Goal: Task Accomplishment & Management: Manage account settings

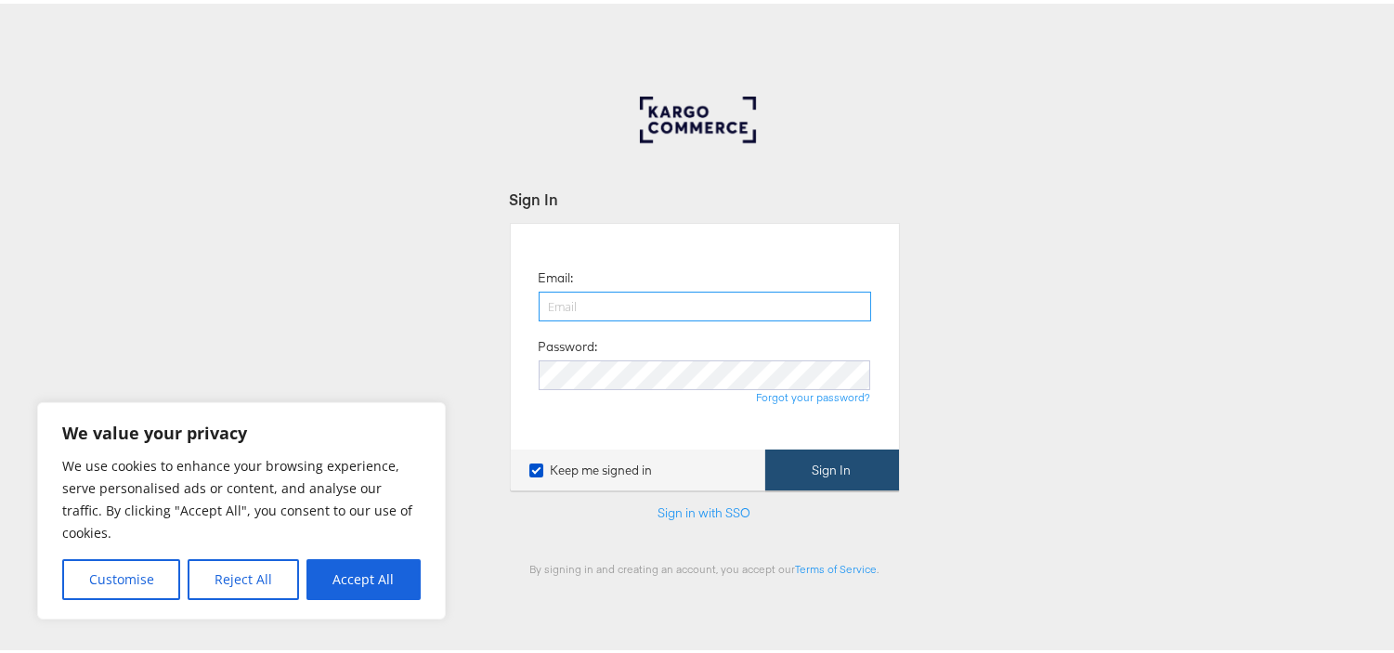
type input "aparna.doniparthi@kargo.com"
click at [821, 478] on button "Sign In" at bounding box center [832, 467] width 134 height 42
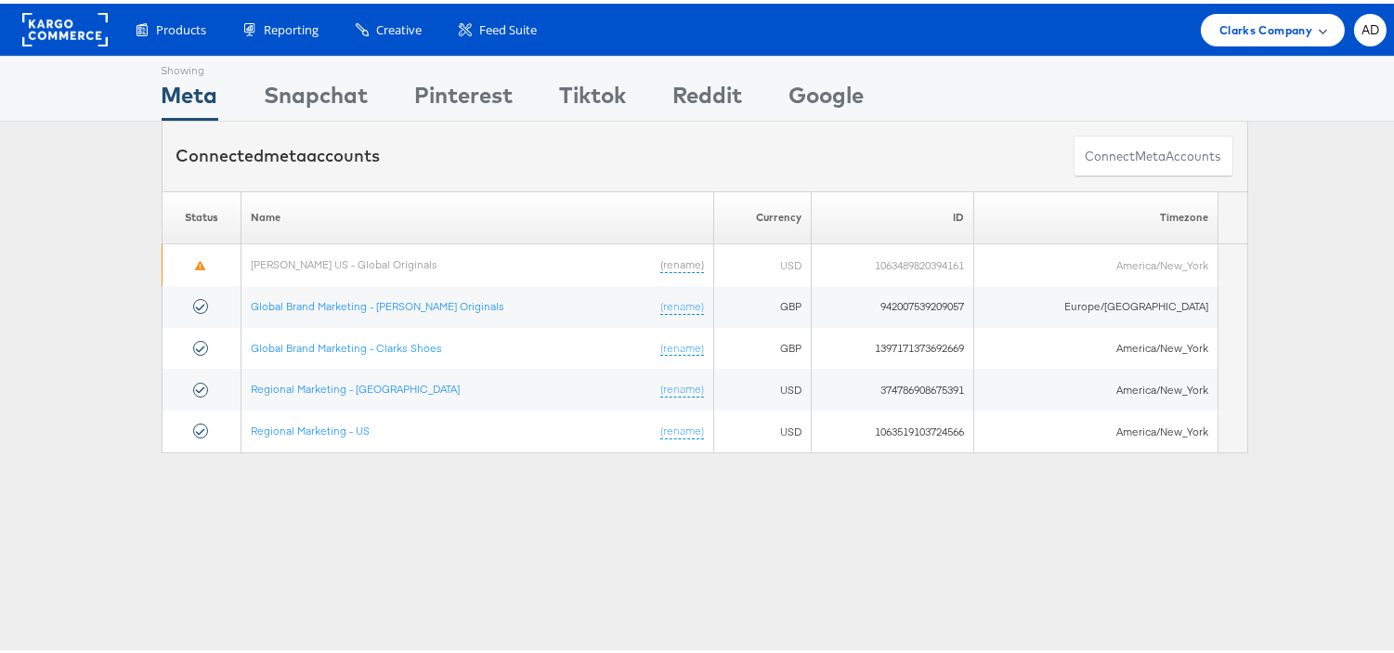
click at [1255, 33] on span "Clarks Company" at bounding box center [1266, 27] width 93 height 20
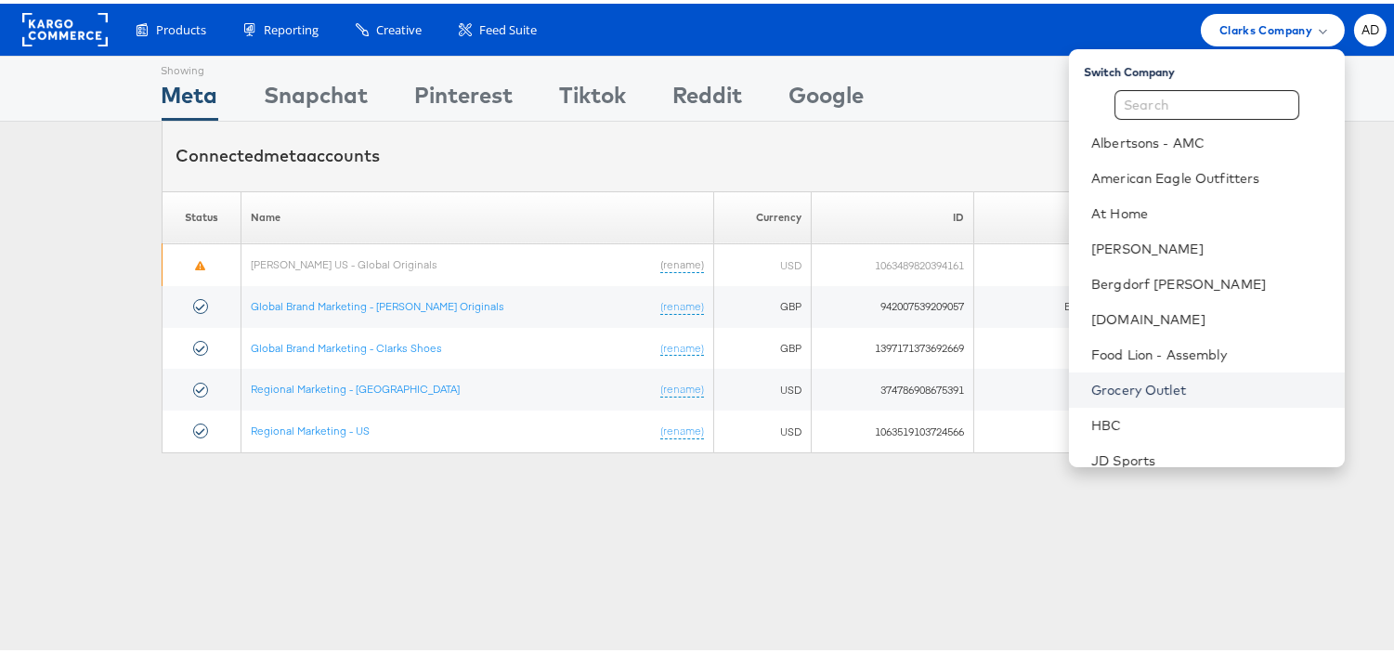
click at [1097, 386] on link "Grocery Outlet" at bounding box center [1211, 386] width 239 height 19
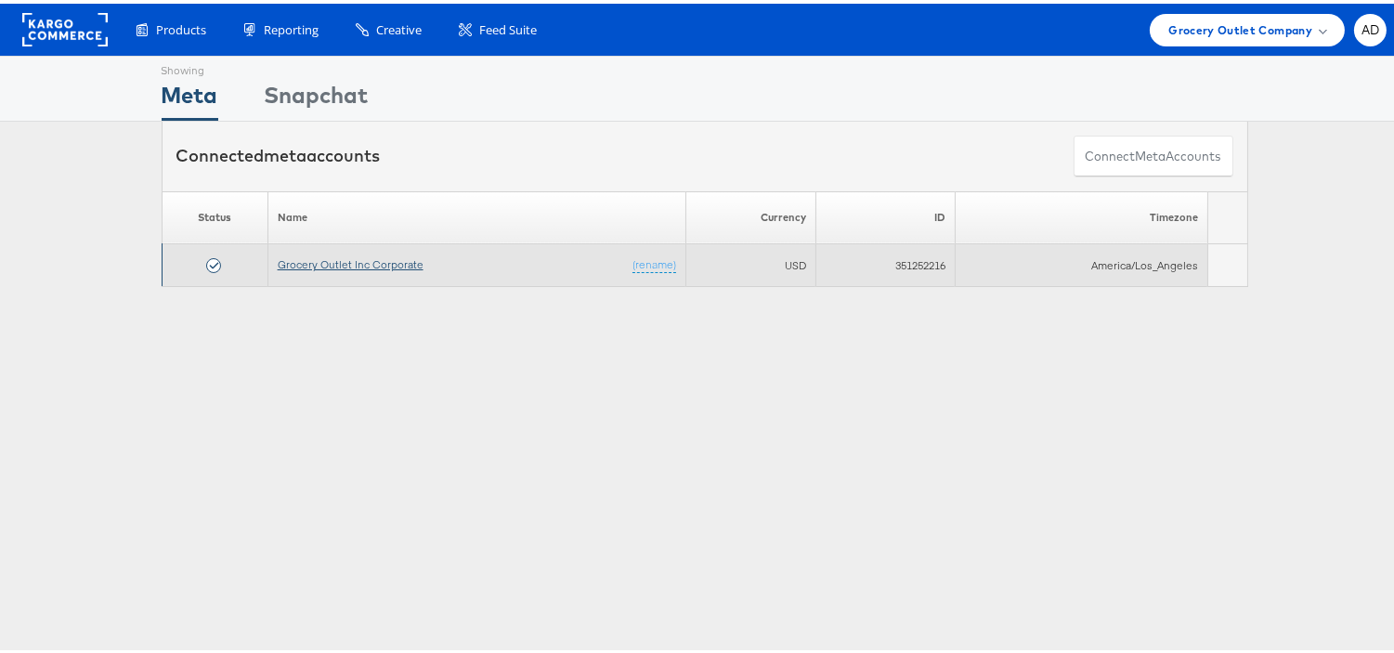
click at [382, 258] on link "Grocery Outlet Inc Corporate" at bounding box center [351, 261] width 146 height 14
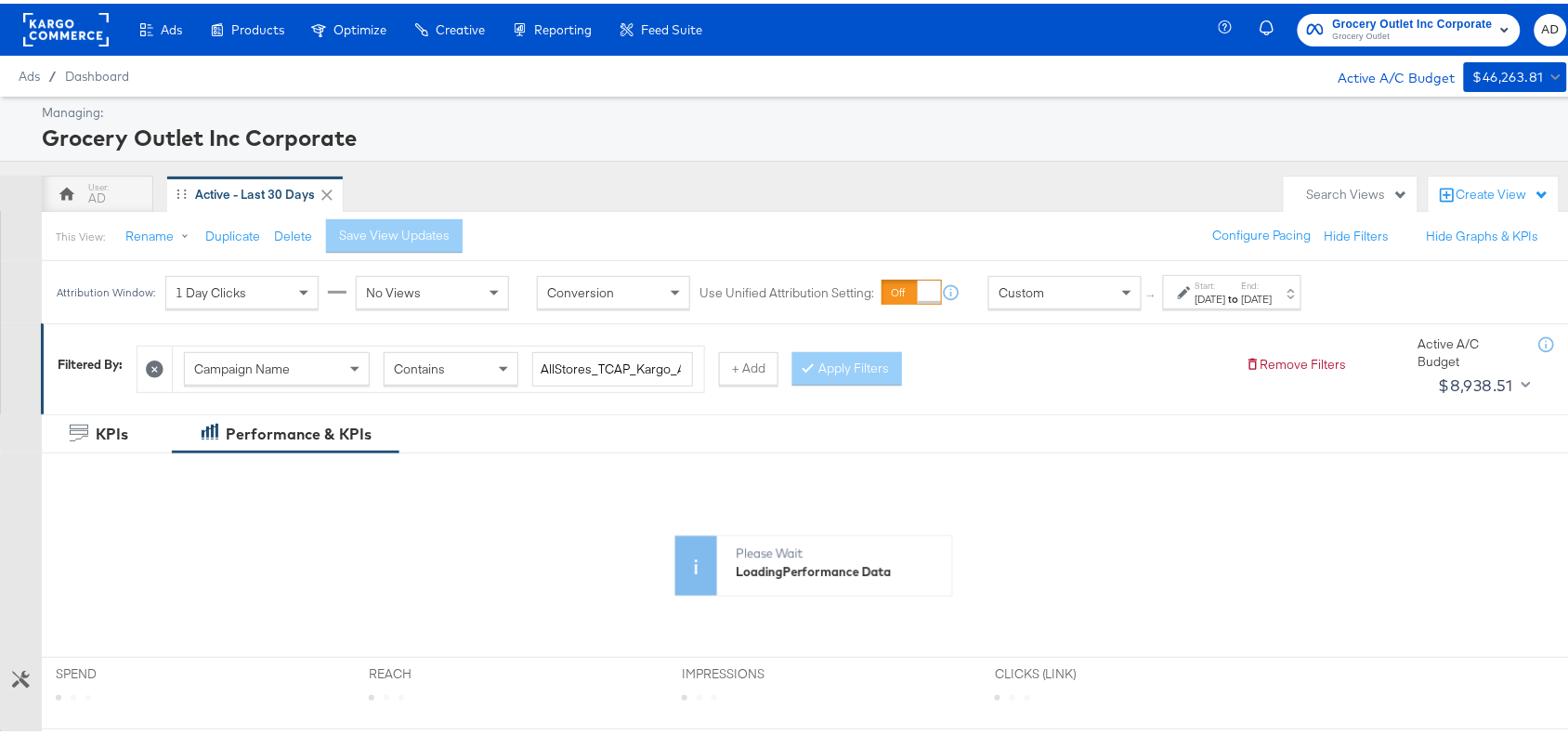
click at [1273, 290] on div "Sep 28th 2025" at bounding box center [1257, 295] width 31 height 15
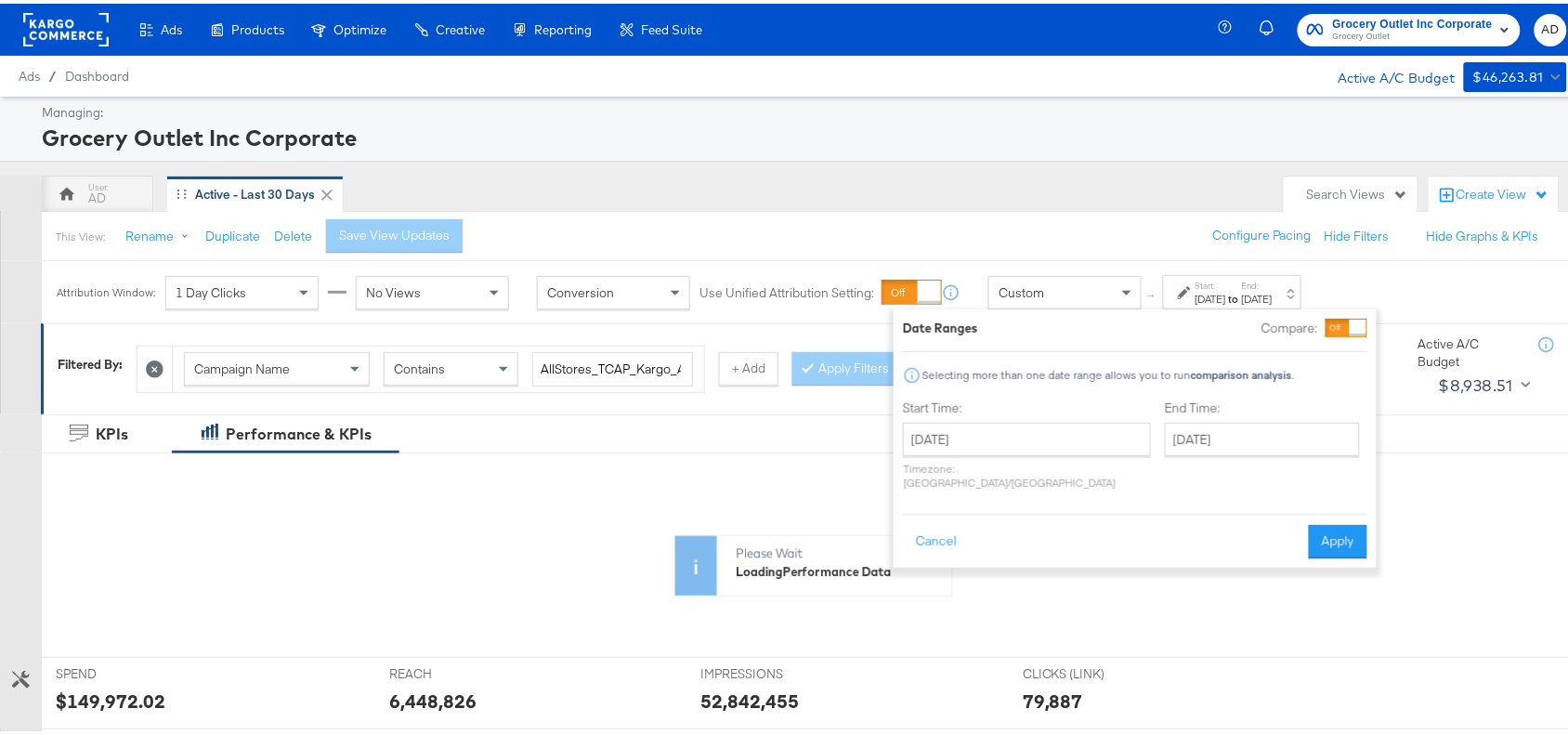
click at [1187, 453] on div "End Time: September 28th 2025 ‹ September 2025 › Su Mo Tu We Th Fr Sa 31 1 2 3 …" at bounding box center [1266, 445] width 203 height 98
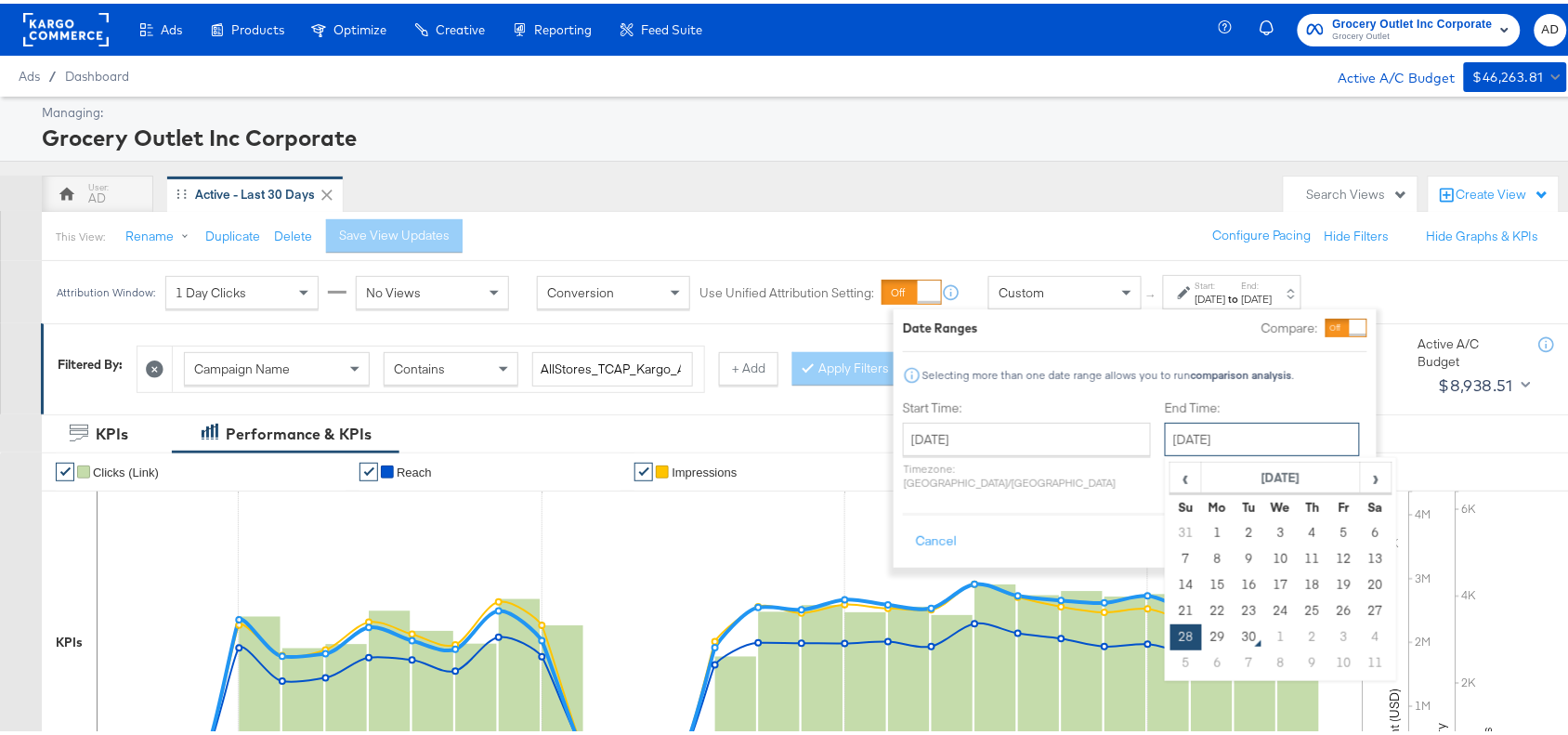
click at [1233, 441] on input "September 28th 2025" at bounding box center [1262, 435] width 195 height 33
click at [1202, 633] on td "29" at bounding box center [1218, 634] width 32 height 26
type input "September 29th 2025"
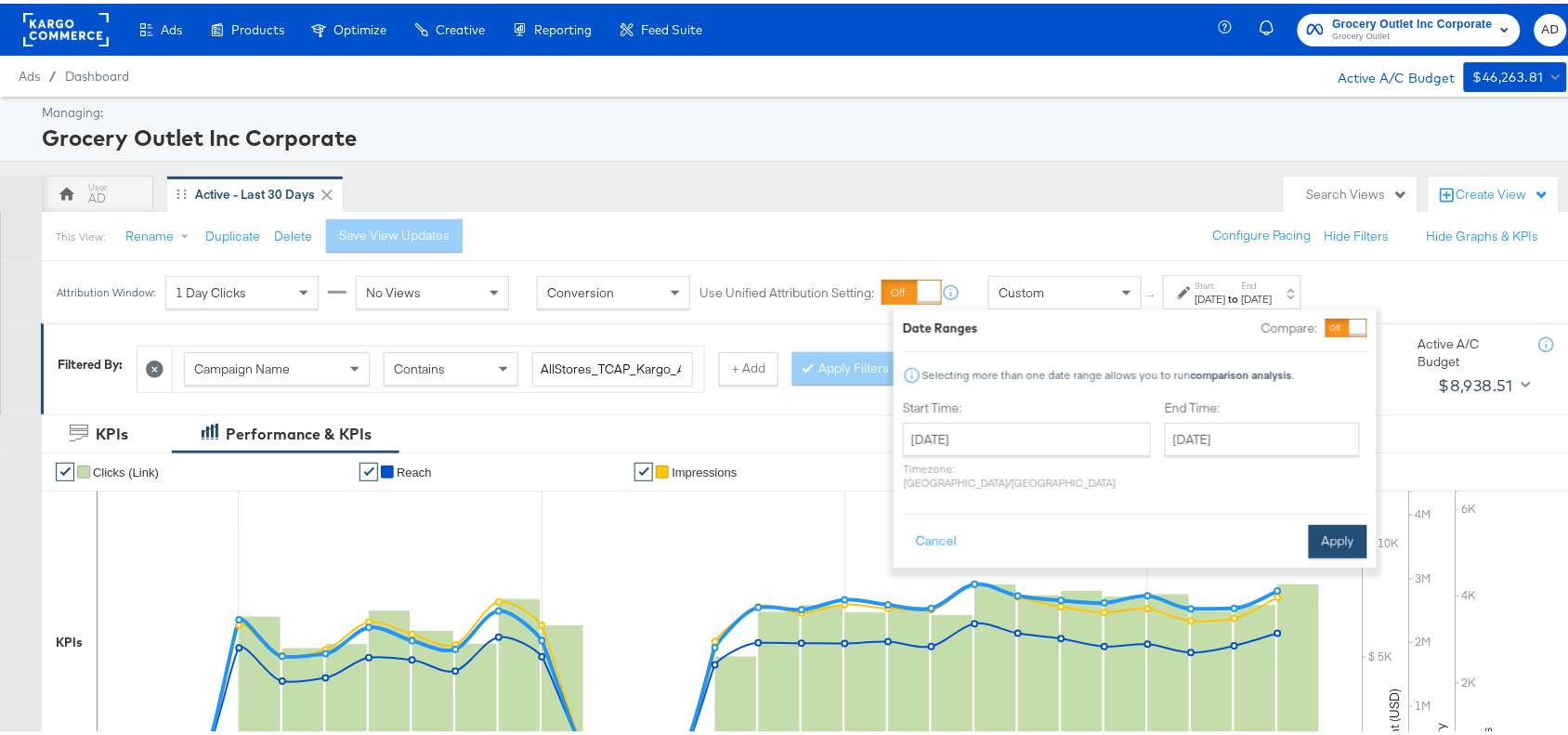
click at [1347, 521] on button "Apply" at bounding box center [1338, 537] width 59 height 33
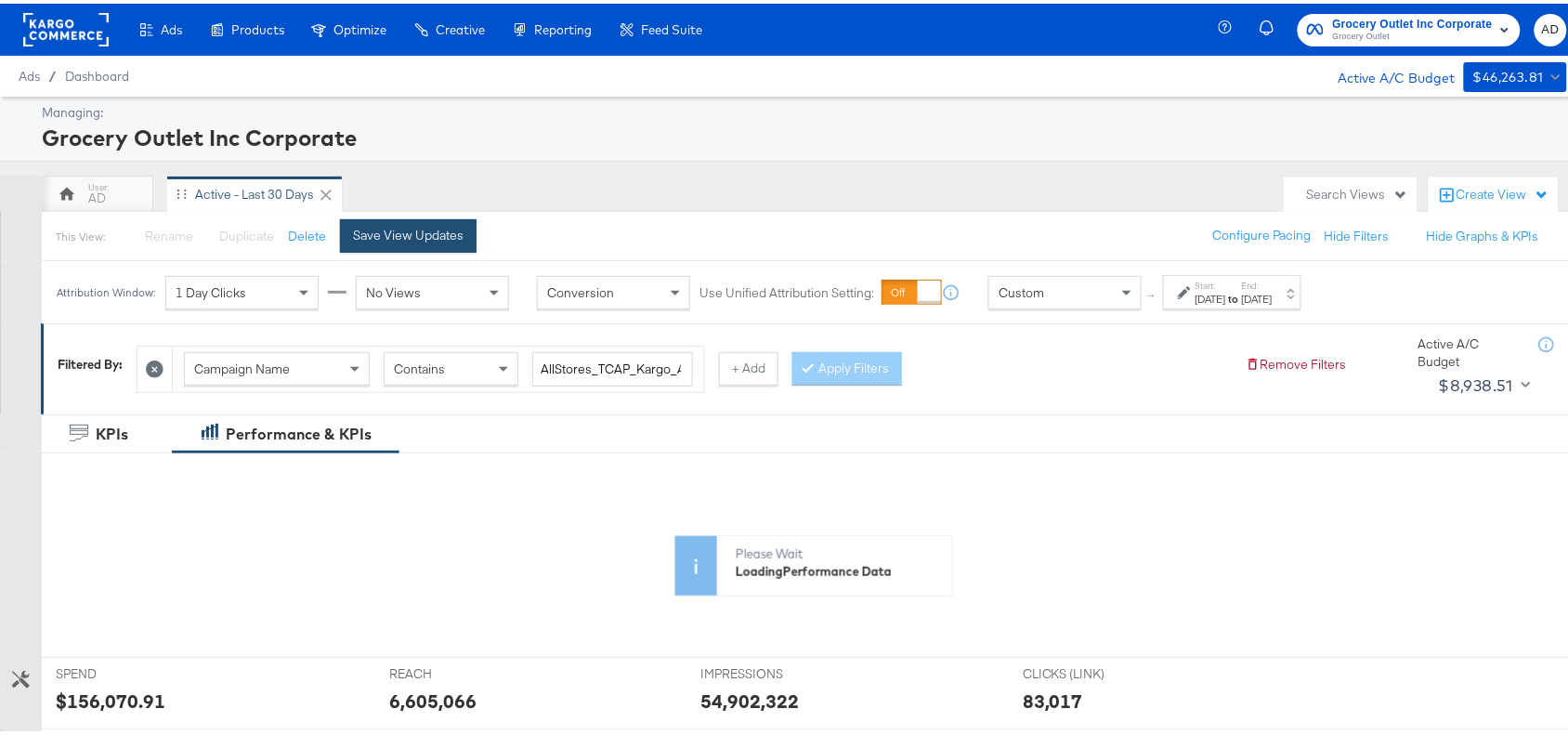
click at [360, 221] on button "Save View Updates" at bounding box center [408, 232] width 137 height 33
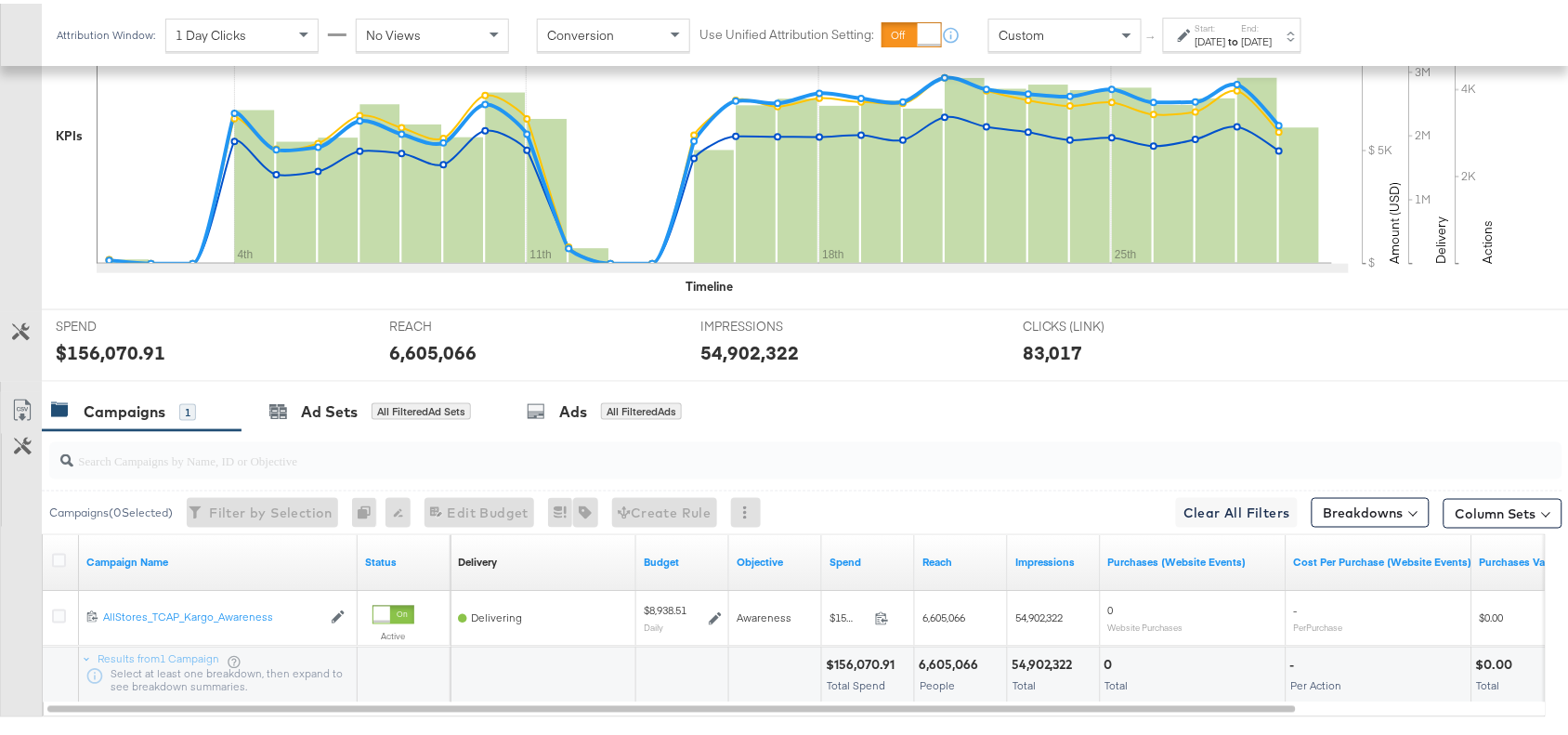
scroll to position [608, 0]
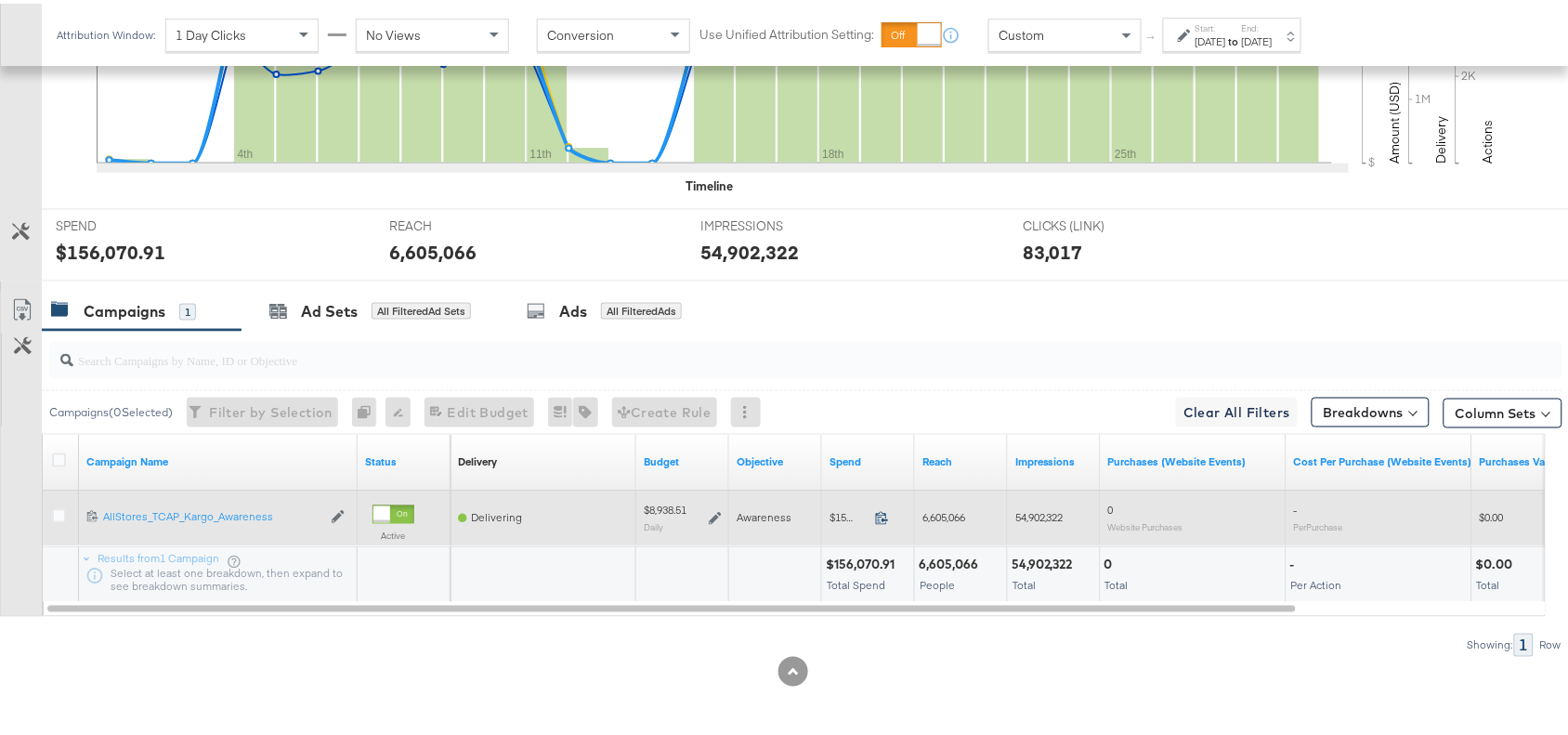
click at [885, 516] on icon at bounding box center [882, 514] width 14 height 14
click at [711, 512] on icon at bounding box center [715, 514] width 13 height 13
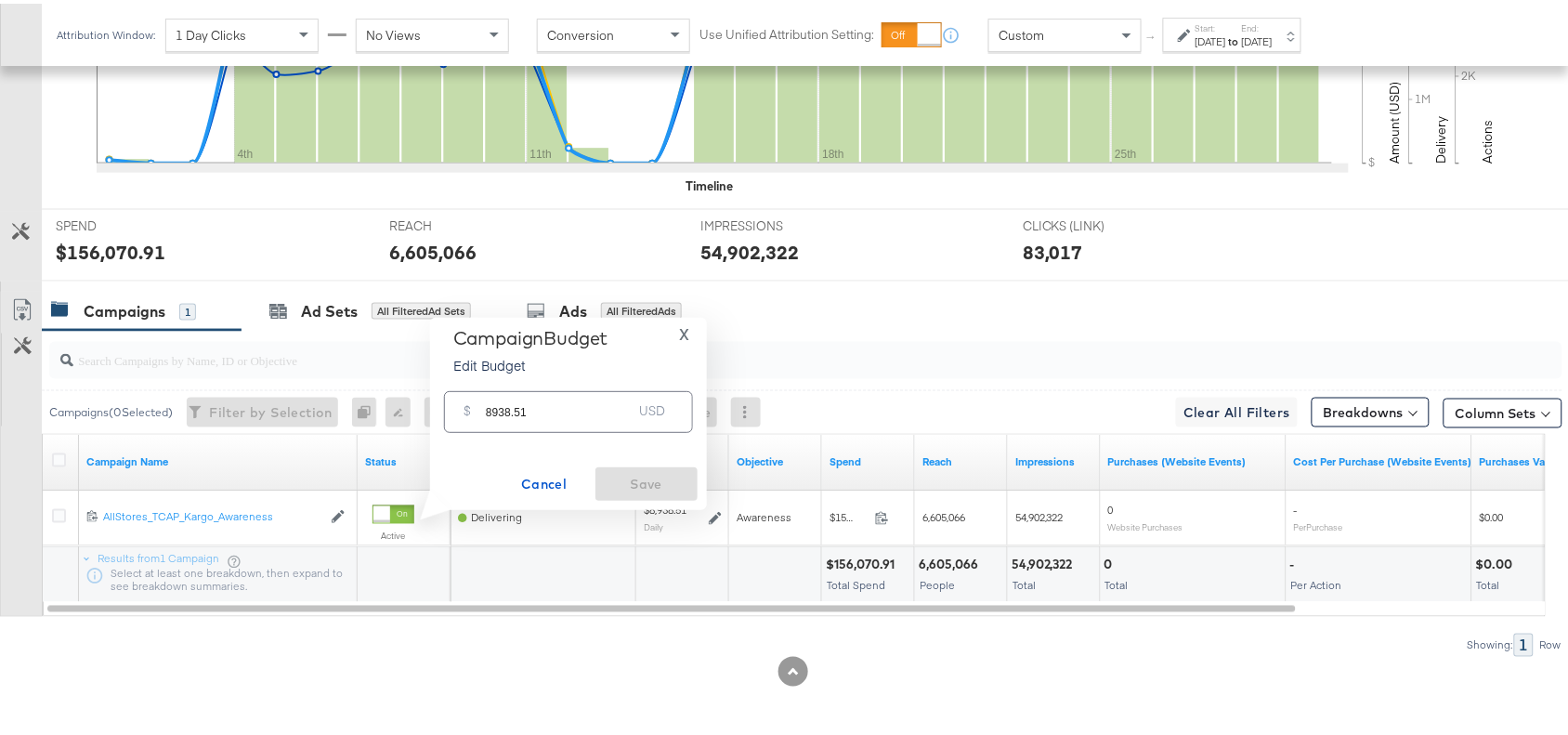
click at [567, 402] on input "8938.51" at bounding box center [559, 401] width 147 height 40
paste input "$8,929.09"
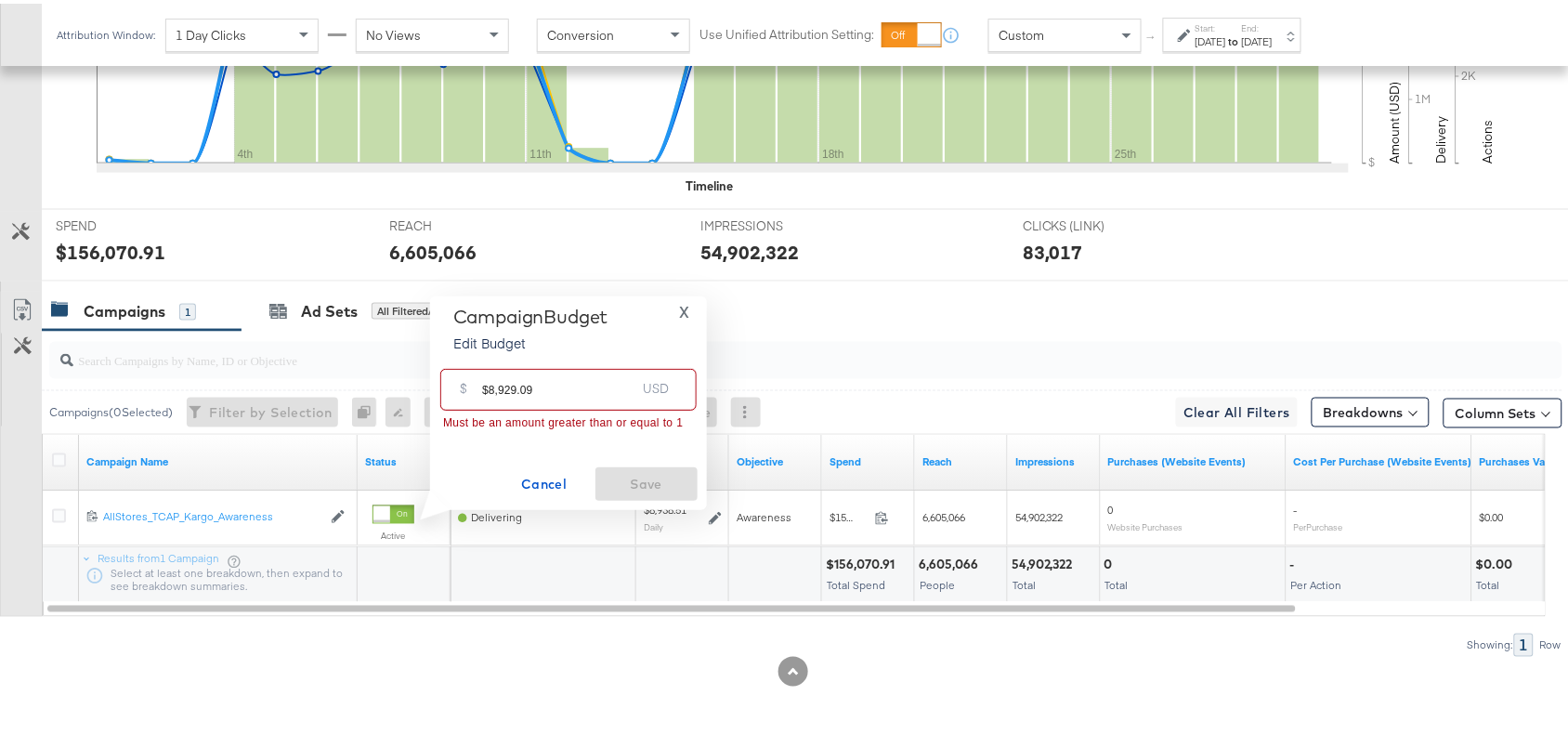
click at [490, 383] on input "$8,929.09" at bounding box center [558, 379] width 153 height 40
click at [493, 388] on input "8,929.09" at bounding box center [558, 379] width 153 height 40
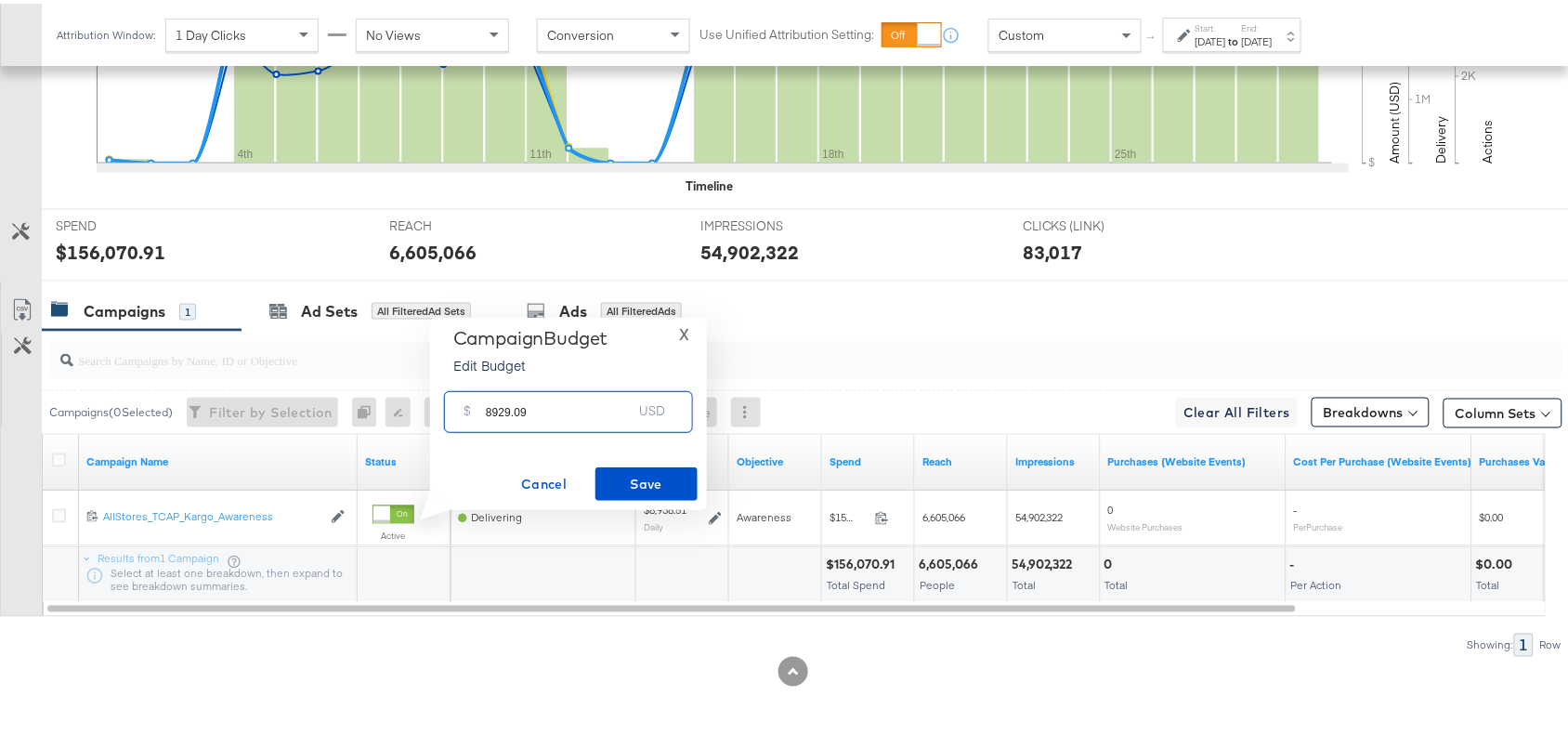
type input "8929.09"
click at [646, 478] on span "Save" at bounding box center [646, 480] width 87 height 23
click at [1027, 348] on input "search" at bounding box center [749, 349] width 1352 height 36
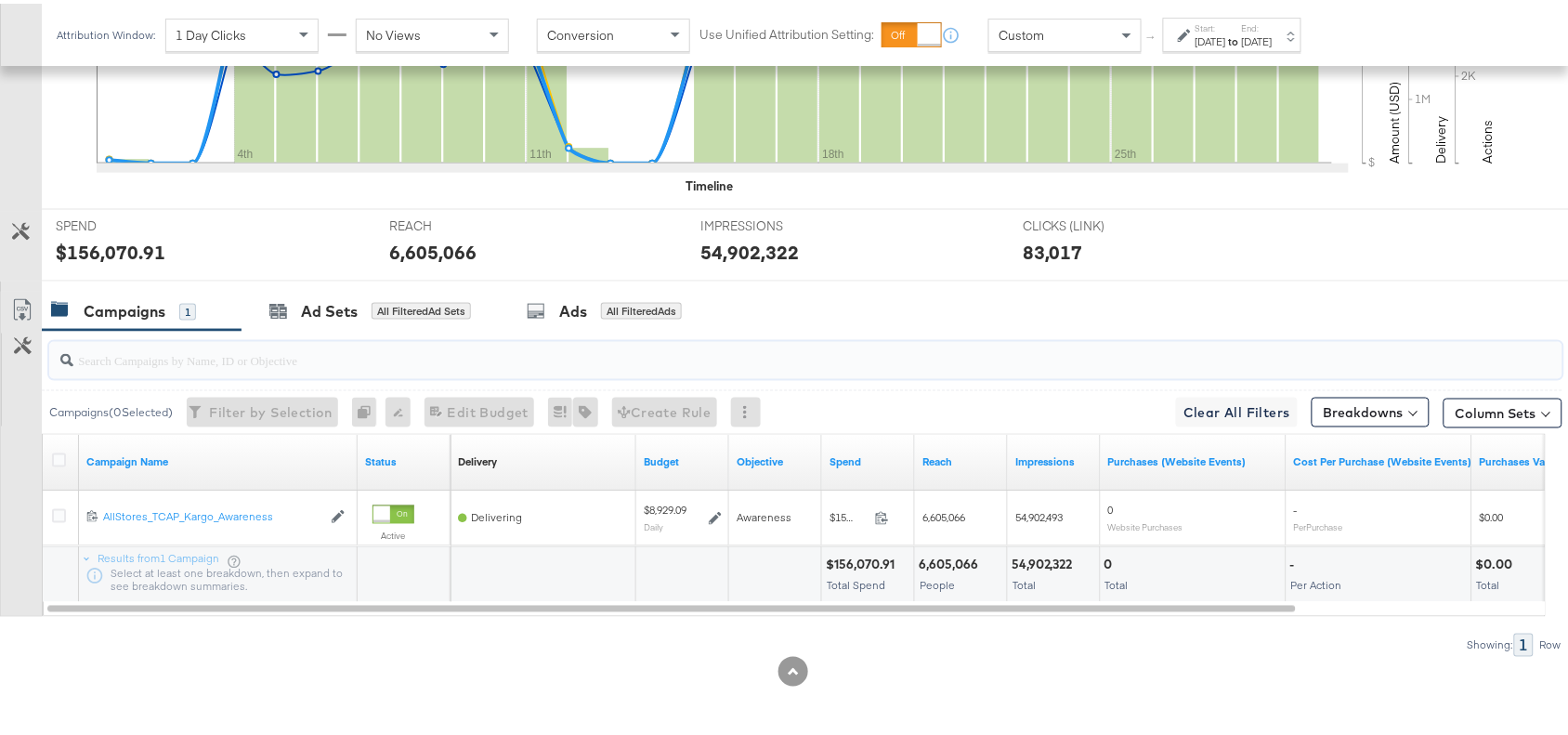
click at [1011, 359] on input "search" at bounding box center [749, 349] width 1352 height 36
click at [836, 356] on input "search" at bounding box center [749, 349] width 1352 height 36
click at [881, 240] on div "54,902,322" at bounding box center [847, 248] width 294 height 27
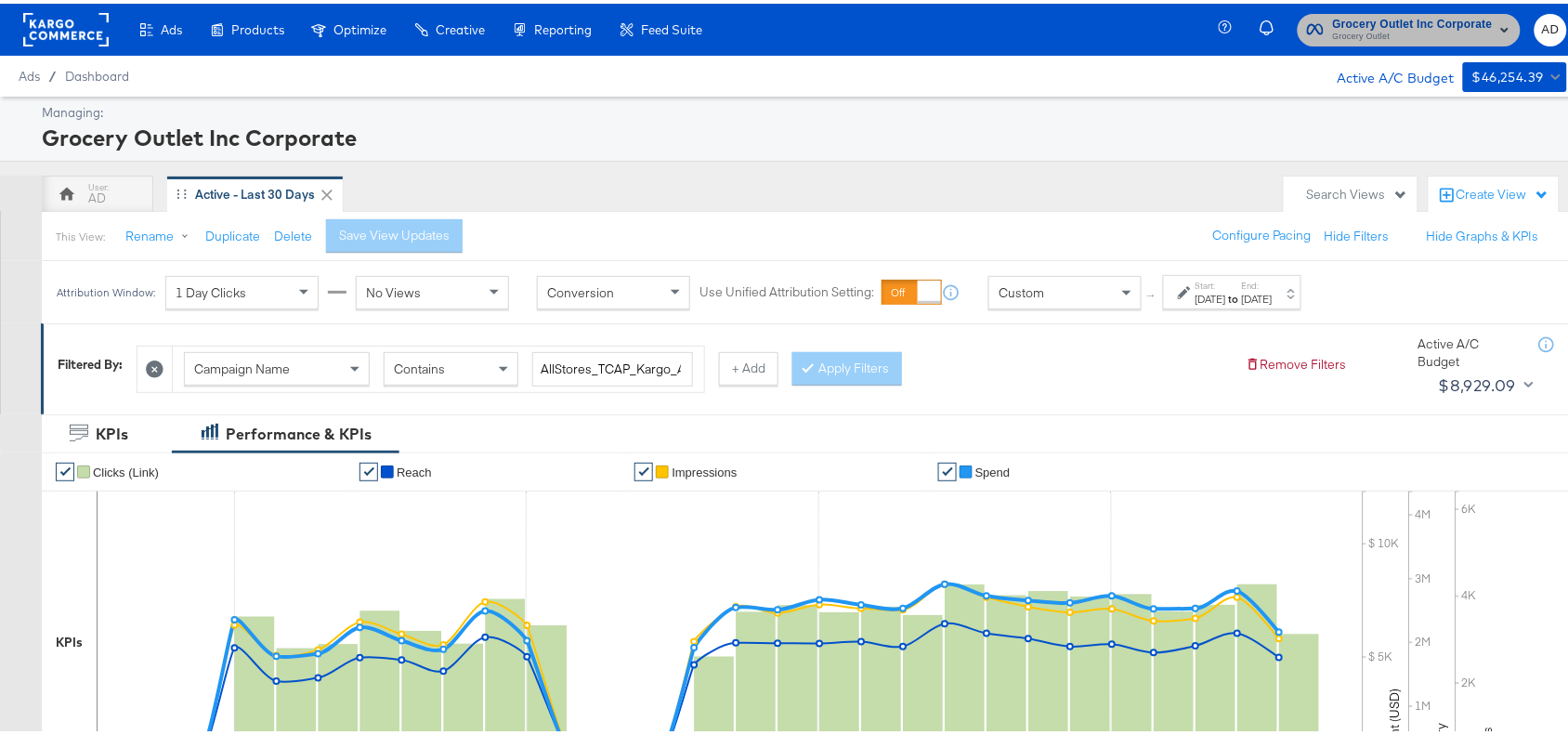
click at [1424, 26] on span "Grocery Outlet" at bounding box center [1413, 33] width 160 height 15
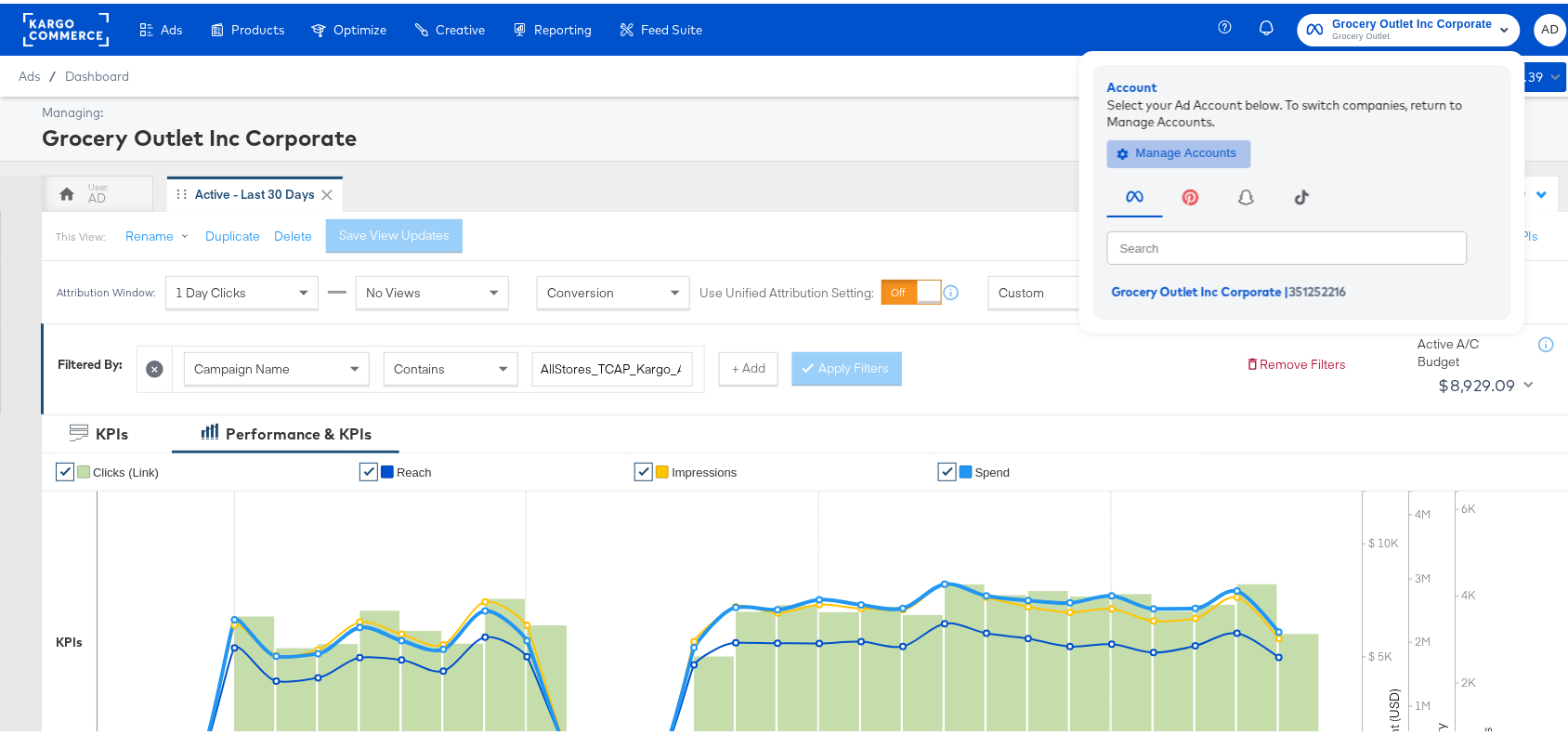
click at [1148, 147] on span "Manage Accounts" at bounding box center [1179, 149] width 116 height 21
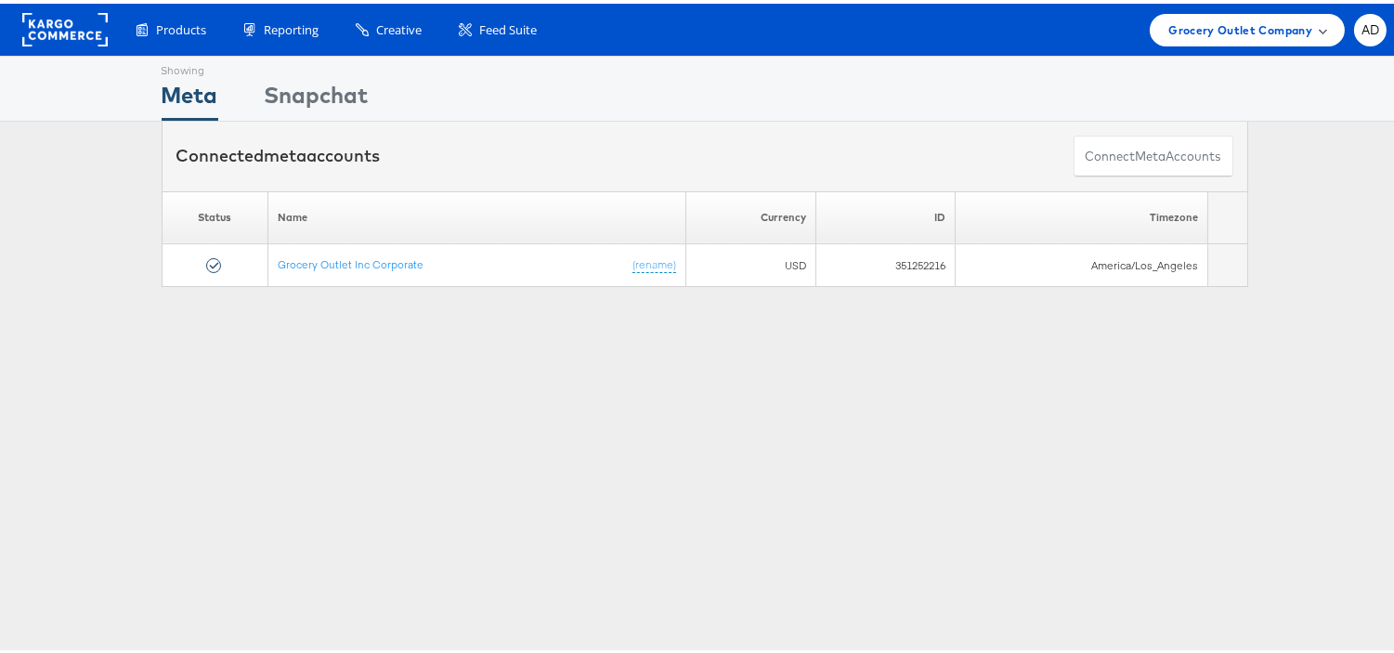
click at [1271, 22] on span "Grocery Outlet Company" at bounding box center [1241, 27] width 144 height 20
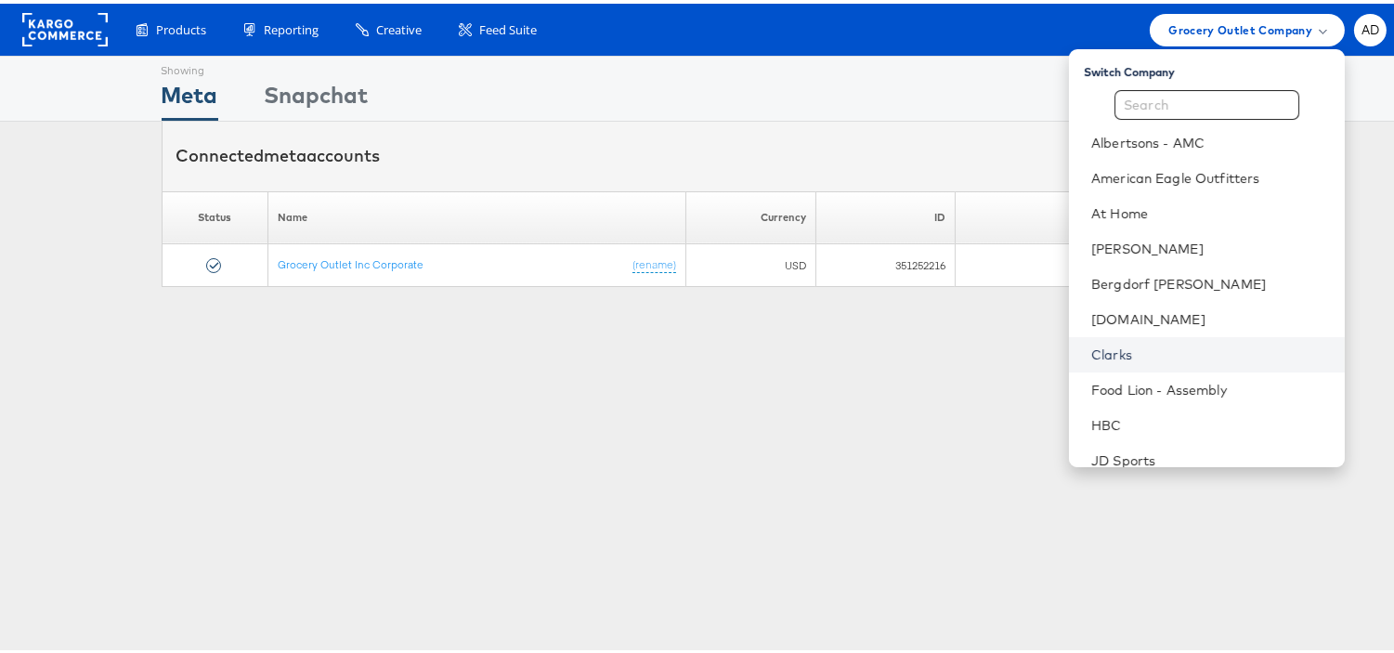
click at [1092, 347] on link "Clarks" at bounding box center [1211, 351] width 239 height 19
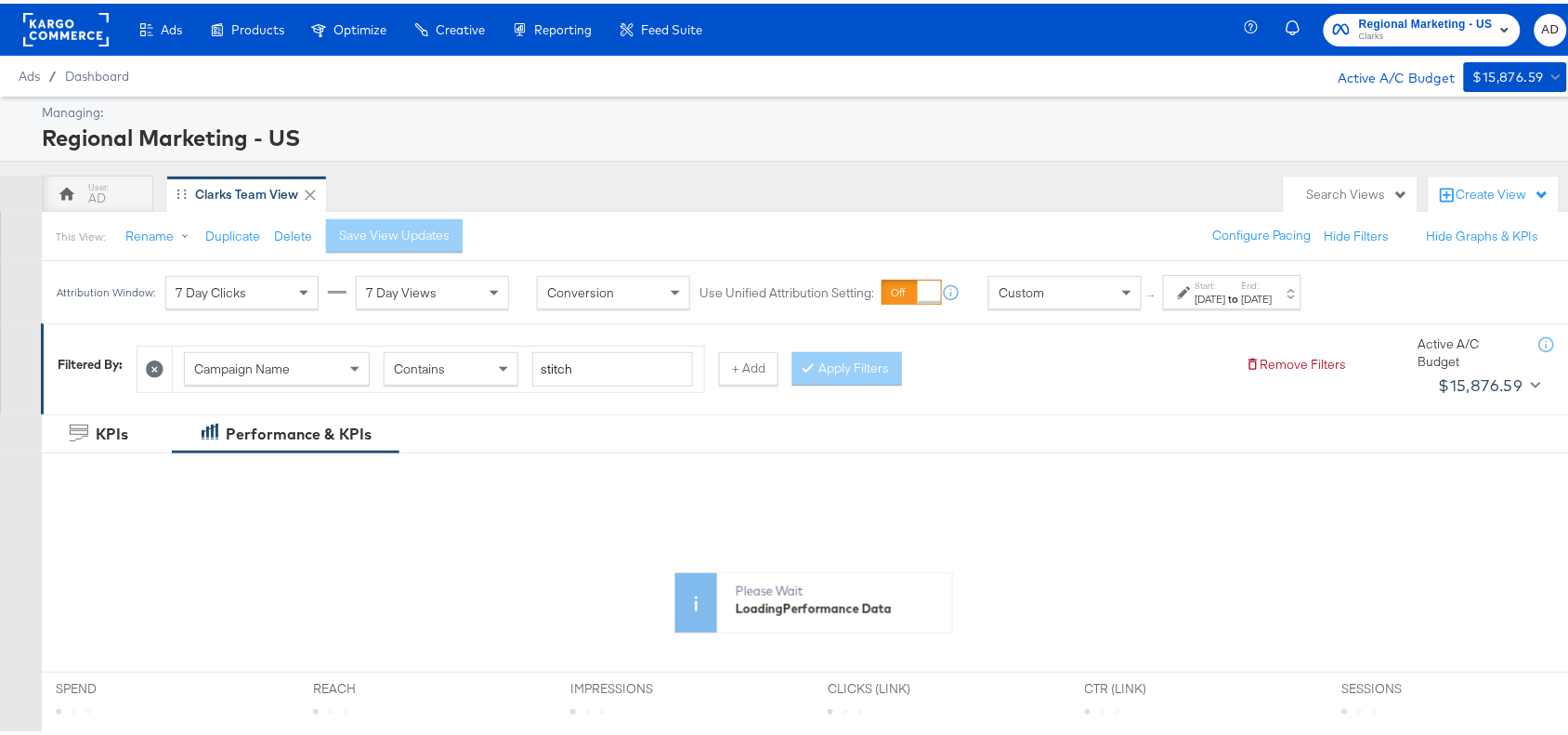
click at [1273, 293] on div "Sep 27th 2025" at bounding box center [1257, 295] width 31 height 15
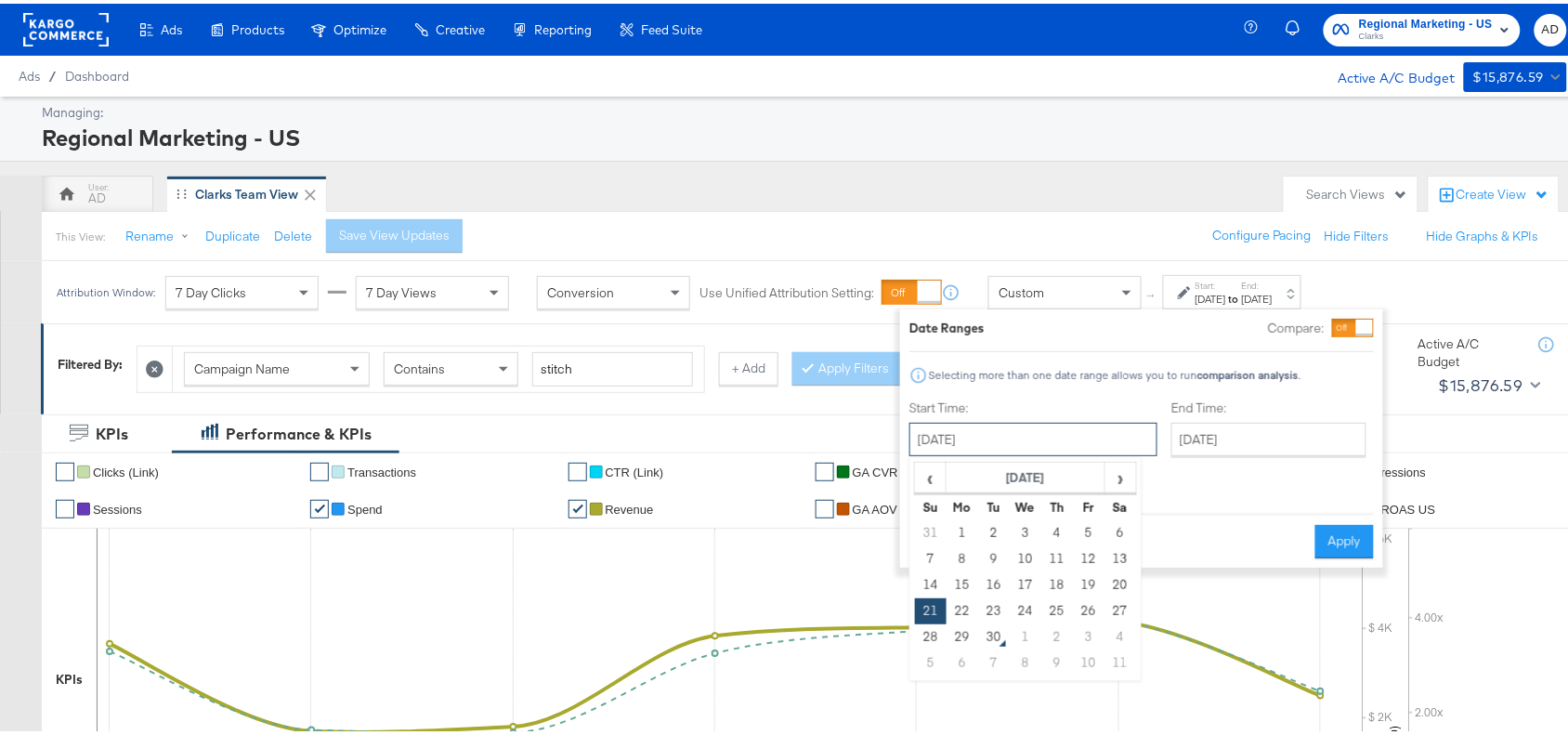
click at [1050, 439] on input "September 21st 2025" at bounding box center [1033, 435] width 248 height 33
click at [931, 630] on td "28" at bounding box center [931, 634] width 32 height 26
type input "September 28th 2025"
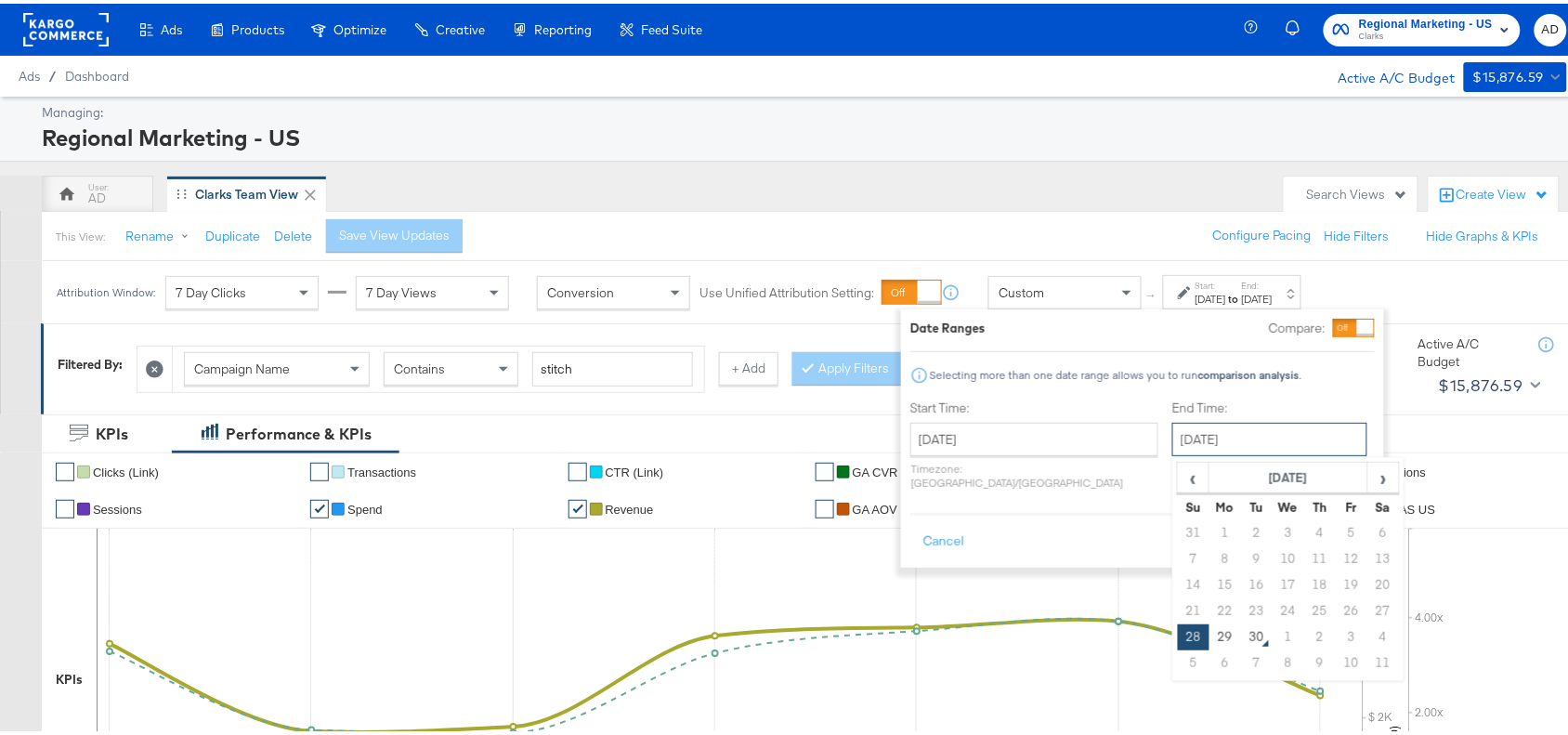
click at [1226, 437] on input "September 28th 2025" at bounding box center [1269, 435] width 195 height 33
click at [1210, 633] on td "29" at bounding box center [1226, 634] width 32 height 26
type input "September 29th 2025"
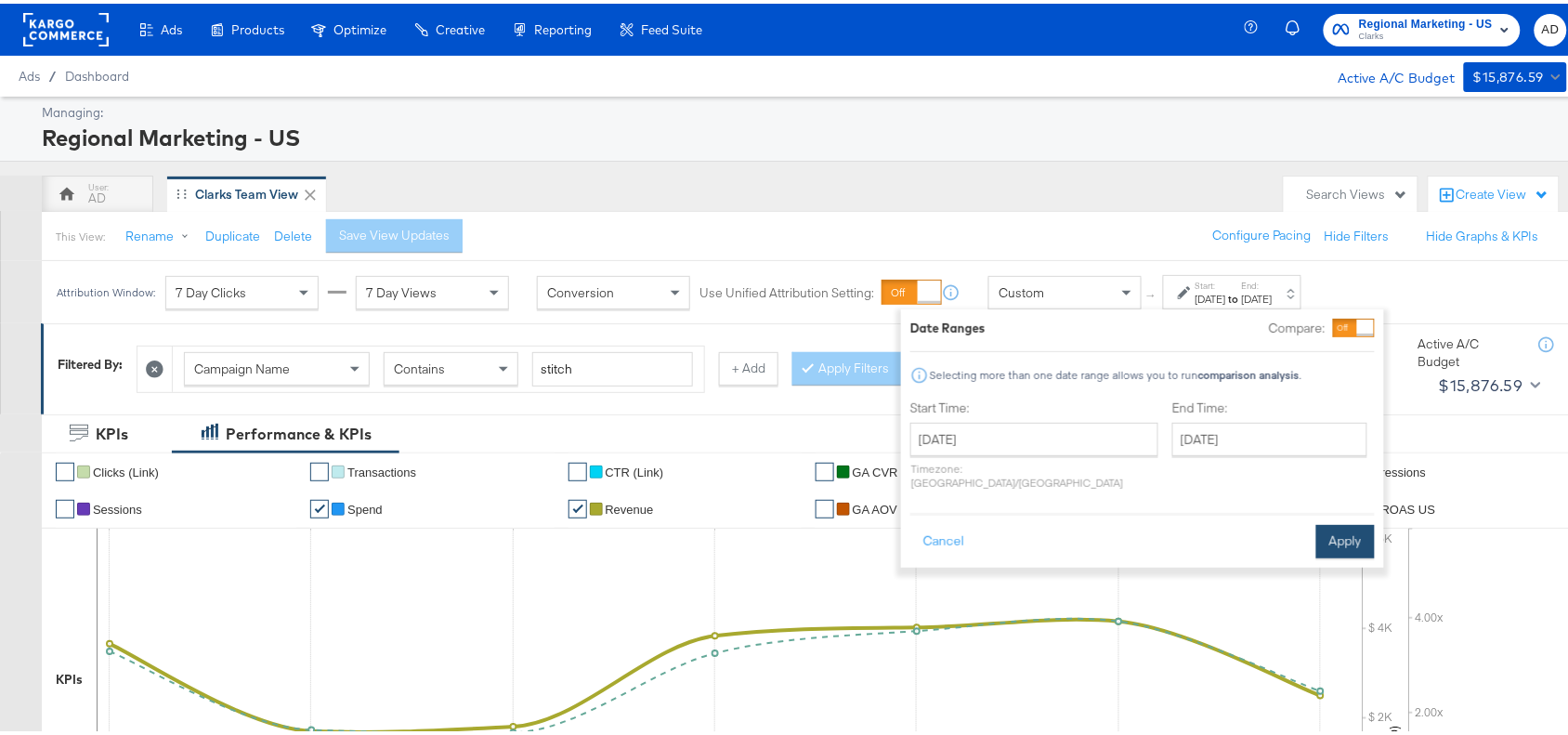
click at [1347, 537] on button "Apply" at bounding box center [1345, 537] width 59 height 33
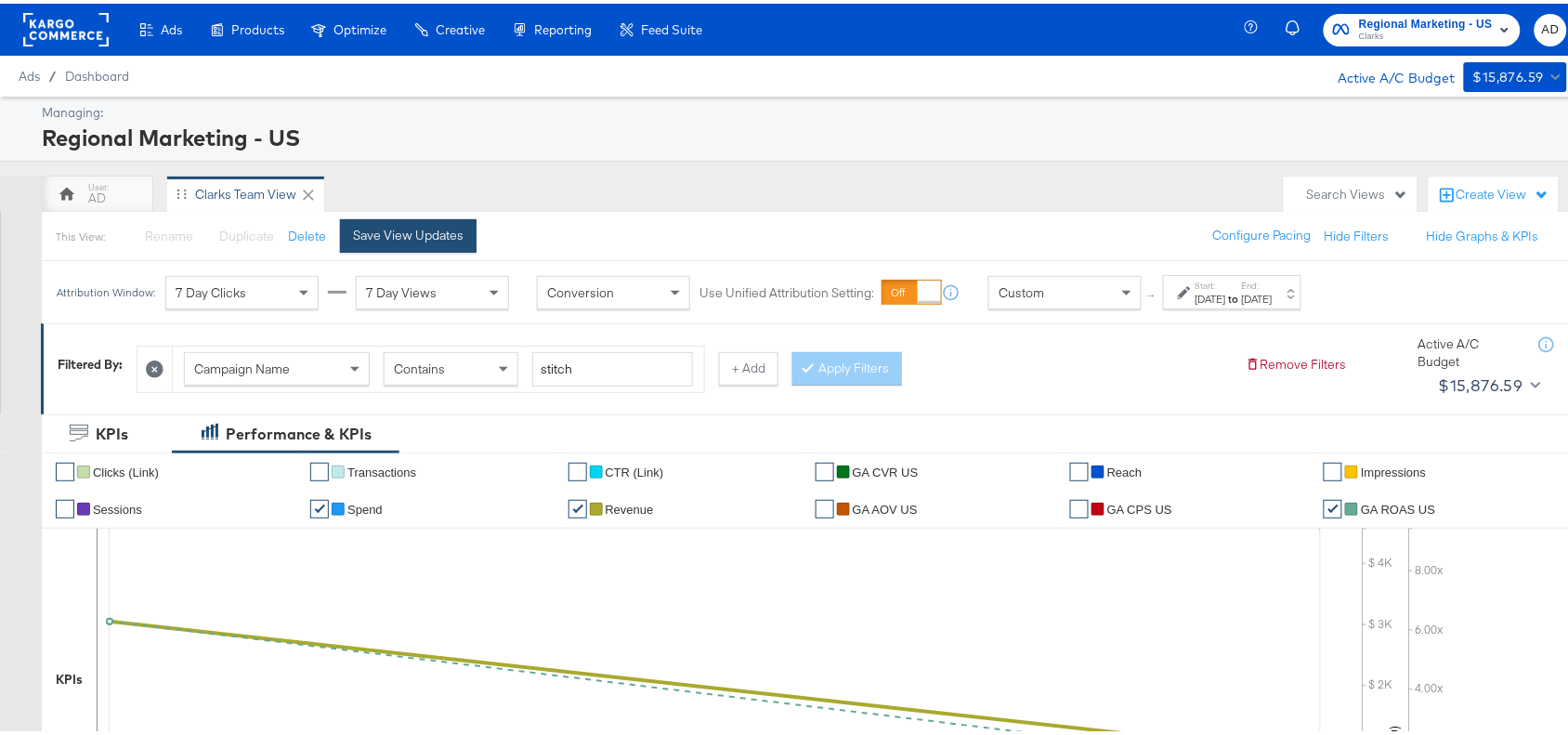
click at [400, 238] on div "Save View Updates" at bounding box center [408, 232] width 111 height 18
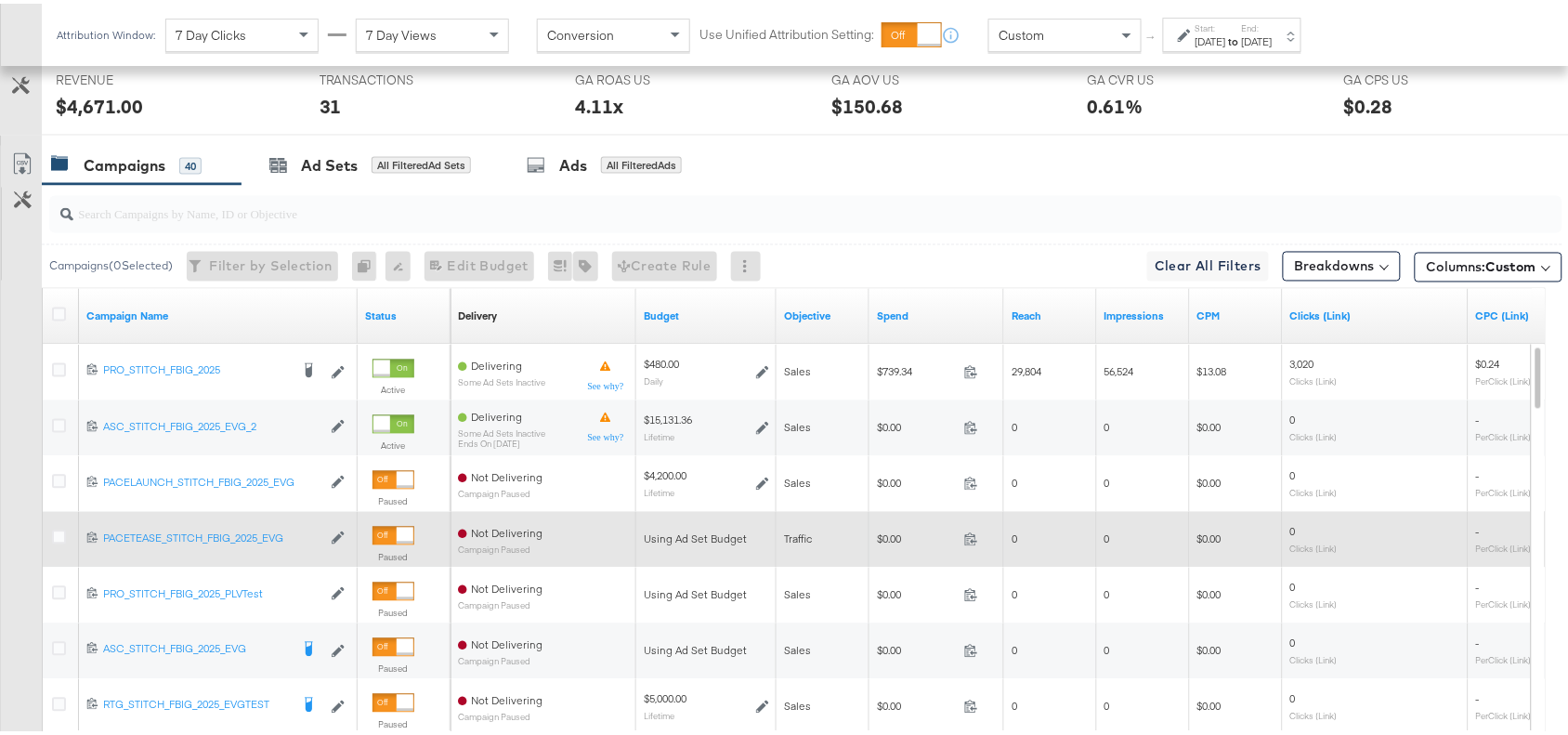
scroll to position [861, 0]
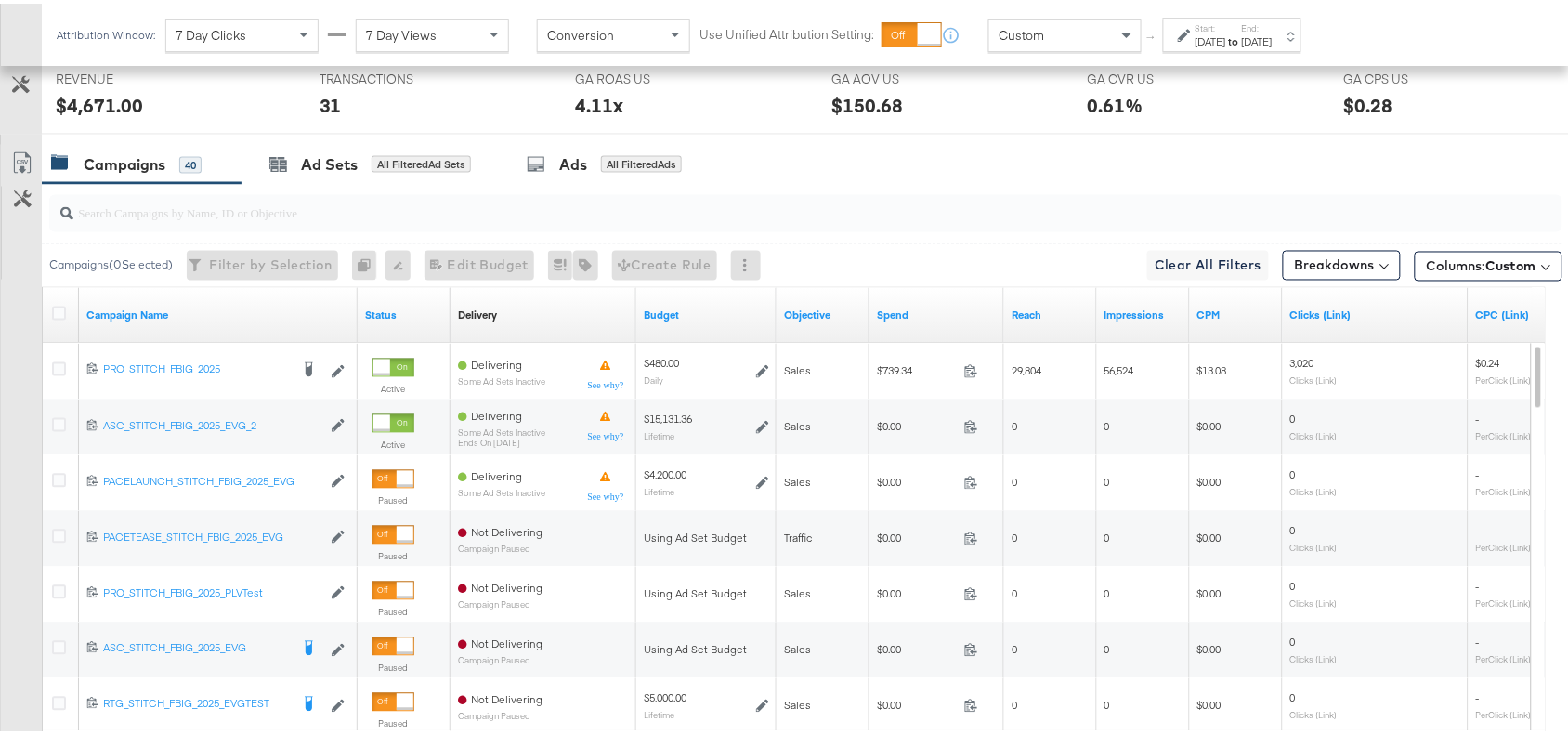
click at [1273, 24] on div "Start: Sep 28th 2025 to End: Sep 29th 2025" at bounding box center [1234, 32] width 77 height 27
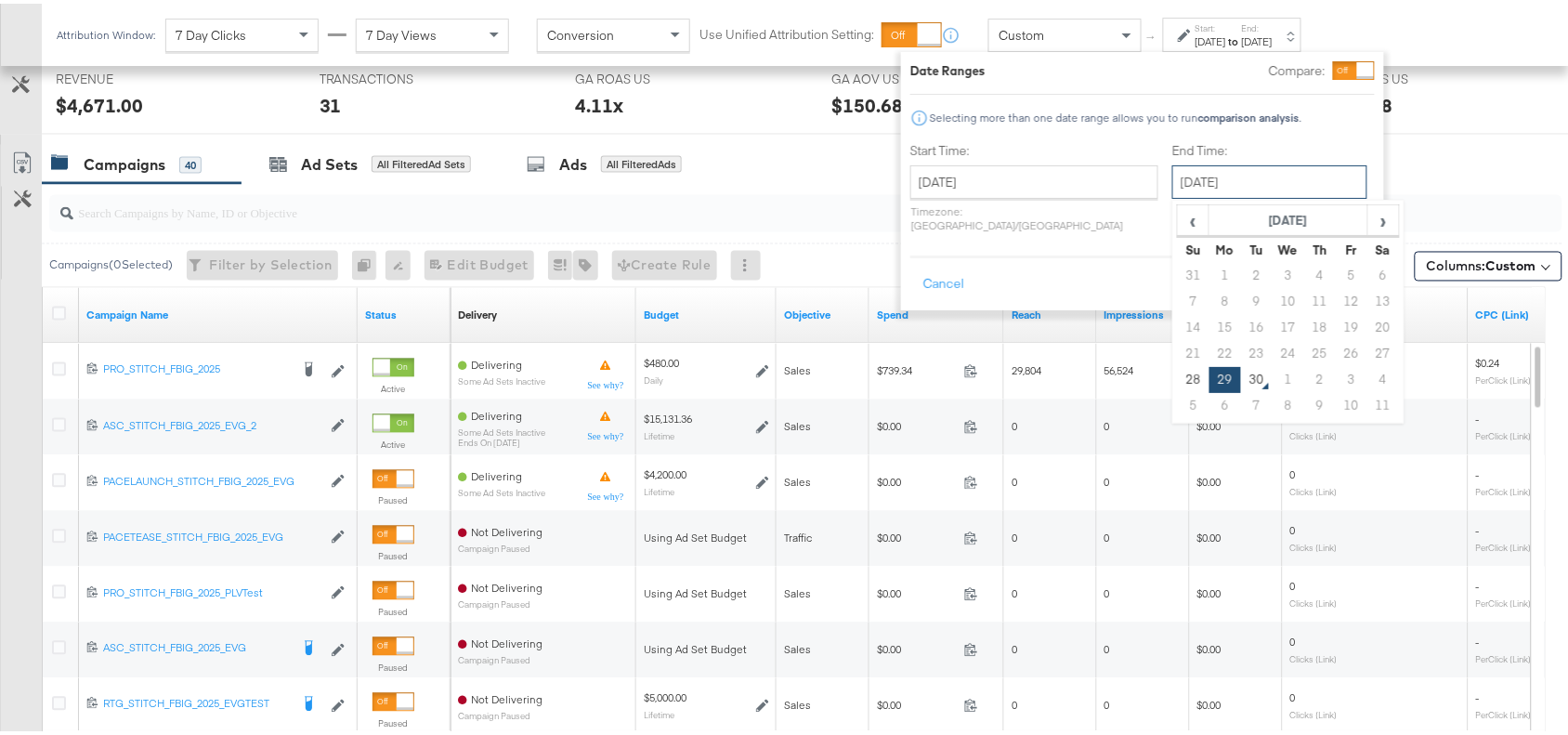
click at [1215, 172] on input "September 29th 2025" at bounding box center [1269, 178] width 195 height 33
click at [1178, 382] on td "28" at bounding box center [1194, 376] width 32 height 26
type input "September 28th 2025"
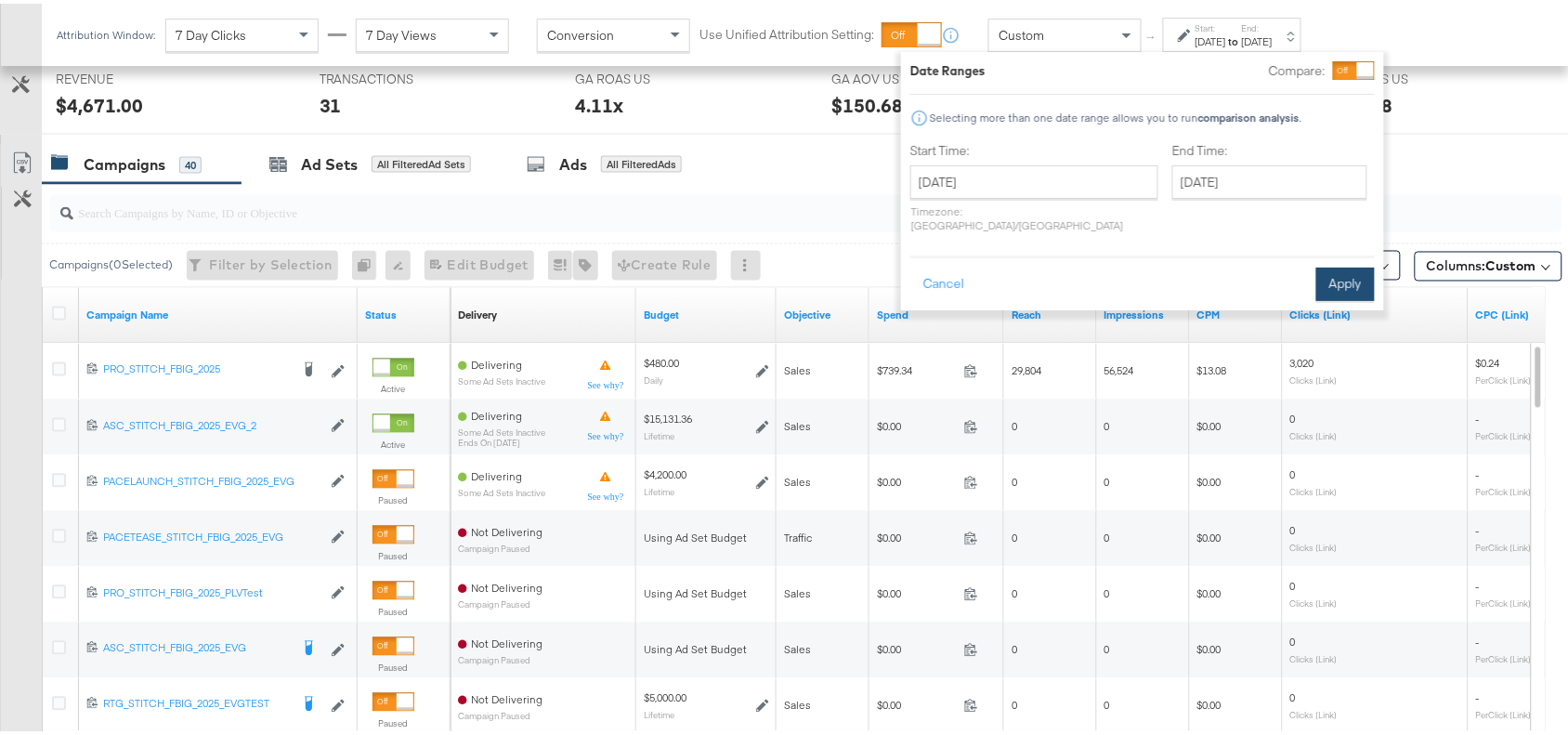
click at [1325, 275] on button "Apply" at bounding box center [1345, 280] width 59 height 33
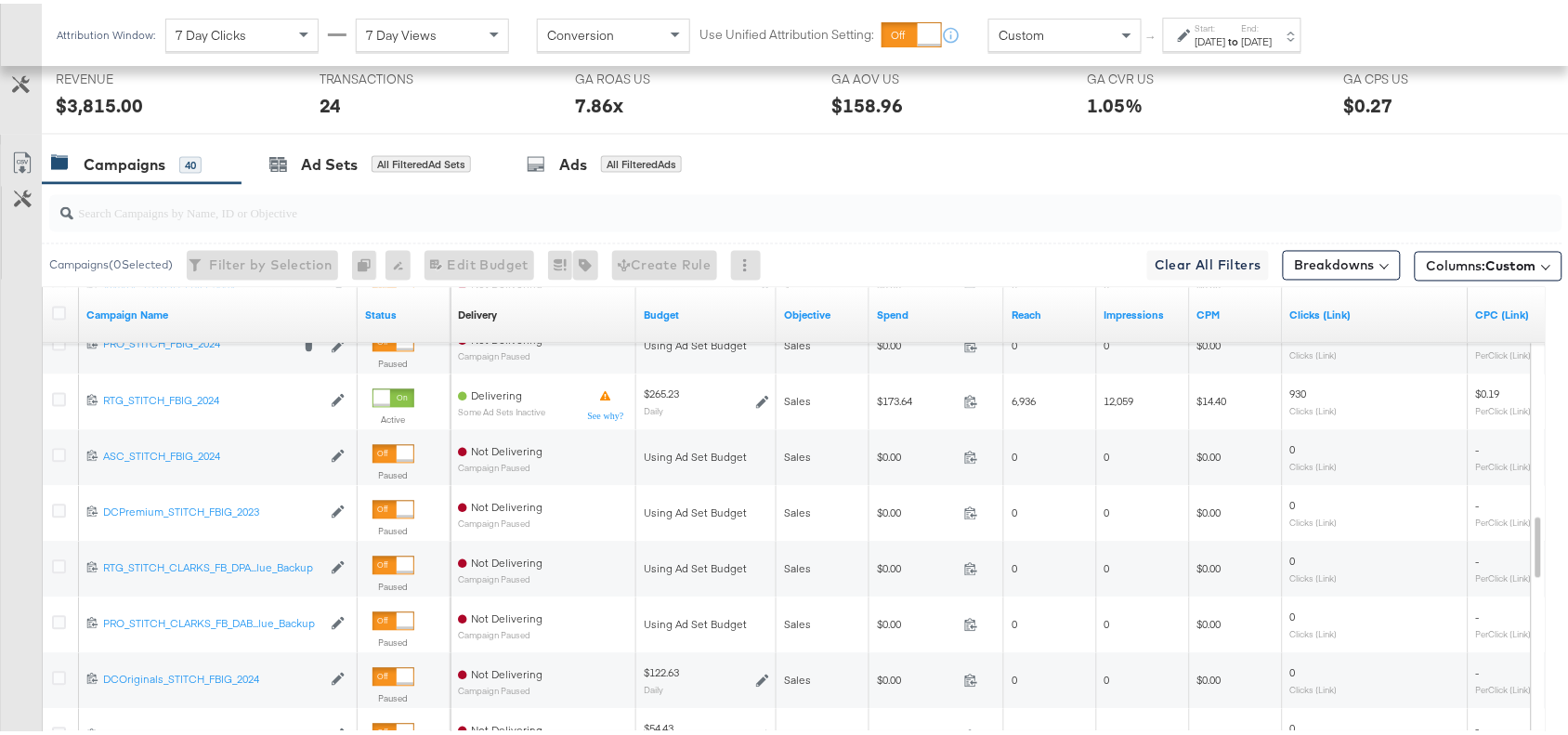
click at [1242, 35] on strong "to" at bounding box center [1234, 38] width 16 height 14
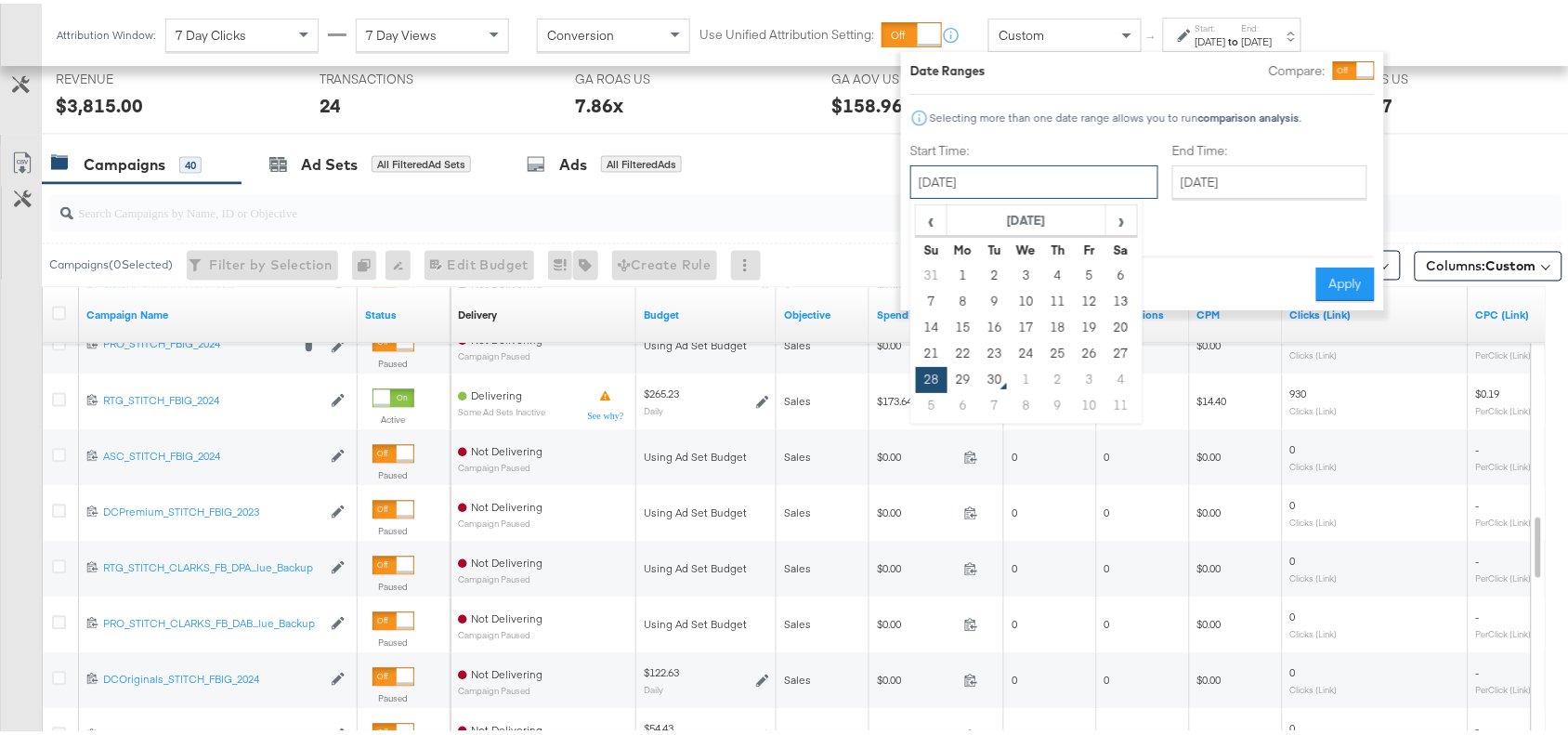
click at [1061, 177] on input "September 28th 2025" at bounding box center [1034, 178] width 248 height 33
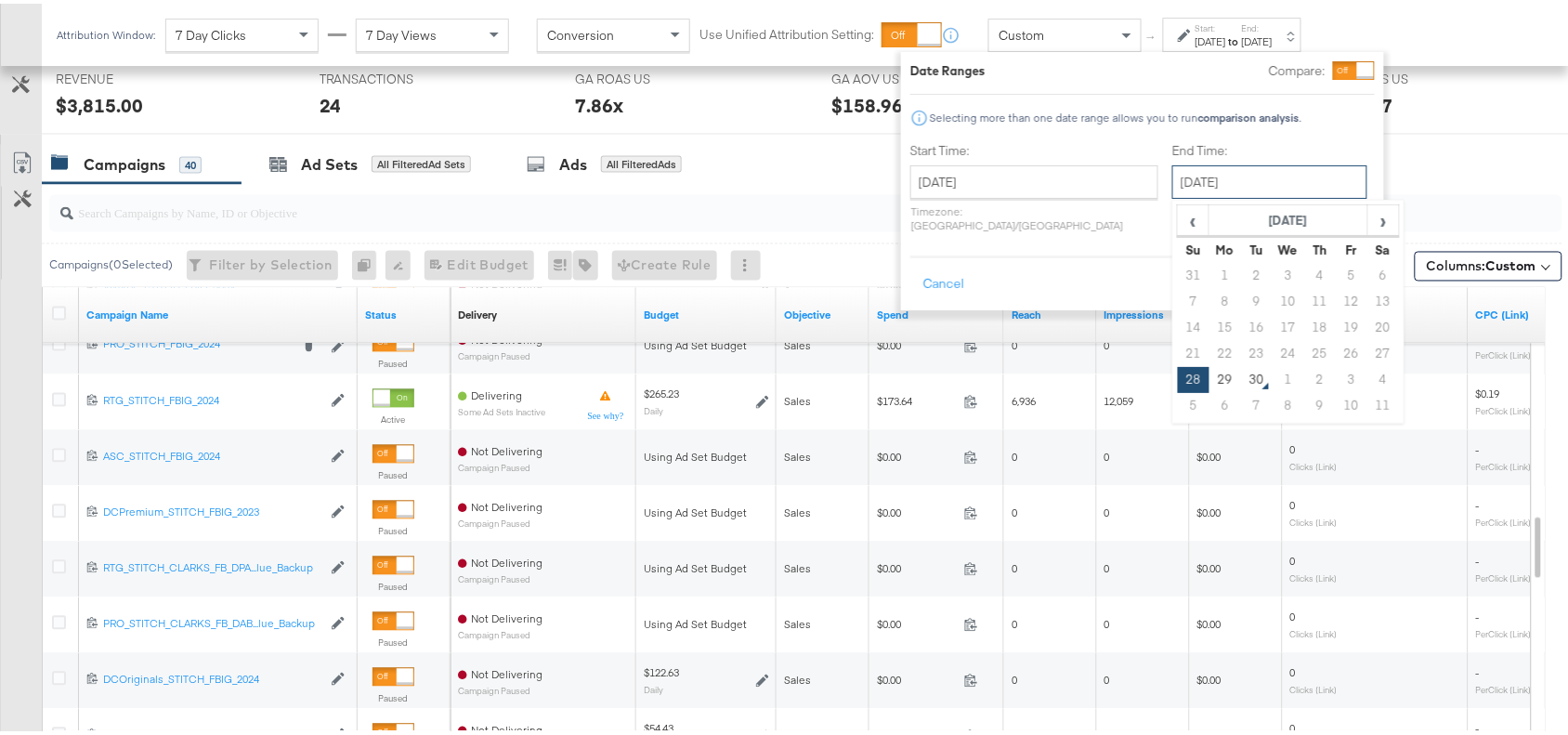
click at [1172, 170] on input "[DATE]" at bounding box center [1269, 178] width 195 height 33
click at [1210, 382] on td "29" at bounding box center [1226, 376] width 32 height 26
type input "September 29th 2025"
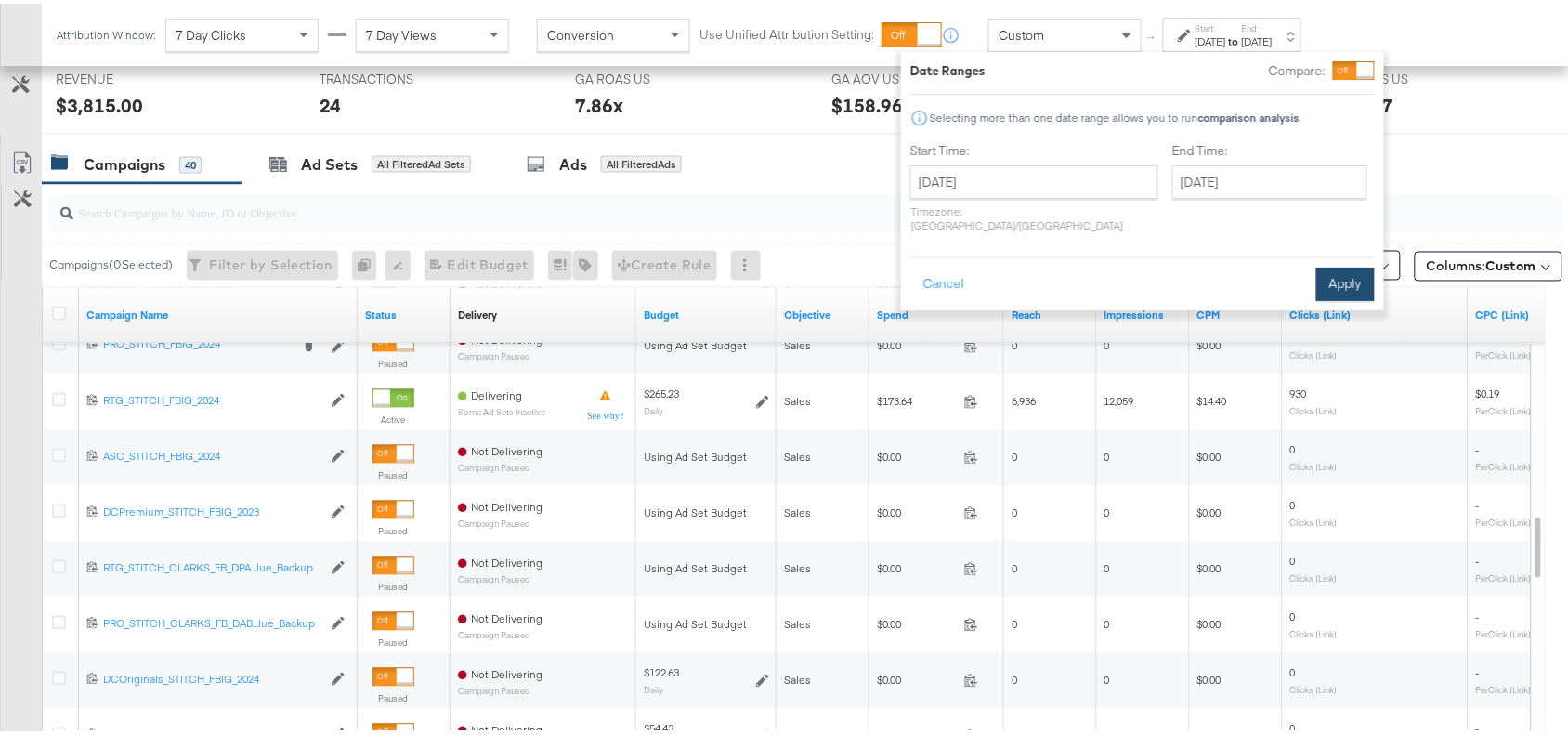
click at [1347, 271] on button "Apply" at bounding box center [1345, 280] width 59 height 33
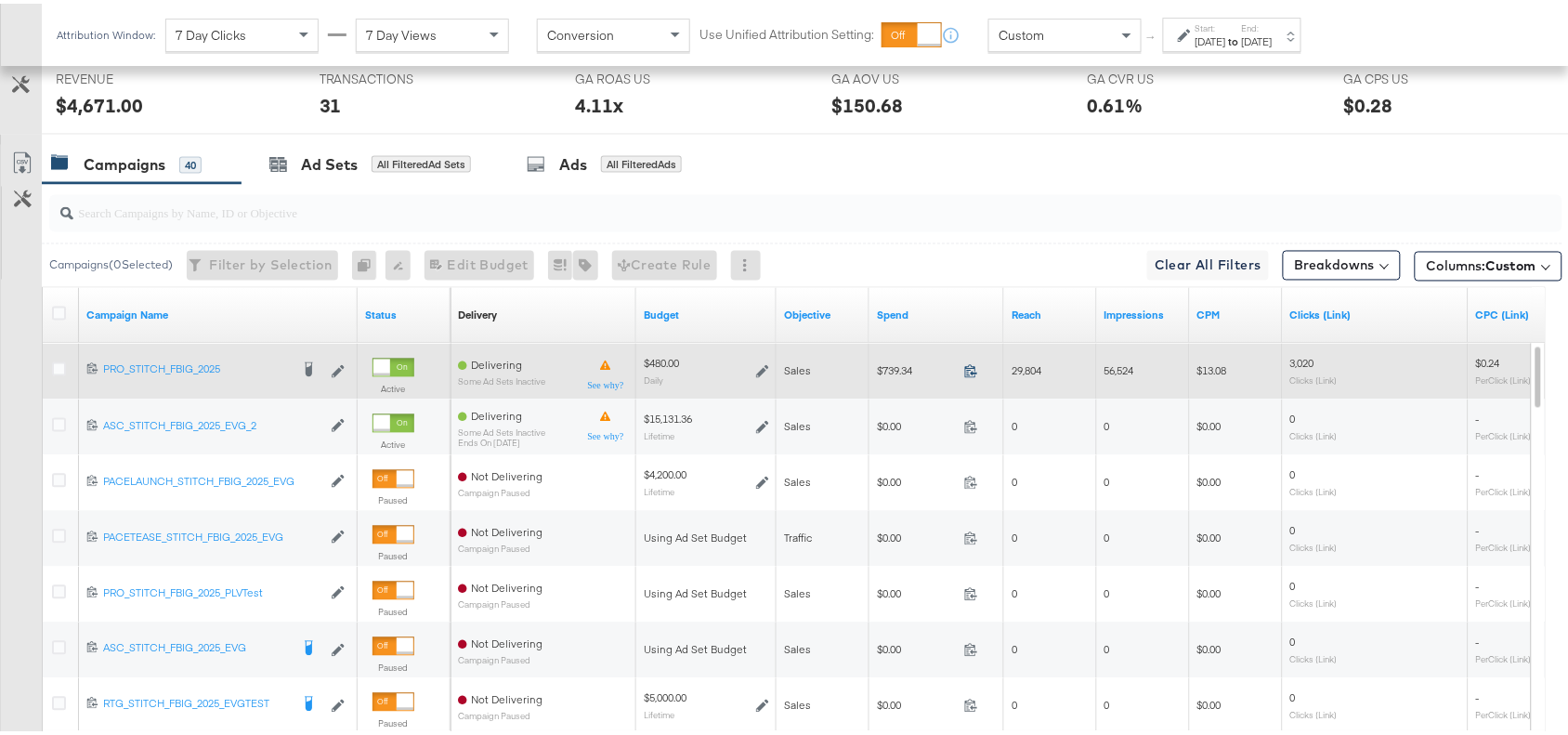
click at [971, 363] on icon at bounding box center [971, 367] width 14 height 14
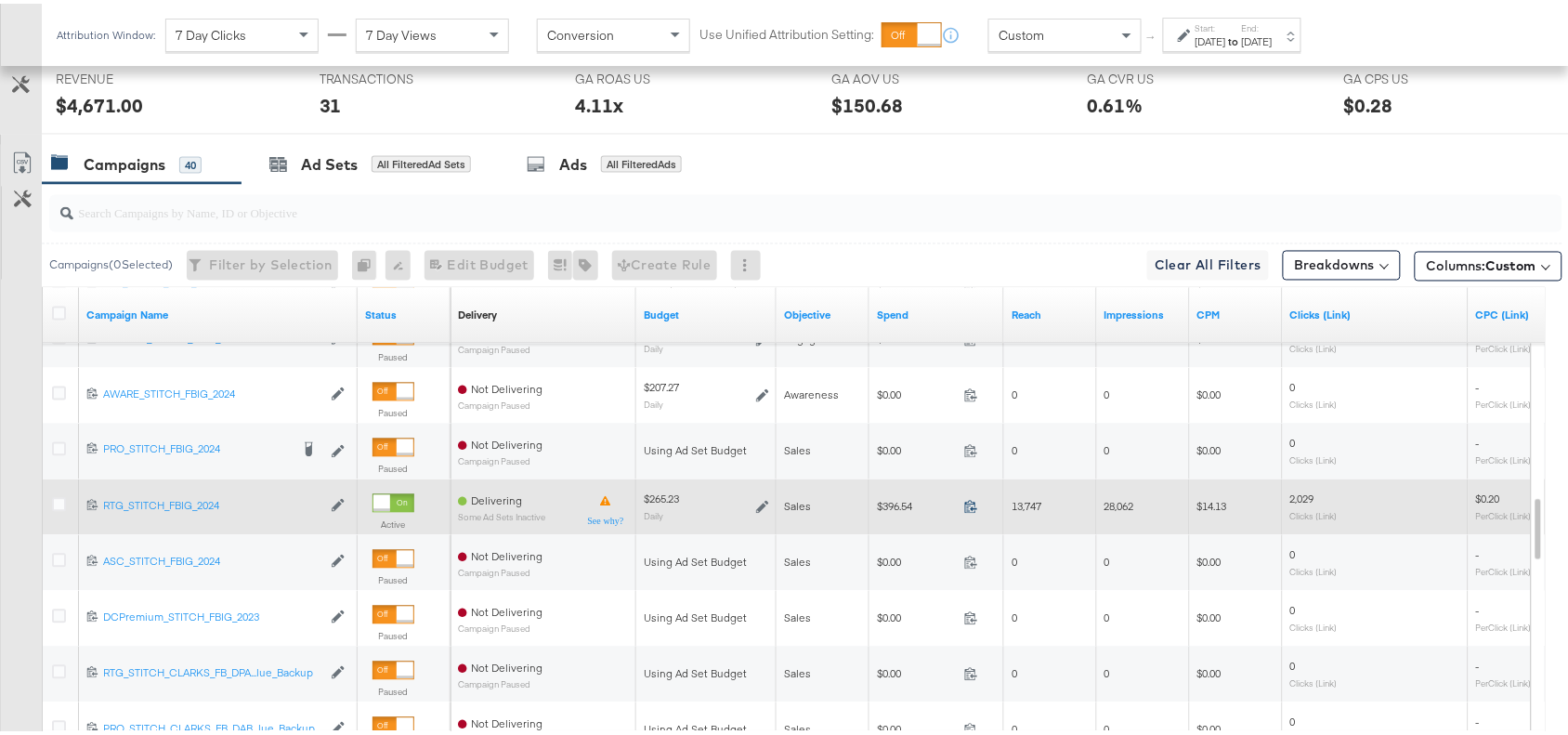
click at [973, 506] on icon at bounding box center [971, 503] width 14 height 14
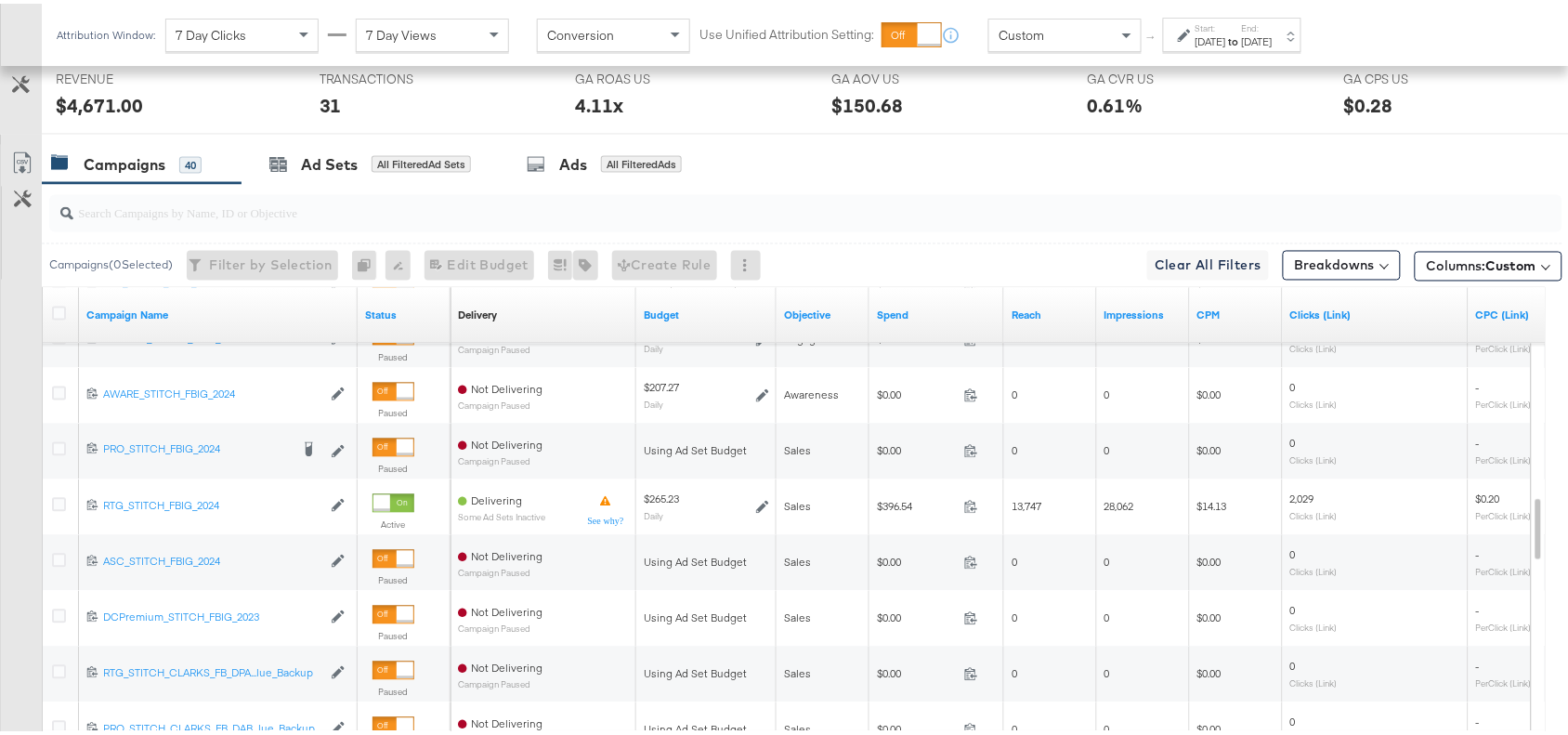
scroll to position [1051, 0]
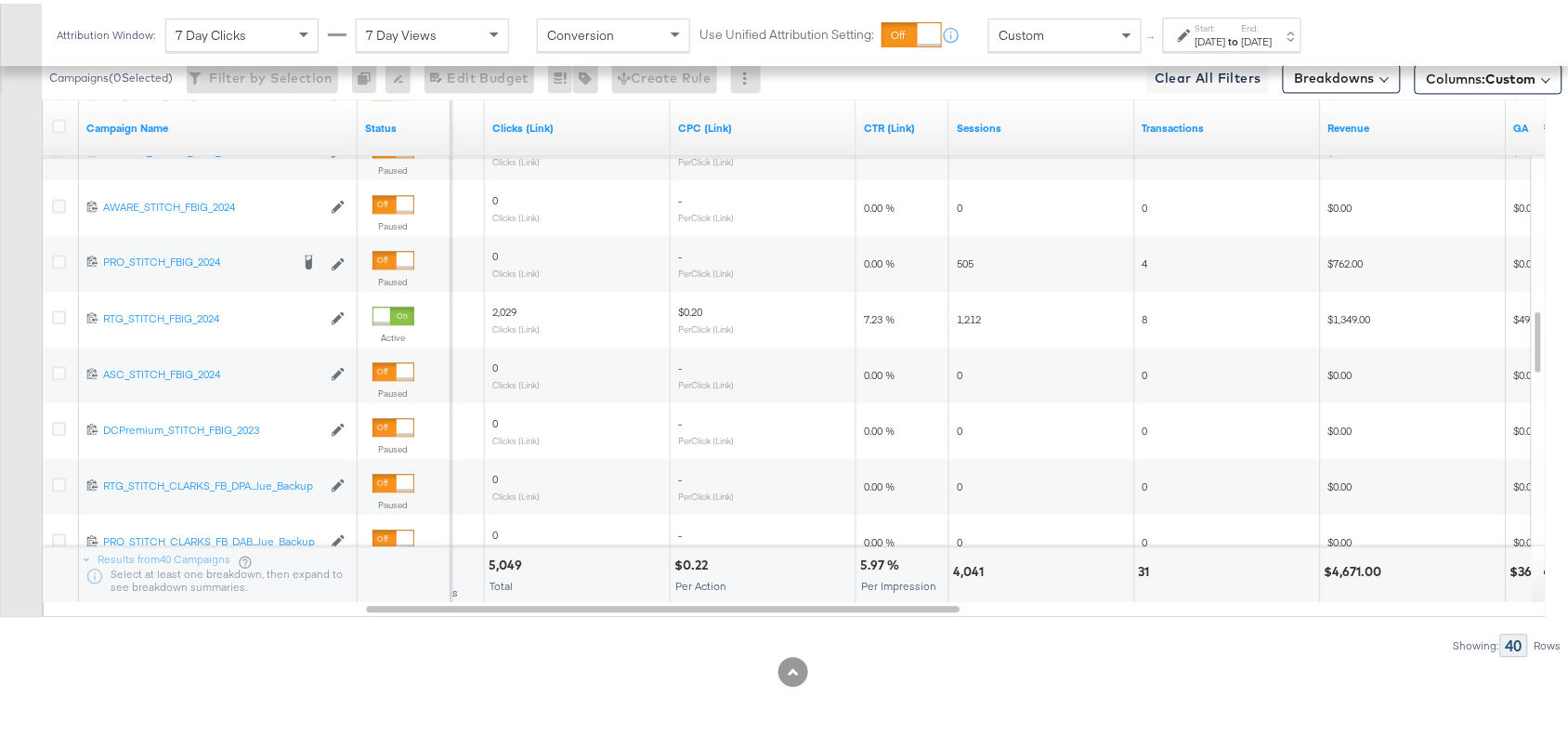
click at [960, 568] on div "4,041" at bounding box center [971, 568] width 36 height 18
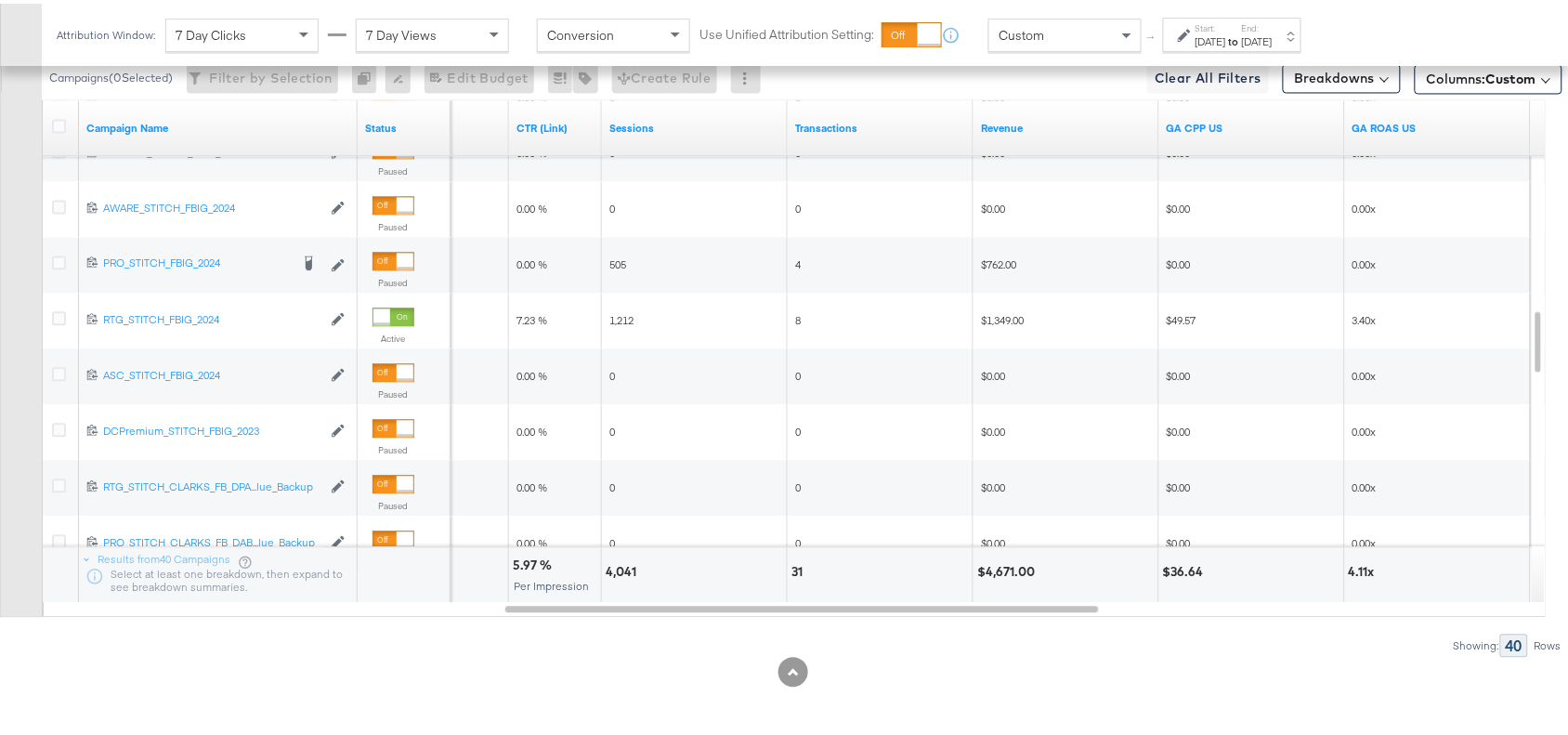
click at [1009, 565] on div "$4,671.00" at bounding box center [1008, 568] width 63 height 18
copy div "4,671.00"
click at [1009, 565] on div "$4,671.00" at bounding box center [1008, 568] width 63 height 18
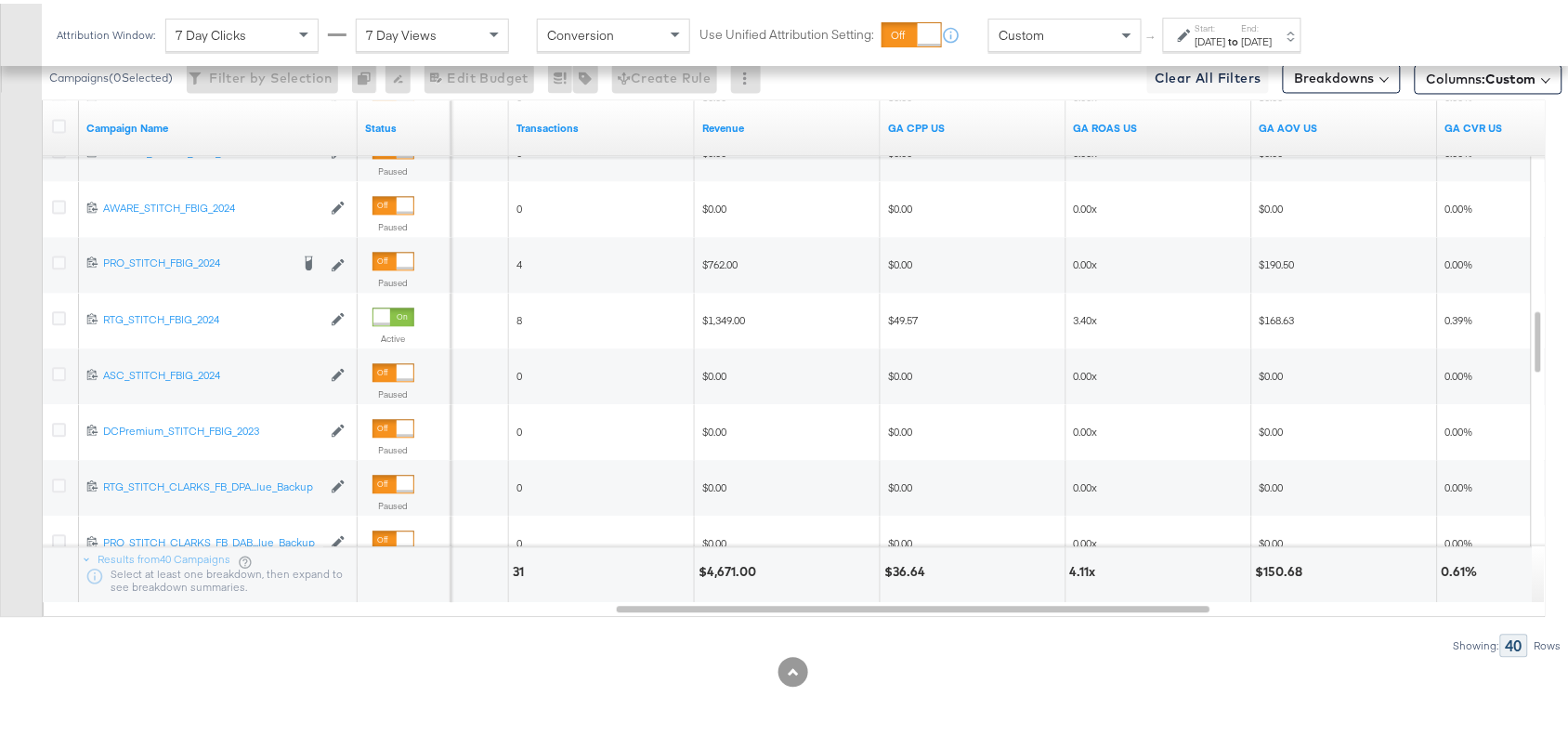
click at [1073, 565] on div "4.11x" at bounding box center [1086, 568] width 32 height 18
copy div "4.11"
click at [1226, 42] on div "[DATE]" at bounding box center [1211, 38] width 31 height 15
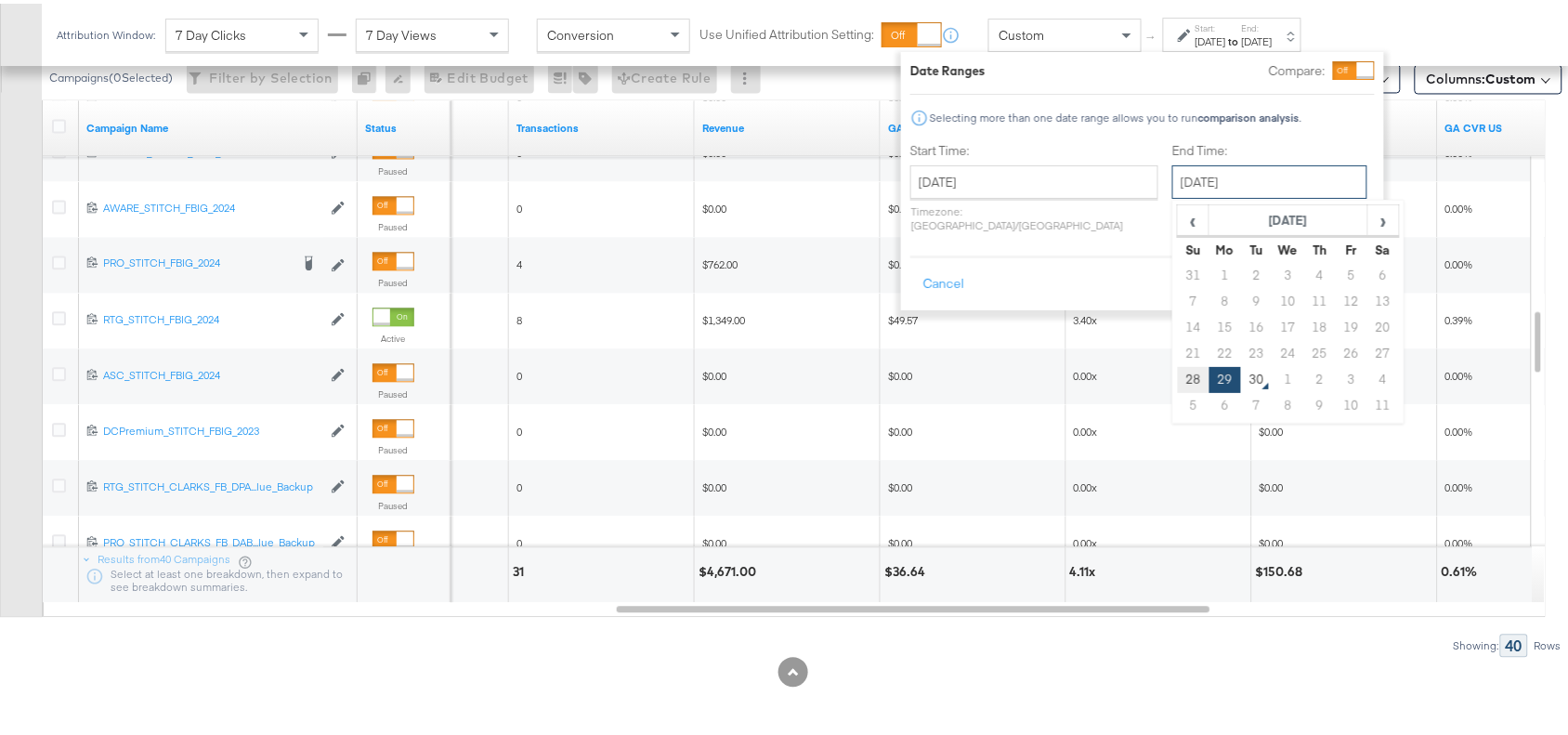
drag, startPoint x: 1212, startPoint y: 187, endPoint x: 1141, endPoint y: 384, distance: 209.5
click at [1172, 195] on div "September 29th 2025 ‹ September 2025 › Su Mo Tu We Th Fr Sa 31 1 2 3 4 5 6 7 8 …" at bounding box center [1269, 178] width 195 height 33
click at [1178, 384] on td "28" at bounding box center [1194, 376] width 32 height 26
type input "[DATE]"
click at [1340, 271] on button "Apply" at bounding box center [1345, 280] width 59 height 33
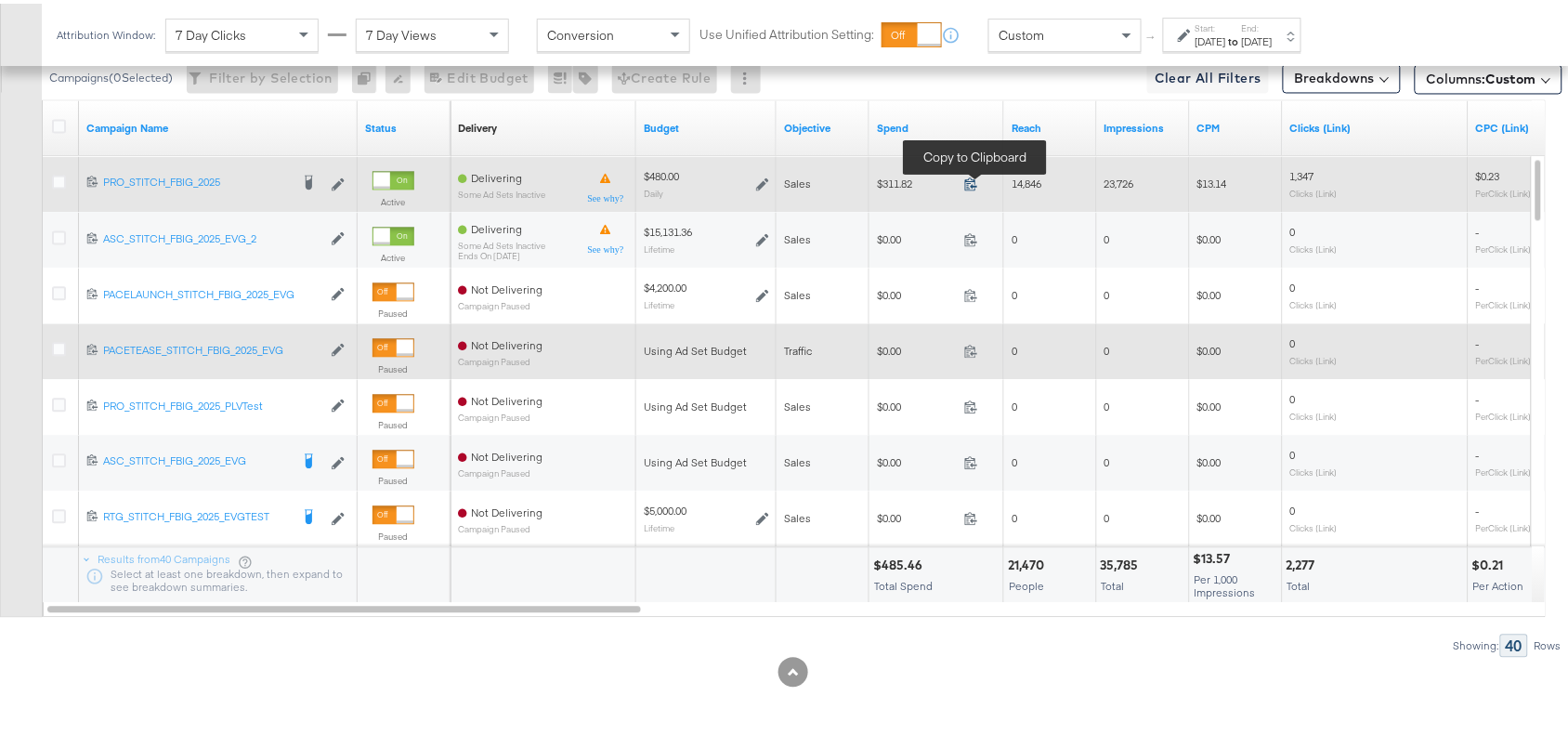
click at [976, 184] on icon at bounding box center [971, 180] width 14 height 14
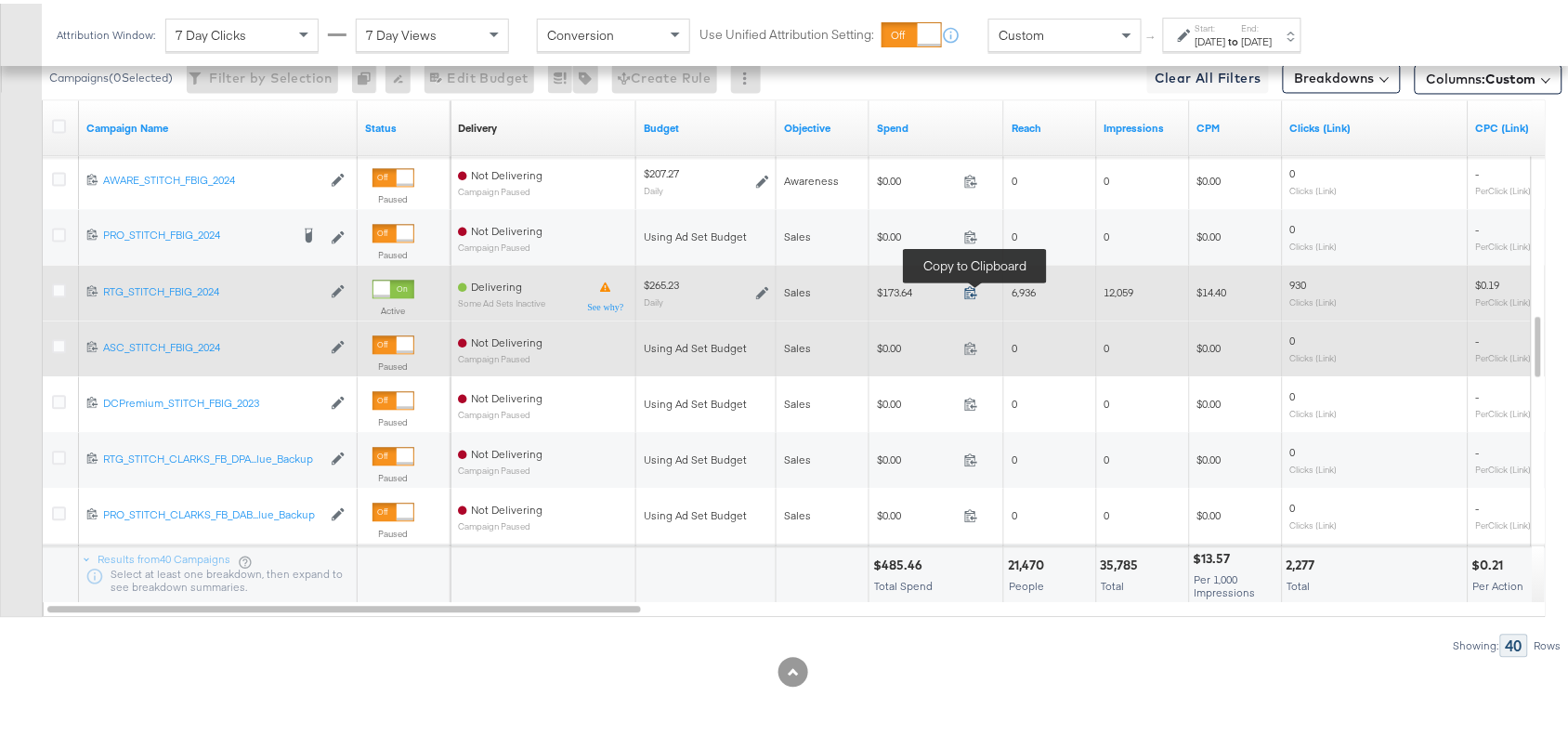
click at [968, 291] on icon at bounding box center [971, 288] width 14 height 14
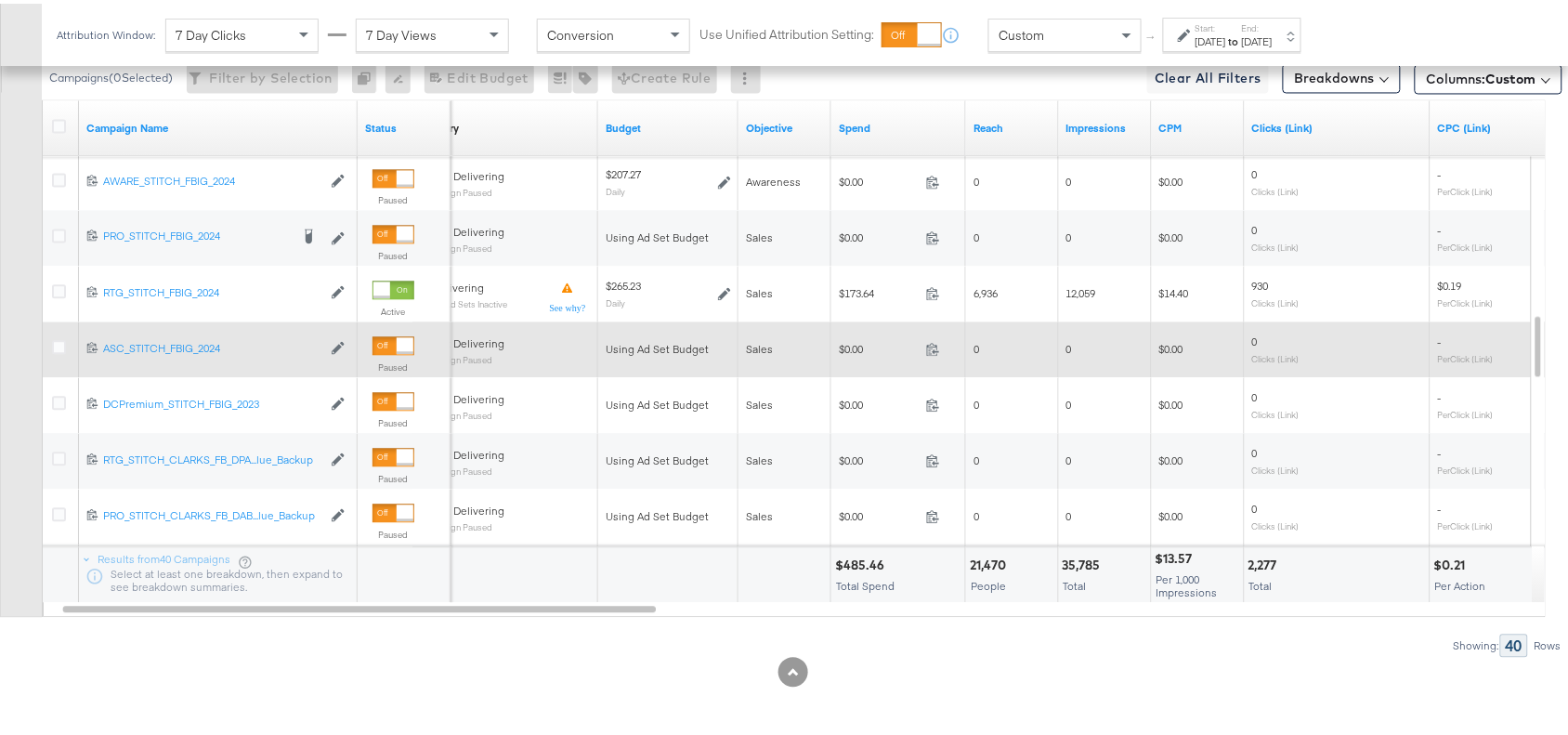
click at [869, 563] on div "$485.46" at bounding box center [862, 562] width 55 height 18
copy div "485.46"
click at [869, 563] on div "$485.46" at bounding box center [862, 562] width 55 height 18
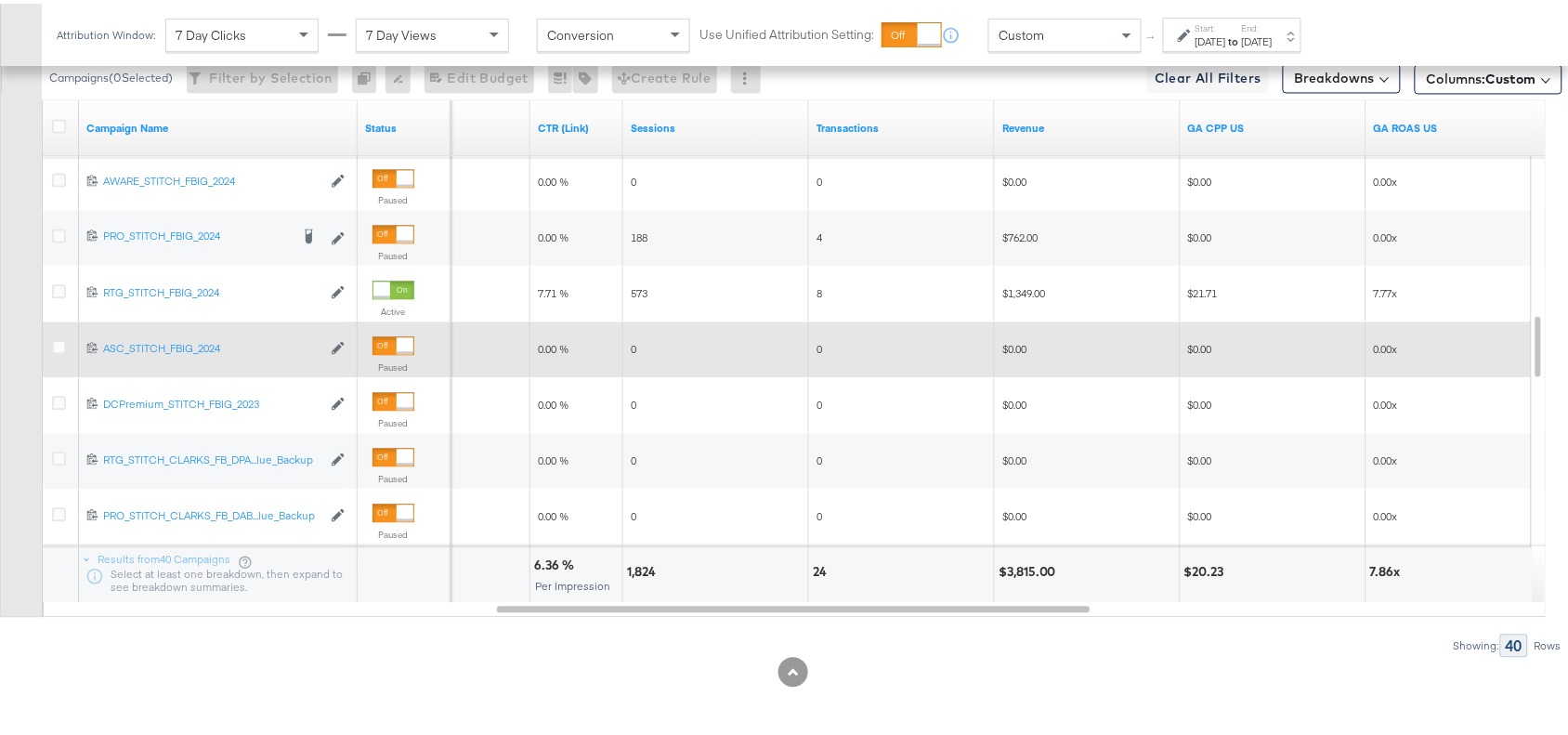
click at [1022, 568] on div "$3,815.00" at bounding box center [1030, 568] width 63 height 18
copy div "3,815.00"
click at [1022, 568] on div "$3,815.00" at bounding box center [1030, 568] width 63 height 18
click at [1273, 37] on div "Sep 28th 2025" at bounding box center [1257, 38] width 31 height 15
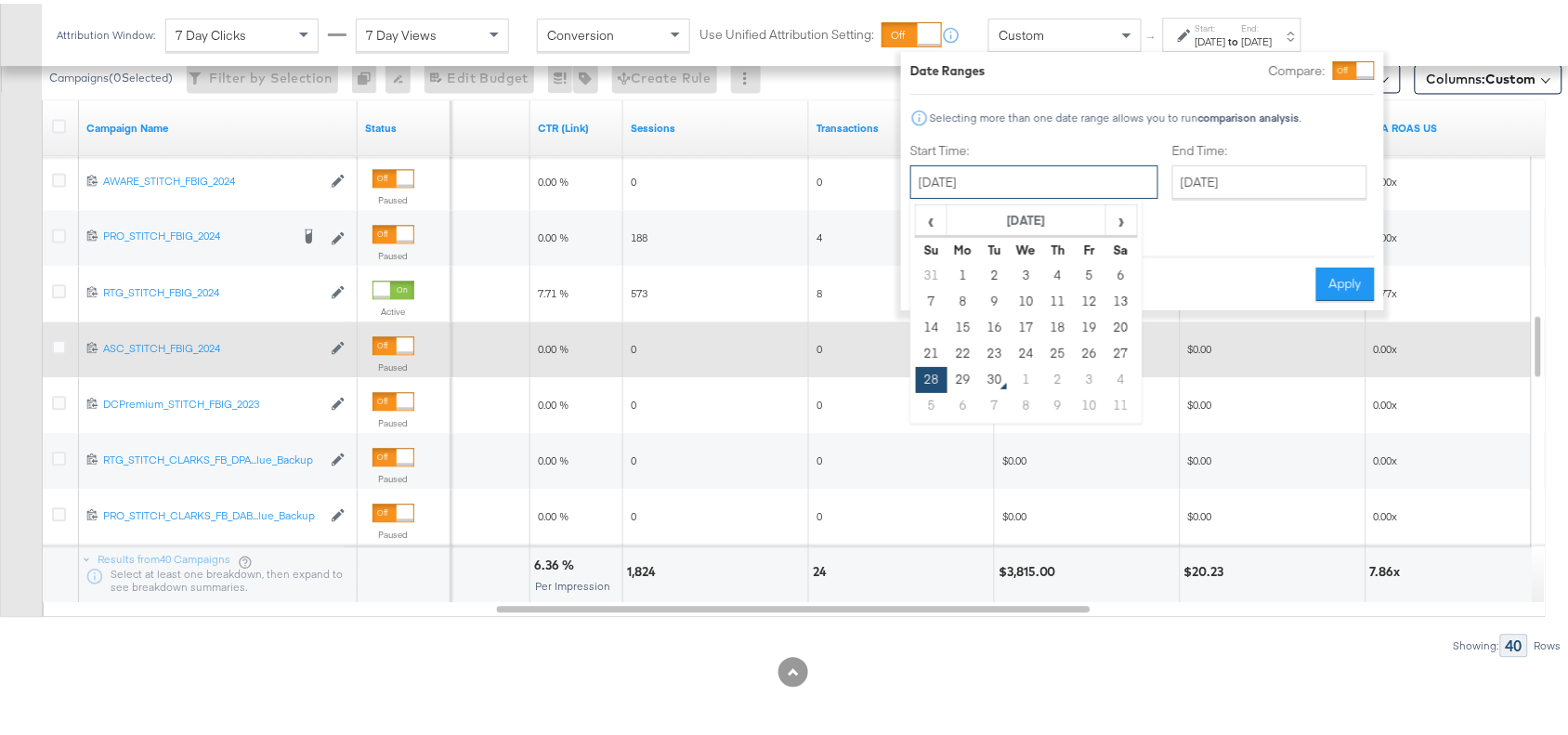
click at [1051, 177] on input "September 28th 2025" at bounding box center [1034, 178] width 248 height 33
click at [962, 372] on td "29" at bounding box center [964, 376] width 32 height 26
type input "[DATE]"
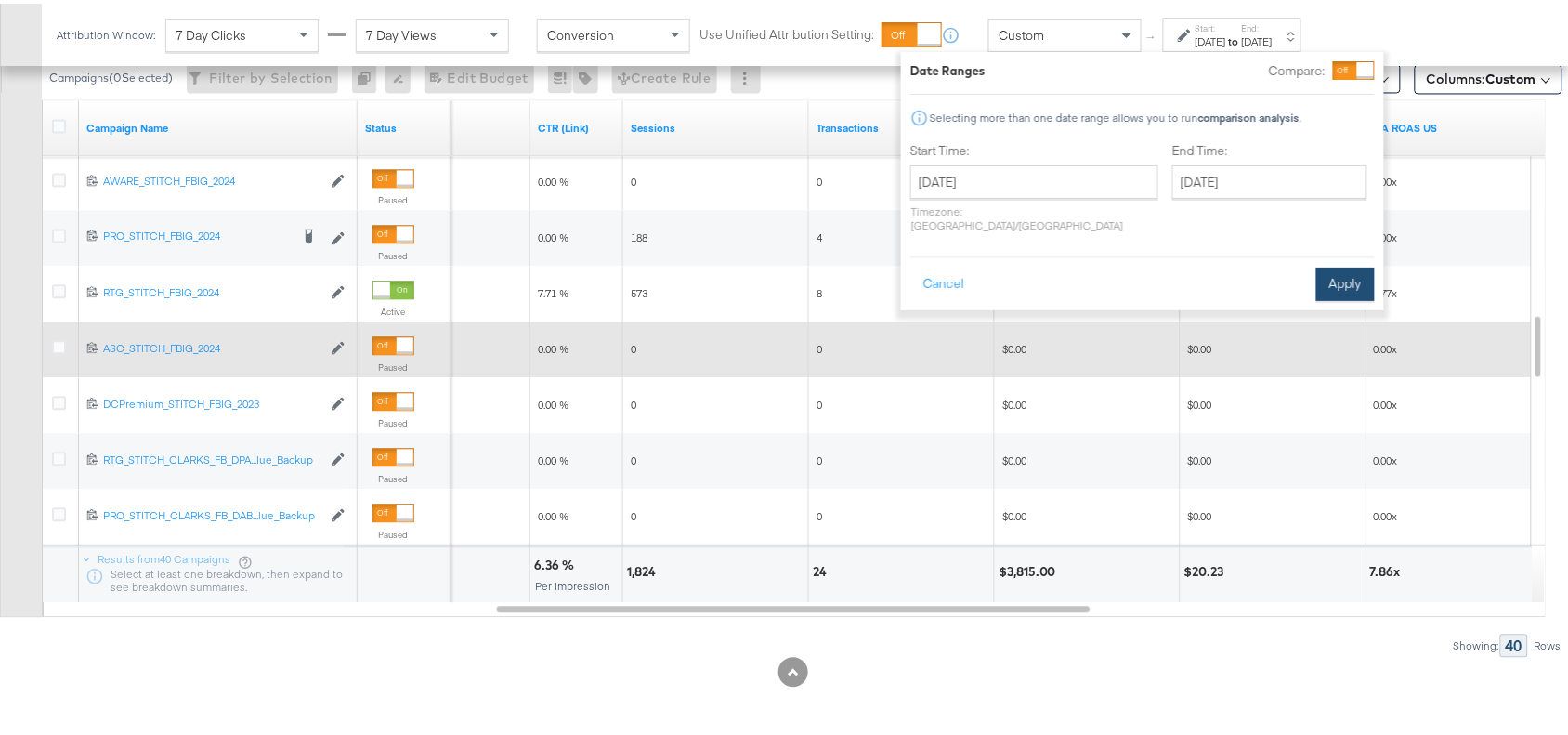
click at [1336, 264] on button "Apply" at bounding box center [1345, 280] width 59 height 33
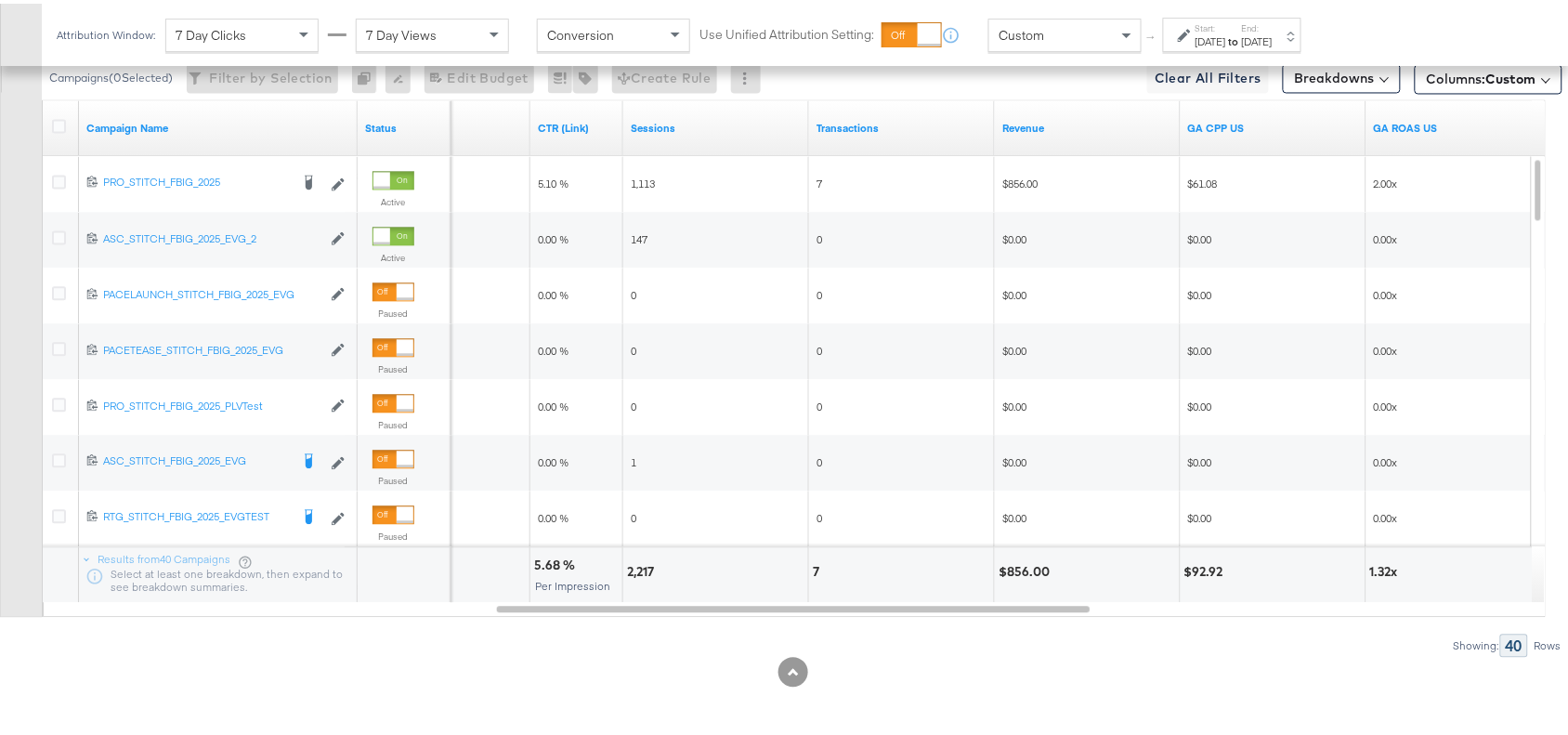
click at [1028, 573] on div "$856.00" at bounding box center [1027, 568] width 57 height 18
copy div "856.00"
click at [1028, 573] on div "$856.00" at bounding box center [1027, 568] width 57 height 18
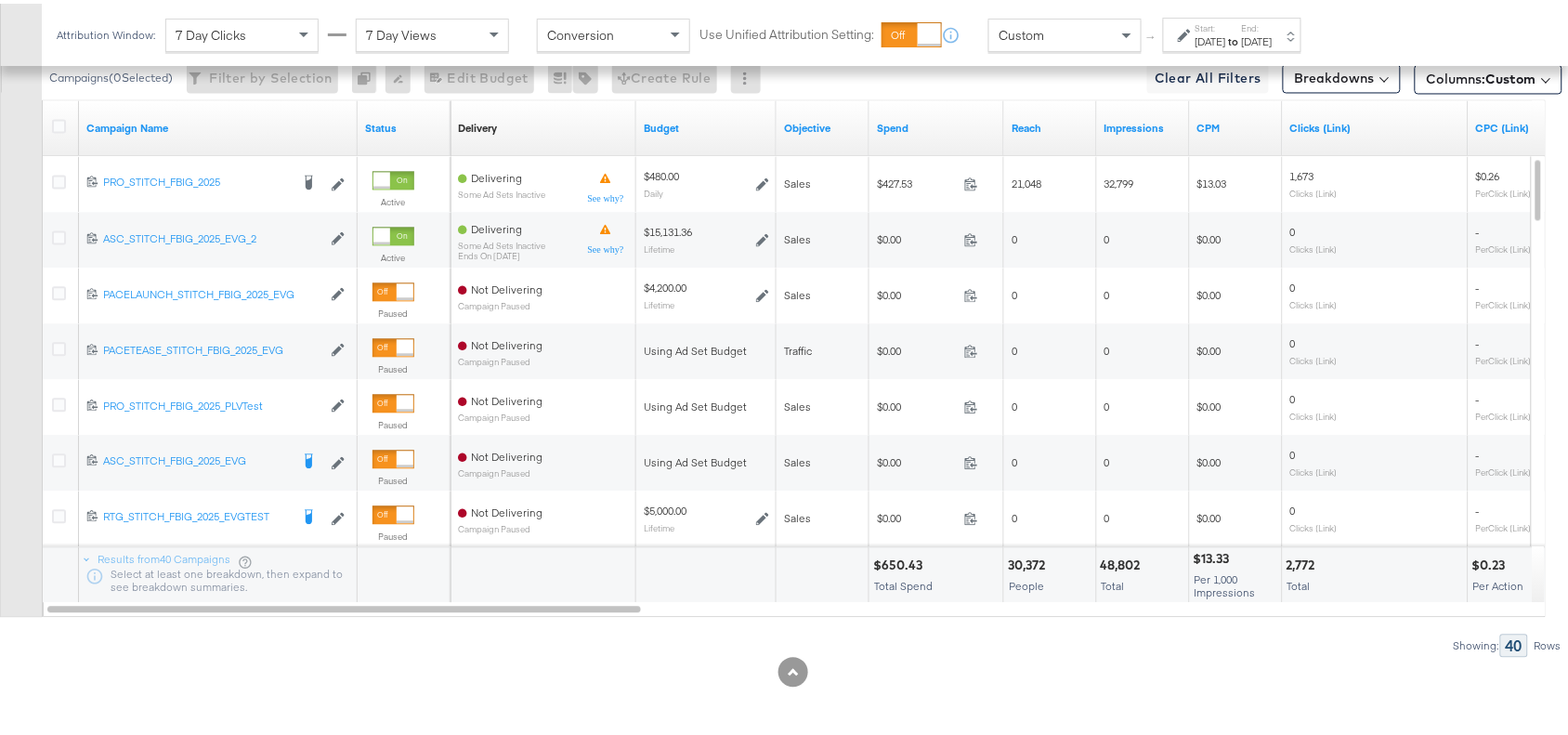
click at [909, 563] on div "$650.43" at bounding box center [900, 562] width 55 height 18
copy div "650.43"
click at [909, 563] on div "$650.43" at bounding box center [900, 562] width 55 height 18
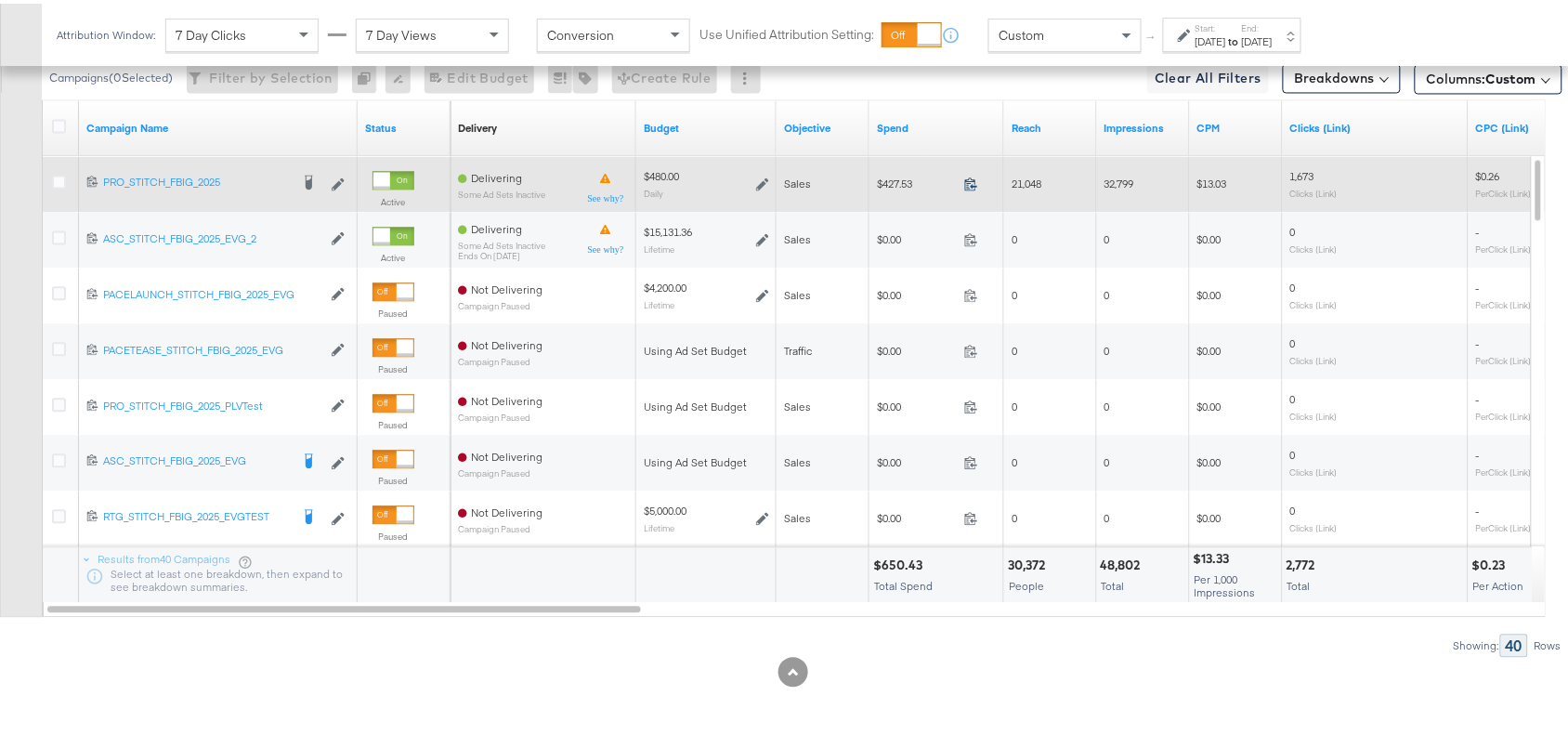
click at [968, 183] on icon at bounding box center [971, 180] width 14 height 14
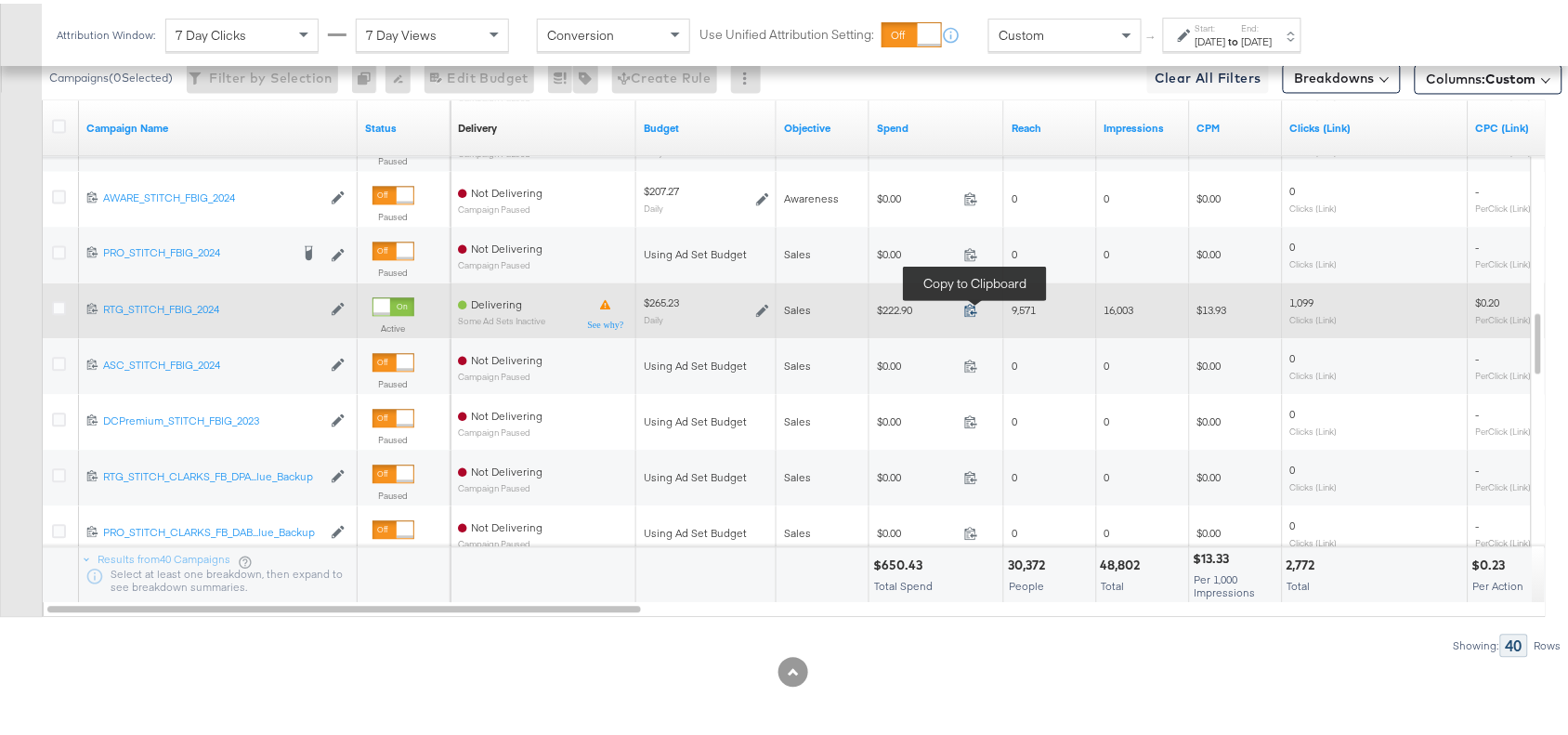
click at [974, 307] on icon at bounding box center [971, 306] width 14 height 14
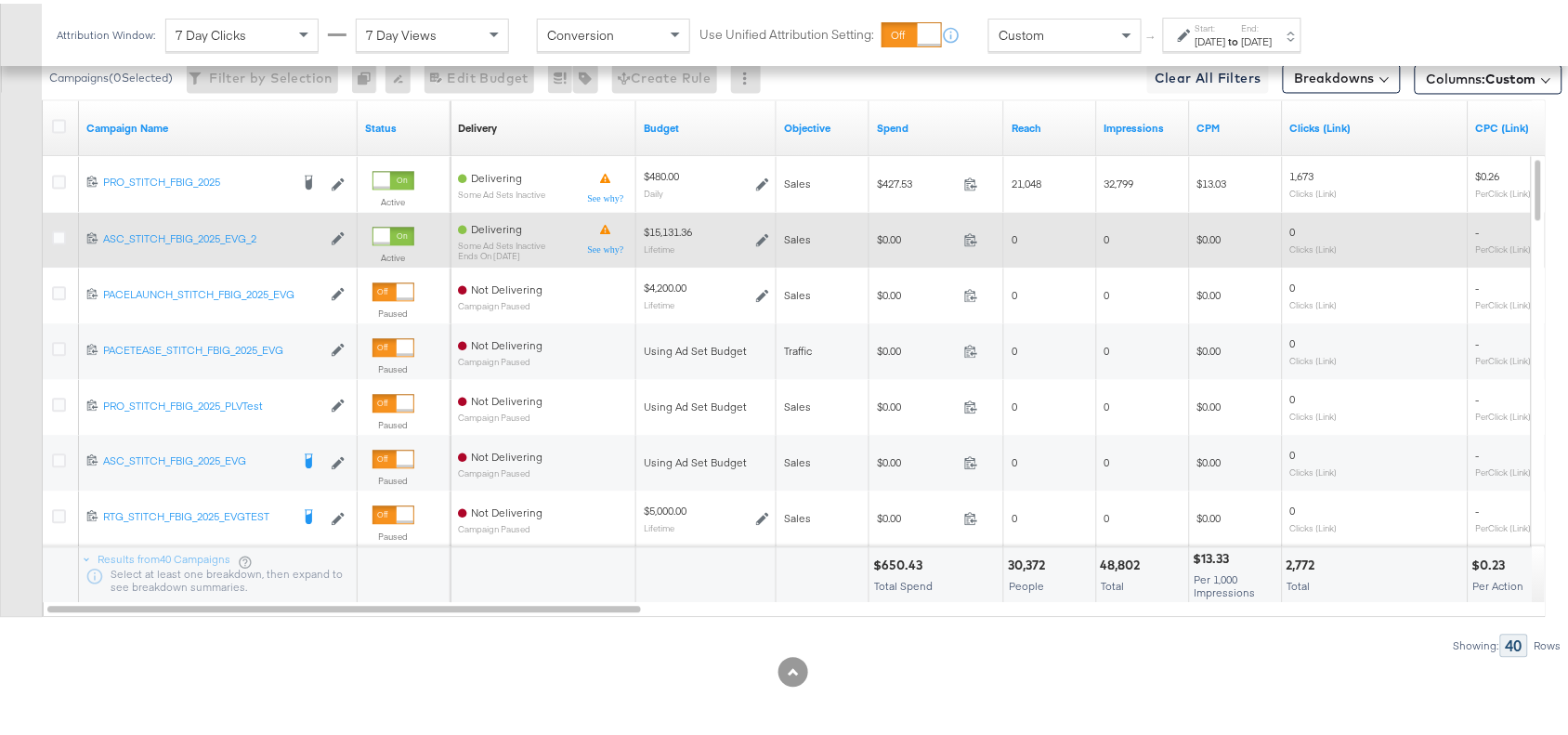
scroll to position [156, 0]
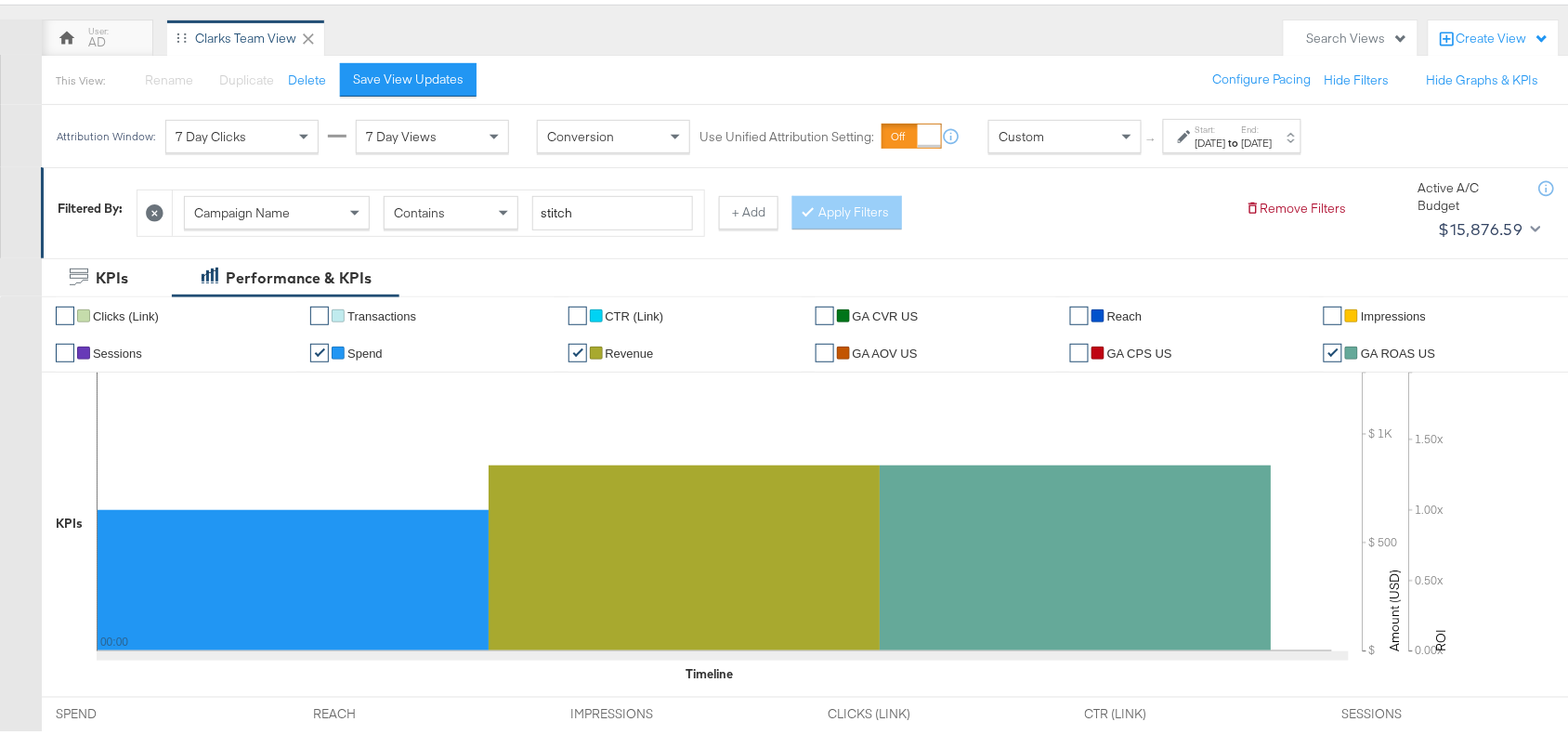
click at [1273, 137] on div "[DATE]" at bounding box center [1257, 139] width 31 height 15
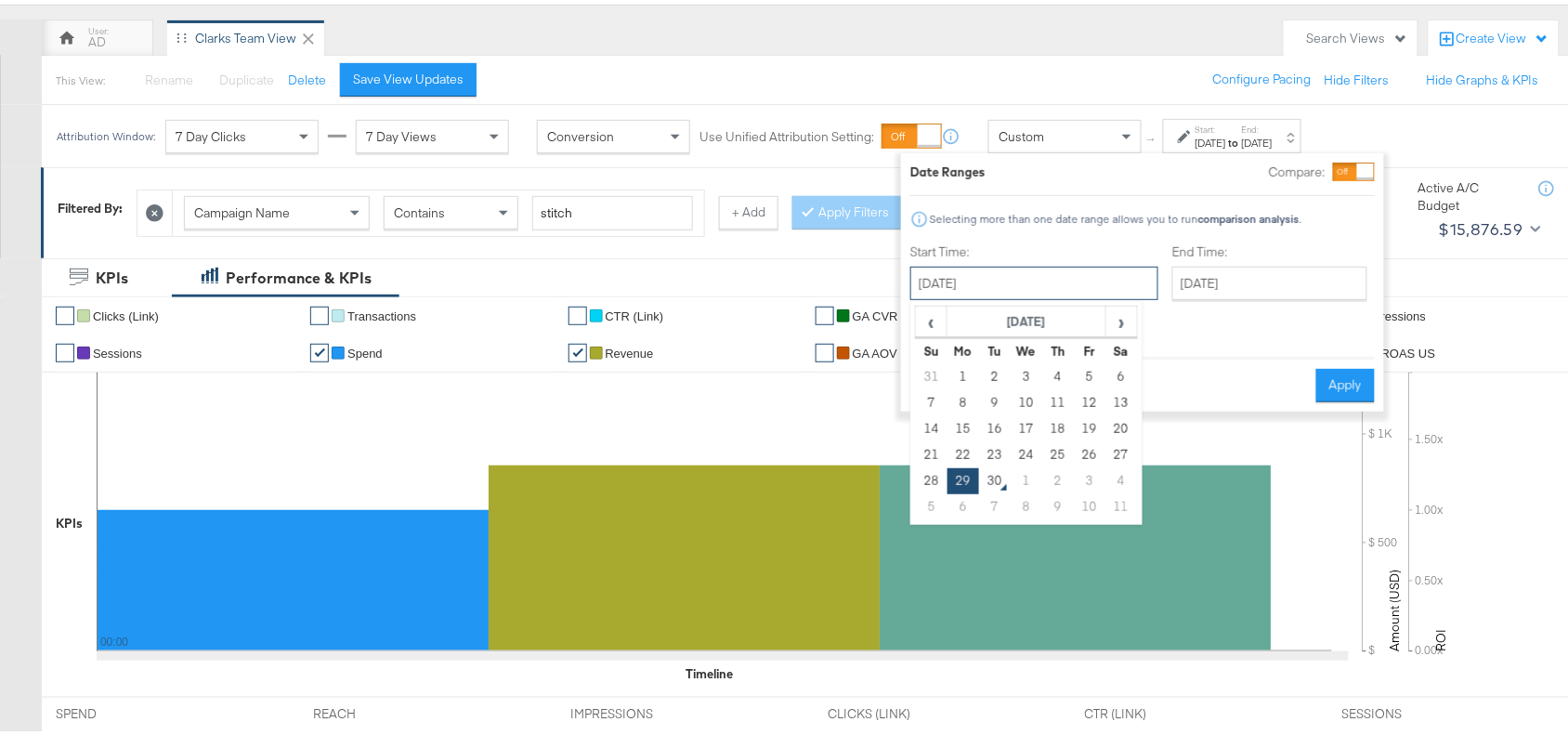
click at [1059, 281] on input "[DATE]" at bounding box center [1034, 279] width 248 height 33
click at [1014, 323] on th "[DATE]" at bounding box center [1027, 319] width 159 height 32
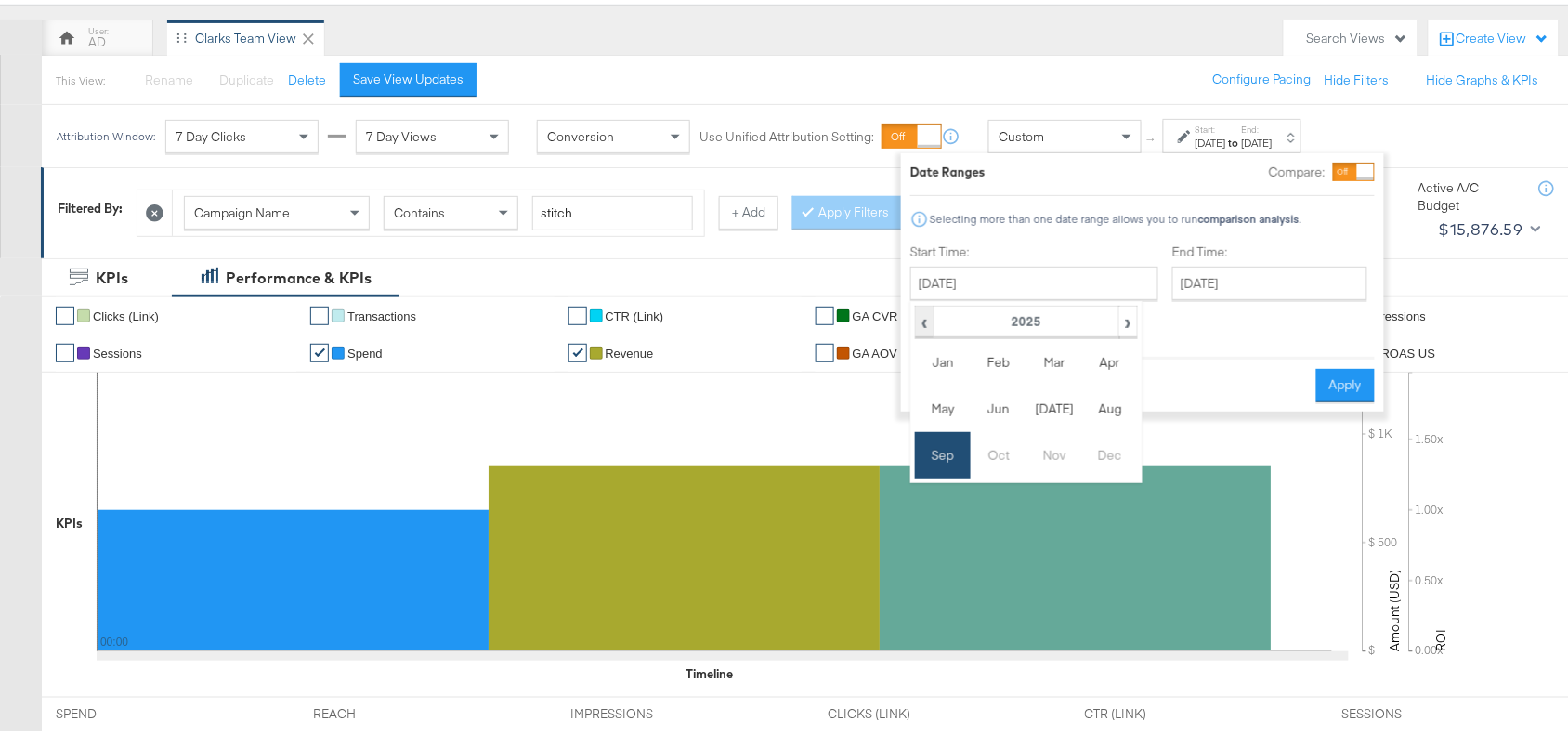
click at [926, 322] on span "‹" at bounding box center [925, 318] width 16 height 28
click at [946, 457] on td "Sep" at bounding box center [943, 451] width 56 height 46
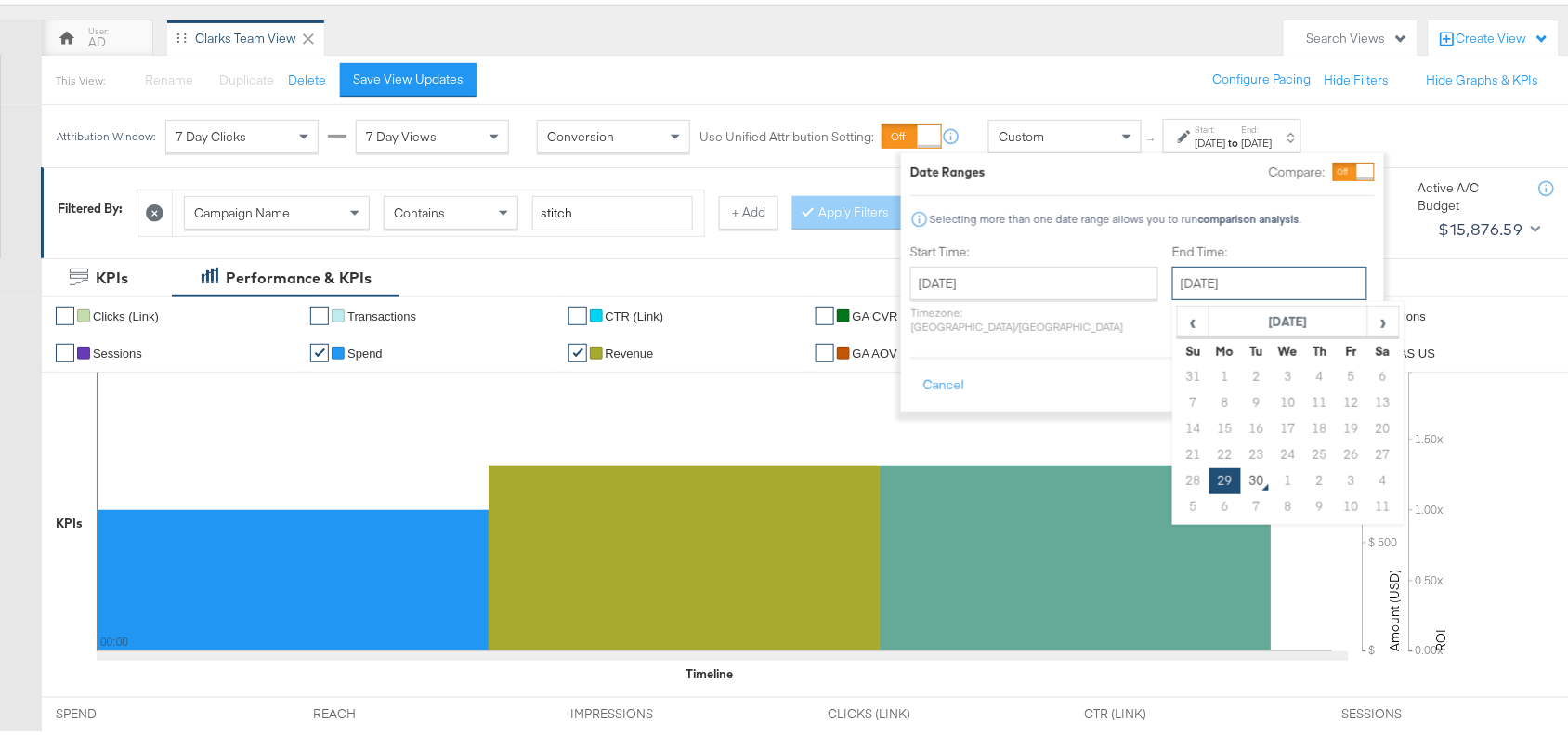
click at [1265, 284] on input "[DATE]" at bounding box center [1269, 279] width 195 height 33
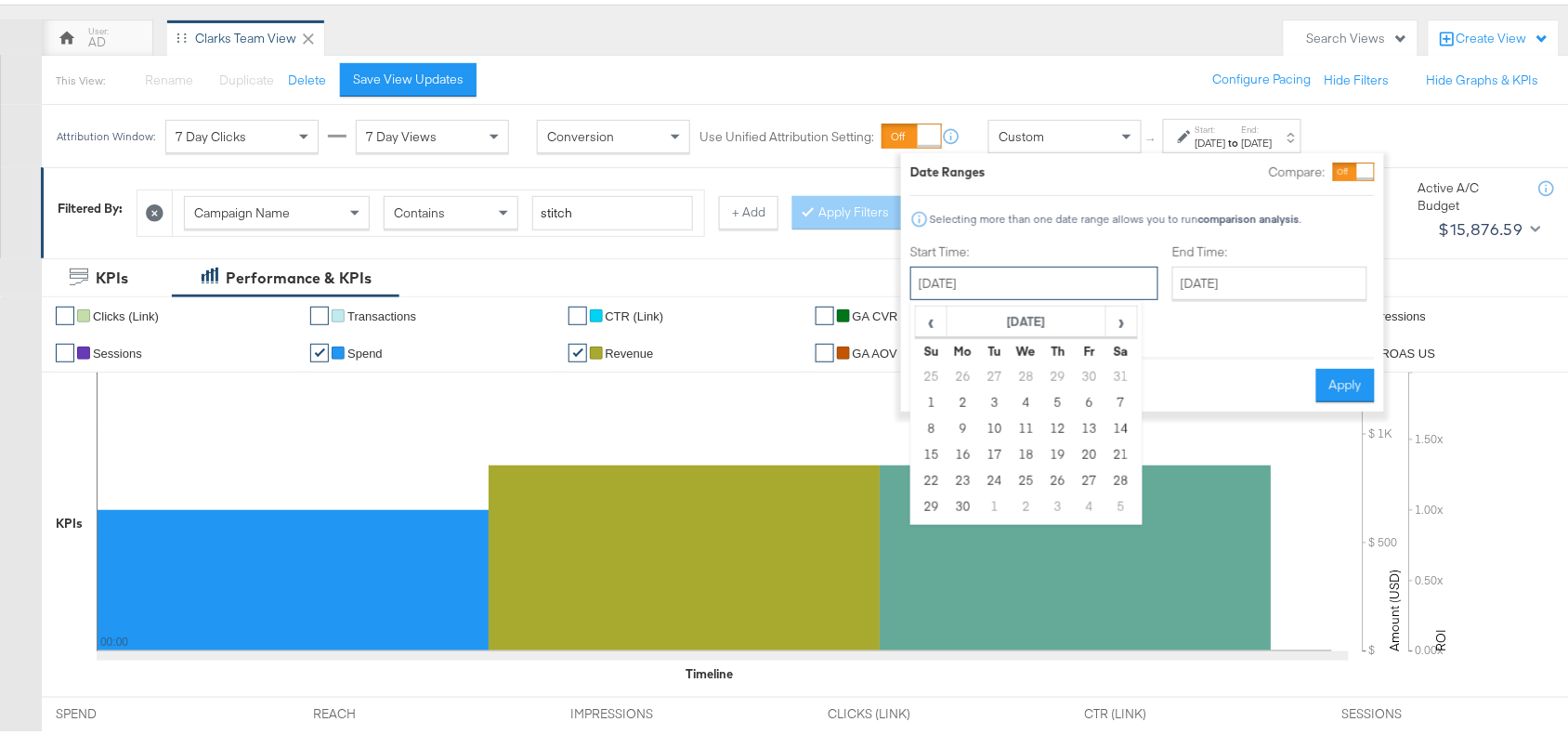
click at [1062, 272] on input "[DATE]" at bounding box center [1034, 279] width 248 height 33
click at [925, 503] on td "29" at bounding box center [932, 503] width 32 height 26
type input "September 29th 2024"
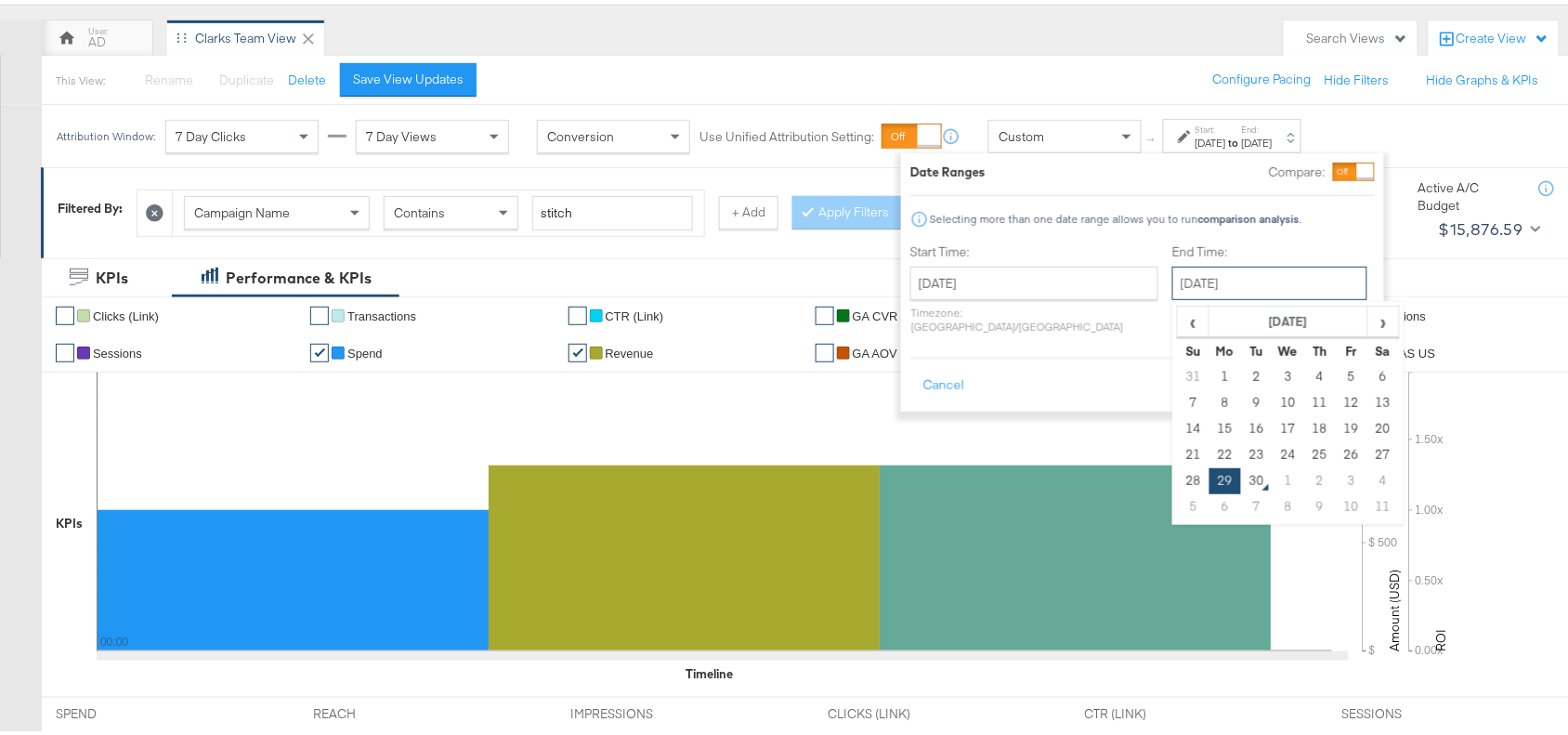
click at [1227, 275] on input "[DATE]" at bounding box center [1269, 279] width 195 height 33
click at [1243, 316] on th "[DATE]" at bounding box center [1289, 319] width 159 height 32
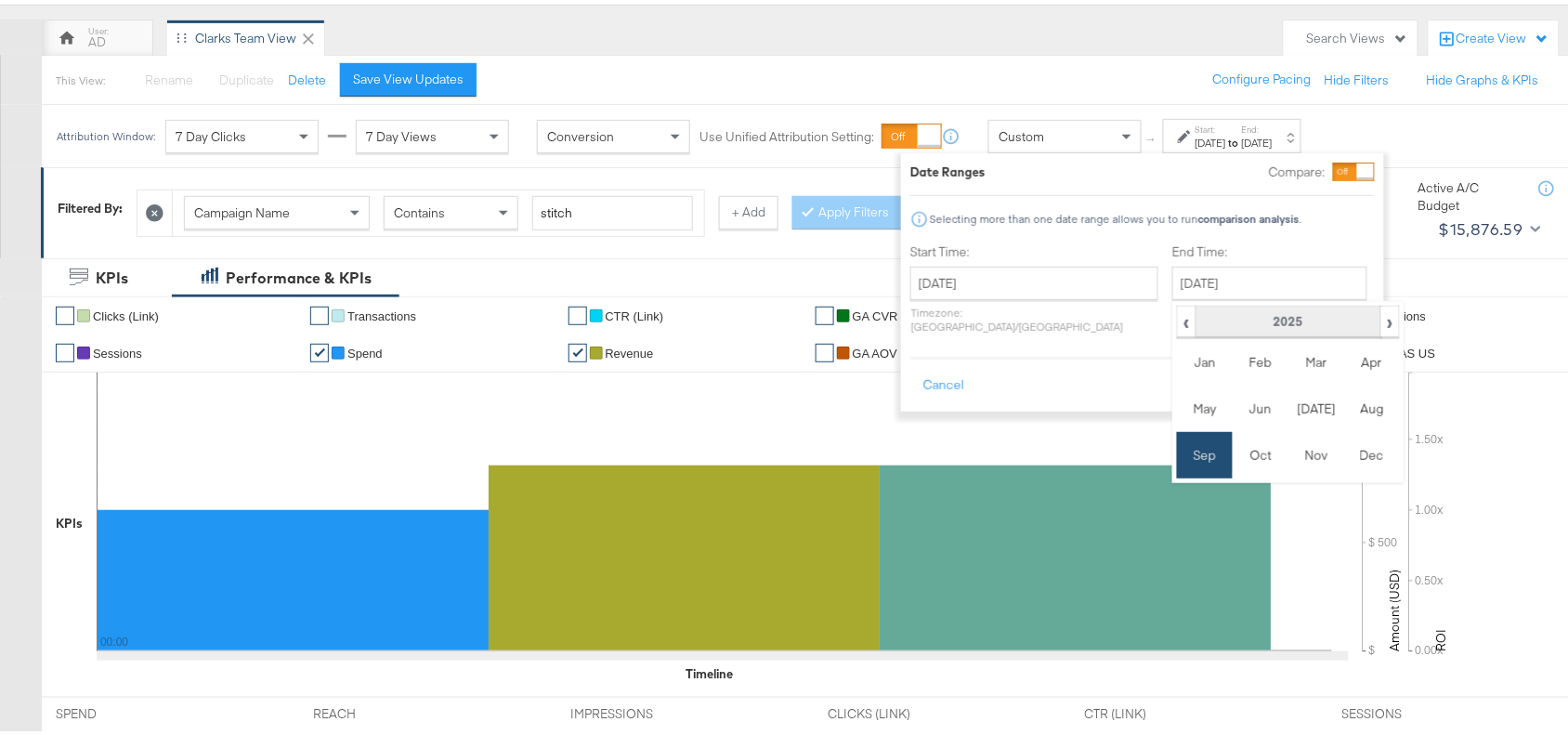
click at [1196, 322] on th "2025" at bounding box center [1288, 319] width 185 height 32
click at [1337, 321] on span "›" at bounding box center [1368, 318] width 62 height 28
click at [1179, 322] on span "‹" at bounding box center [1210, 318] width 62 height 28
click at [1233, 400] on td "2024" at bounding box center [1261, 405] width 56 height 46
click at [1177, 452] on td "Sep" at bounding box center [1205, 451] width 56 height 46
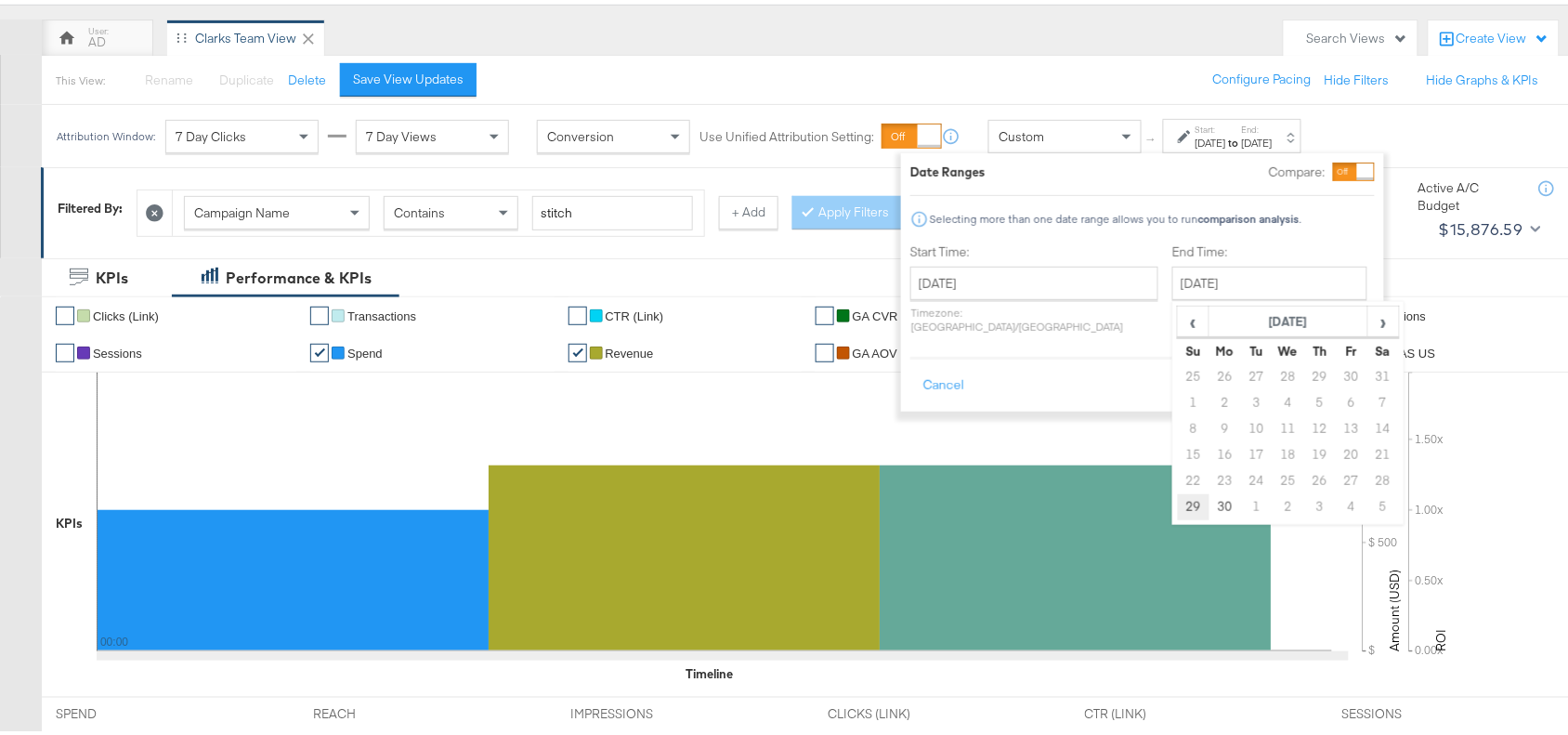
click at [1178, 504] on td "29" at bounding box center [1194, 503] width 32 height 26
type input "September 29th 2024"
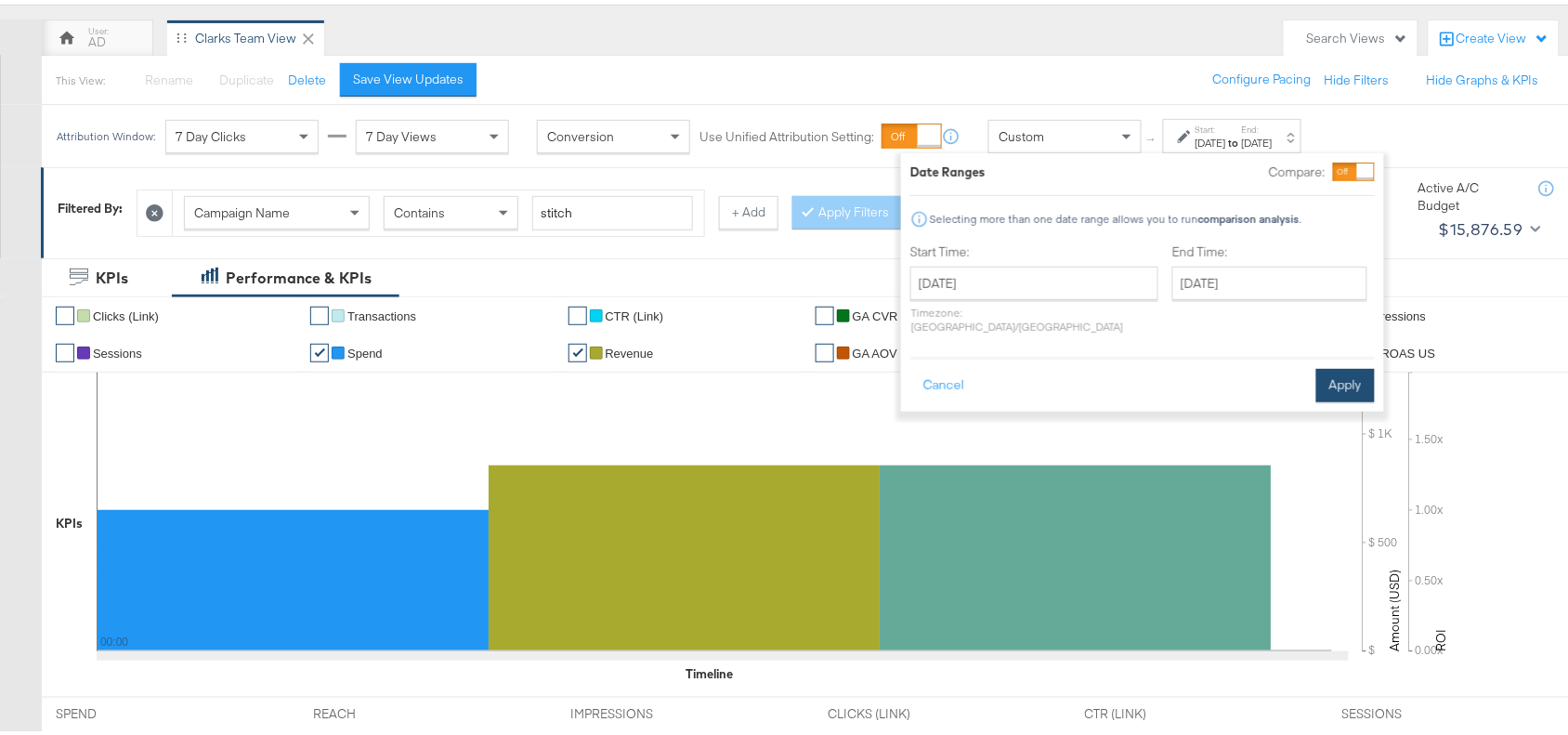
click at [1352, 365] on button "Apply" at bounding box center [1345, 381] width 59 height 33
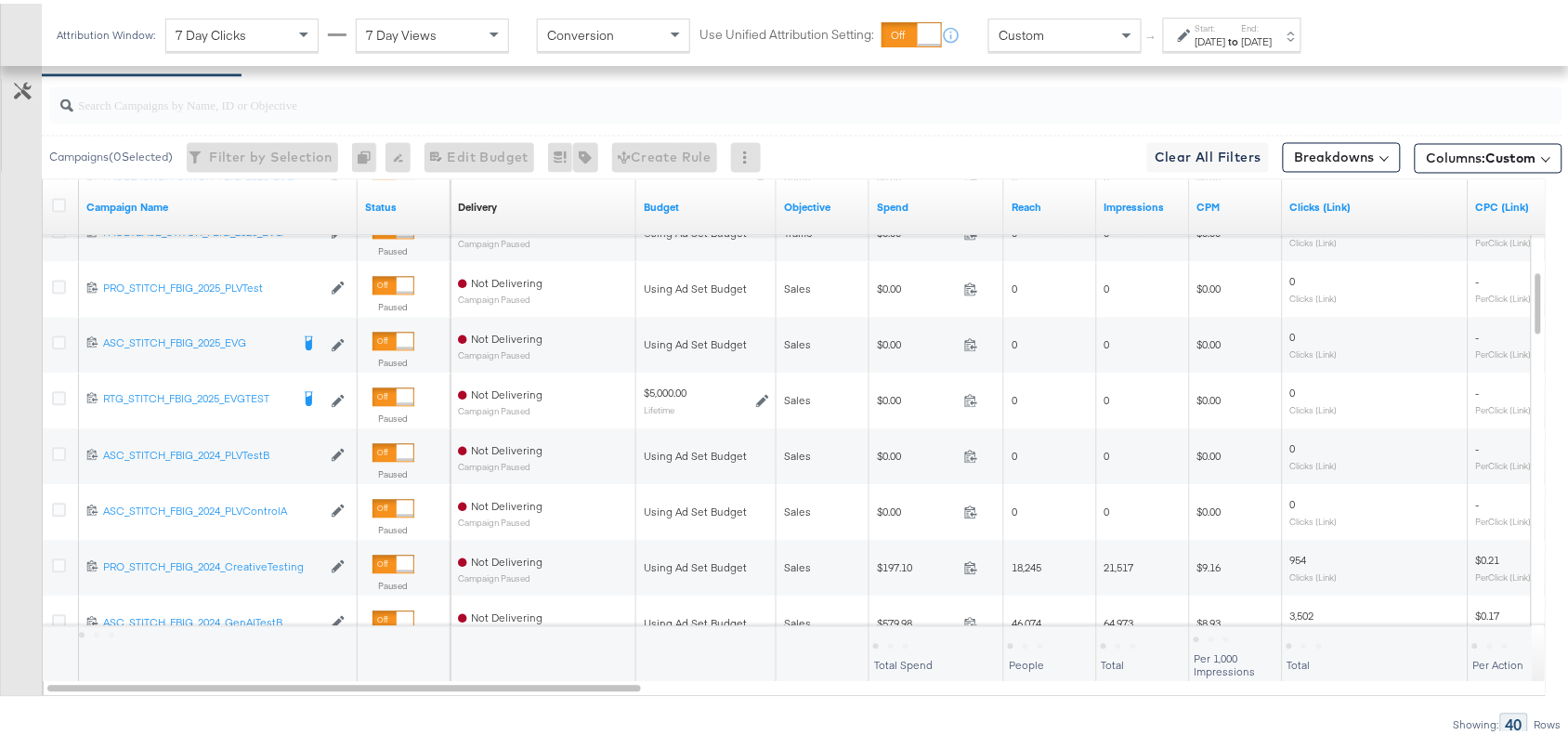
scroll to position [971, 0]
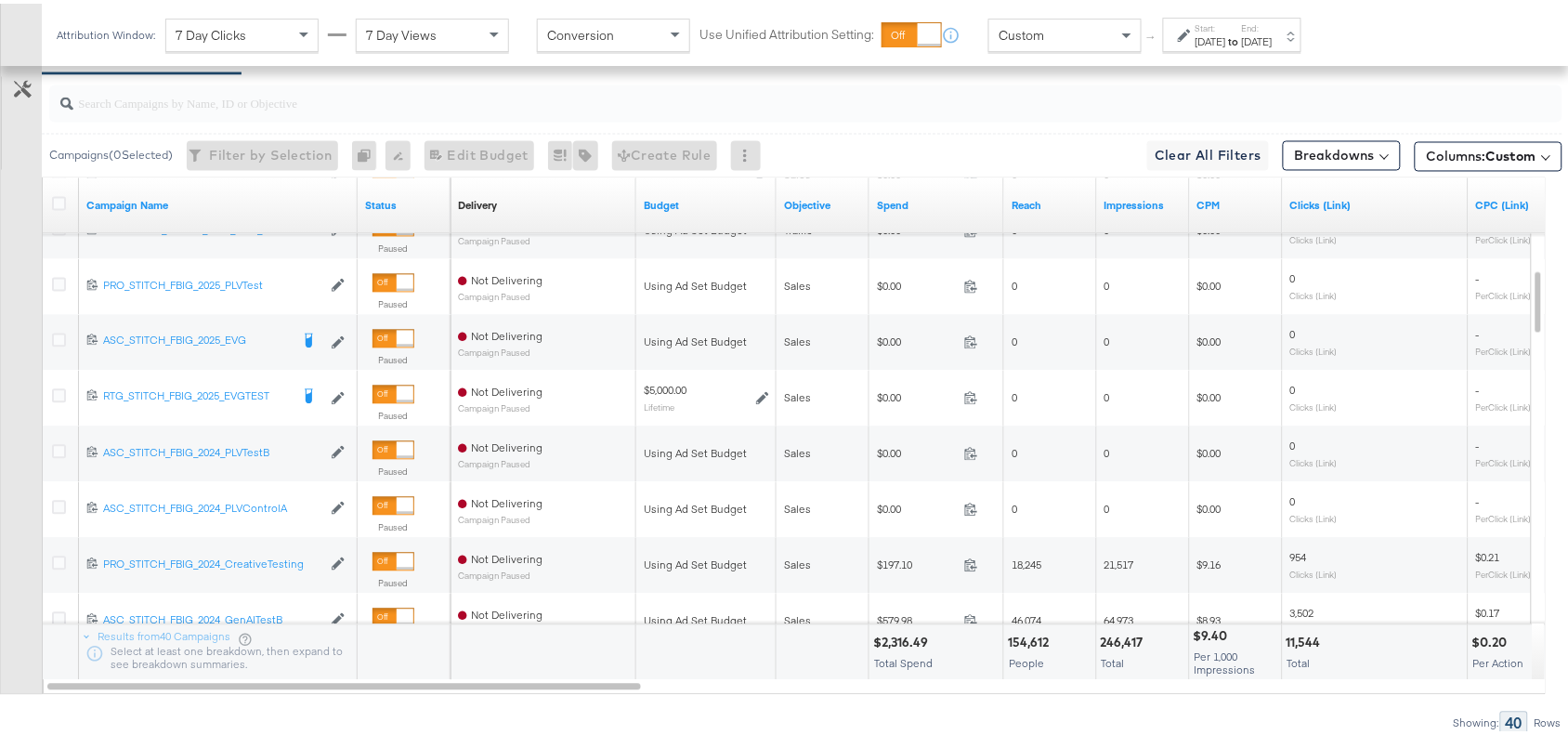
click at [906, 632] on div "$2,316.49 Total Spend" at bounding box center [937, 649] width 134 height 56
copy div "2,316.49"
click at [906, 632] on div "$2,316.49 Total Spend" at bounding box center [937, 649] width 134 height 56
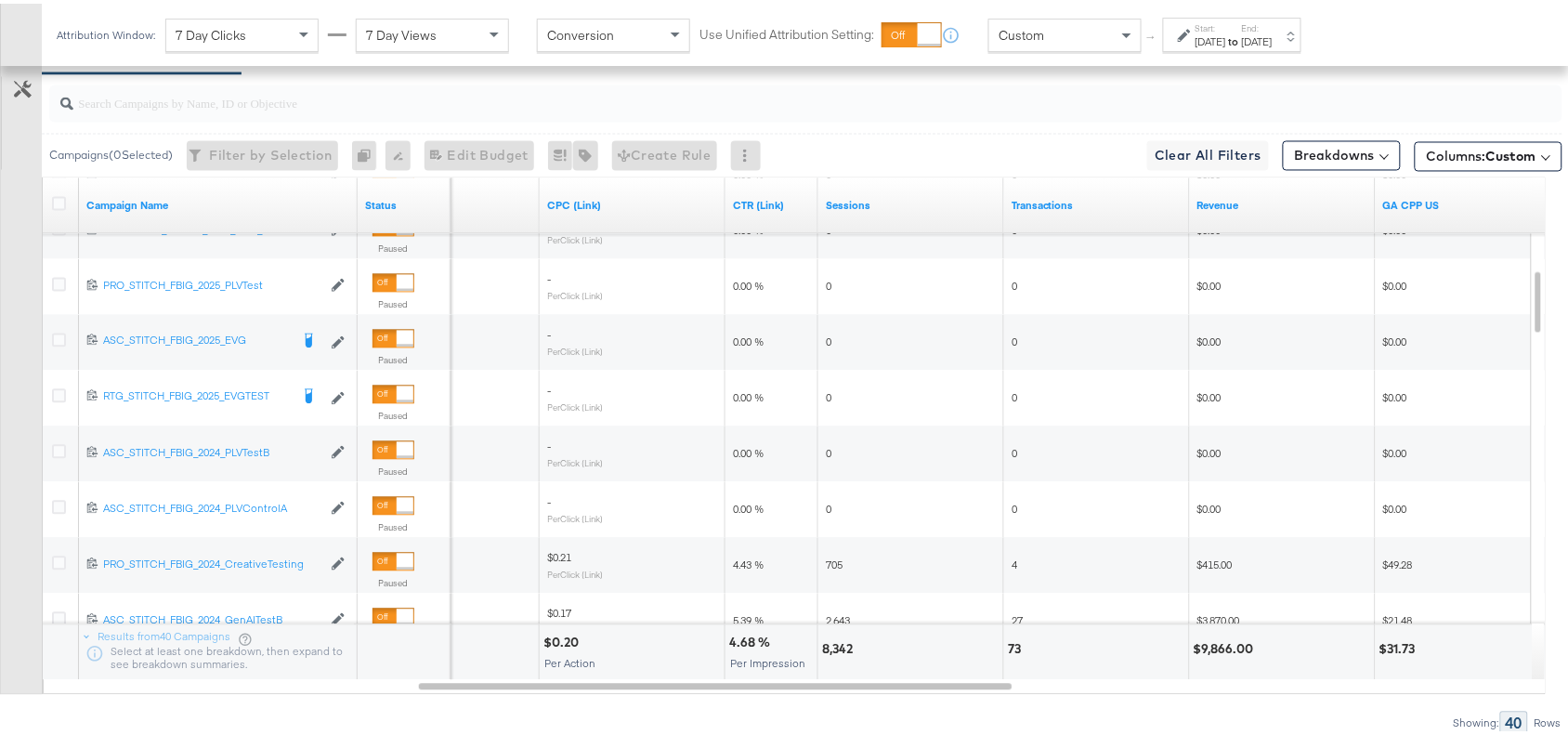
click at [1232, 651] on div "$9,866.00" at bounding box center [1227, 646] width 66 height 18
copy div "9,866.00"
click at [1232, 651] on div "$9,866.00" at bounding box center [1227, 646] width 66 height 18
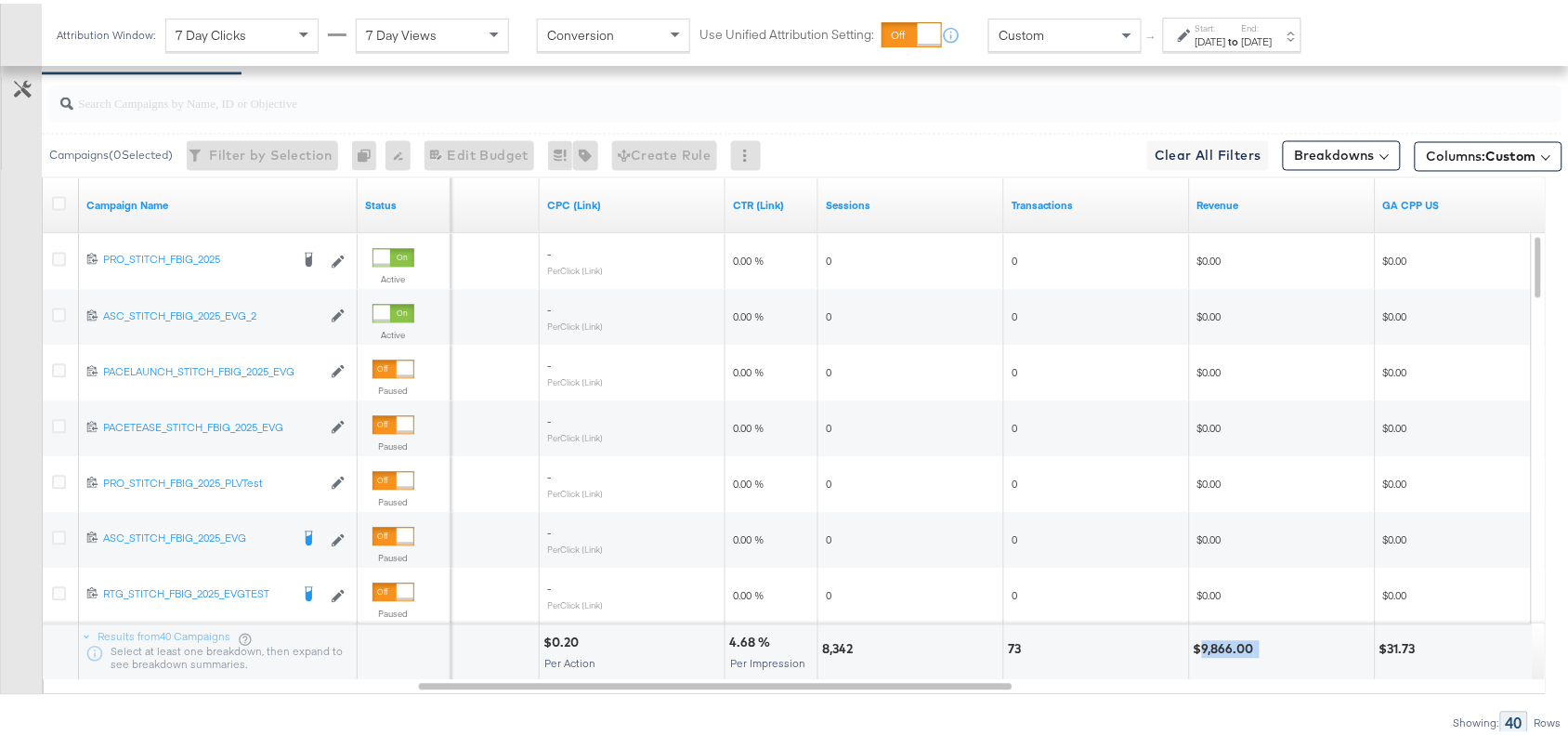
scroll to position [0, 0]
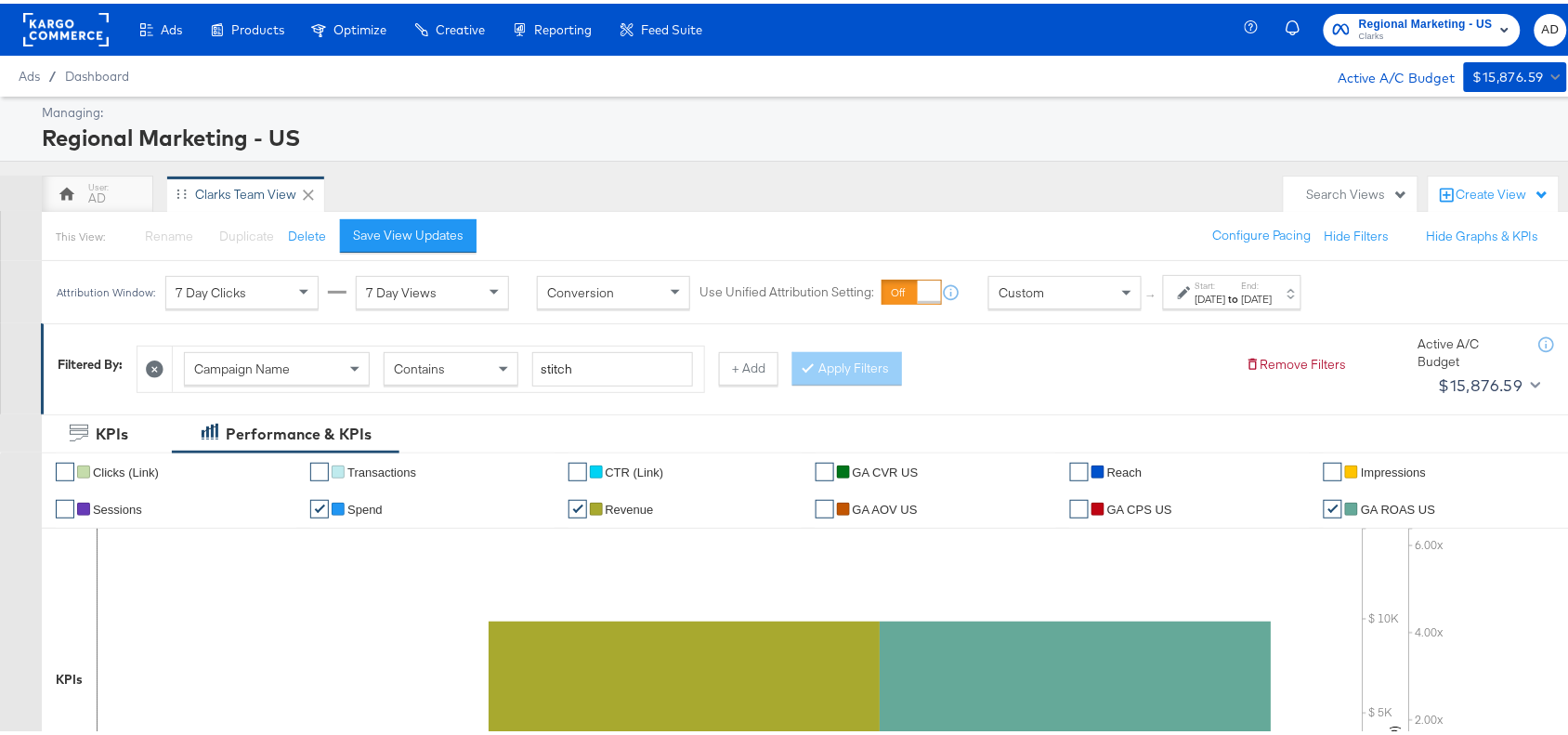
click at [1405, 26] on span "Clarks" at bounding box center [1426, 33] width 134 height 15
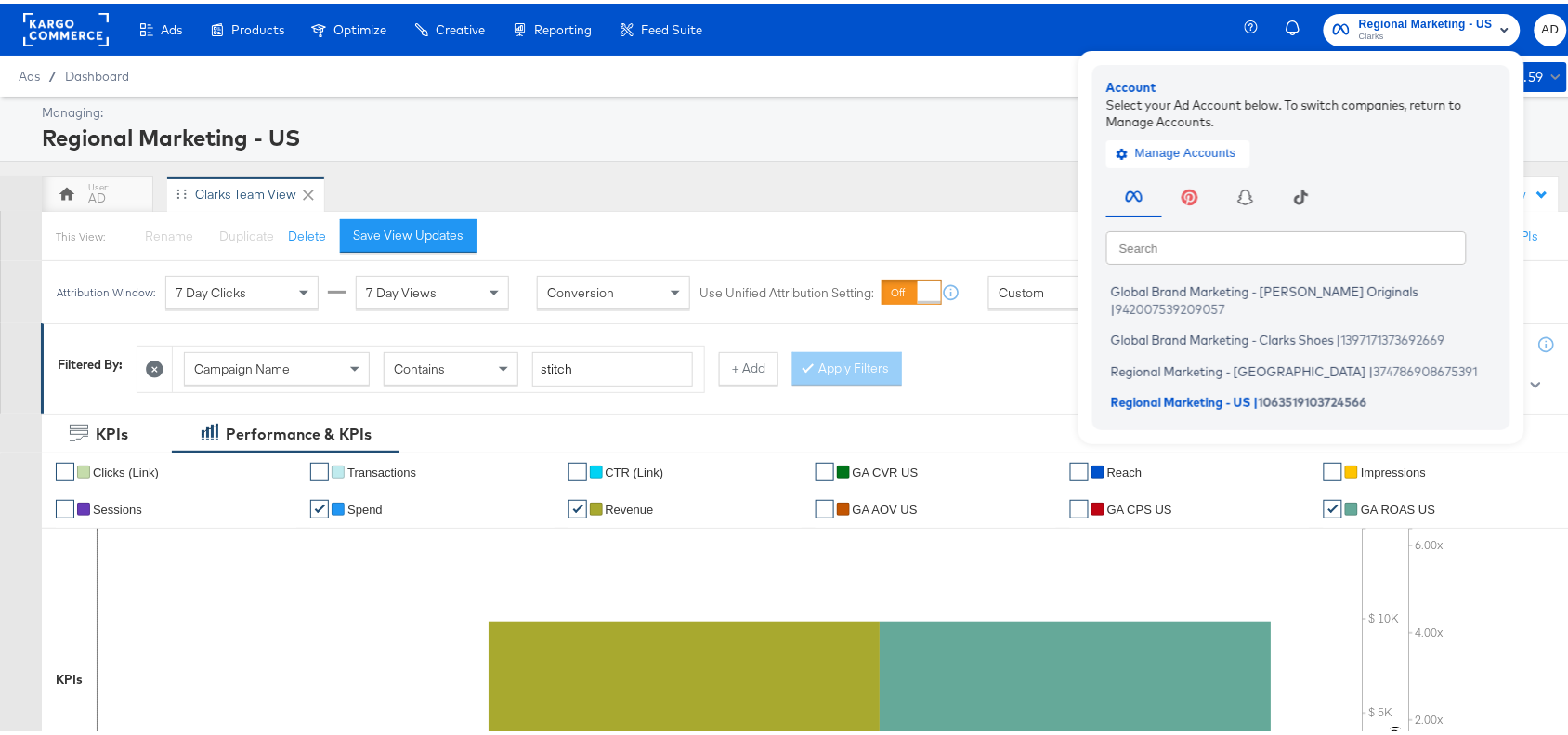
click at [962, 190] on div "AD Clarks Team View" at bounding box center [658, 190] width 1233 height 37
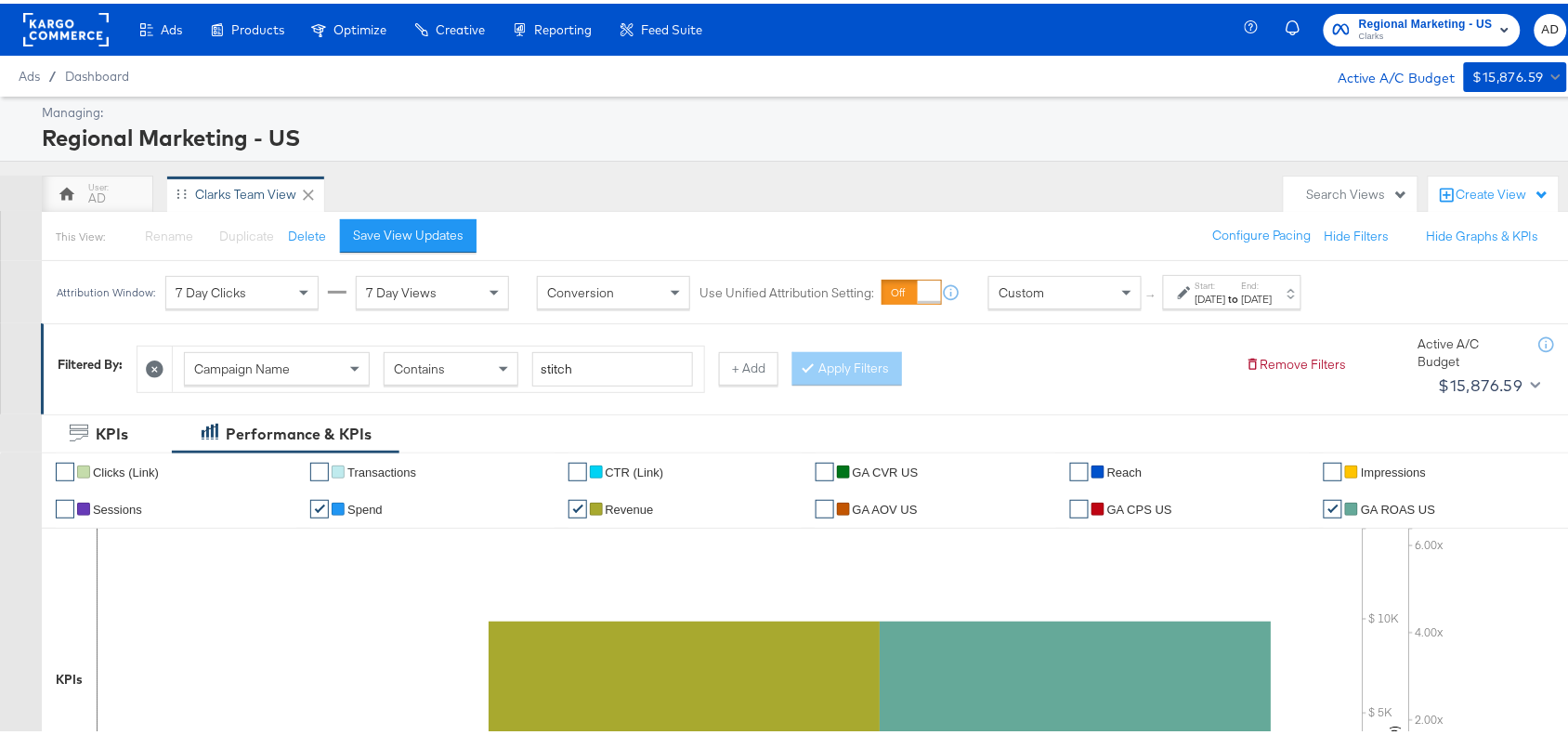
click at [1242, 294] on strong "to" at bounding box center [1234, 295] width 16 height 14
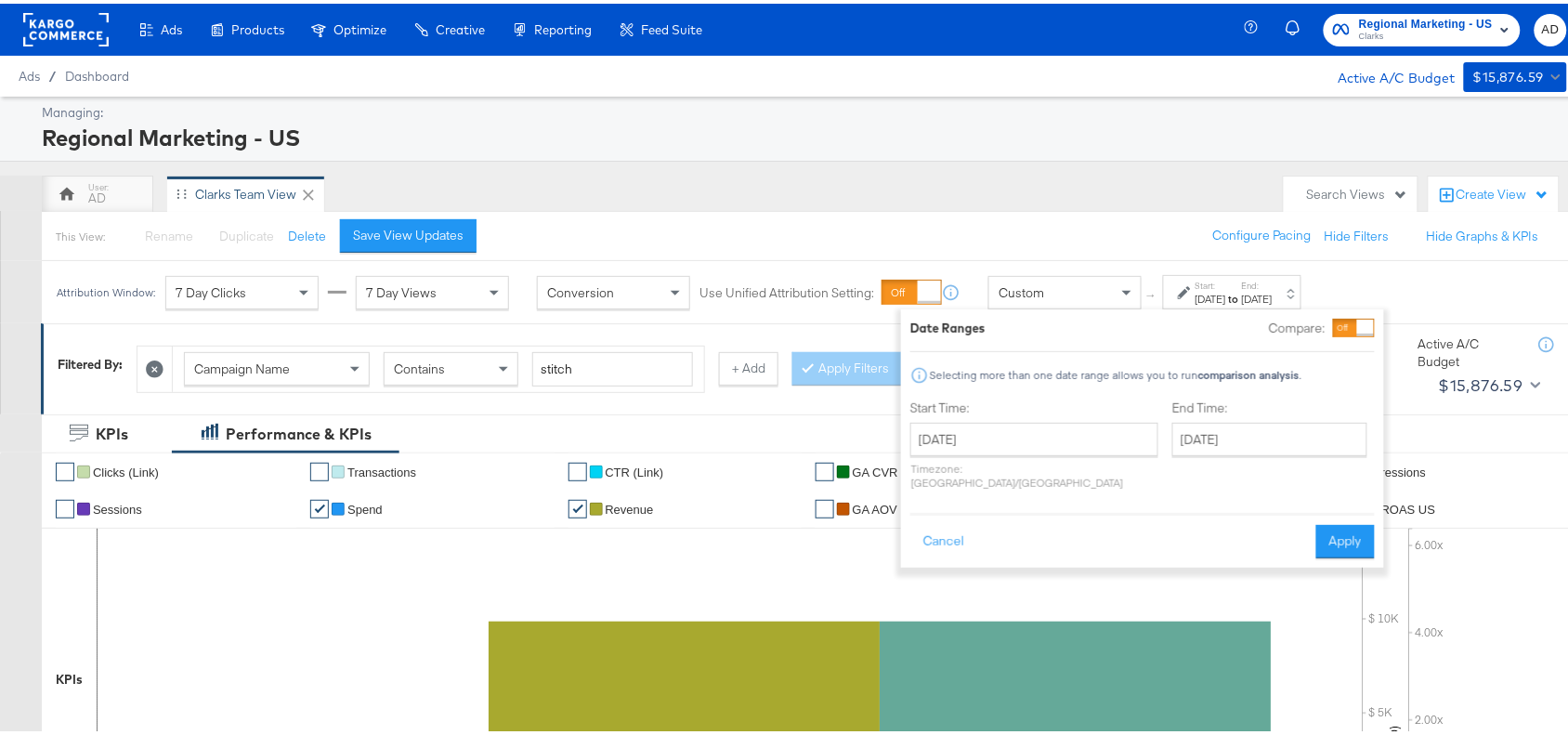
click at [57, 29] on rect at bounding box center [65, 25] width 85 height 33
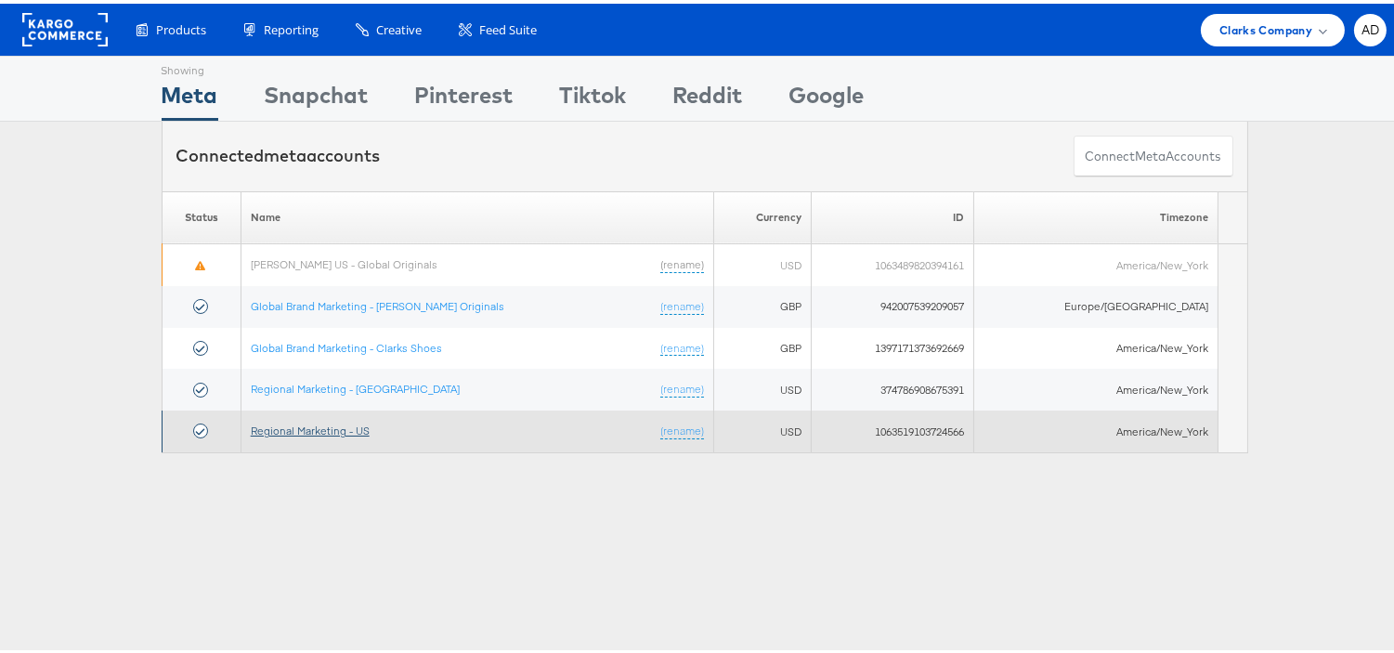
click at [337, 428] on link "Regional Marketing - US" at bounding box center [310, 427] width 119 height 14
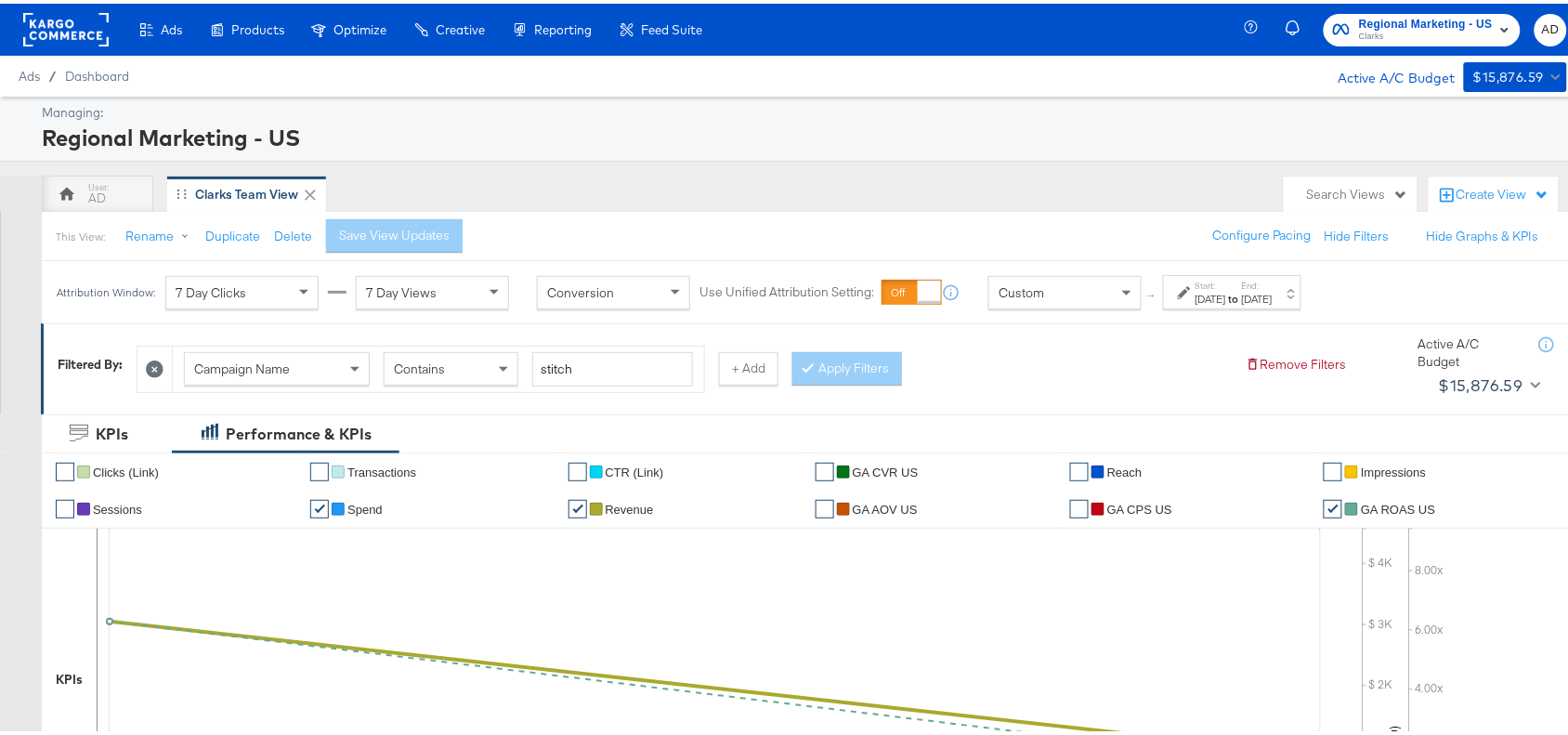
click at [1440, 23] on span "Regional Marketing - US" at bounding box center [1426, 21] width 134 height 20
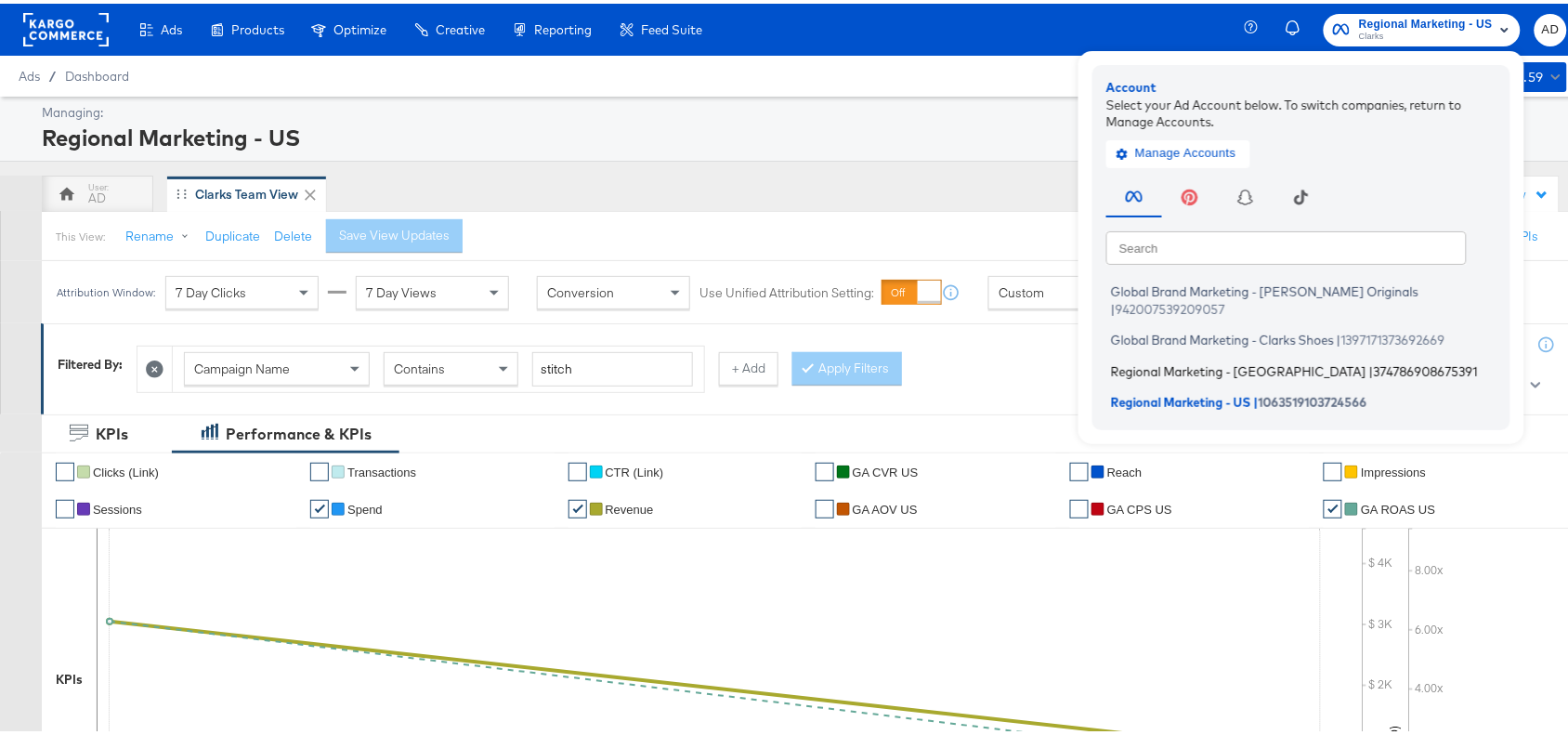
click at [1152, 360] on span "Regional Marketing - [GEOGRAPHIC_DATA]" at bounding box center [1238, 367] width 255 height 15
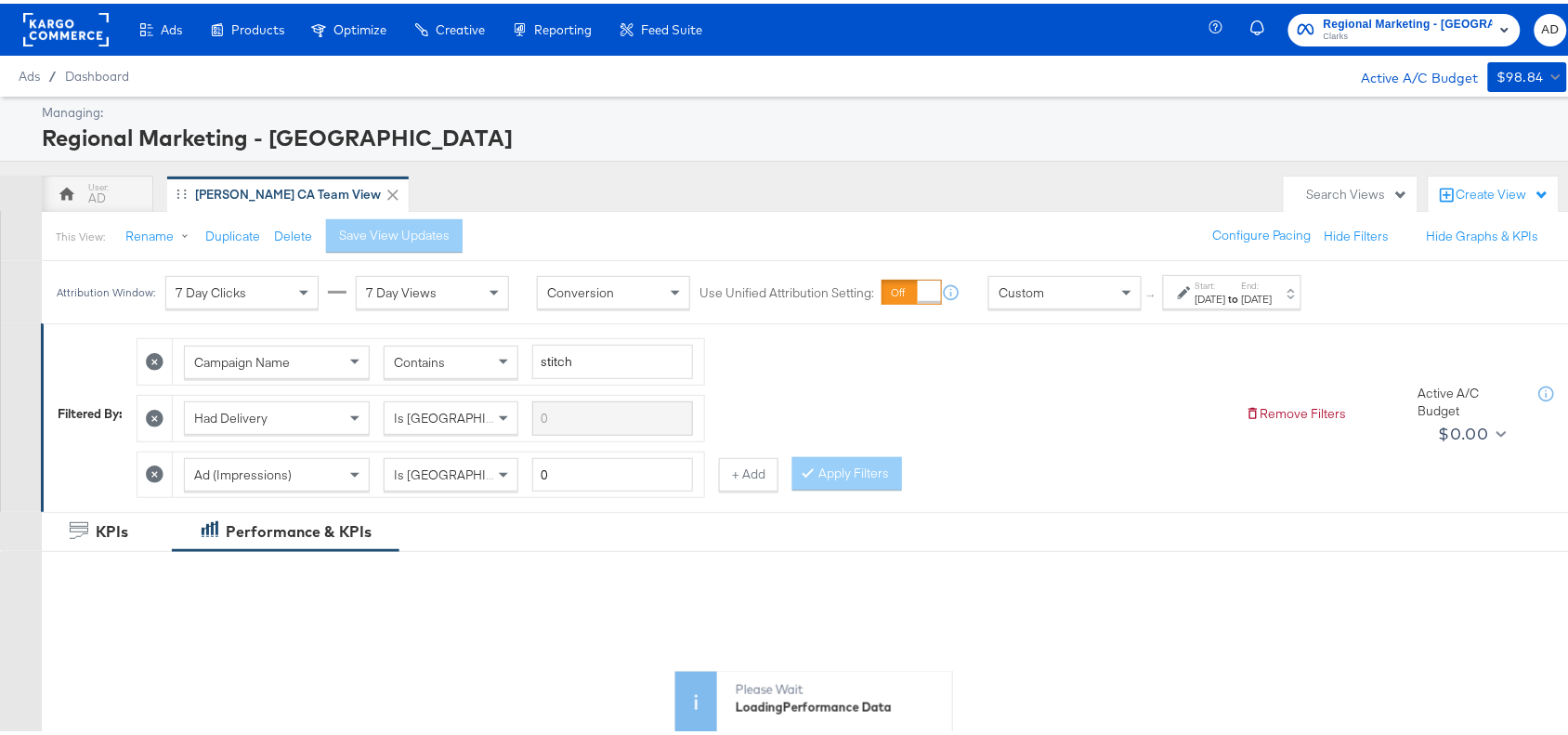
click at [1273, 291] on div "[DATE]" at bounding box center [1257, 295] width 31 height 15
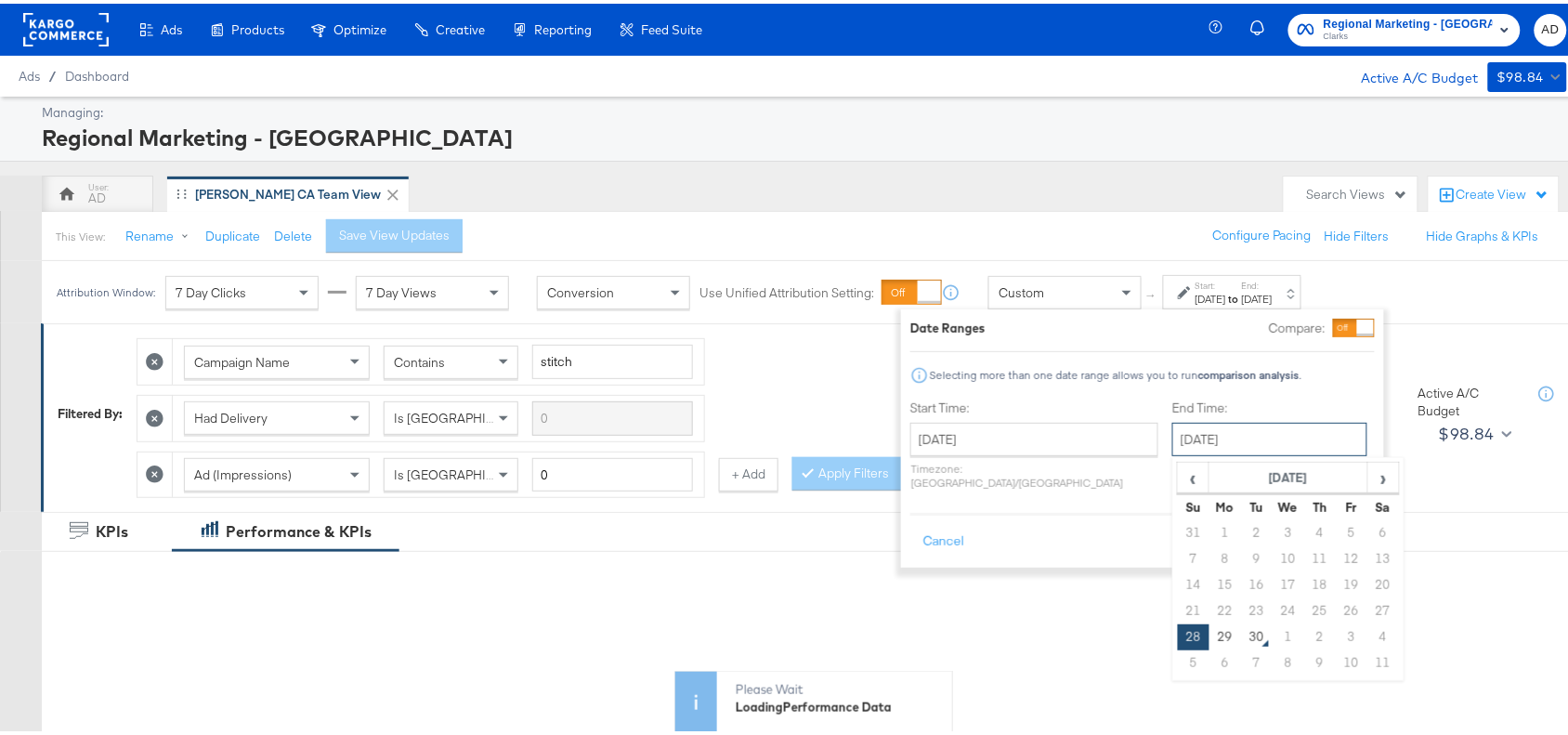
click at [1223, 446] on input "[DATE]" at bounding box center [1269, 435] width 195 height 33
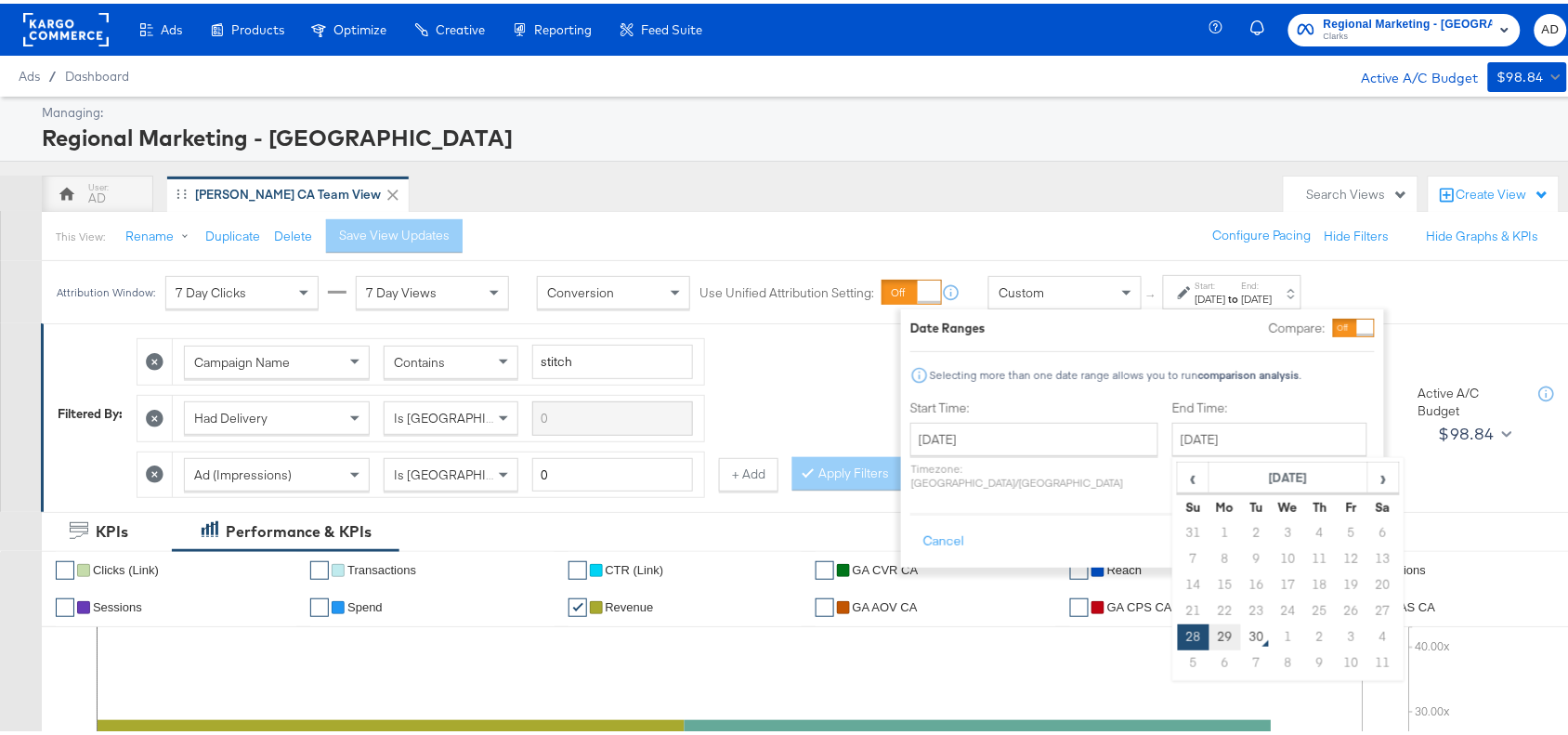
click at [1210, 641] on td "29" at bounding box center [1226, 634] width 32 height 26
type input "[DATE]"
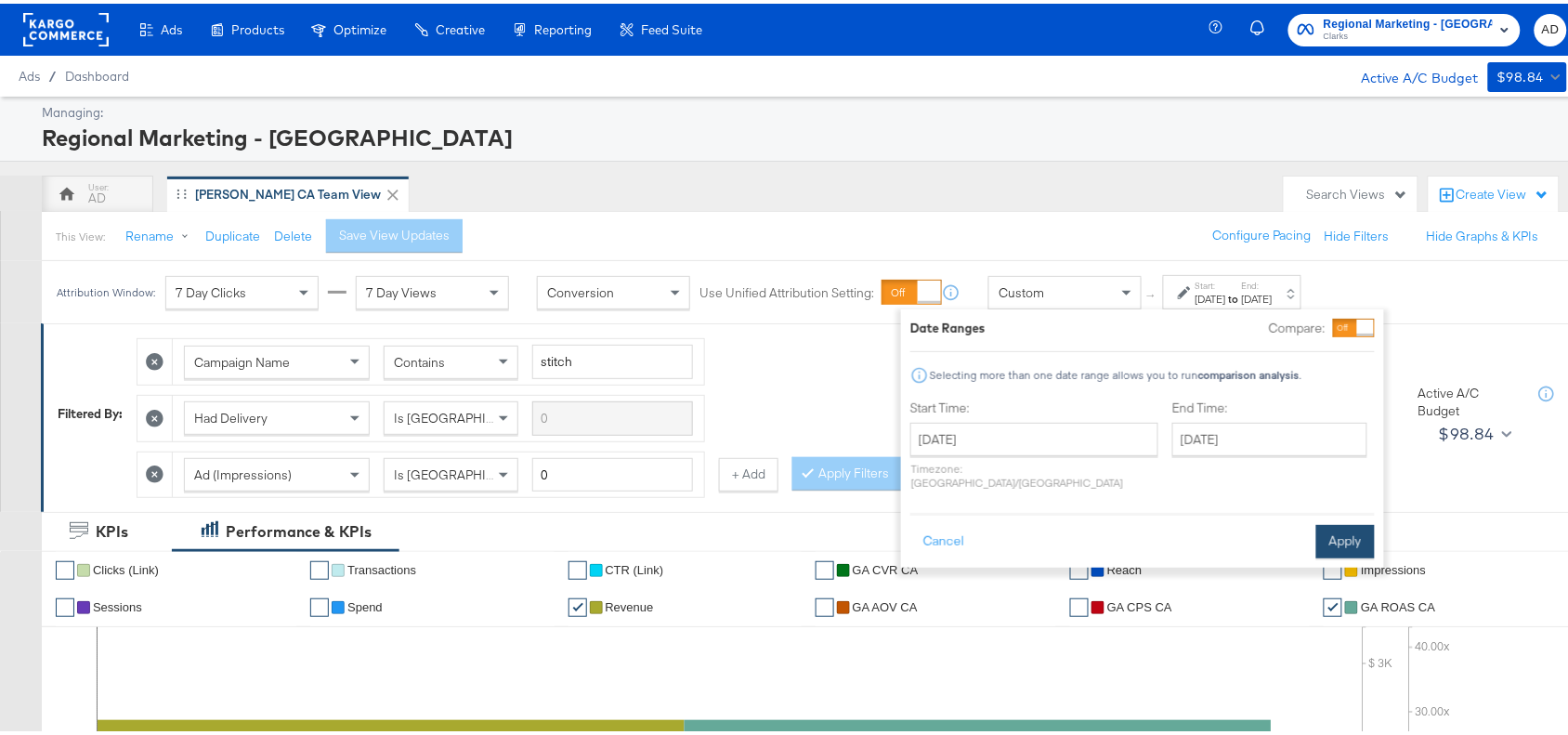
click at [1344, 521] on button "Apply" at bounding box center [1345, 537] width 59 height 33
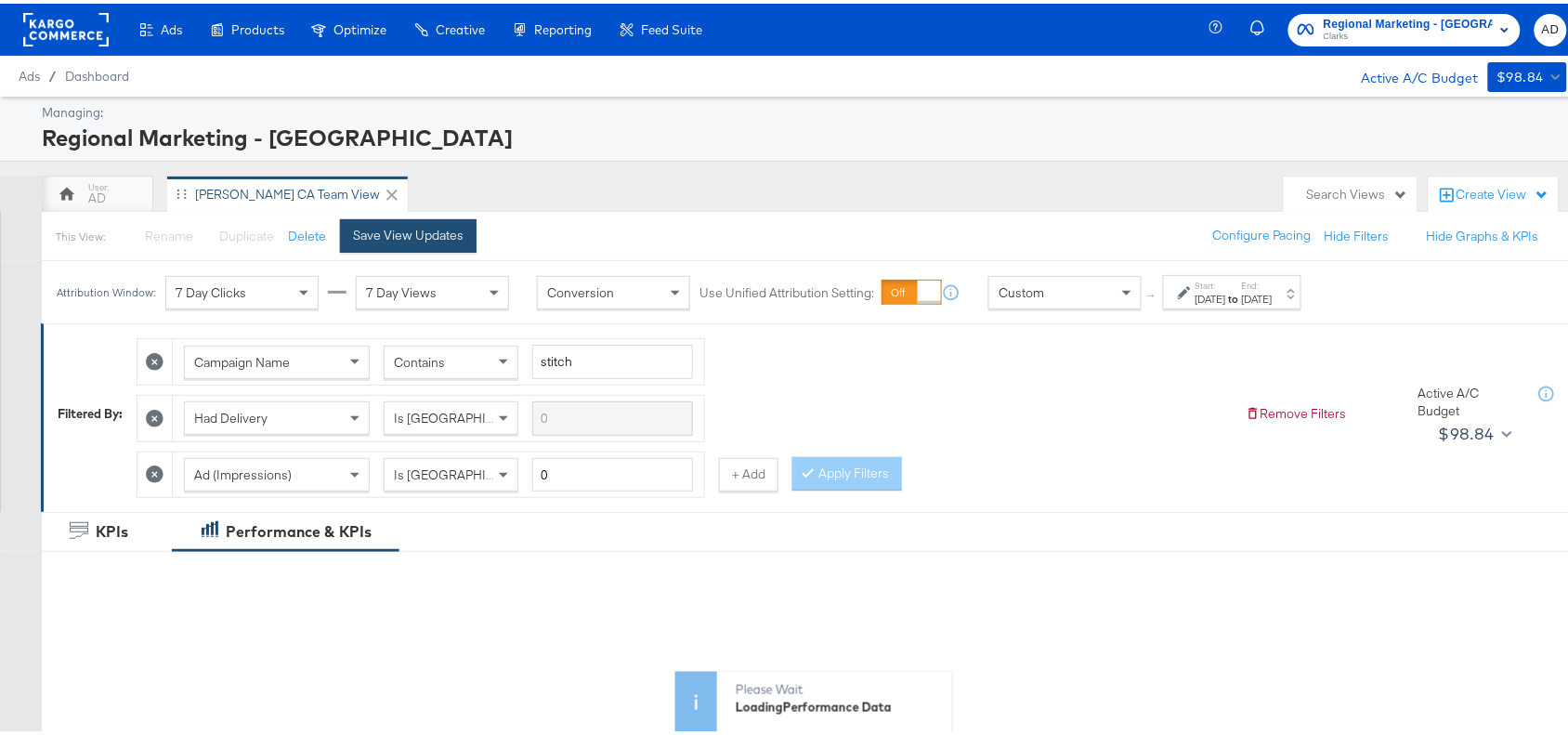
click at [356, 240] on div "Save View Updates" at bounding box center [408, 232] width 111 height 18
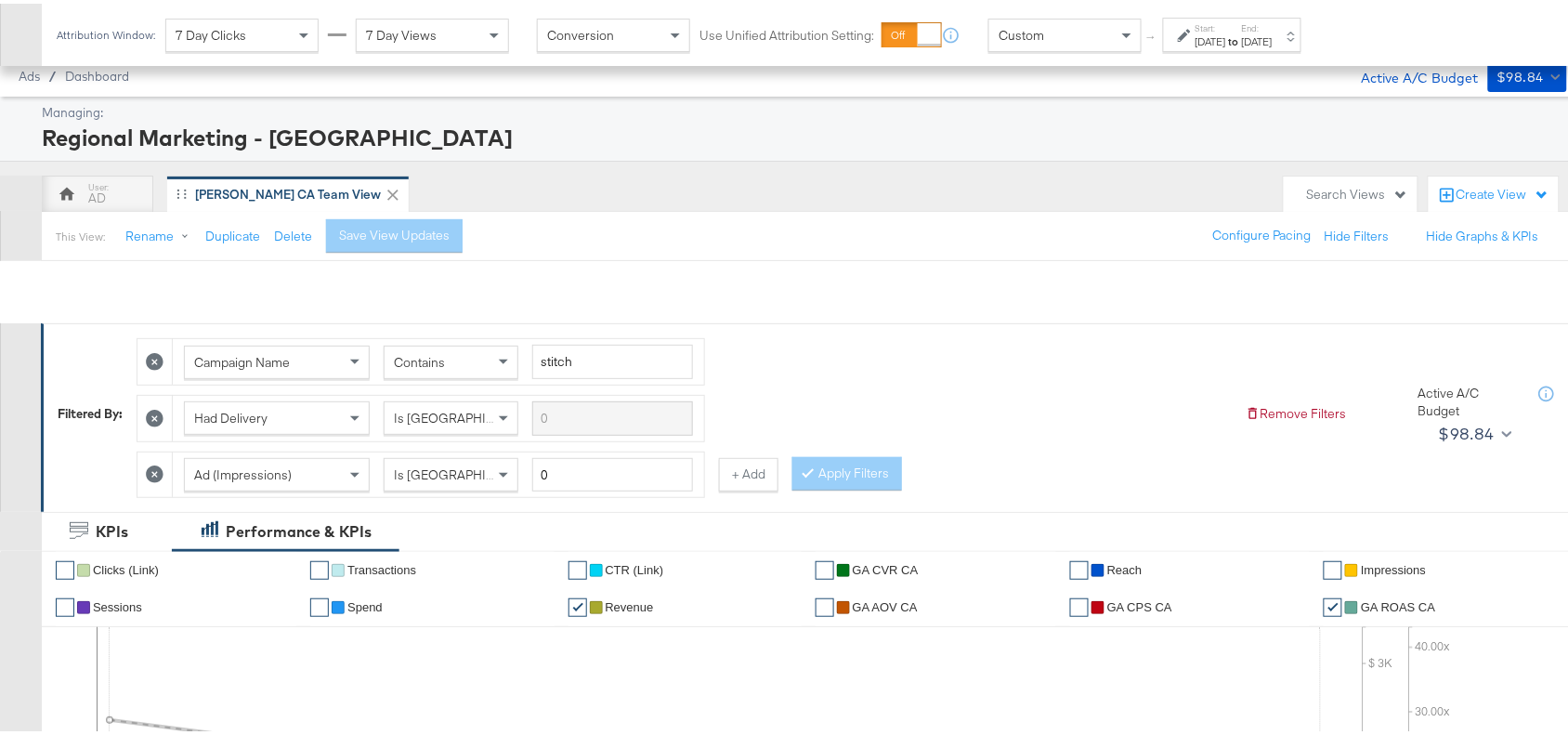
scroll to position [873, 0]
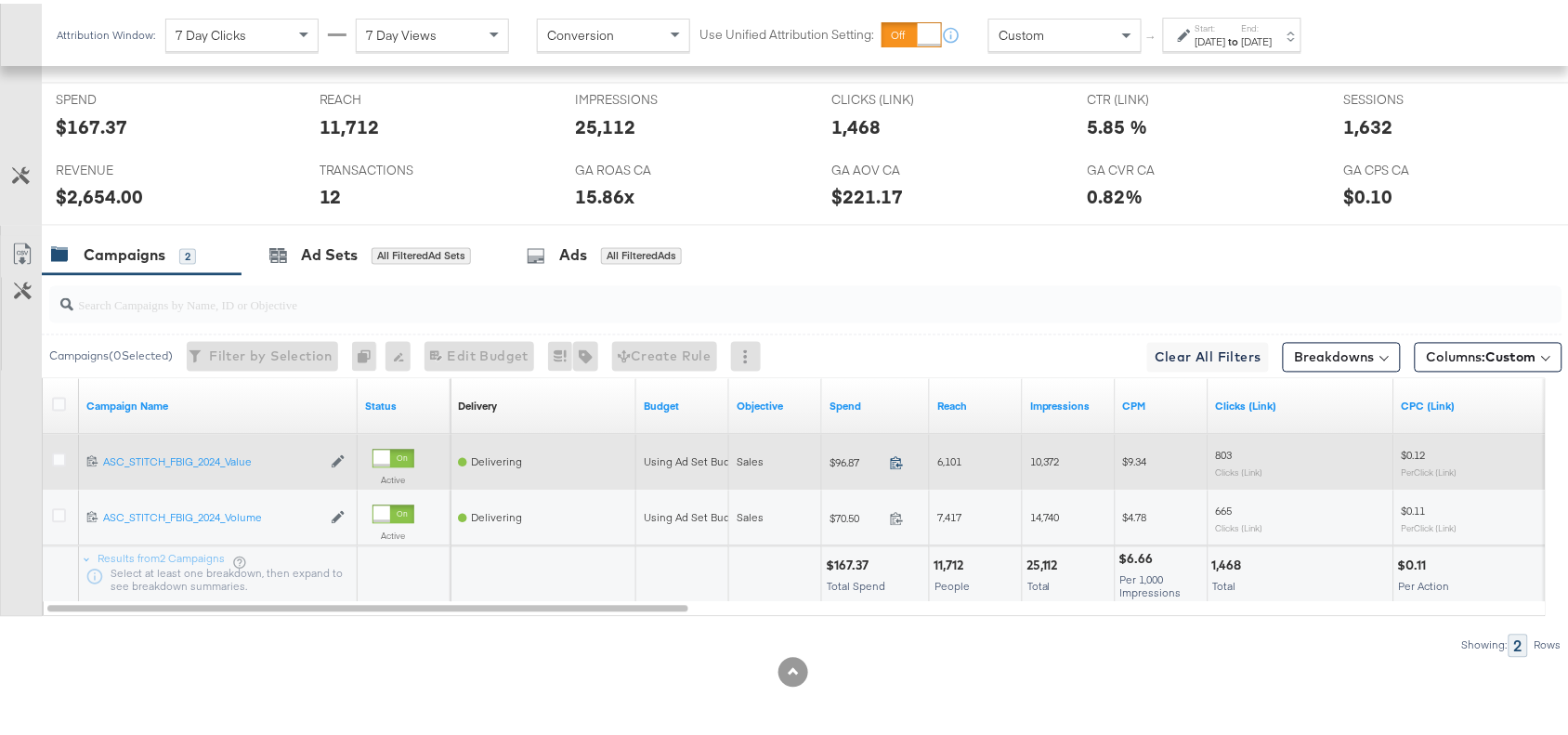
click at [896, 455] on icon at bounding box center [897, 459] width 14 height 14
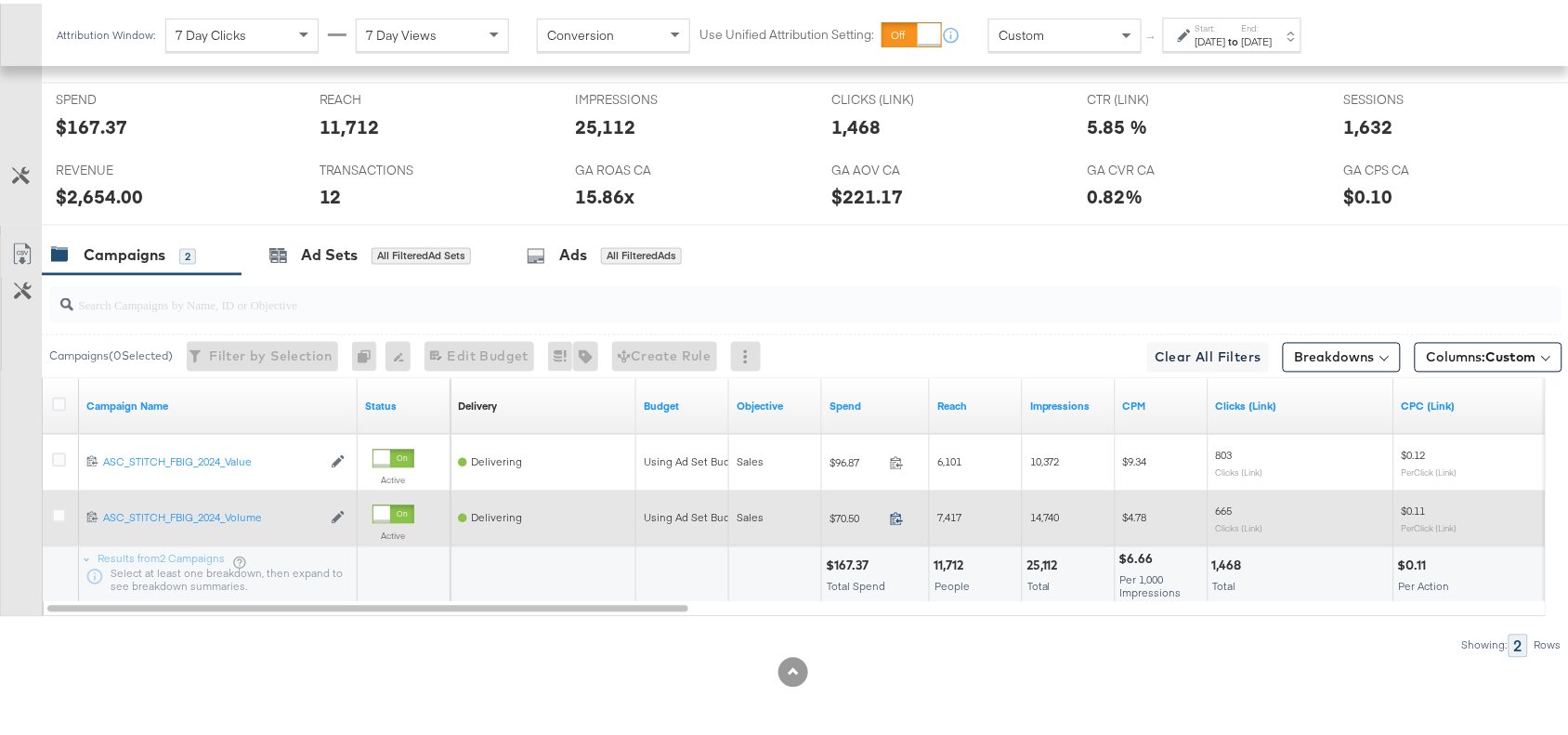
click at [901, 517] on icon at bounding box center [897, 515] width 12 height 13
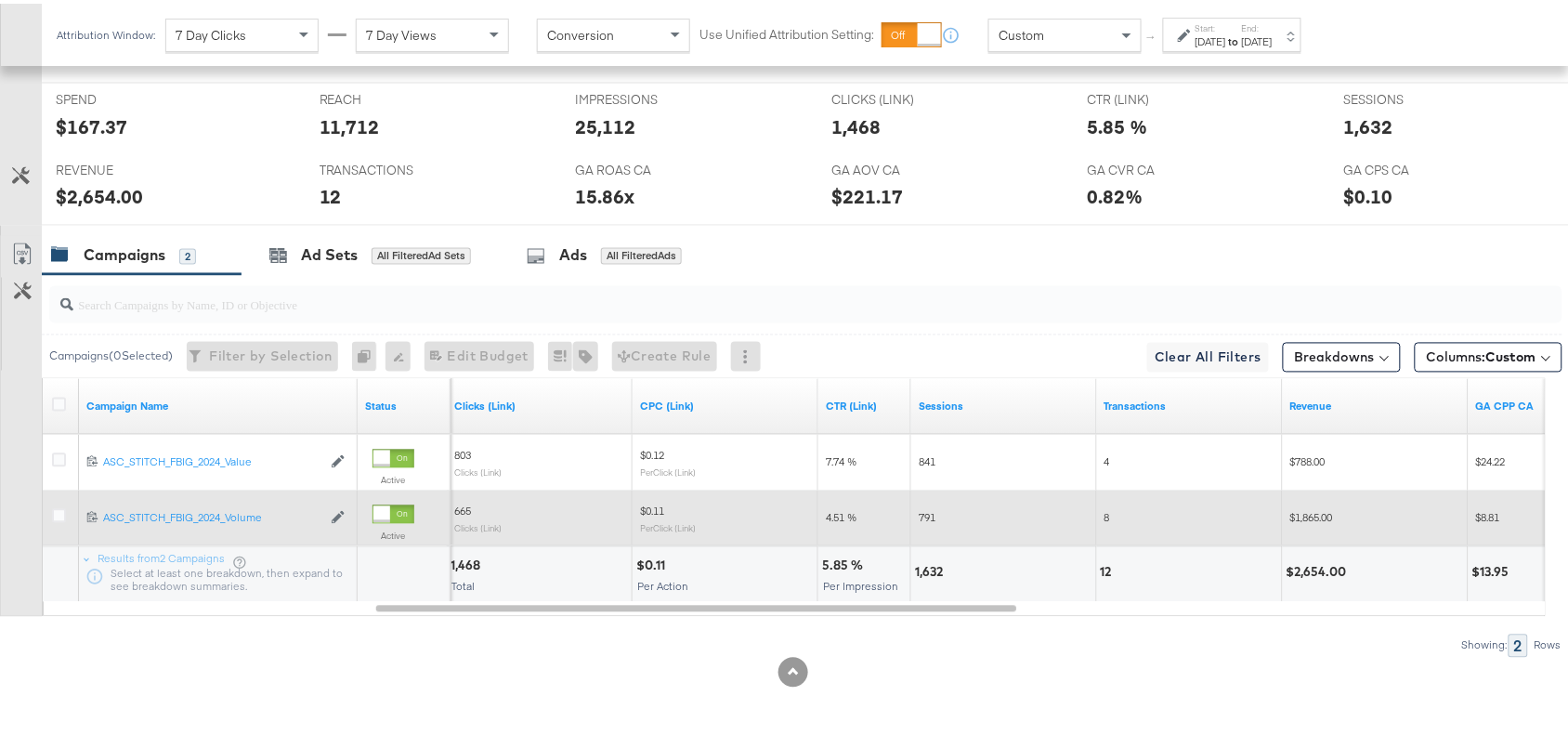
click at [915, 563] on div "1,632" at bounding box center [931, 569] width 33 height 18
copy div "1,632"
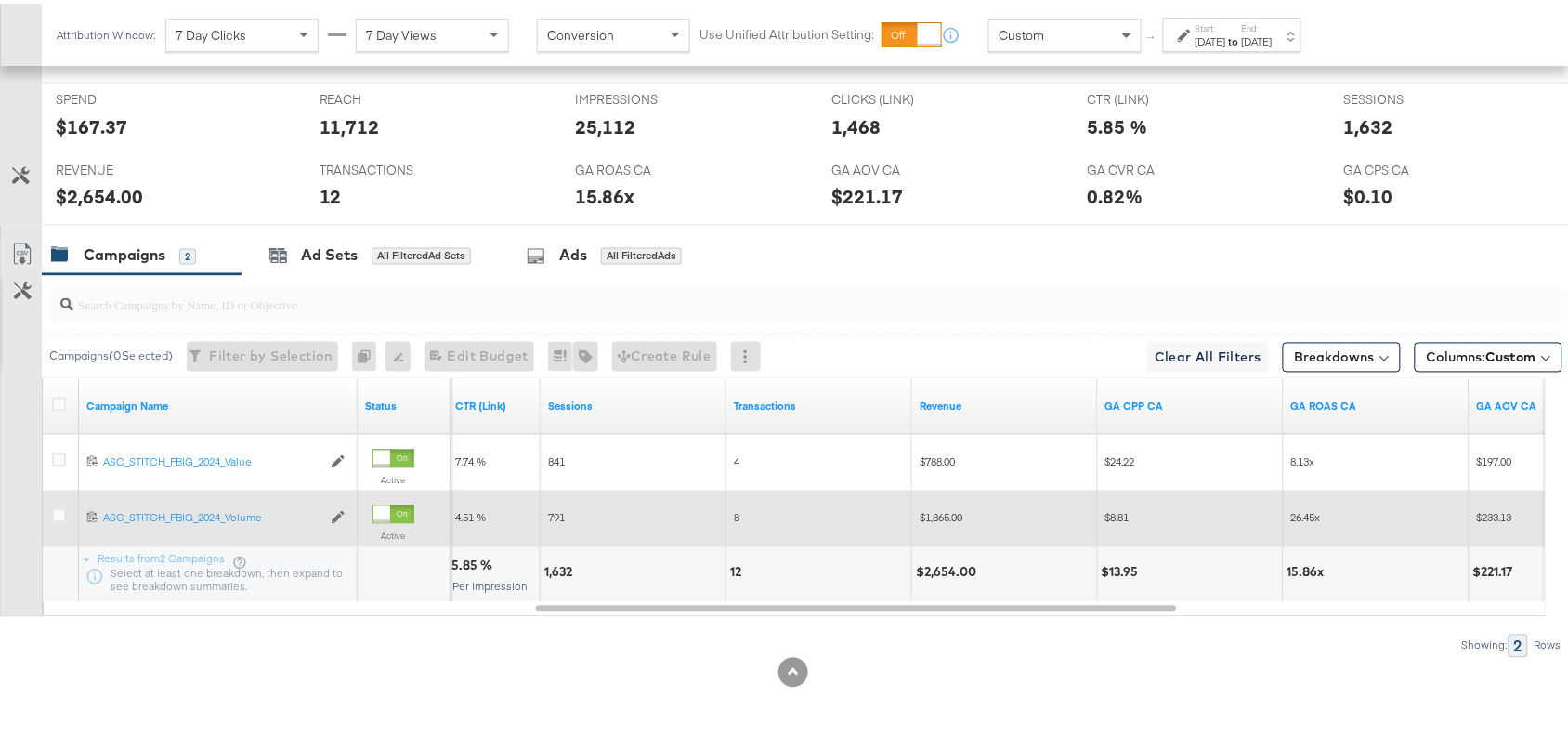
click at [950, 564] on div "$2,654.00" at bounding box center [949, 569] width 66 height 18
copy div "2,654.00"
click at [950, 564] on div "$2,654.00" at bounding box center [949, 569] width 66 height 18
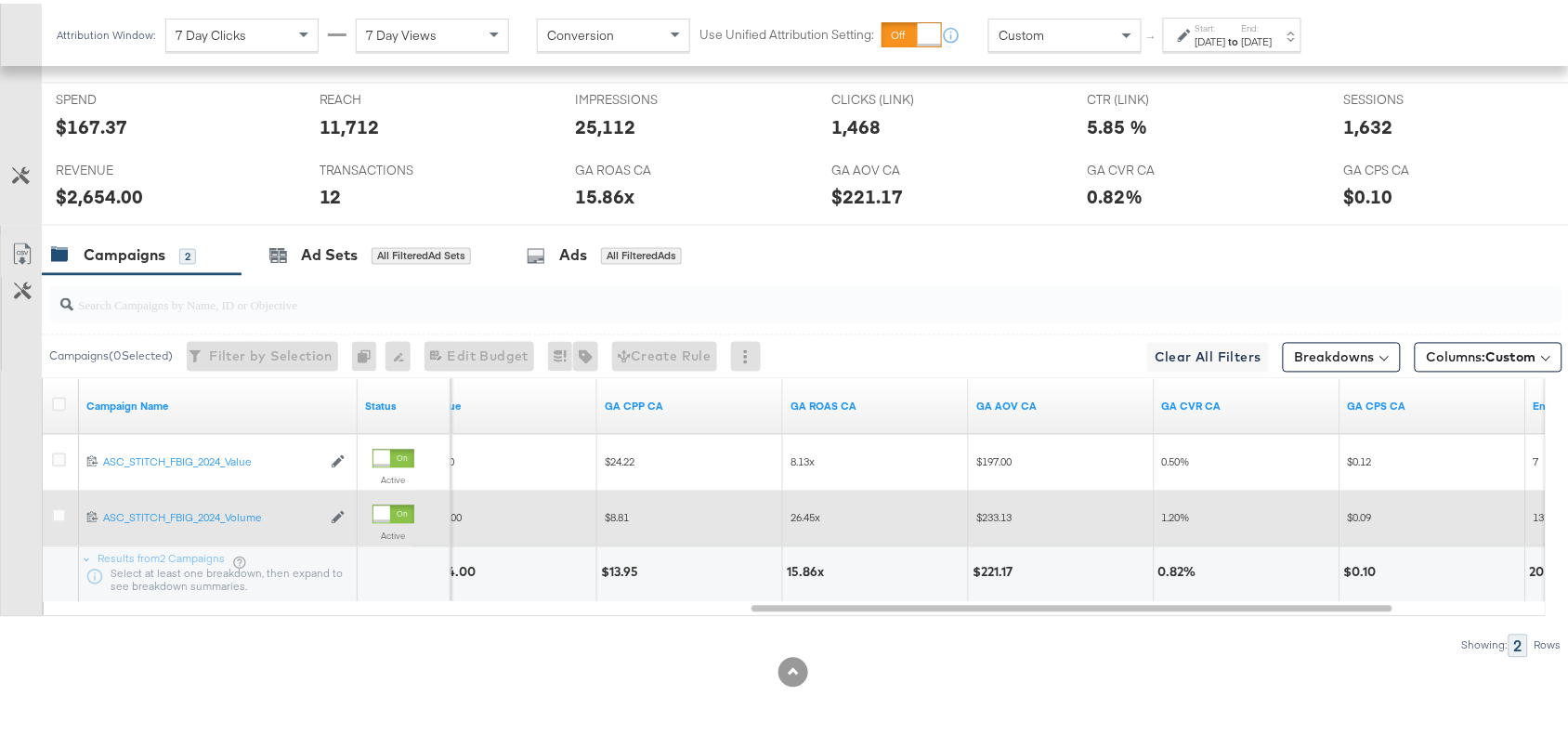
click at [804, 577] on div "15.86x" at bounding box center [808, 569] width 43 height 18
copy div "15.86"
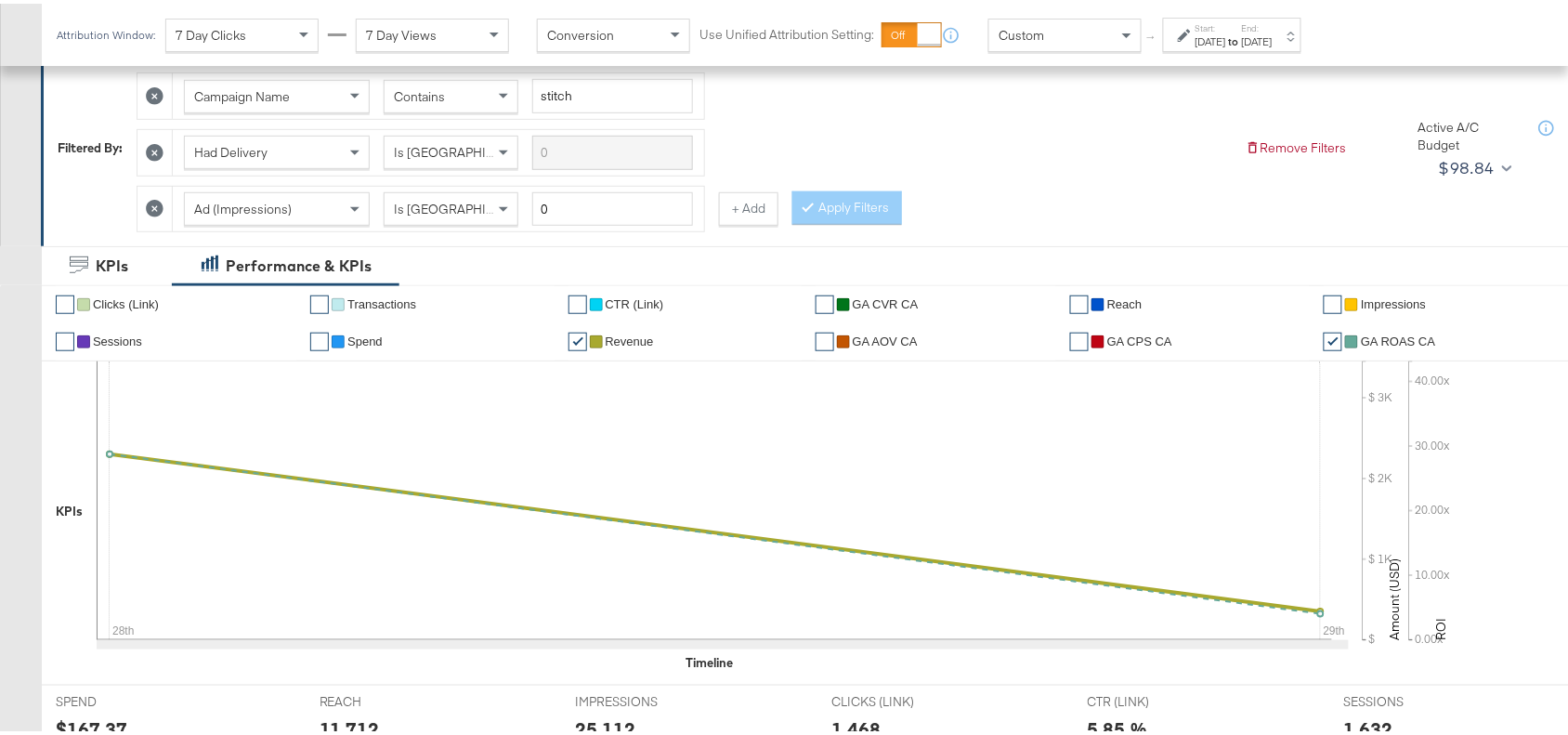
scroll to position [248, 0]
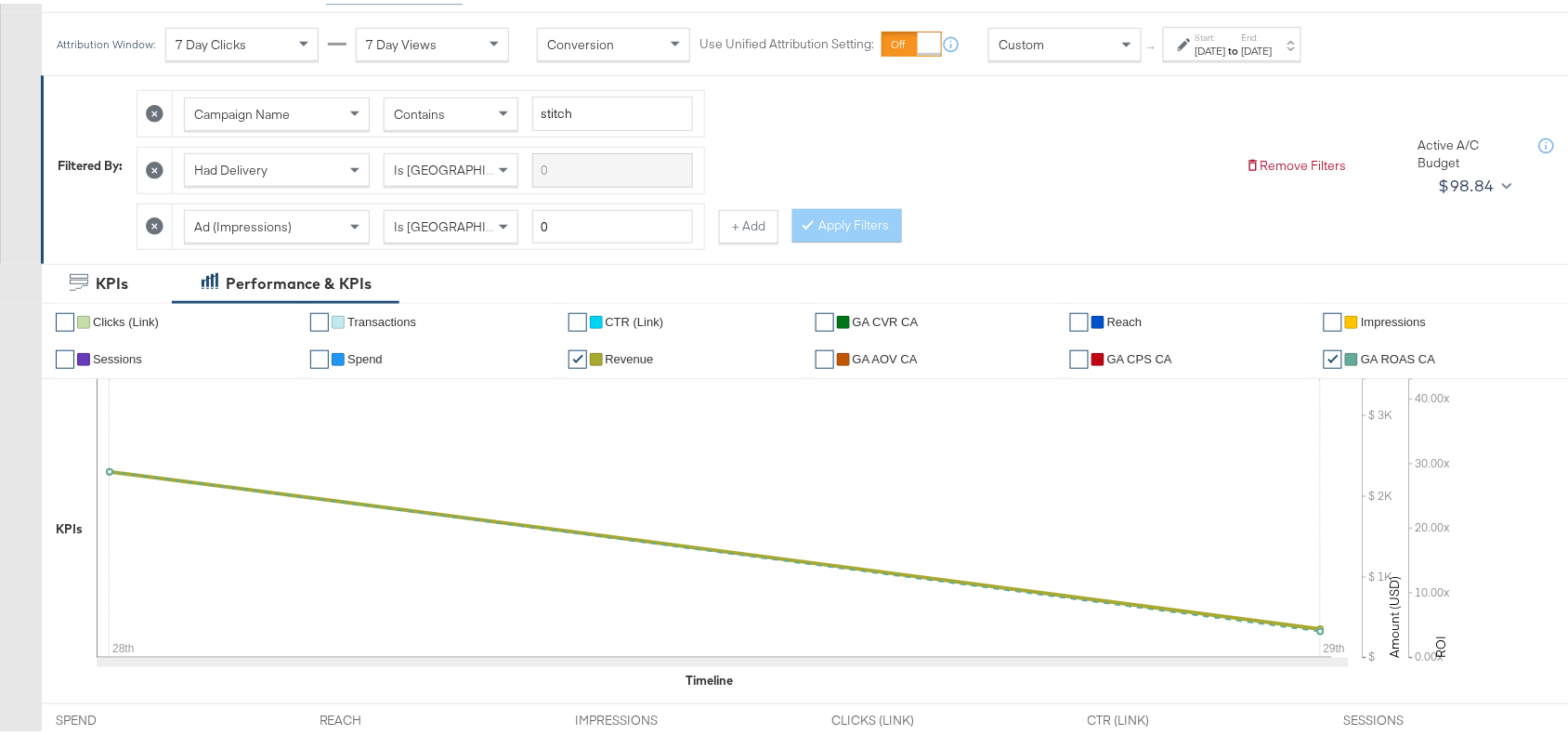
click at [1242, 51] on strong "to" at bounding box center [1234, 47] width 16 height 14
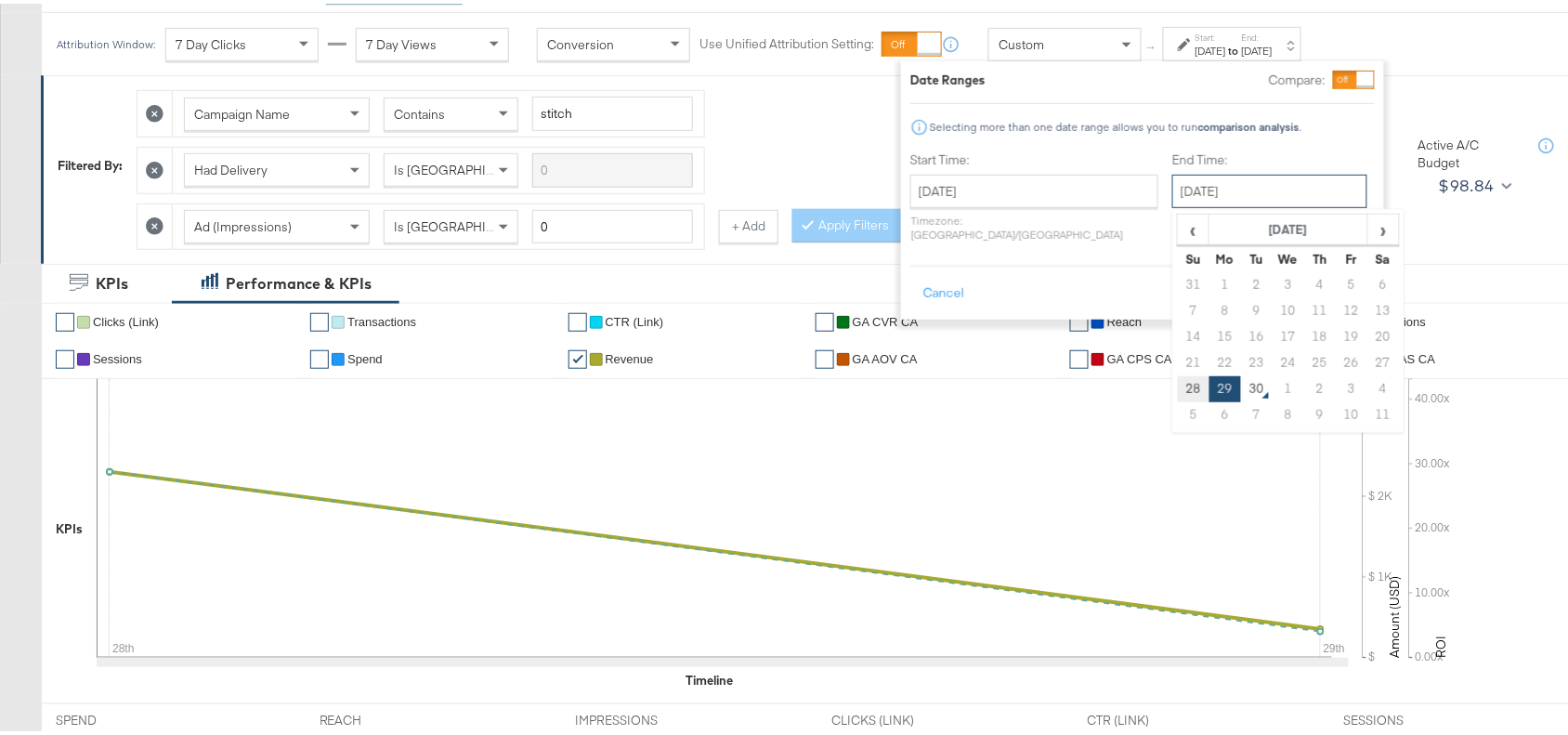
drag, startPoint x: 1240, startPoint y: 198, endPoint x: 1149, endPoint y: 390, distance: 212.8
click at [1172, 204] on div "September 29th 2025 ‹ September 2025 › Su Mo Tu We Th Fr Sa 31 1 2 3 4 5 6 7 8 …" at bounding box center [1269, 187] width 195 height 33
click at [1178, 390] on td "28" at bounding box center [1194, 386] width 32 height 26
type input "September 28th 2025"
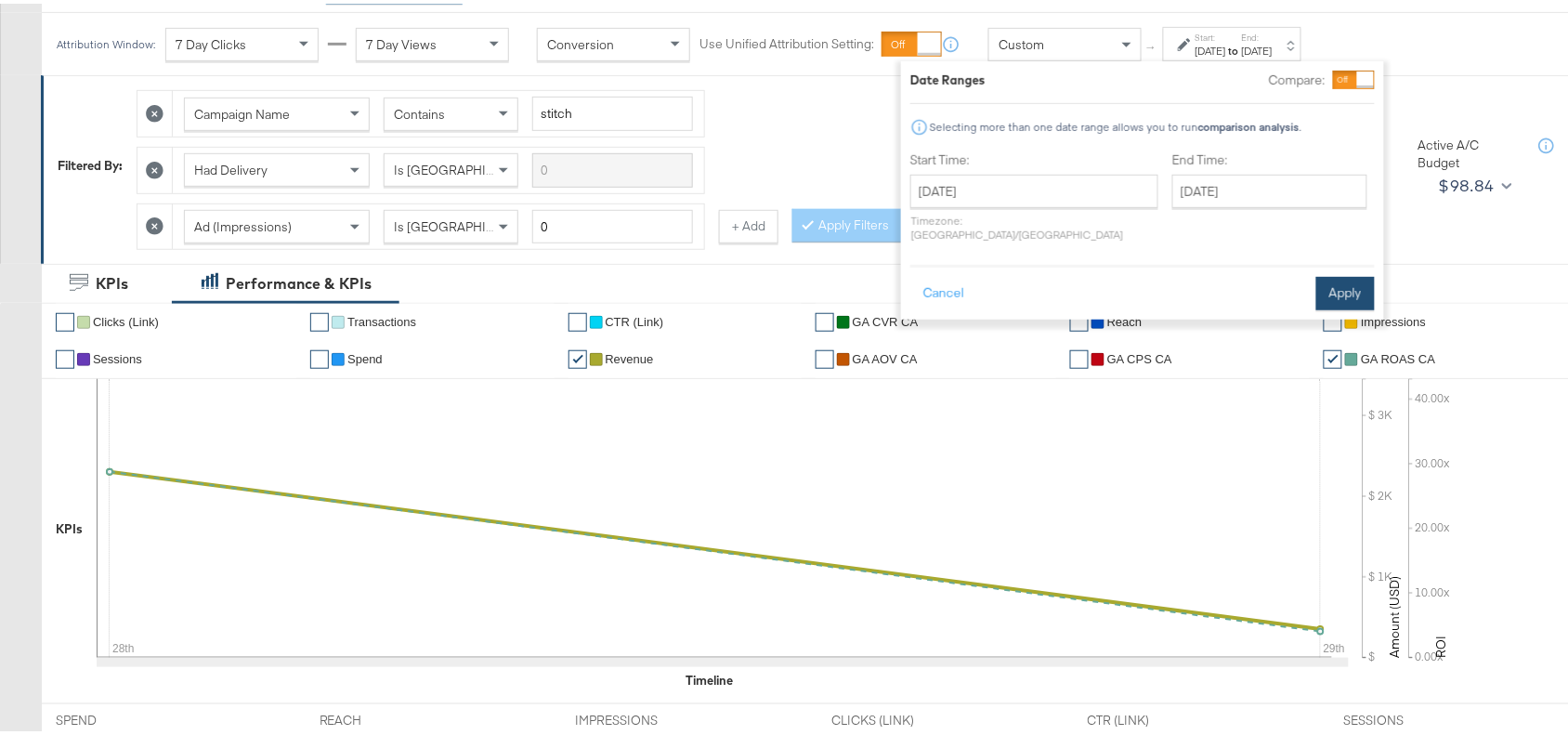
click at [1330, 281] on button "Apply" at bounding box center [1345, 289] width 59 height 33
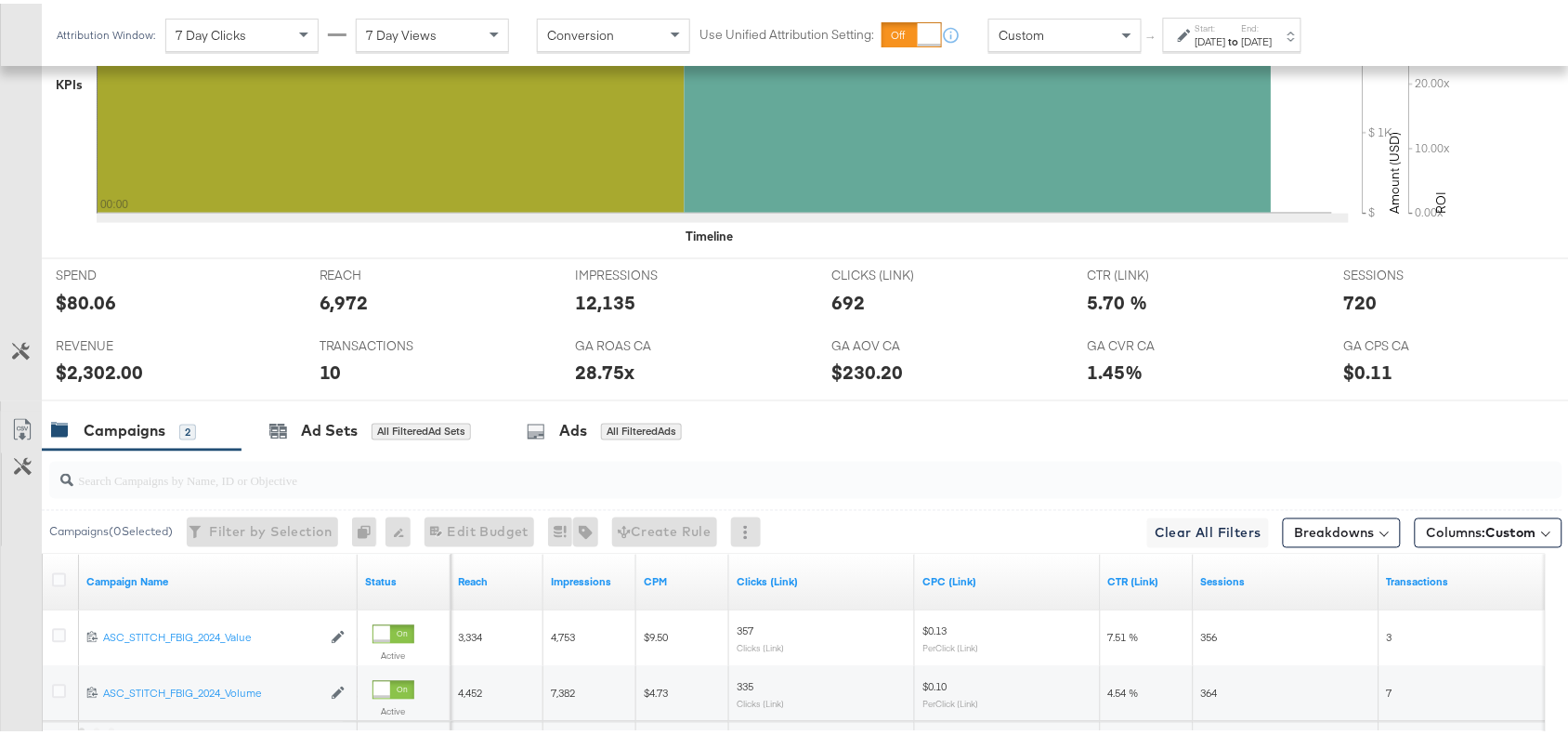
scroll to position [873, 0]
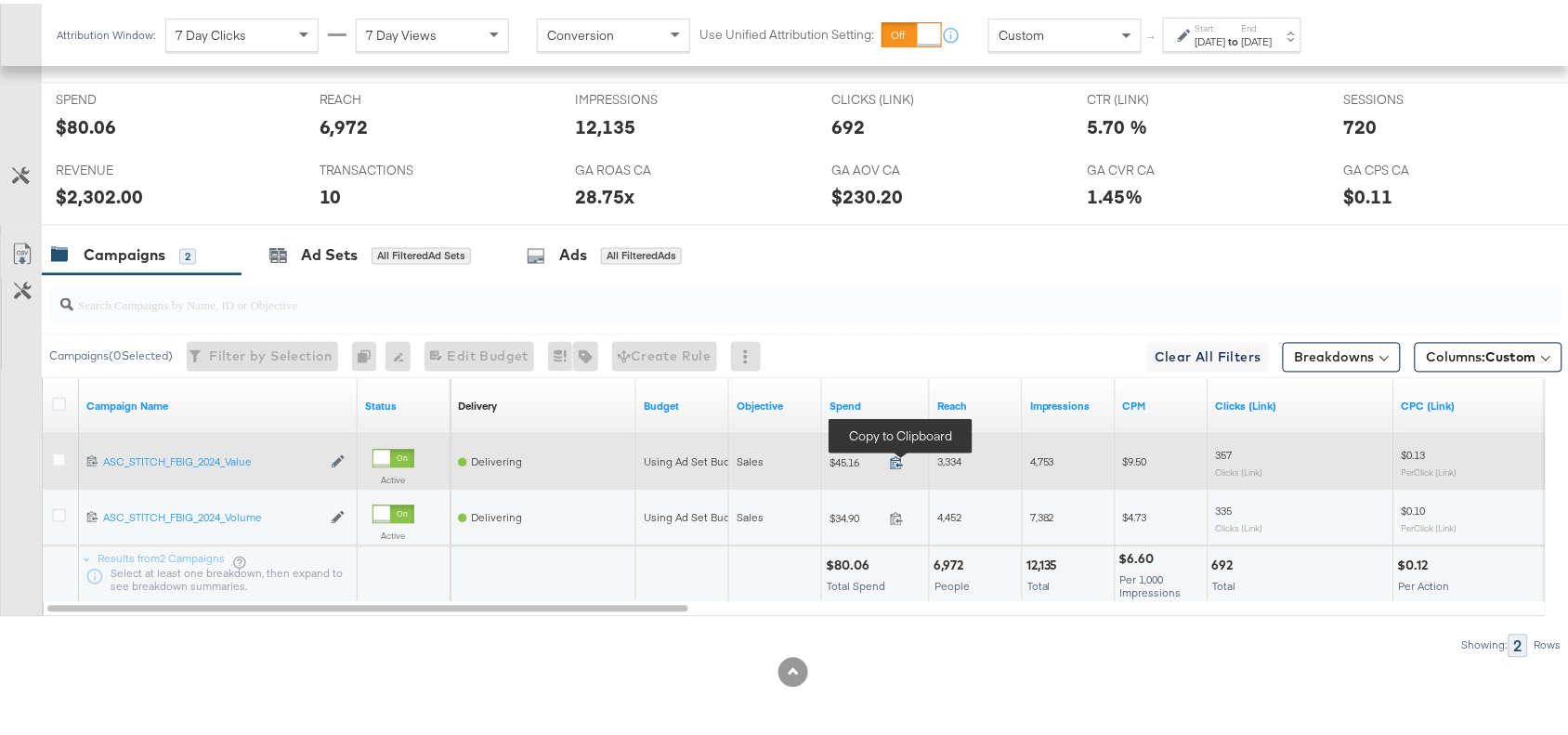
click at [901, 456] on icon at bounding box center [897, 459] width 12 height 13
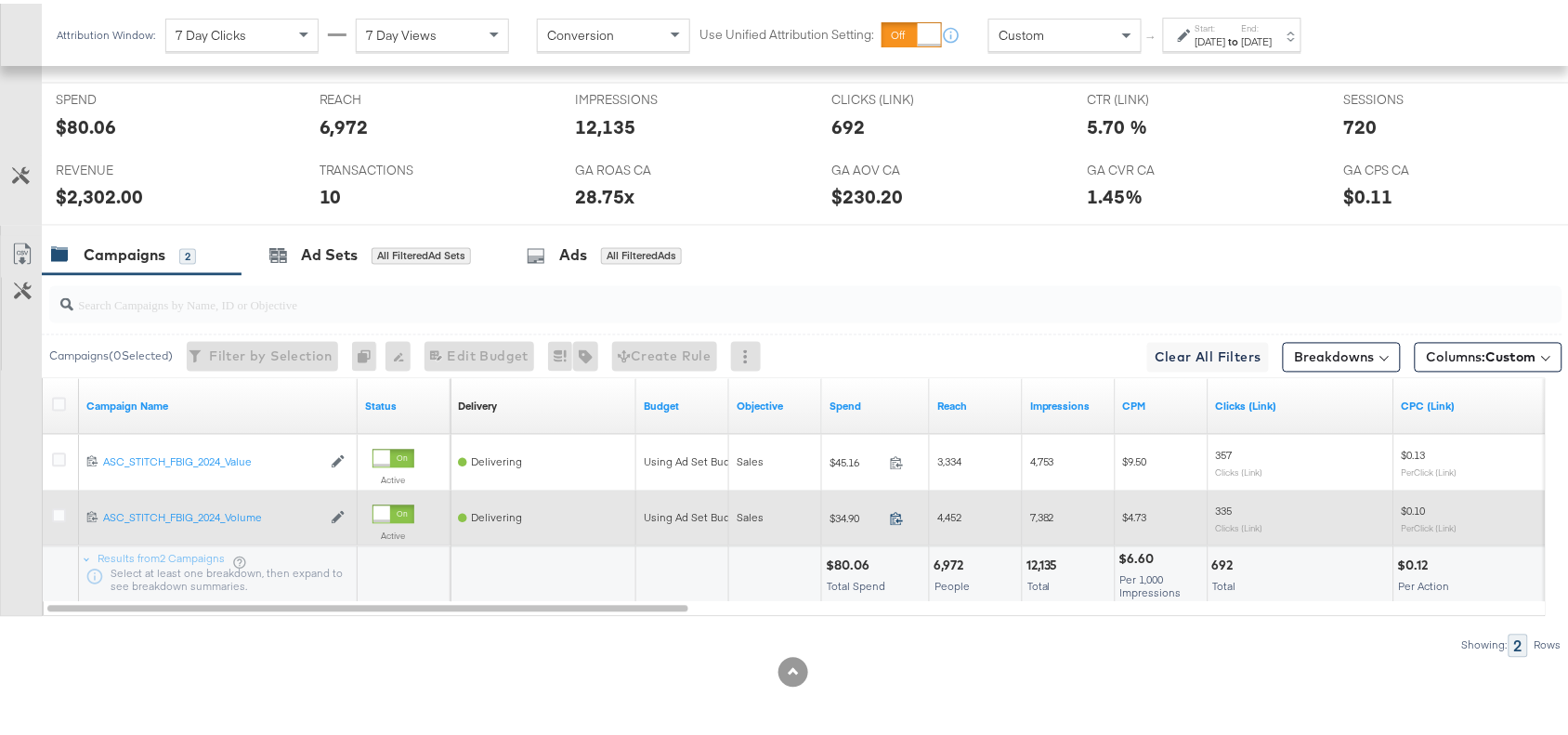
click at [896, 517] on icon at bounding box center [897, 515] width 14 height 14
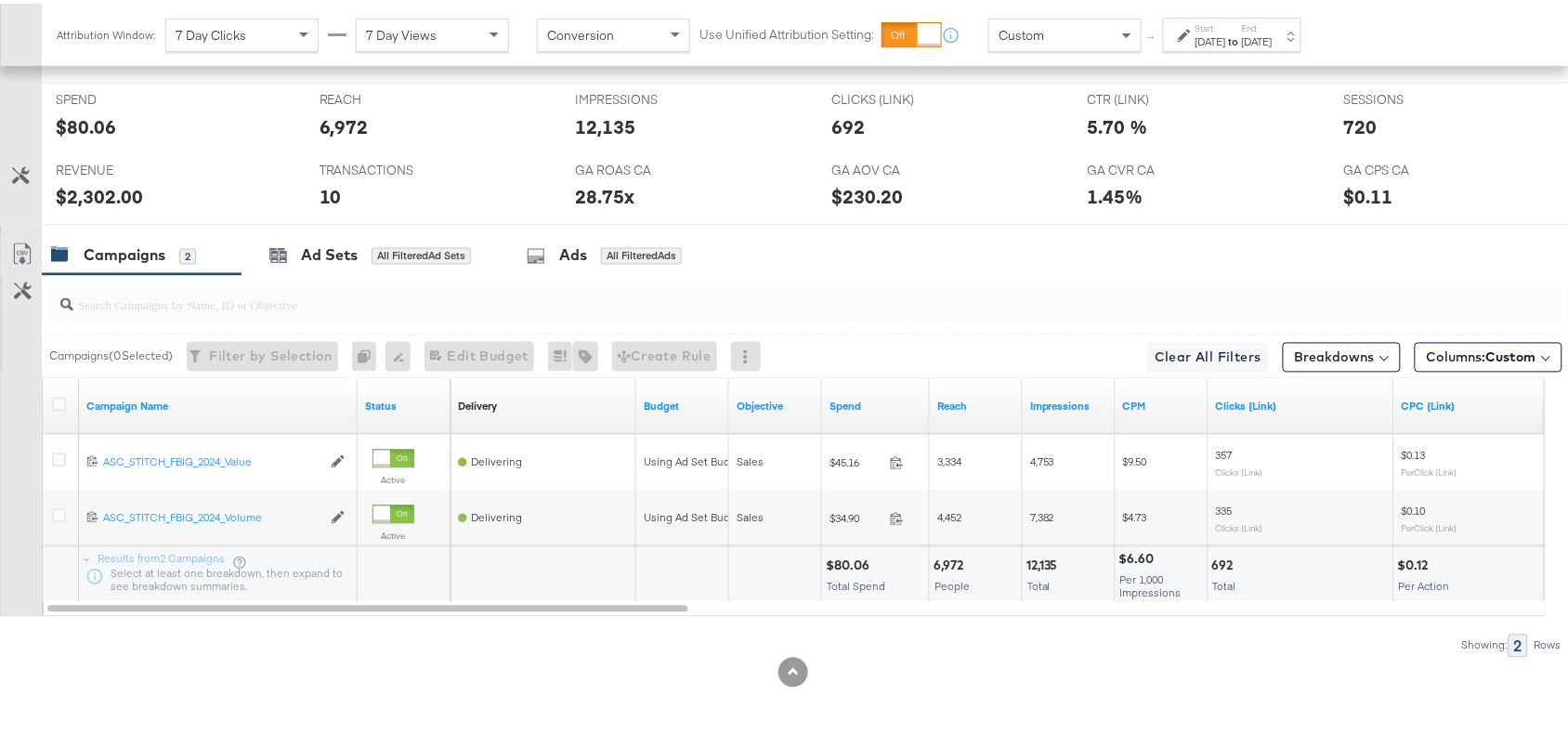
click at [847, 556] on div "$80.06" at bounding box center [850, 563] width 49 height 18
copy div "80.06"
click at [847, 556] on div "$80.06" at bounding box center [850, 563] width 49 height 18
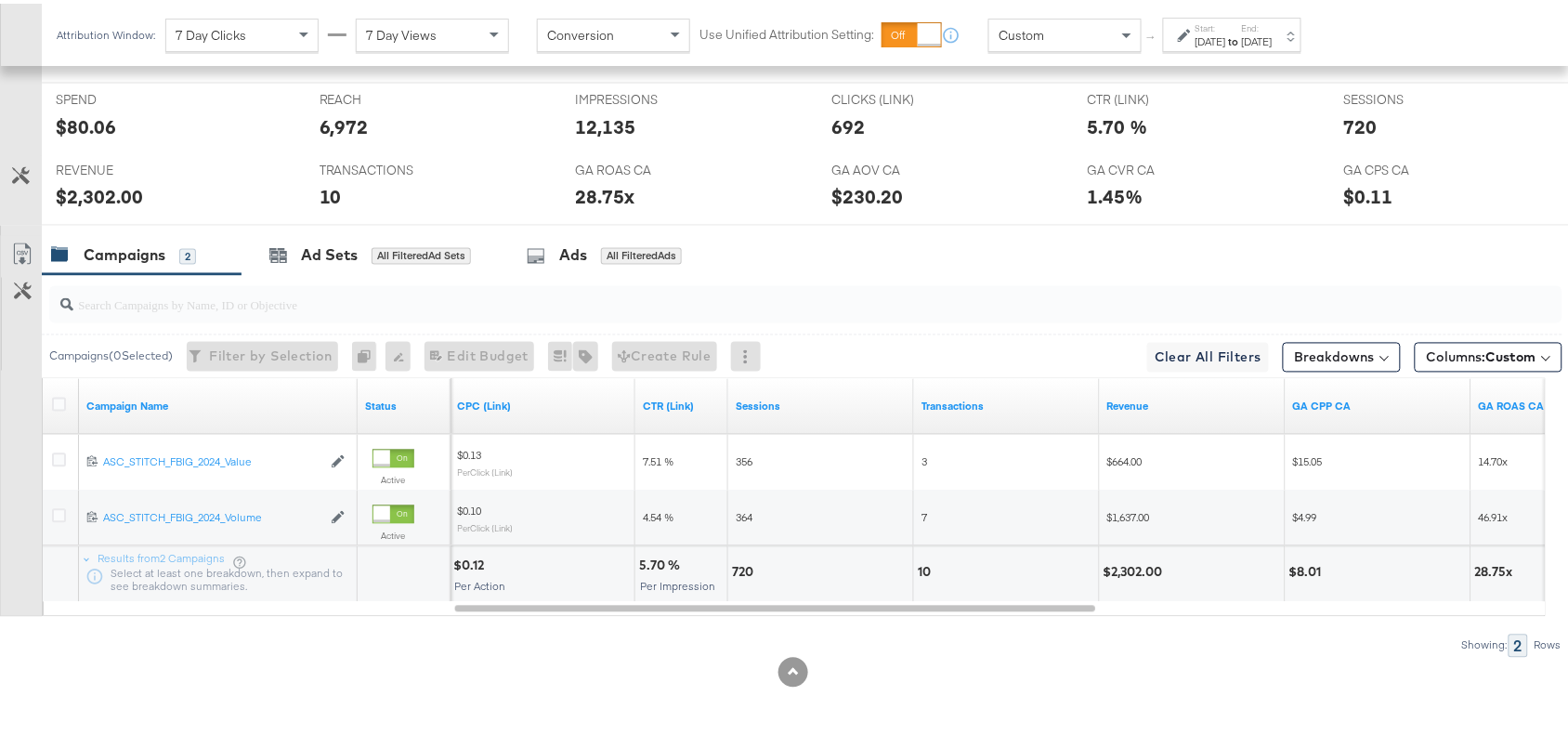
click at [1118, 567] on div "$2,302.00" at bounding box center [1136, 569] width 65 height 18
copy div "2,302.00"
click at [1118, 567] on div "$2,302.00" at bounding box center [1136, 569] width 65 height 18
click at [1273, 31] on div "[DATE]" at bounding box center [1257, 38] width 31 height 15
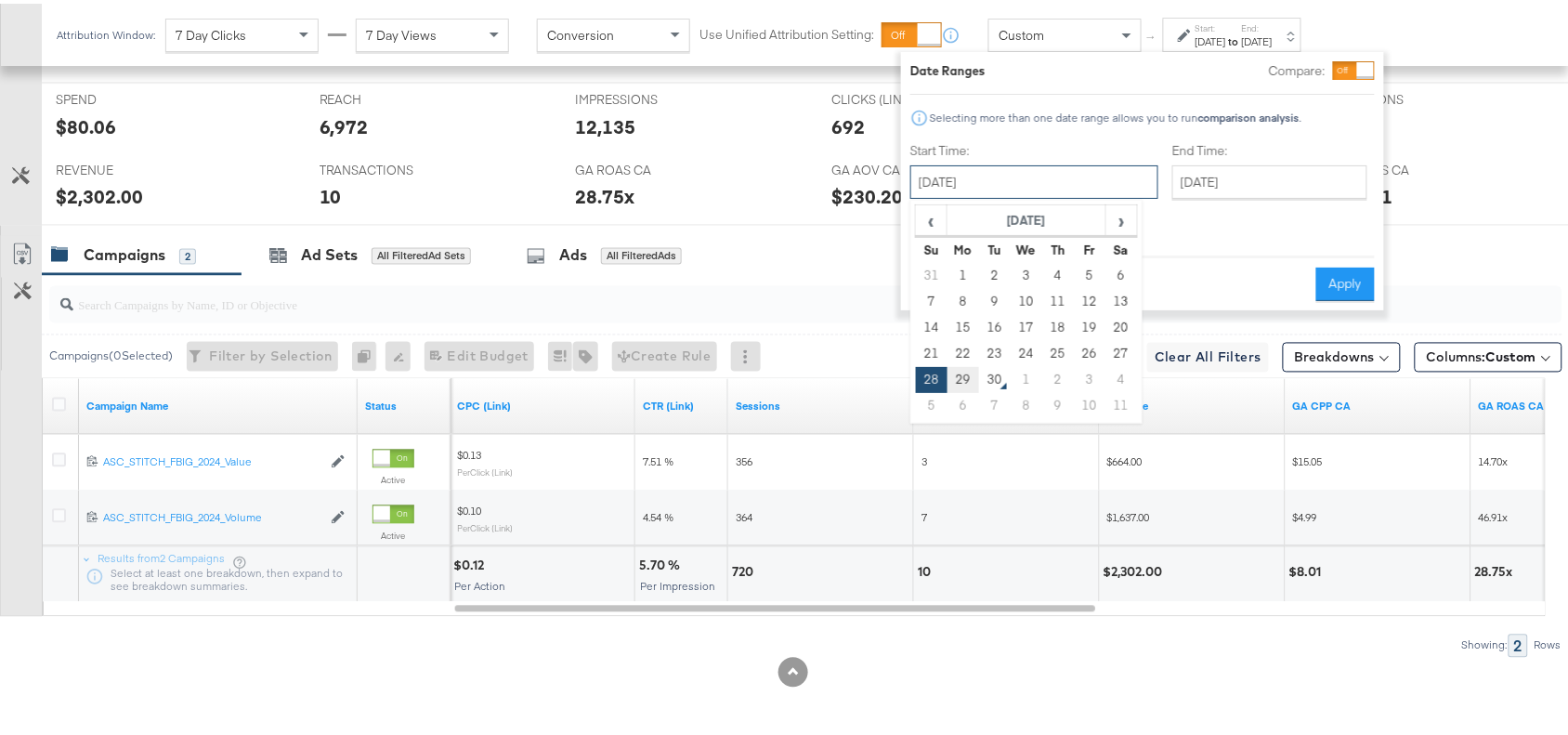
drag, startPoint x: 1054, startPoint y: 188, endPoint x: 954, endPoint y: 378, distance: 215.3
click at [954, 195] on div "September 28th 2025 ‹ September 2025 › Su Mo Tu We Th Fr Sa 31 1 2 3 4 5 6 7 8 …" at bounding box center [1034, 178] width 248 height 33
click at [954, 378] on td "29" at bounding box center [964, 376] width 32 height 26
type input "September 29th 2025"
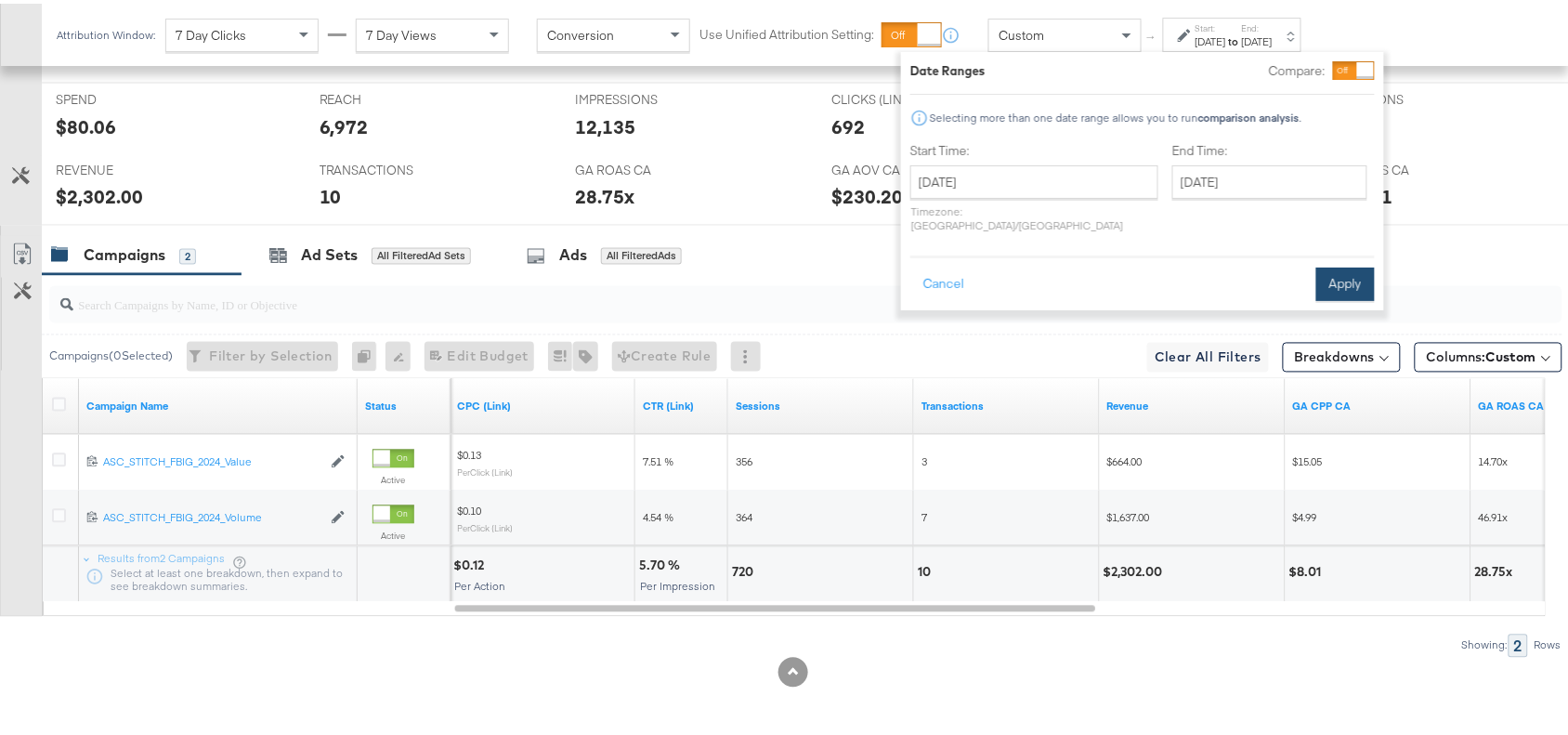
click at [1347, 264] on button "Apply" at bounding box center [1345, 280] width 59 height 33
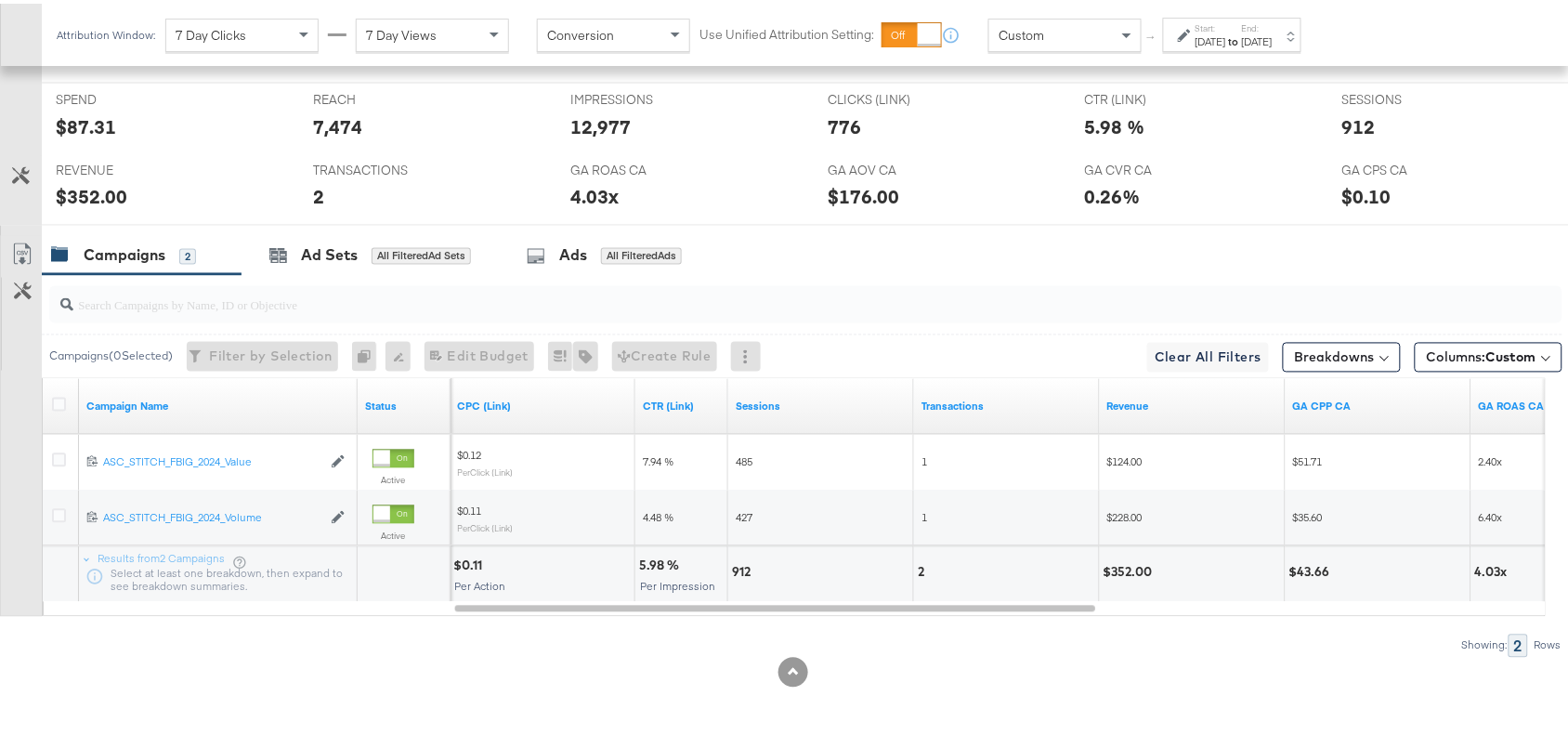
click at [1130, 556] on div "$352.00" at bounding box center [1192, 571] width 185 height 56
copy div "352.00"
click at [1130, 556] on div "$352.00" at bounding box center [1192, 571] width 185 height 56
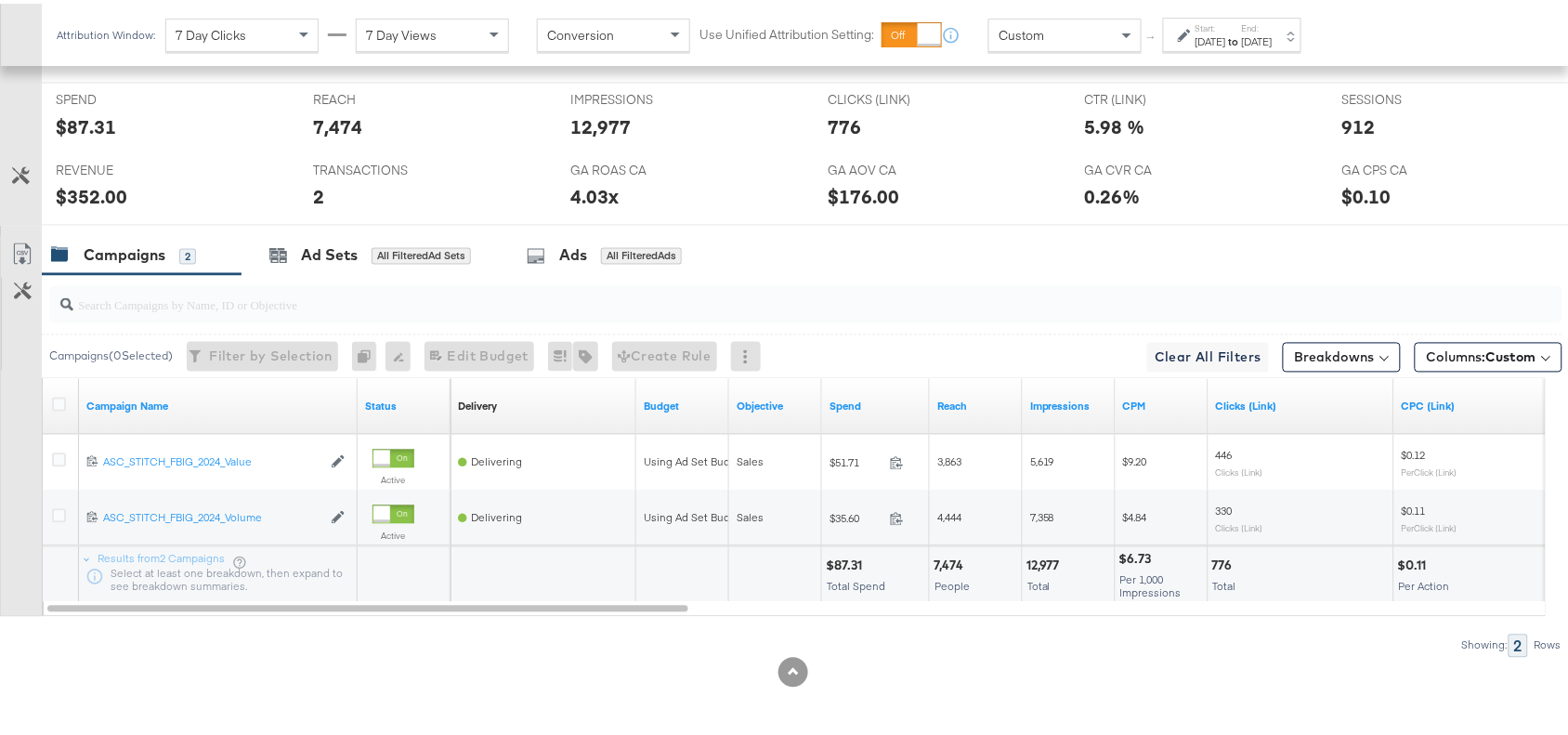
click at [846, 564] on div "$87.31" at bounding box center [847, 563] width 42 height 18
copy div "87.31"
click at [846, 564] on div "$87.31" at bounding box center [847, 563] width 42 height 18
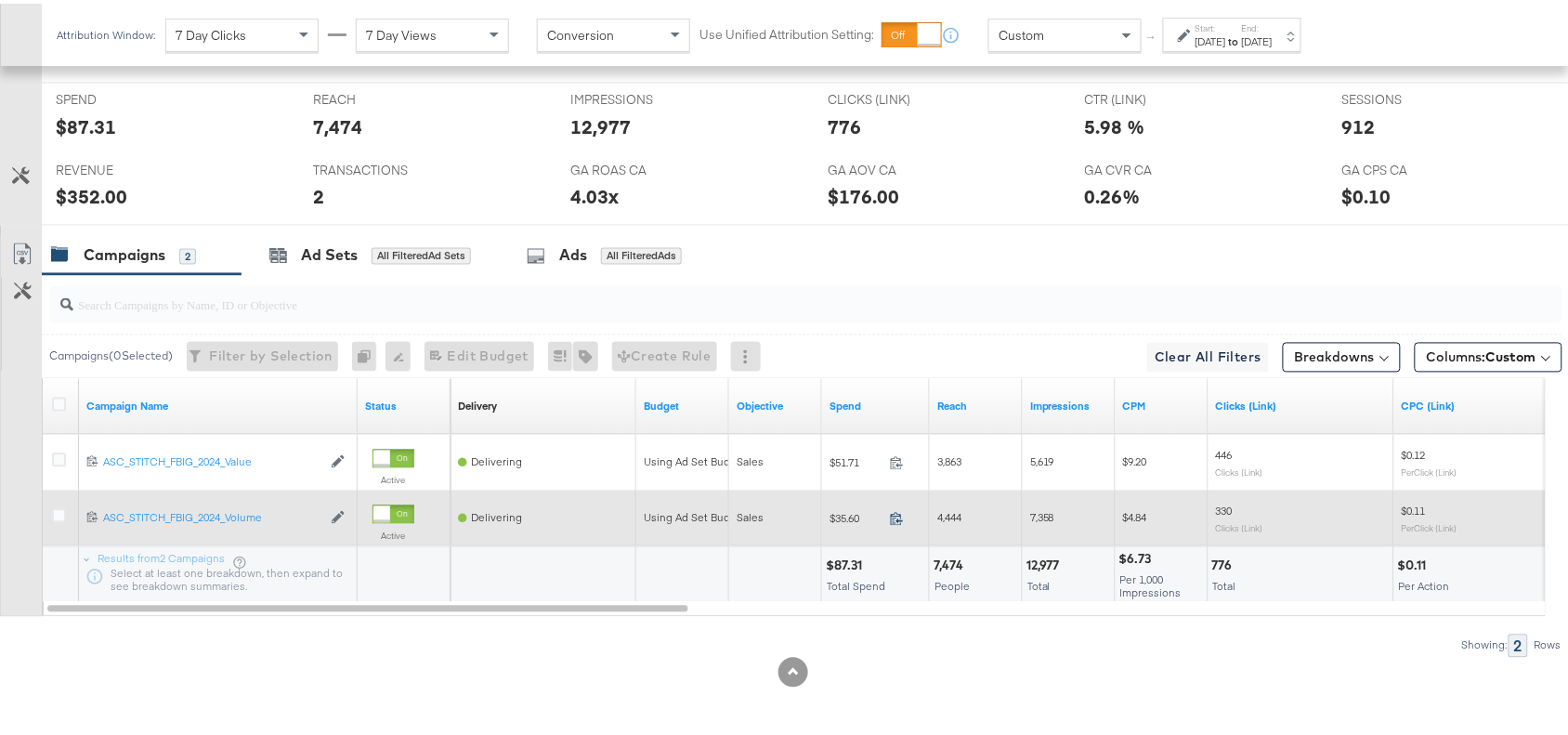
click at [896, 516] on icon at bounding box center [897, 515] width 14 height 14
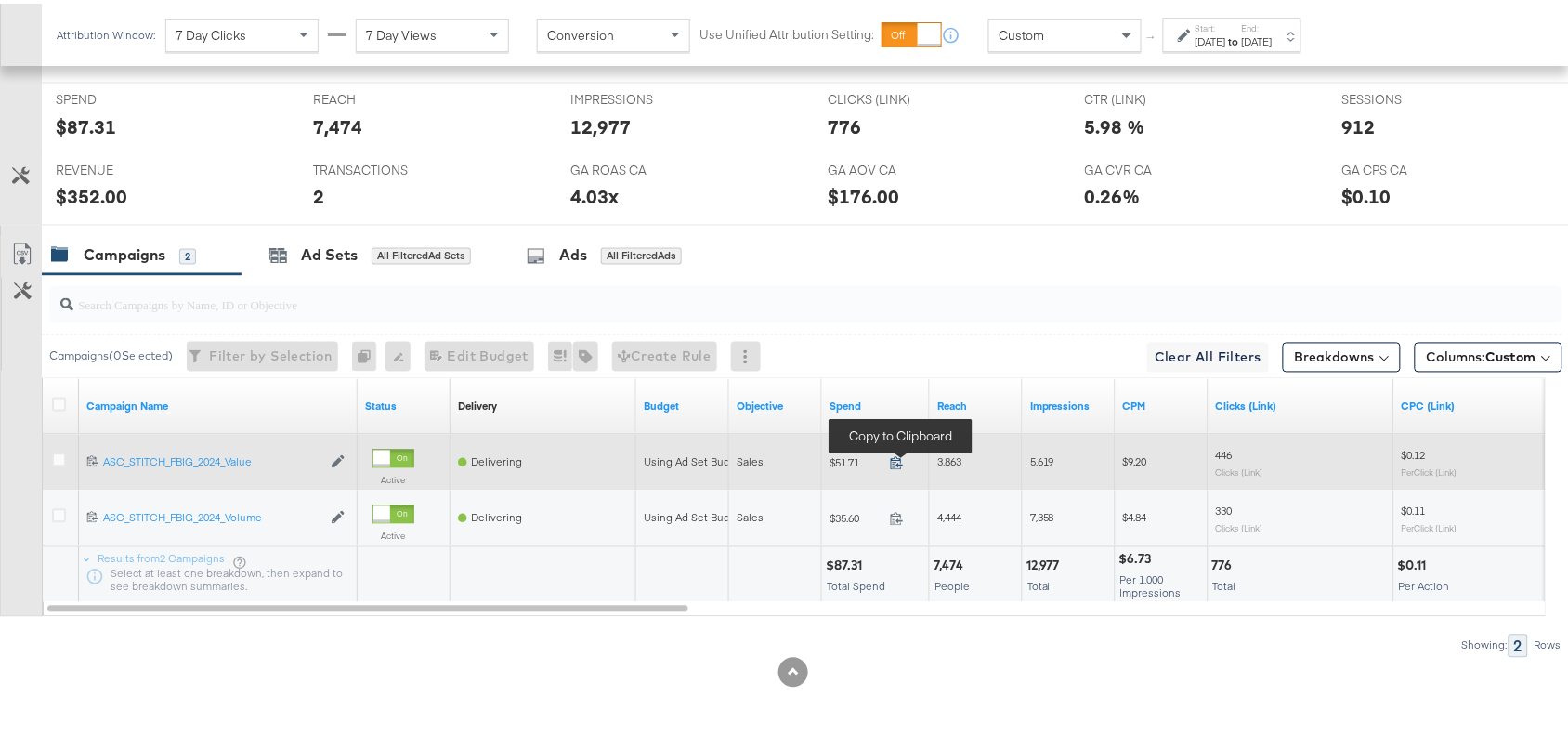
click at [899, 462] on icon at bounding box center [897, 459] width 12 height 13
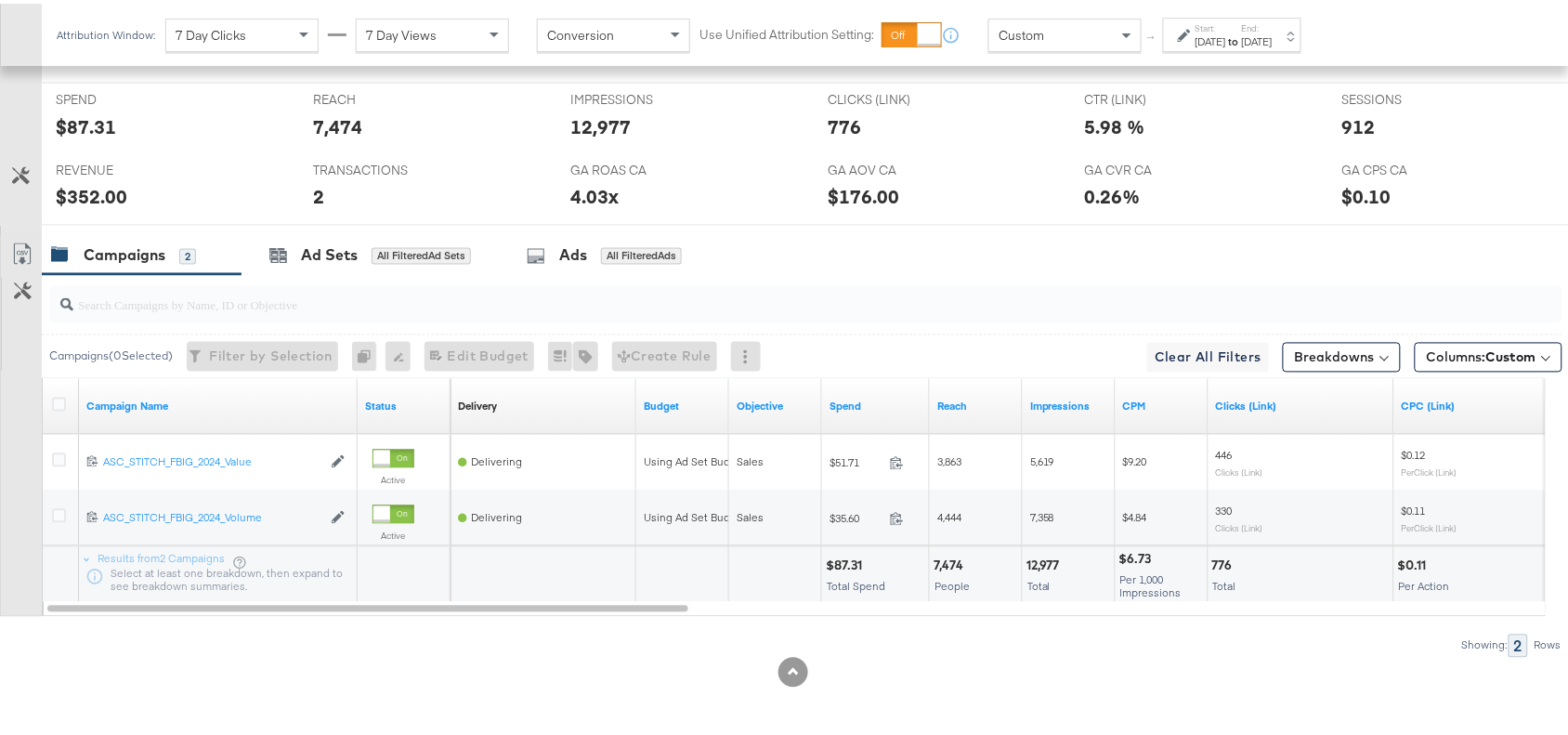
click at [1273, 25] on div "Start: Sep 29th 2025 to End: Sep 29th 2025" at bounding box center [1234, 32] width 77 height 27
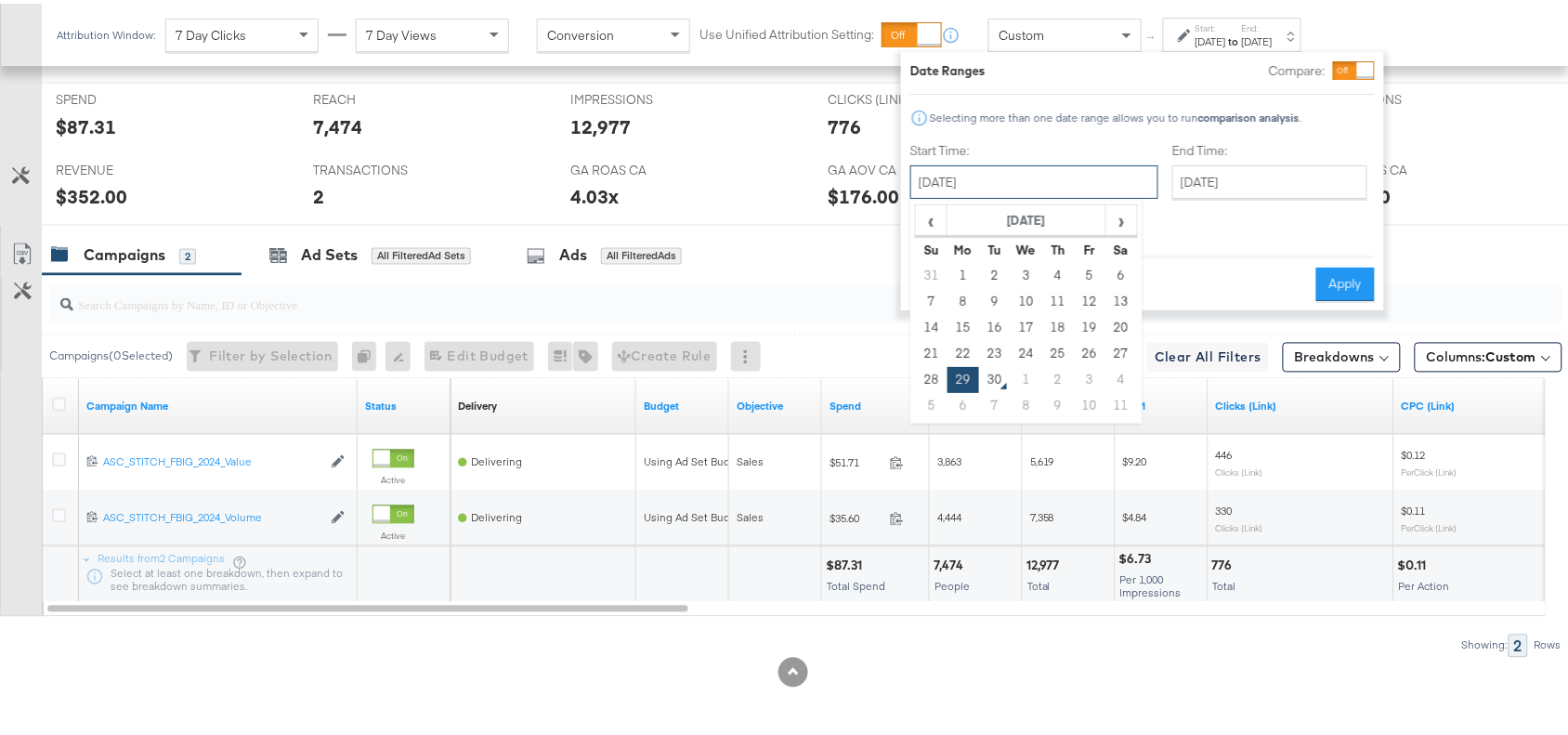
click at [982, 172] on input "September 29th 2025" at bounding box center [1034, 178] width 248 height 33
click at [932, 226] on span "‹" at bounding box center [931, 217] width 29 height 28
click at [1009, 216] on th "August 2025" at bounding box center [1027, 218] width 159 height 32
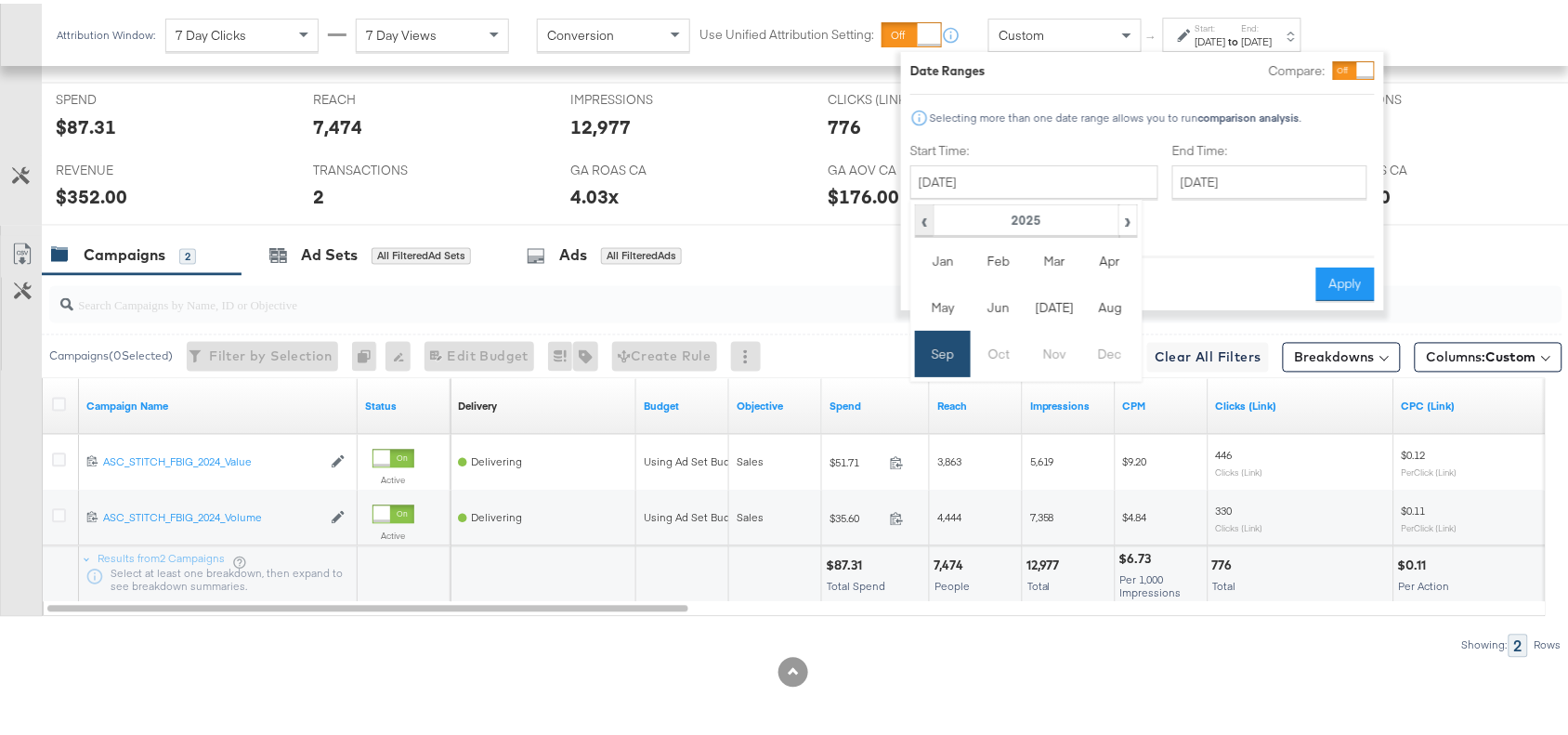
click at [921, 228] on span "‹" at bounding box center [925, 217] width 16 height 28
click at [936, 359] on td "Sep" at bounding box center [943, 350] width 56 height 46
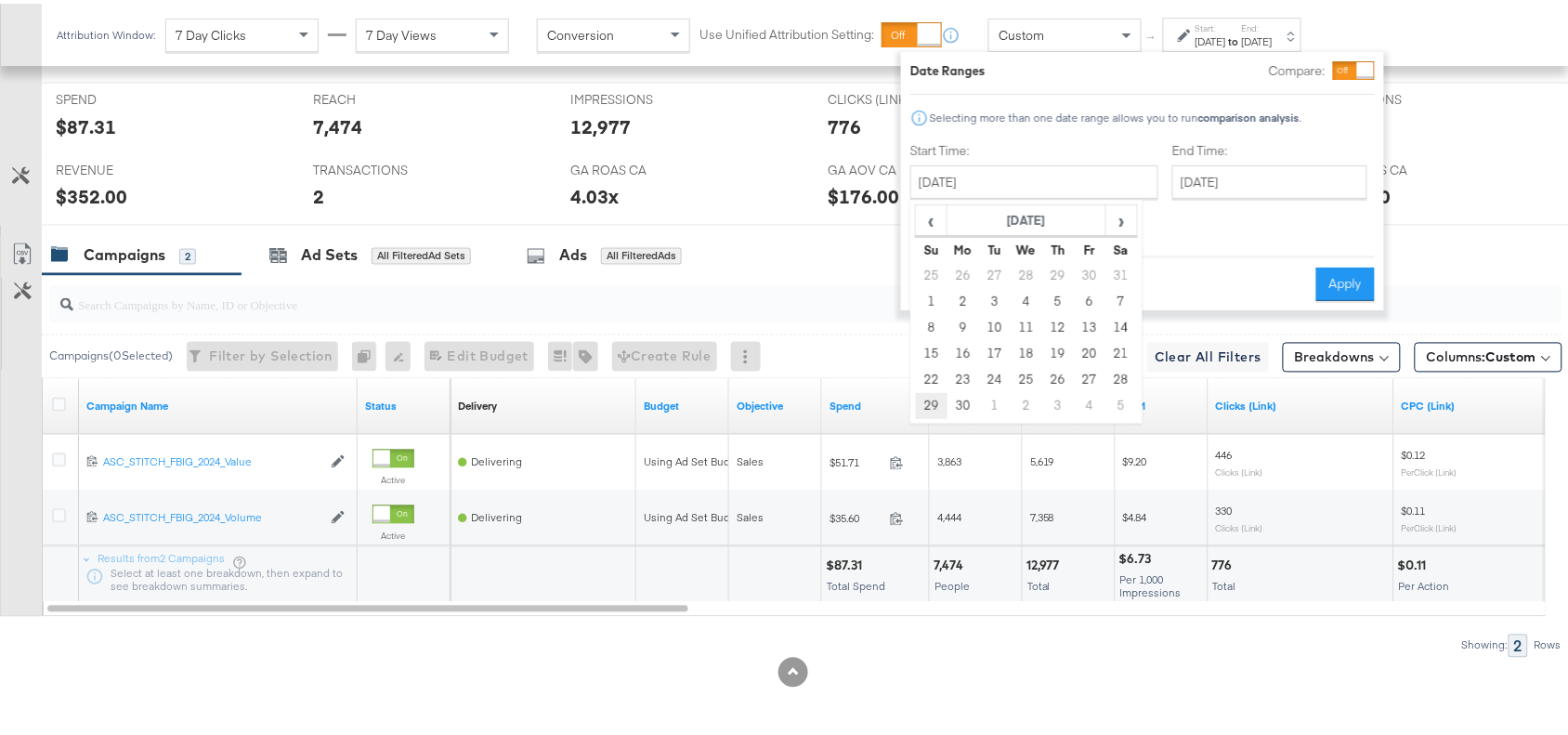
click at [934, 404] on td "29" at bounding box center [932, 402] width 32 height 26
type input "September 29th 2024"
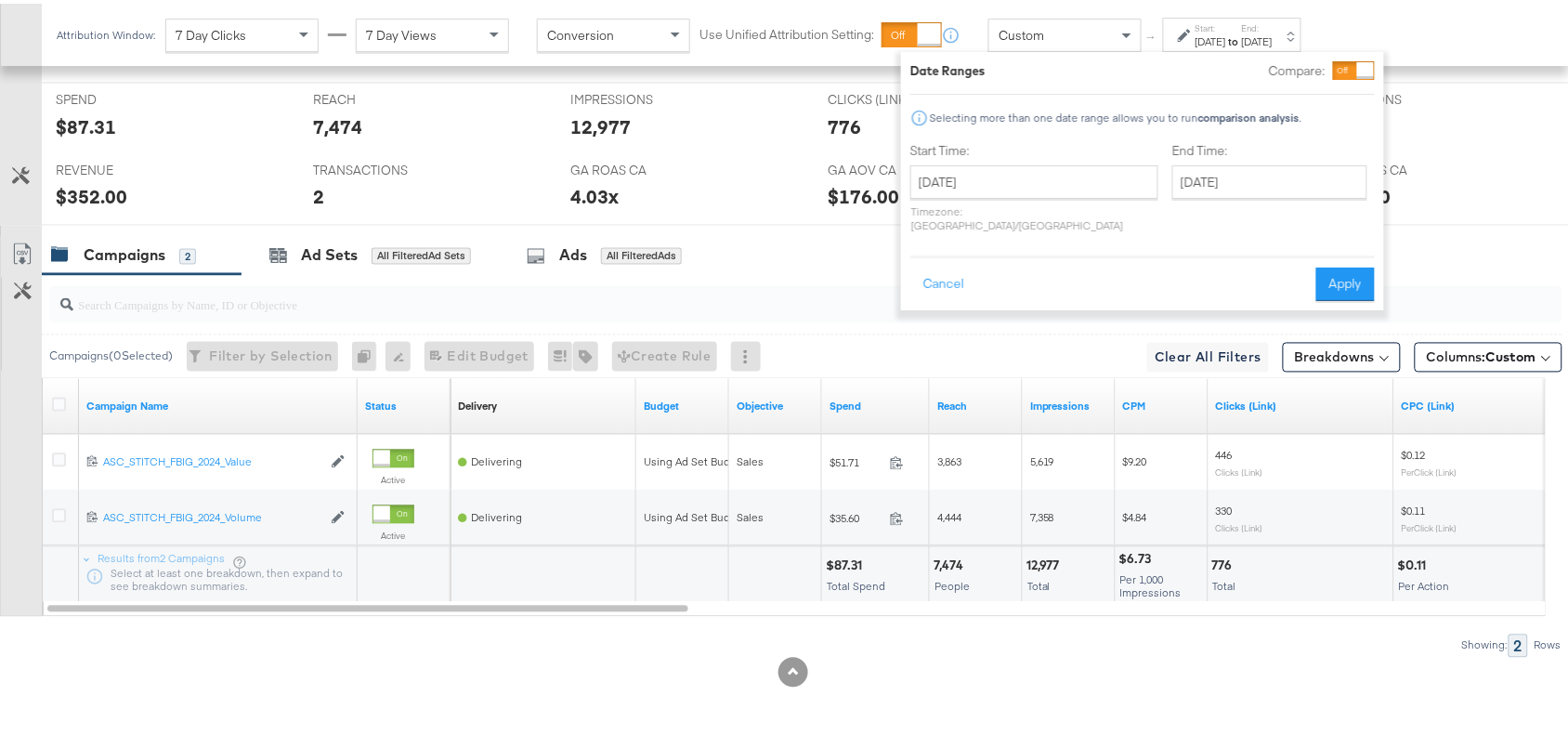
click at [1240, 160] on div "End Time: September 29th 2025 ‹ September 2025 › Su Mo Tu We Th Fr Sa 31 1 2 3 …" at bounding box center [1273, 187] width 203 height 98
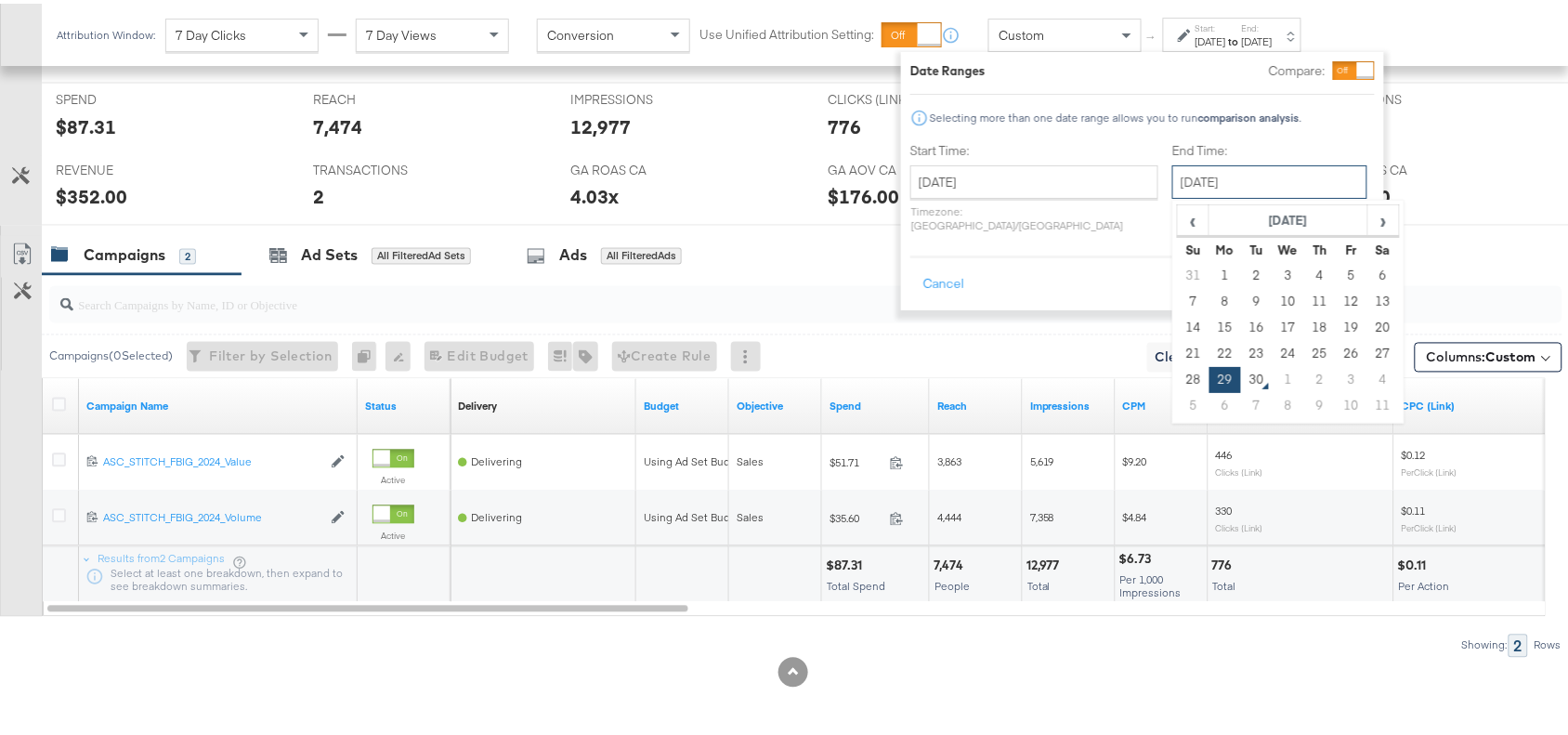
click at [1252, 169] on input "September 29th 2025" at bounding box center [1269, 178] width 195 height 33
click at [1249, 215] on th "September 2025" at bounding box center [1289, 218] width 159 height 32
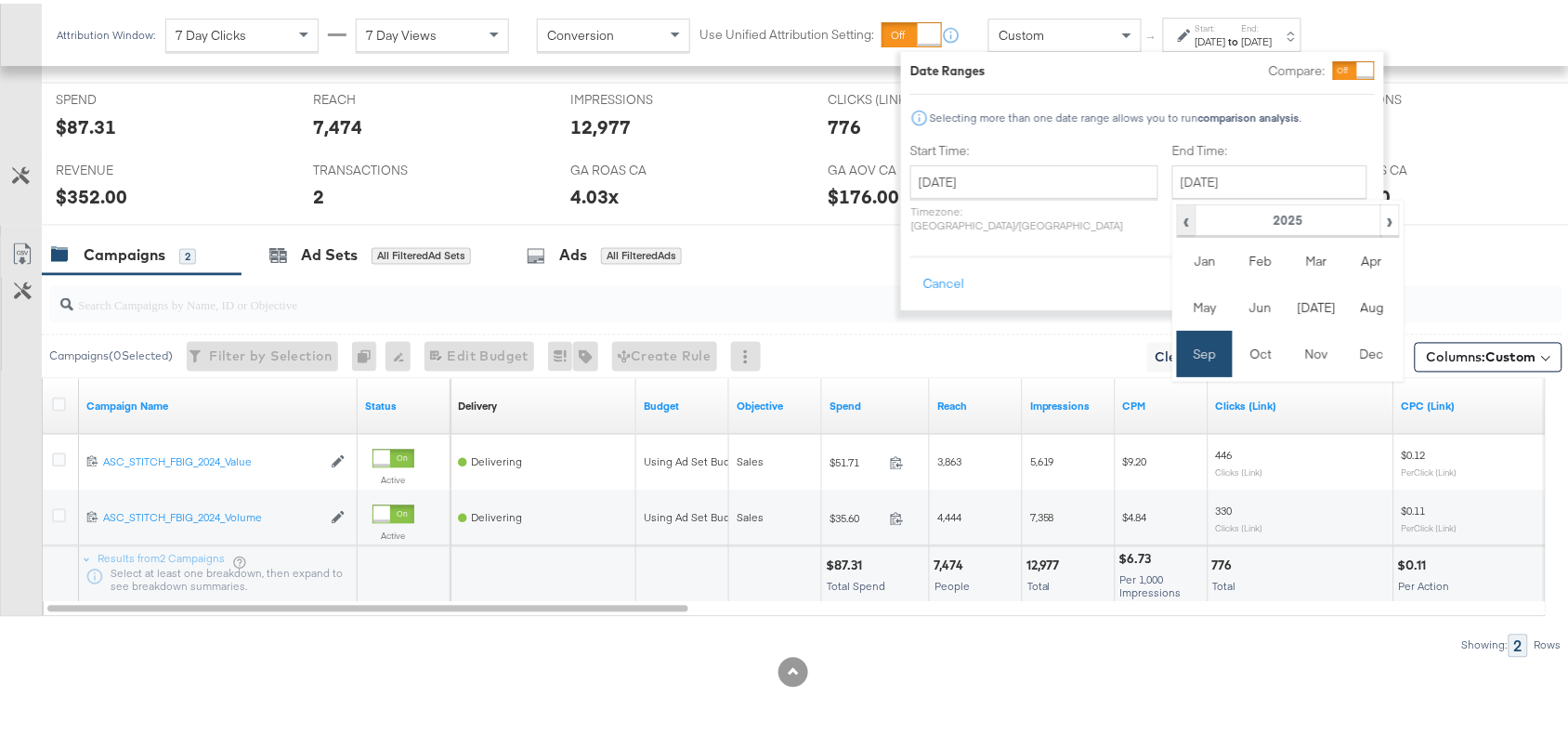
click at [1178, 232] on th "‹" at bounding box center [1187, 218] width 19 height 32
click at [1177, 351] on td "Sep" at bounding box center [1205, 350] width 56 height 46
drag, startPoint x: 1124, startPoint y: 412, endPoint x: 1133, endPoint y: 410, distance: 9.5
click at [1178, 410] on td "29" at bounding box center [1194, 402] width 32 height 26
type input "September 29th 2024"
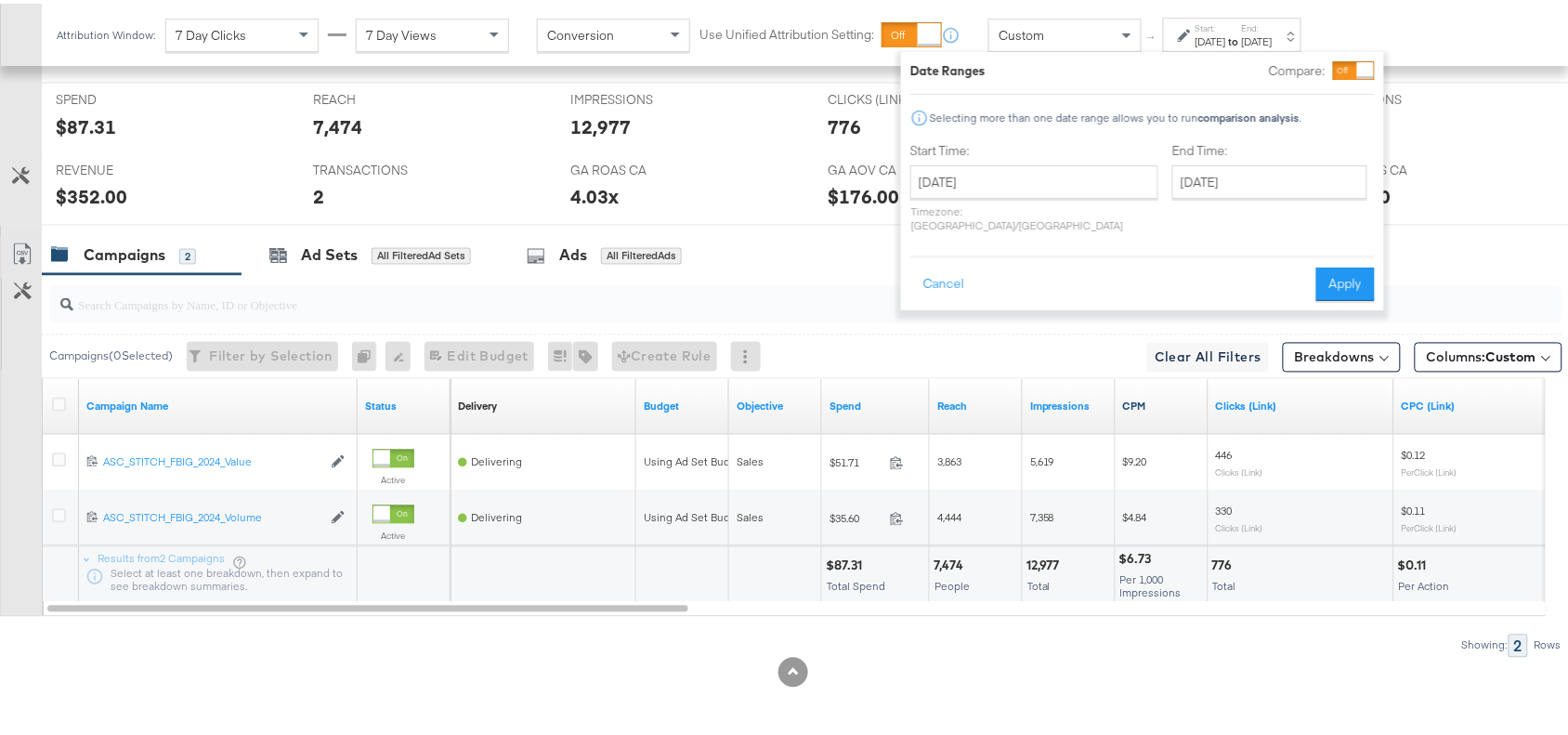
click at [1133, 410] on link "CPM" at bounding box center [1162, 403] width 78 height 15
click at [1334, 252] on div "Cancel Apply" at bounding box center [1142, 275] width 464 height 46
click at [1347, 264] on button "Apply" at bounding box center [1345, 280] width 59 height 33
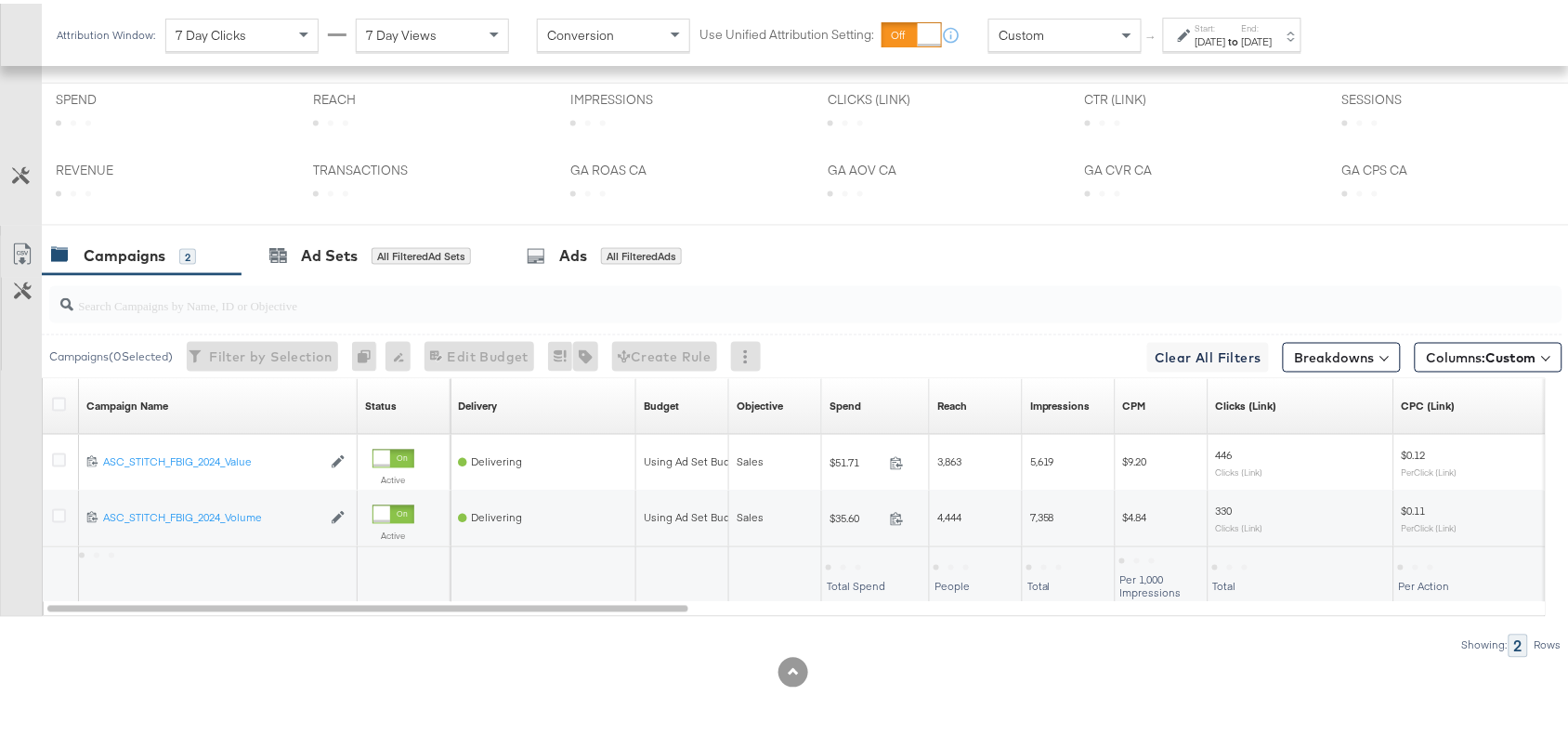
scroll to position [692, 0]
click at [1078, 234] on div "Campaigns 2 Ad Sets All Filtered Ad Sets Ads All Filtered Ads" at bounding box center [814, 252] width 1544 height 40
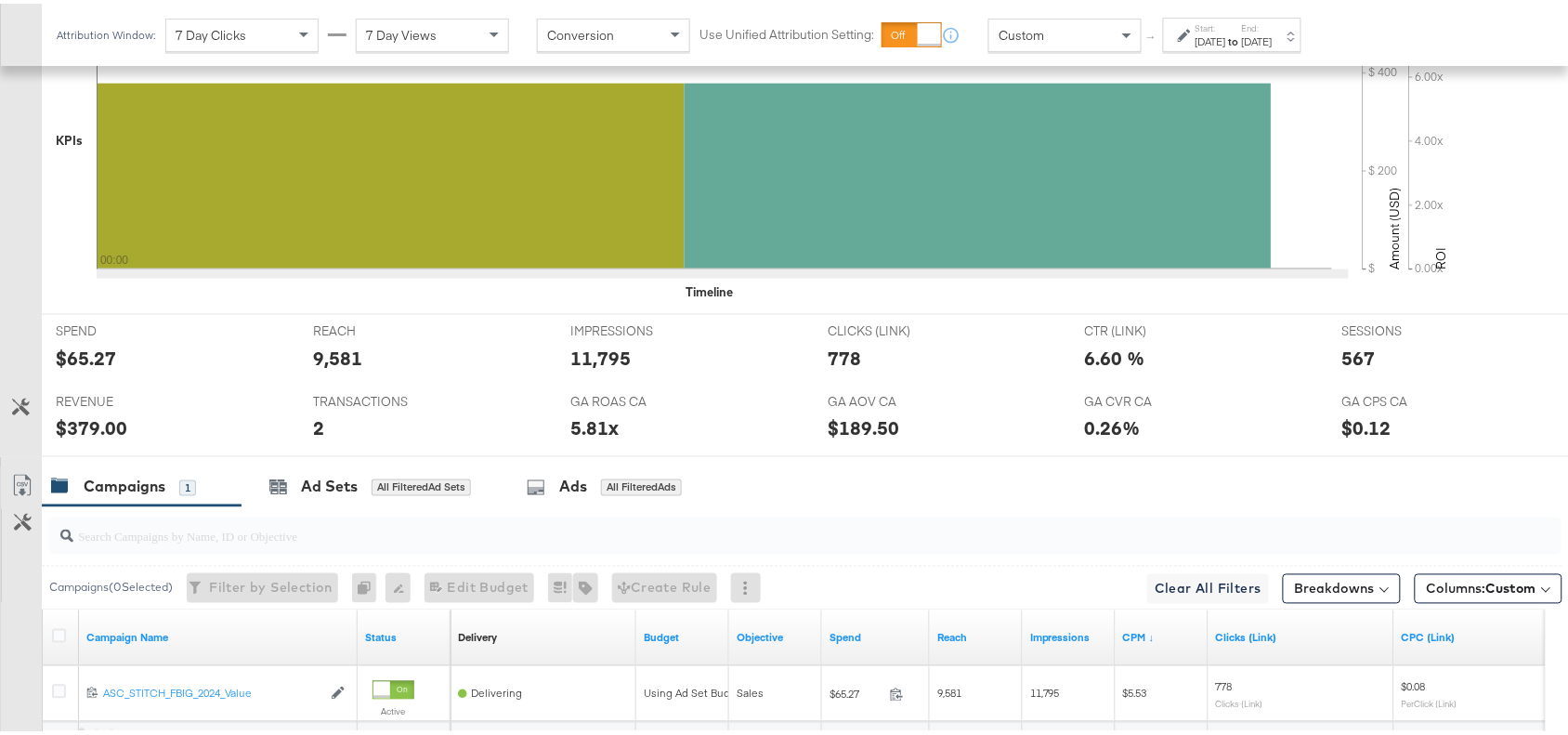
scroll to position [817, 0]
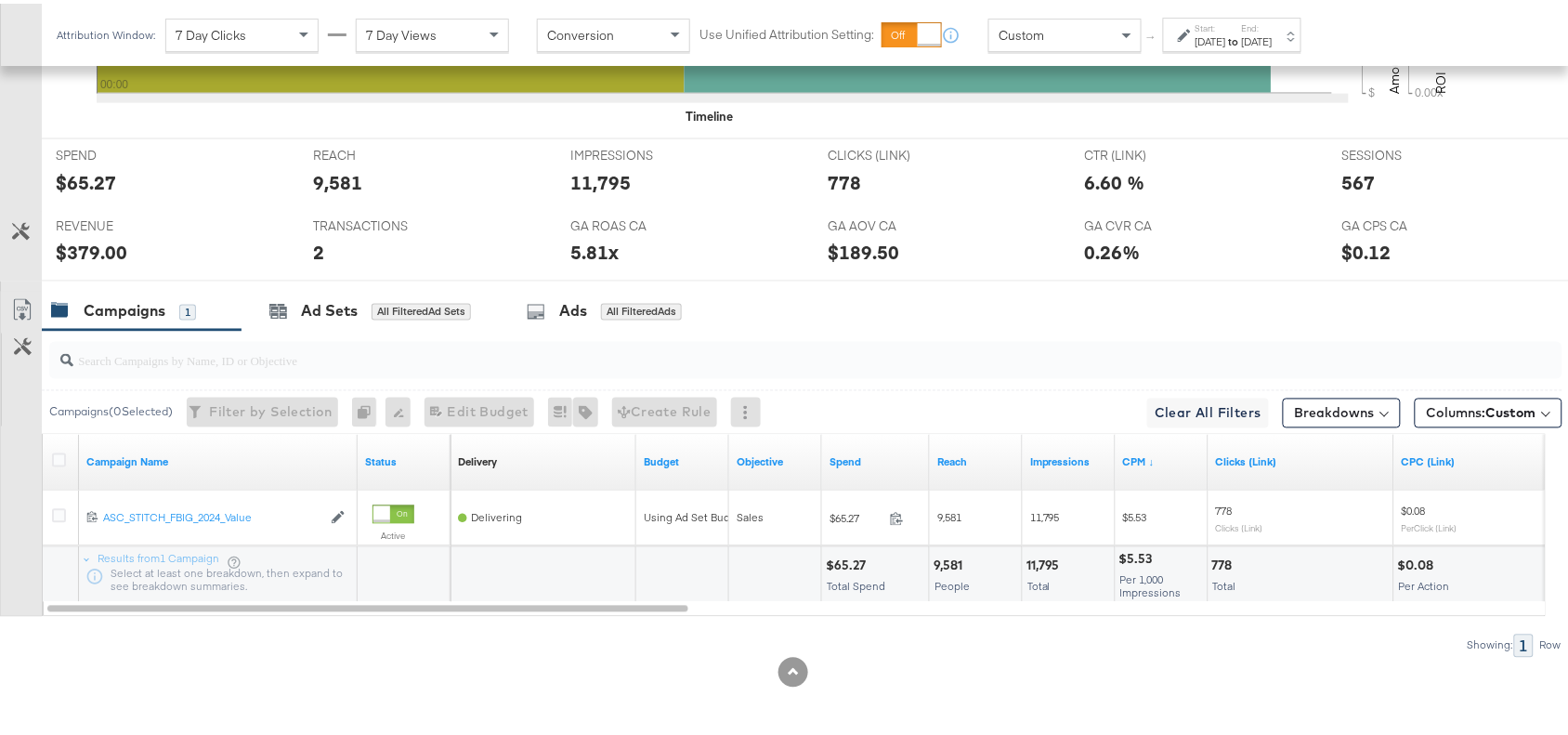
click at [855, 563] on div "$65.27" at bounding box center [849, 563] width 46 height 18
copy div "65.27"
click at [855, 563] on div "$65.27" at bounding box center [849, 563] width 46 height 18
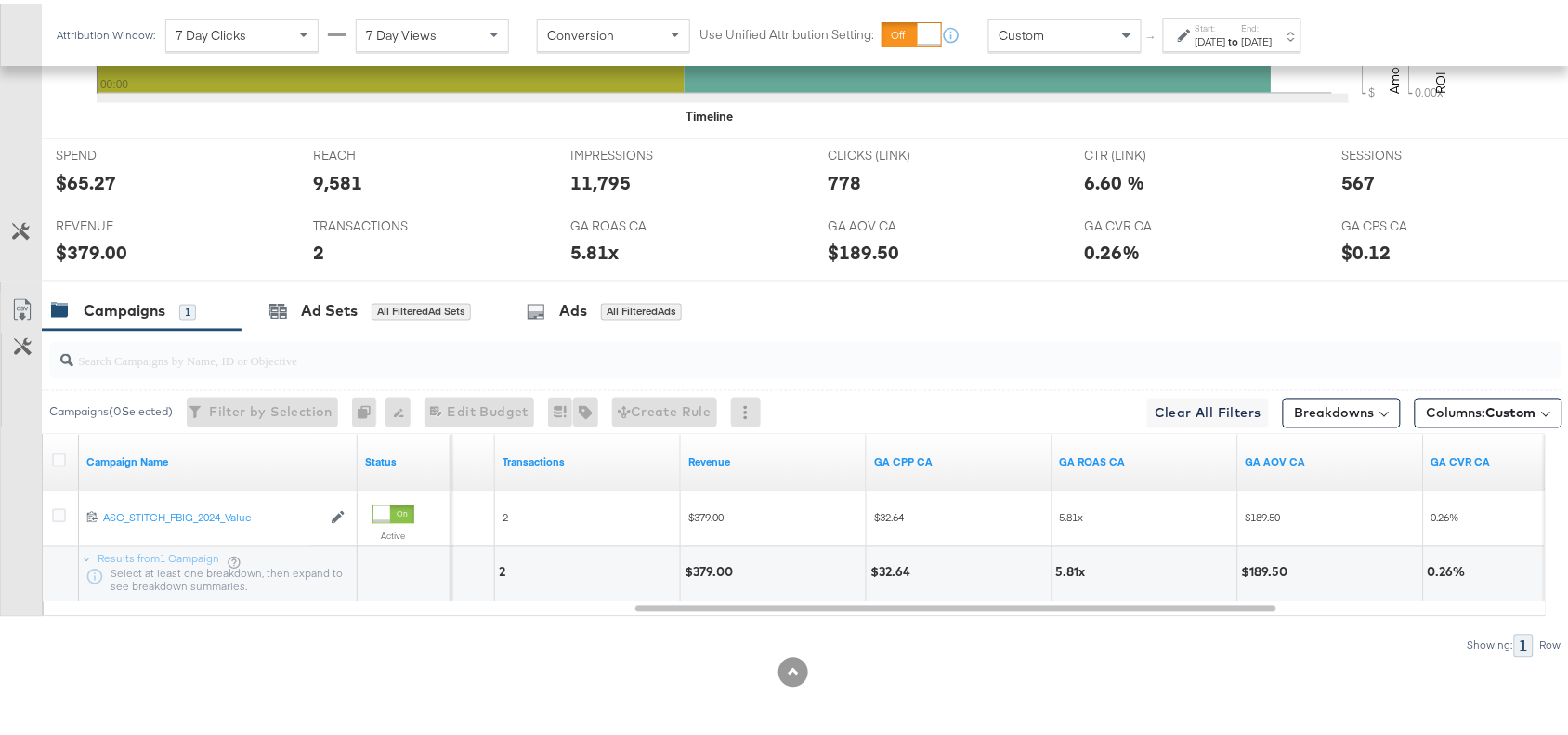
scroll to position [816, 0]
click at [708, 572] on div "$379.00" at bounding box center [712, 569] width 54 height 18
copy div "379.00"
click at [708, 572] on div "$379.00" at bounding box center [712, 569] width 54 height 18
click at [1066, 367] on input "search" at bounding box center [749, 350] width 1352 height 36
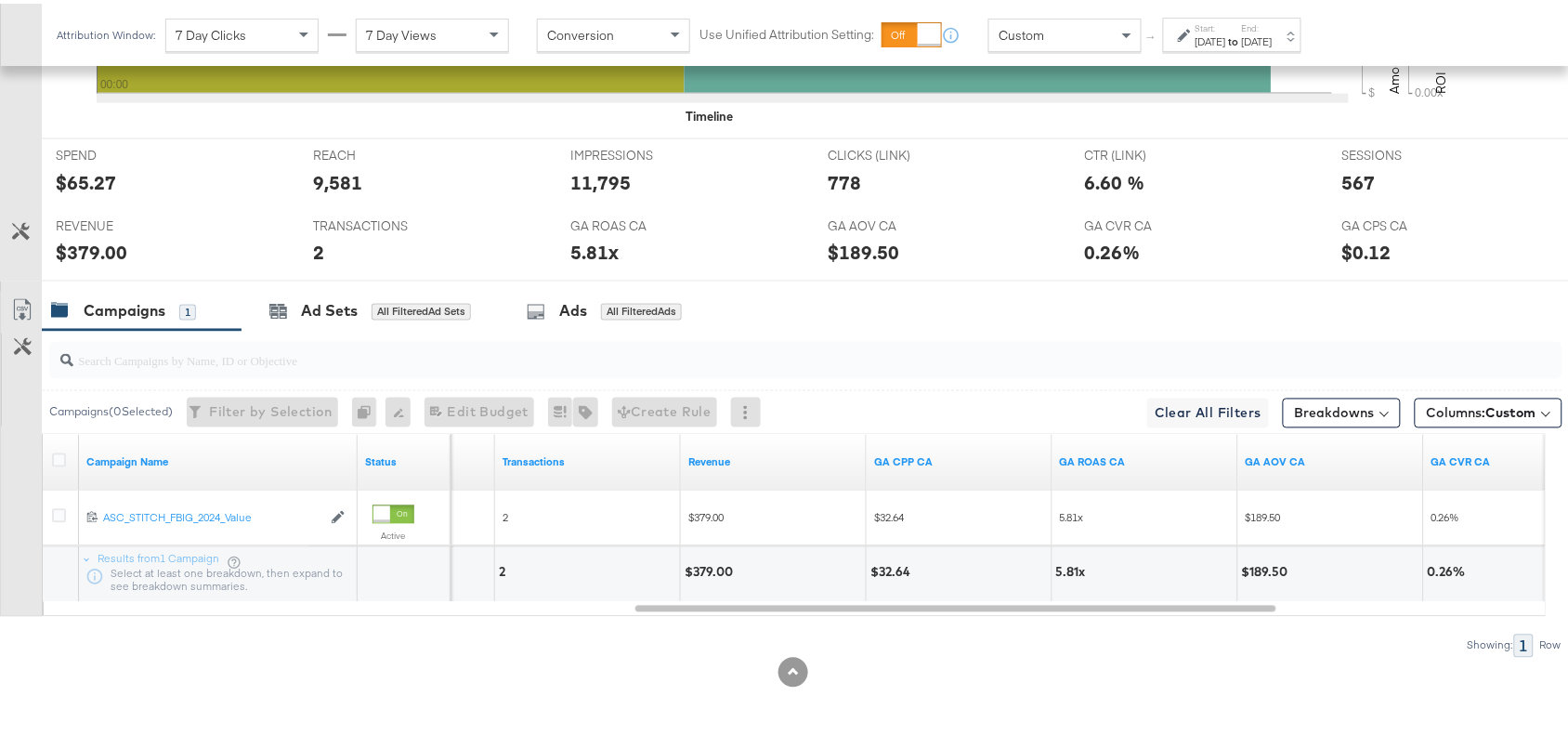
click at [1226, 31] on div "Sep 29th 2024" at bounding box center [1211, 38] width 31 height 15
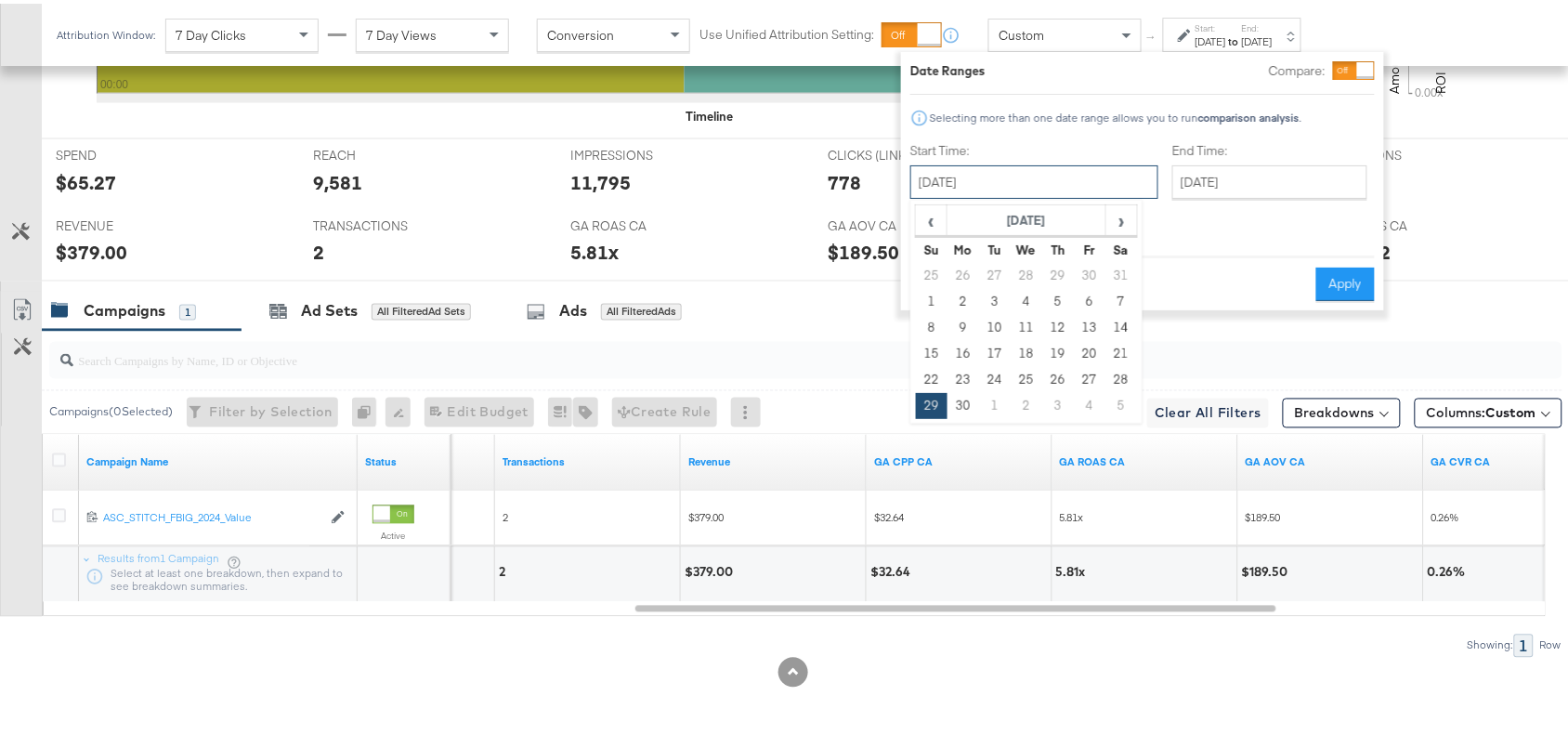
click at [1079, 173] on input "September 29th 2024" at bounding box center [1034, 178] width 248 height 33
click at [1121, 372] on td "28" at bounding box center [1121, 376] width 32 height 26
type input "September 28th 2024"
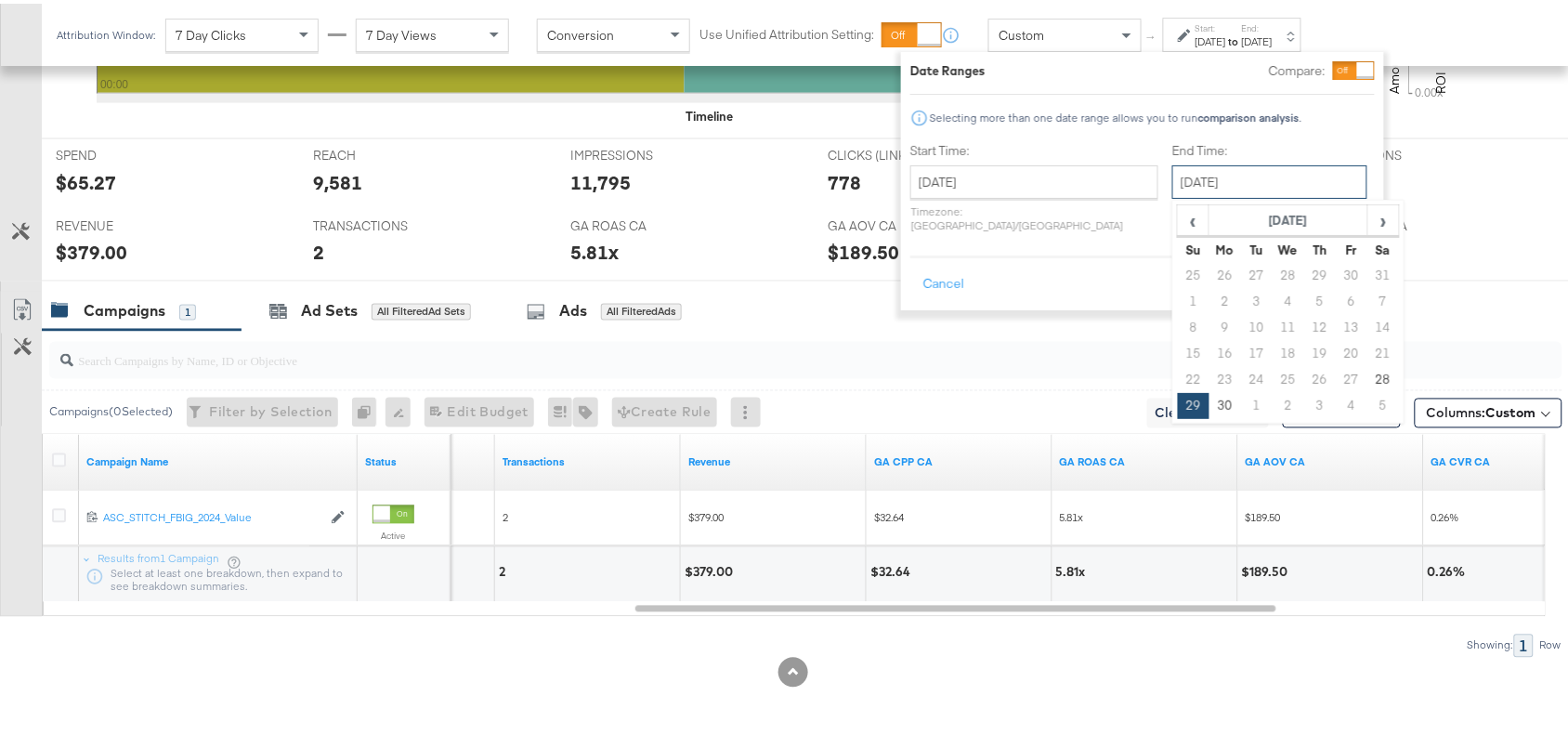
click at [1229, 168] on input "September 29th 2024" at bounding box center [1269, 178] width 195 height 33
click at [1367, 367] on td "28" at bounding box center [1383, 376] width 32 height 26
type input "September 28th 2024"
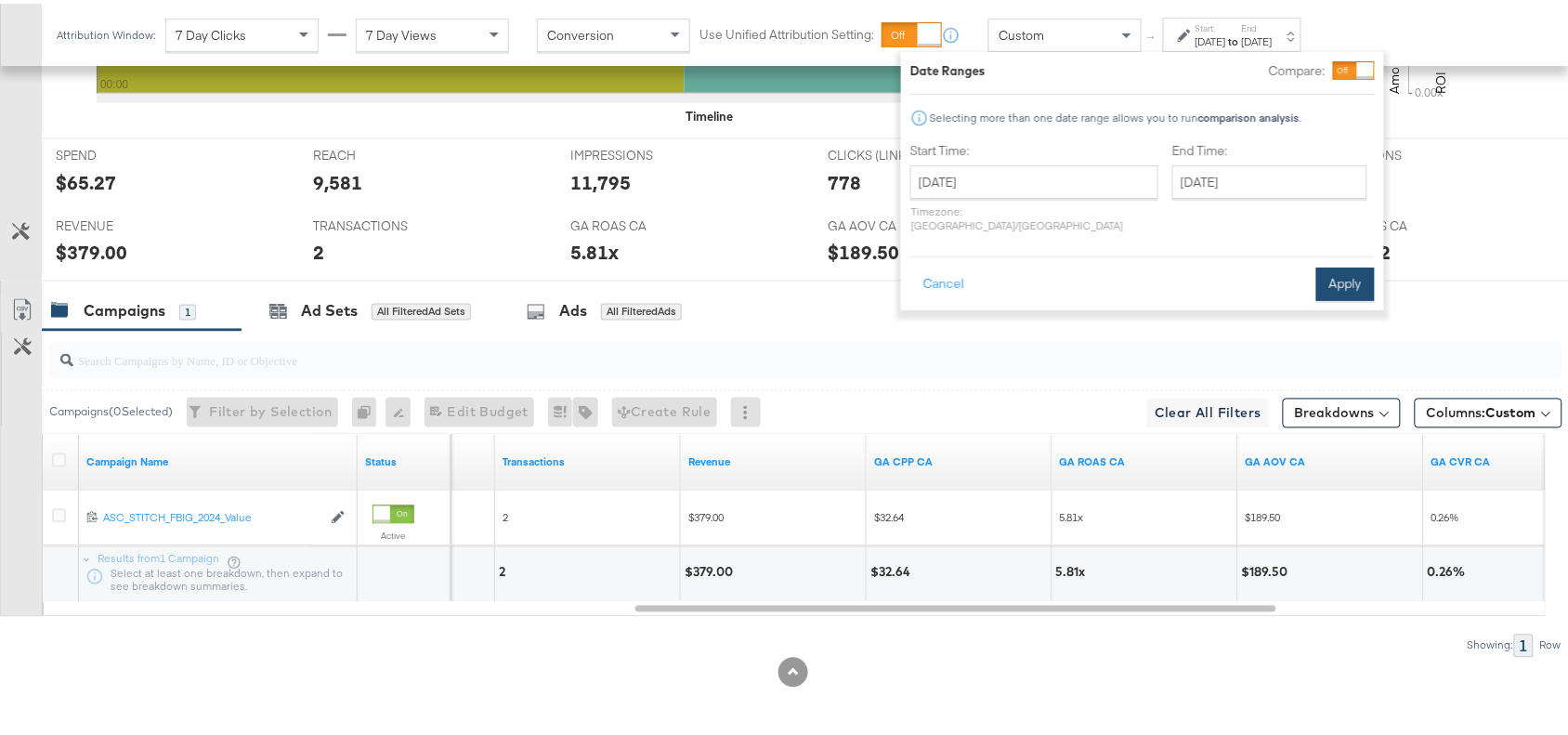
click at [1342, 264] on button "Apply" at bounding box center [1345, 280] width 59 height 33
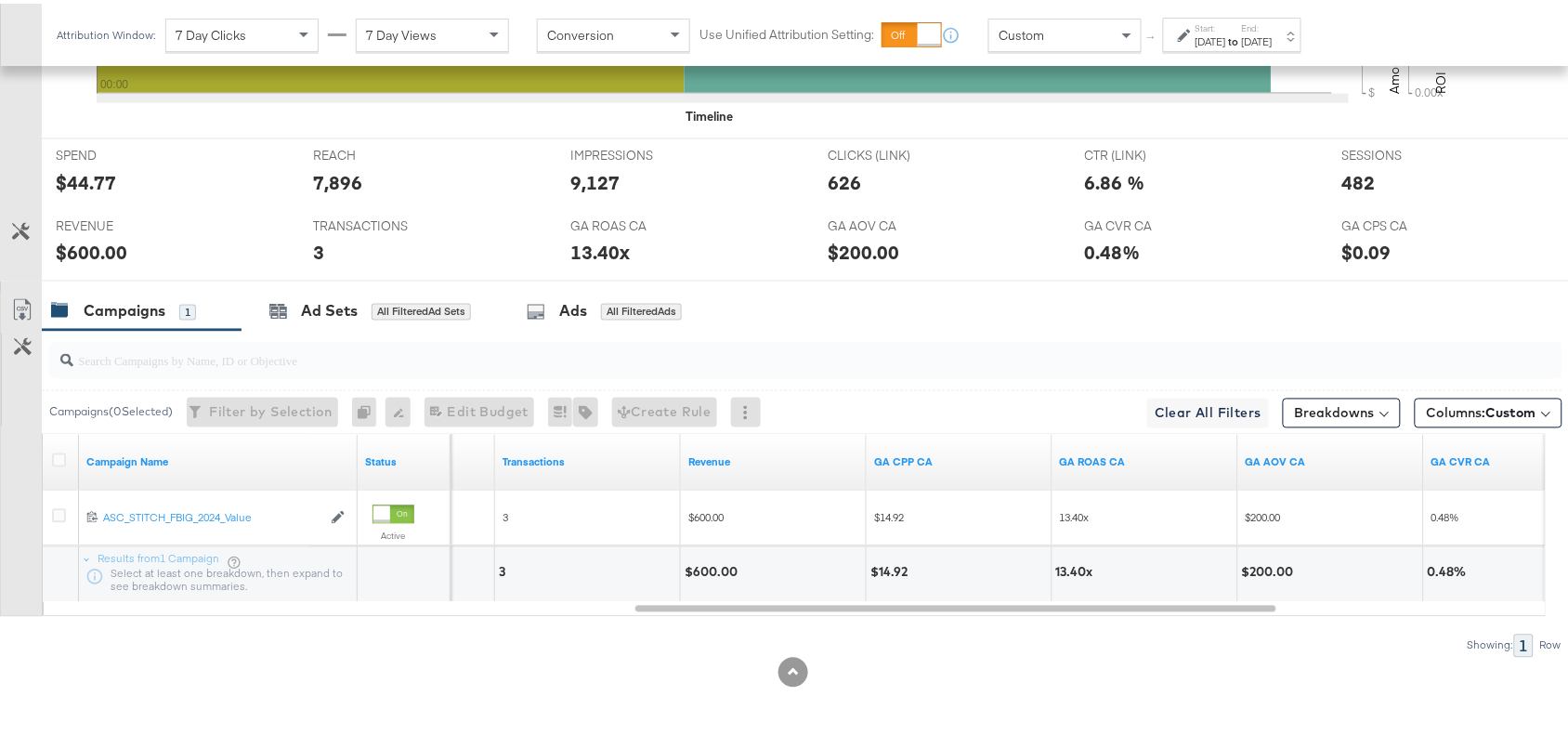
scroll to position [0, 0]
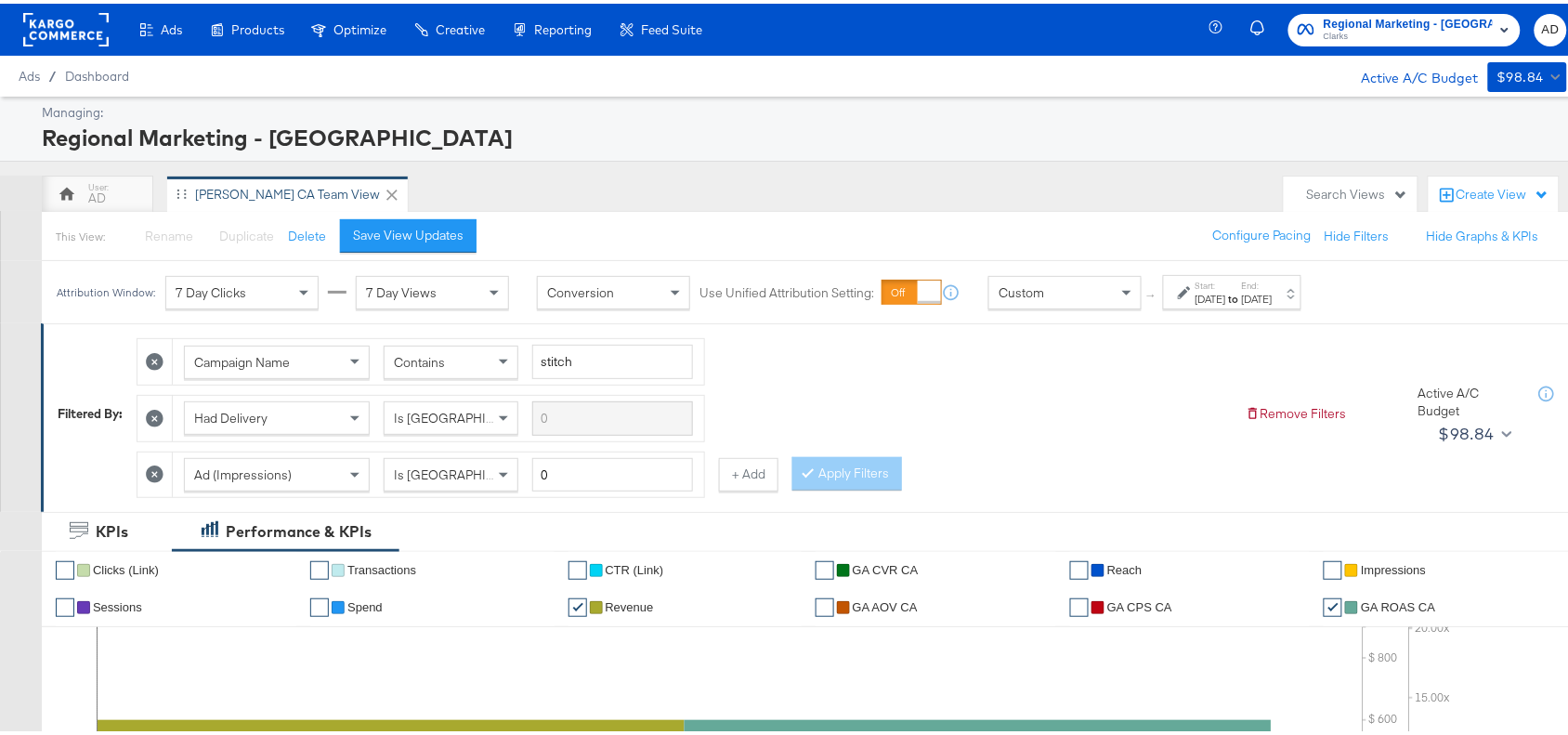
click at [81, 37] on rect at bounding box center [65, 25] width 85 height 33
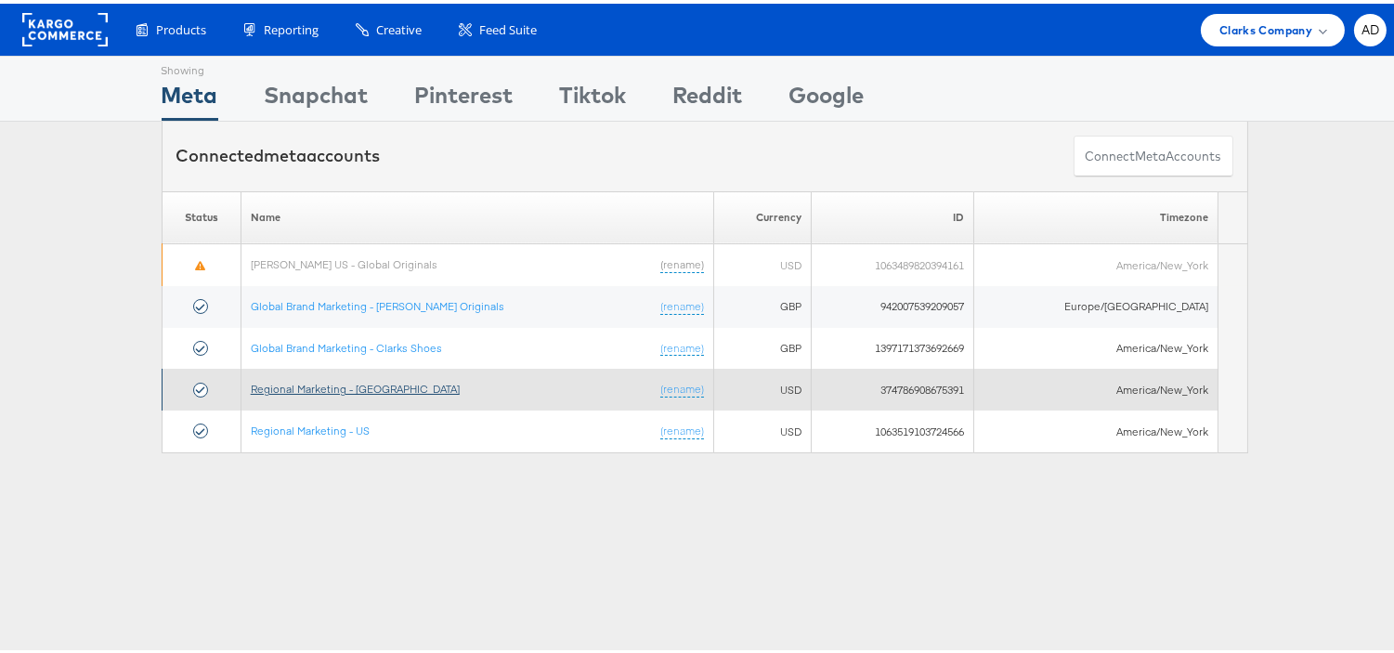
click at [312, 387] on link "Regional Marketing - [GEOGRAPHIC_DATA]" at bounding box center [355, 385] width 209 height 14
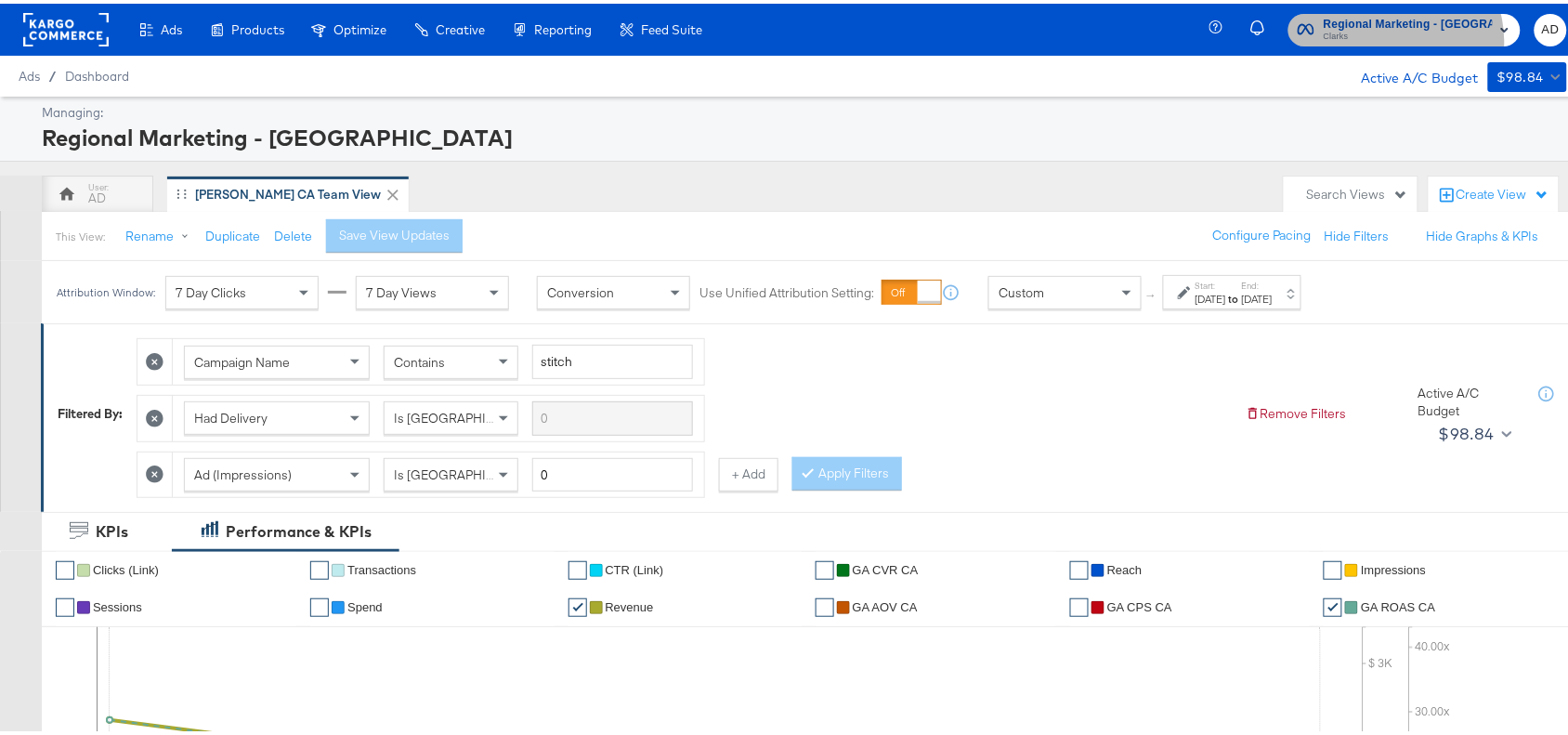
click at [1412, 37] on span "Clarks" at bounding box center [1408, 33] width 169 height 15
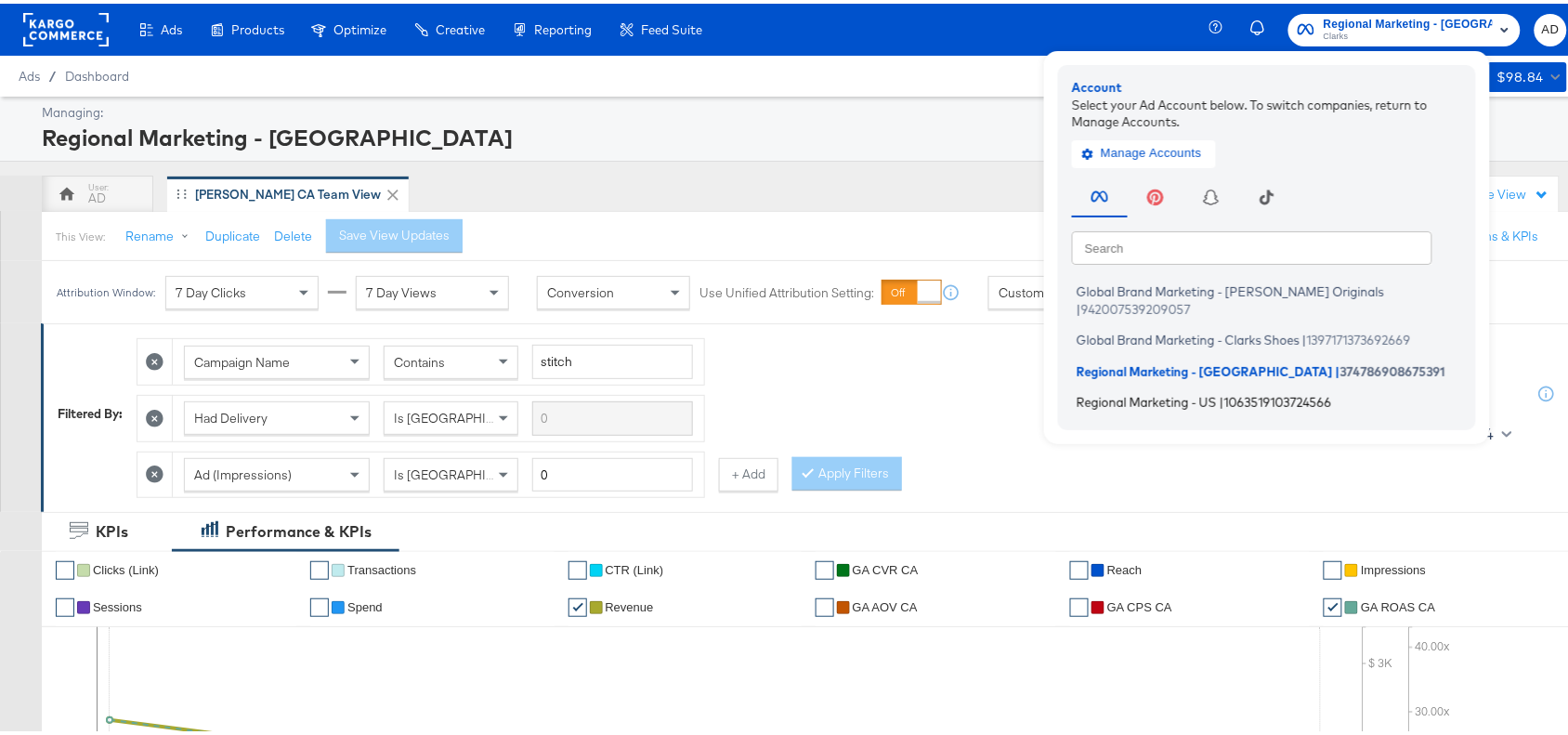
click at [1161, 391] on span "Regional Marketing - US" at bounding box center [1147, 398] width 140 height 15
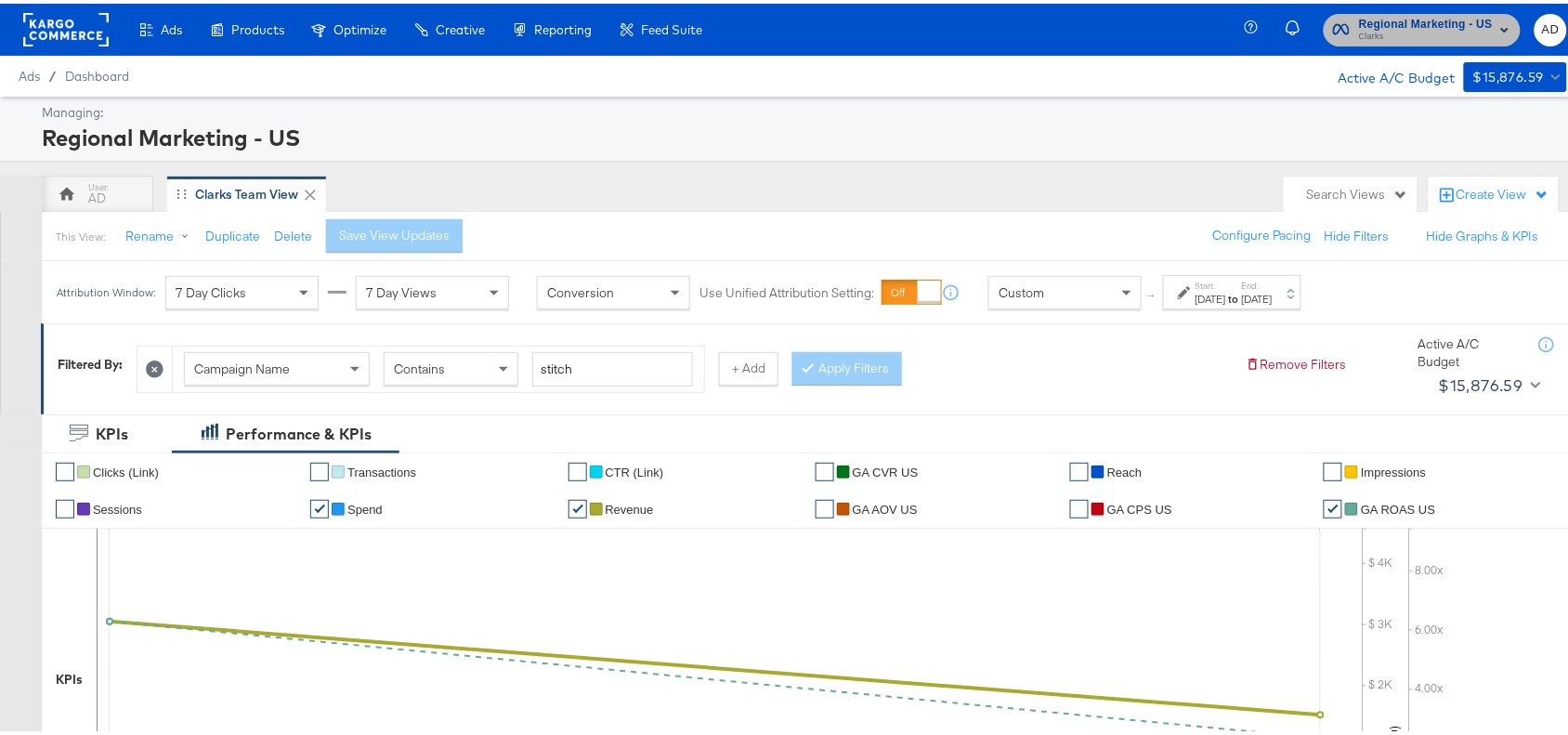
click at [1359, 33] on span "Clarks" at bounding box center [1426, 33] width 134 height 15
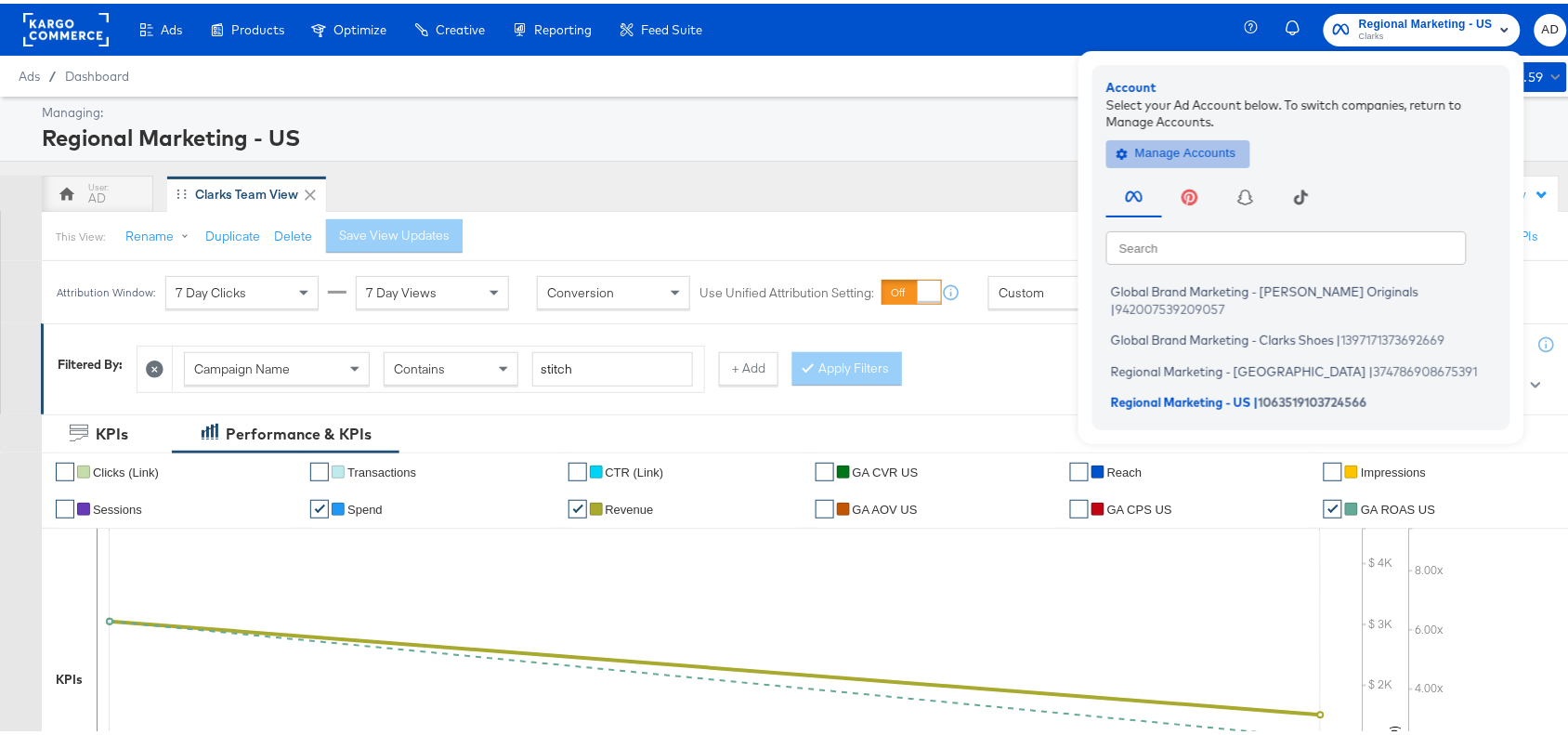
click at [1131, 154] on span "Manage Accounts" at bounding box center [1178, 149] width 116 height 21
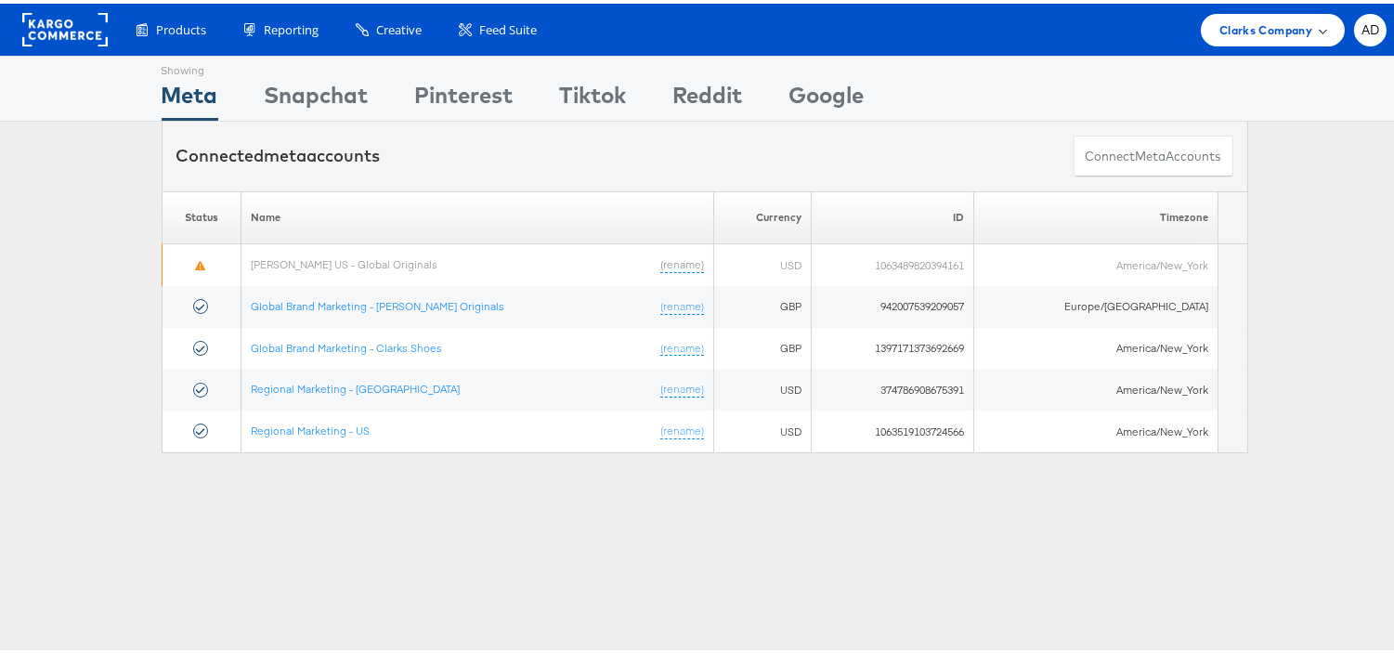
click at [1238, 34] on span "Clarks Company" at bounding box center [1266, 27] width 93 height 20
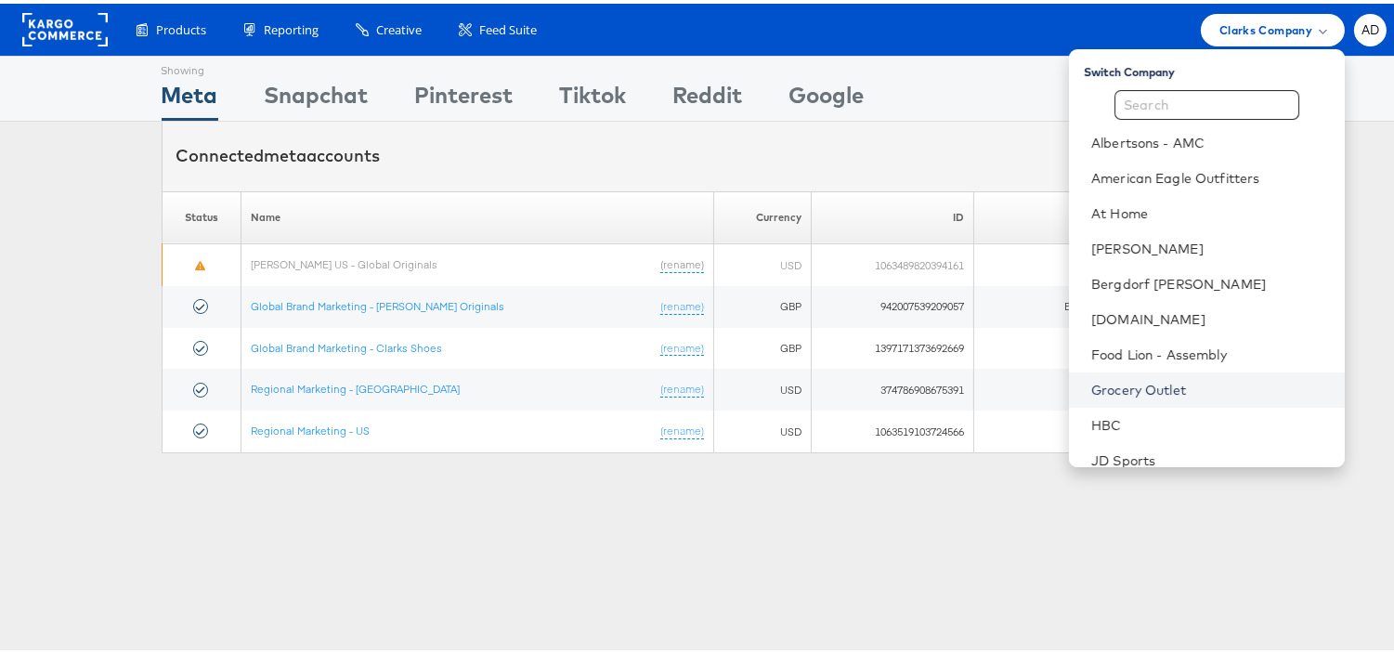
click at [1093, 394] on link "Grocery Outlet" at bounding box center [1211, 386] width 239 height 19
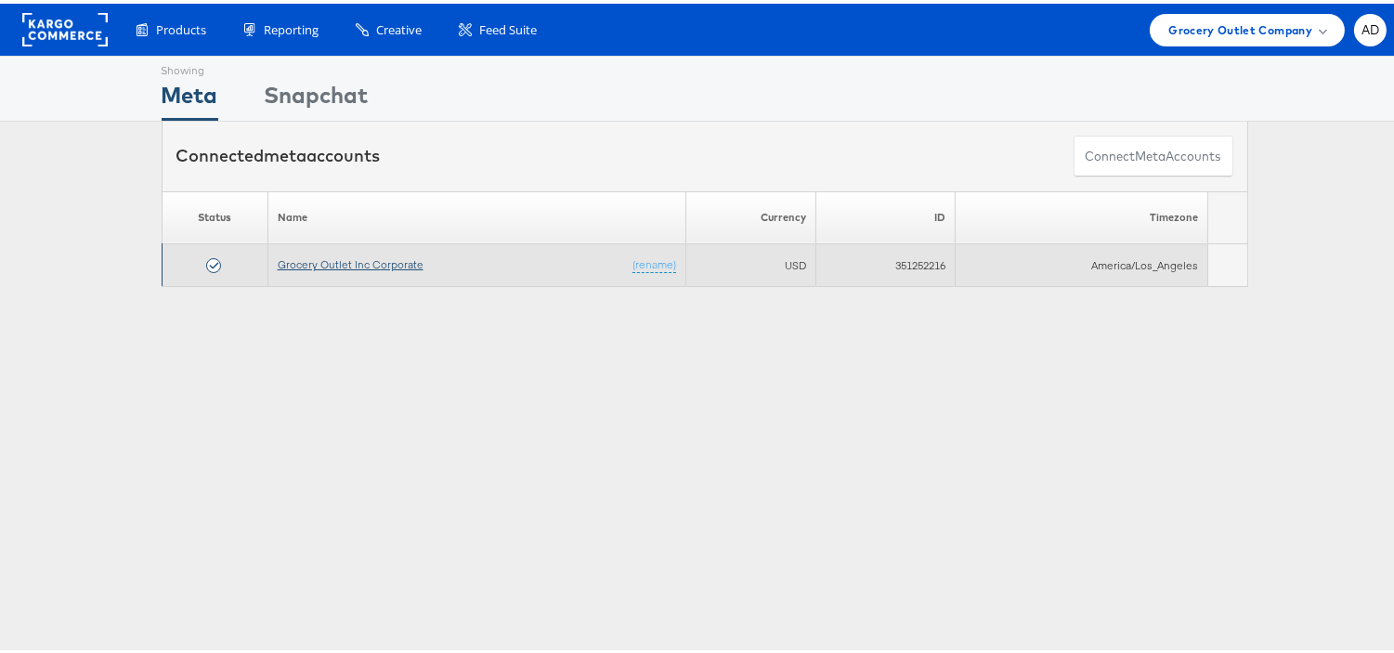
click at [349, 260] on link "Grocery Outlet Inc Corporate" at bounding box center [351, 261] width 146 height 14
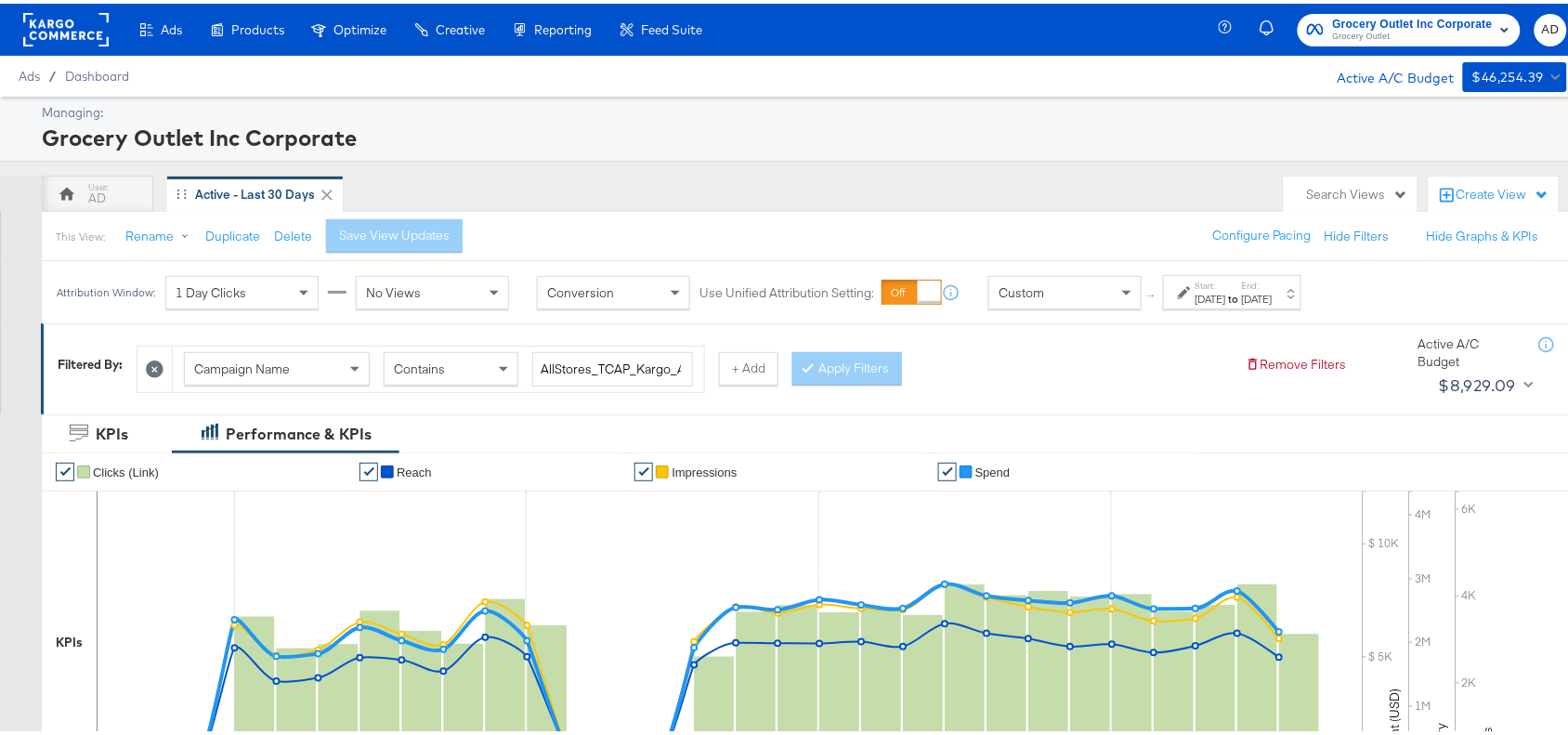
scroll to position [608, 0]
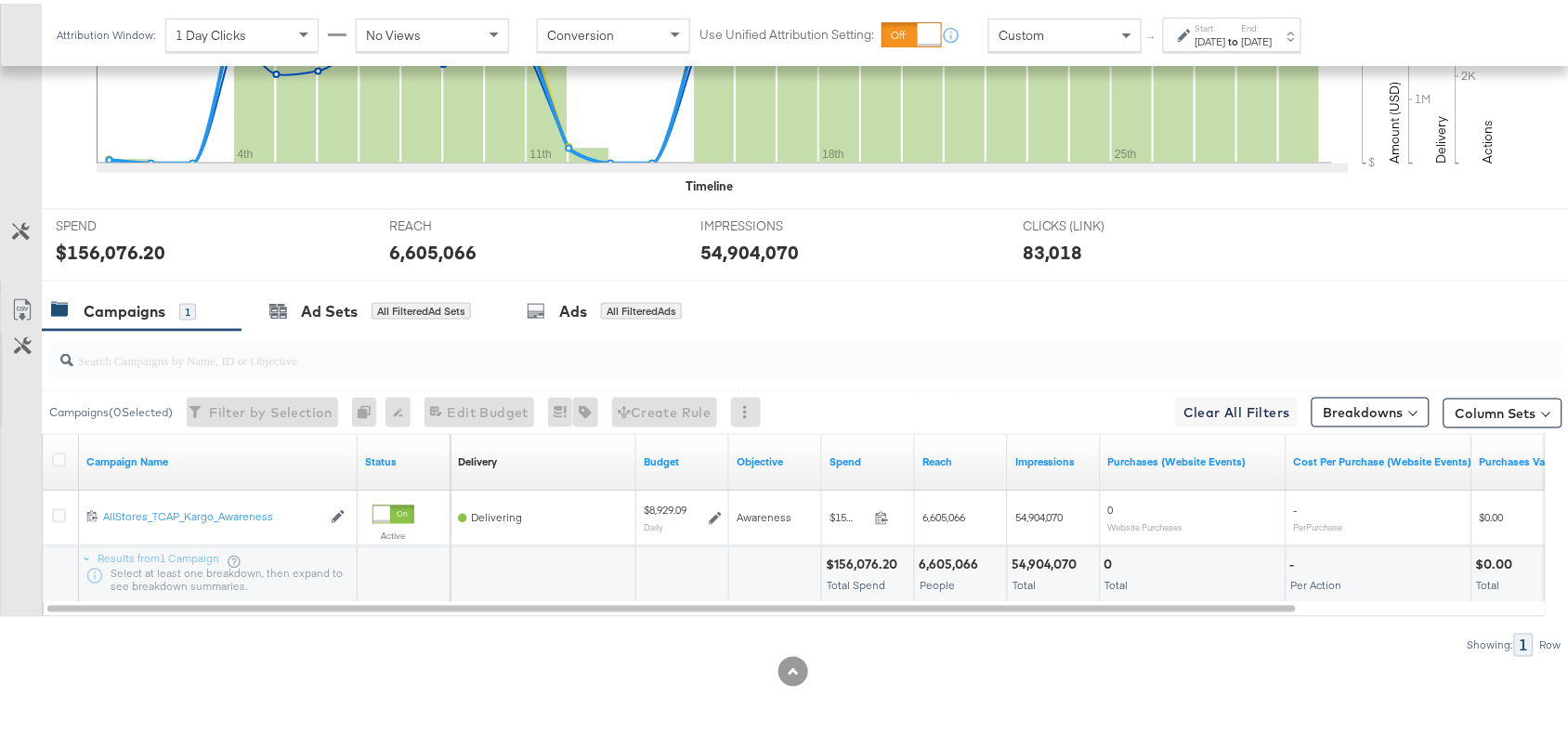
click at [1461, 320] on div "Campaigns 1 Ad Sets All Filtered Ad Sets Ads All Filtered Ads" at bounding box center [814, 308] width 1544 height 40
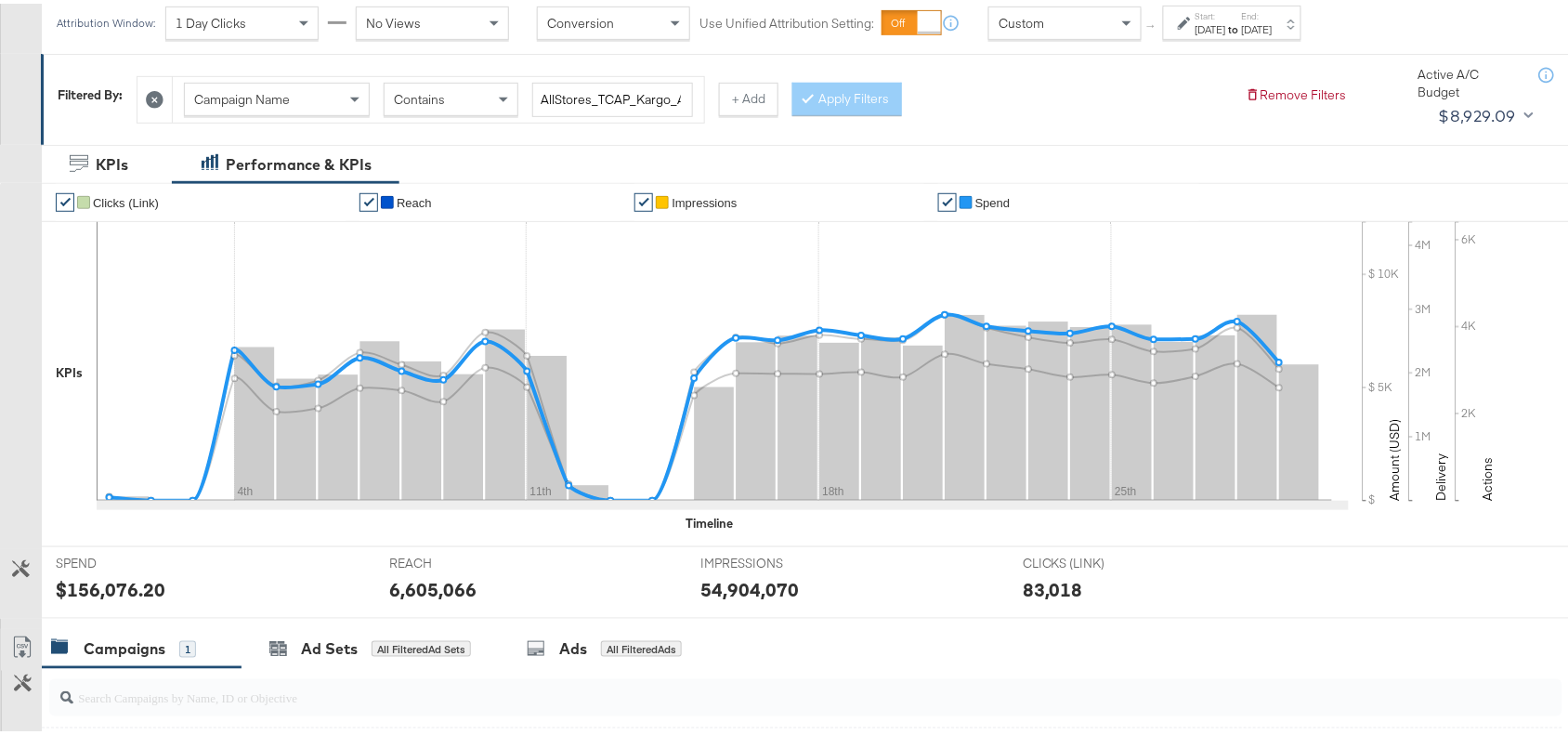
scroll to position [0, 0]
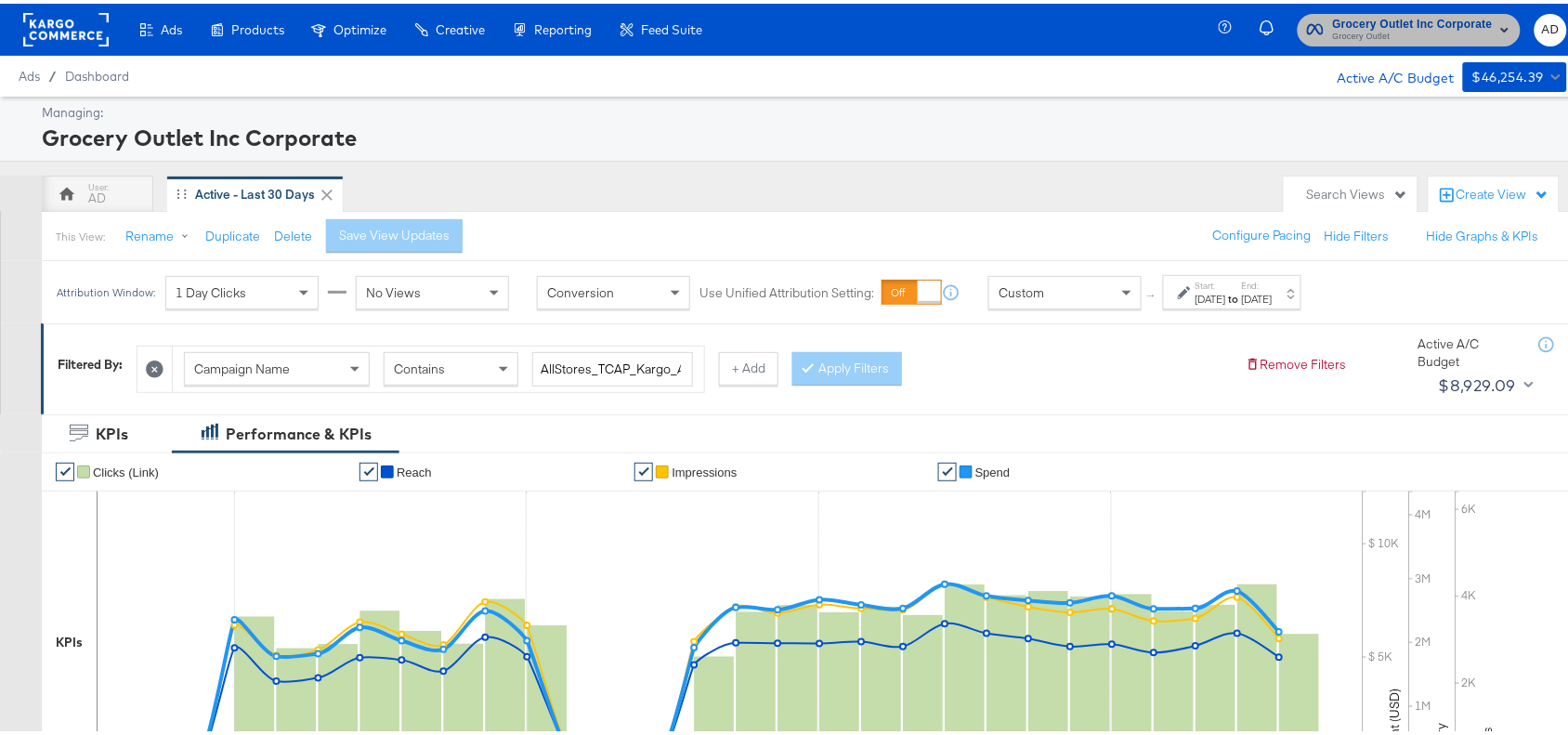
click at [1390, 23] on span "Grocery Outlet Inc Corporate" at bounding box center [1413, 21] width 160 height 20
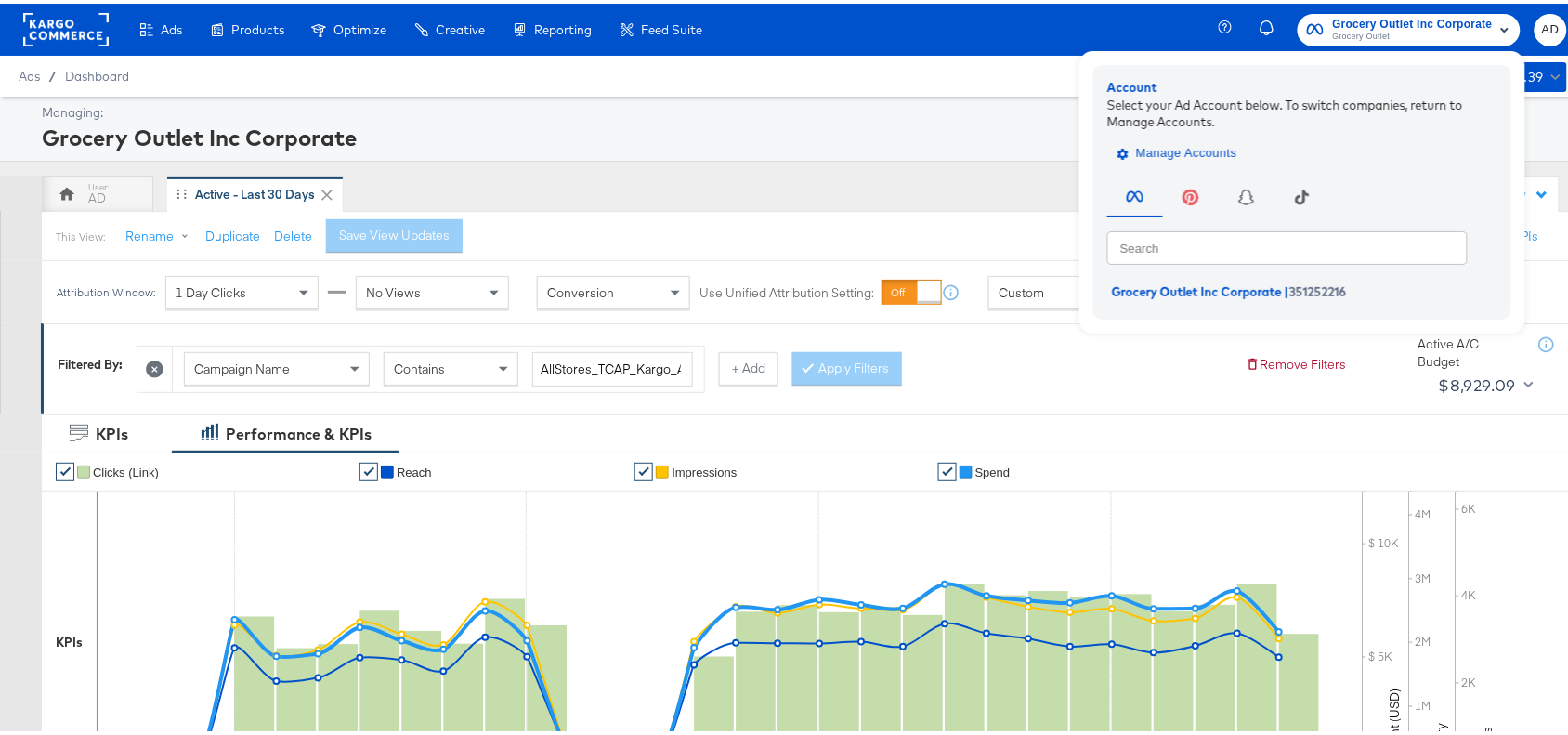
click at [1166, 137] on button "Manage Accounts" at bounding box center [1179, 150] width 144 height 28
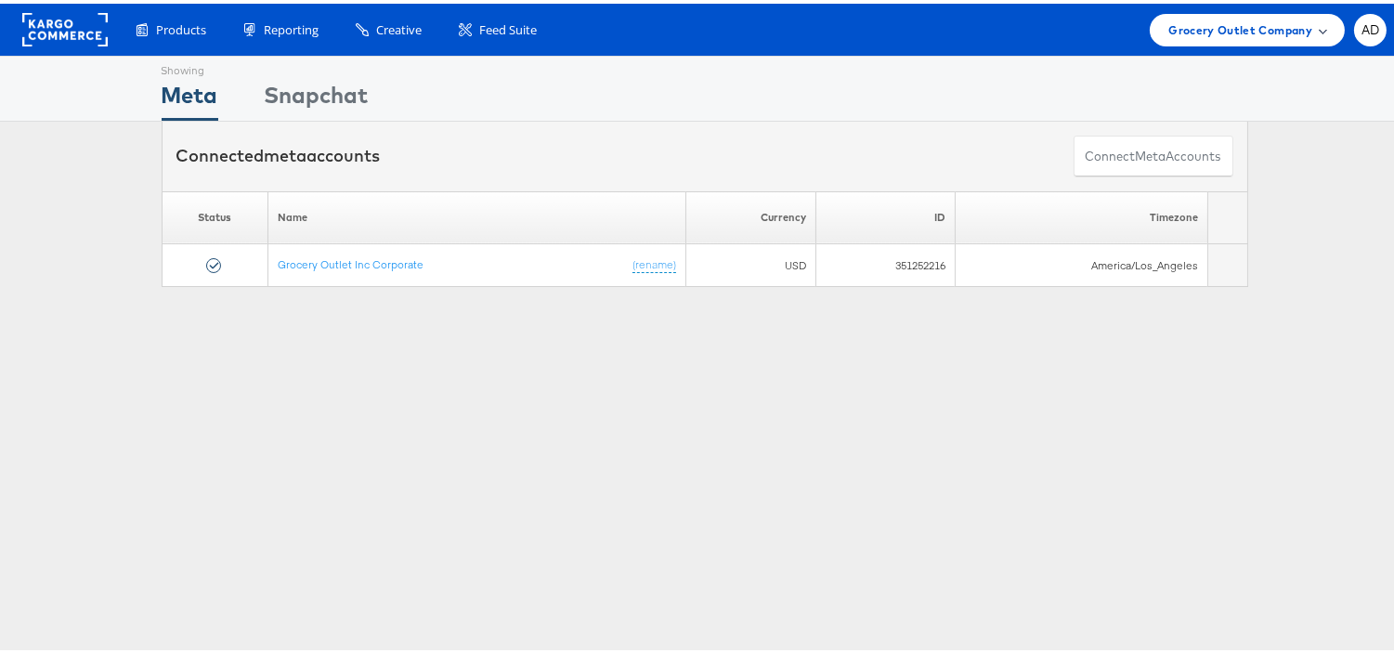
click at [1226, 21] on span "Grocery Outlet Company" at bounding box center [1241, 27] width 144 height 20
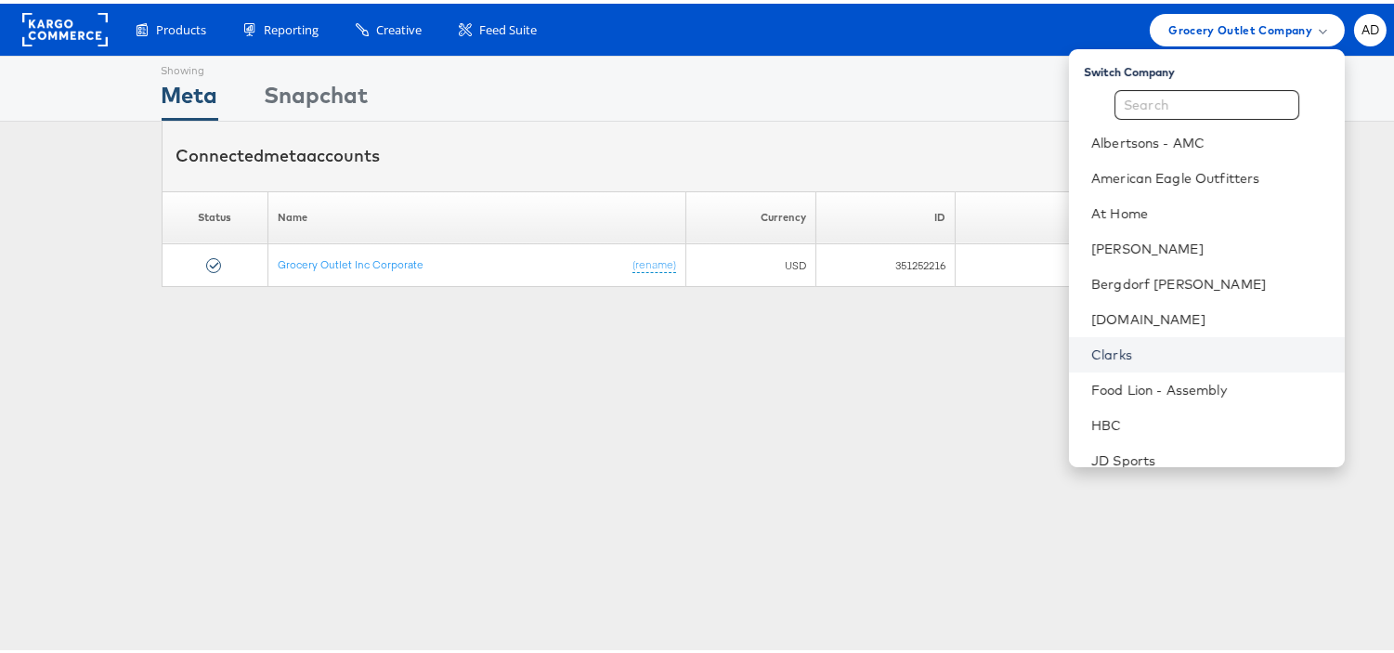
click at [1092, 350] on link "Clarks" at bounding box center [1211, 351] width 239 height 19
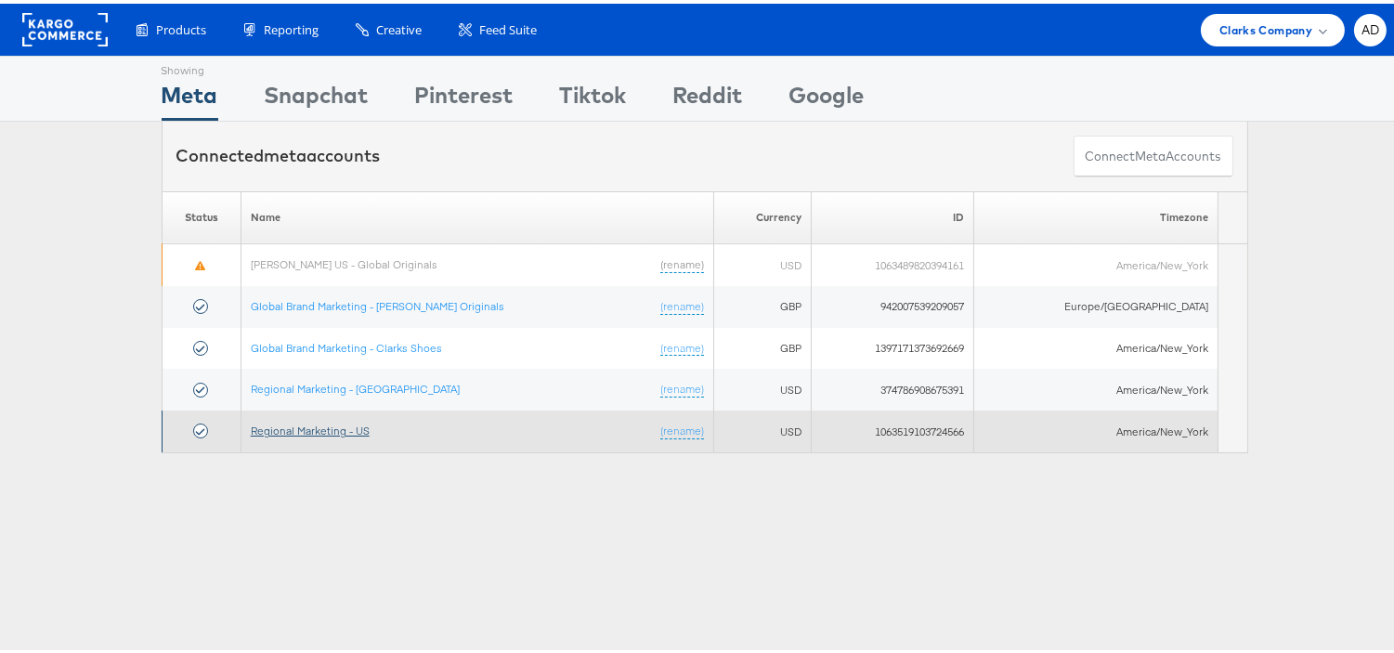
click at [344, 429] on link "Regional Marketing - US" at bounding box center [310, 427] width 119 height 14
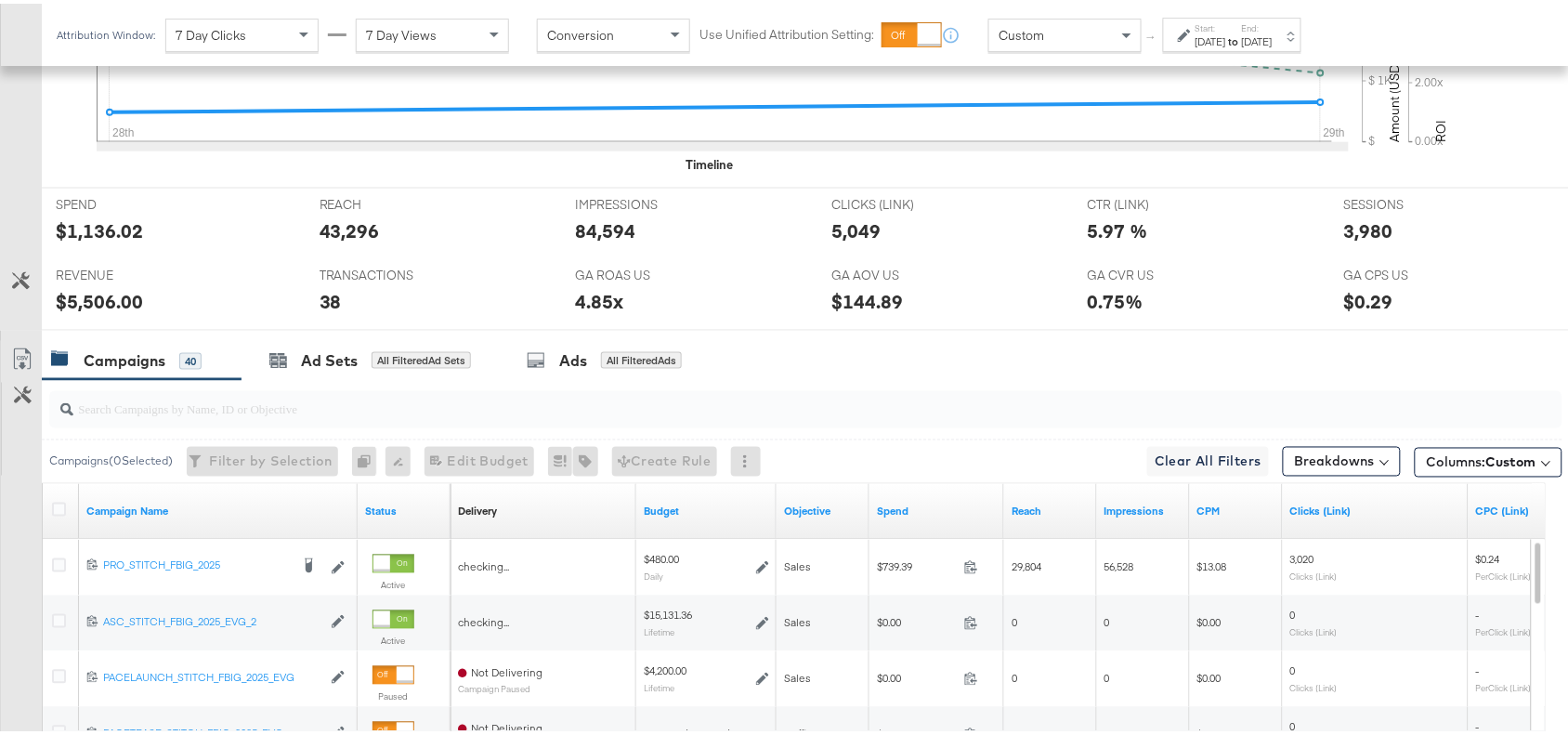
scroll to position [1051, 0]
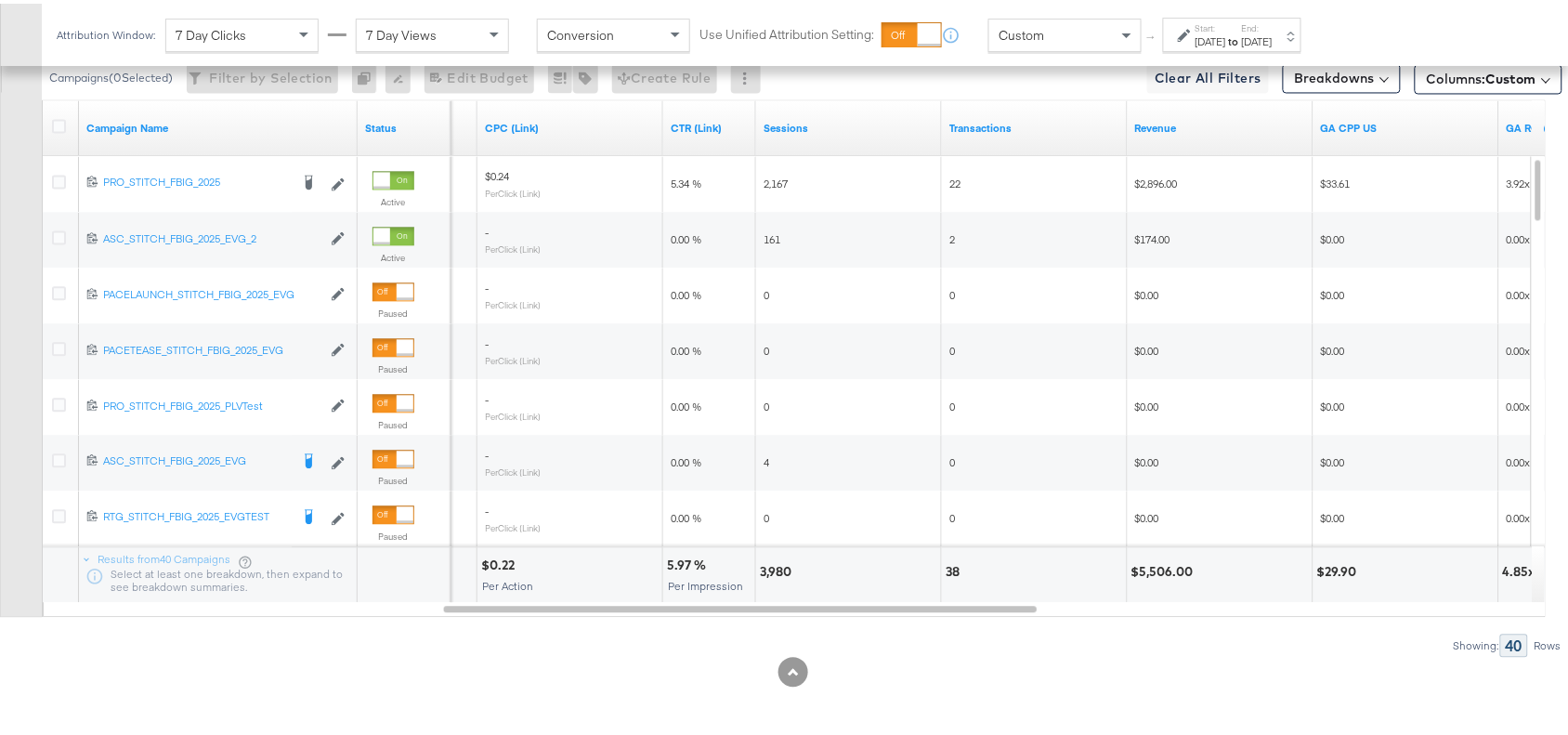
click at [766, 567] on div "3,980" at bounding box center [778, 568] width 37 height 18
copy div "3,980"
click at [1158, 564] on div "$5,506.00" at bounding box center [1165, 568] width 68 height 18
copy div "5,506.00"
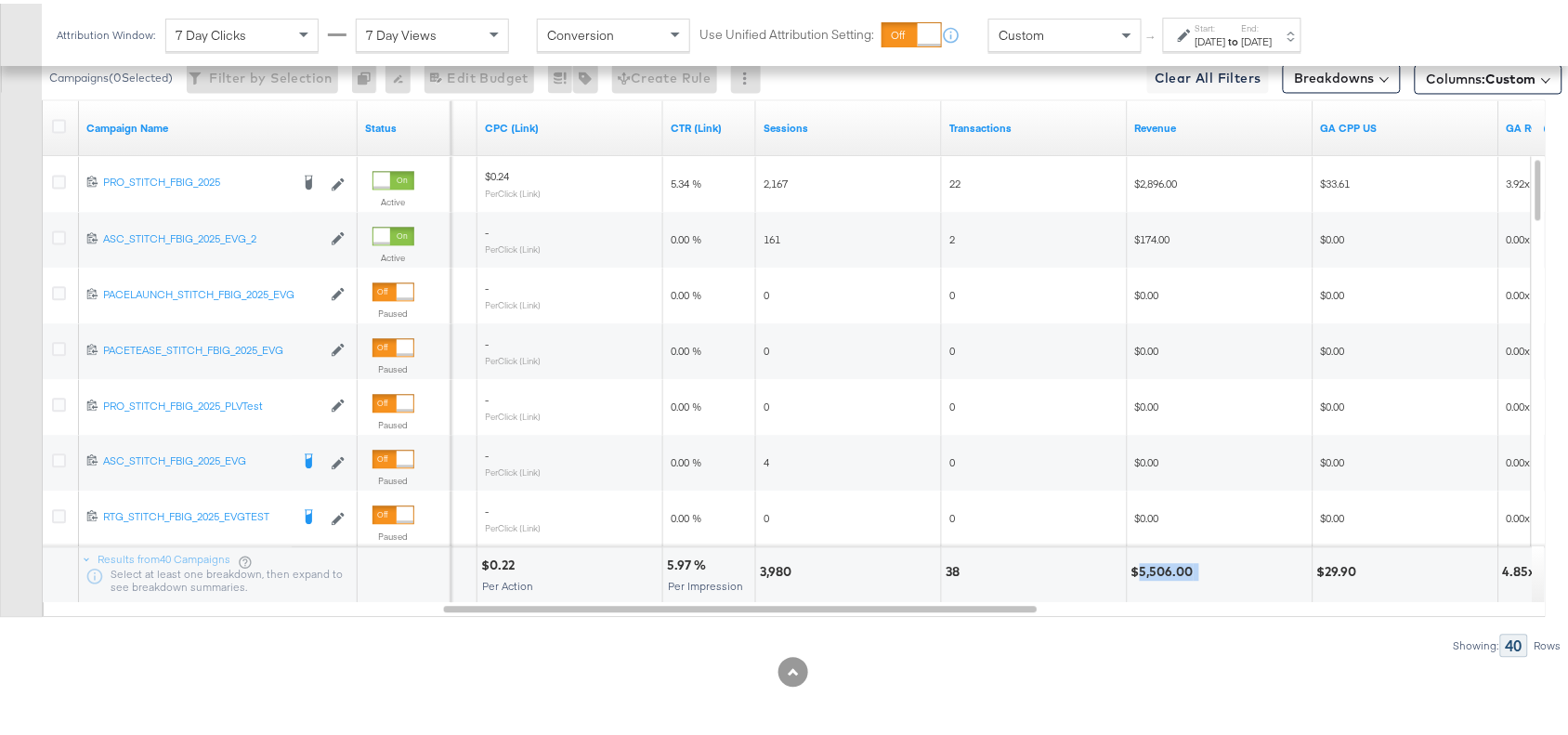
click at [1158, 564] on div "$5,506.00" at bounding box center [1165, 568] width 68 height 18
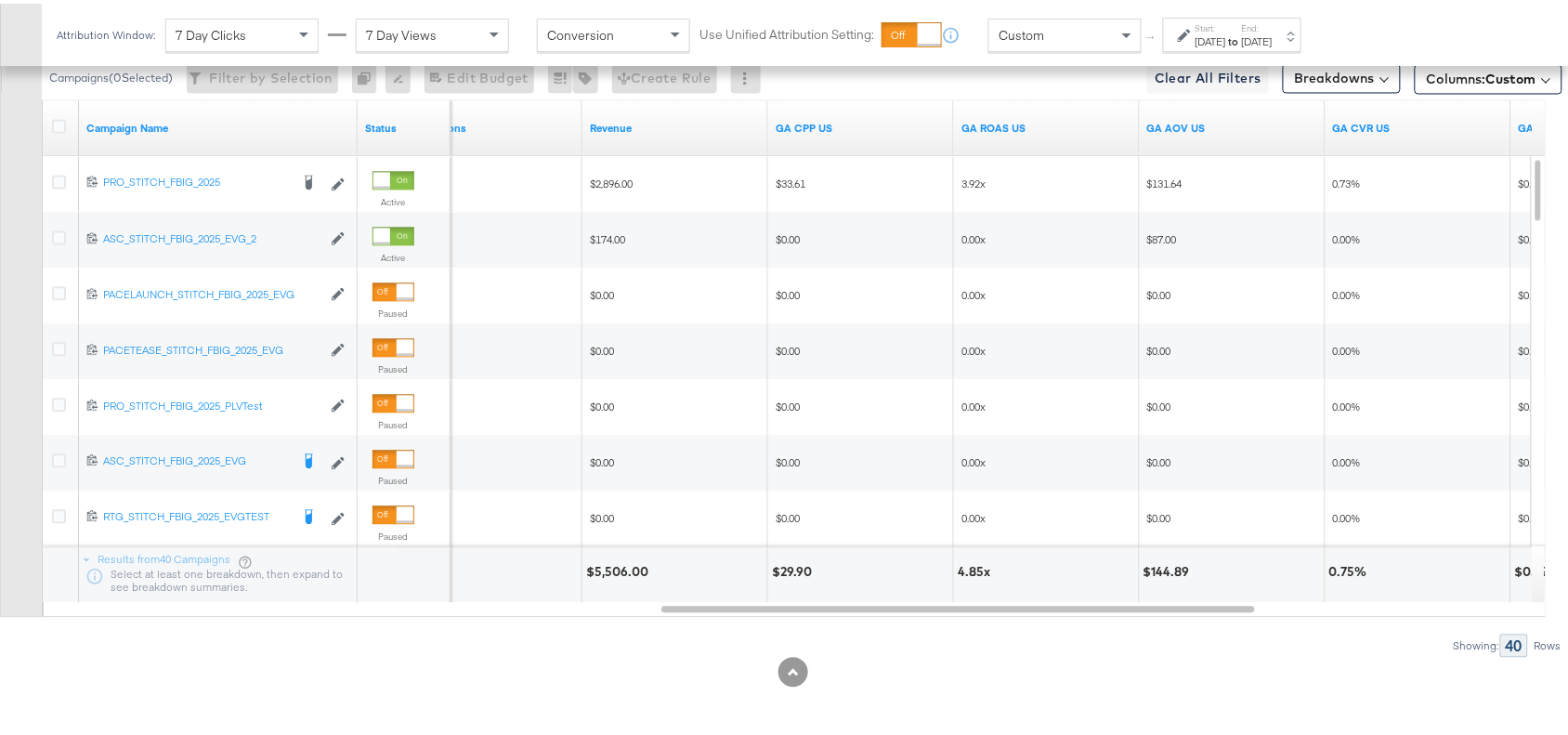
click at [963, 569] on div "4.85x" at bounding box center [977, 568] width 38 height 18
copy div "4.85"
click at [1220, 655] on div at bounding box center [793, 668] width 1586 height 30
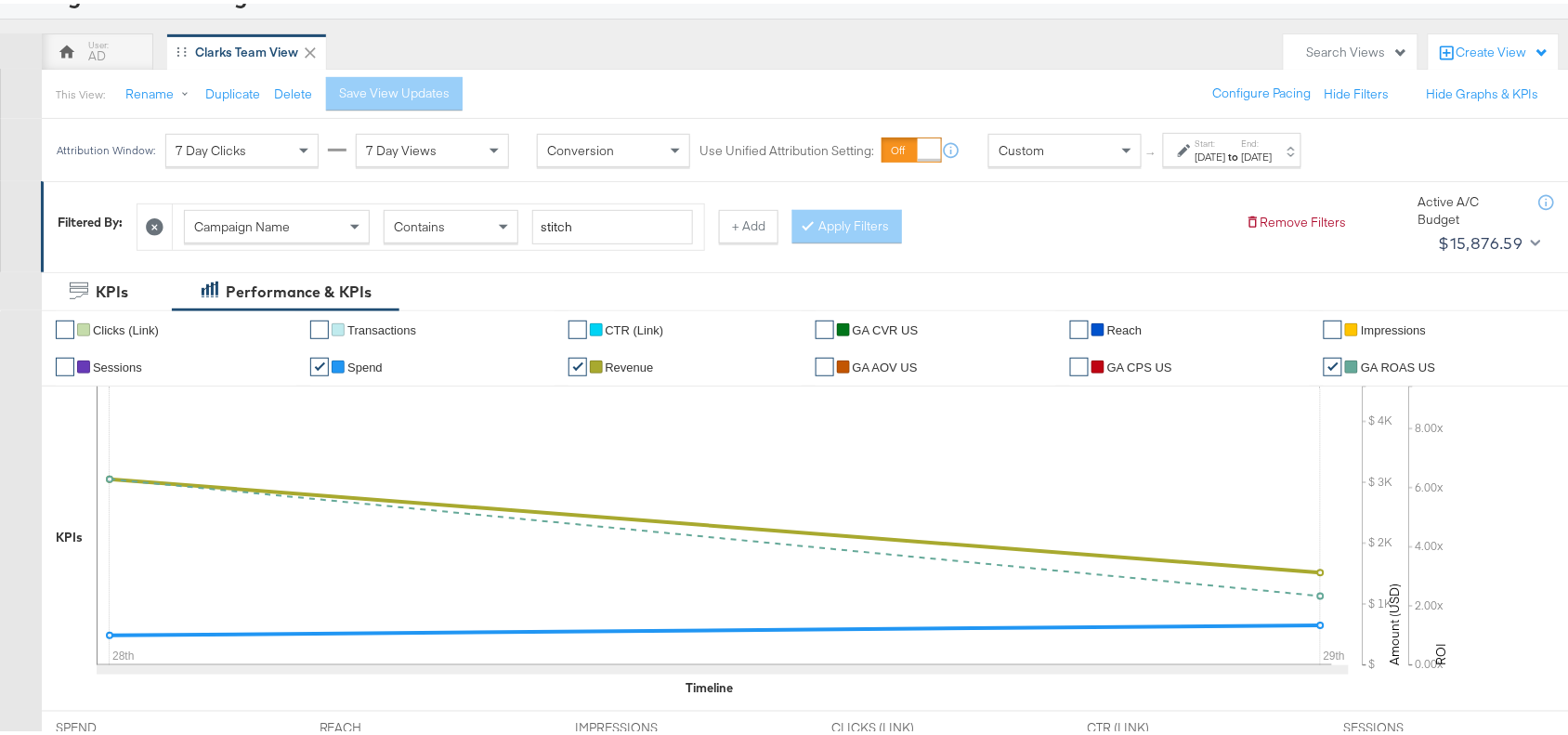
scroll to position [0, 0]
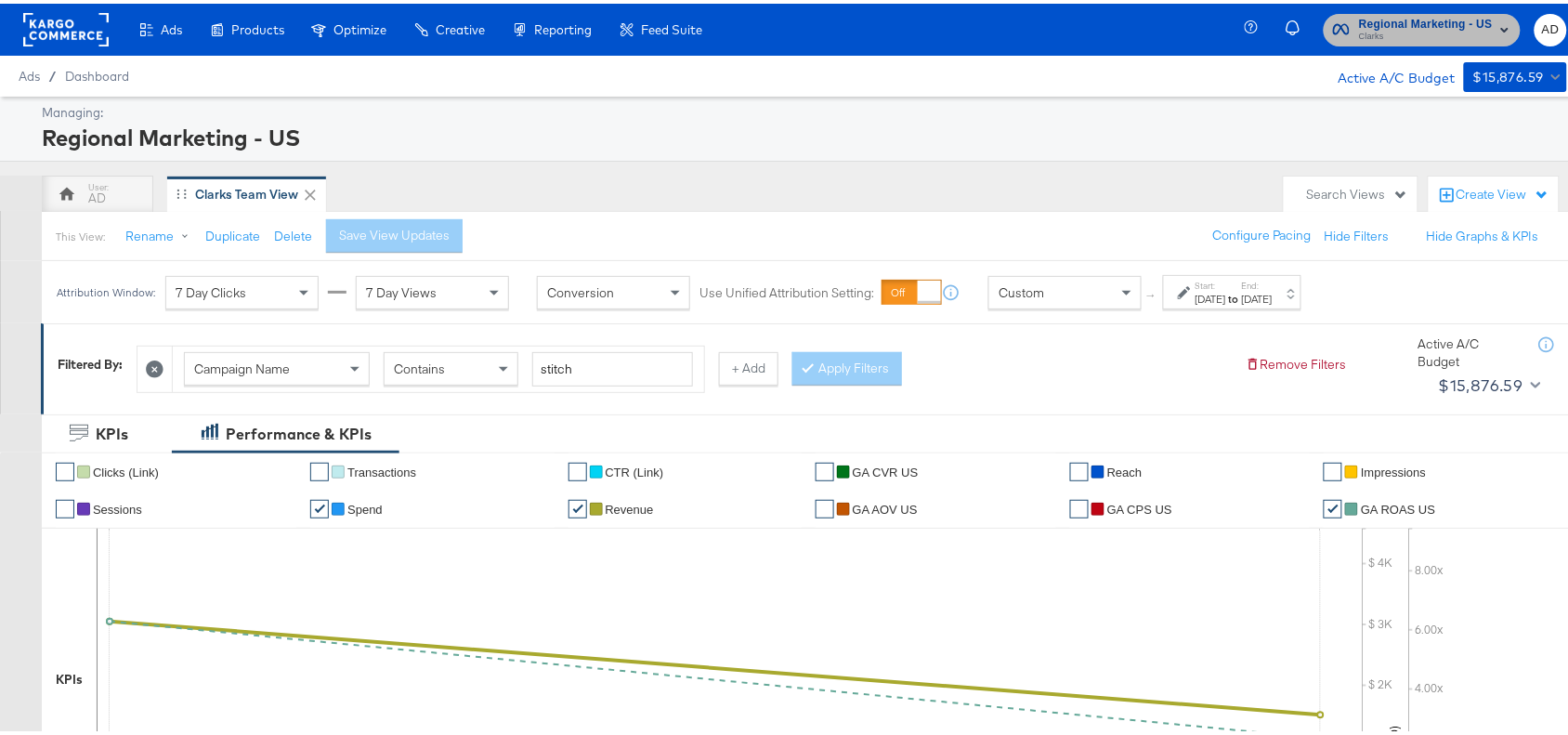
click at [1445, 14] on span "Regional Marketing - US" at bounding box center [1426, 21] width 134 height 20
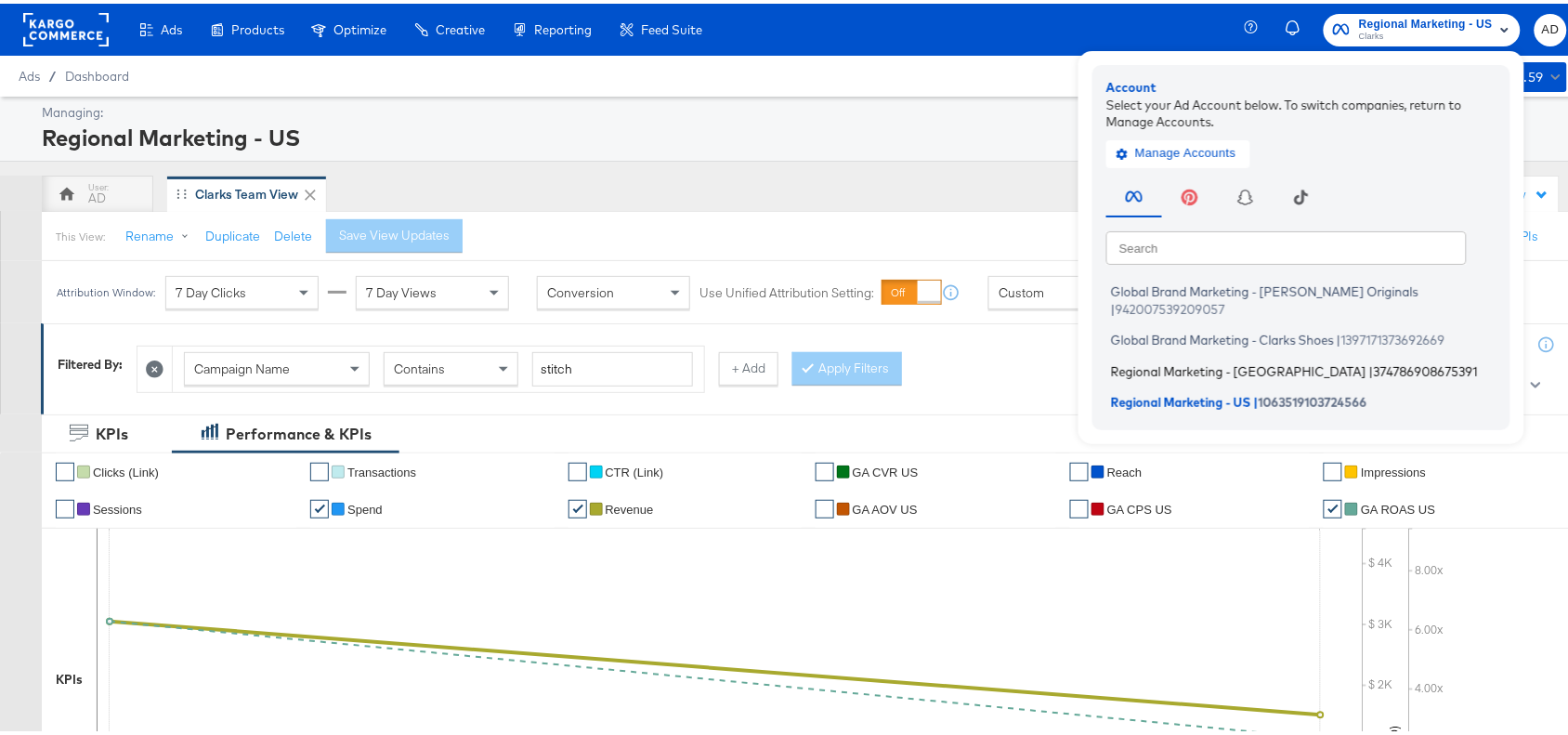
click at [1150, 360] on span "Regional Marketing - [GEOGRAPHIC_DATA]" at bounding box center [1238, 367] width 255 height 15
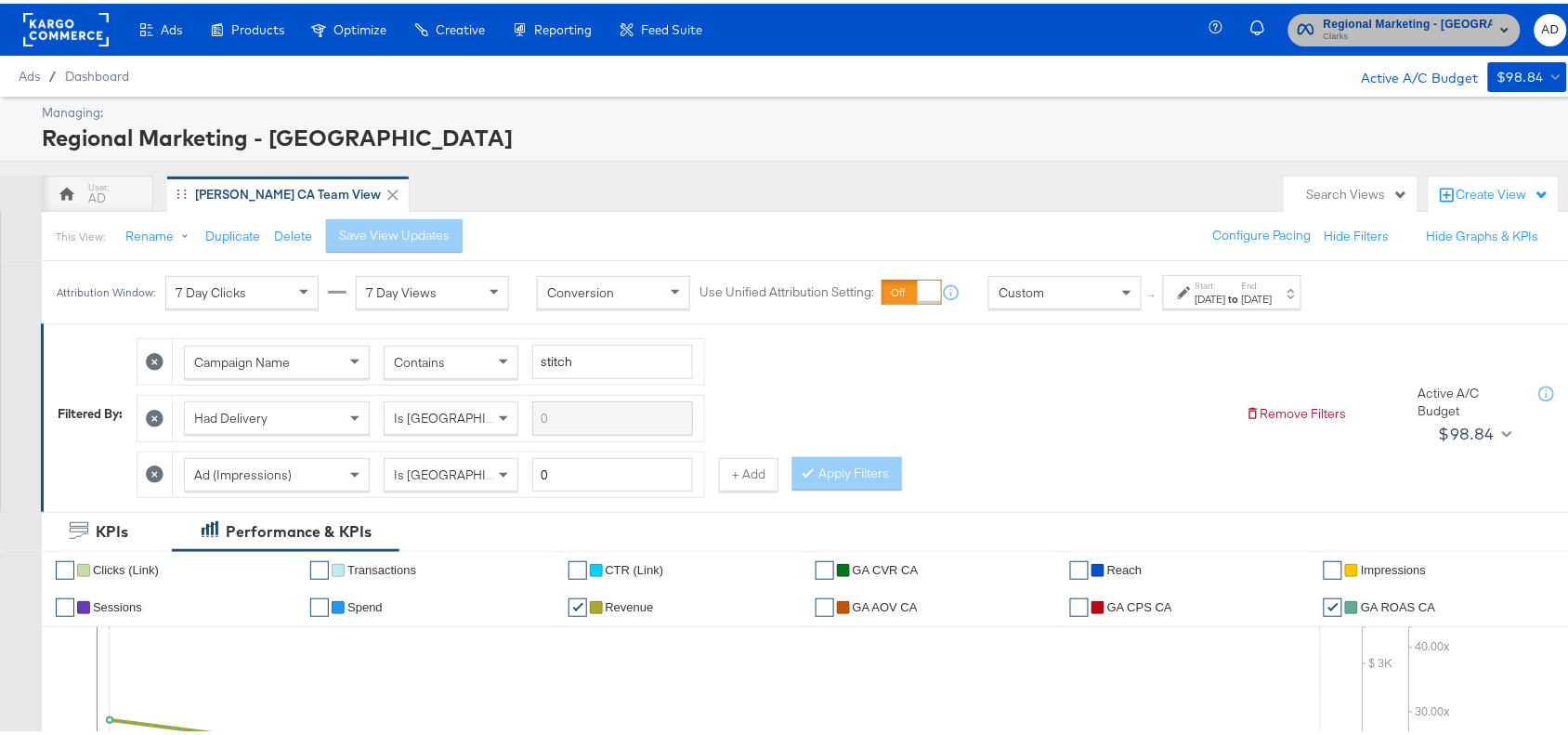
click at [1424, 31] on span "Clarks" at bounding box center [1408, 33] width 169 height 15
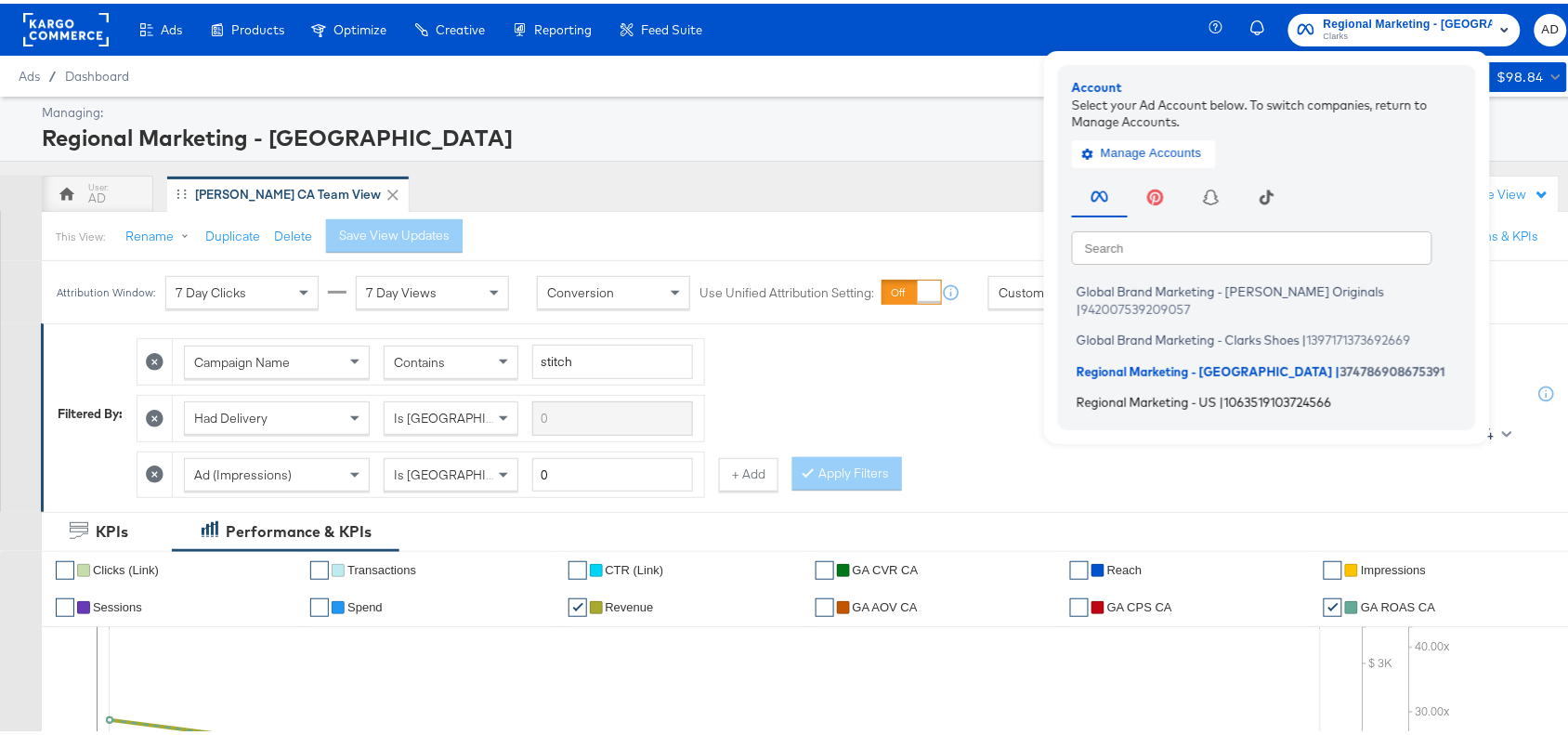
click at [1148, 391] on span "Regional Marketing - US" at bounding box center [1147, 398] width 140 height 15
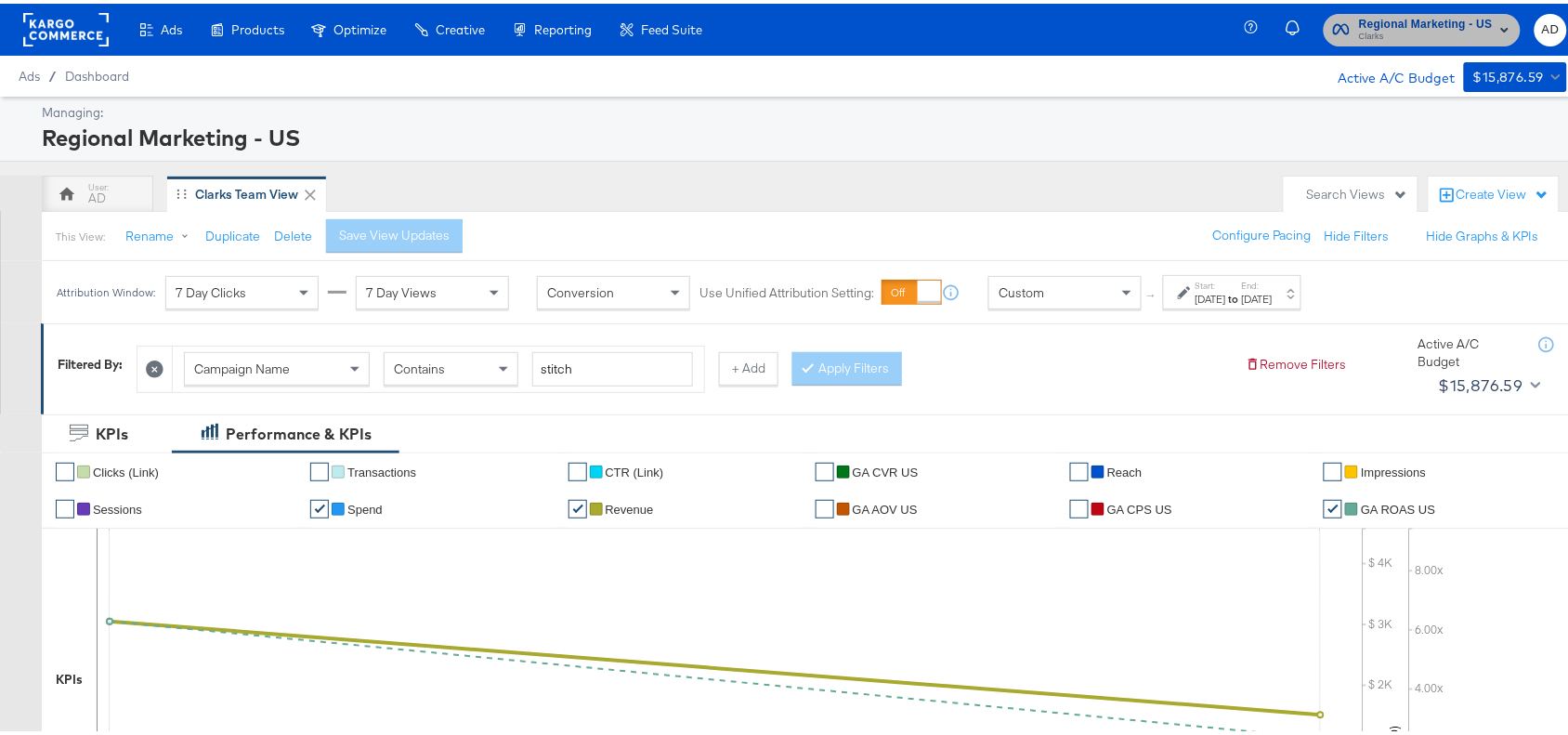
click at [1377, 33] on span "Clarks" at bounding box center [1426, 33] width 134 height 15
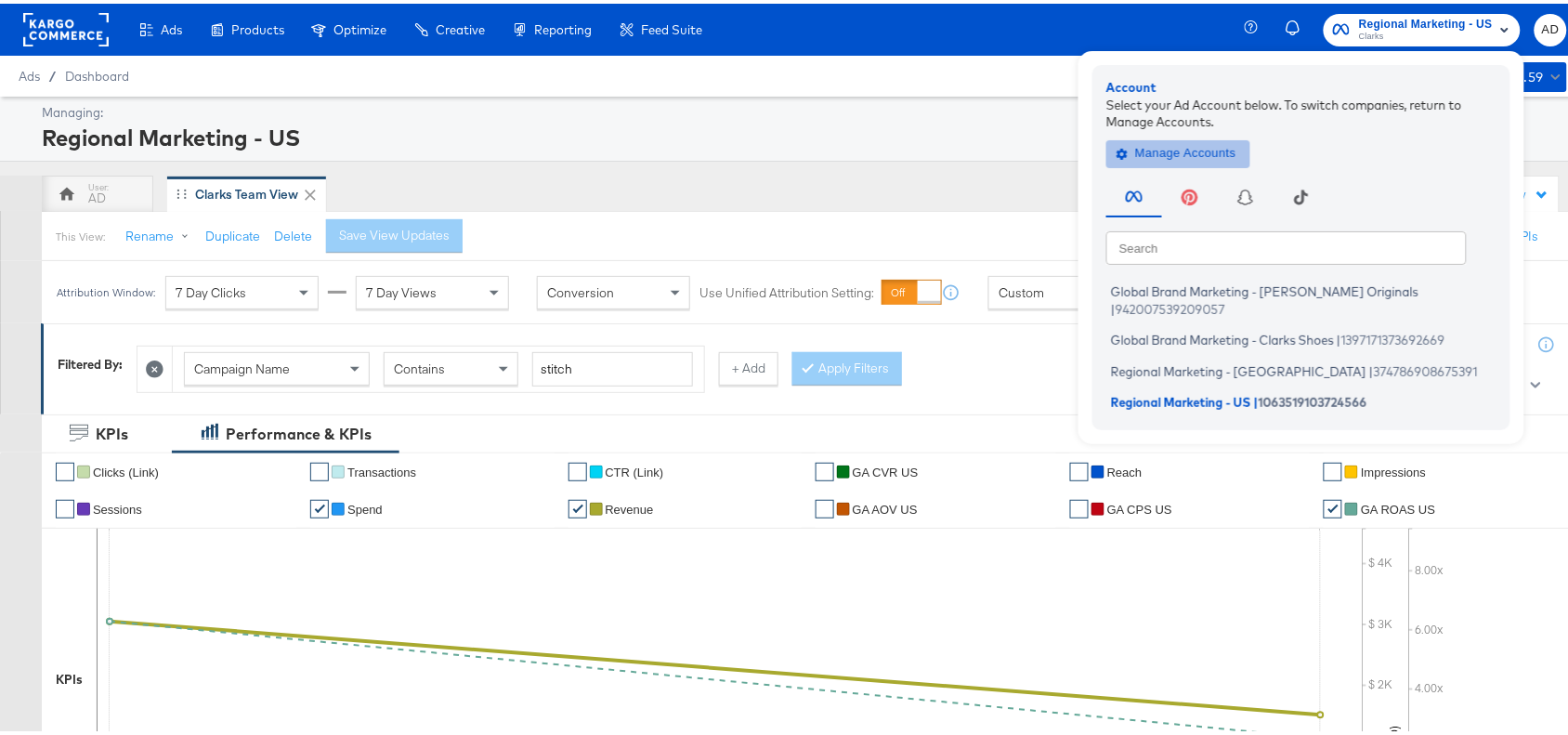
click at [1172, 147] on span "Manage Accounts" at bounding box center [1178, 149] width 116 height 21
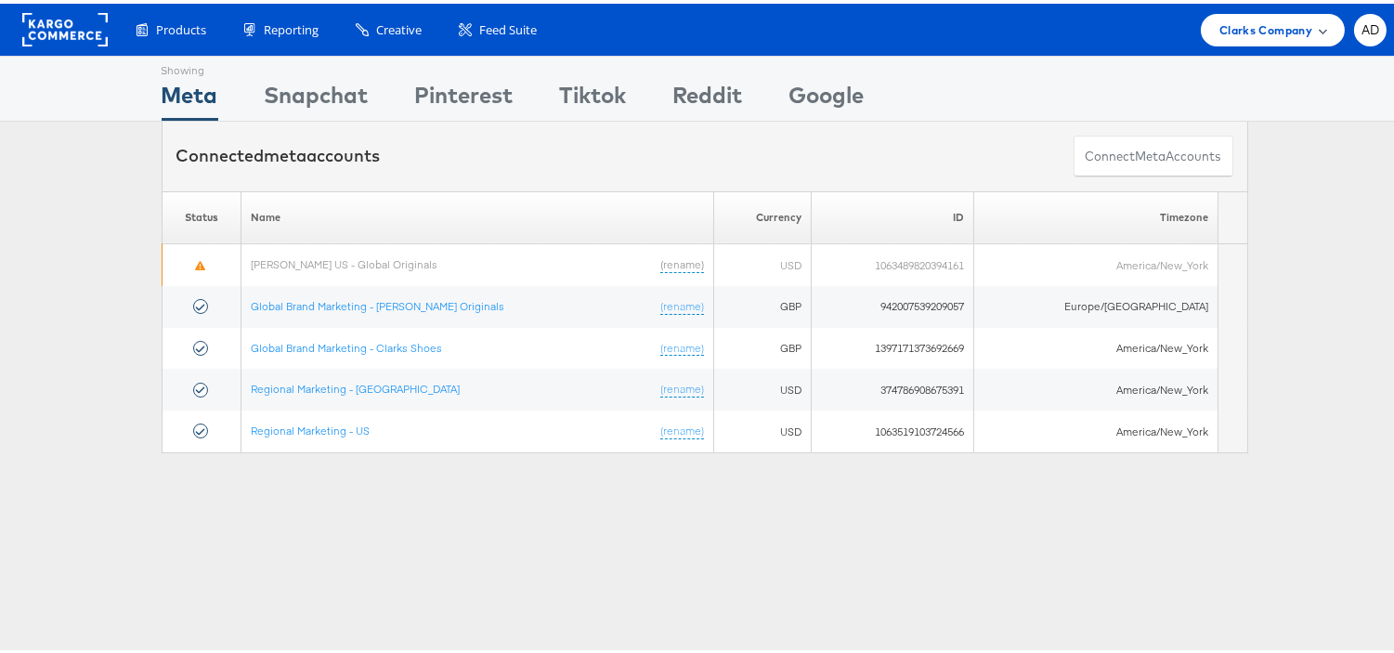
click at [1252, 28] on span "Clarks Company" at bounding box center [1266, 27] width 93 height 20
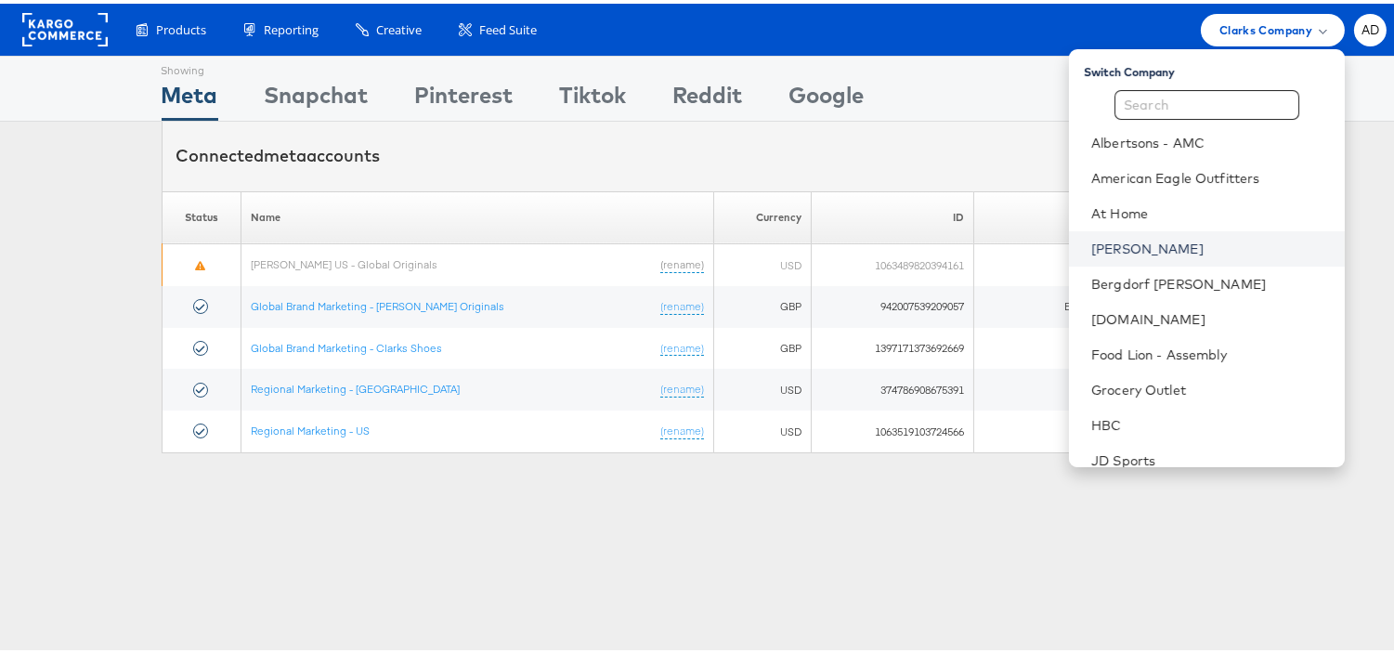
click at [1092, 245] on link "[PERSON_NAME]" at bounding box center [1211, 245] width 239 height 19
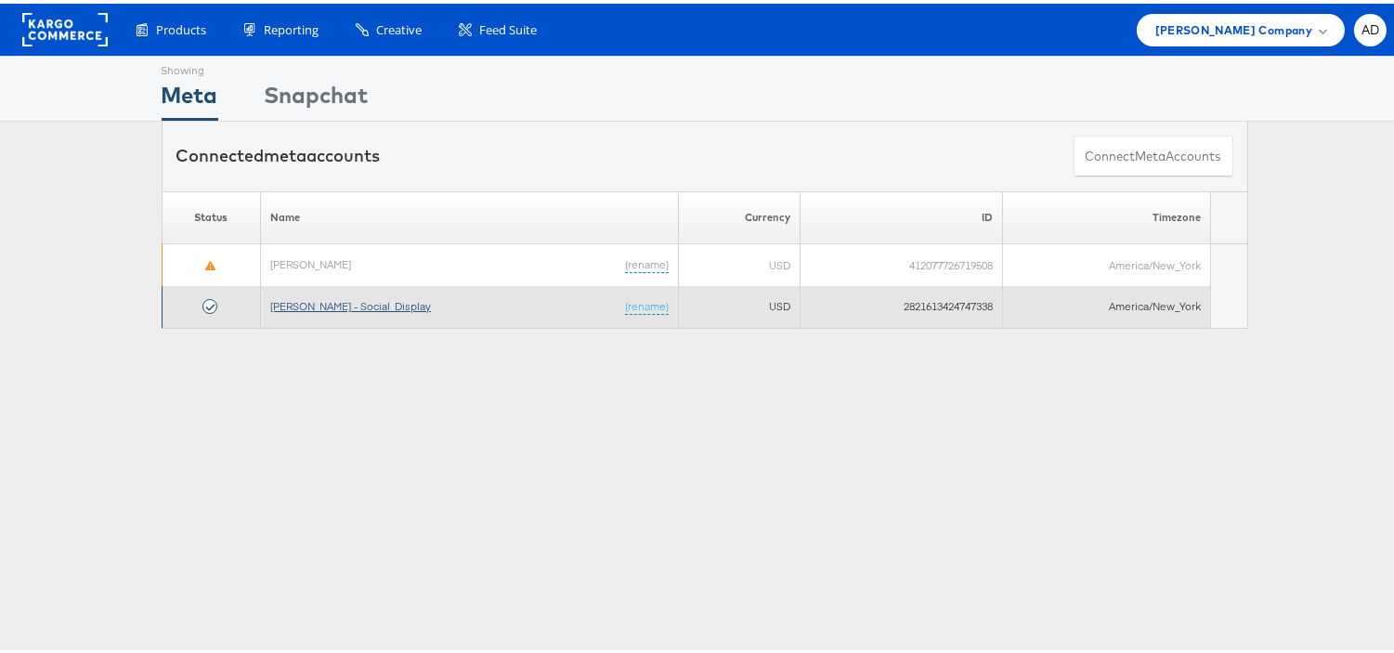
click at [346, 305] on link "[PERSON_NAME] - Social_Display" at bounding box center [350, 302] width 161 height 14
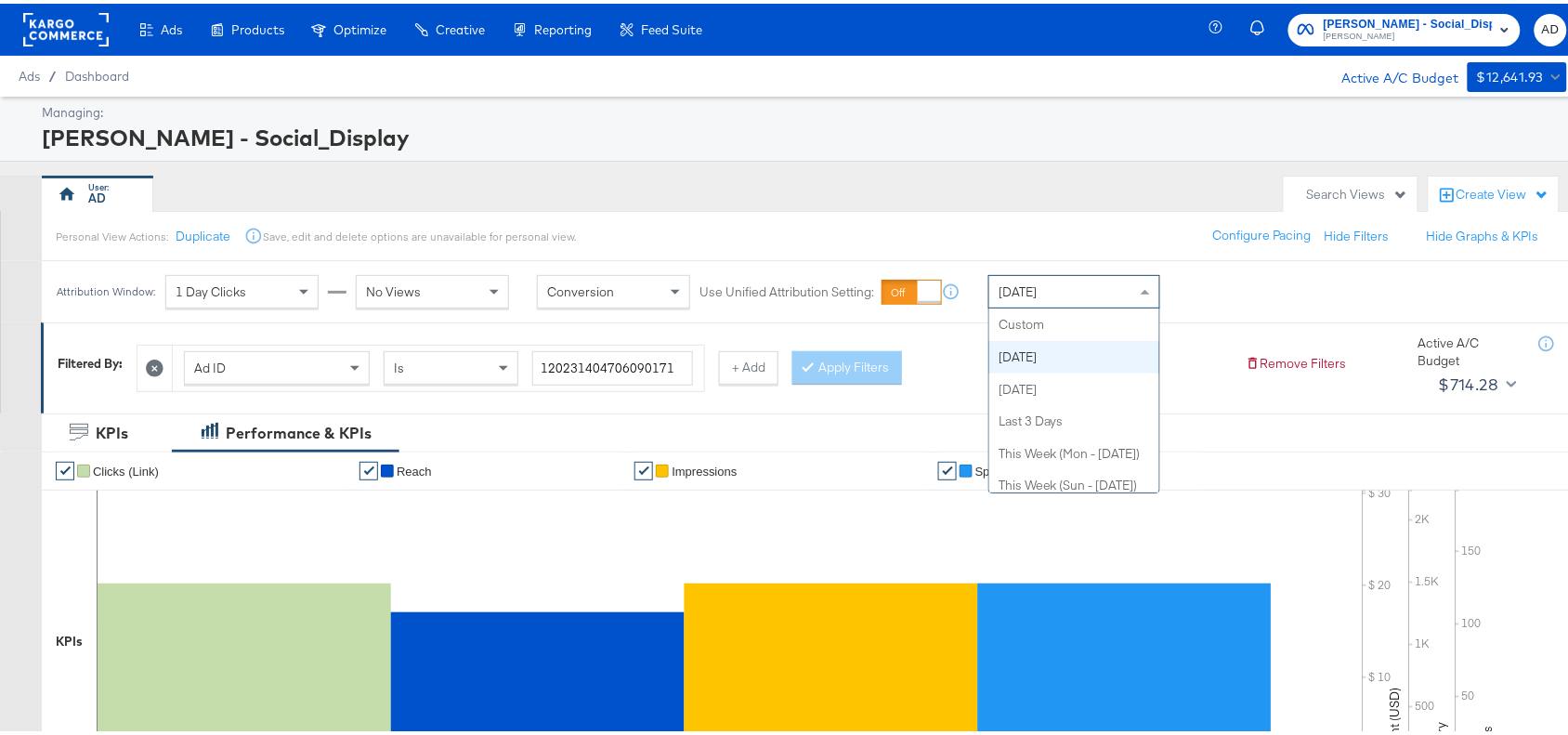
click at [1047, 290] on div "Today" at bounding box center [1074, 288] width 170 height 32
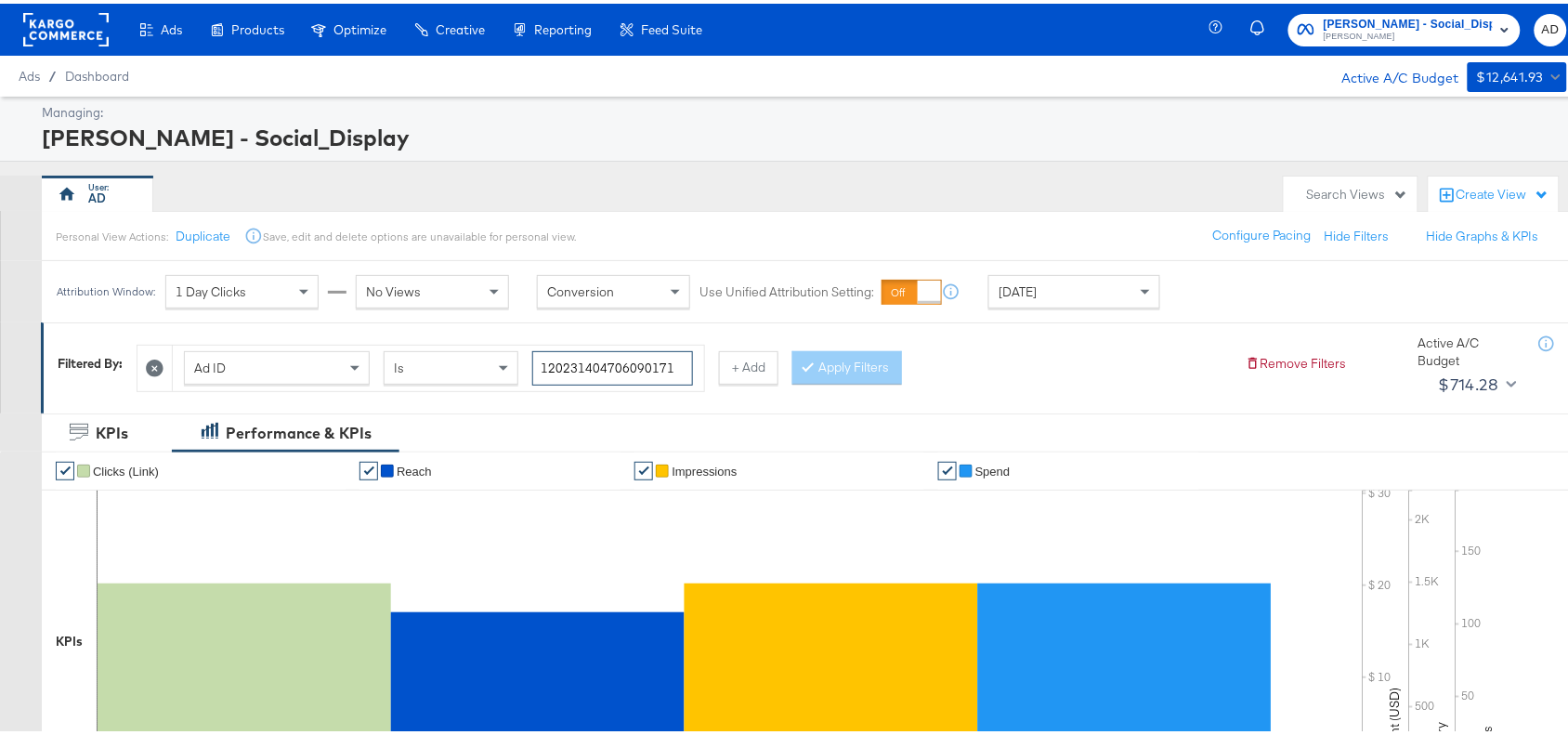
click at [681, 365] on input "120231404706090171" at bounding box center [612, 364] width 161 height 34
paste input "23041"
type input "120231402304190171"
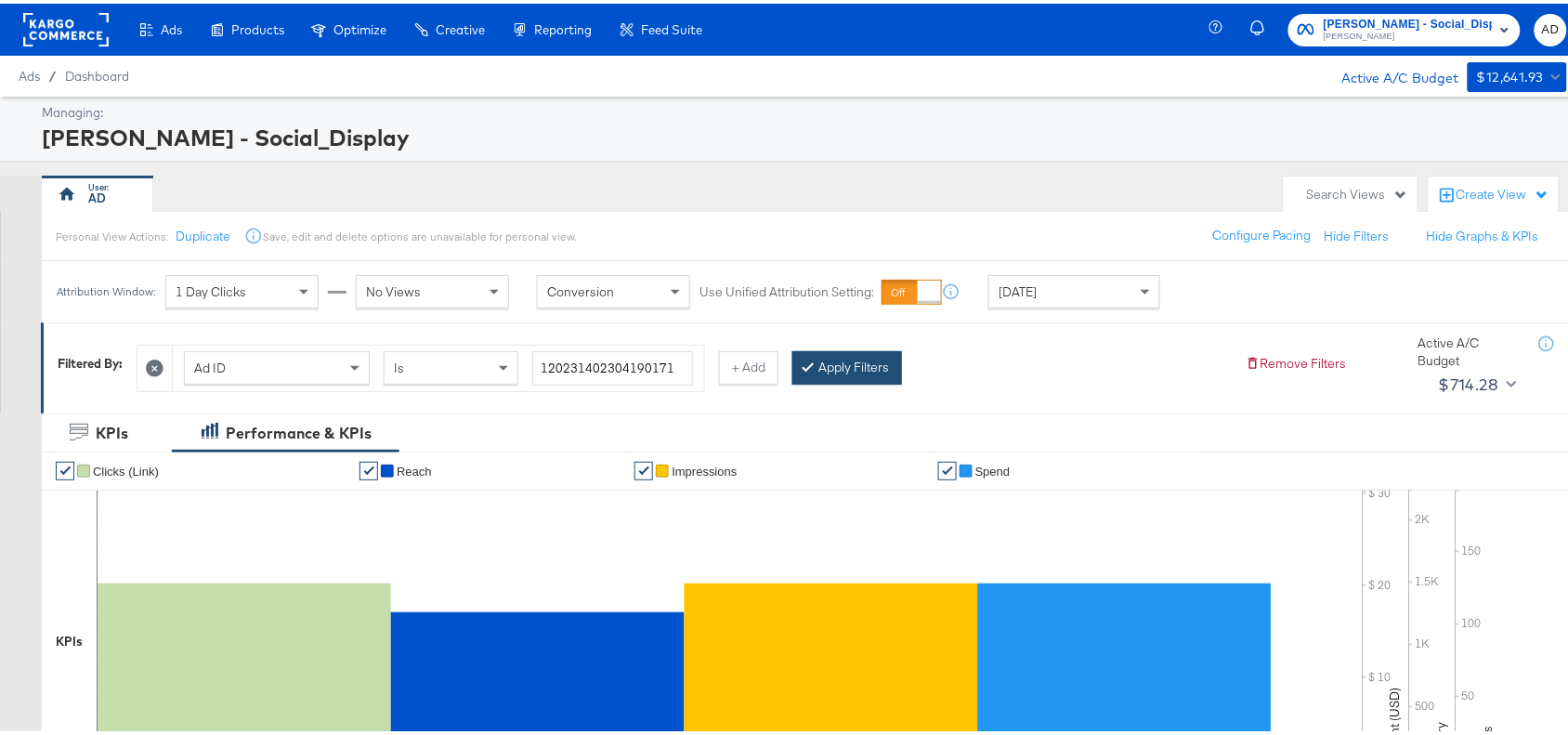
click at [870, 355] on button "Apply Filters" at bounding box center [847, 363] width 110 height 33
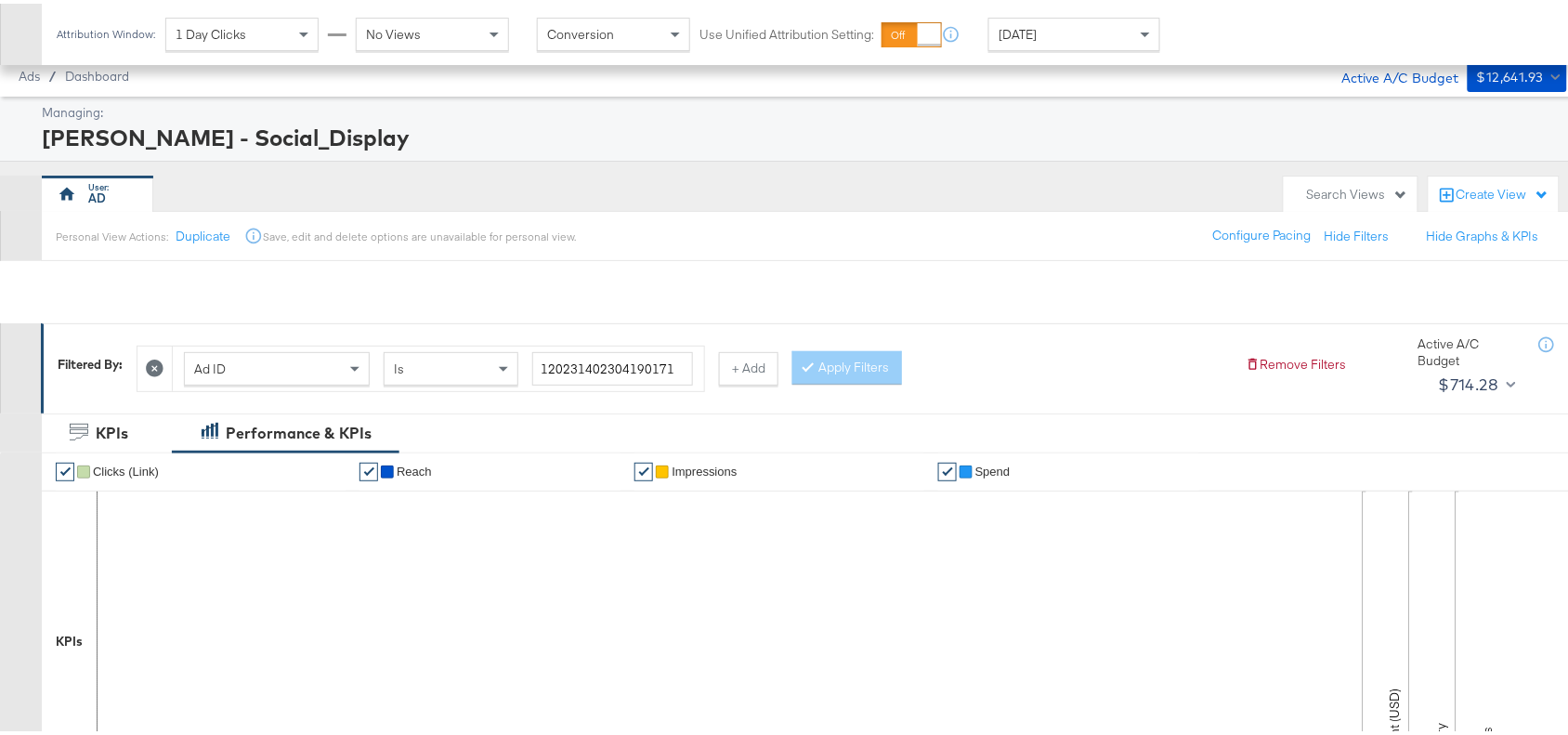
scroll to position [608, 0]
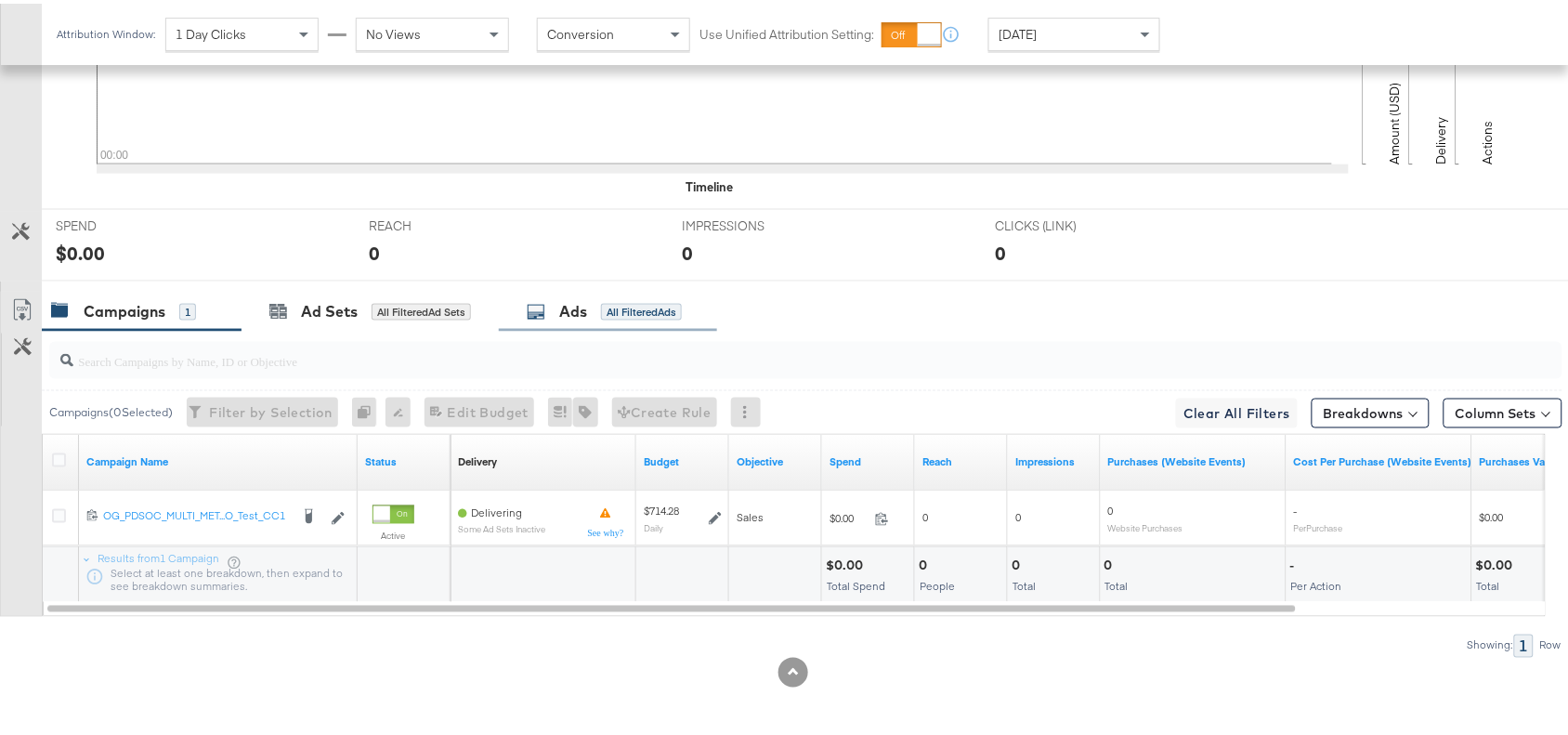
click at [559, 322] on div "Ads All Filtered Ads" at bounding box center [608, 308] width 218 height 40
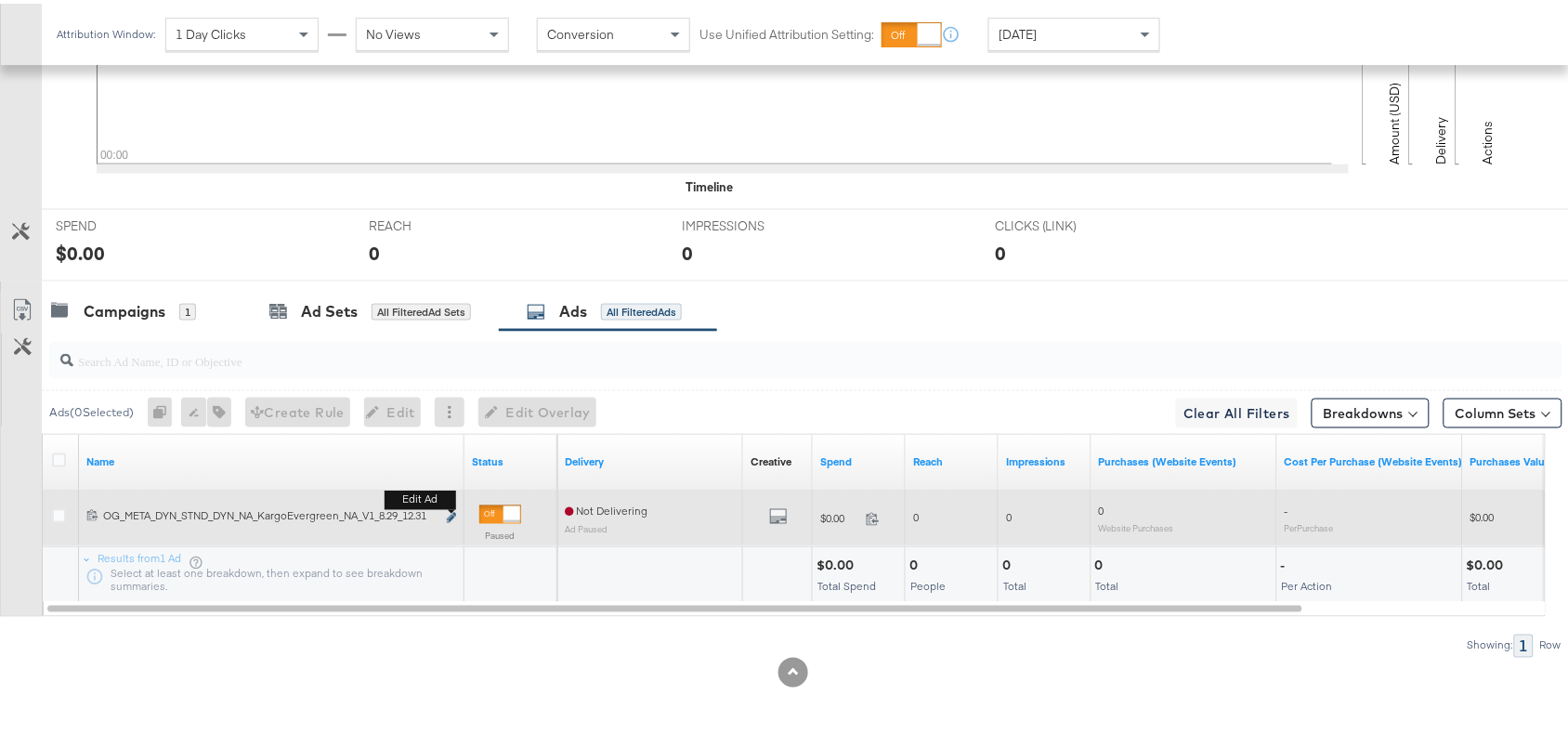
click at [448, 514] on icon "link" at bounding box center [451, 514] width 9 height 10
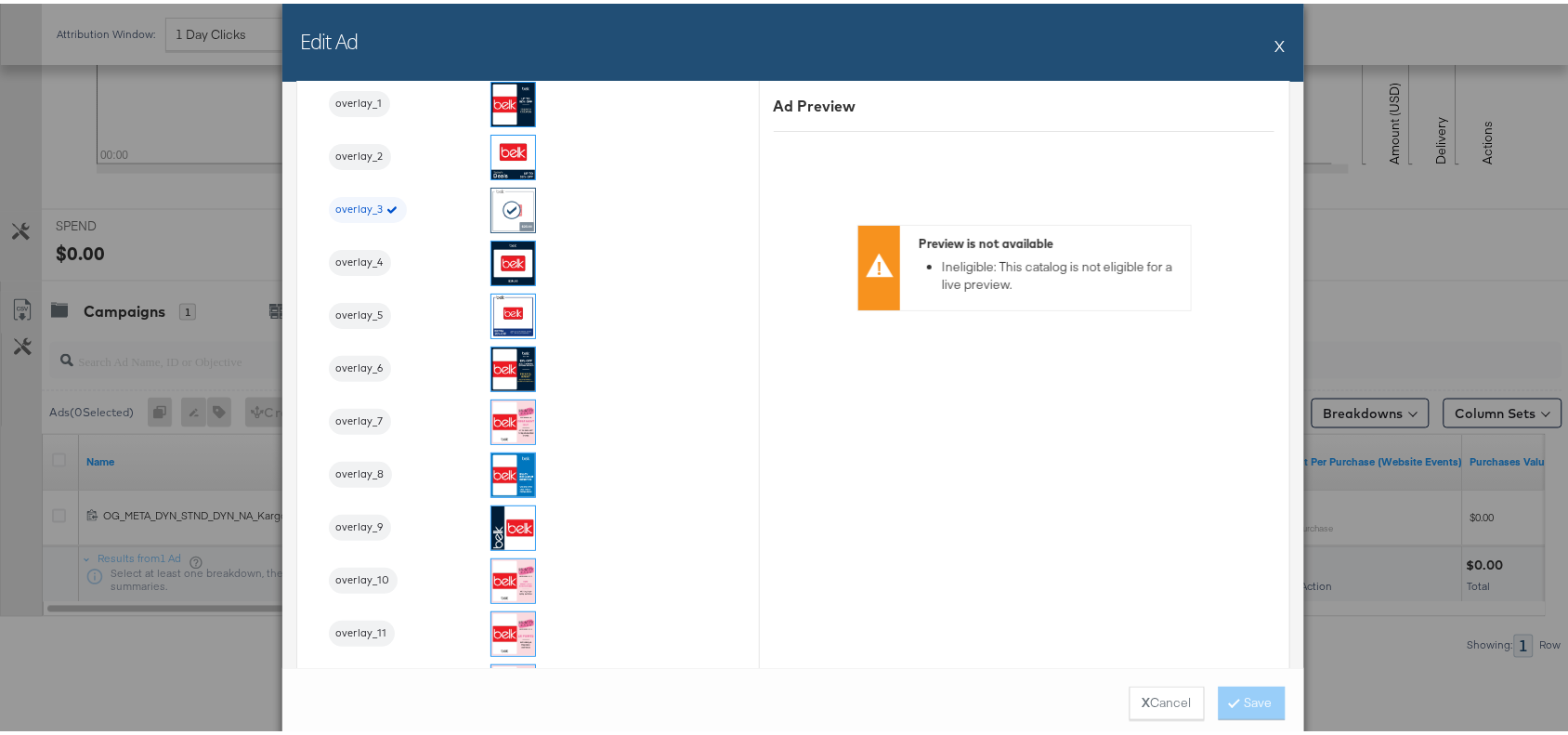
scroll to position [1943, 0]
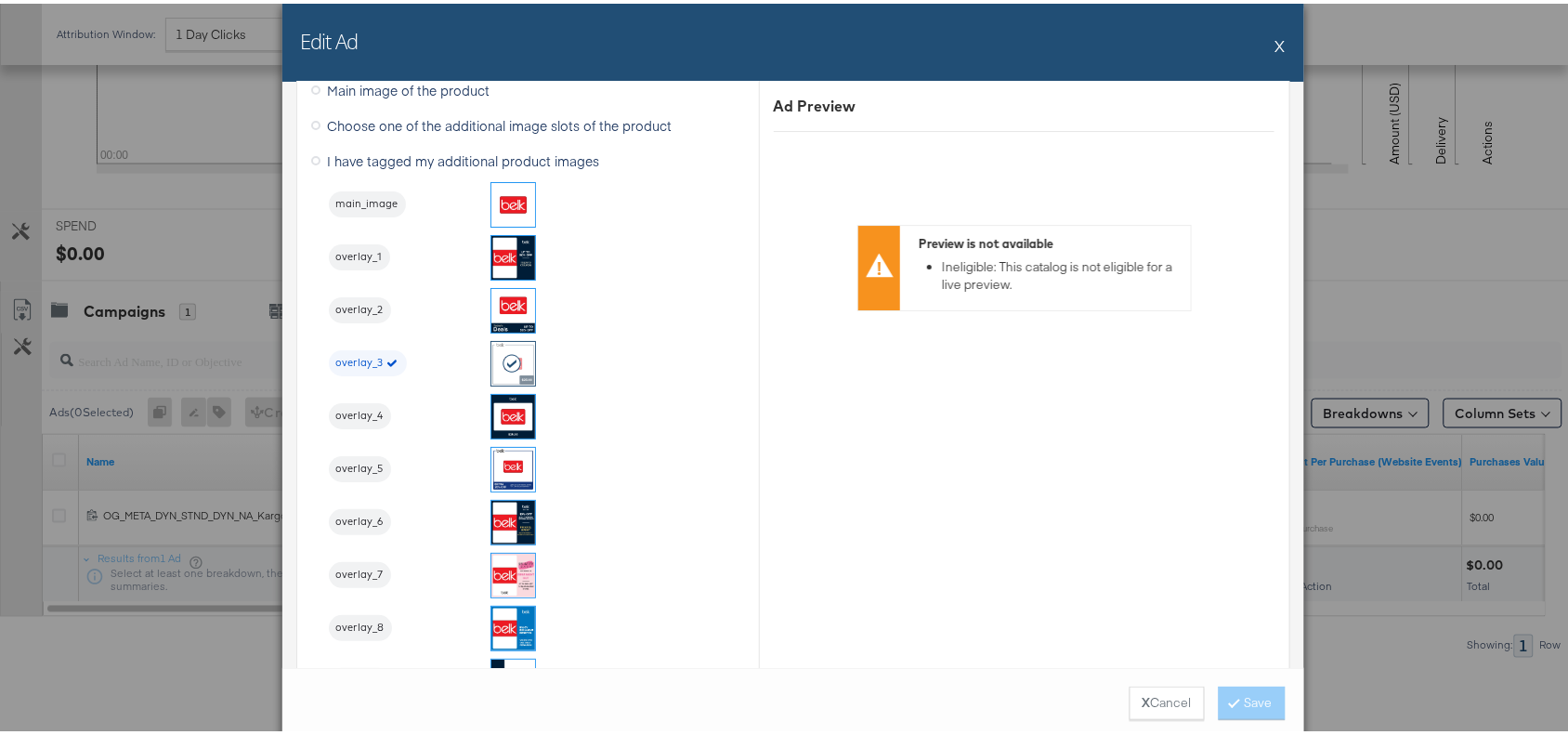
click at [1264, 53] on div "Edit Ad X" at bounding box center [793, 39] width 1022 height 78
click at [1275, 49] on button "X" at bounding box center [1280, 41] width 10 height 37
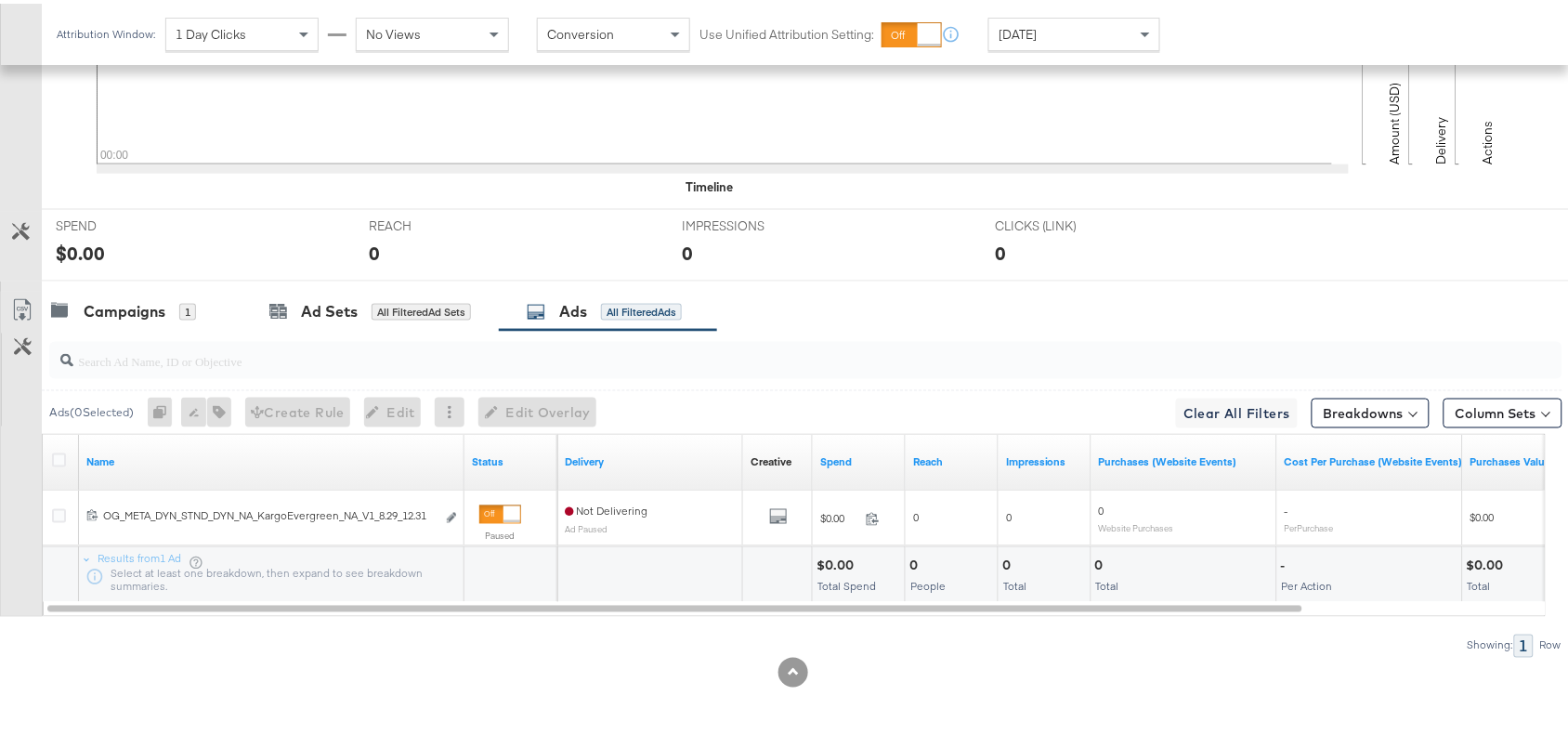
scroll to position [0, 0]
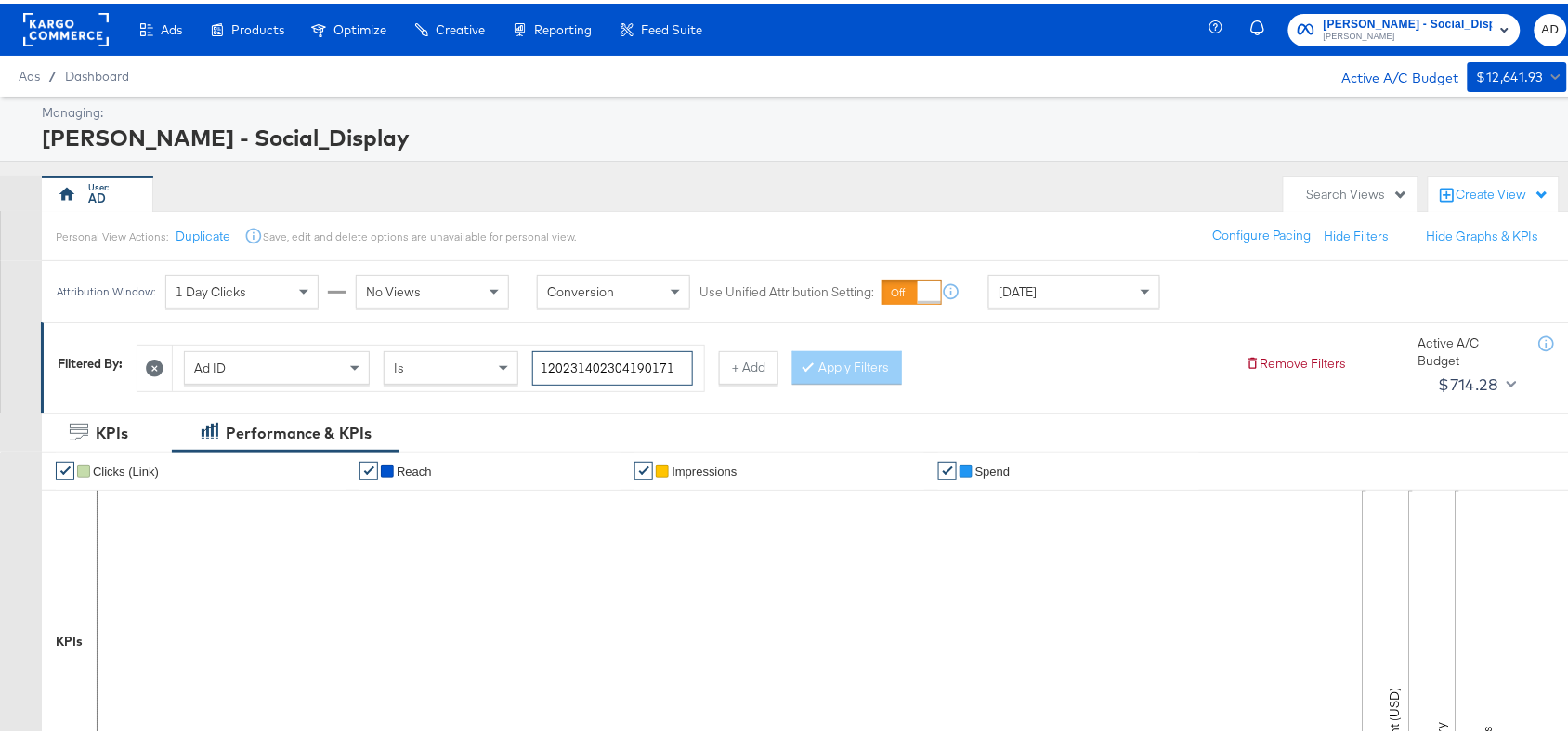
click at [684, 368] on input "120231402304190171" at bounding box center [612, 364] width 161 height 34
paste input "6"
type input "120231402304160171"
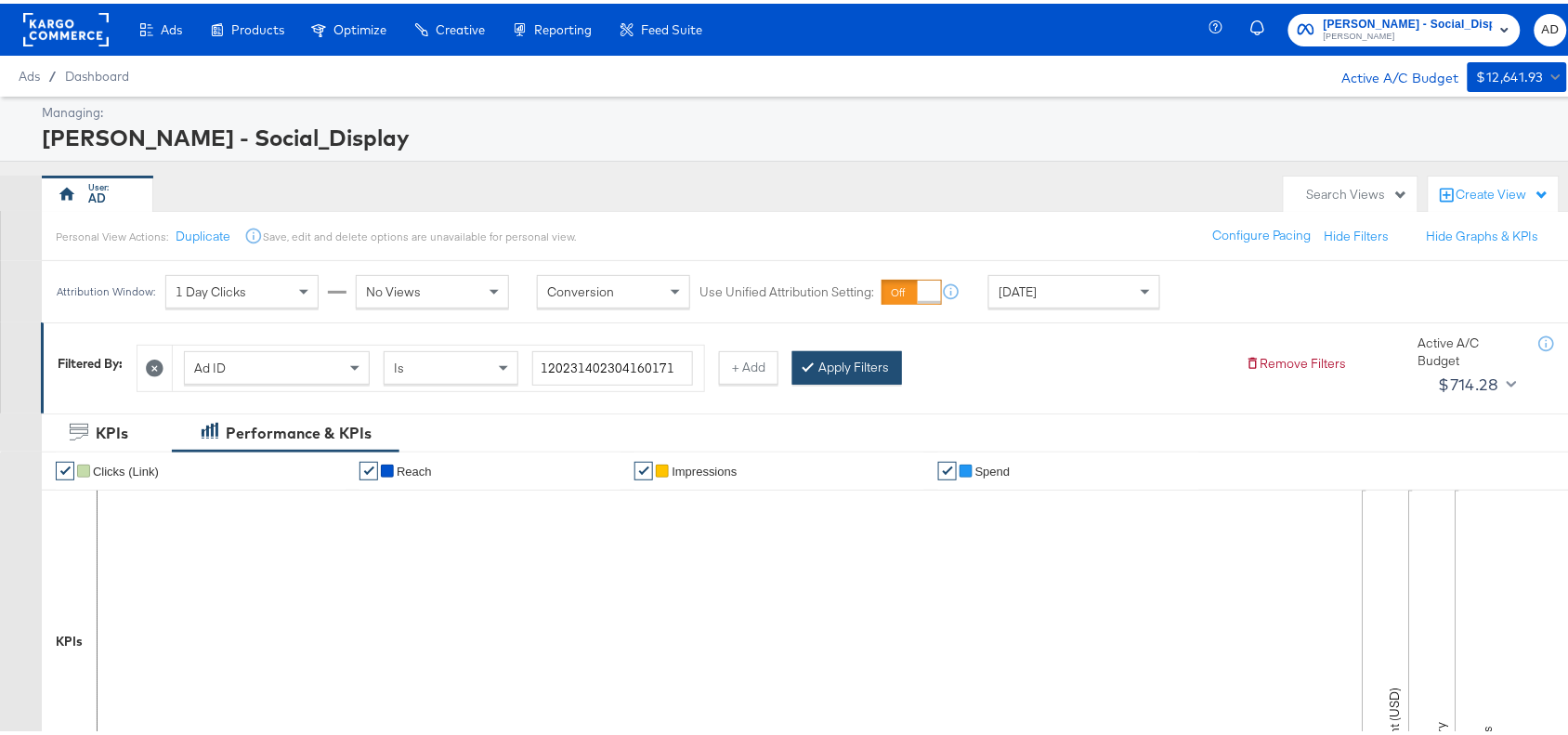
click at [850, 378] on button "Apply Filters" at bounding box center [847, 363] width 110 height 33
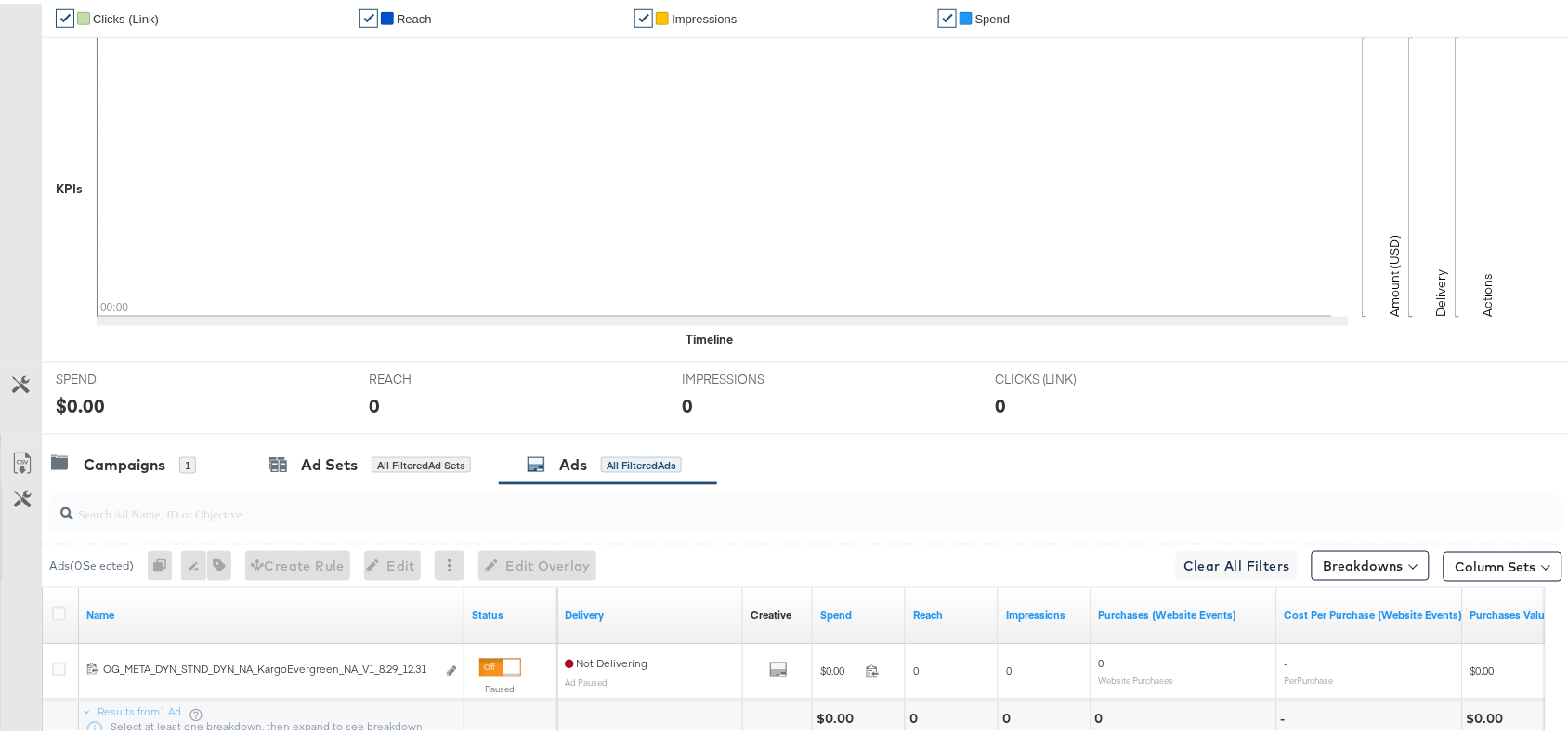
scroll to position [608, 0]
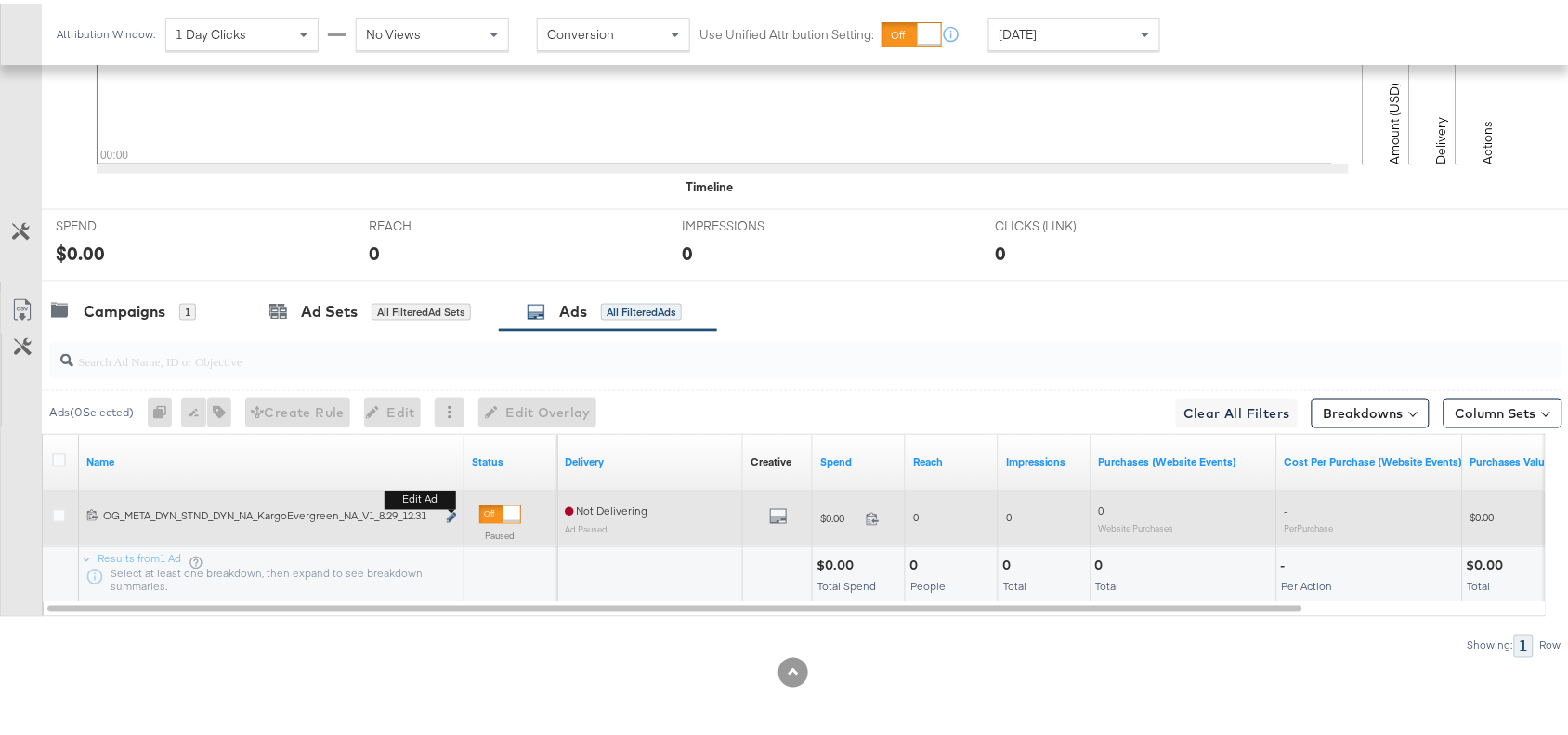
click at [451, 509] on button "Edit ad" at bounding box center [451, 515] width 11 height 20
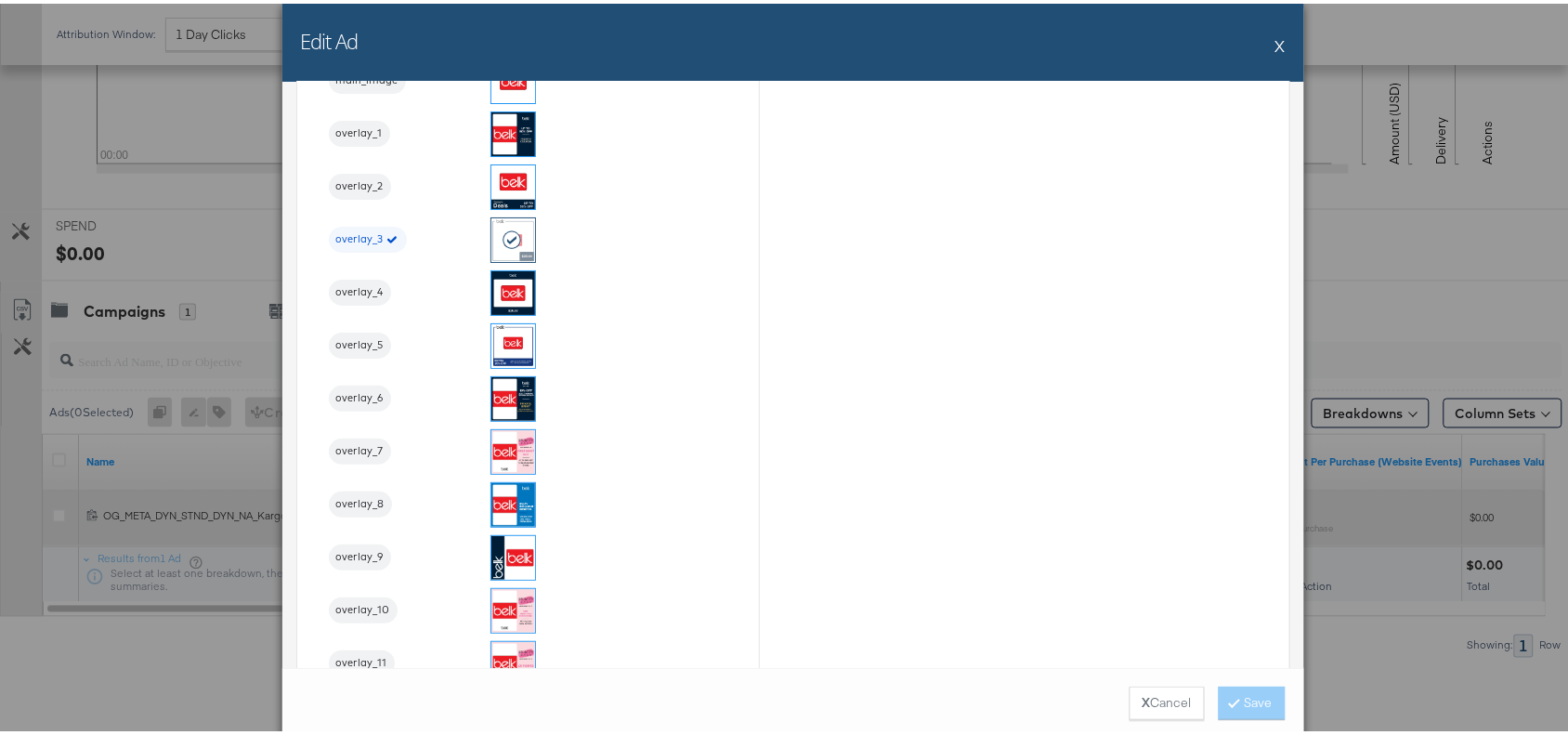
scroll to position [2068, 0]
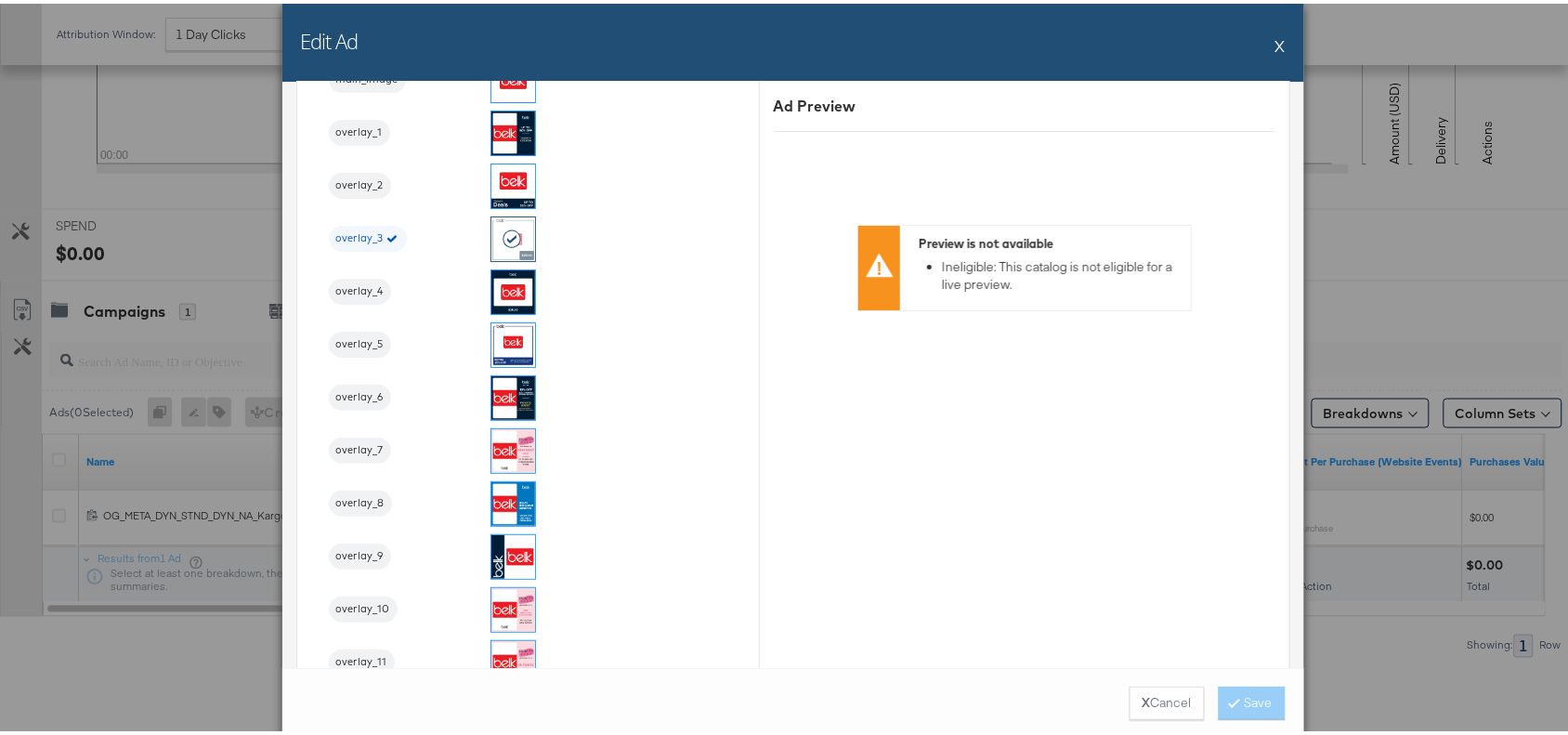
click at [1275, 43] on button "X" at bounding box center [1280, 41] width 10 height 37
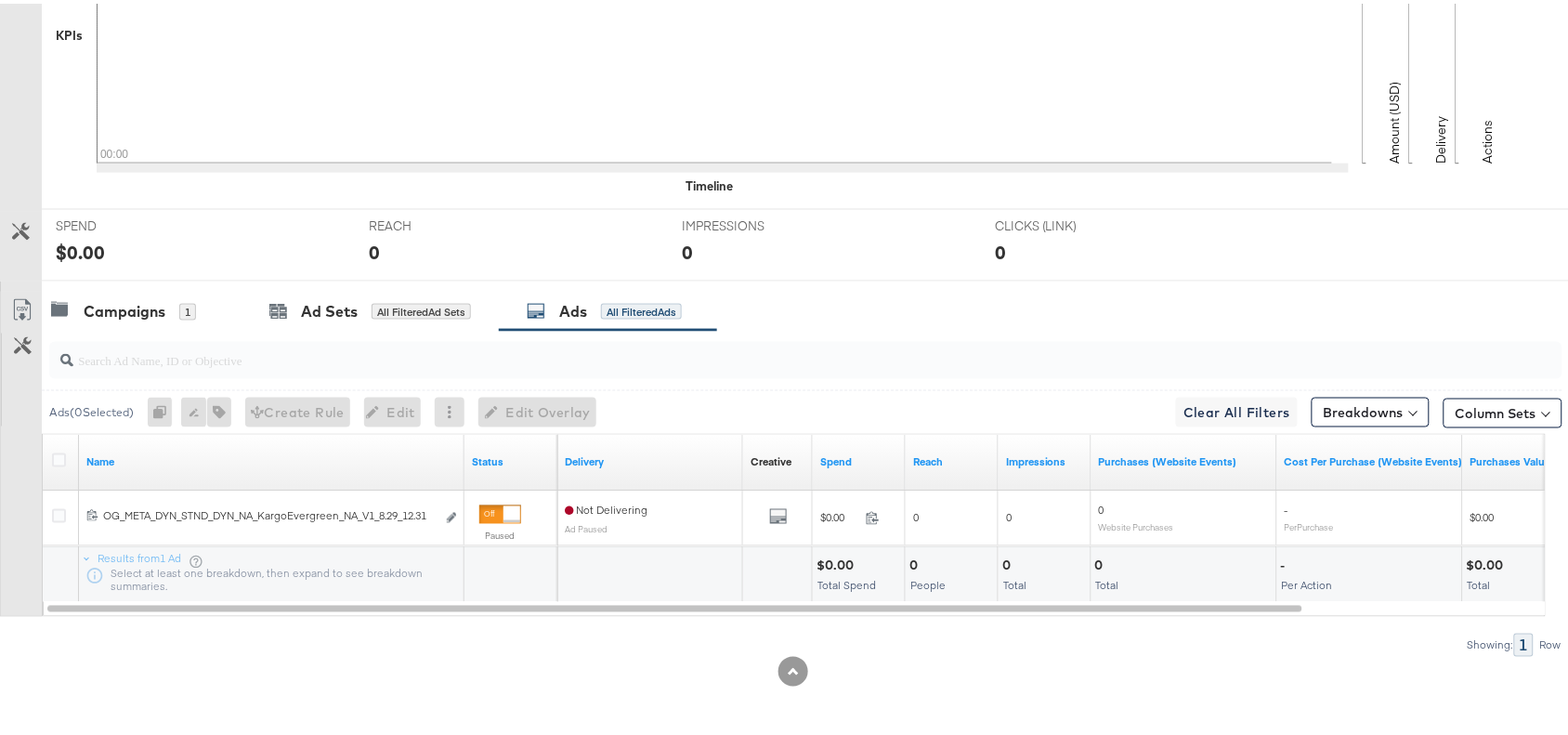
scroll to position [0, 0]
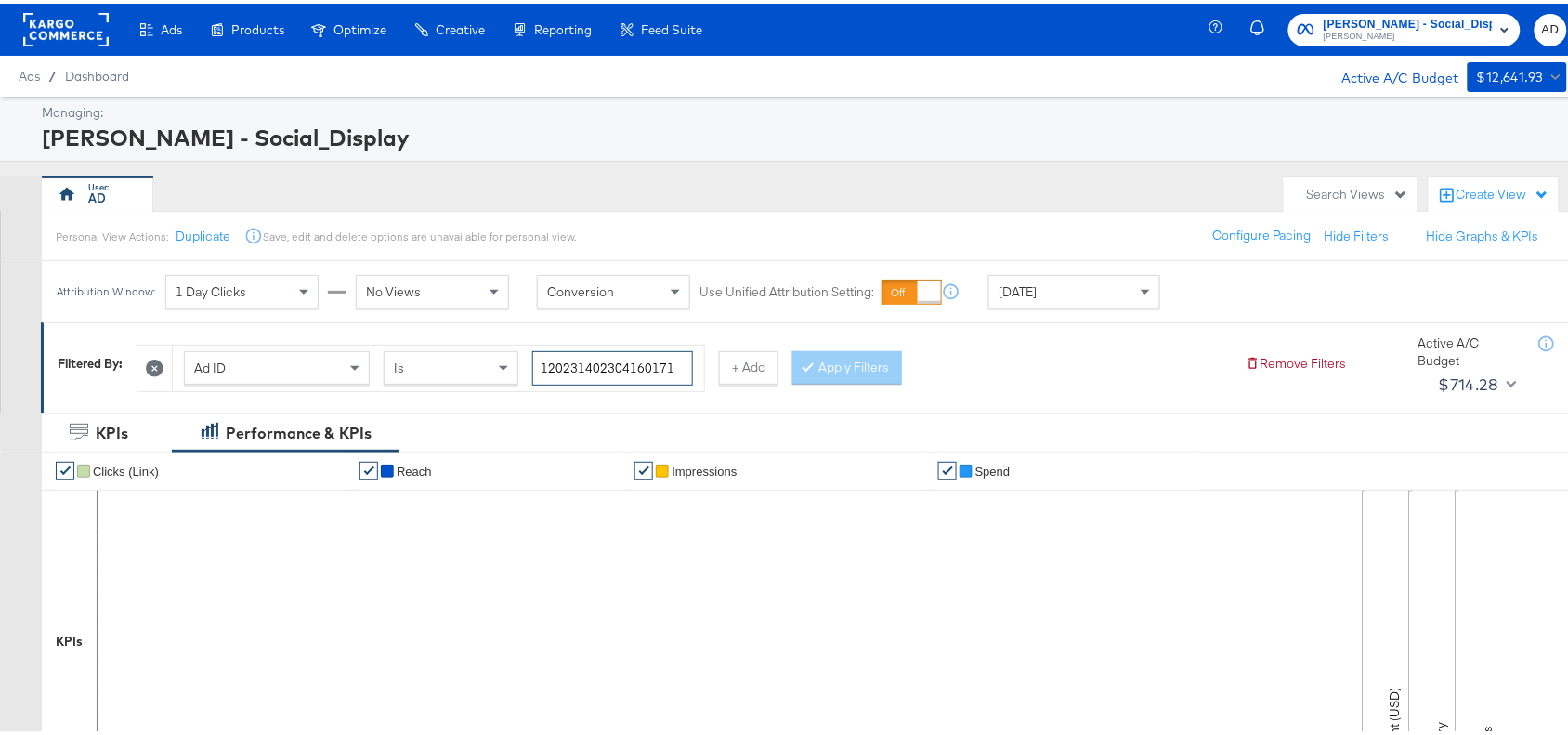
click at [679, 360] on input "120231402304160171" at bounding box center [612, 364] width 161 height 34
paste input "461622"
click at [679, 360] on input "120231402304160171" at bounding box center [612, 364] width 161 height 34
type input "120231404616220171"
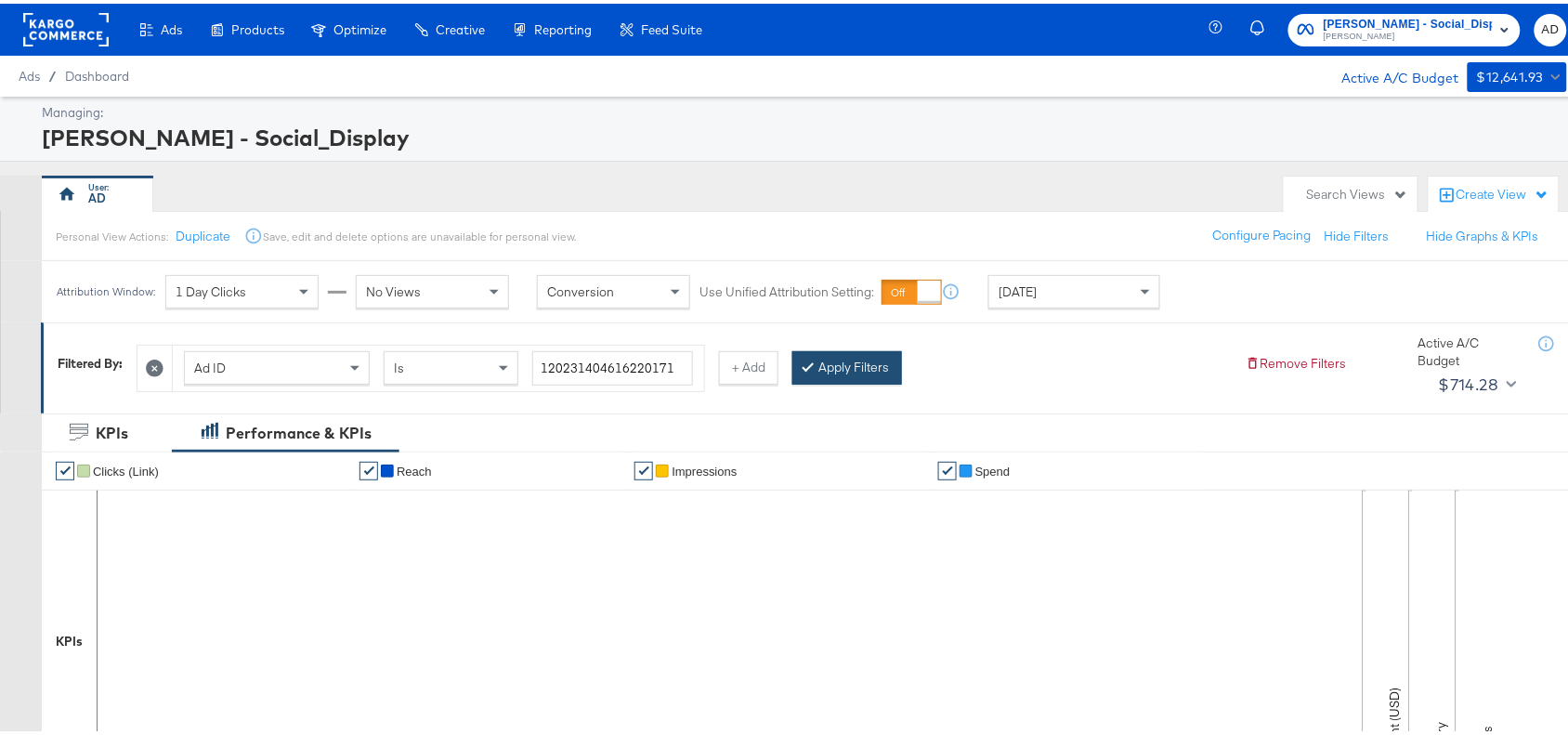
click at [839, 374] on button "Apply Filters" at bounding box center [847, 363] width 110 height 33
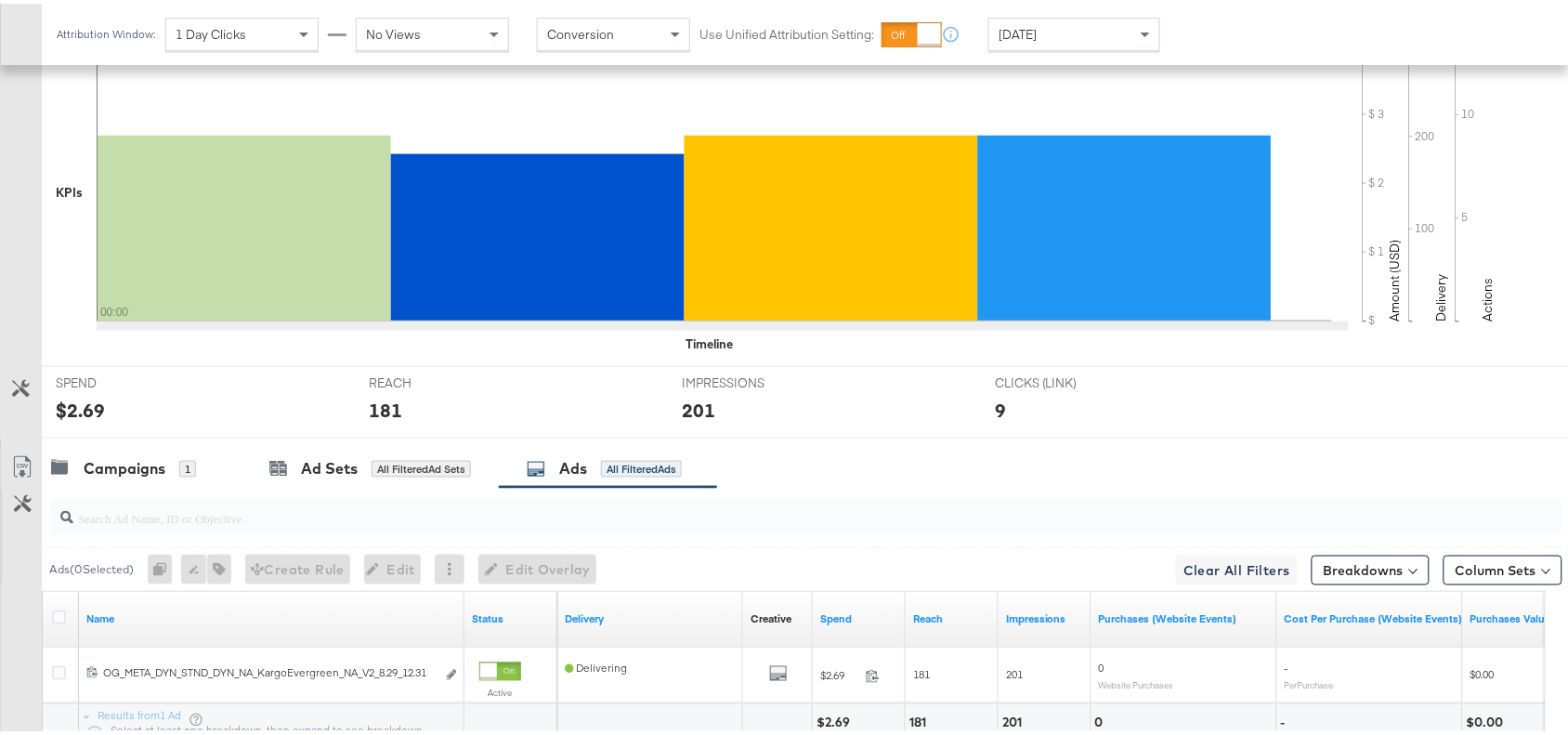
scroll to position [608, 0]
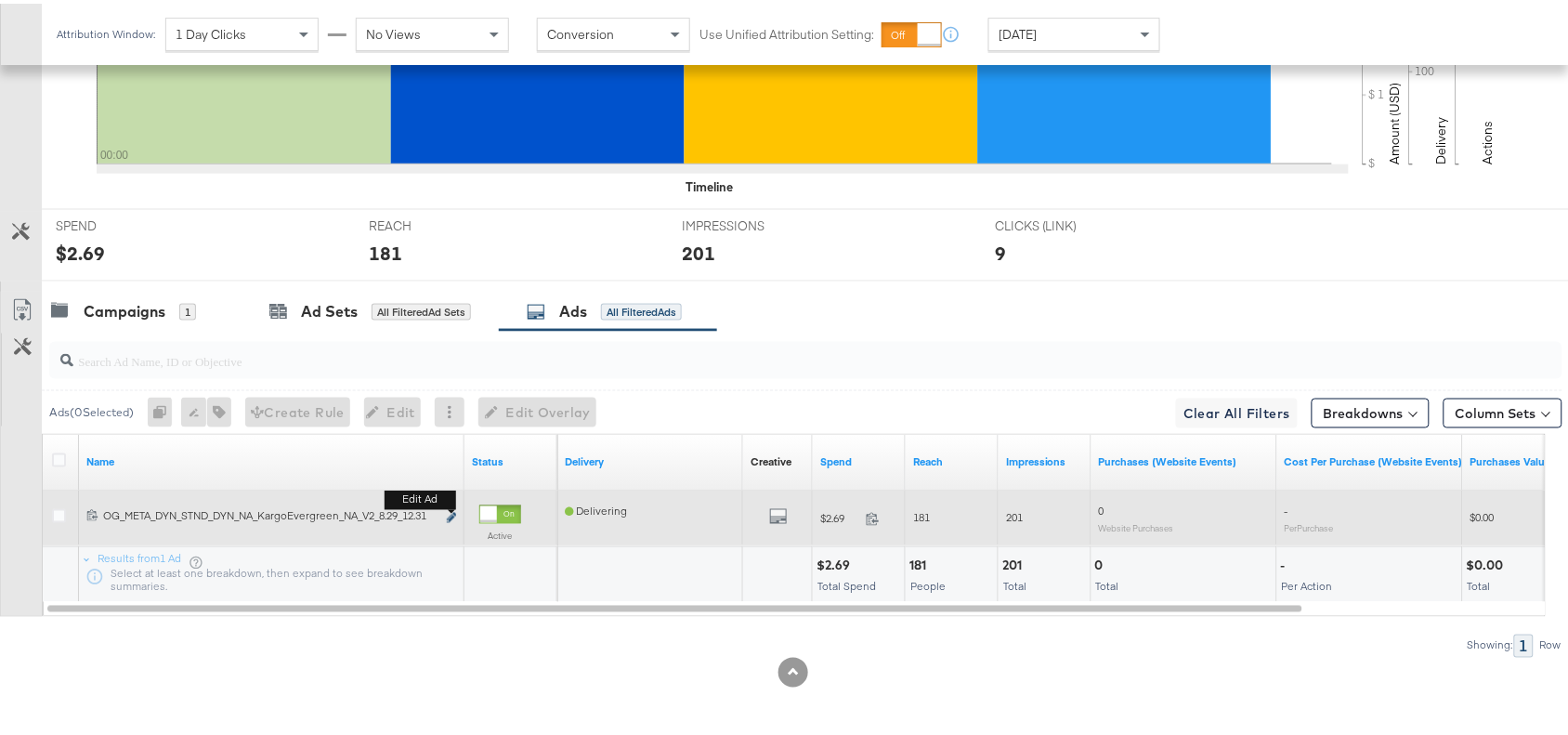
click at [451, 512] on icon "link" at bounding box center [451, 514] width 9 height 10
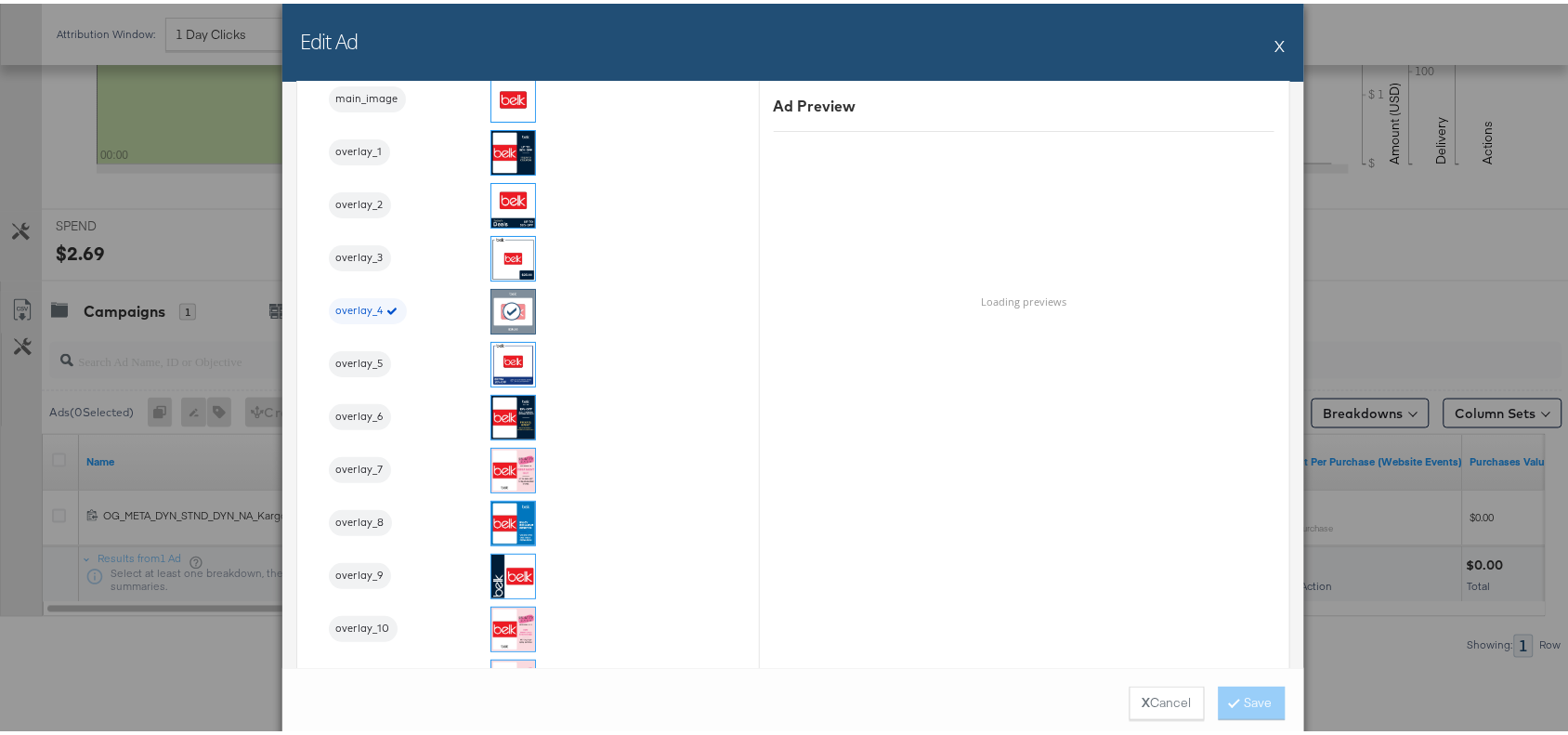
scroll to position [2040, 0]
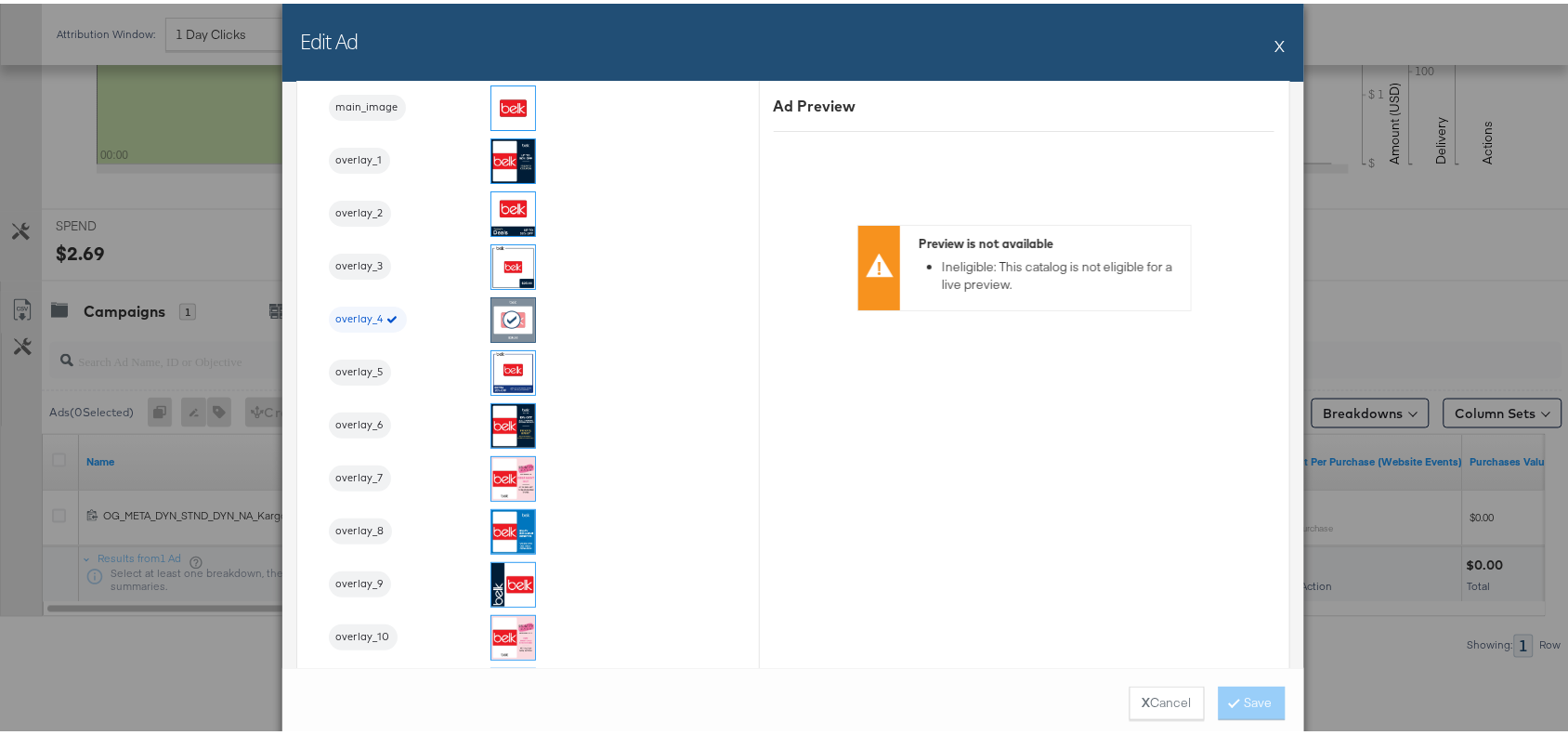
click at [1275, 44] on button "X" at bounding box center [1280, 41] width 10 height 37
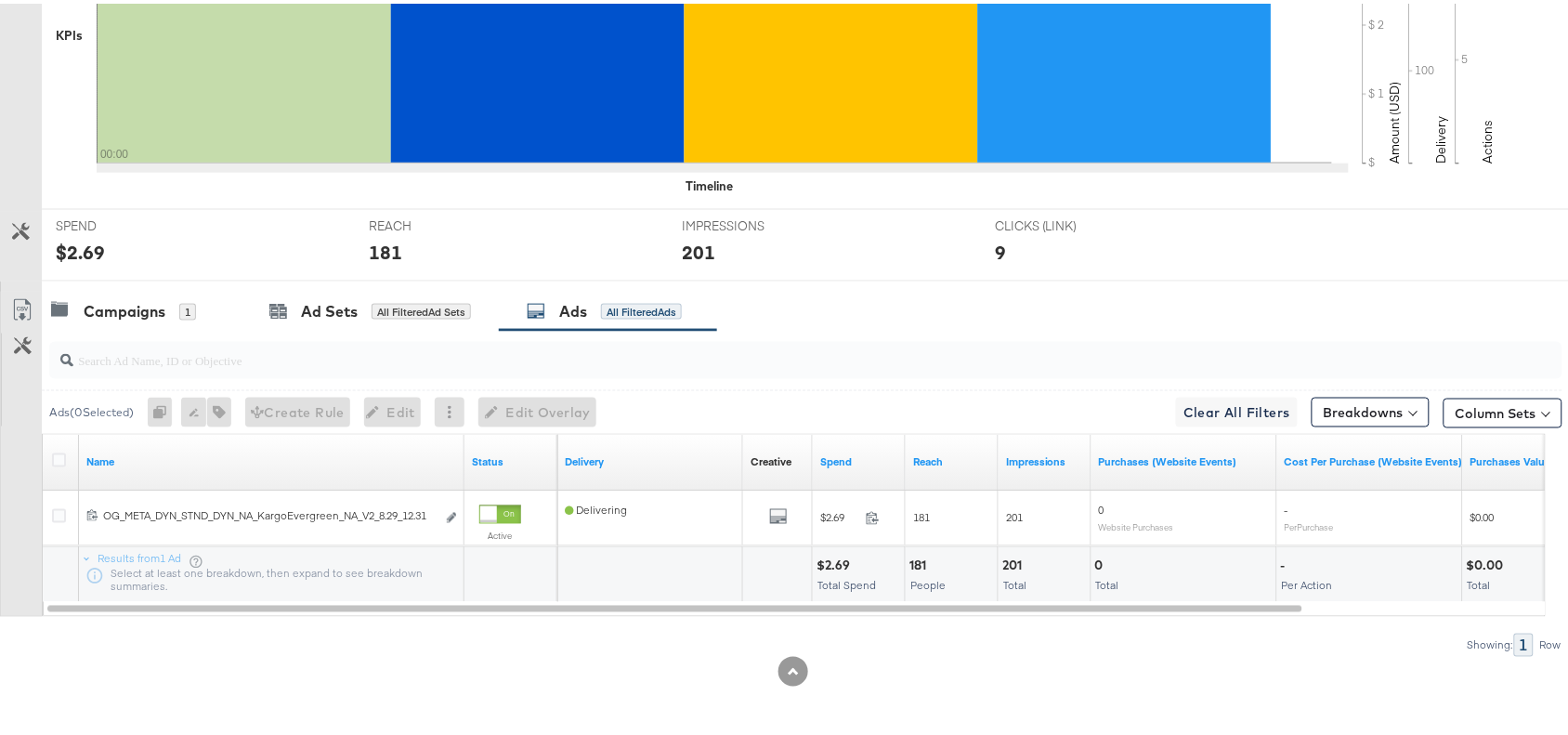
scroll to position [0, 0]
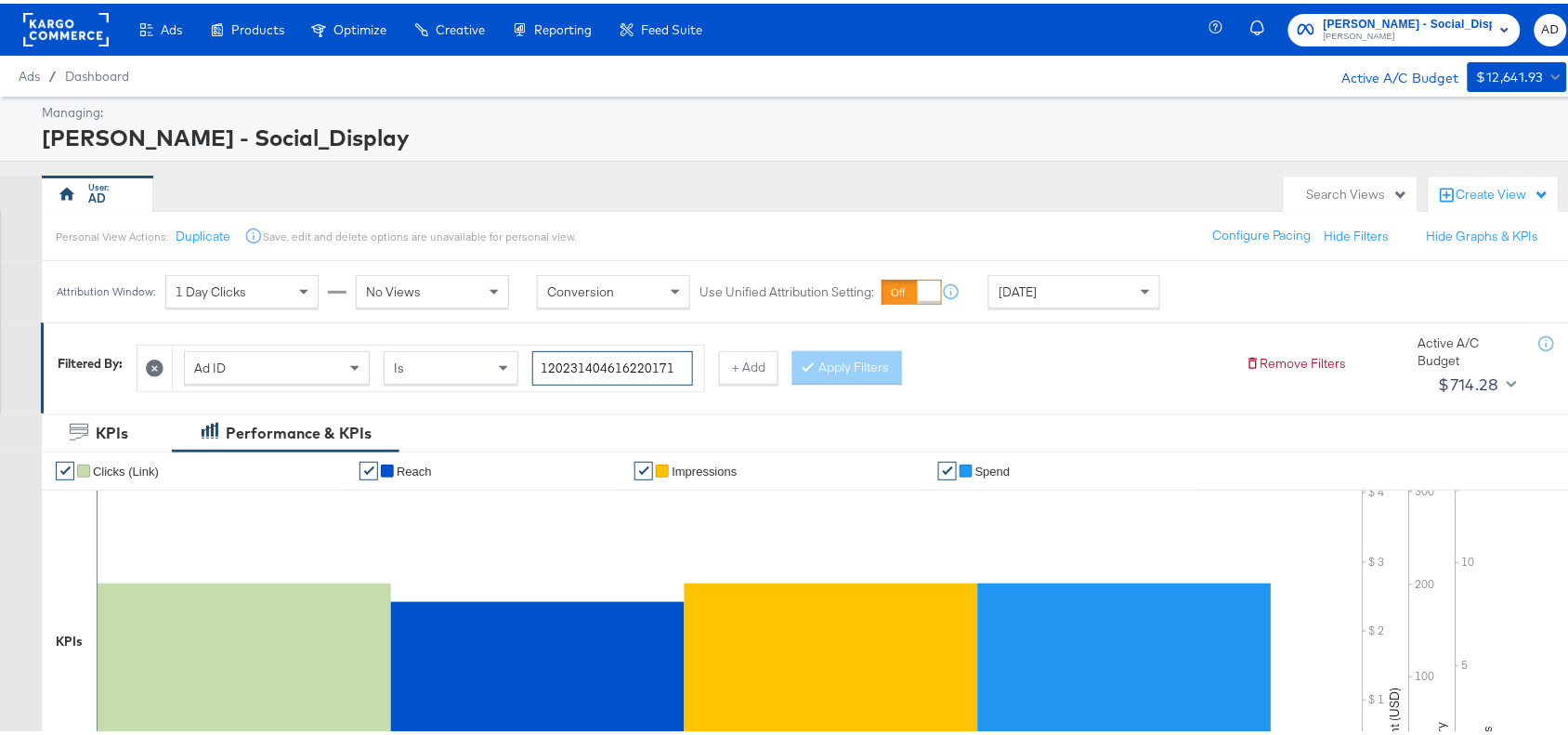
click at [678, 372] on input "120231404616220171" at bounding box center [612, 364] width 161 height 34
paste input "0"
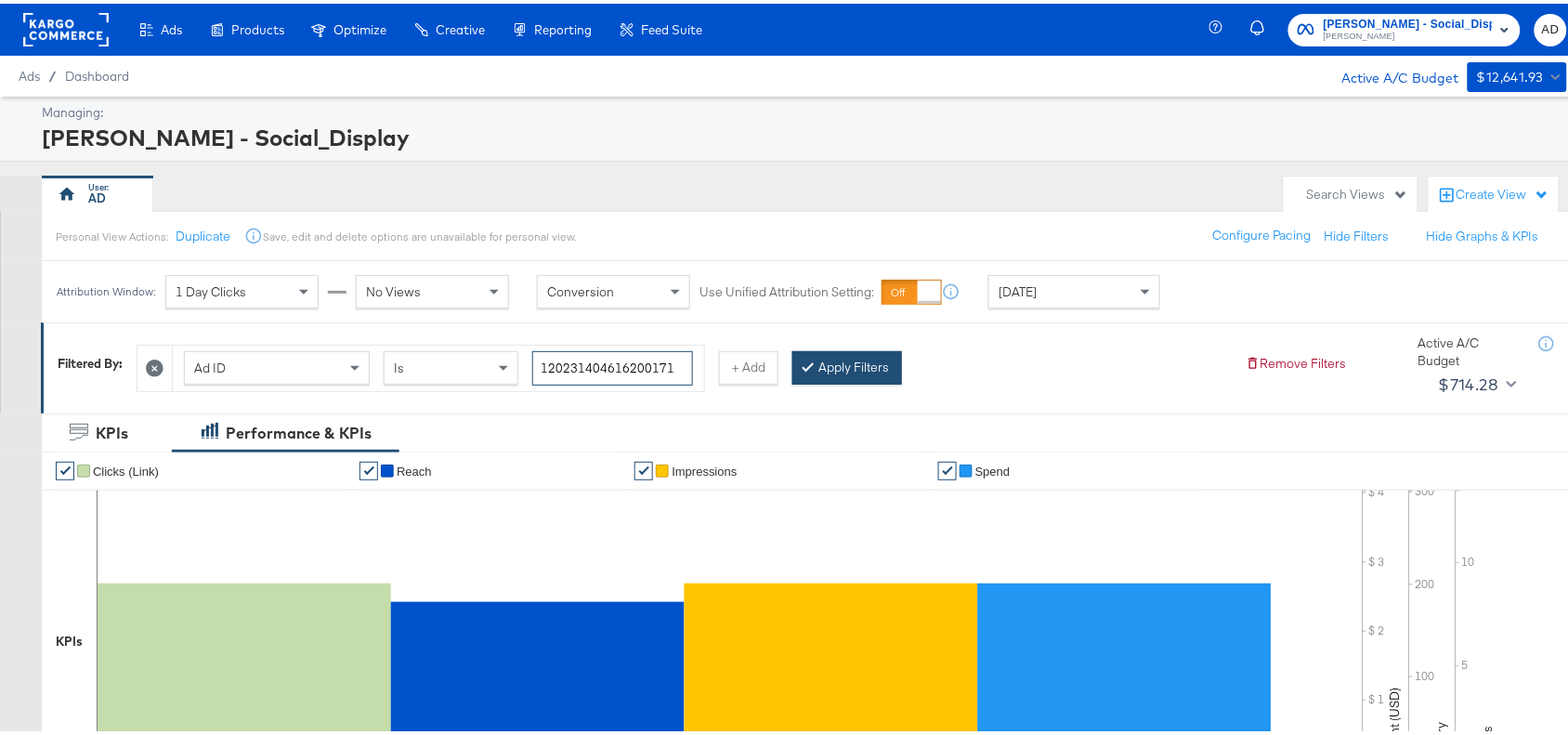
type input "120231404616200171"
click at [898, 363] on button "Apply Filters" at bounding box center [847, 363] width 110 height 33
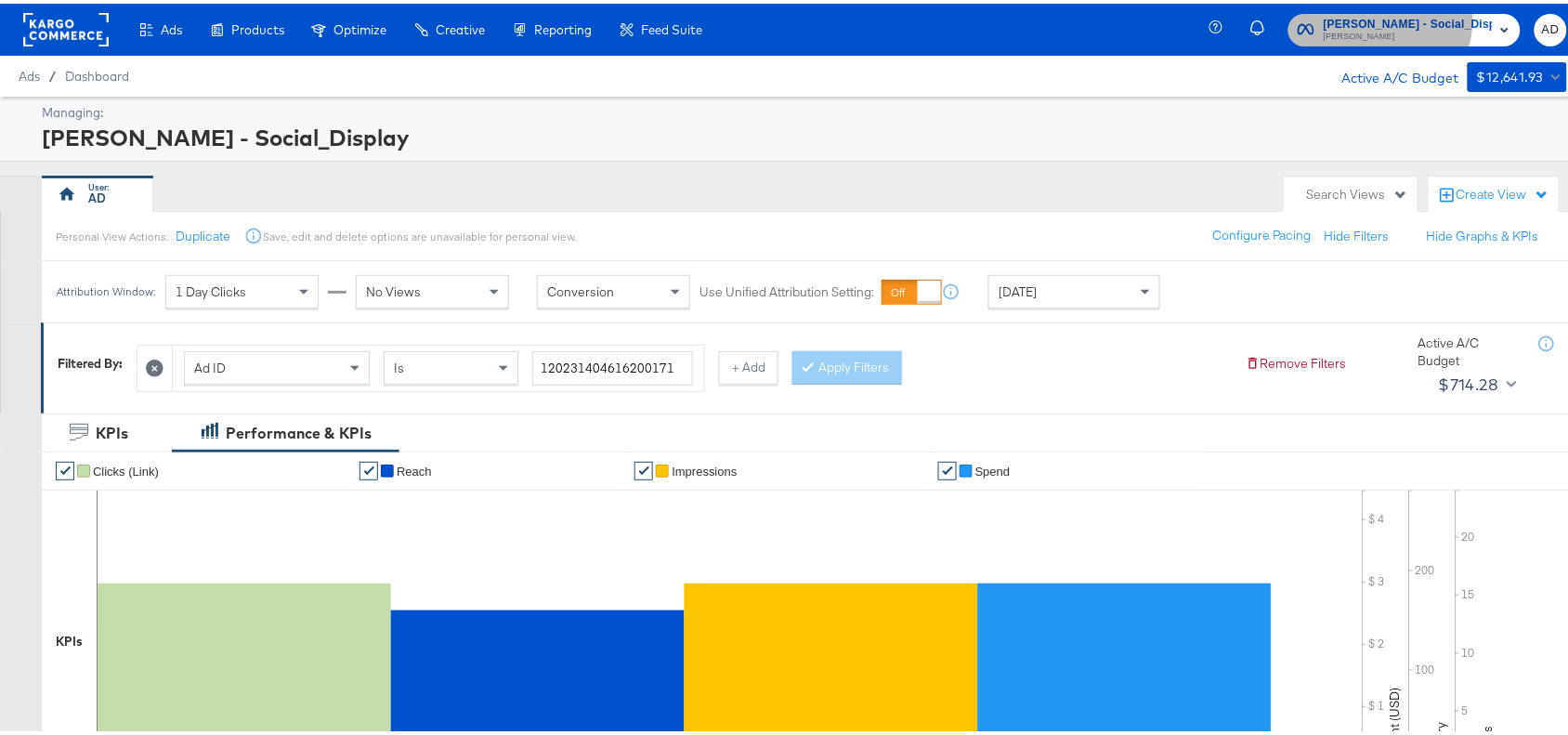
click at [1408, 16] on span "Belk - Social_Display" at bounding box center [1408, 21] width 169 height 20
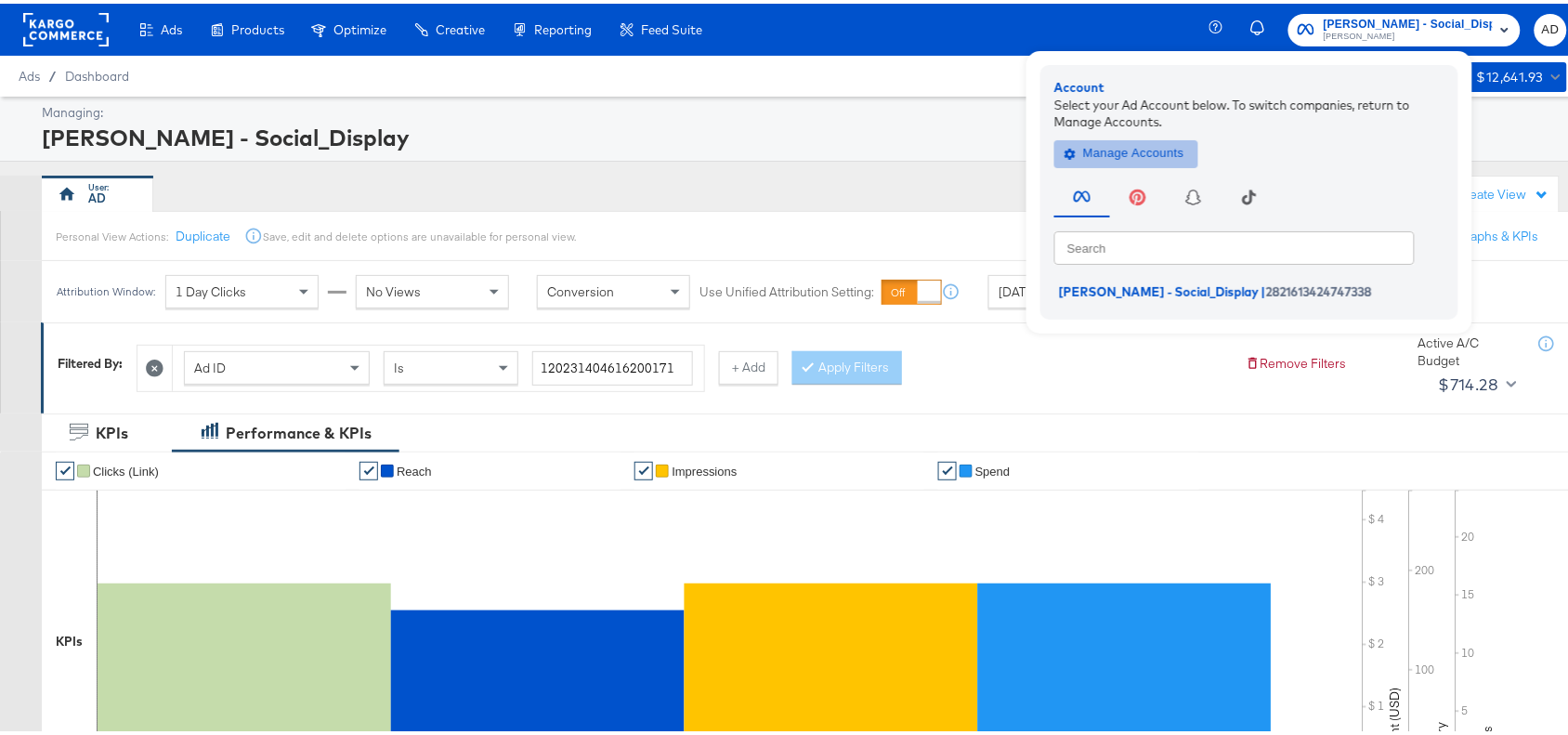
click at [1159, 150] on span "Manage Accounts" at bounding box center [1126, 149] width 116 height 21
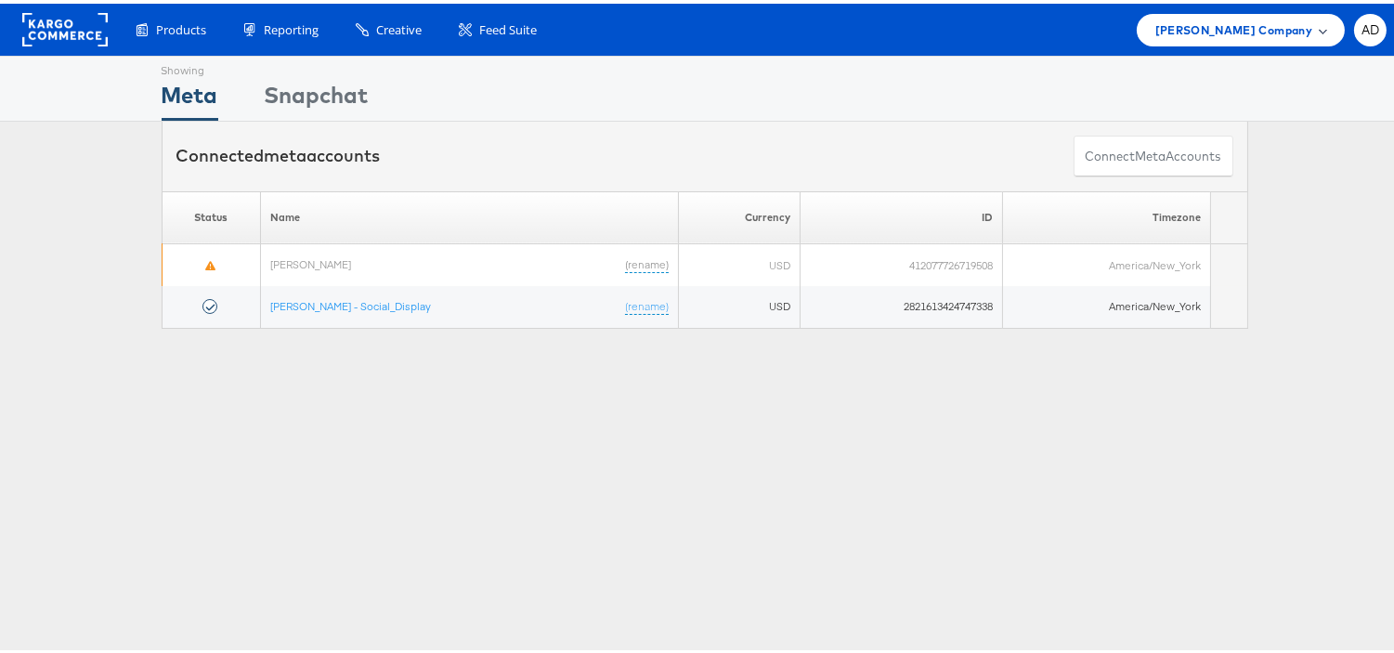
click at [1269, 23] on span "[PERSON_NAME] Company" at bounding box center [1234, 27] width 157 height 20
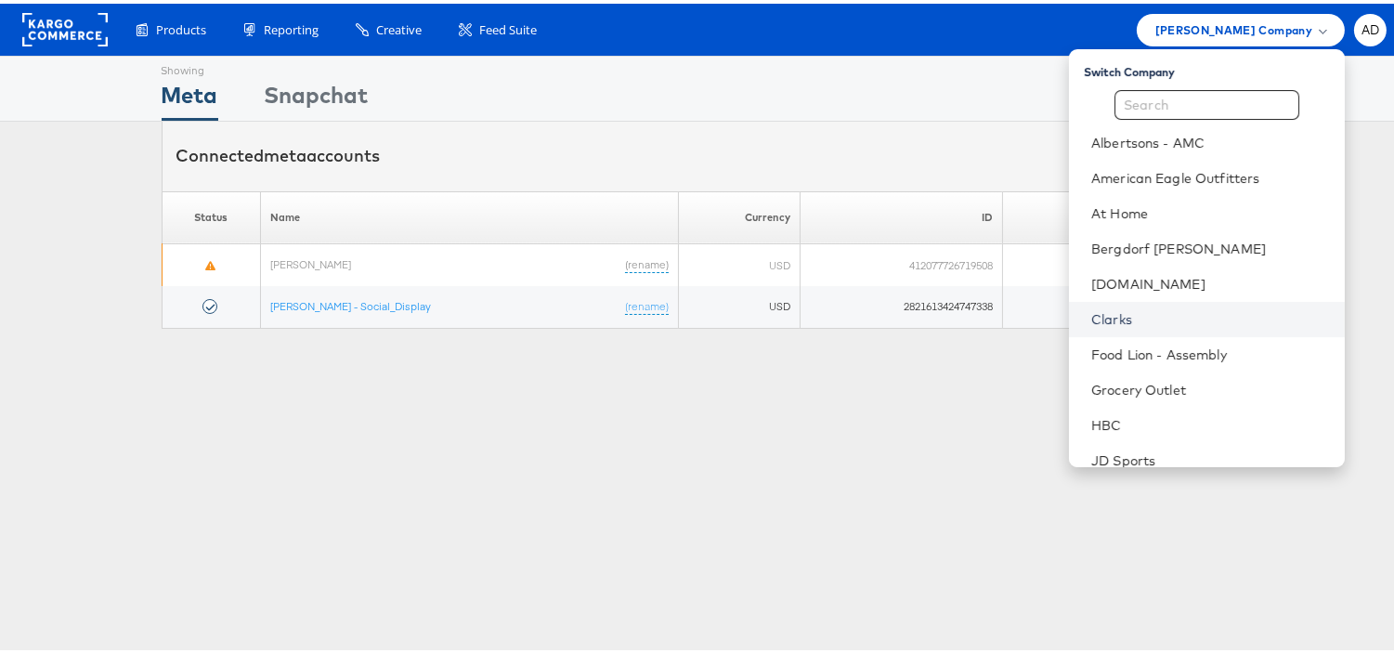
click at [1092, 313] on link "Clarks" at bounding box center [1211, 316] width 239 height 19
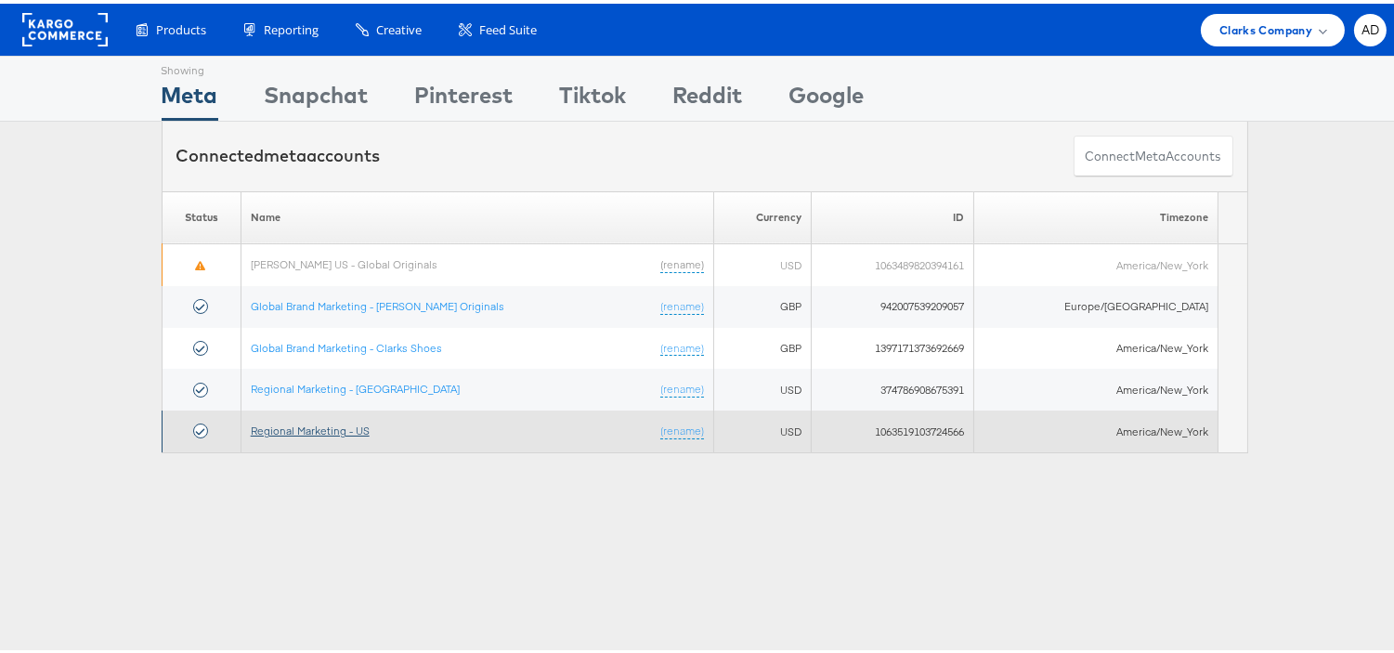
click at [337, 425] on link "Regional Marketing - US" at bounding box center [310, 427] width 119 height 14
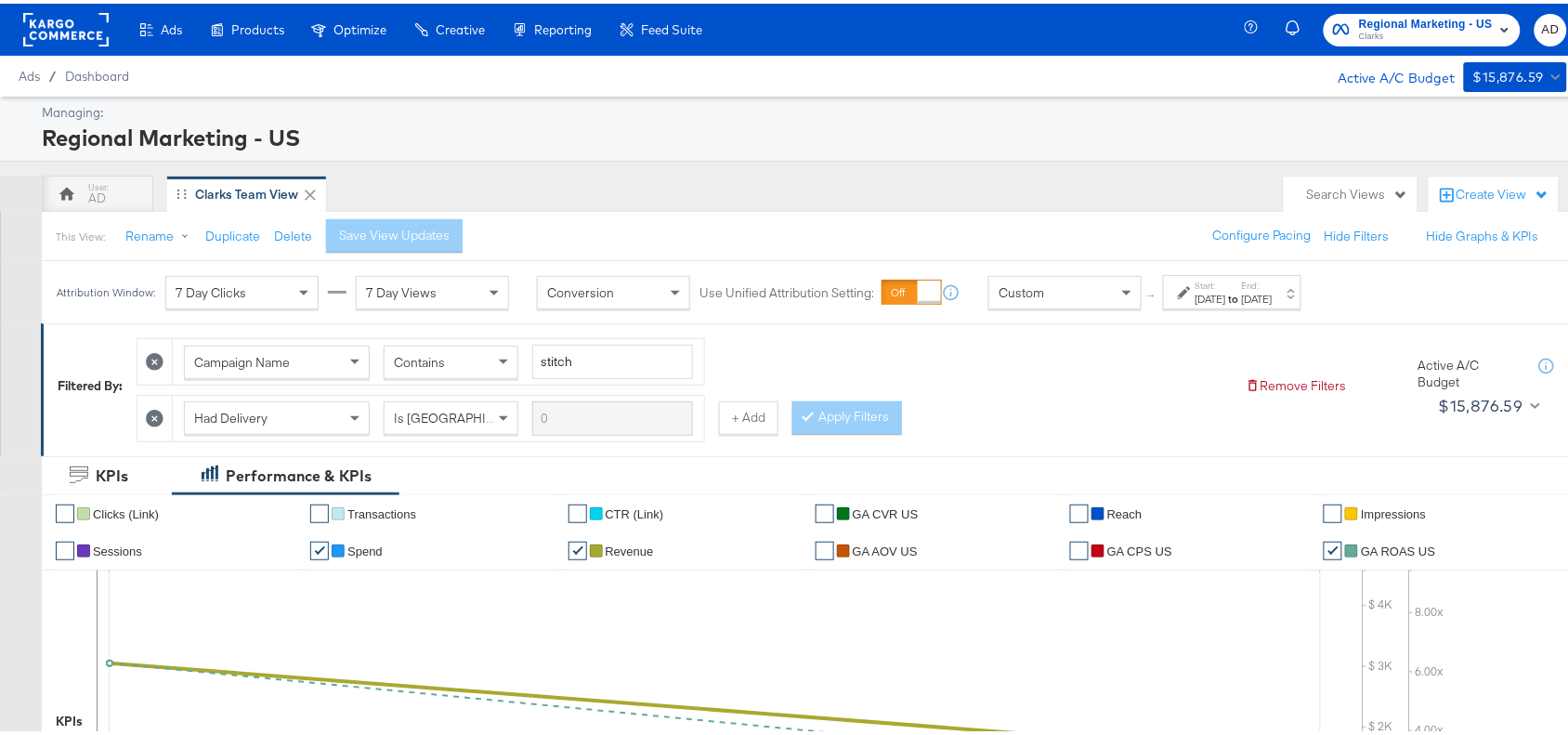
scroll to position [816, 0]
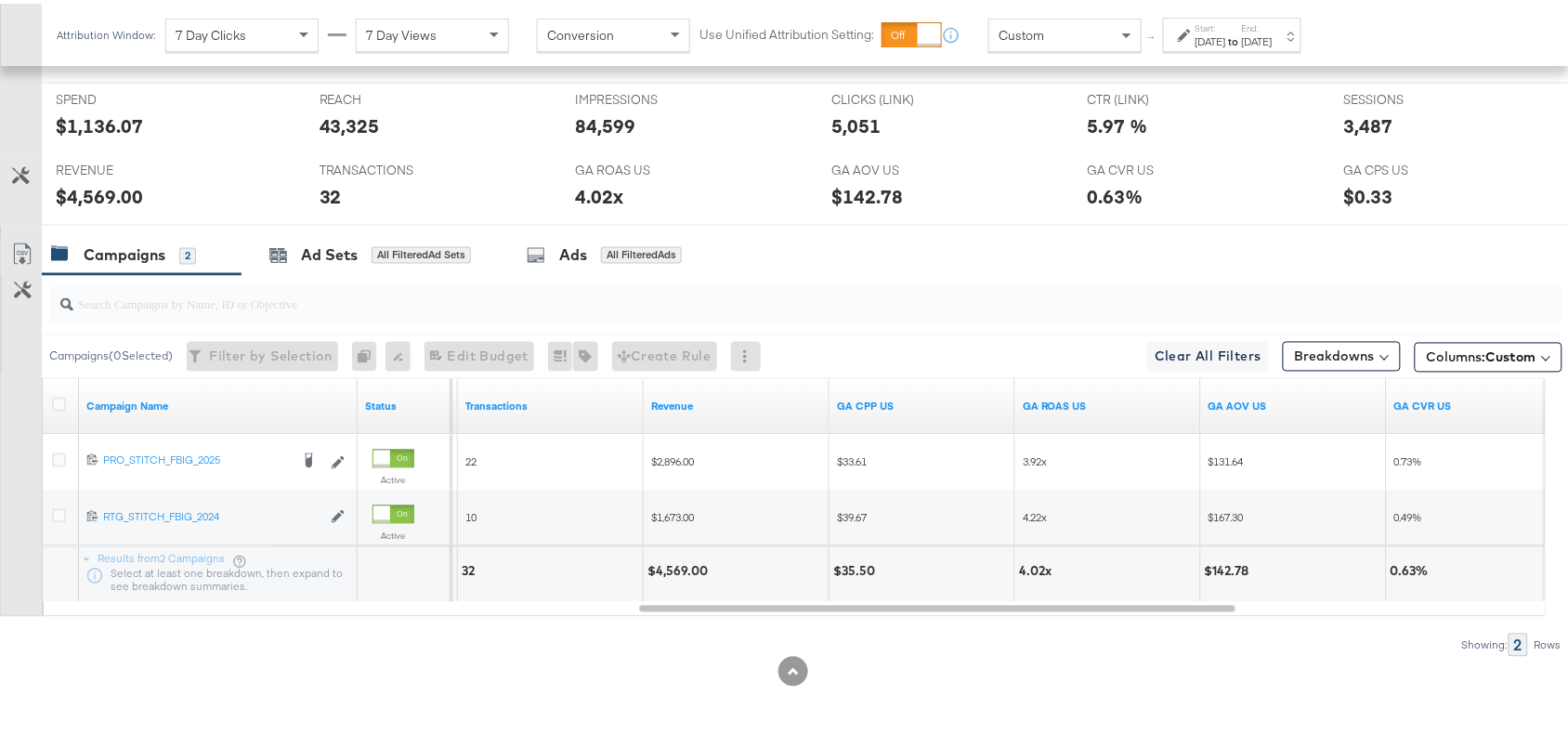
click at [678, 564] on div "$4,569.00" at bounding box center [680, 568] width 66 height 18
copy div "4,569.00"
click at [1273, 23] on label "End:" at bounding box center [1257, 25] width 31 height 12
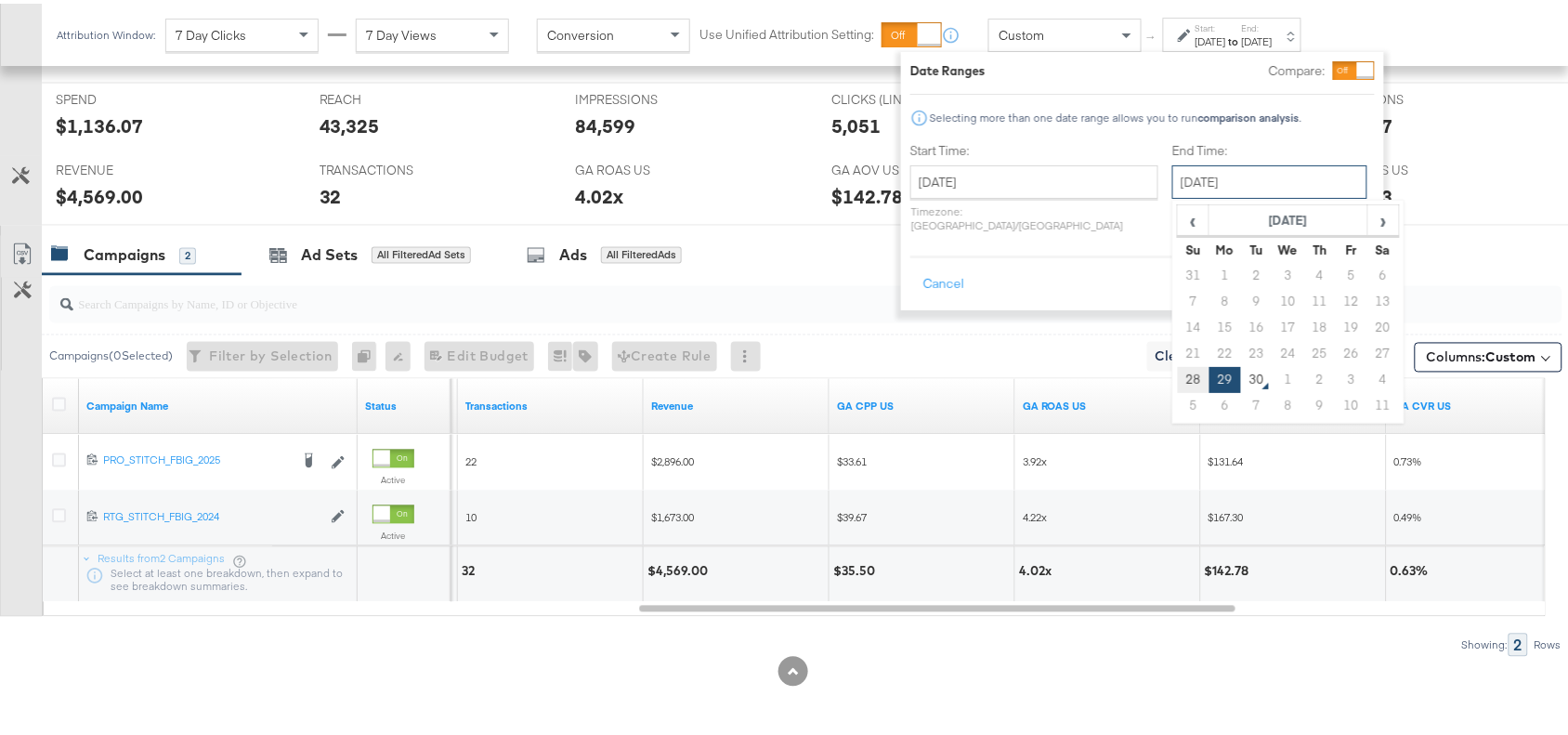
drag, startPoint x: 1176, startPoint y: 172, endPoint x: 1144, endPoint y: 378, distance: 208.8
click at [1172, 195] on div "[DATE] ‹ [DATE] › Su Mo Tu We Th Fr Sa 31 1 2 3 4 5 6 7 8 9 10 11 12 13 14 15 1…" at bounding box center [1269, 178] width 195 height 33
click at [1178, 378] on td "28" at bounding box center [1194, 376] width 32 height 26
type input "[DATE]"
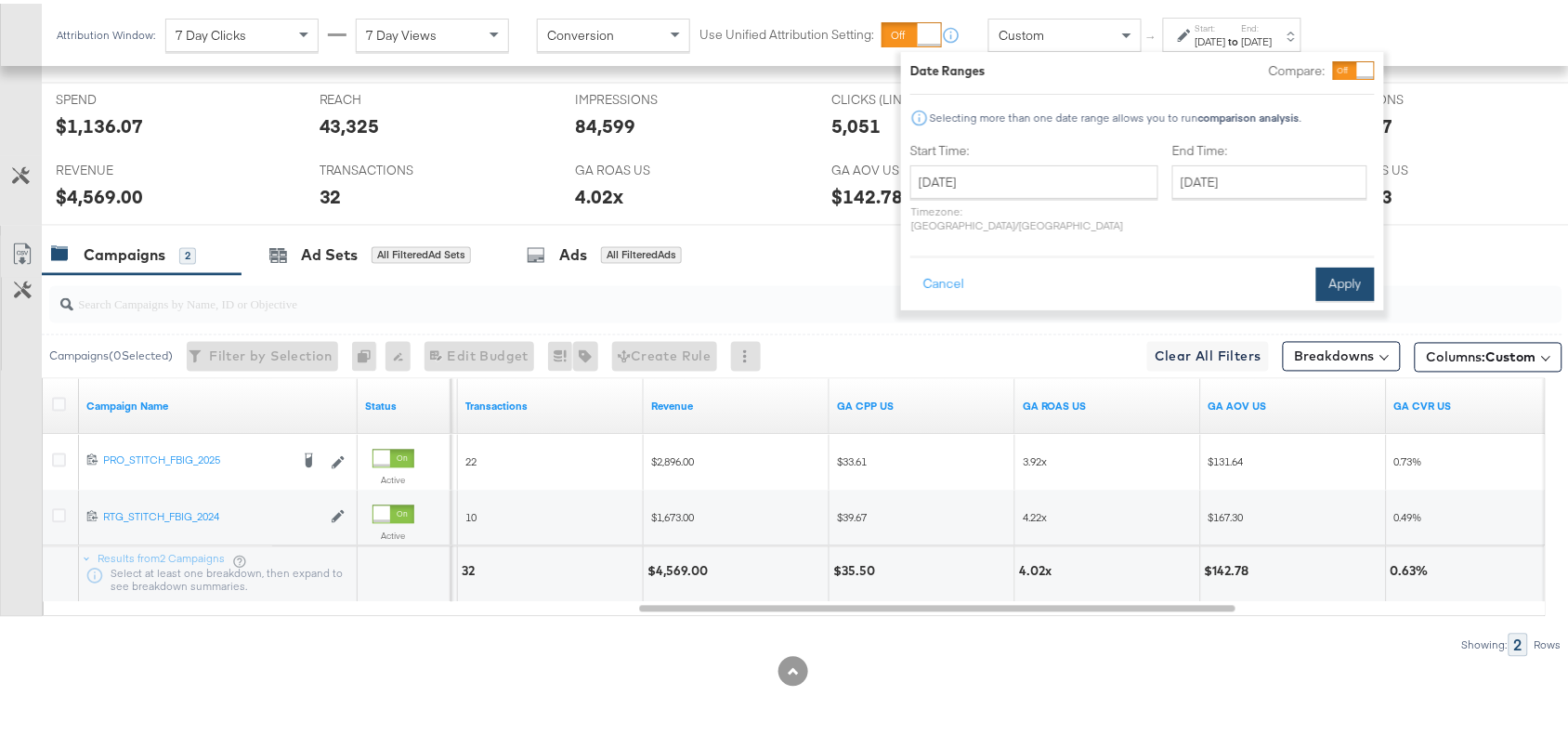
click at [1342, 264] on button "Apply" at bounding box center [1345, 280] width 59 height 33
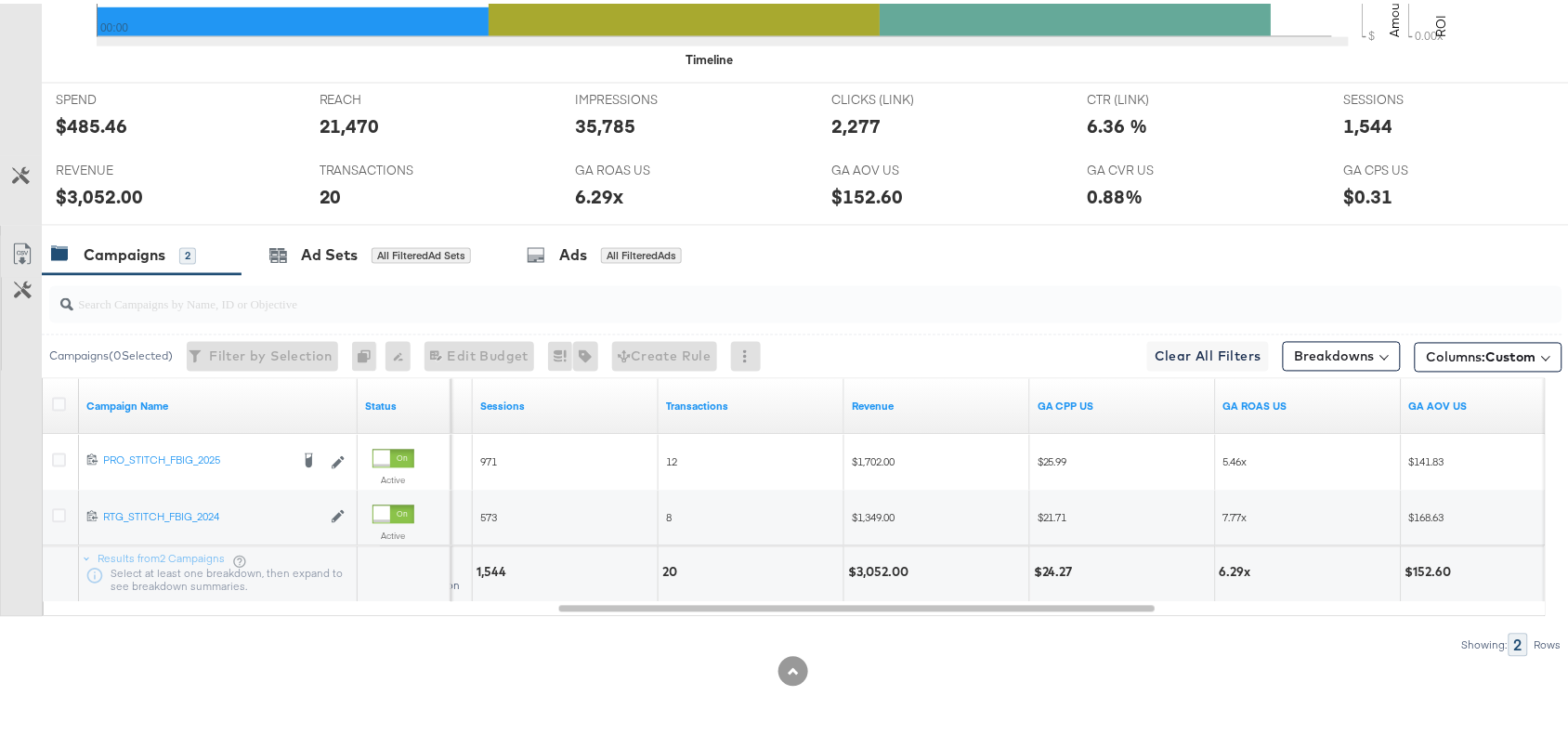
scroll to position [0, 0]
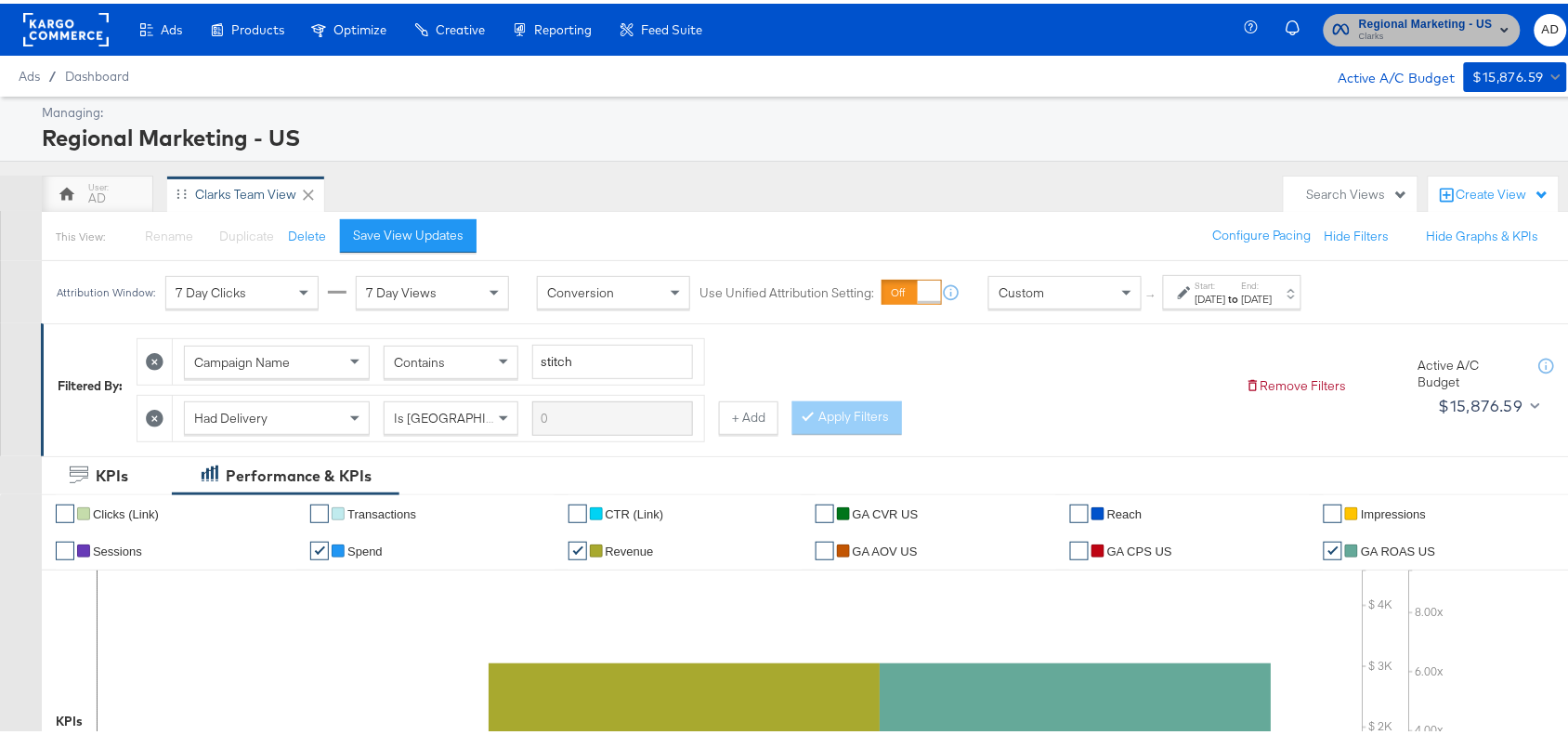
click at [1372, 20] on span "Regional Marketing - US" at bounding box center [1426, 21] width 134 height 20
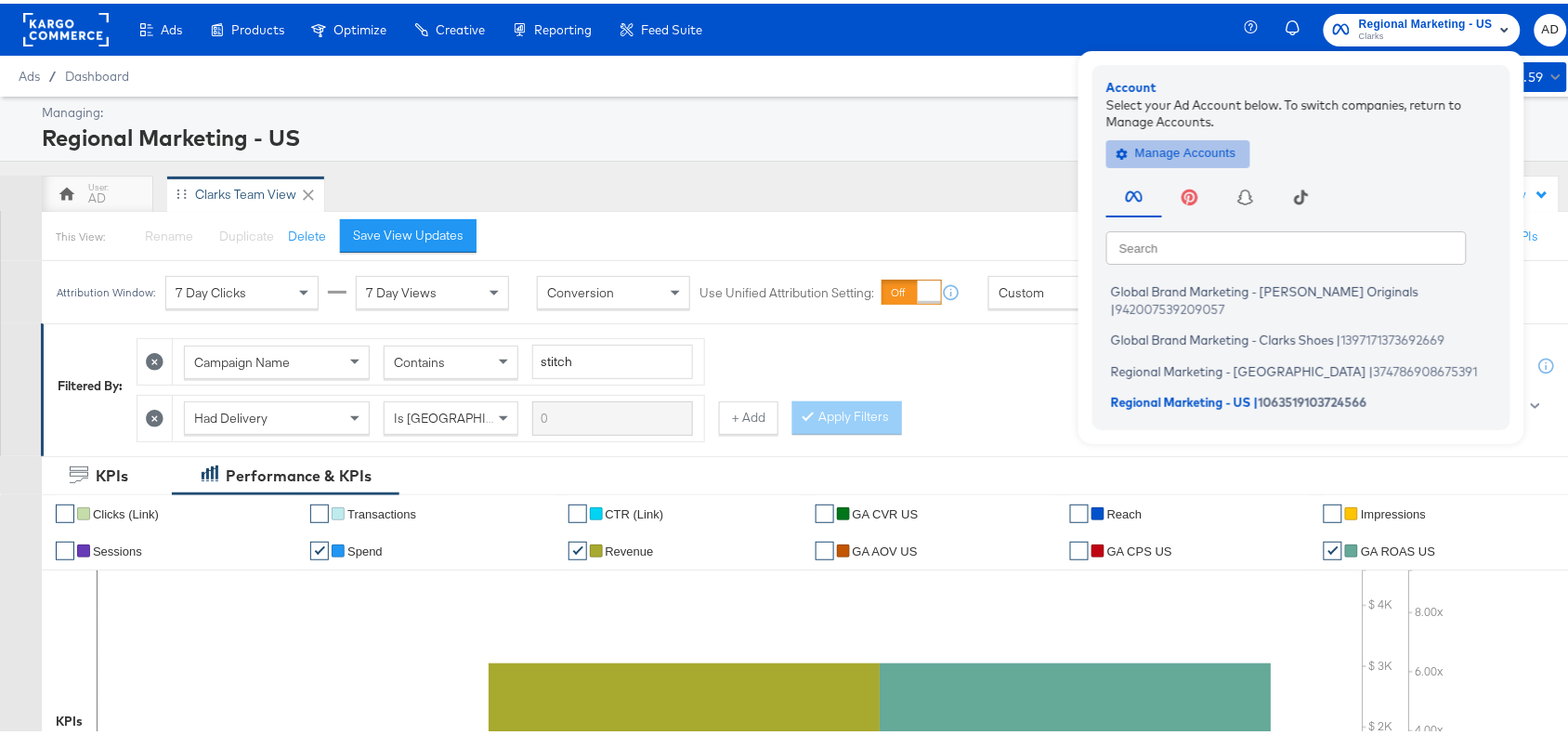
click at [1158, 147] on span "Manage Accounts" at bounding box center [1178, 149] width 116 height 21
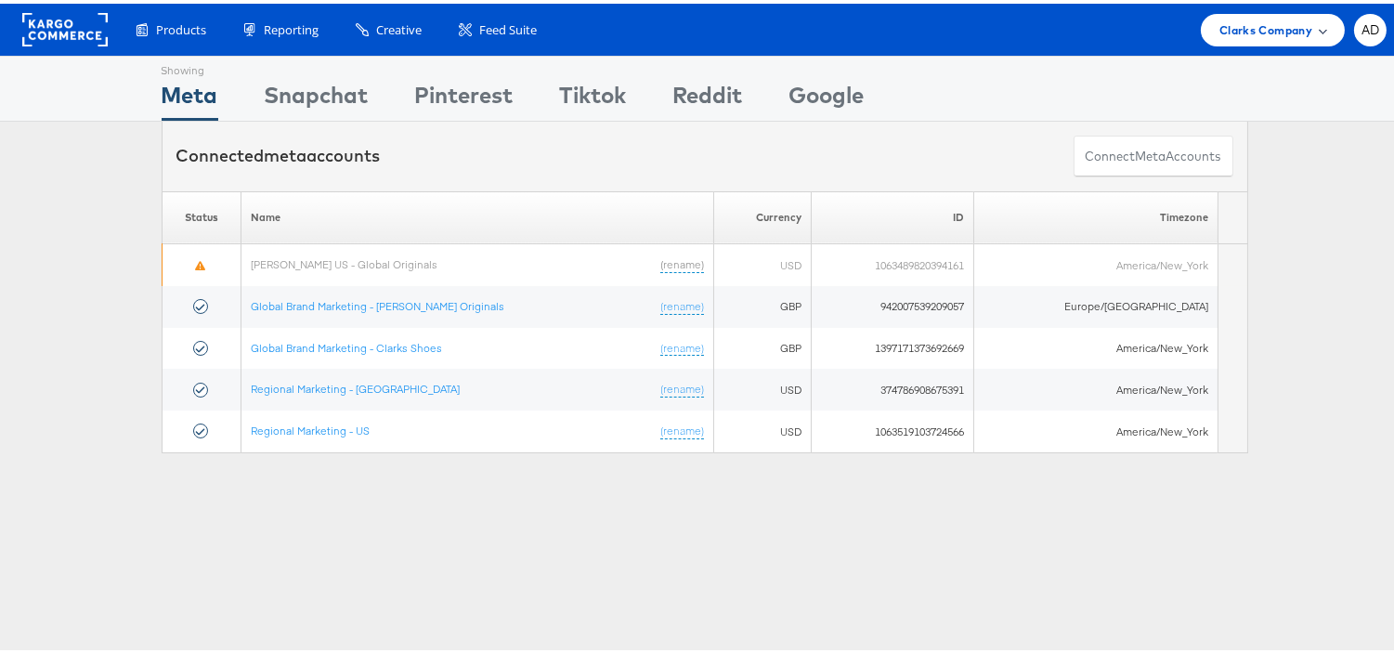
click at [1258, 17] on span "Clarks Company" at bounding box center [1266, 27] width 93 height 20
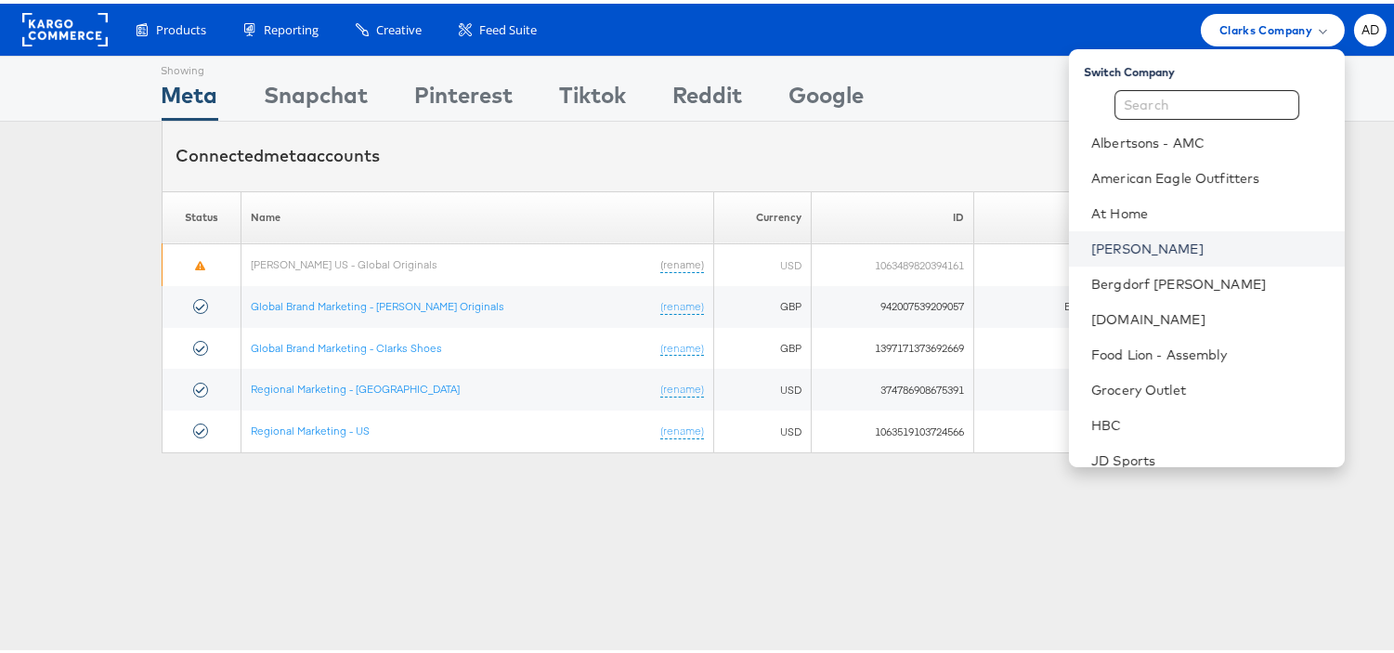
click at [1092, 244] on link "[PERSON_NAME]" at bounding box center [1211, 245] width 239 height 19
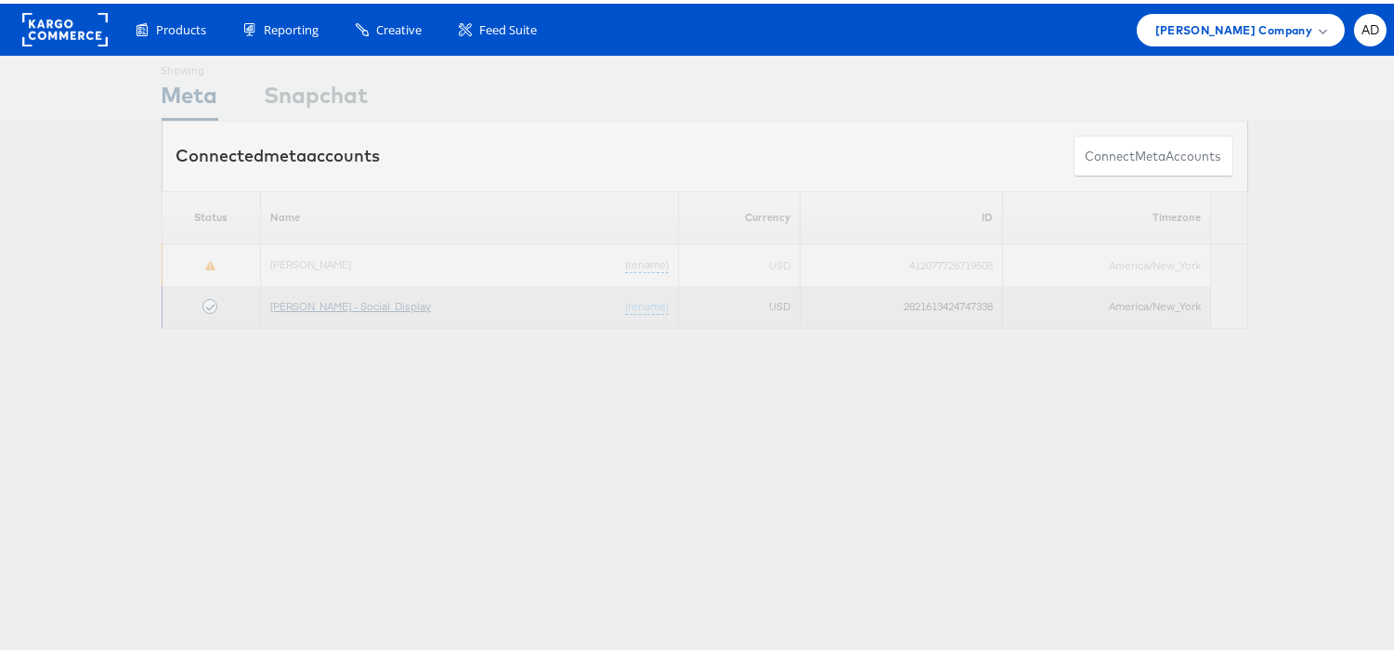
click at [307, 304] on link "[PERSON_NAME] - Social_Display" at bounding box center [350, 302] width 161 height 14
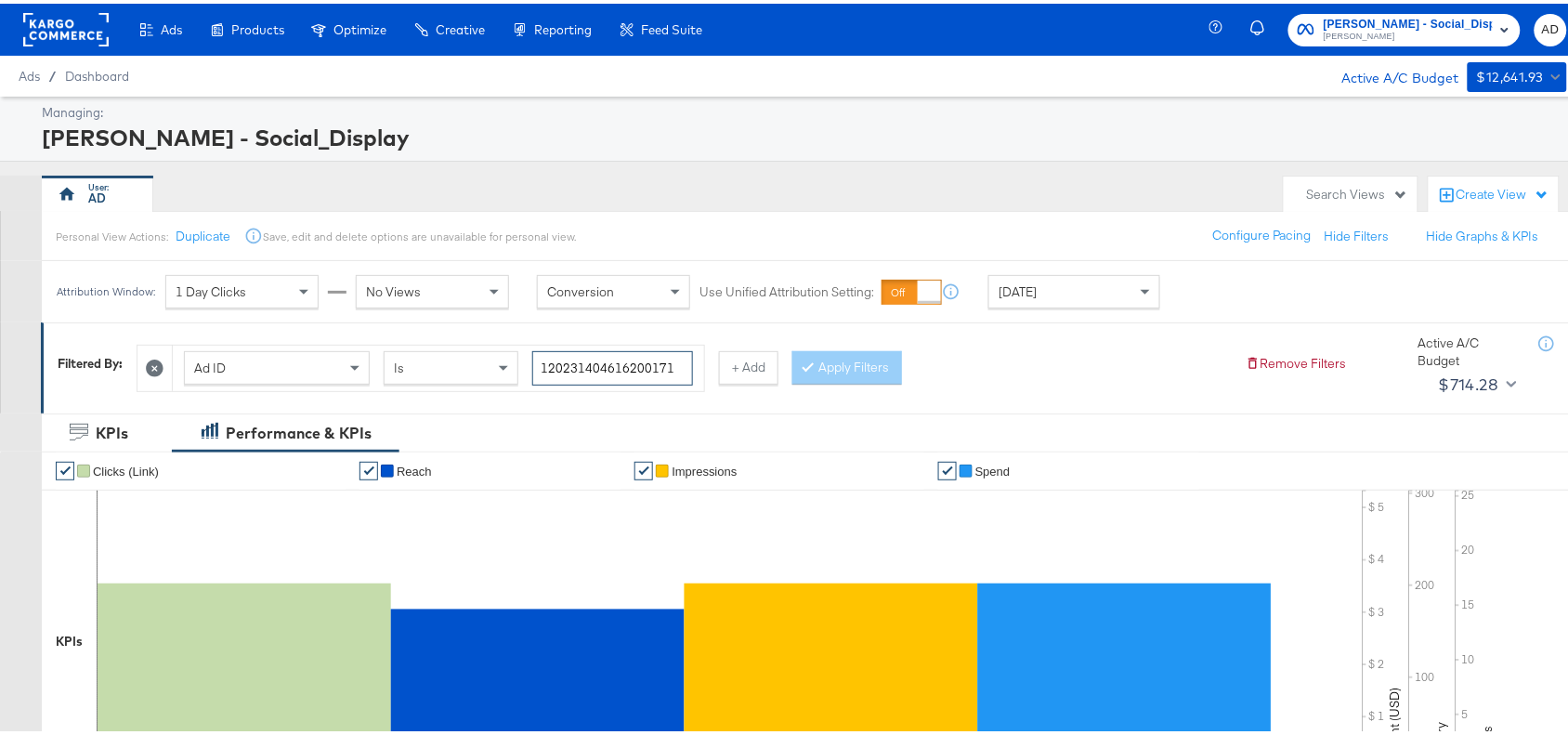
click at [686, 363] on input "120231404616200171" at bounding box center [612, 364] width 161 height 34
paste input "2"
click at [686, 363] on input "120231404616200171" at bounding box center [612, 364] width 161 height 34
click at [902, 368] on button "Apply Filters" at bounding box center [847, 363] width 110 height 33
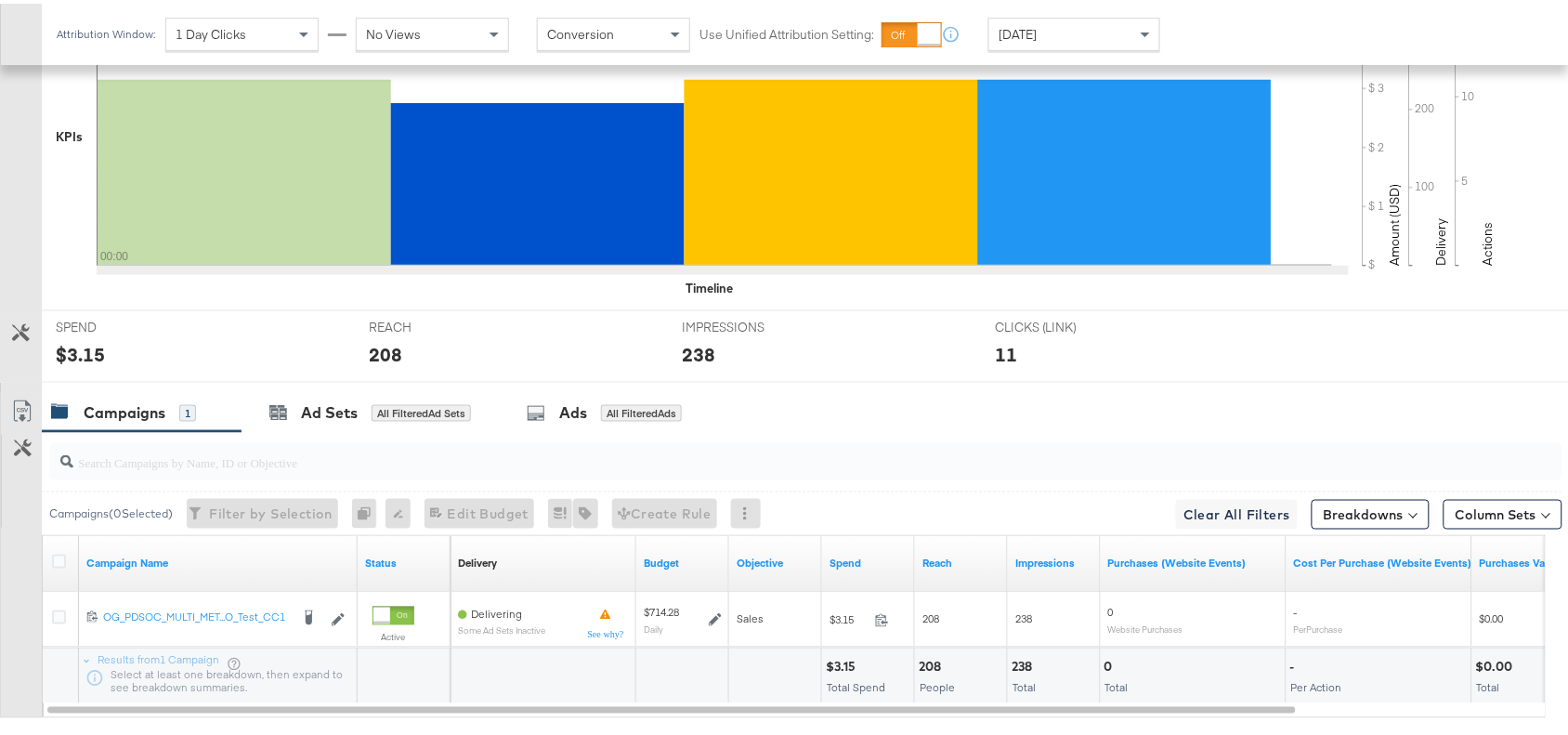
scroll to position [608, 0]
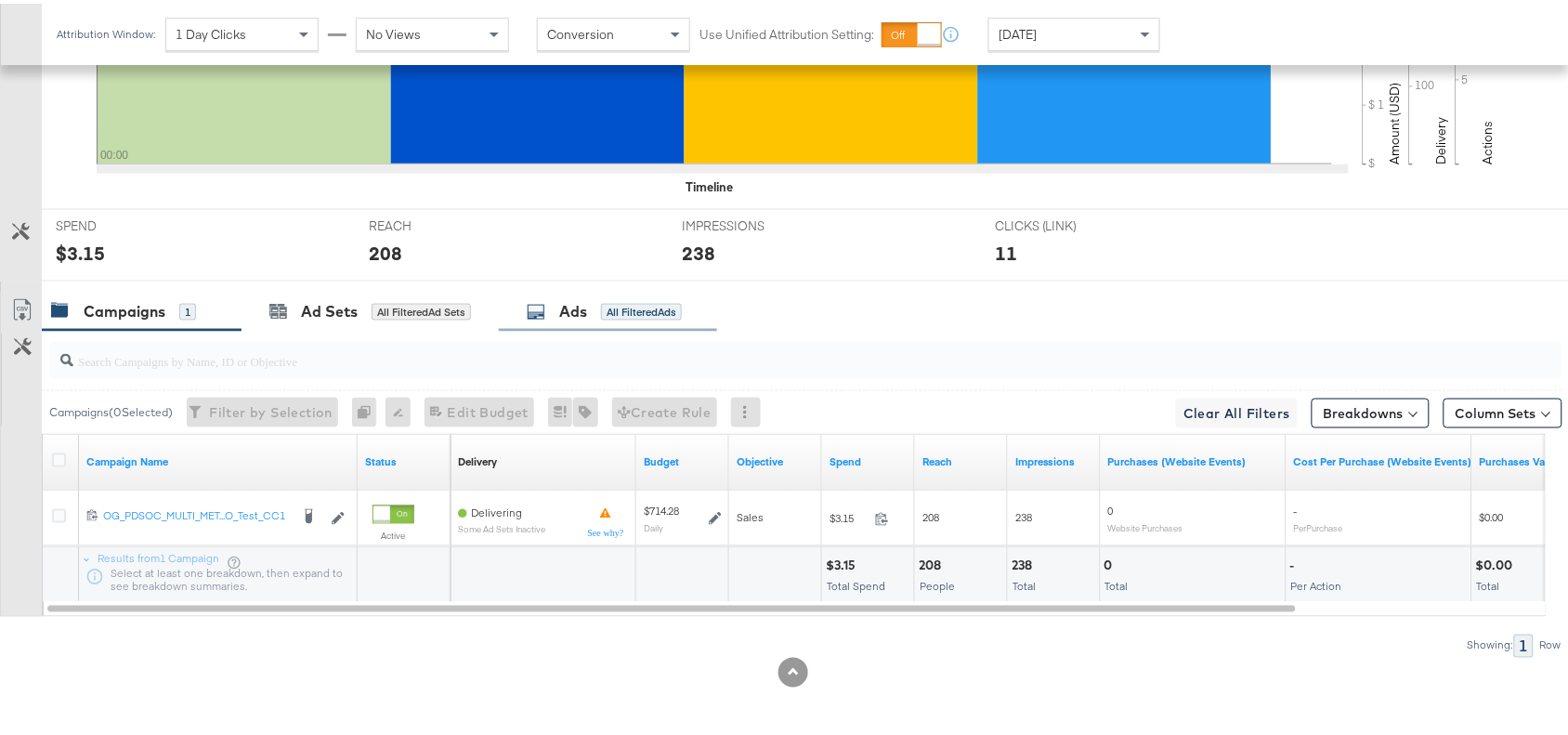
click at [550, 308] on div "Ads All Filtered Ads" at bounding box center [604, 307] width 155 height 21
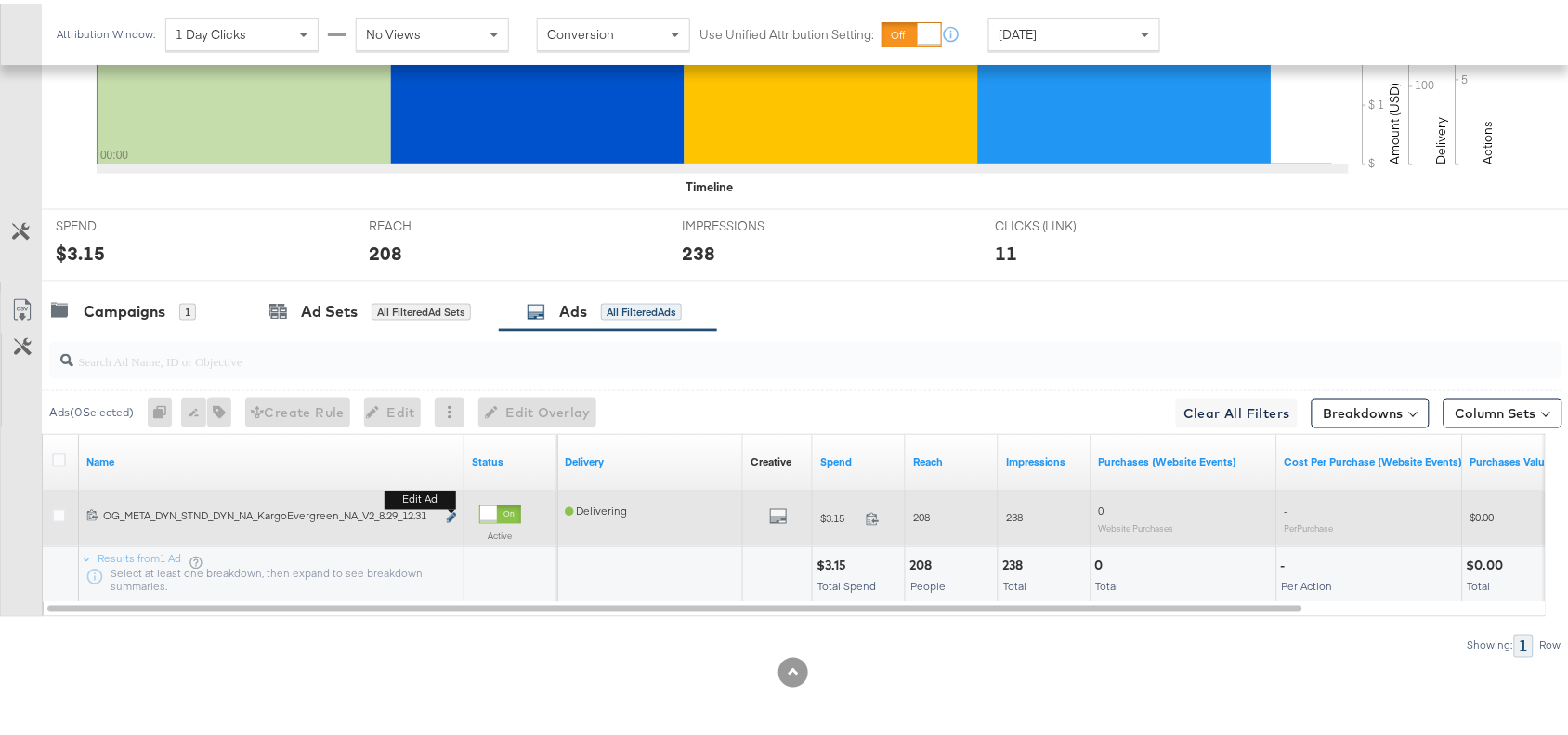
click at [449, 517] on icon "link" at bounding box center [451, 514] width 9 height 10
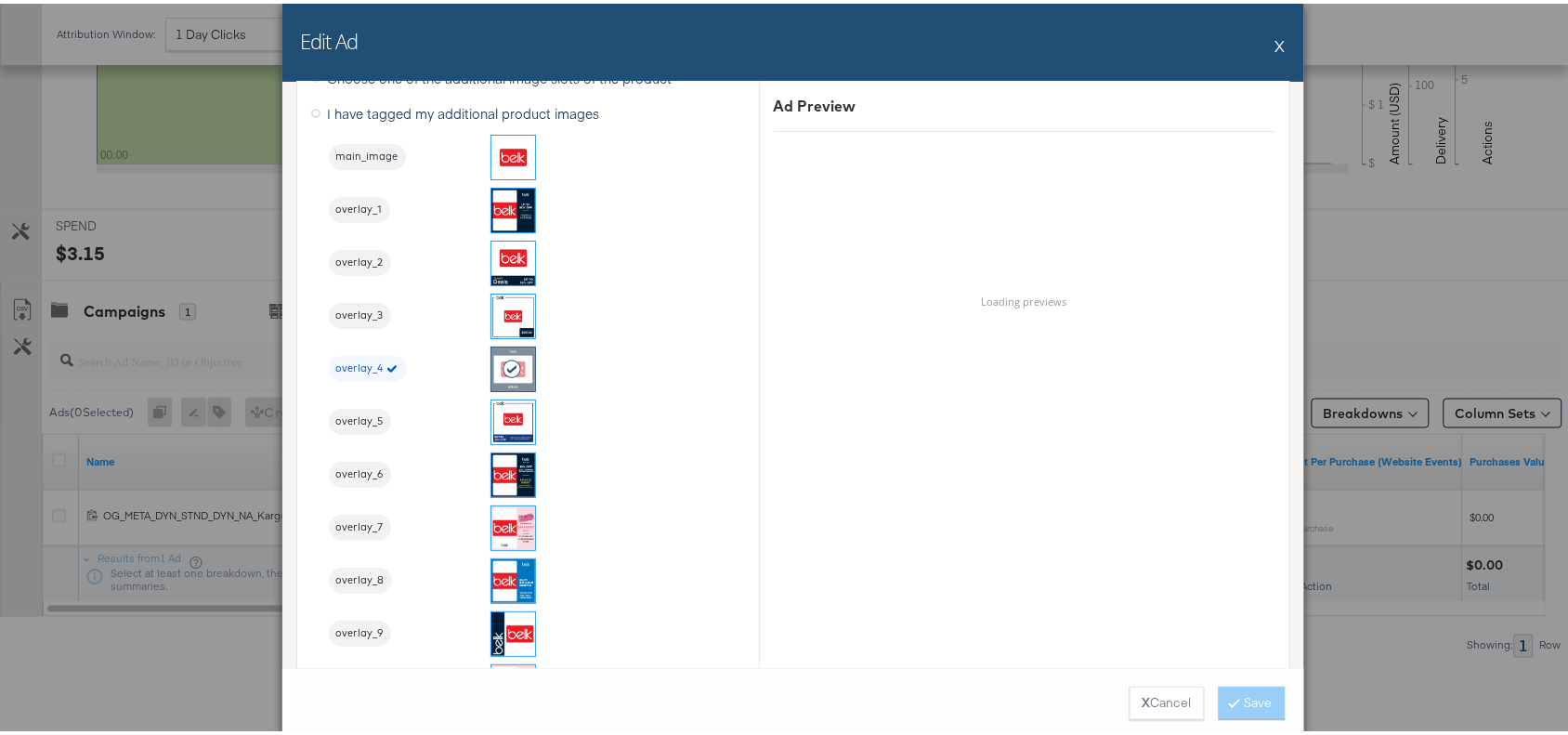
scroll to position [1993, 0]
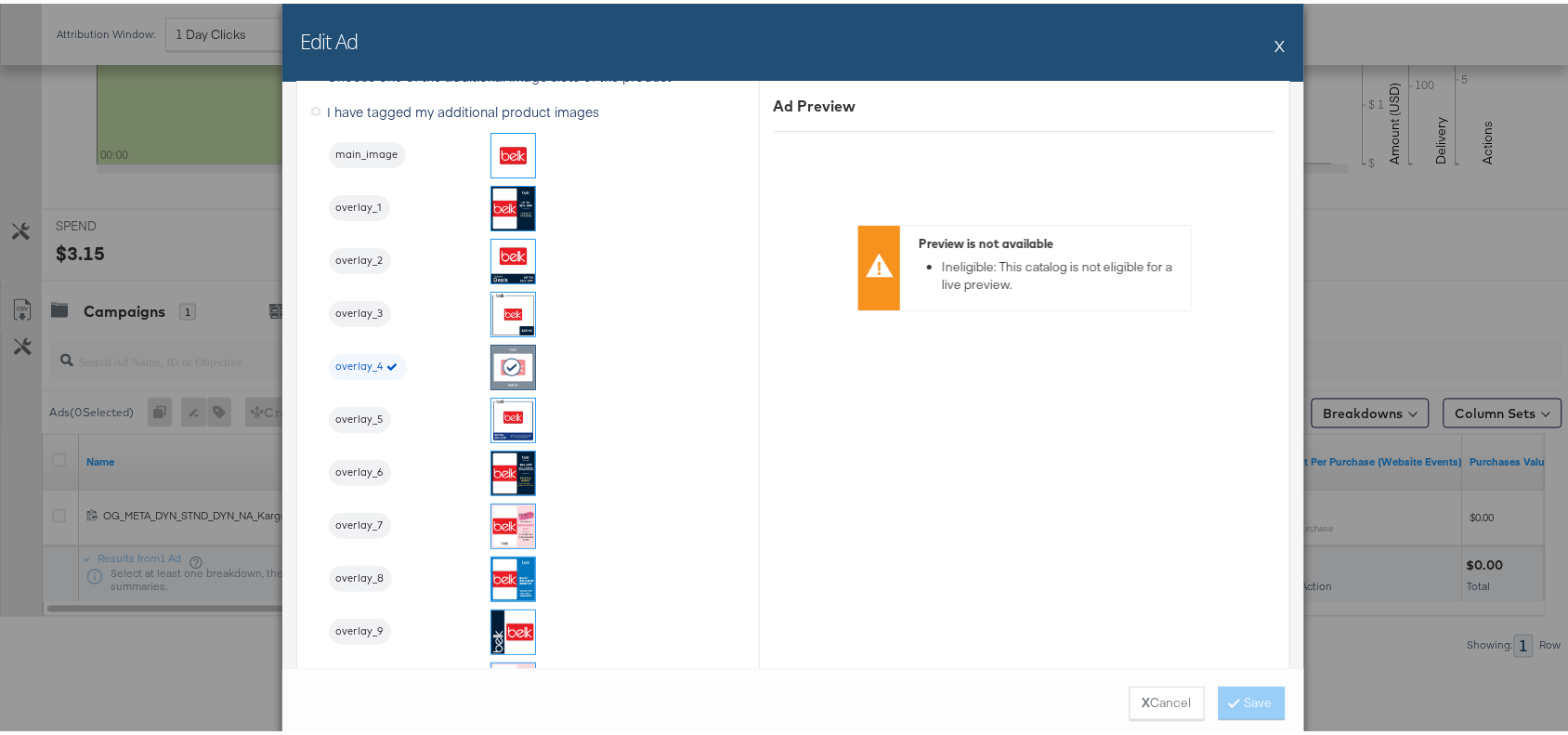
click at [1275, 37] on button "X" at bounding box center [1280, 41] width 10 height 37
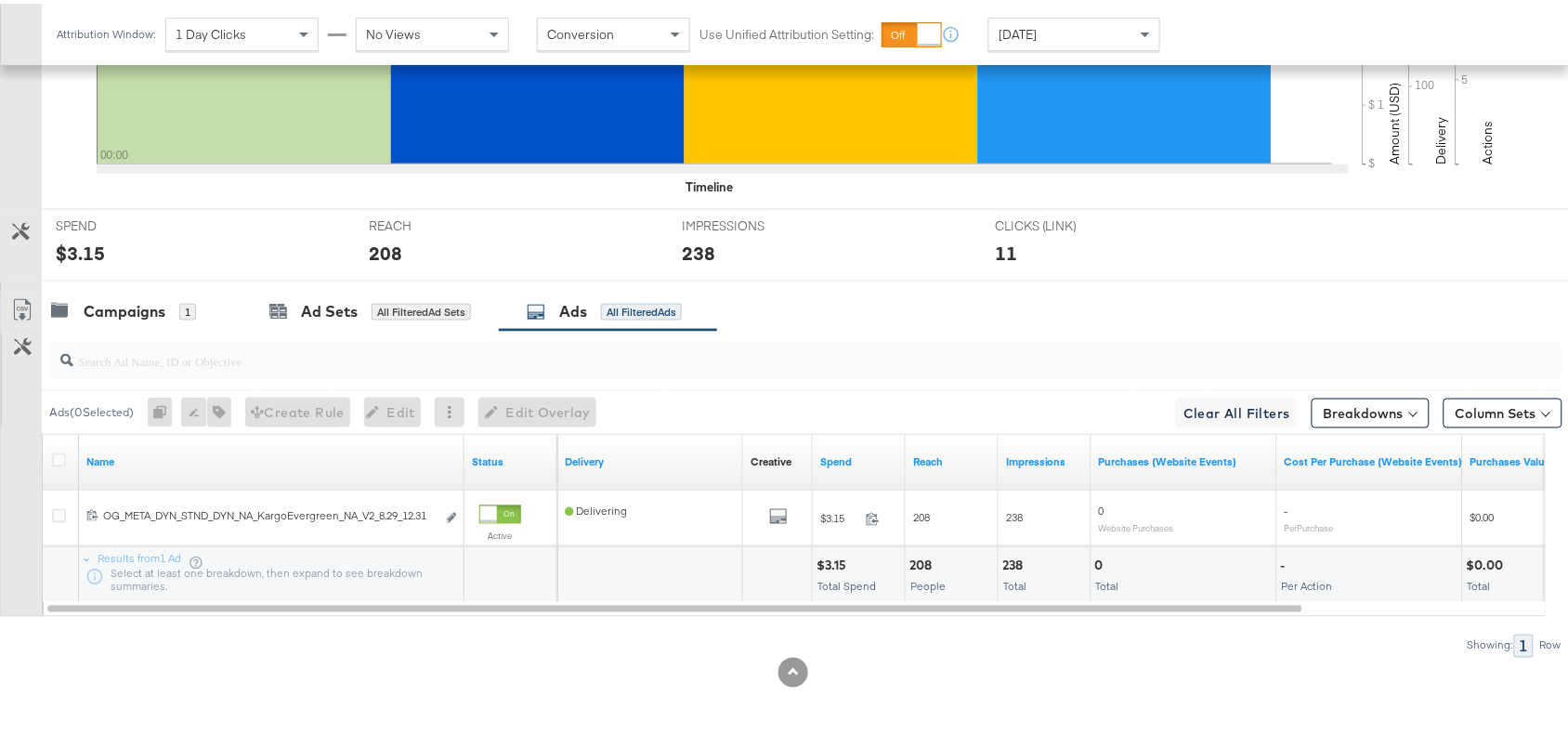
scroll to position [0, 0]
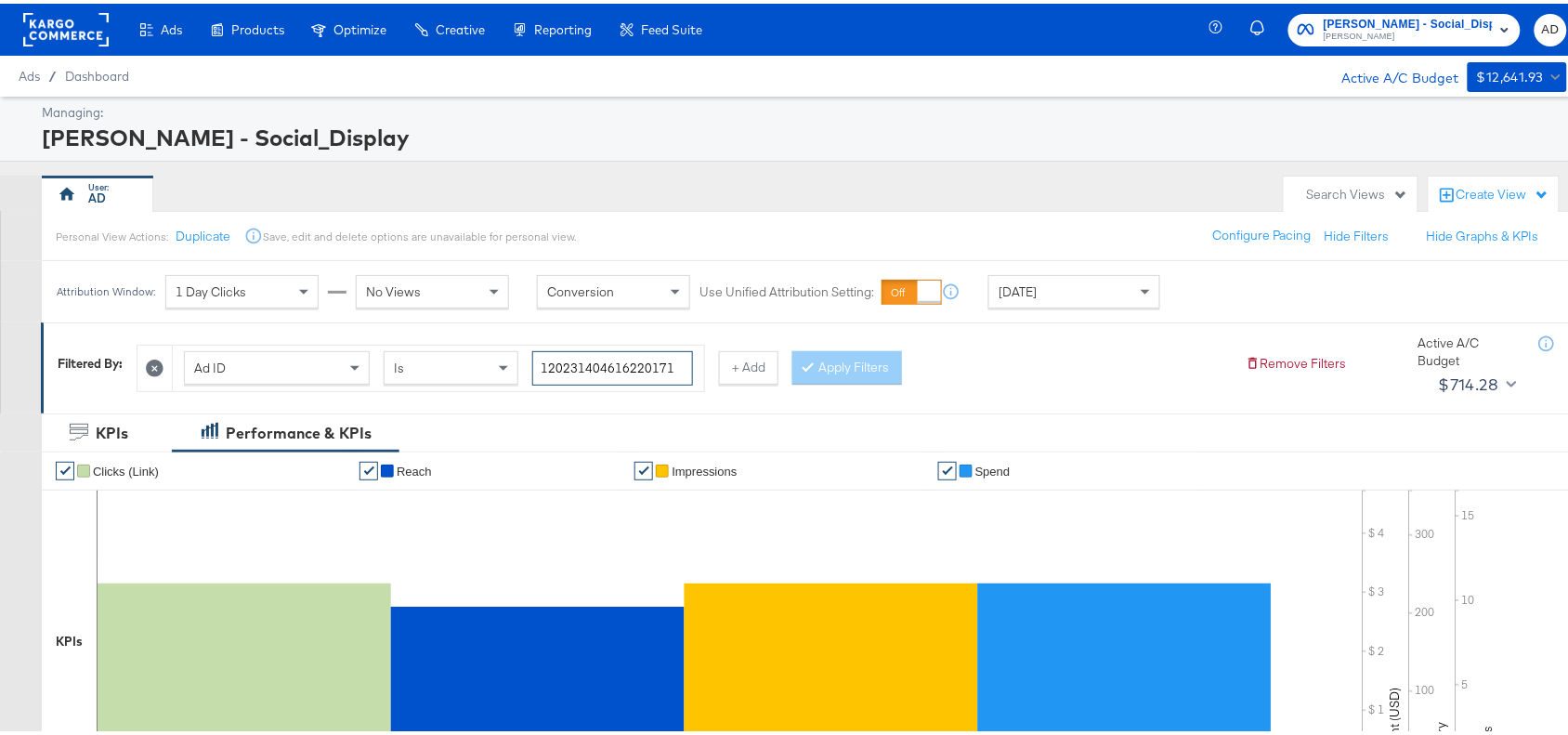
click at [680, 362] on input "120231404616220171" at bounding box center [612, 364] width 161 height 34
paste input "0"
type input "120231404616200171"
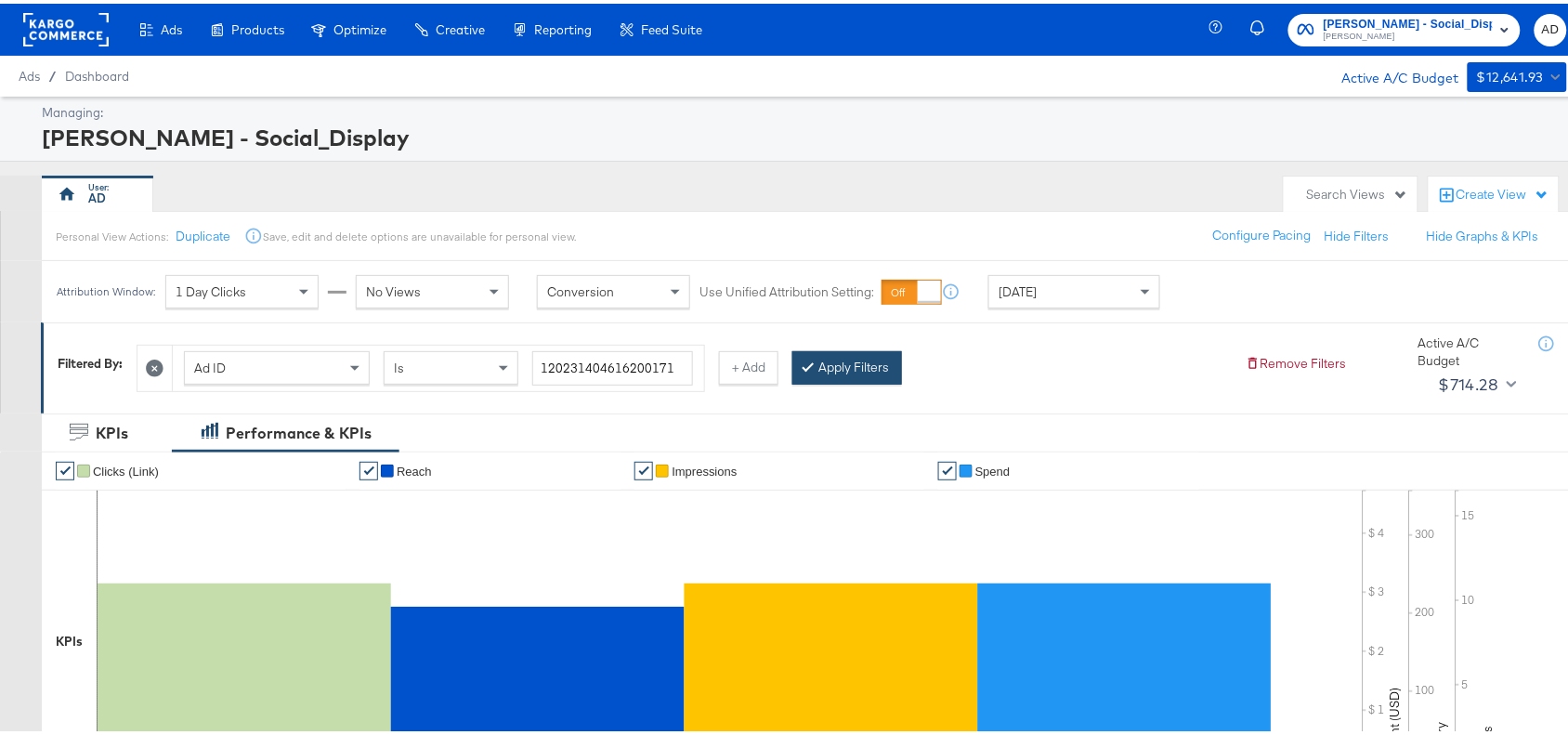
click at [815, 372] on div at bounding box center [811, 364] width 13 height 18
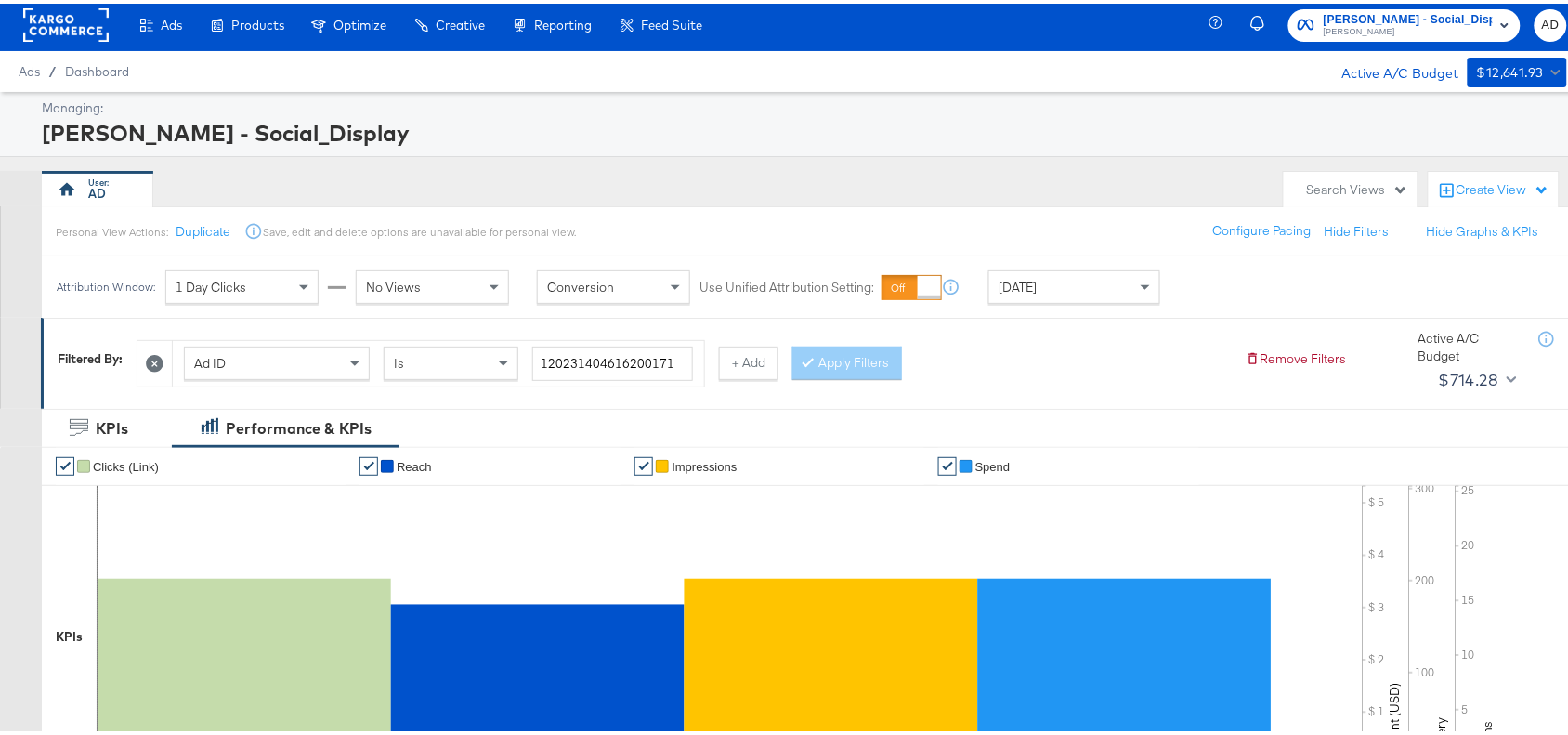
scroll to position [6, 0]
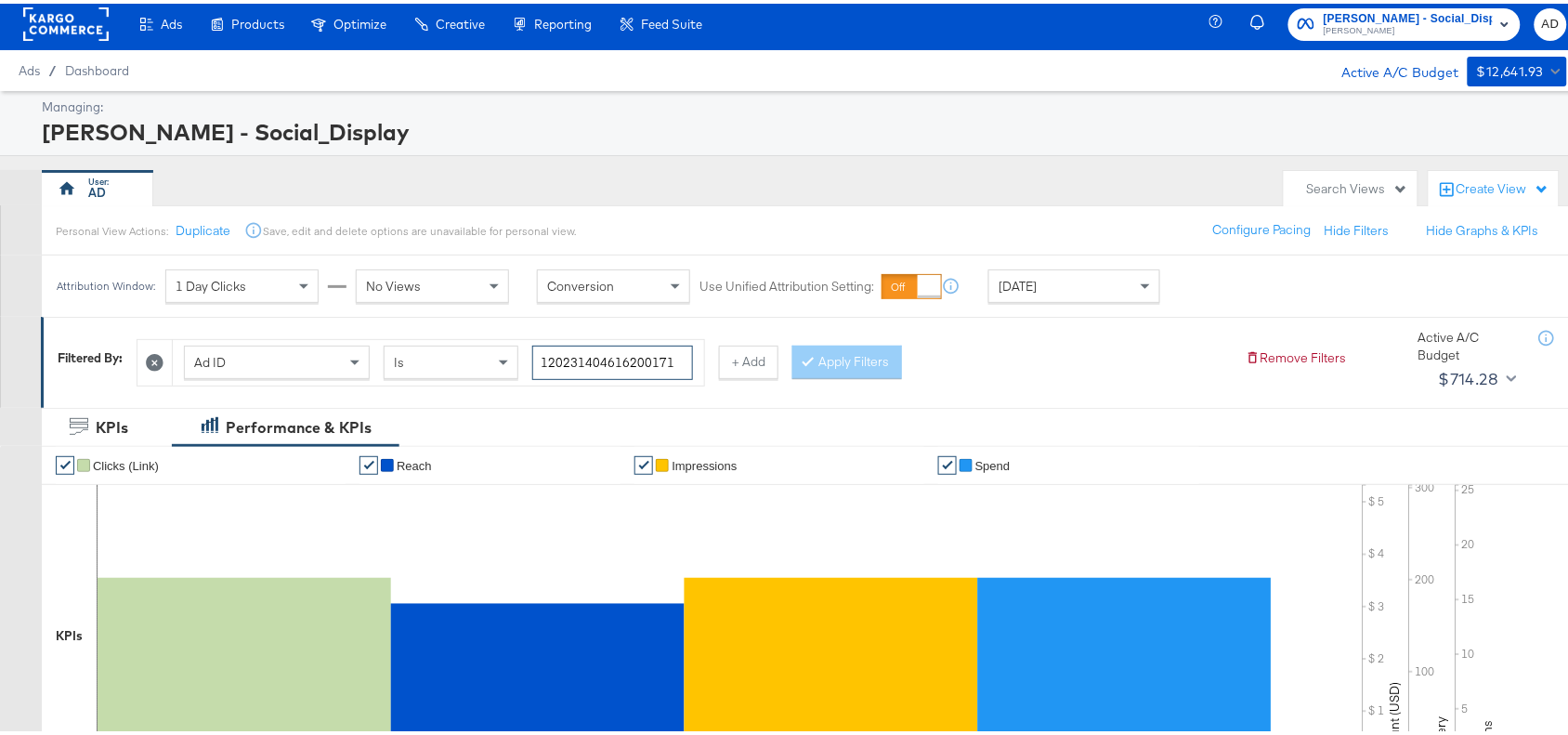
click at [674, 358] on input "120231404616200171" at bounding box center [612, 359] width 161 height 34
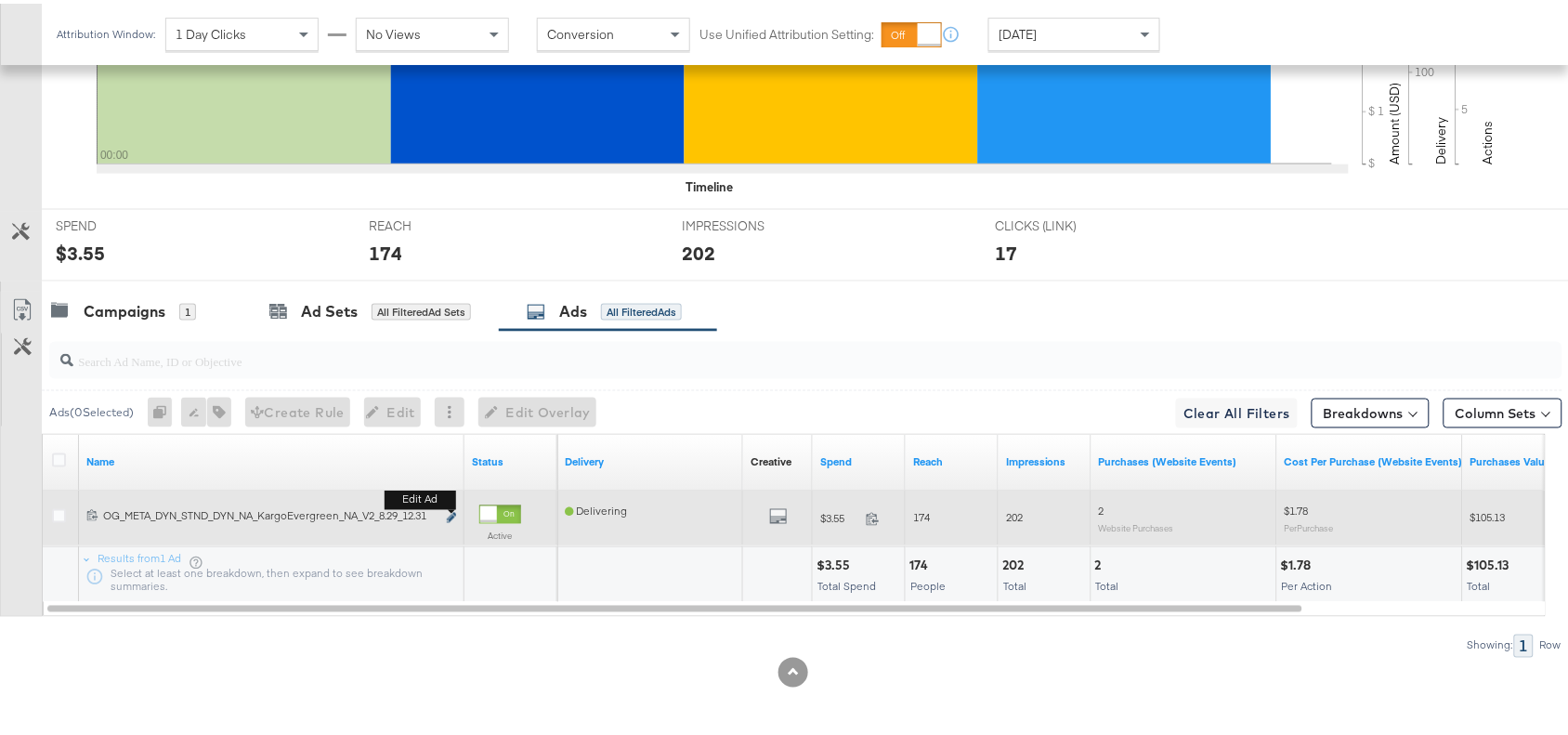
click at [448, 511] on icon "link" at bounding box center [451, 514] width 9 height 10
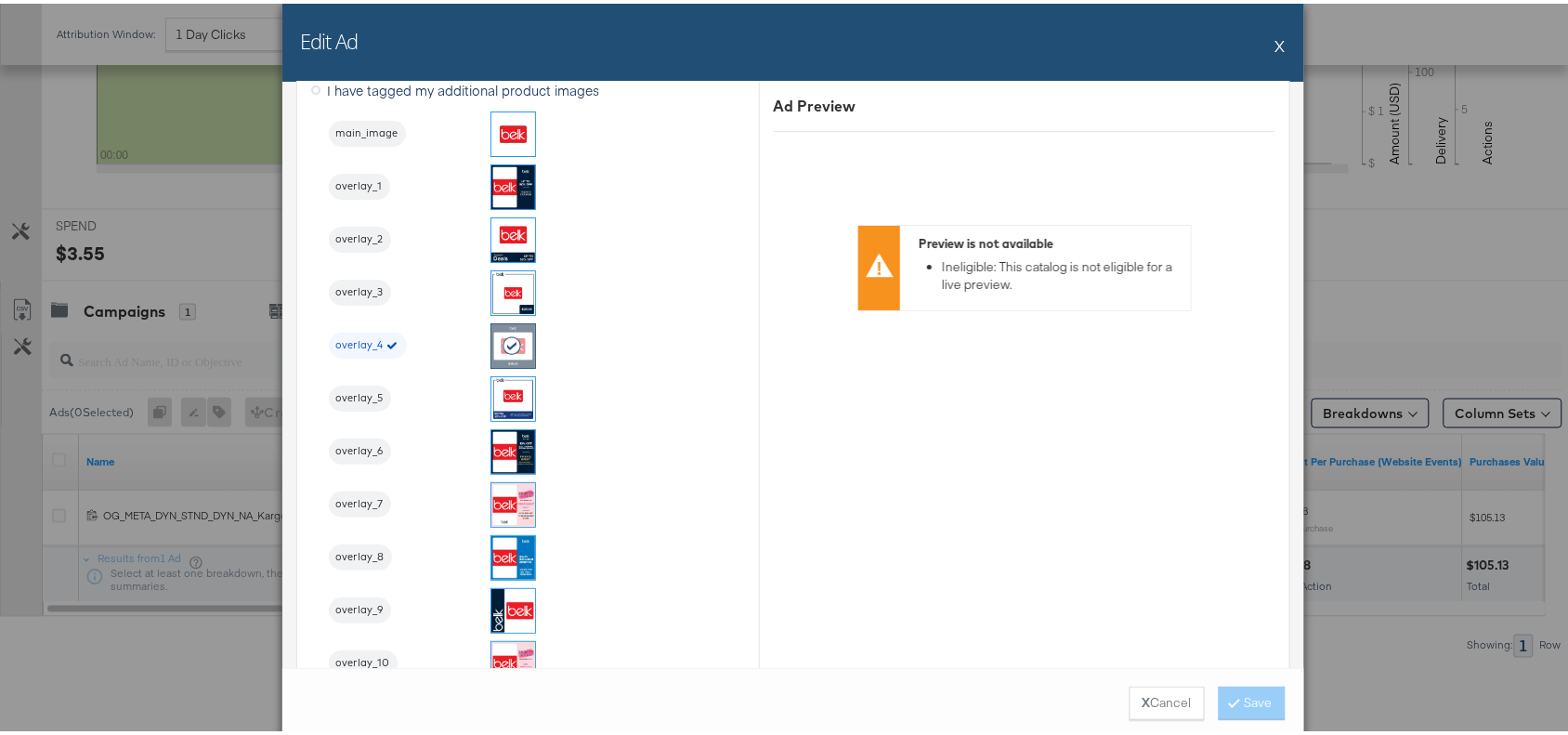
scroll to position [2016, 0]
click at [1275, 31] on button "X" at bounding box center [1280, 41] width 10 height 37
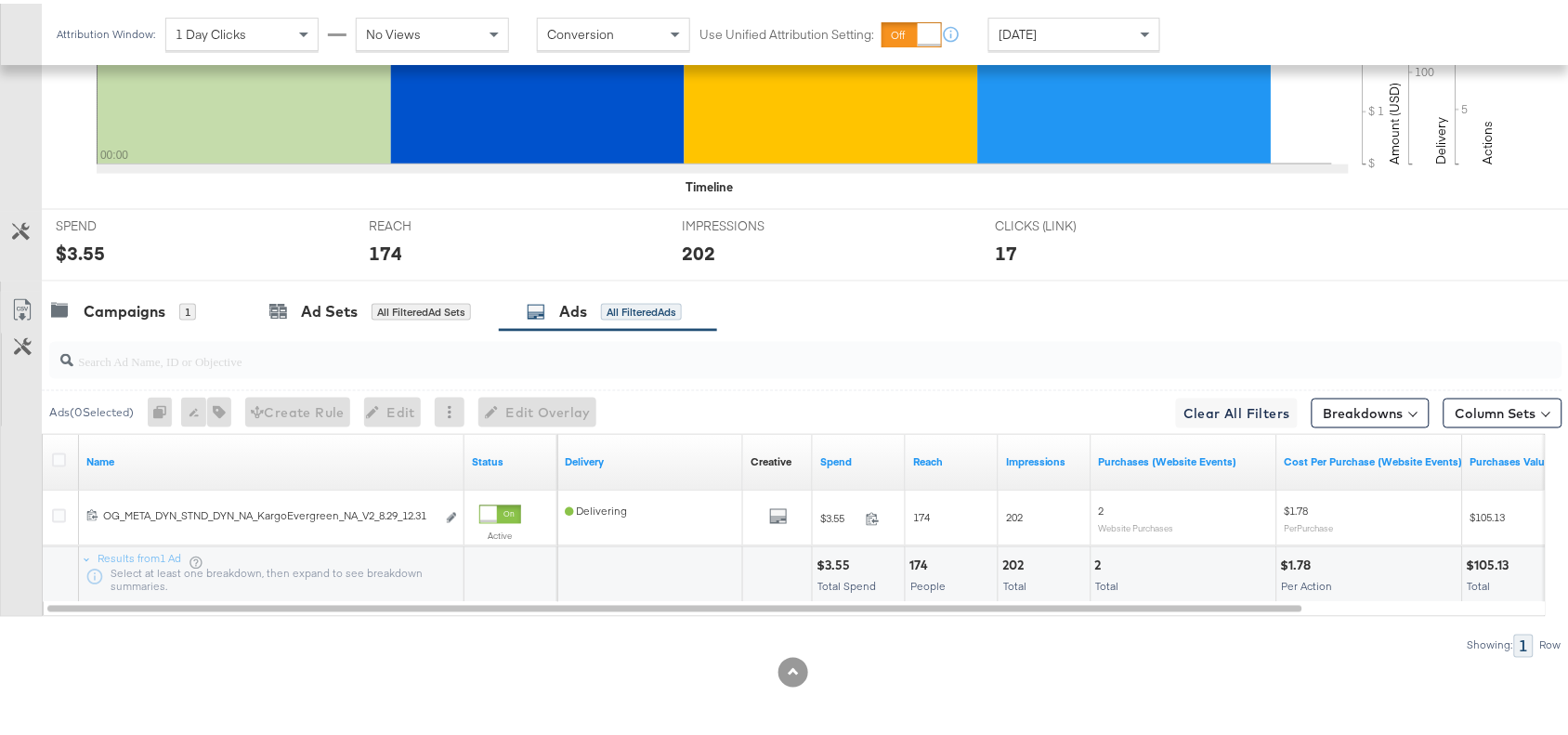
scroll to position [0, 0]
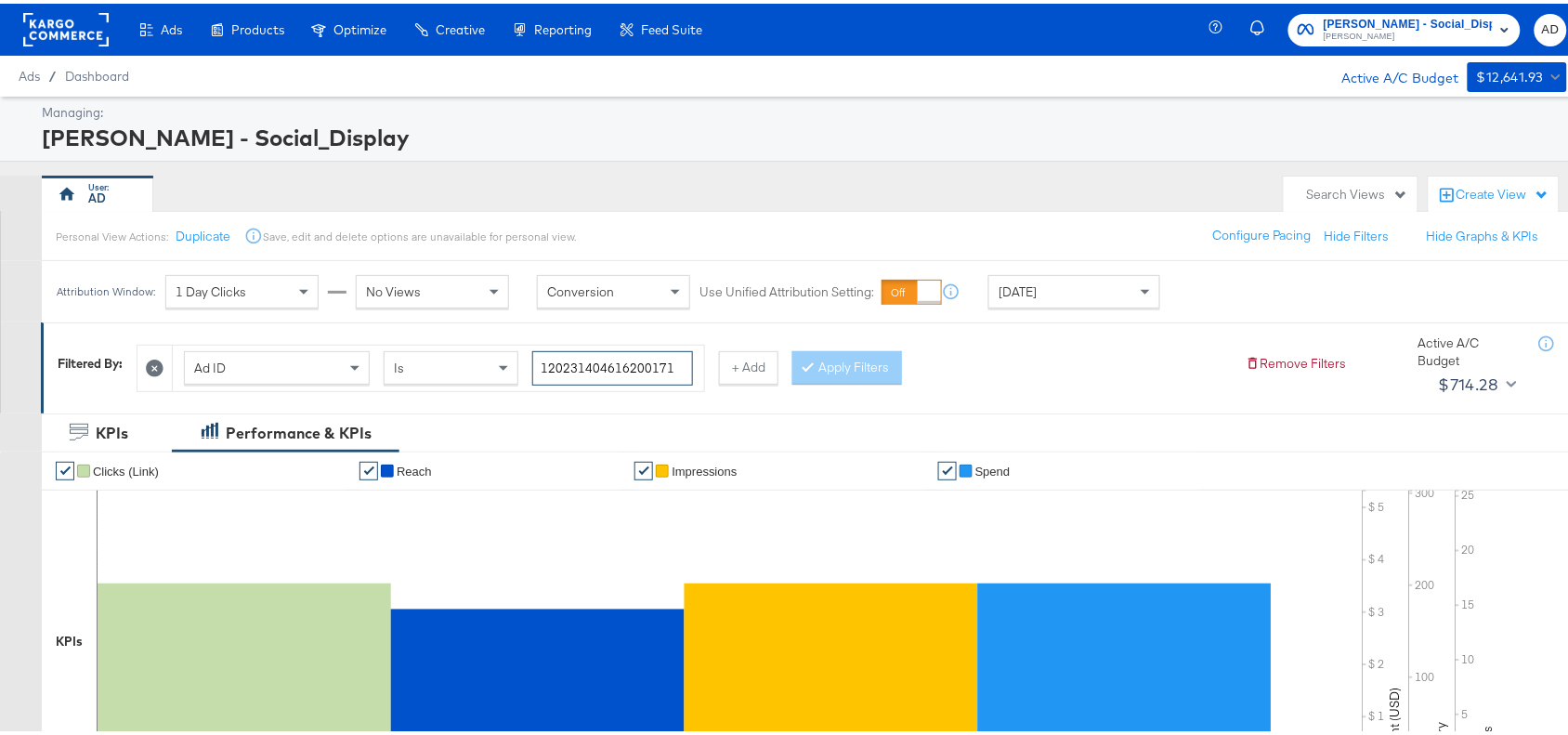
click at [680, 364] on input "120231404616200171" at bounding box center [612, 364] width 161 height 34
paste input "60453057"
type input "120231604530570171"
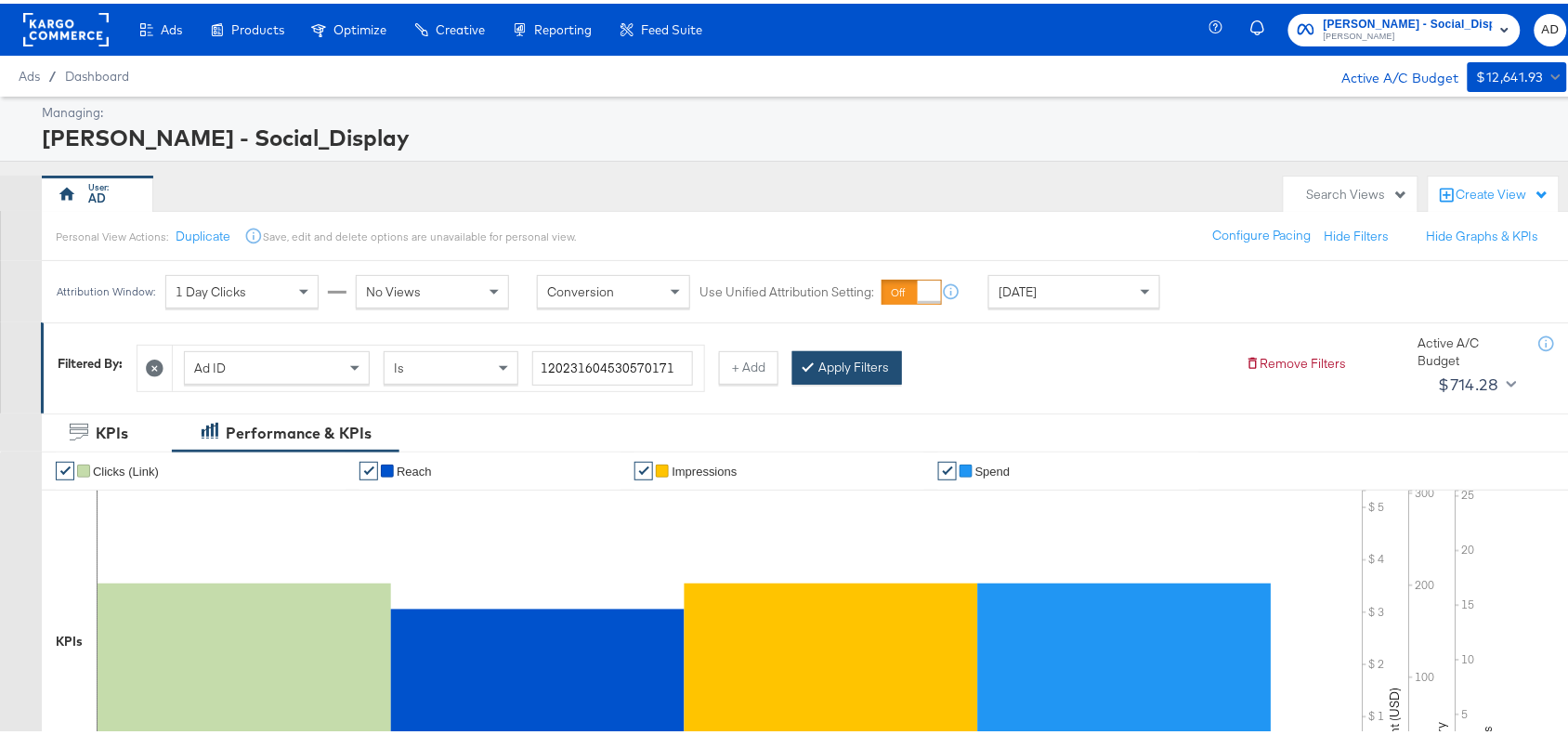
click at [842, 362] on button "Apply Filters" at bounding box center [847, 363] width 110 height 33
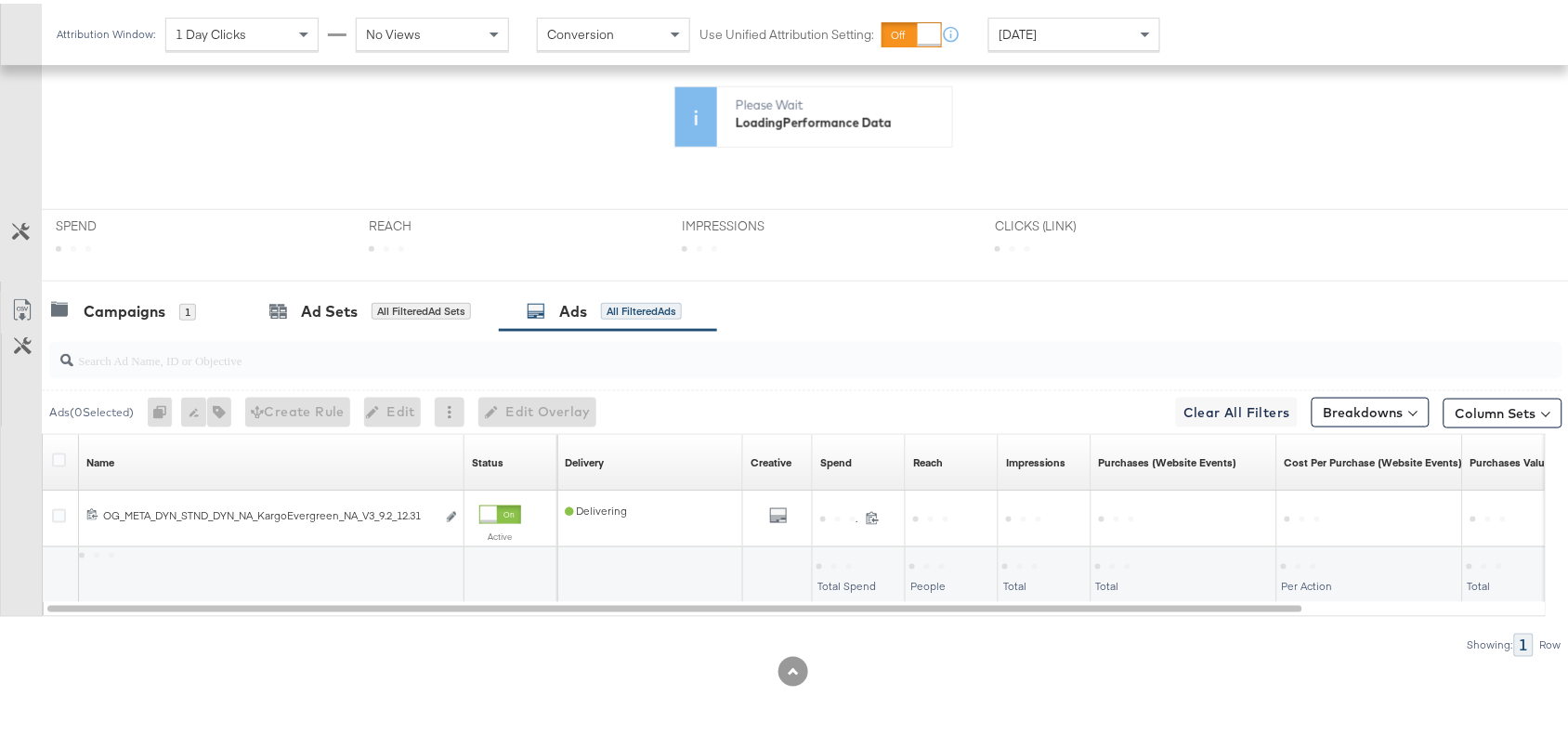
scroll to position [608, 0]
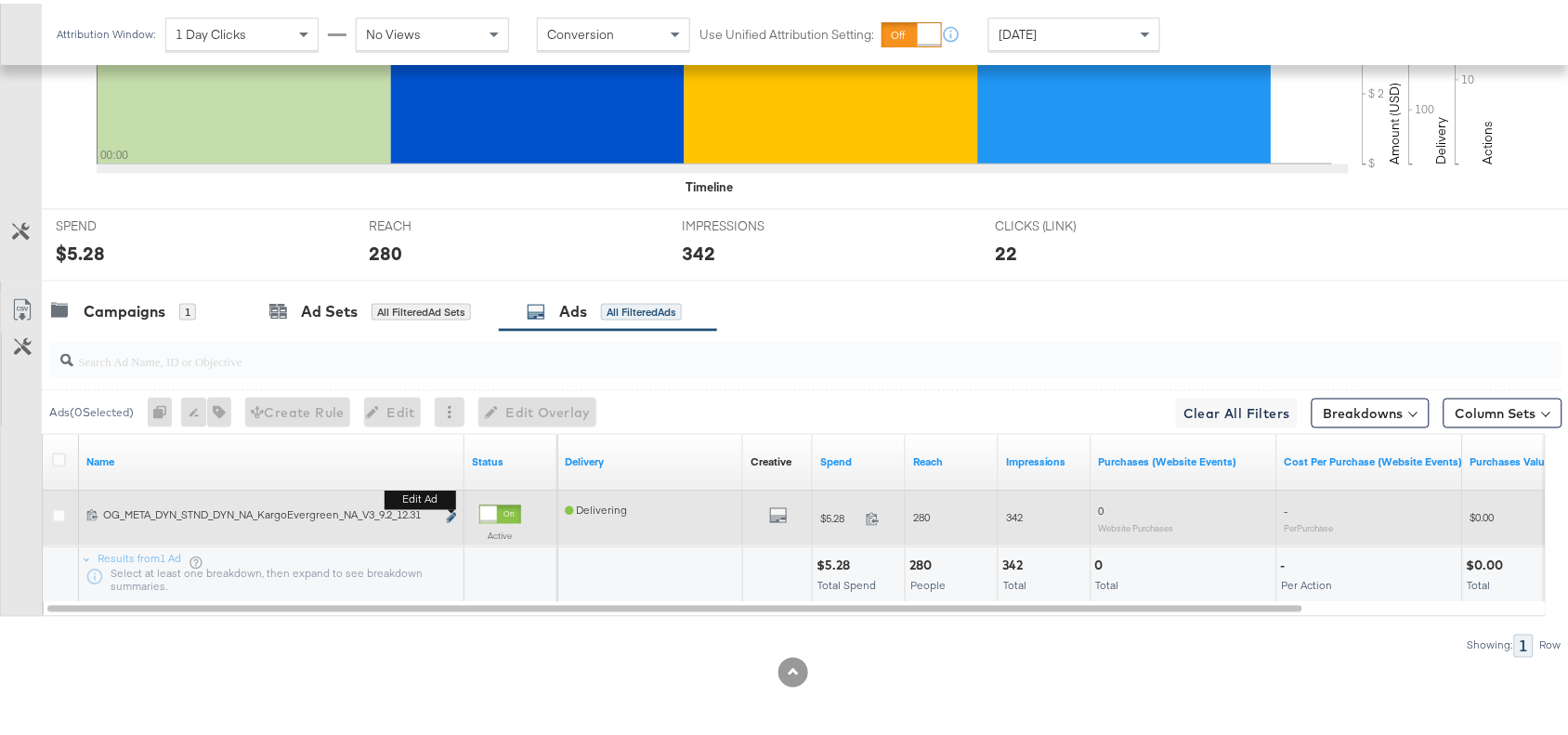
click at [451, 512] on icon "link" at bounding box center [451, 514] width 9 height 10
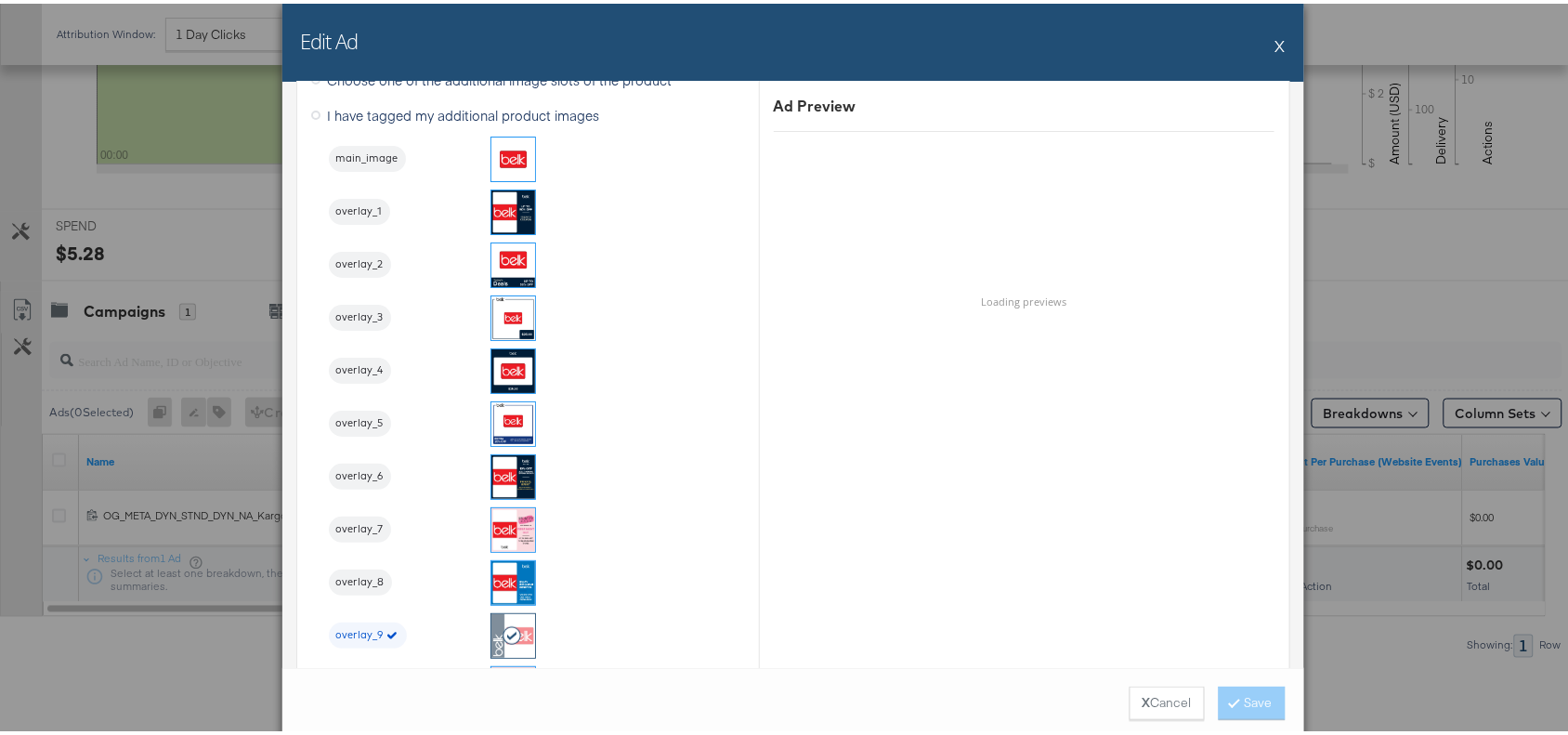
scroll to position [1990, 0]
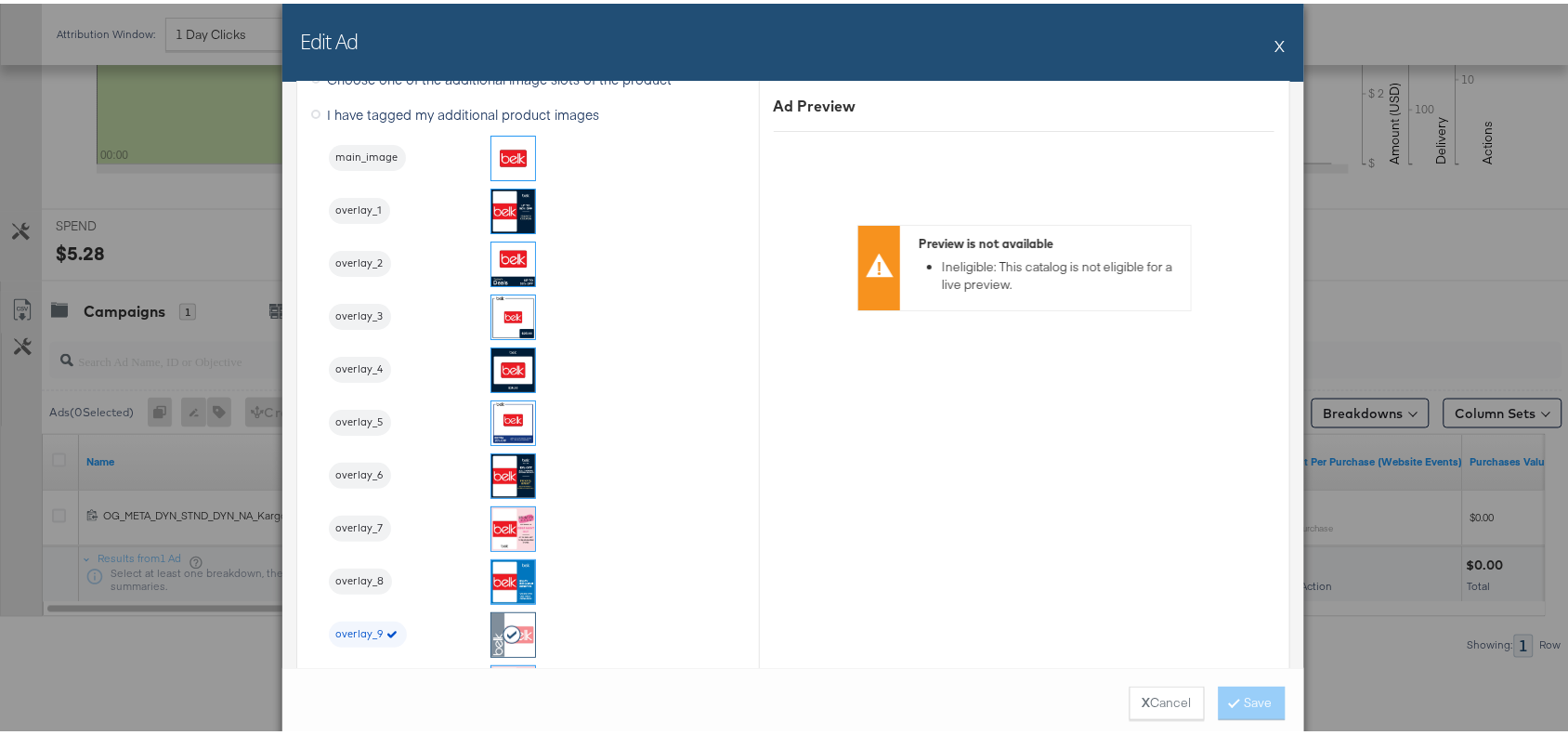
click at [1275, 39] on button "X" at bounding box center [1280, 41] width 10 height 37
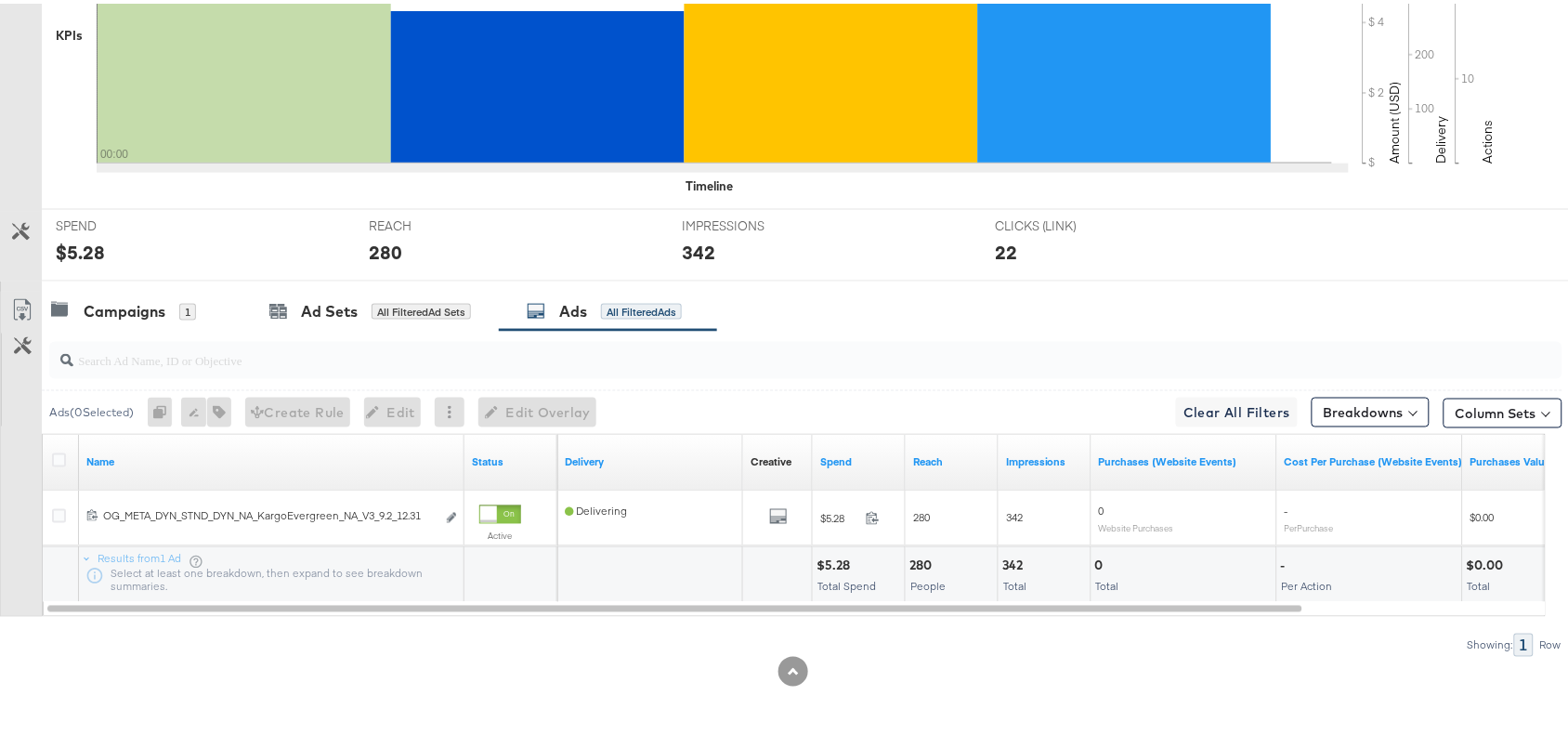
scroll to position [0, 0]
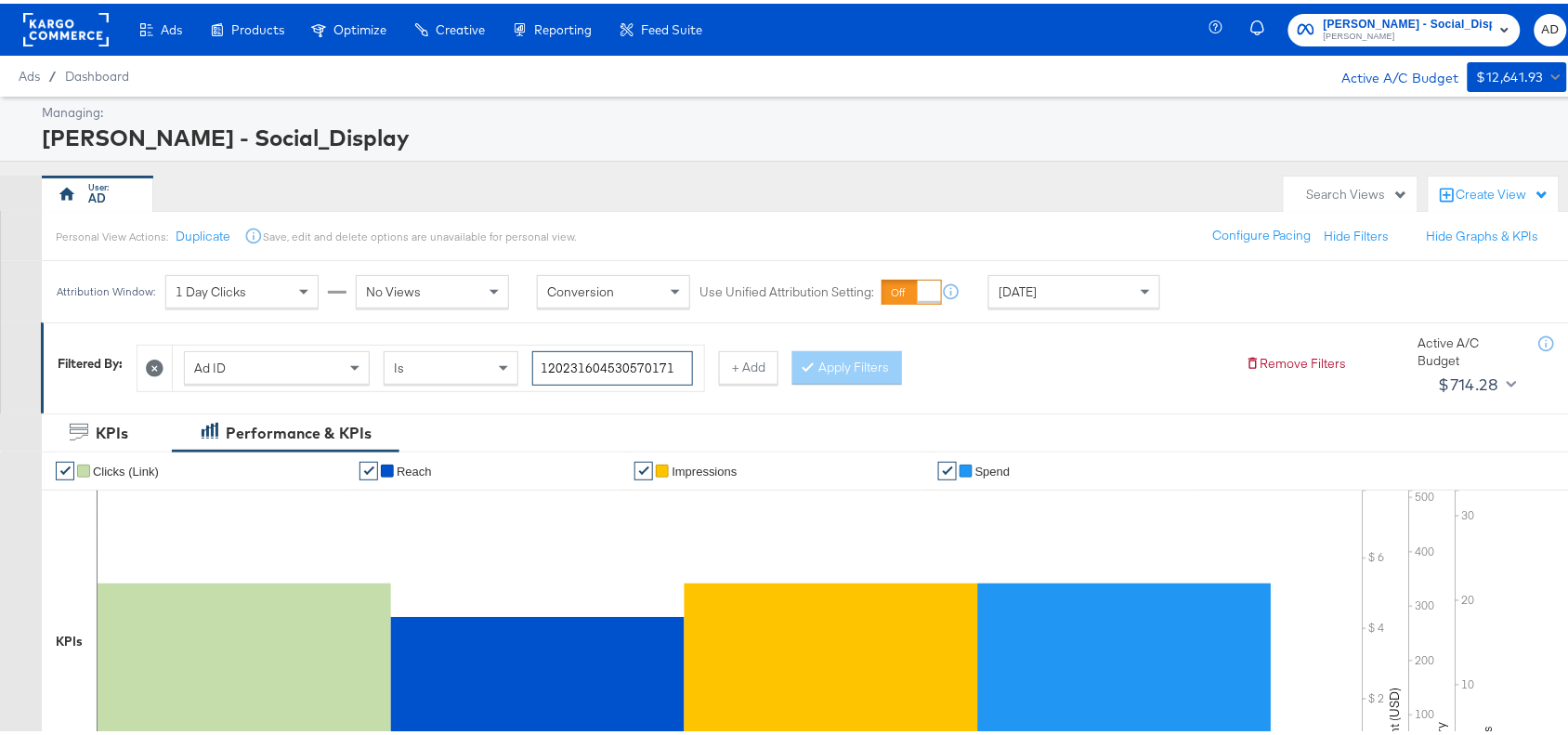
click at [680, 372] on input "120231604530570171" at bounding box center [612, 364] width 161 height 34
paste input "4"
type input "120231604530540171"
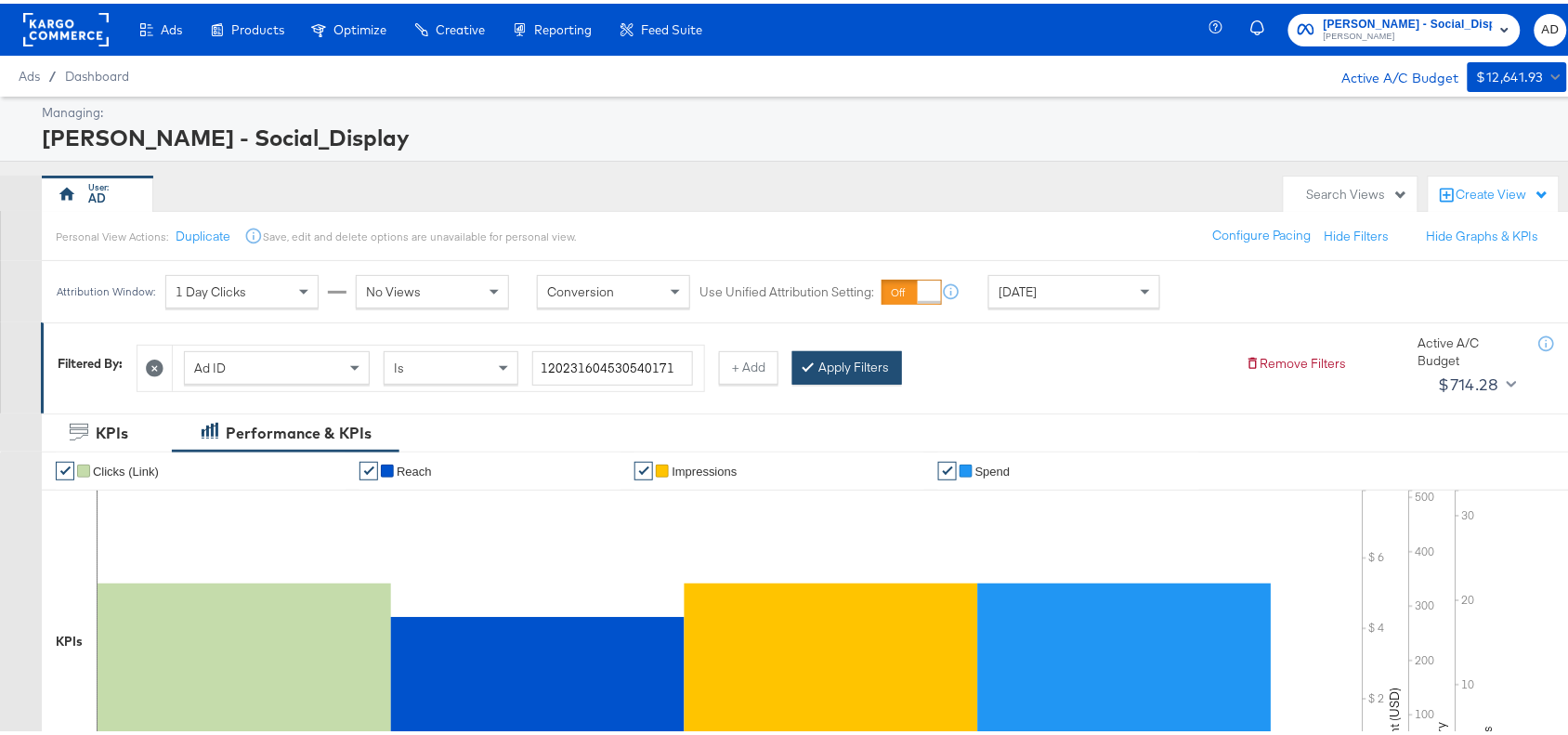
click at [811, 364] on icon at bounding box center [808, 362] width 6 height 11
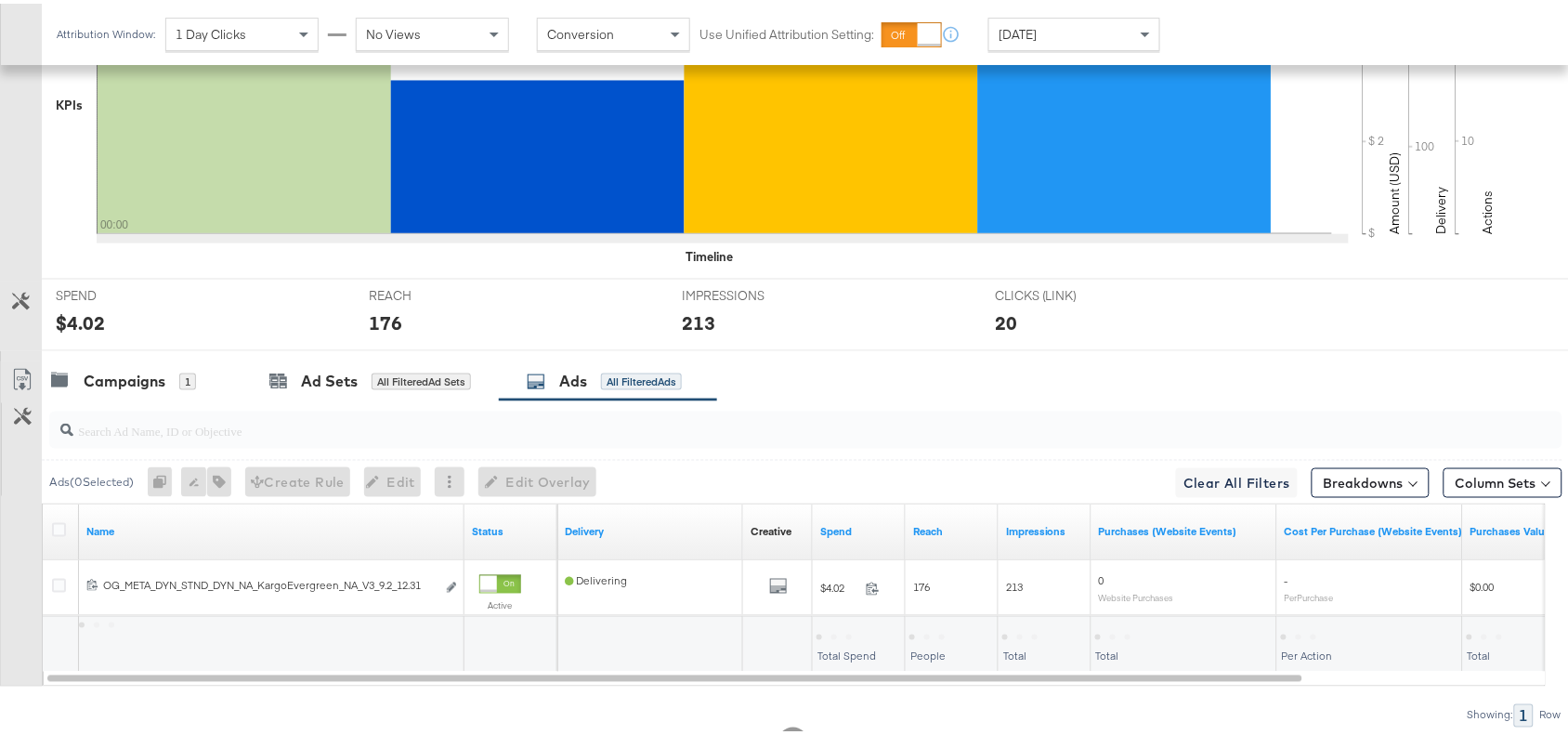
scroll to position [608, 0]
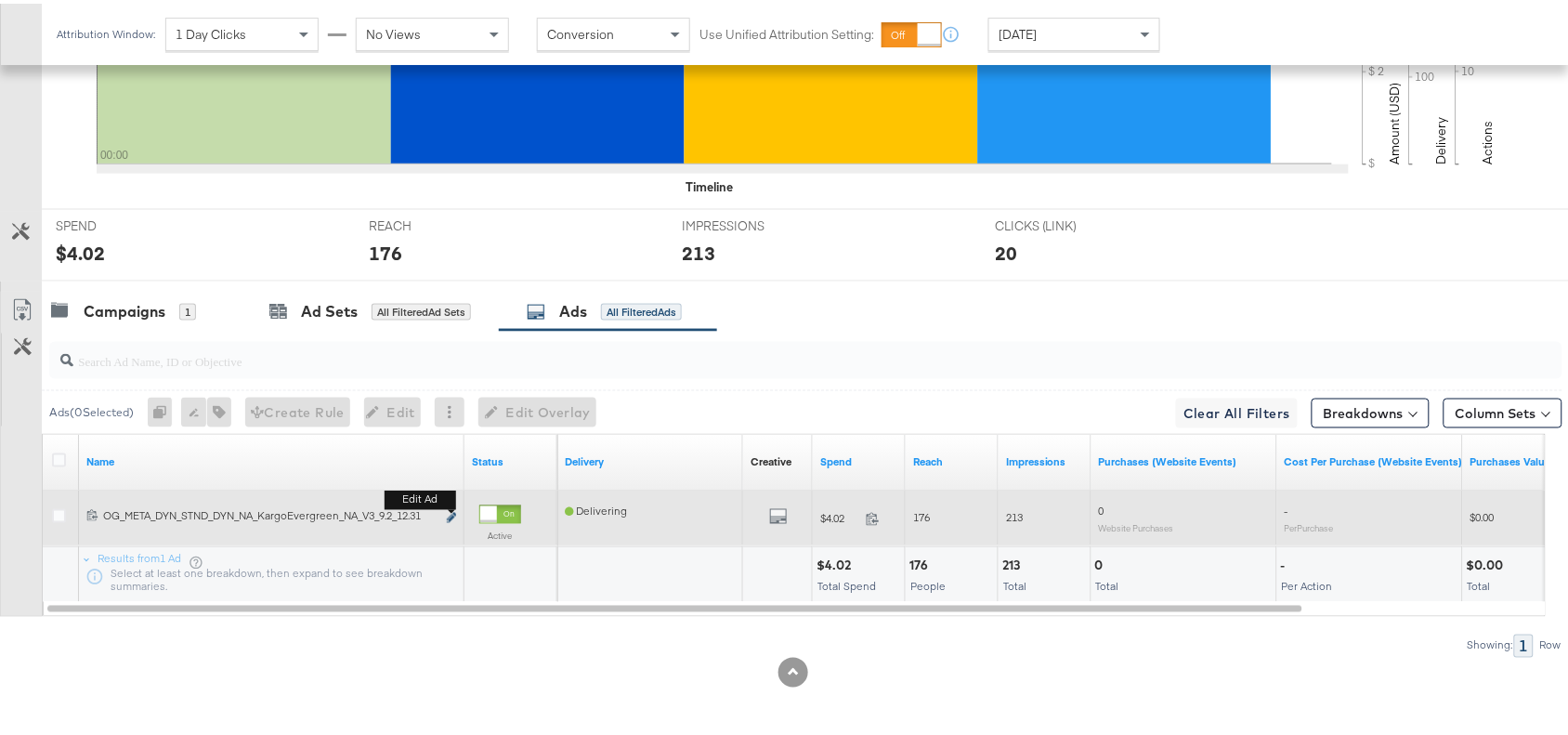
click at [448, 511] on icon "link" at bounding box center [451, 514] width 9 height 10
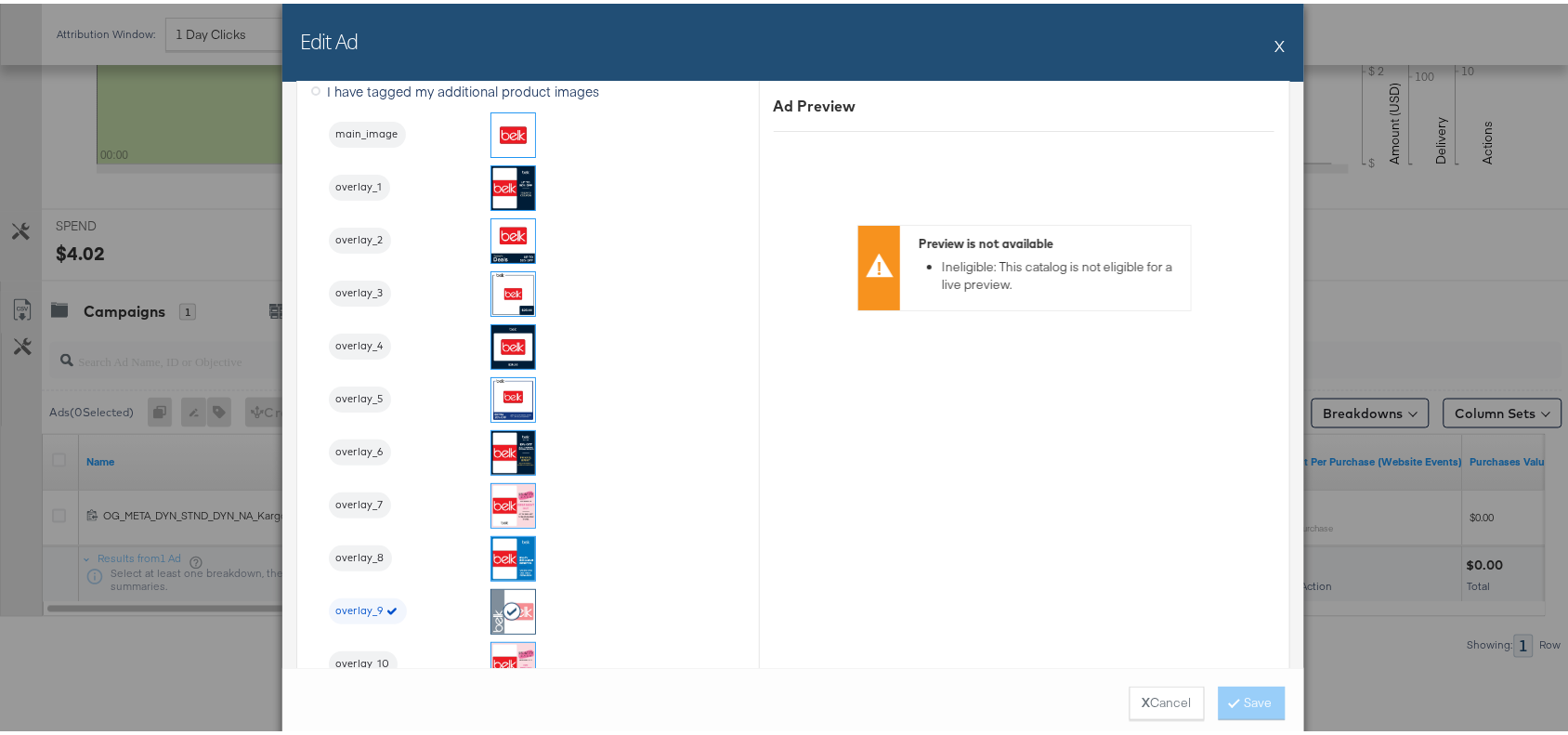
scroll to position [2014, 0]
click at [1275, 40] on button "X" at bounding box center [1280, 41] width 10 height 37
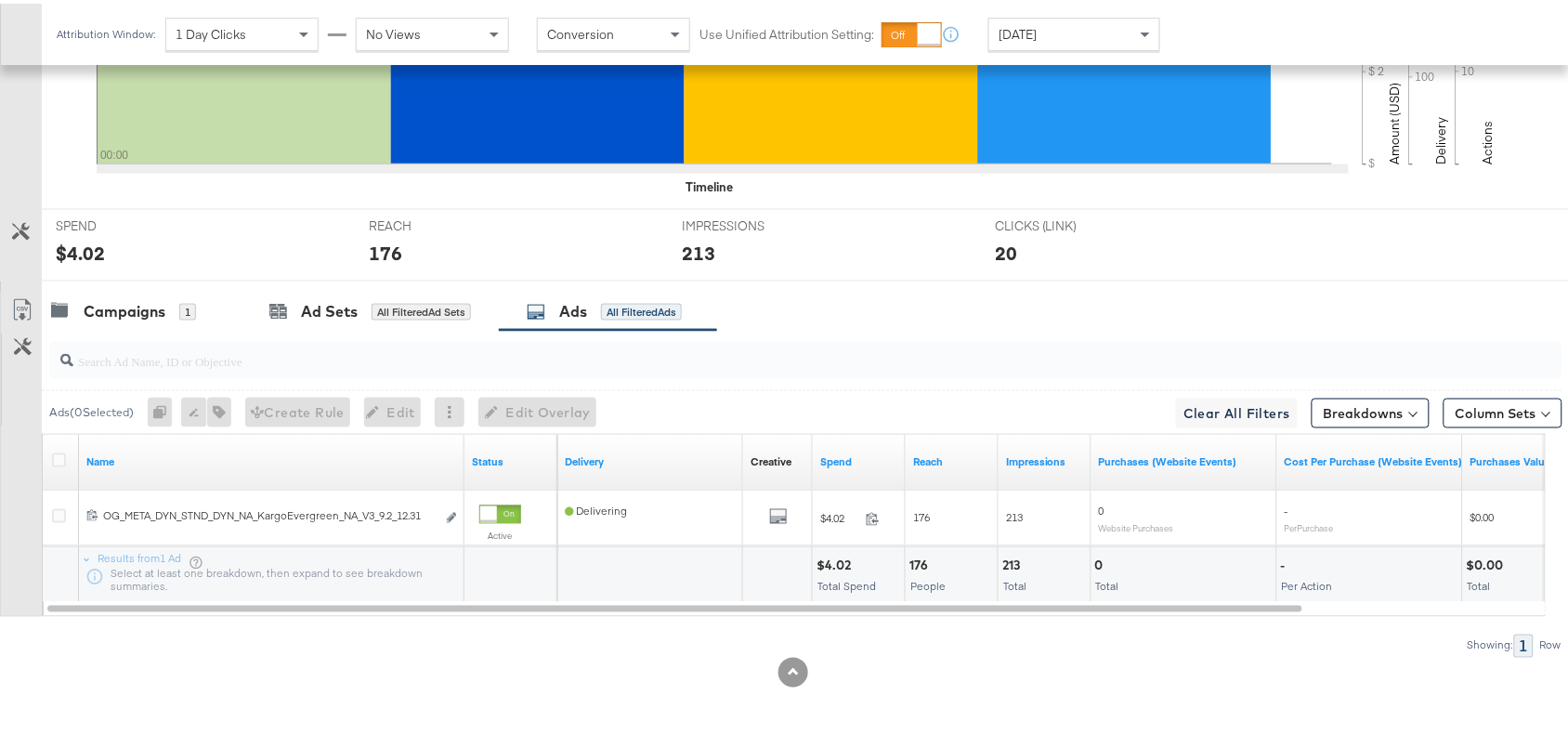
scroll to position [0, 0]
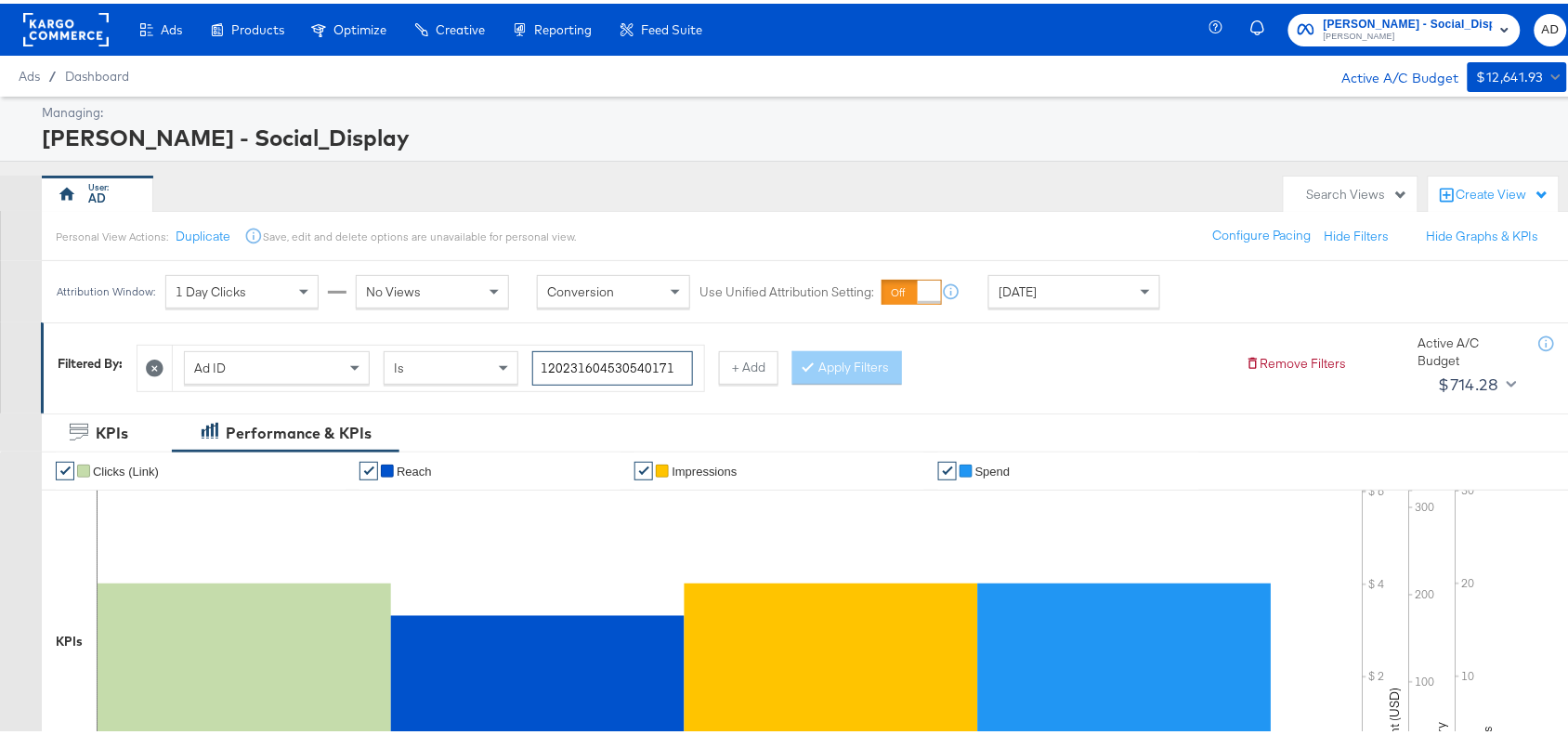
click at [690, 363] on input "120231604530540171" at bounding box center [612, 364] width 161 height 34
paste input "43463476"
type input "120231434634760171"
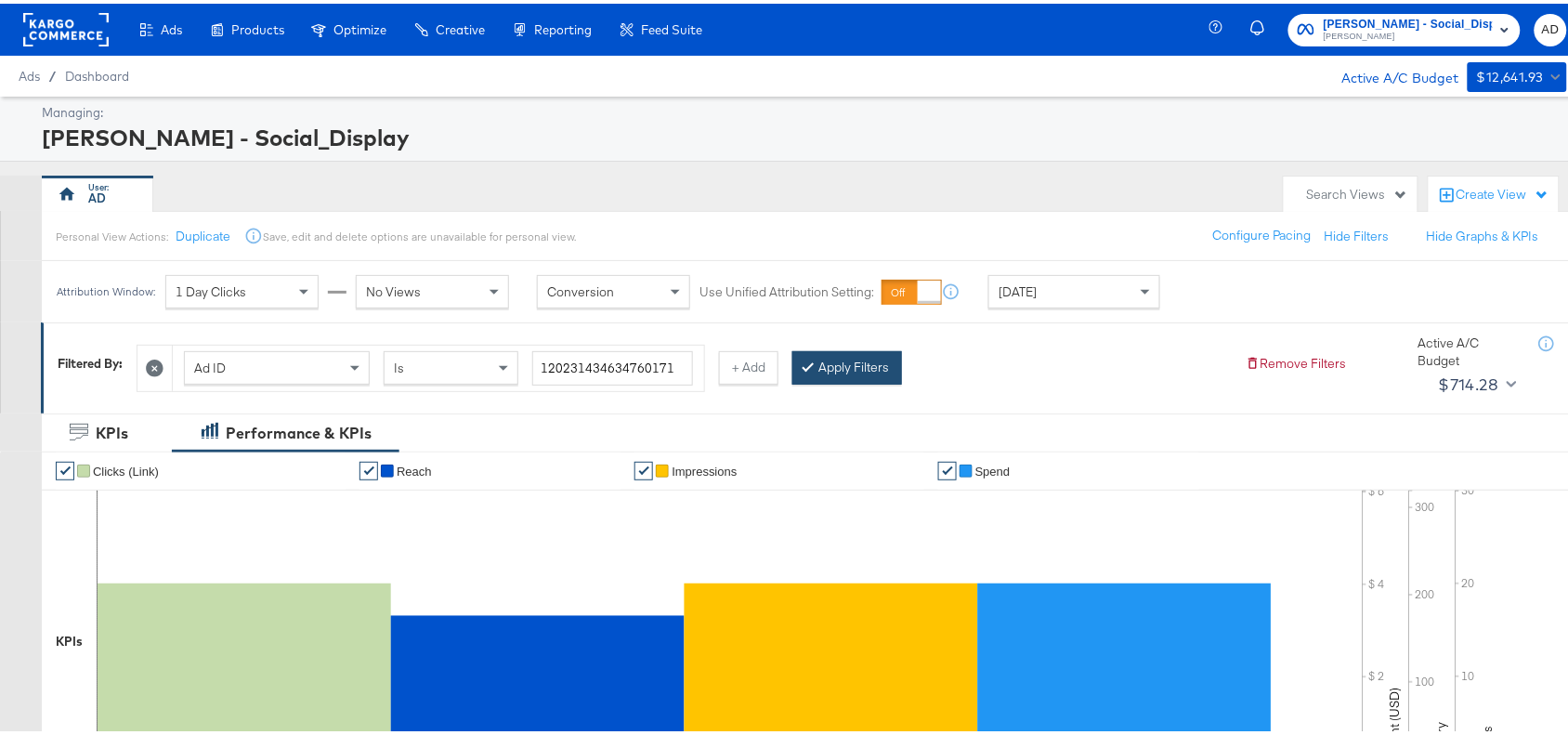
click at [838, 362] on button "Apply Filters" at bounding box center [847, 363] width 110 height 33
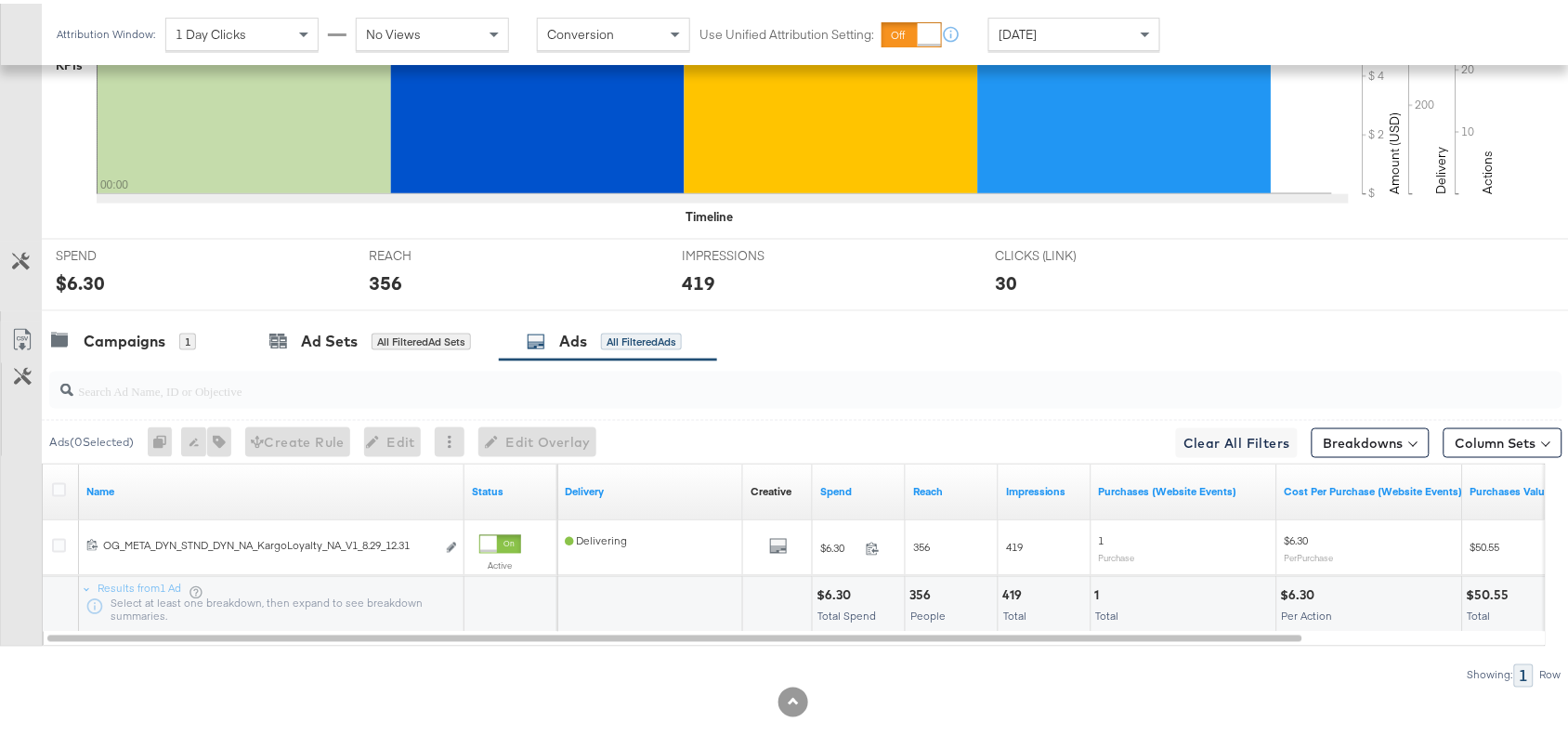
scroll to position [608, 0]
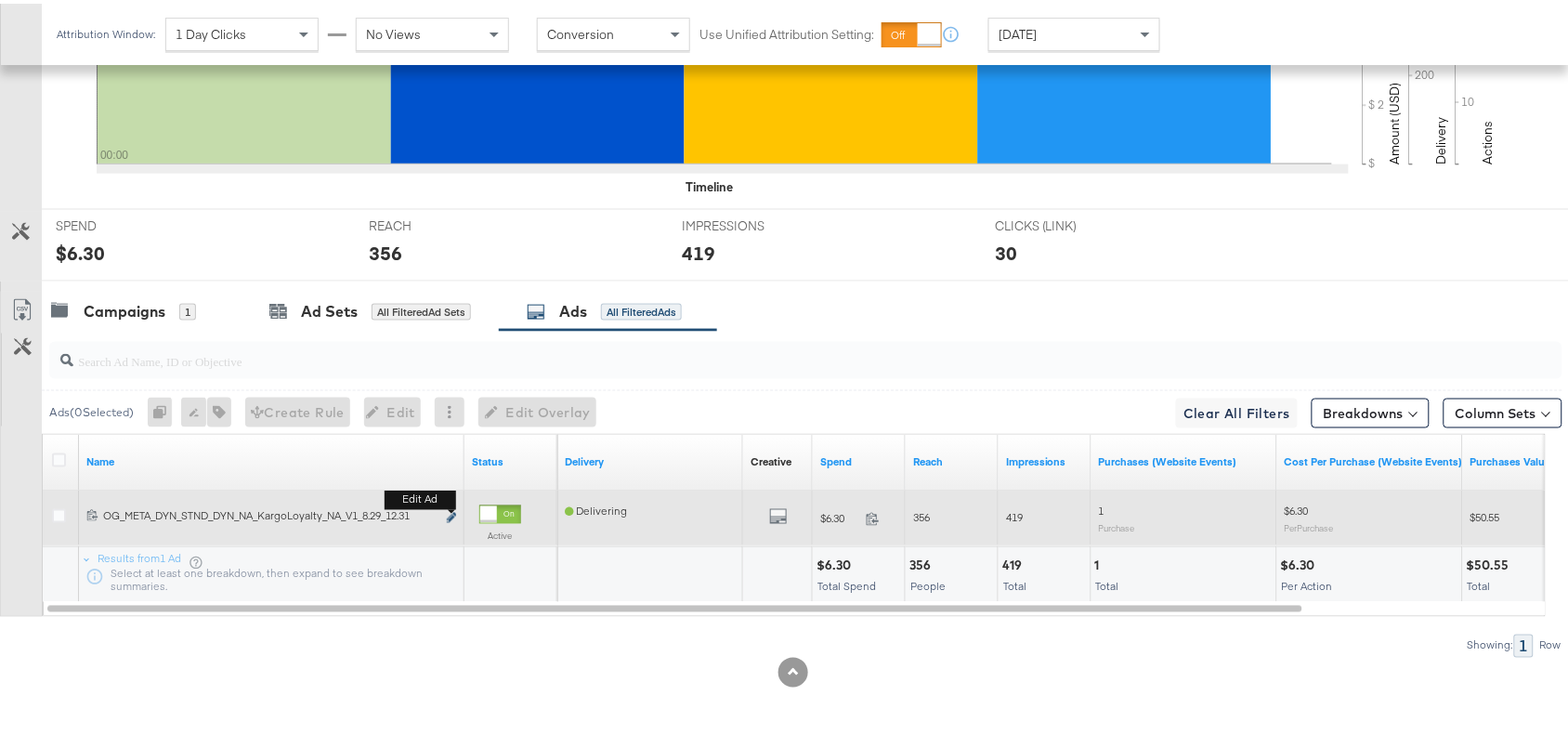
click at [451, 513] on icon "link" at bounding box center [451, 514] width 9 height 10
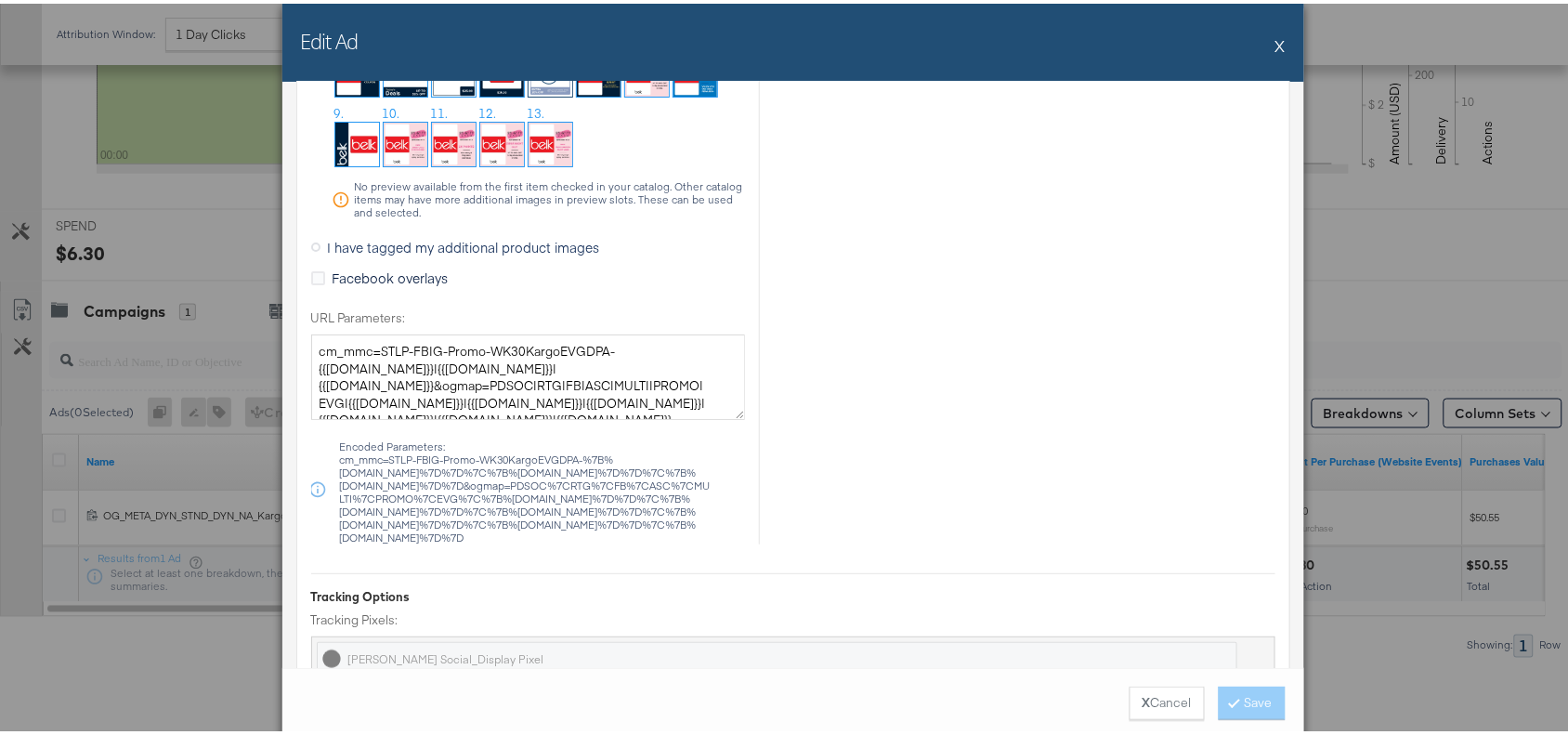
scroll to position [1925, 0]
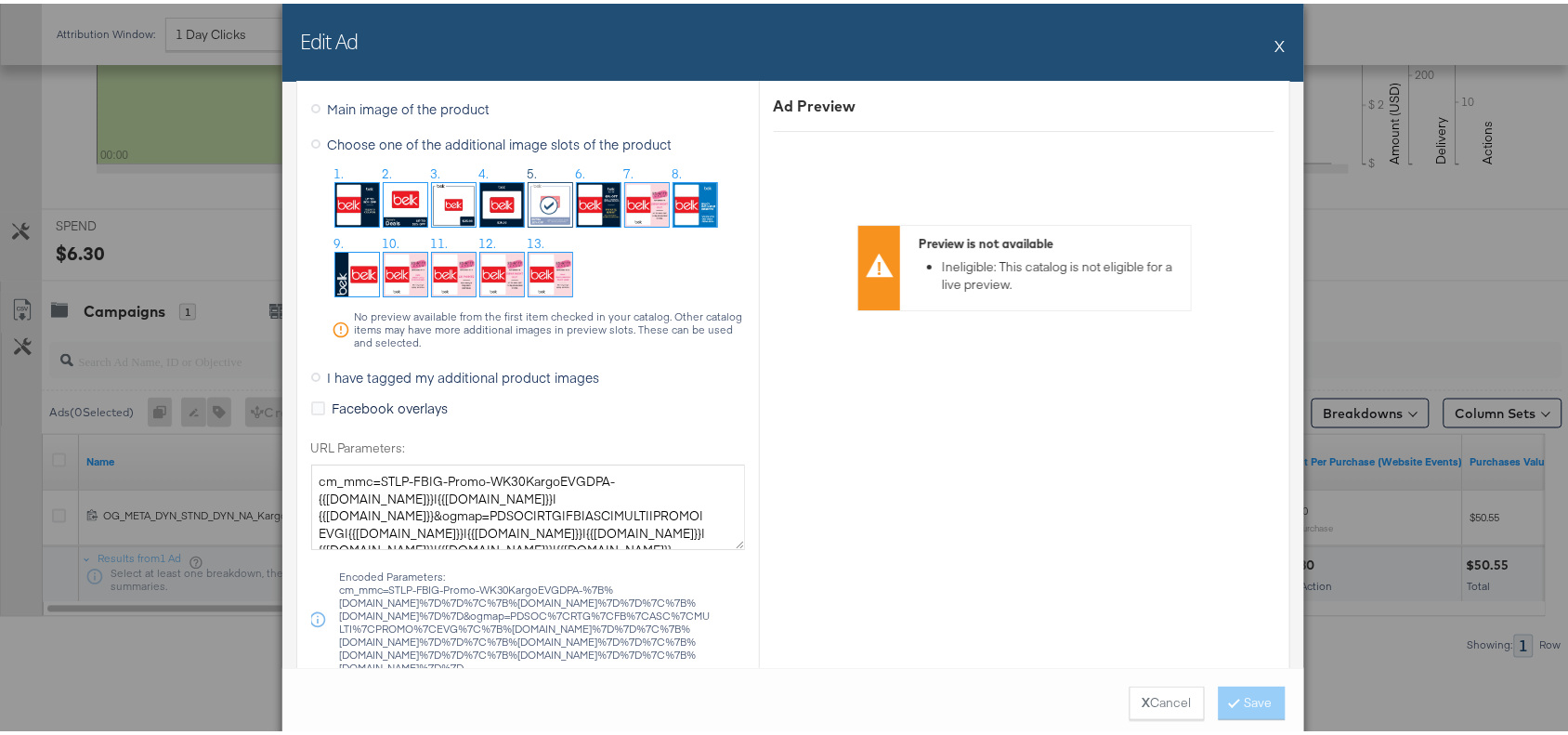
click at [1275, 35] on button "X" at bounding box center [1280, 41] width 10 height 37
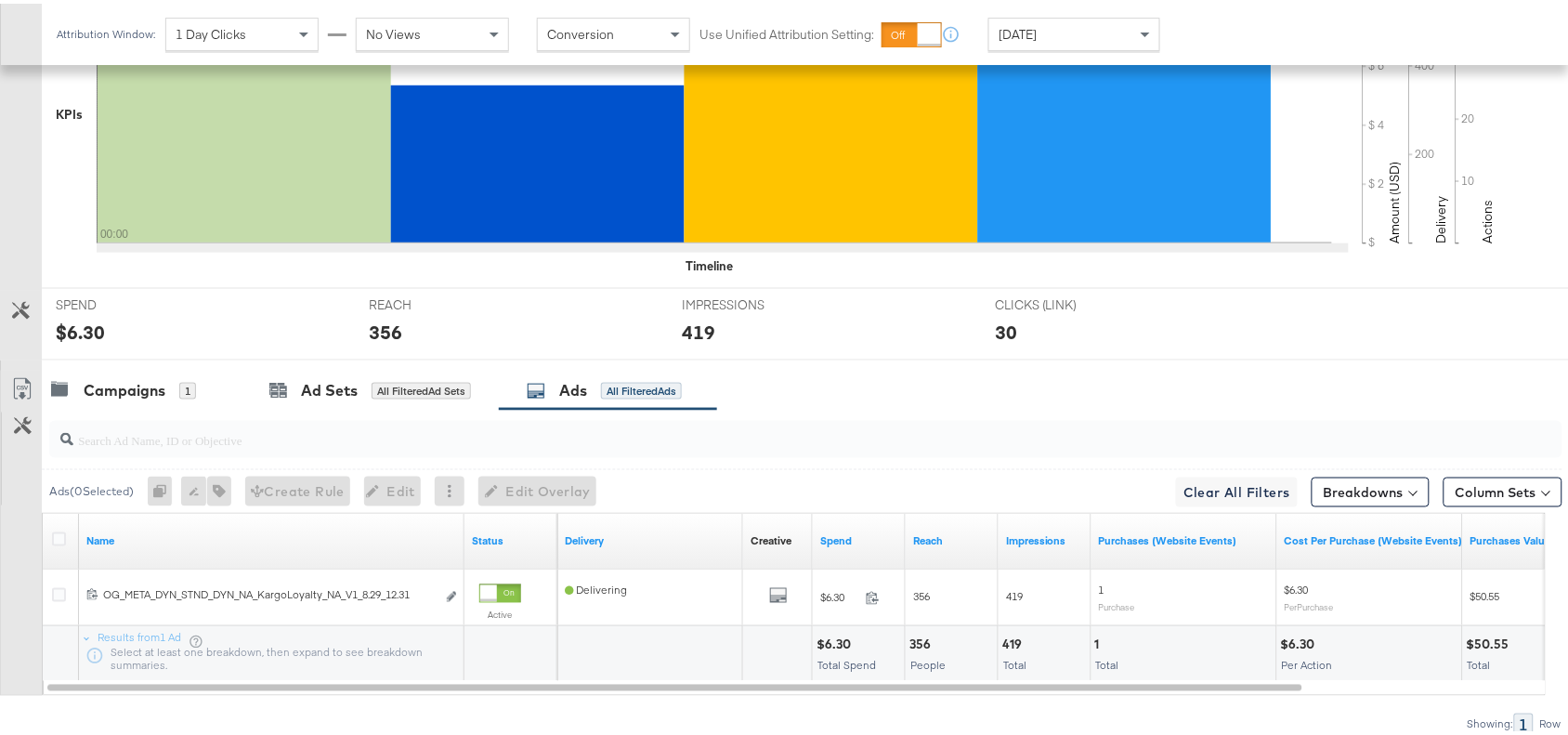
scroll to position [0, 0]
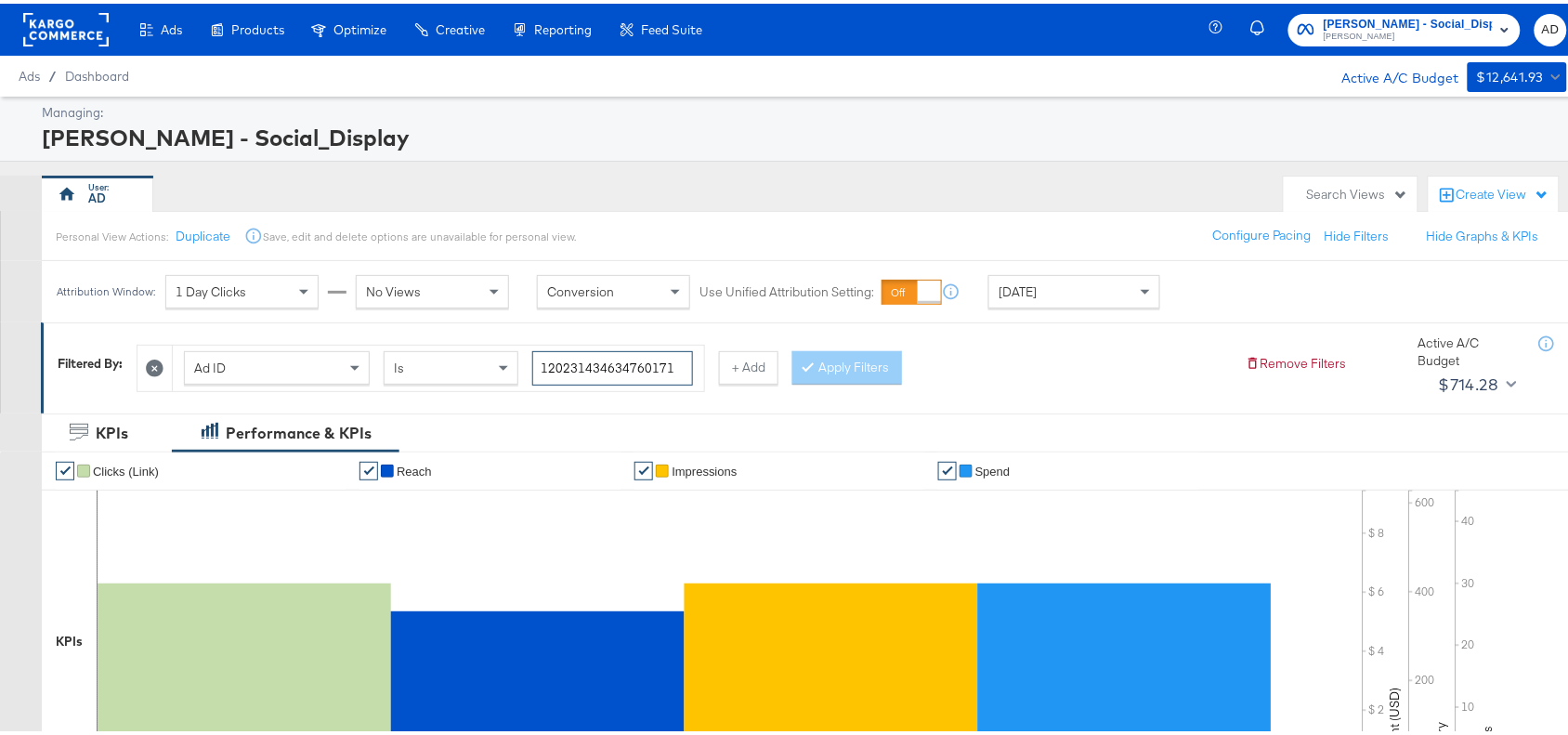
click at [686, 382] on input "120231434634760171" at bounding box center [612, 364] width 161 height 34
paste input "0466415"
type input "120231404664150171"
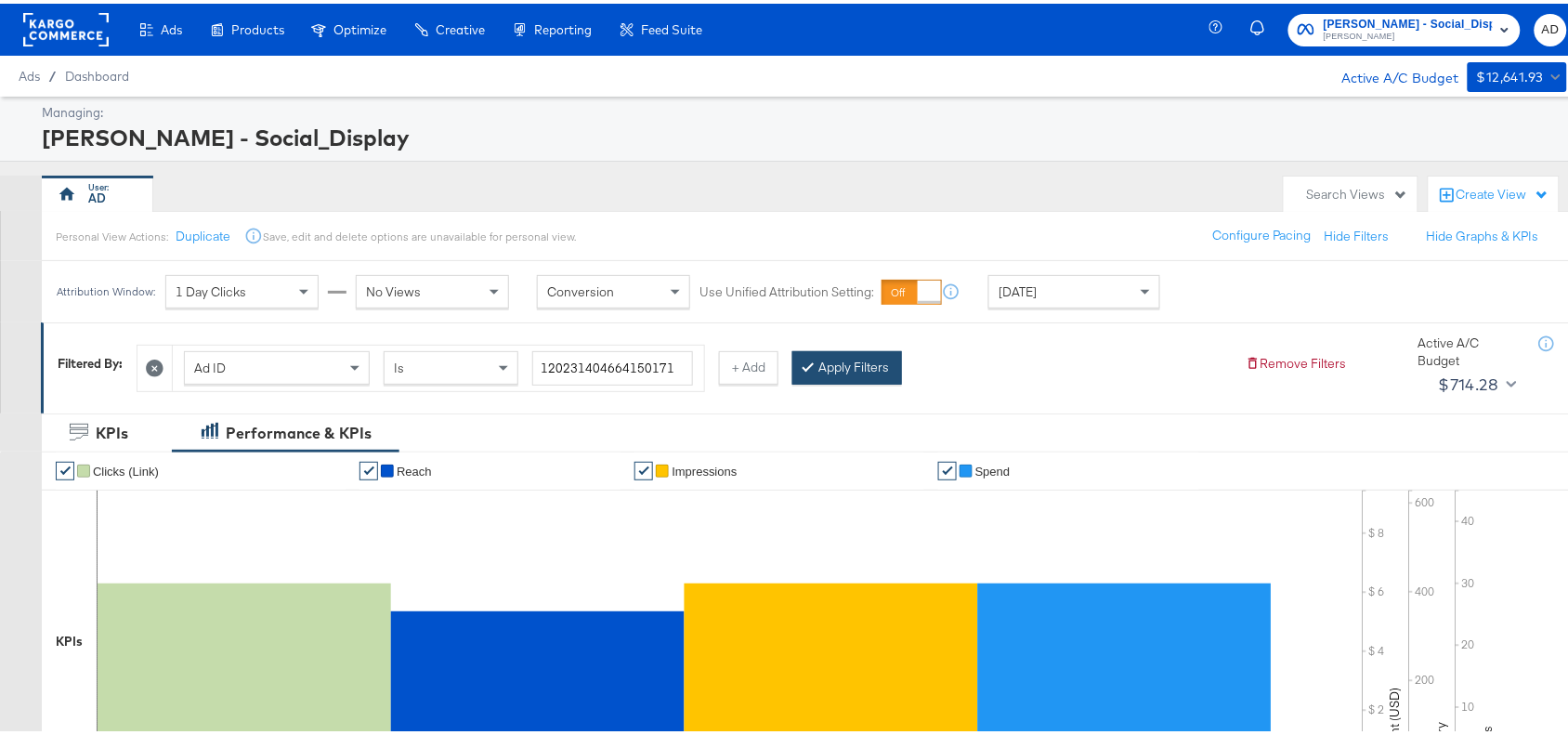
click at [832, 350] on button "Apply Filters" at bounding box center [847, 363] width 110 height 33
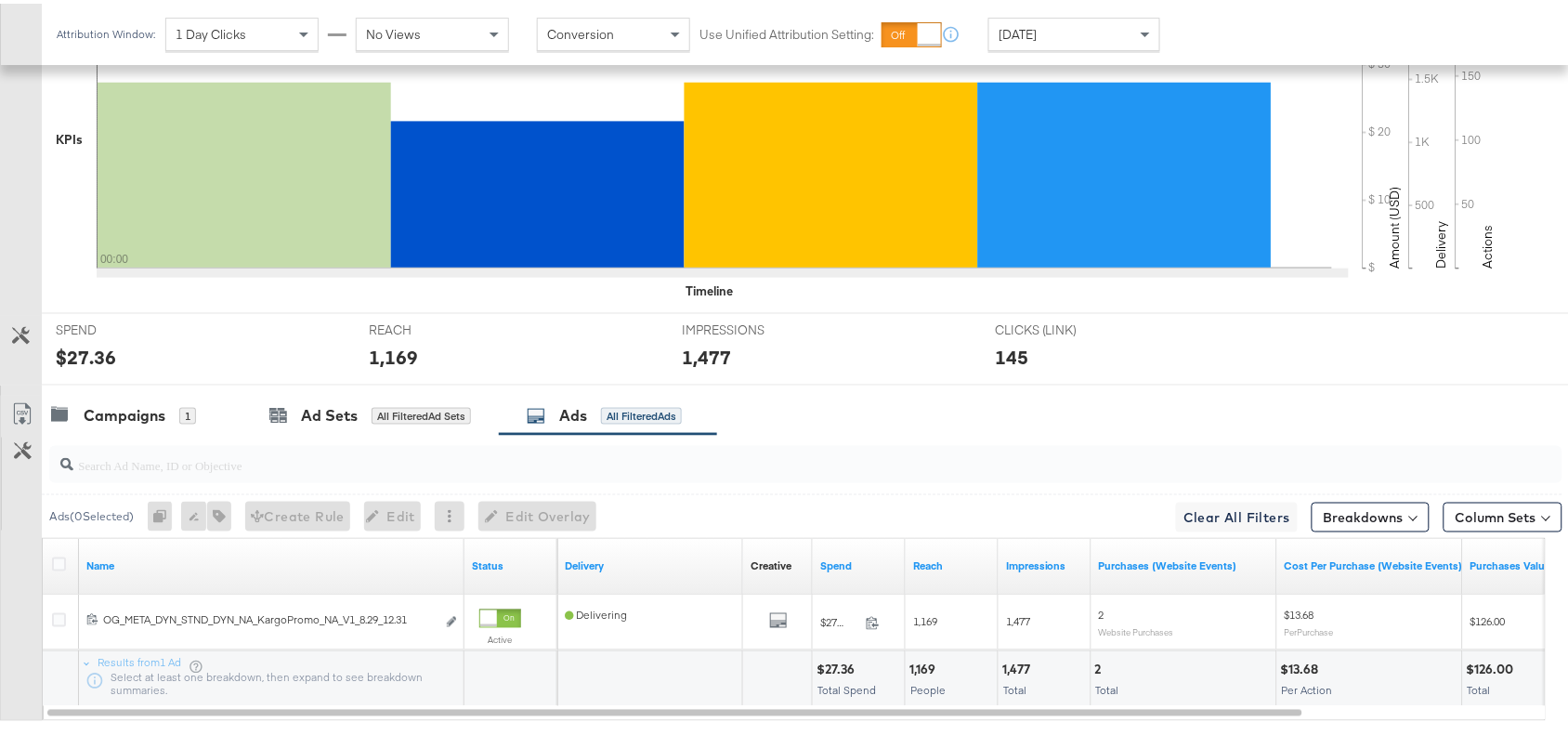
scroll to position [608, 0]
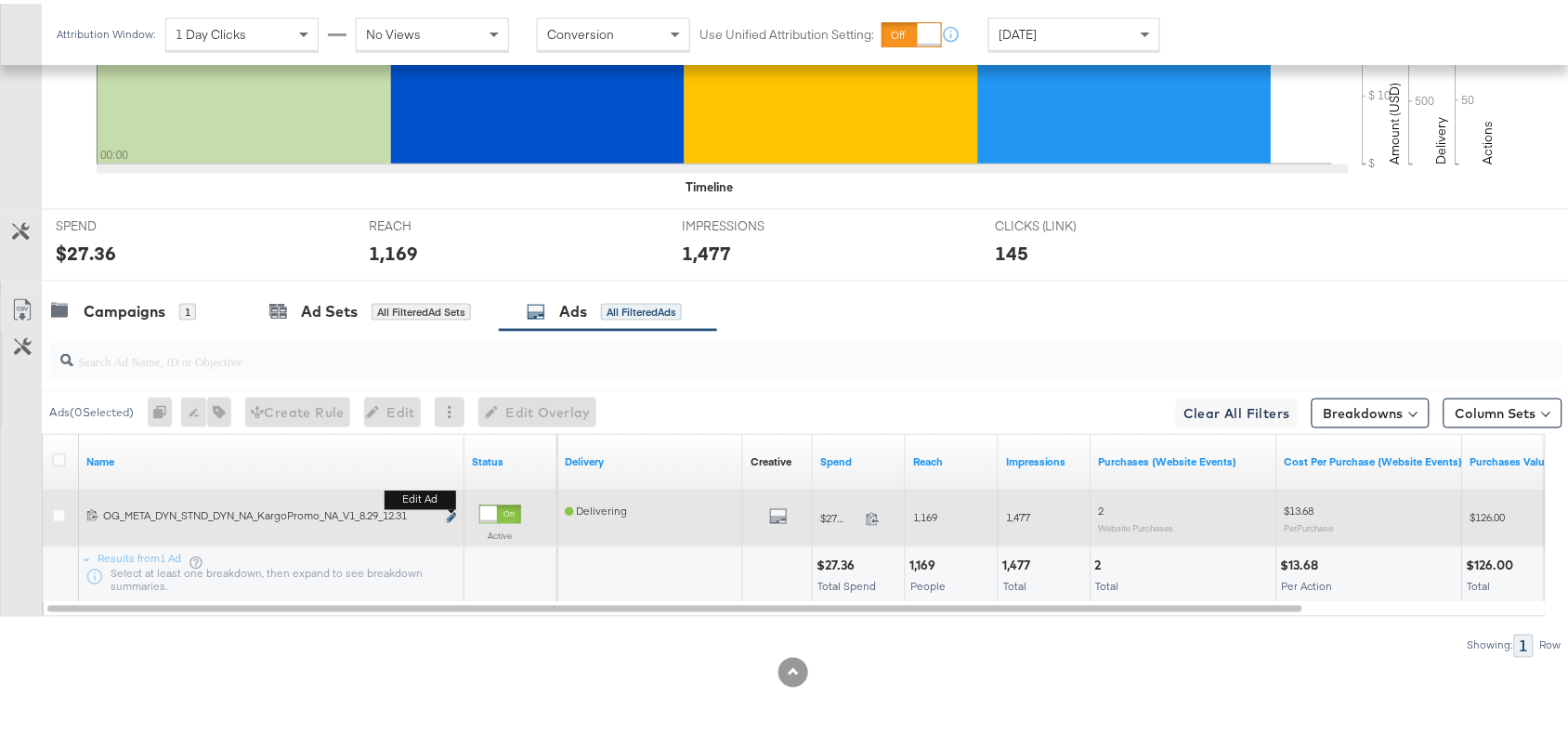
click at [448, 509] on button "Edit ad" at bounding box center [451, 515] width 11 height 20
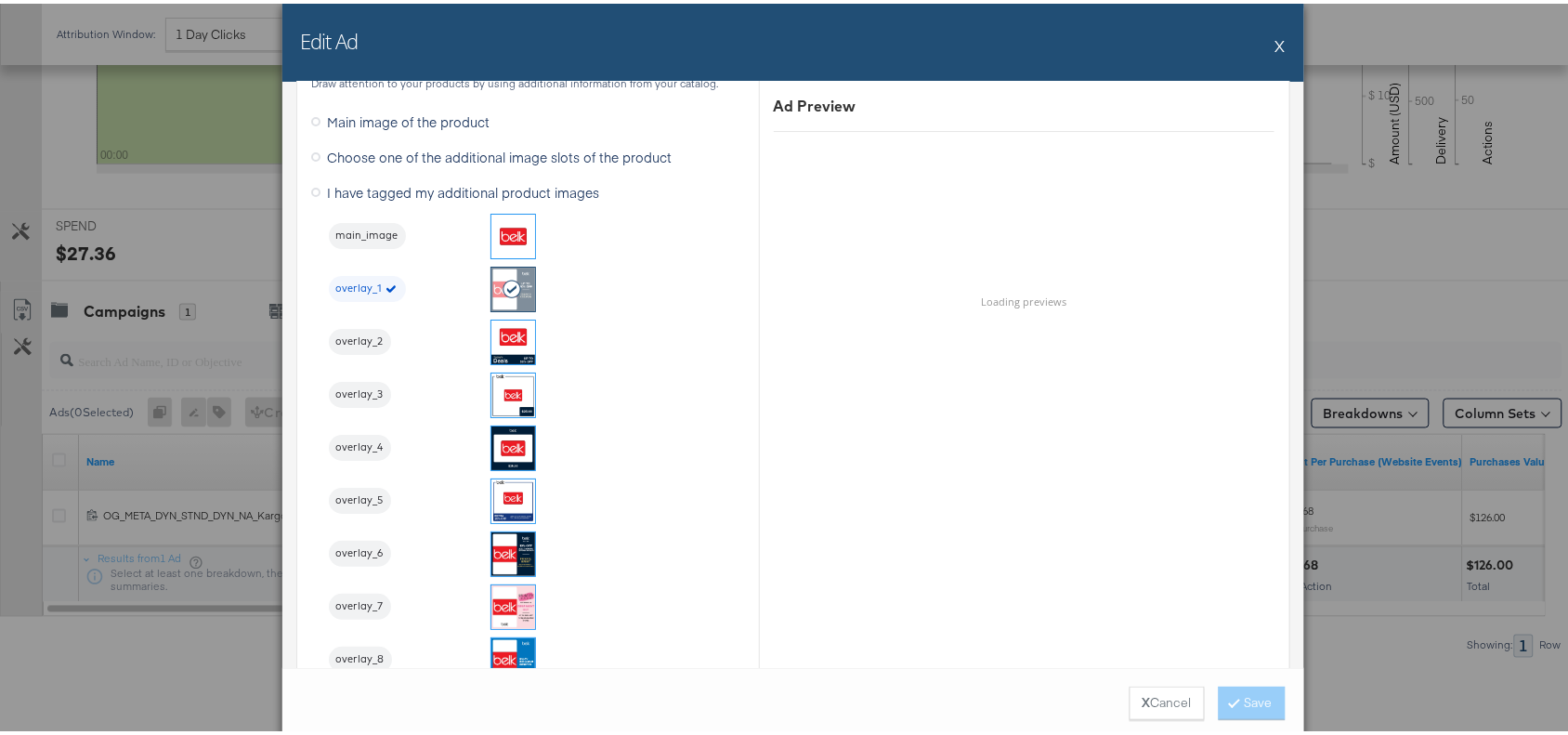
scroll to position [1914, 0]
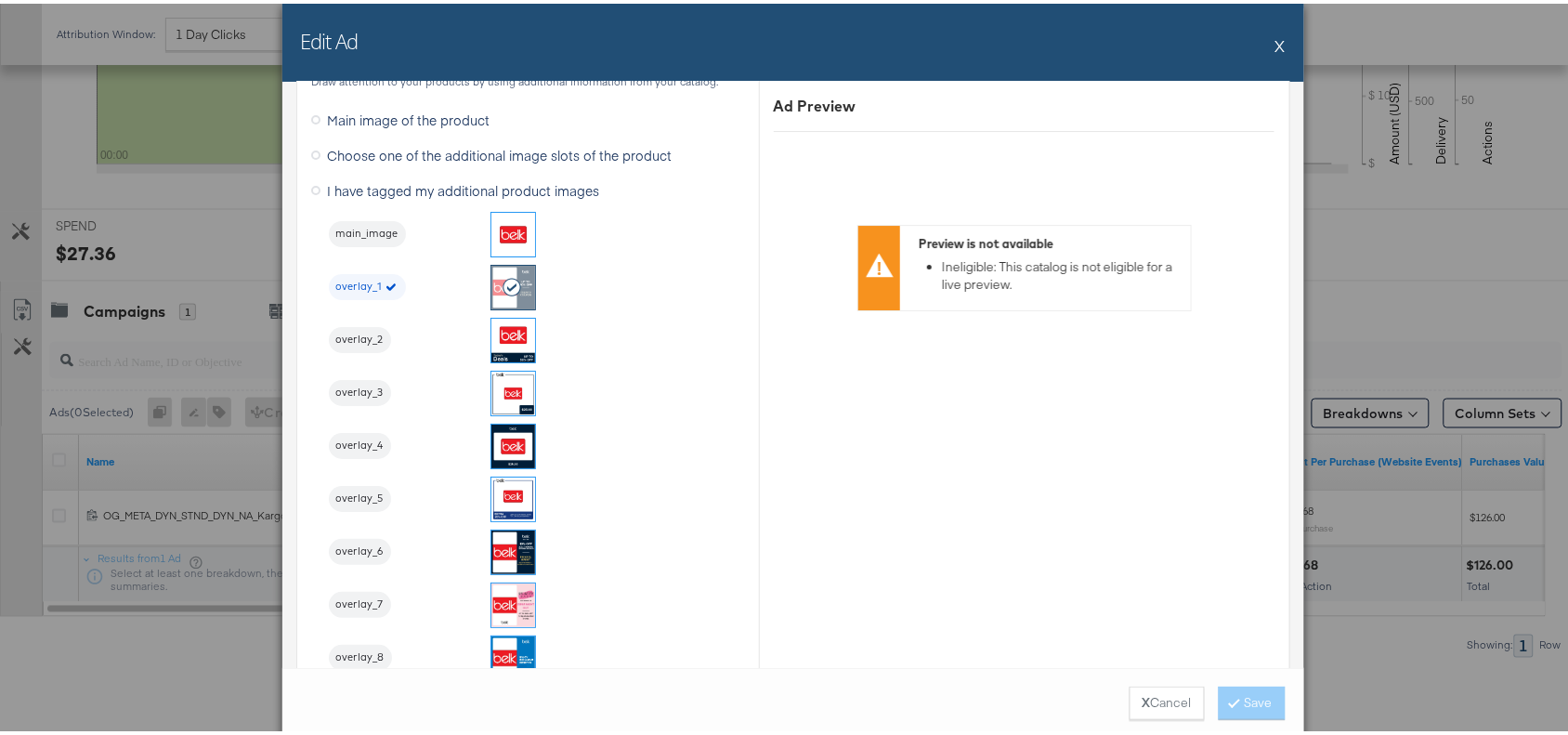
click at [1275, 39] on button "X" at bounding box center [1280, 41] width 10 height 37
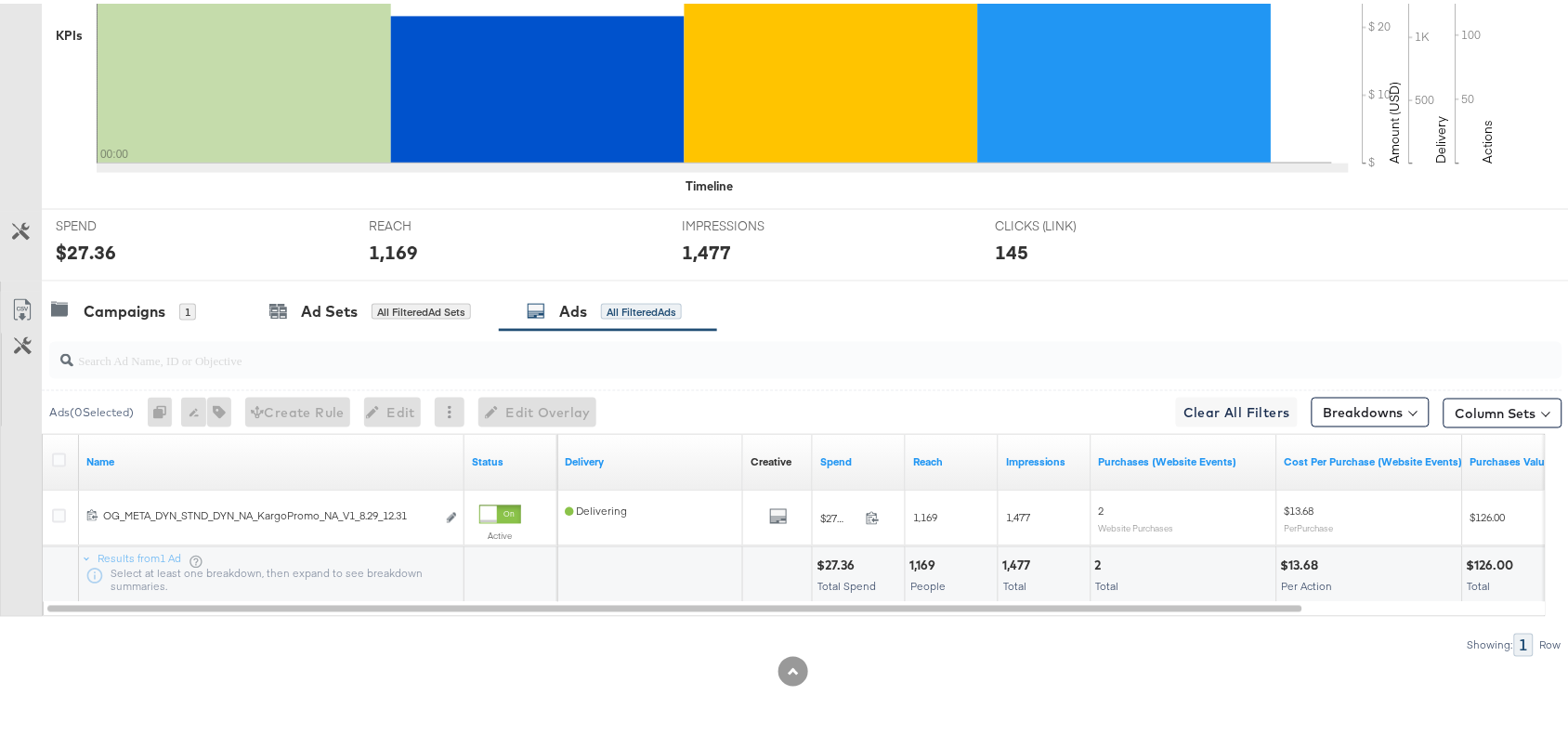
scroll to position [0, 0]
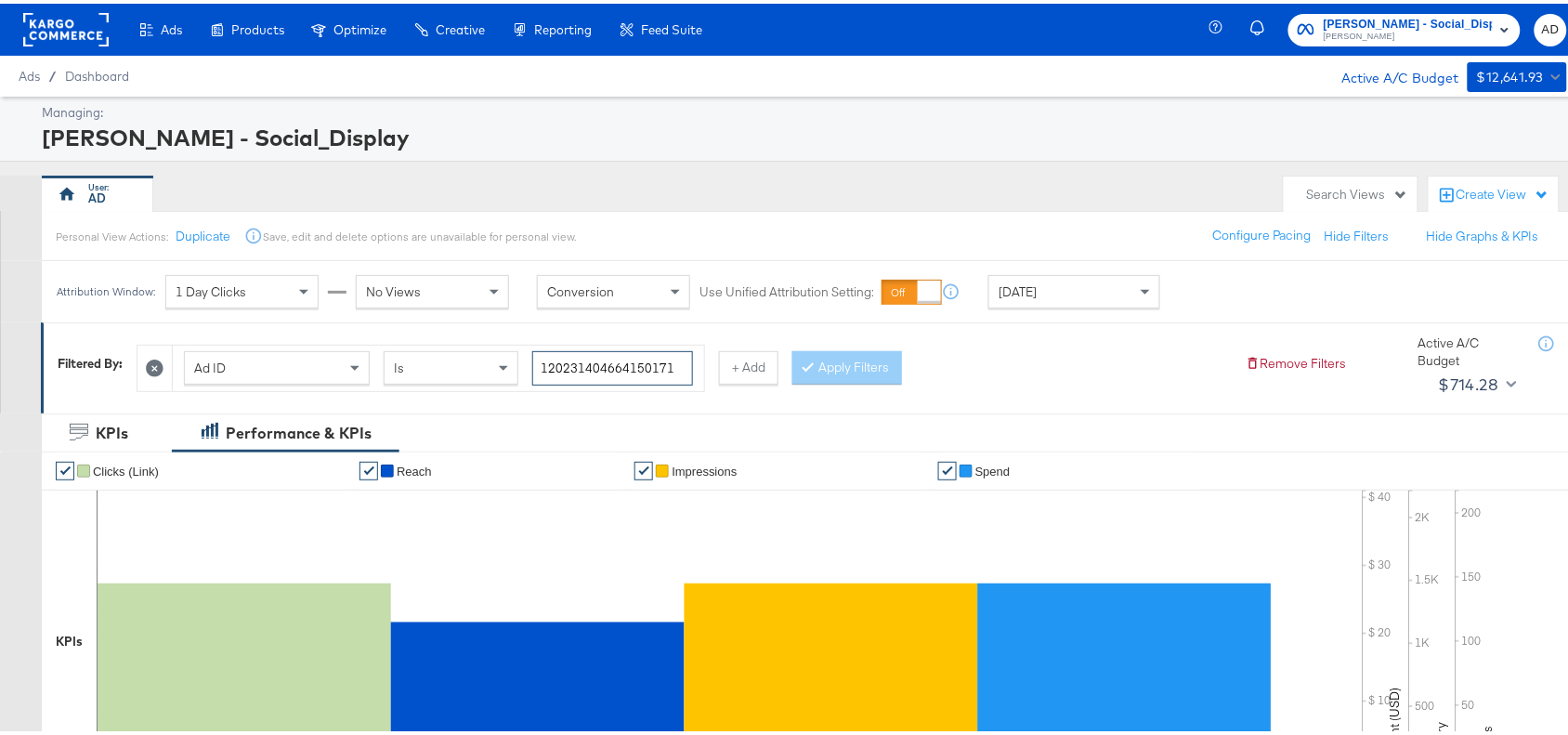
click at [674, 373] on input "120231404664150171" at bounding box center [612, 364] width 161 height 34
paste input "8"
type input "120231404664180171"
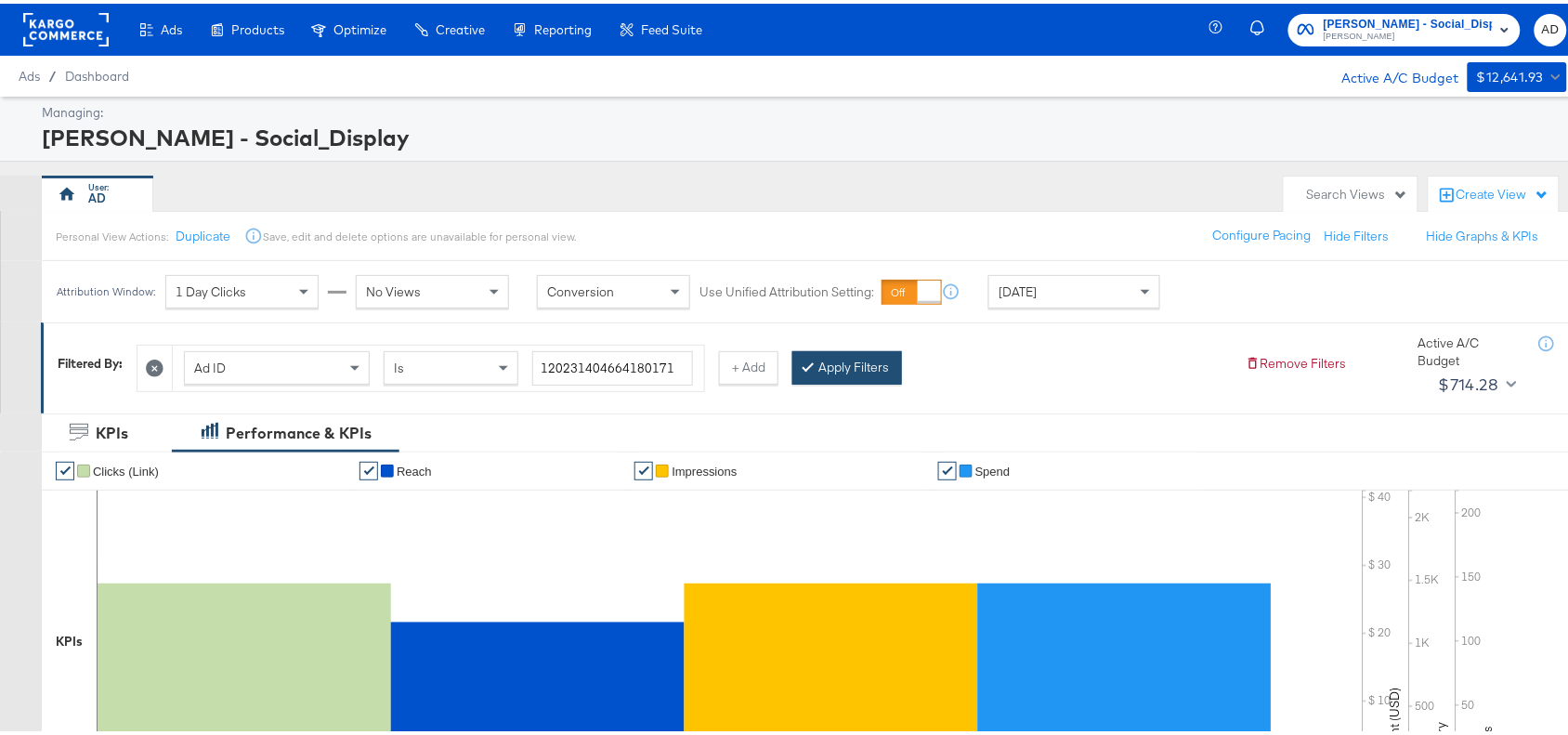
click at [846, 360] on button "Apply Filters" at bounding box center [847, 363] width 110 height 33
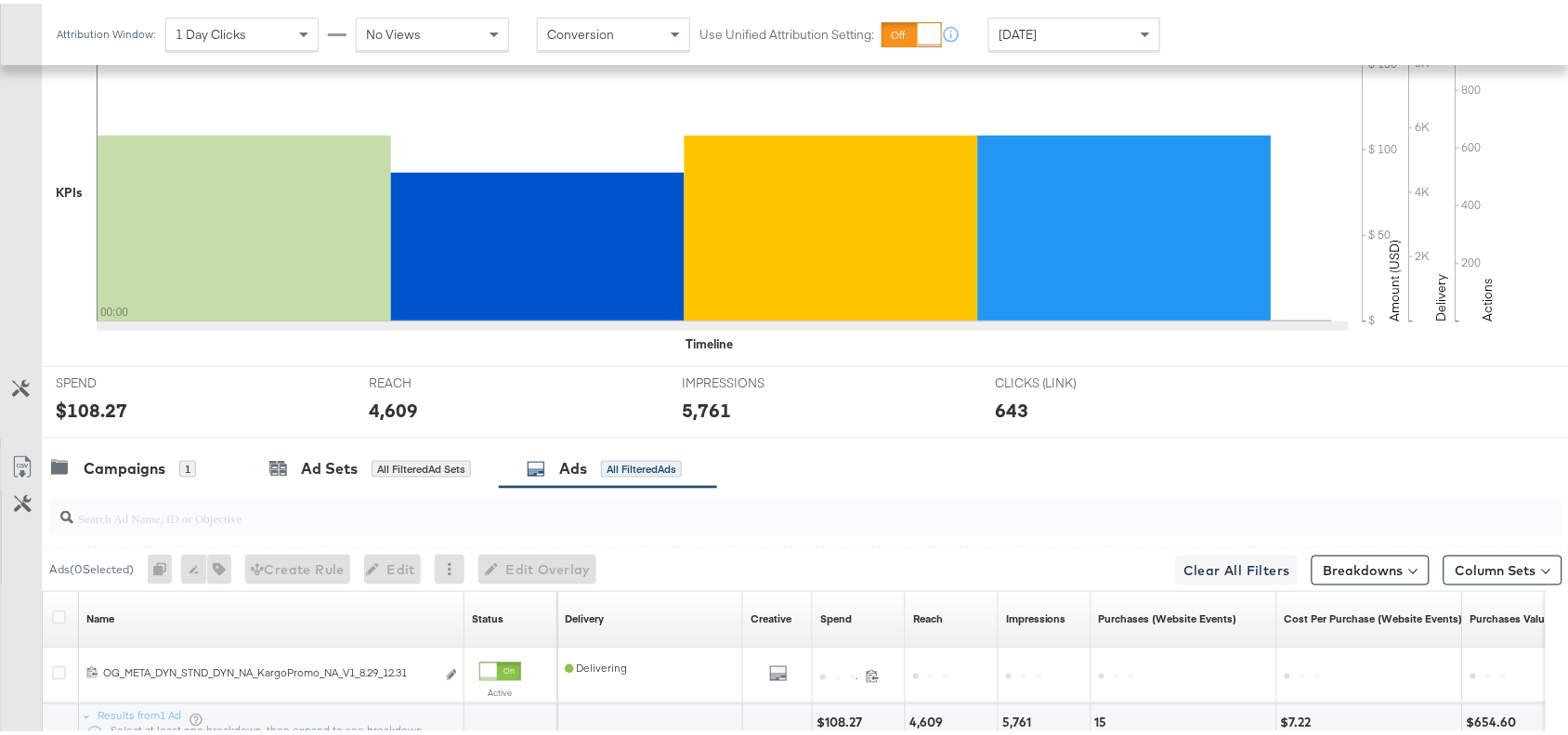
scroll to position [608, 0]
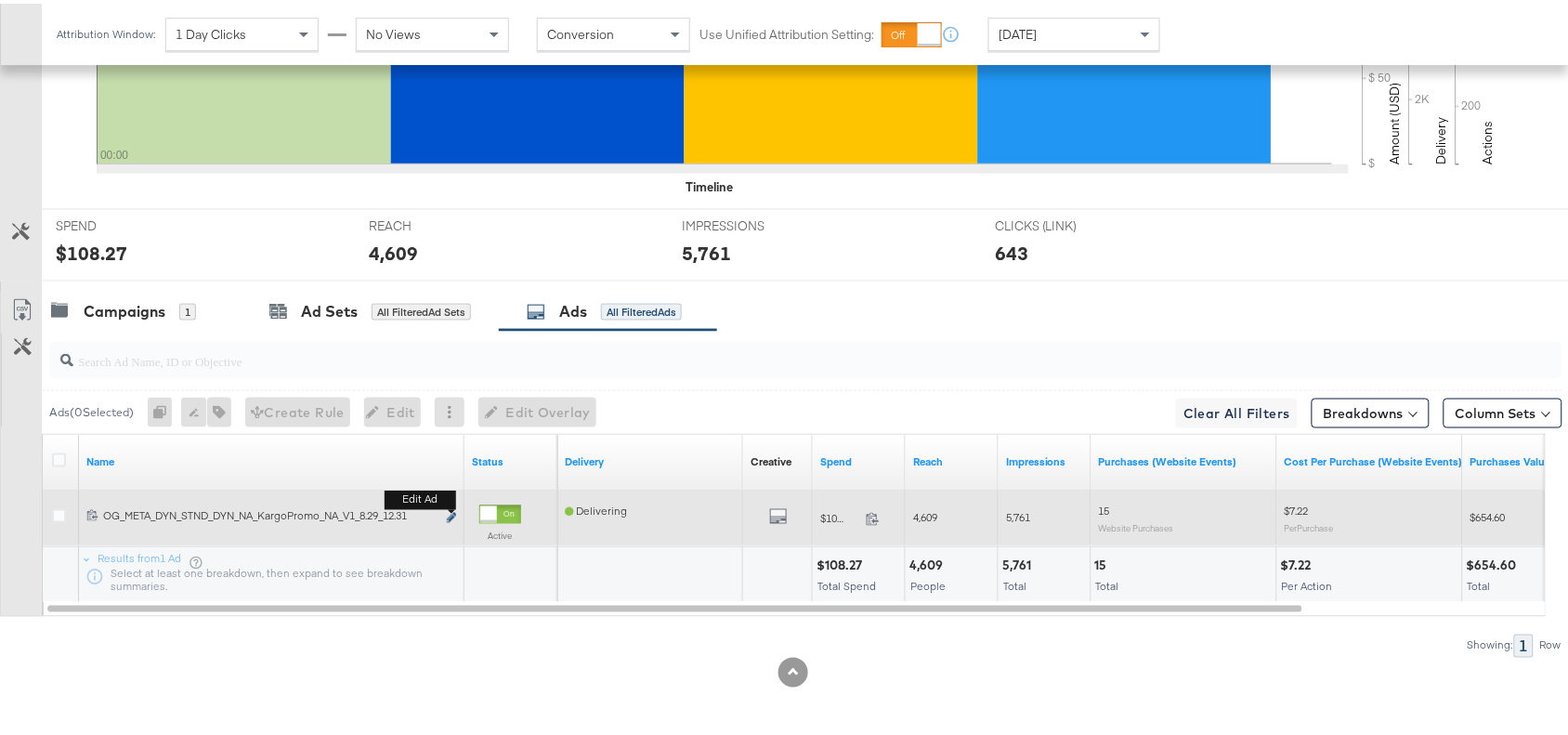
click at [449, 513] on icon "link" at bounding box center [451, 514] width 9 height 10
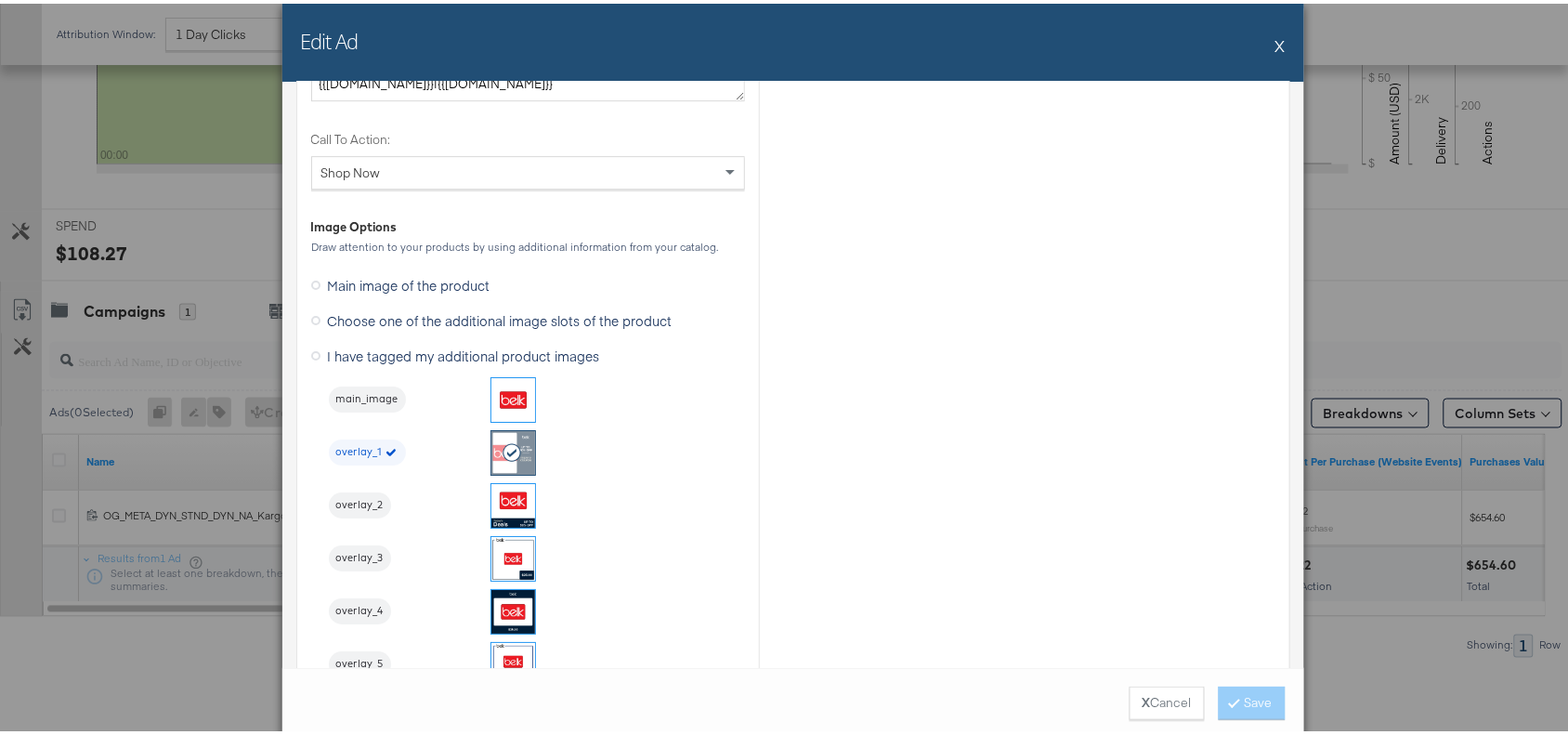
scroll to position [1751, 0]
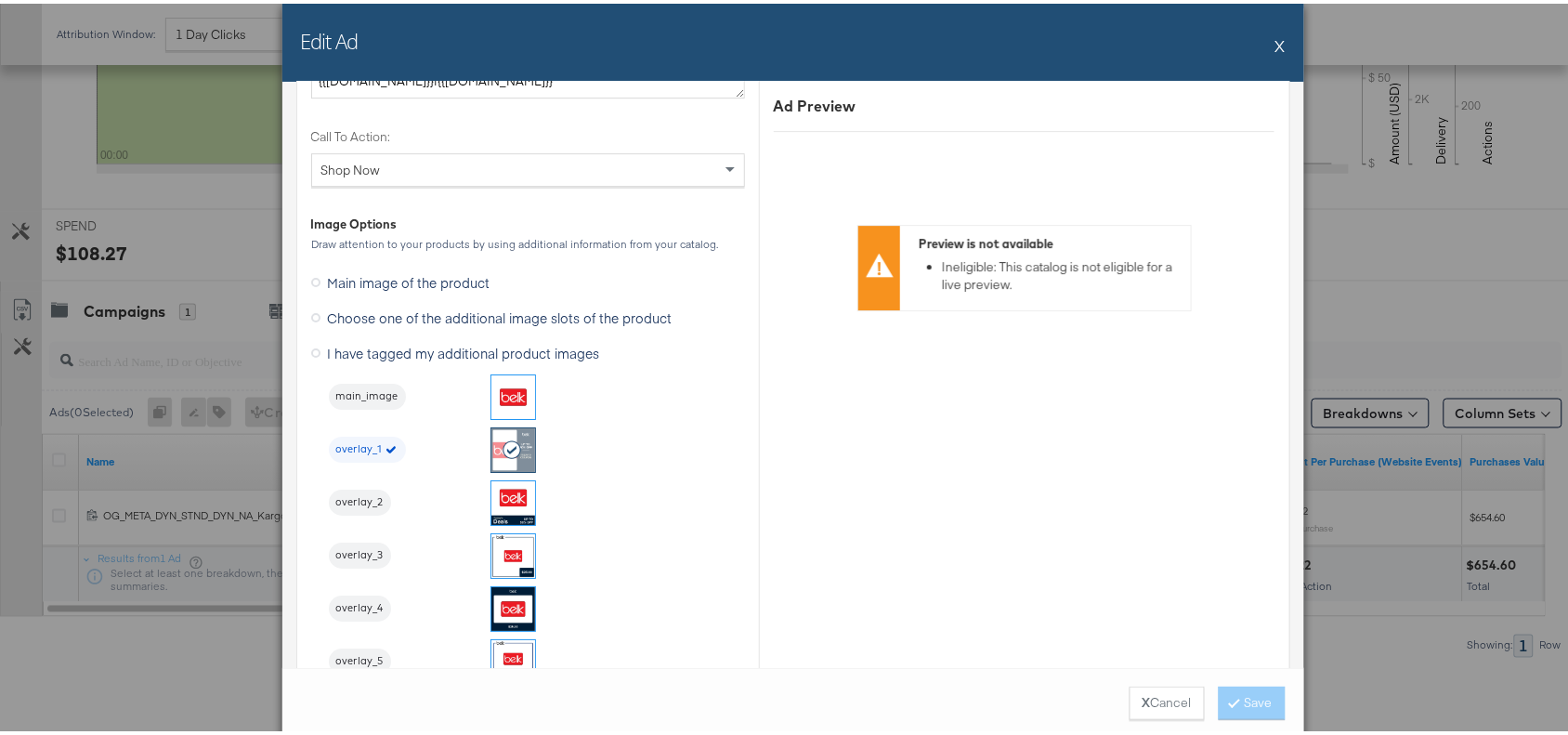
click at [1277, 40] on div "Edit Ad X" at bounding box center [793, 39] width 1022 height 78
click at [1275, 37] on button "X" at bounding box center [1280, 41] width 10 height 37
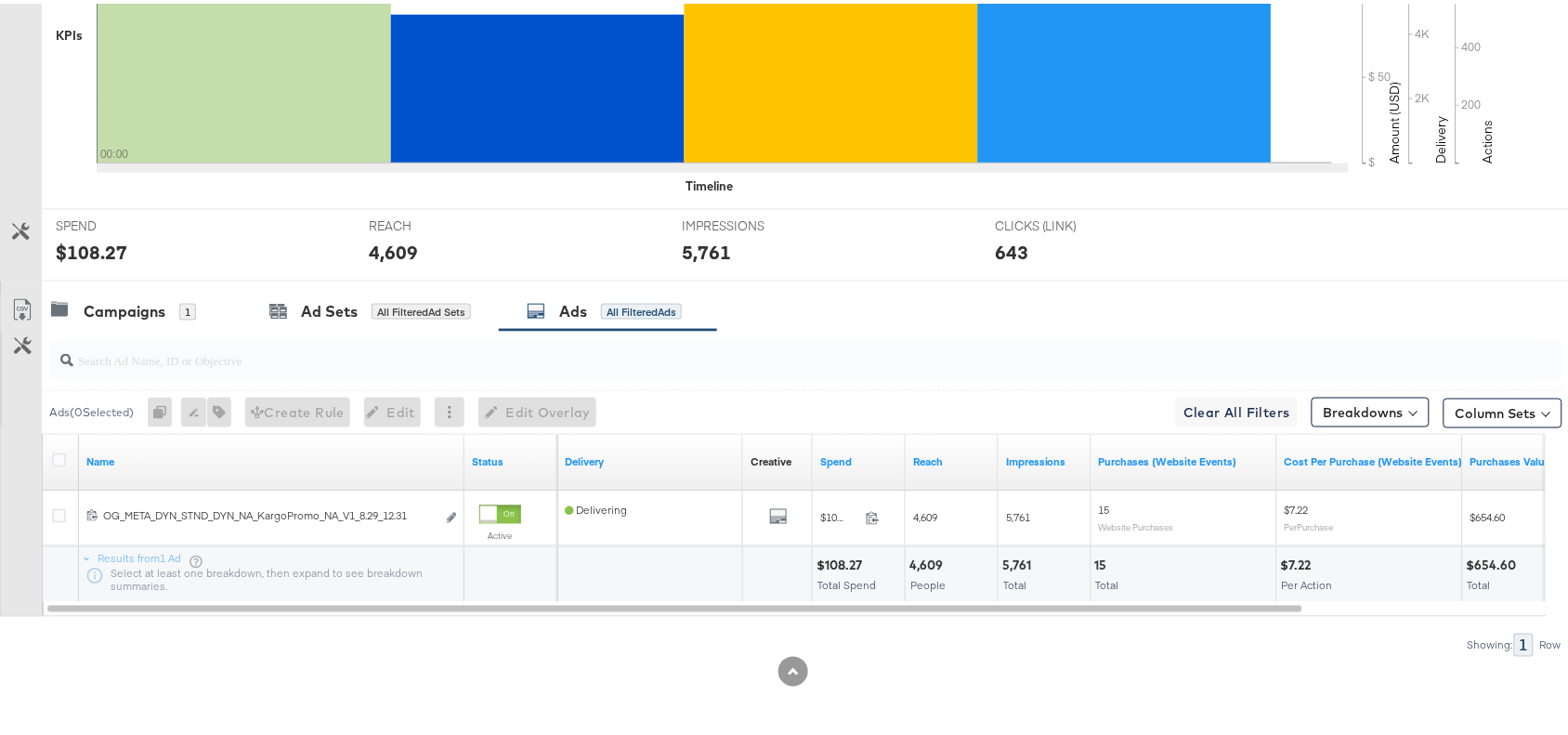
scroll to position [0, 0]
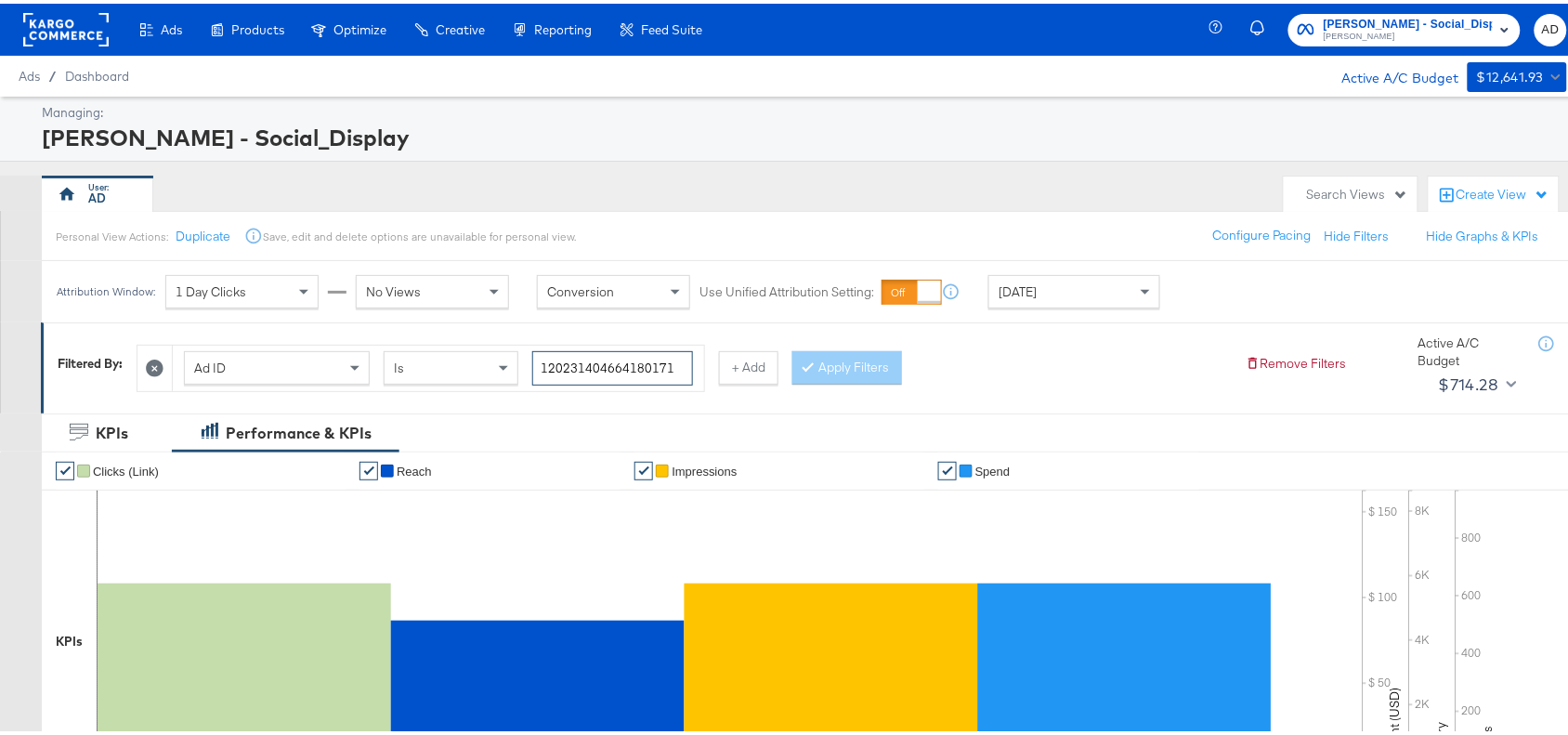
click at [686, 362] on input "120231404664180171" at bounding box center [612, 364] width 161 height 34
paste input "70611"
type input "120231404706110171"
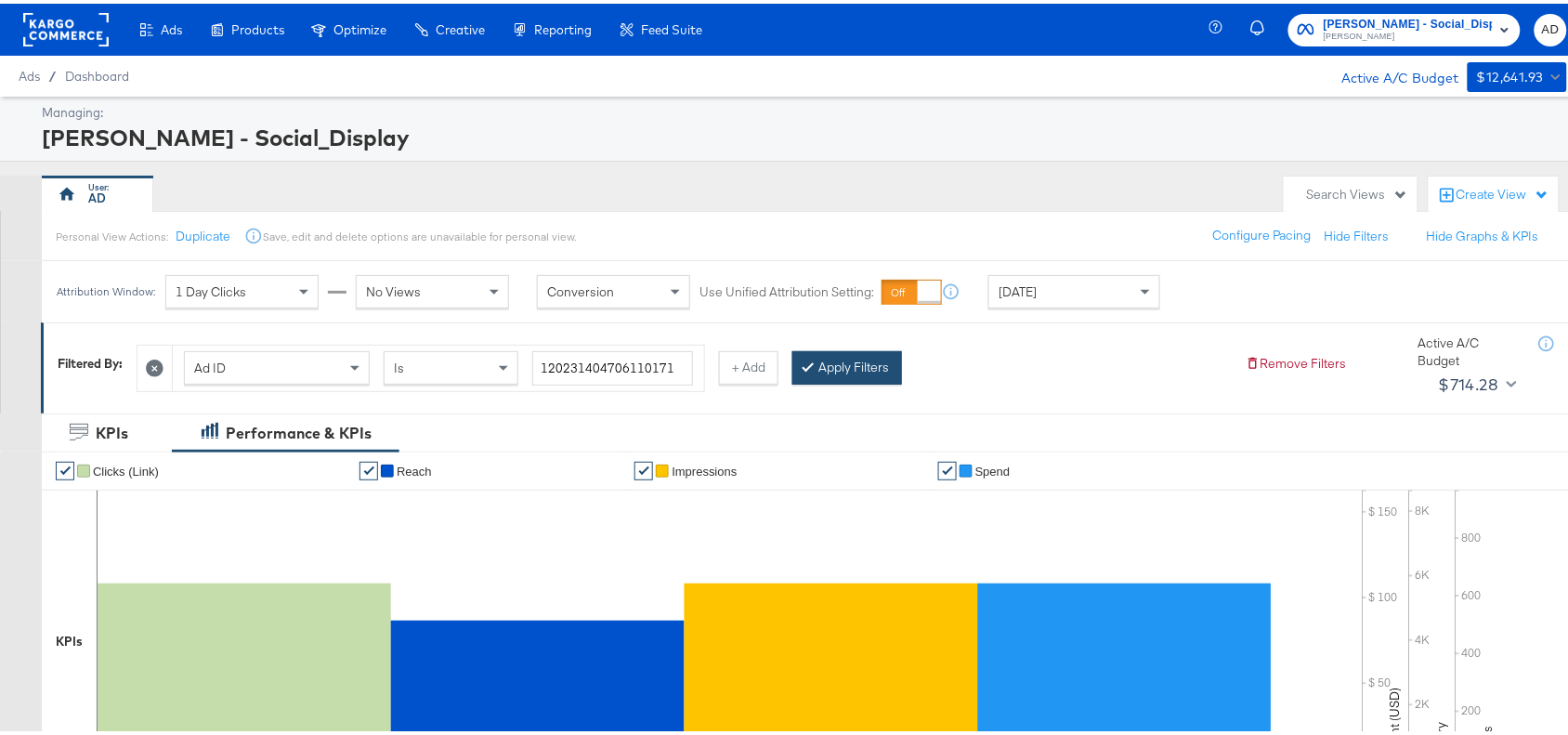
click at [864, 362] on button "Apply Filters" at bounding box center [847, 363] width 110 height 33
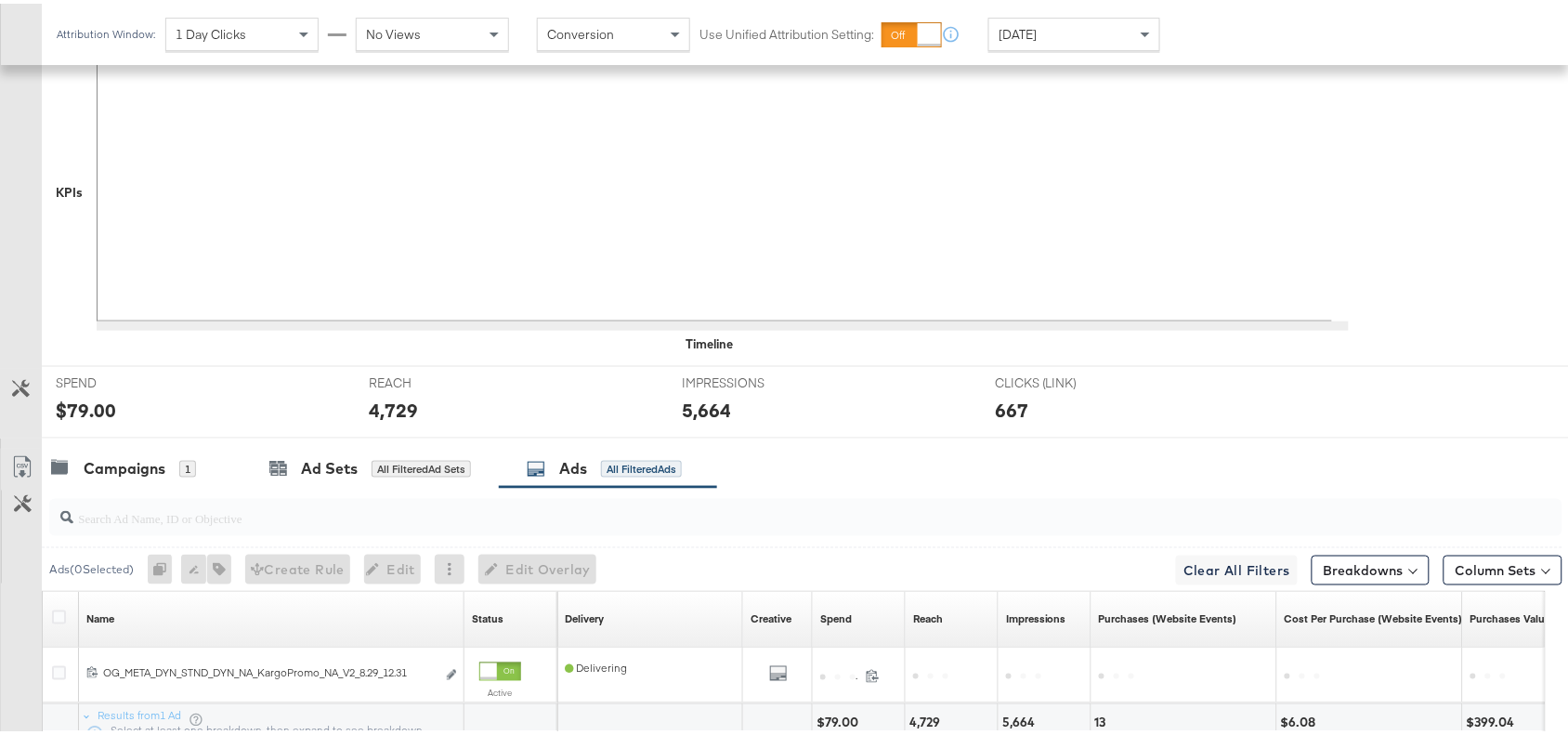
scroll to position [608, 0]
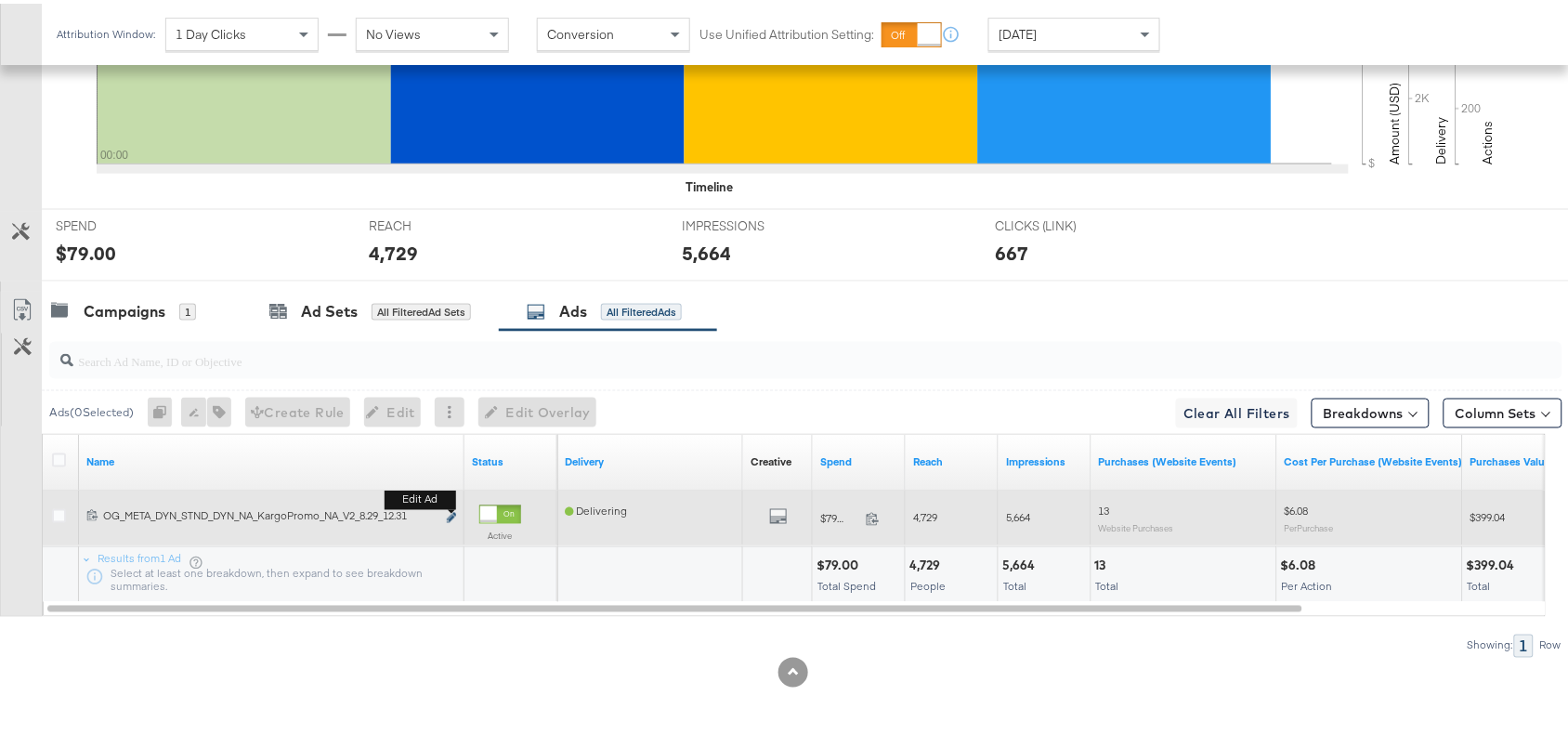
click at [451, 513] on icon "link" at bounding box center [451, 514] width 9 height 10
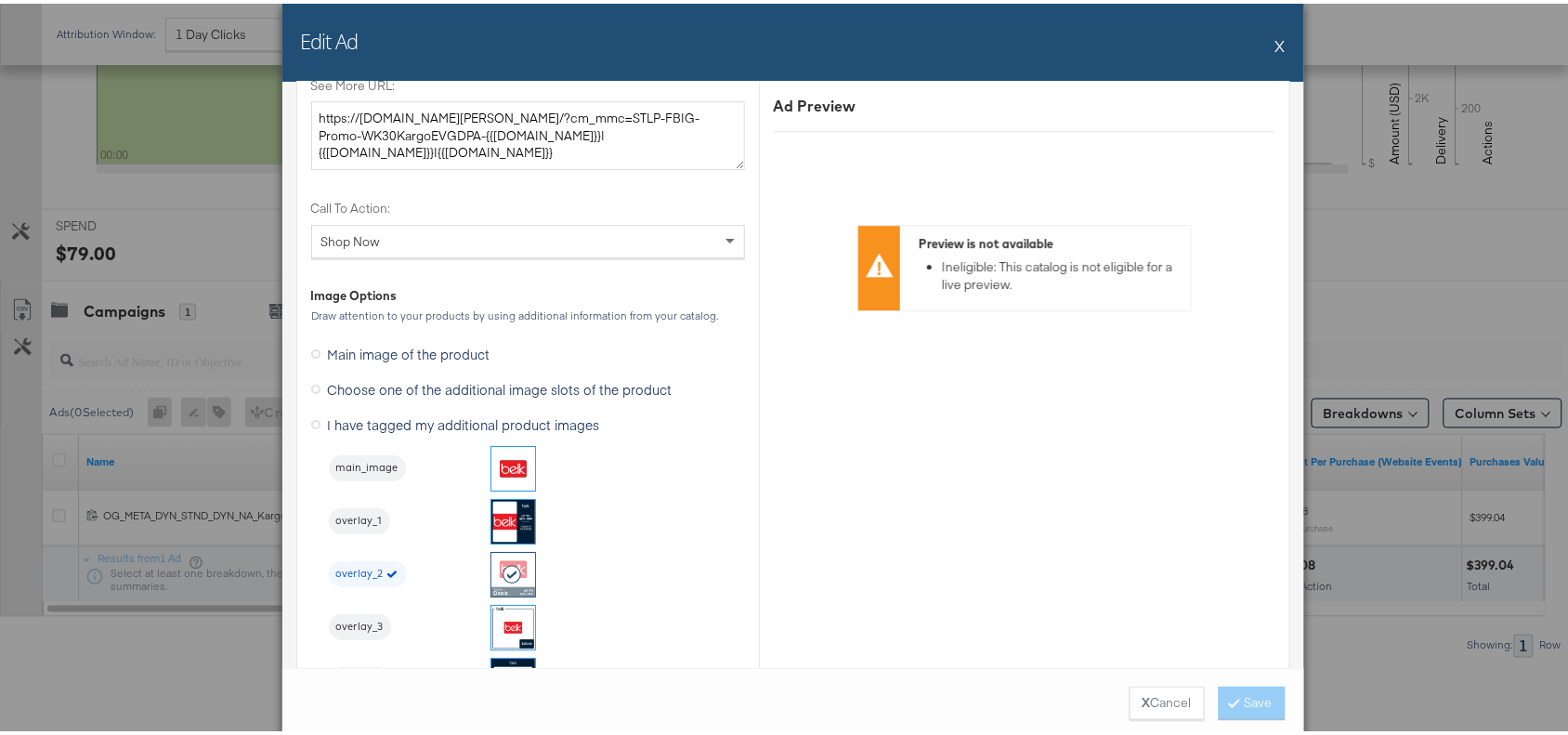
scroll to position [1681, 0]
click at [1275, 43] on button "X" at bounding box center [1280, 41] width 10 height 37
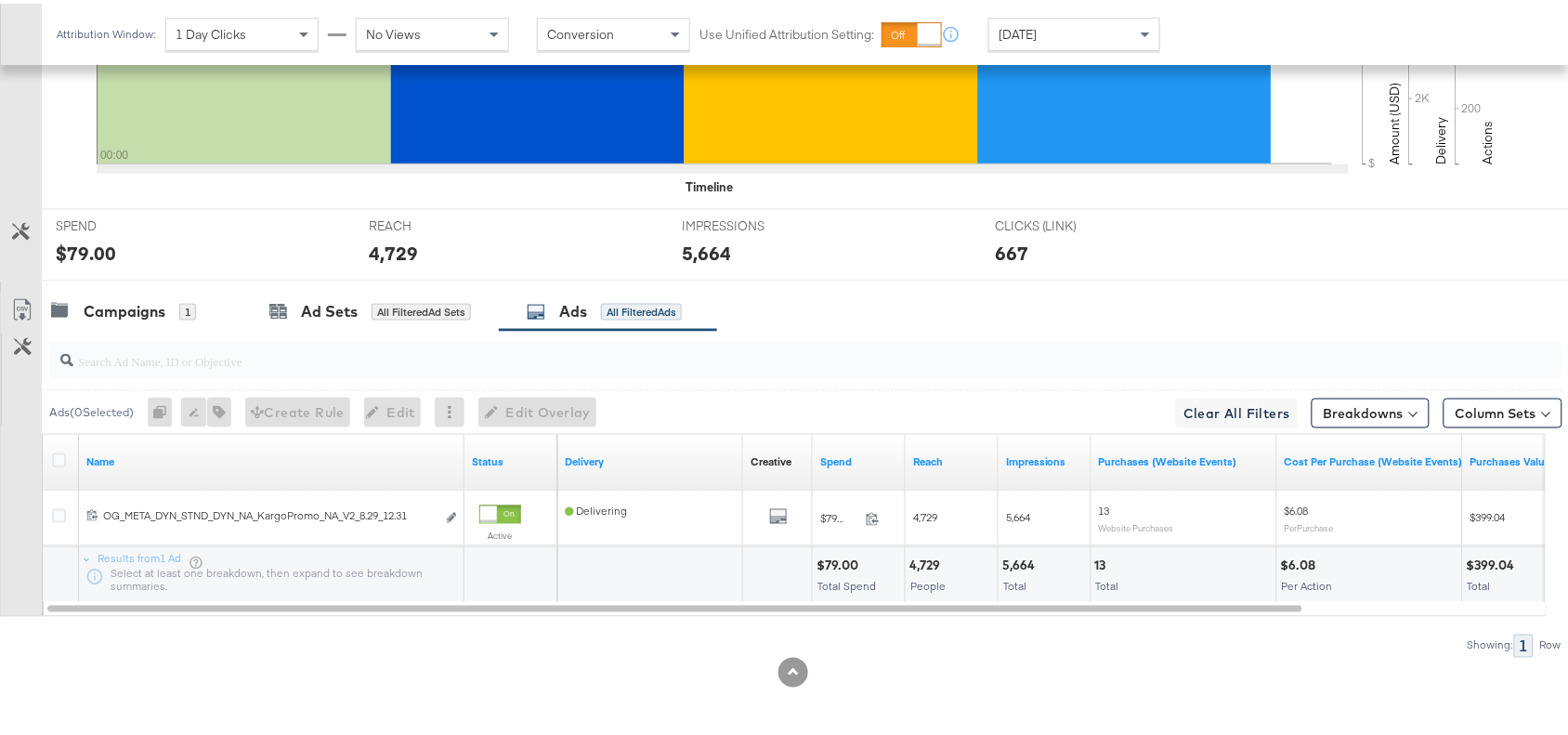
scroll to position [0, 0]
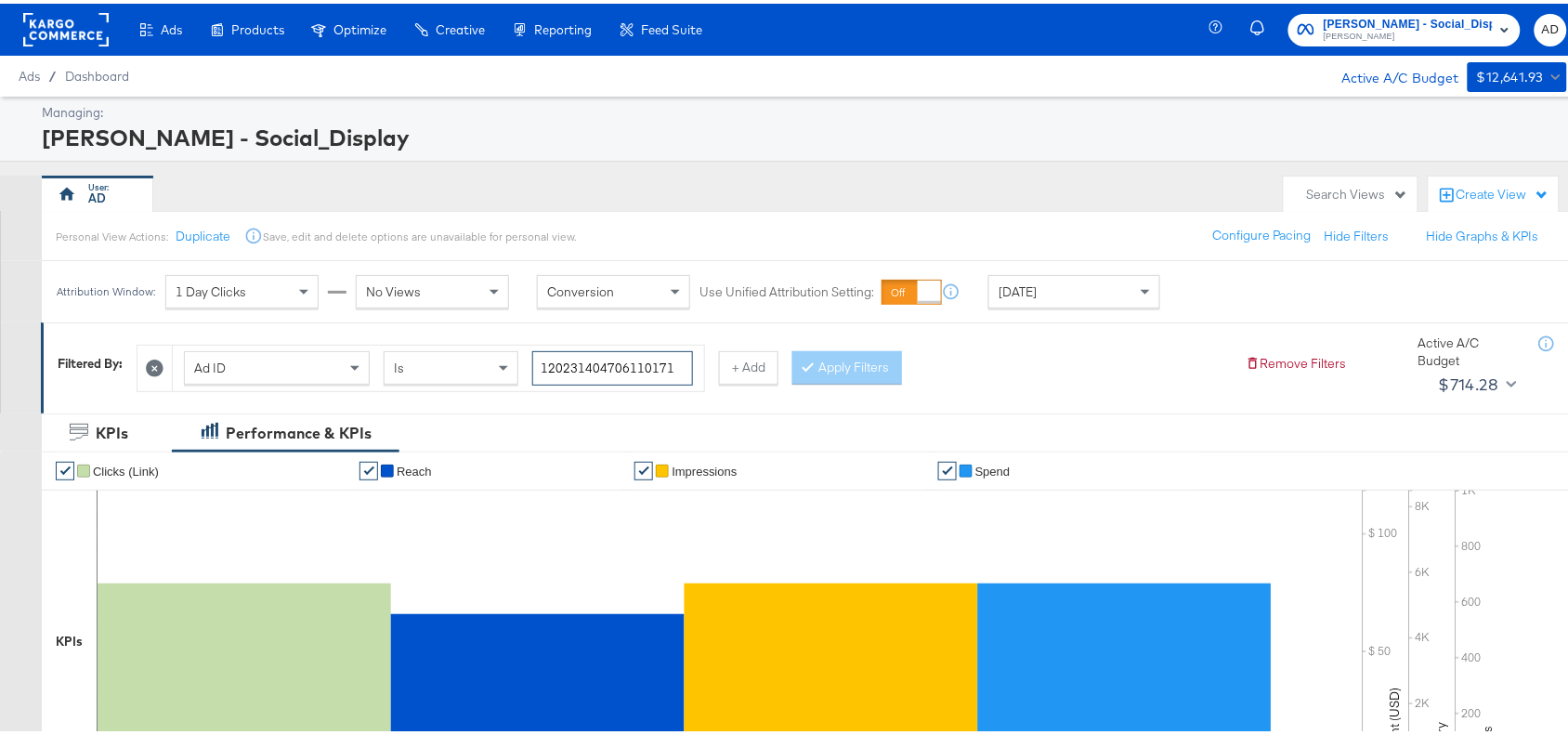
click at [683, 364] on input "120231404706110171" at bounding box center [612, 364] width 161 height 34
paste input "09"
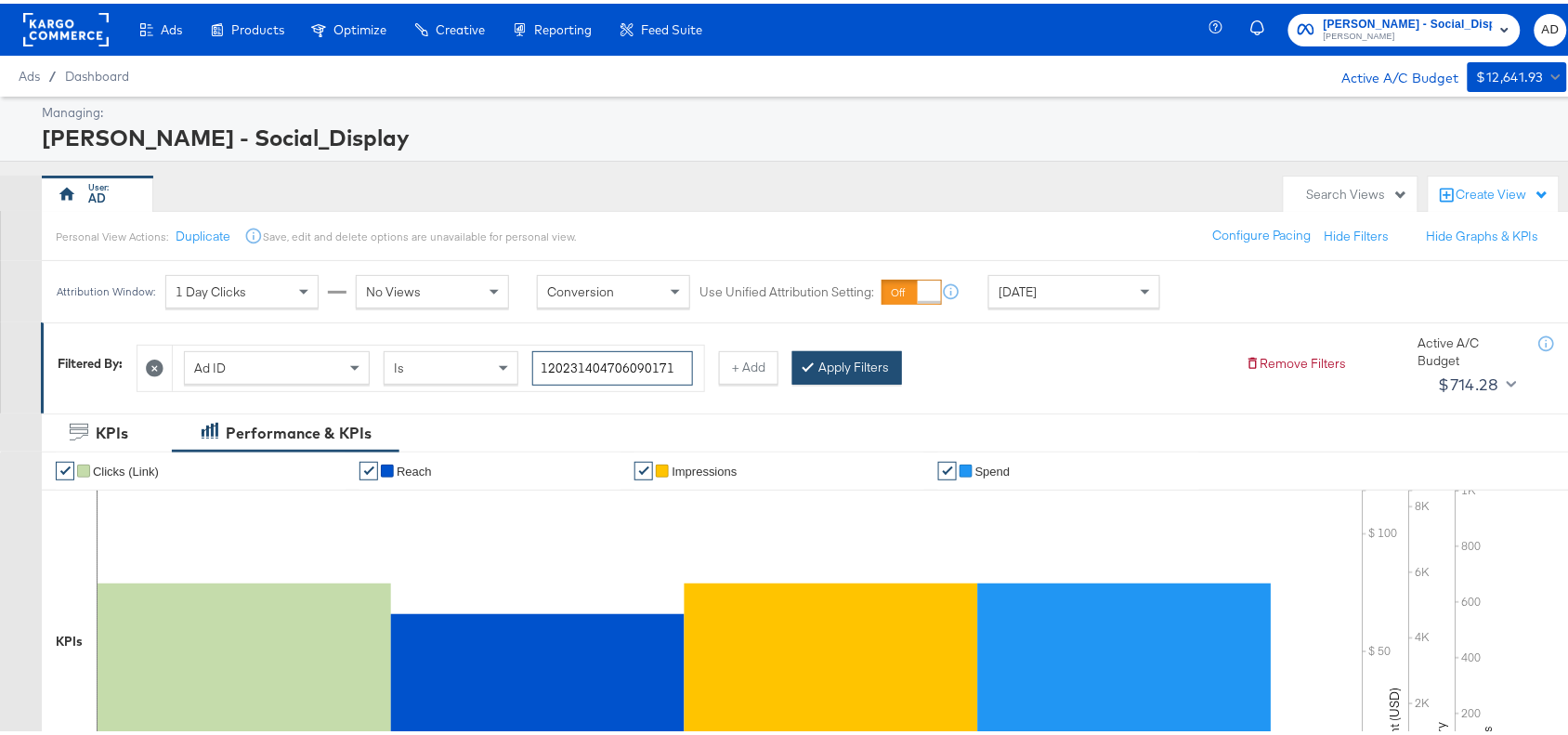
type input "120231404706090171"
click at [861, 370] on button "Apply Filters" at bounding box center [847, 363] width 110 height 33
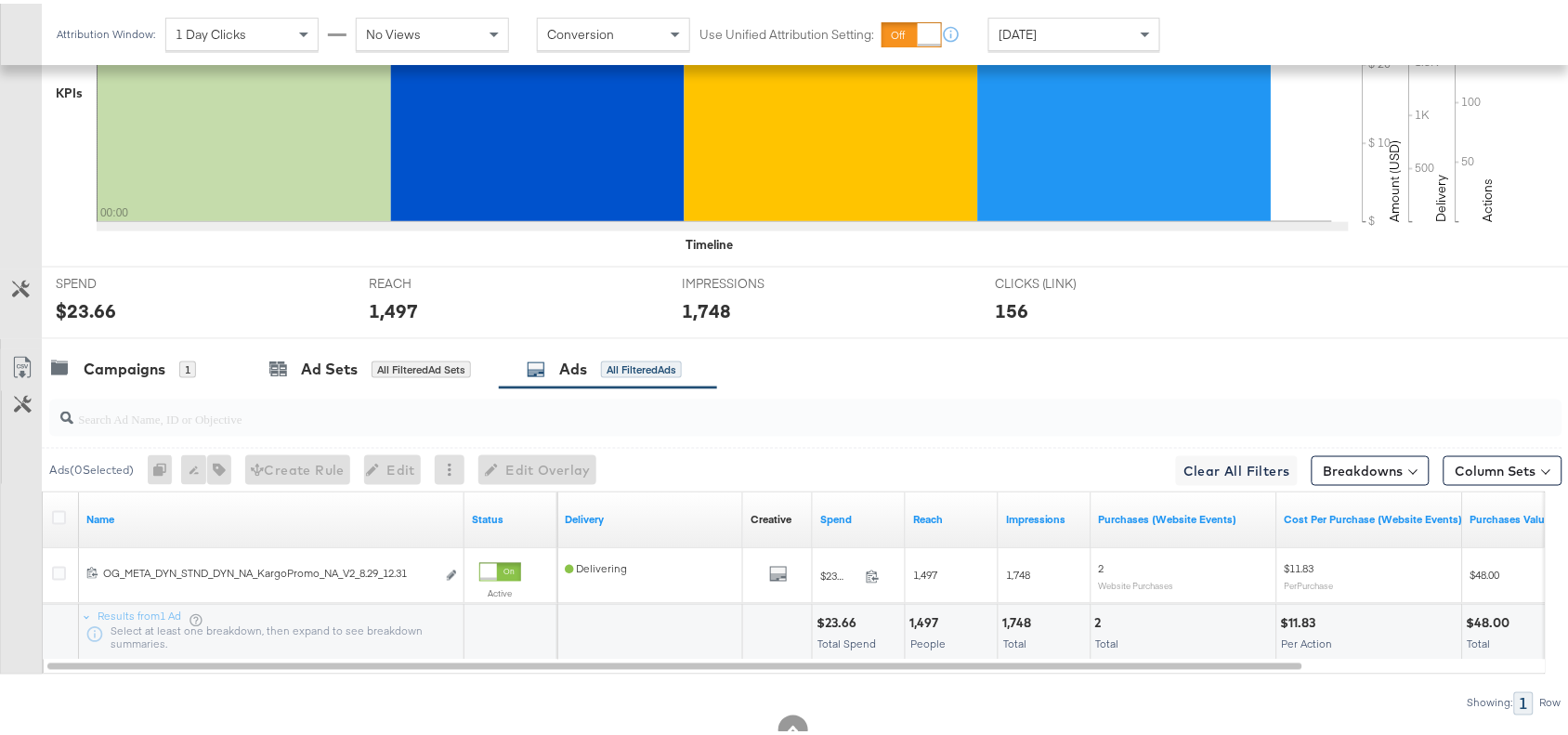
scroll to position [608, 0]
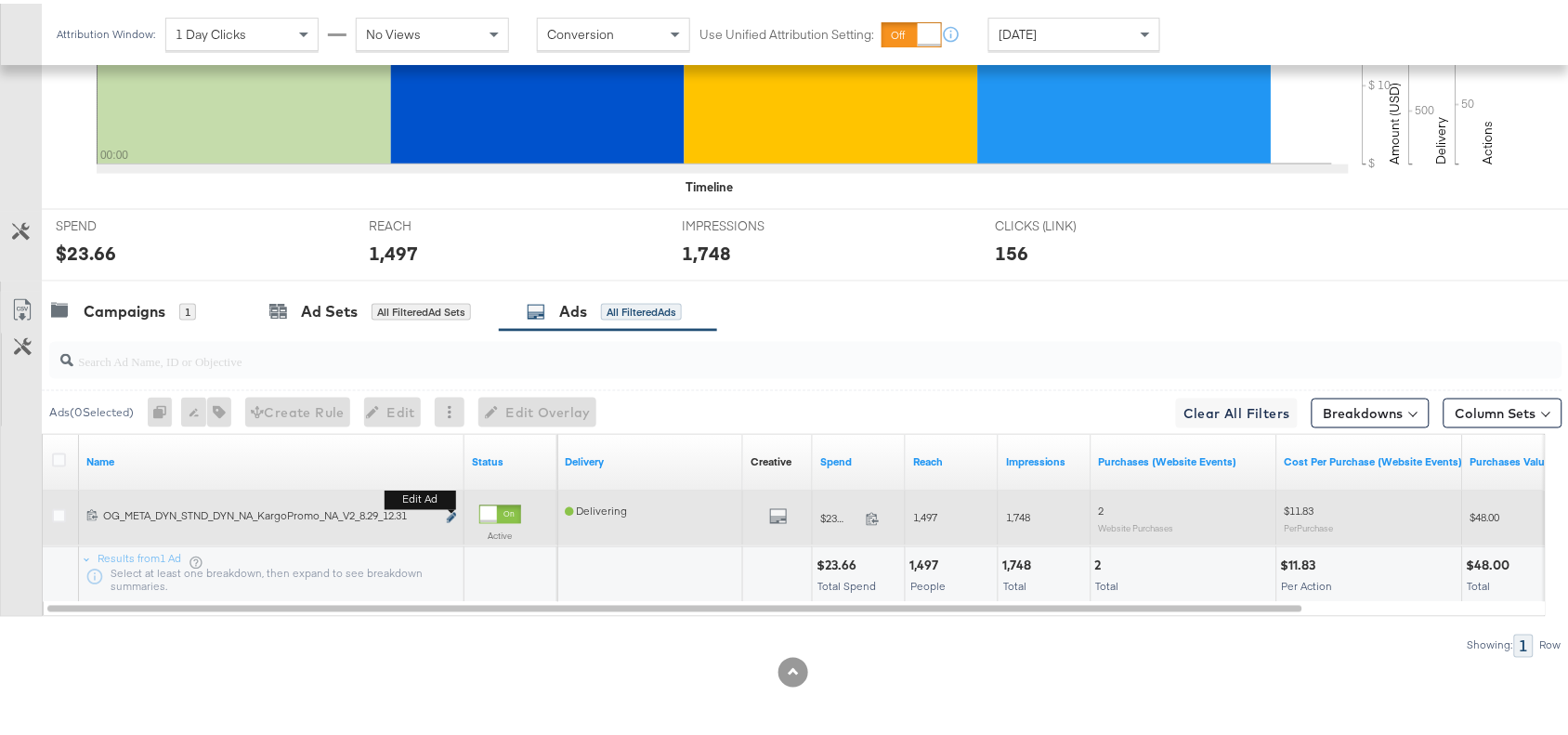
click at [449, 514] on icon "link" at bounding box center [451, 514] width 9 height 10
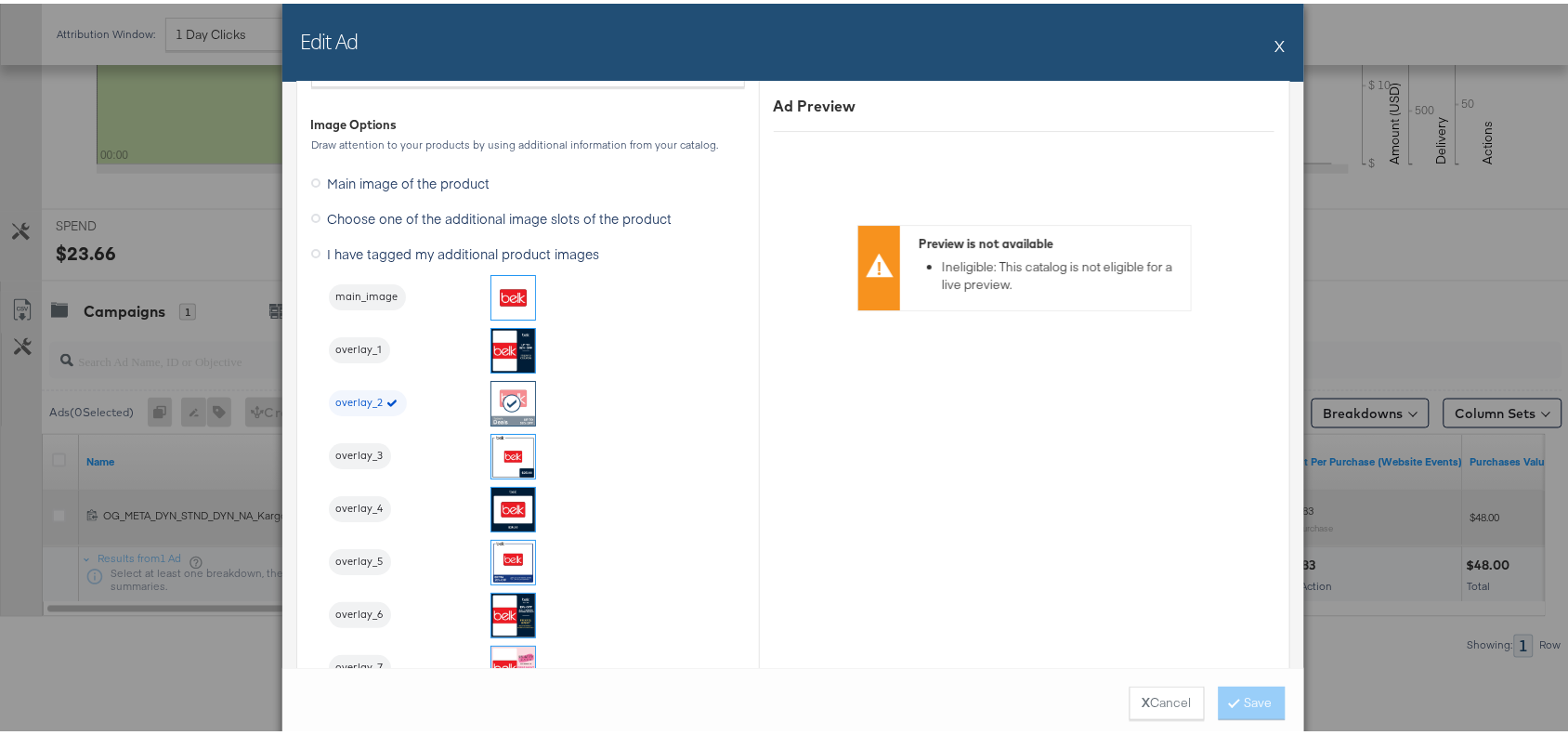
scroll to position [1851, 0]
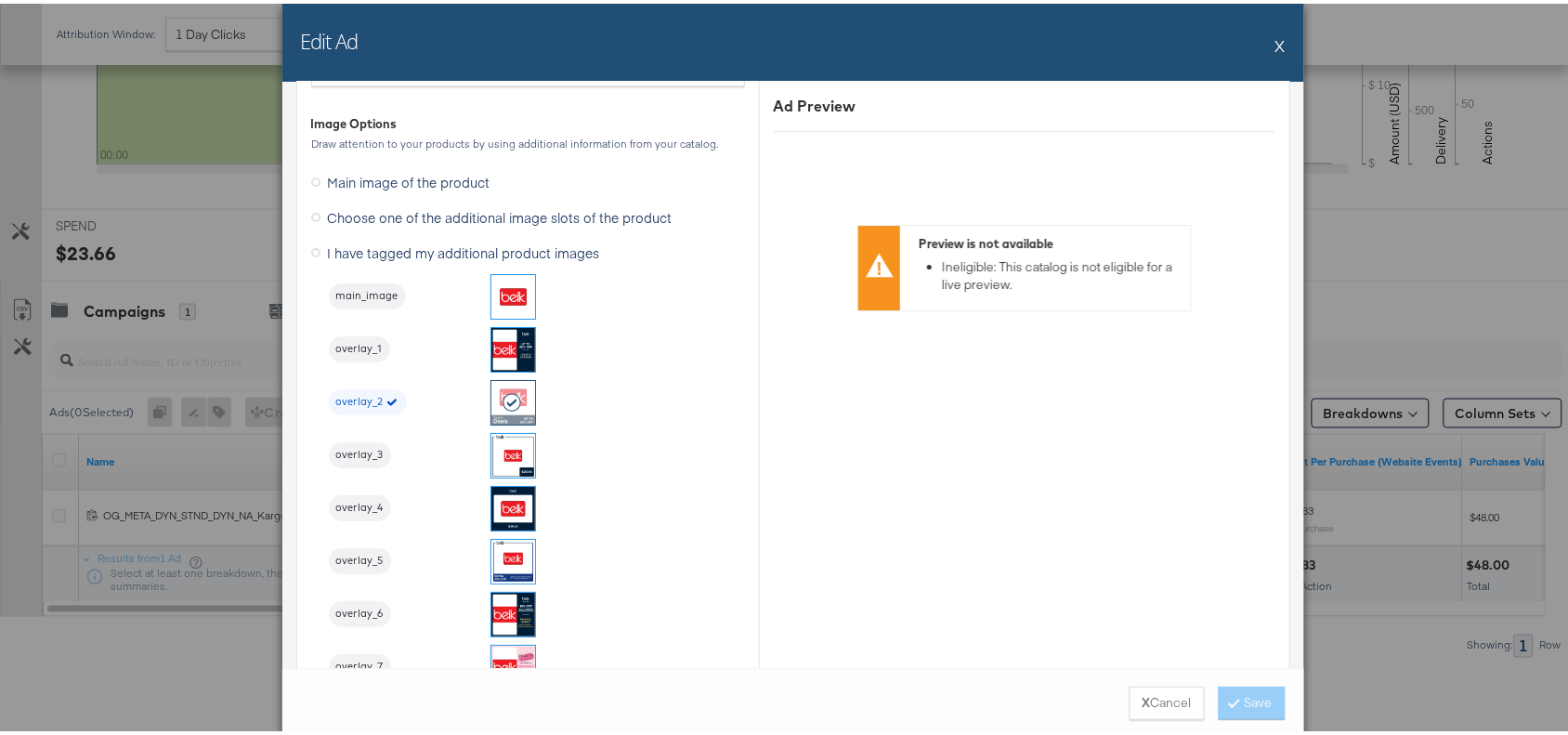
click at [1275, 39] on button "X" at bounding box center [1280, 41] width 10 height 37
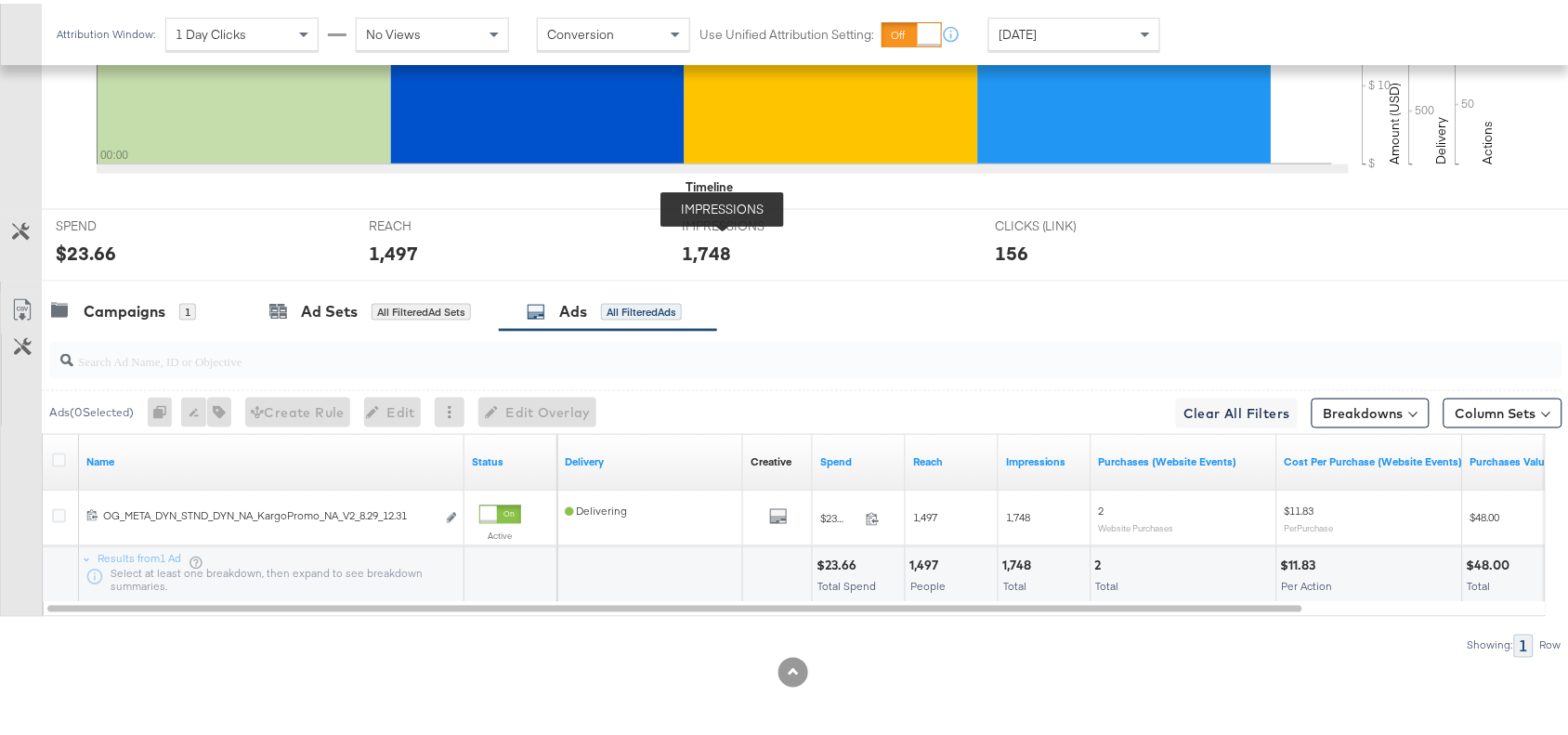
scroll to position [0, 0]
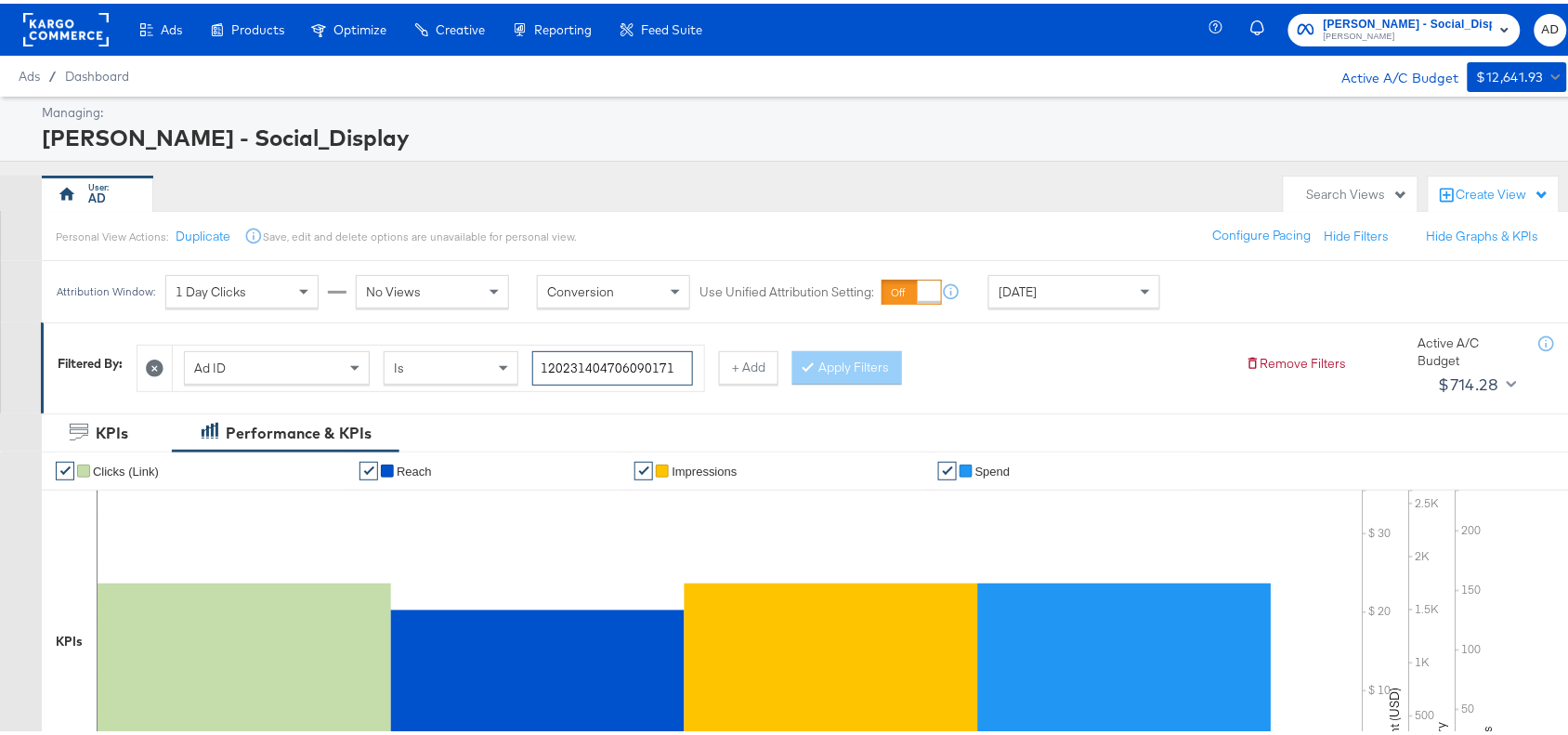
click at [674, 358] on input "120231404706090171" at bounding box center [612, 364] width 161 height 34
paste input "23041"
click at [859, 373] on button "Apply Filters" at bounding box center [847, 363] width 110 height 33
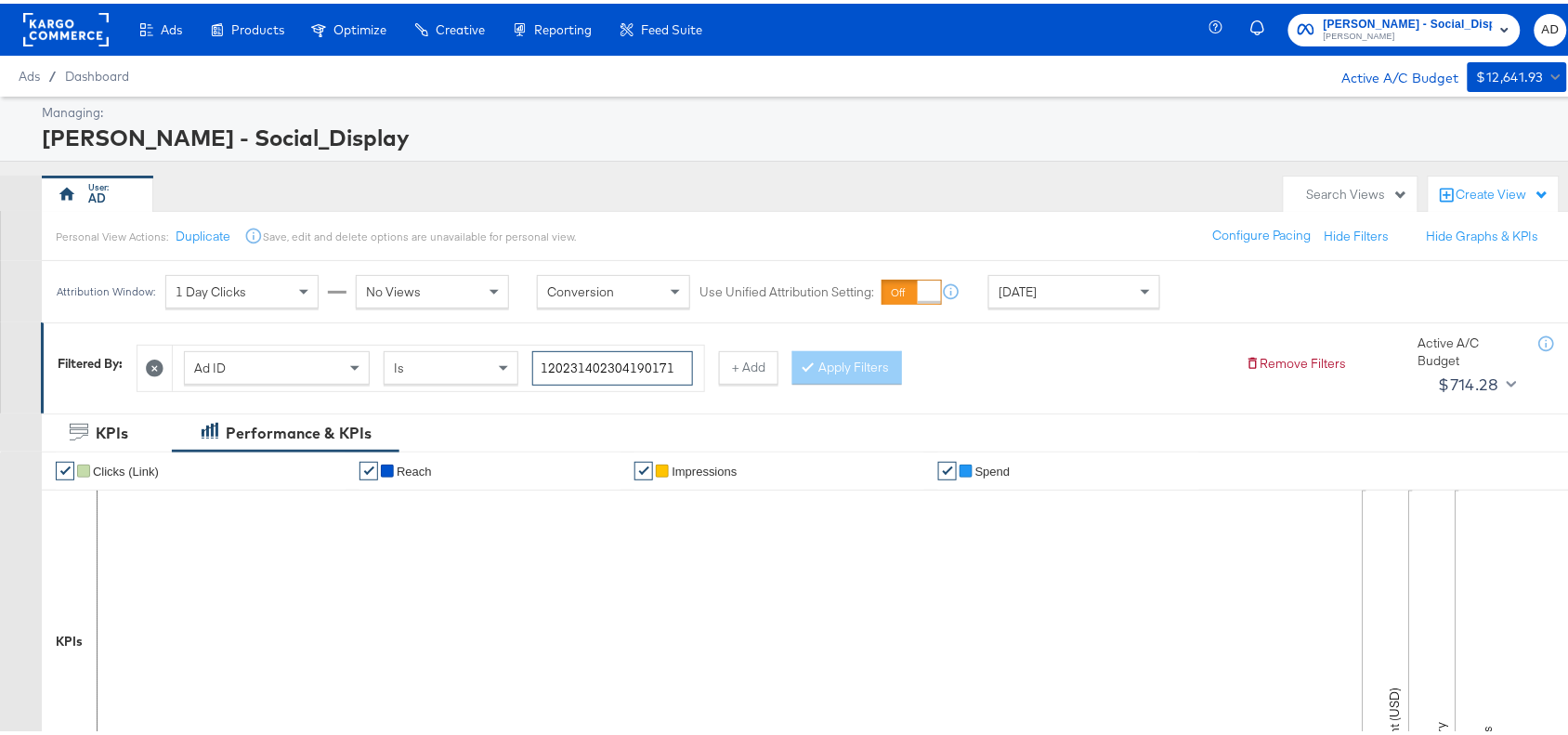
click at [680, 373] on input "120231402304190171" at bounding box center [612, 364] width 161 height 34
paste input "6"
type input "120231402304160171"
click at [808, 370] on button "Apply Filters" at bounding box center [847, 363] width 110 height 33
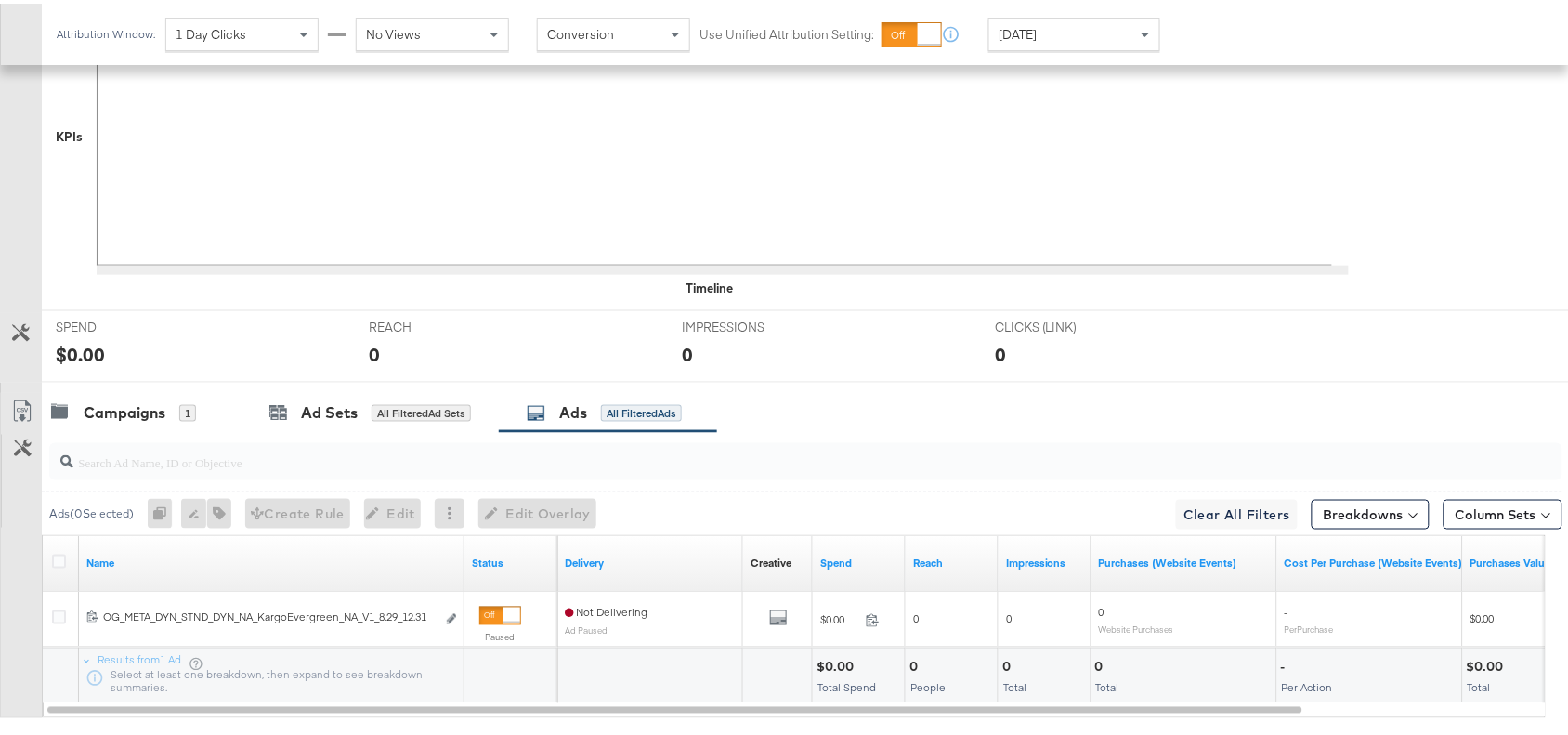
scroll to position [608, 0]
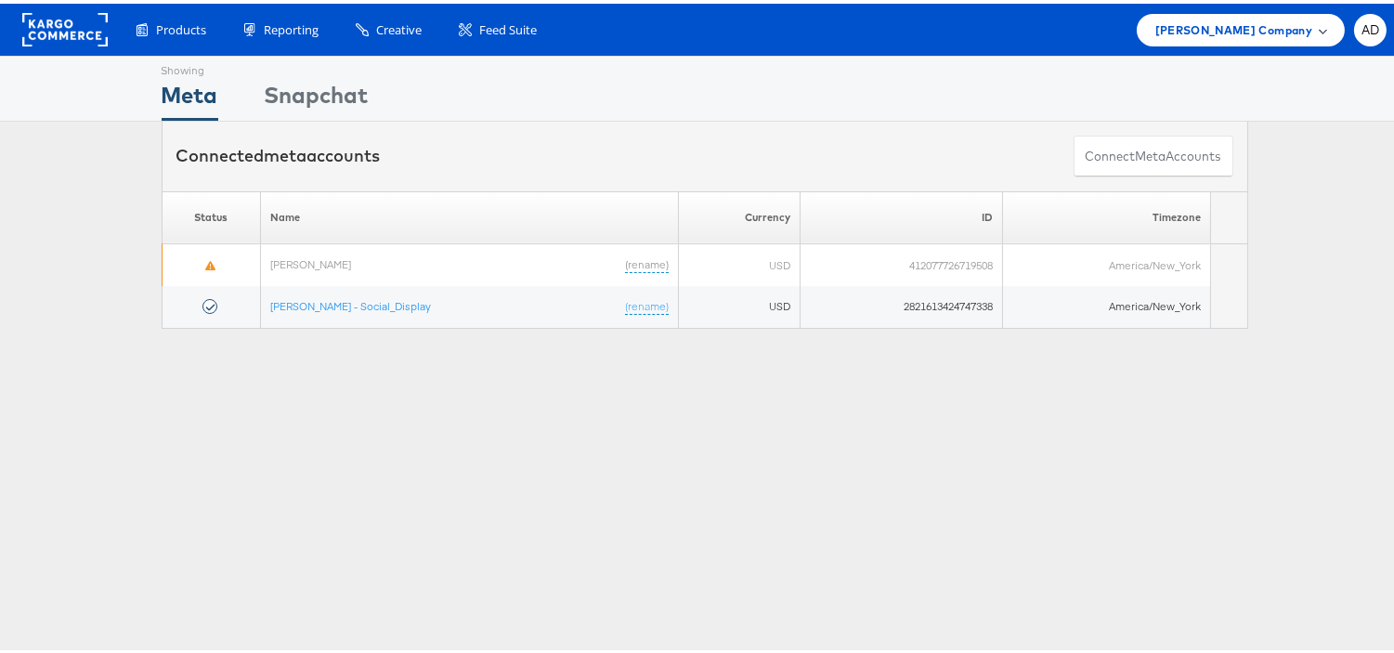
click at [1268, 12] on div "[PERSON_NAME] Company" at bounding box center [1241, 26] width 208 height 33
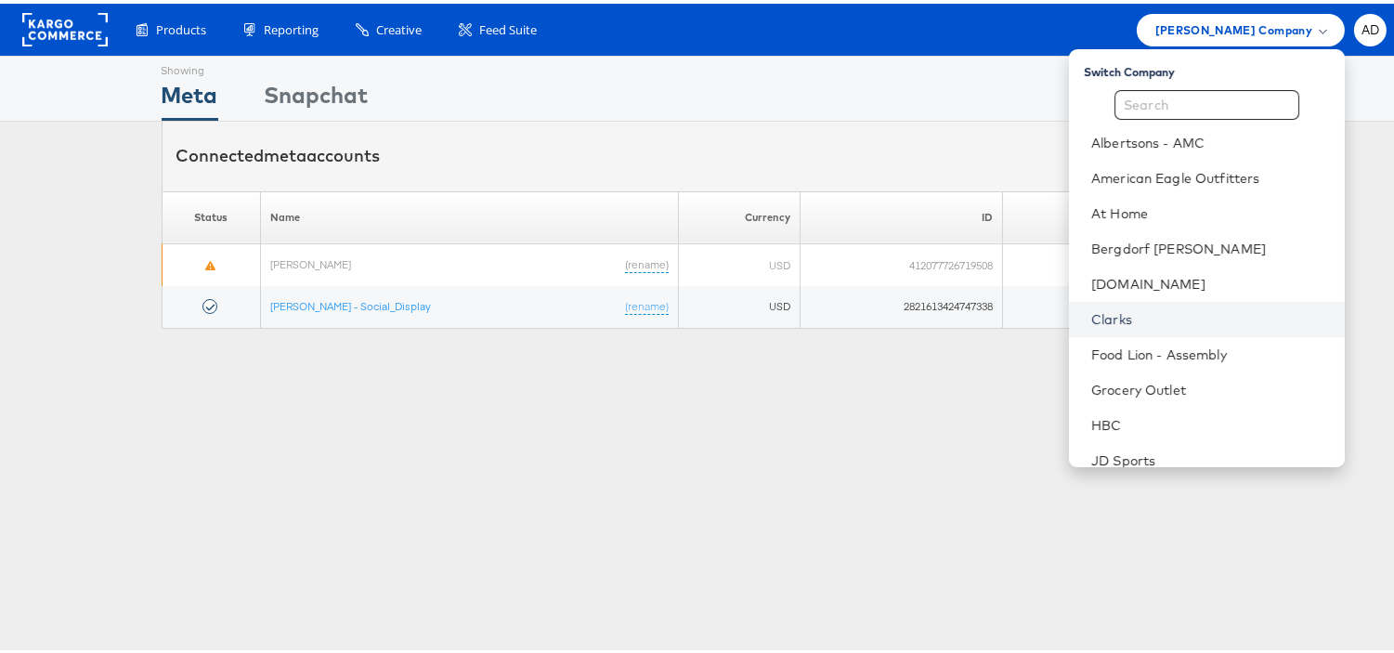
click at [1092, 317] on link "Clarks" at bounding box center [1211, 316] width 239 height 19
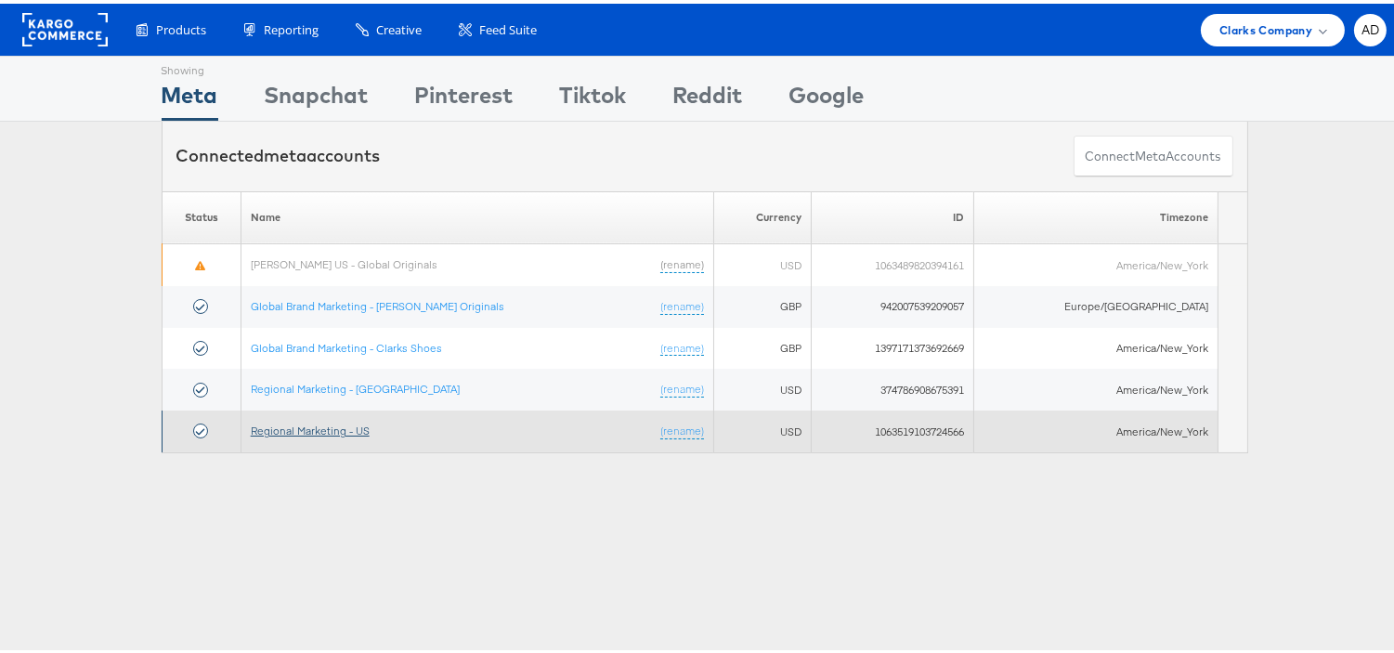
click at [327, 429] on link "Regional Marketing - US" at bounding box center [310, 427] width 119 height 14
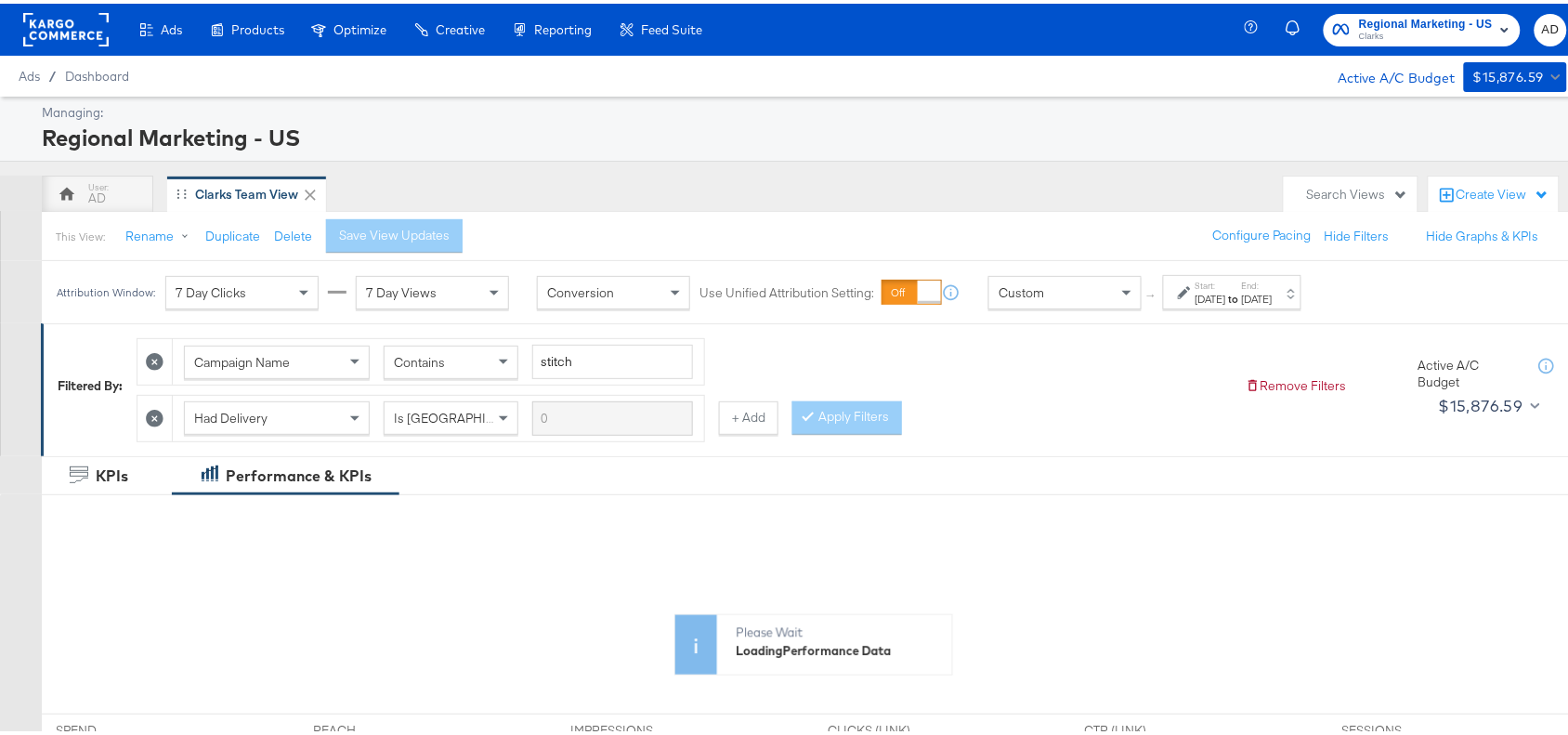
click at [1226, 294] on div "[DATE]" at bounding box center [1211, 295] width 31 height 15
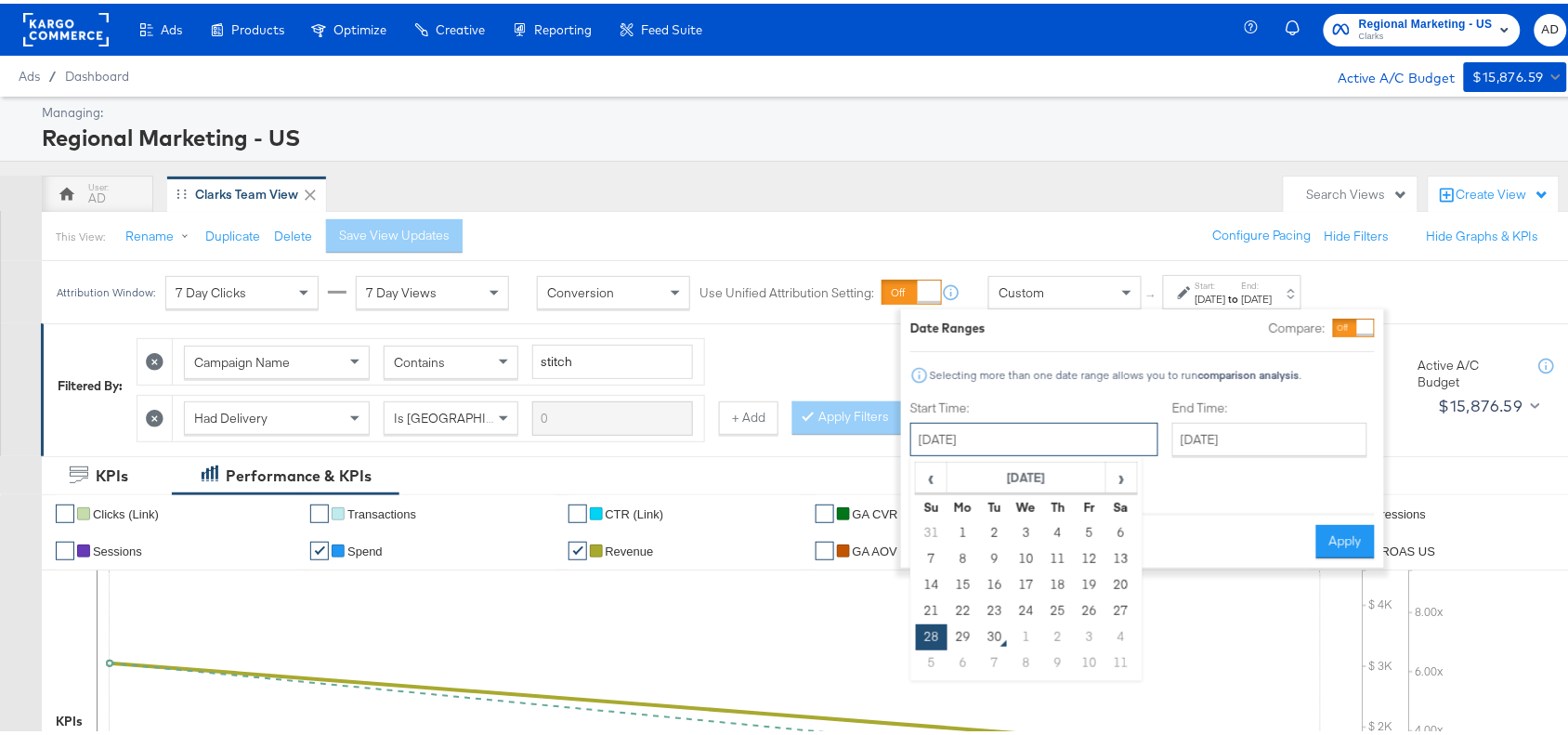
click at [1034, 448] on input "[DATE]" at bounding box center [1034, 435] width 248 height 33
click at [1056, 558] on td "11" at bounding box center [1058, 556] width 32 height 26
type input "[DATE]"
click at [1052, 447] on input "[DATE]" at bounding box center [1034, 435] width 248 height 33
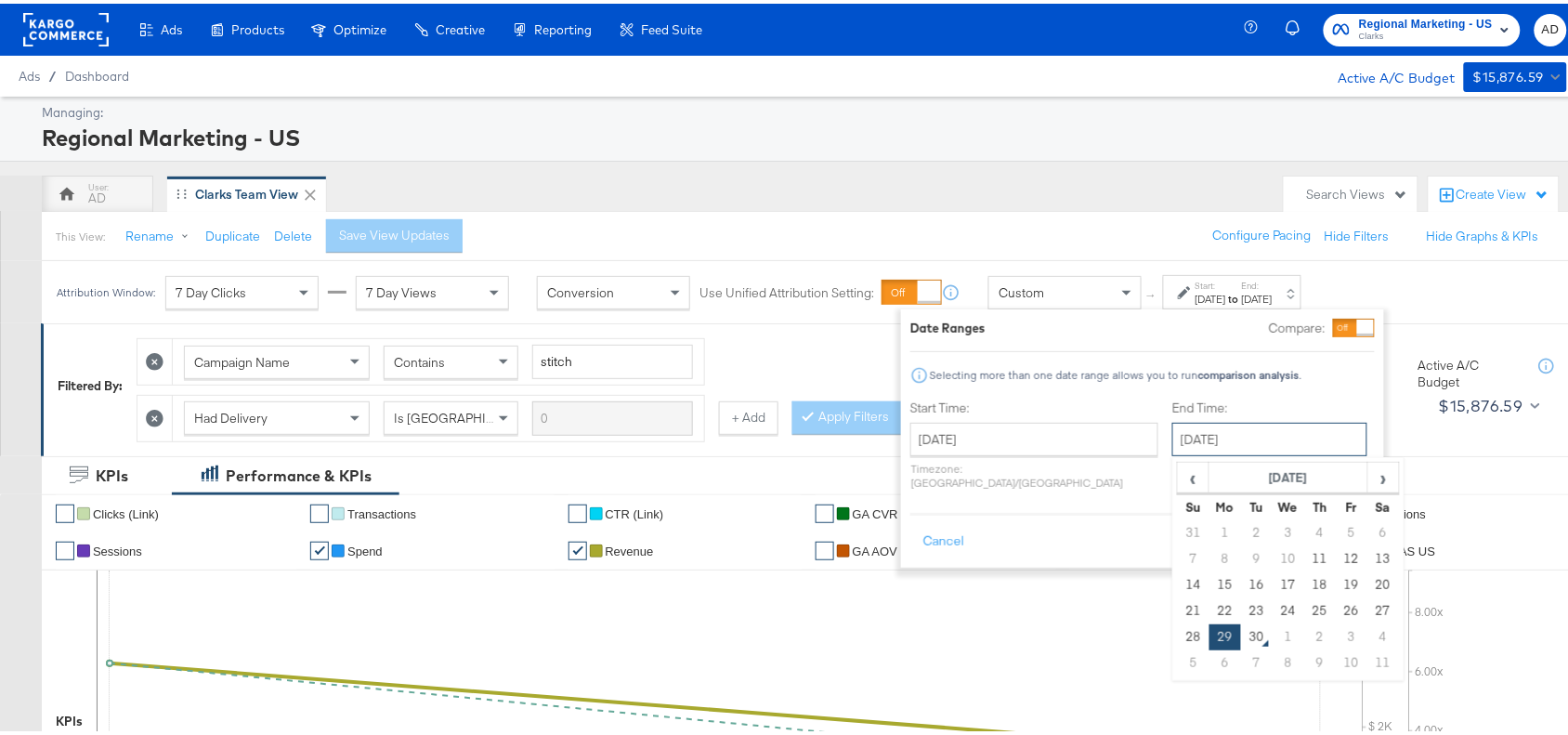
click at [1224, 438] on input "[DATE]" at bounding box center [1269, 435] width 195 height 33
click at [1304, 558] on td "11" at bounding box center [1320, 556] width 32 height 26
type input "[DATE]"
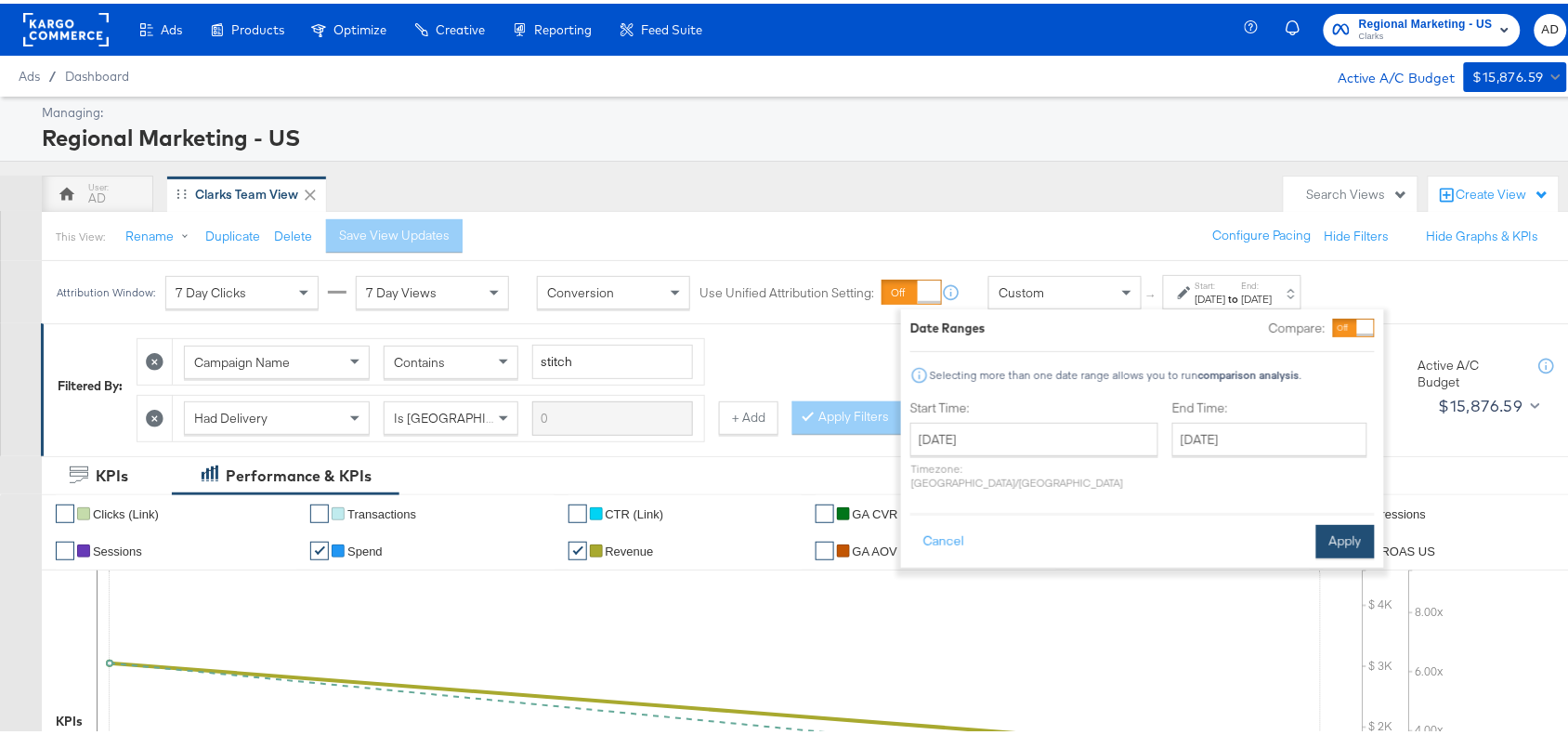
click at [1320, 526] on button "Apply" at bounding box center [1345, 537] width 59 height 33
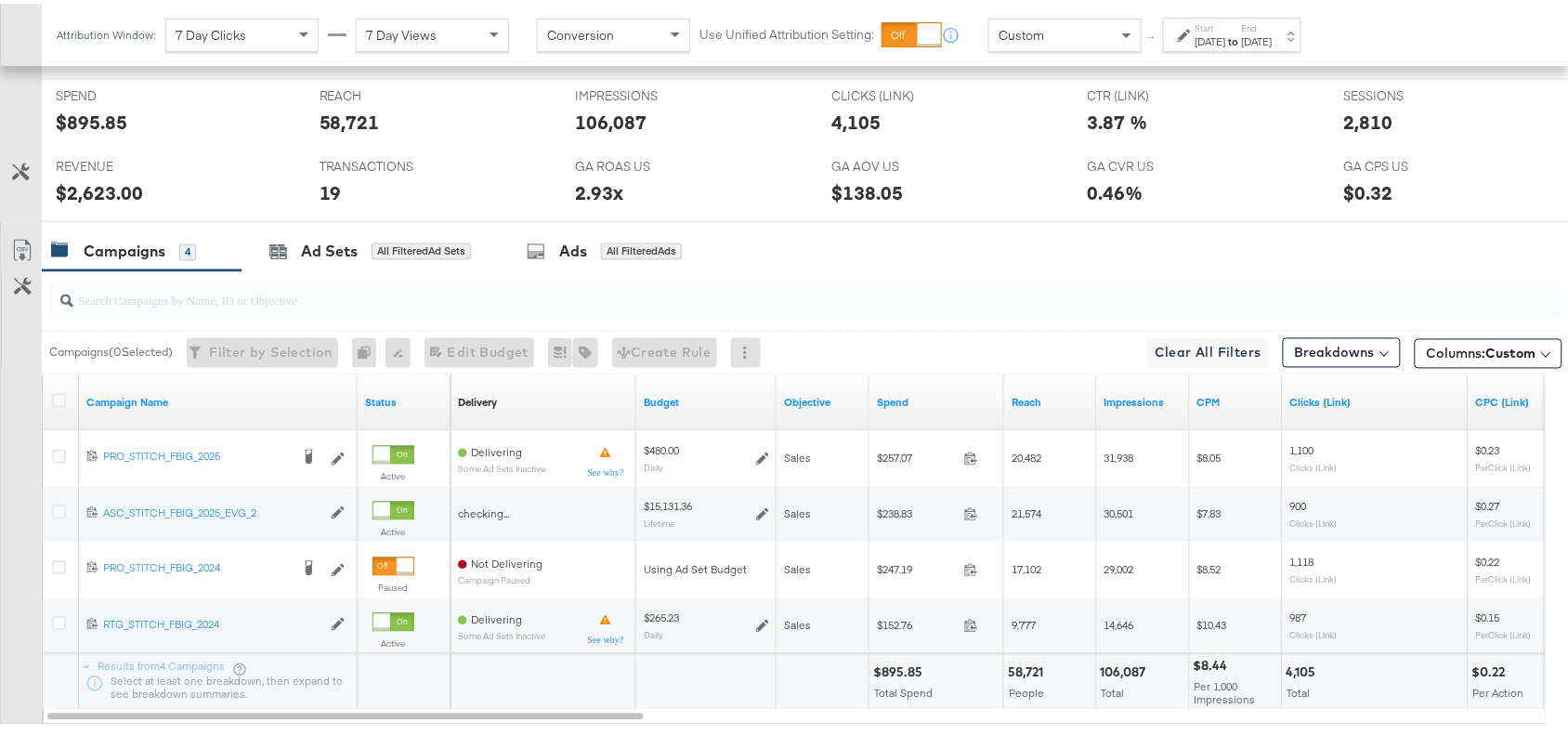
scroll to position [921, 0]
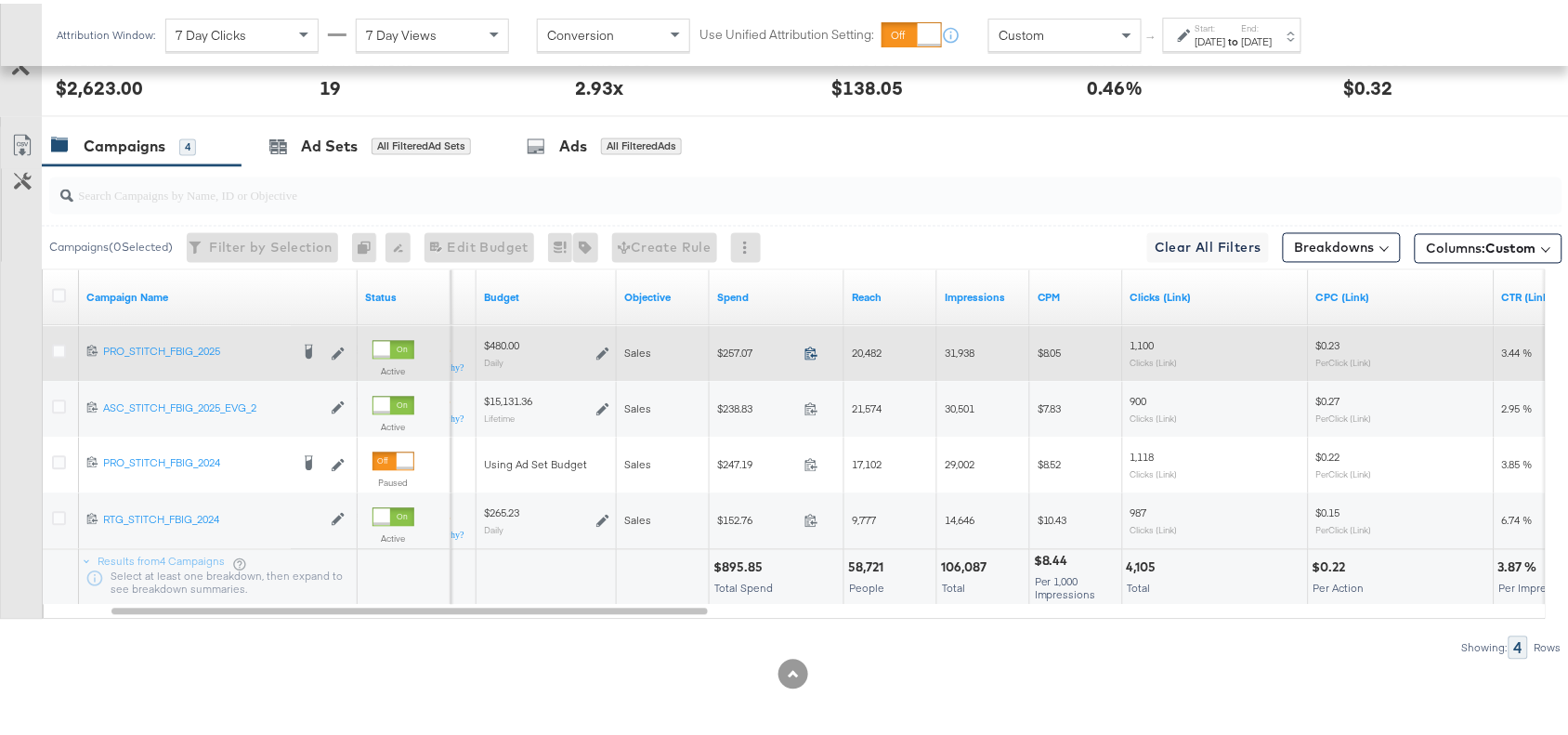
click at [808, 357] on icon at bounding box center [811, 350] width 14 height 14
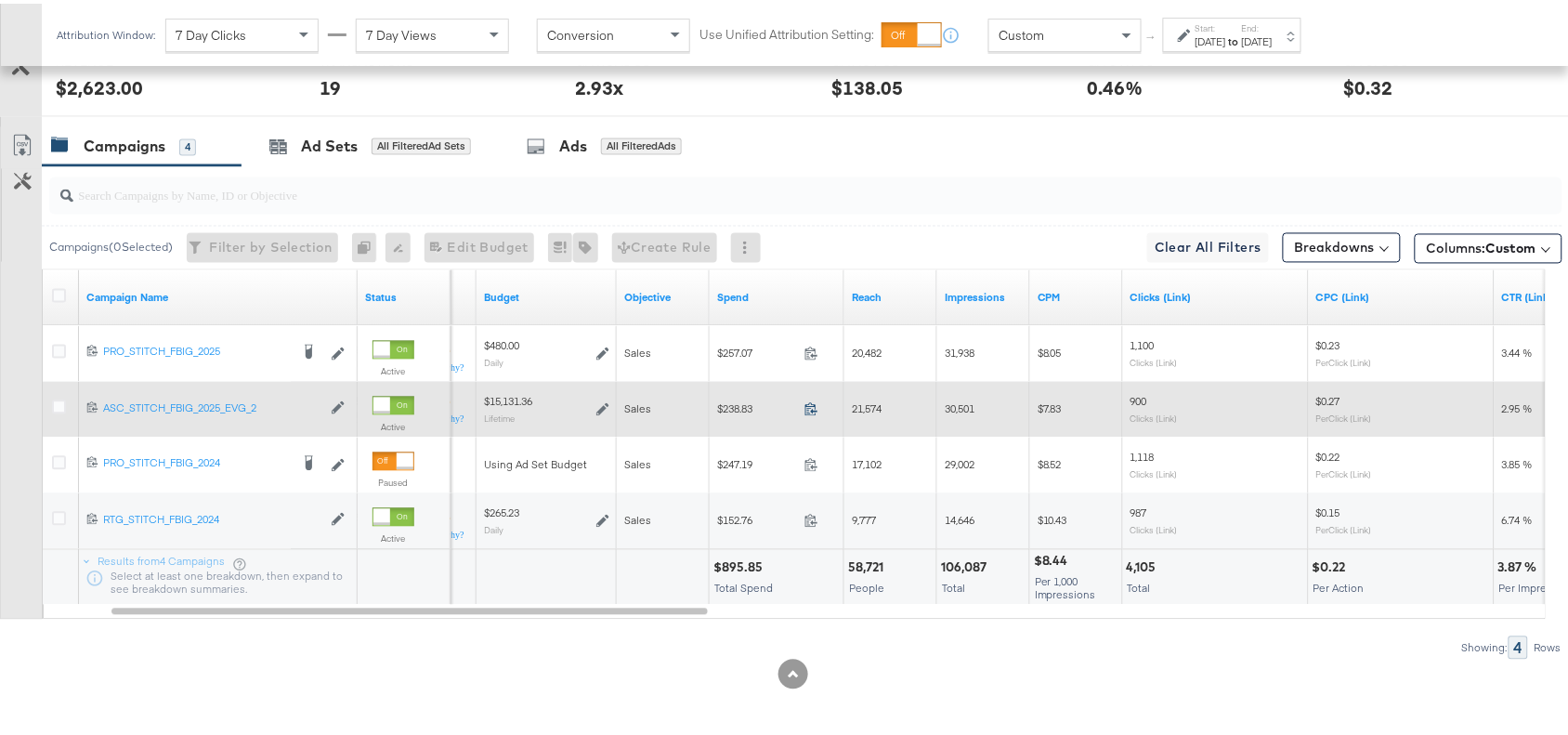
click at [809, 412] on icon at bounding box center [811, 406] width 14 height 14
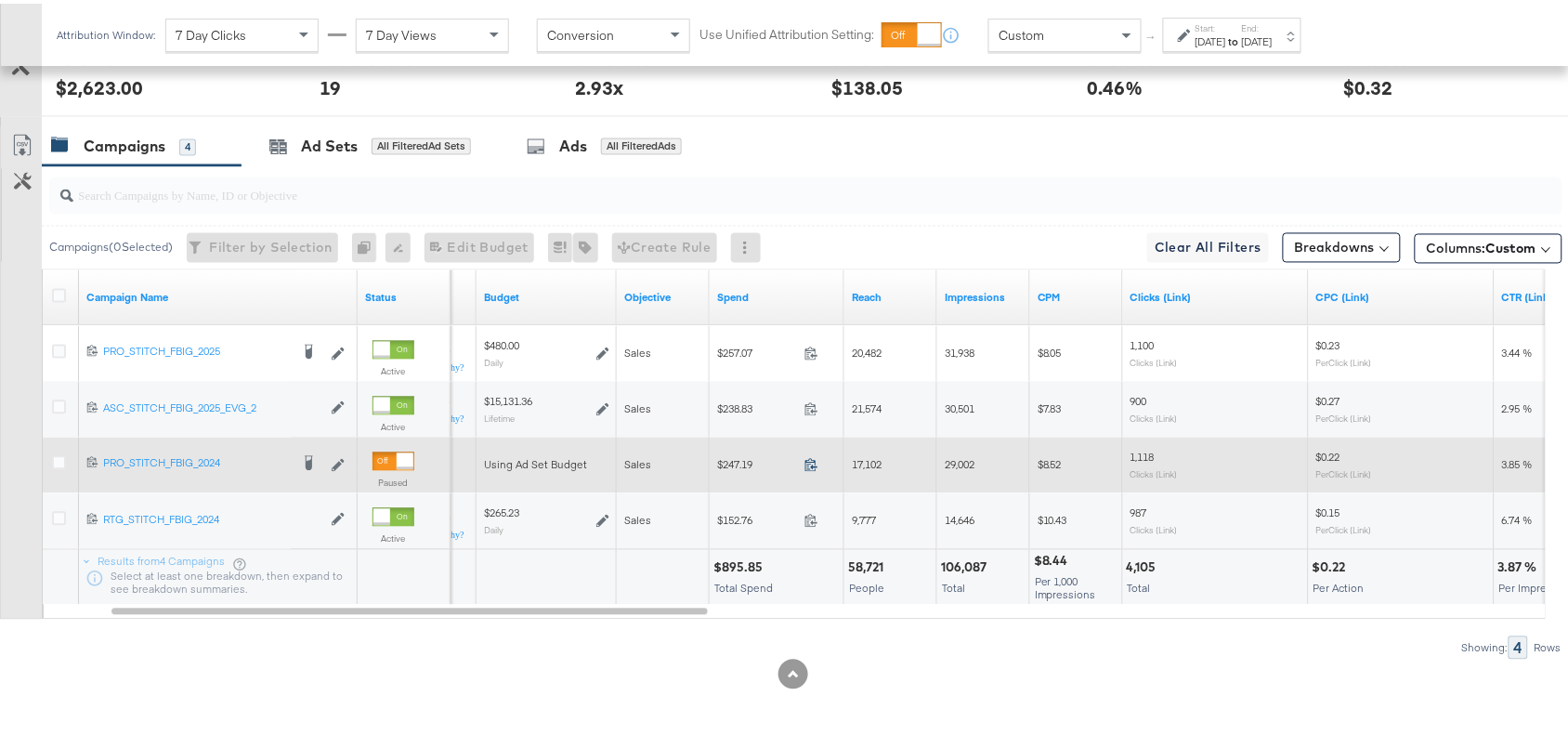
click at [810, 466] on icon at bounding box center [811, 461] width 14 height 14
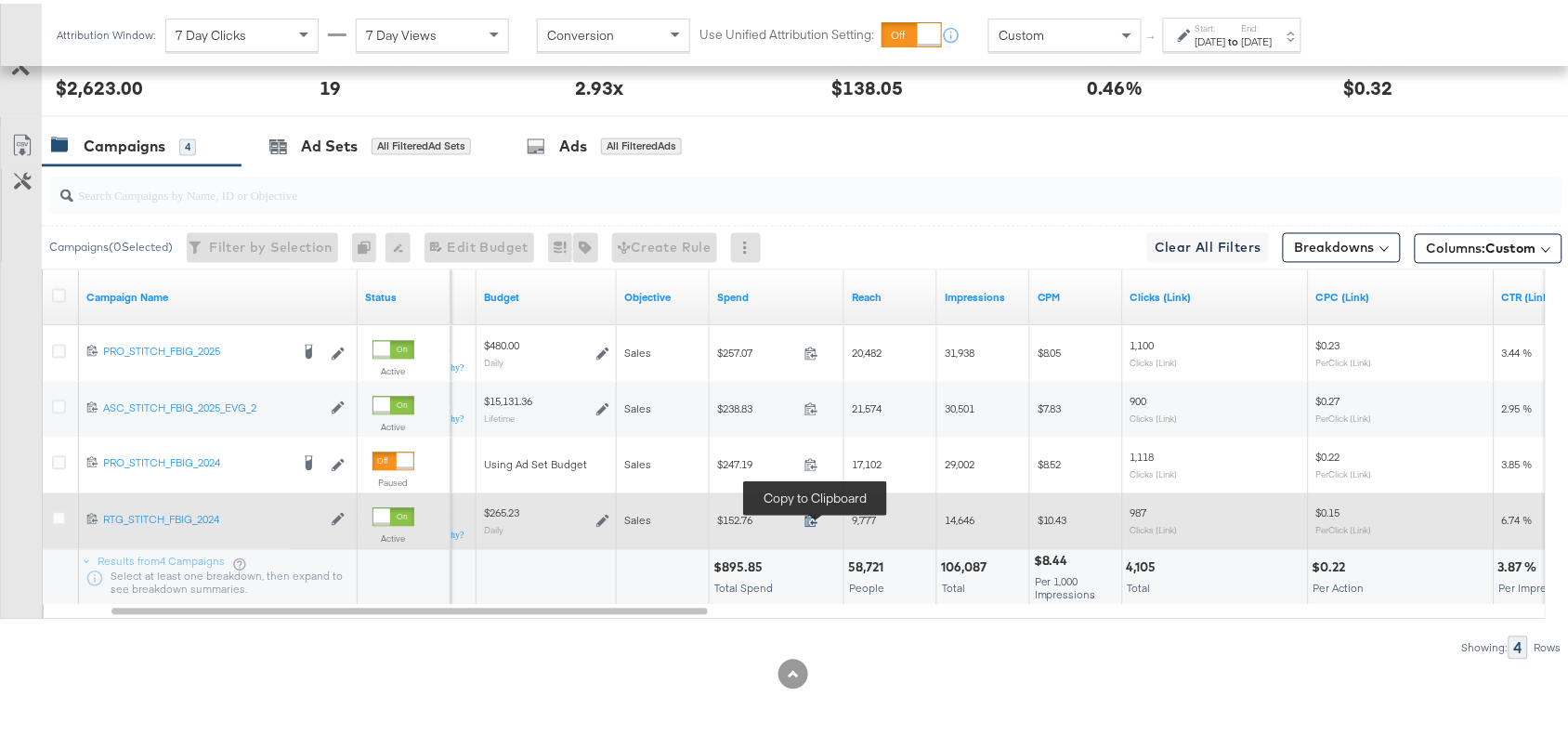
click at [809, 521] on icon at bounding box center [811, 517] width 14 height 14
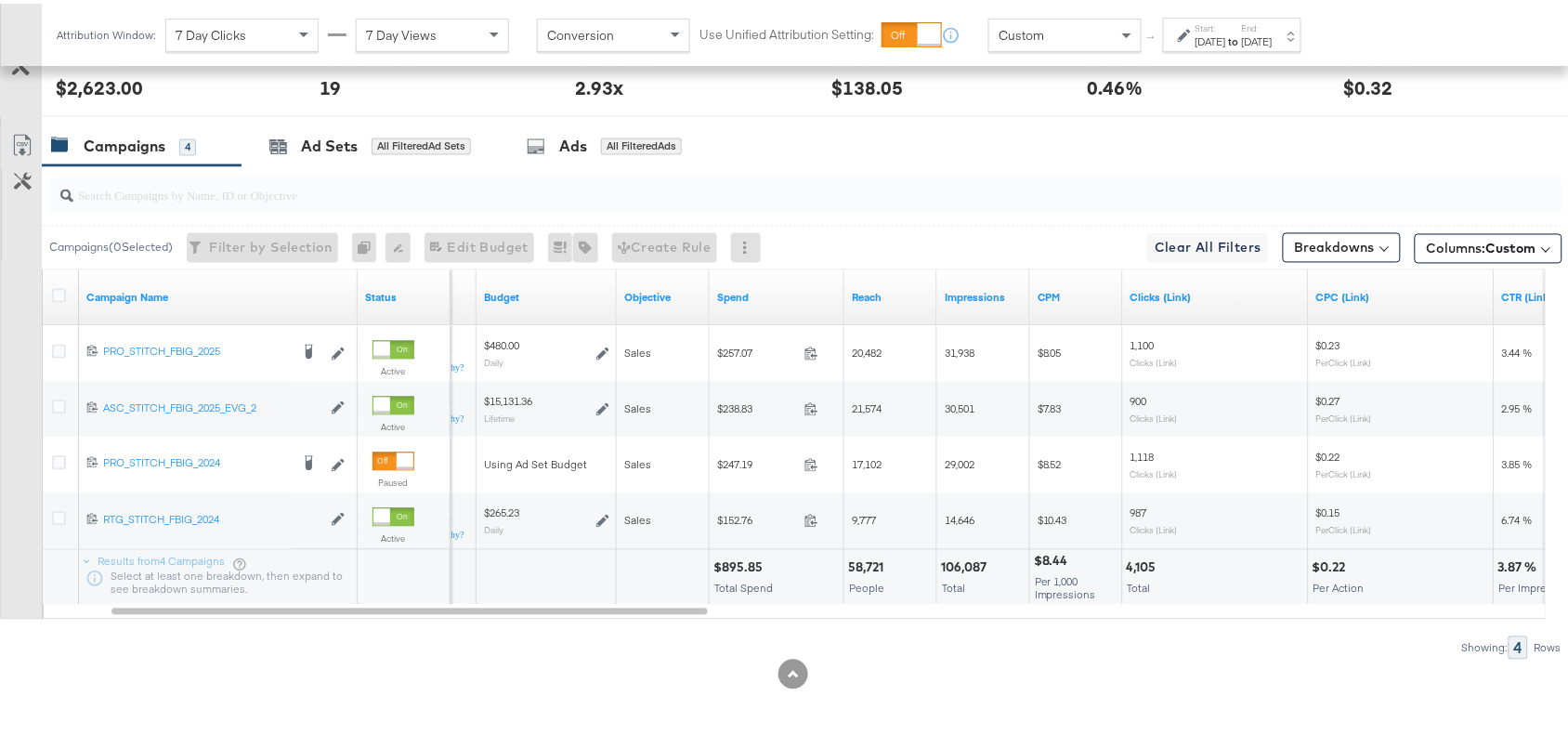
click at [1273, 42] on div "Sep 11th 2025" at bounding box center [1257, 38] width 31 height 15
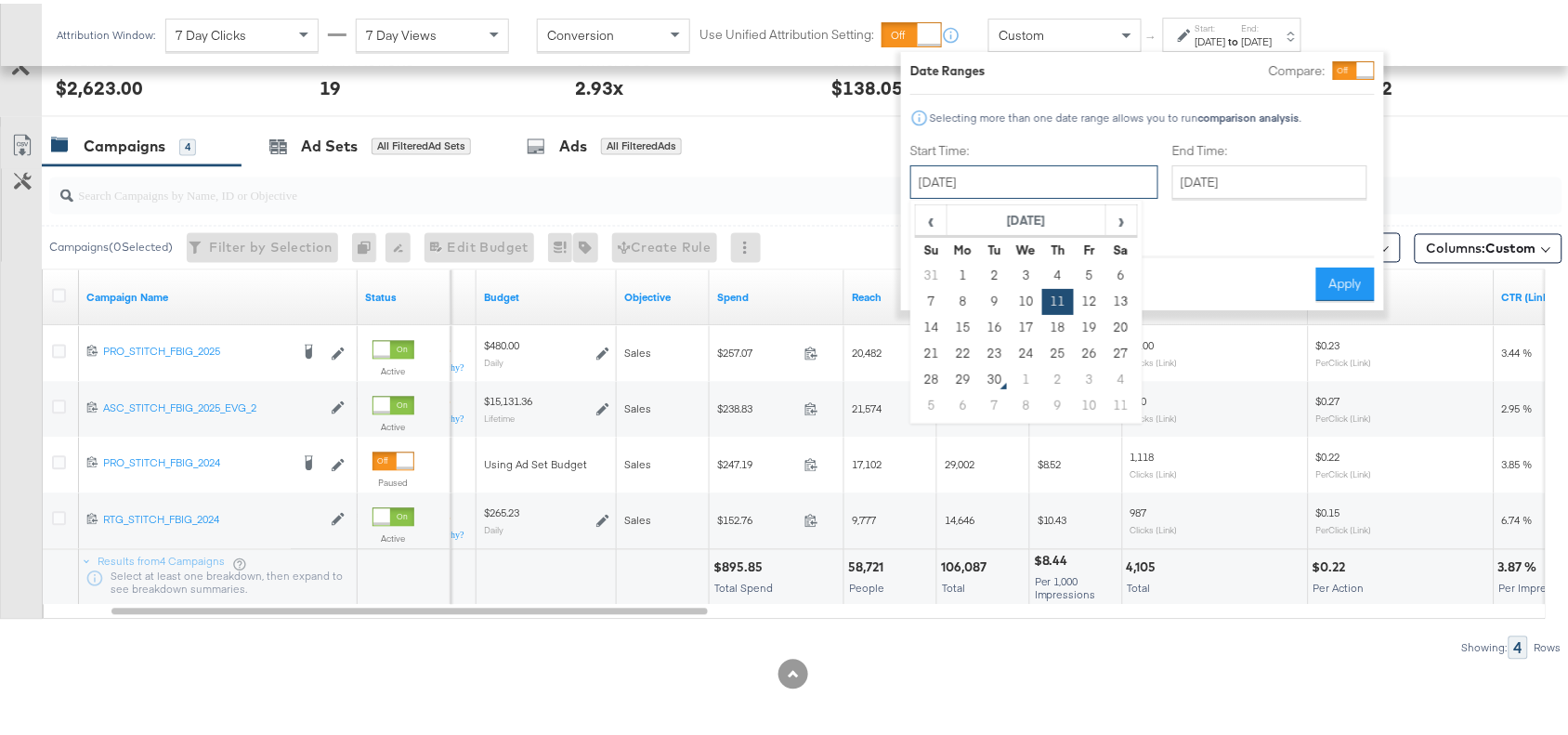
click at [1022, 168] on input "September 11th 2025" at bounding box center [1034, 178] width 248 height 33
click at [1090, 297] on td "12" at bounding box center [1090, 298] width 32 height 26
type input "September 12th 2025"
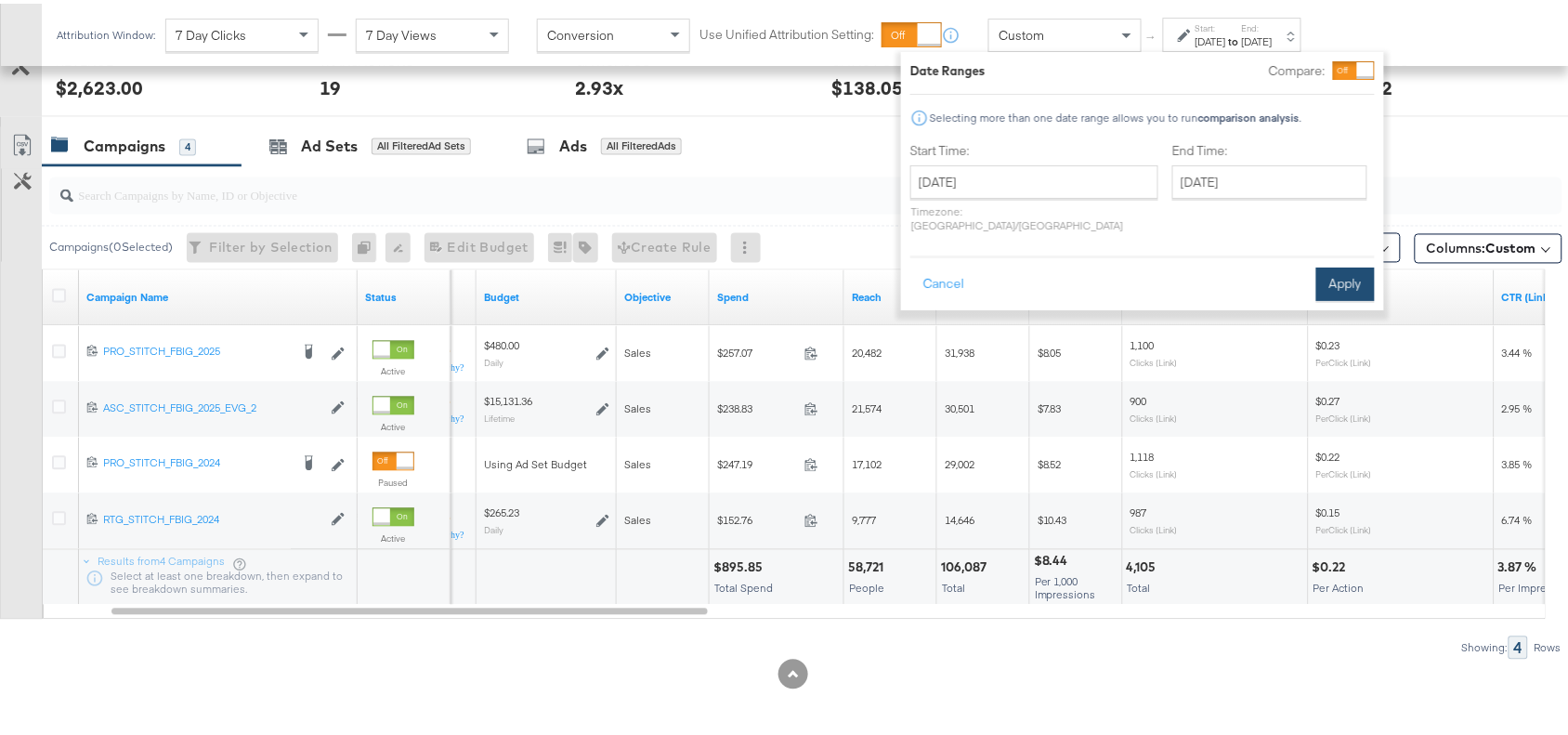
click at [1329, 272] on button "Apply" at bounding box center [1345, 280] width 59 height 33
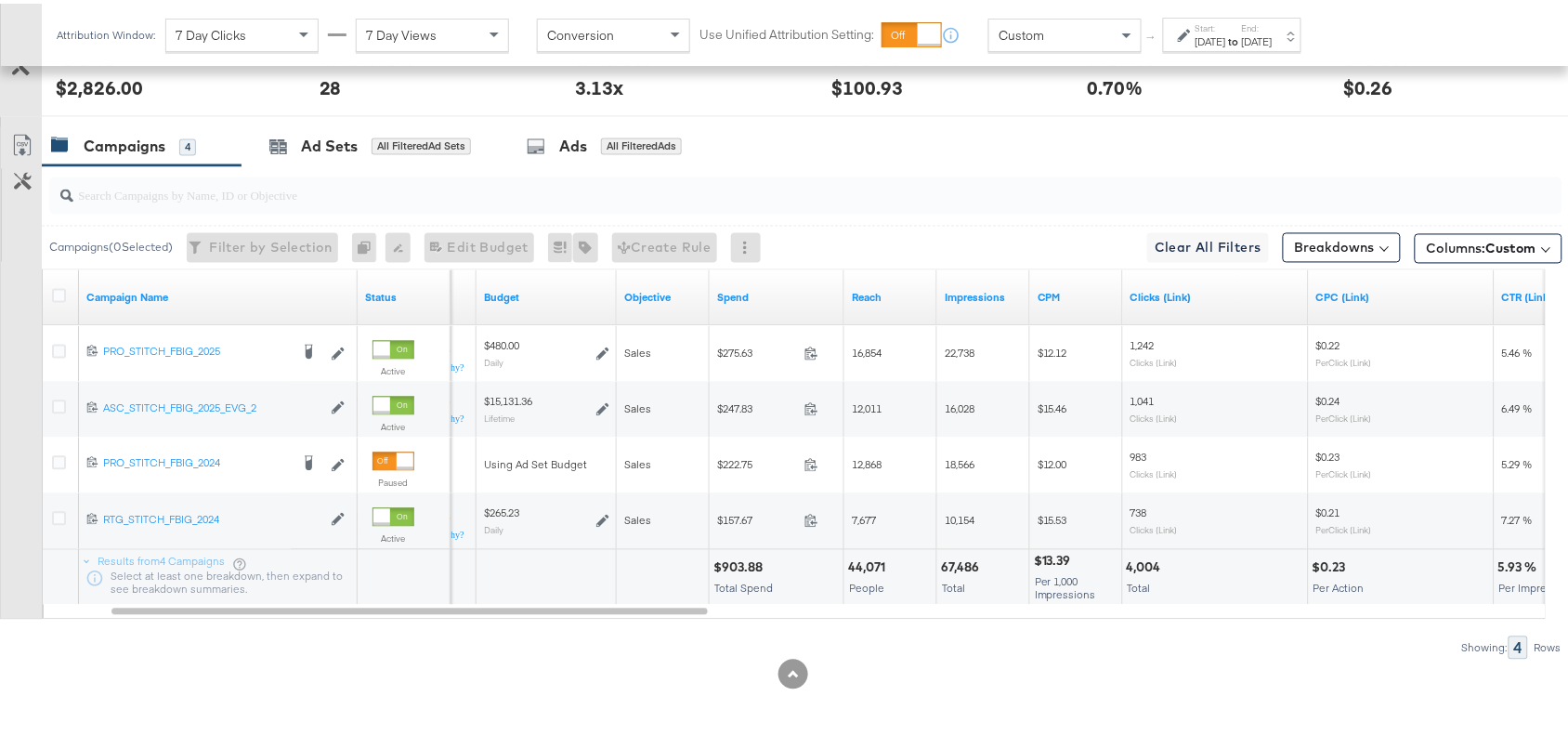
click at [1273, 28] on label "End:" at bounding box center [1257, 25] width 31 height 12
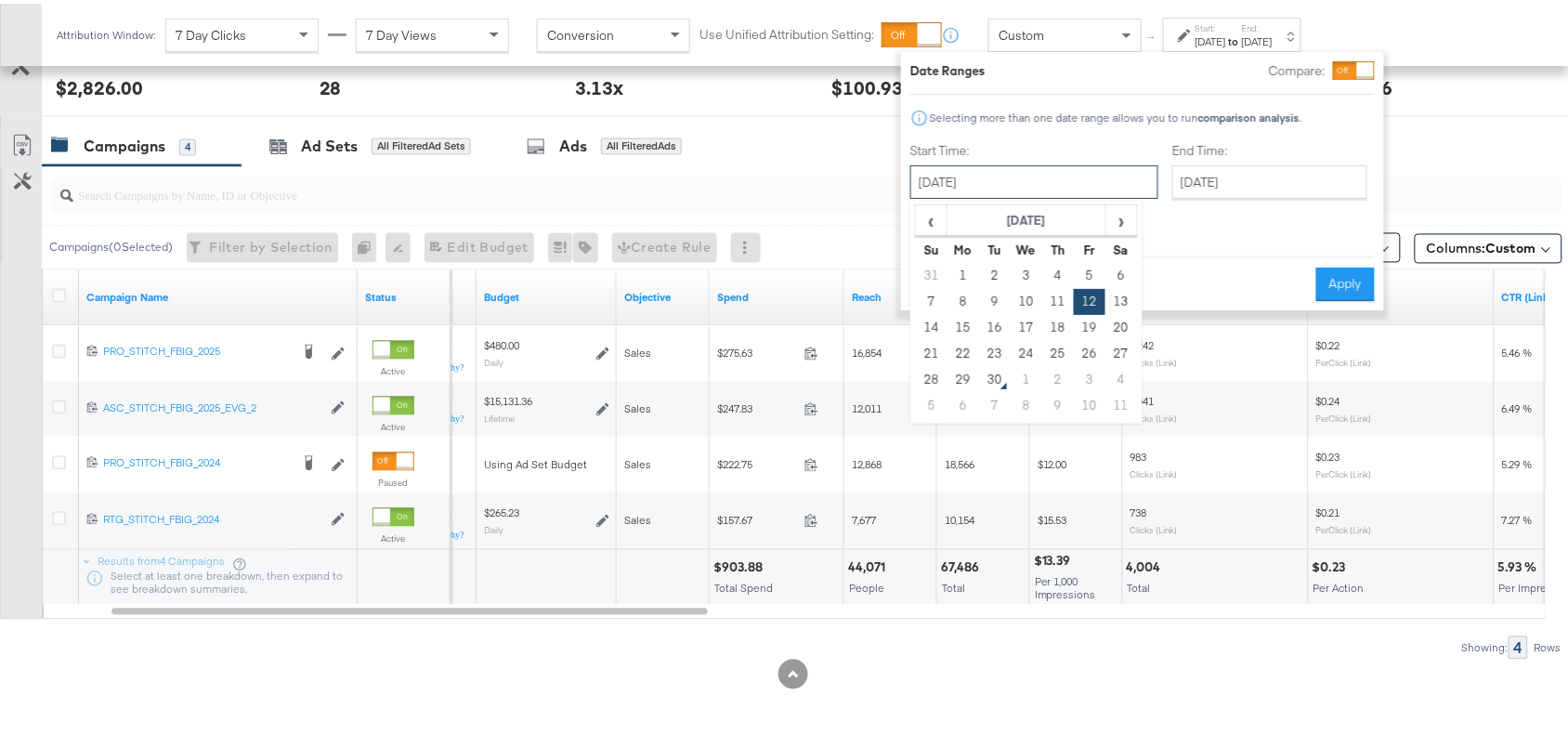
click at [1069, 186] on input "September 12th 2025" at bounding box center [1034, 178] width 248 height 33
click at [964, 331] on td "15" at bounding box center [964, 324] width 32 height 26
type input "September 15th 2025"
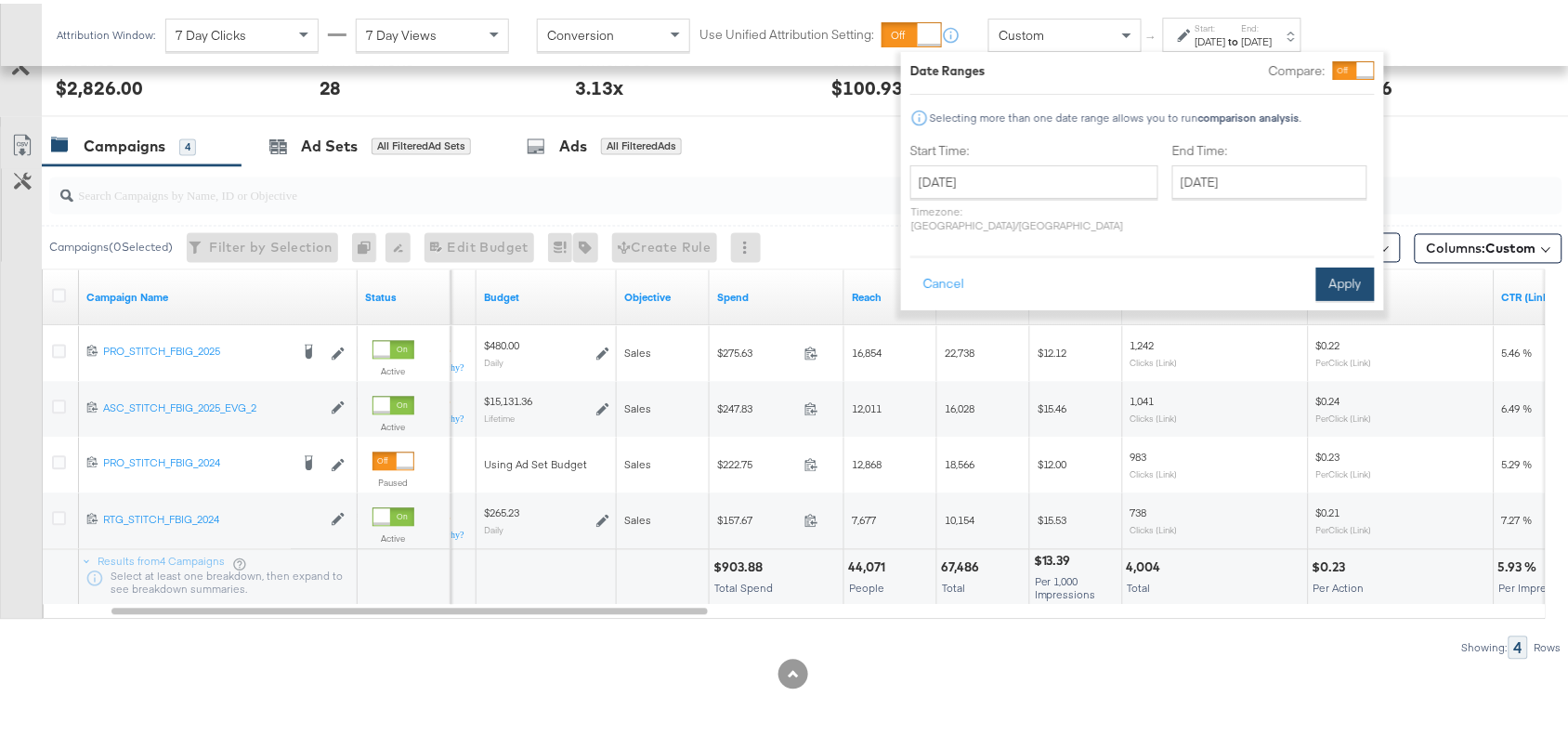
click at [1331, 264] on button "Apply" at bounding box center [1345, 280] width 59 height 33
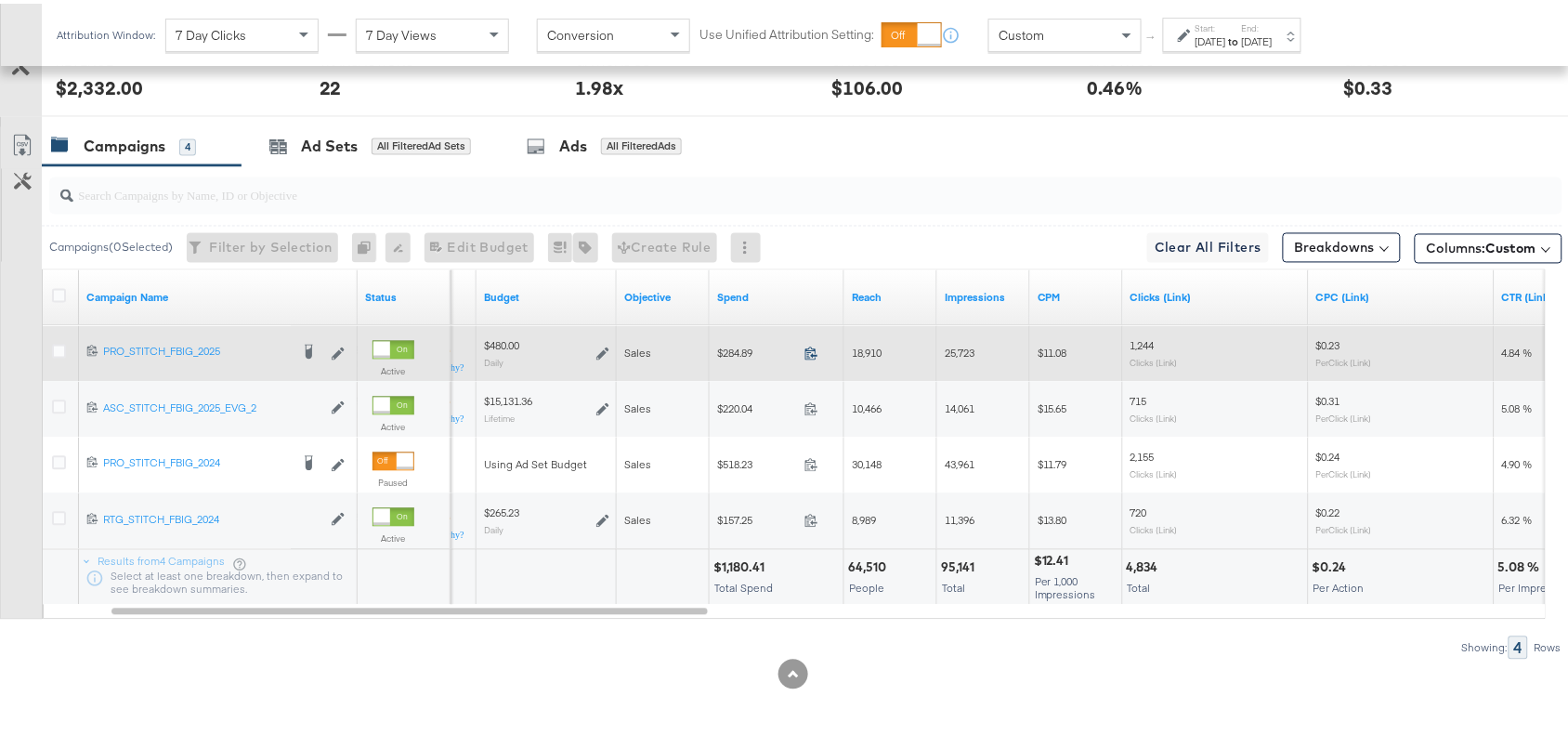
click at [808, 351] on icon at bounding box center [811, 350] width 12 height 13
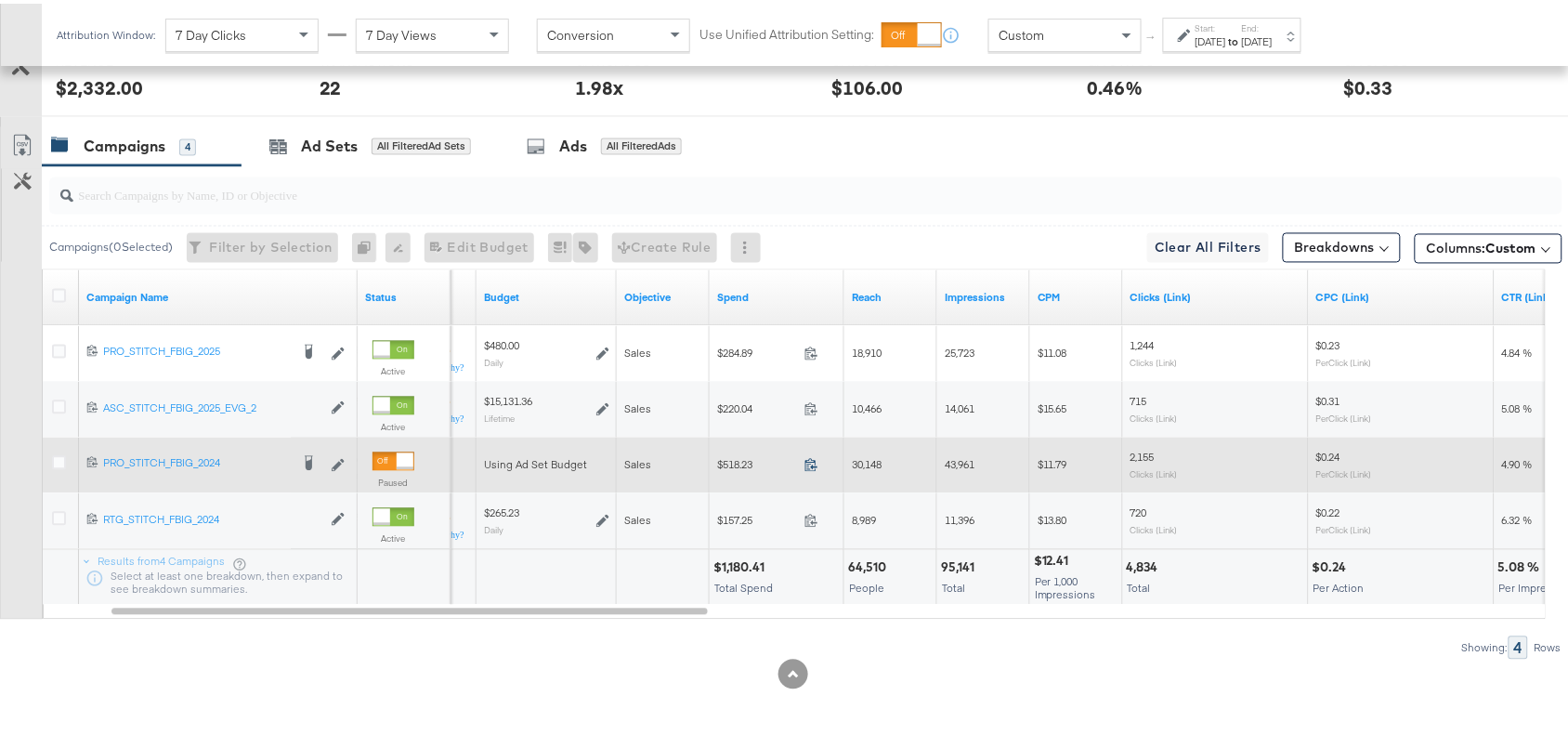
click at [809, 466] on icon at bounding box center [811, 461] width 14 height 14
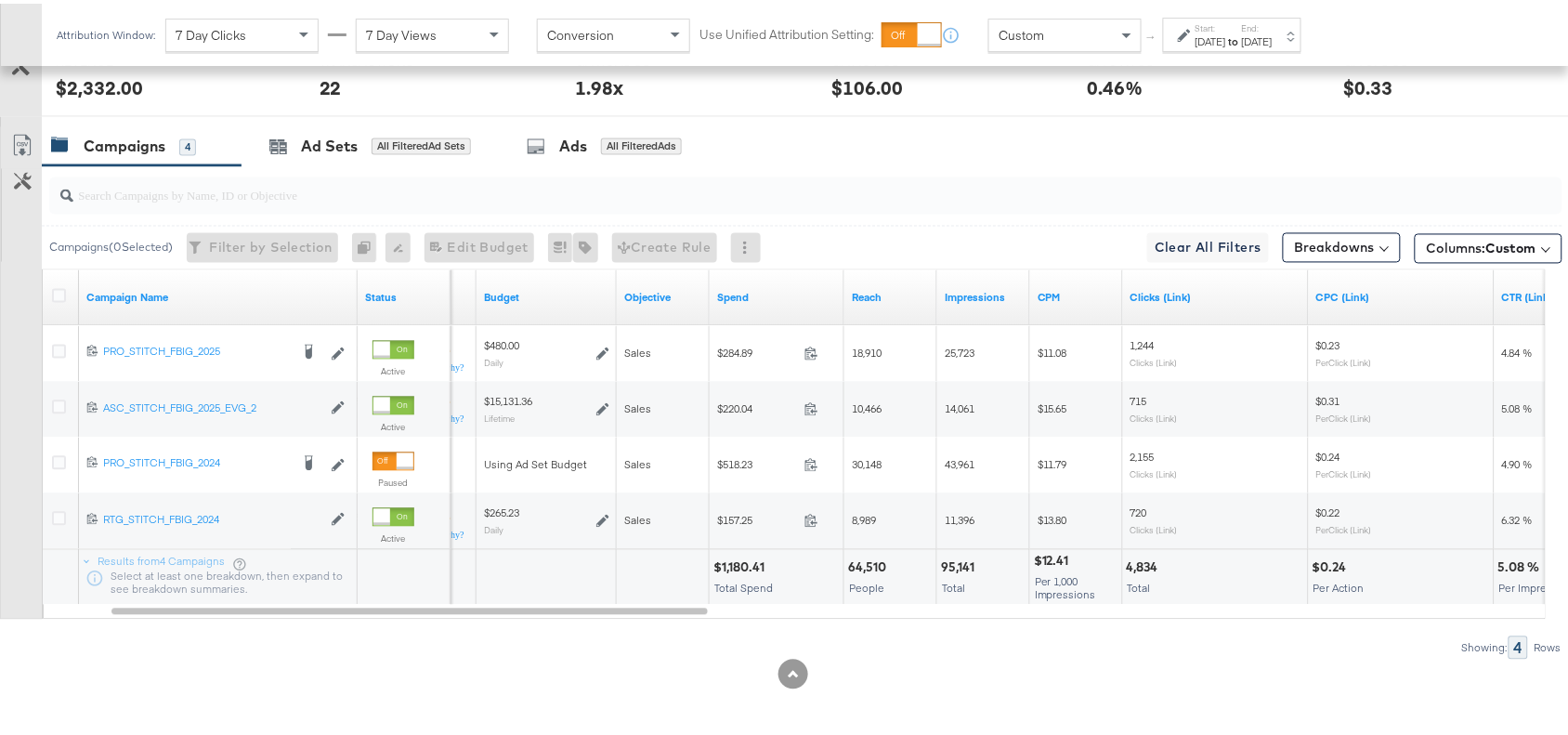
click at [1273, 29] on div "Start: Sep 15th 2025 to End: Sep 15th 2025" at bounding box center [1234, 32] width 77 height 27
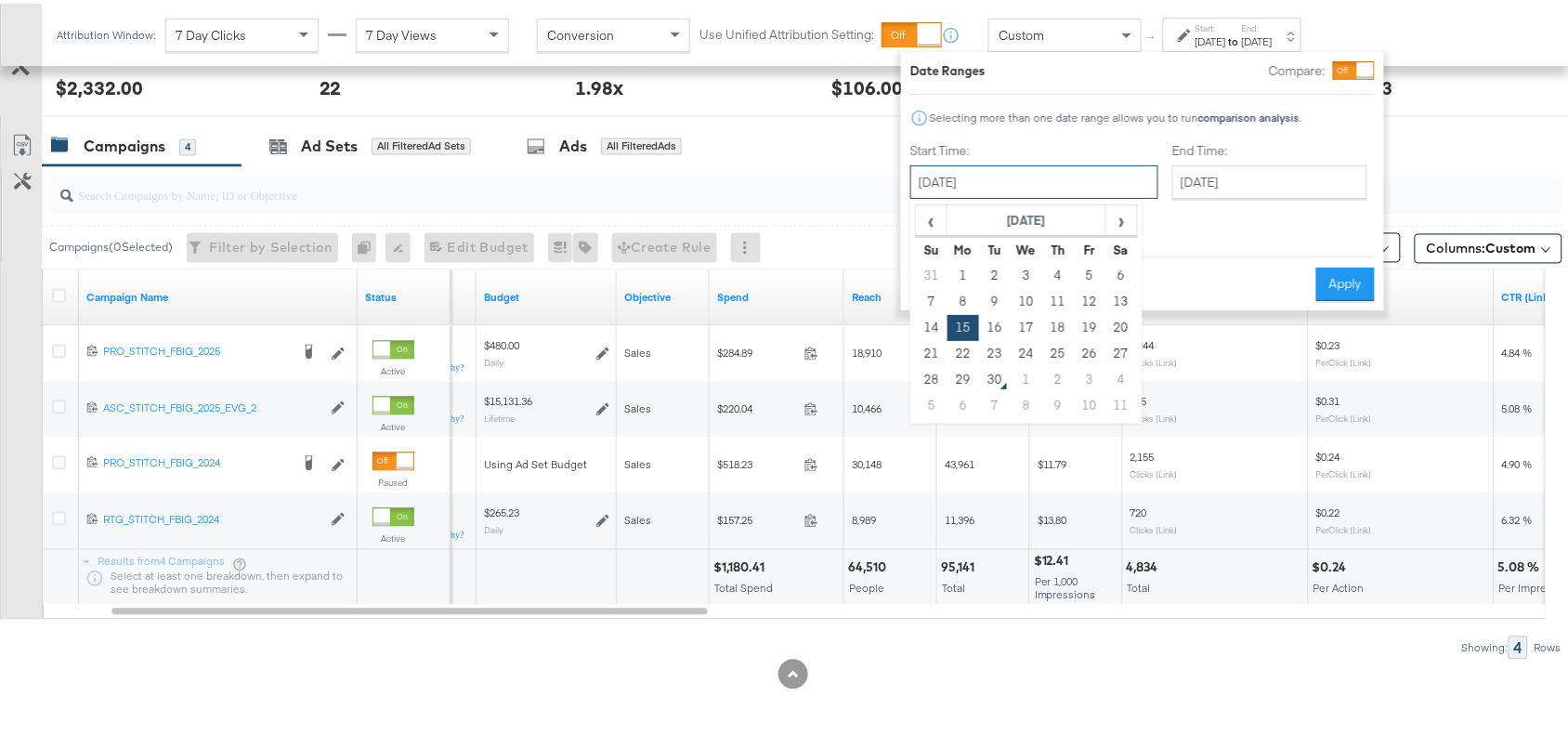
click at [1057, 175] on input "September 15th 2025" at bounding box center [1034, 178] width 248 height 33
click at [1023, 331] on td "17" at bounding box center [1027, 324] width 32 height 26
type input "September 17th 2025"
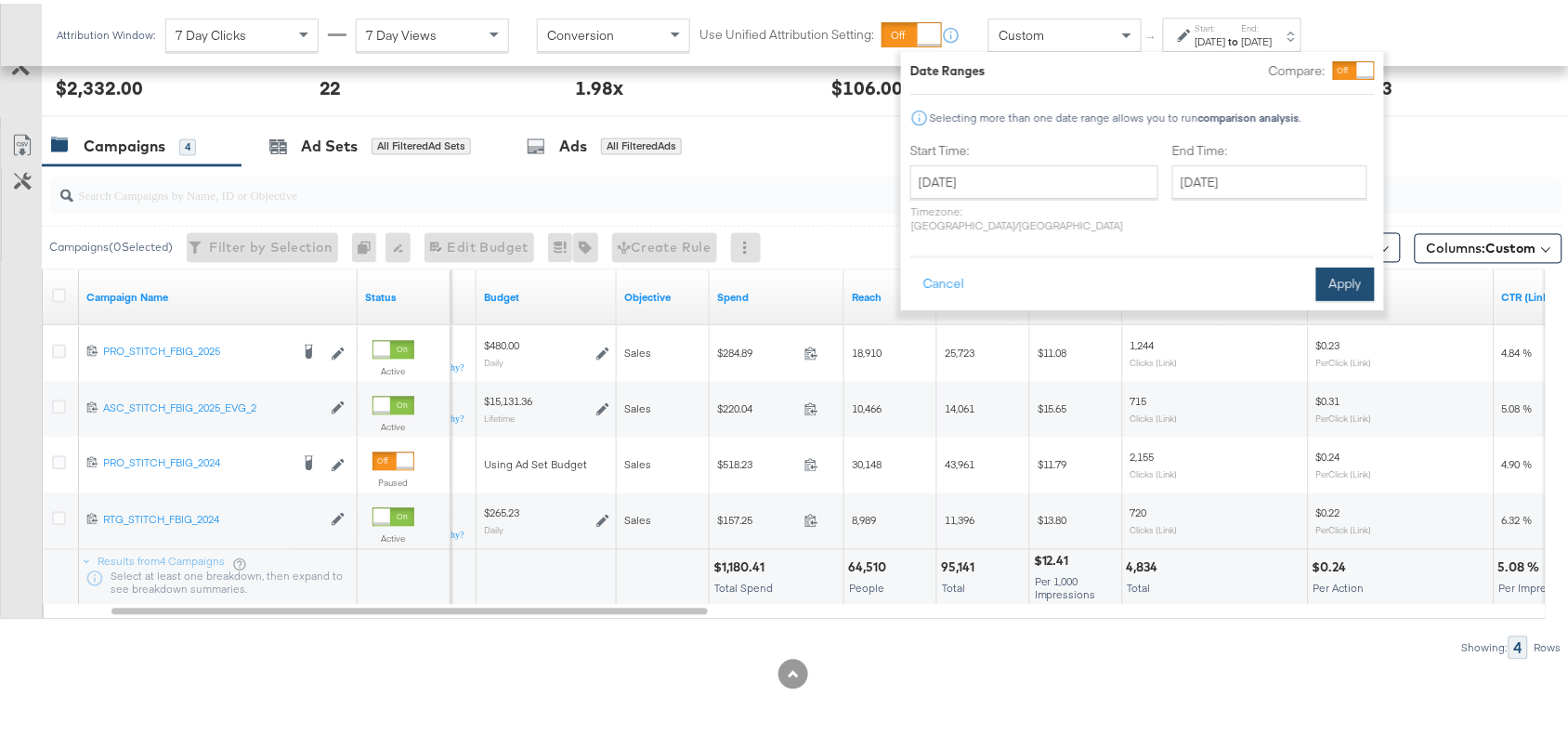
click at [1340, 264] on button "Apply" at bounding box center [1345, 280] width 59 height 33
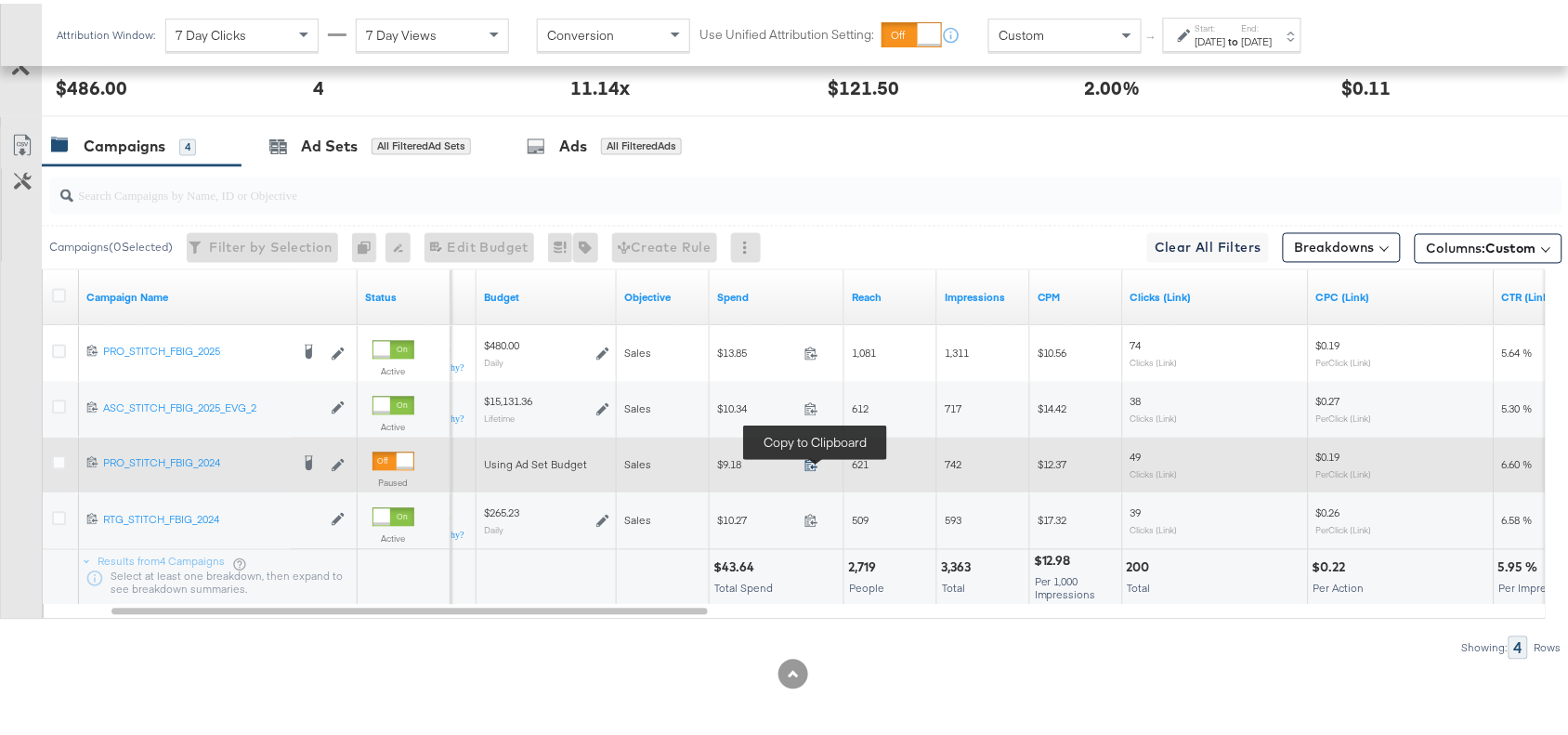
click at [809, 461] on icon at bounding box center [811, 461] width 14 height 14
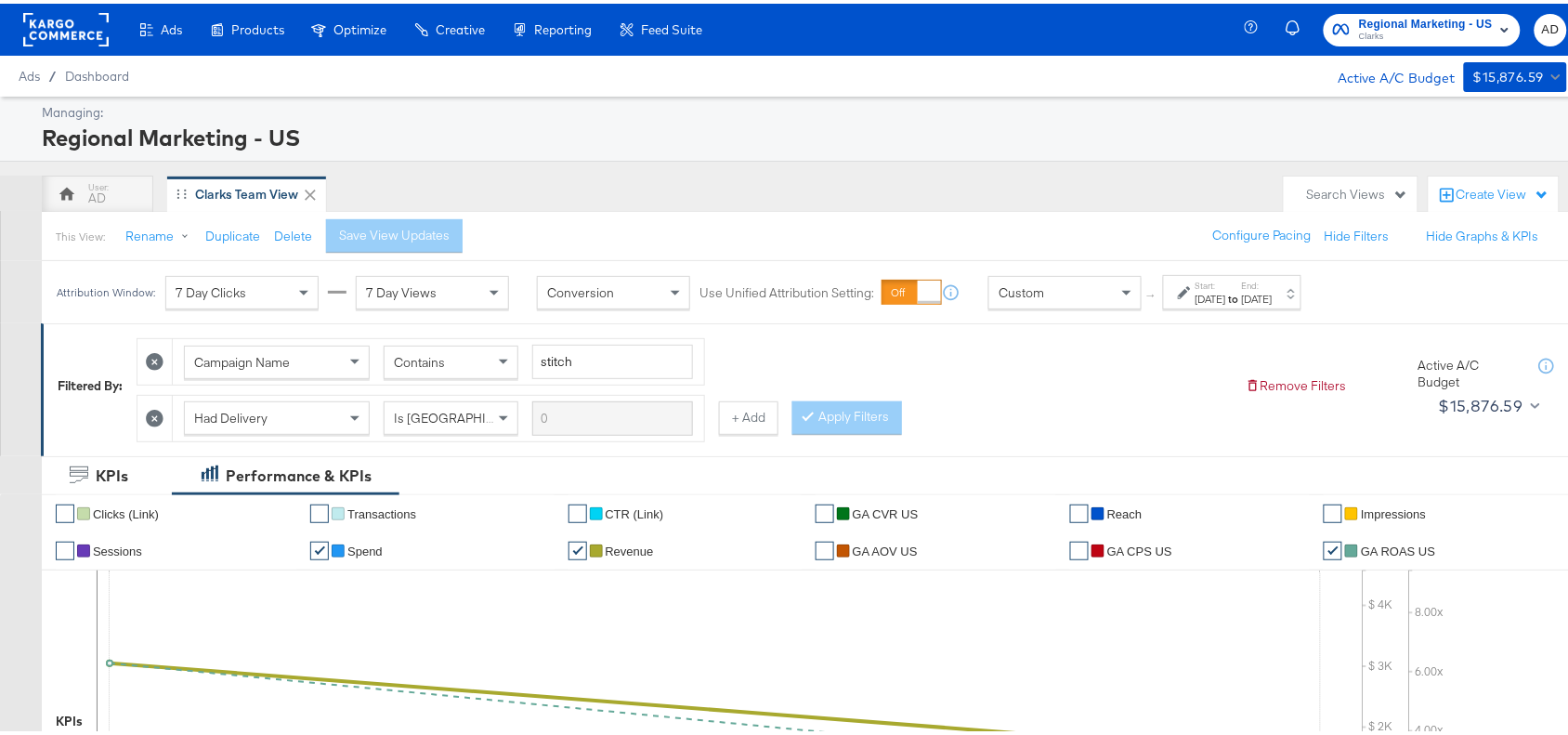
click at [1376, 31] on span "Clarks" at bounding box center [1426, 33] width 134 height 15
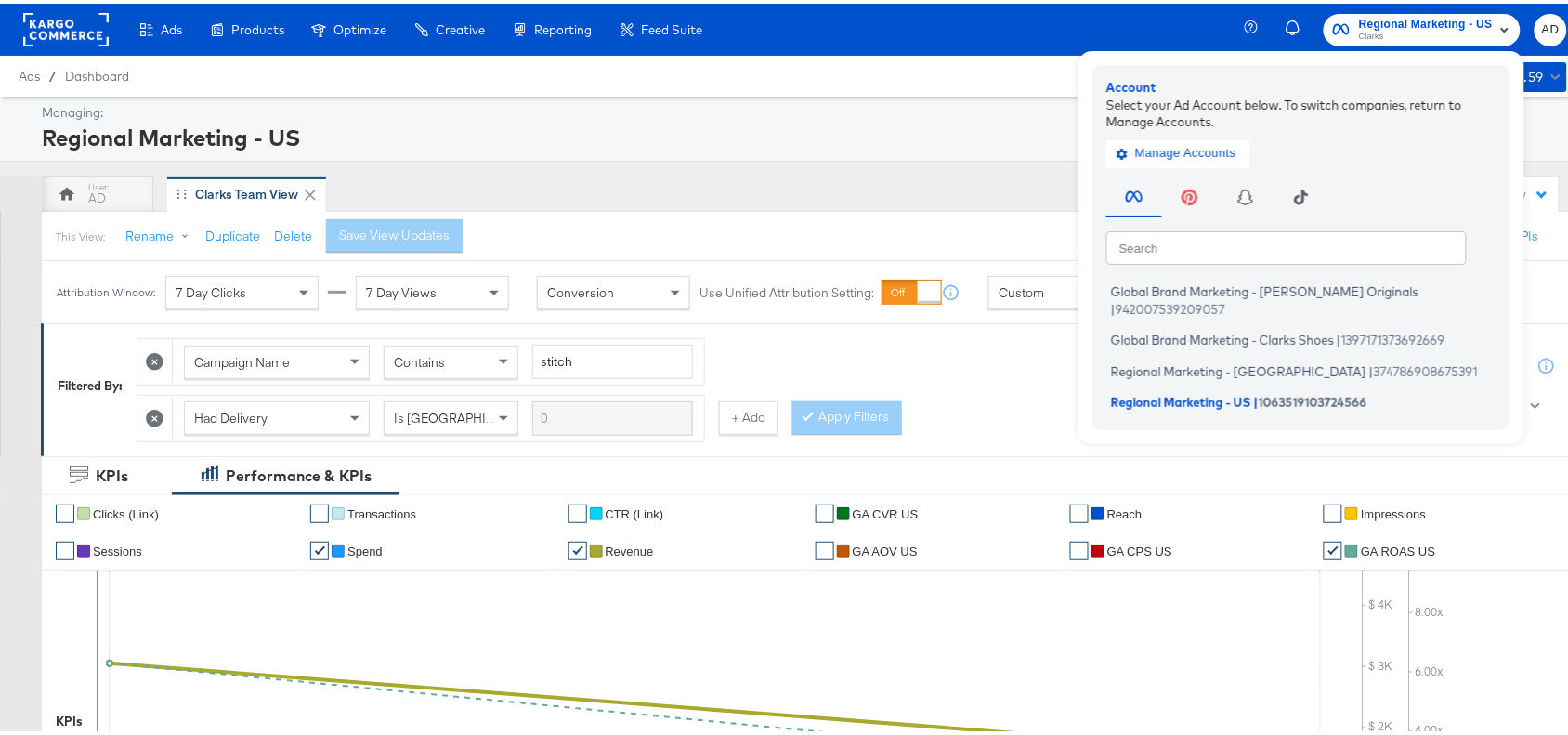
click at [839, 146] on div "Regional Marketing - US" at bounding box center [802, 134] width 1521 height 32
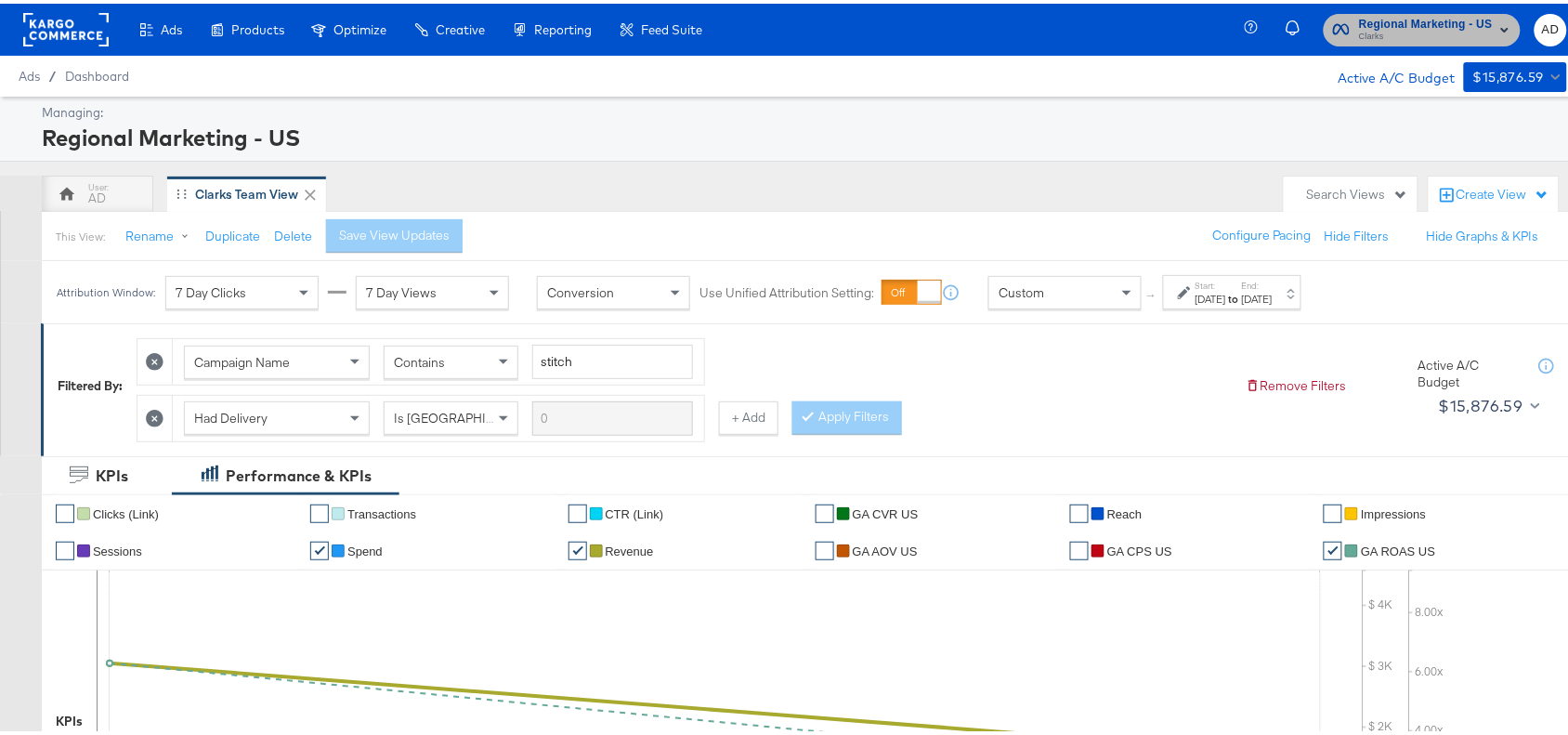
click at [1412, 28] on span "Clarks" at bounding box center [1426, 33] width 134 height 15
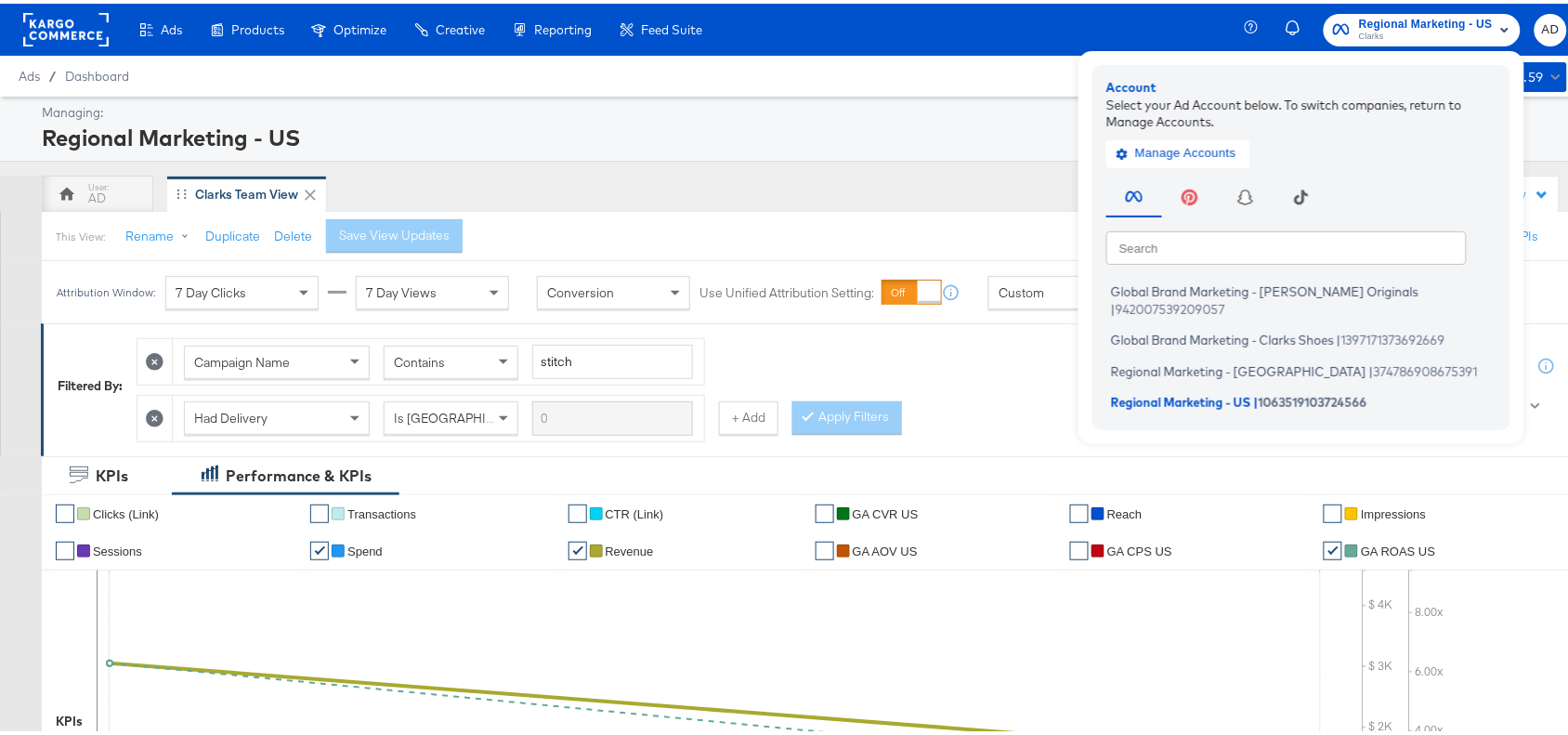
click at [1167, 246] on input "text" at bounding box center [1286, 243] width 360 height 33
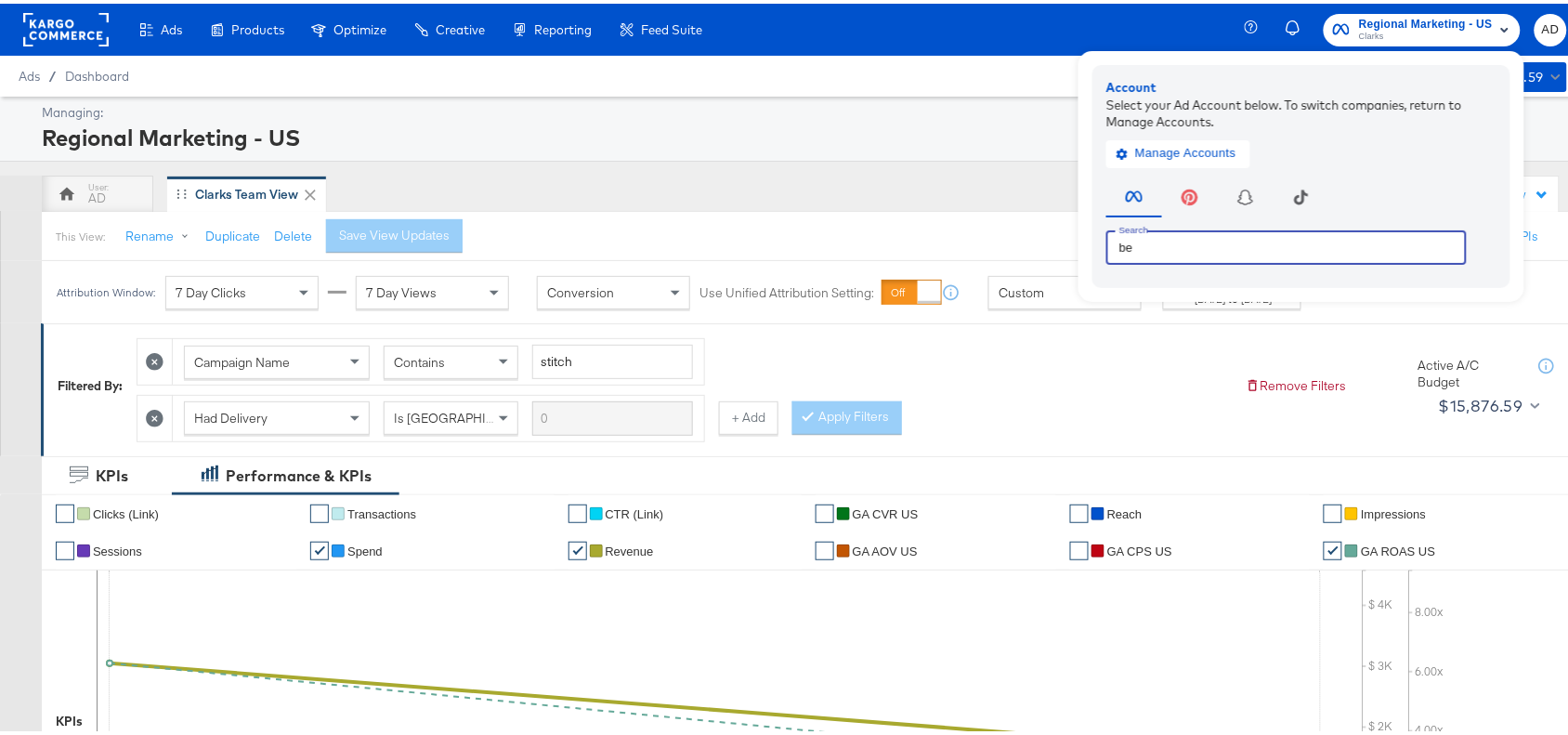
type input "b"
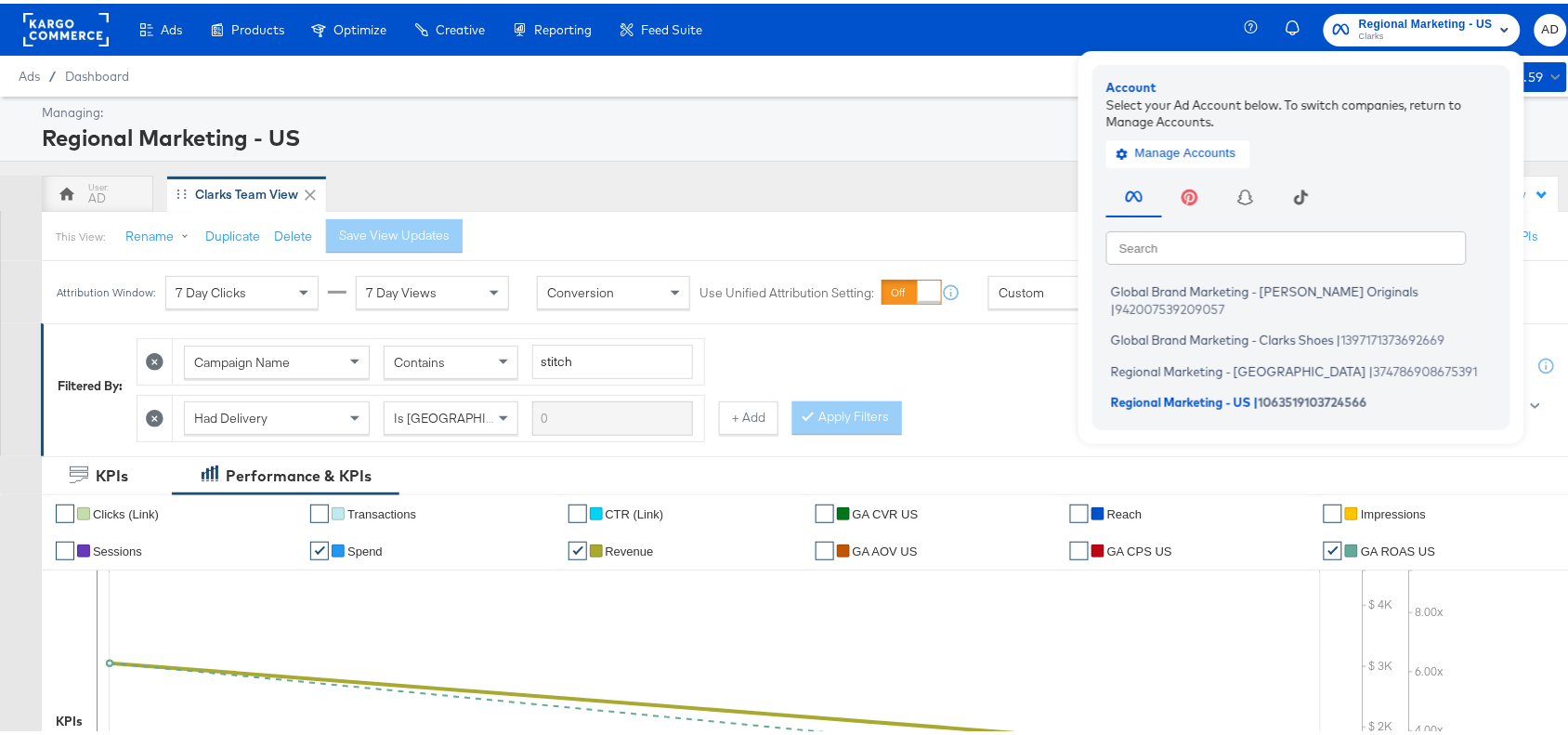
click at [1167, 131] on div "Manage Accounts" at bounding box center [1301, 144] width 390 height 37
click at [1191, 147] on span "Manage Accounts" at bounding box center [1178, 149] width 116 height 21
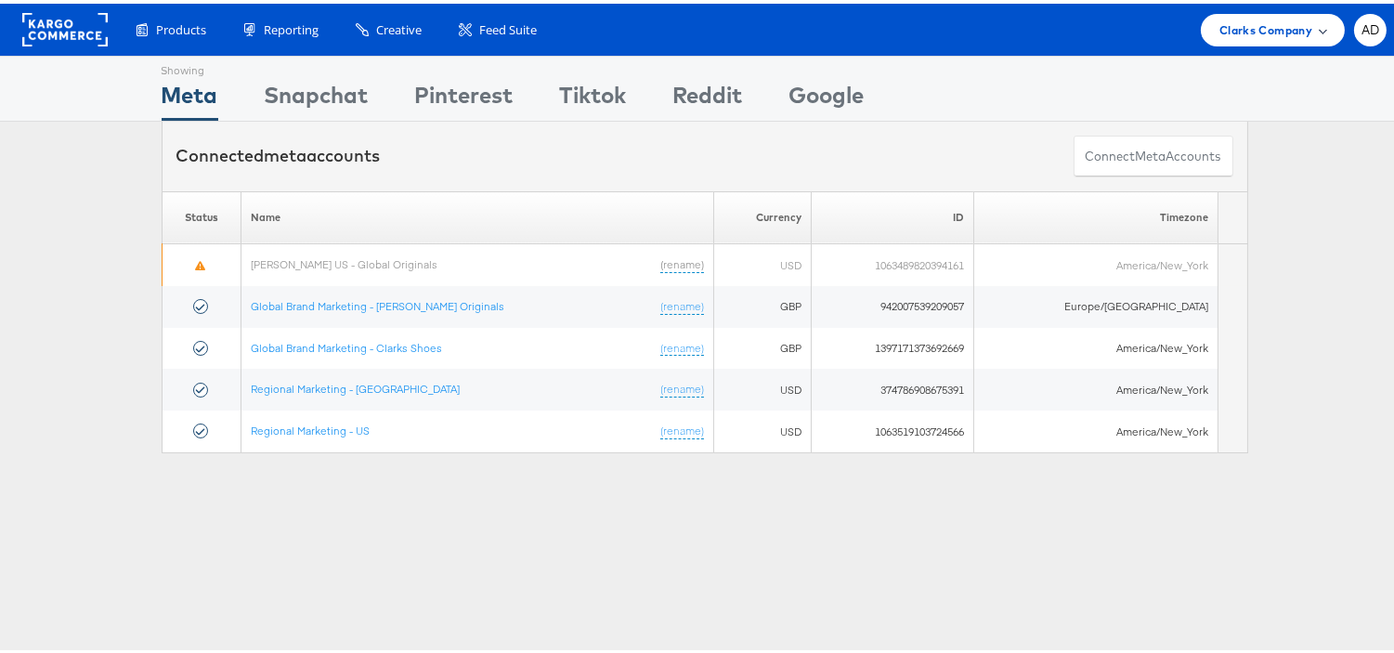
click at [1222, 22] on span "Clarks Company" at bounding box center [1266, 27] width 93 height 20
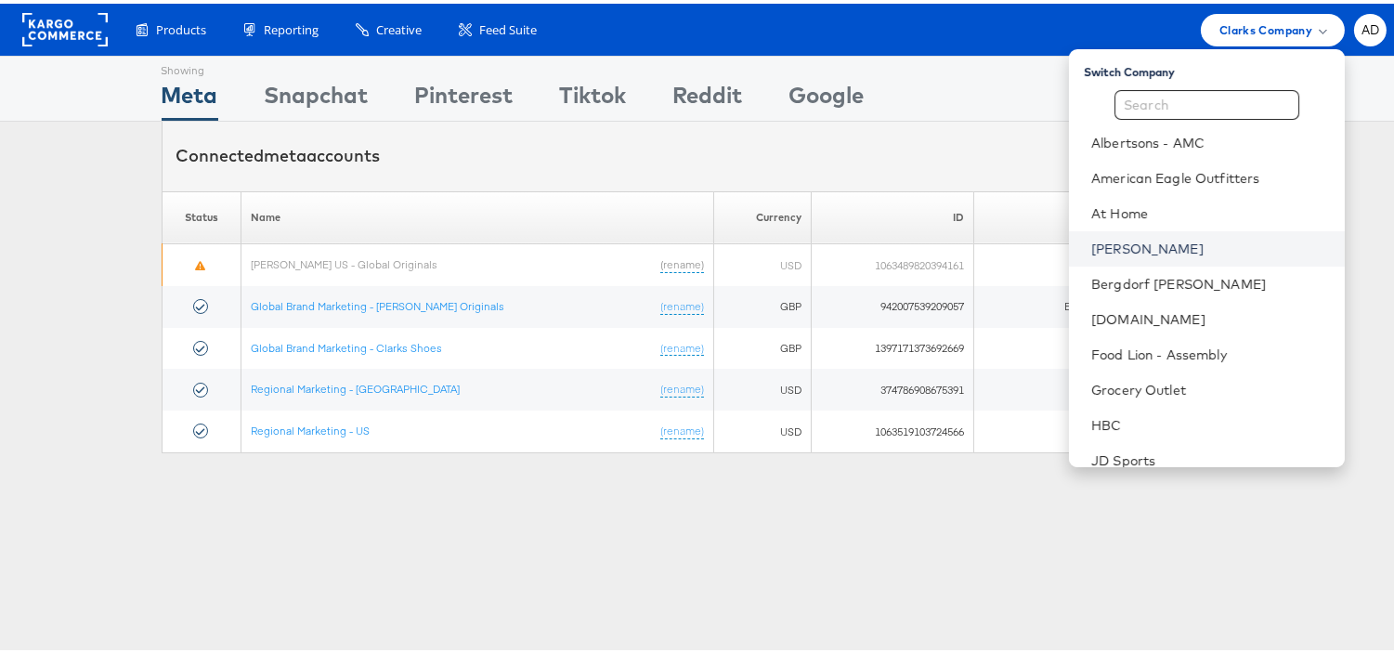
click at [1092, 240] on link "[PERSON_NAME]" at bounding box center [1211, 245] width 239 height 19
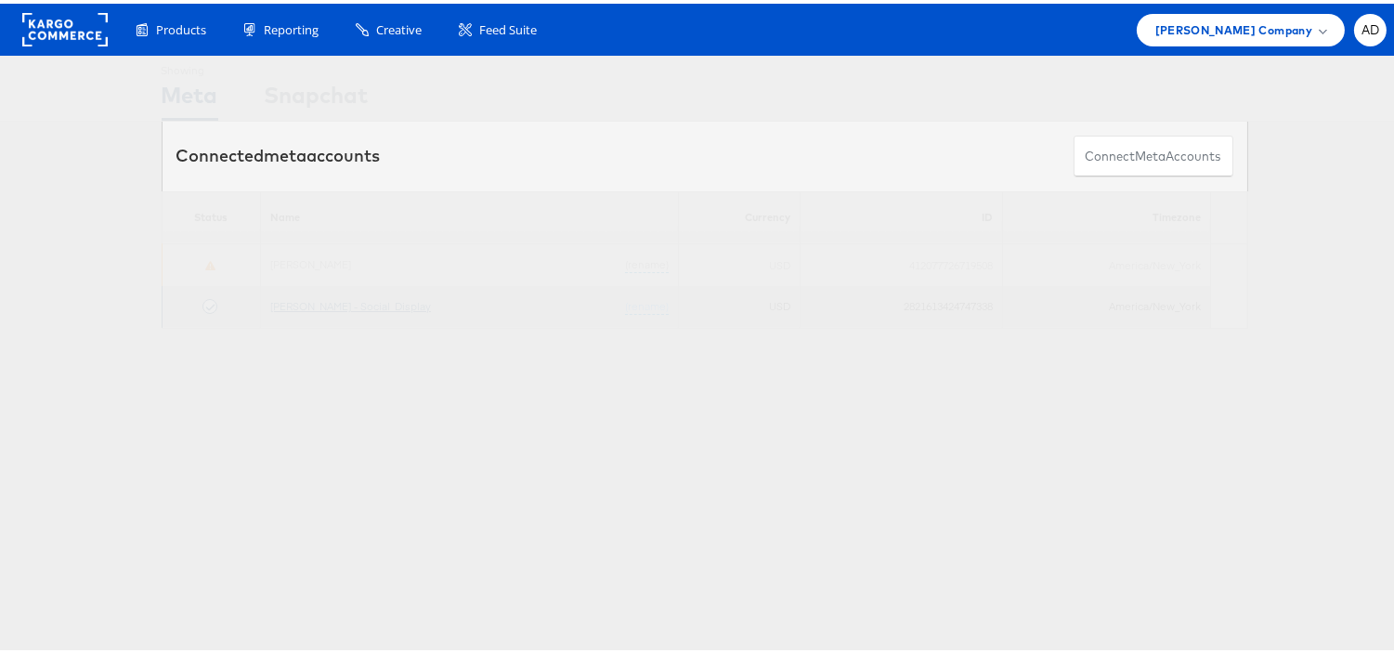
click at [335, 304] on link "[PERSON_NAME] - Social_Display" at bounding box center [350, 302] width 161 height 14
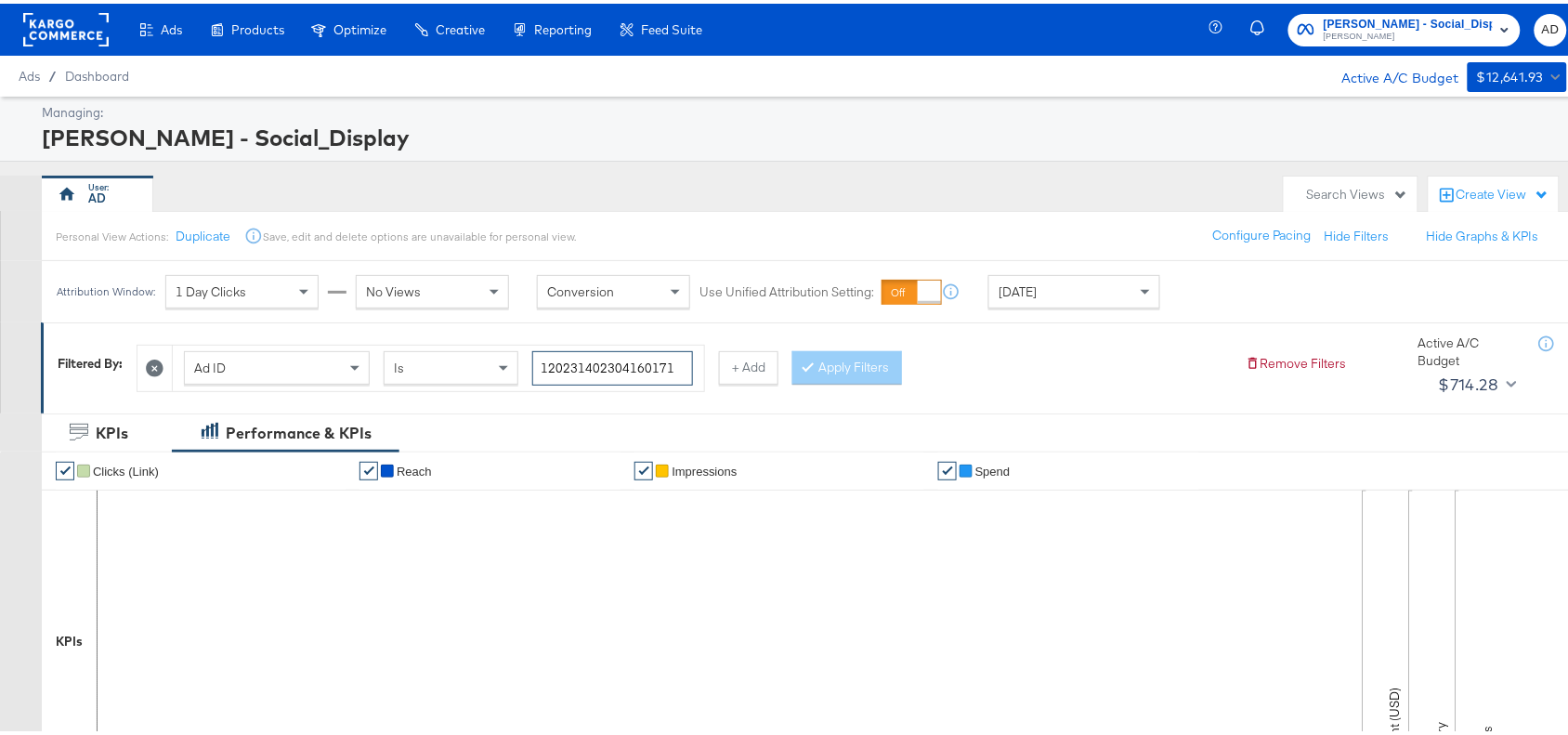
click at [683, 369] on input "120231402304160171" at bounding box center [612, 364] width 161 height 34
paste input "9"
click at [831, 373] on button "Apply Filters" at bounding box center [847, 363] width 110 height 33
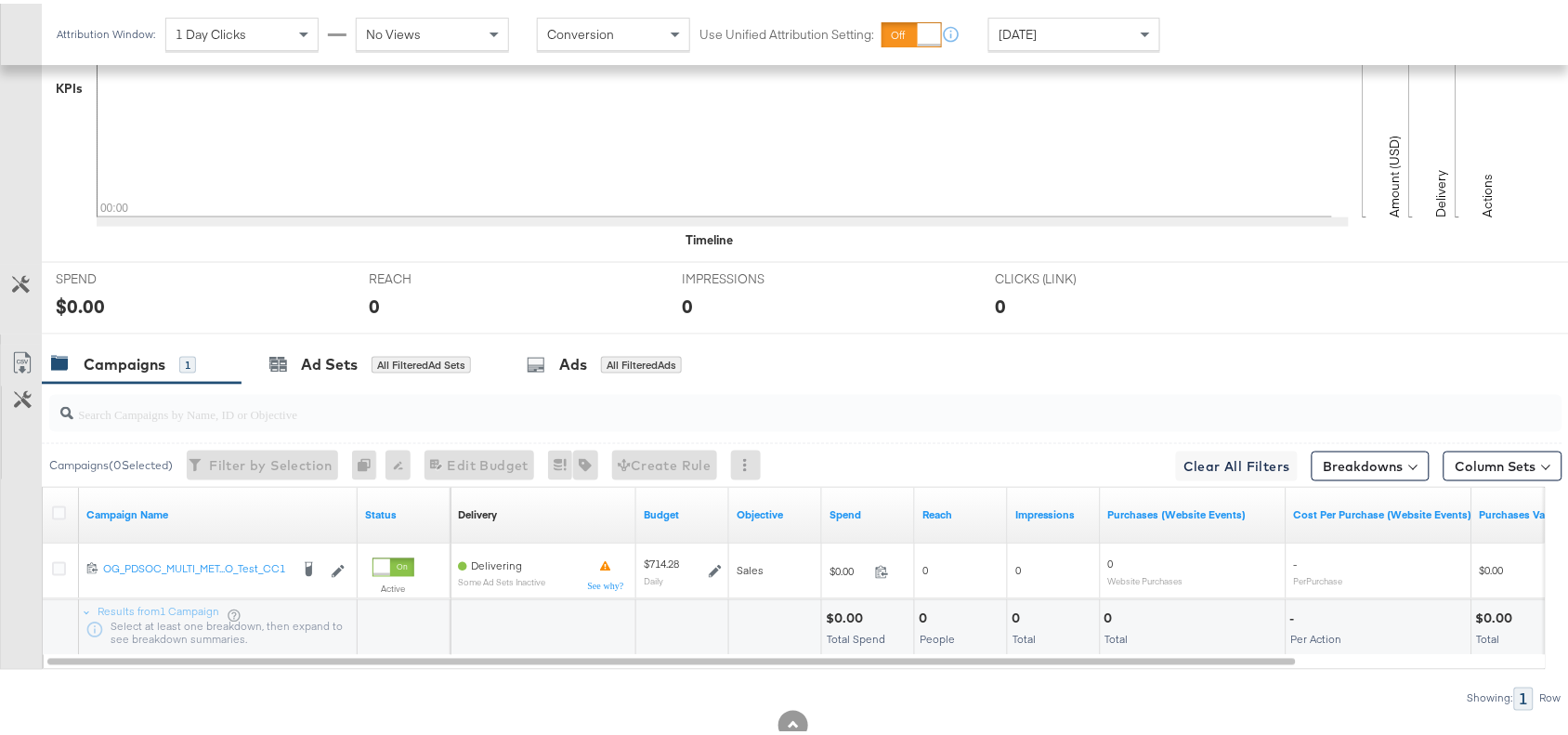
scroll to position [608, 0]
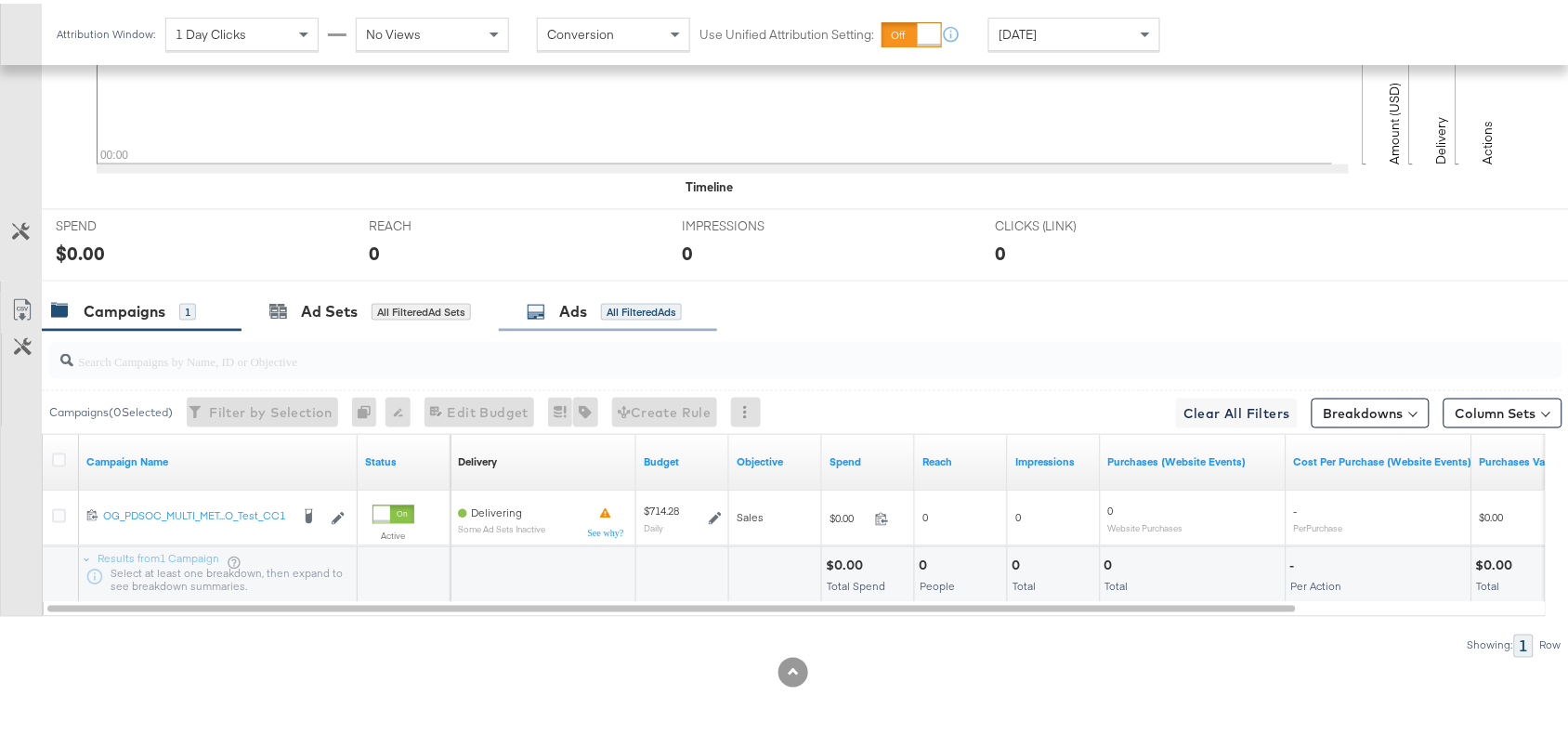
click at [567, 305] on div "Ads" at bounding box center [573, 307] width 28 height 21
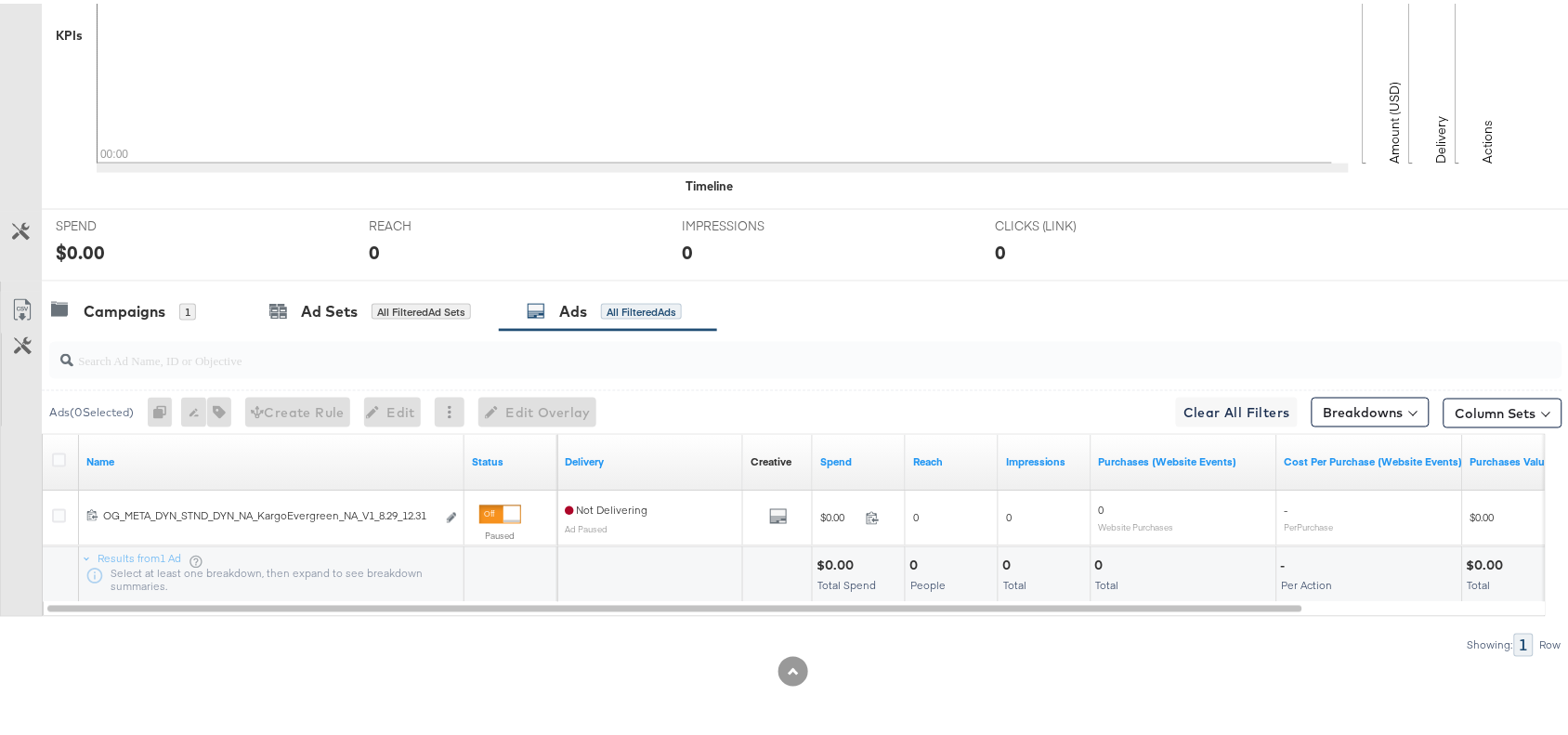
scroll to position [0, 0]
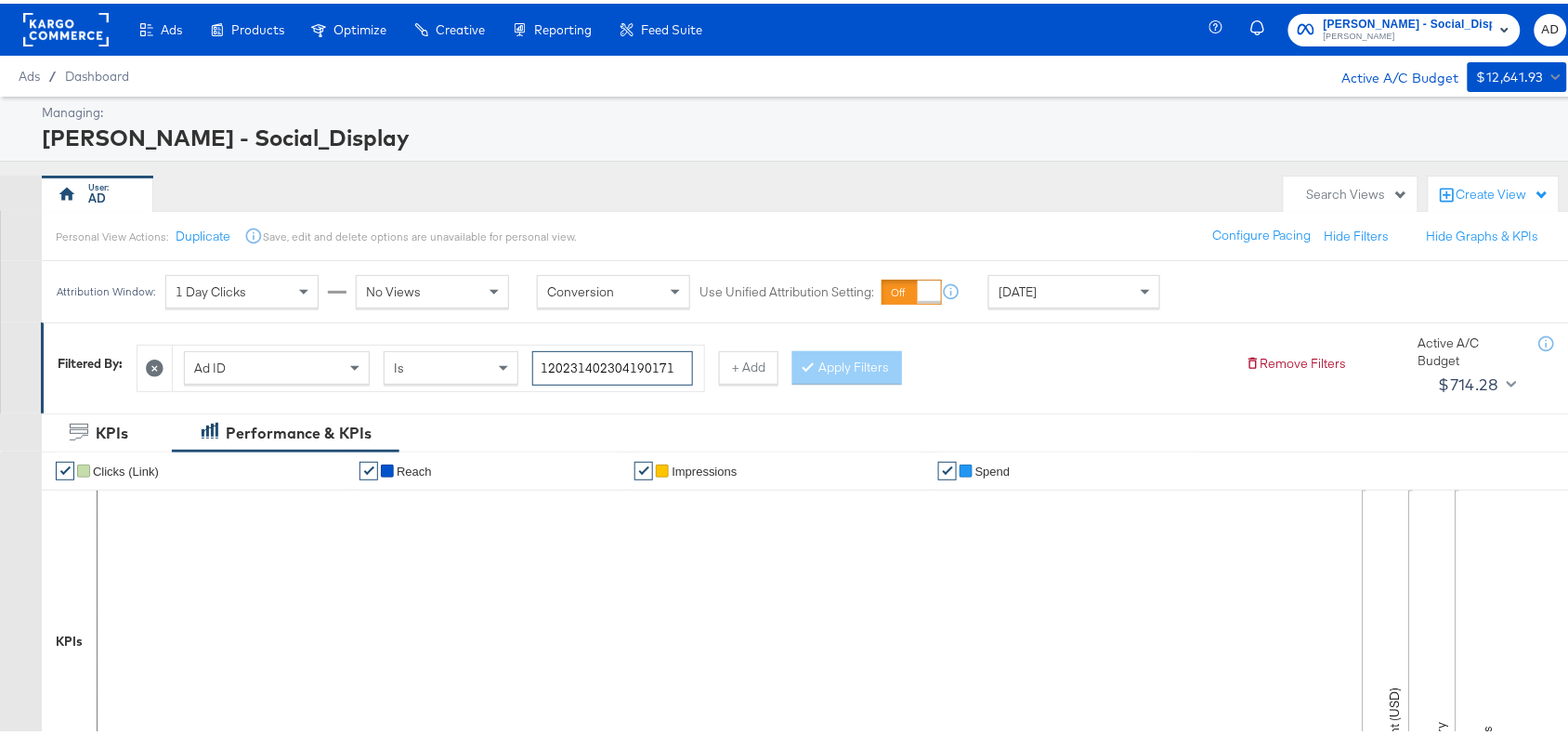
click at [683, 364] on input "120231402304190171" at bounding box center [612, 364] width 161 height 34
paste input "6"
click at [683, 364] on input "120231402304190171" at bounding box center [612, 364] width 161 height 34
type input "120231402304160171"
click at [857, 355] on button "Apply Filters" at bounding box center [847, 363] width 110 height 33
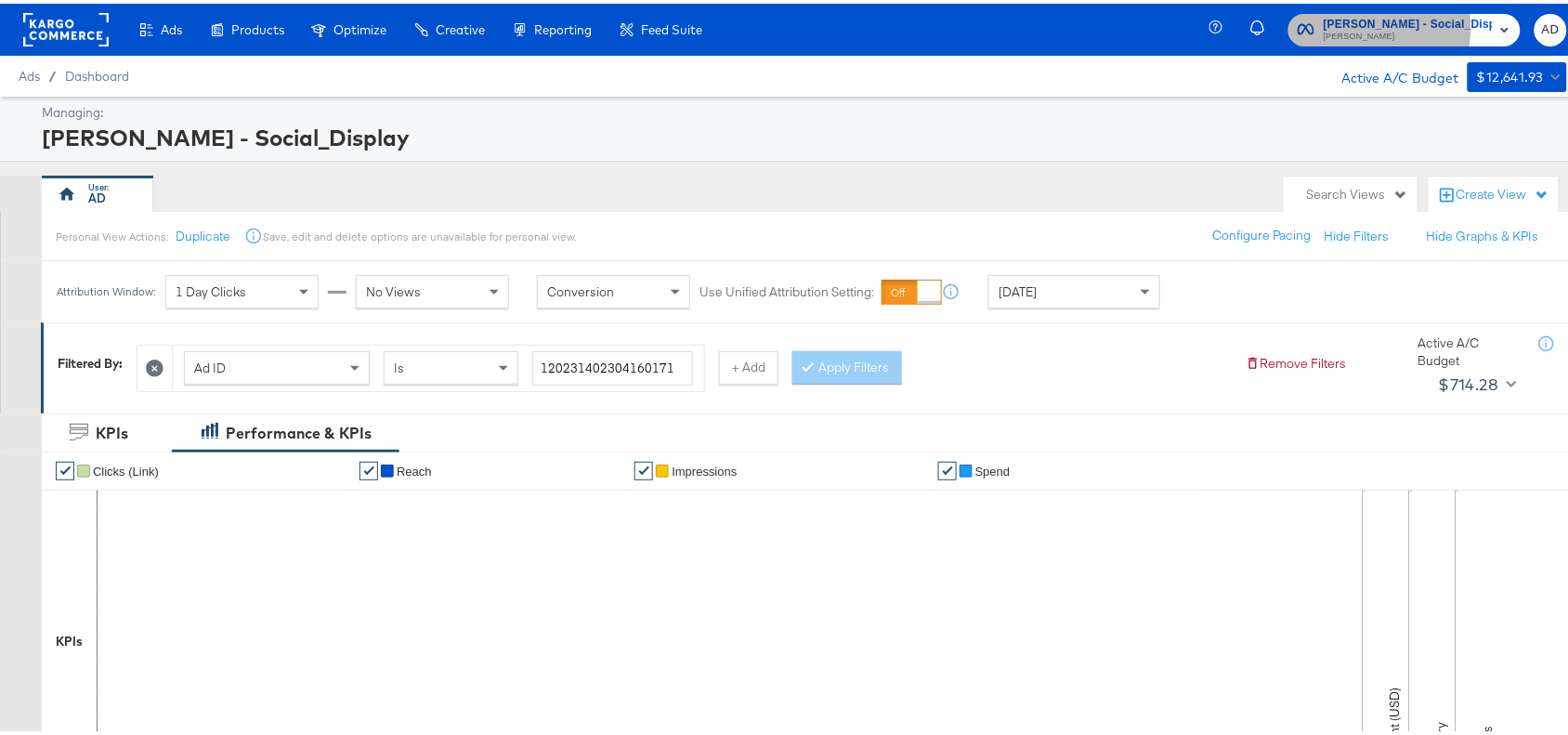
click at [1403, 24] on span "[PERSON_NAME] - Social_Display" at bounding box center [1408, 21] width 169 height 20
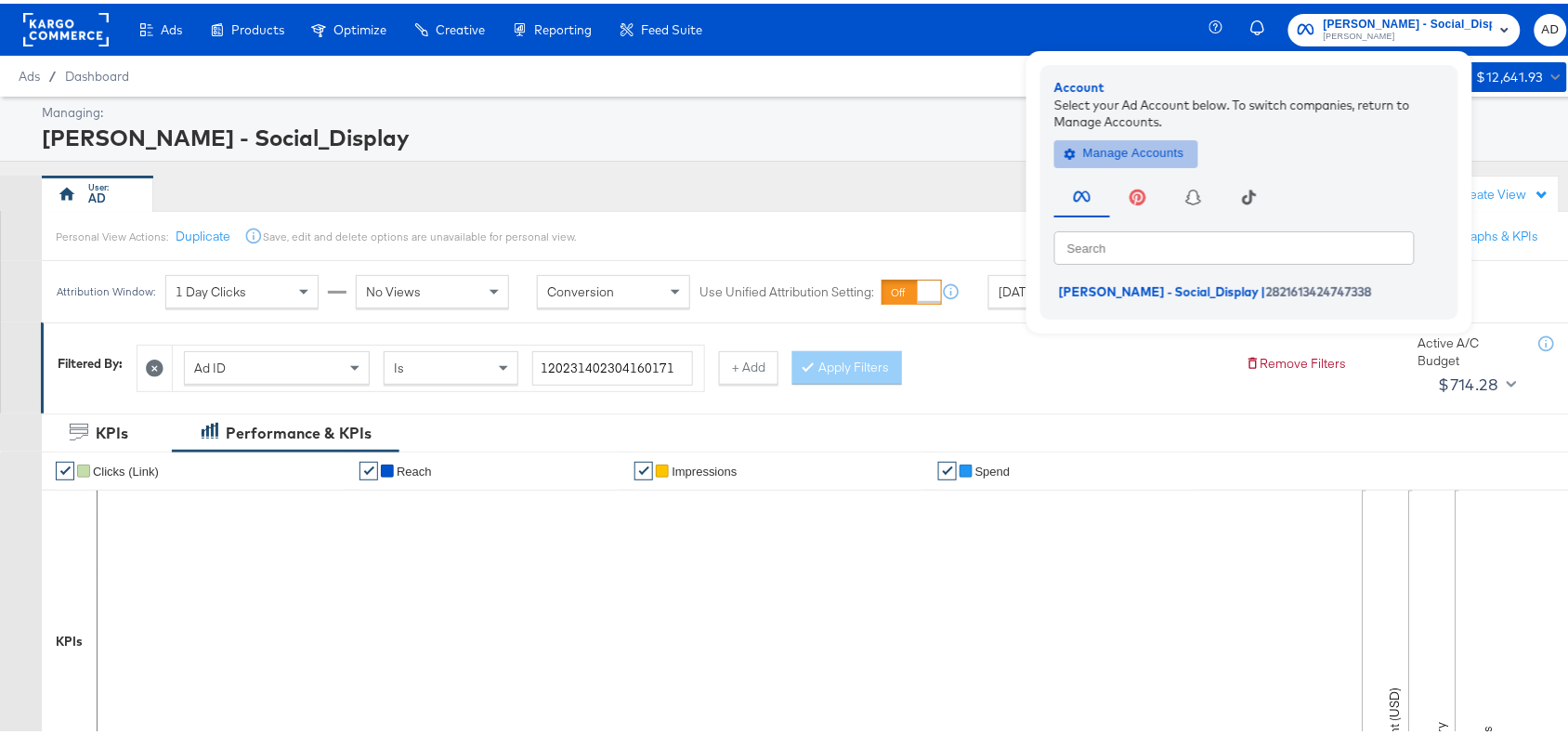
click at [1147, 153] on span "Manage Accounts" at bounding box center [1126, 149] width 116 height 21
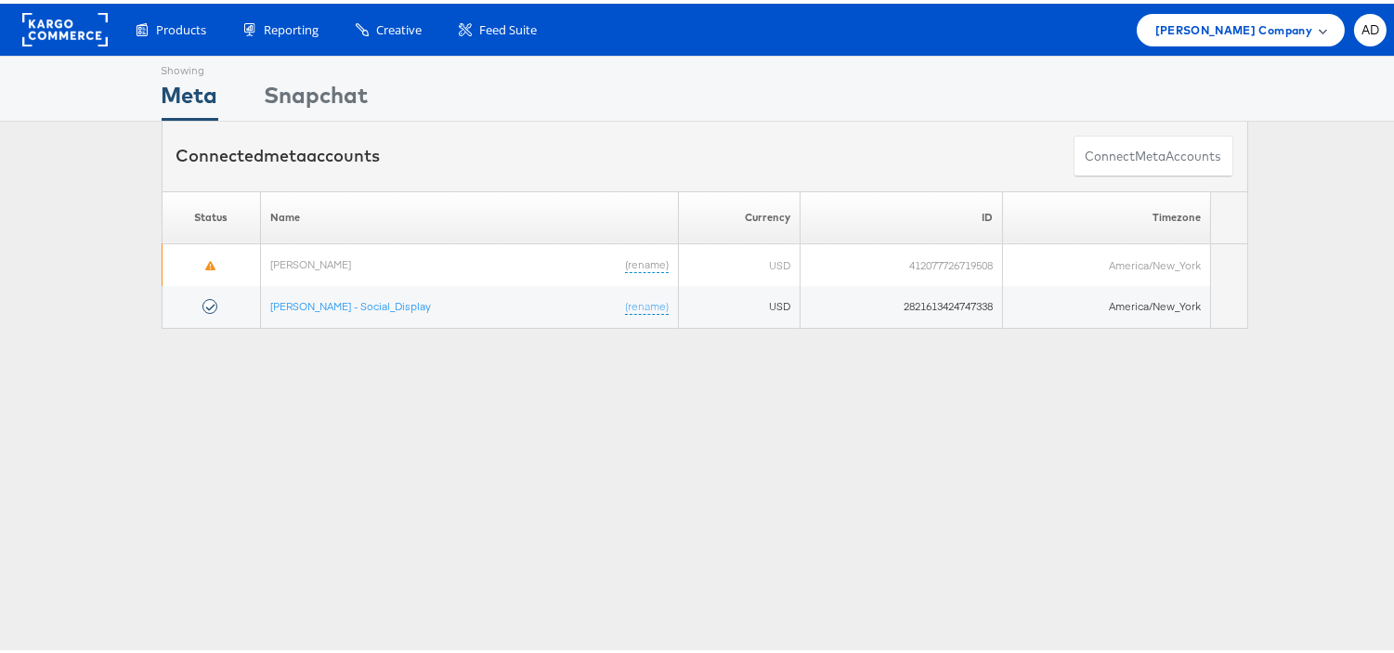
click at [1236, 28] on span "[PERSON_NAME] Company" at bounding box center [1234, 27] width 157 height 20
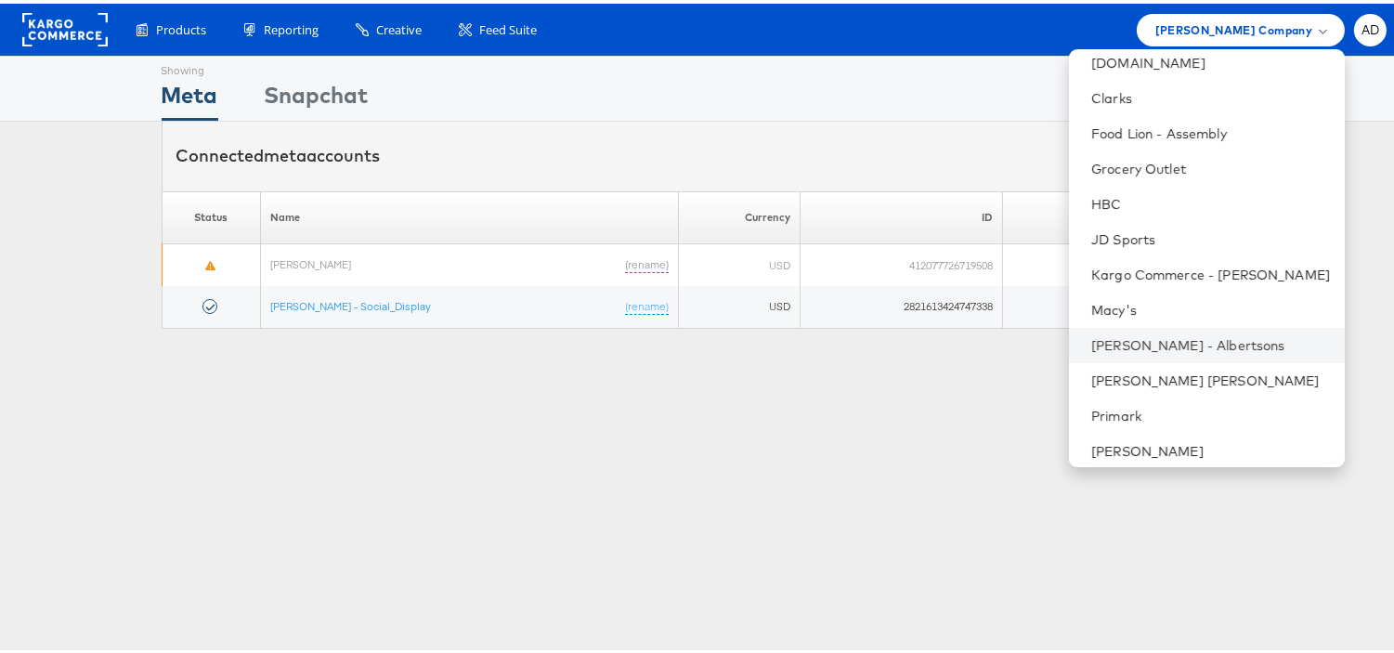
scroll to position [300, 0]
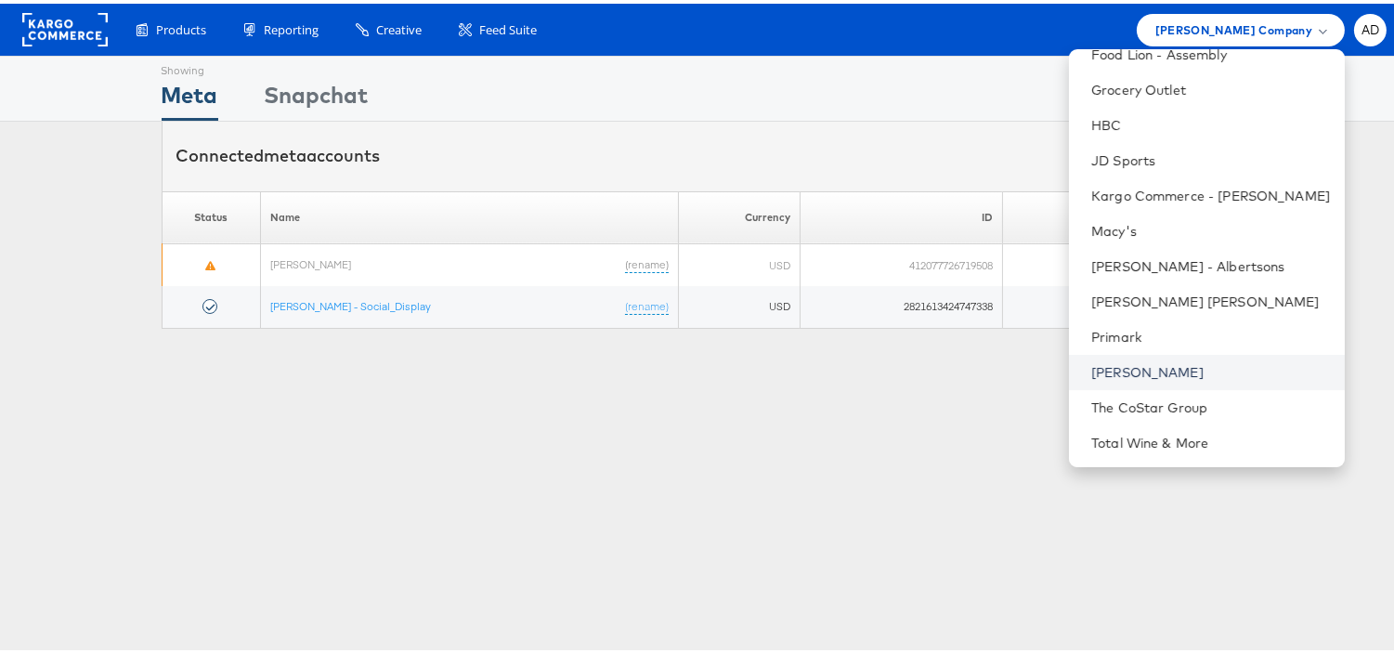
click at [1092, 369] on link "[PERSON_NAME]" at bounding box center [1211, 369] width 239 height 19
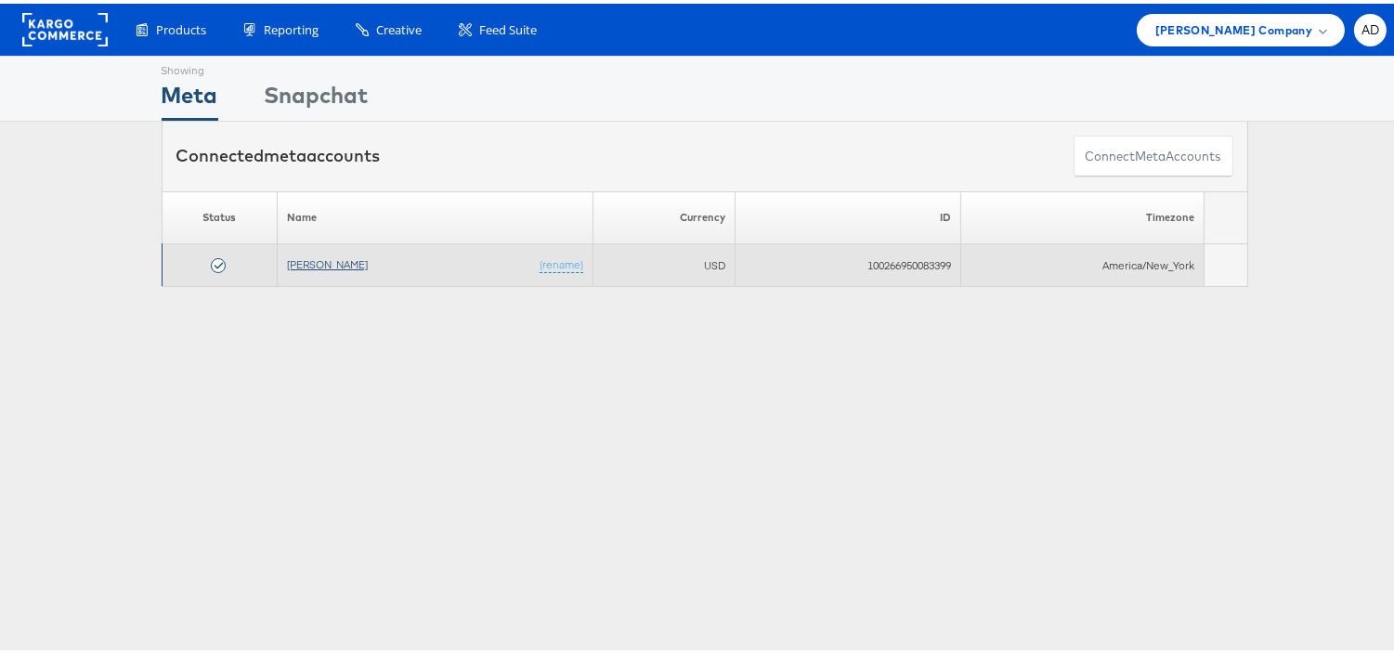
click at [305, 258] on link "[PERSON_NAME]" at bounding box center [327, 261] width 81 height 14
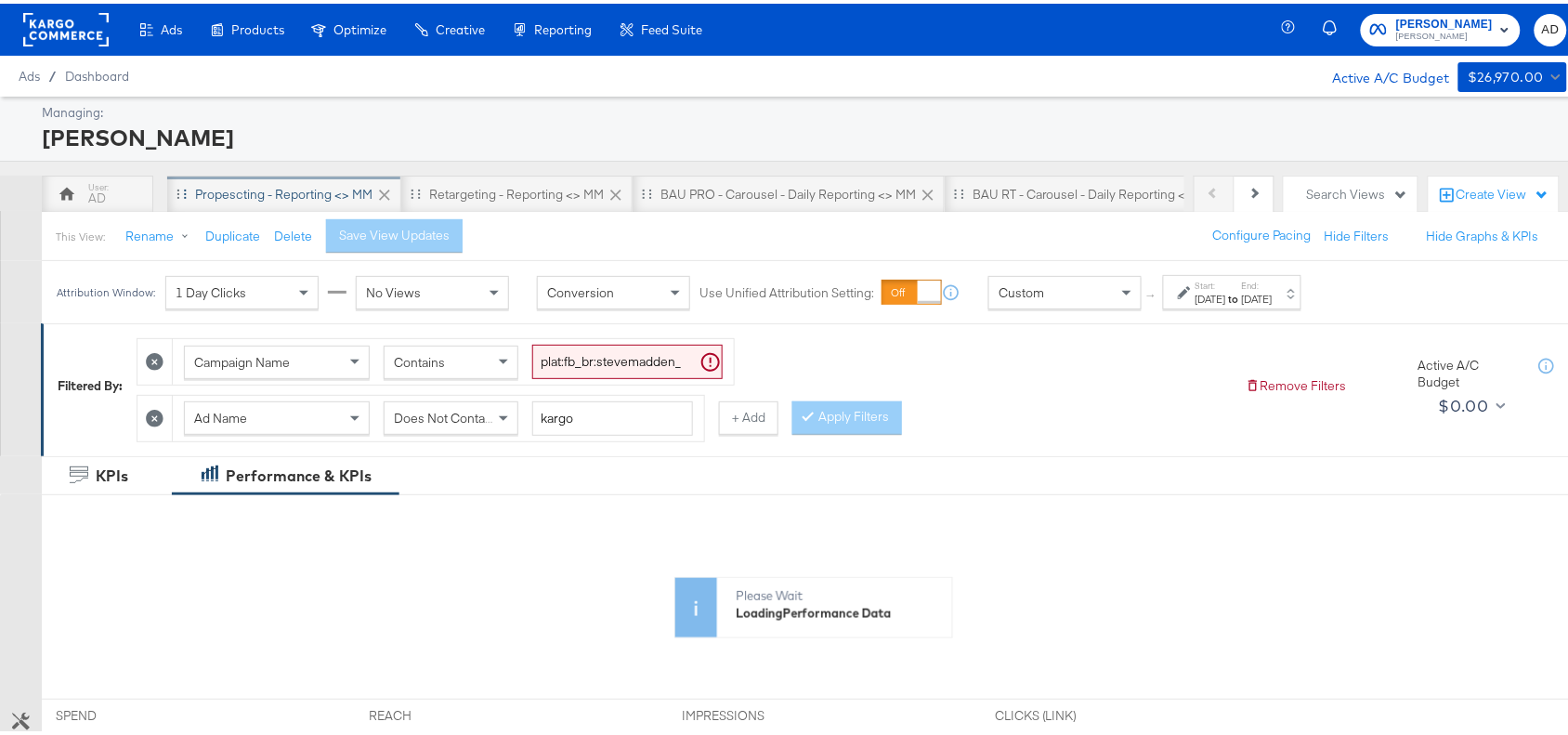
click at [319, 198] on div "Propescting - Reporting <> MM" at bounding box center [283, 191] width 177 height 18
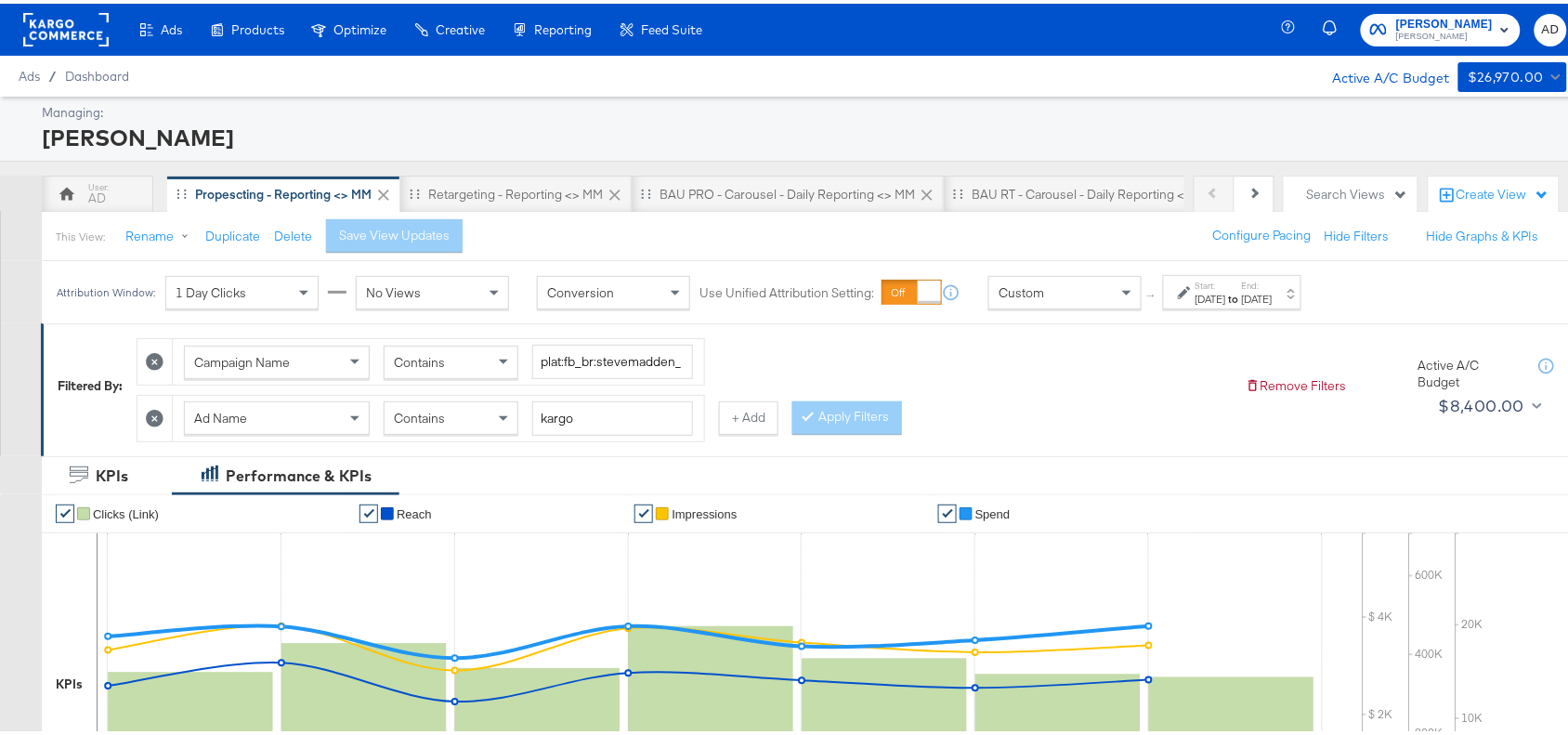
click at [1226, 298] on div "[DATE]" at bounding box center [1211, 295] width 31 height 15
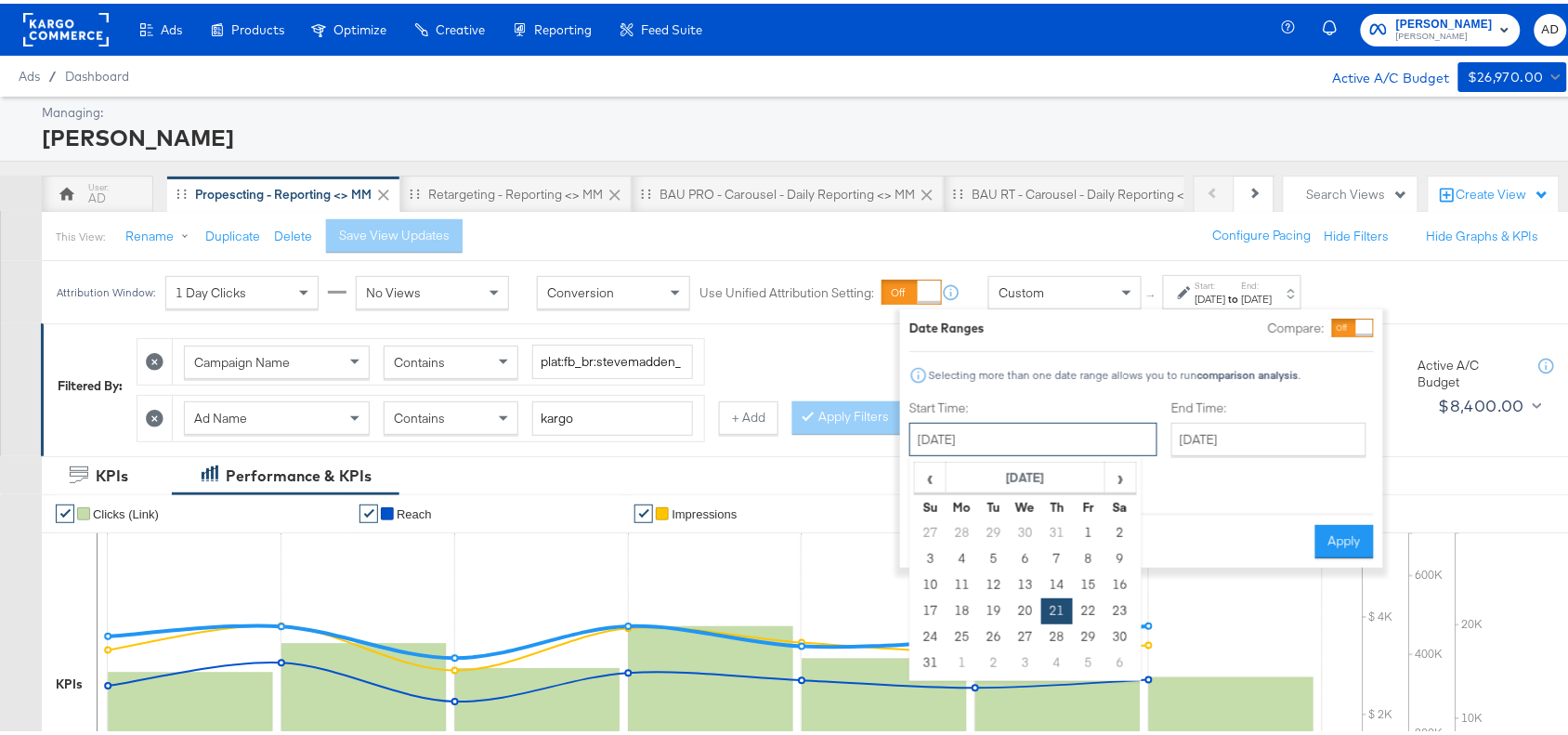
click at [1027, 441] on input "[DATE]" at bounding box center [1033, 435] width 248 height 33
click at [1119, 484] on span "›" at bounding box center [1120, 474] width 29 height 28
click at [934, 629] on td "28" at bounding box center [931, 634] width 32 height 26
type input "September 28th 2025"
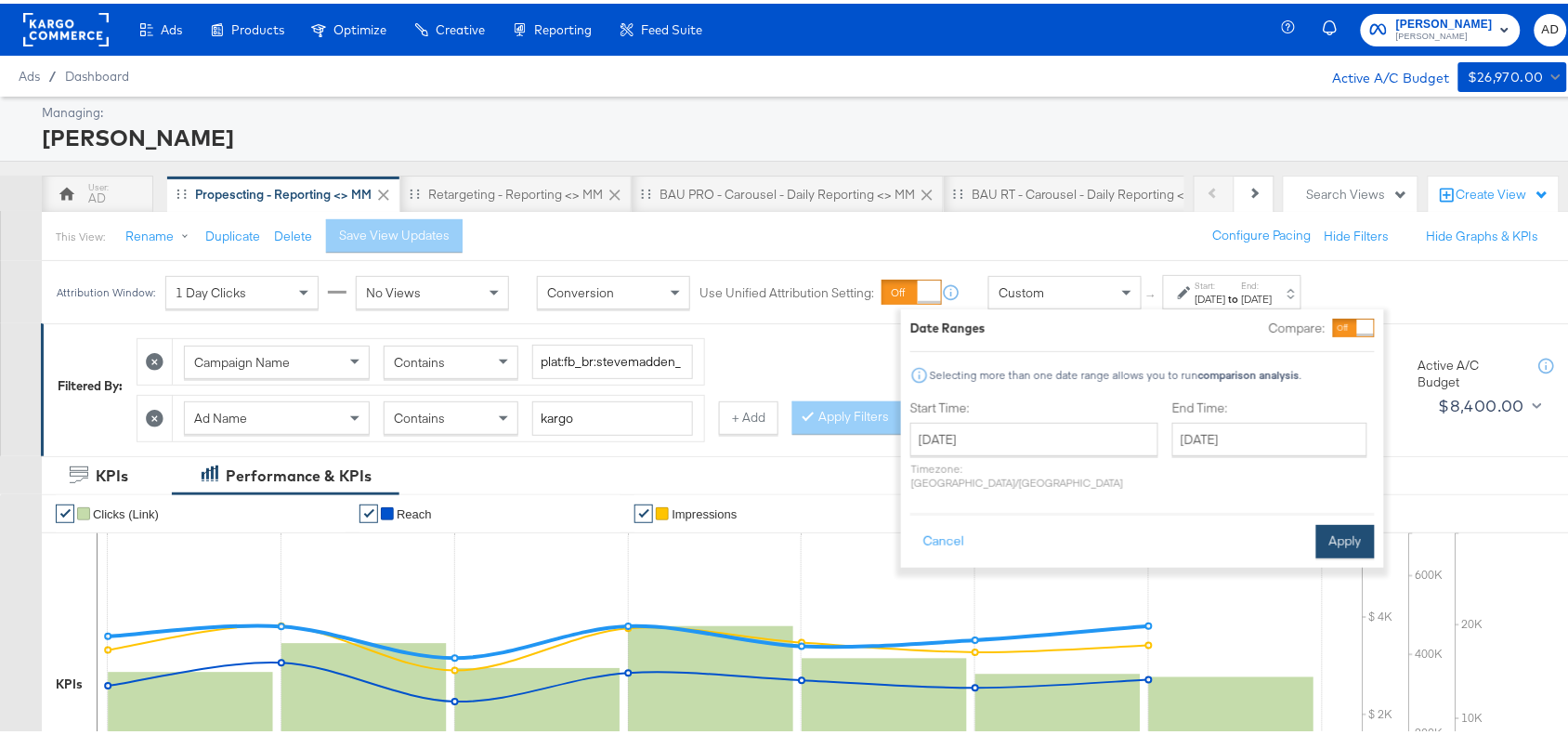
click at [1331, 521] on button "Apply" at bounding box center [1345, 537] width 59 height 33
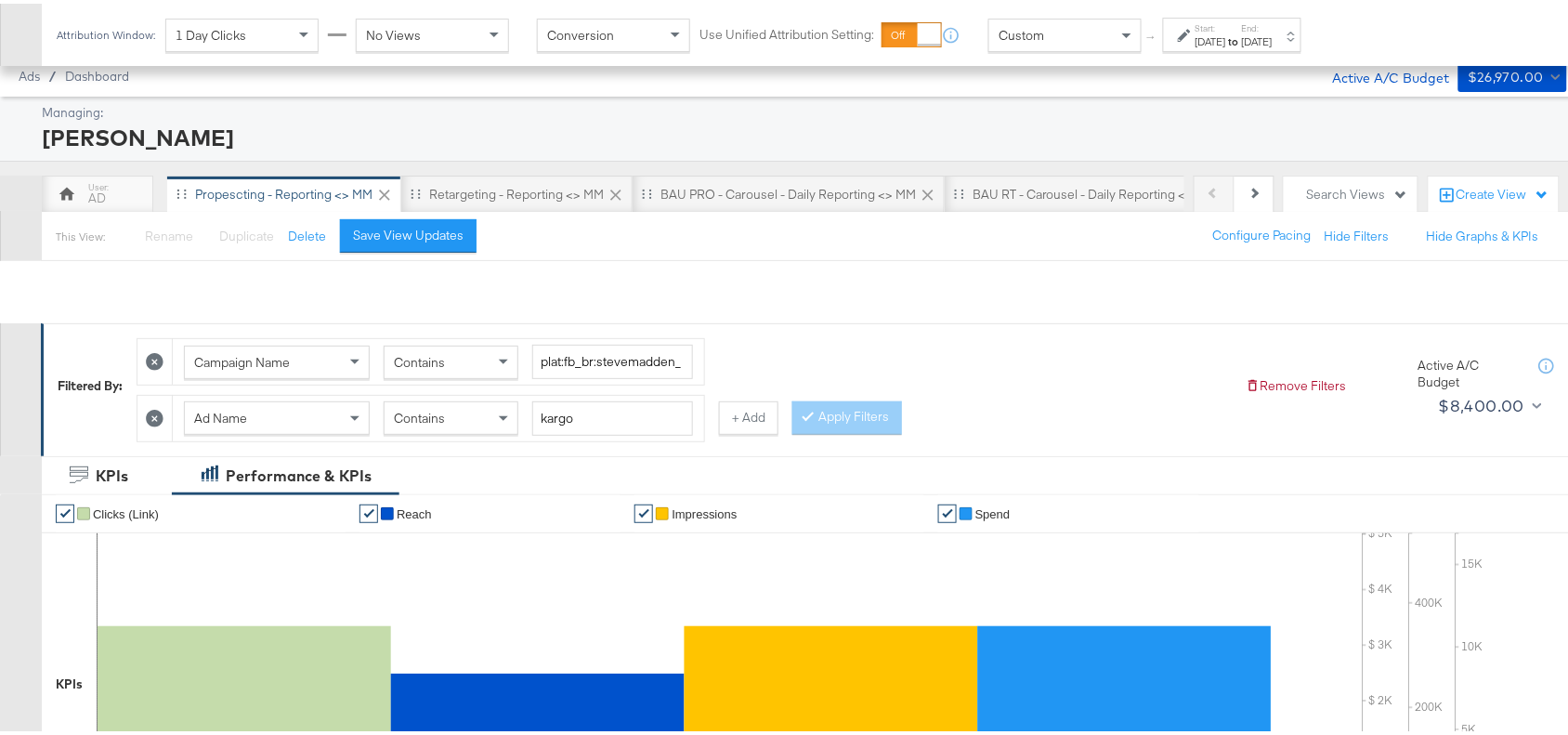
scroll to position [652, 0]
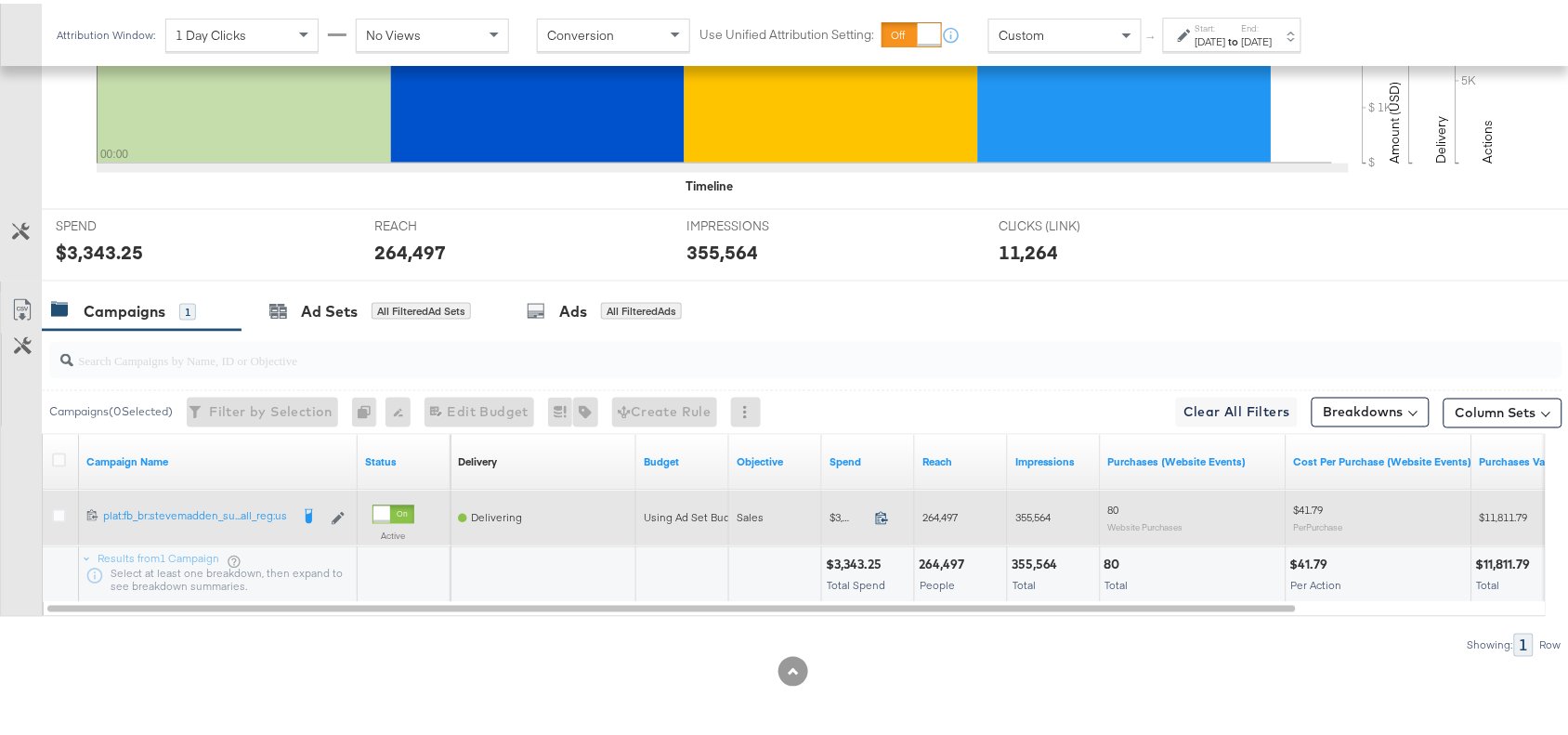
click at [887, 511] on icon at bounding box center [882, 514] width 14 height 14
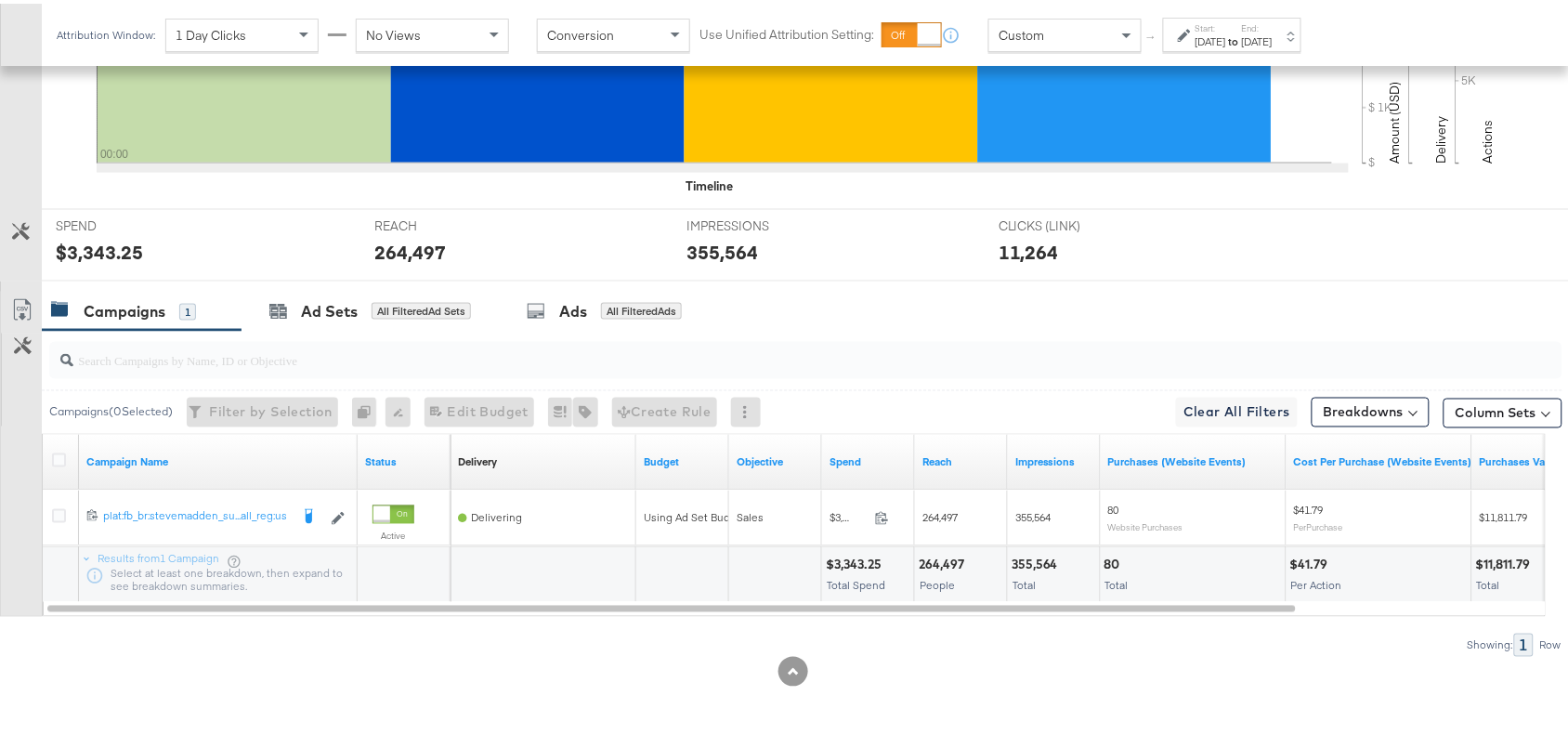
click at [943, 567] on div "264,497" at bounding box center [944, 562] width 51 height 18
click at [1042, 563] on div "355,564" at bounding box center [1038, 562] width 52 height 18
copy div "355,564"
click at [1042, 563] on div "355,564" at bounding box center [1038, 562] width 52 height 18
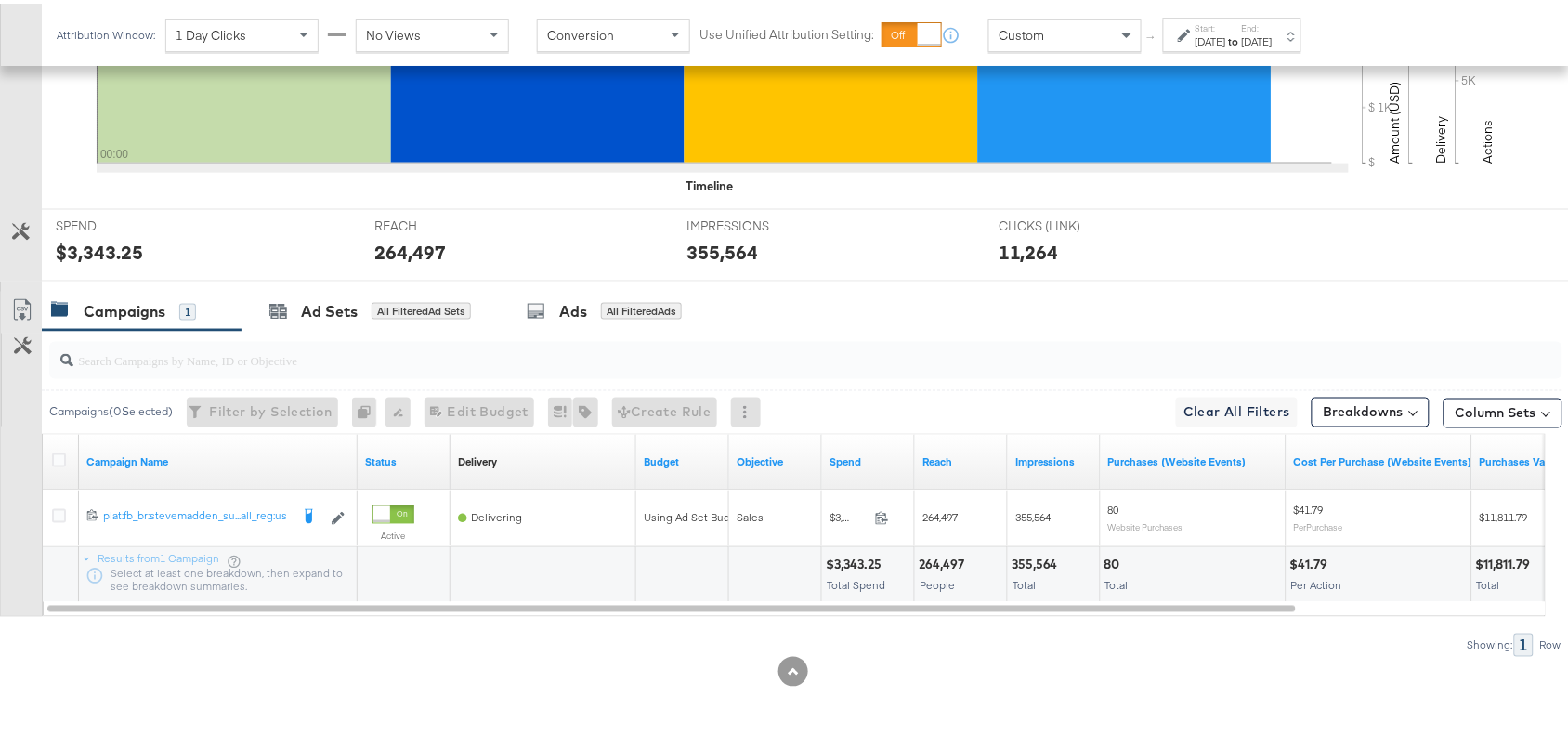
click at [953, 563] on div "264,497" at bounding box center [944, 562] width 51 height 18
click at [1027, 562] on div "355,564" at bounding box center [1038, 562] width 52 height 18
click at [1226, 40] on div "Sep 28th 2025" at bounding box center [1211, 38] width 31 height 15
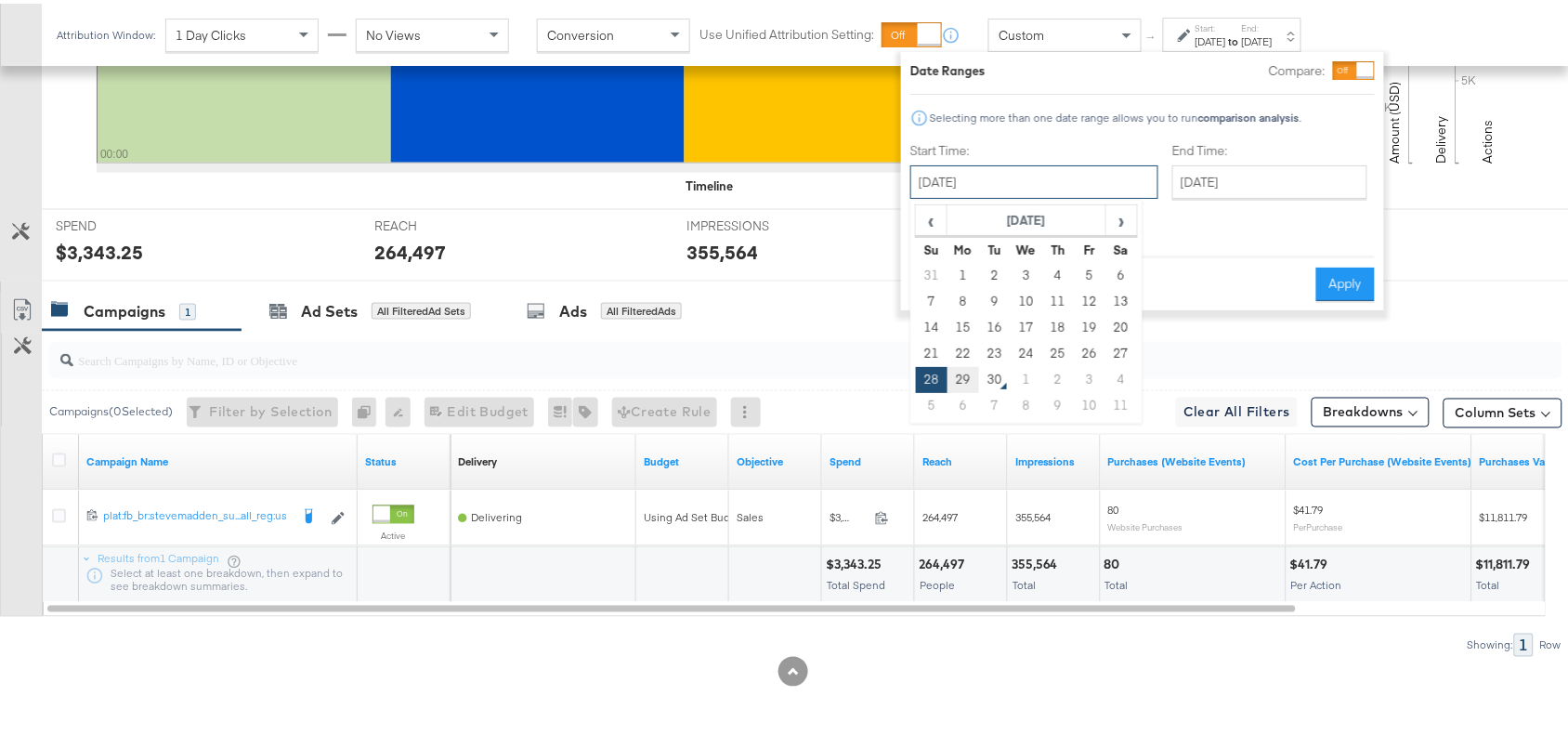
drag, startPoint x: 1047, startPoint y: 170, endPoint x: 962, endPoint y: 374, distance: 221.2
click at [962, 195] on div "September 28th 2025 ‹ September 2025 › Su Mo Tu We Th Fr Sa 31 1 2 3 4 5 6 7 8 …" at bounding box center [1034, 178] width 248 height 33
click at [962, 374] on td "29" at bounding box center [964, 376] width 32 height 26
type input "September 29th 2025"
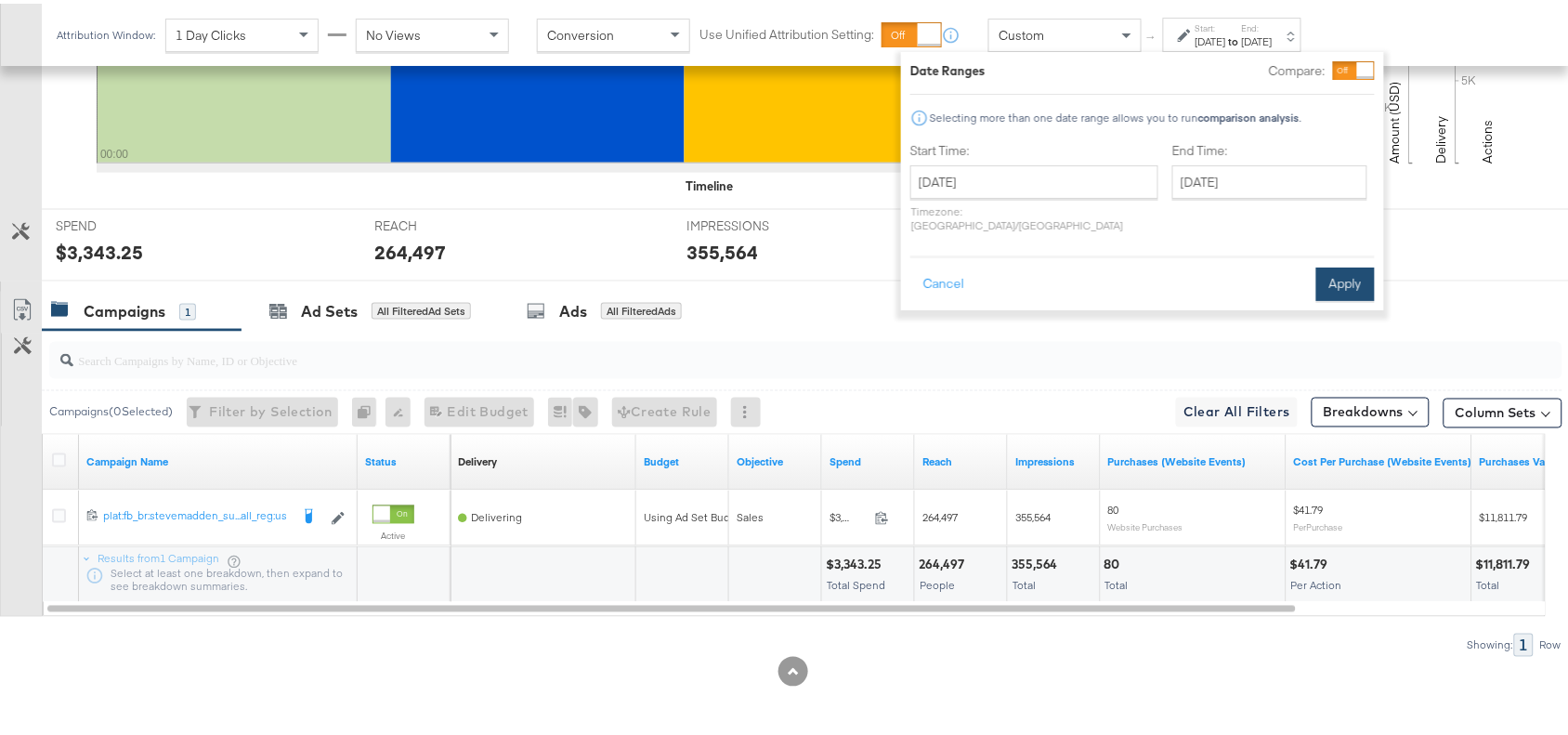
click at [1341, 271] on button "Apply" at bounding box center [1345, 280] width 59 height 33
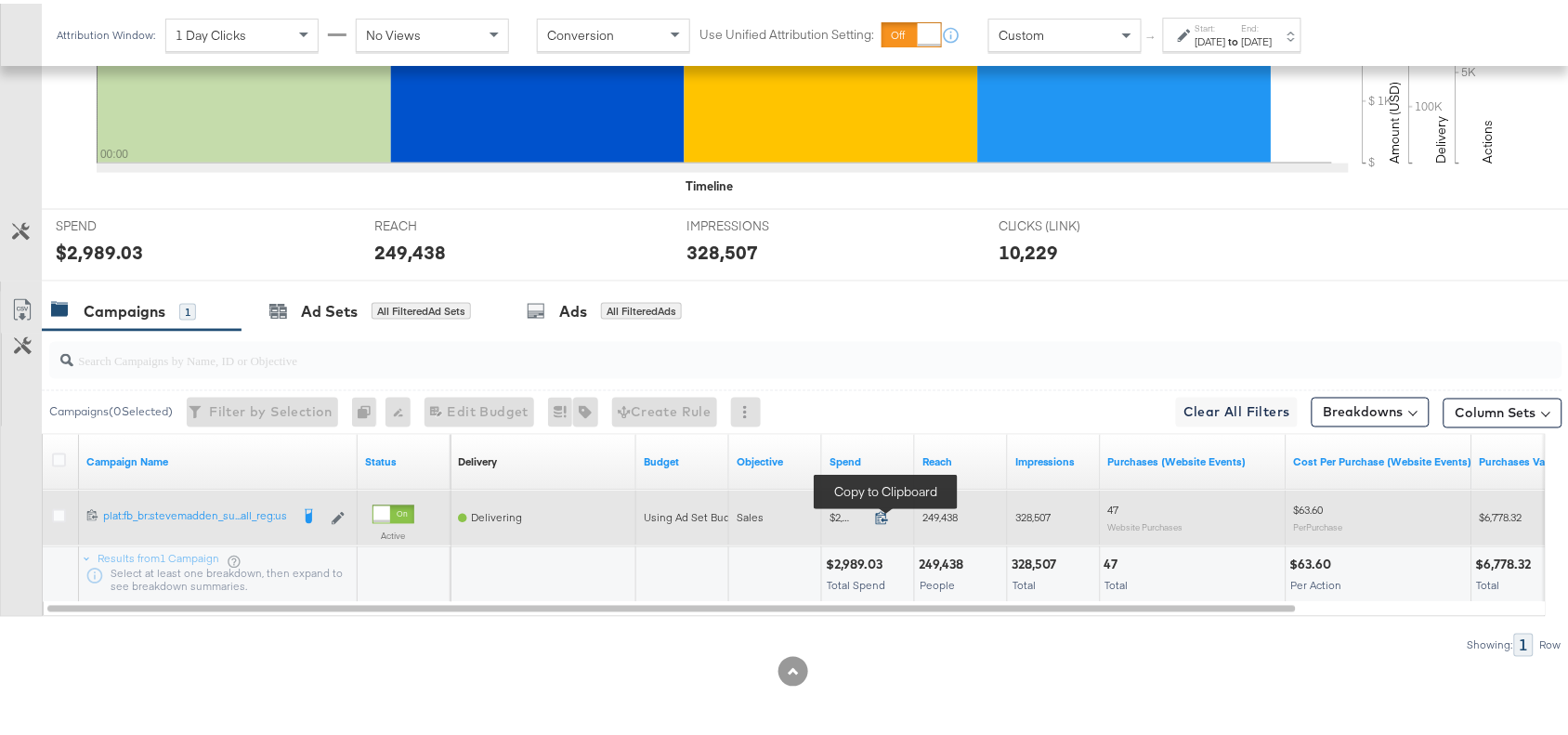
click at [876, 507] on icon at bounding box center [882, 514] width 14 height 14
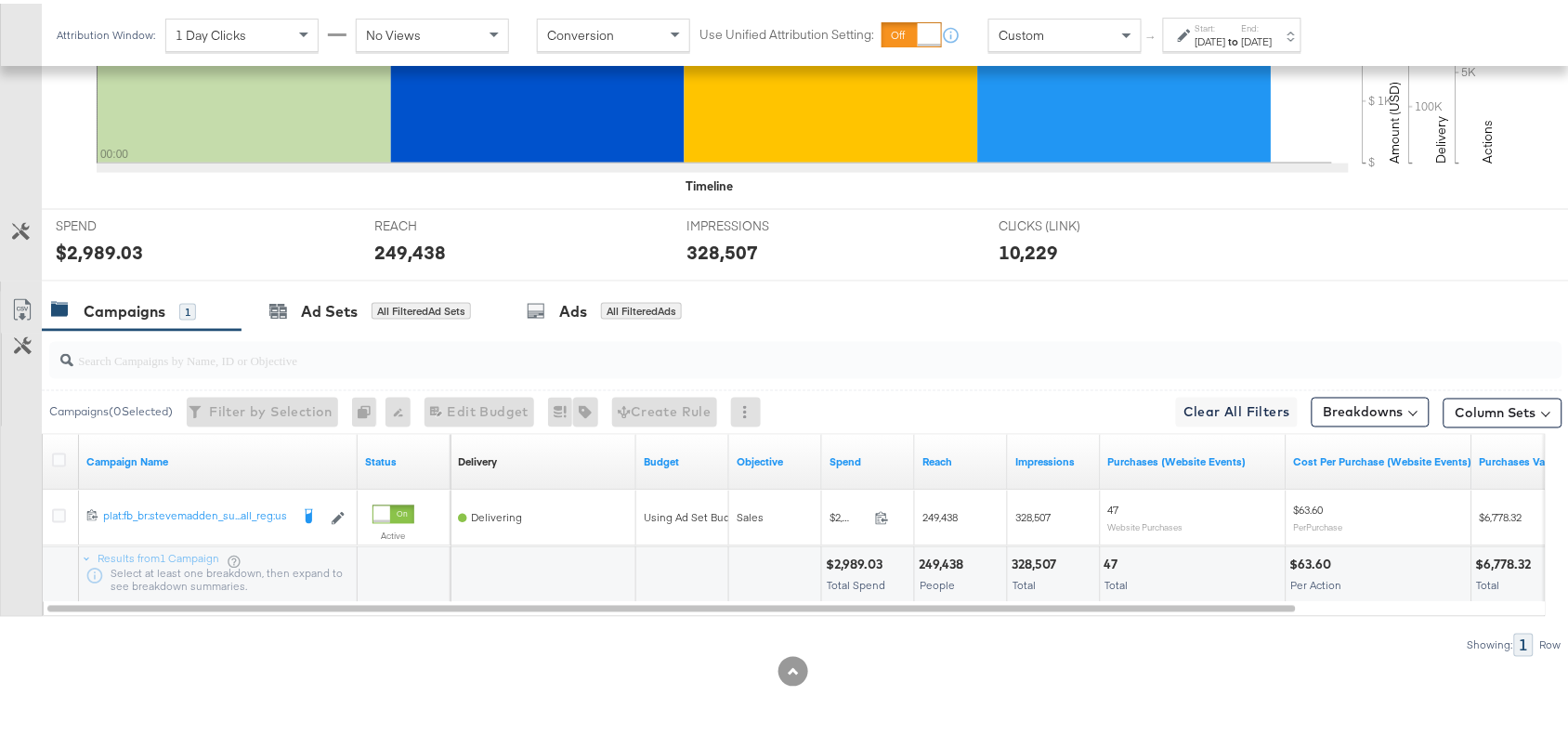
click at [938, 563] on div "249,438" at bounding box center [944, 562] width 50 height 18
copy div "249,438"
click at [938, 563] on div "249,438" at bounding box center [944, 562] width 50 height 18
click at [1020, 569] on div "328,507" at bounding box center [1037, 562] width 51 height 18
copy div "328,507"
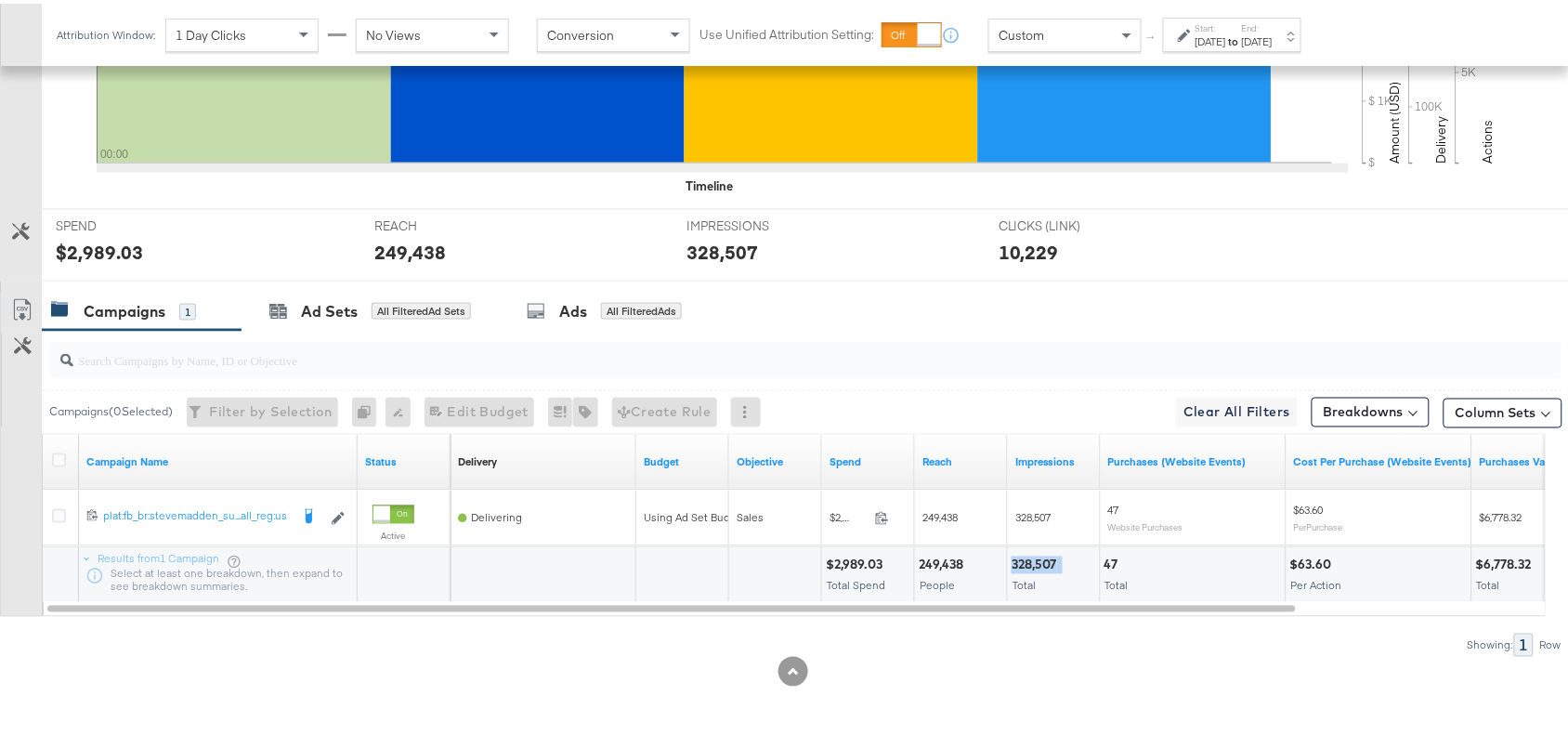
click at [1020, 569] on div "328,507" at bounding box center [1037, 562] width 51 height 18
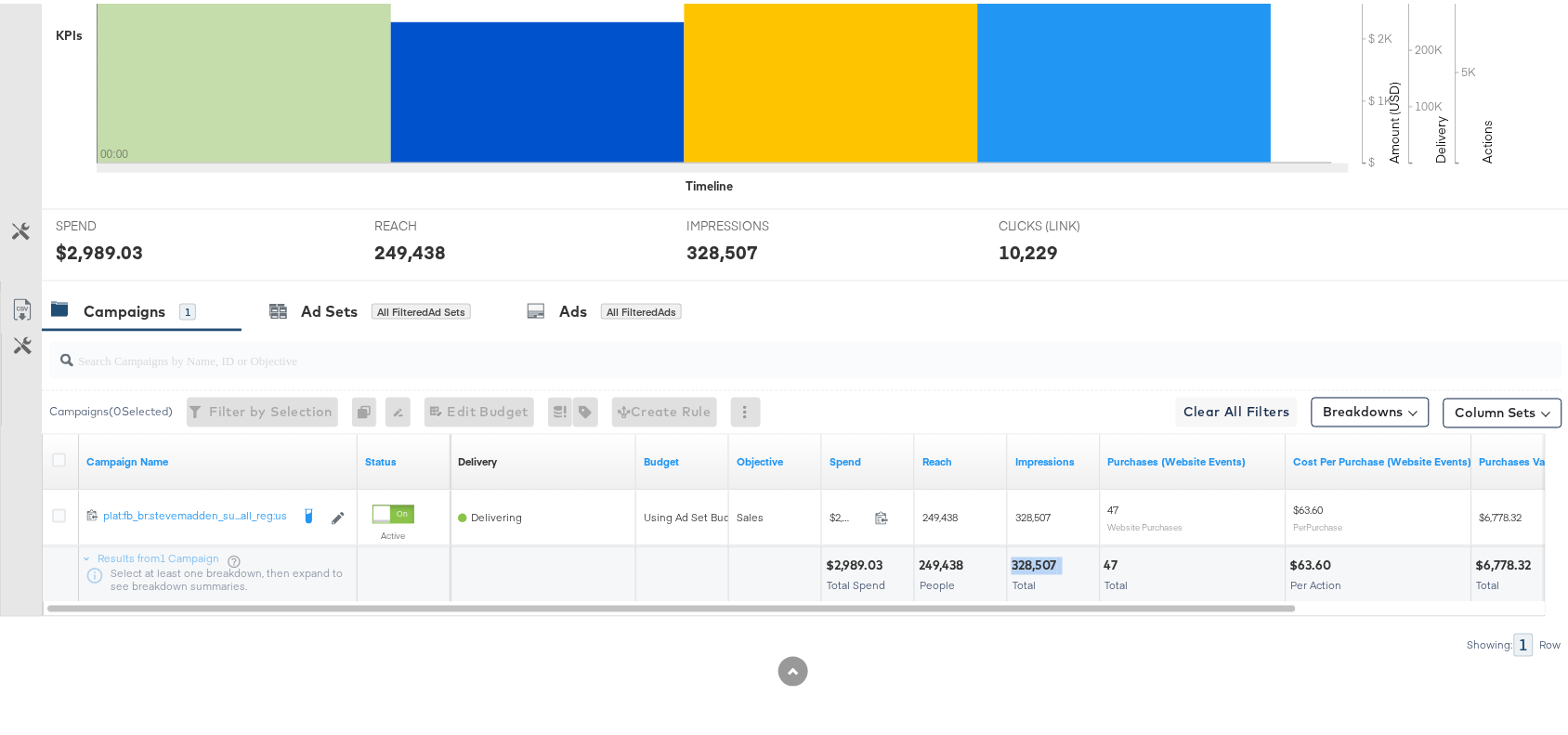
scroll to position [0, 0]
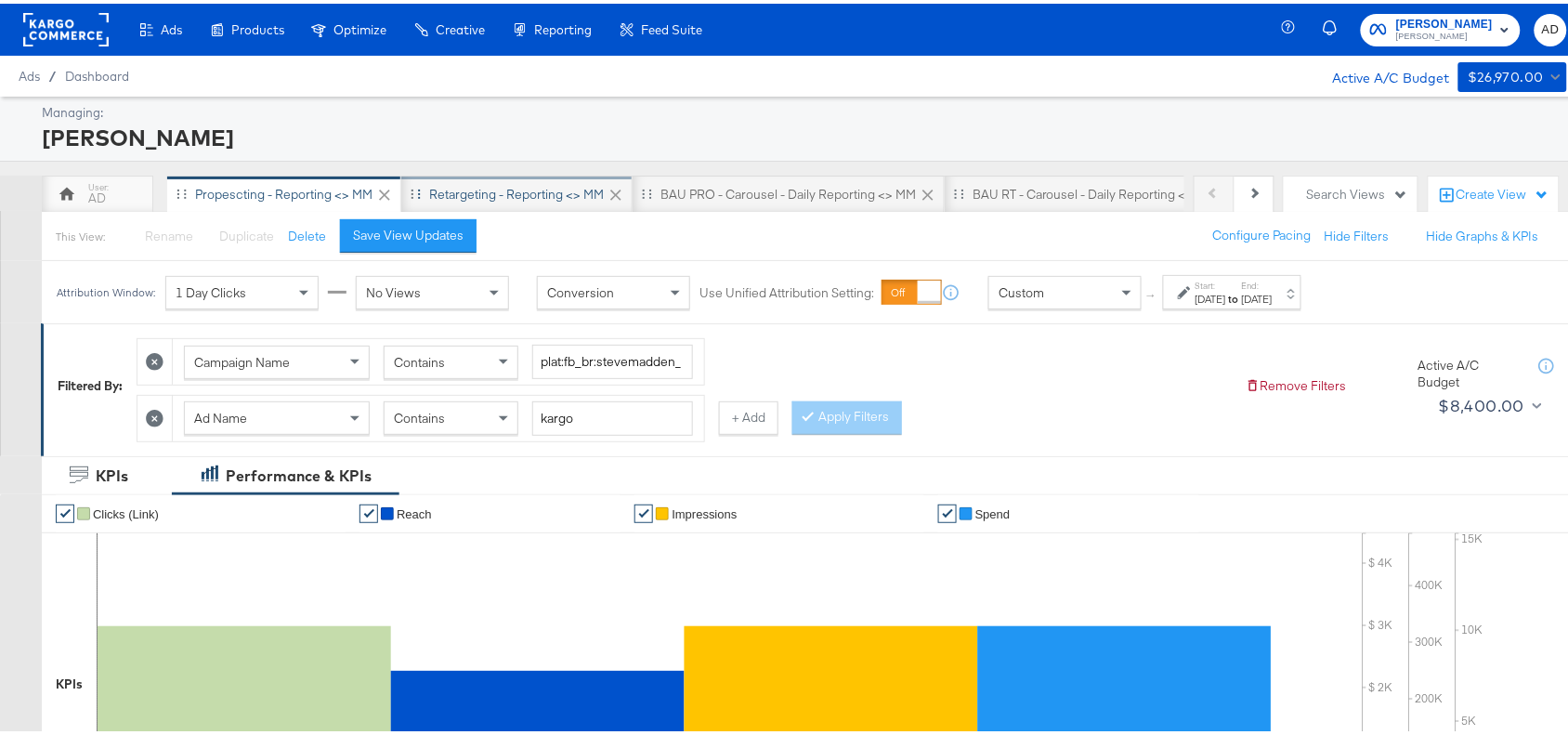
click at [493, 189] on div "Retargeting - Reporting <> MM" at bounding box center [516, 191] width 175 height 18
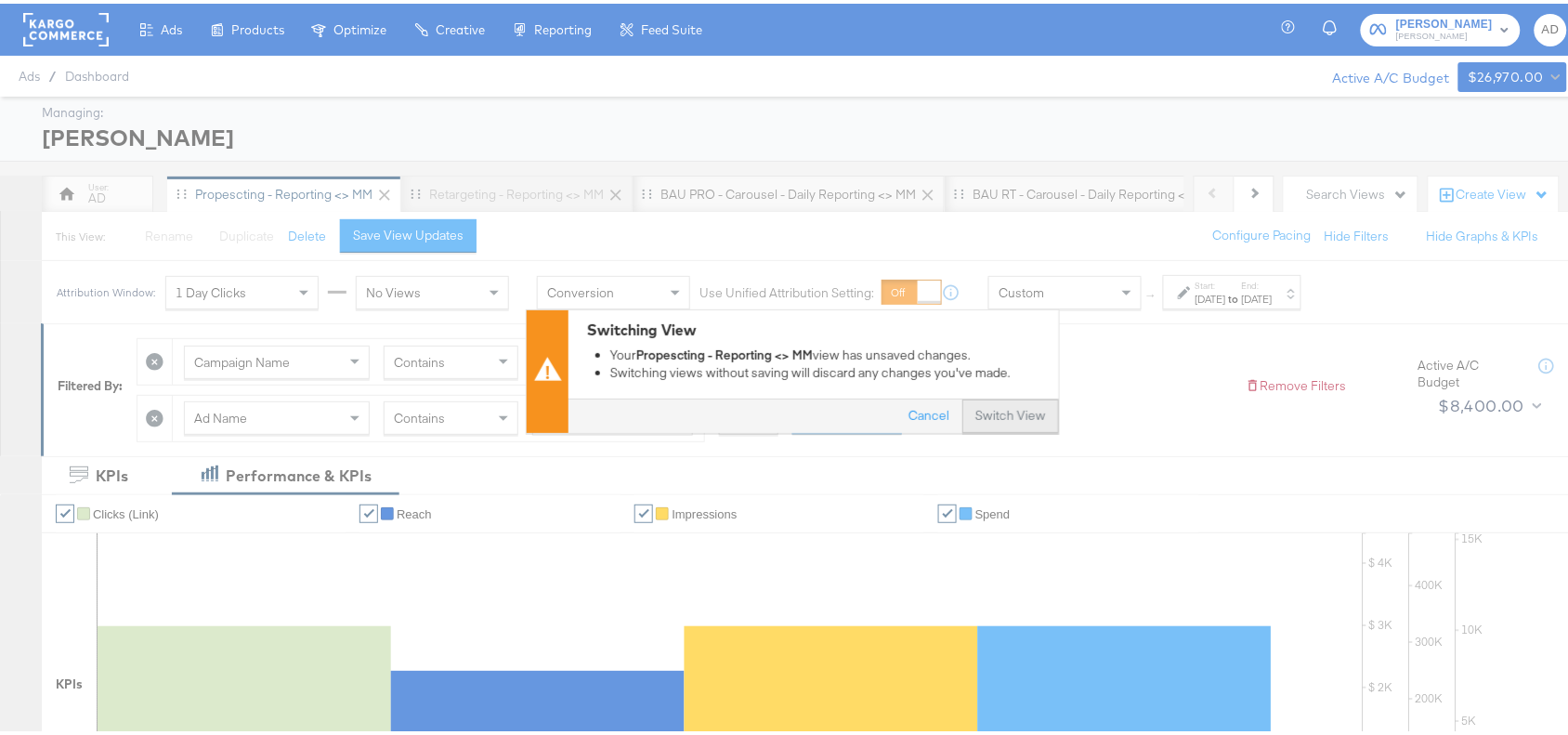
click at [1001, 424] on button "Switch View" at bounding box center [1010, 412] width 97 height 33
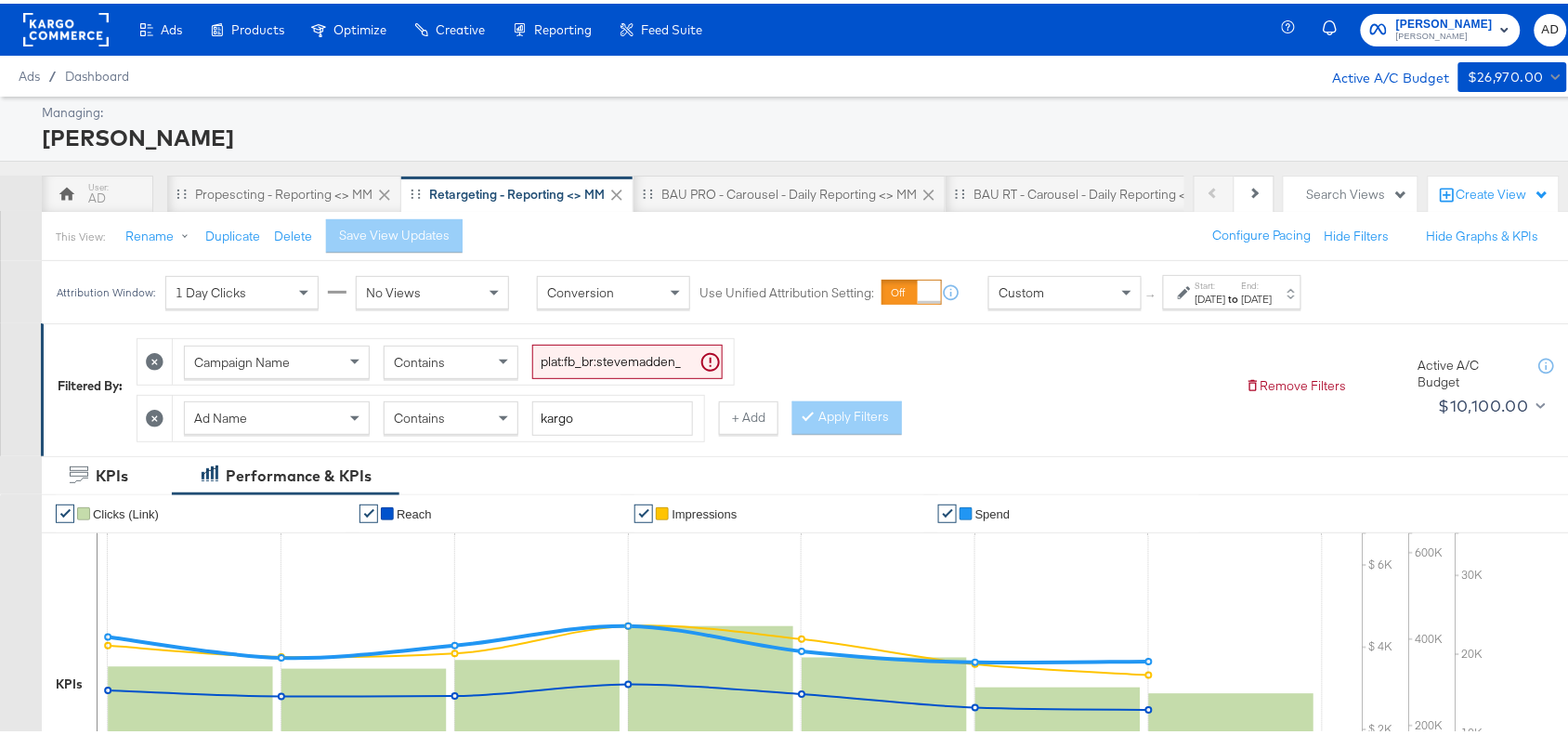
click at [1212, 286] on label "Start:" at bounding box center [1211, 282] width 31 height 12
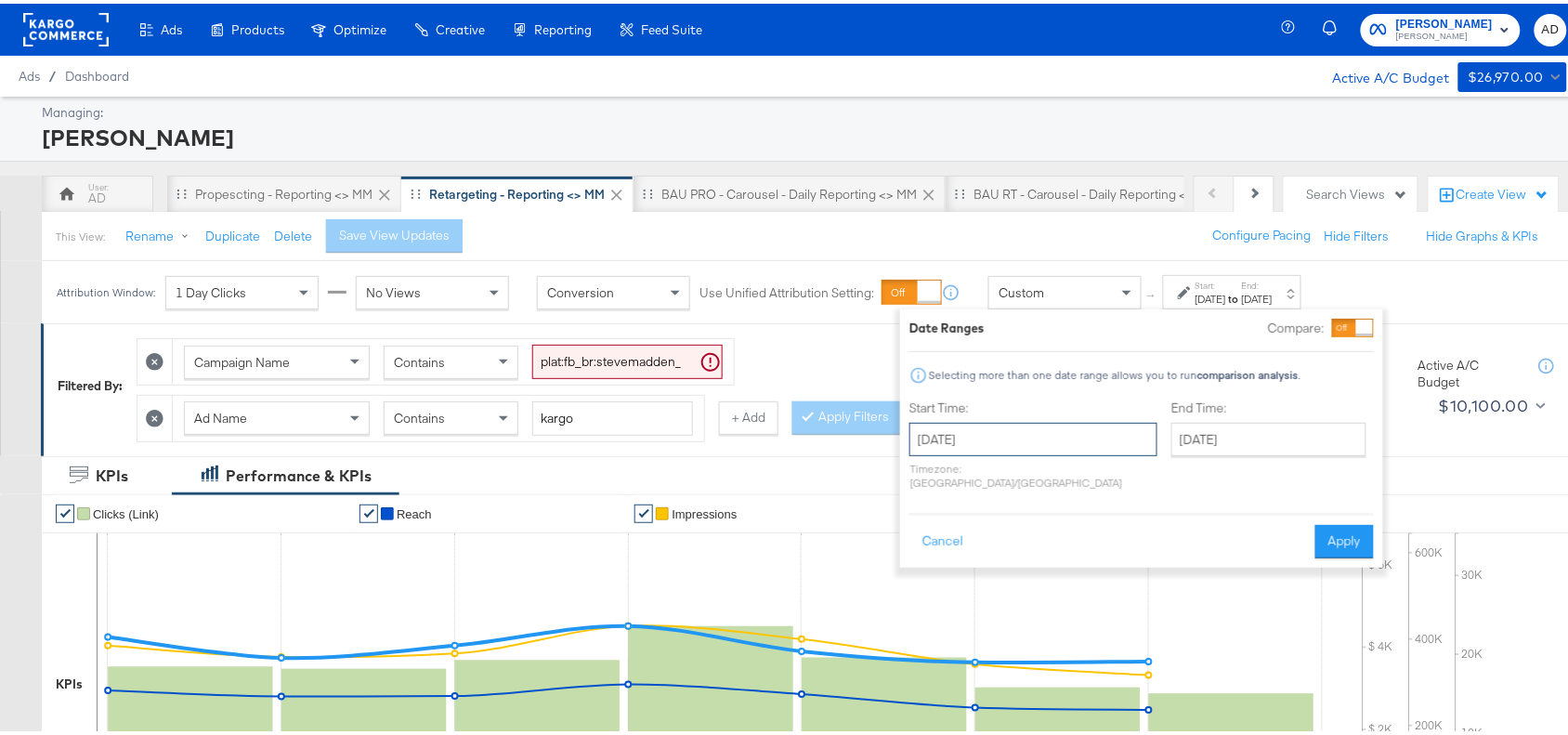
click at [1020, 438] on input "August 21st 2025" at bounding box center [1033, 435] width 248 height 33
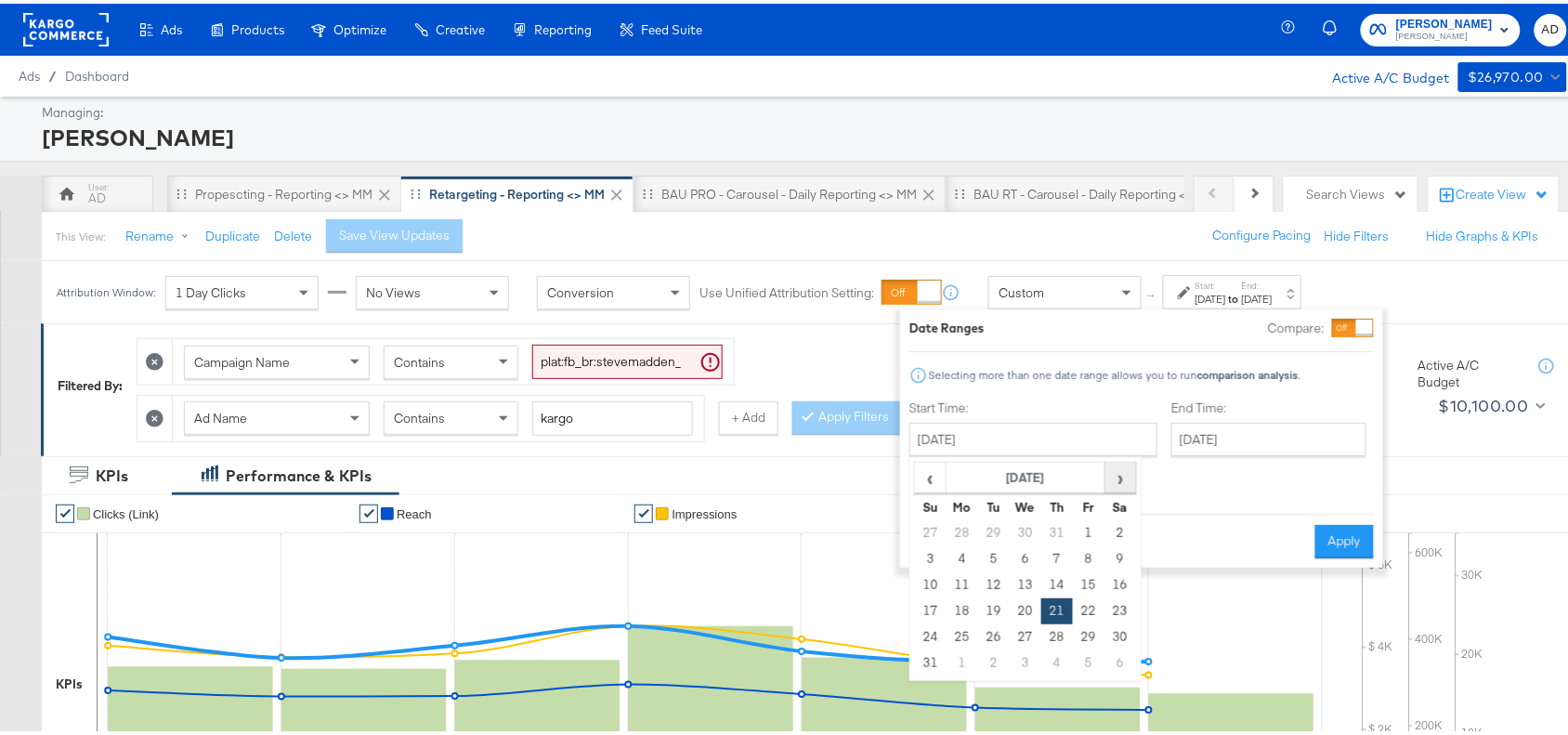
click at [1130, 475] on span "›" at bounding box center [1120, 474] width 29 height 28
click at [939, 637] on td "28" at bounding box center [931, 634] width 32 height 26
type input "[DATE]"
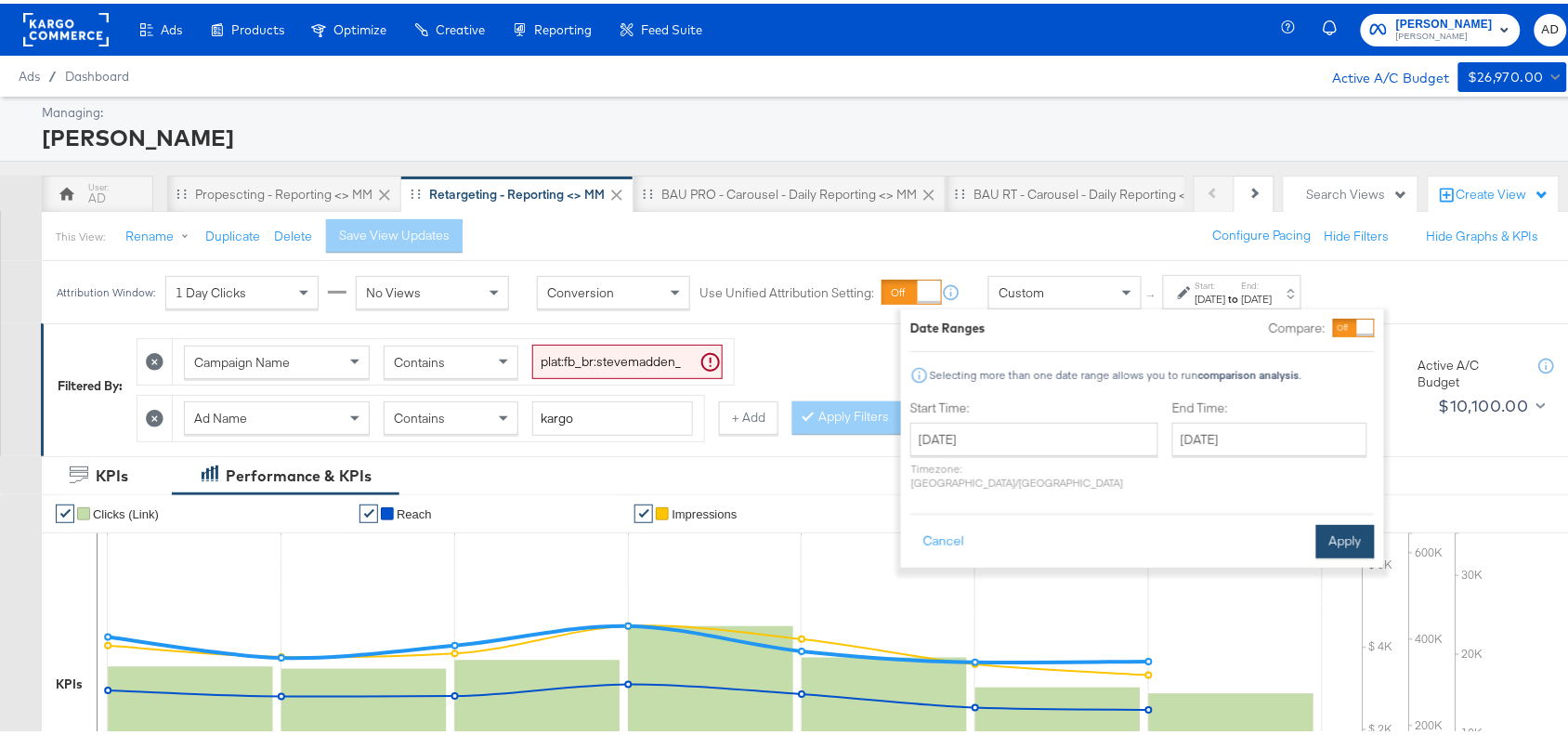
click at [1341, 521] on button "Apply" at bounding box center [1345, 537] width 59 height 33
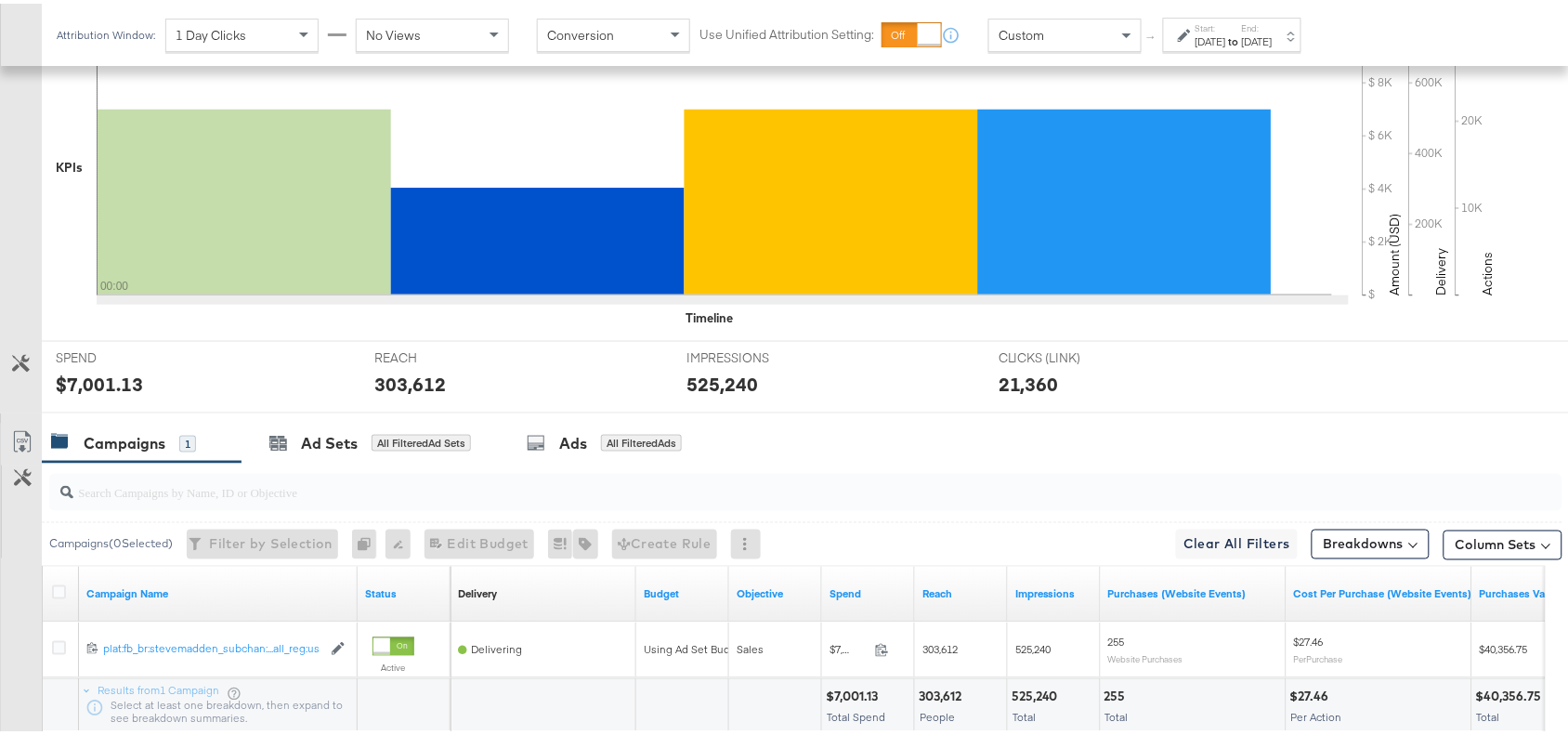
scroll to position [652, 0]
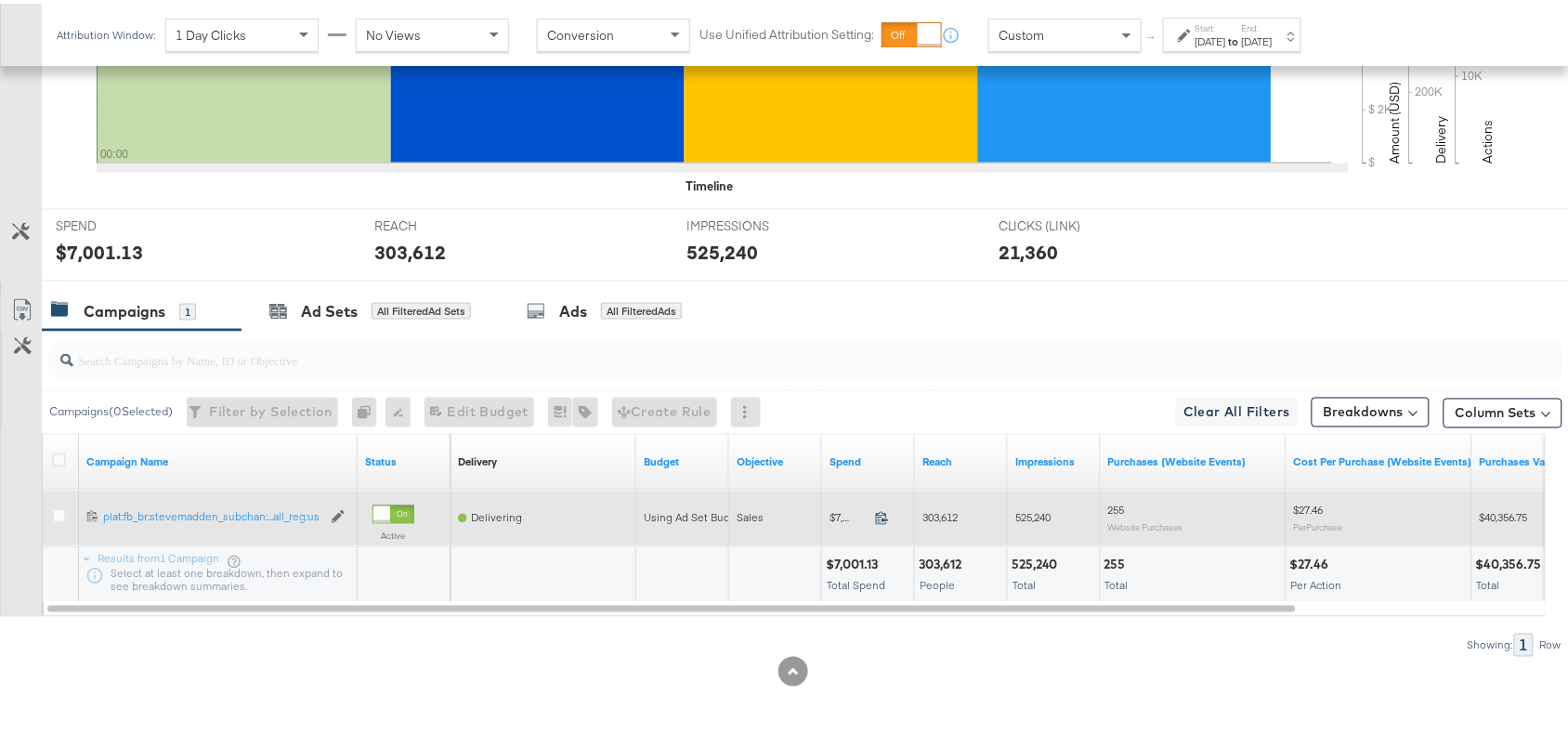
click at [879, 514] on icon at bounding box center [882, 514] width 14 height 14
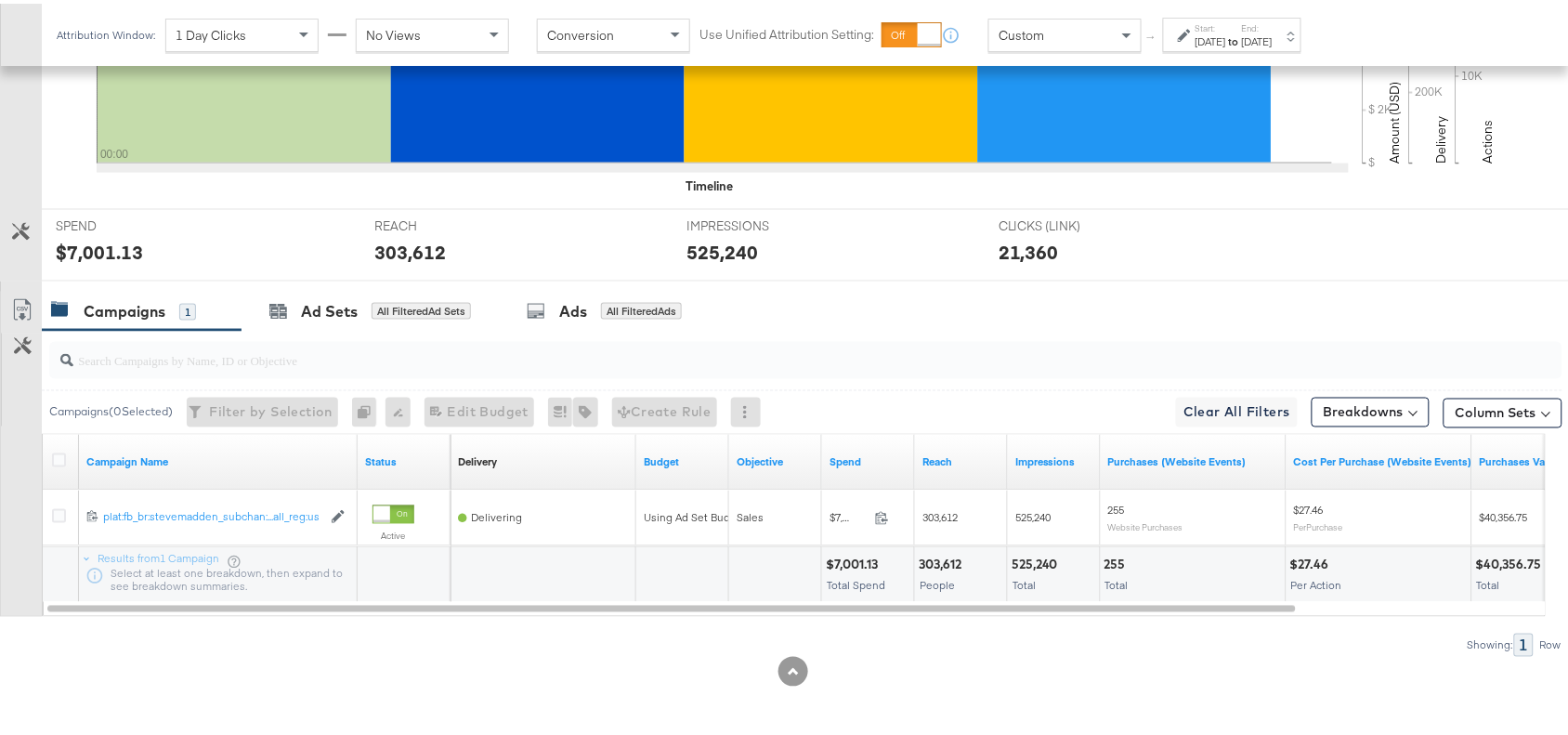
click at [1042, 563] on div "525,240" at bounding box center [1038, 562] width 52 height 18
click at [1226, 28] on label "Start:" at bounding box center [1211, 25] width 31 height 12
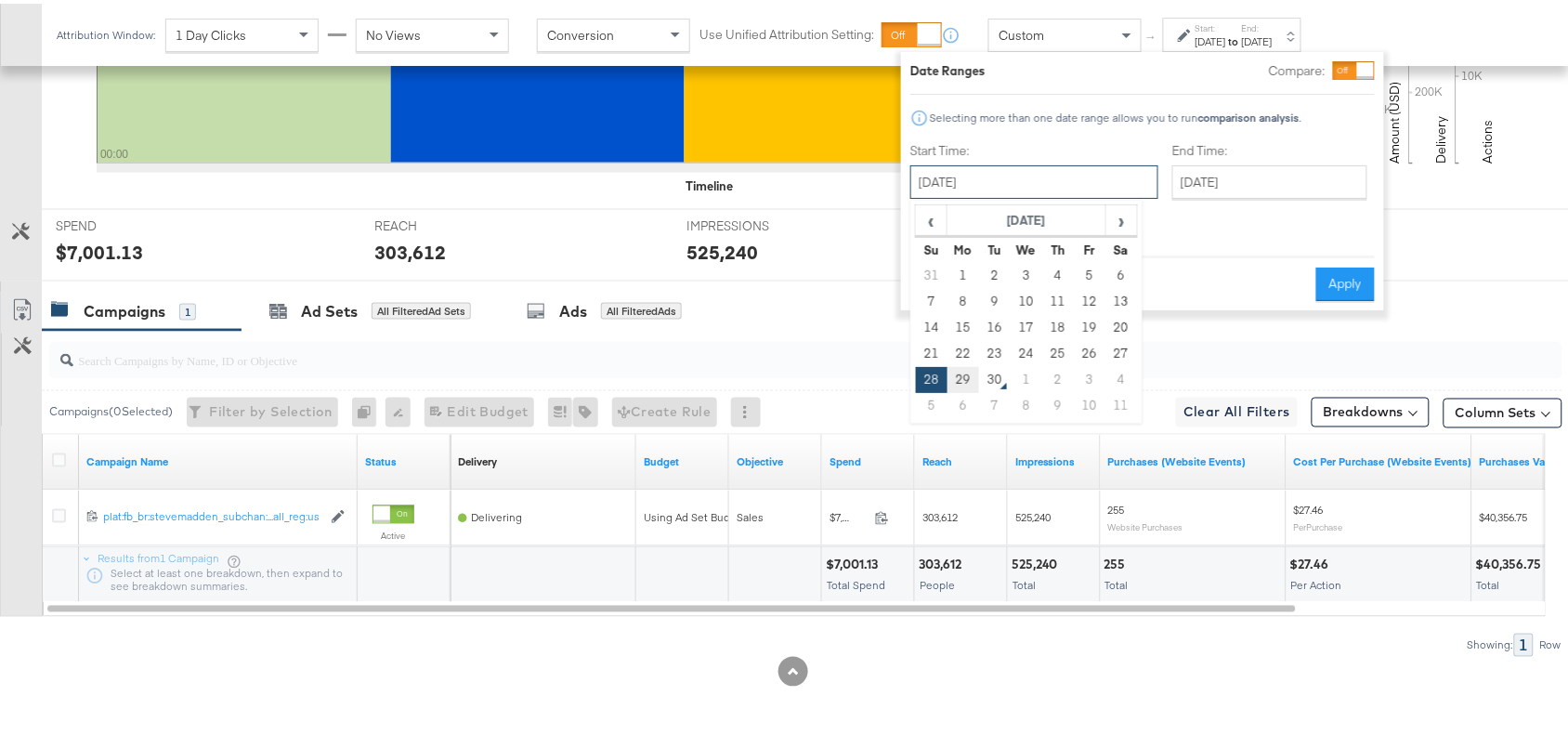
drag, startPoint x: 1055, startPoint y: 169, endPoint x: 958, endPoint y: 378, distance: 230.7
click at [958, 195] on div "September 28th 2025 ‹ September 2025 › Su Mo Tu We Th Fr Sa 31 1 2 3 4 5 6 7 8 …" at bounding box center [1034, 178] width 248 height 33
click at [958, 378] on td "29" at bounding box center [964, 376] width 32 height 26
type input "[DATE]"
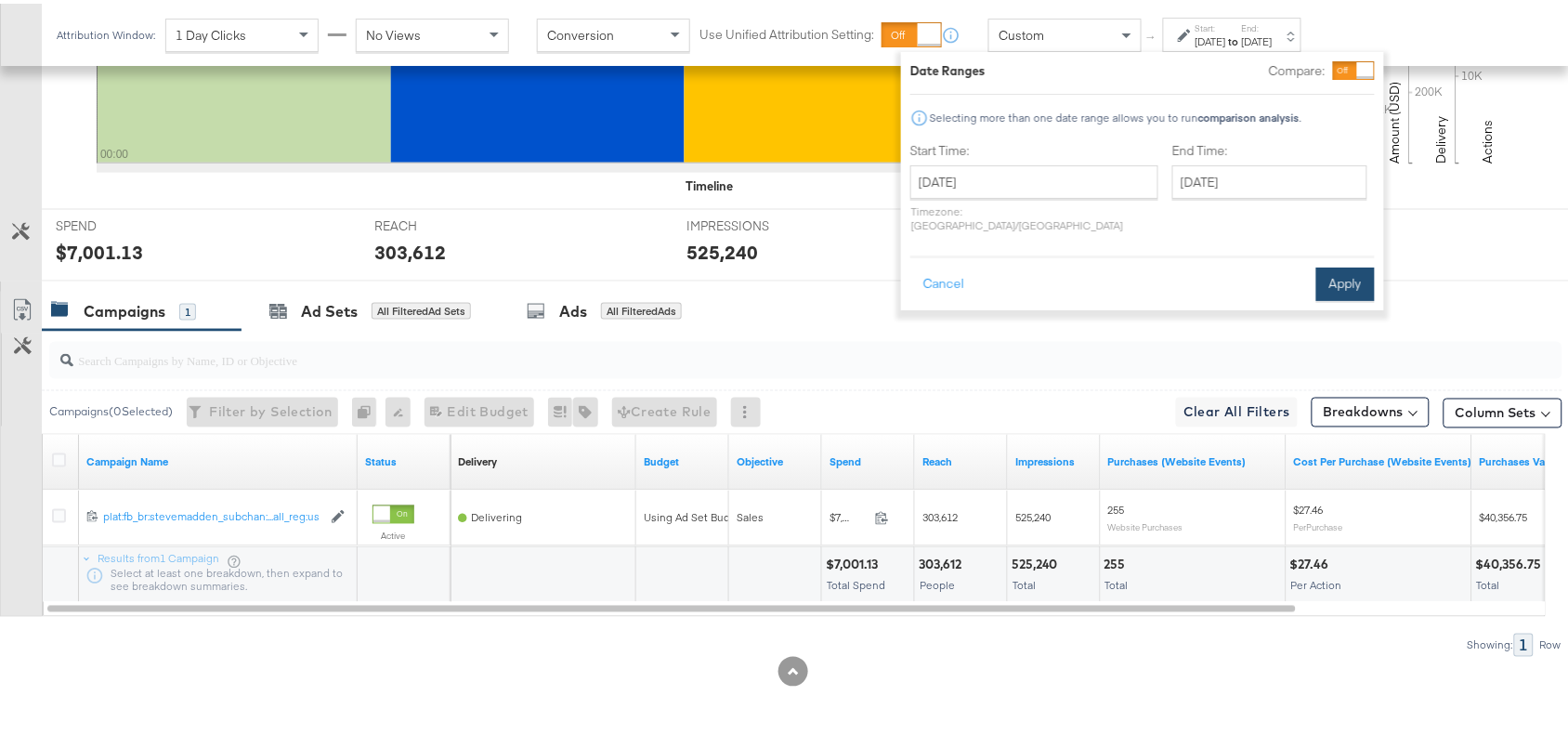
click at [1338, 264] on button "Apply" at bounding box center [1345, 280] width 59 height 33
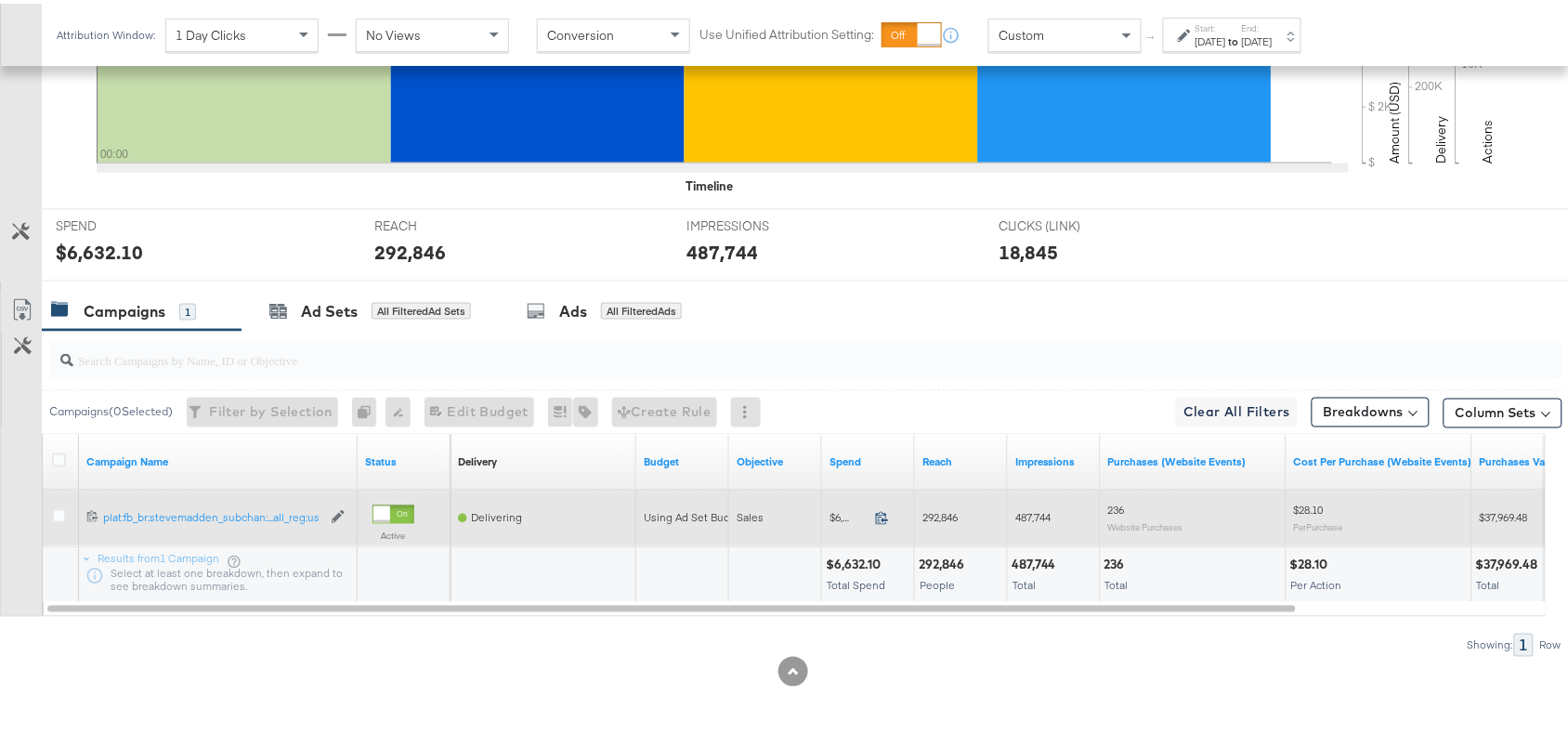
click at [883, 517] on icon at bounding box center [882, 514] width 14 height 14
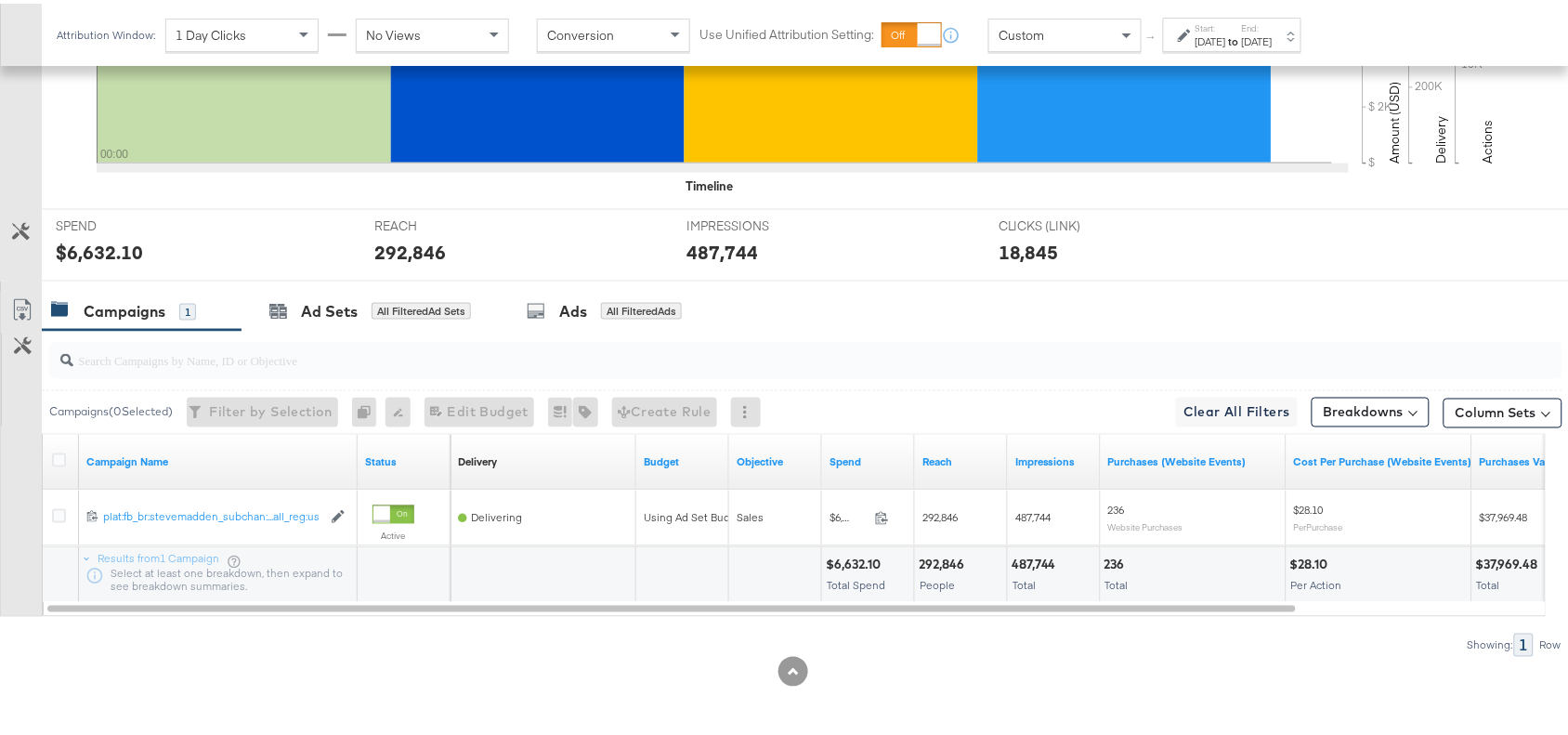
click at [926, 562] on div "292,846" at bounding box center [944, 562] width 51 height 18
copy div "292,846"
click at [926, 562] on div "292,846" at bounding box center [944, 562] width 51 height 18
click at [1039, 562] on div "487,744" at bounding box center [1037, 562] width 50 height 18
copy div "487,744"
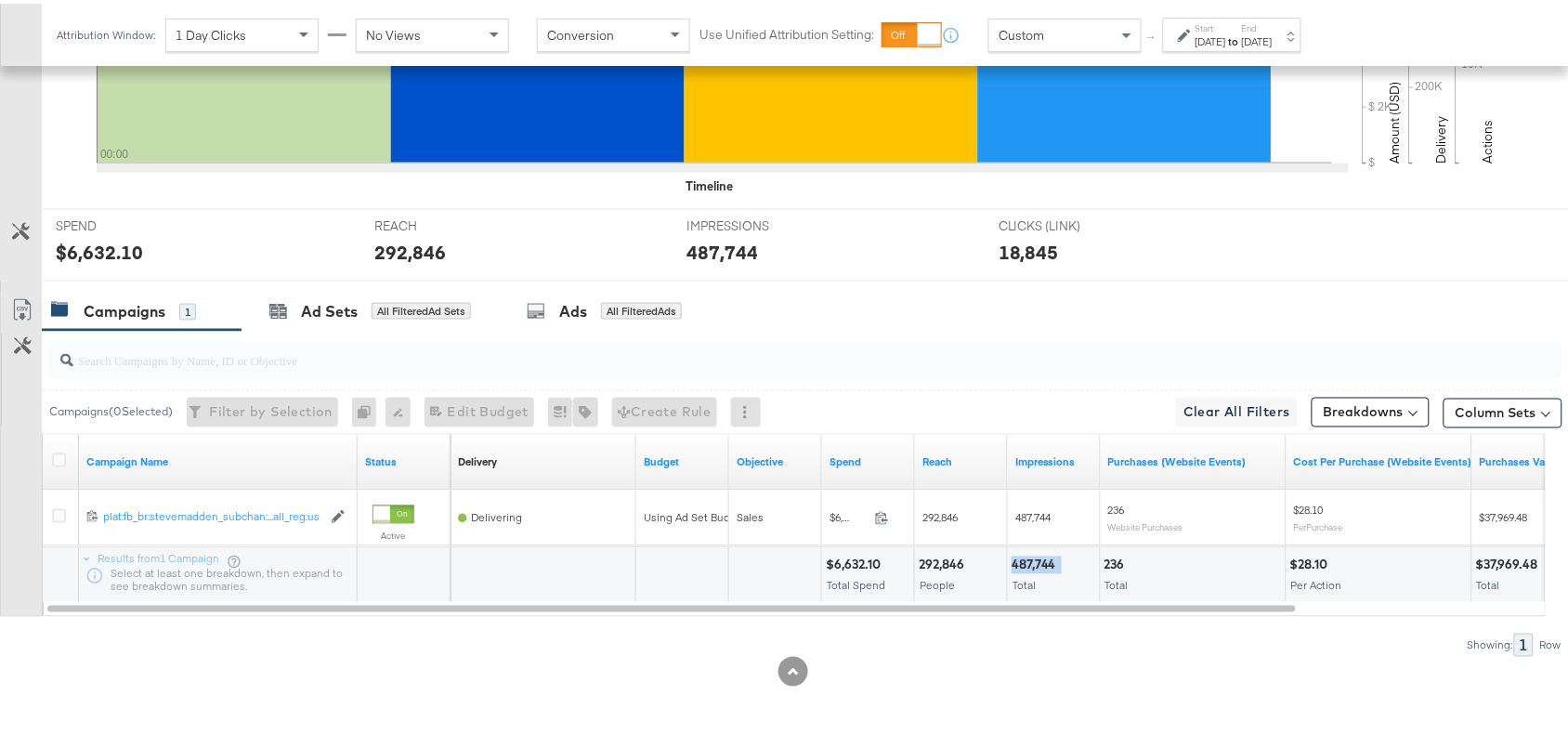
click at [1039, 562] on div "487,744" at bounding box center [1037, 562] width 50 height 18
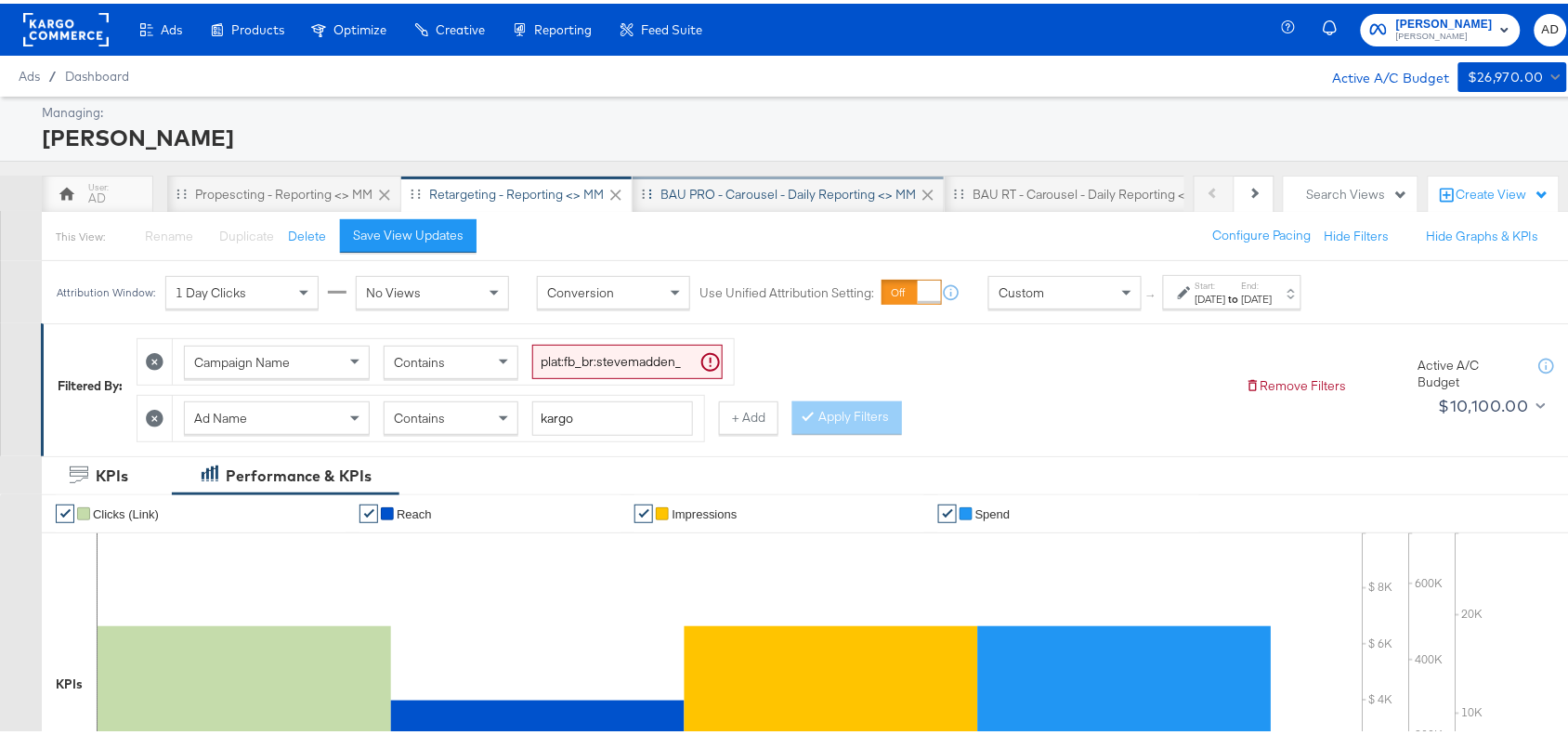
click at [759, 191] on div "BAU PRO - Carousel - Daily Reporting <> MM" at bounding box center [787, 191] width 255 height 18
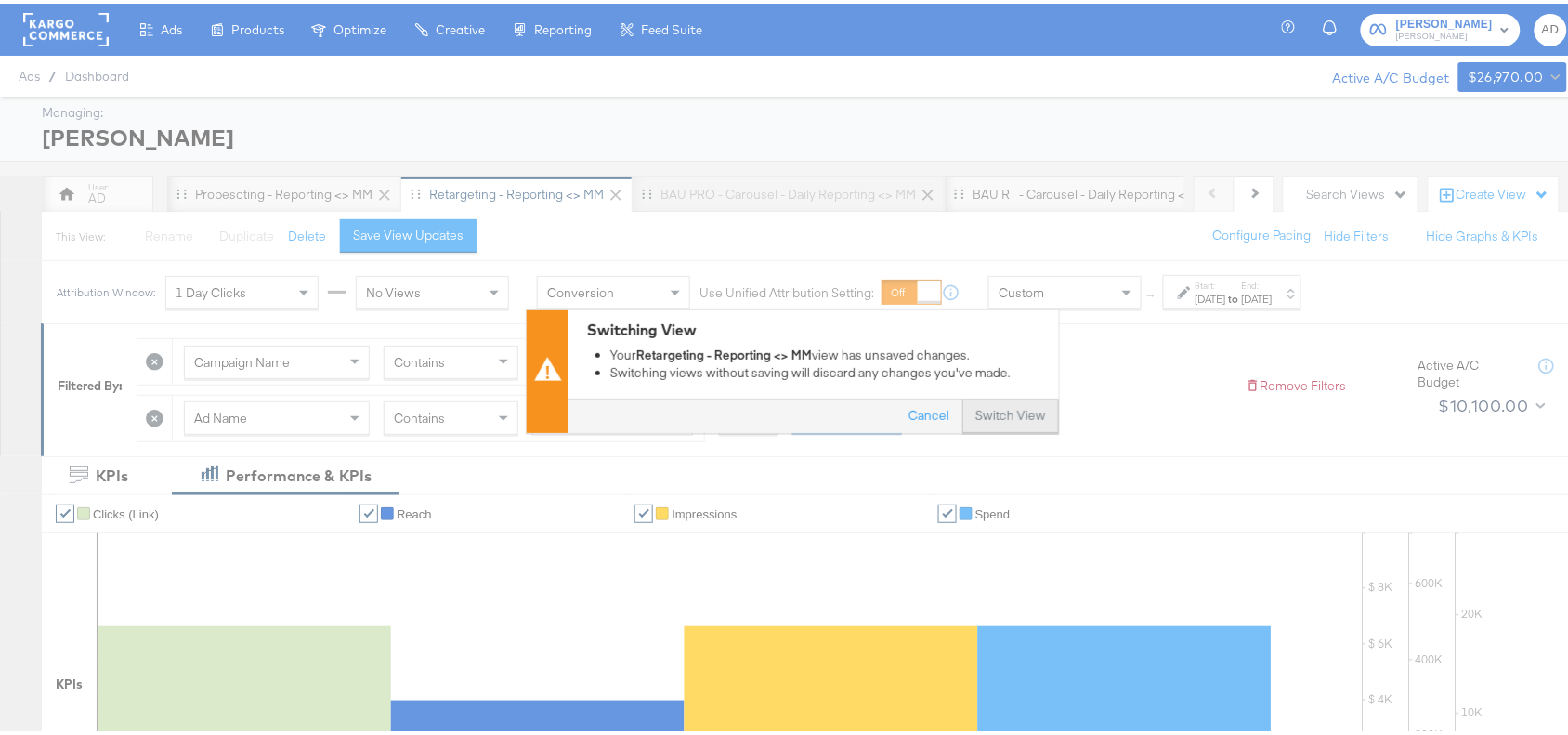
click at [990, 400] on button "Switch View" at bounding box center [1010, 412] width 97 height 33
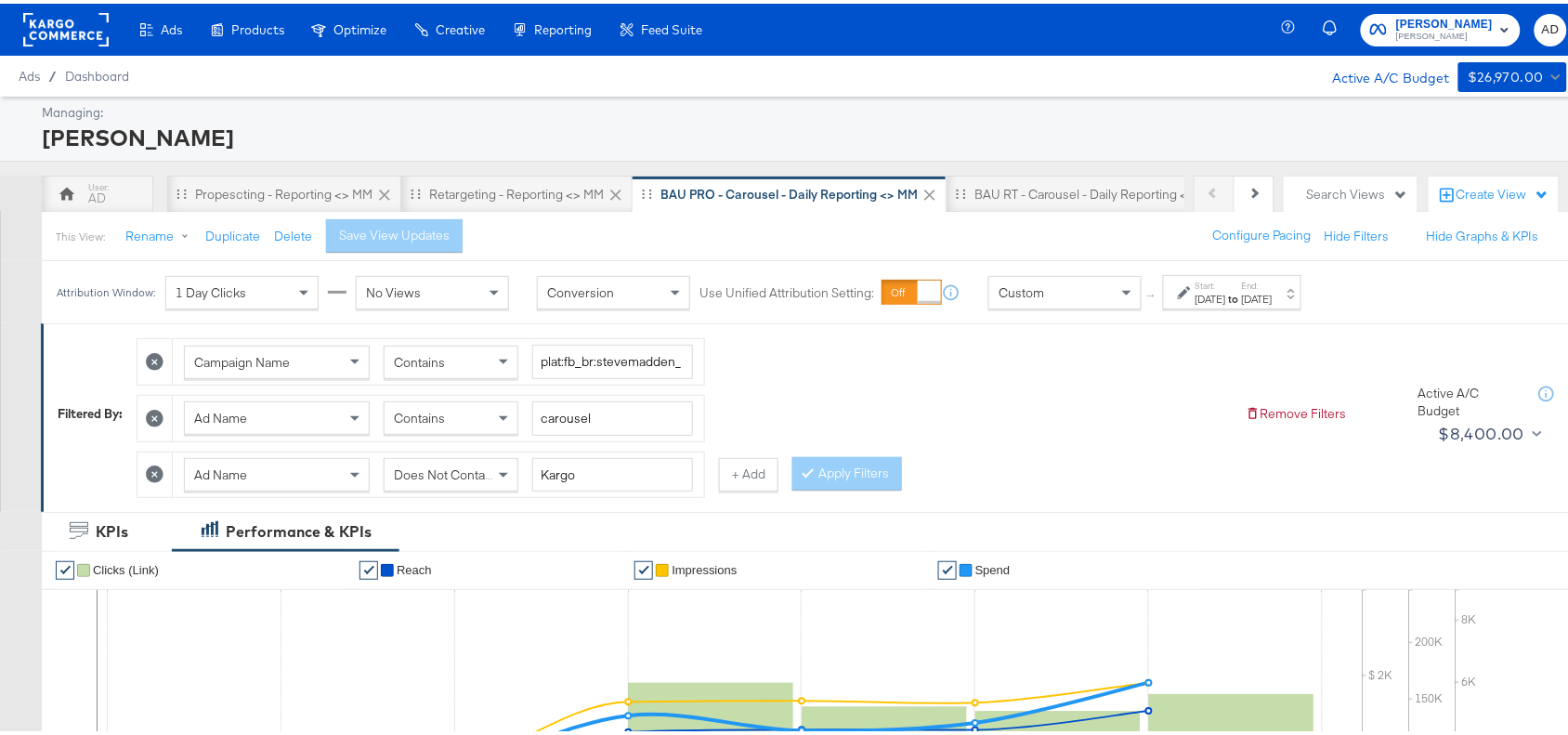
click at [1226, 290] on div "Aug 21st 2025" at bounding box center [1211, 295] width 31 height 15
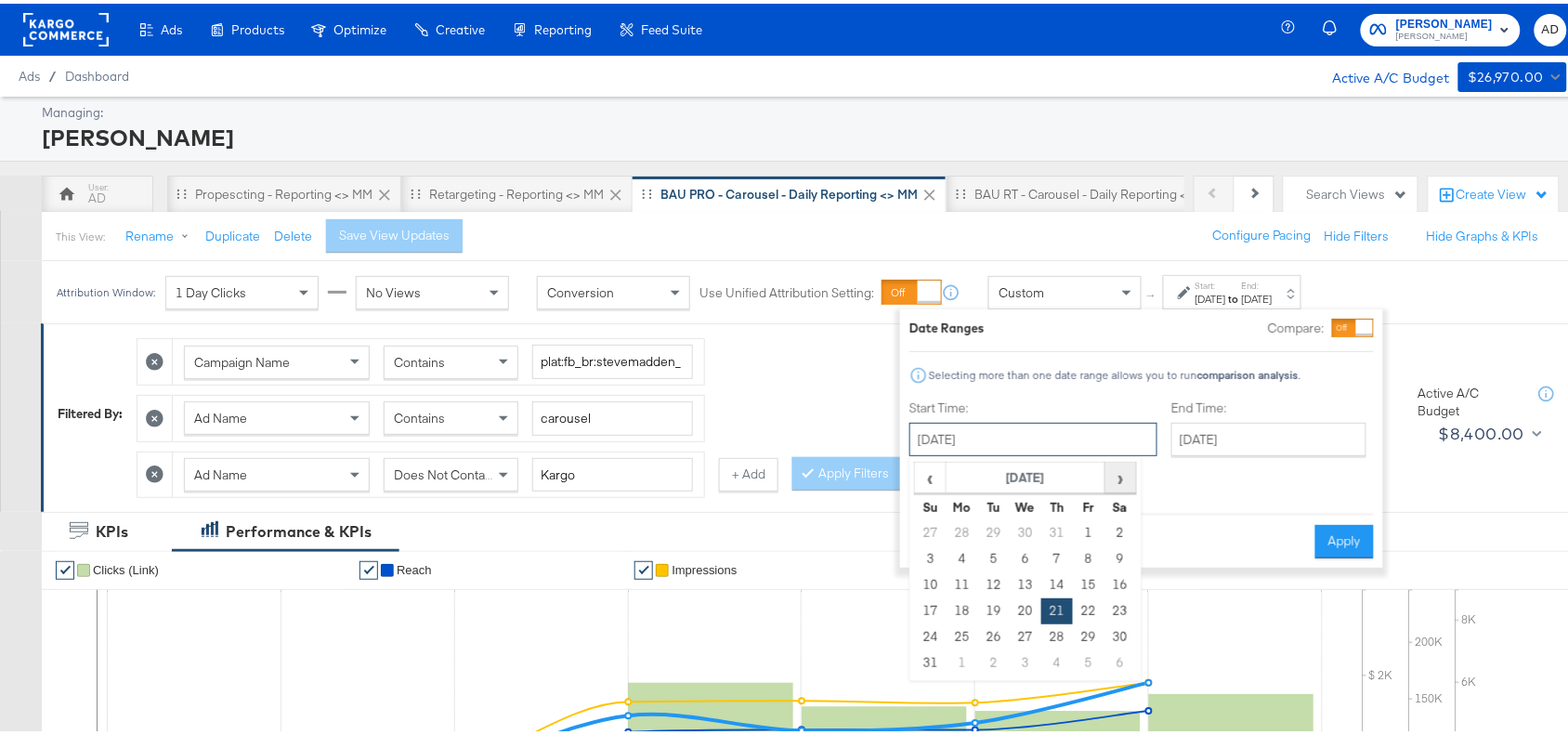
drag, startPoint x: 1027, startPoint y: 432, endPoint x: 1131, endPoint y: 472, distance: 111.4
click at [1131, 452] on div "August 21st 2025 ‹ August 2025 › Su Mo Tu We Th Fr Sa 27 28 29 30 31 1 2 3 4 5 …" at bounding box center [1033, 435] width 248 height 33
click at [1131, 472] on span "›" at bounding box center [1120, 474] width 29 height 28
click at [932, 636] on td "28" at bounding box center [931, 634] width 32 height 26
type input "[DATE]"
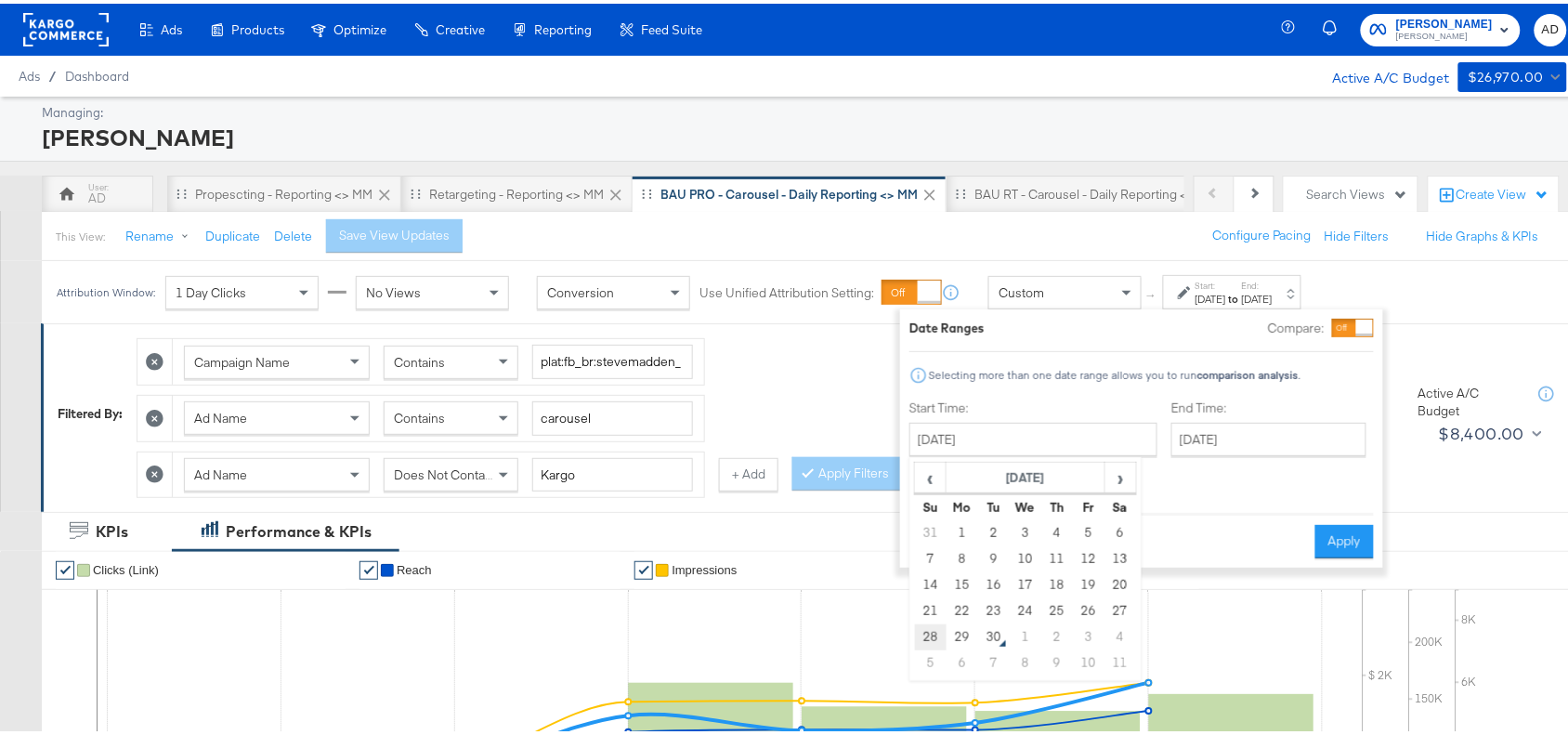
type input "[DATE]"
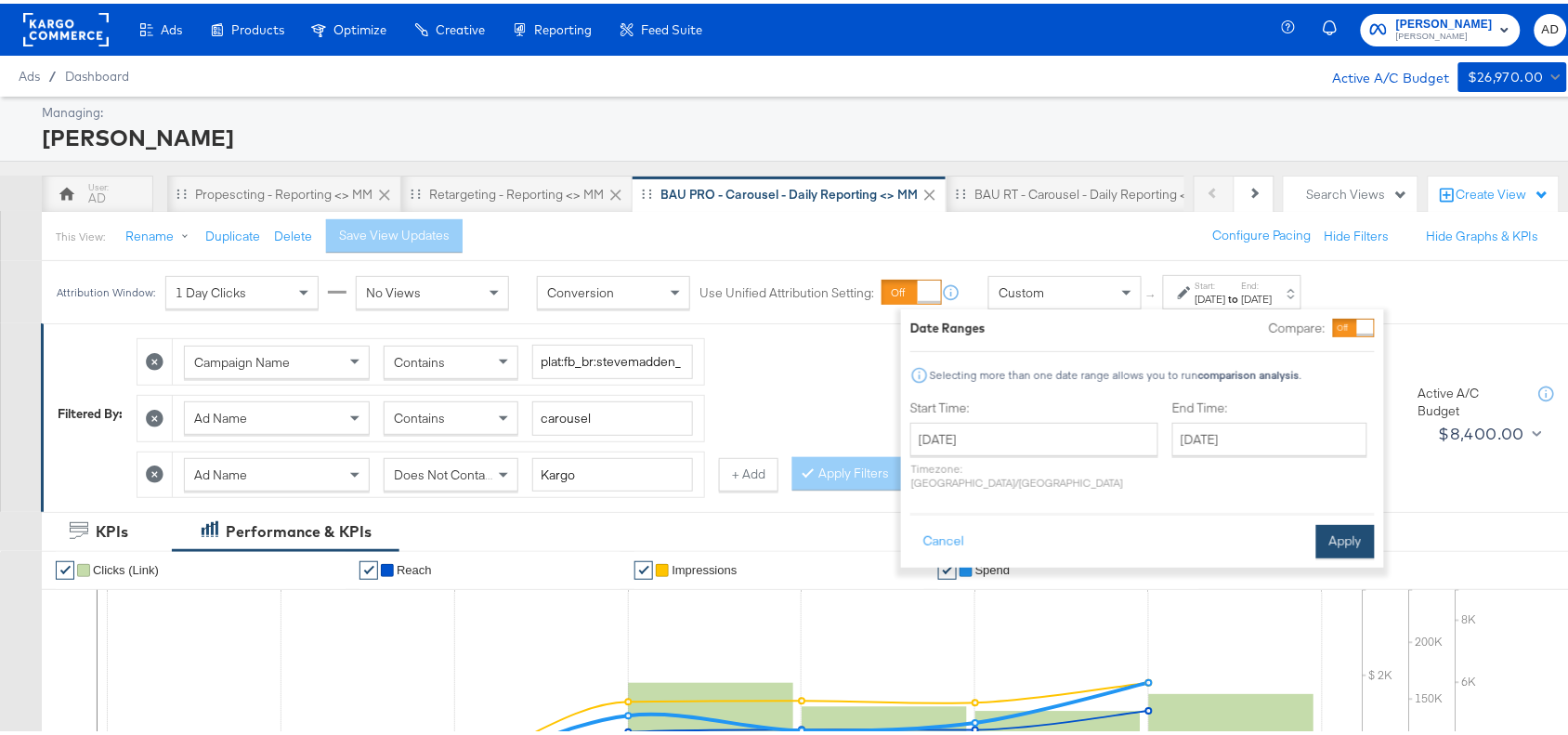
click at [1350, 530] on button "Apply" at bounding box center [1345, 537] width 59 height 33
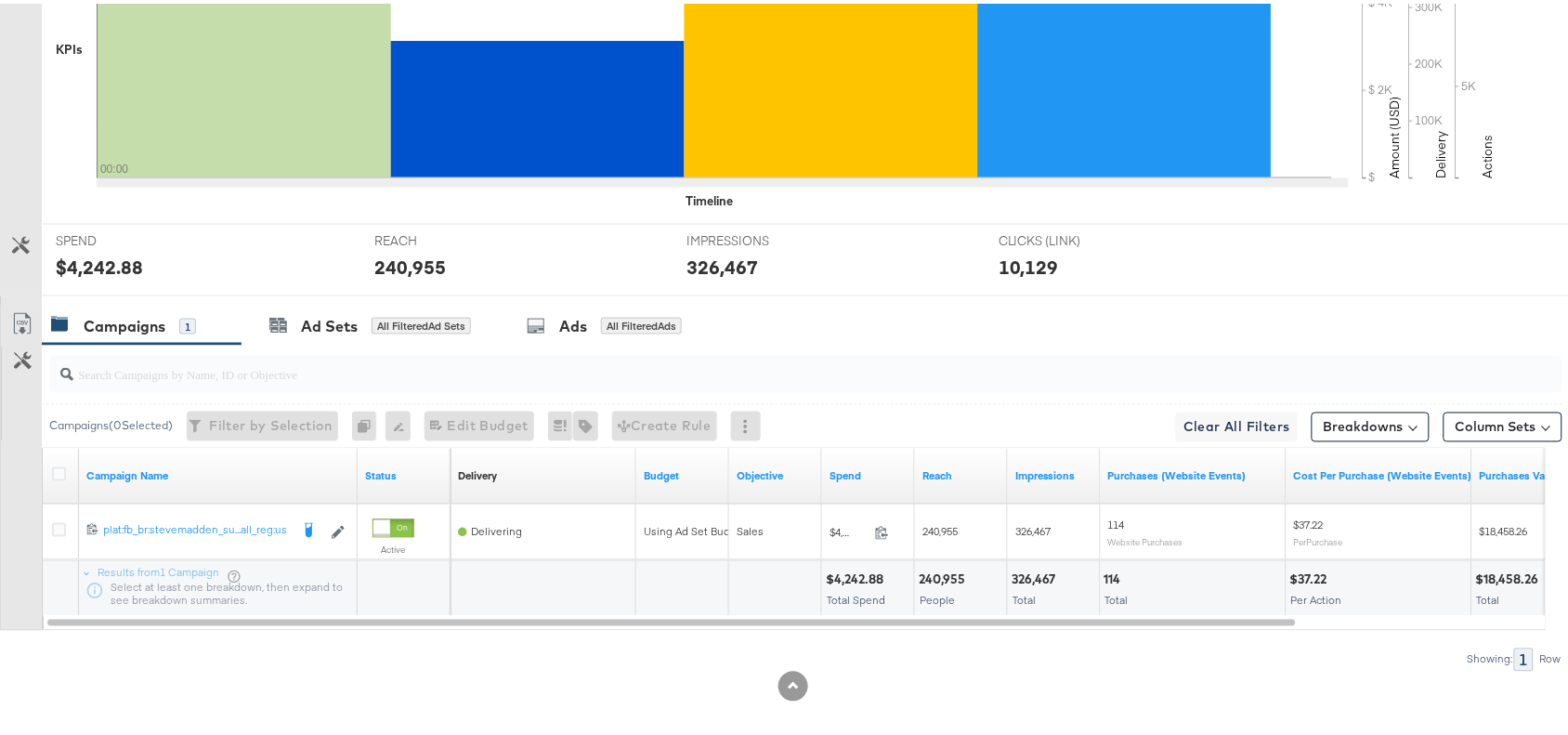
scroll to position [709, 0]
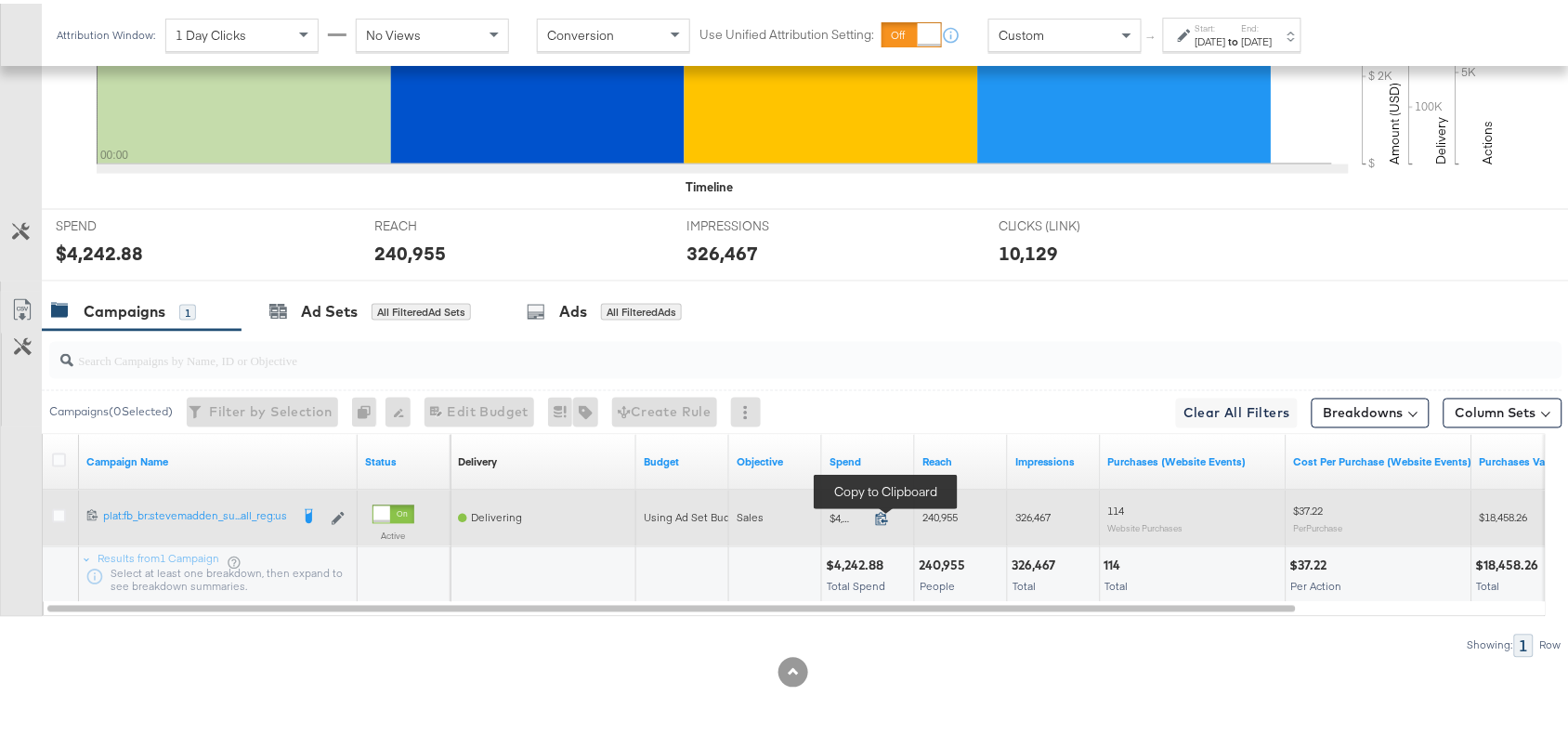
click at [876, 509] on icon at bounding box center [882, 515] width 14 height 14
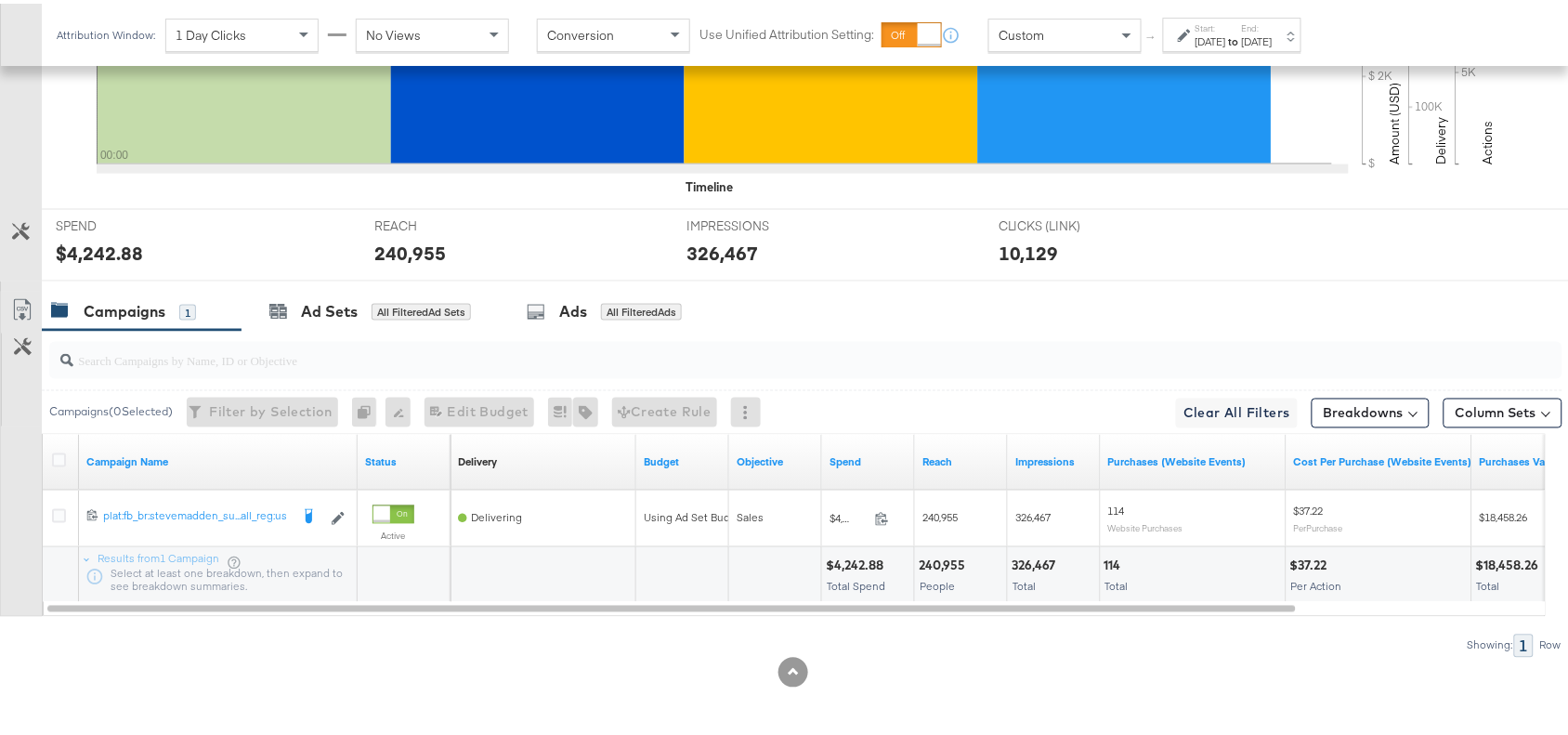
click at [1032, 567] on div "326,467" at bounding box center [1037, 563] width 50 height 18
click at [1251, 53] on div "Attribution Window: 1 Day Clicks No Views Conversion Use Unified Attribution Se…" at bounding box center [683, 31] width 1283 height 62
click at [1273, 40] on div "[DATE]" at bounding box center [1257, 38] width 31 height 15
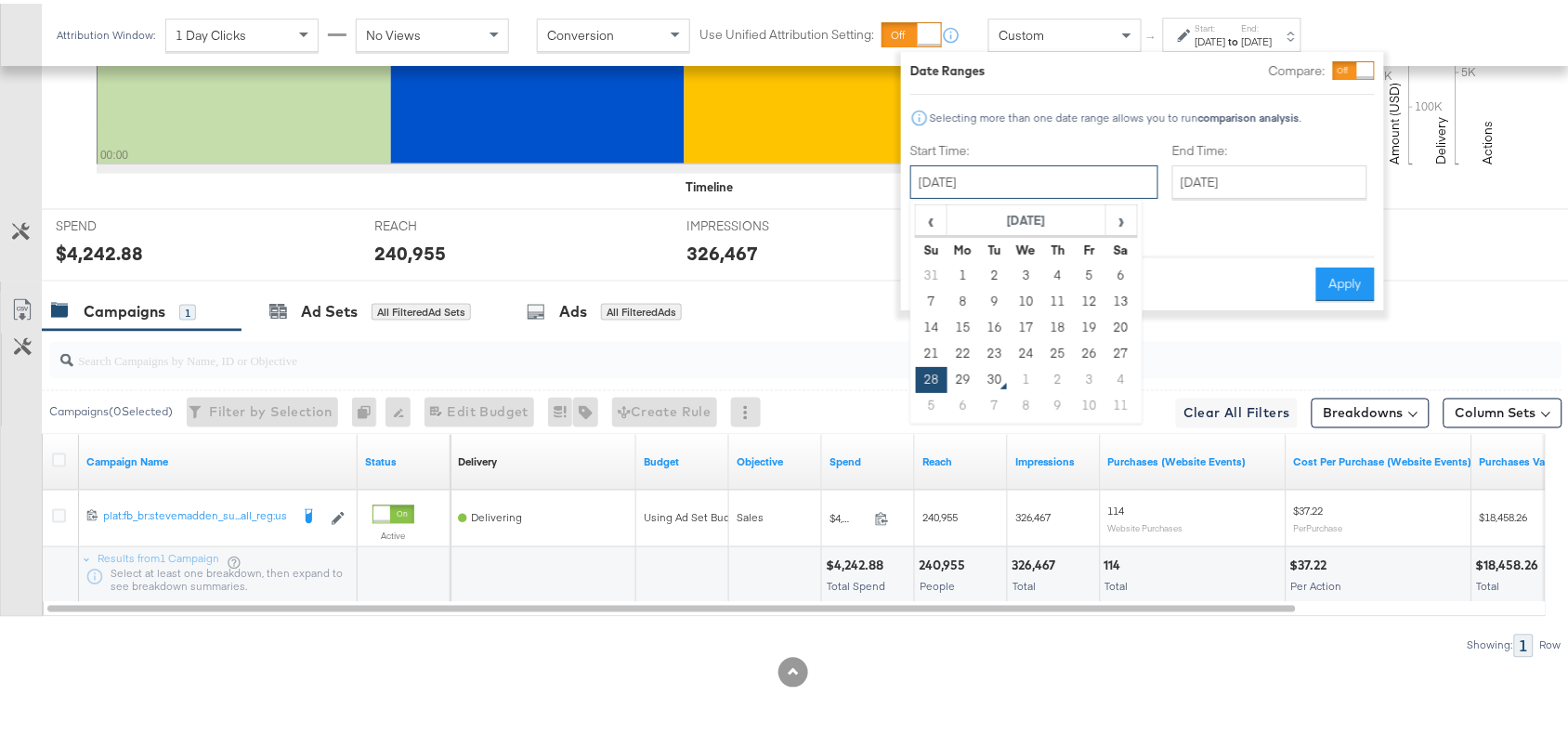
click at [1036, 183] on input "[DATE]" at bounding box center [1034, 178] width 248 height 33
click at [962, 383] on td "29" at bounding box center [964, 376] width 32 height 26
type input "[DATE]"
click at [1342, 264] on button "Apply" at bounding box center [1345, 280] width 59 height 33
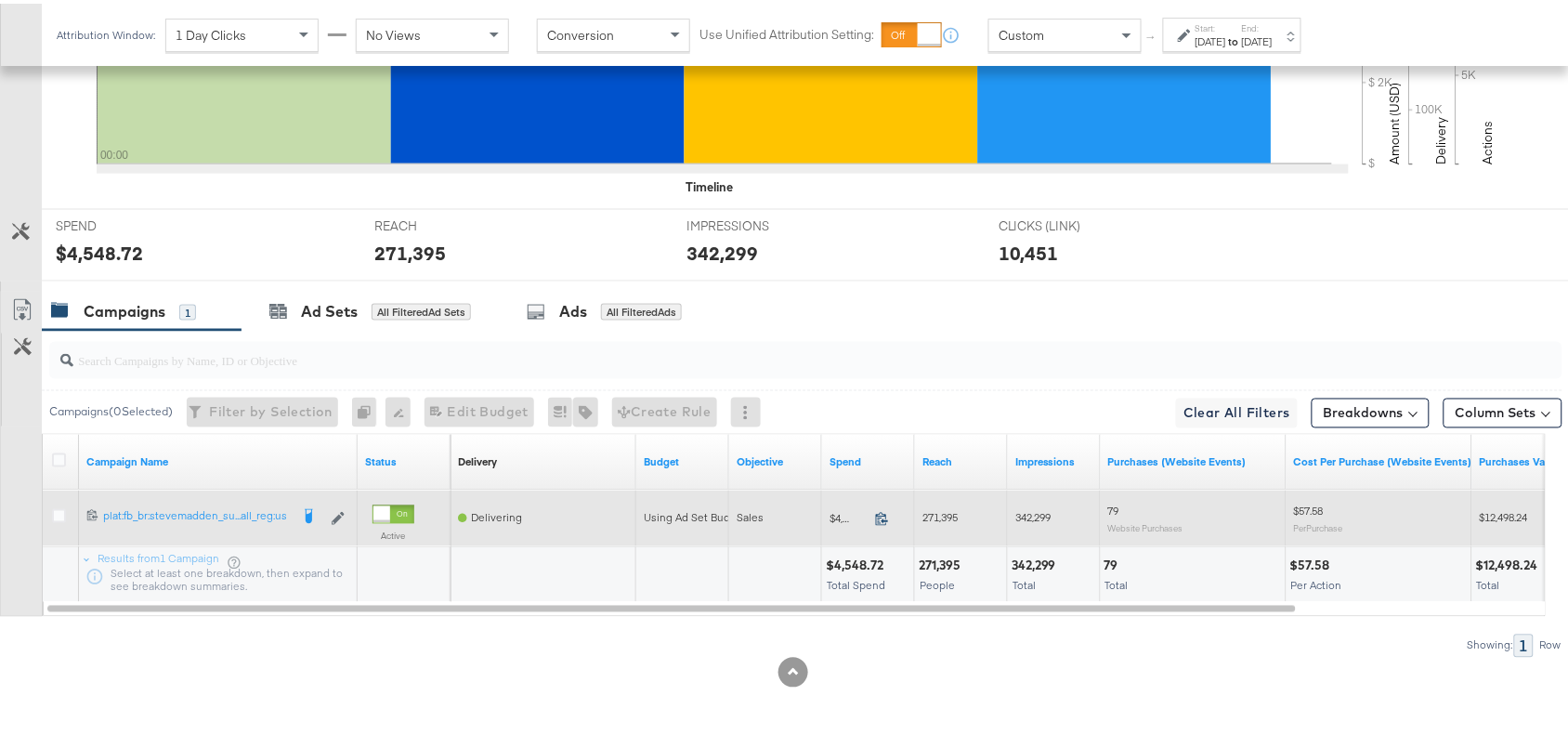
click at [876, 517] on icon at bounding box center [882, 515] width 14 height 14
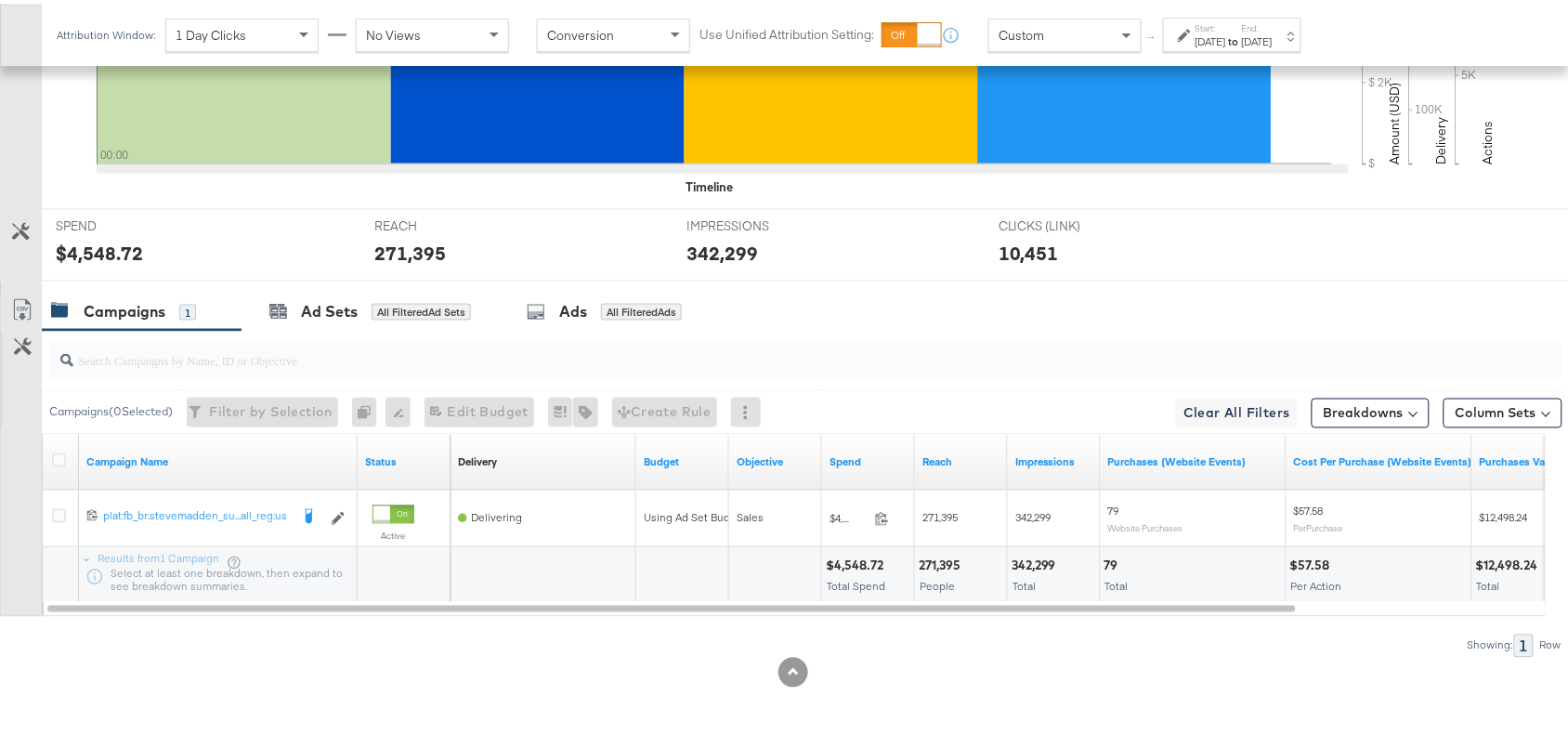
click at [935, 557] on div "271,395" at bounding box center [942, 563] width 47 height 18
copy div "271,395"
click at [1031, 565] on div "342,299" at bounding box center [1037, 563] width 50 height 18
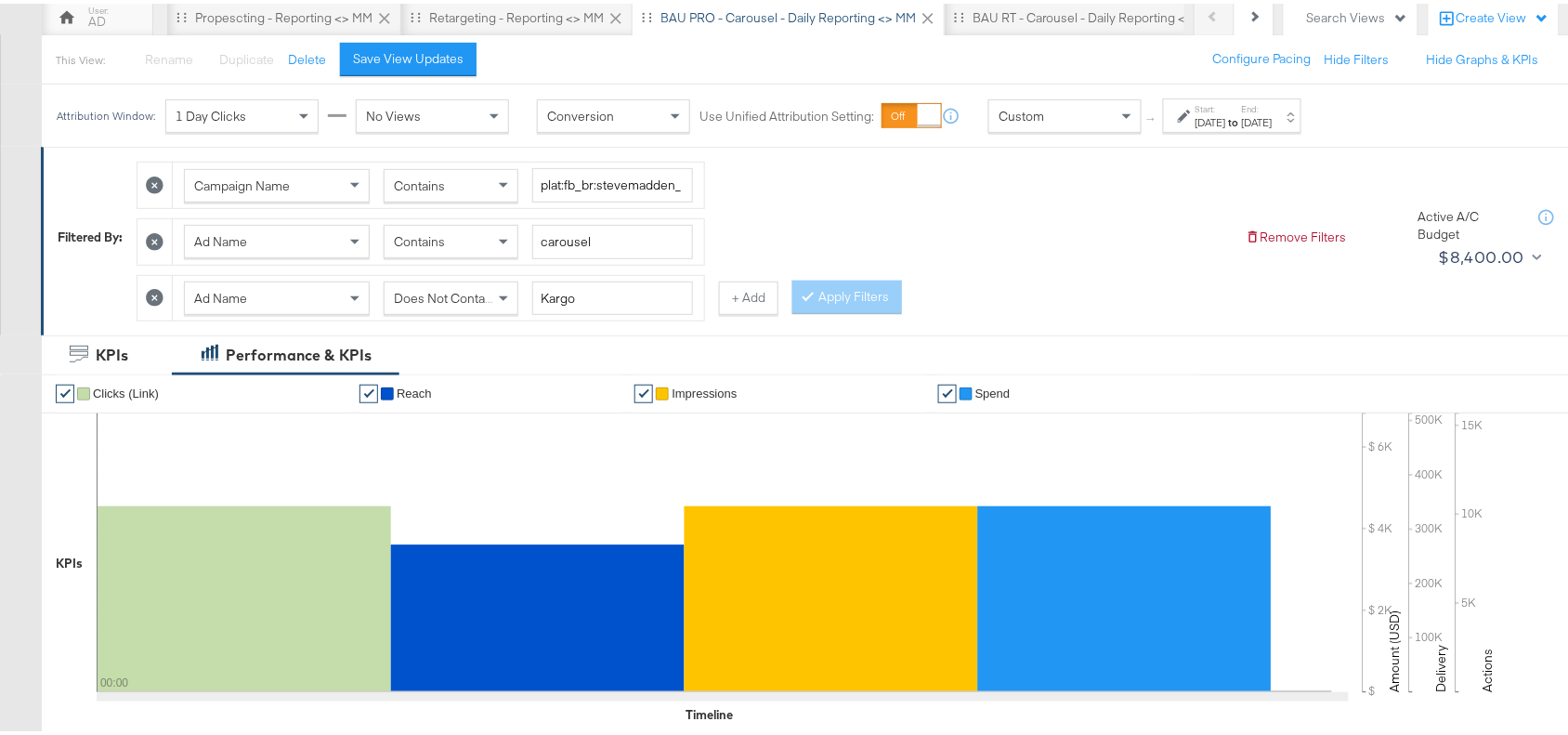
scroll to position [0, 0]
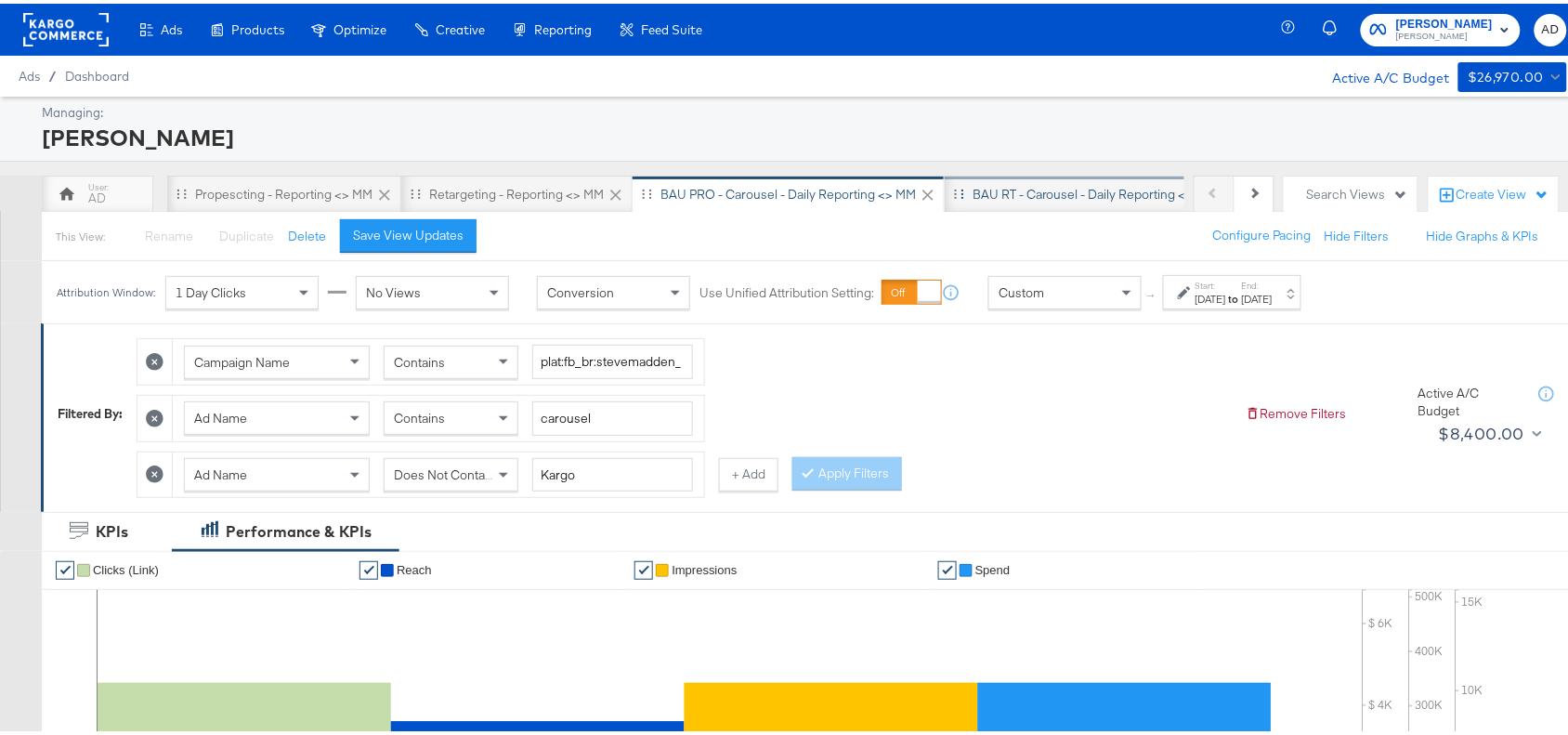
click at [1025, 179] on div "BAU RT - Carousel - Daily Reporting <> MM" at bounding box center [1095, 190] width 301 height 37
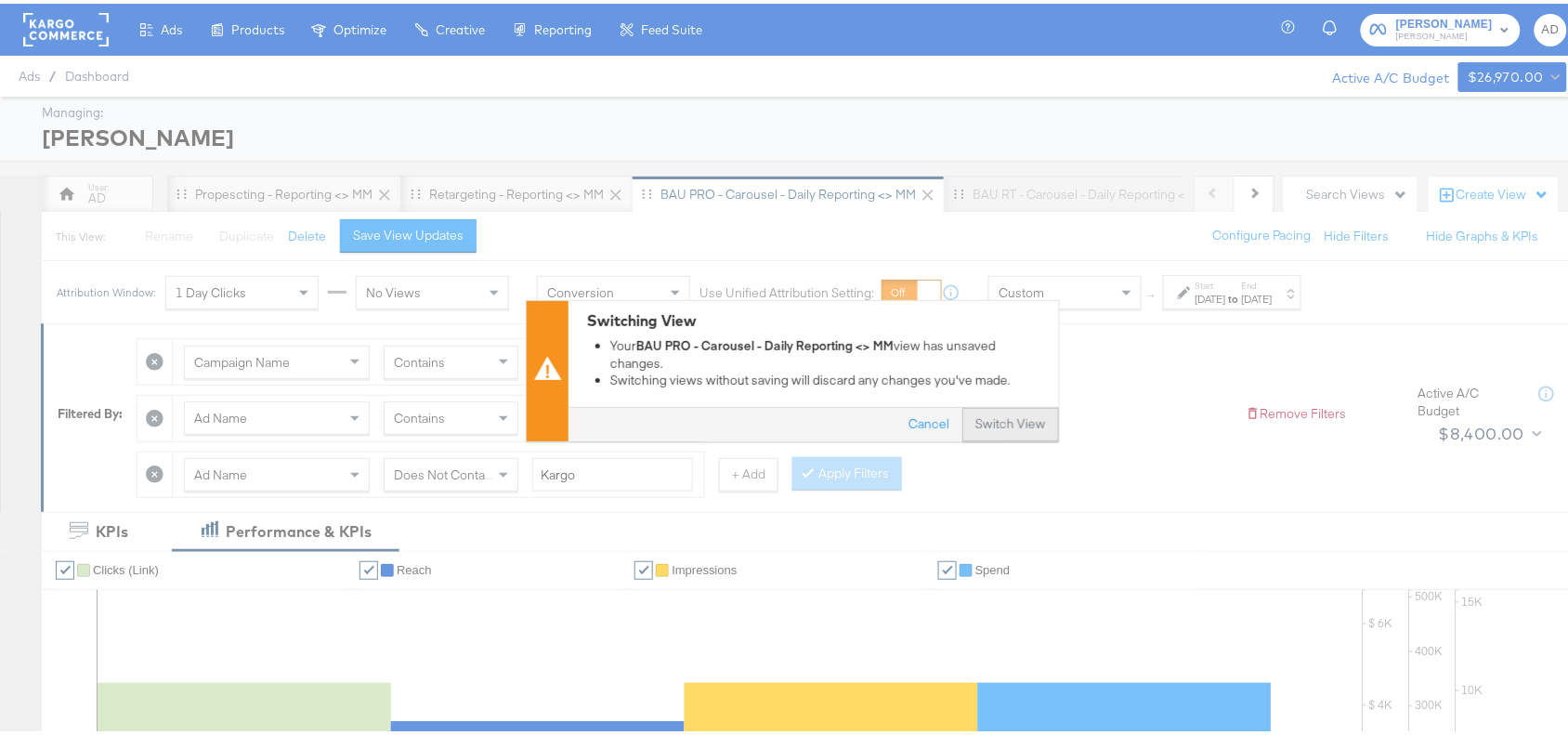
click at [994, 414] on button "Switch View" at bounding box center [1010, 421] width 97 height 33
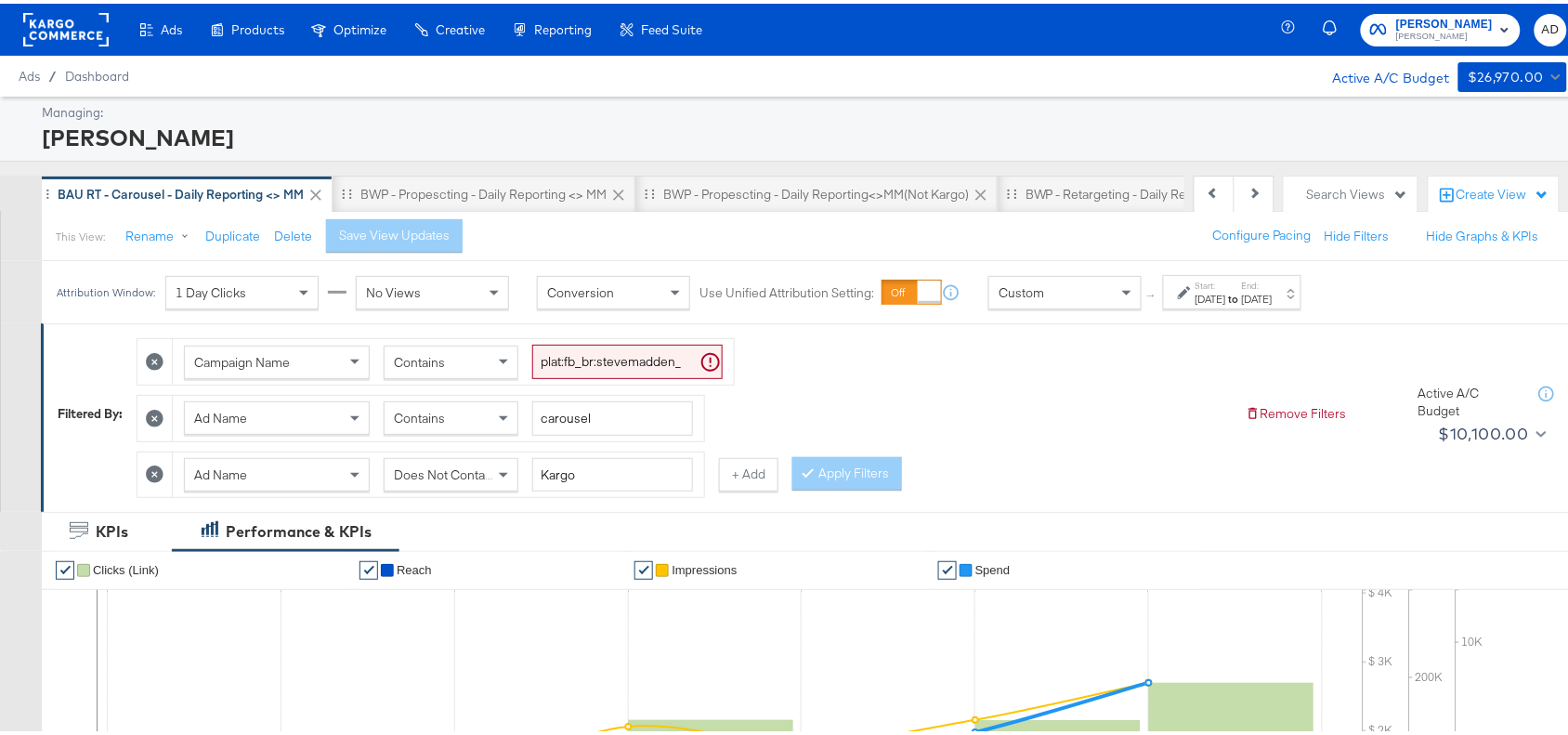
scroll to position [0, 913]
click at [1226, 302] on div "Aug 21st 2025" at bounding box center [1211, 295] width 31 height 15
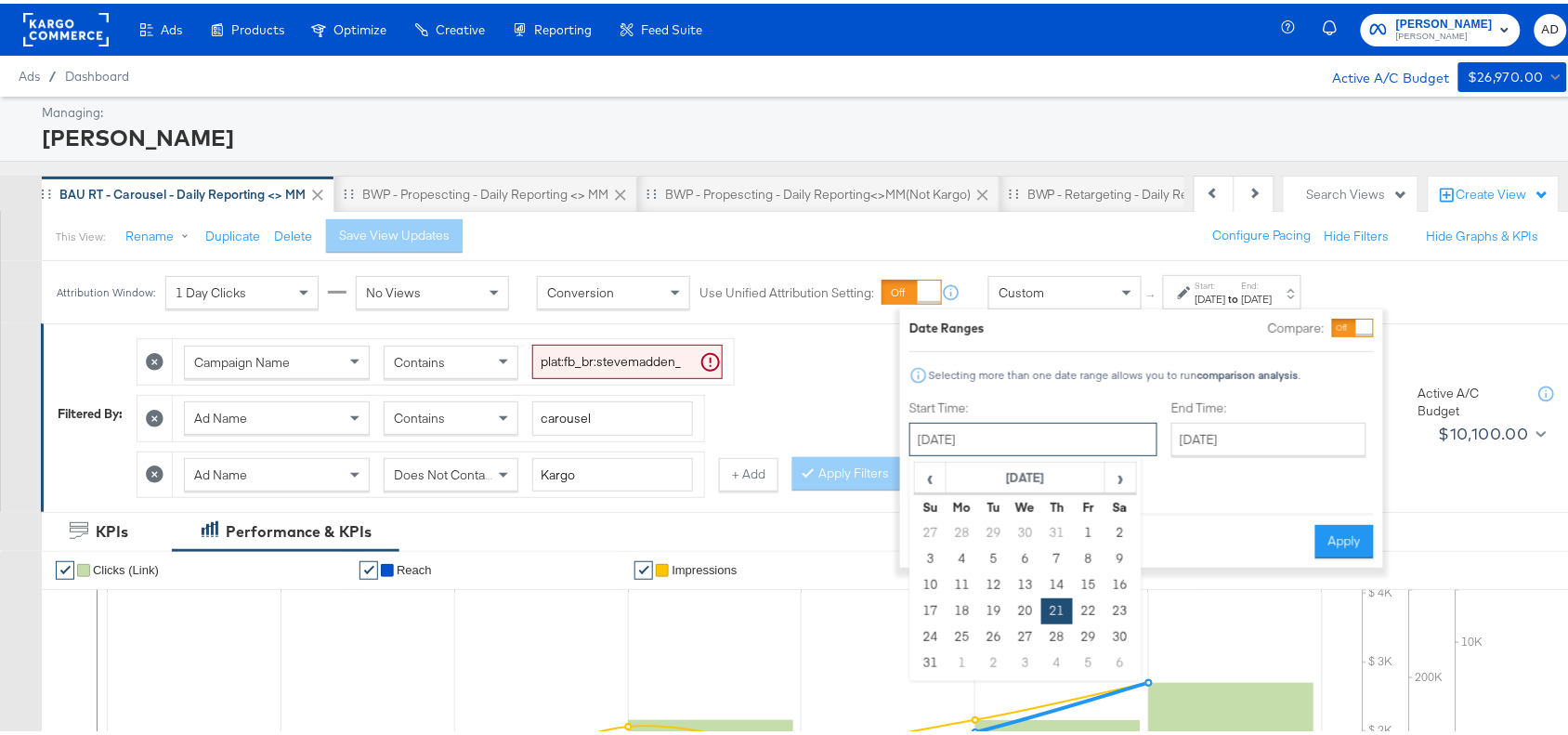
click at [1050, 432] on input "August 21st 2025" at bounding box center [1033, 435] width 248 height 33
click at [1120, 475] on span "›" at bounding box center [1120, 474] width 29 height 28
click at [931, 627] on td "28" at bounding box center [931, 634] width 32 height 26
type input "[DATE]"
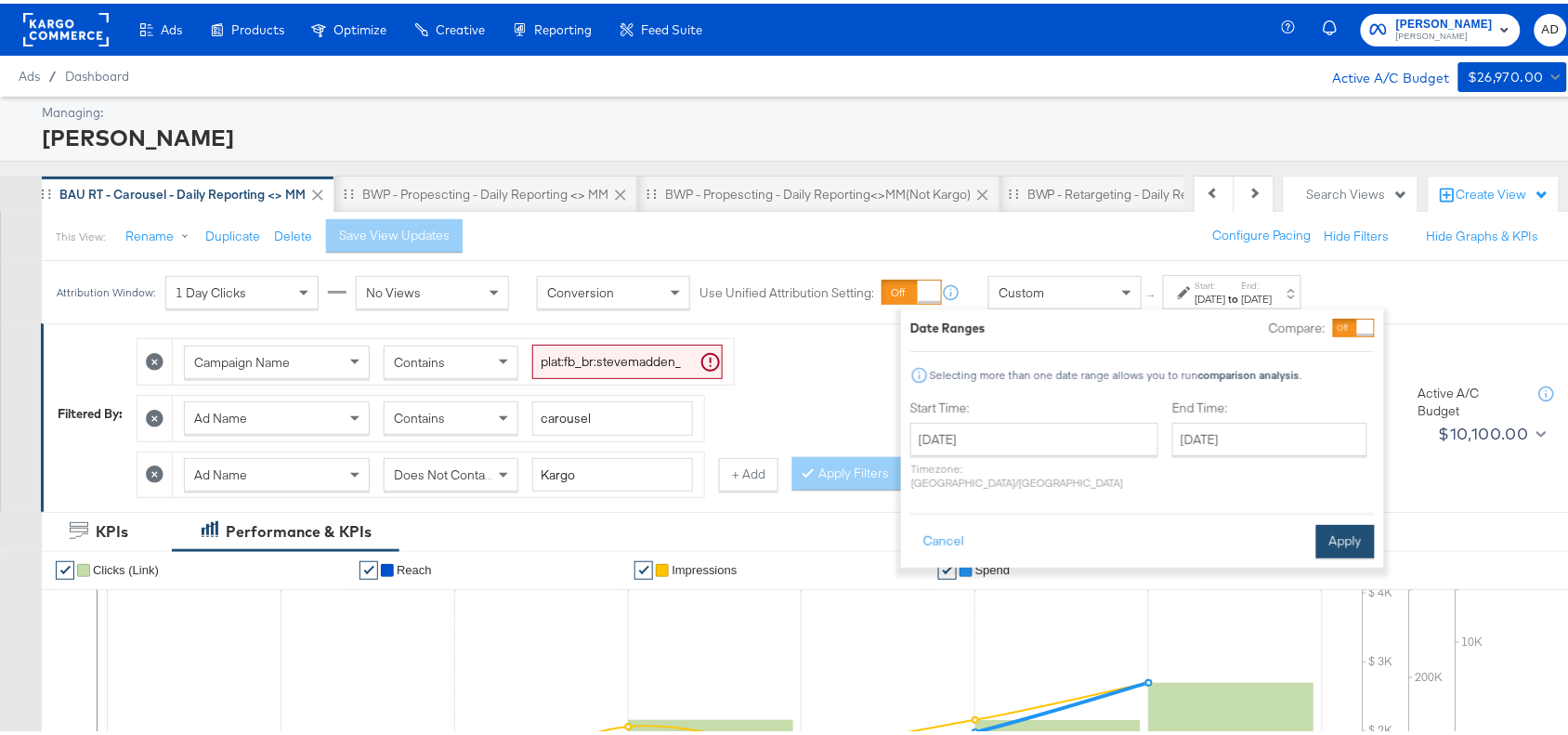
click at [1329, 534] on button "Apply" at bounding box center [1345, 537] width 59 height 33
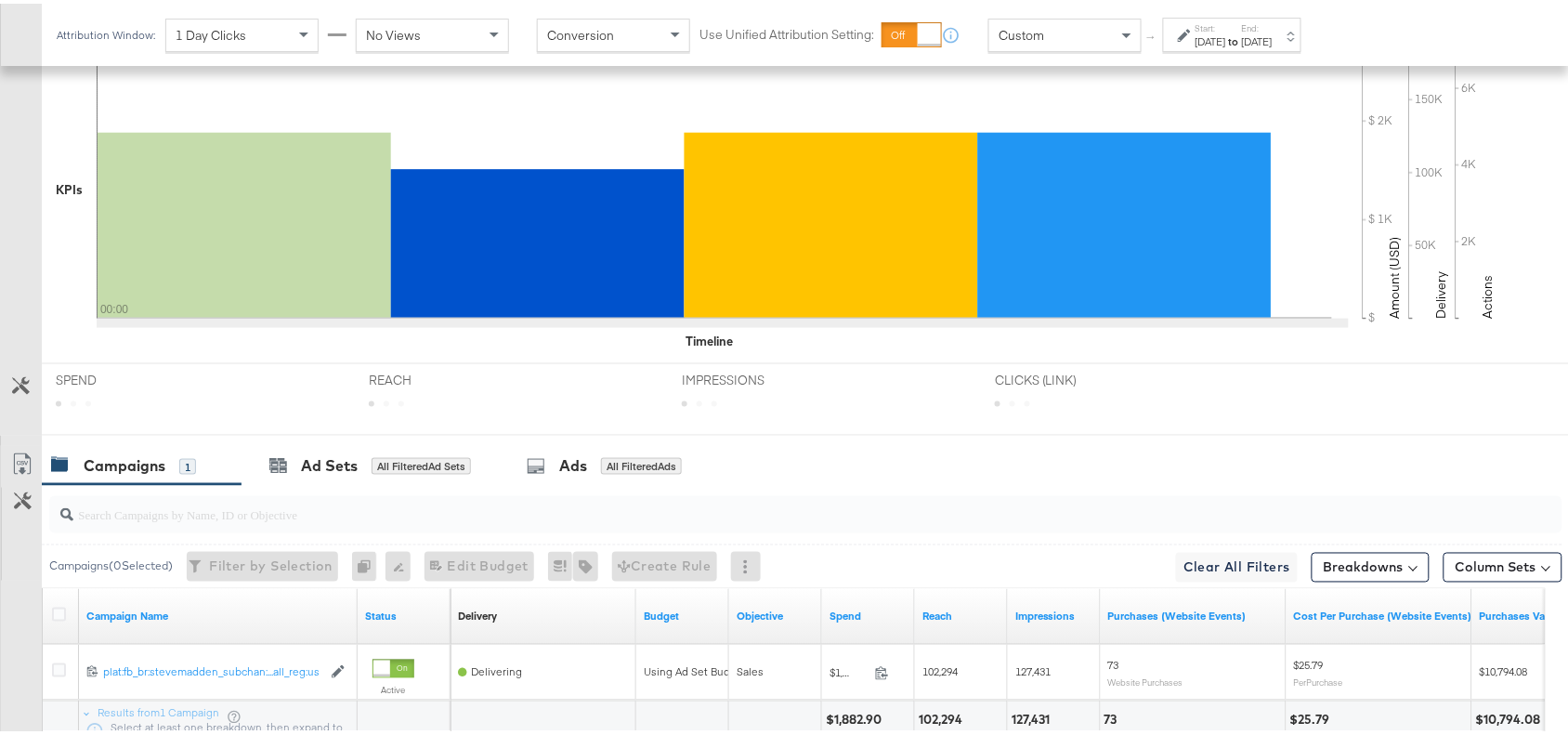
scroll to position [709, 0]
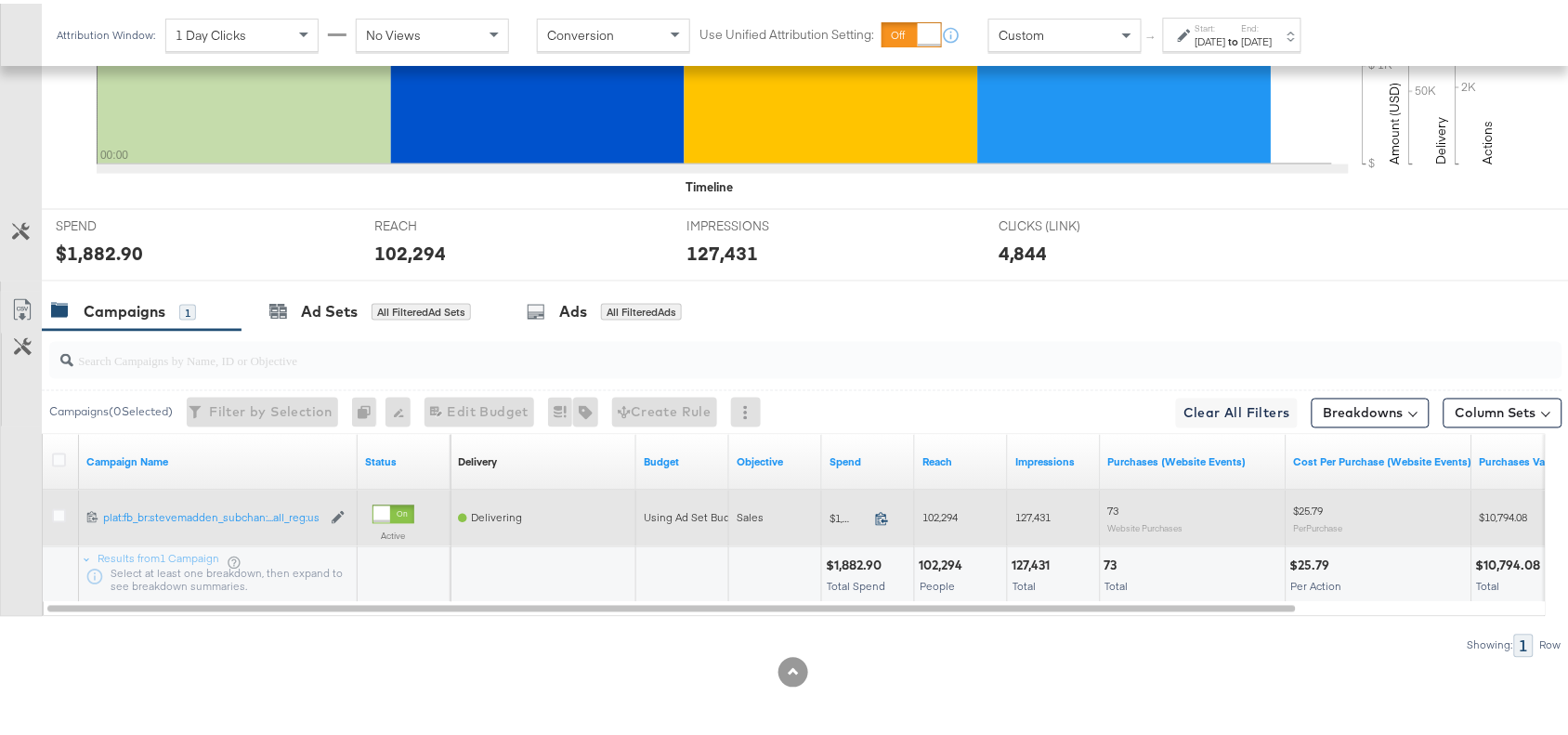
click at [883, 517] on icon at bounding box center [882, 515] width 14 height 14
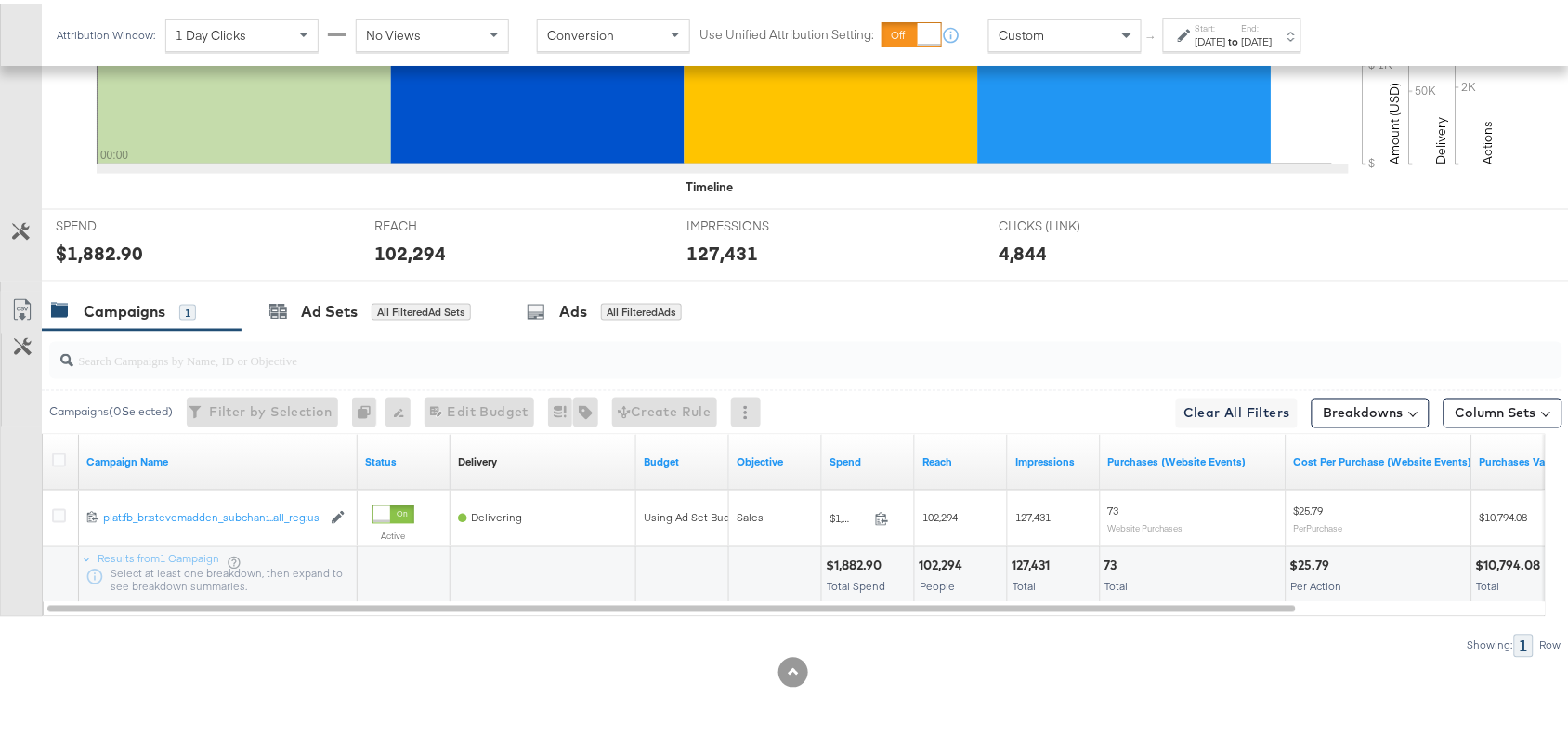
click at [1033, 554] on div "127,431" at bounding box center [1034, 563] width 44 height 18
click at [1226, 31] on div "[DATE]" at bounding box center [1211, 38] width 31 height 15
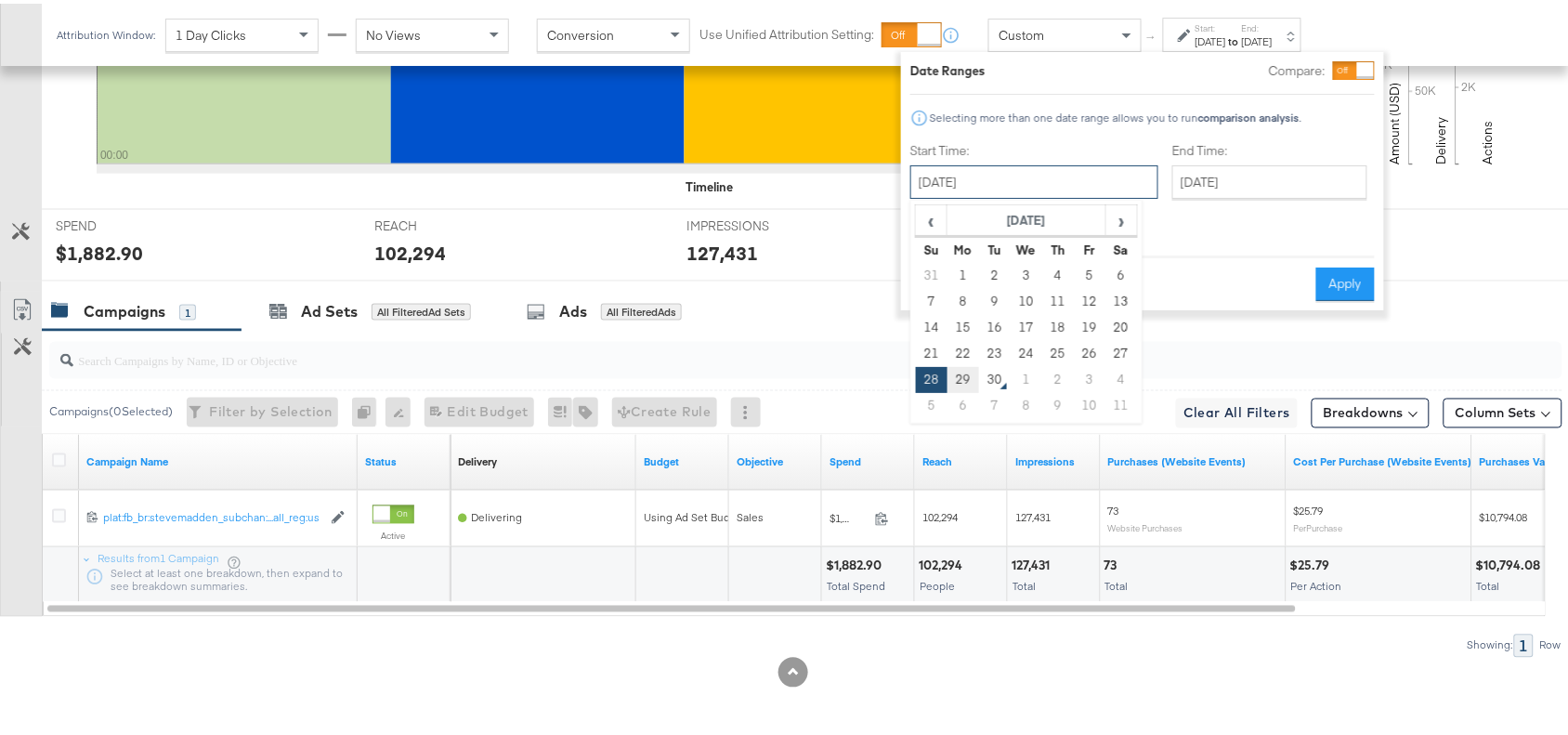
drag, startPoint x: 989, startPoint y: 179, endPoint x: 953, endPoint y: 376, distance: 200.2
click at [953, 195] on div "[DATE] ‹ [DATE] › Su Mo Tu We Th Fr Sa 31 1 2 3 4 5 6 7 8 9 10 11 12 13 14 15 1…" at bounding box center [1034, 178] width 248 height 33
click at [953, 376] on td "29" at bounding box center [964, 376] width 32 height 26
type input "[DATE]"
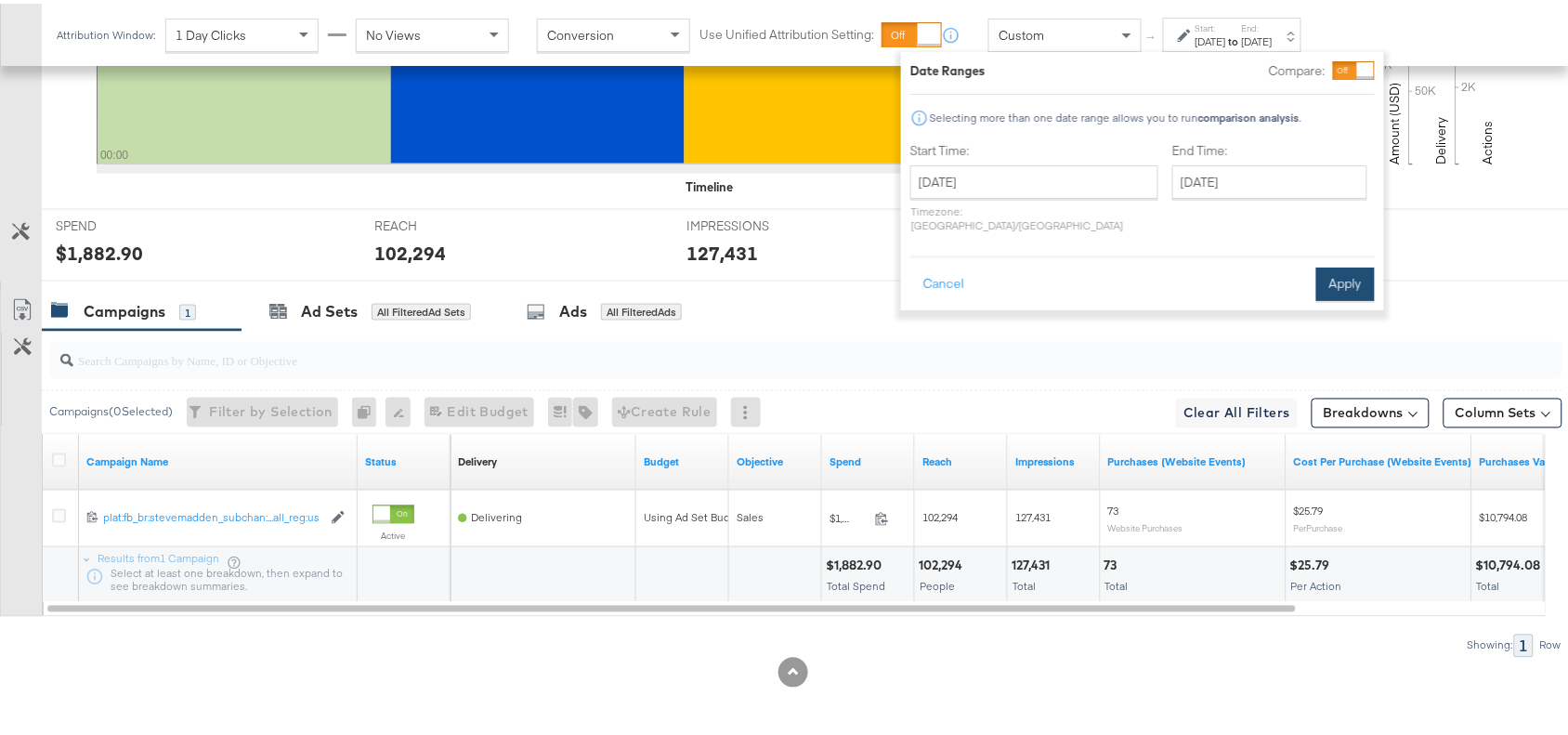
click at [1340, 264] on button "Apply" at bounding box center [1345, 280] width 59 height 33
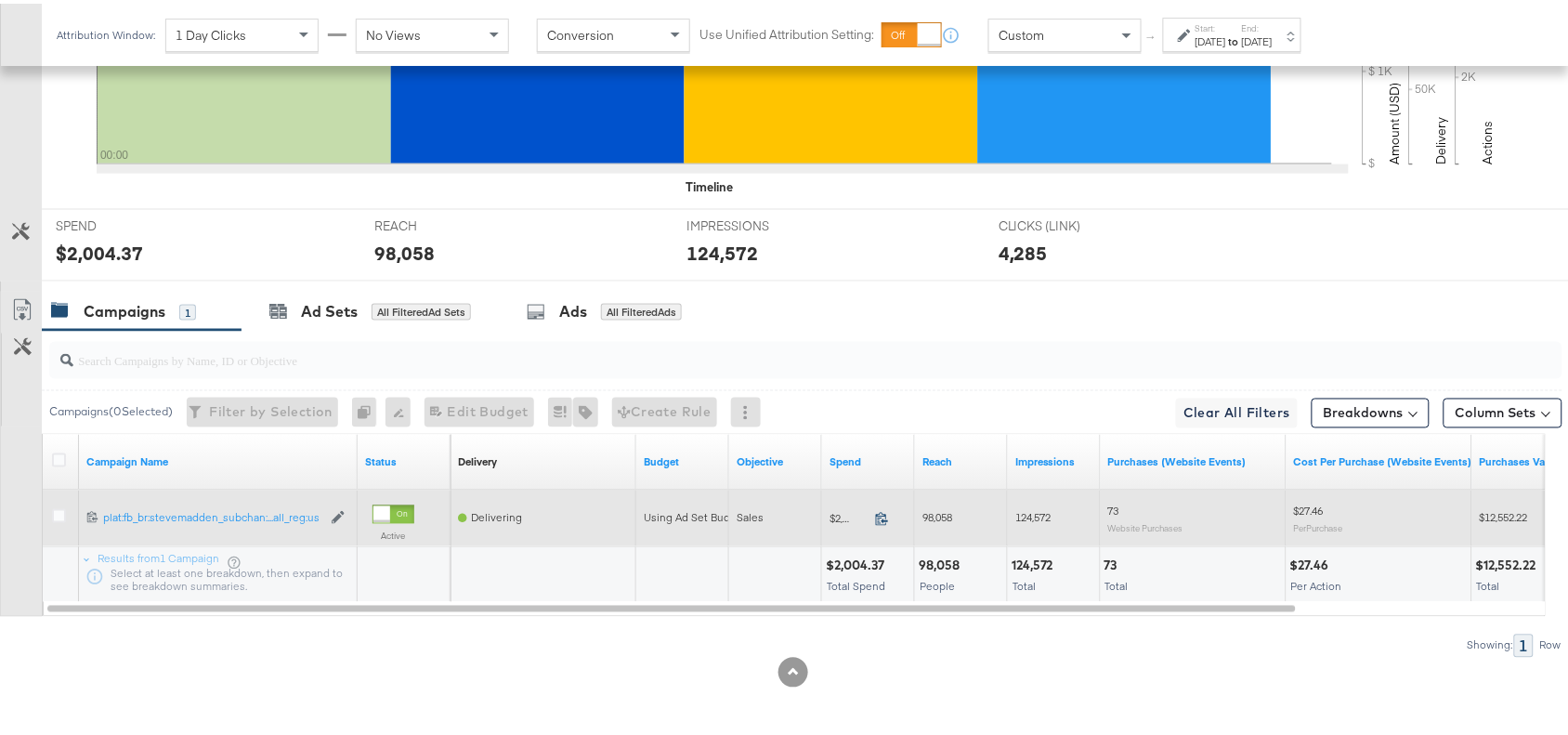
click at [881, 517] on icon at bounding box center [882, 515] width 14 height 14
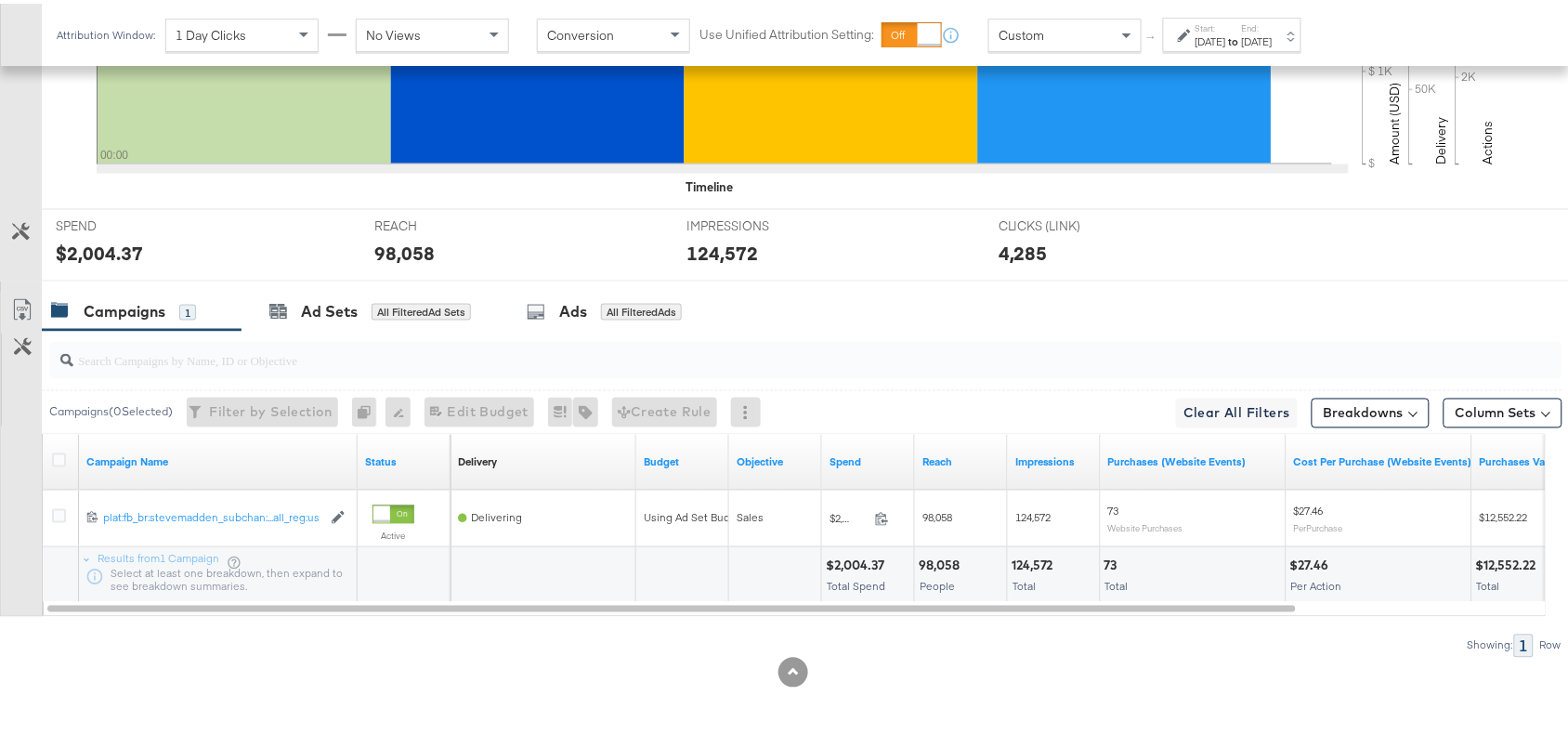
click at [943, 558] on div "98,058" at bounding box center [942, 563] width 46 height 18
copy div "98,058"
click at [943, 558] on div "98,058" at bounding box center [942, 563] width 46 height 18
click at [1028, 557] on div "124,572" at bounding box center [1035, 563] width 47 height 18
copy div "124,572"
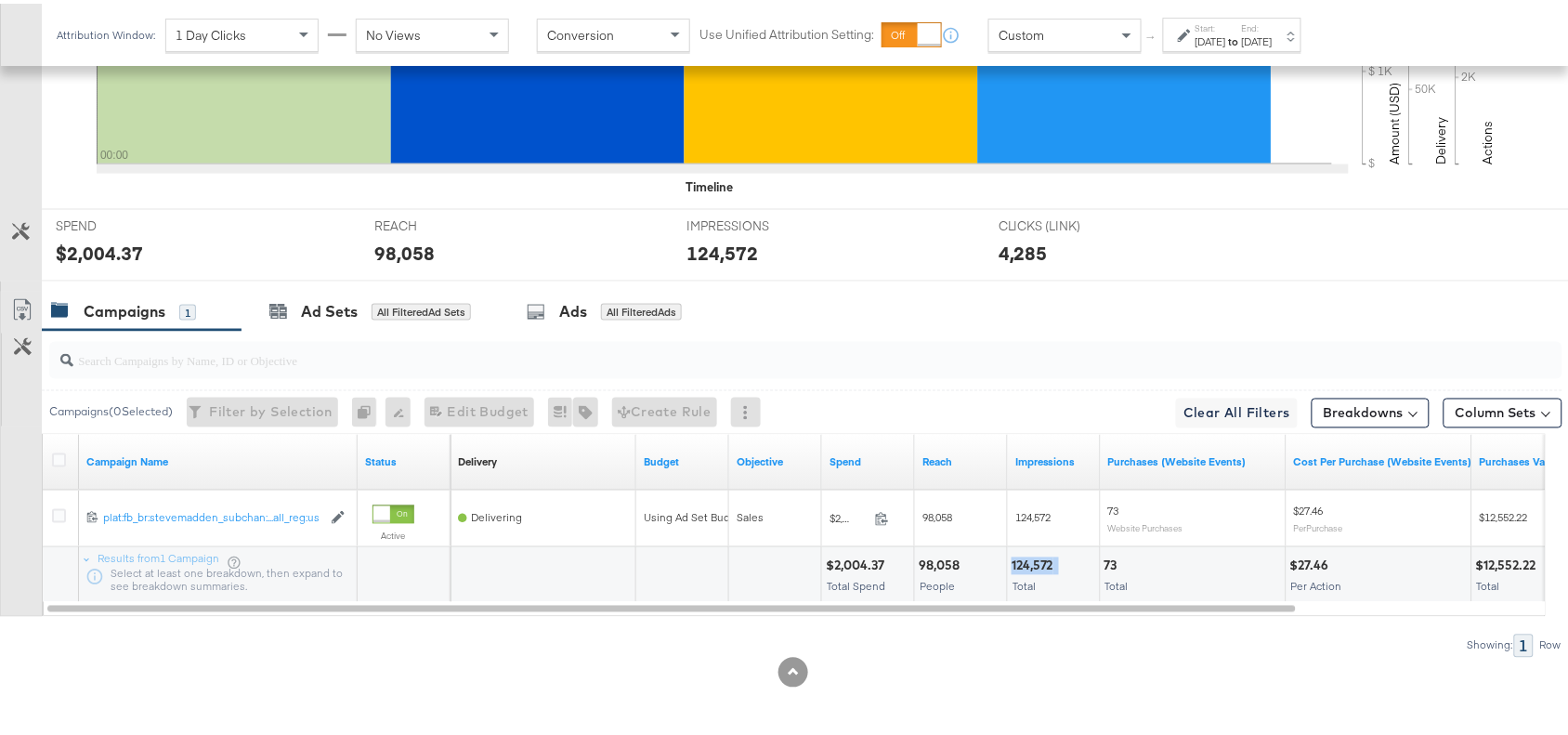
click at [1028, 557] on div "124,572" at bounding box center [1035, 563] width 47 height 18
click at [1033, 321] on div "Campaigns 1 Ad Sets All Filtered Ad Sets Ads All Filtered Ads" at bounding box center [814, 308] width 1544 height 40
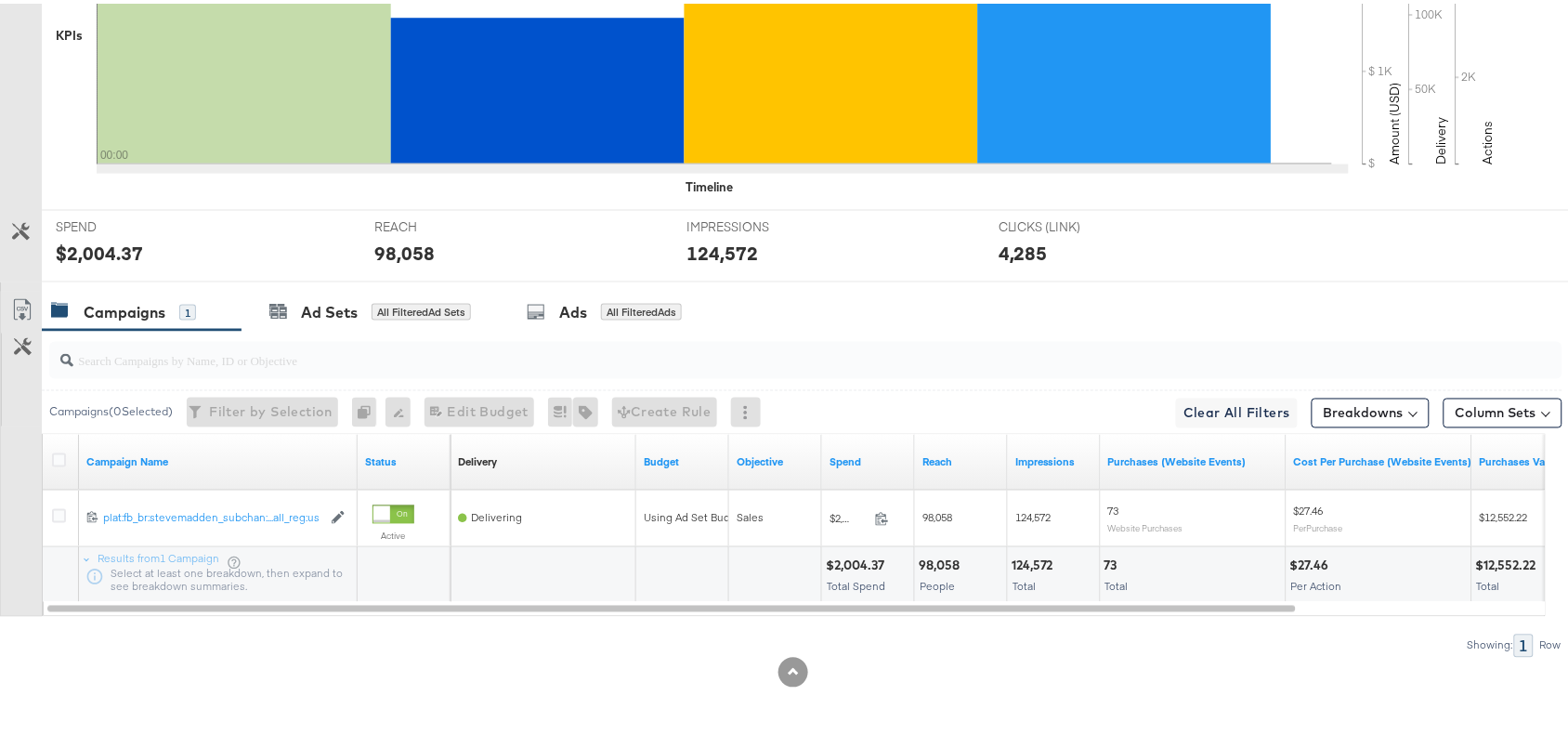
scroll to position [0, 0]
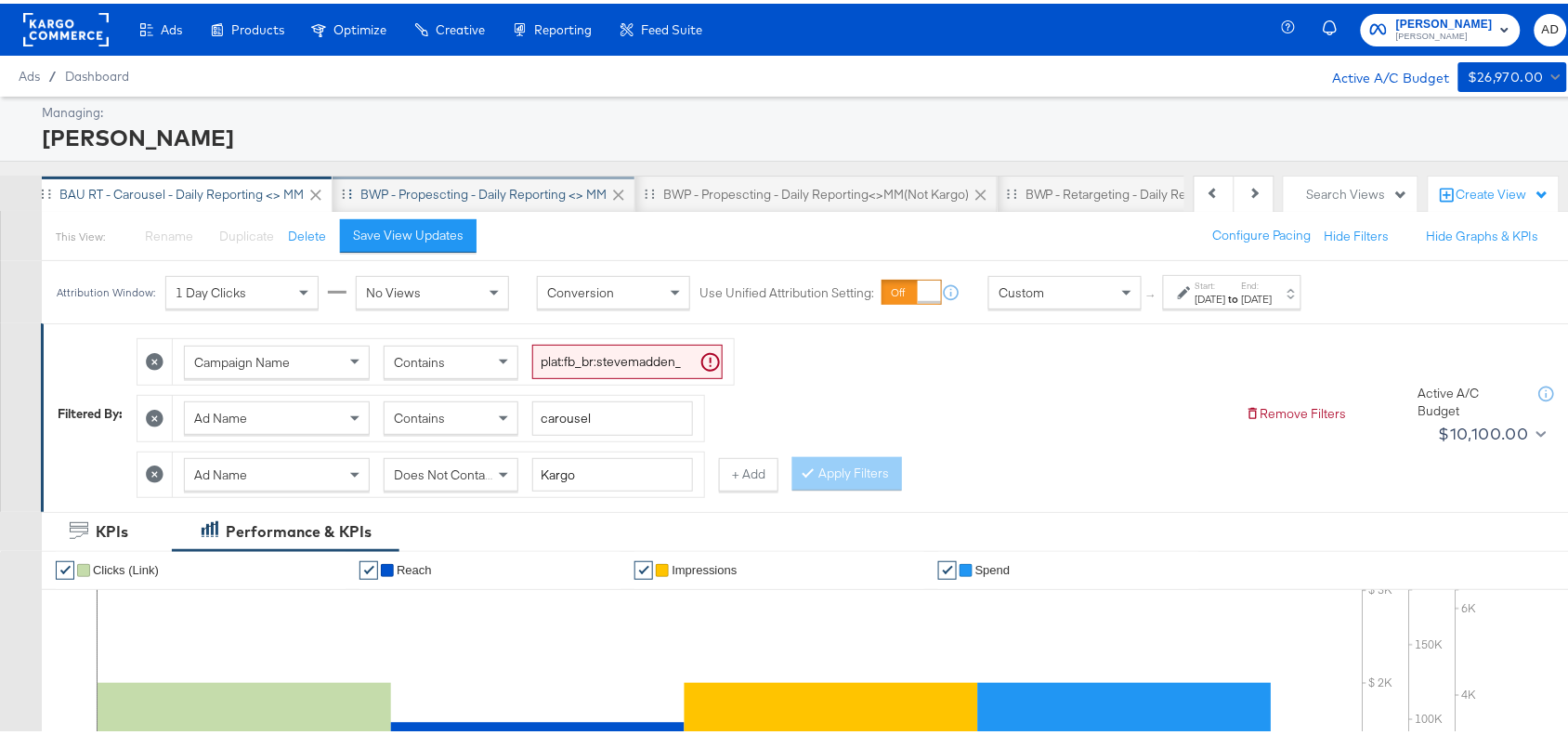
click at [427, 197] on div "BWP - Propescting - Daily Reporting <> MM" at bounding box center [483, 191] width 246 height 18
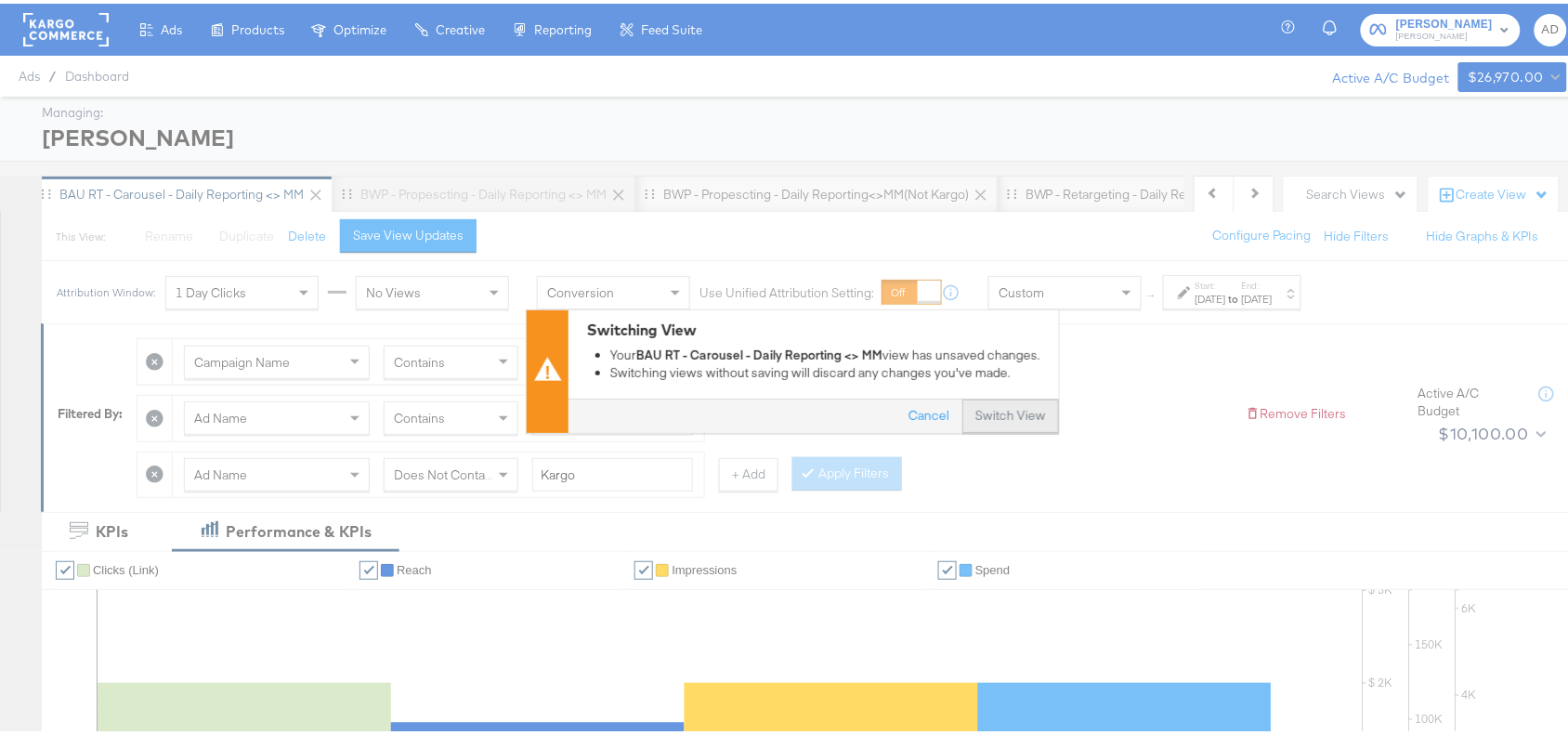
click at [995, 410] on button "Switch View" at bounding box center [1010, 412] width 97 height 33
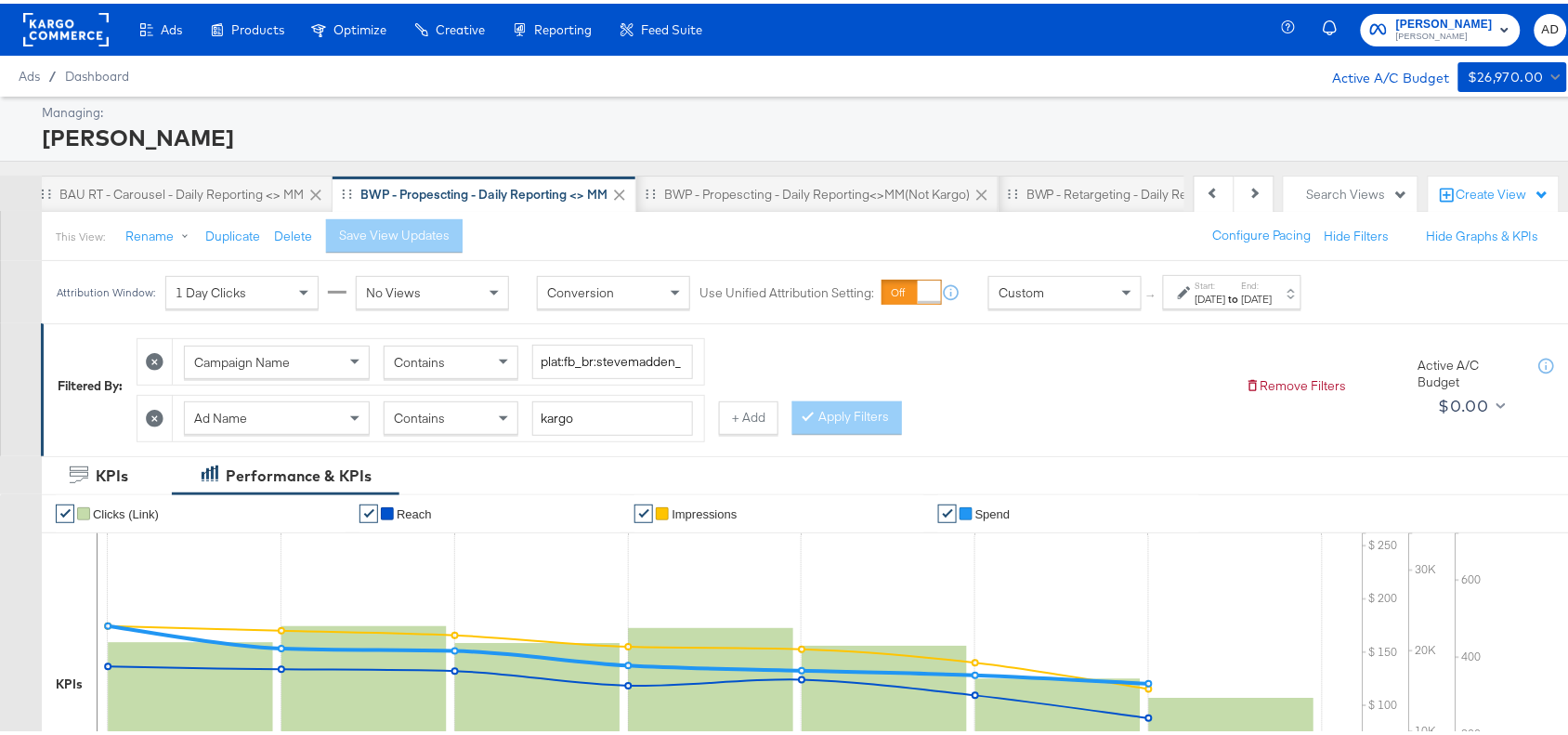
click at [1273, 284] on label "End:" at bounding box center [1257, 282] width 31 height 12
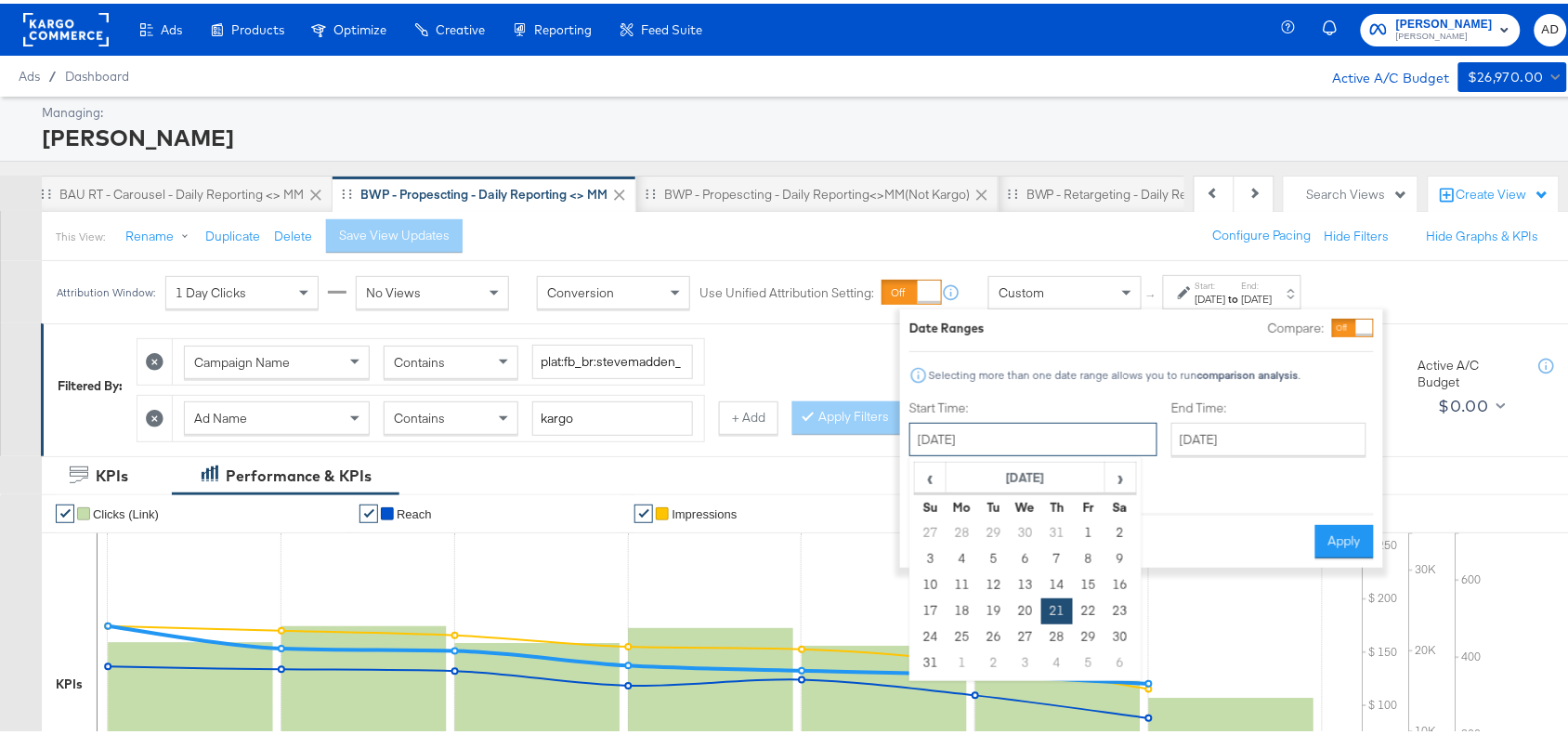
click at [1000, 439] on input "August 21st 2025" at bounding box center [1033, 435] width 248 height 33
click at [1117, 480] on span "›" at bounding box center [1120, 474] width 29 height 28
click at [922, 634] on td "28" at bounding box center [931, 634] width 32 height 26
type input "September 28th 2025"
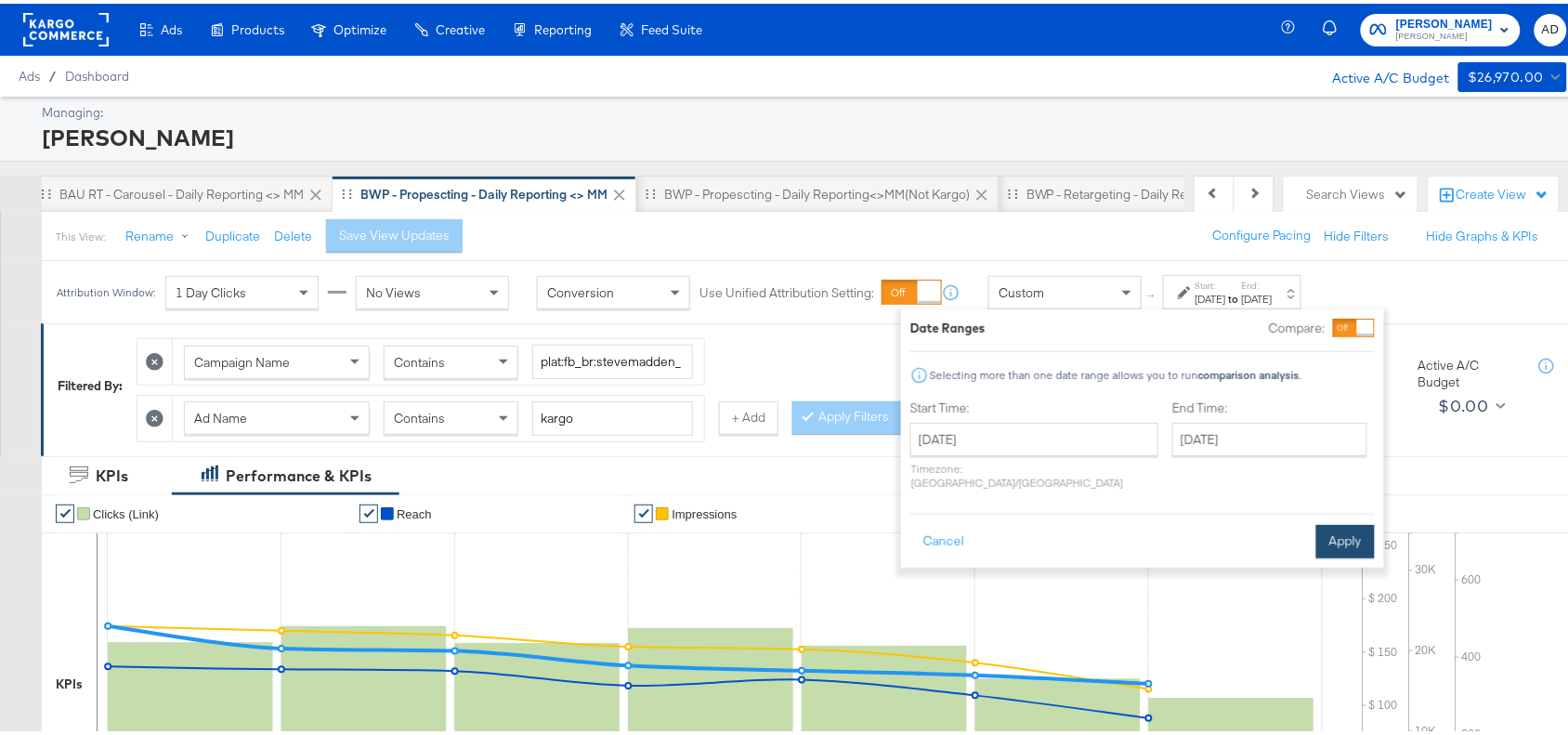
click at [1352, 525] on button "Apply" at bounding box center [1345, 537] width 59 height 33
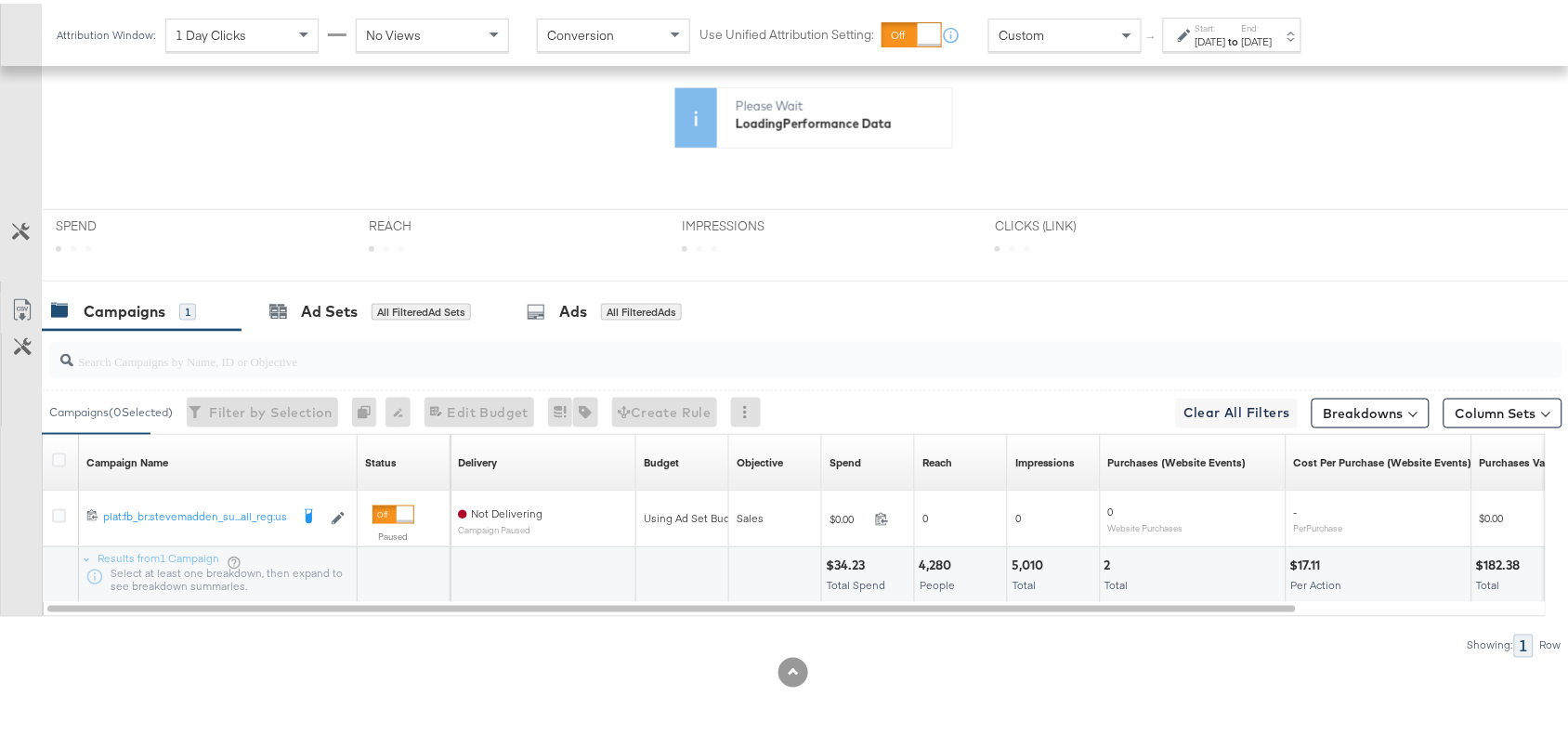
scroll to position [652, 0]
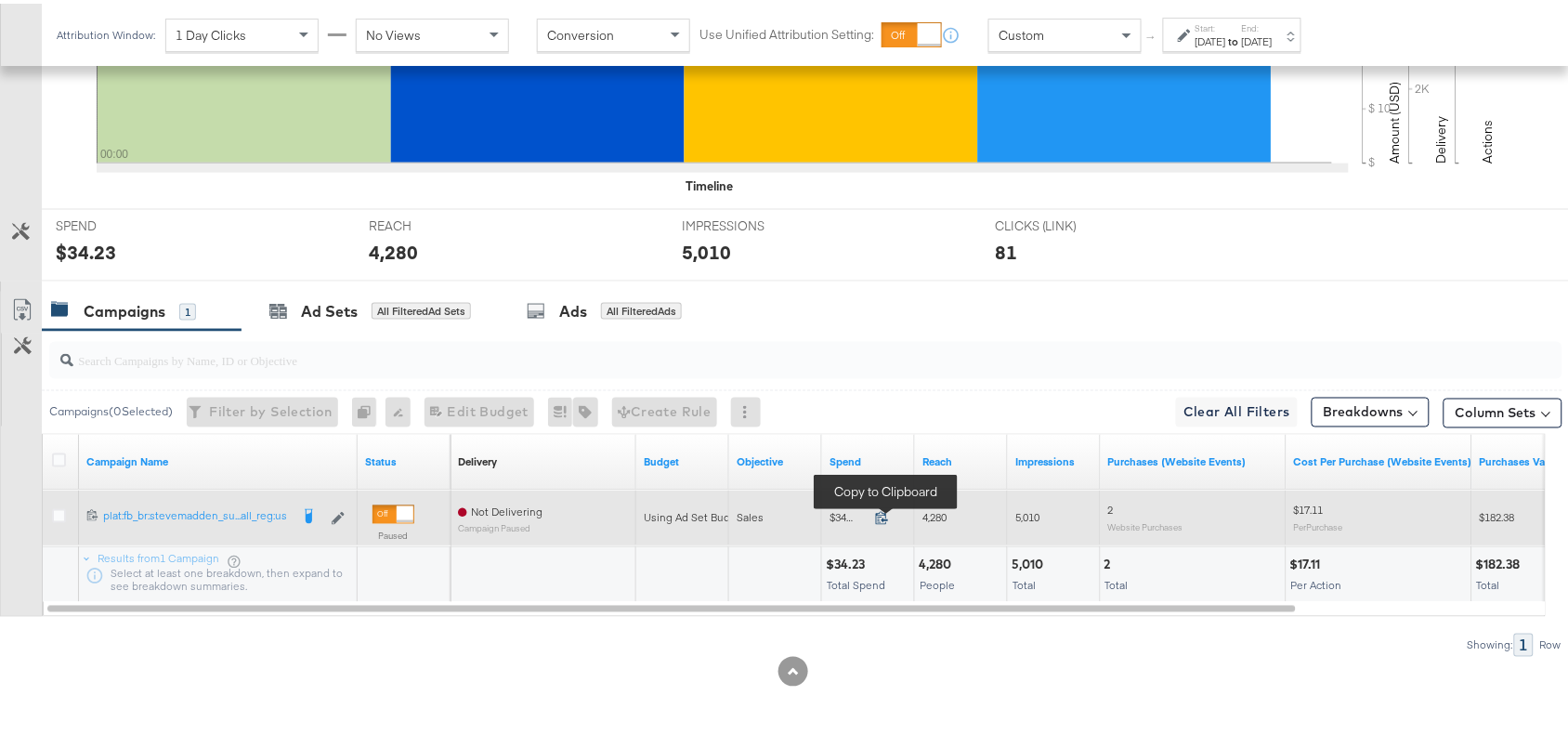
click at [878, 516] on icon at bounding box center [882, 514] width 14 height 14
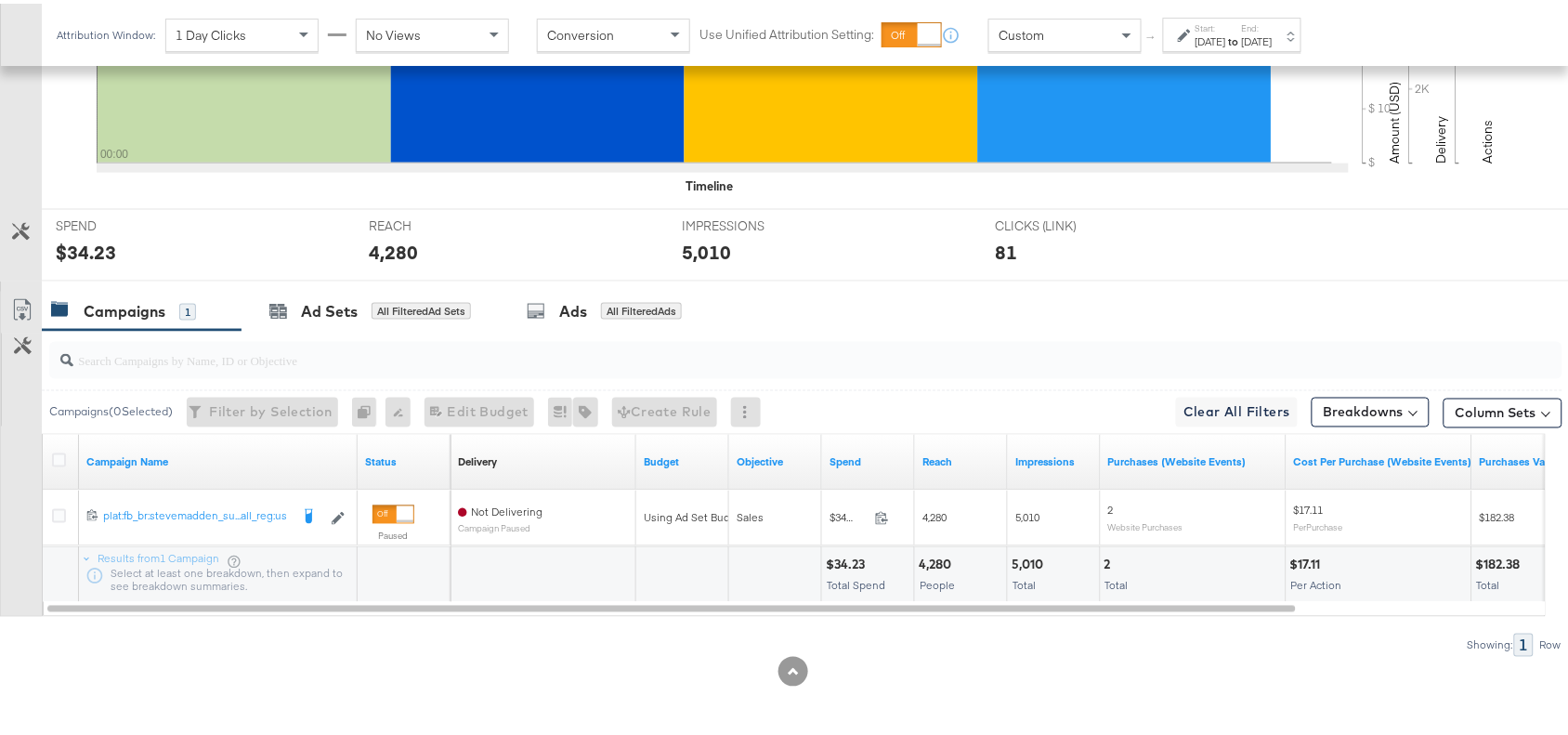
click at [1029, 556] on div "5,010" at bounding box center [1030, 562] width 37 height 18
click at [1226, 31] on div "[DATE]" at bounding box center [1211, 38] width 31 height 15
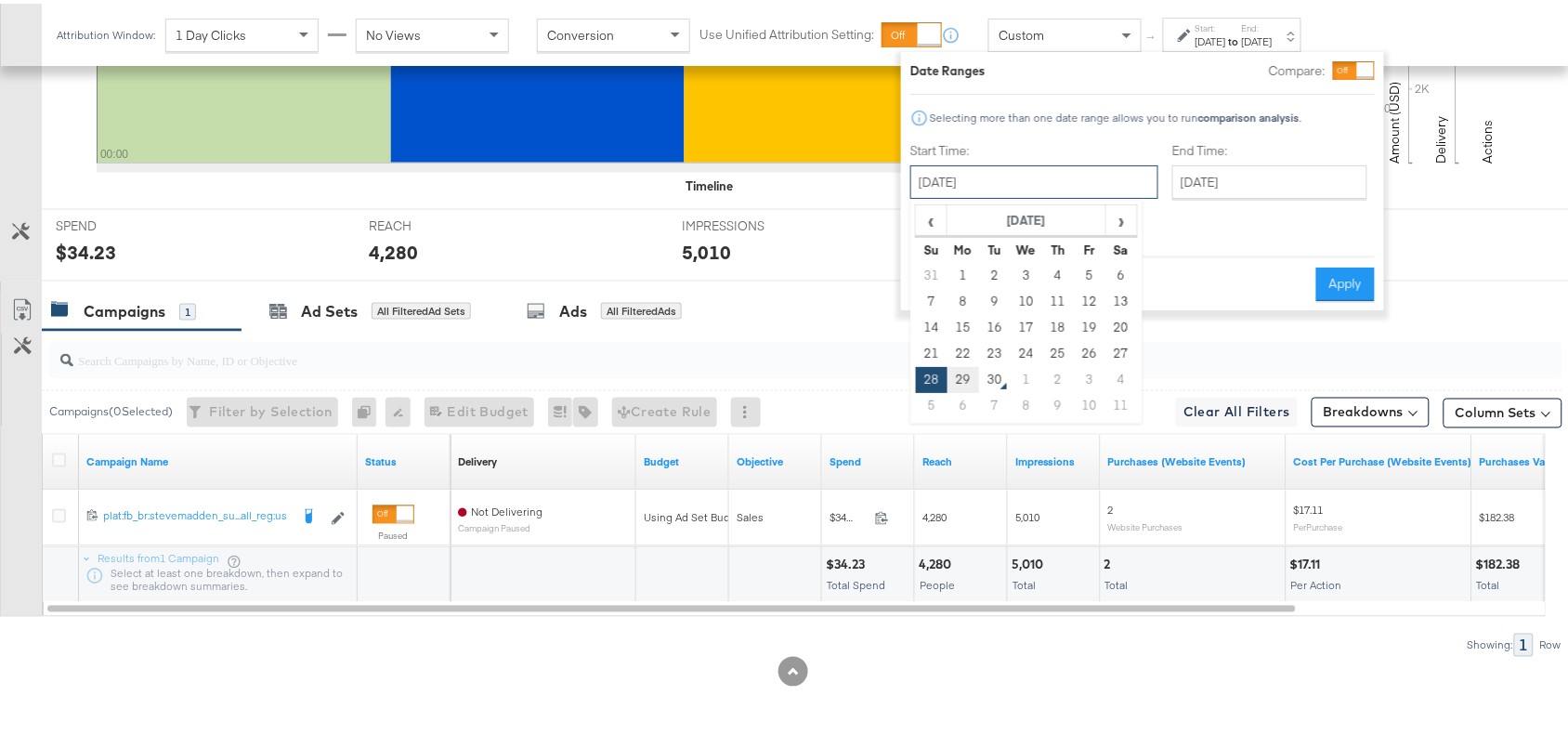
drag, startPoint x: 1039, startPoint y: 175, endPoint x: 967, endPoint y: 369, distance: 206.9
click at [967, 195] on div "September 28th 2025 ‹ September 2025 › Su Mo Tu We Th Fr Sa 31 1 2 3 4 5 6 7 8 …" at bounding box center [1034, 178] width 248 height 33
click at [967, 369] on td "29" at bounding box center [964, 376] width 32 height 26
type input "September 29th 2025"
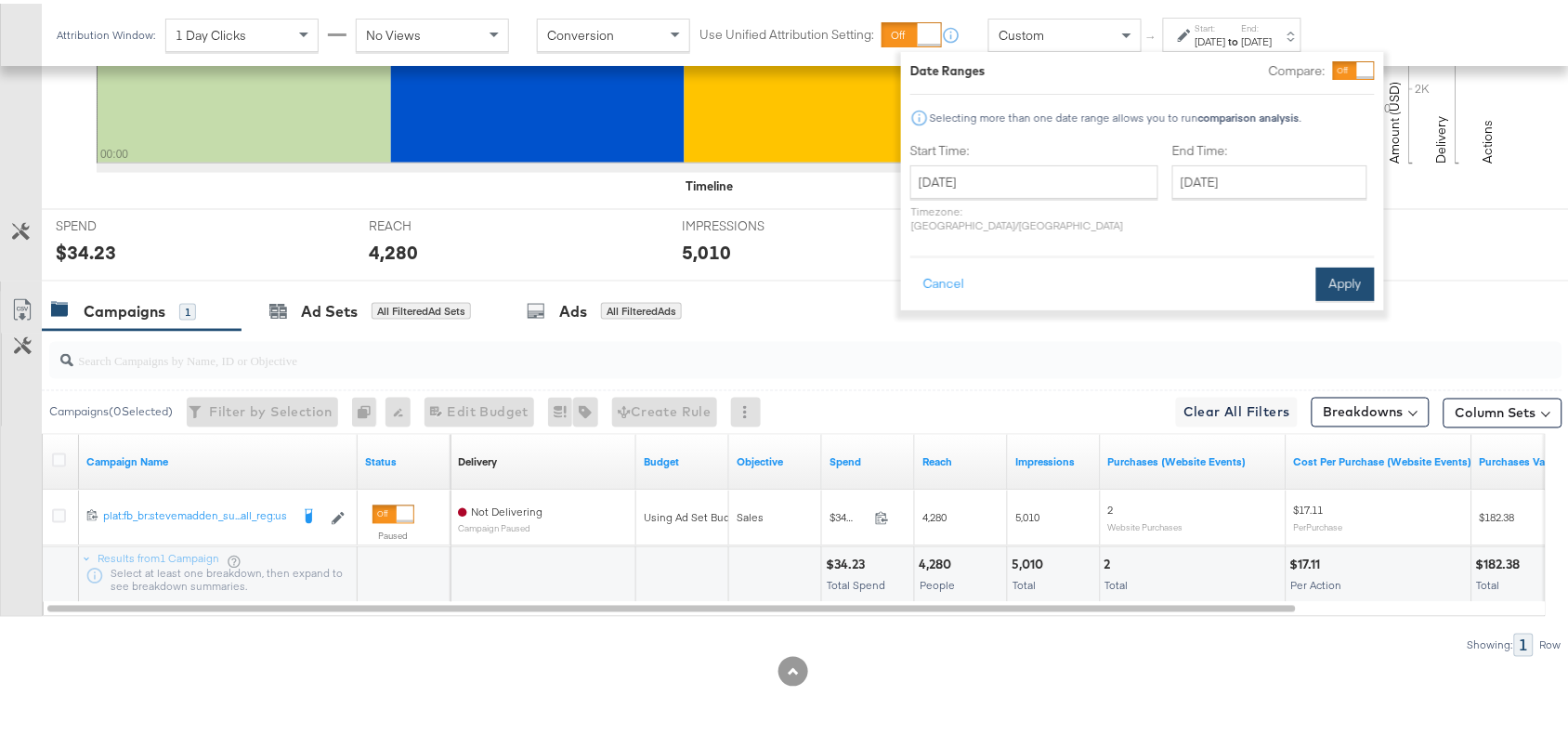
click at [1330, 264] on button "Apply" at bounding box center [1345, 280] width 59 height 33
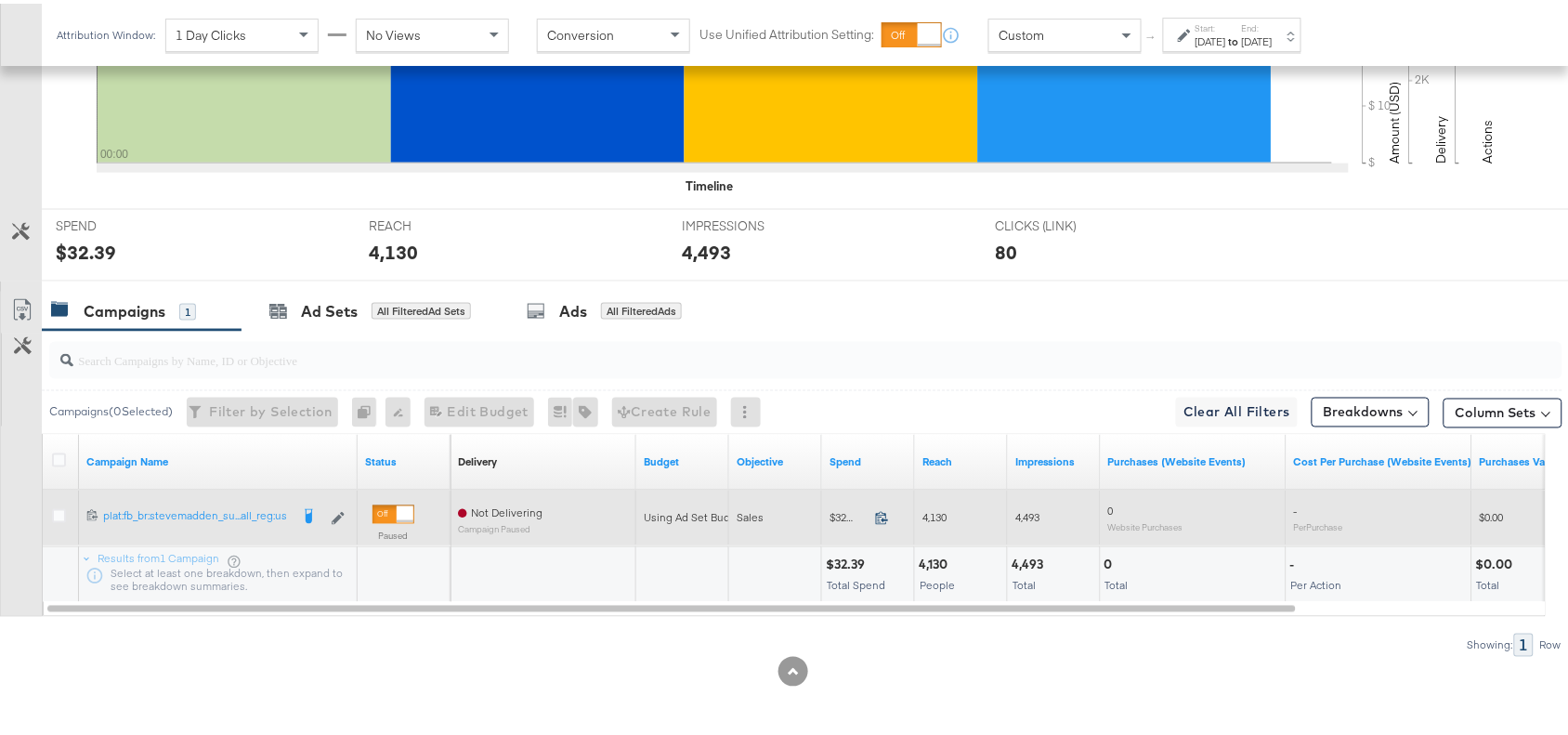
click at [878, 508] on icon at bounding box center [882, 514] width 14 height 14
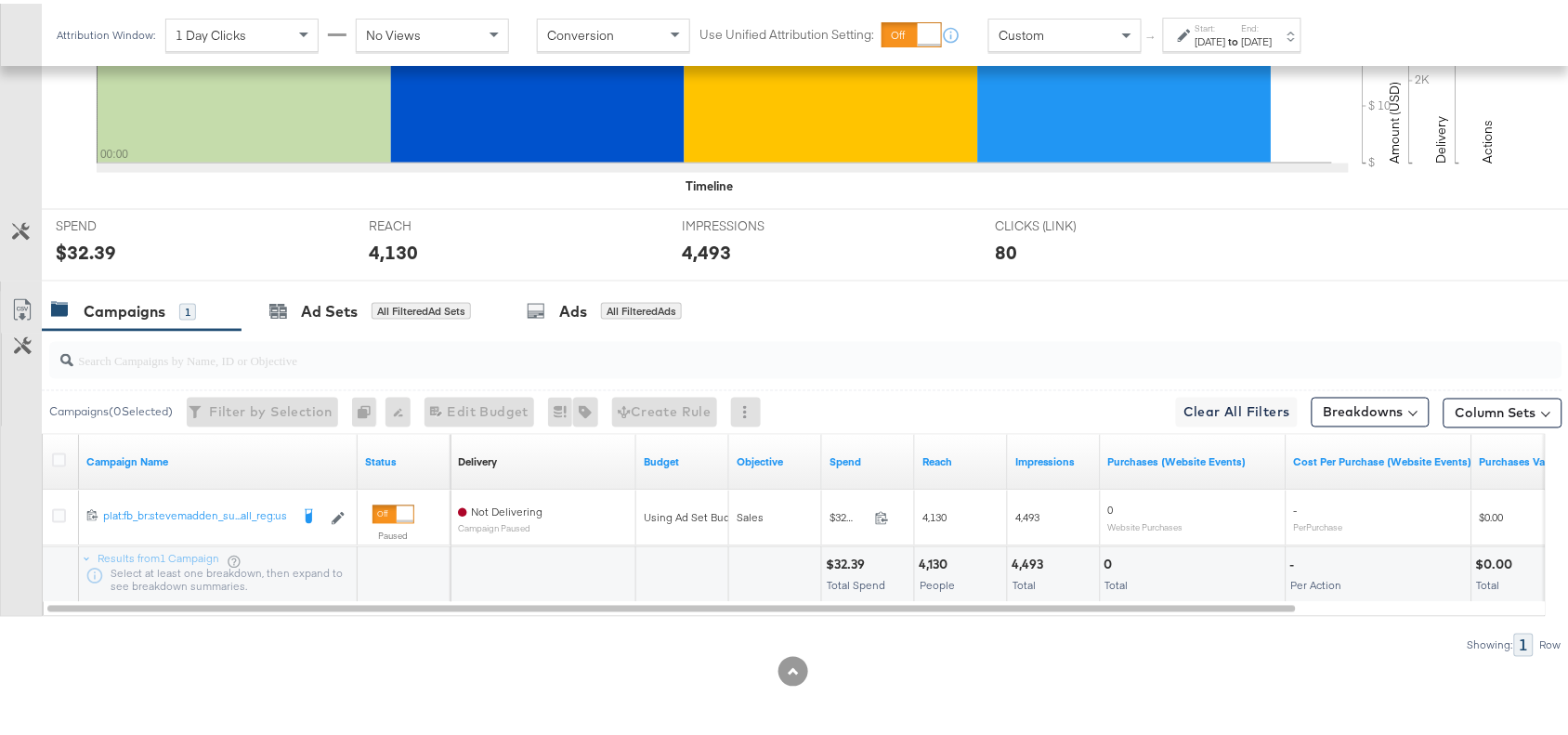
click at [926, 569] on div "4,130" at bounding box center [936, 562] width 34 height 18
copy div "4,130"
click at [926, 569] on div "4,130" at bounding box center [936, 562] width 34 height 18
click at [1027, 559] on div "4,493" at bounding box center [1030, 562] width 37 height 18
copy div "4,493"
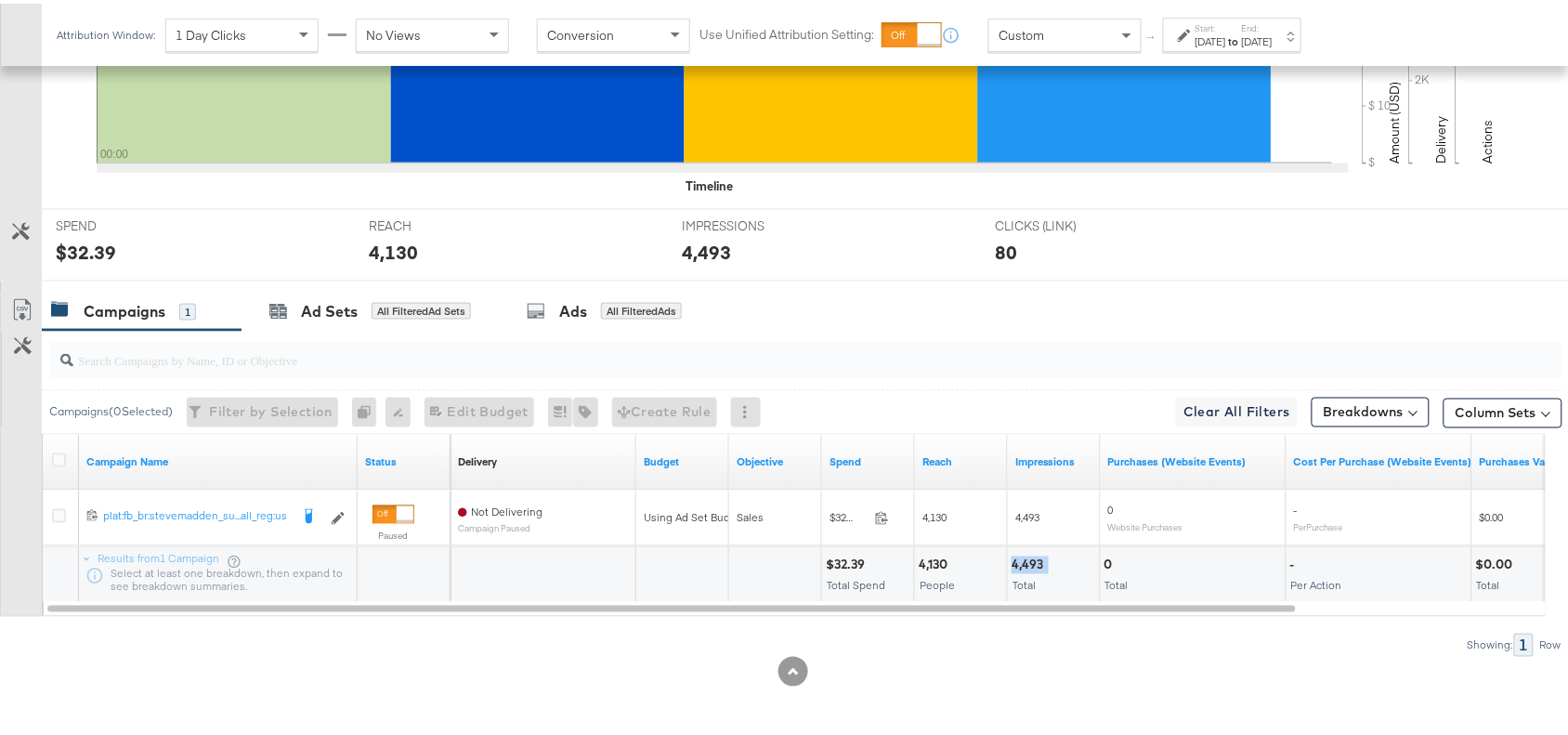
click at [1027, 559] on div "4,493" at bounding box center [1030, 562] width 37 height 18
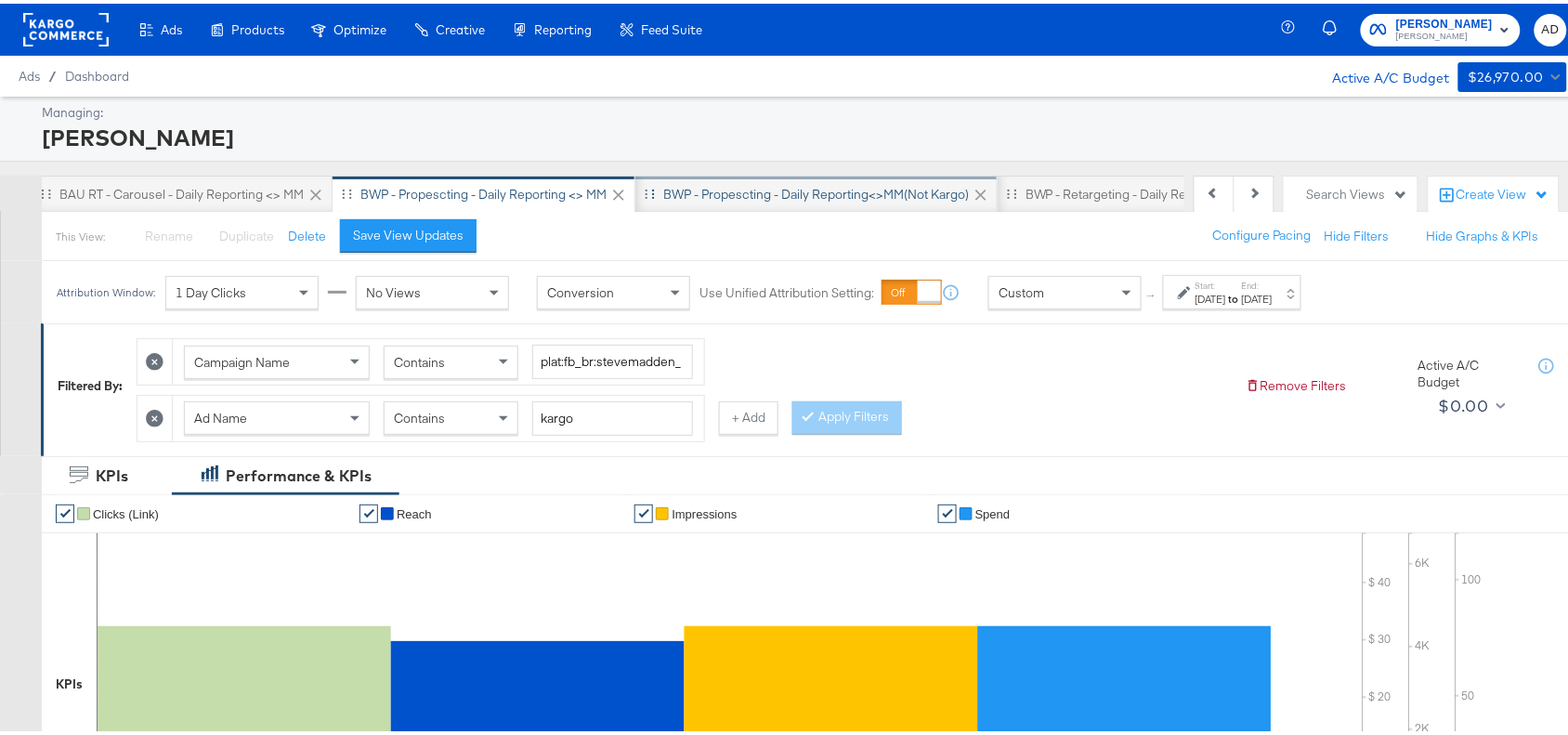
click at [763, 182] on div "BWP - Propescting - Daily Reporting<>MM(not kargo)" at bounding box center [816, 191] width 306 height 18
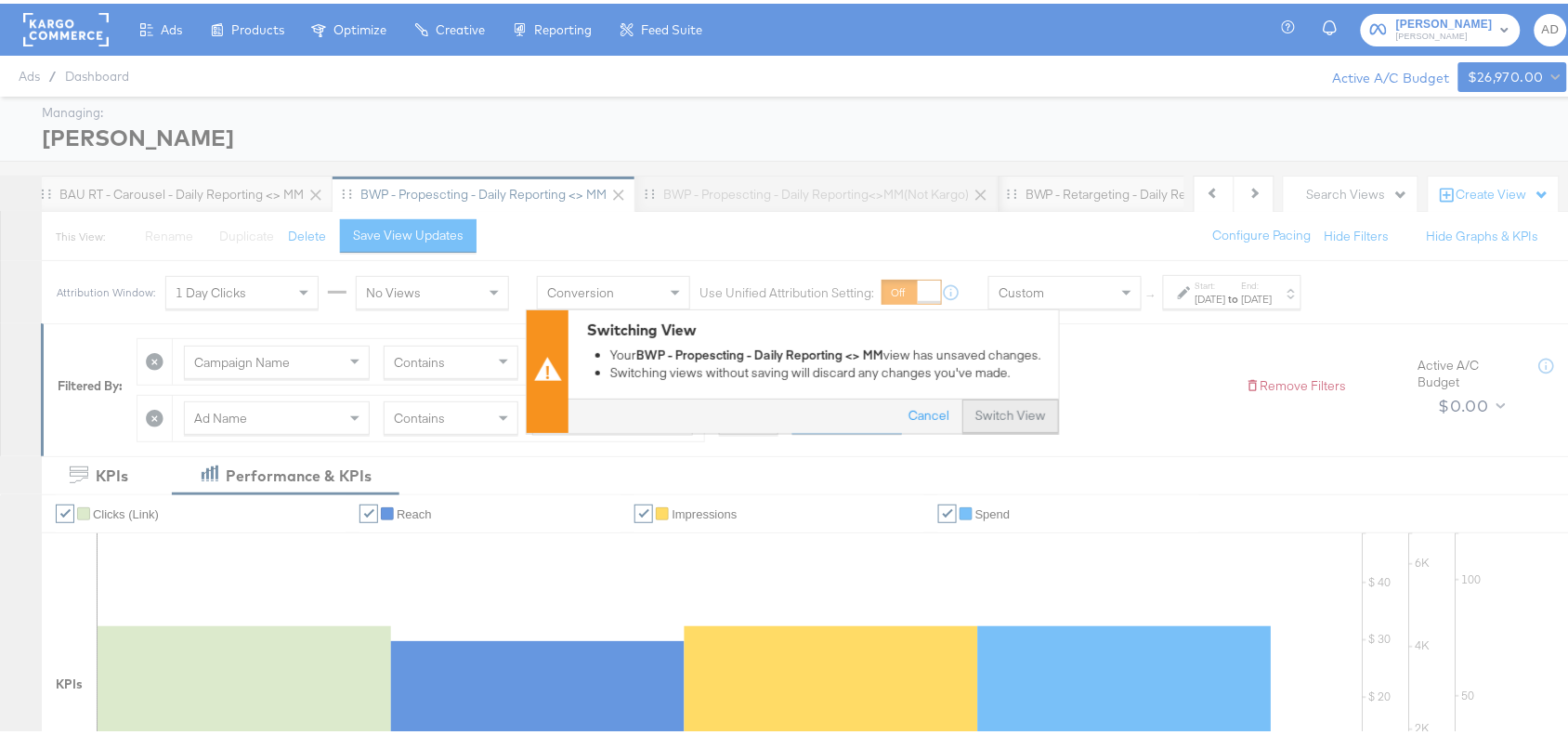
click at [995, 411] on button "Switch View" at bounding box center [1010, 412] width 97 height 33
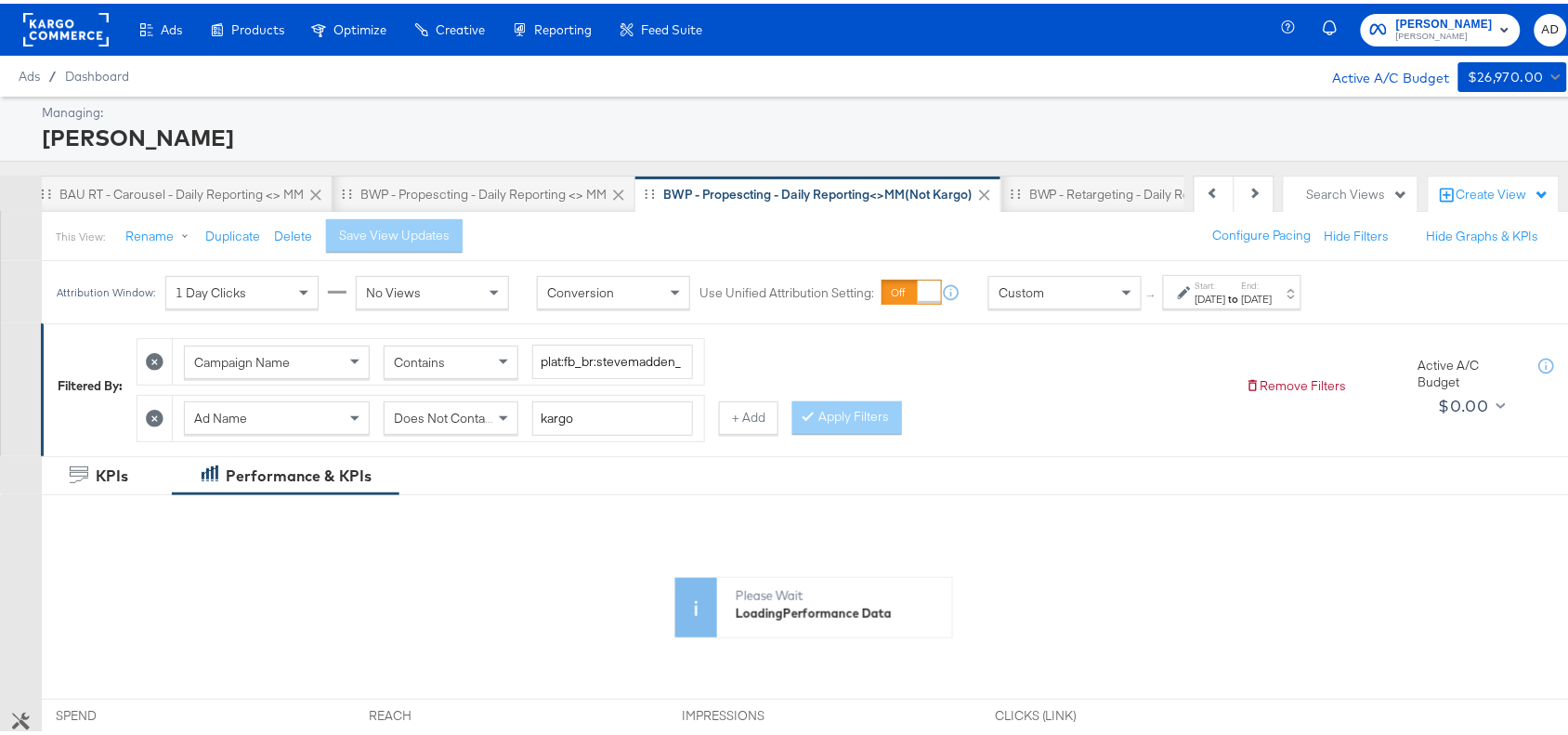
click at [1240, 305] on div "Start: Aug 21st 2025 to End: Aug 27th 2025" at bounding box center [1232, 288] width 138 height 34
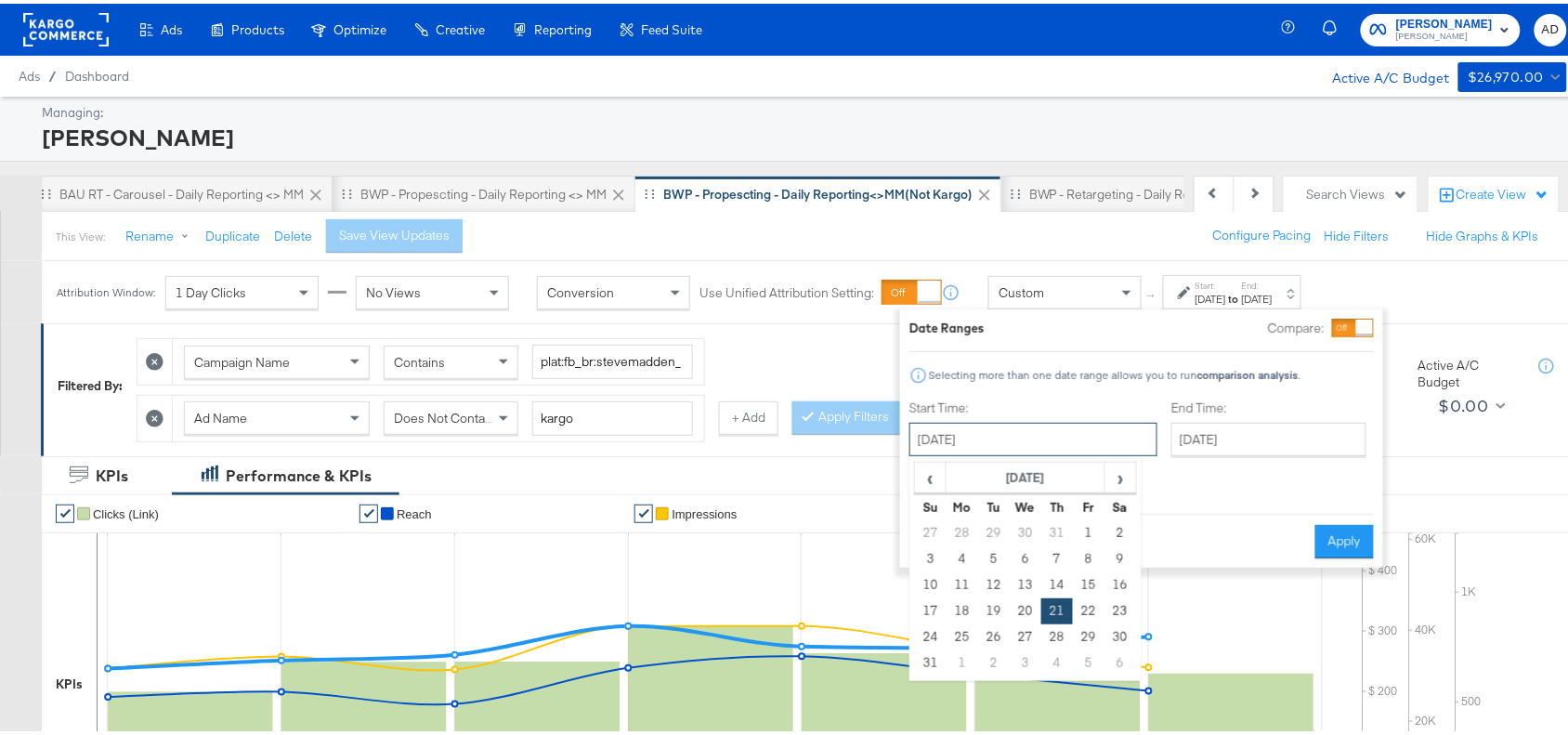
click at [1065, 437] on input "August 21st 2025" at bounding box center [1033, 435] width 248 height 33
click at [1122, 469] on span "›" at bounding box center [1120, 474] width 29 height 28
click at [936, 628] on td "28" at bounding box center [931, 634] width 32 height 26
type input "[DATE]"
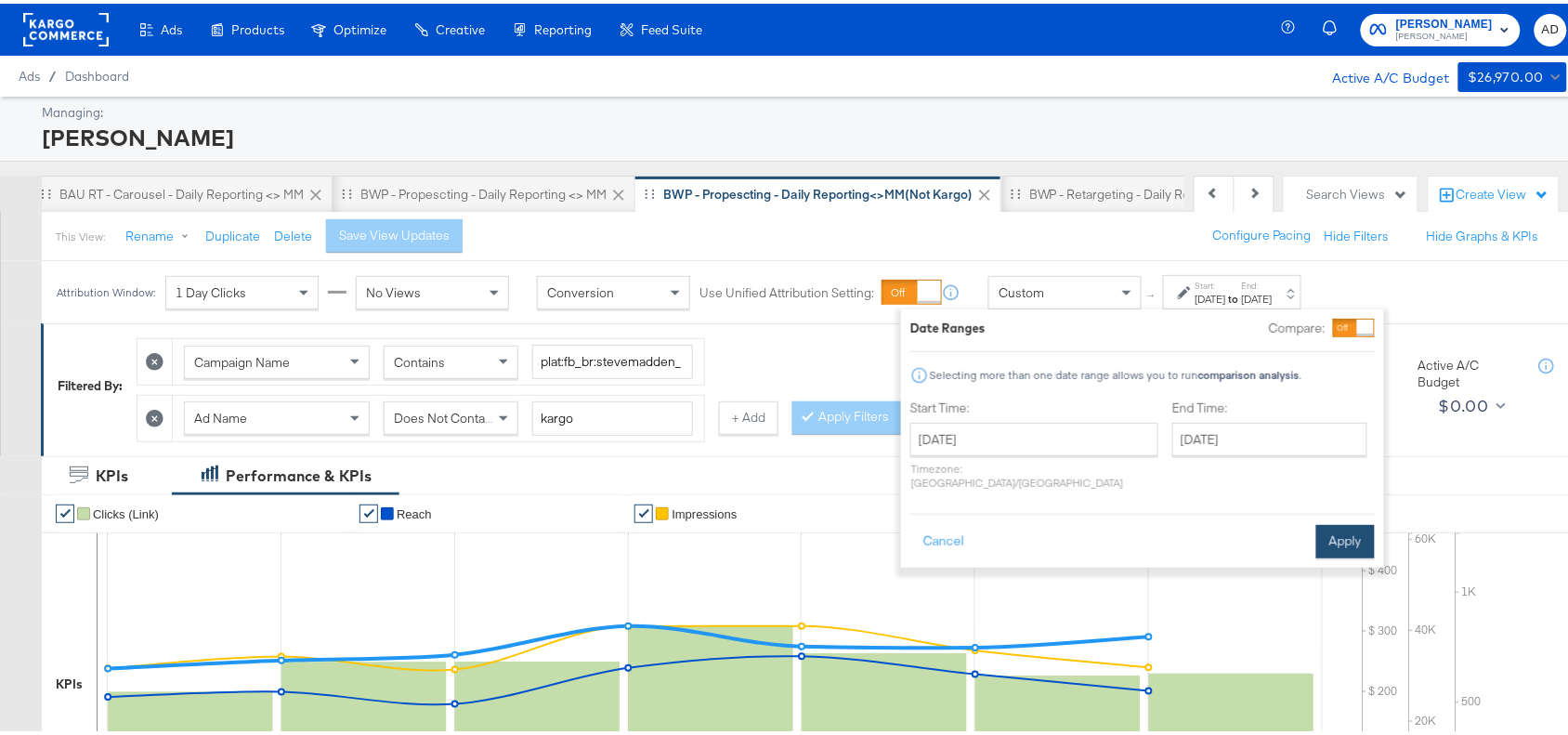
click at [1350, 522] on button "Apply" at bounding box center [1345, 537] width 59 height 33
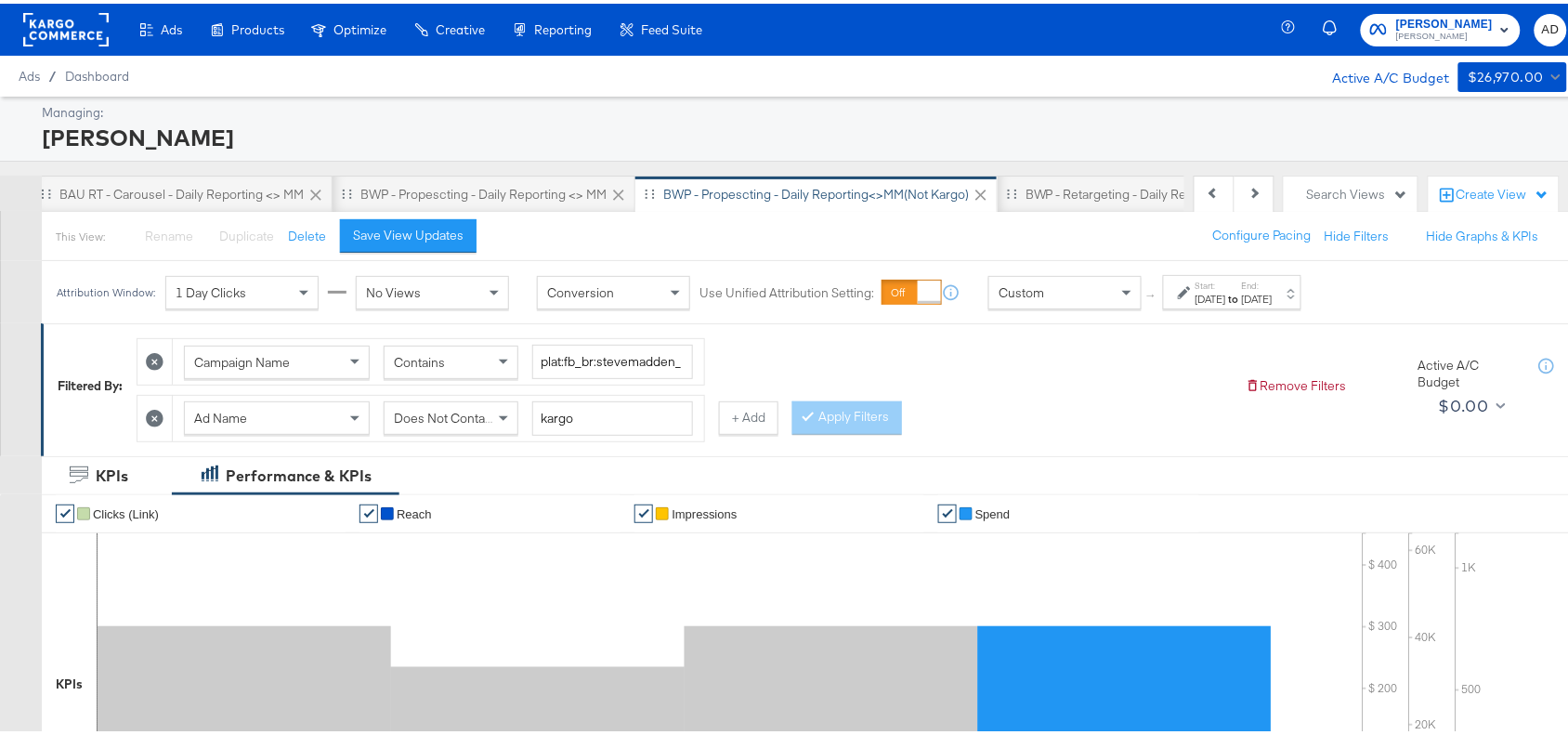
scroll to position [652, 0]
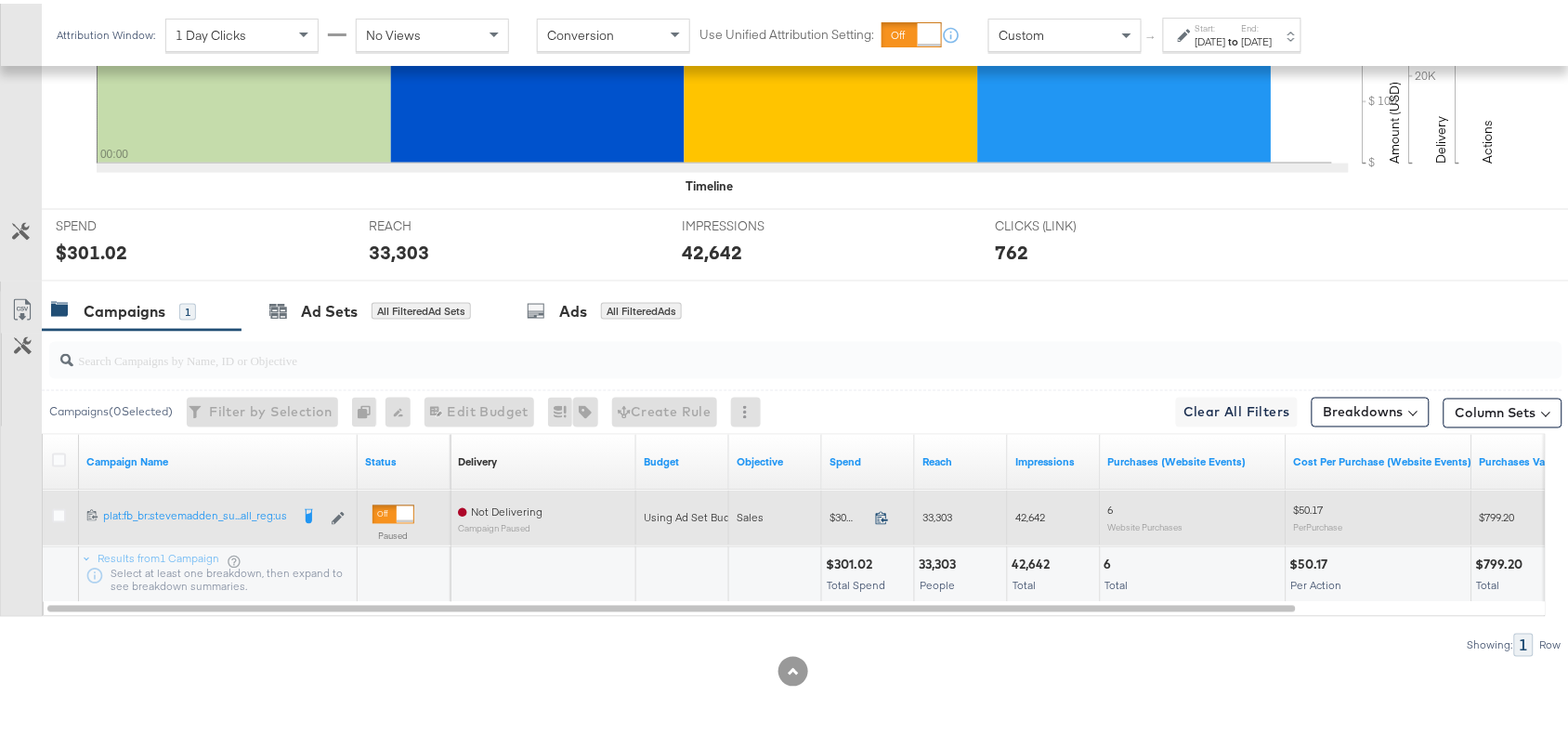
click at [884, 518] on icon at bounding box center [882, 514] width 14 height 14
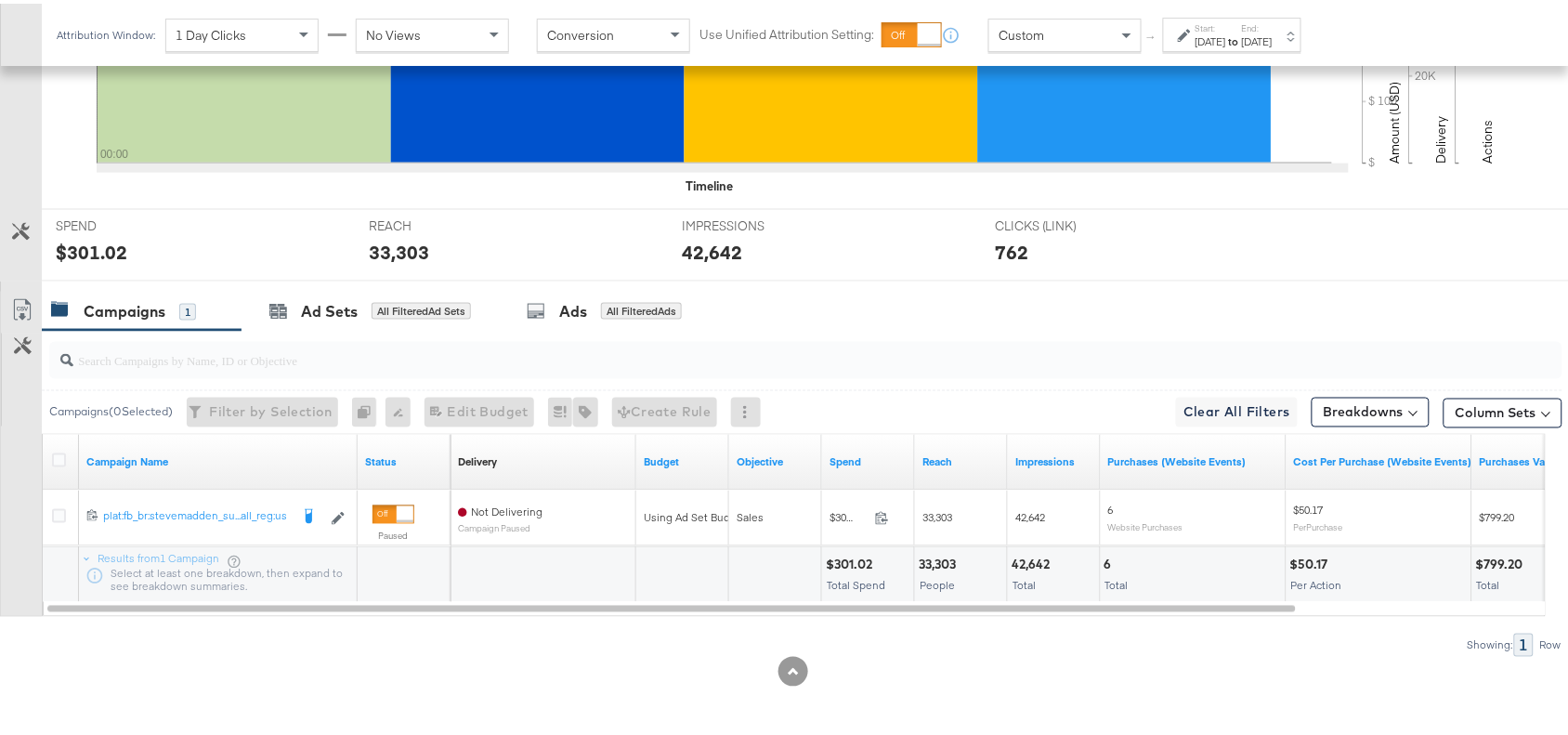
click at [935, 565] on div "33,303" at bounding box center [940, 562] width 43 height 18
click at [1034, 556] on div "42,642" at bounding box center [1034, 562] width 44 height 18
click at [1226, 42] on div "[DATE]" at bounding box center [1211, 38] width 31 height 15
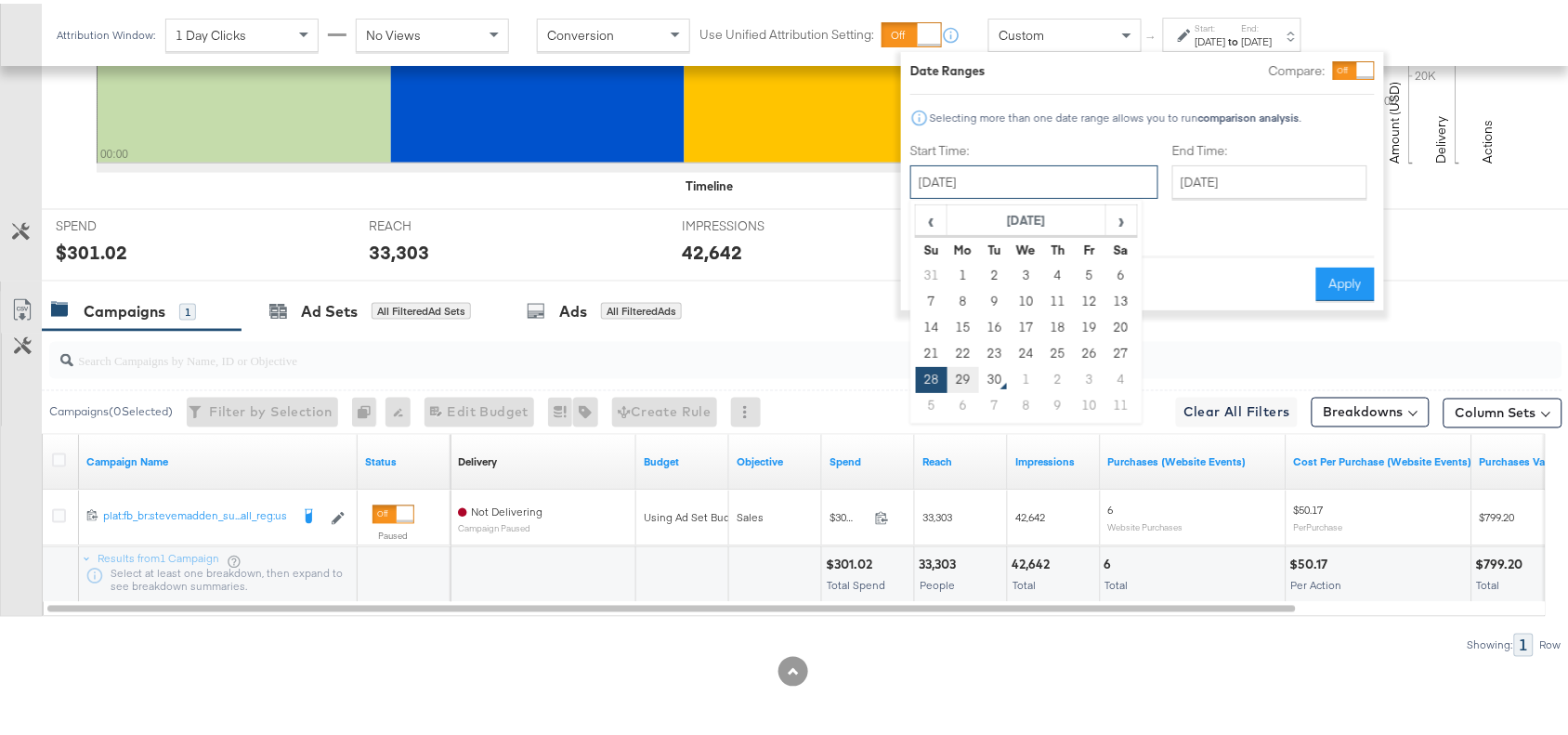
drag, startPoint x: 1066, startPoint y: 184, endPoint x: 962, endPoint y: 374, distance: 217.0
click at [962, 195] on div "September 28th 2025 ‹ September 2025 › Su Mo Tu We Th Fr Sa 31 1 2 3 4 5 6 7 8 …" at bounding box center [1034, 178] width 248 height 33
click at [962, 374] on td "29" at bounding box center [964, 376] width 32 height 26
type input "[DATE]"
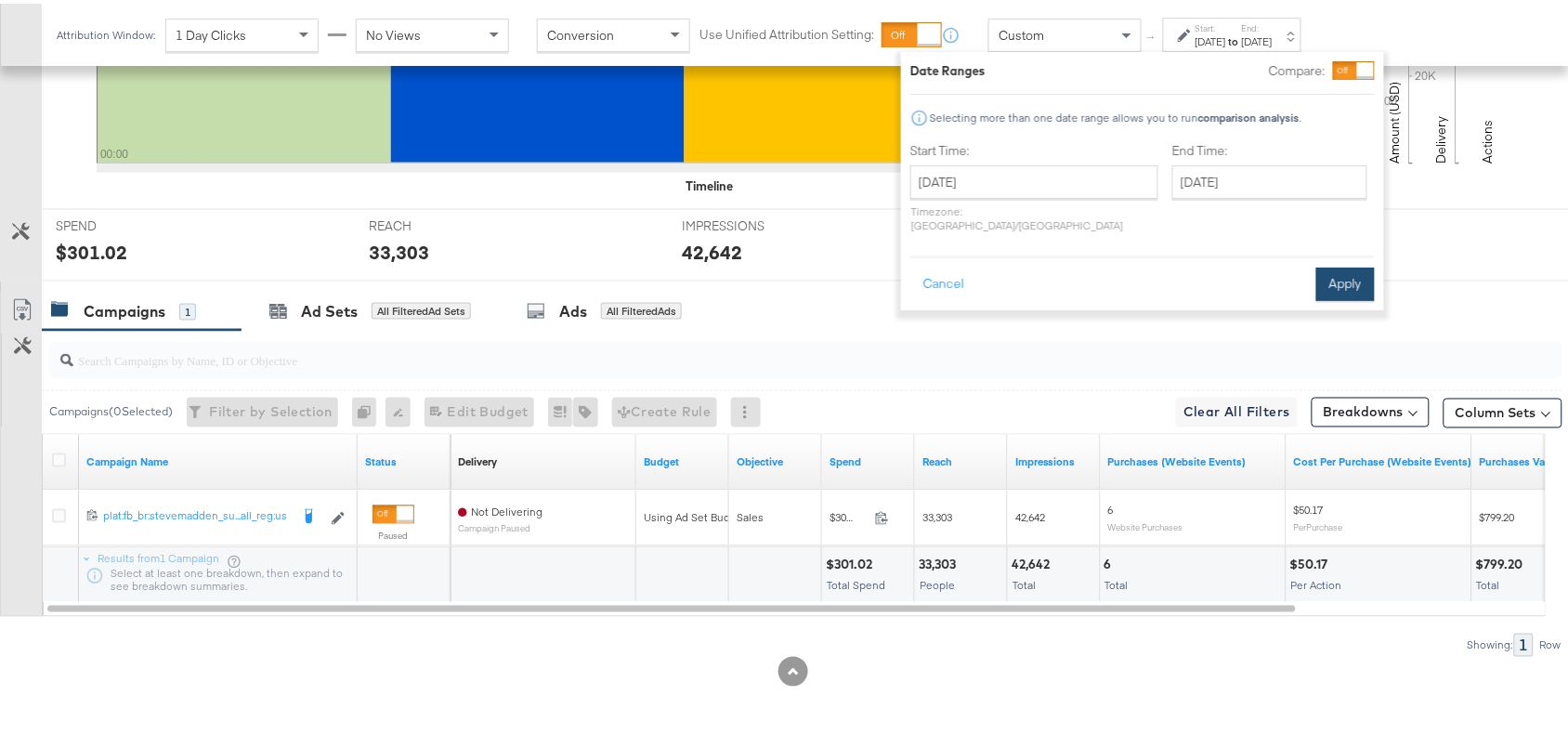
click at [1338, 264] on button "Apply" at bounding box center [1345, 280] width 59 height 33
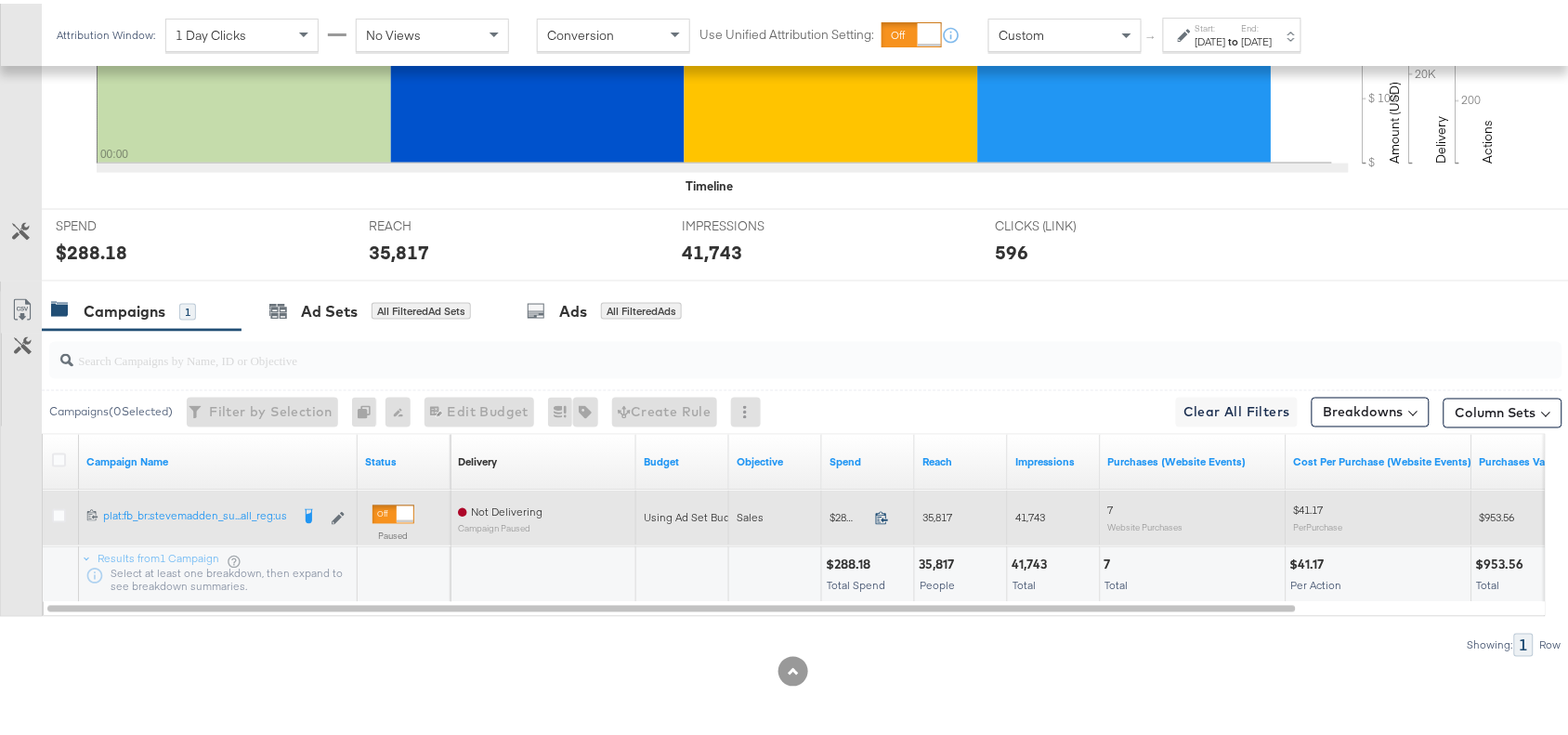
click at [885, 513] on icon at bounding box center [882, 514] width 12 height 13
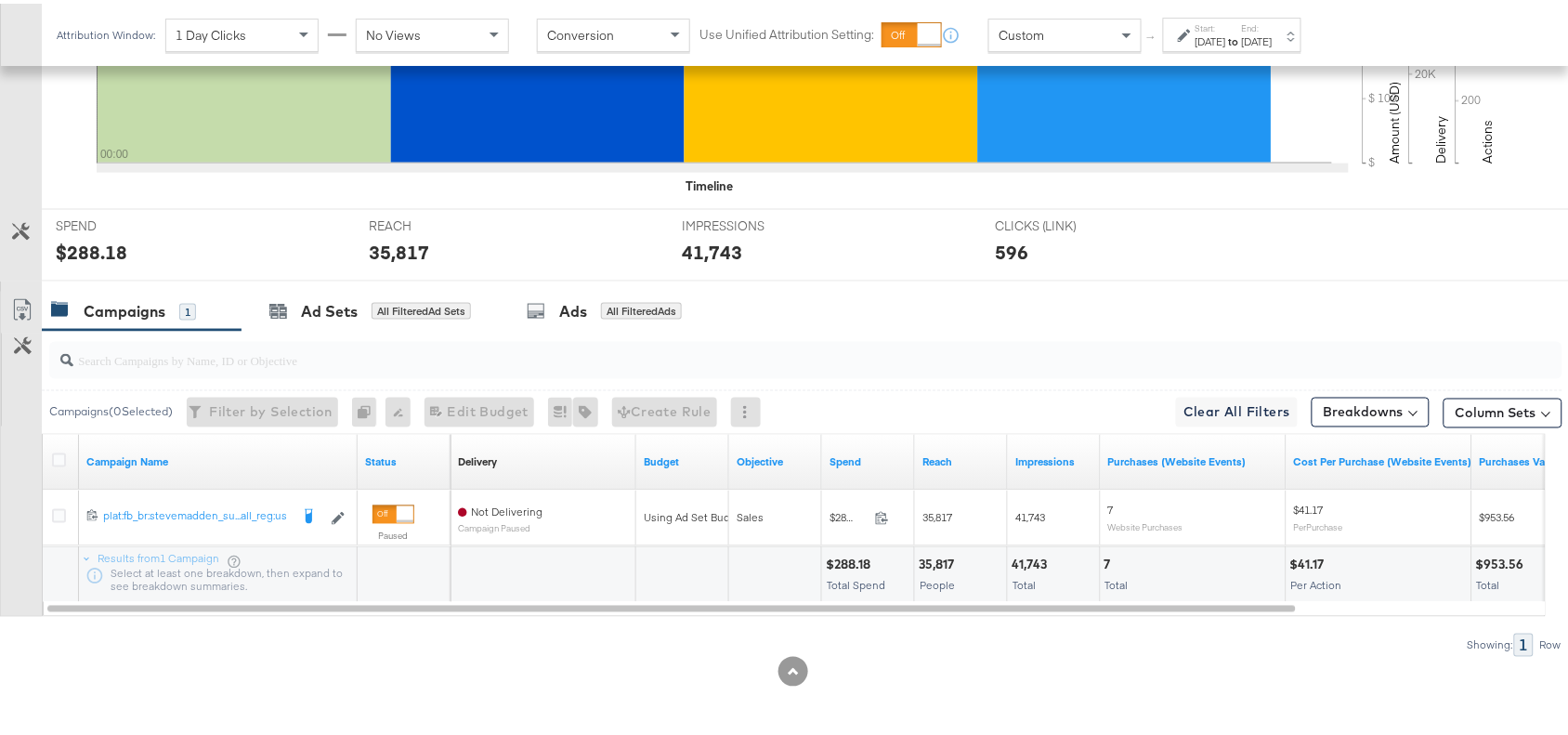
click at [934, 560] on div "35,817" at bounding box center [939, 562] width 41 height 18
click at [1041, 556] on div "41,743" at bounding box center [1032, 562] width 41 height 18
click at [890, 335] on input "search" at bounding box center [749, 349] width 1352 height 36
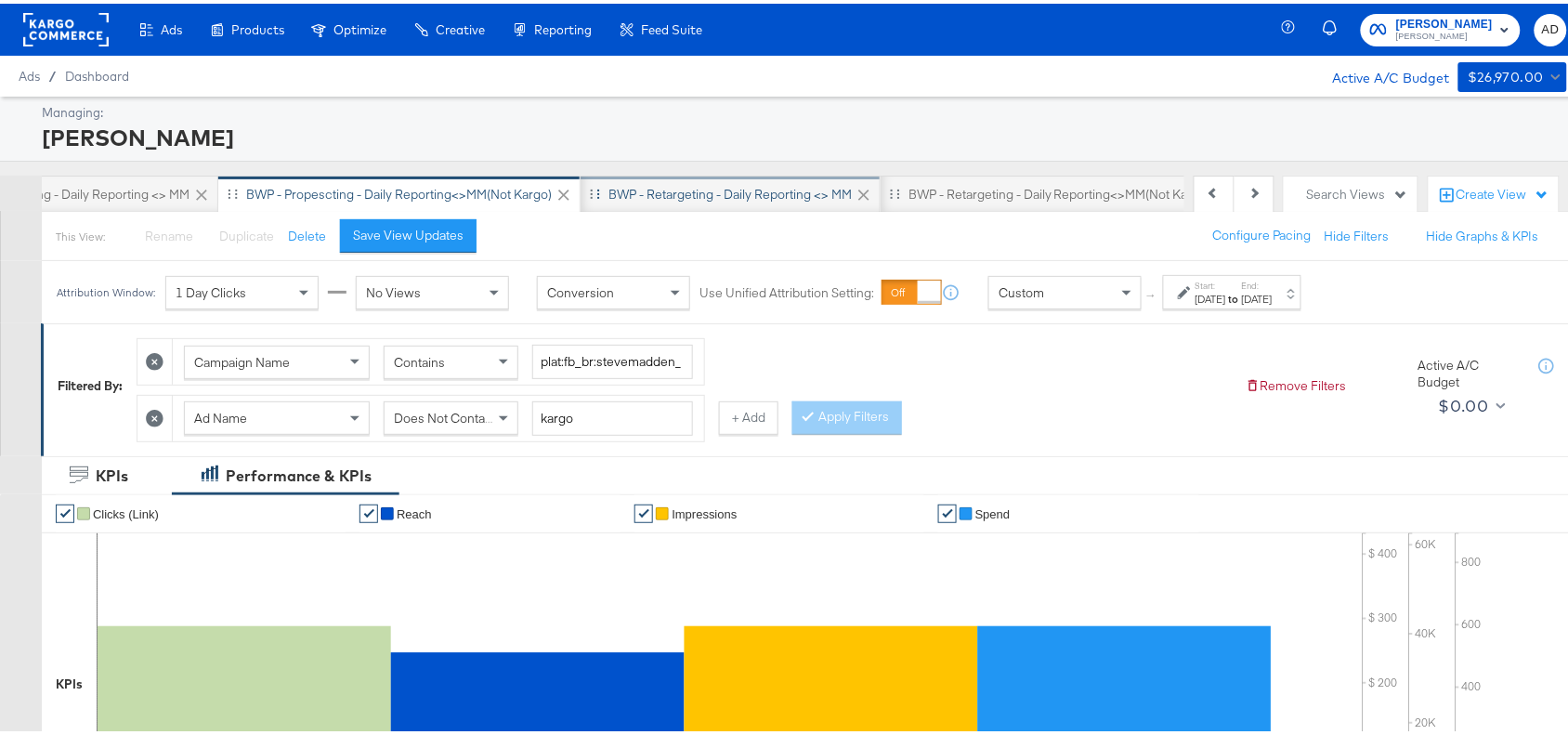
scroll to position [0, 1331]
click at [739, 187] on div "BWP - Retargeting - Daily Reporting <> MM" at bounding box center [729, 191] width 243 height 18
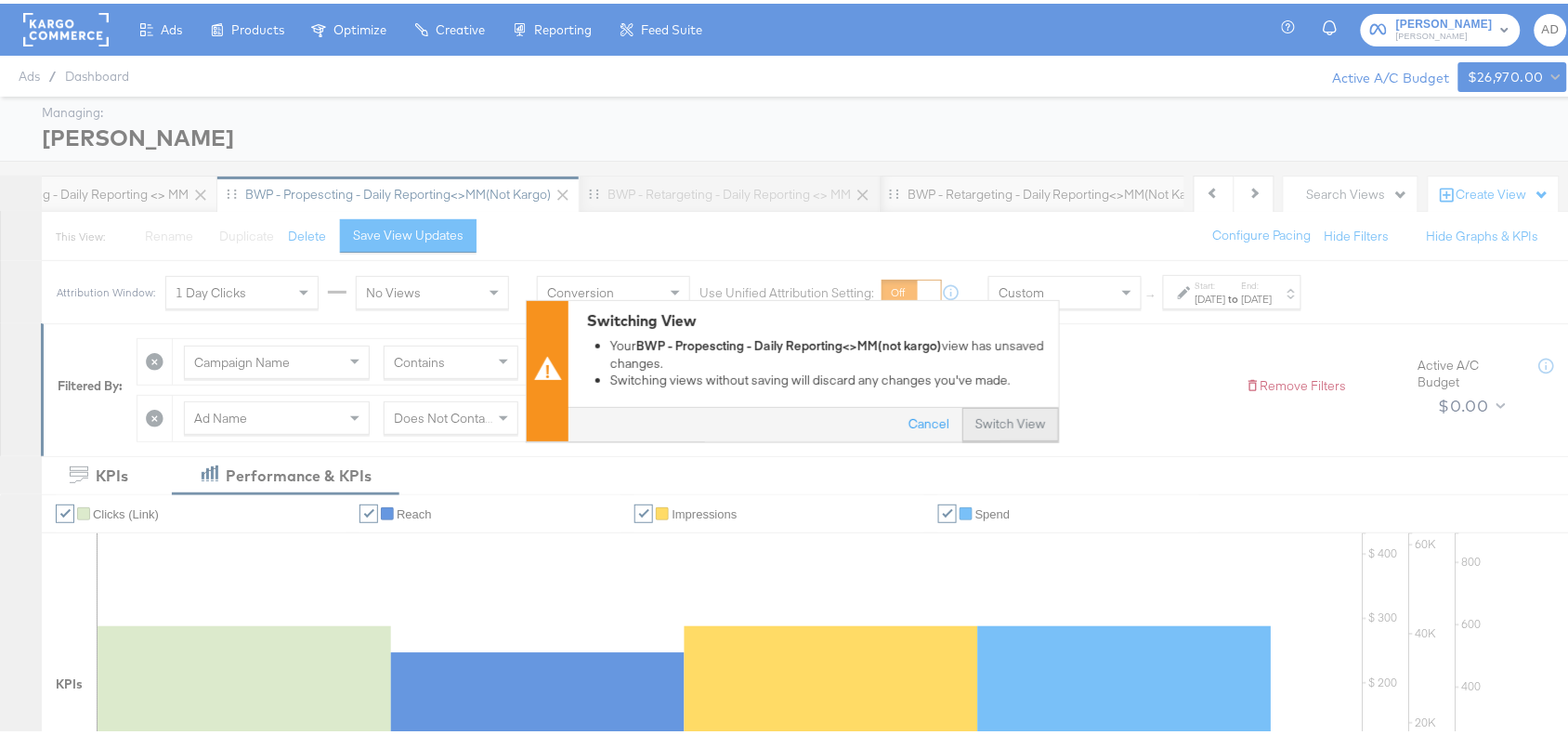
click at [990, 416] on button "Switch View" at bounding box center [1010, 421] width 97 height 33
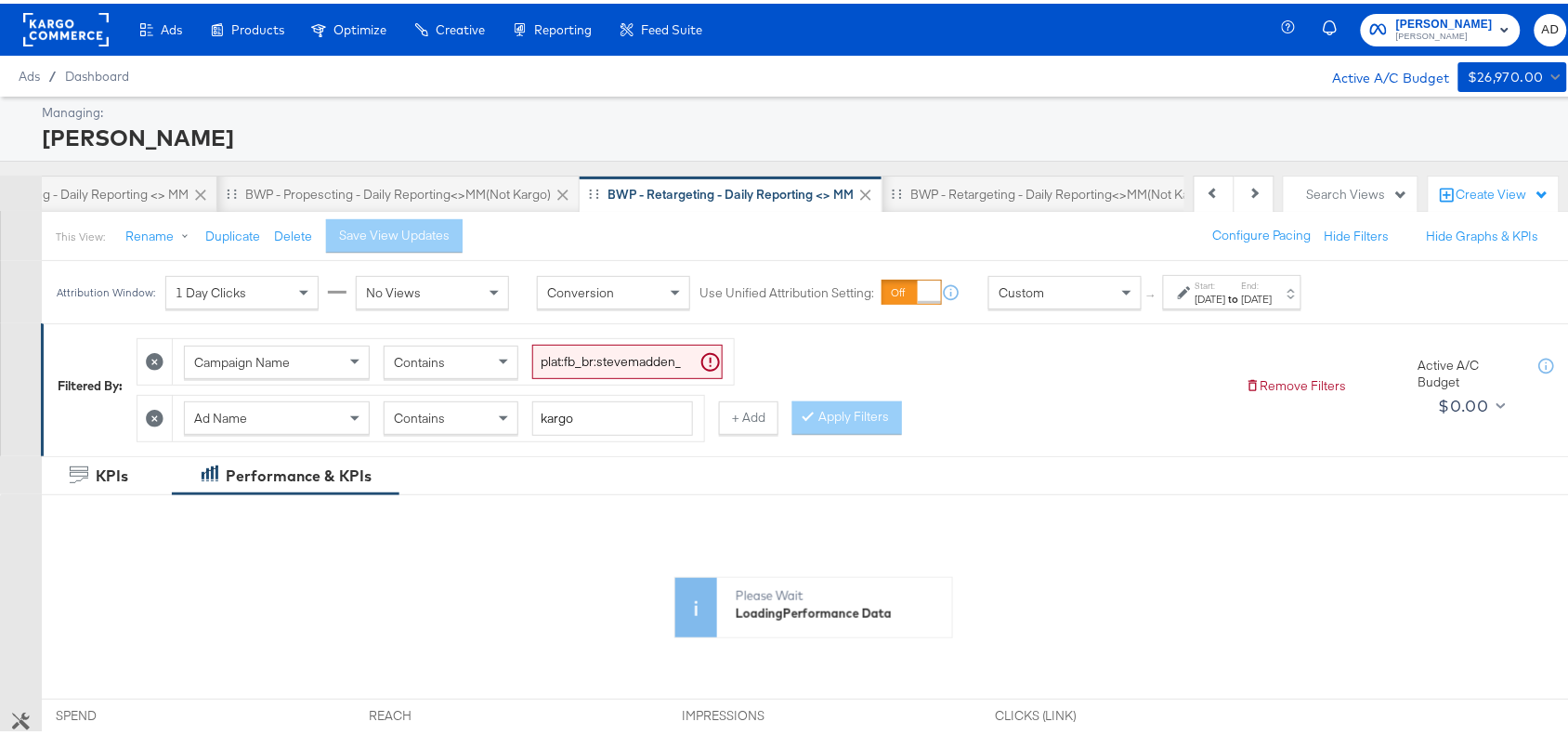
click at [1226, 291] on div "Aug 21st 2025" at bounding box center [1211, 295] width 31 height 15
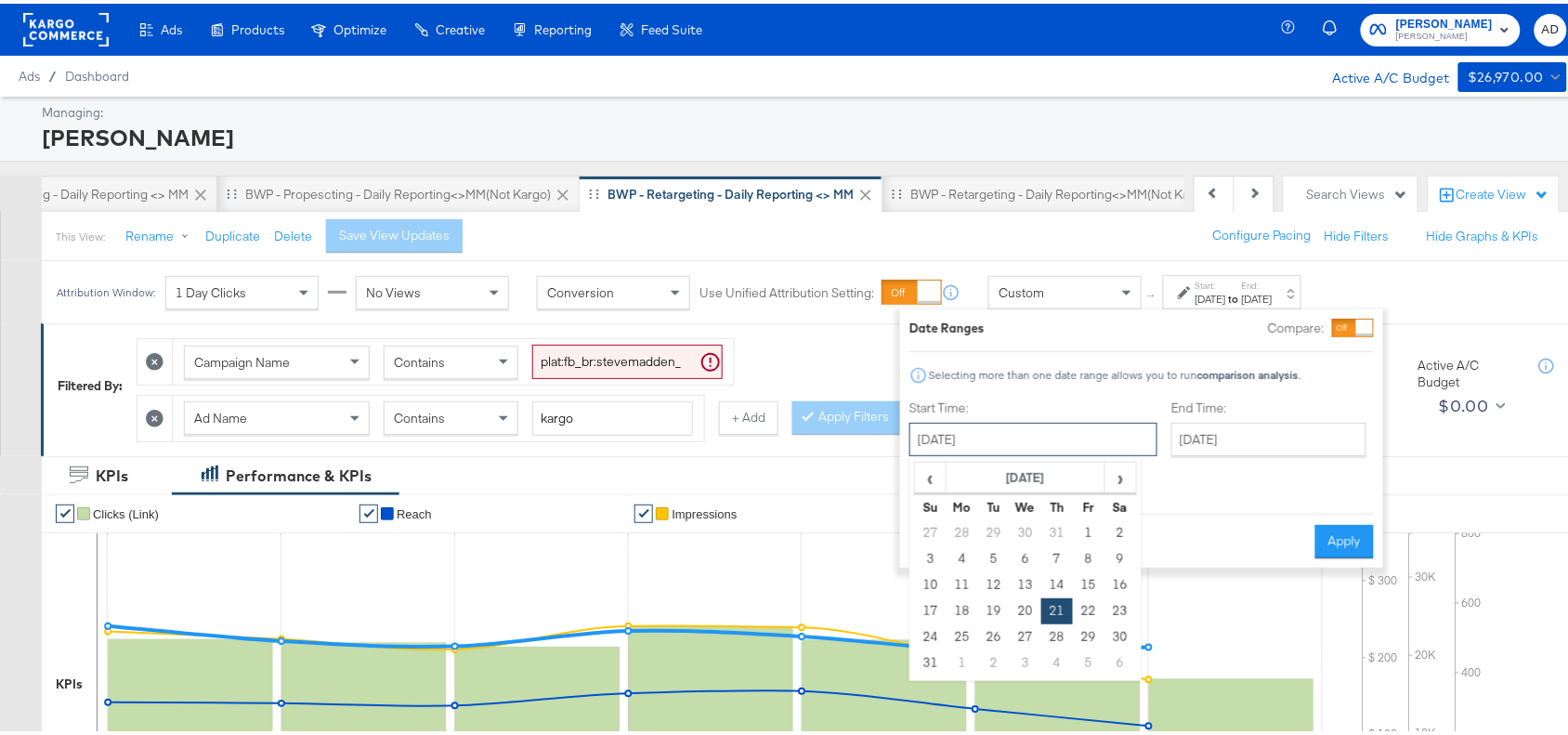
click at [1064, 437] on input "August 21st 2025" at bounding box center [1033, 435] width 248 height 33
click at [1112, 477] on span "›" at bounding box center [1120, 474] width 29 height 28
click at [924, 637] on td "28" at bounding box center [931, 634] width 32 height 26
type input "[DATE]"
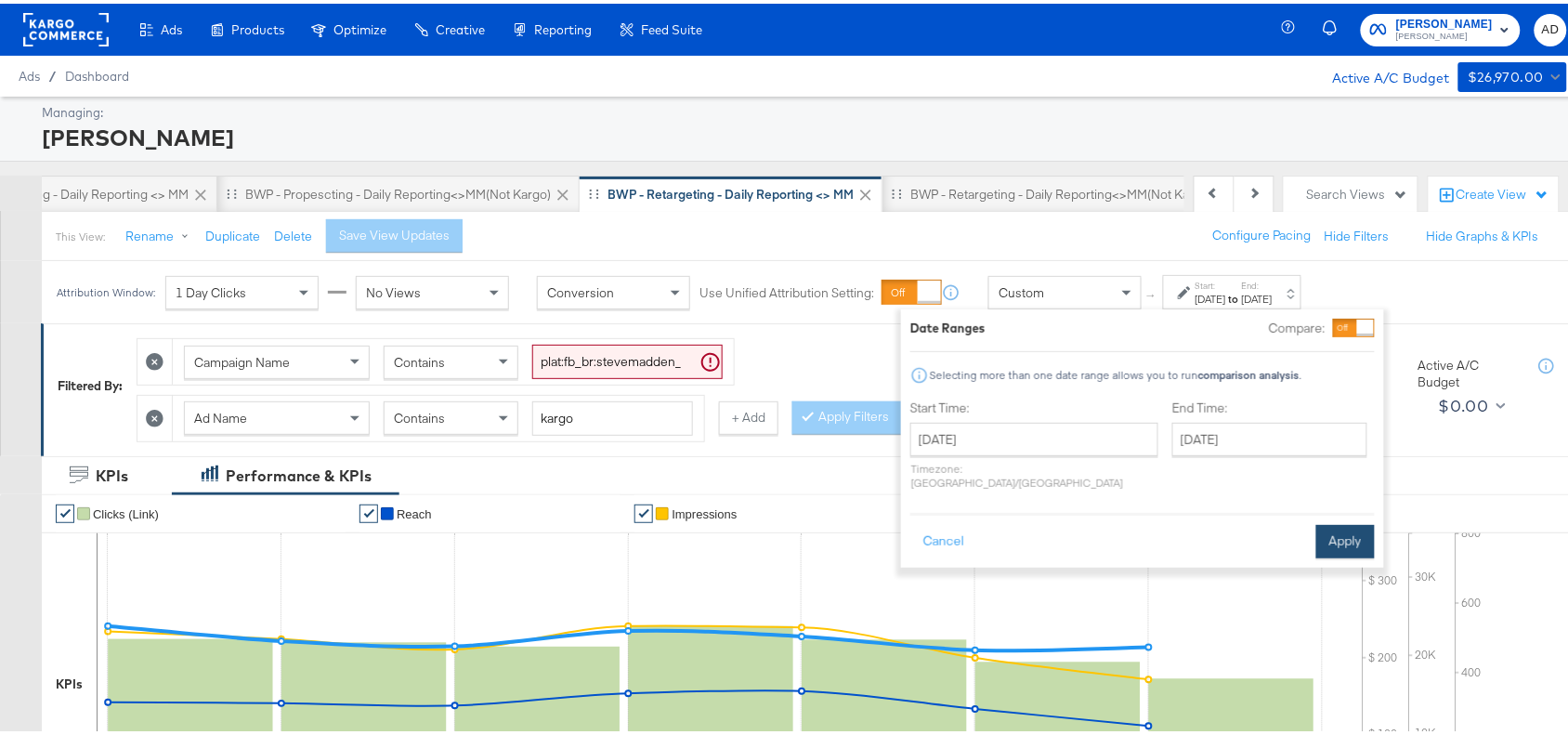
click at [1348, 521] on button "Apply" at bounding box center [1345, 537] width 59 height 33
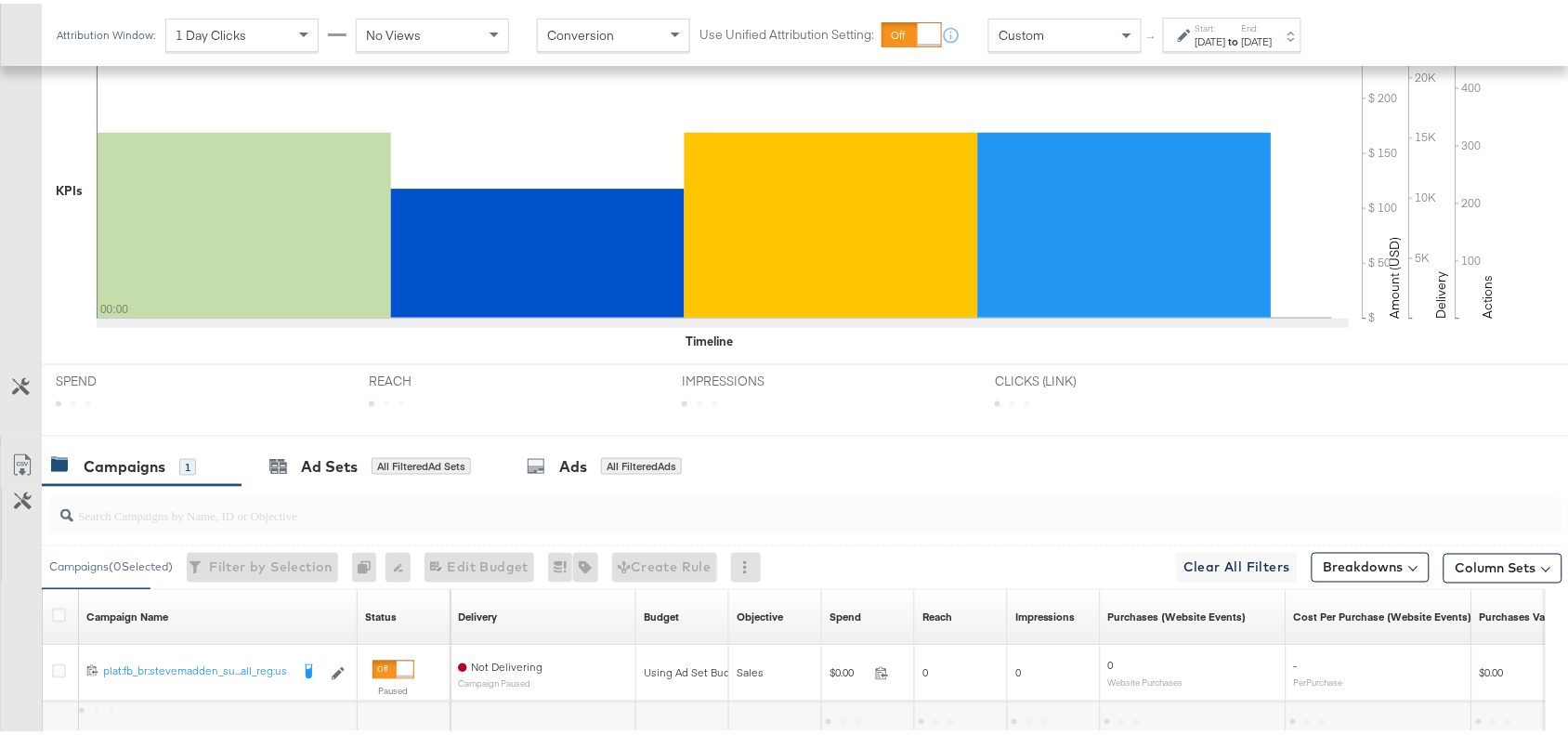
scroll to position [652, 0]
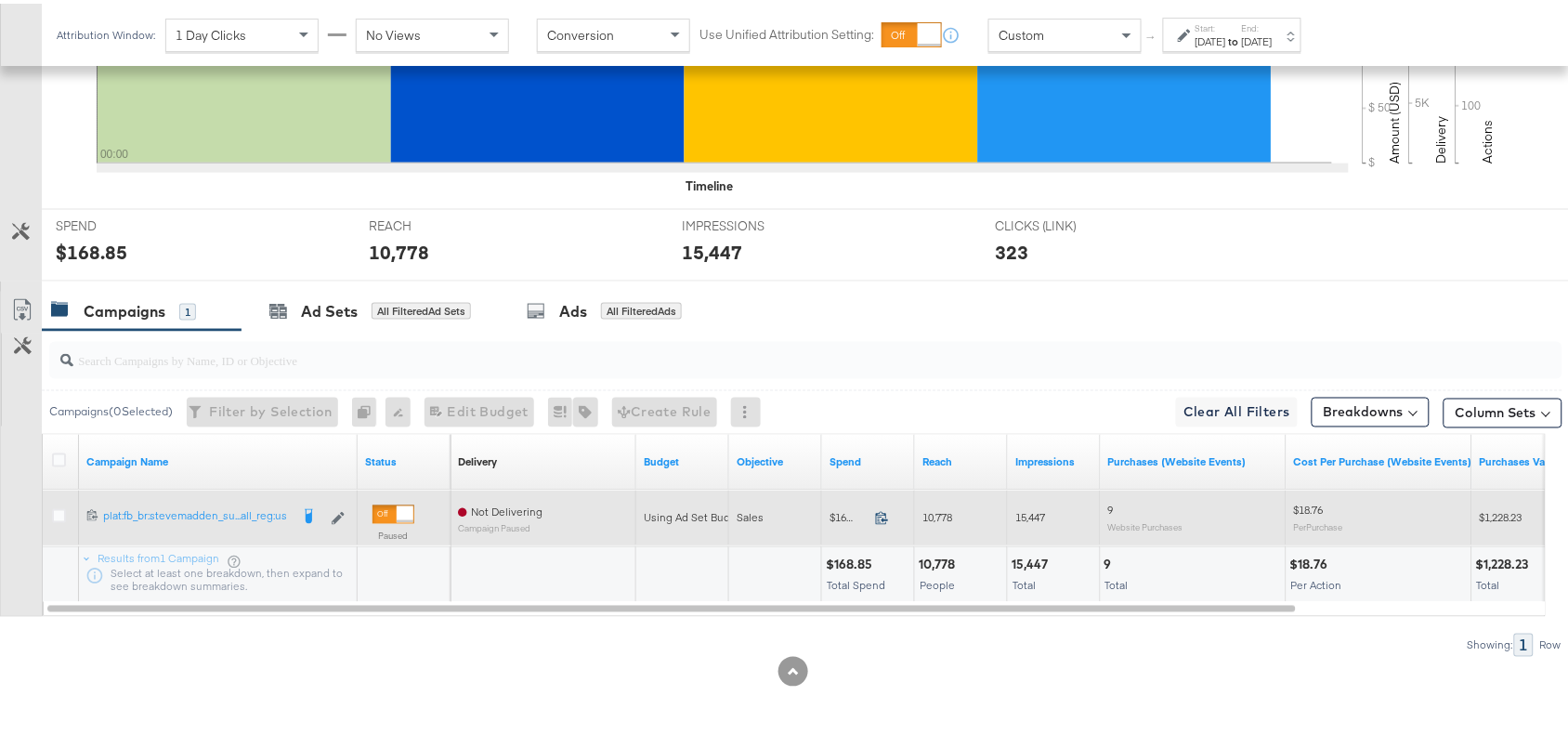
click at [887, 512] on icon at bounding box center [882, 514] width 14 height 14
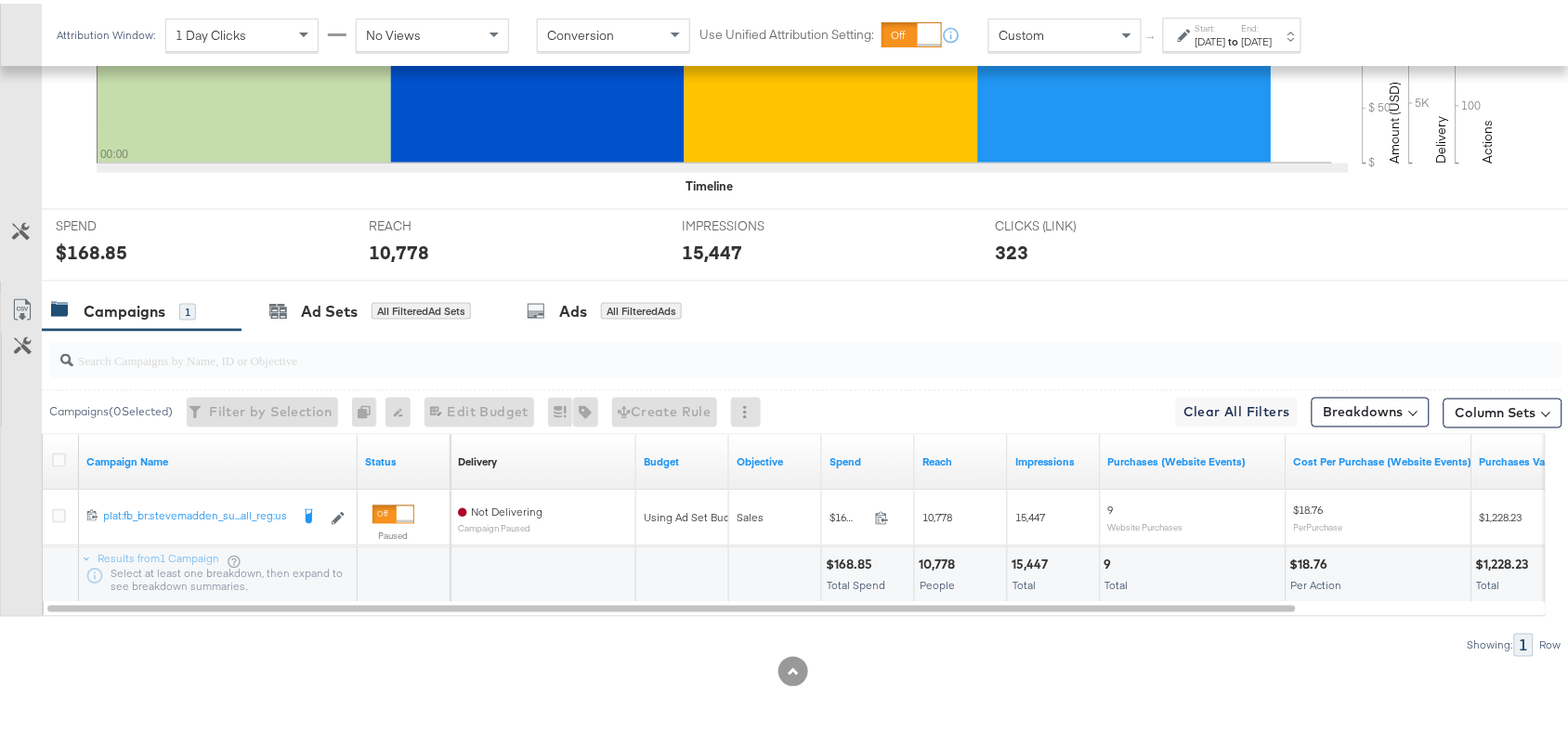
click at [940, 556] on div "10,778" at bounding box center [940, 562] width 42 height 18
click at [1019, 559] on div "15,447" at bounding box center [1033, 562] width 42 height 18
click at [1273, 42] on div "[DATE]" at bounding box center [1257, 38] width 31 height 15
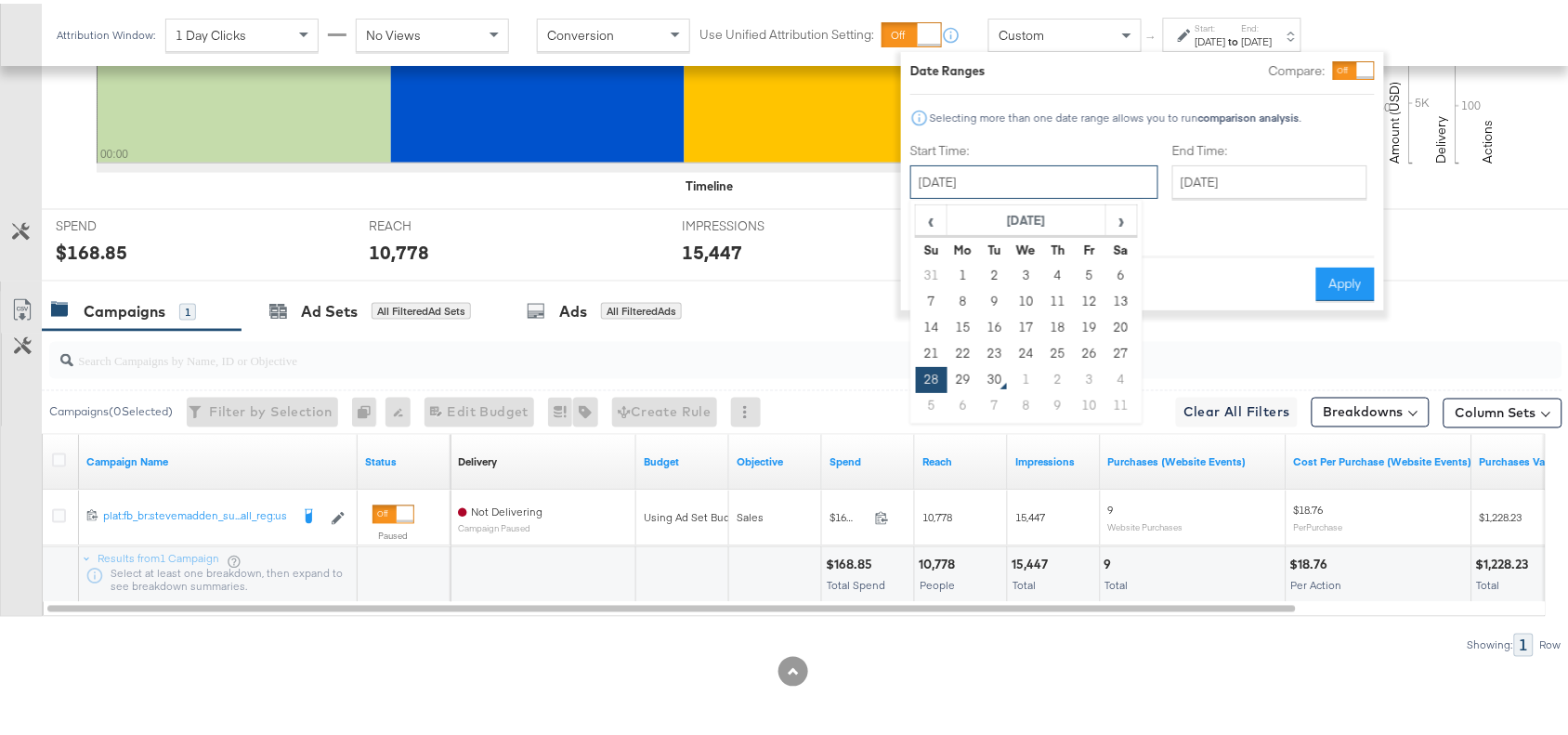
click at [1022, 177] on input "September 28th 2025" at bounding box center [1034, 178] width 248 height 33
click at [957, 368] on td "29" at bounding box center [964, 376] width 32 height 26
type input "September 29th 2025"
click at [1349, 264] on button "Apply" at bounding box center [1345, 280] width 59 height 33
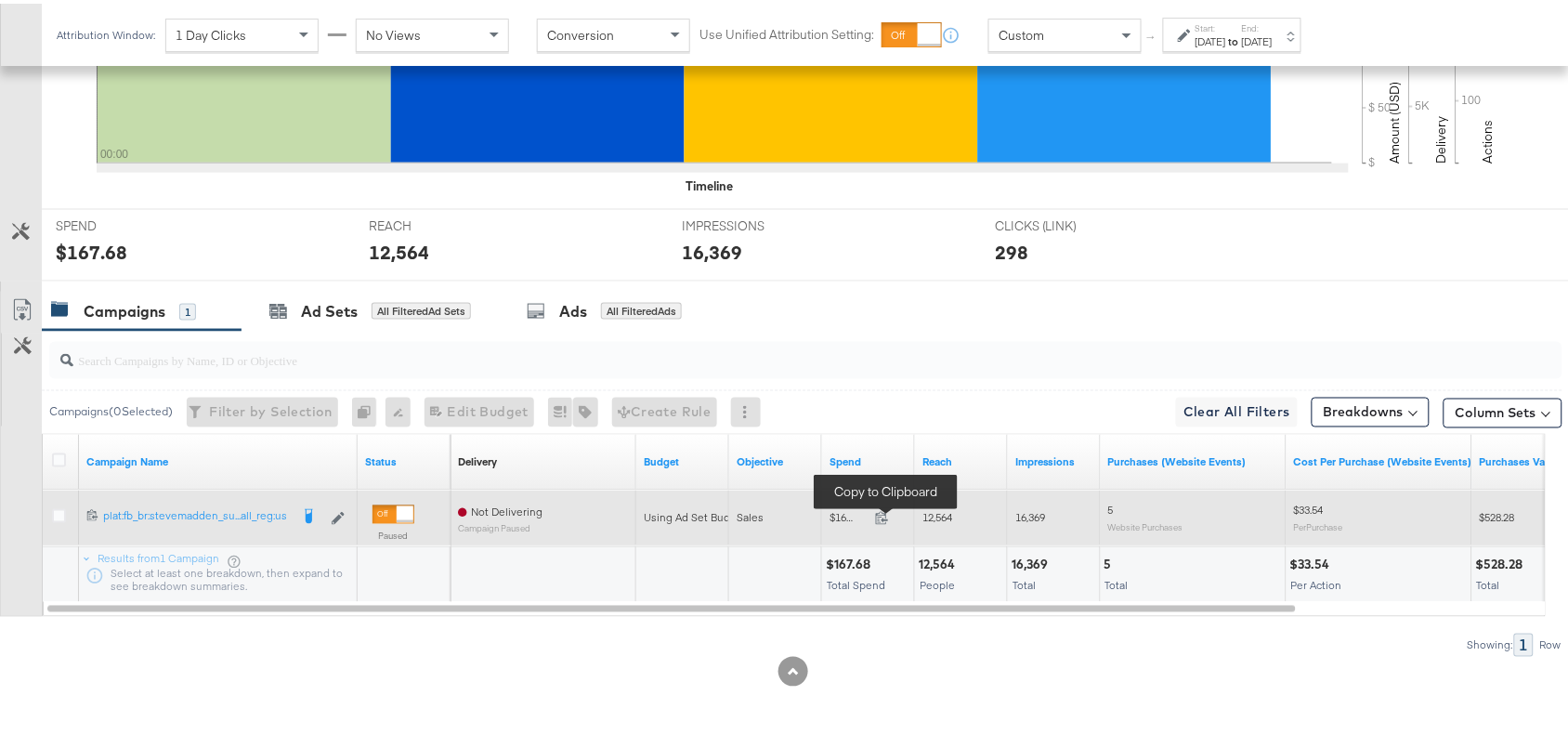
click at [873, 511] on span at bounding box center [888, 517] width 40 height 14
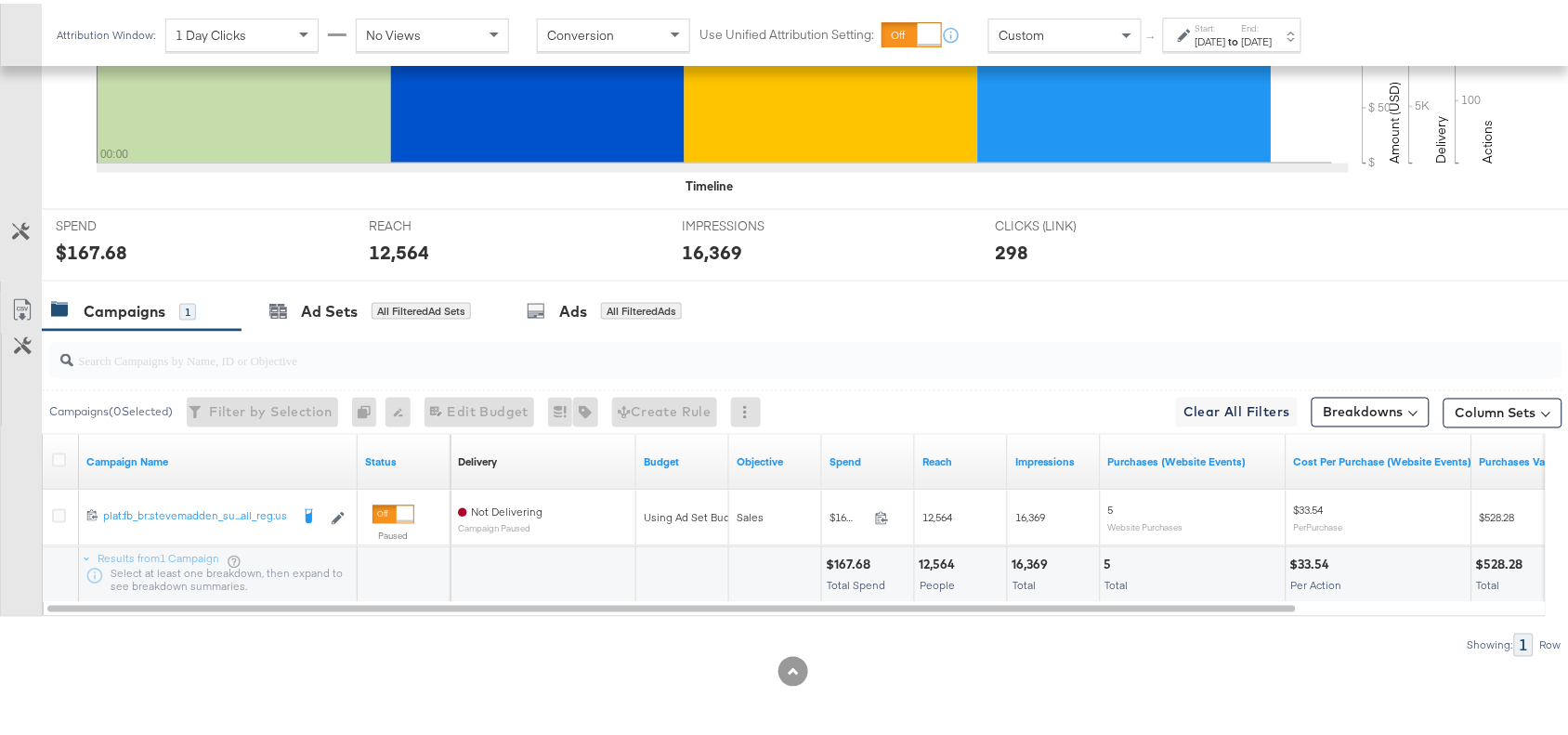
click at [926, 559] on div "12,564" at bounding box center [940, 562] width 42 height 18
click at [1031, 559] on div "16,369" at bounding box center [1033, 562] width 42 height 18
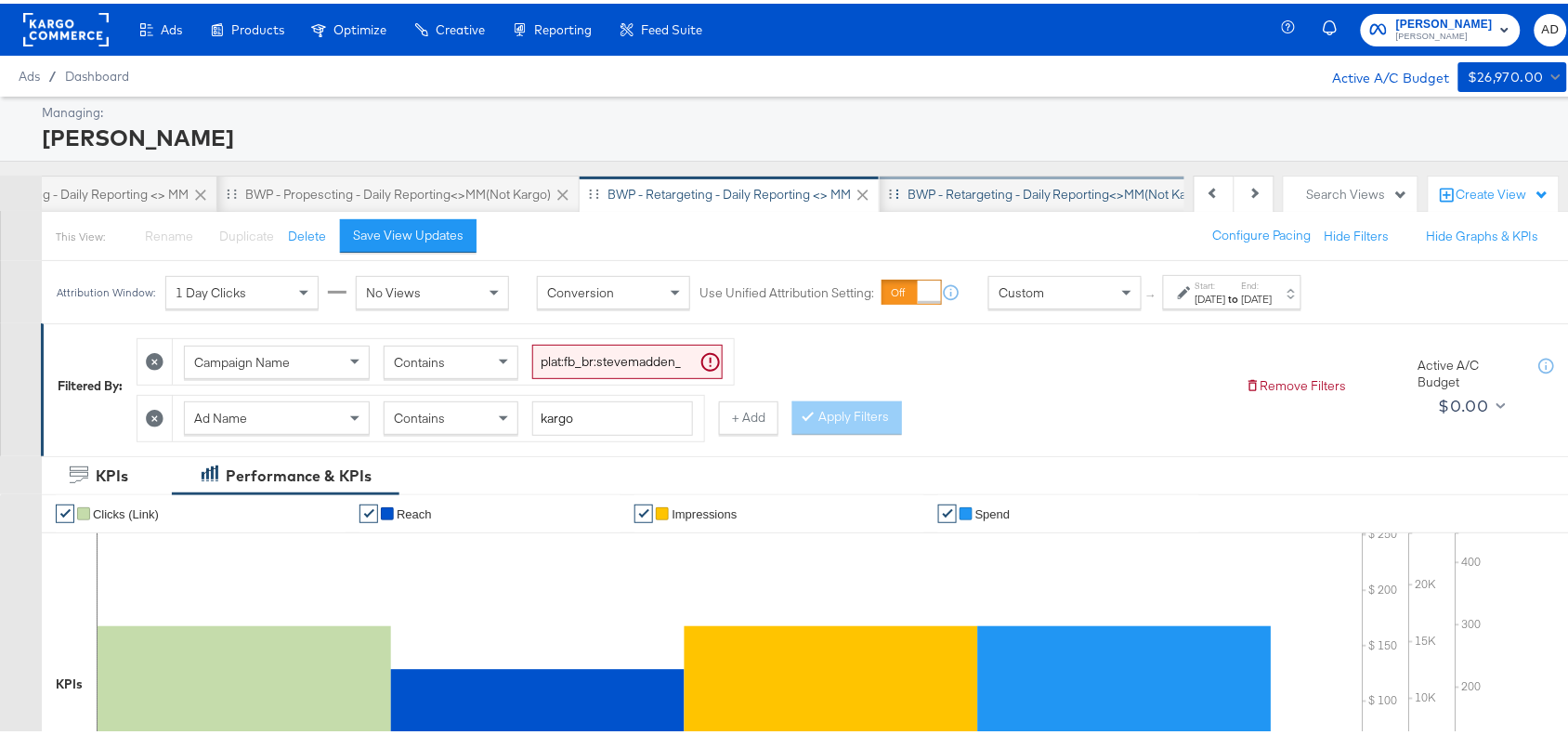
click at [981, 179] on div "BWP - Retargeting - Daily Reporting<>MM(not kargo)" at bounding box center [1060, 190] width 360 height 37
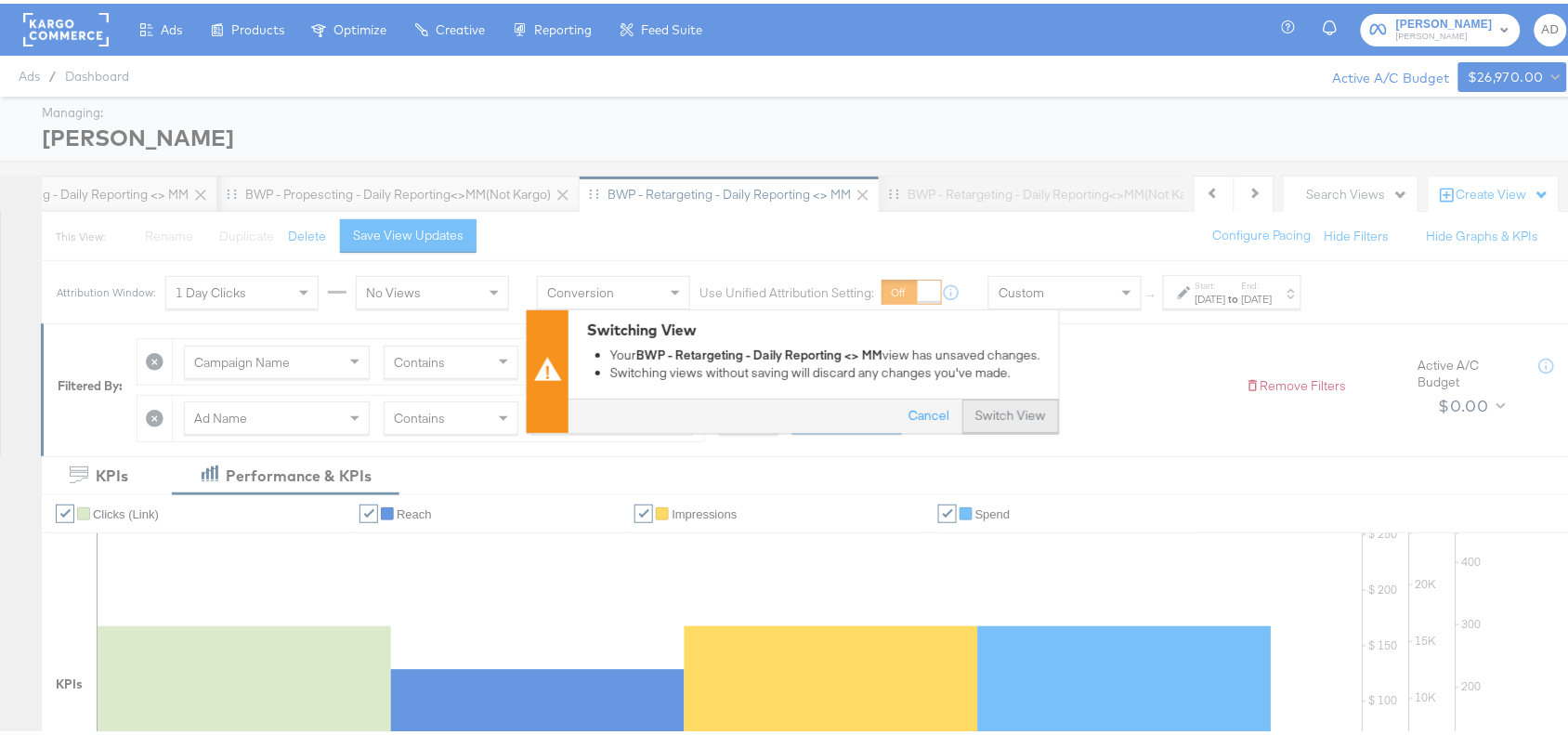
click at [991, 411] on button "Switch View" at bounding box center [1010, 412] width 97 height 33
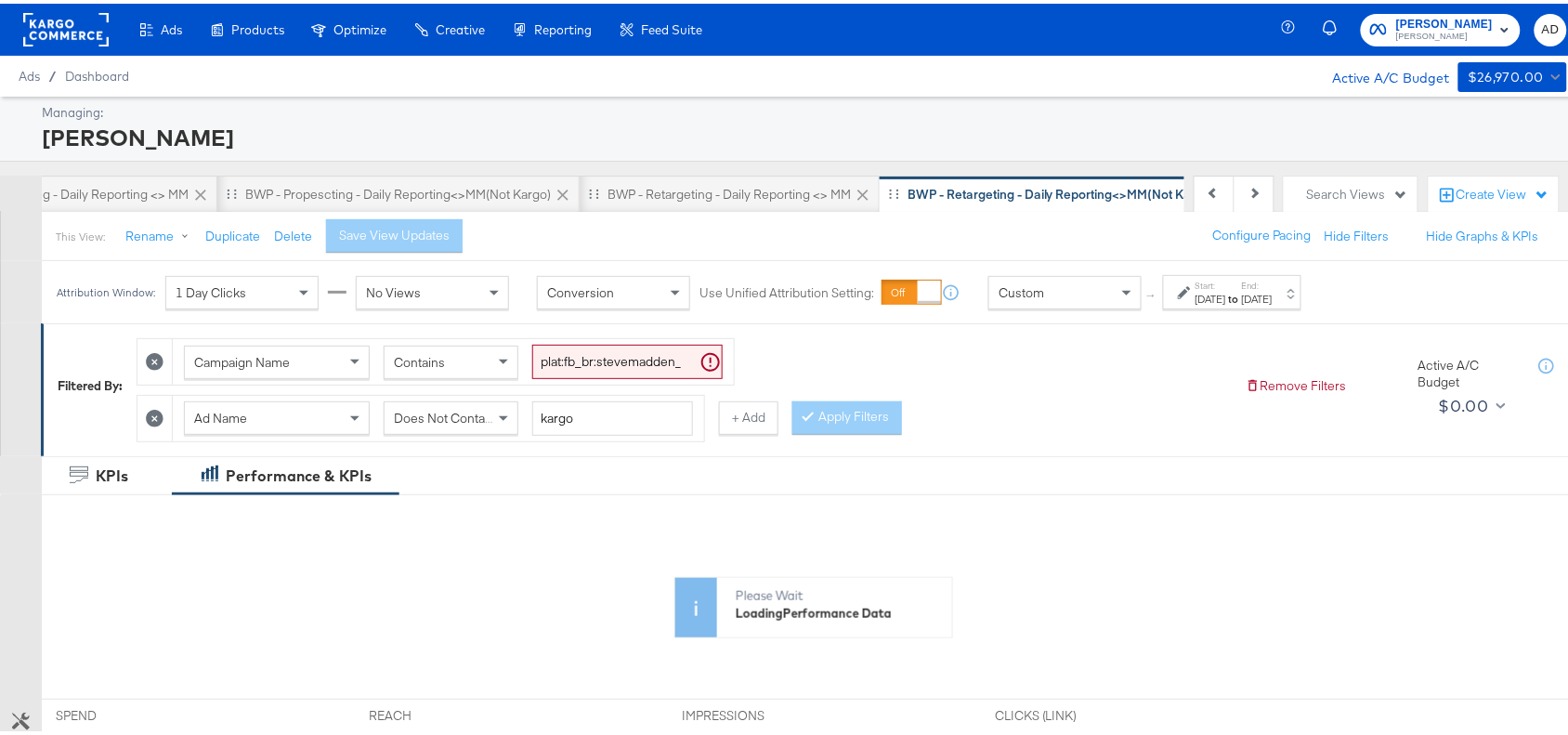
click at [1273, 294] on div "Aug 27th 2025" at bounding box center [1257, 295] width 31 height 15
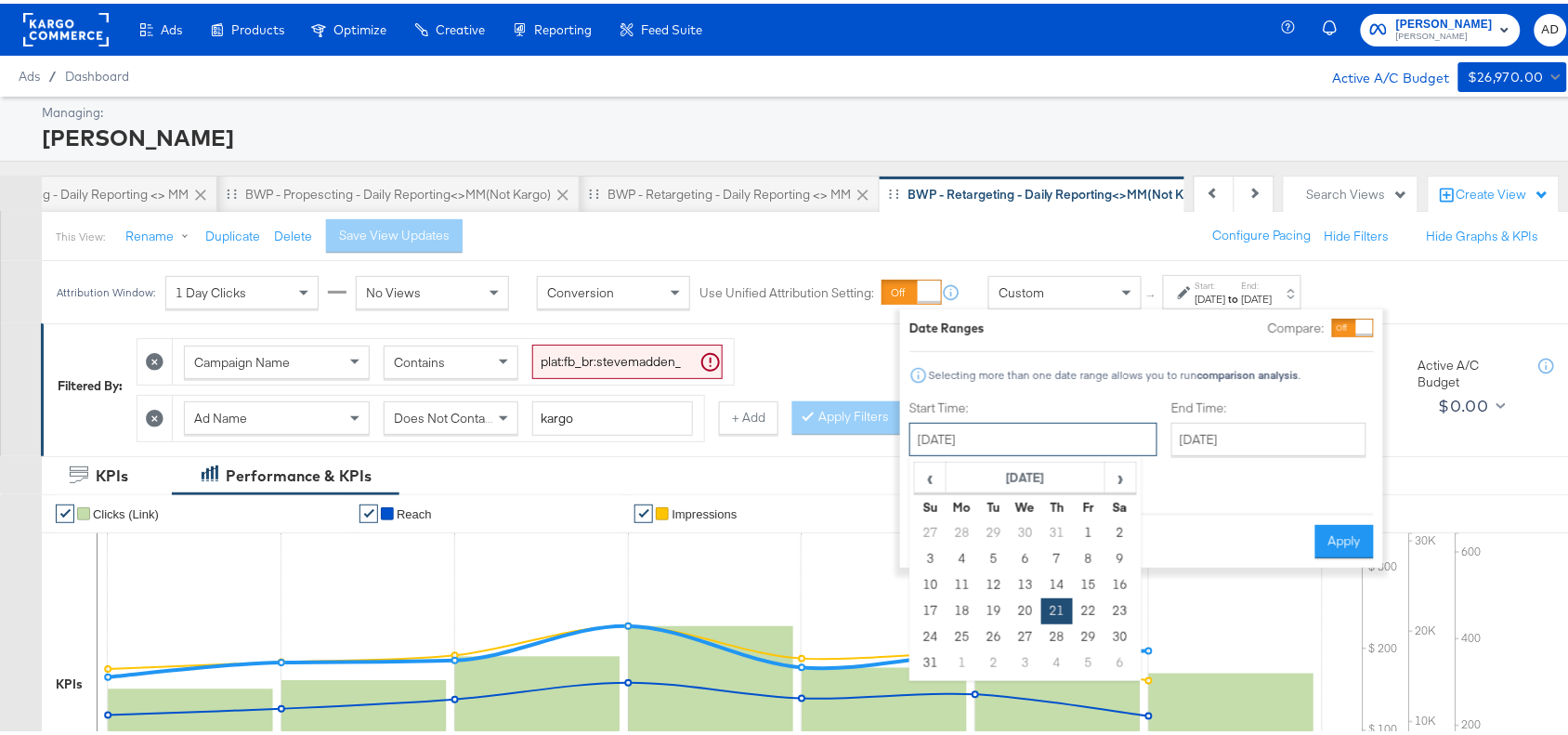
click at [1018, 424] on input "August 21st 2025" at bounding box center [1033, 435] width 248 height 33
click at [1130, 480] on span "›" at bounding box center [1120, 474] width 29 height 28
click at [925, 636] on td "28" at bounding box center [931, 634] width 32 height 26
type input "September 28th 2025"
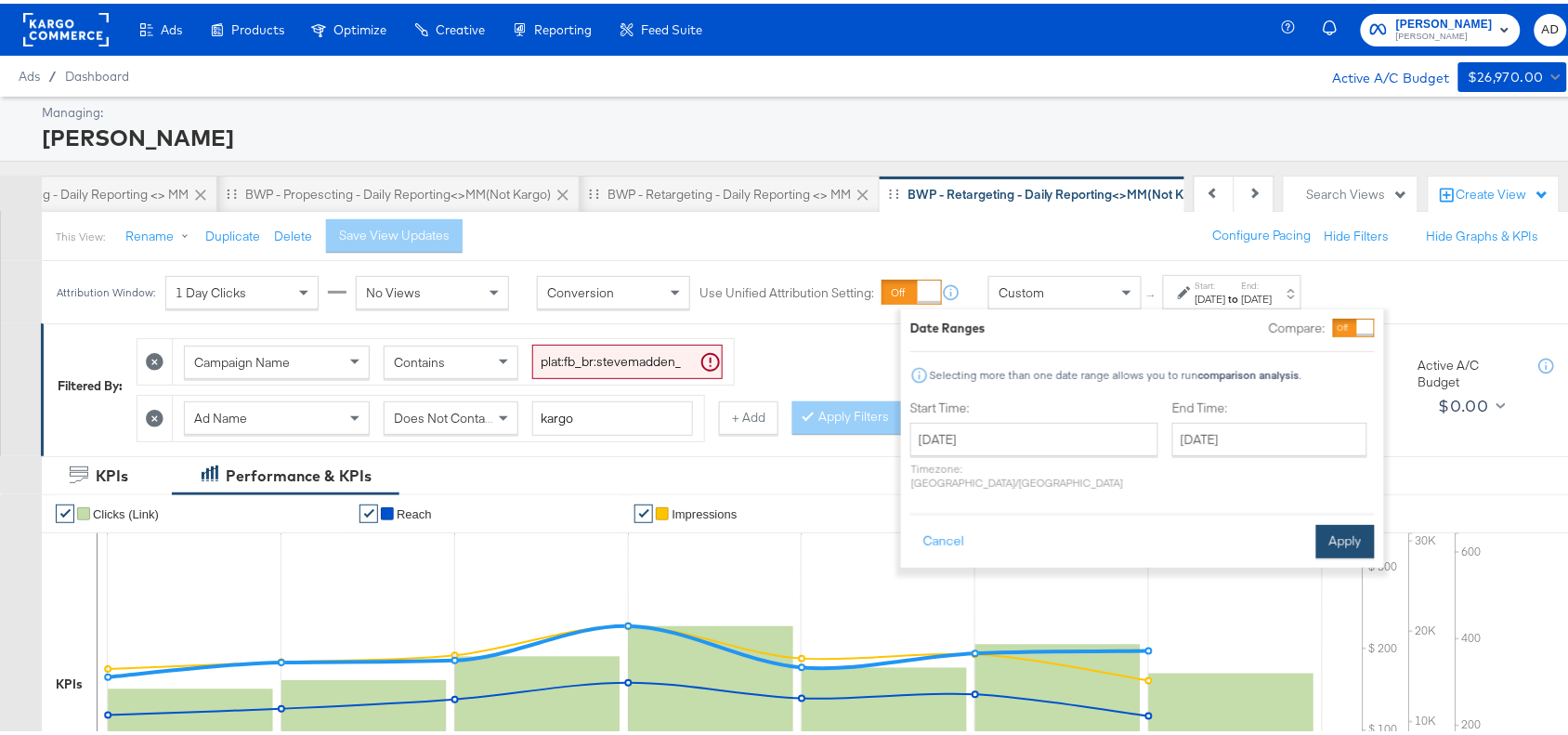
click at [1344, 521] on button "Apply" at bounding box center [1345, 537] width 59 height 33
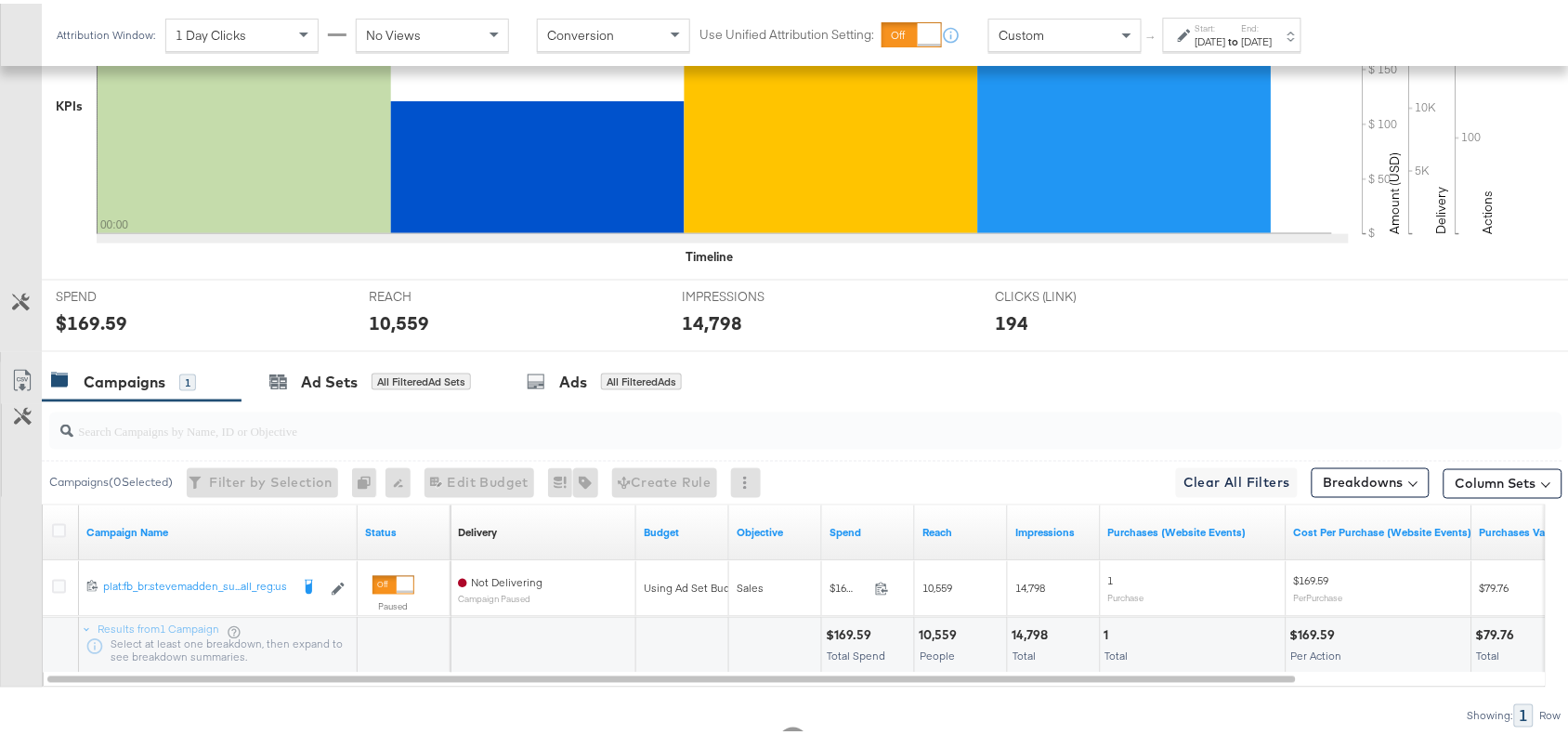
scroll to position [652, 0]
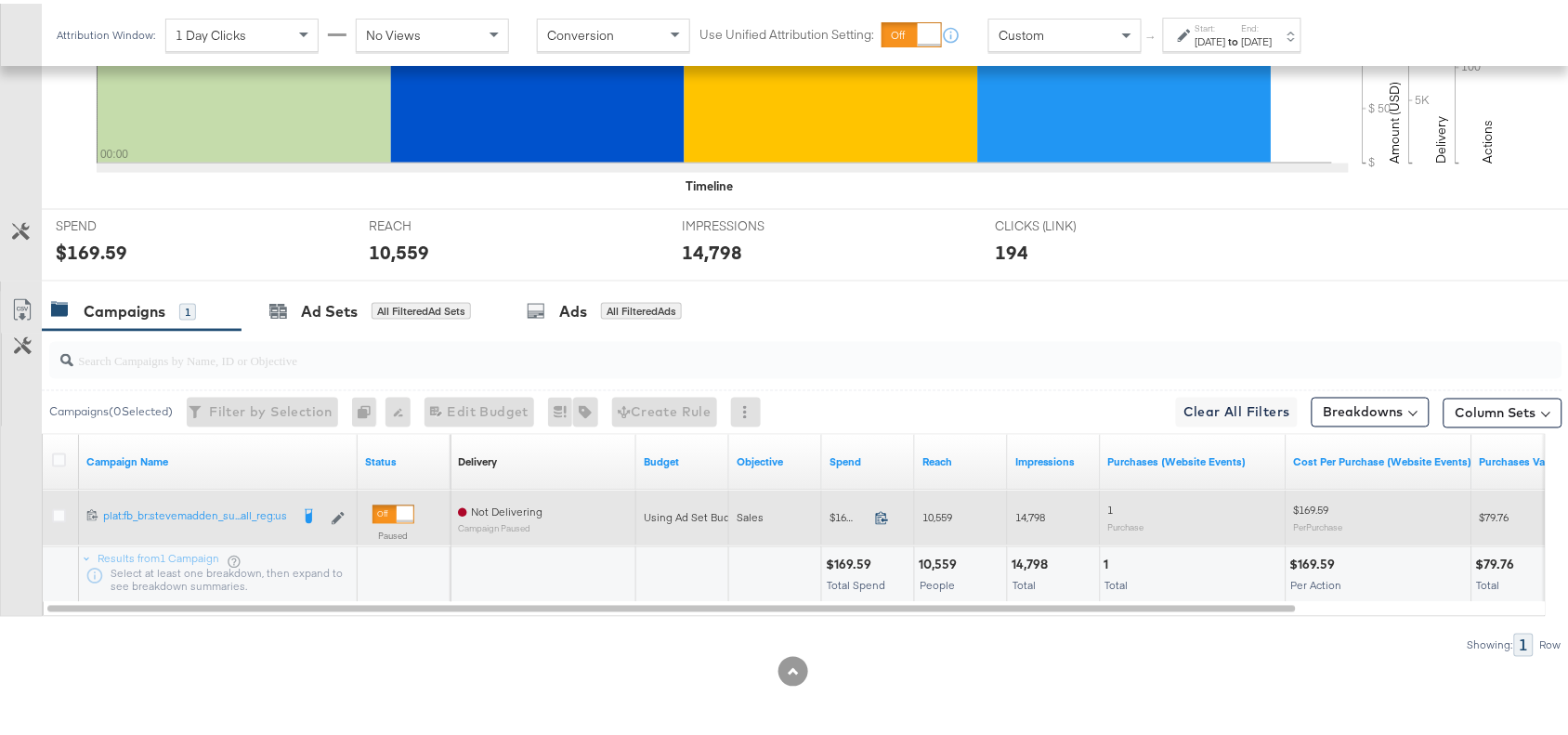
click at [881, 517] on icon at bounding box center [882, 514] width 14 height 14
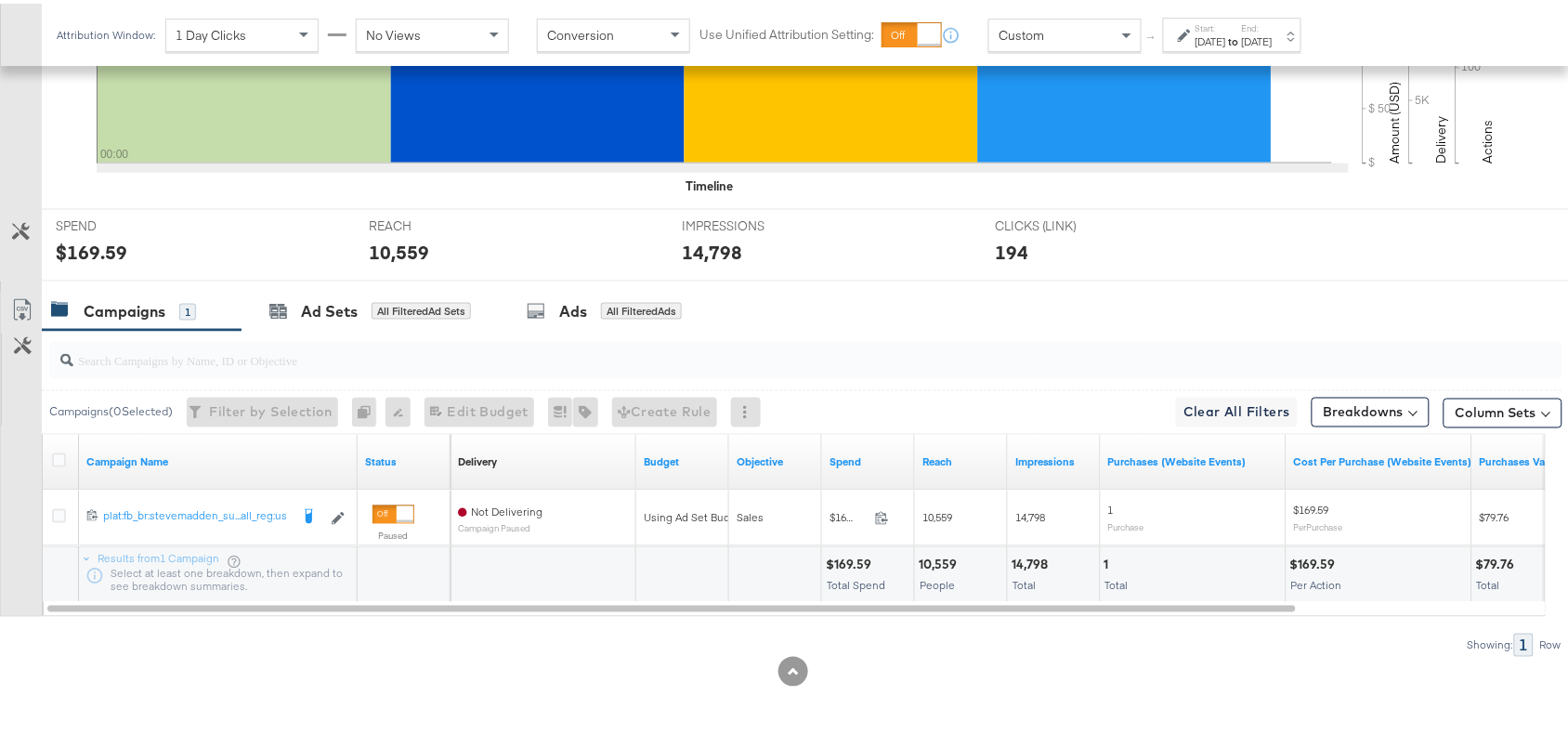
click at [1027, 555] on div "14,798" at bounding box center [1033, 562] width 42 height 18
click at [955, 565] on div "10,559" at bounding box center [941, 562] width 44 height 18
click at [939, 560] on div "10,559" at bounding box center [941, 562] width 44 height 18
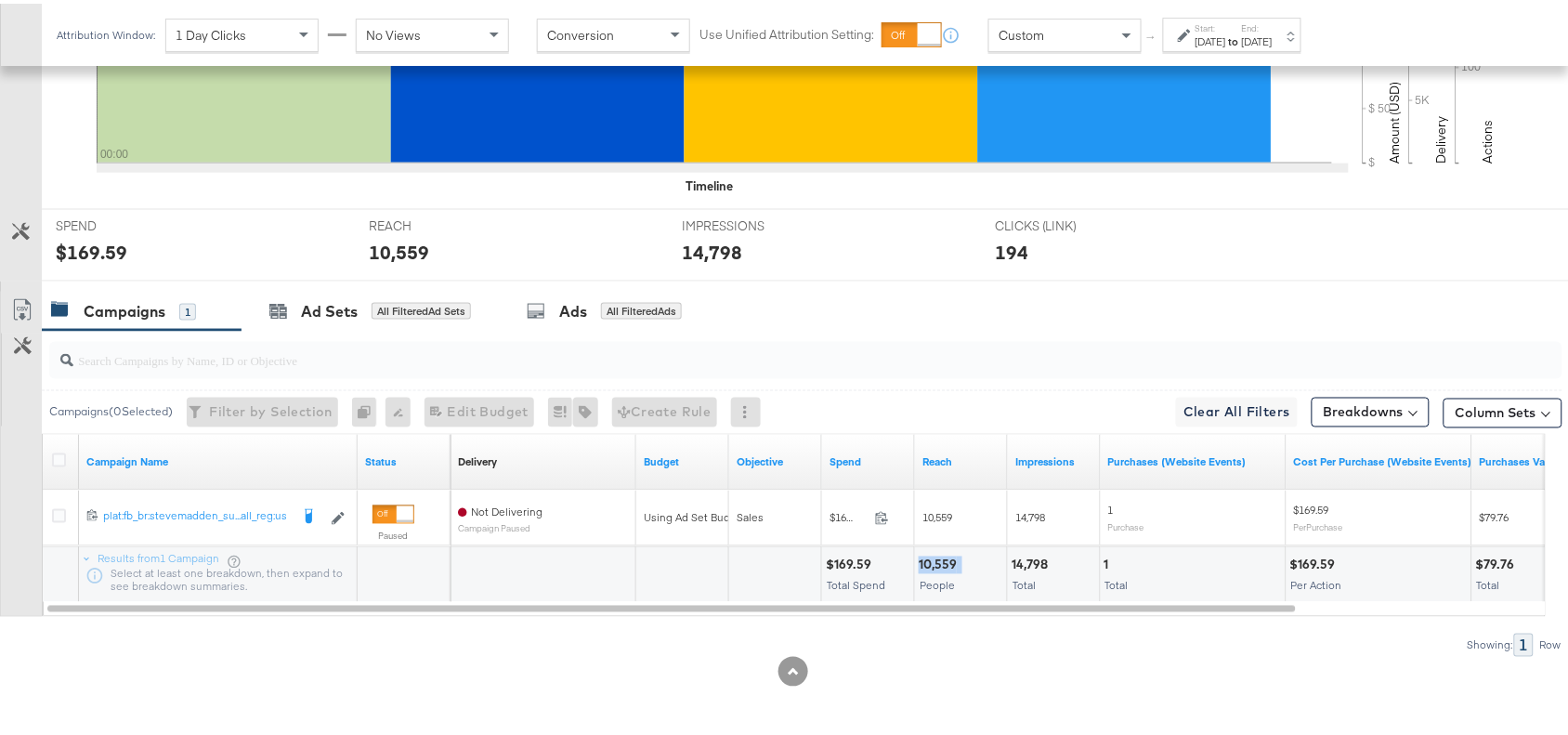
click at [939, 560] on div "10,559" at bounding box center [941, 562] width 44 height 18
click at [1226, 38] on div "Sep 28th 2025" at bounding box center [1211, 38] width 31 height 15
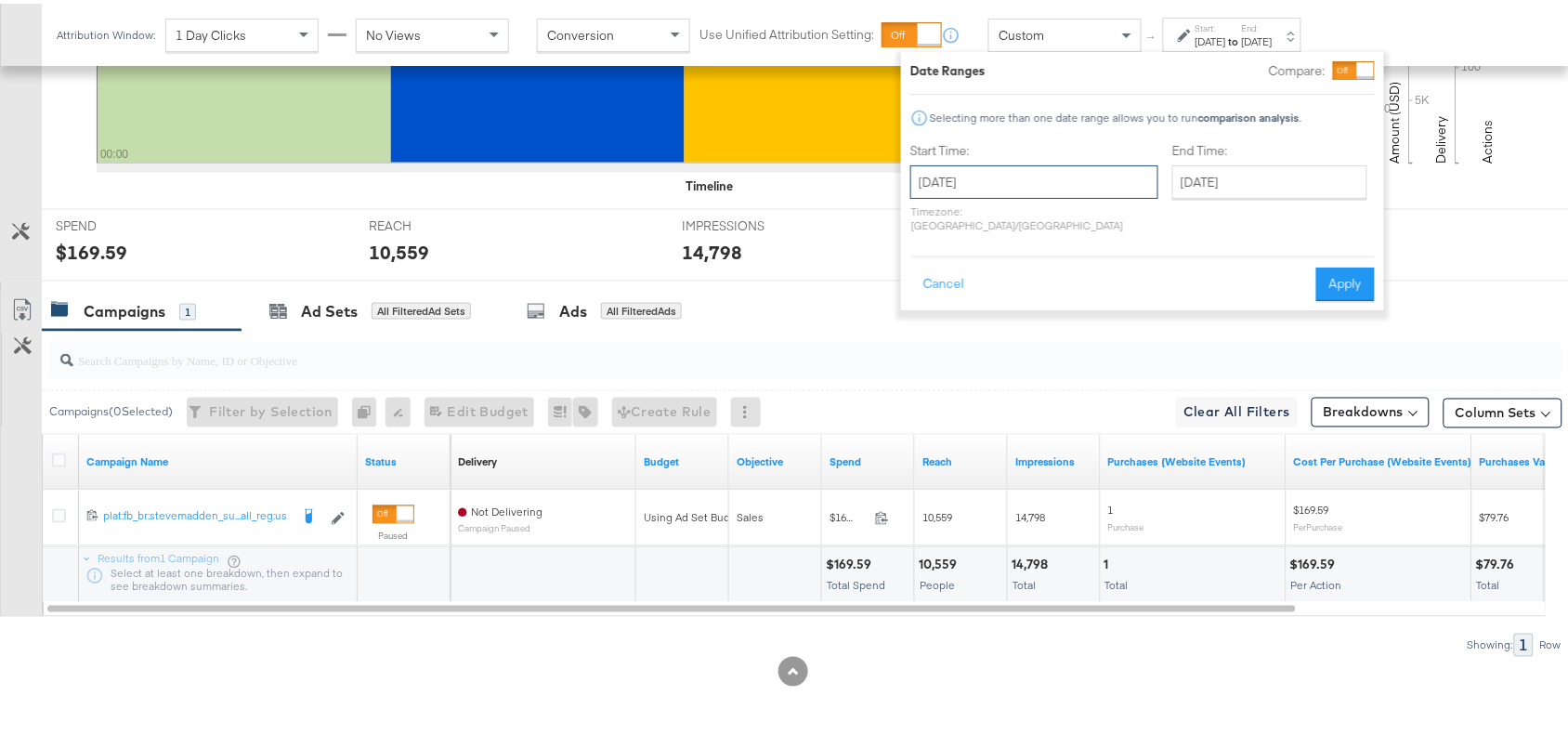
click at [1018, 178] on input "September 28th 2025" at bounding box center [1034, 178] width 248 height 33
click at [953, 377] on td "29" at bounding box center [964, 376] width 32 height 26
type input "[DATE]"
click at [1347, 264] on button "Apply" at bounding box center [1345, 280] width 59 height 33
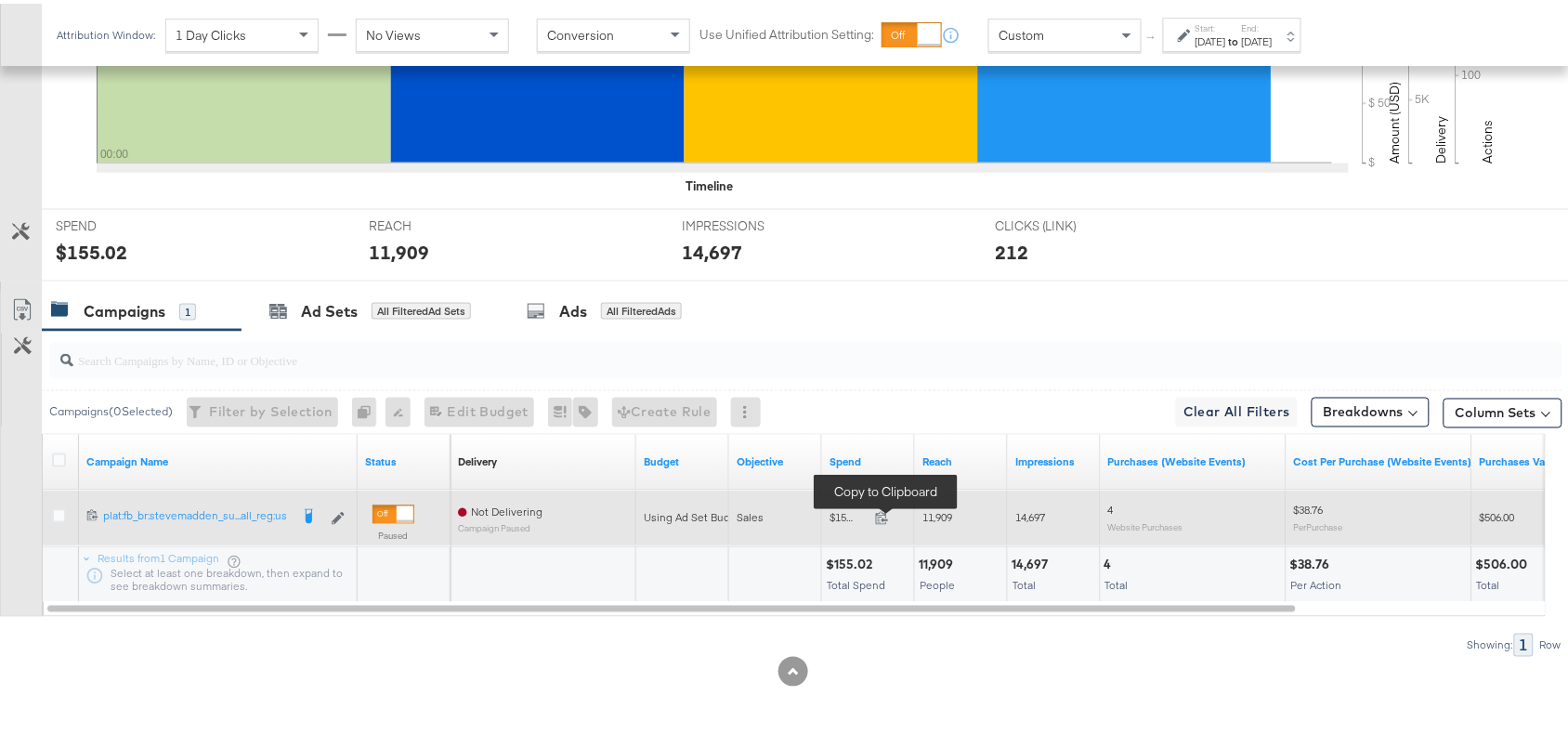
click at [887, 523] on span at bounding box center [888, 517] width 40 height 14
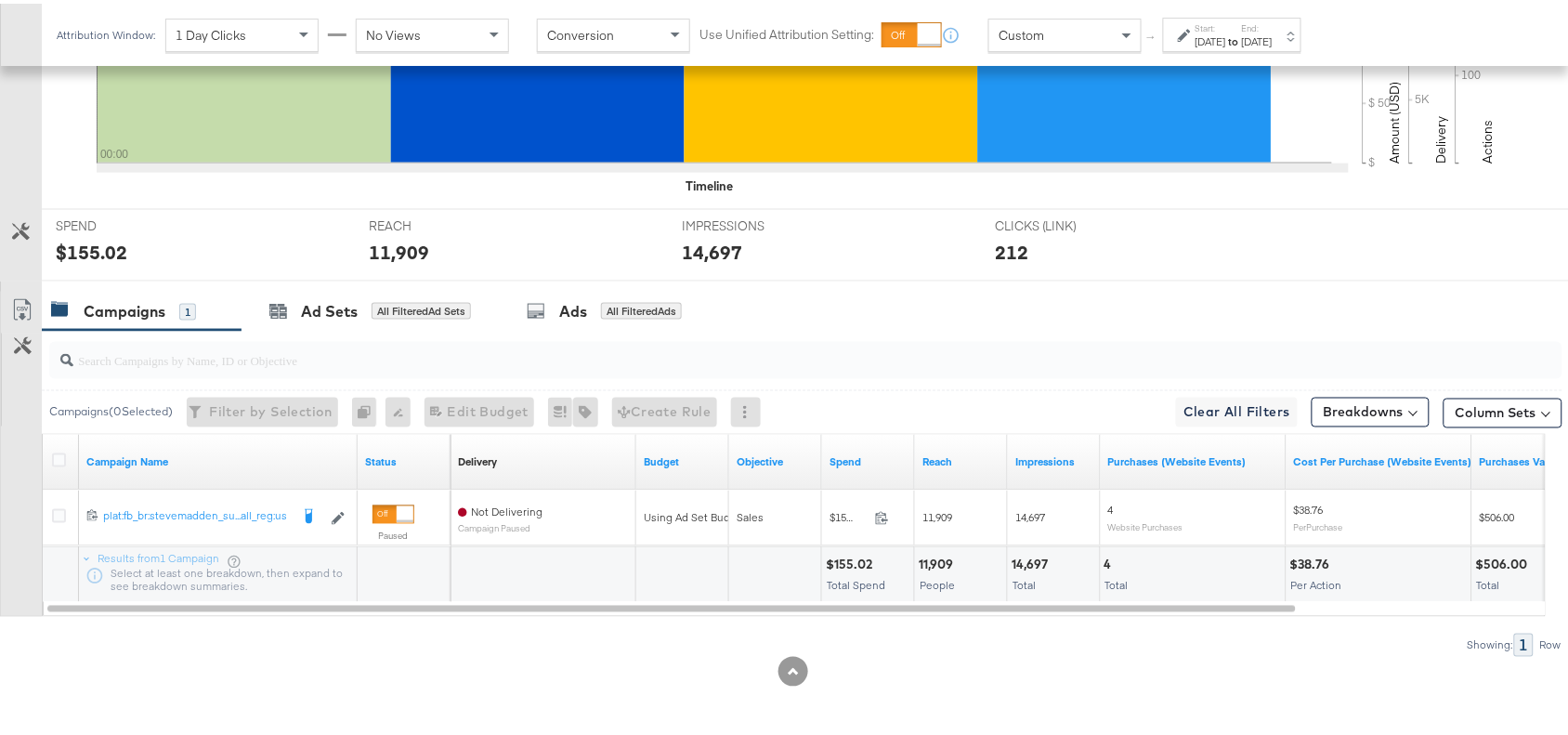
click at [930, 554] on div "11,909" at bounding box center [939, 562] width 40 height 18
click at [1031, 563] on div "14,697" at bounding box center [1033, 562] width 42 height 18
click at [931, 358] on input "search" at bounding box center [749, 349] width 1352 height 36
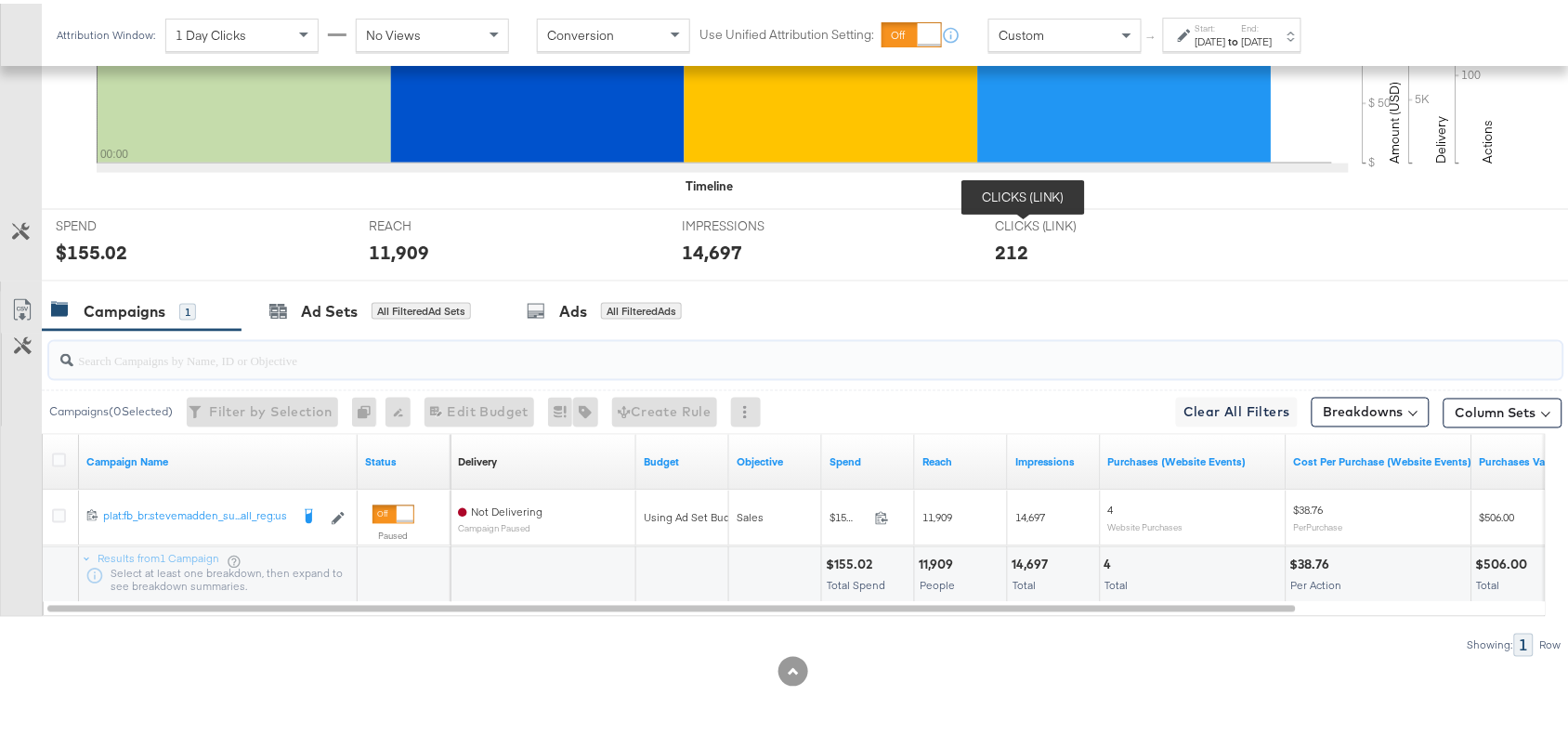
scroll to position [0, 0]
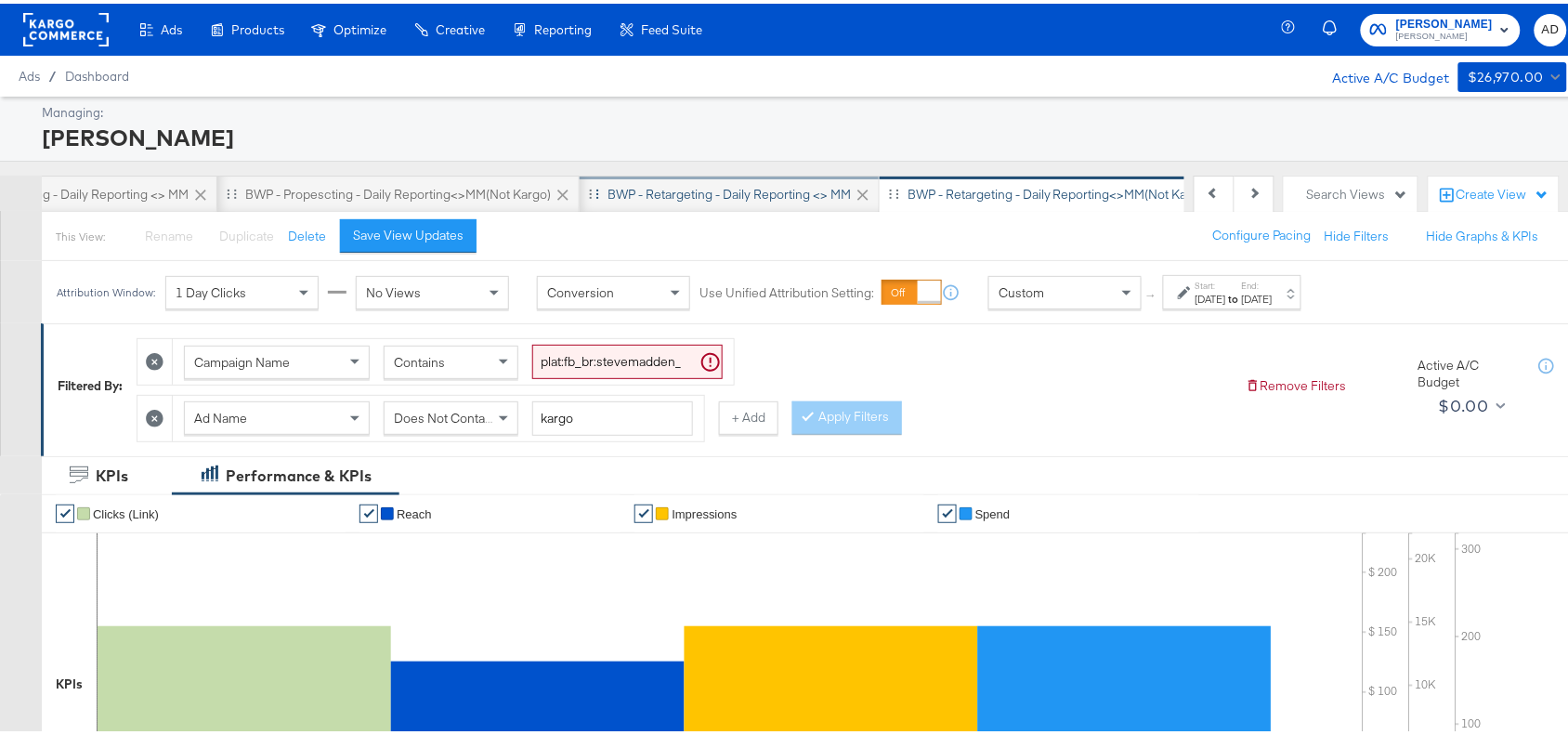
click at [777, 204] on div "BWP - Retargeting - Daily Reporting <> MM" at bounding box center [730, 190] width 300 height 37
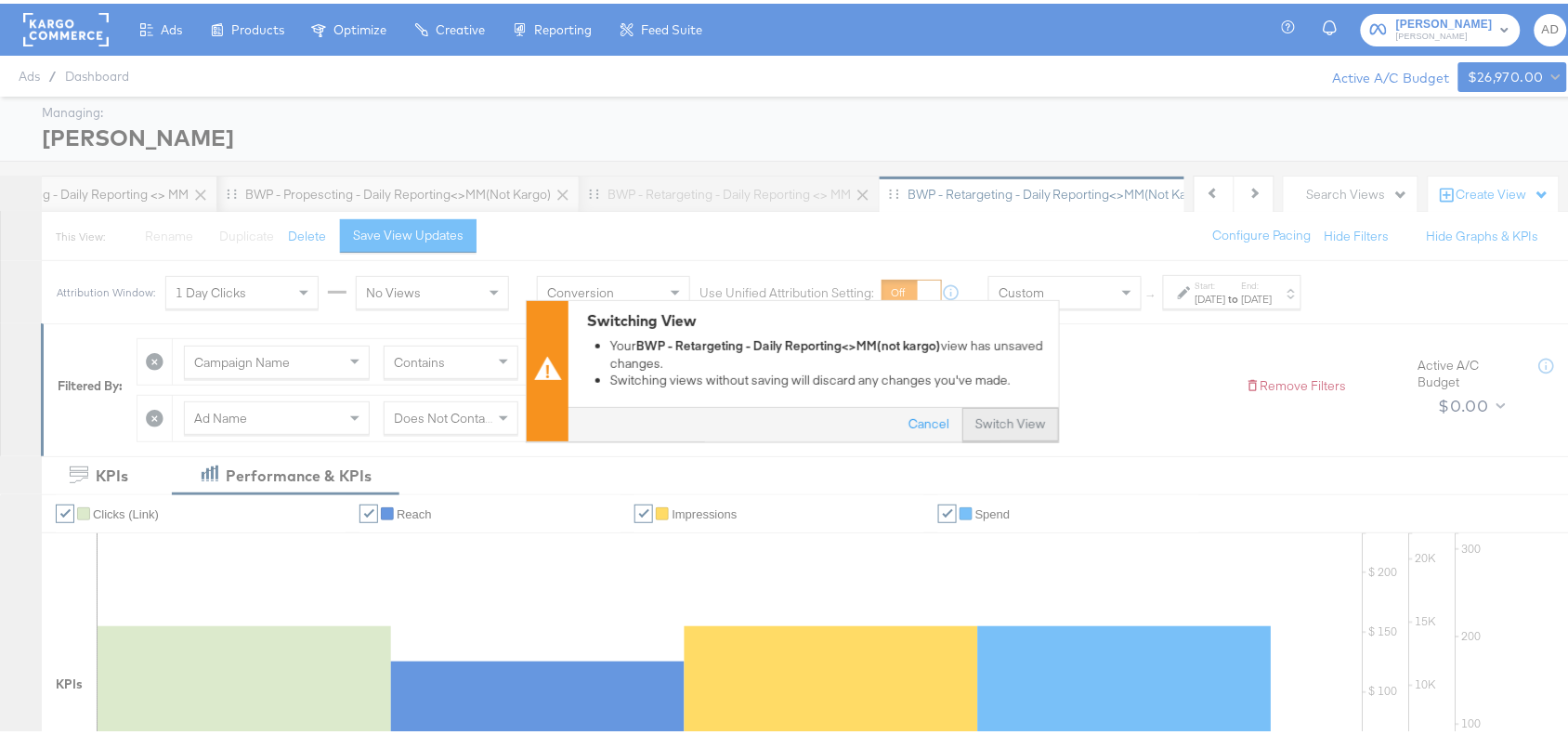
click at [1003, 425] on button "Switch View" at bounding box center [1010, 421] width 97 height 33
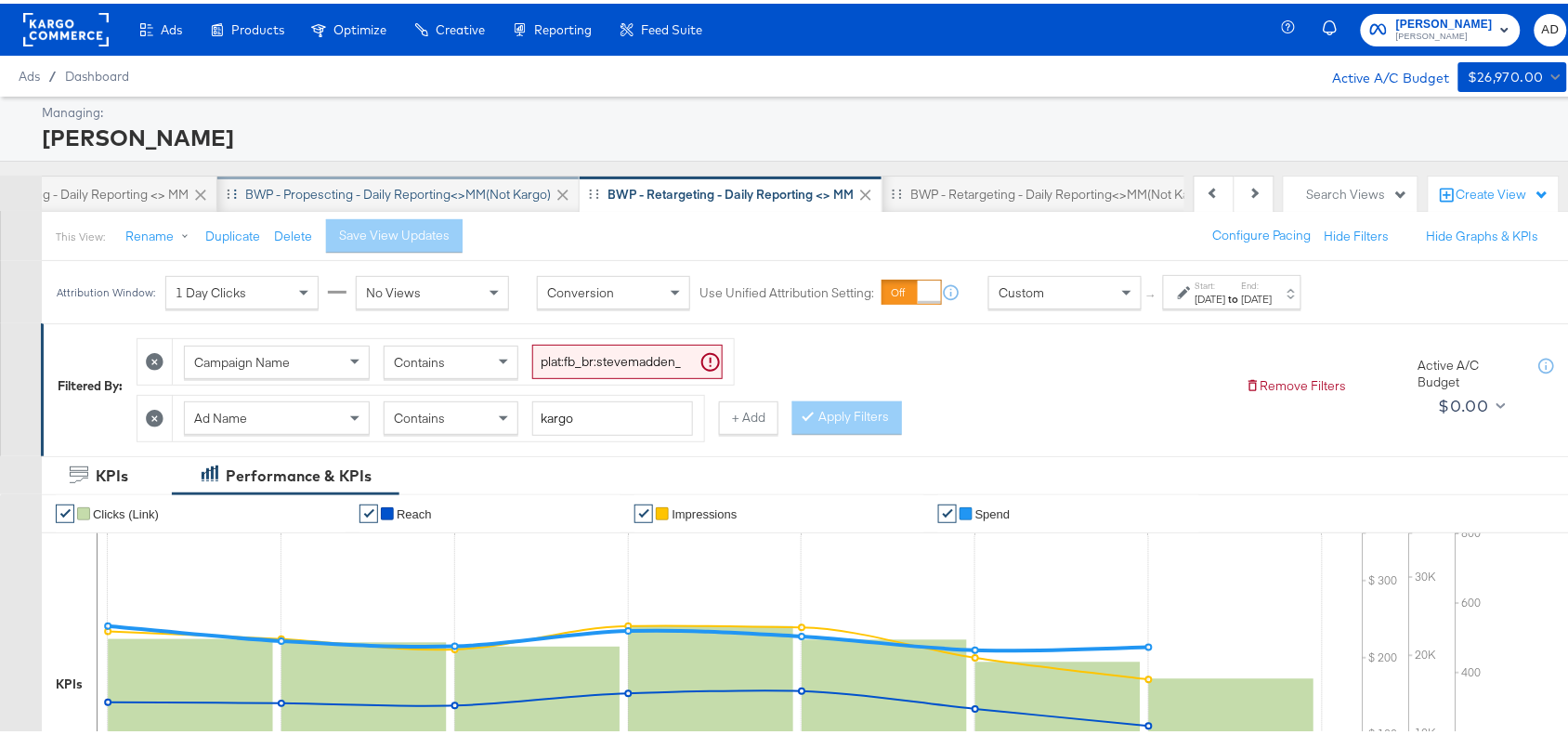
click at [451, 189] on div "BWP - Propescting - Daily Reporting<>MM(not kargo)" at bounding box center [398, 191] width 306 height 18
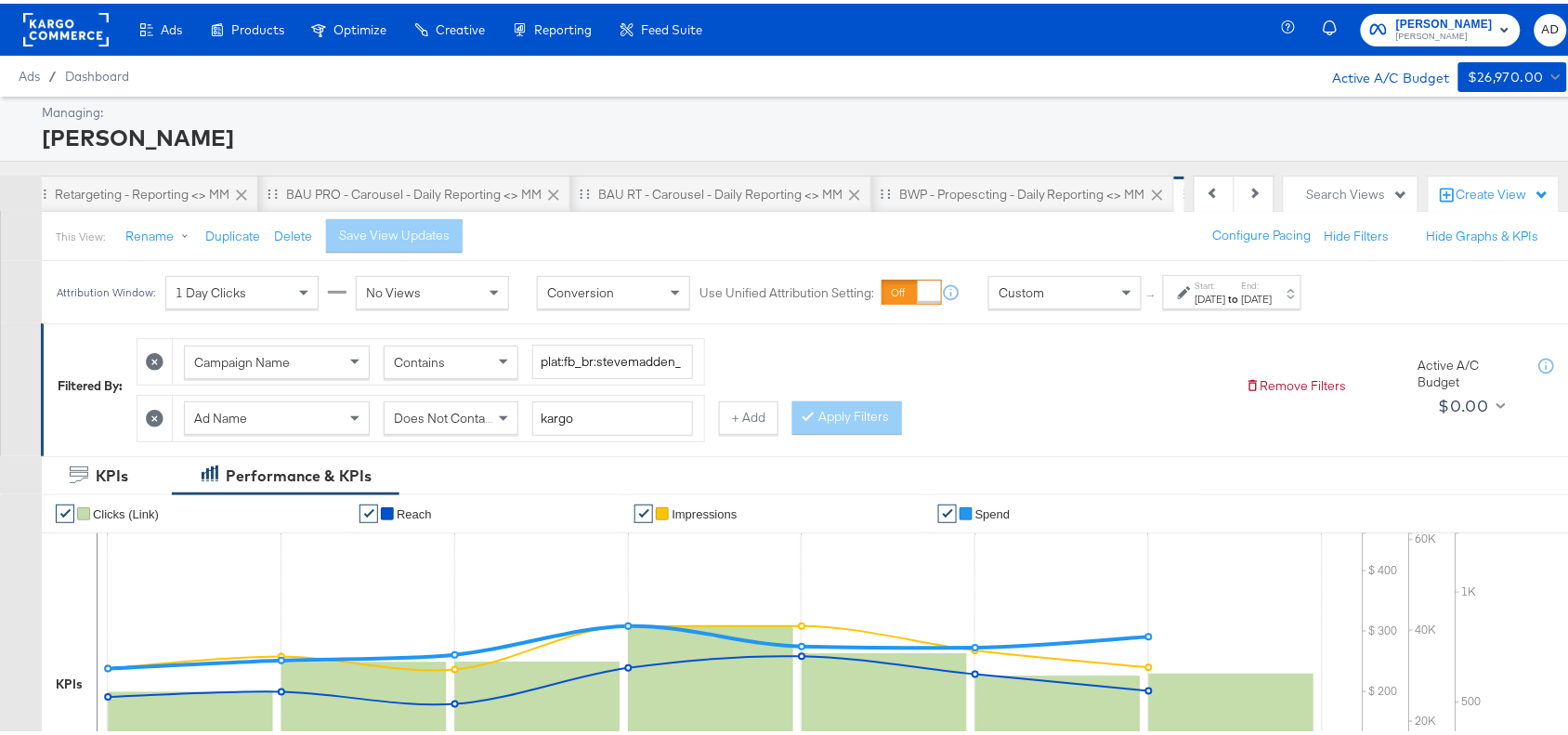
scroll to position [0, 373]
click at [938, 198] on div "BWP - Propescting - Daily Reporting <> MM" at bounding box center [1023, 191] width 246 height 18
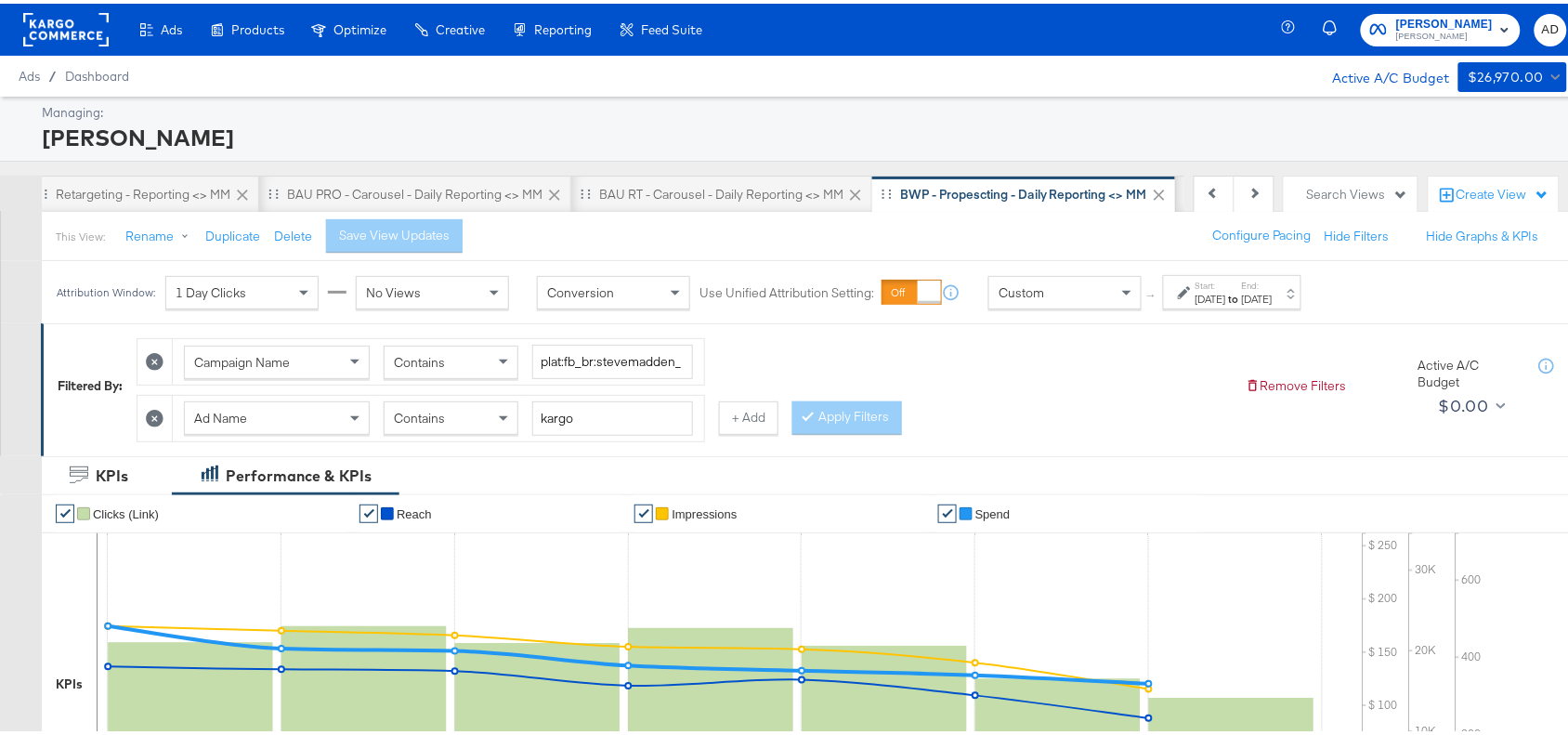
scroll to position [1, 0]
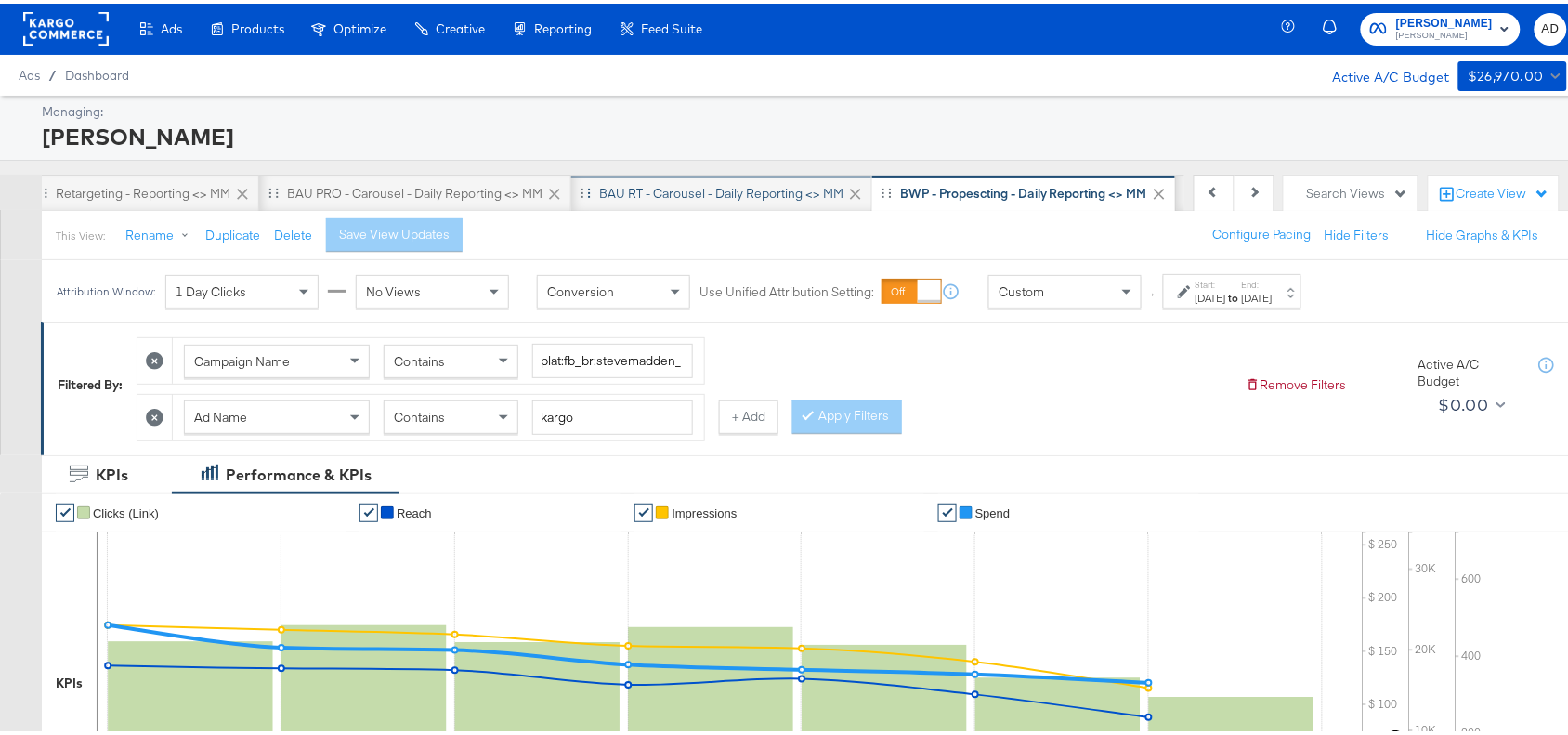
click at [697, 191] on div "BAU RT - Carousel - Daily Reporting <> MM" at bounding box center [721, 190] width 244 height 18
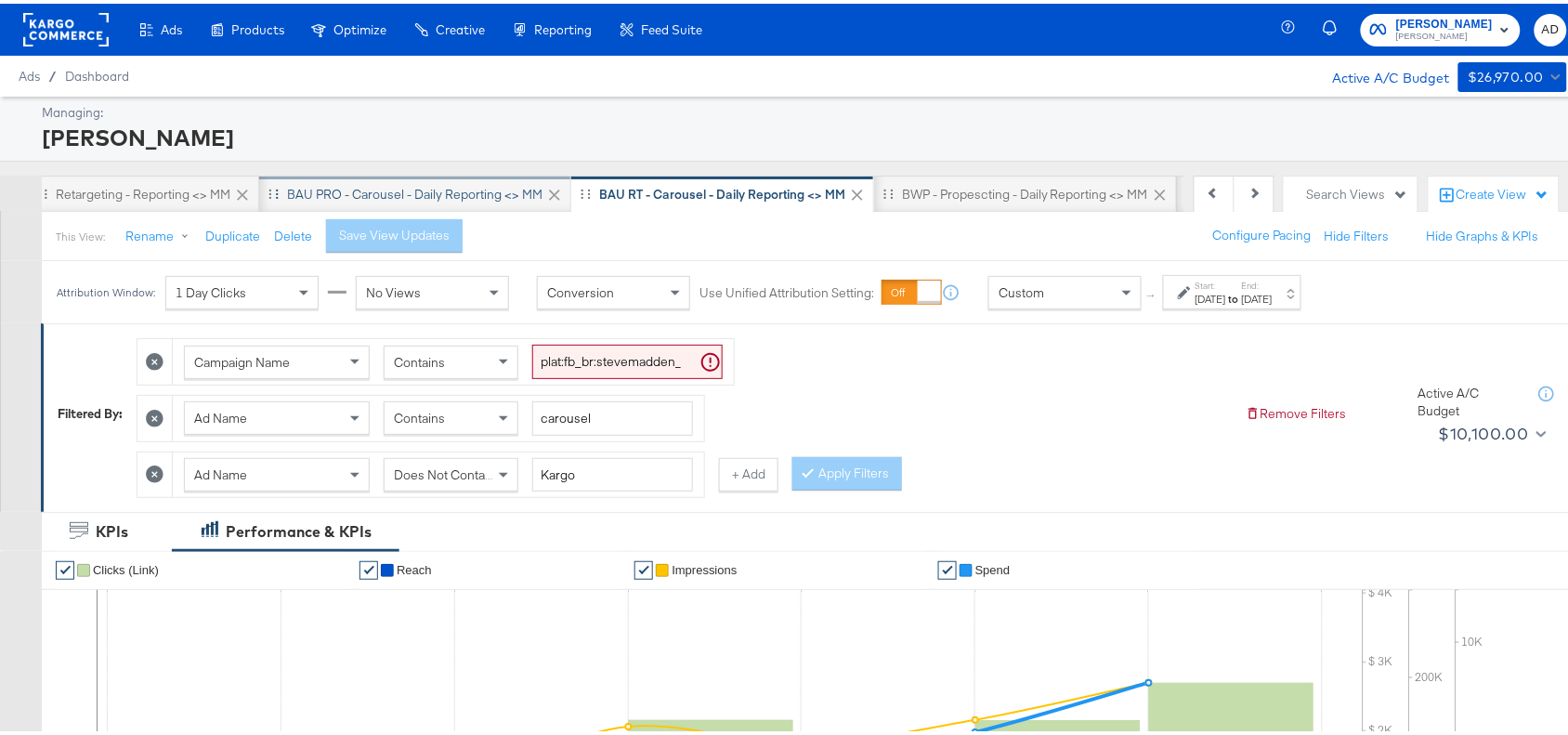
click at [474, 195] on div "BAU PRO - Carousel - Daily Reporting <> MM" at bounding box center [414, 191] width 255 height 18
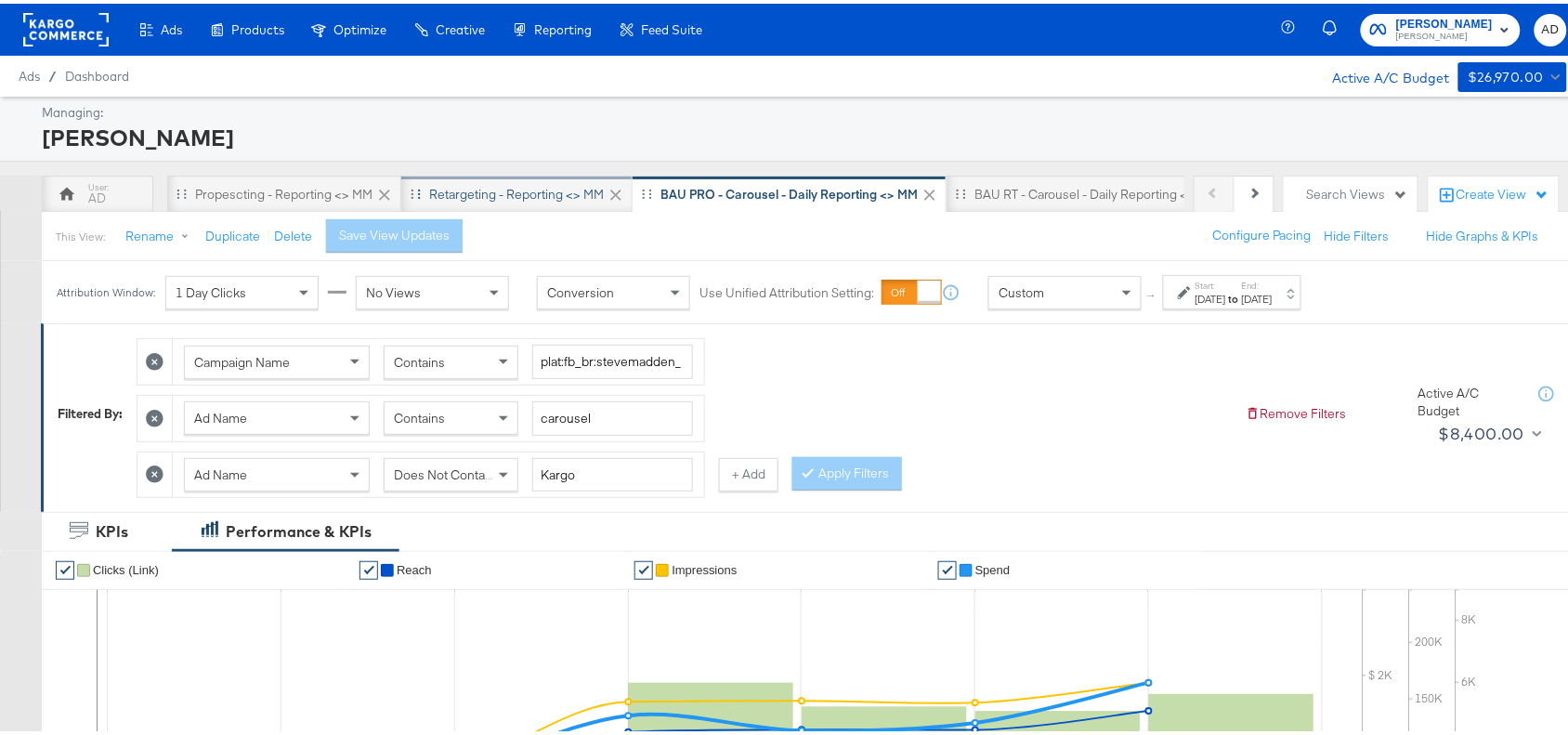
click at [551, 197] on div "Retargeting - Reporting <> MM" at bounding box center [516, 191] width 175 height 18
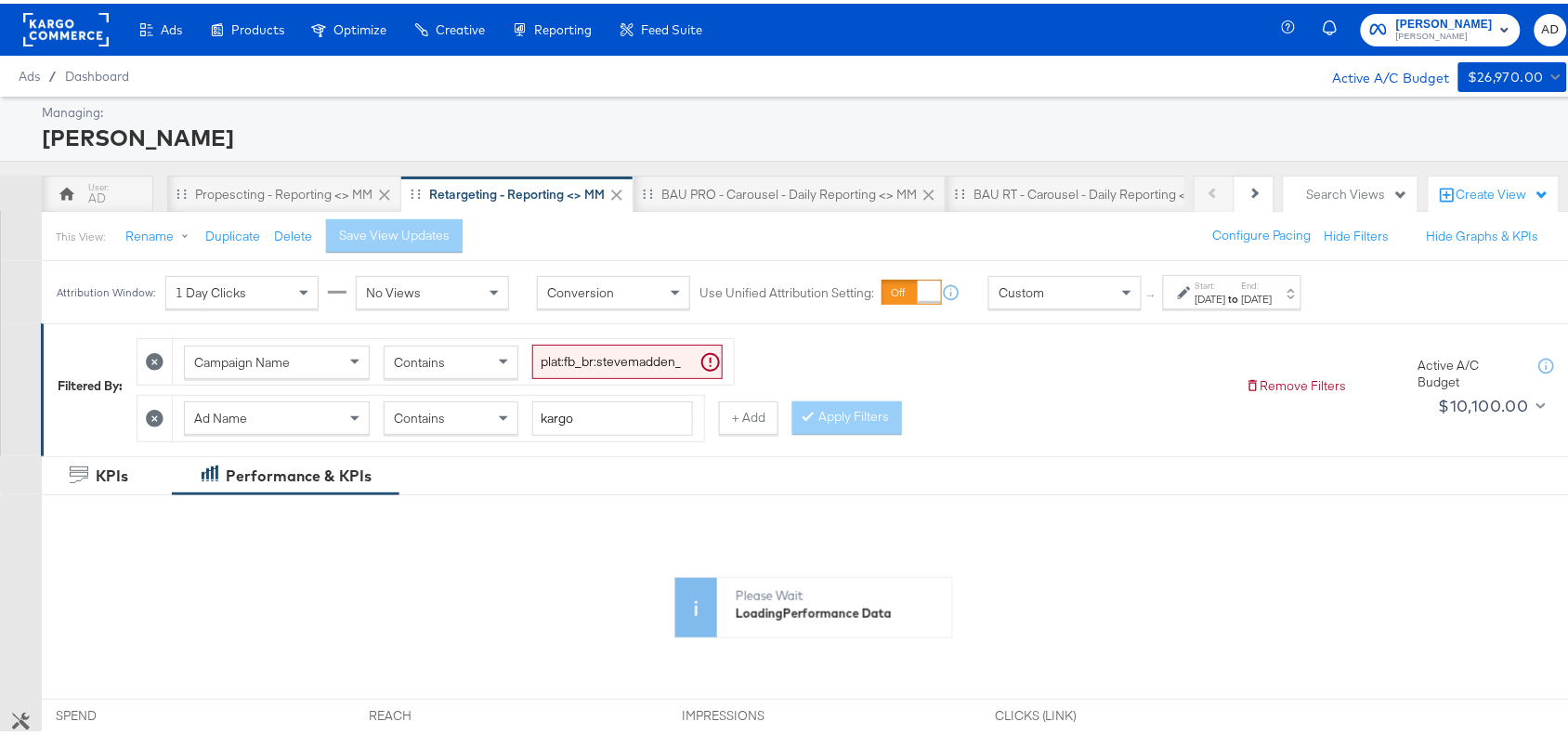
scroll to position [1, 0]
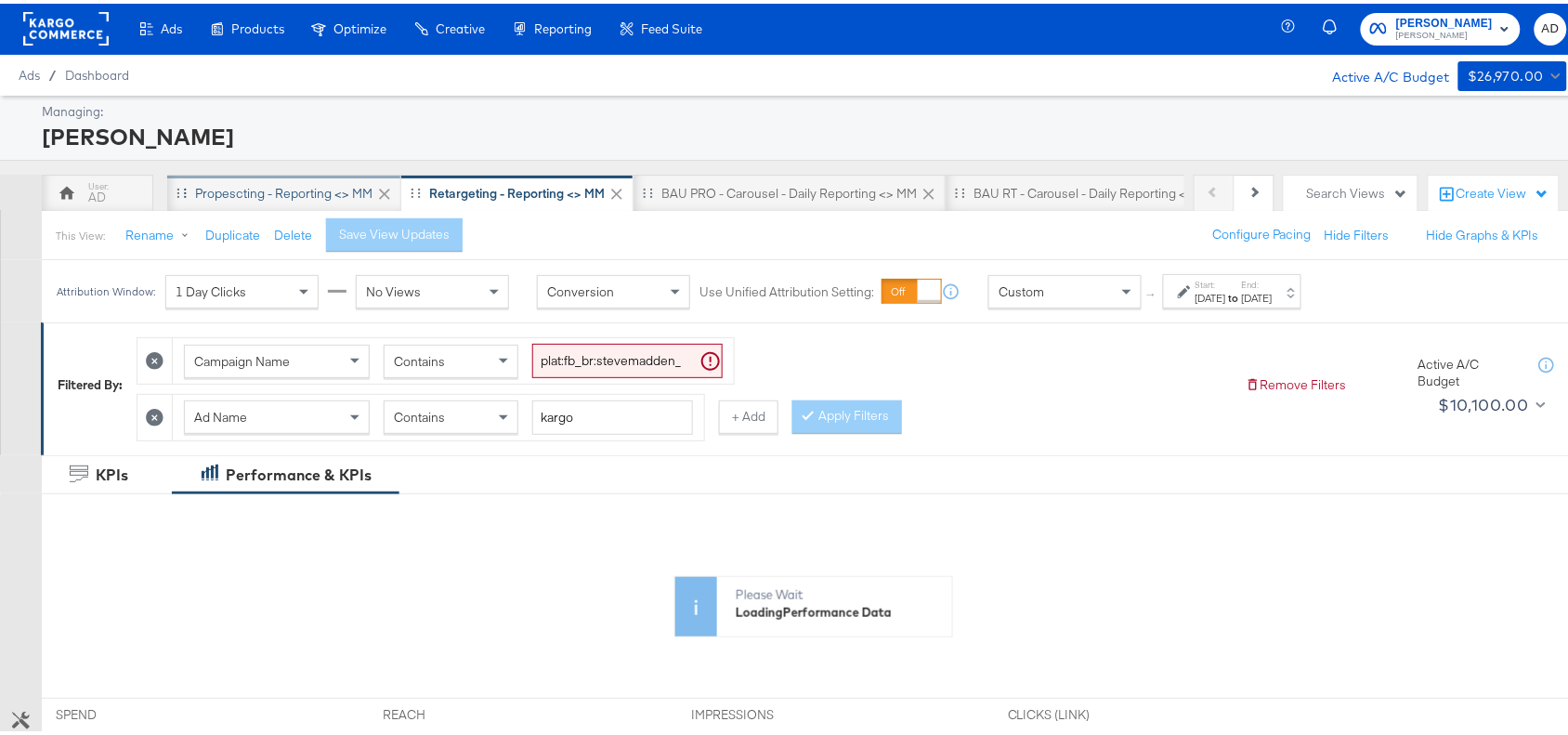
click at [256, 183] on div "Propescting - Reporting <> MM" at bounding box center [283, 190] width 177 height 18
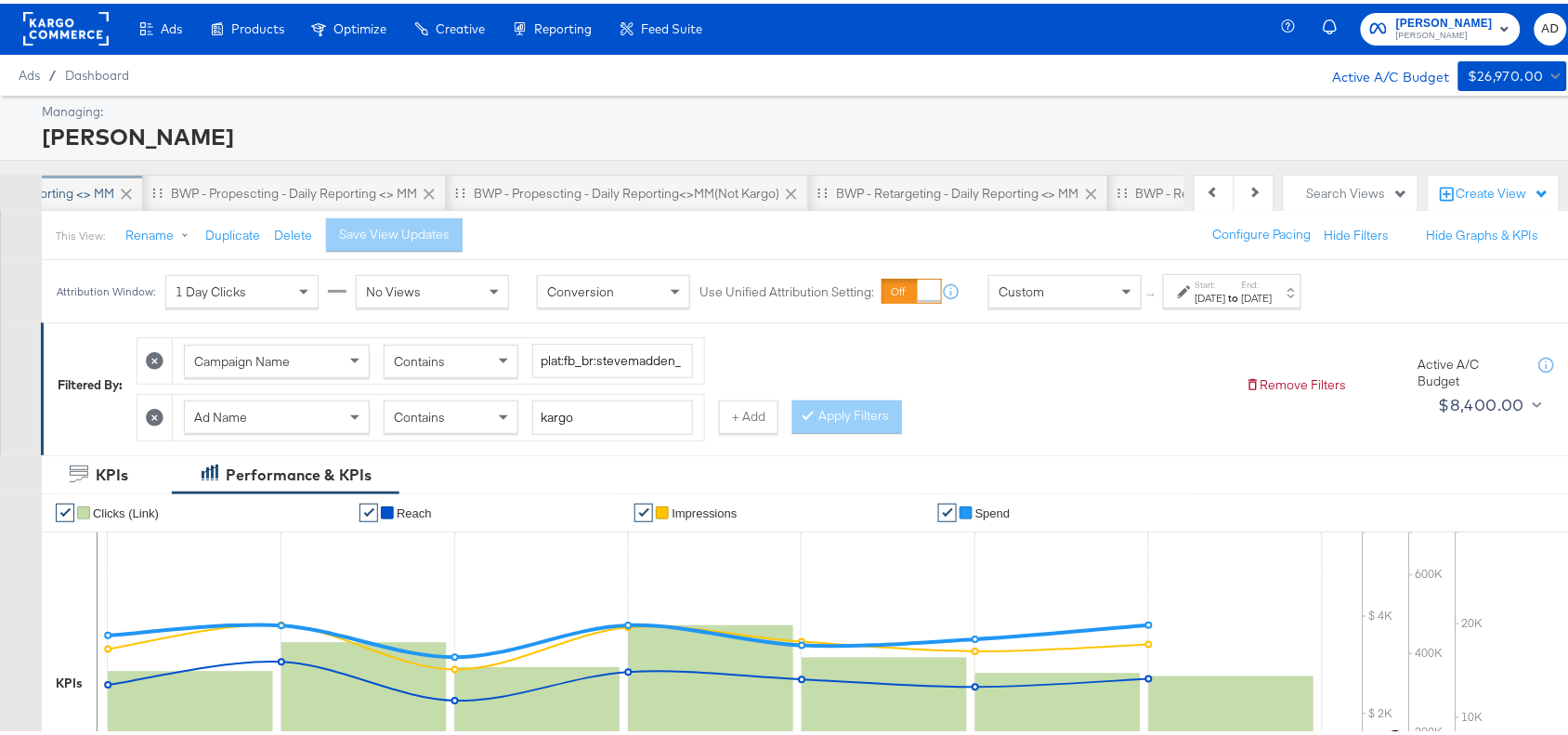
scroll to position [0, 1104]
click at [709, 192] on div "BWP - Propescting - Daily Reporting<>MM(not kargo)" at bounding box center [625, 190] width 306 height 18
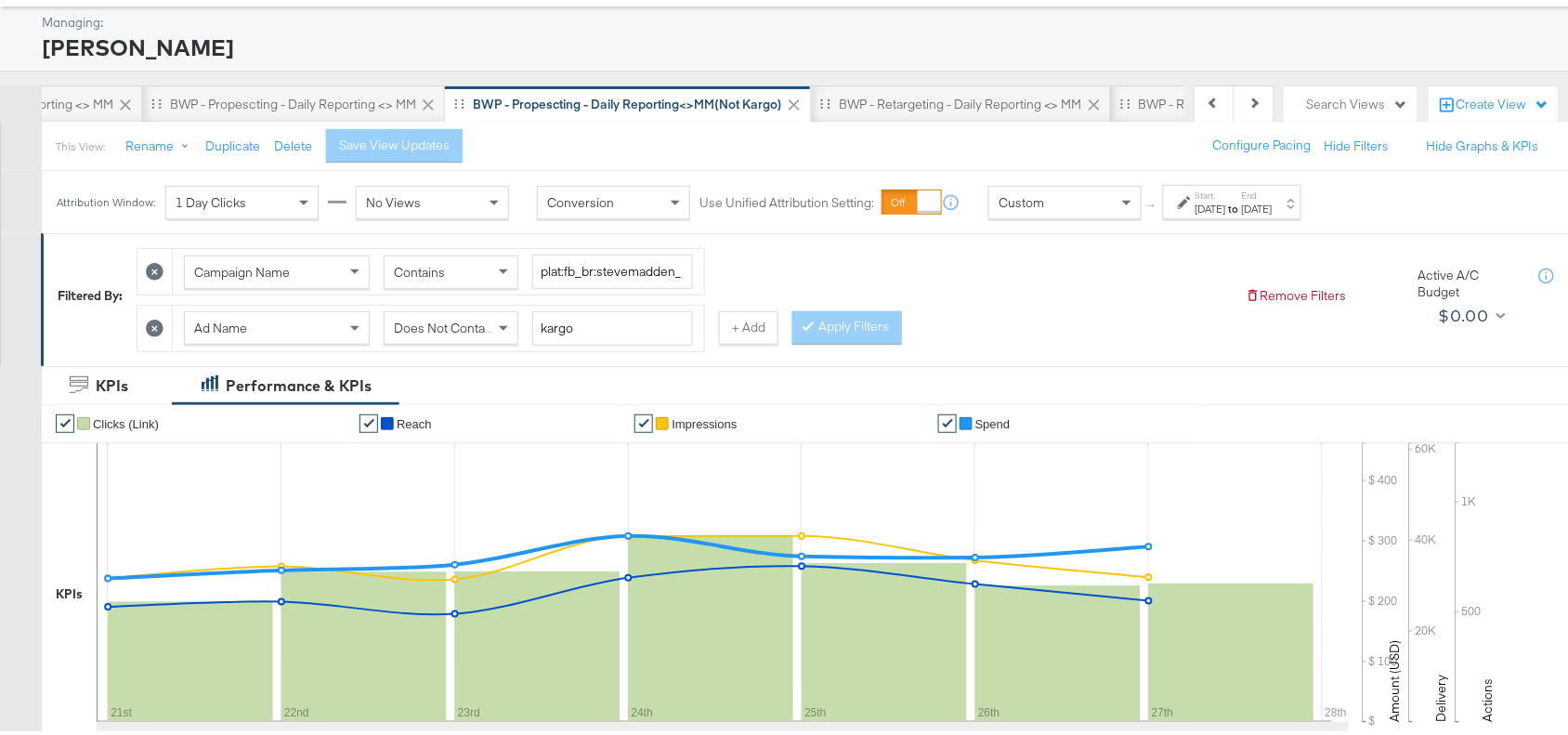
scroll to position [91, 0]
click at [290, 102] on div "BWP - Propescting - Daily Reporting <> MM" at bounding box center [293, 100] width 246 height 18
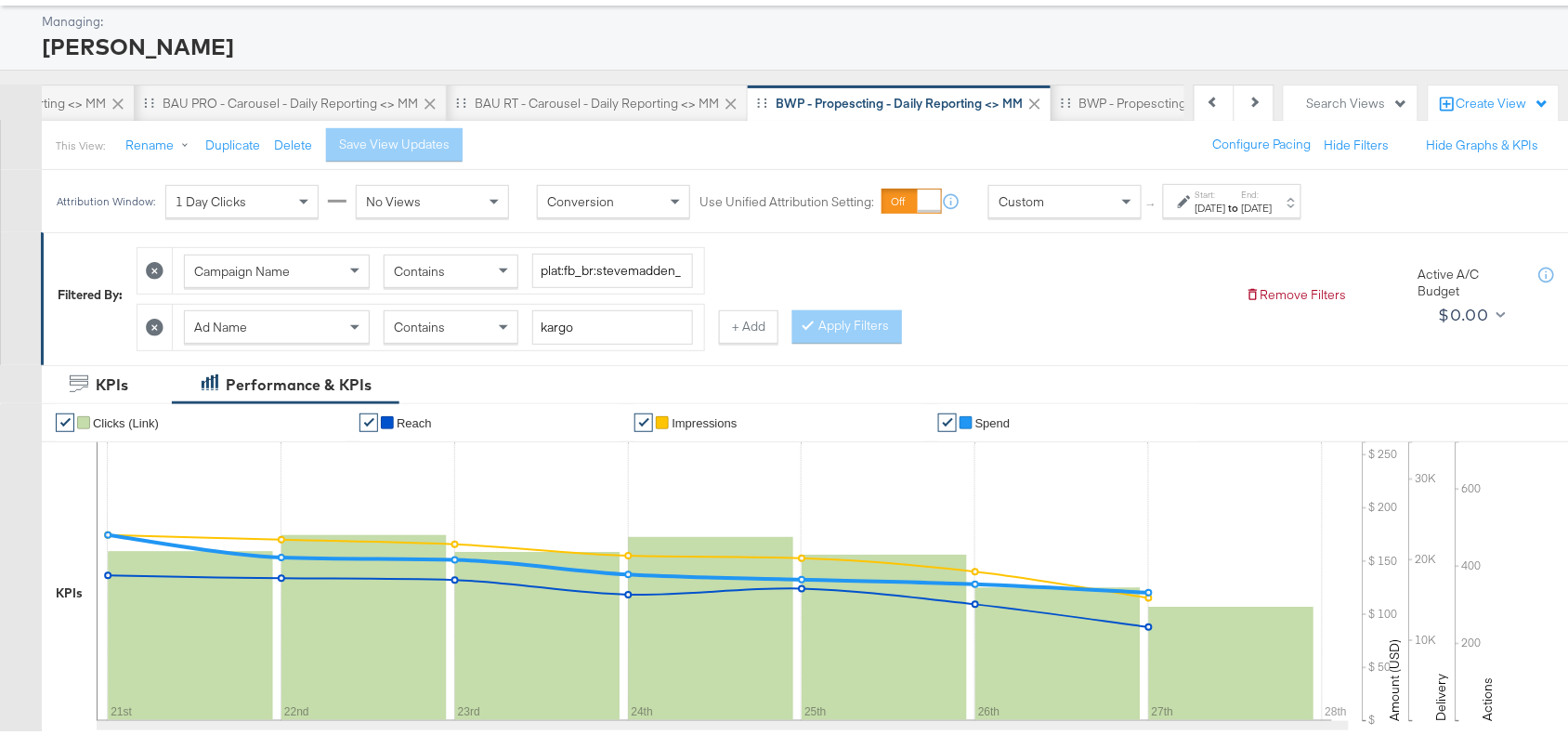
scroll to position [0, 518]
click at [650, 118] on div "This View: Rename Duplicate Delete Save View Updates Configure Pacing Hide Filt…" at bounding box center [813, 141] width 1545 height 50
click at [655, 107] on div "BAU RT - Carousel - Daily Reporting <> MM" at bounding box center [576, 100] width 244 height 18
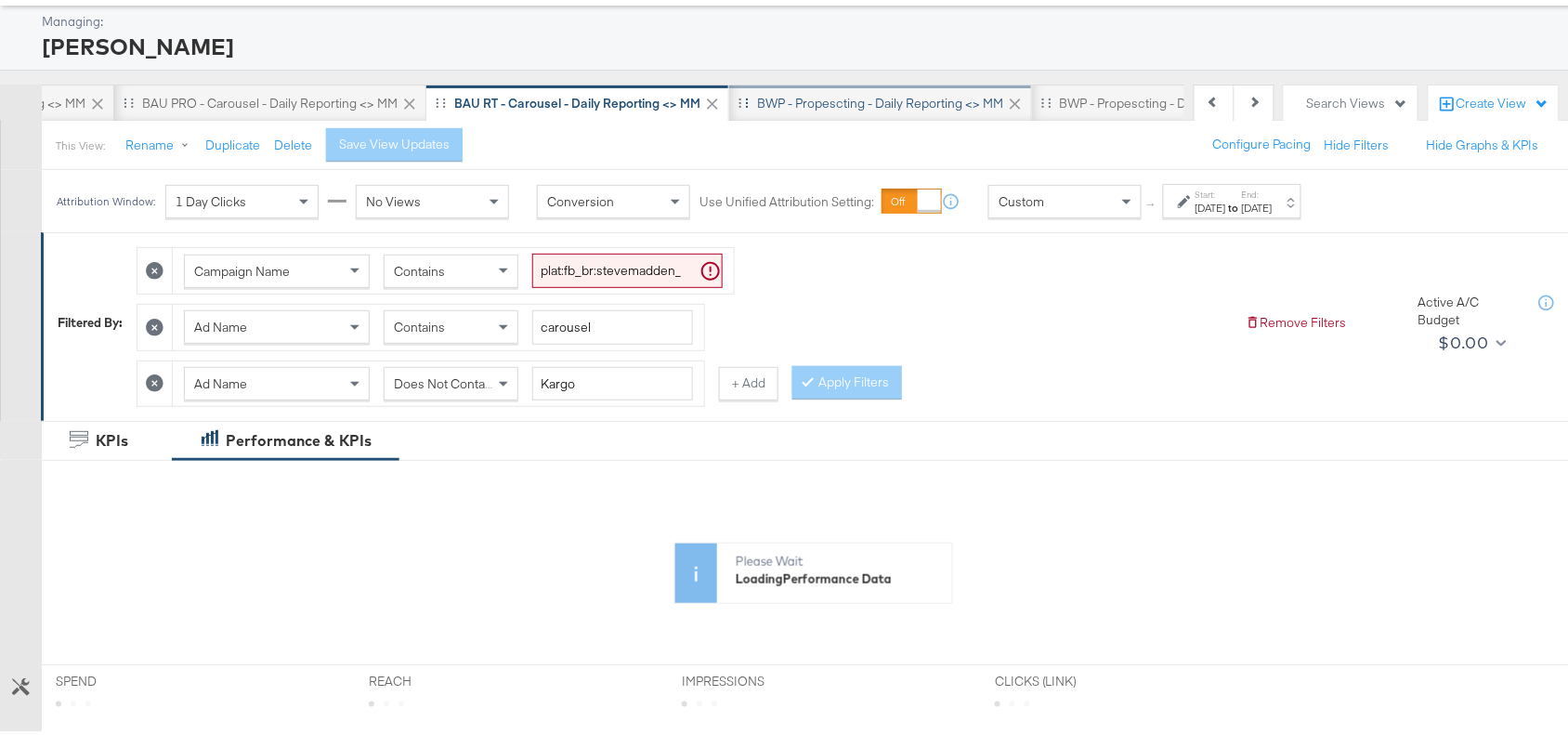
click at [859, 103] on div "BWP - Propescting - Daily Reporting <> MM" at bounding box center [880, 100] width 246 height 18
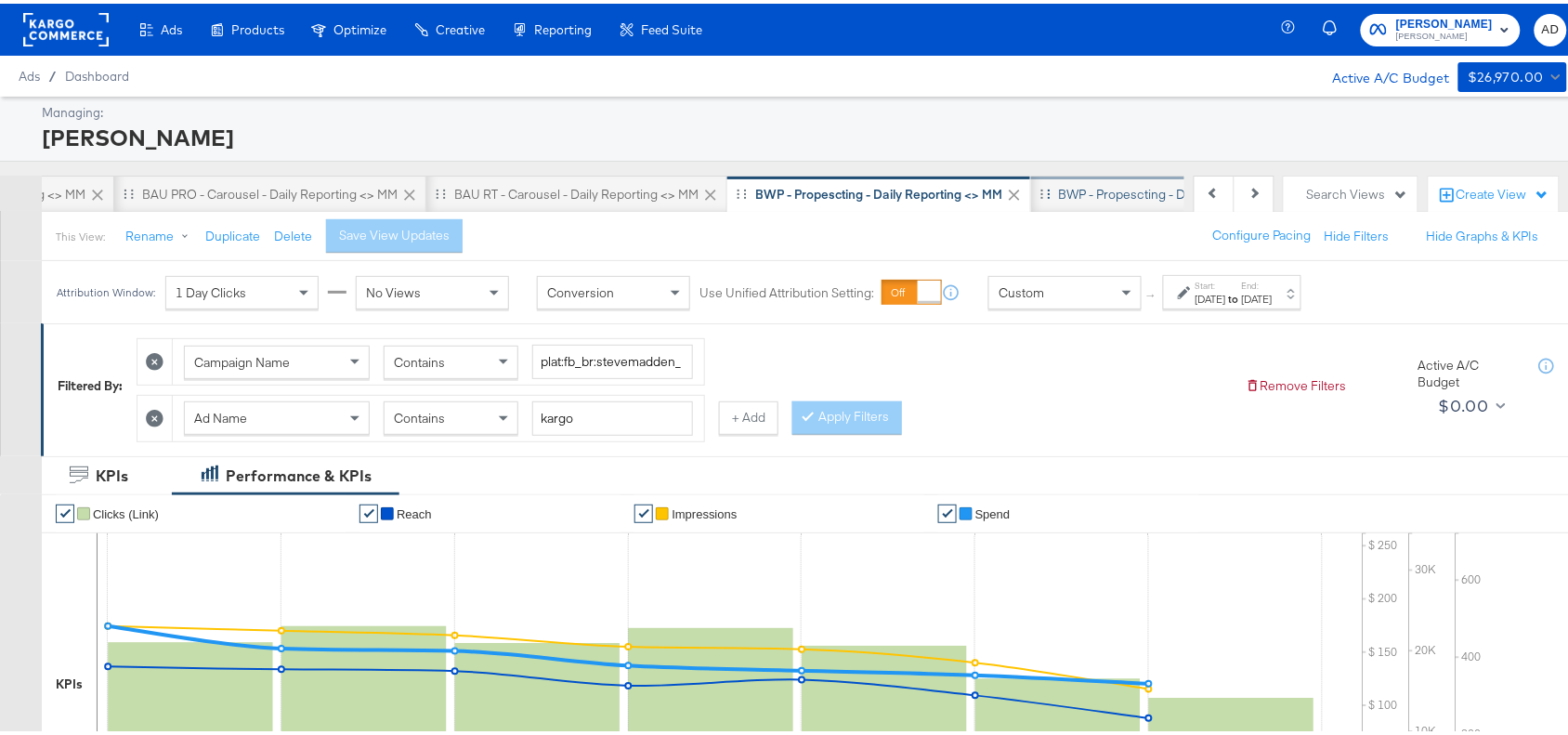
click at [1066, 190] on div "BWP - Propescting - Daily Reporting<>MM(not kargo)" at bounding box center [1212, 191] width 306 height 18
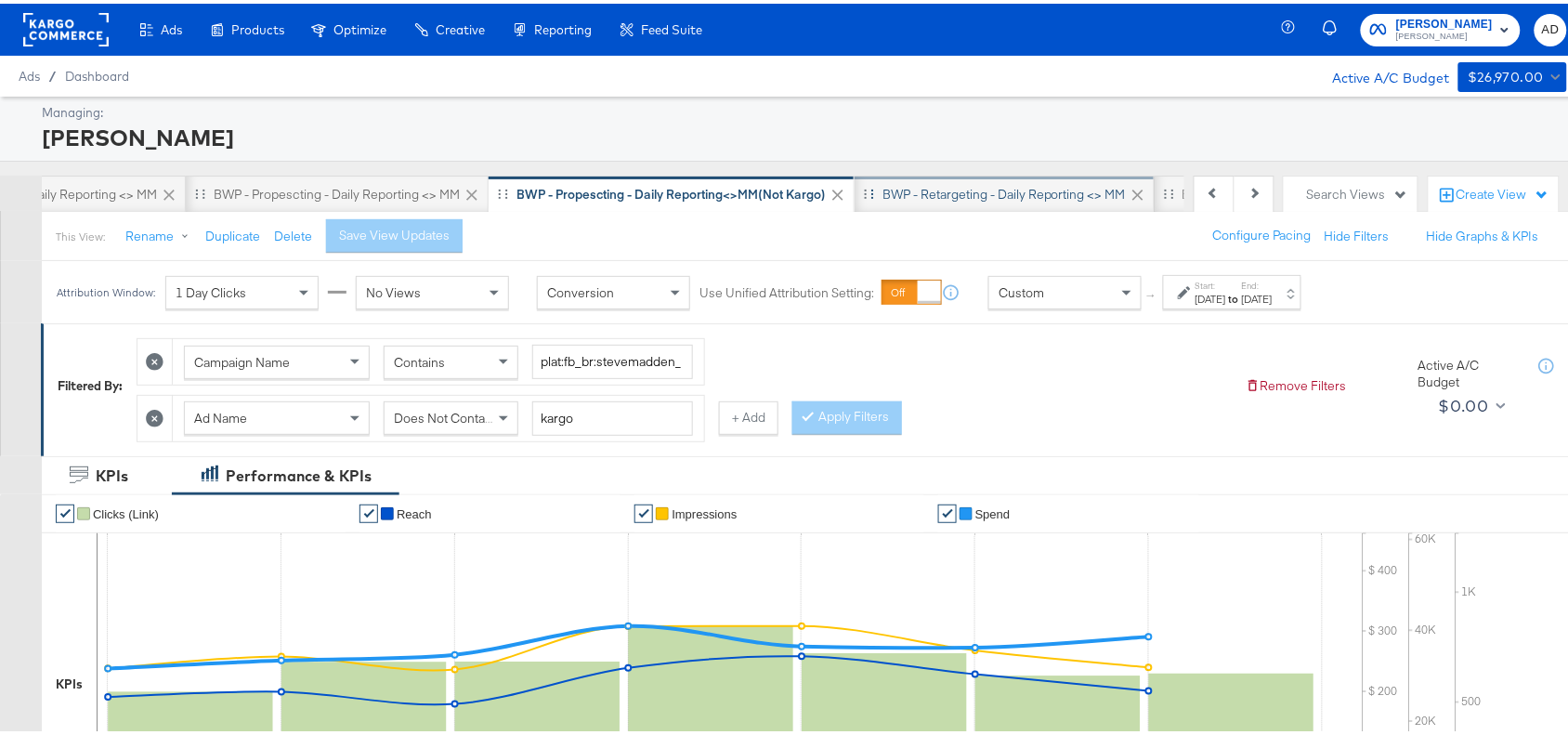
scroll to position [0, 1061]
click at [971, 195] on div "BWP - Retargeting - Daily Reporting <> MM" at bounding box center [1003, 191] width 243 height 18
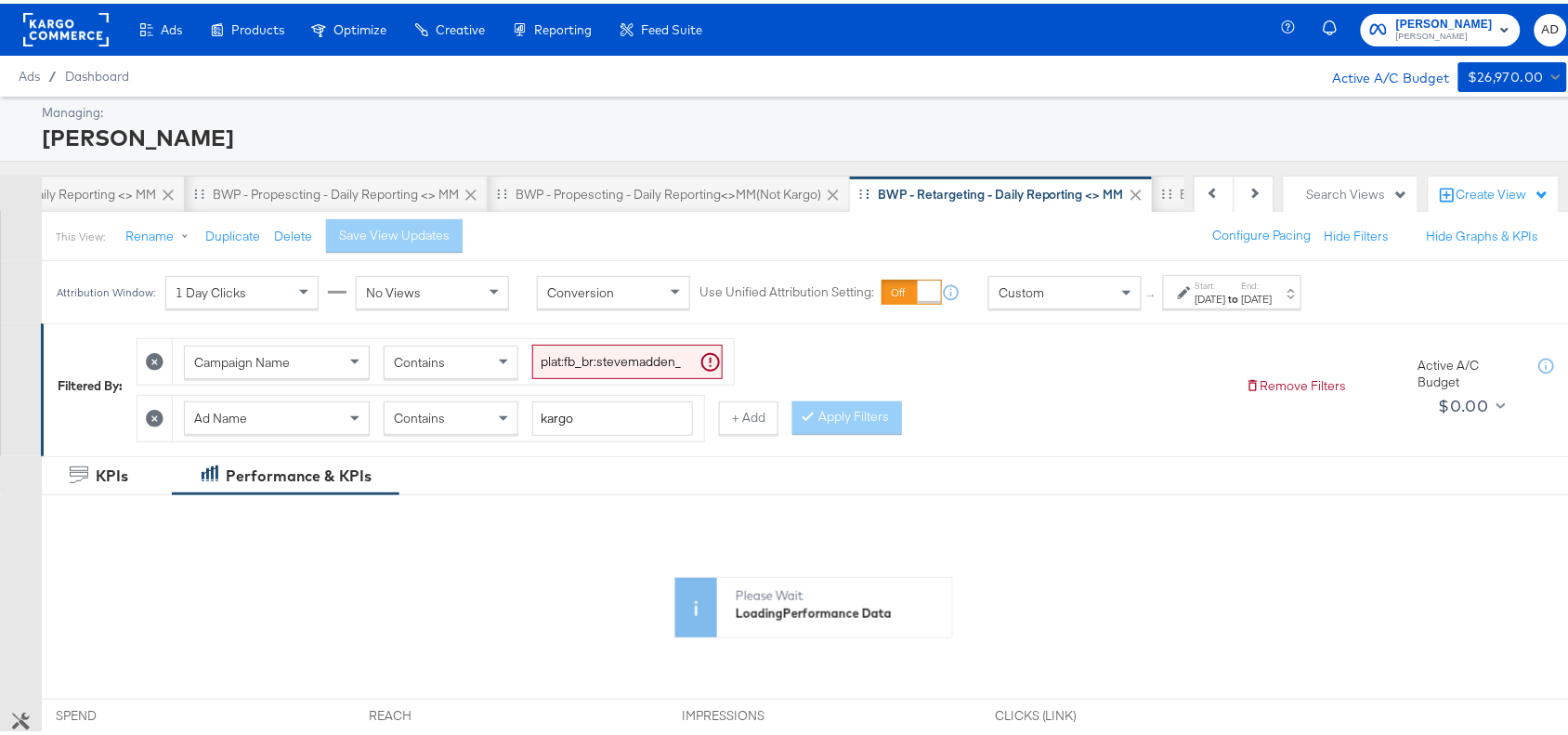
scroll to position [0, 1480]
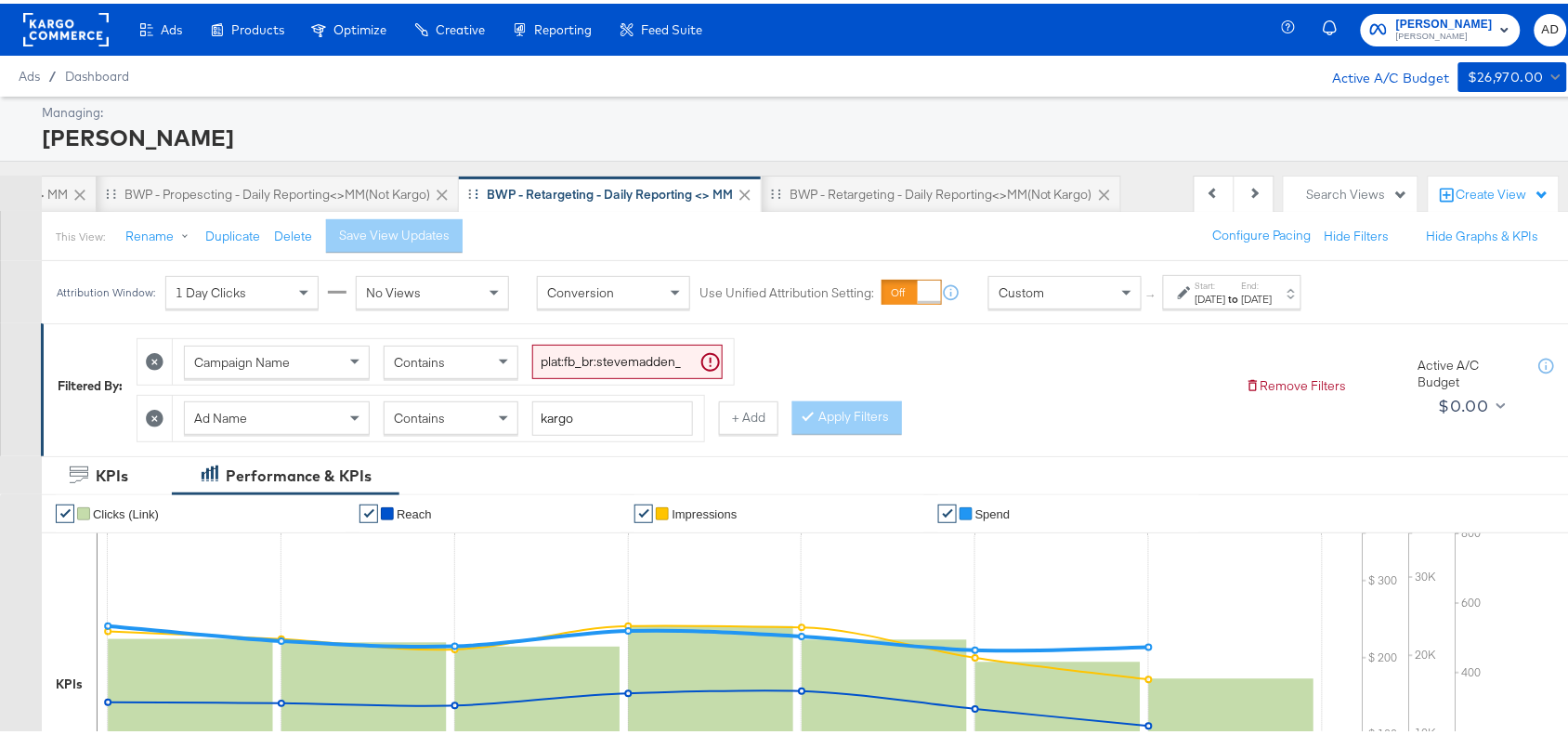
click at [971, 195] on div "BWP - Retargeting - Daily Reporting<>MM(not kargo)" at bounding box center [941, 191] width 303 height 18
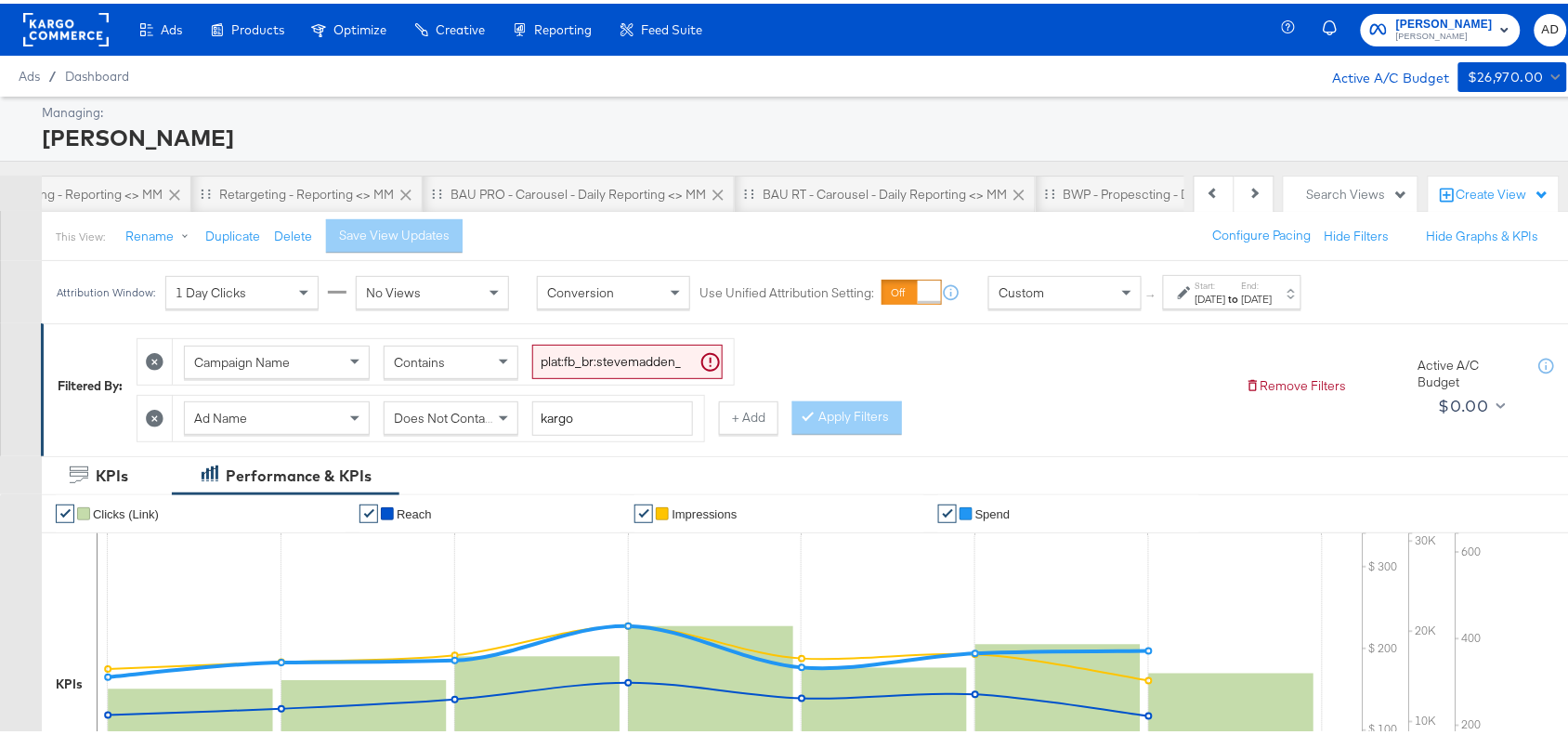
scroll to position [0, 209]
click at [563, 189] on div "BAU PRO - Carousel - Daily Reporting <> MM" at bounding box center [578, 191] width 255 height 18
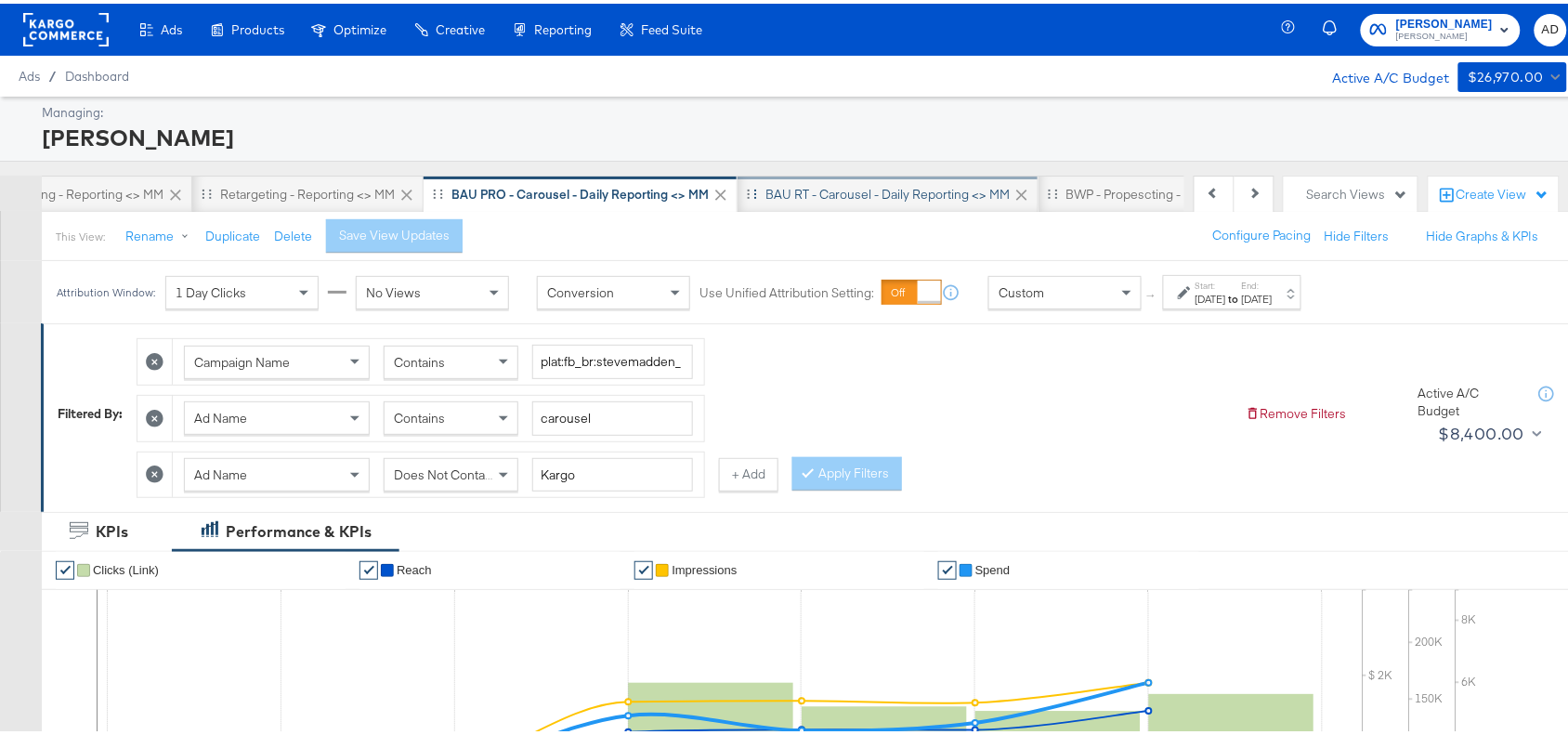
click at [881, 196] on div "BAU RT - Carousel - Daily Reporting <> MM" at bounding box center [887, 191] width 244 height 18
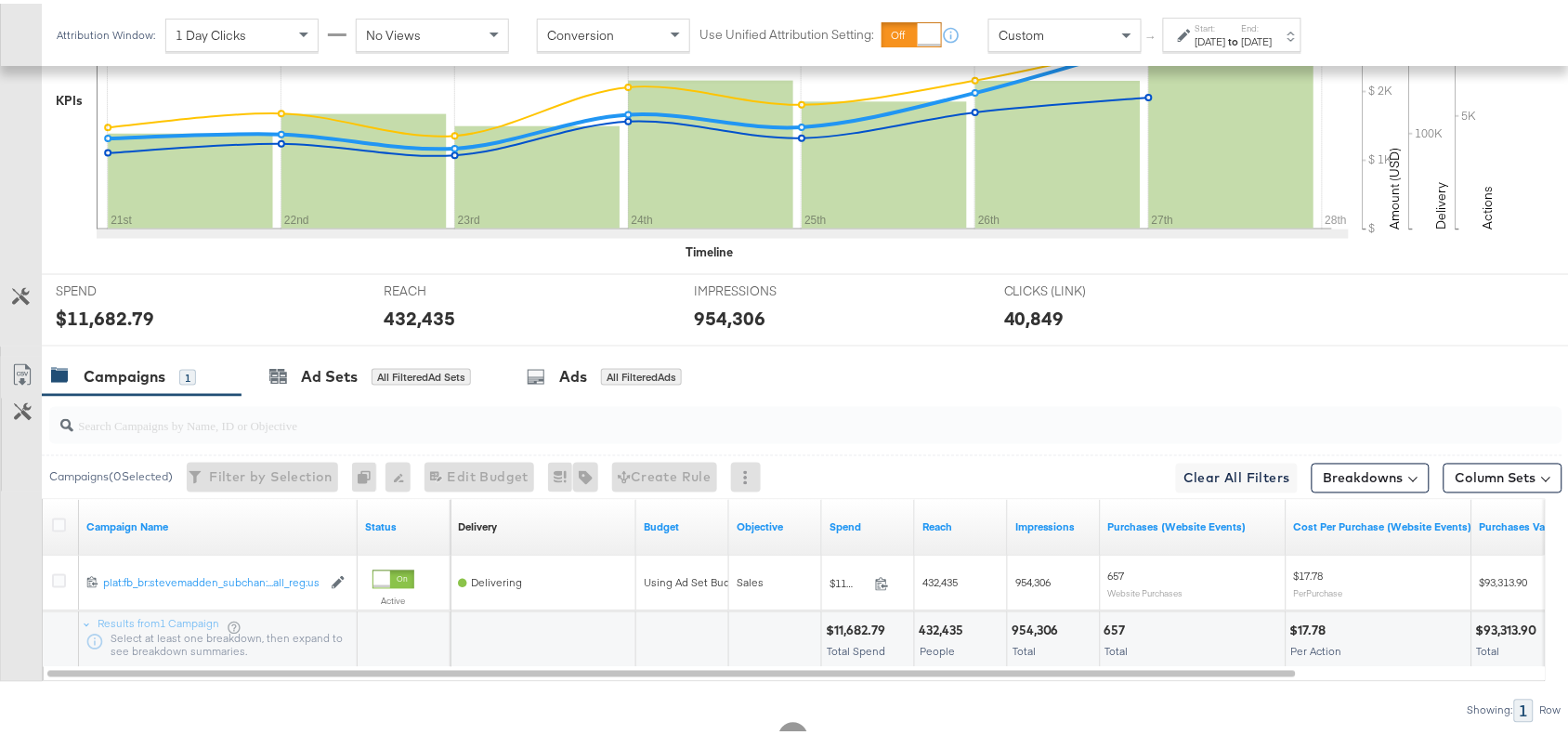
scroll to position [709, 0]
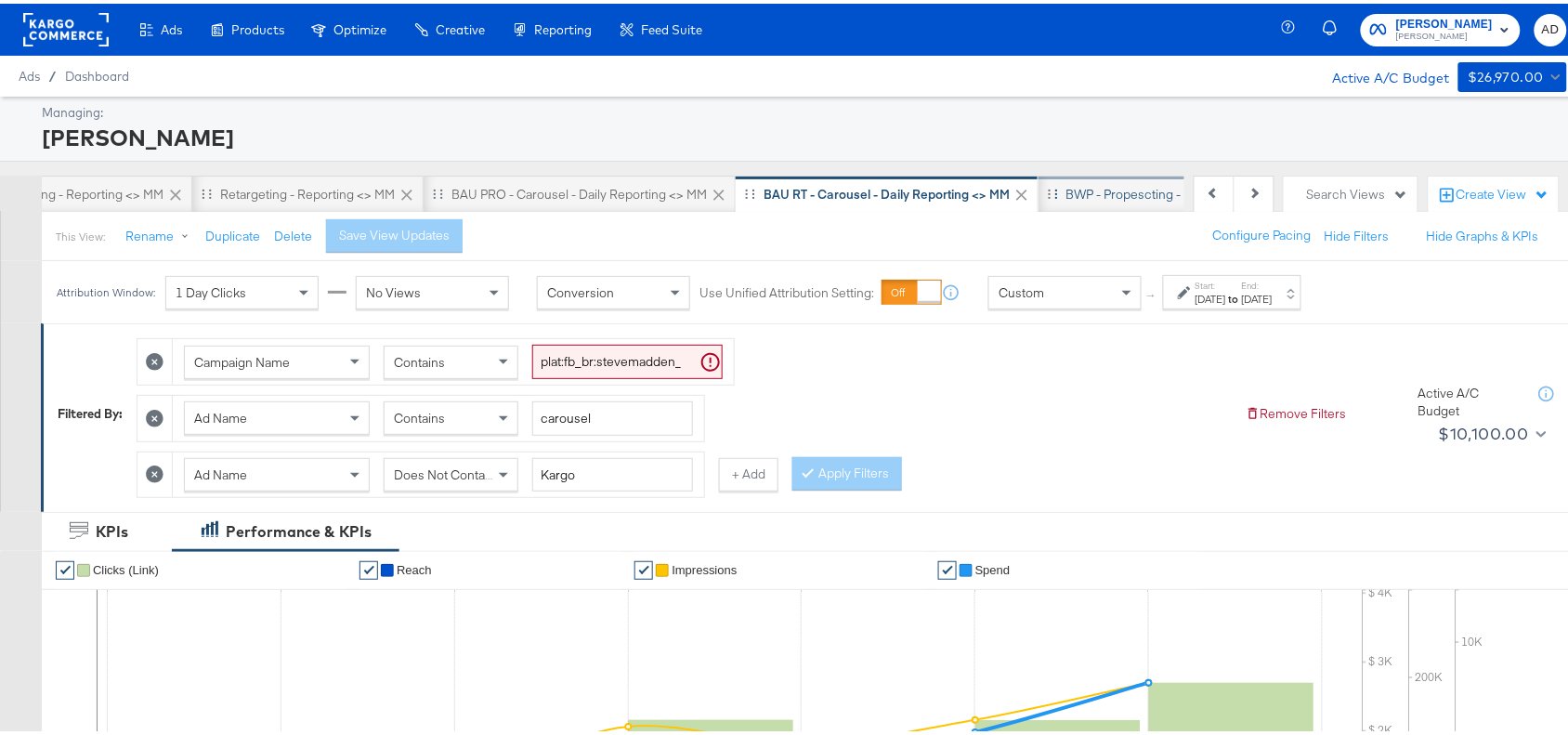
click at [1105, 182] on div "BWP - Propescting - Daily Reporting <> MM" at bounding box center [1189, 191] width 246 height 18
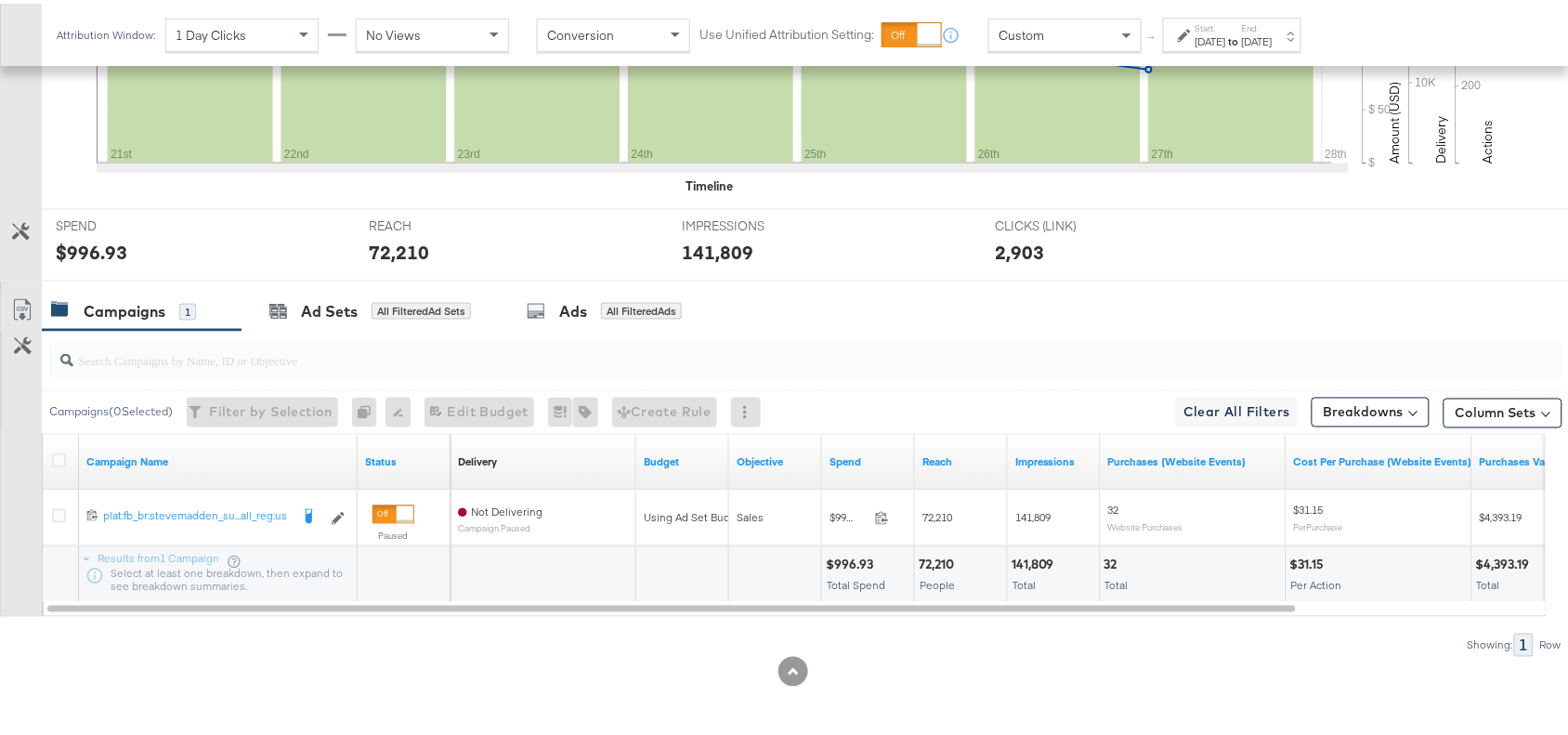
scroll to position [652, 0]
click at [1273, 38] on div "Aug 27th 2025" at bounding box center [1257, 38] width 31 height 15
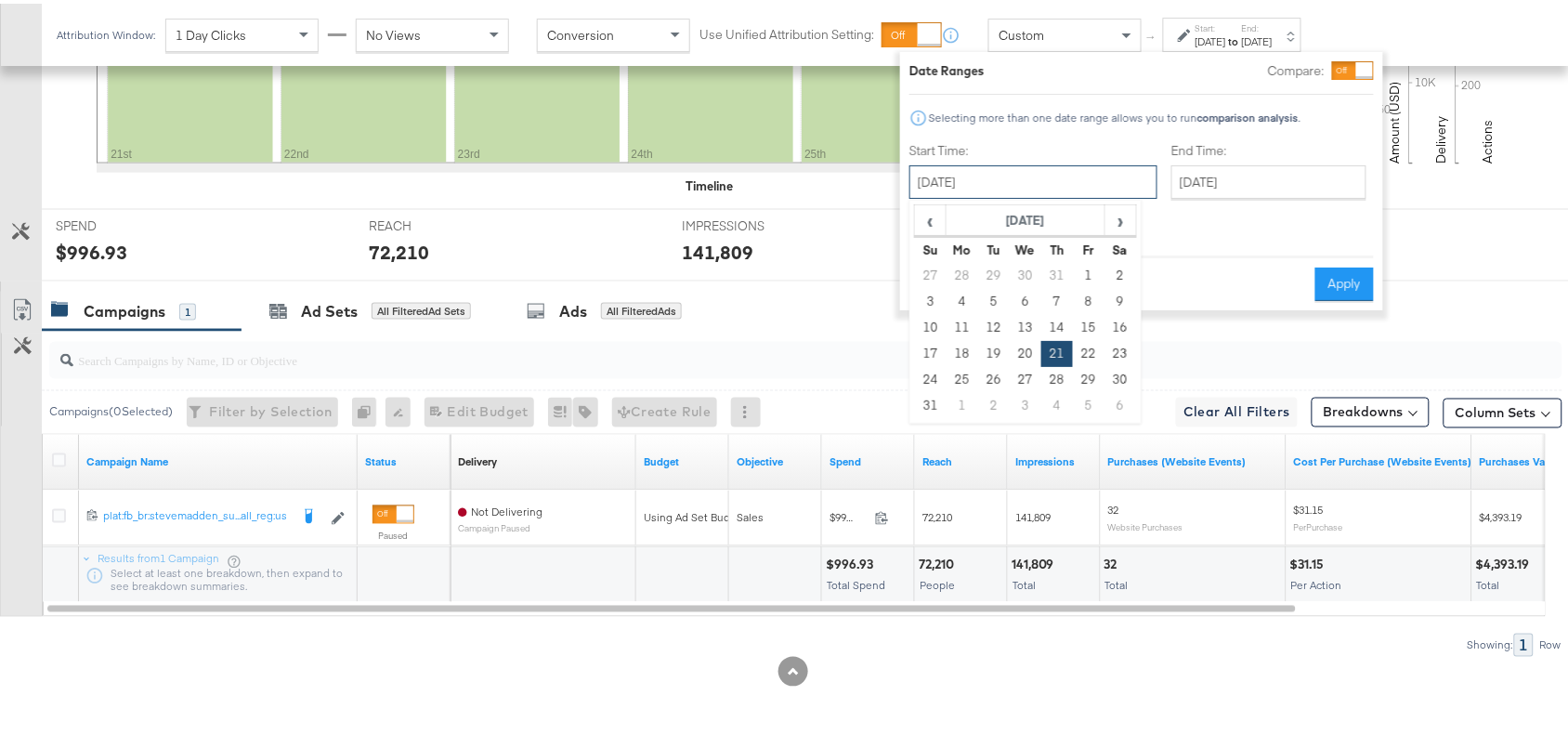
click at [1018, 182] on input "August 21st 2025" at bounding box center [1033, 178] width 248 height 33
click at [1131, 207] on span "›" at bounding box center [1120, 217] width 29 height 28
click at [952, 373] on td "29" at bounding box center [963, 376] width 32 height 26
type input "[DATE]"
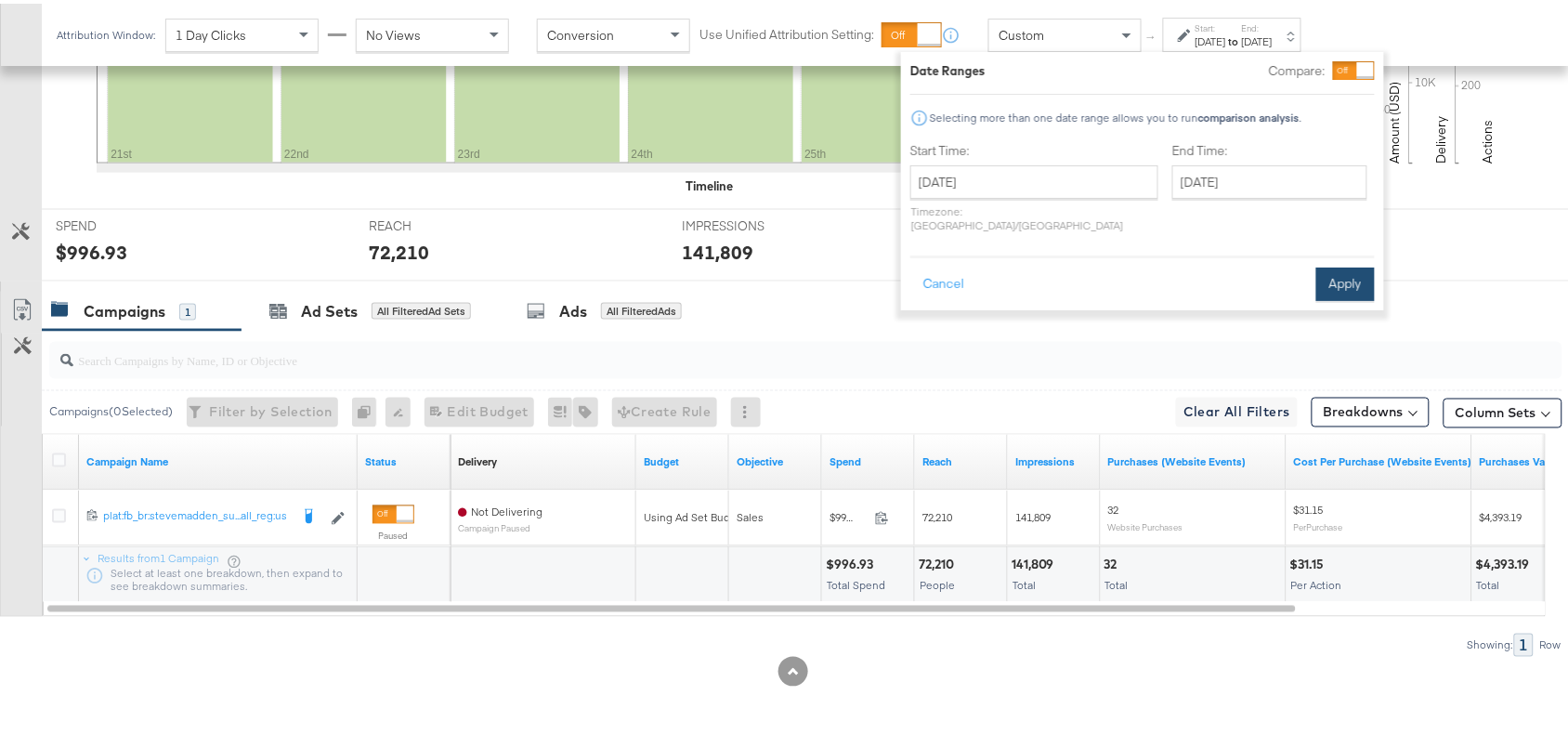
click at [1344, 269] on button "Apply" at bounding box center [1345, 280] width 59 height 33
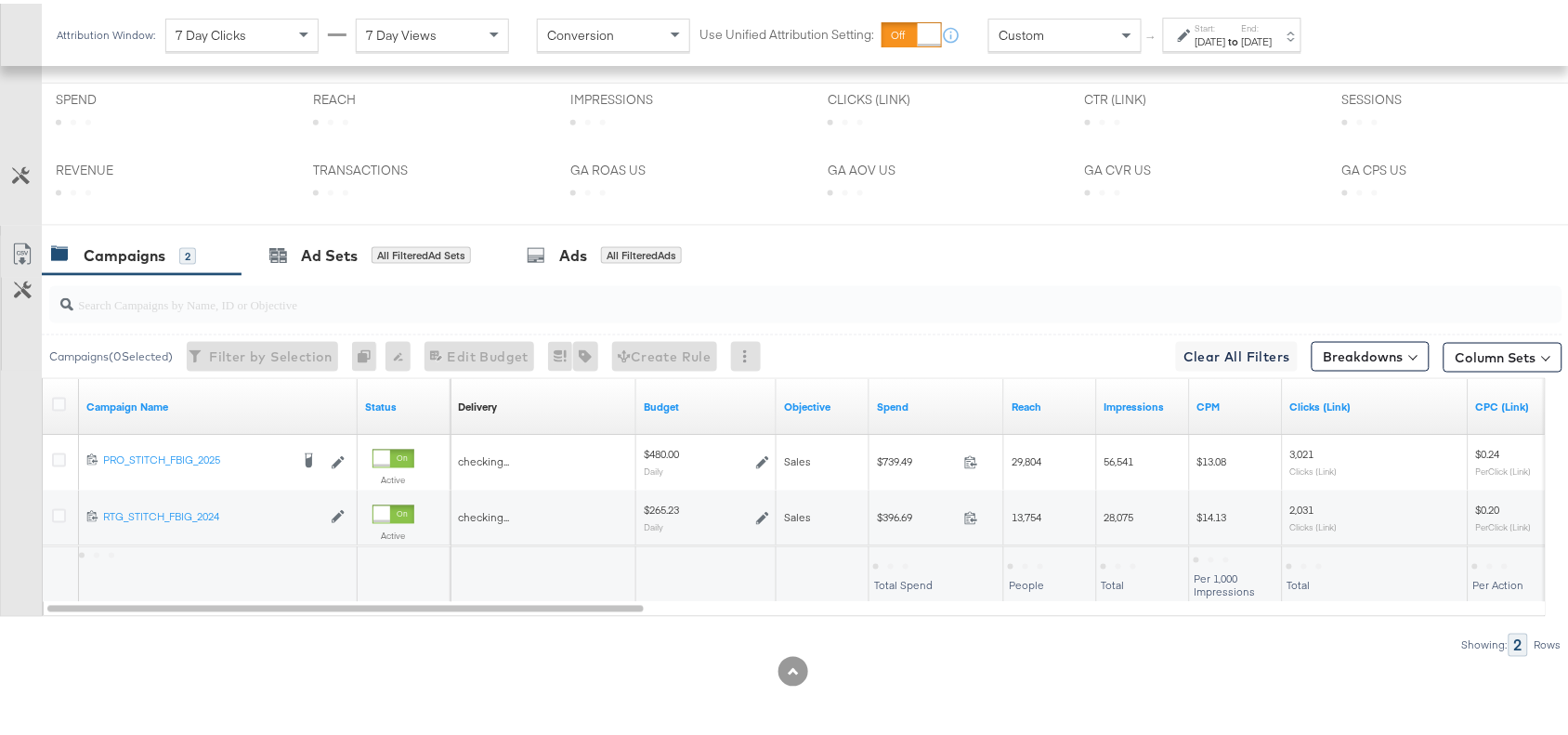
click at [1273, 33] on div "[DATE]" at bounding box center [1257, 38] width 31 height 15
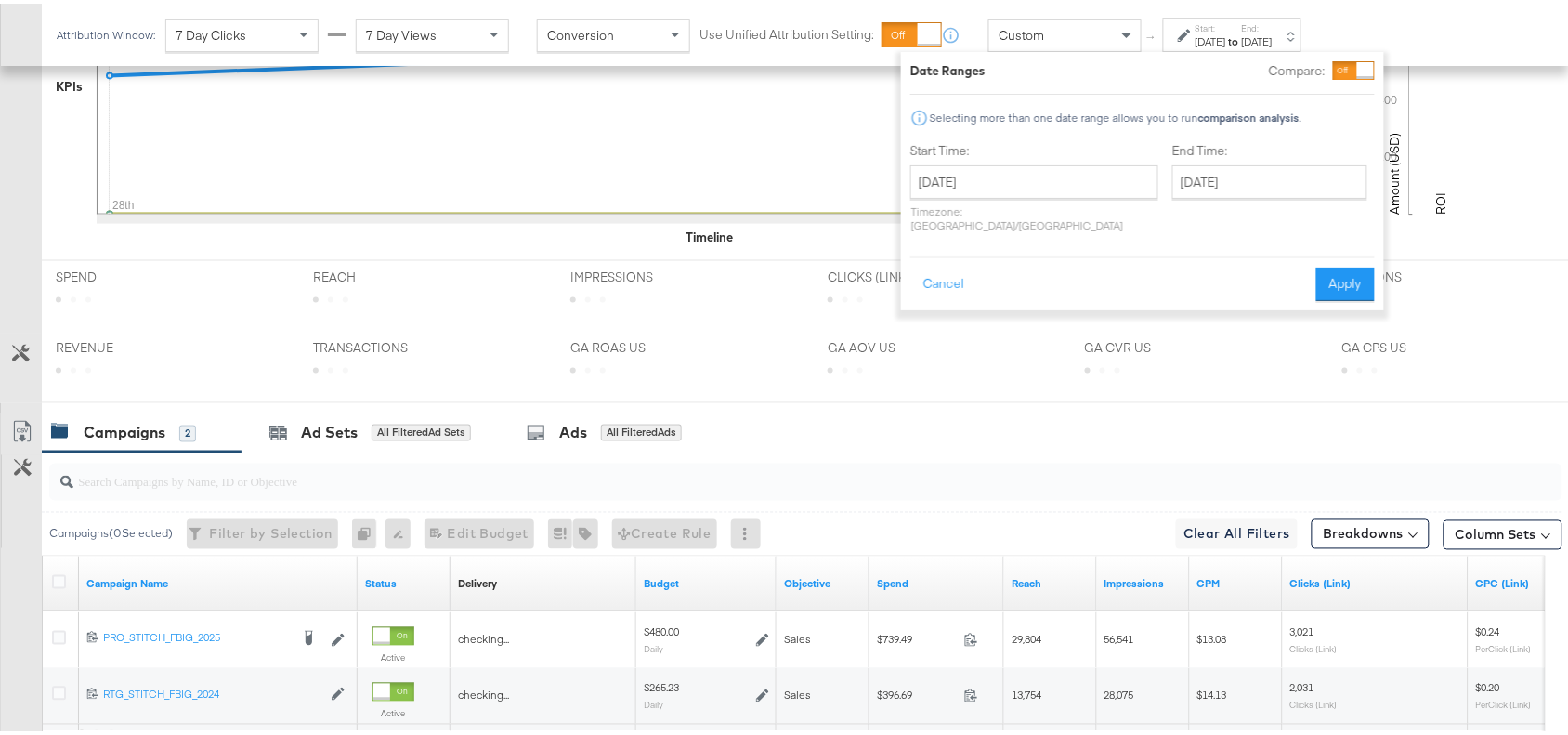
scroll to position [816, 0]
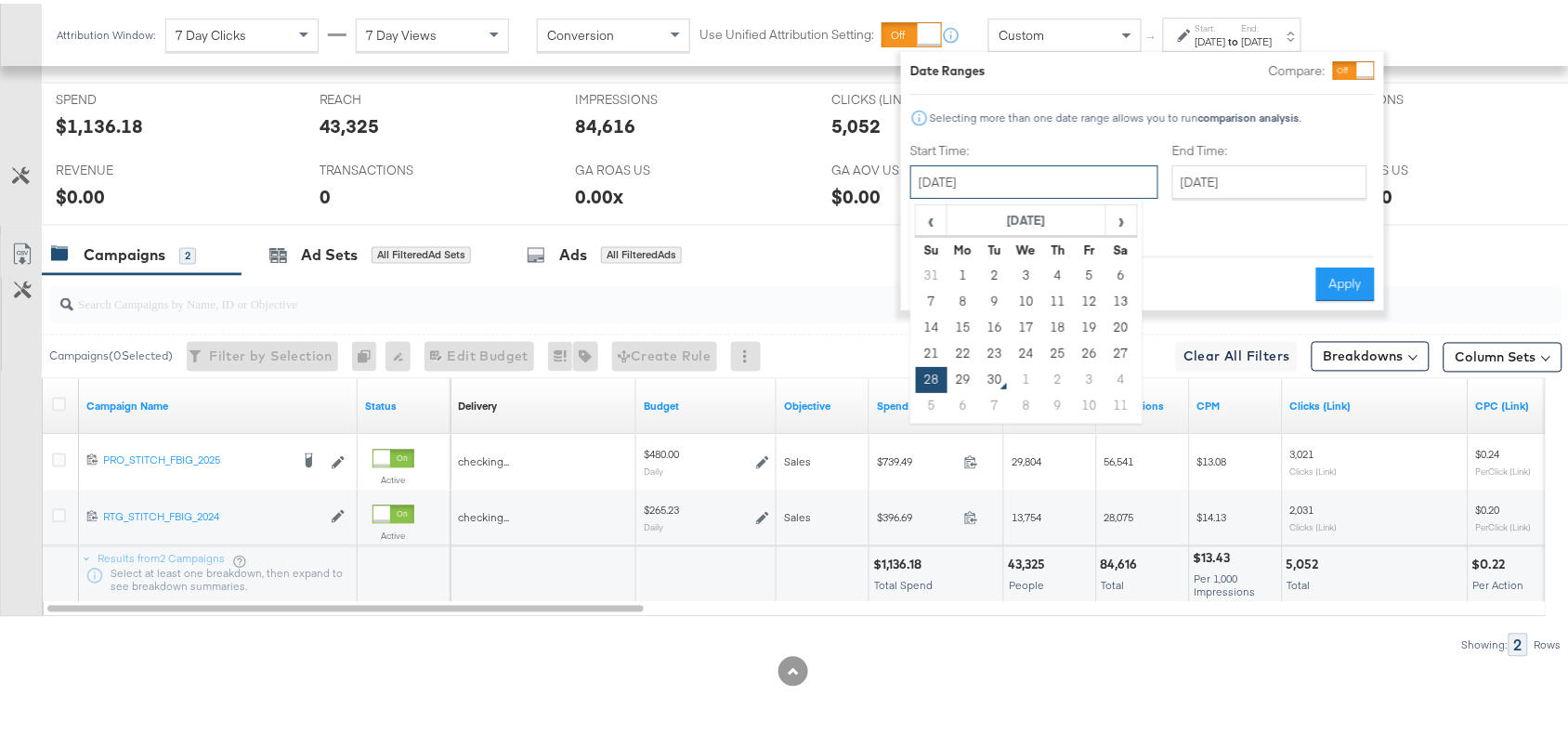
click at [1038, 168] on input "[DATE]" at bounding box center [1034, 178] width 248 height 33
click at [962, 379] on td "29" at bounding box center [964, 376] width 32 height 26
type input "[DATE]"
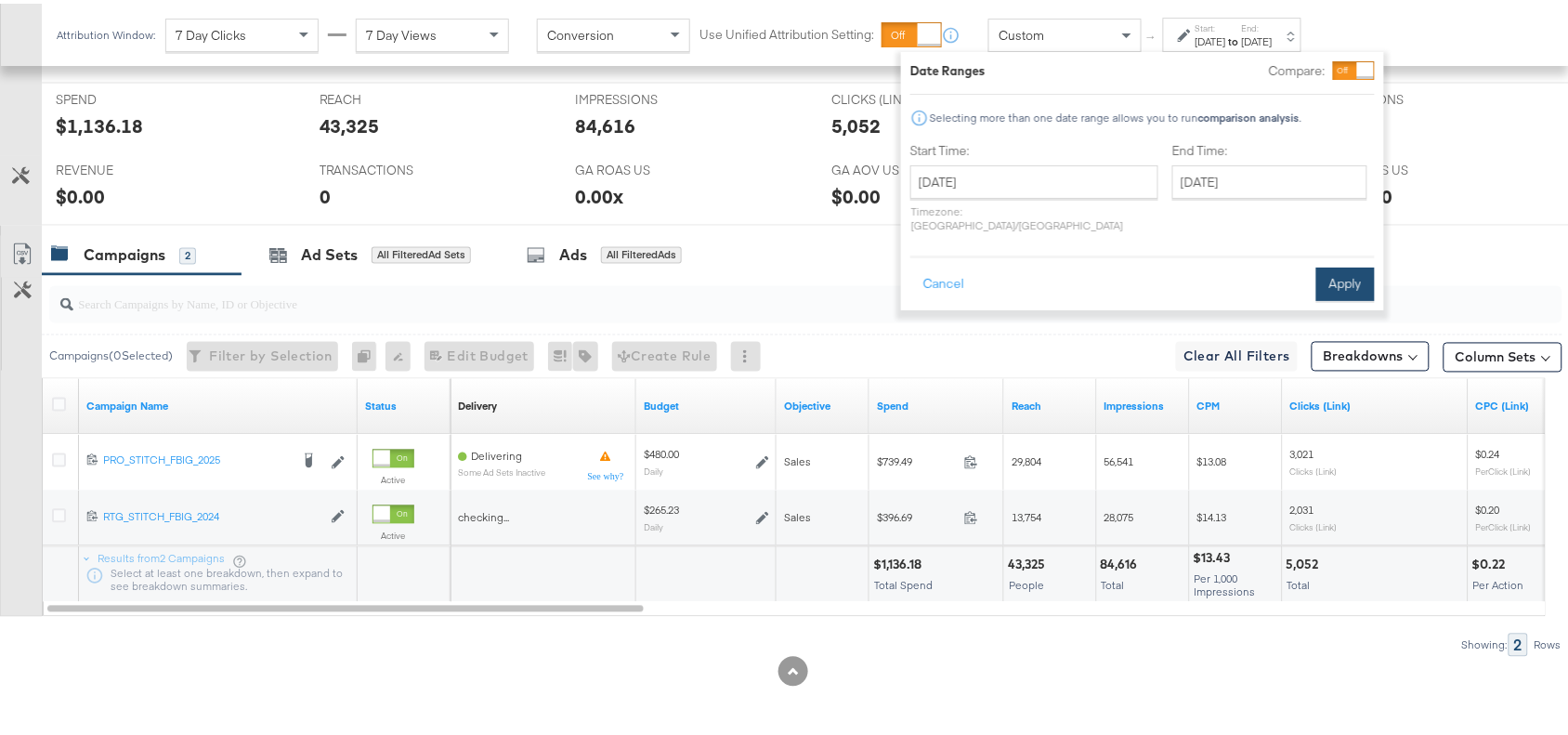
click at [1344, 264] on button "Apply" at bounding box center [1345, 280] width 59 height 33
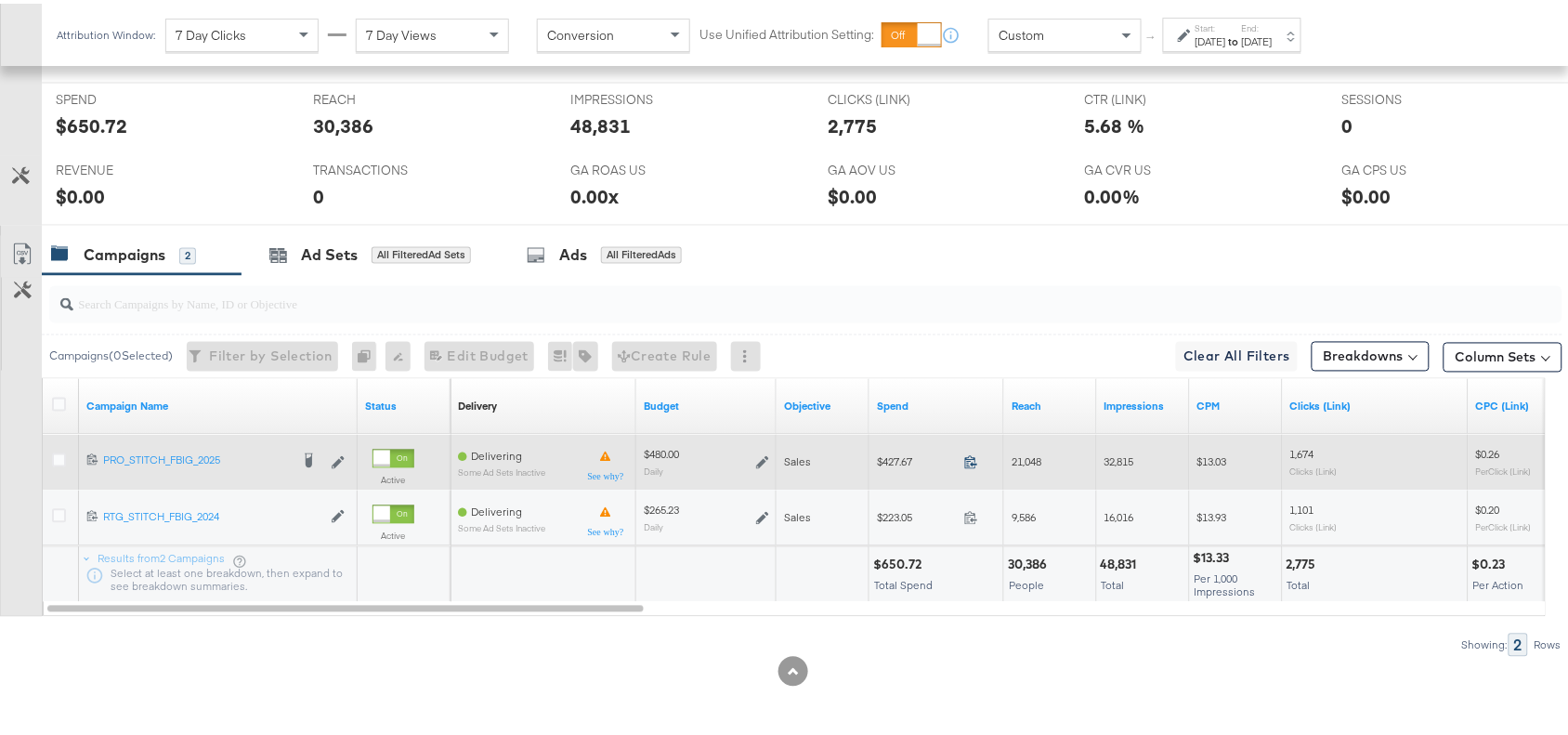
click at [969, 458] on icon at bounding box center [971, 458] width 14 height 14
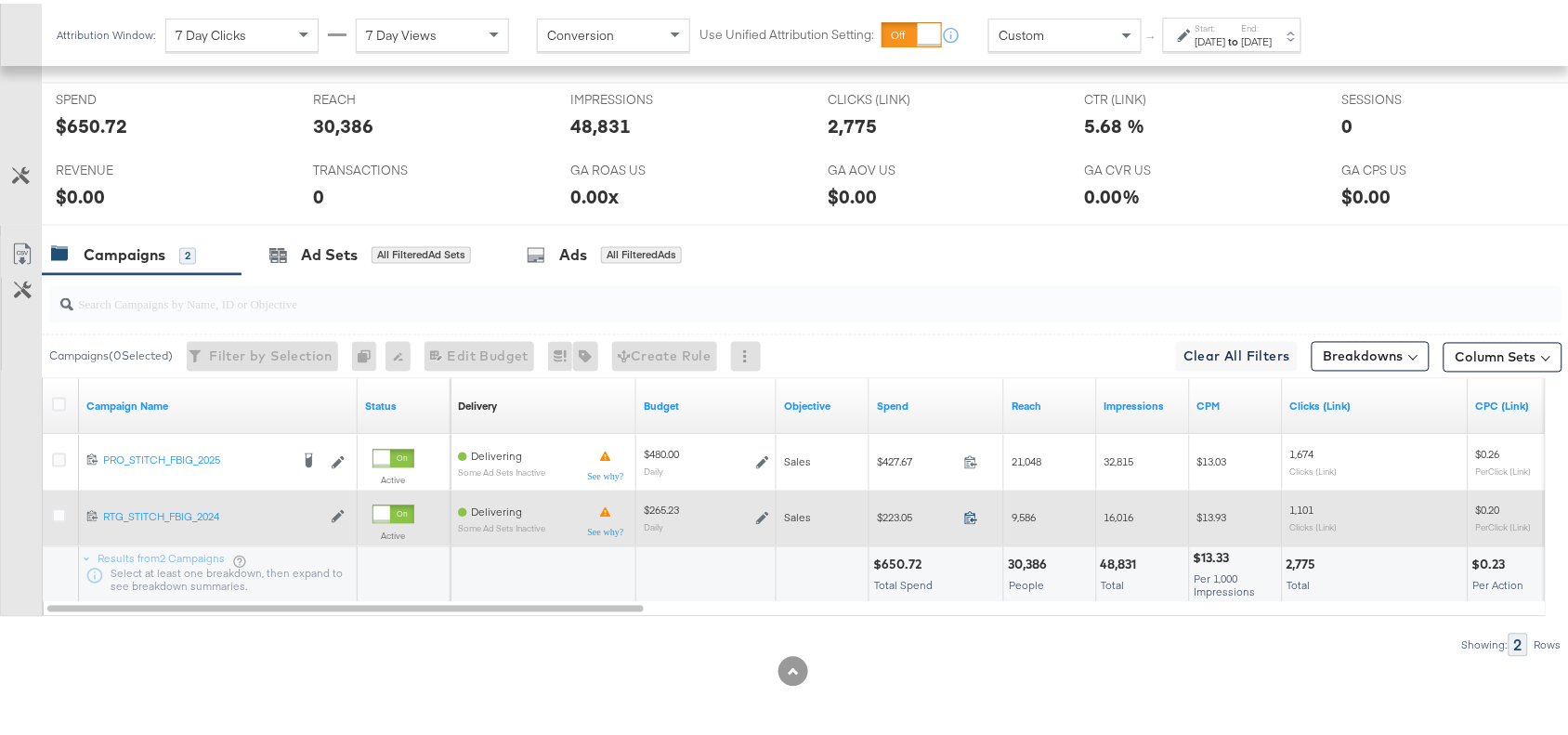
click at [972, 513] on icon at bounding box center [971, 514] width 14 height 14
click at [974, 513] on icon at bounding box center [971, 514] width 14 height 14
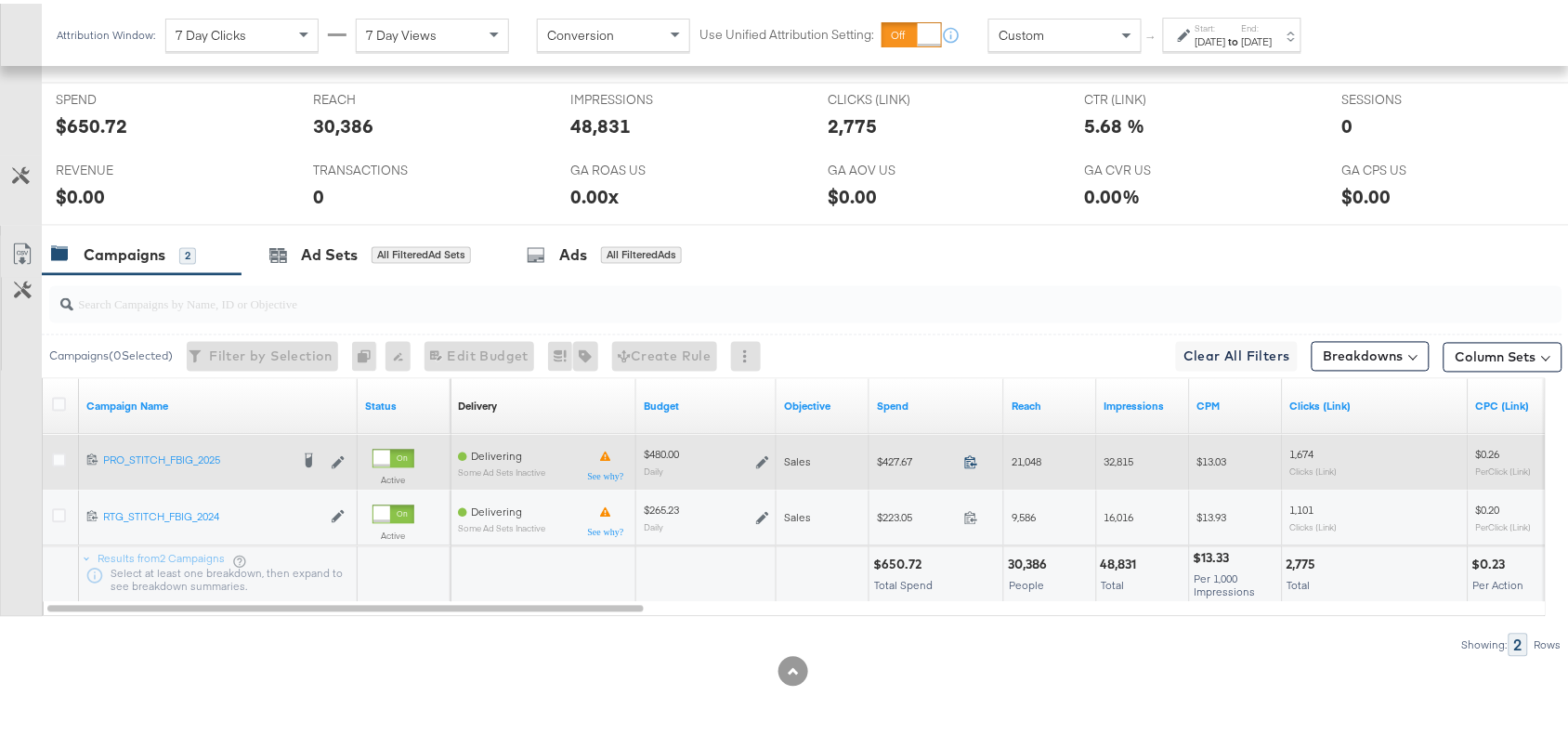
click at [972, 451] on icon at bounding box center [971, 458] width 14 height 14
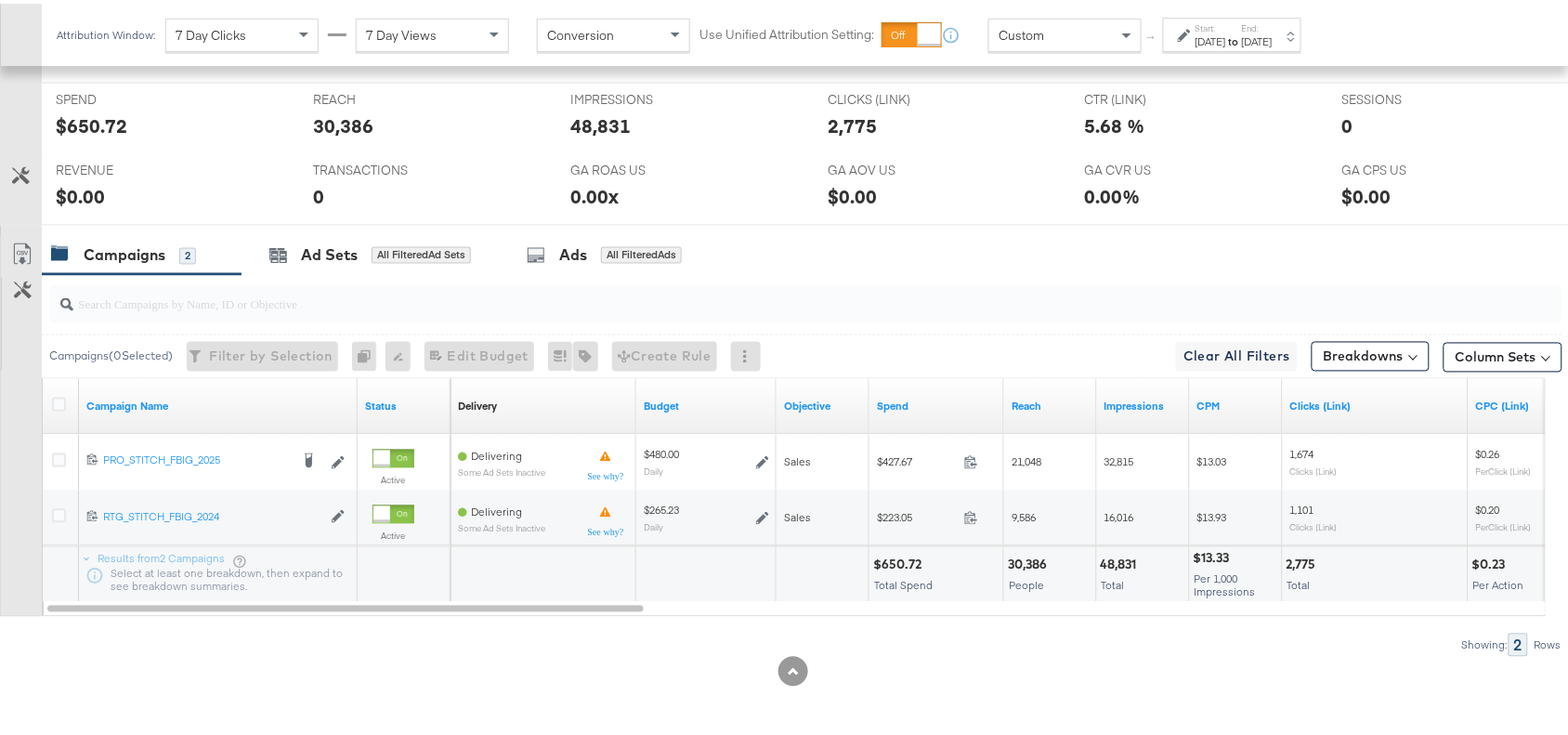
click at [1275, 46] on div "Start: Sep 29th 2025 to End: Sep 29th 2025" at bounding box center [1232, 31] width 138 height 34
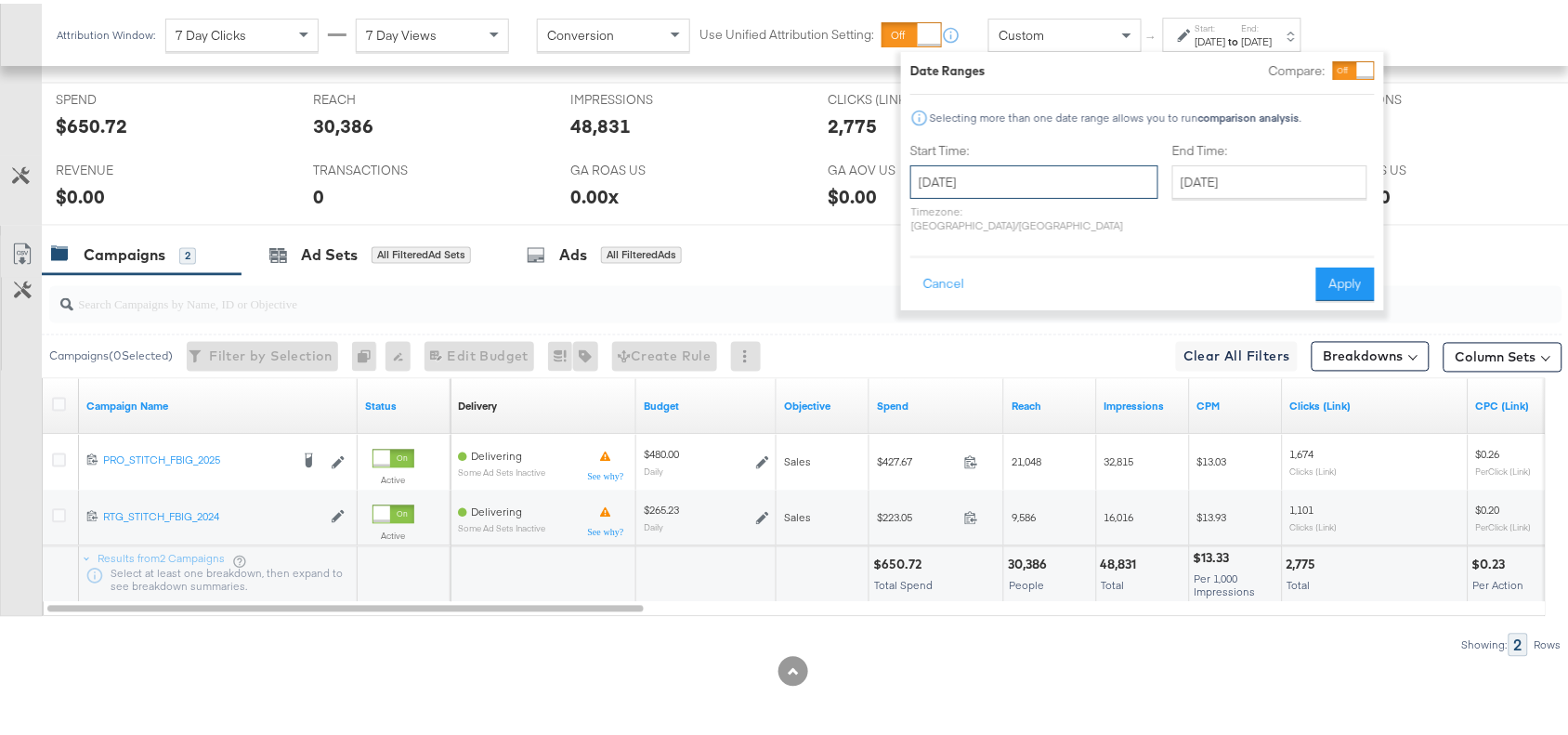
click at [1064, 193] on input "[DATE]" at bounding box center [1034, 178] width 248 height 33
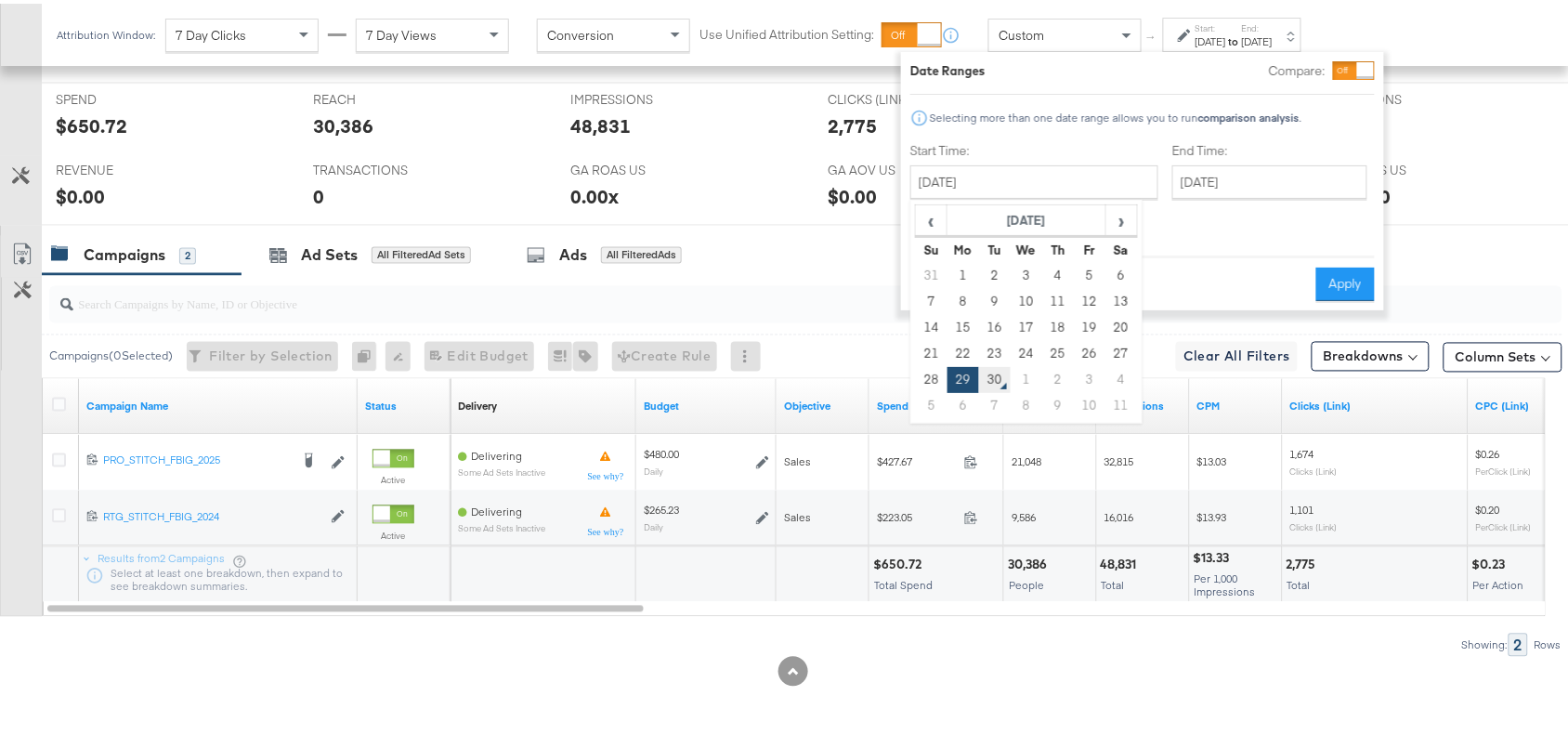
click at [999, 364] on td "30" at bounding box center [995, 376] width 32 height 26
type input "[DATE]"
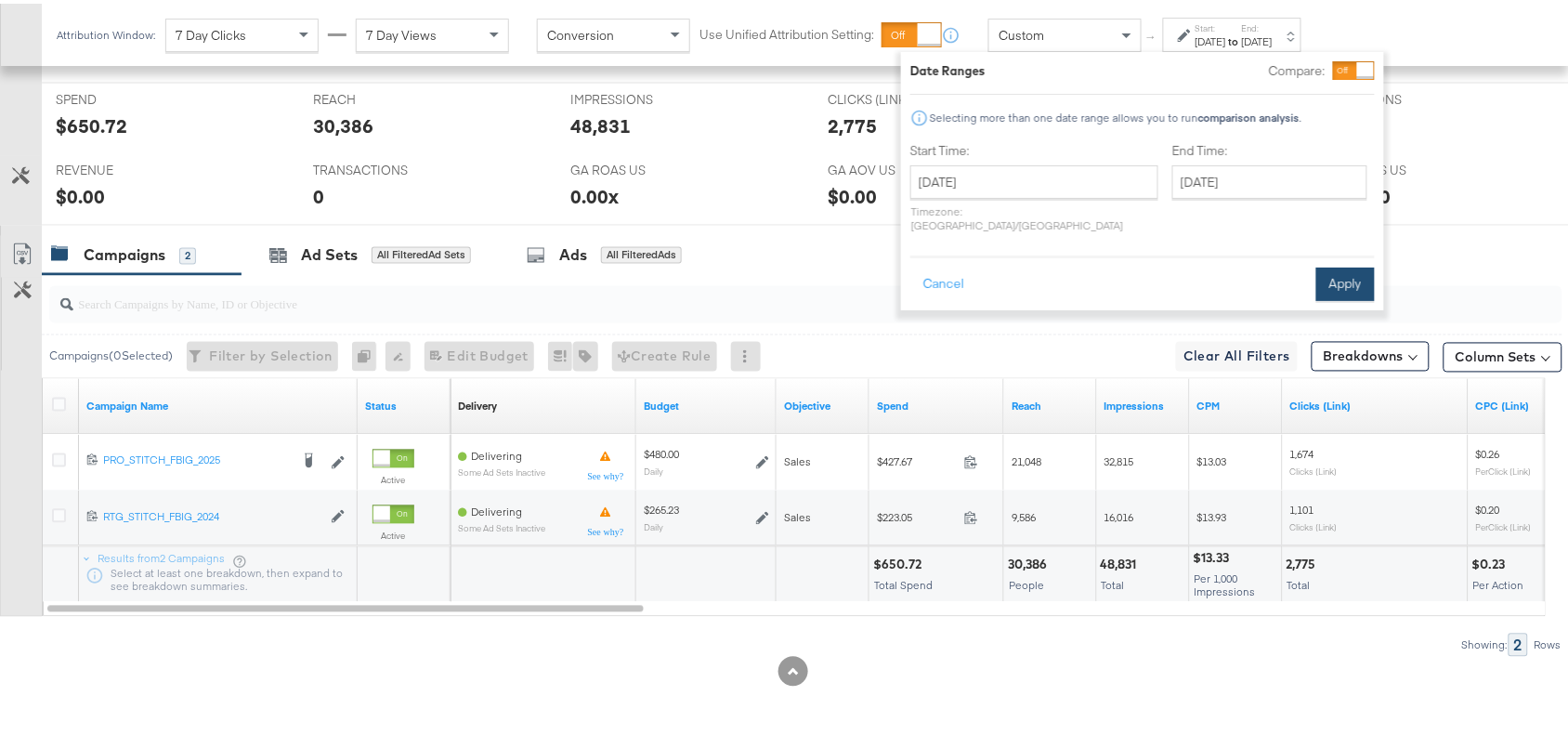
click at [1330, 269] on button "Apply" at bounding box center [1345, 280] width 59 height 33
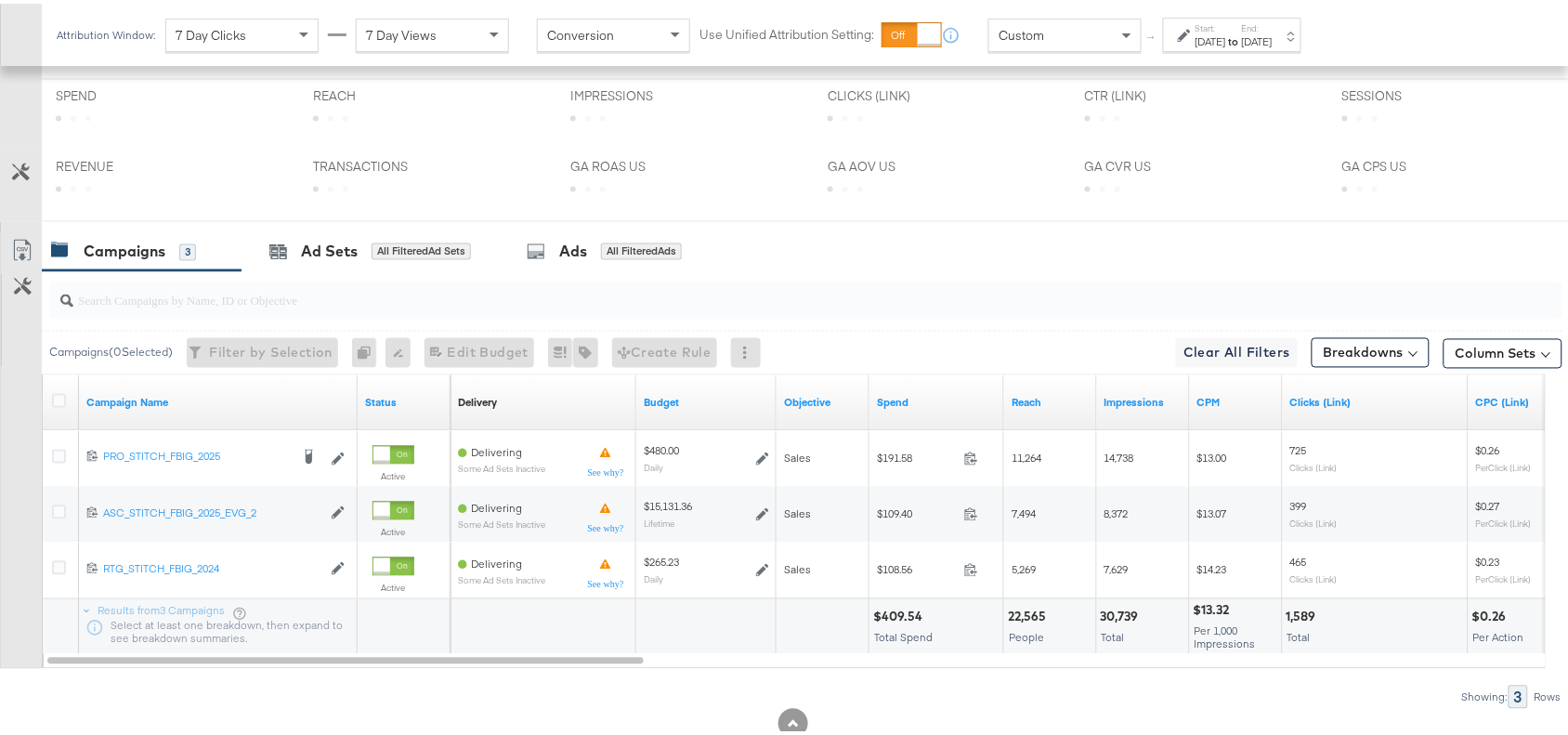
scroll to position [871, 0]
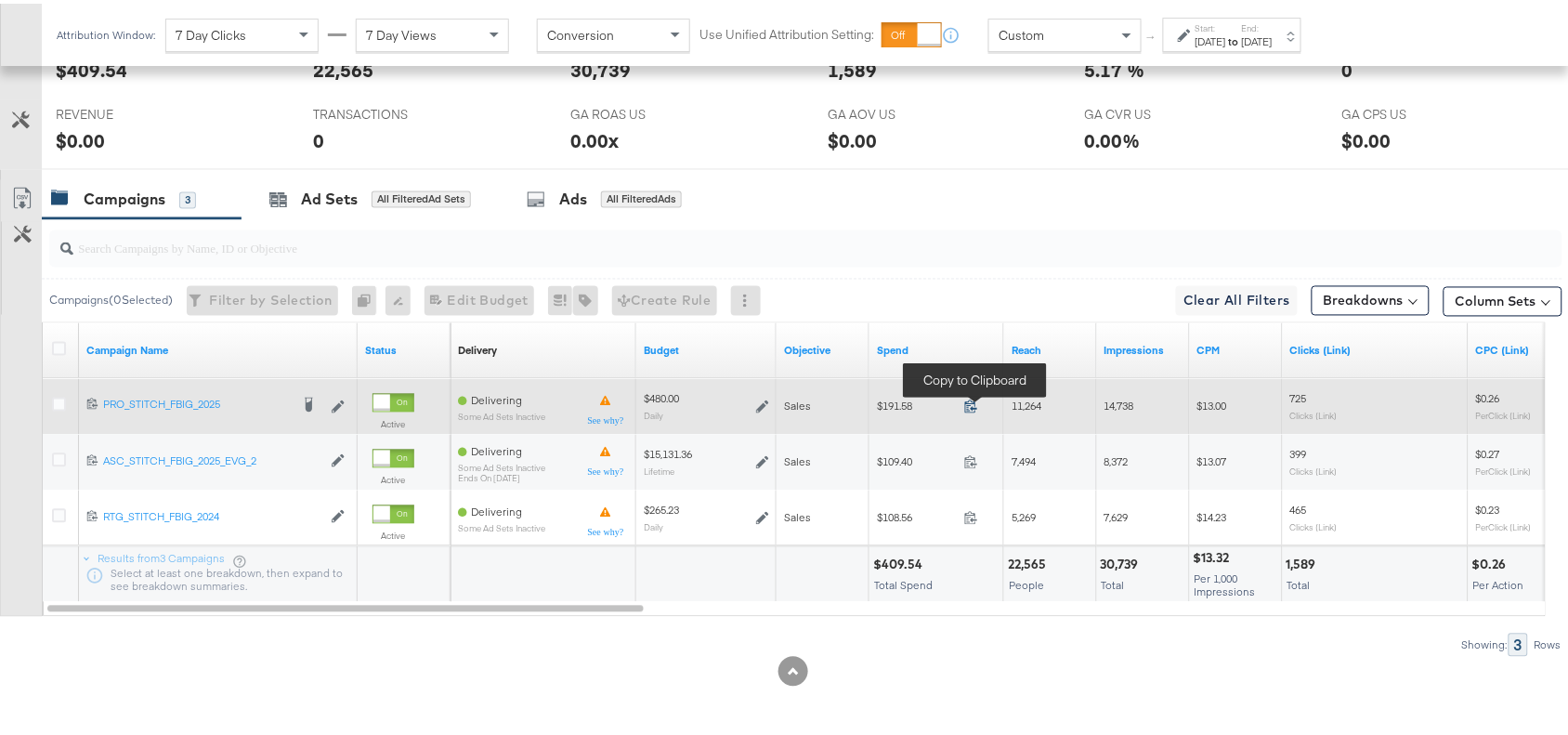
click at [968, 400] on icon at bounding box center [971, 403] width 14 height 14
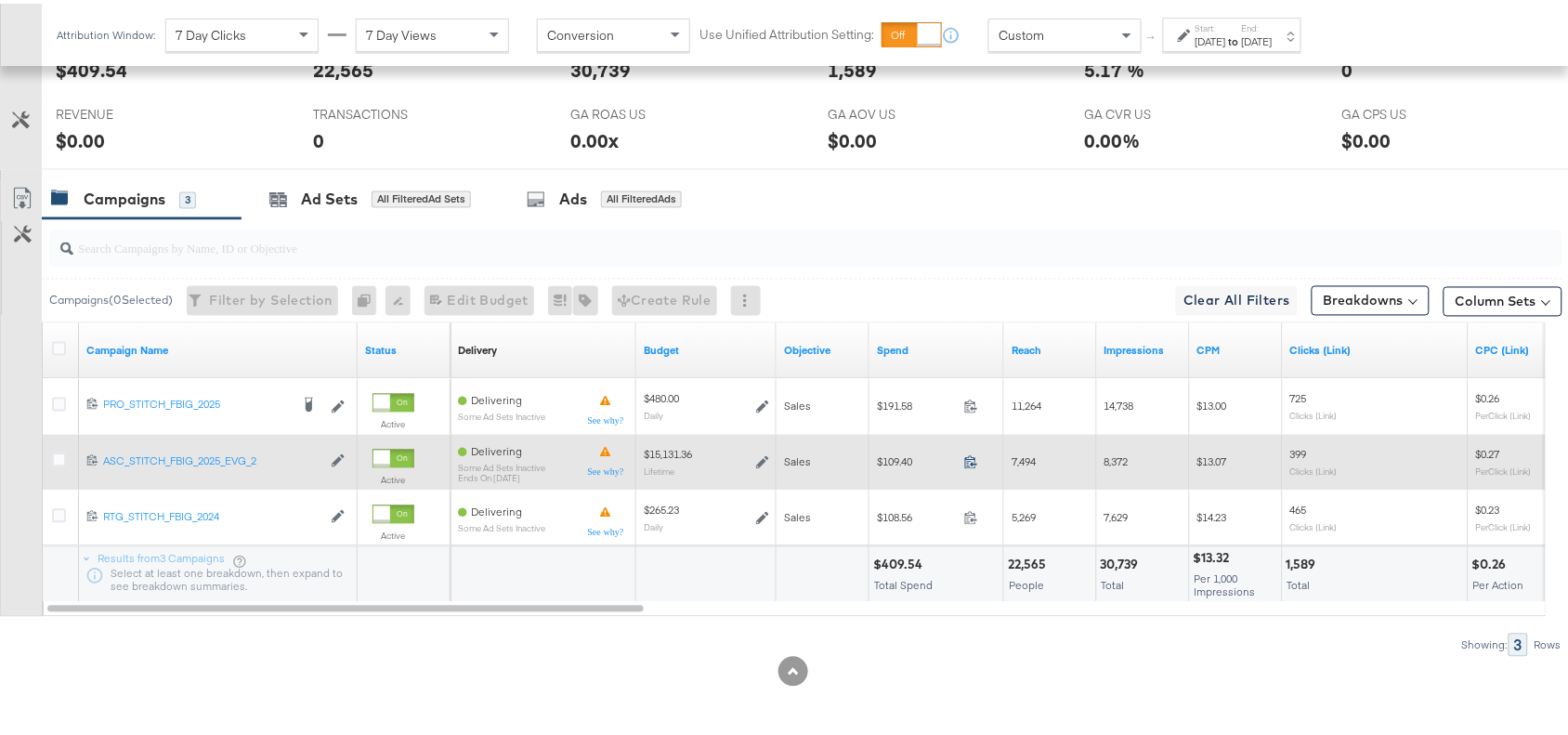
click at [975, 460] on icon at bounding box center [971, 458] width 14 height 14
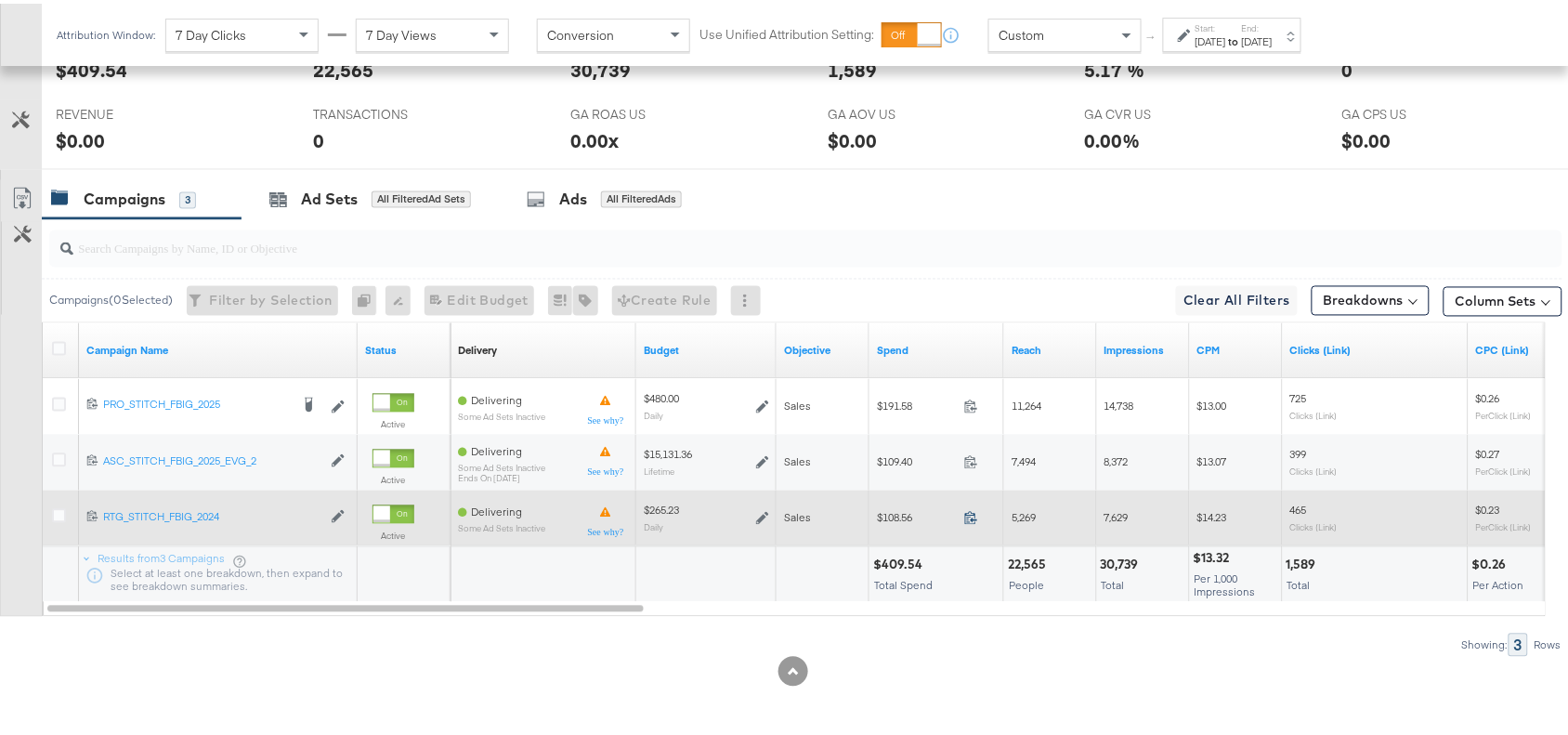
click at [975, 513] on icon at bounding box center [971, 514] width 12 height 13
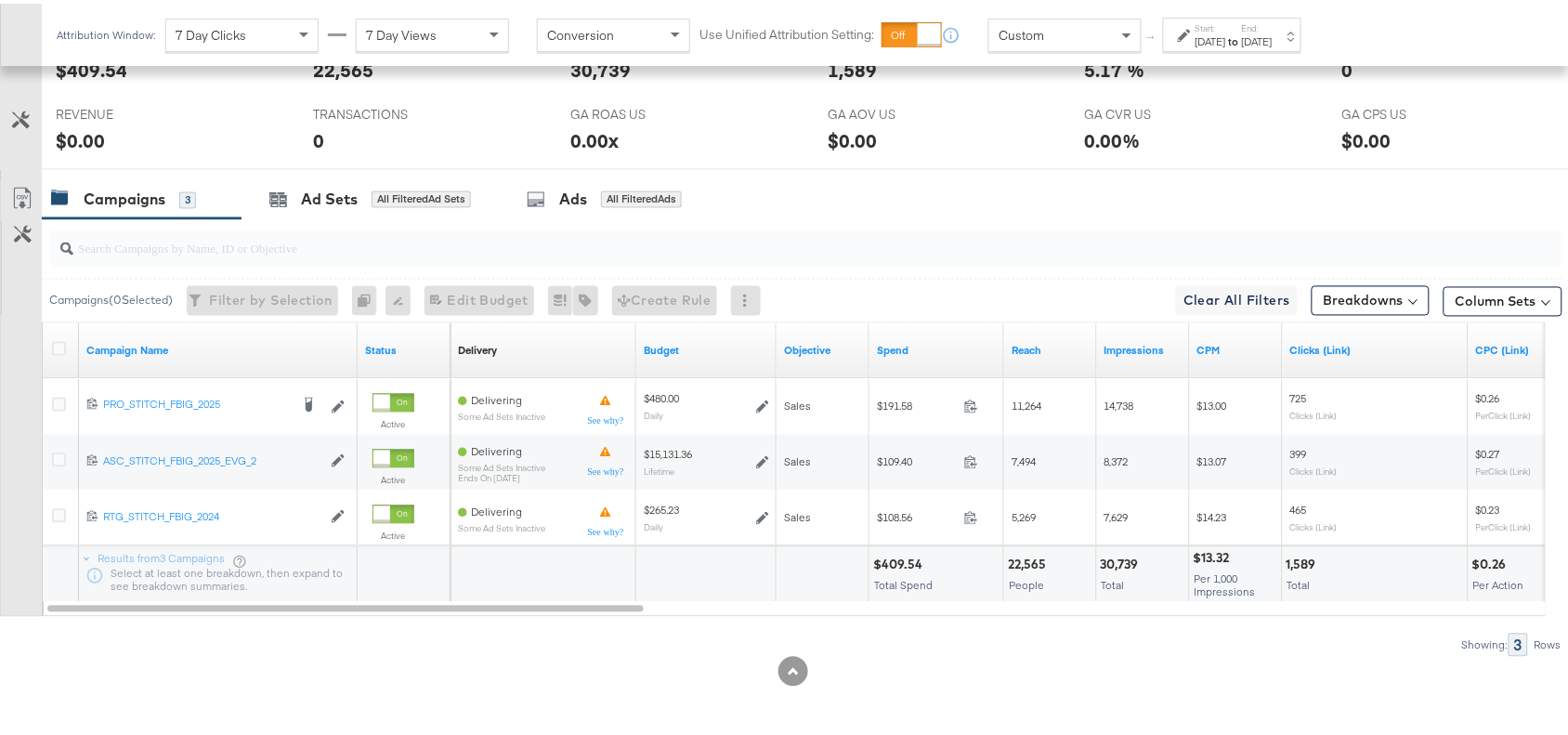
scroll to position [0, 0]
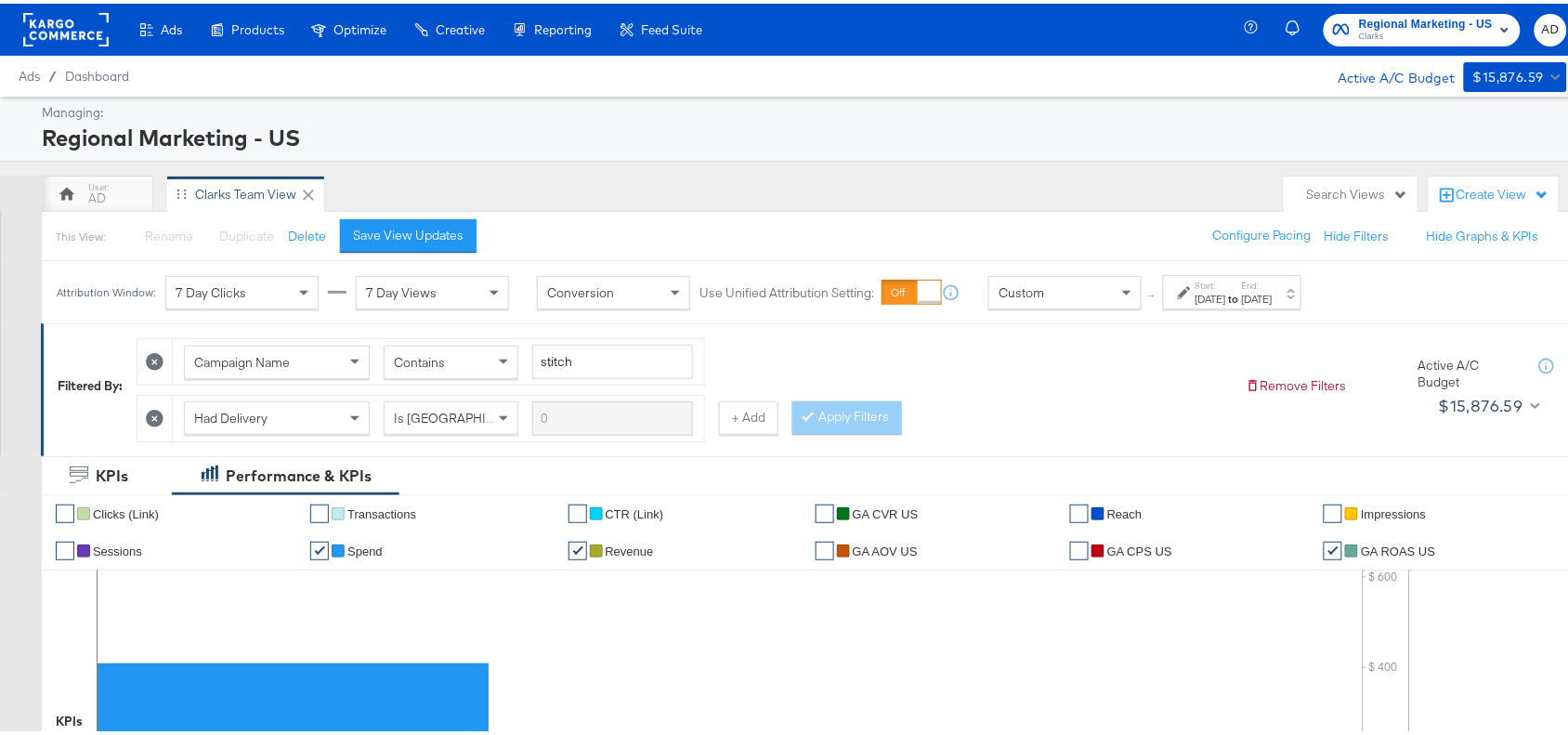
click at [1384, 30] on span "Clarks" at bounding box center [1426, 33] width 134 height 15
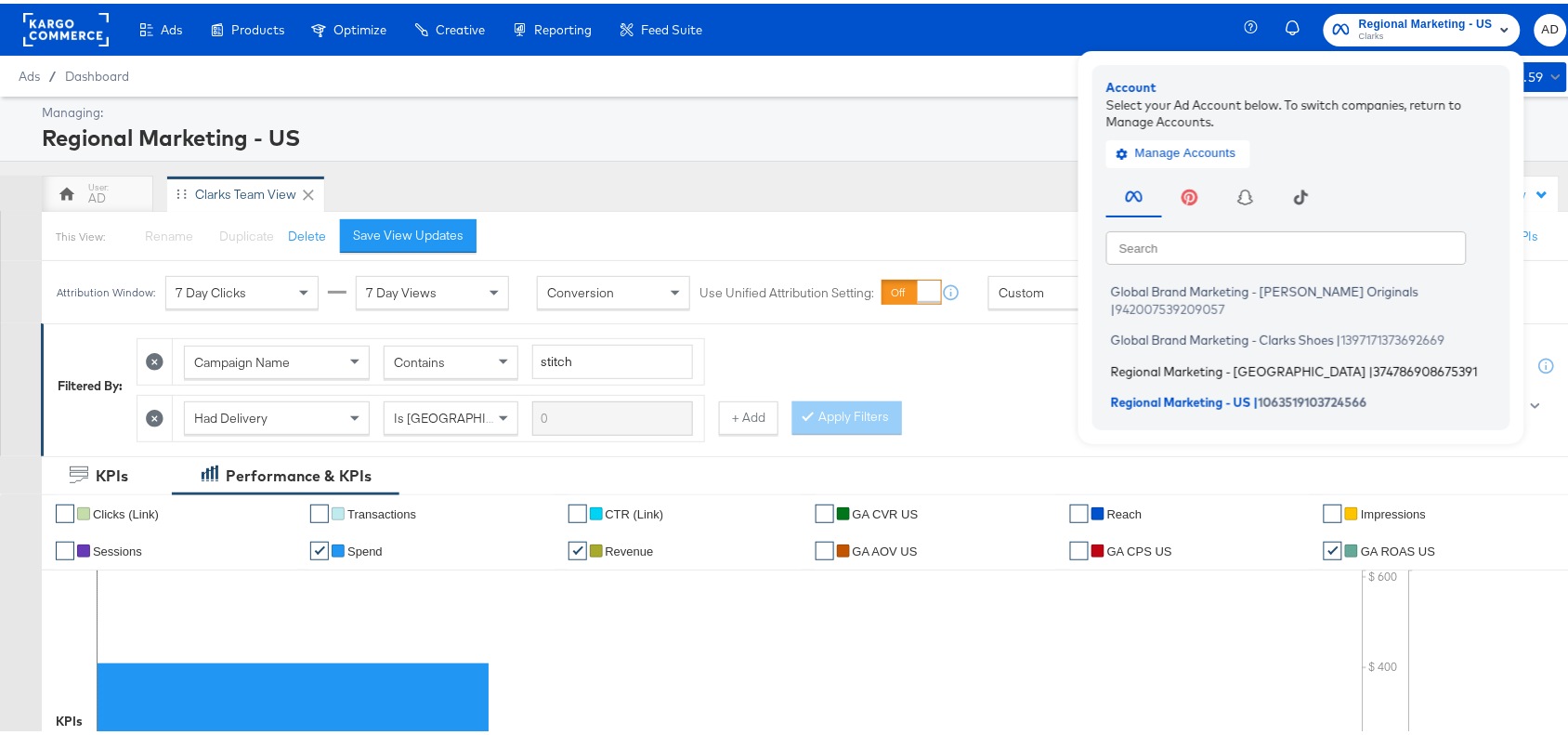
click at [1152, 360] on span "Regional Marketing - [GEOGRAPHIC_DATA]" at bounding box center [1238, 367] width 255 height 15
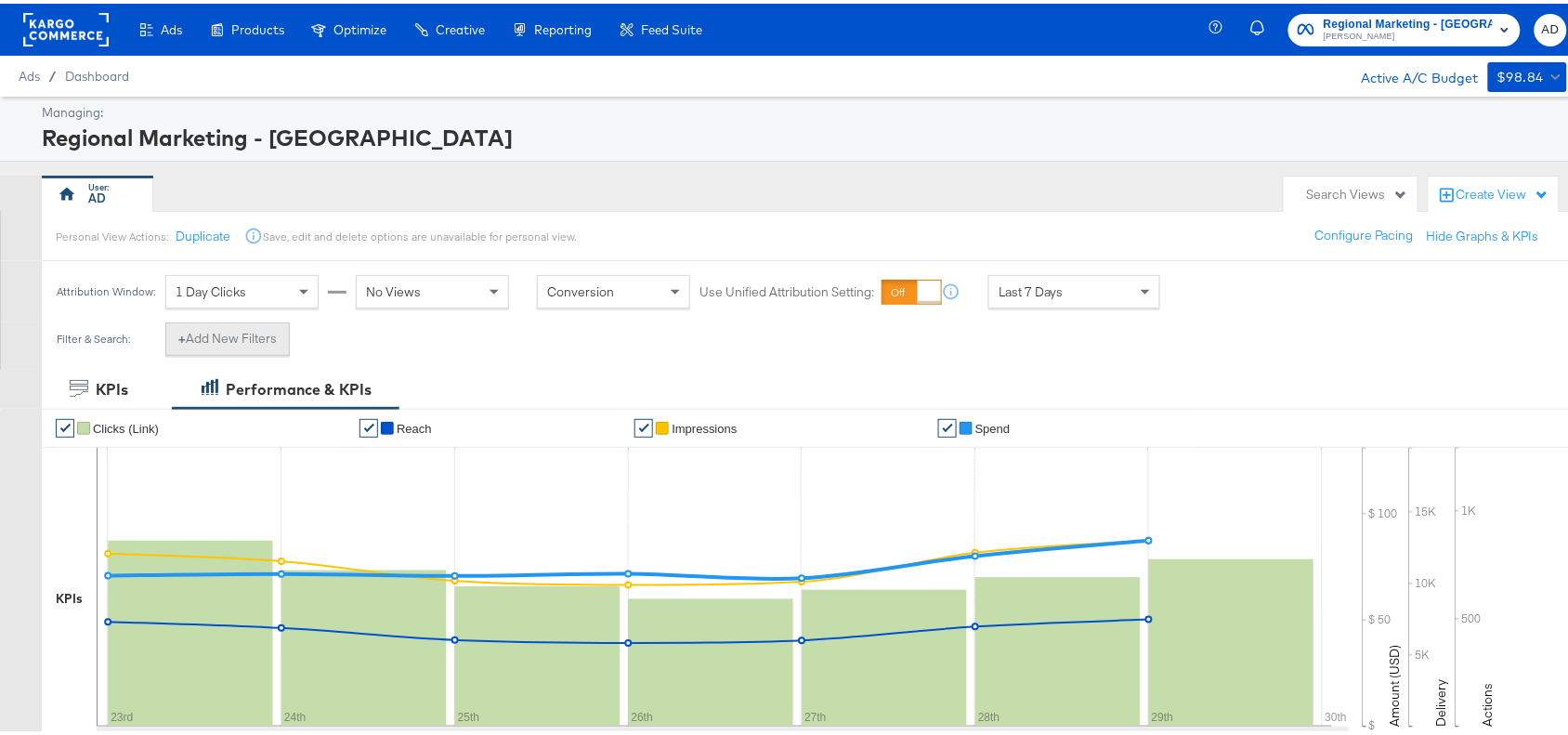
click at [216, 345] on button "+ Add New Filters" at bounding box center [227, 335] width 124 height 33
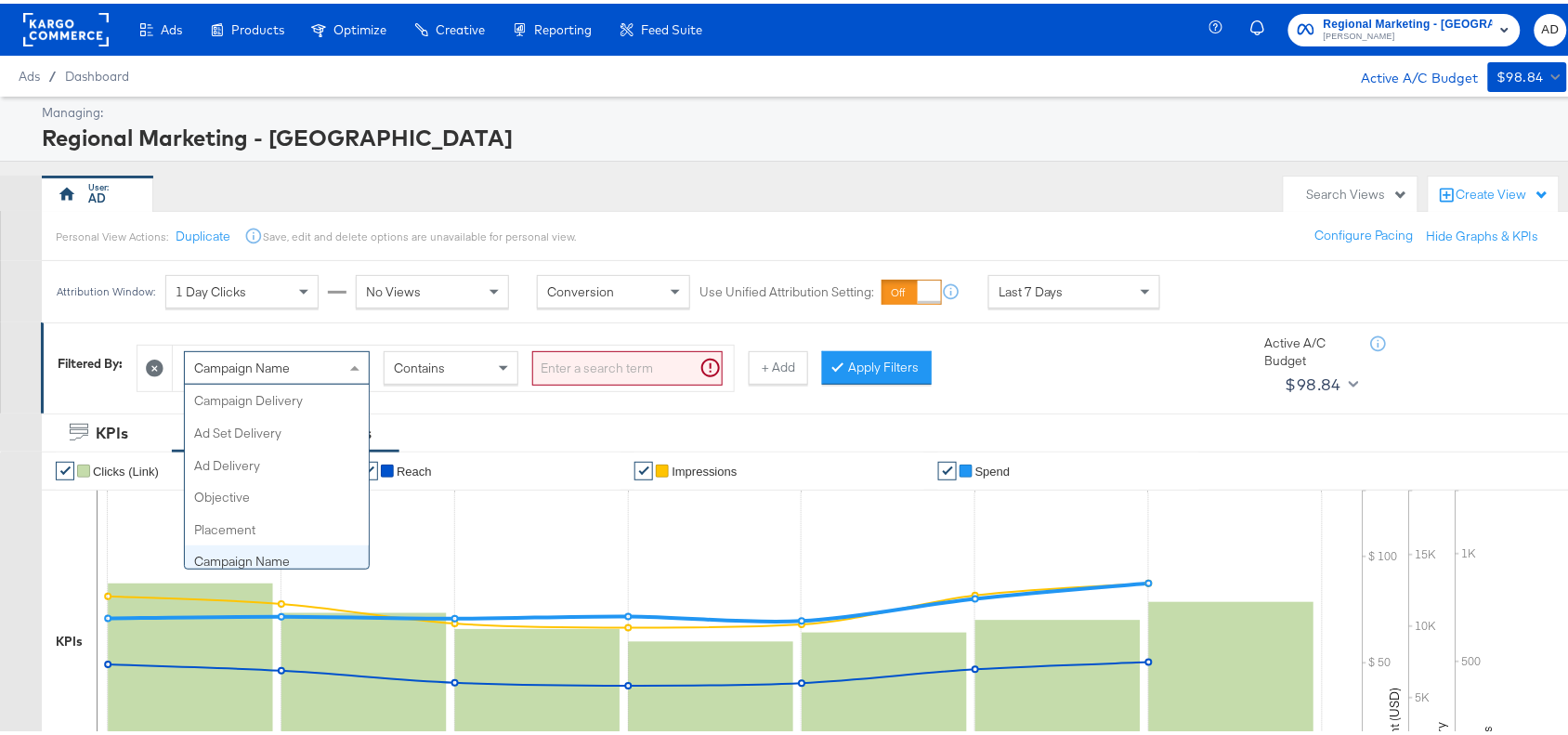
click at [335, 368] on div "Campaign Name" at bounding box center [277, 364] width 184 height 32
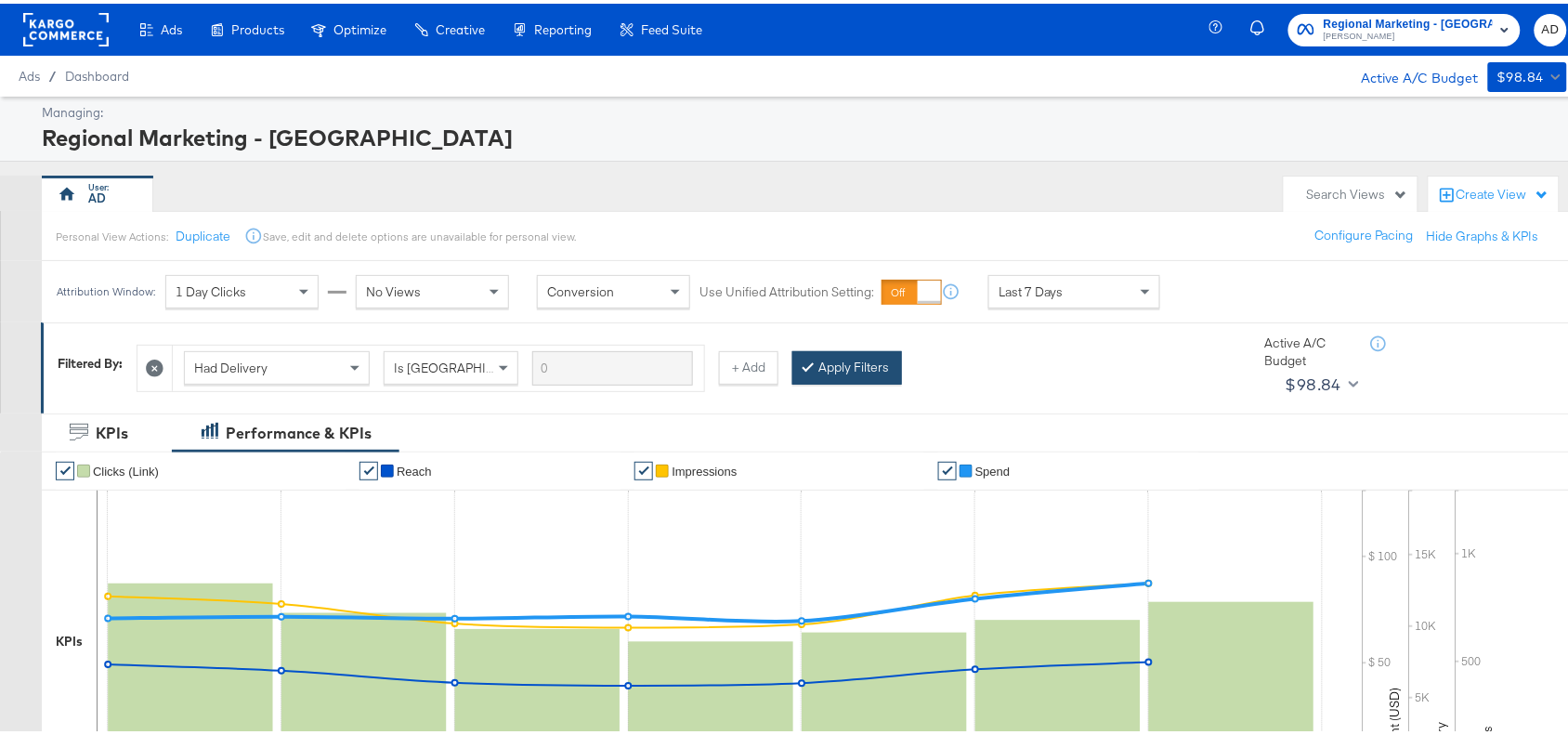
click at [880, 368] on button "Apply Filters" at bounding box center [847, 363] width 110 height 33
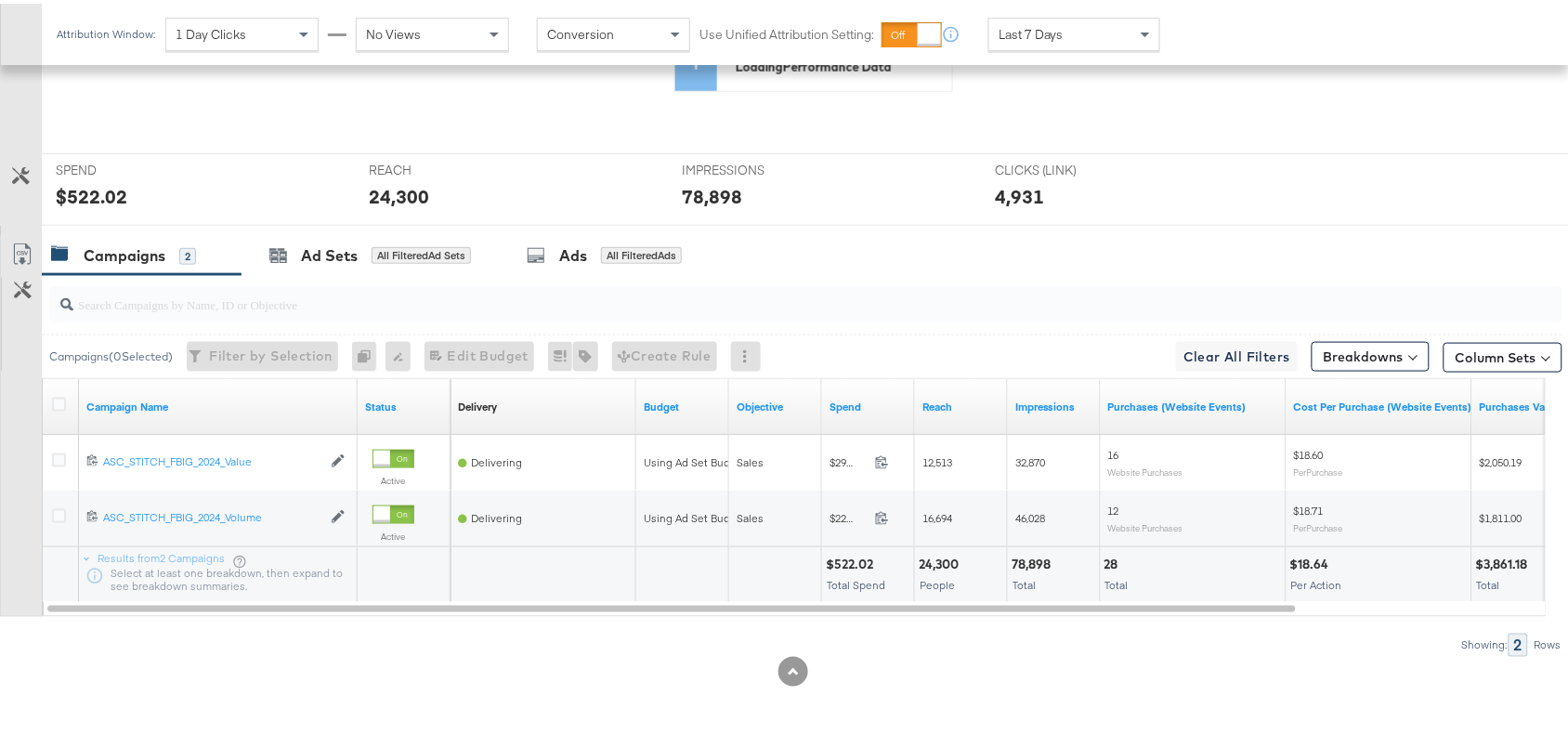
scroll to position [664, 0]
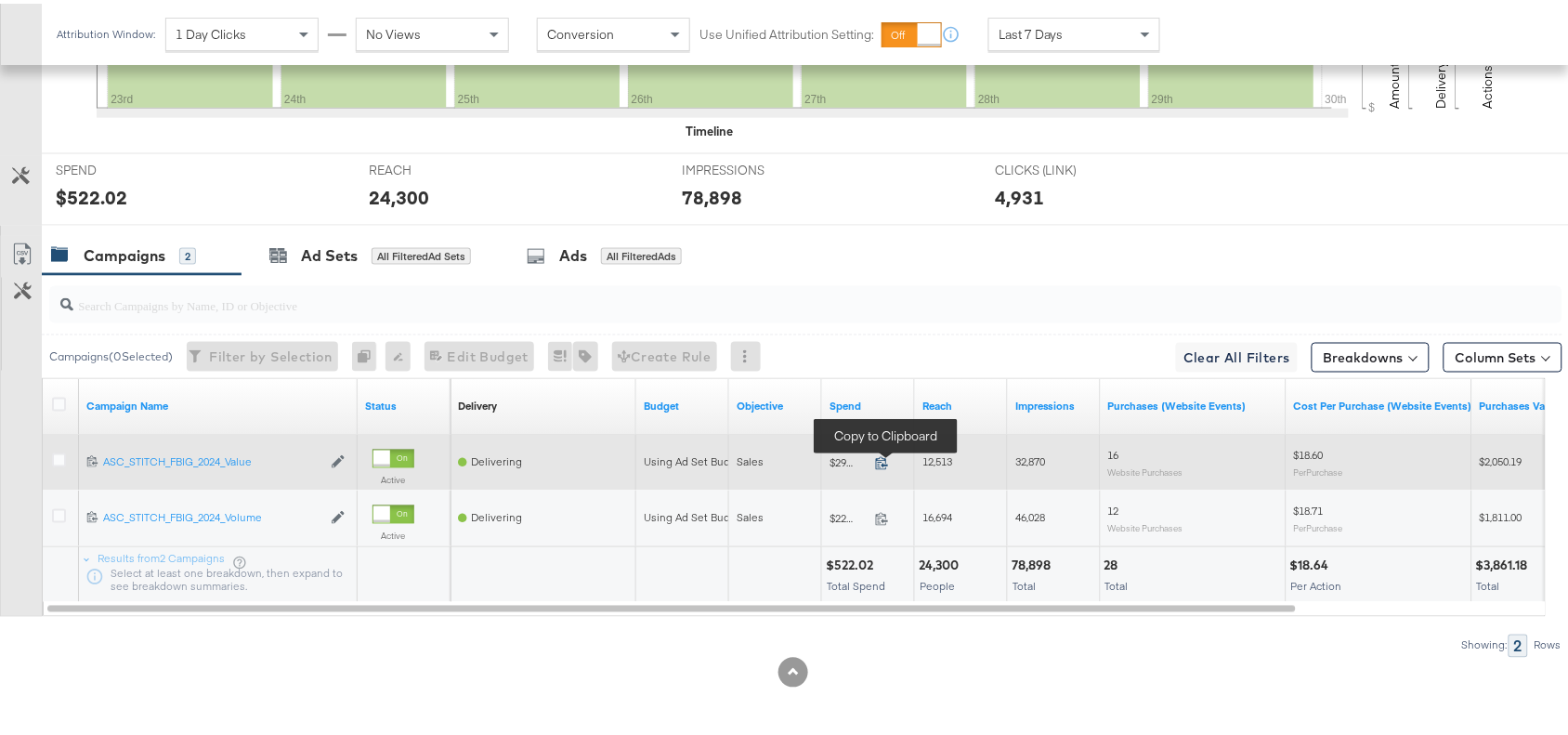
click at [885, 462] on icon at bounding box center [882, 459] width 12 height 13
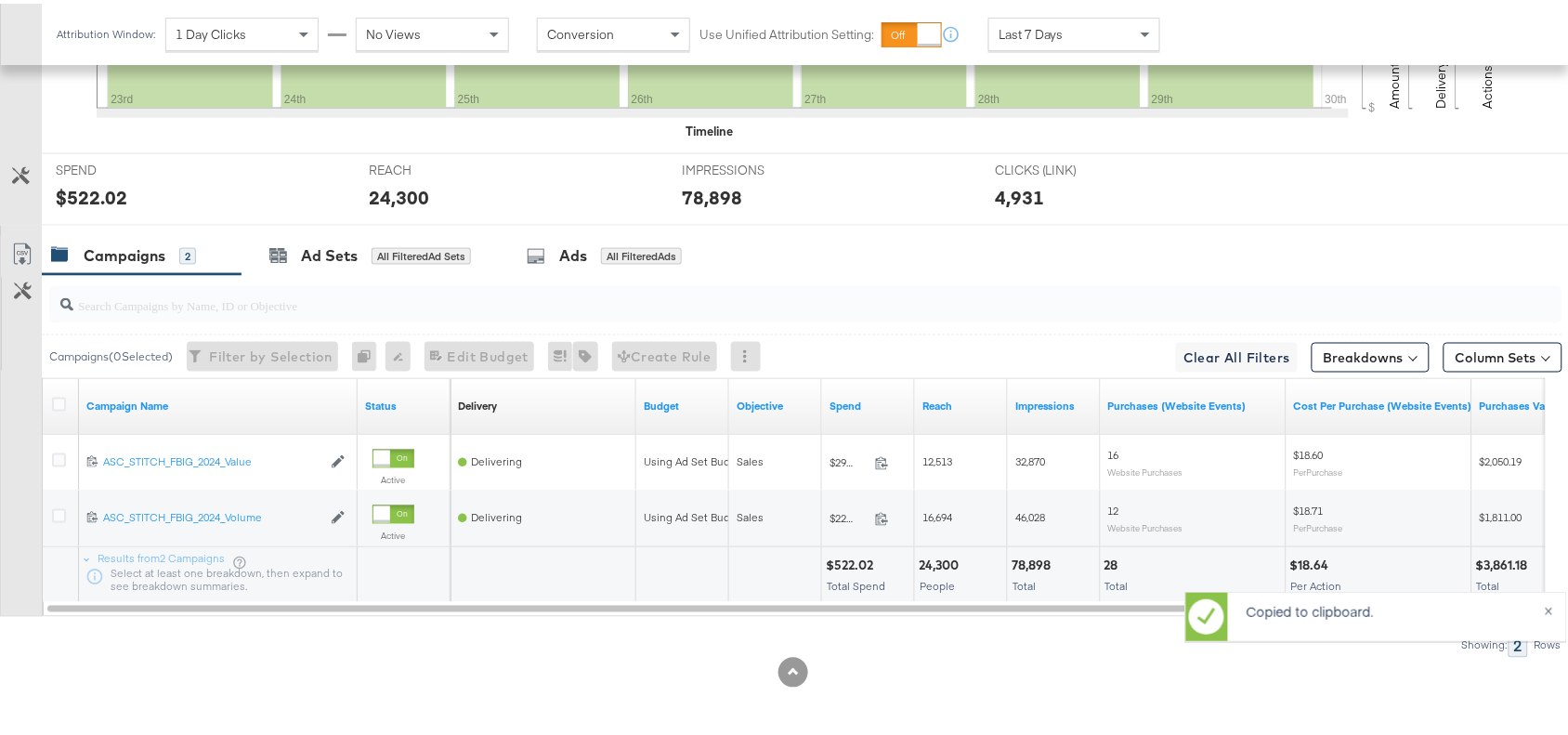
scroll to position [0, 0]
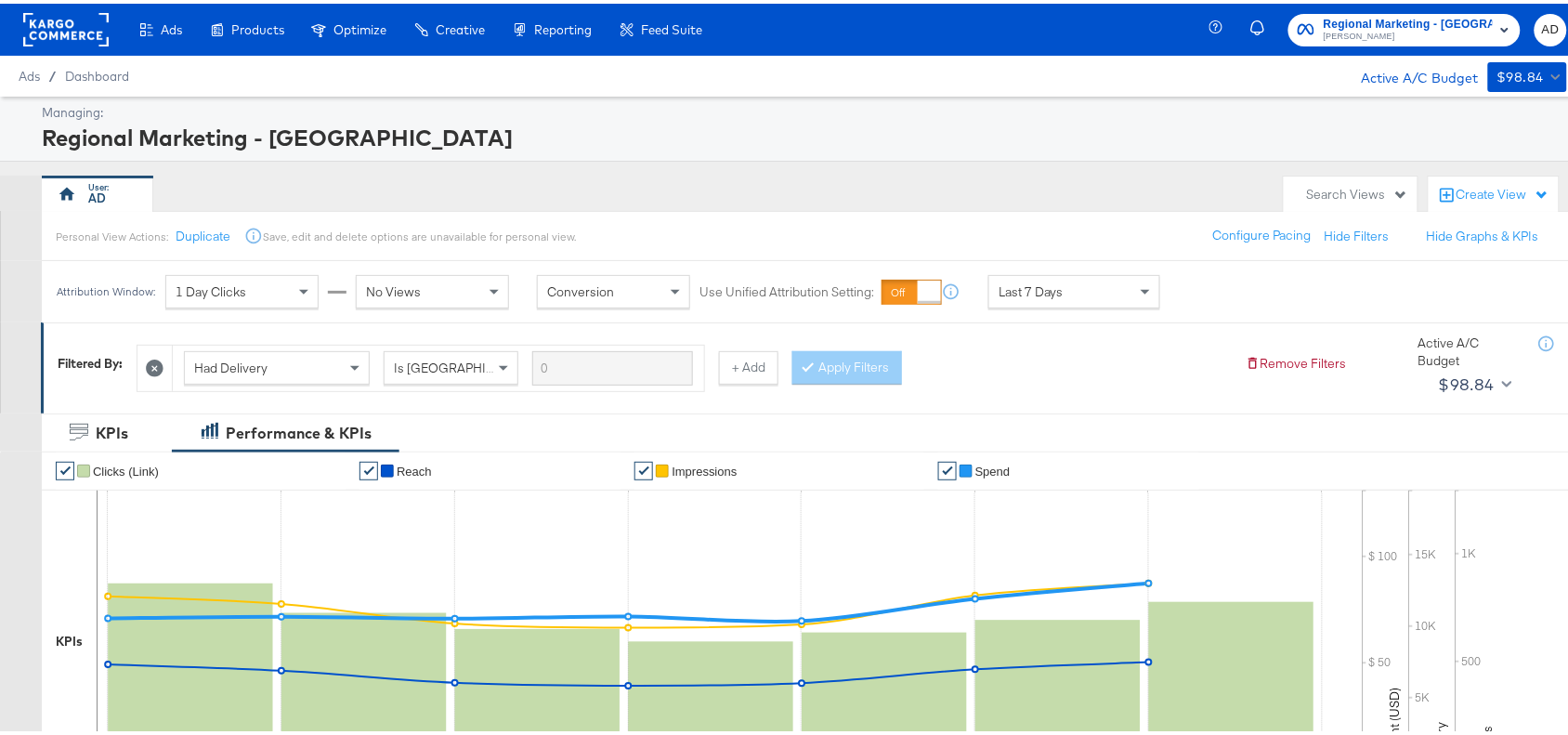
click at [1050, 296] on span "Last 7 Days" at bounding box center [1031, 288] width 65 height 17
click at [936, 195] on div "AD" at bounding box center [658, 190] width 1233 height 37
click at [1301, 304] on div "Start: [DATE] to End: [DATE]" at bounding box center [1232, 288] width 138 height 34
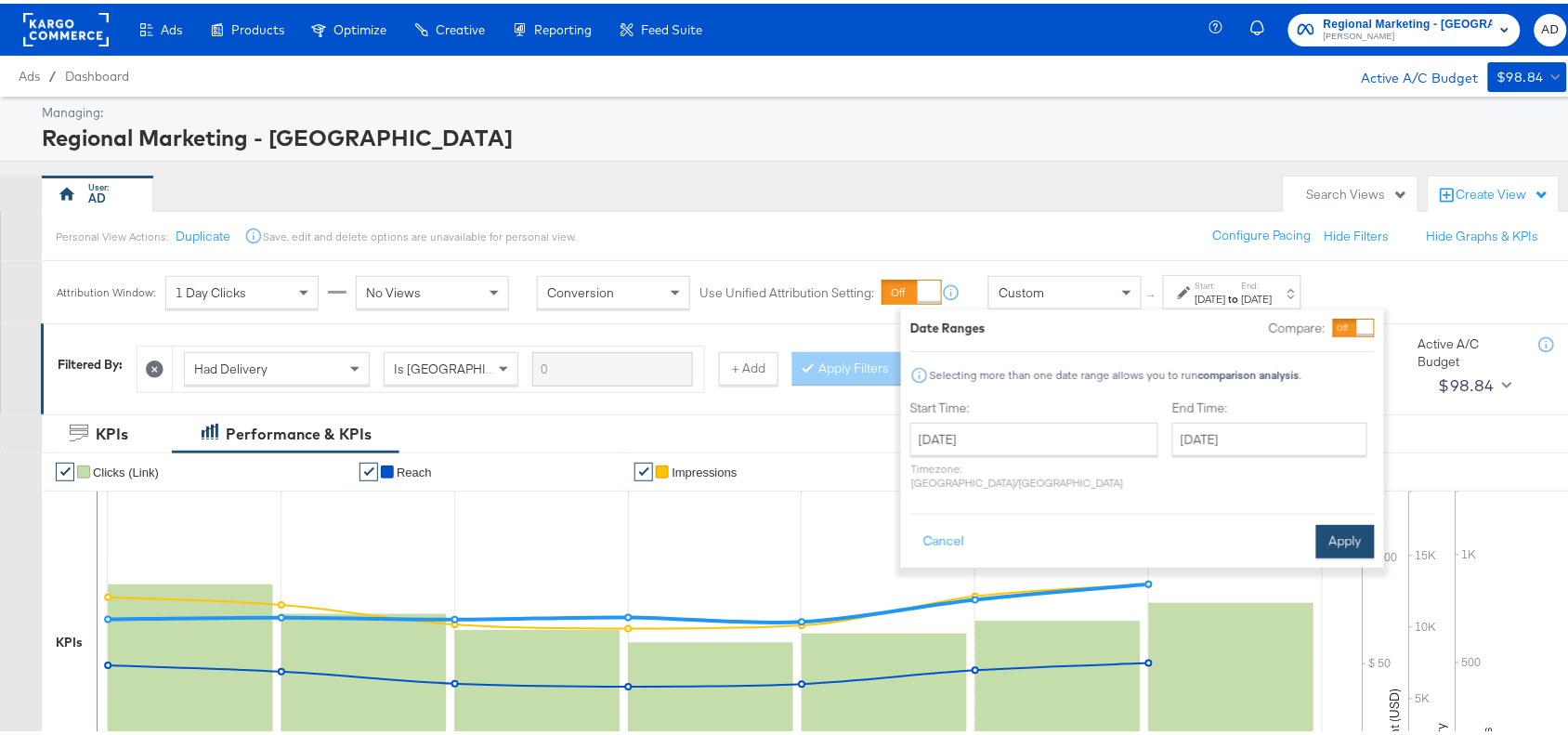
click at [1359, 521] on button "Apply" at bounding box center [1345, 537] width 59 height 33
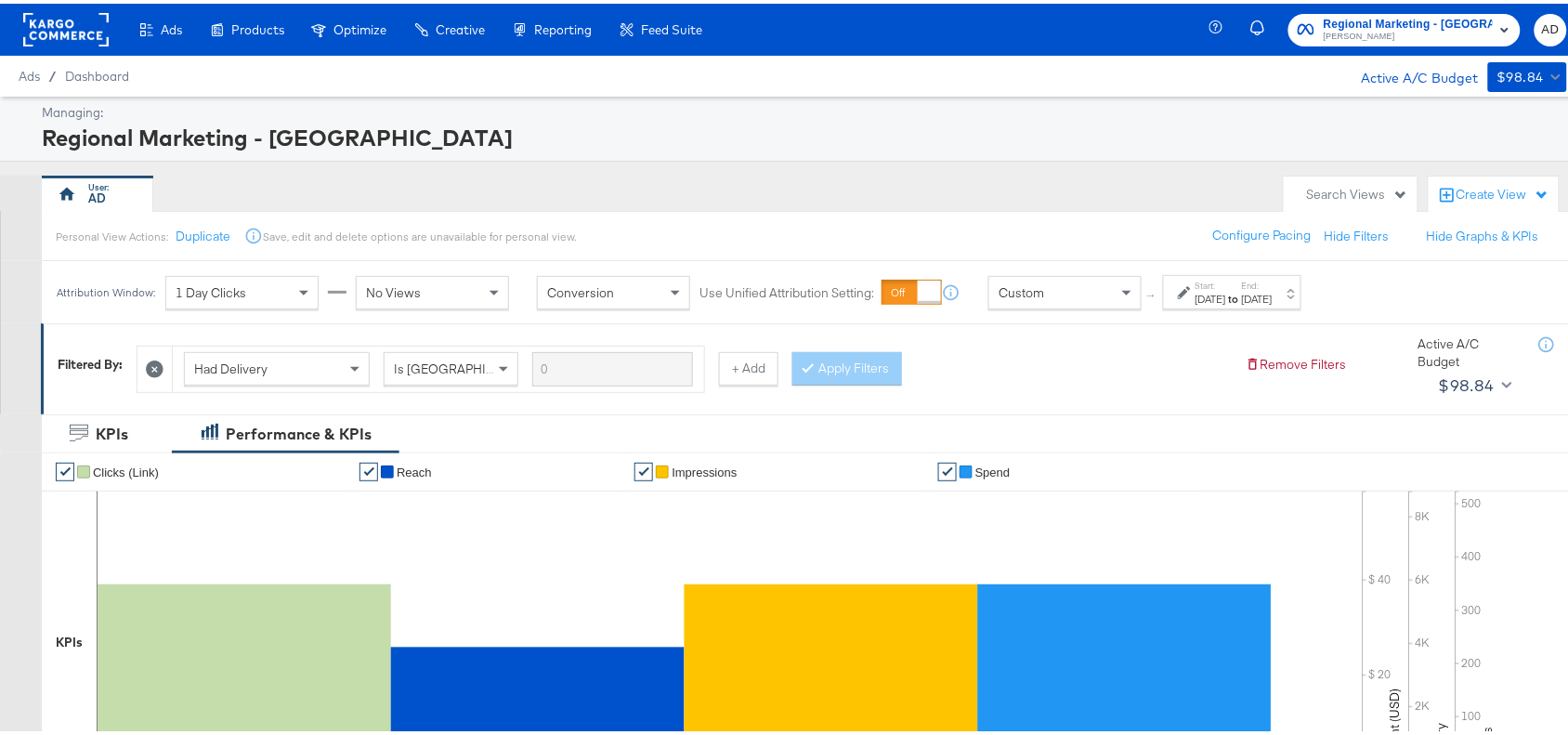
click at [1330, 197] on div "Search Views" at bounding box center [1357, 191] width 101 height 18
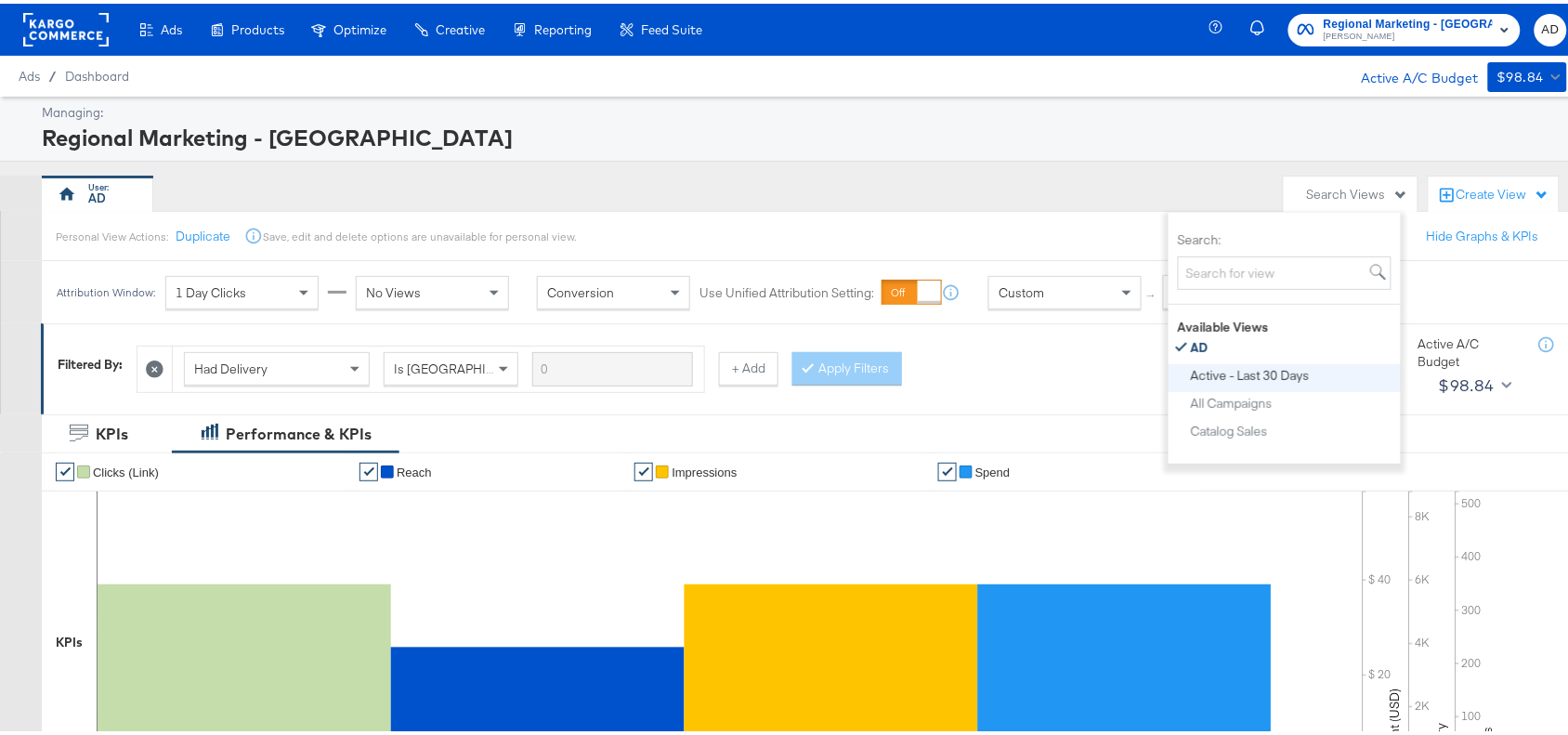
scroll to position [11, 0]
click at [1302, 360] on div "Active - Last 30 Days" at bounding box center [1250, 360] width 119 height 13
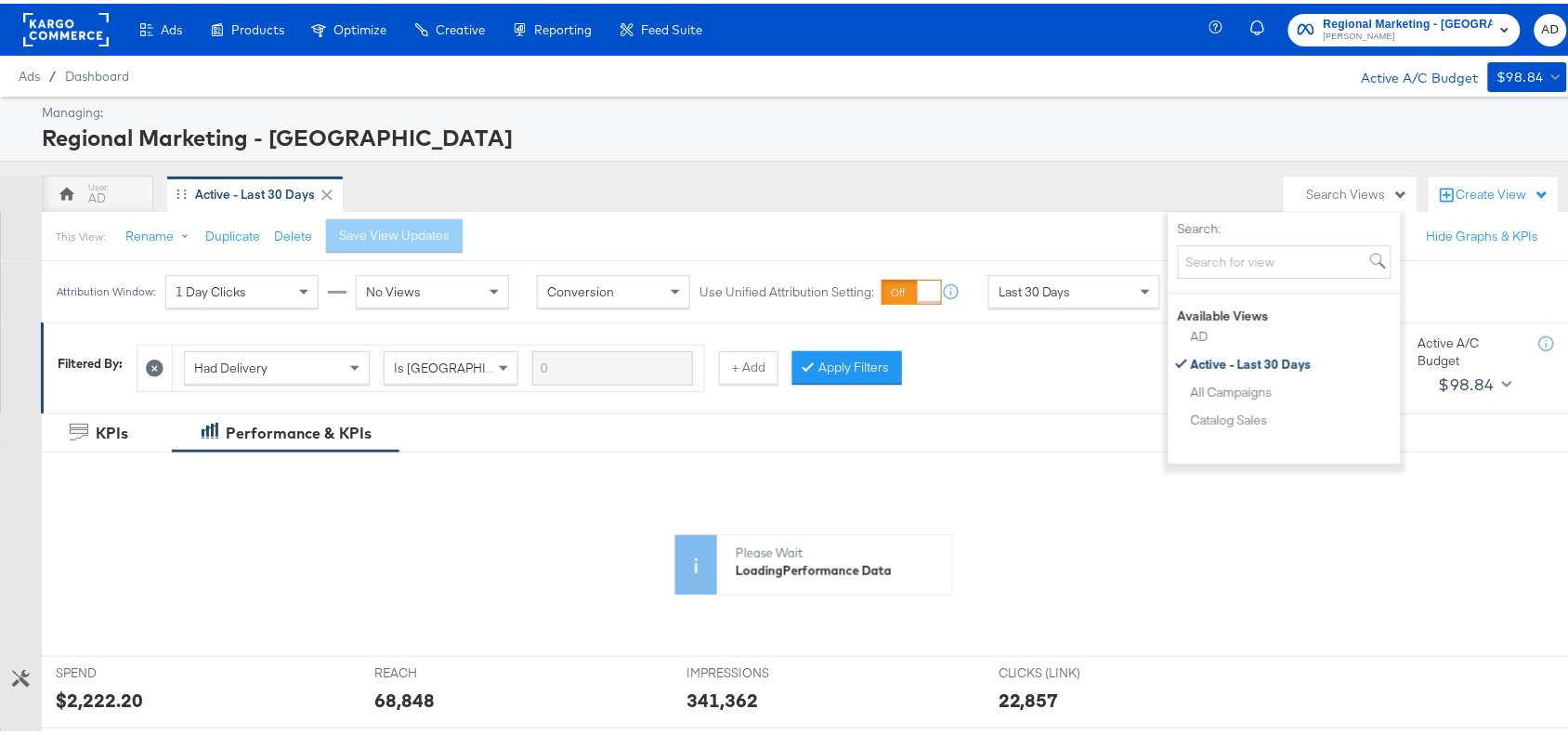
click at [762, 197] on div "AD Active - Last 30 Days" at bounding box center [658, 190] width 1233 height 37
click at [968, 187] on div "AD Active - Last 30 Days" at bounding box center [658, 190] width 1233 height 37
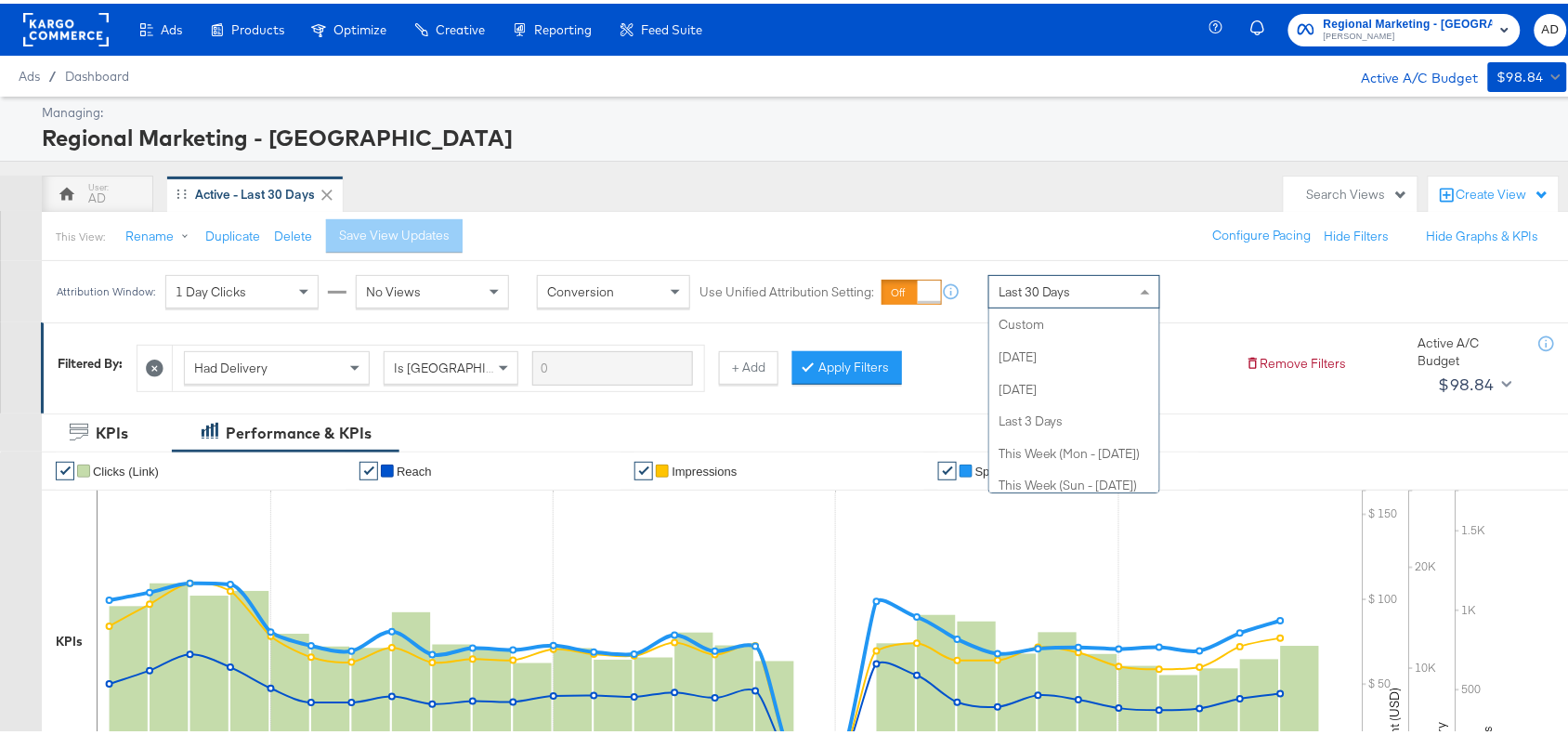
click at [1125, 289] on div "Last 30 Days" at bounding box center [1074, 288] width 170 height 32
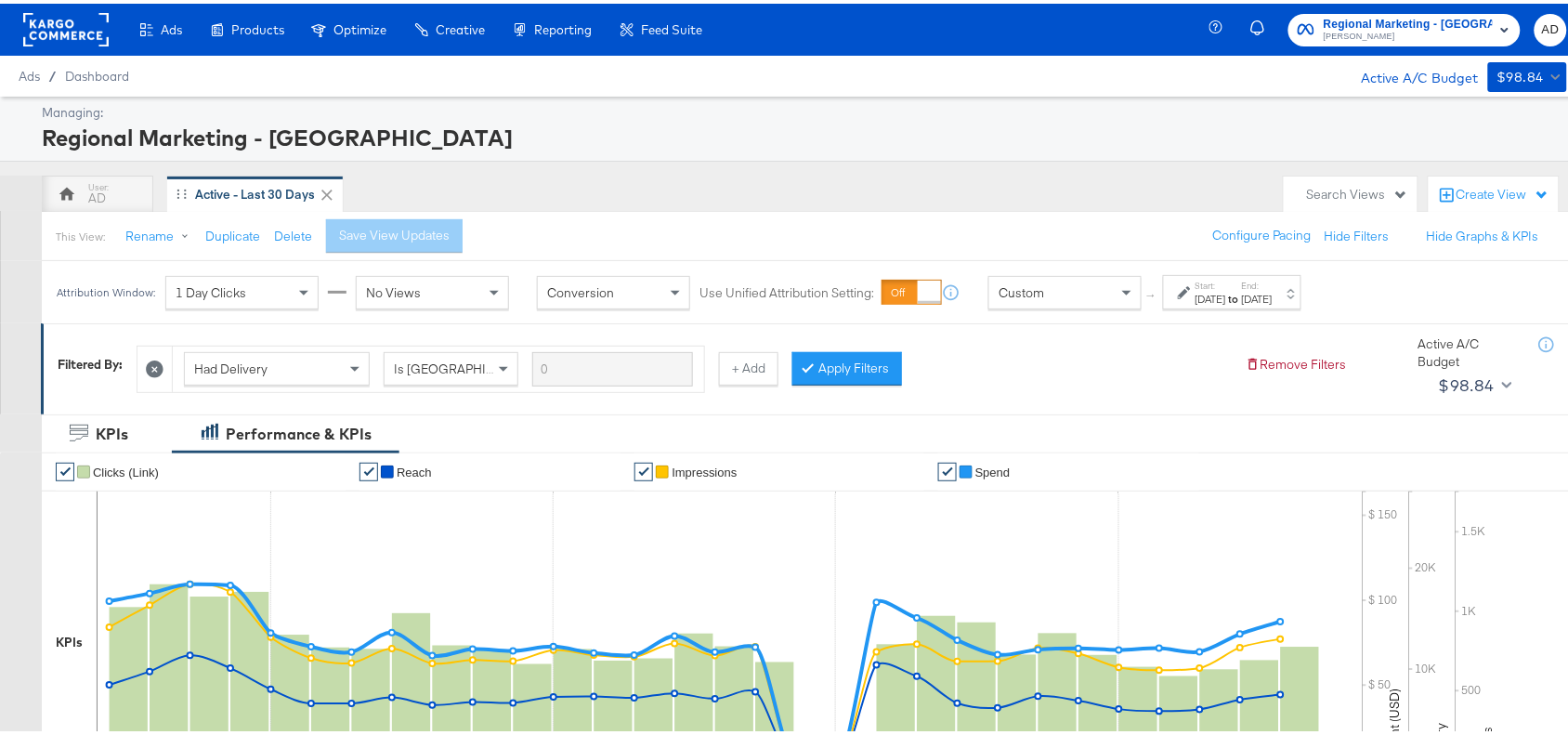
click at [1242, 302] on strong "to" at bounding box center [1234, 295] width 16 height 14
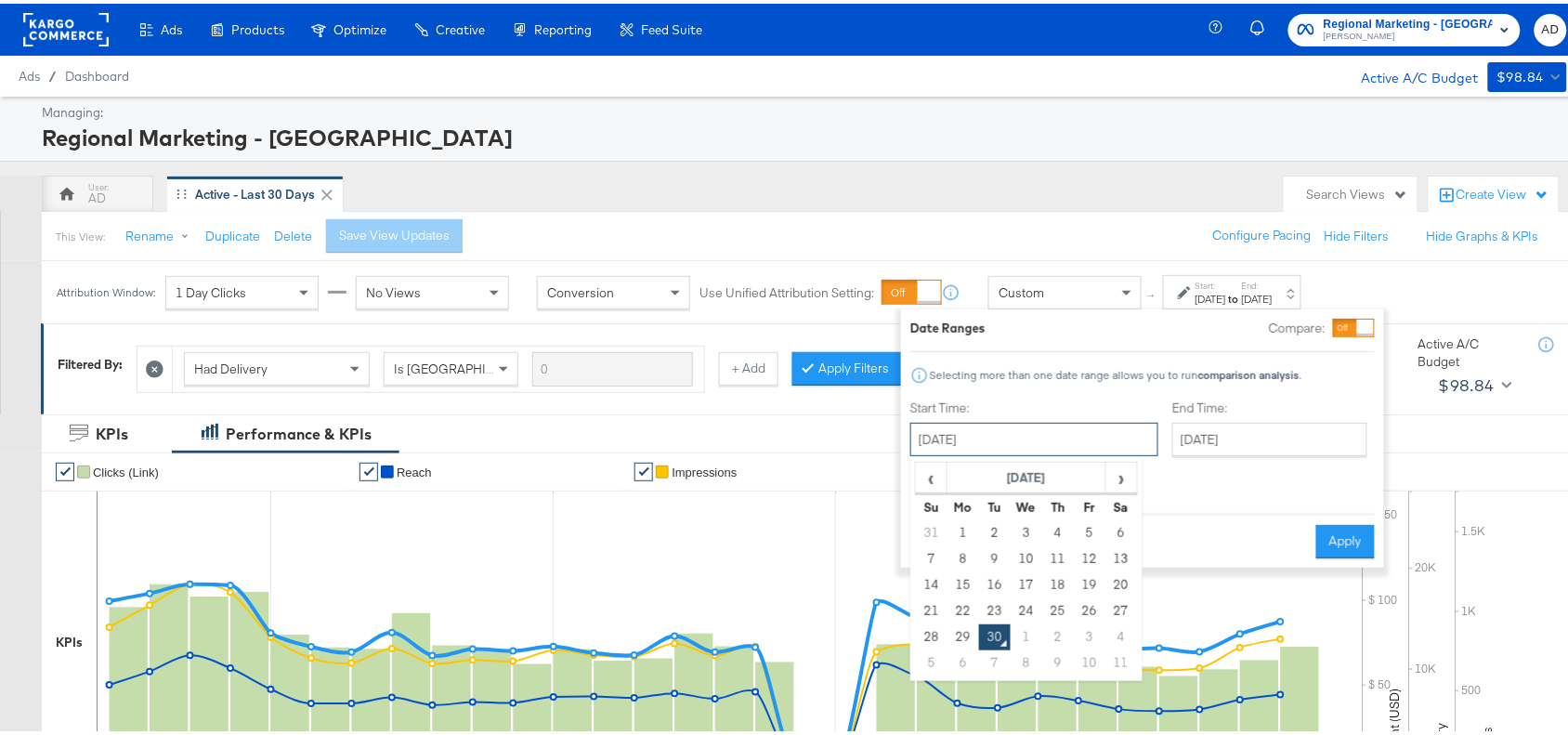
click at [1062, 432] on input "[DATE]" at bounding box center [1034, 435] width 248 height 33
click at [955, 629] on td "29" at bounding box center [964, 634] width 32 height 26
type input "[DATE]"
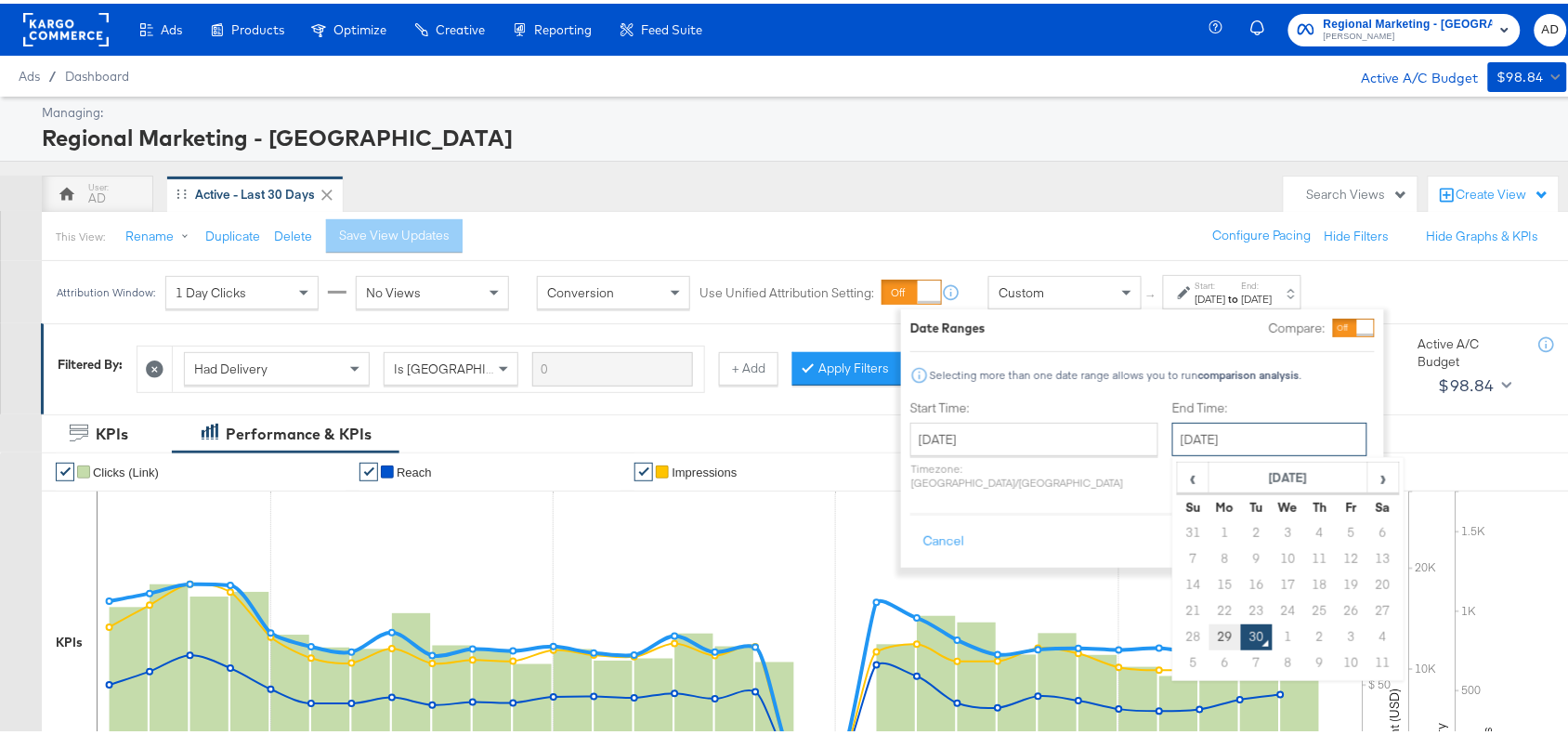
drag, startPoint x: 1183, startPoint y: 449, endPoint x: 1171, endPoint y: 630, distance: 181.5
click at [1172, 452] on div "[DATE] ‹ [DATE] › Su Mo Tu We Th Fr Sa 31 1 2 3 4 5 6 7 8 9 10 11 12 13 14 15 1…" at bounding box center [1269, 435] width 195 height 33
click at [1210, 630] on td "29" at bounding box center [1226, 634] width 32 height 26
type input "[DATE]"
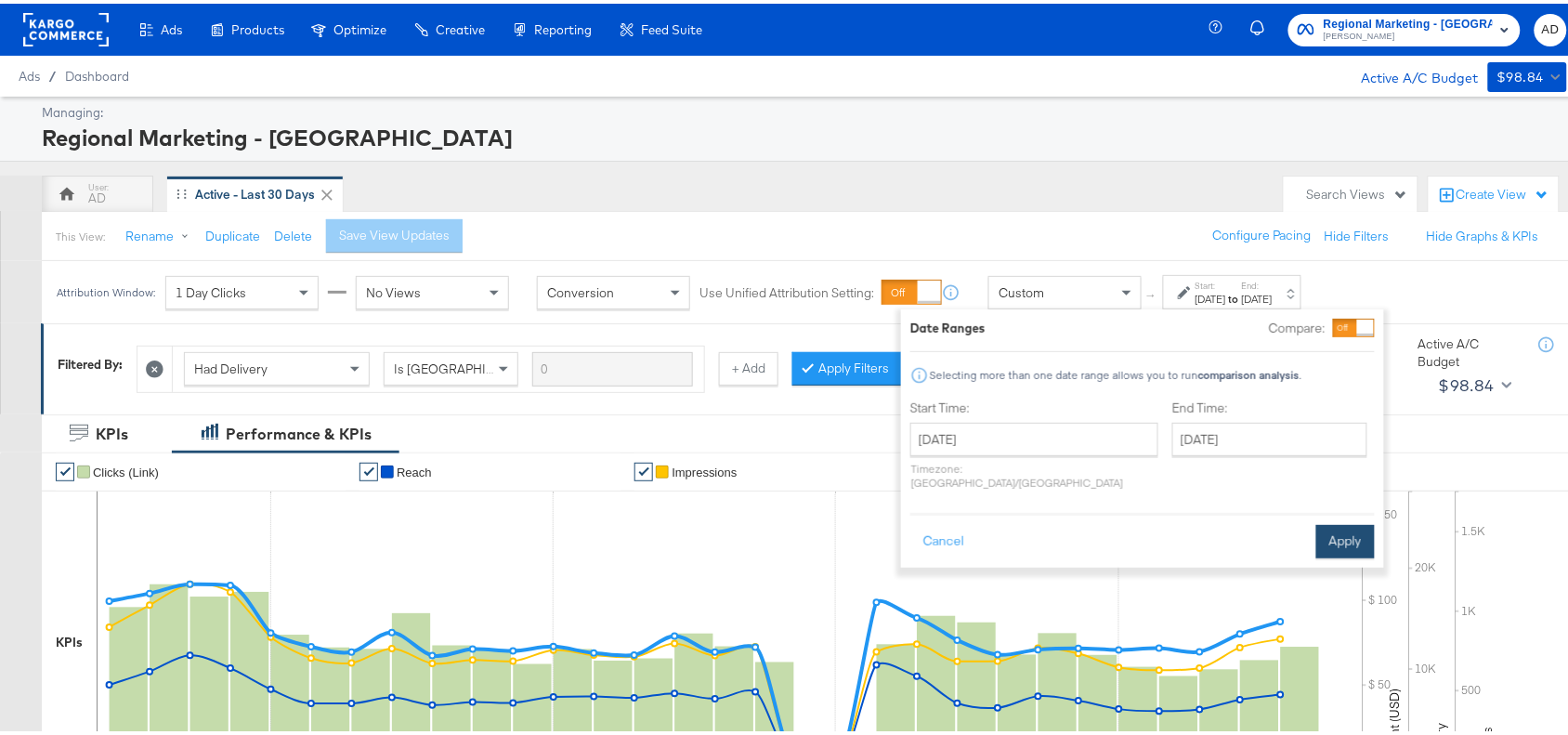
click at [1344, 521] on button "Apply" at bounding box center [1345, 537] width 59 height 33
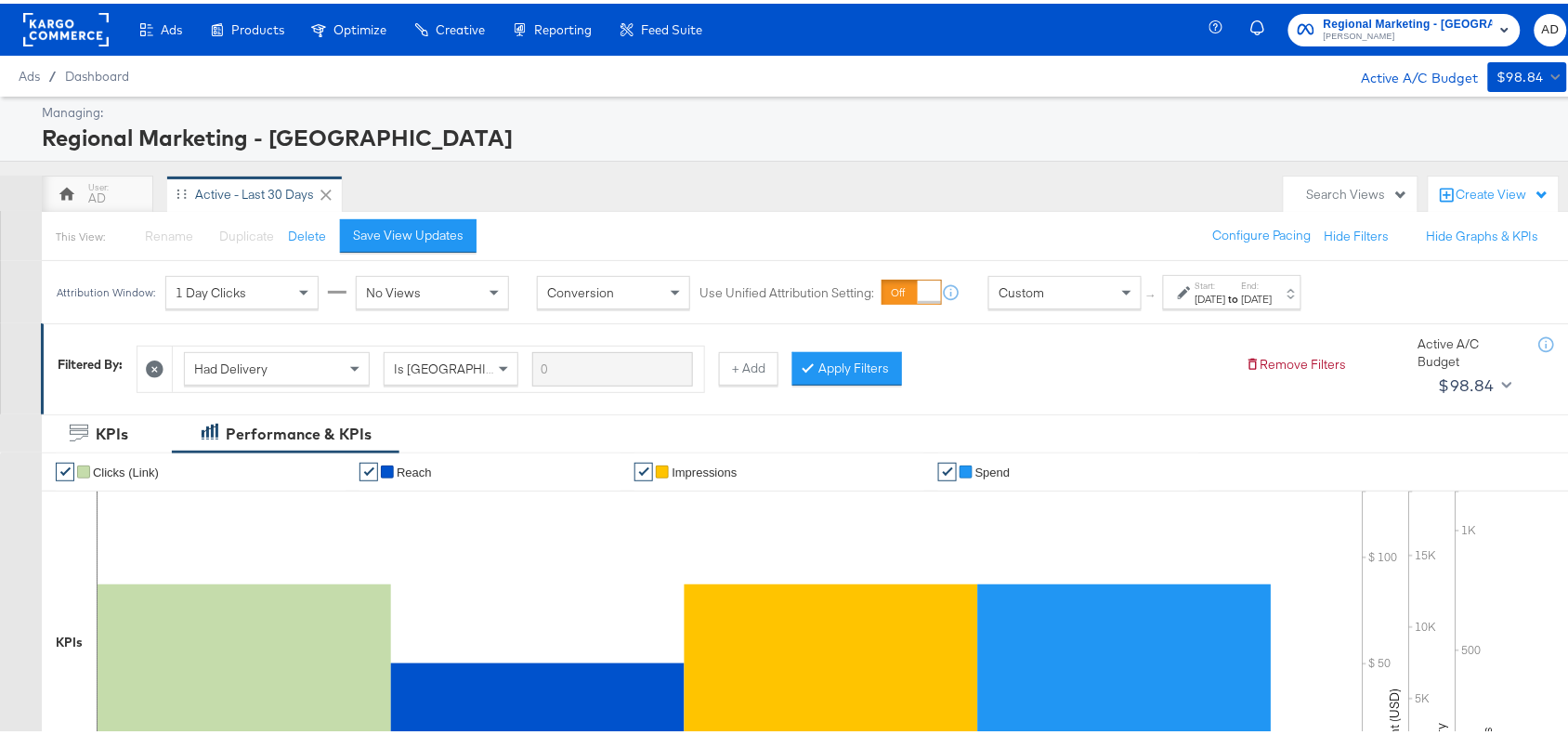
click at [1226, 300] on div "[DATE]" at bounding box center [1211, 295] width 31 height 15
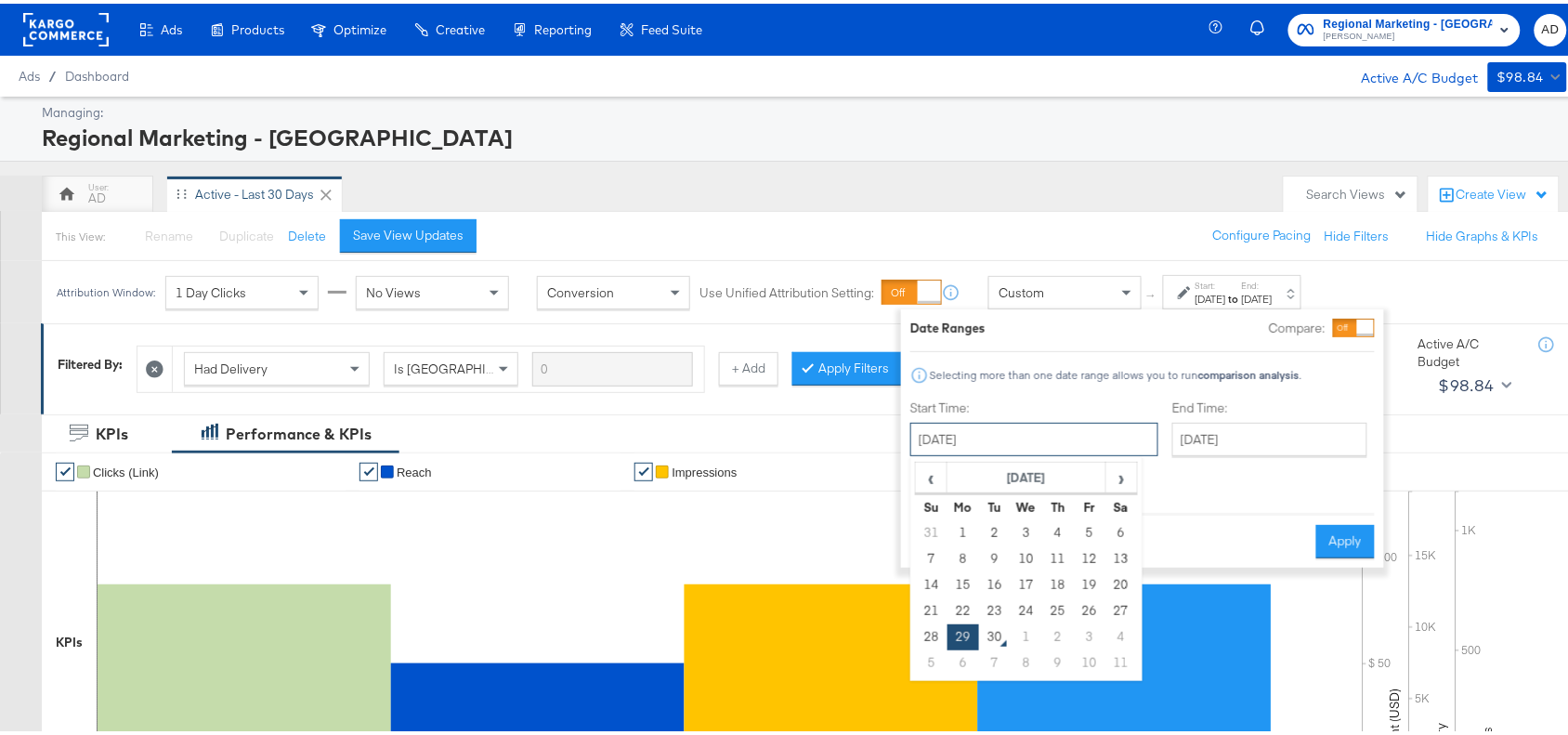
click at [1059, 443] on input "[DATE]" at bounding box center [1034, 435] width 248 height 33
click at [925, 629] on td "28" at bounding box center [932, 634] width 32 height 26
type input "[DATE]"
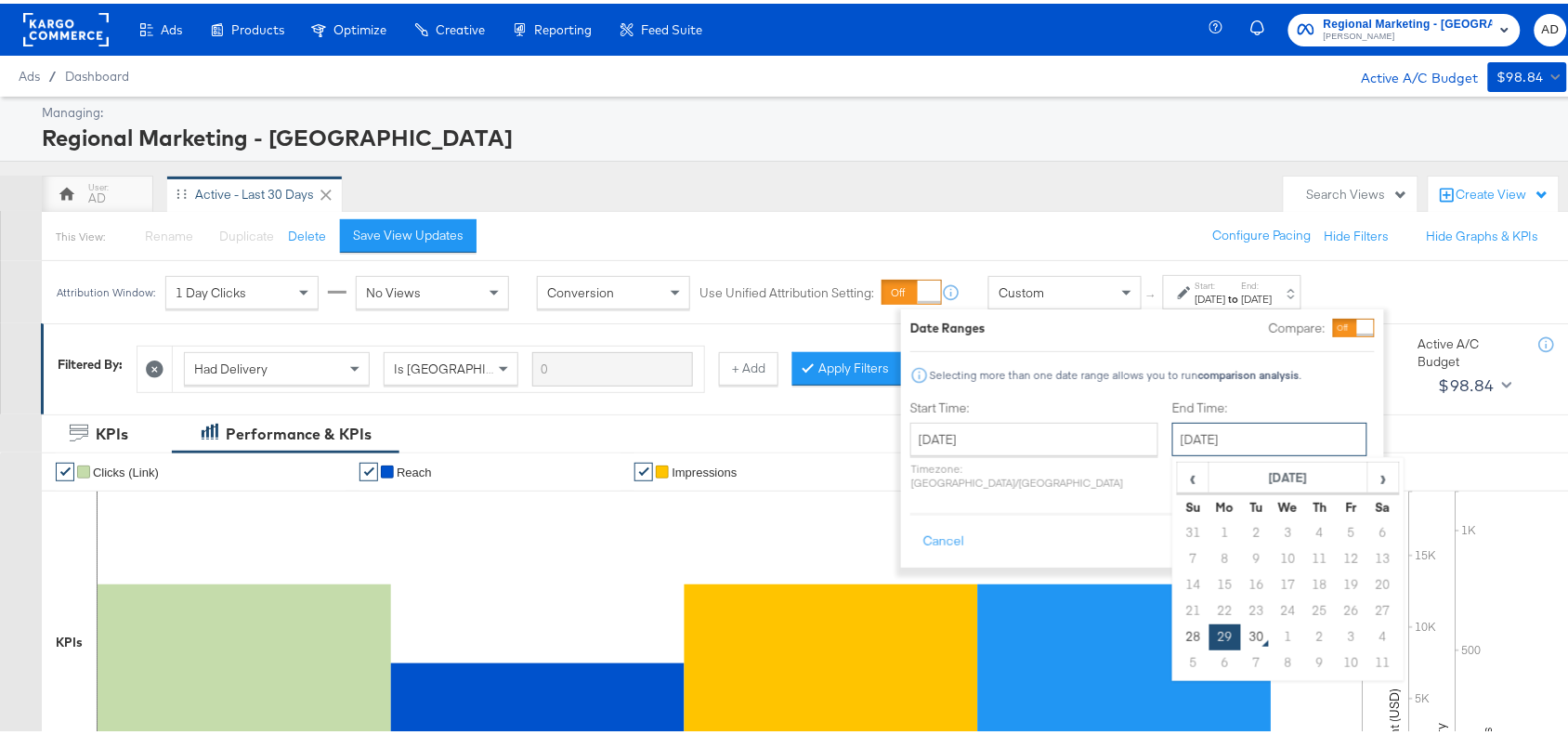
click at [1189, 443] on input "[DATE]" at bounding box center [1269, 435] width 195 height 33
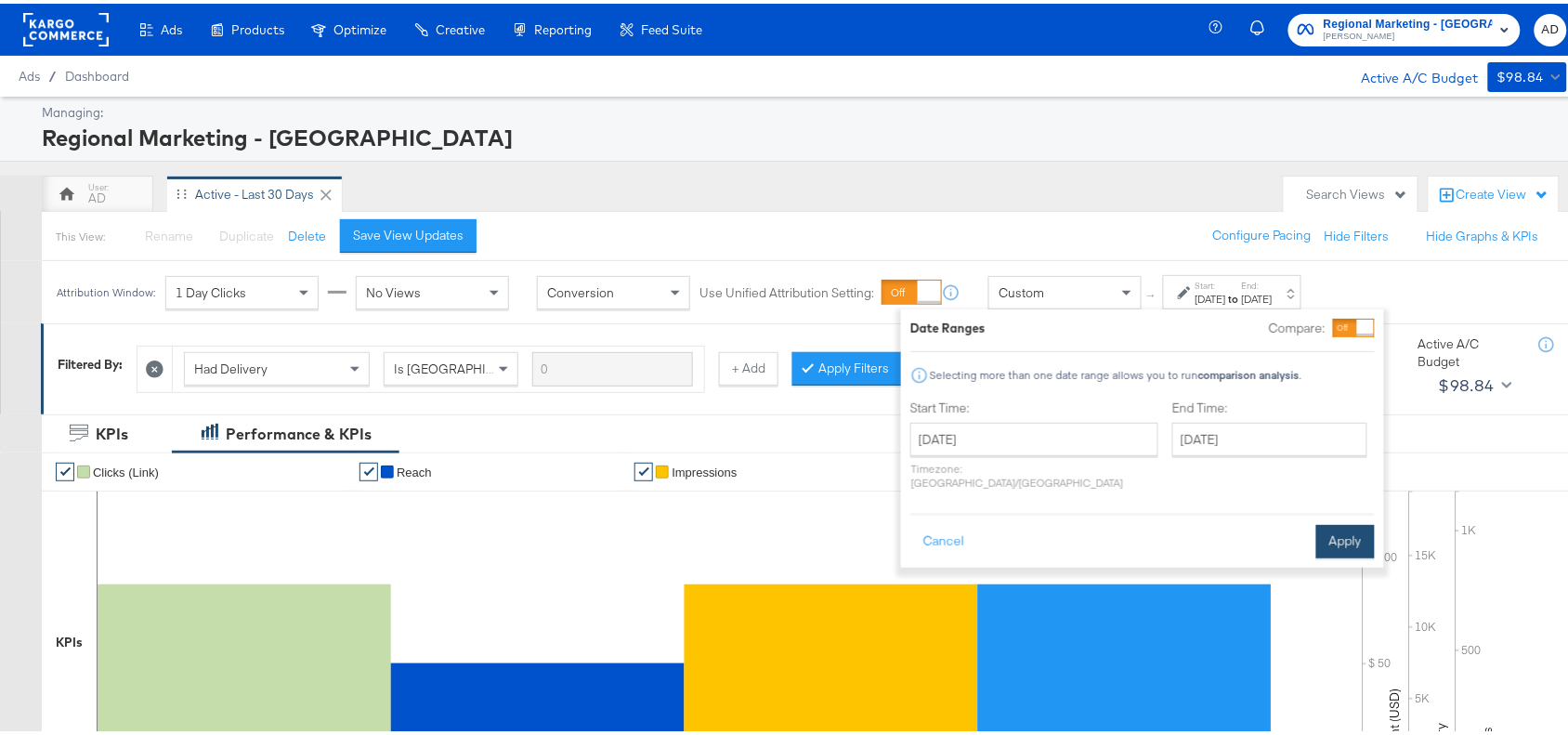
click at [1368, 527] on button "Apply" at bounding box center [1345, 537] width 59 height 33
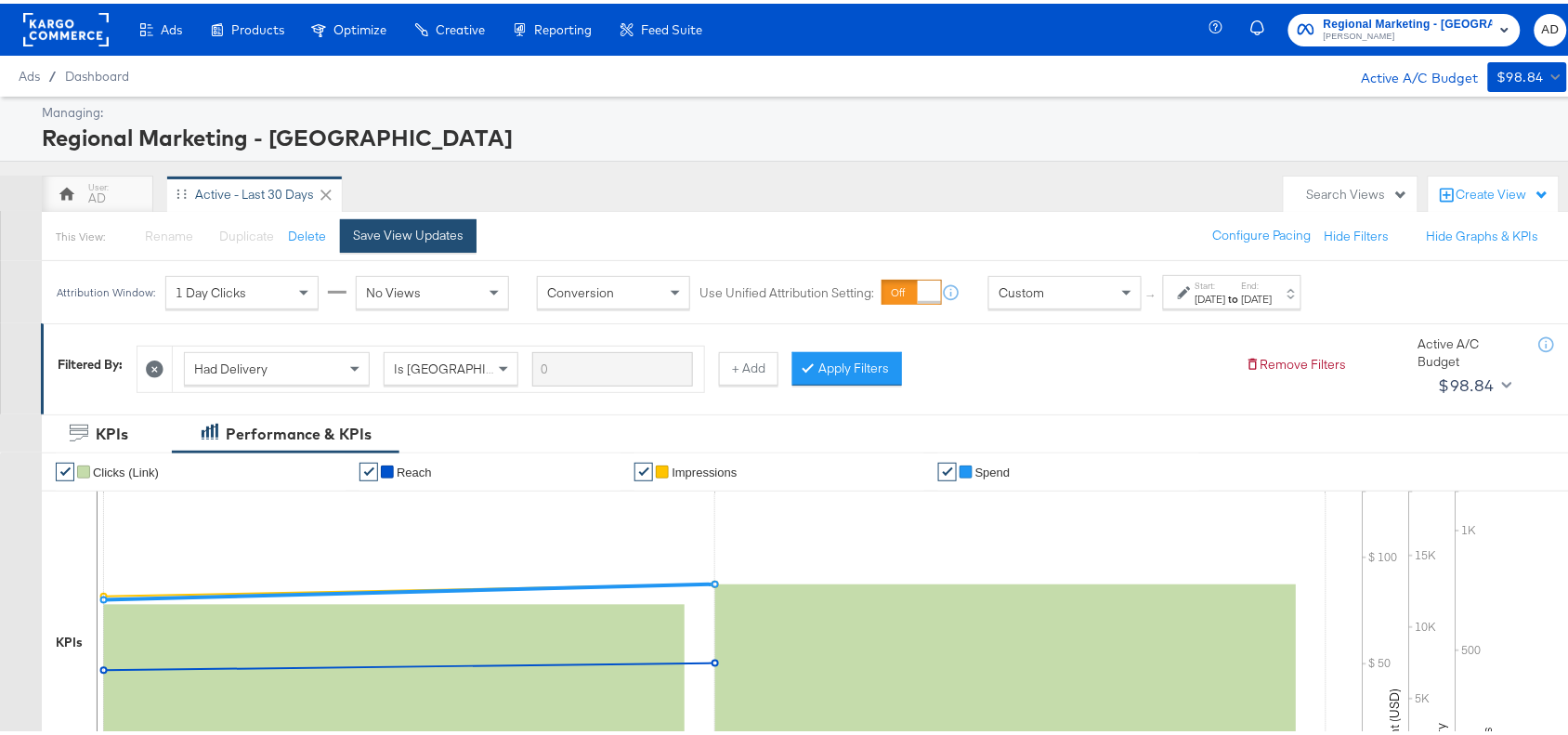
click at [402, 223] on div "Save View Updates" at bounding box center [408, 232] width 111 height 18
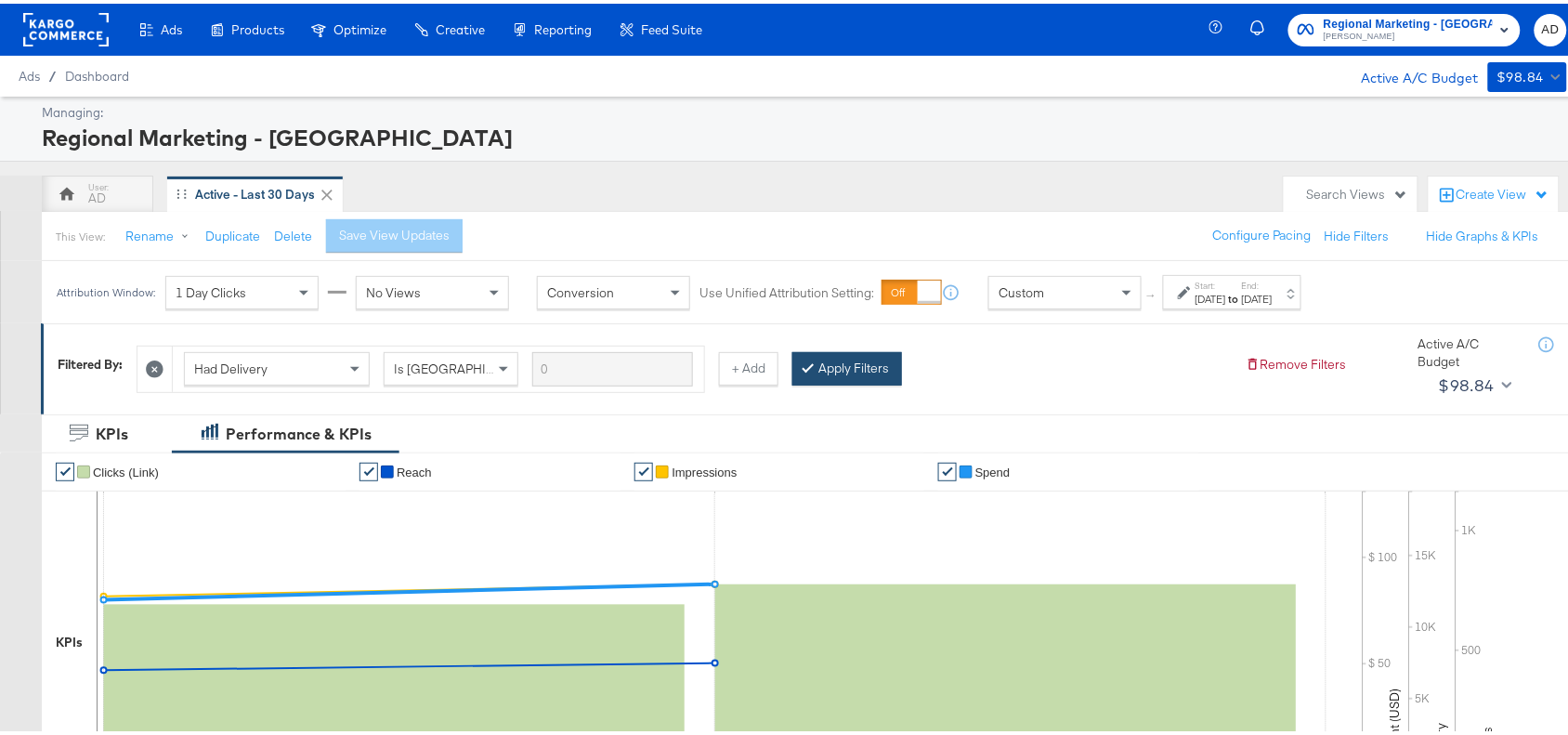
click at [881, 373] on button "Apply Filters" at bounding box center [847, 364] width 110 height 33
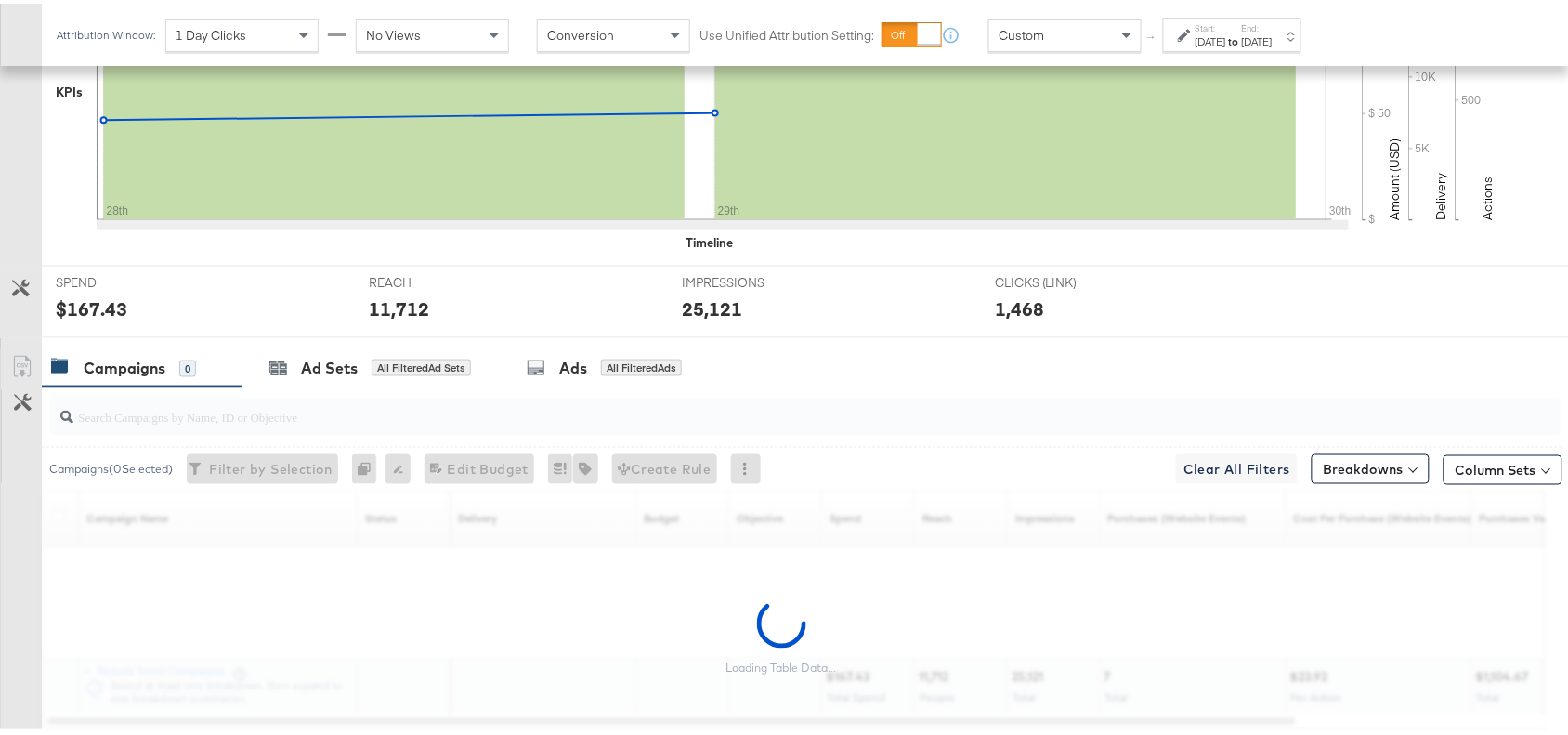
scroll to position [664, 0]
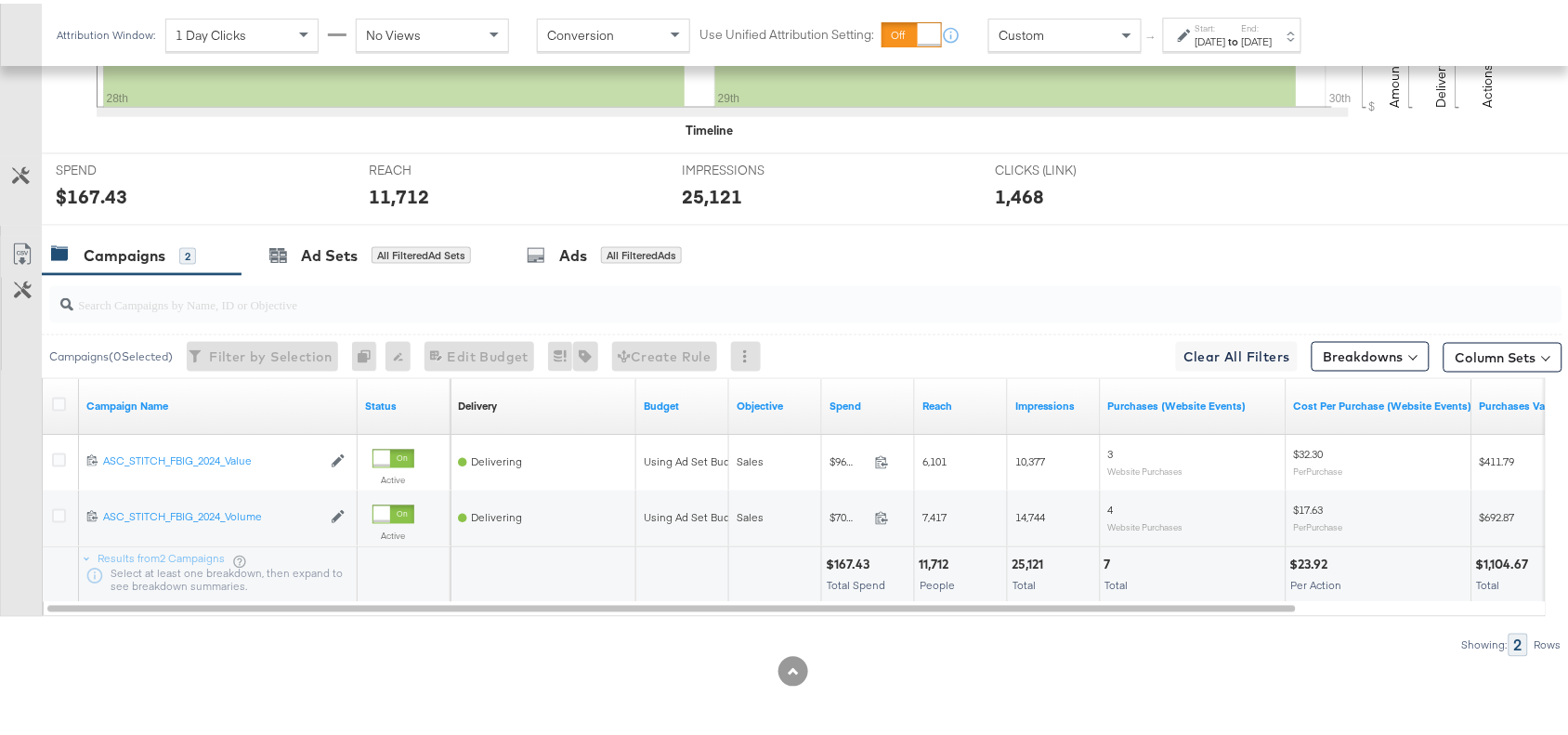
click at [1273, 38] on div "[DATE]" at bounding box center [1257, 38] width 31 height 15
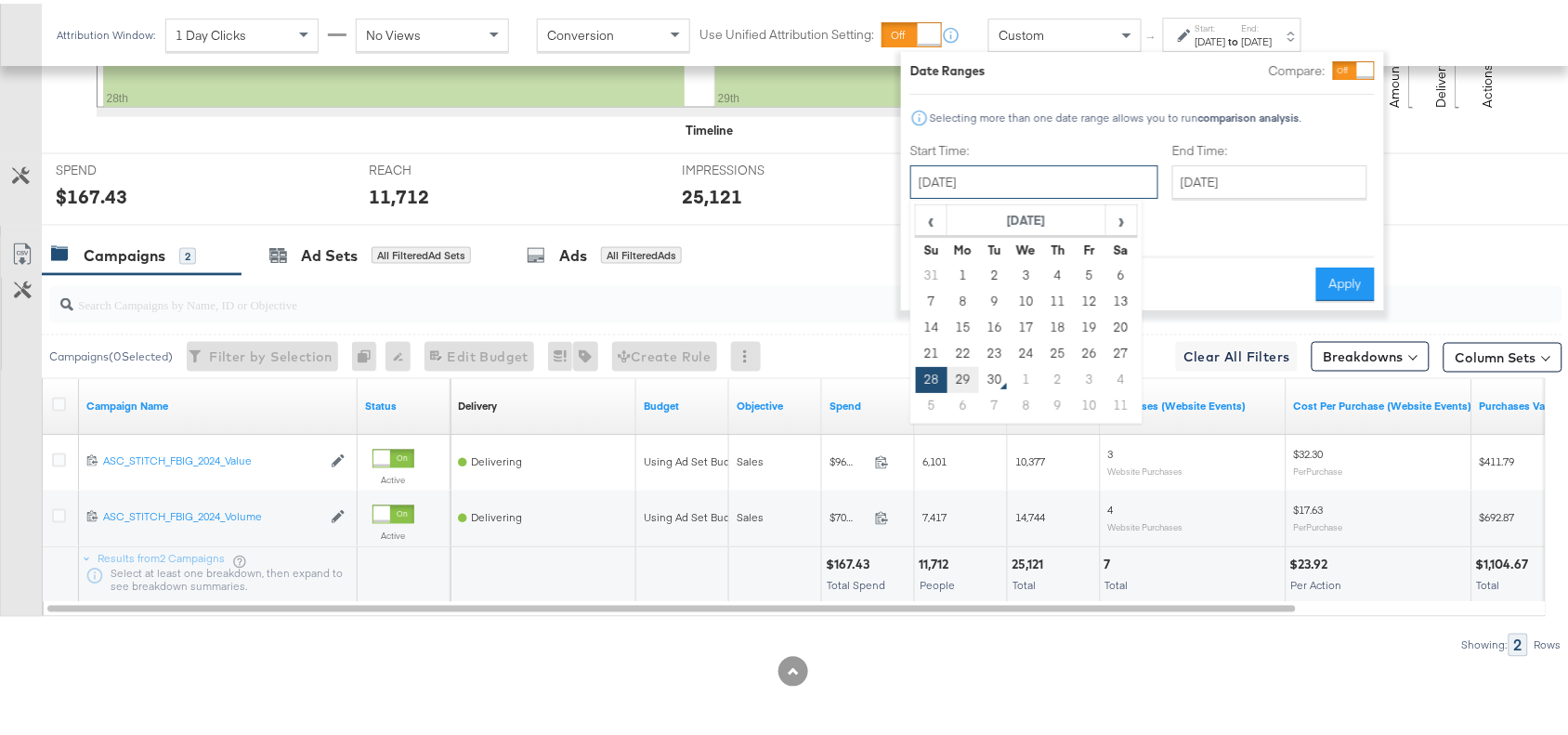
drag, startPoint x: 1060, startPoint y: 174, endPoint x: 966, endPoint y: 386, distance: 232.5
click at [966, 195] on div "[DATE] ‹ [DATE] › Su Mo Tu We Th Fr Sa 31 1 2 3 4 5 6 7 8 9 10 11 12 13 14 15 1…" at bounding box center [1034, 178] width 248 height 33
click at [966, 386] on td "29" at bounding box center [964, 376] width 32 height 26
type input "[DATE]"
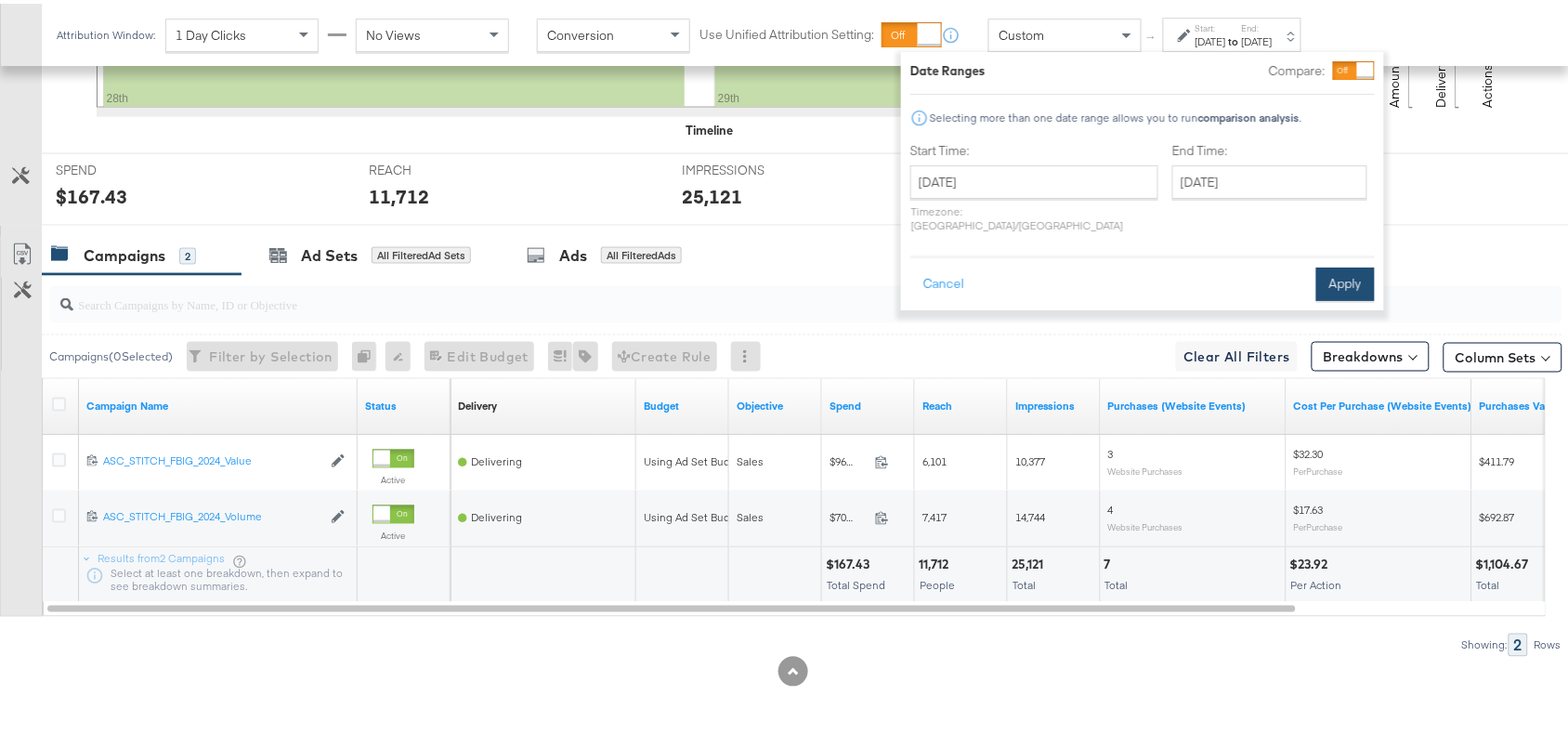
click at [1340, 268] on button "Apply" at bounding box center [1345, 280] width 59 height 33
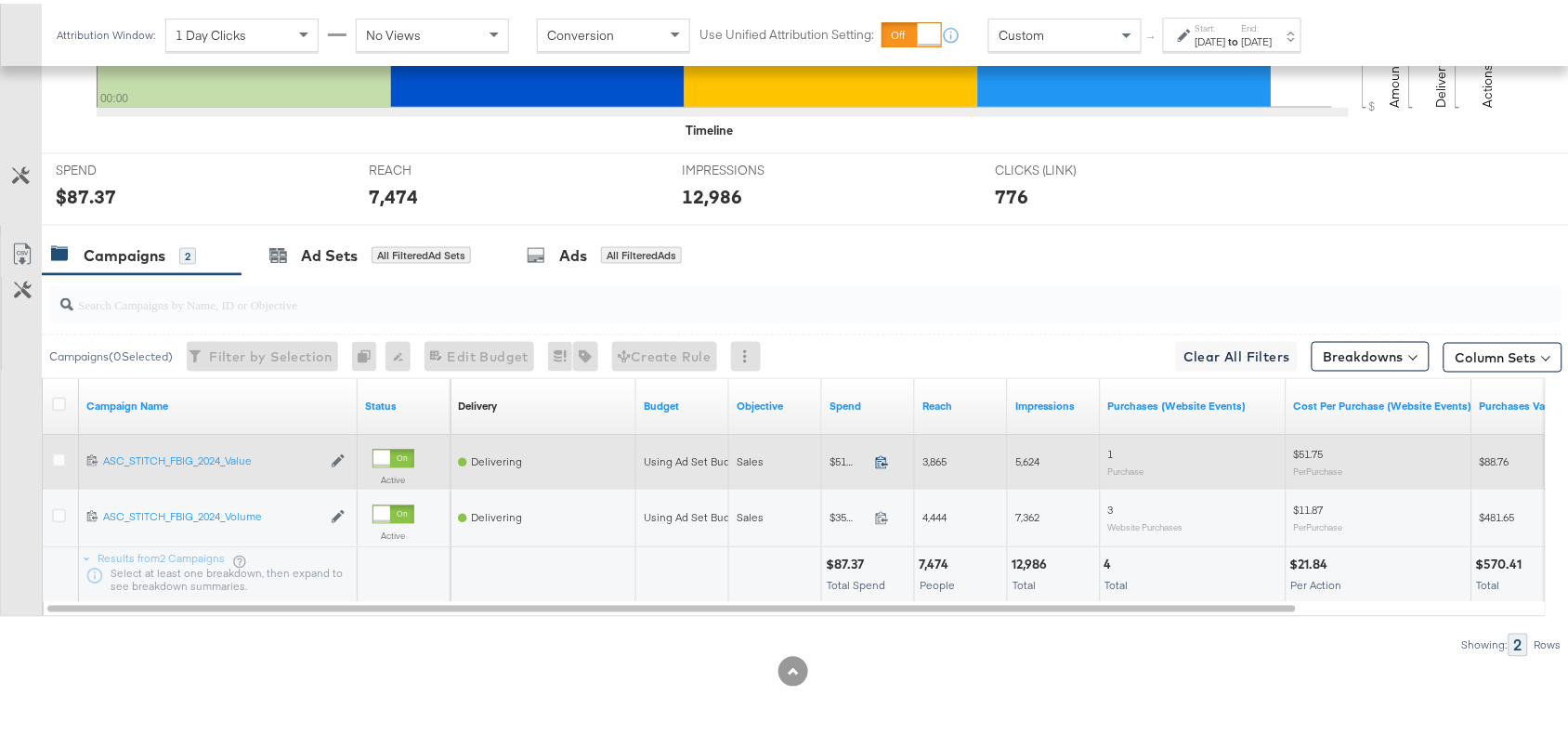
click at [884, 462] on icon at bounding box center [882, 458] width 12 height 13
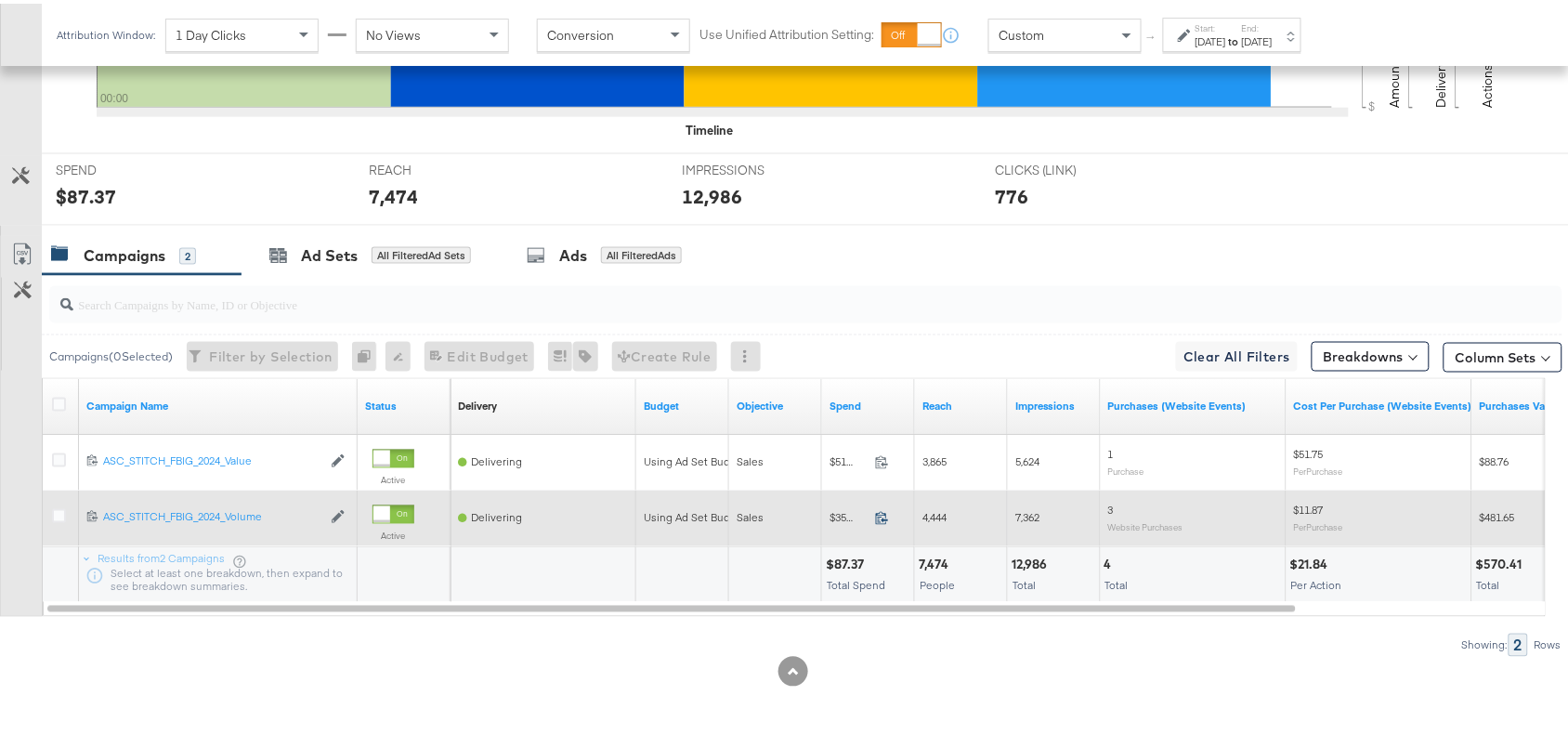
click at [883, 517] on icon at bounding box center [882, 514] width 14 height 14
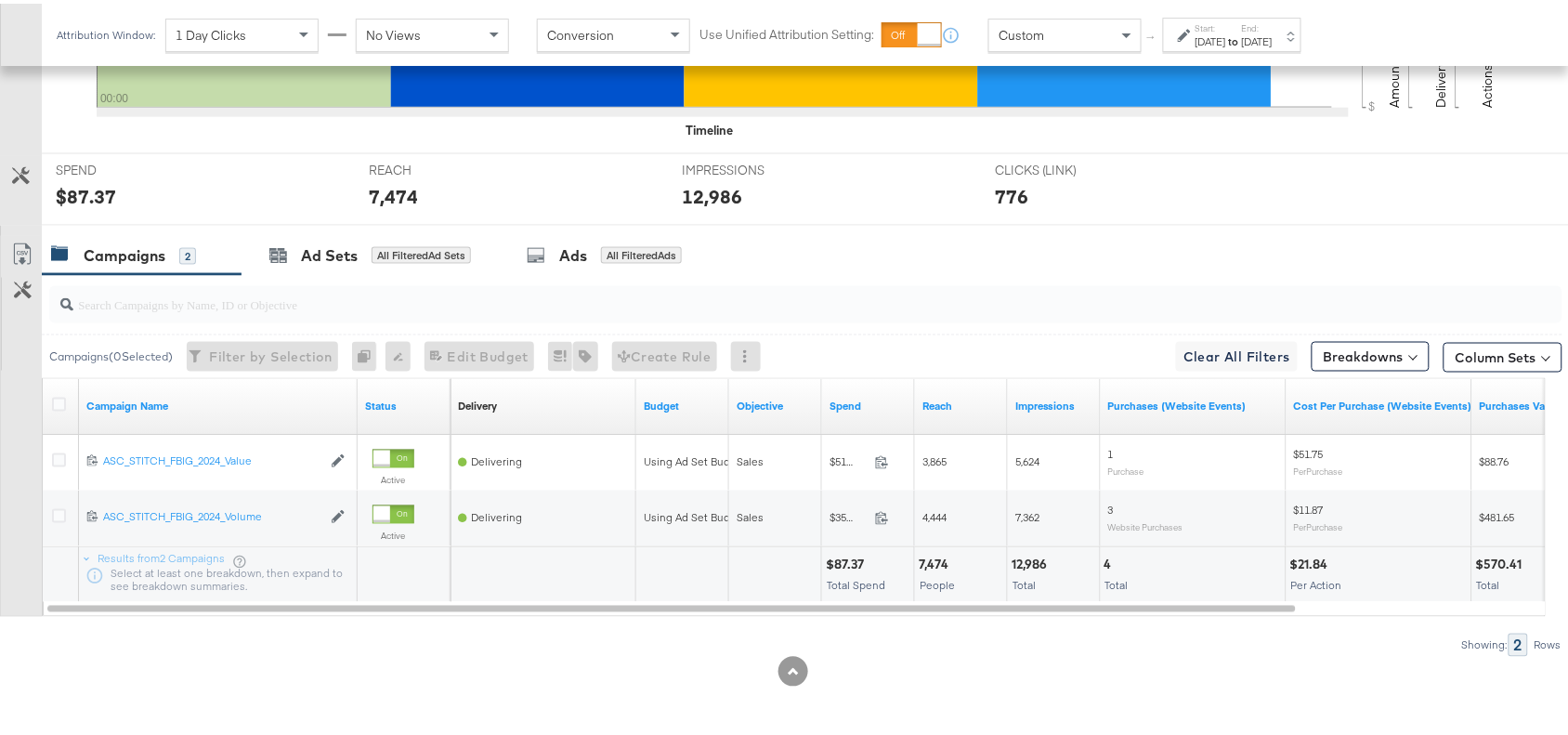
click at [1242, 33] on strong "to" at bounding box center [1234, 38] width 16 height 14
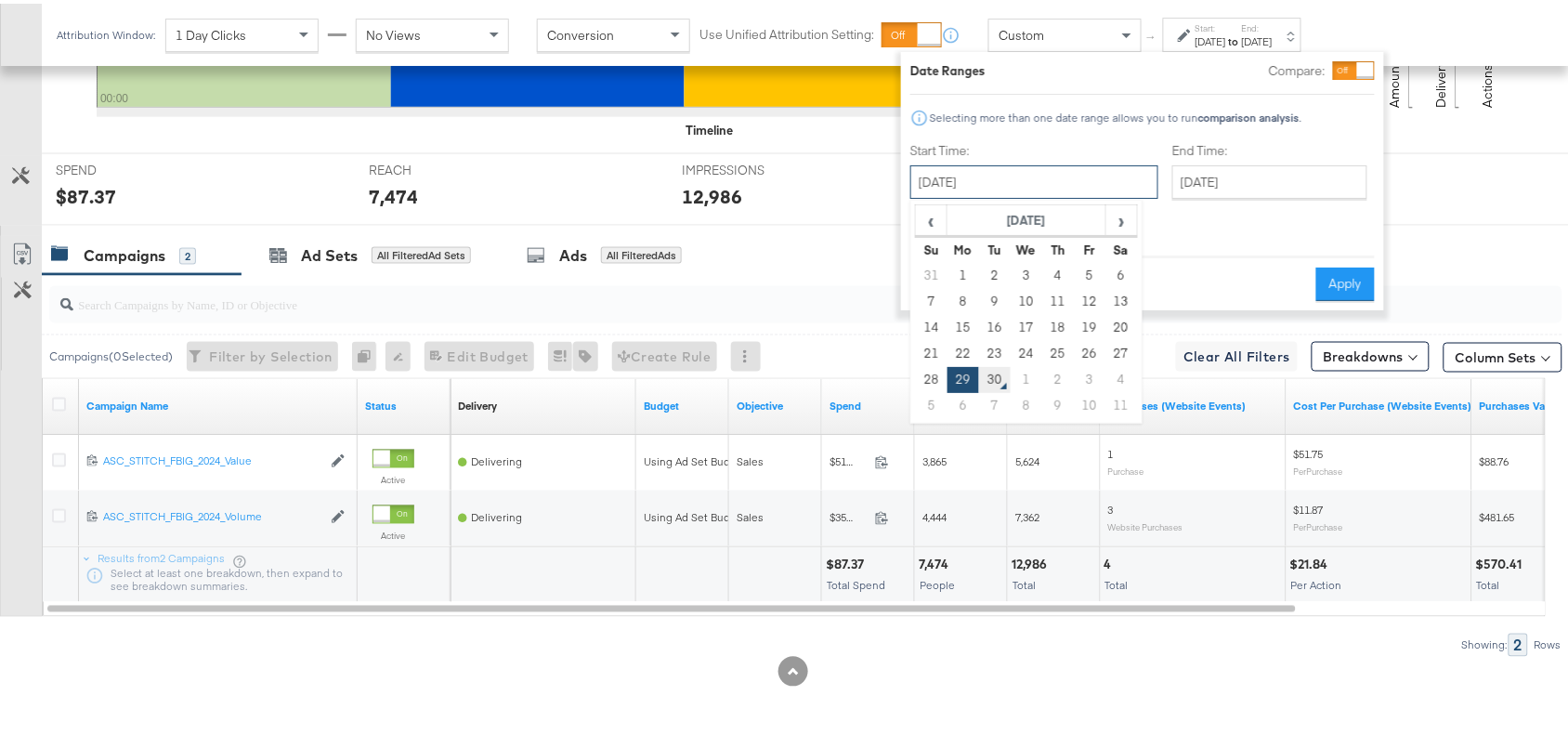
drag, startPoint x: 1033, startPoint y: 173, endPoint x: 990, endPoint y: 373, distance: 205.2
click at [990, 195] on div "September 29th 2025 ‹ September 2025 › Su Mo Tu We Th Fr Sa 31 1 2 3 4 5 6 7 8 …" at bounding box center [1034, 178] width 248 height 33
click at [990, 373] on td "30" at bounding box center [995, 376] width 32 height 26
type input "September 30th 2025"
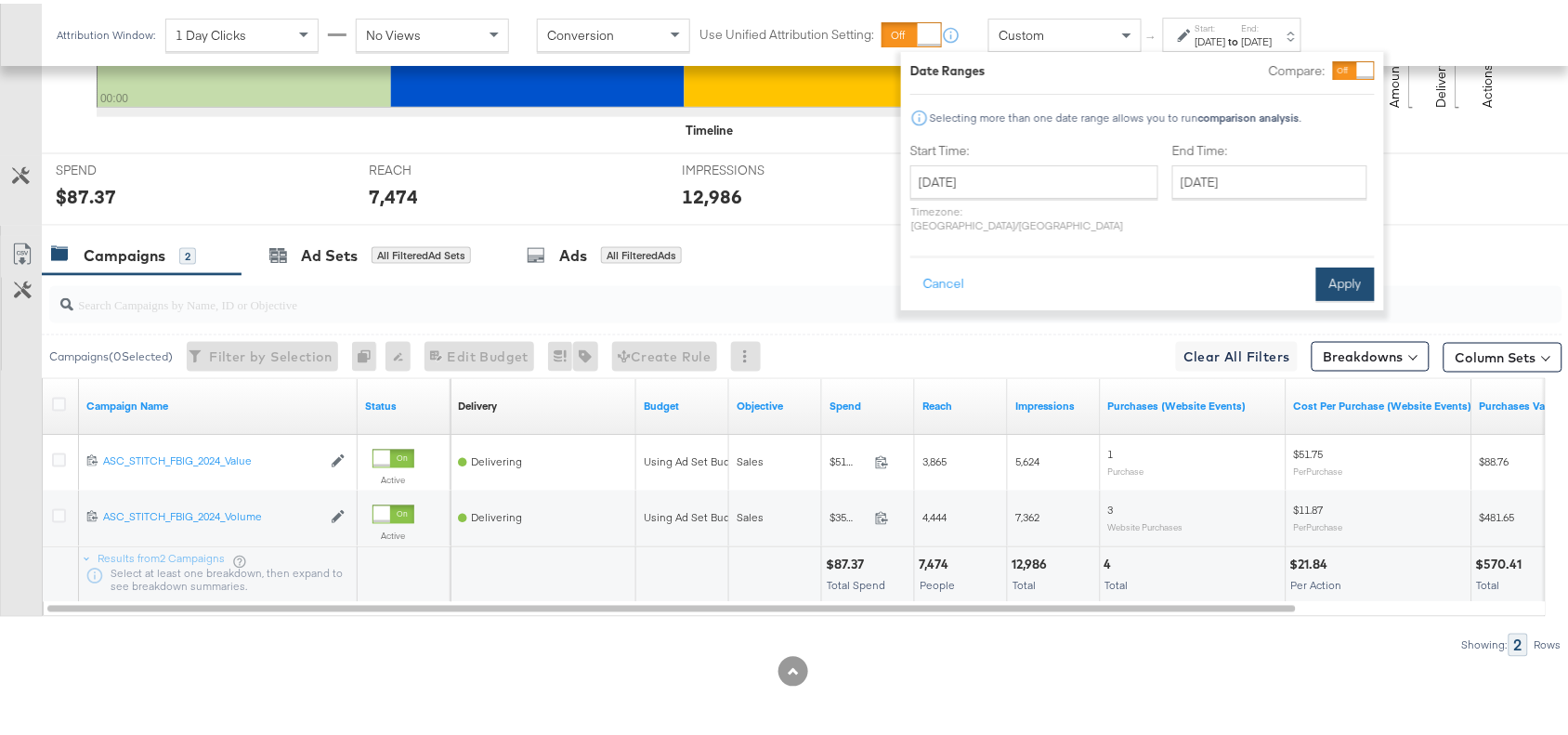
click at [1328, 264] on button "Apply" at bounding box center [1345, 280] width 59 height 33
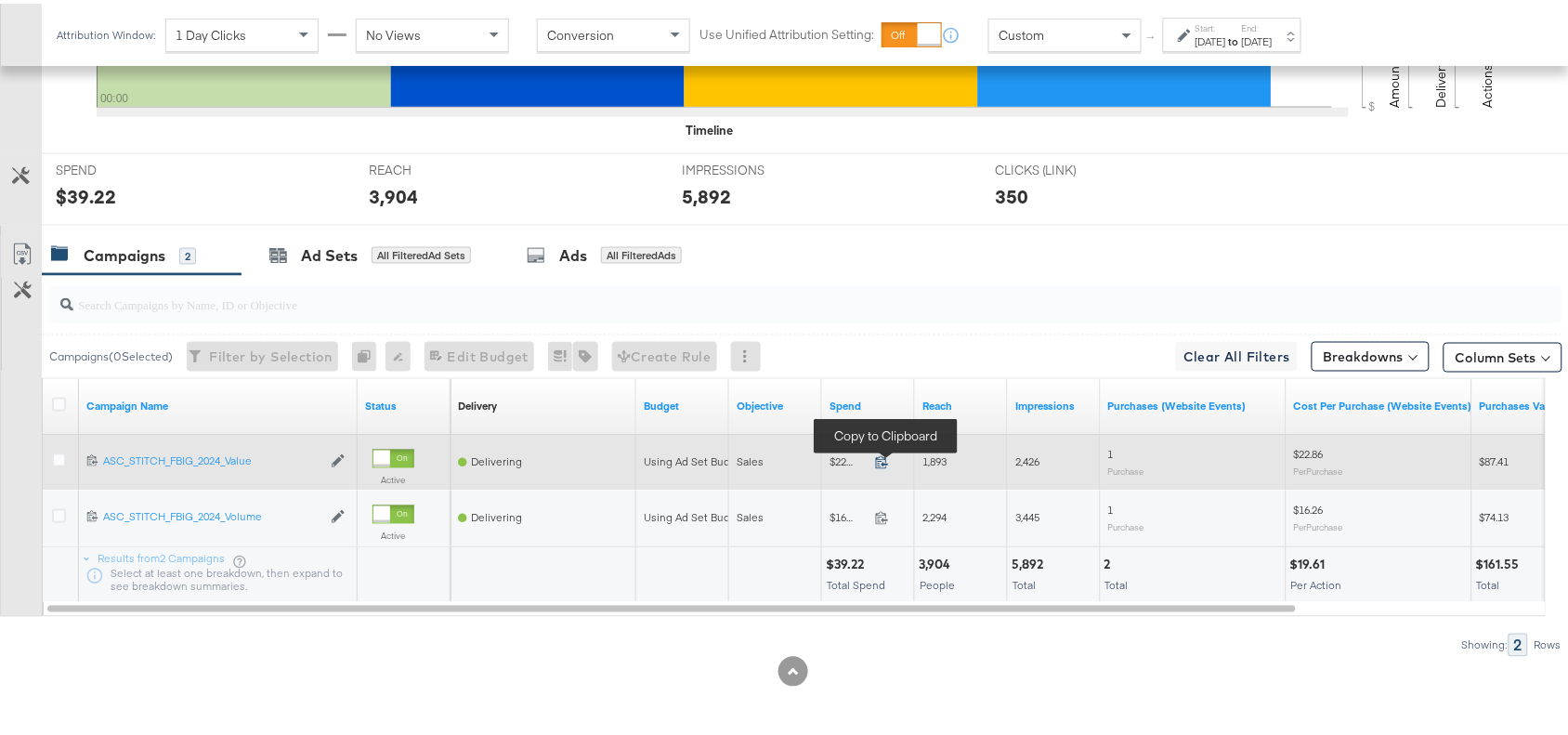
click at [888, 456] on icon at bounding box center [882, 458] width 14 height 14
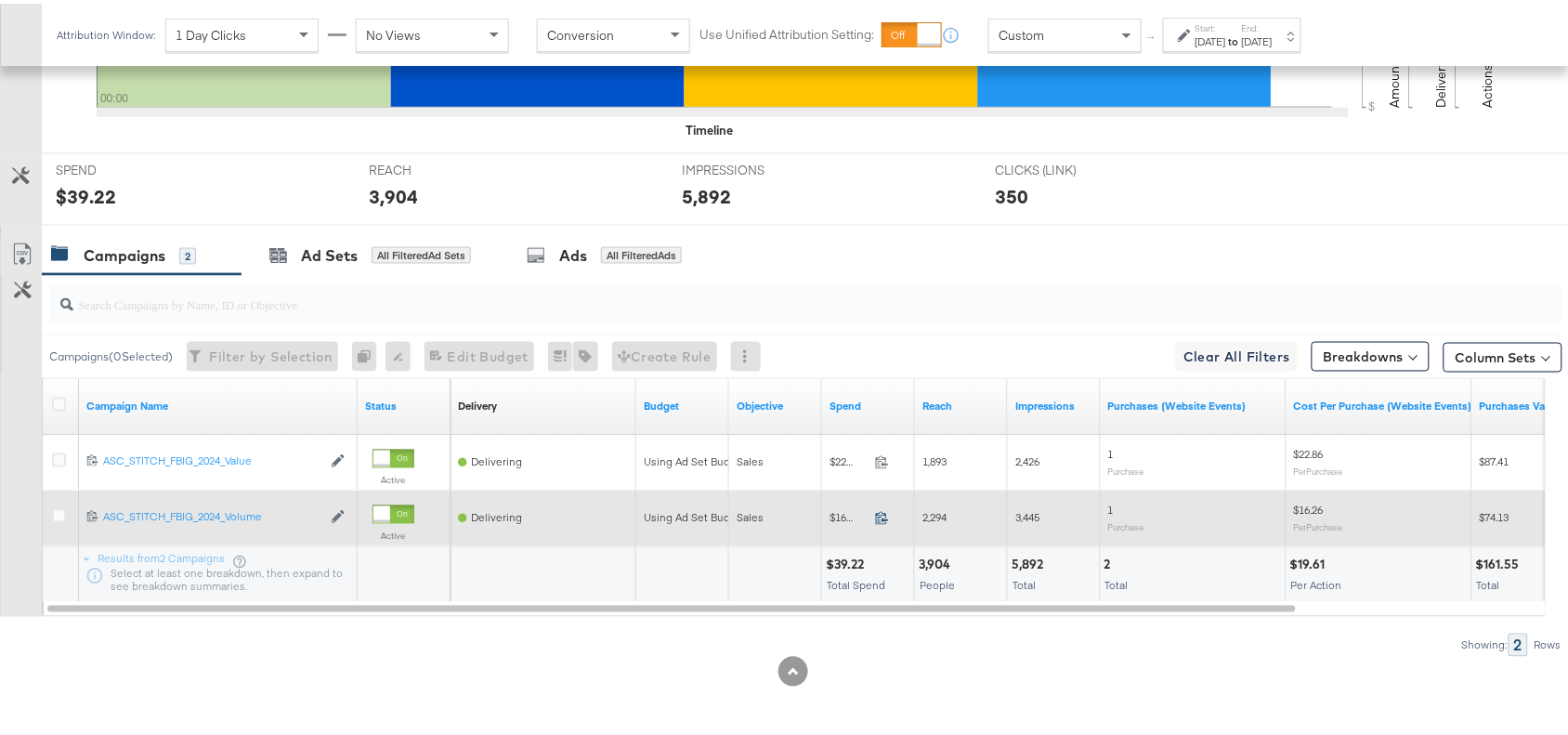
click at [884, 514] on icon at bounding box center [882, 514] width 14 height 14
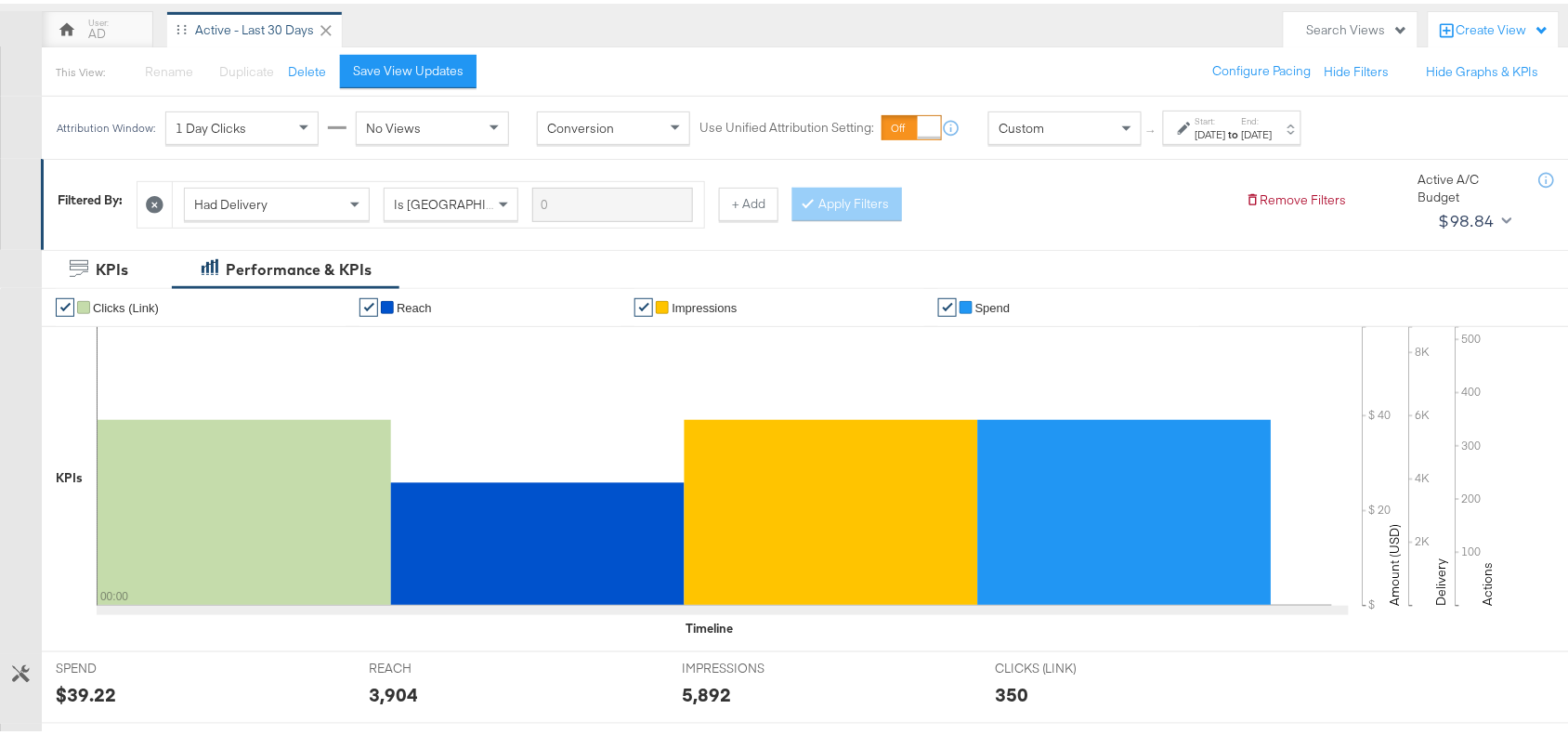
scroll to position [0, 0]
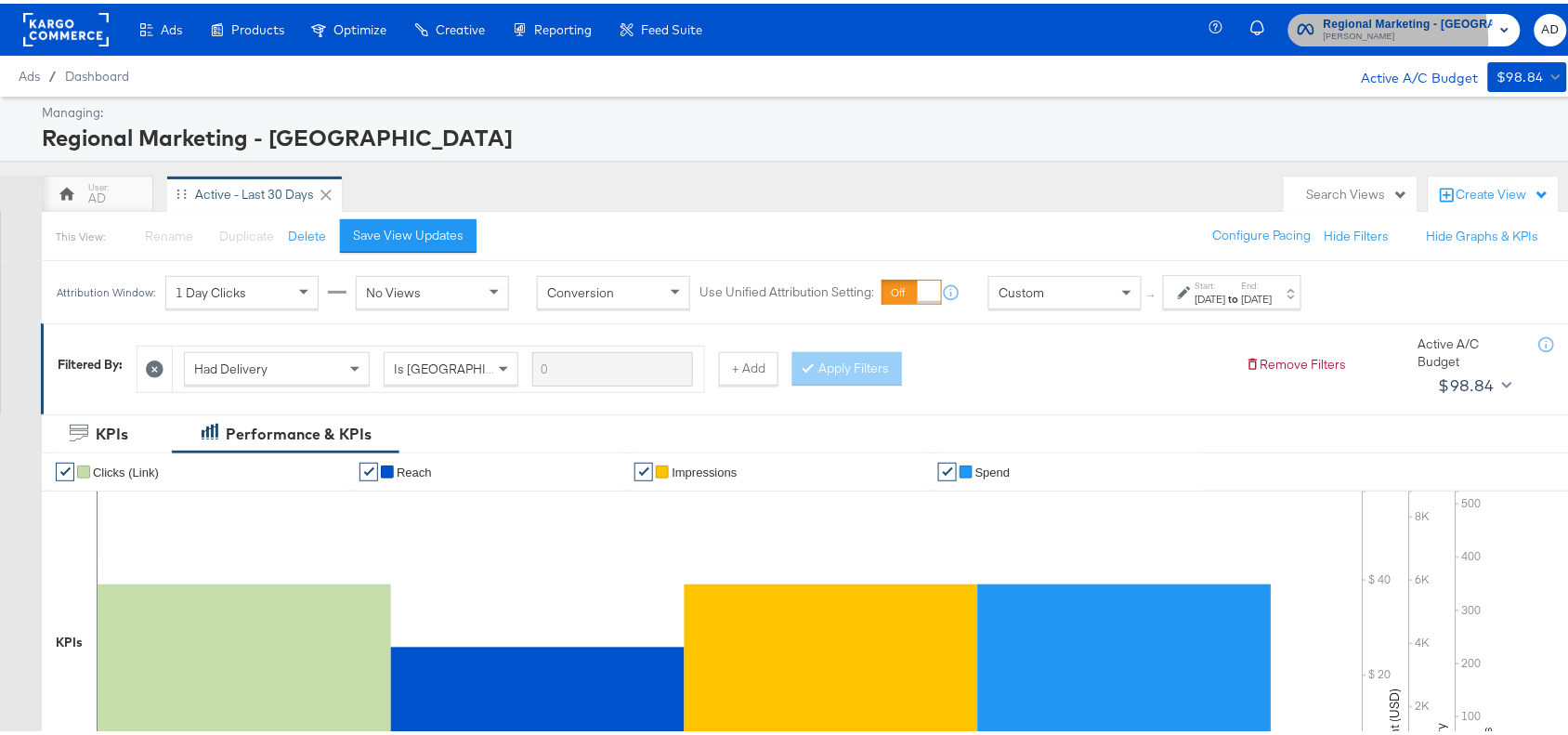
click at [1382, 34] on span "[PERSON_NAME]" at bounding box center [1408, 33] width 169 height 15
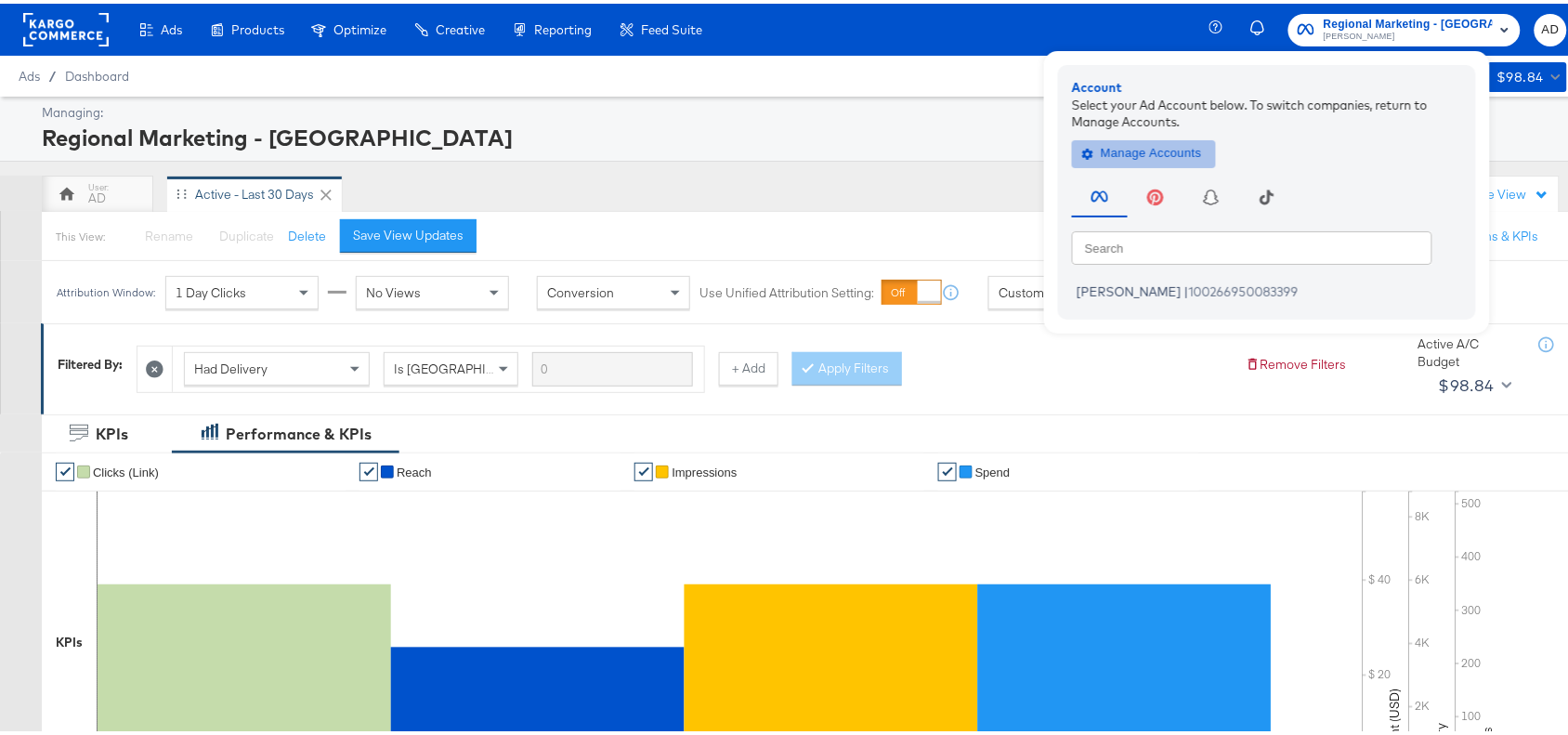
click at [1164, 142] on span "Manage Accounts" at bounding box center [1144, 149] width 116 height 21
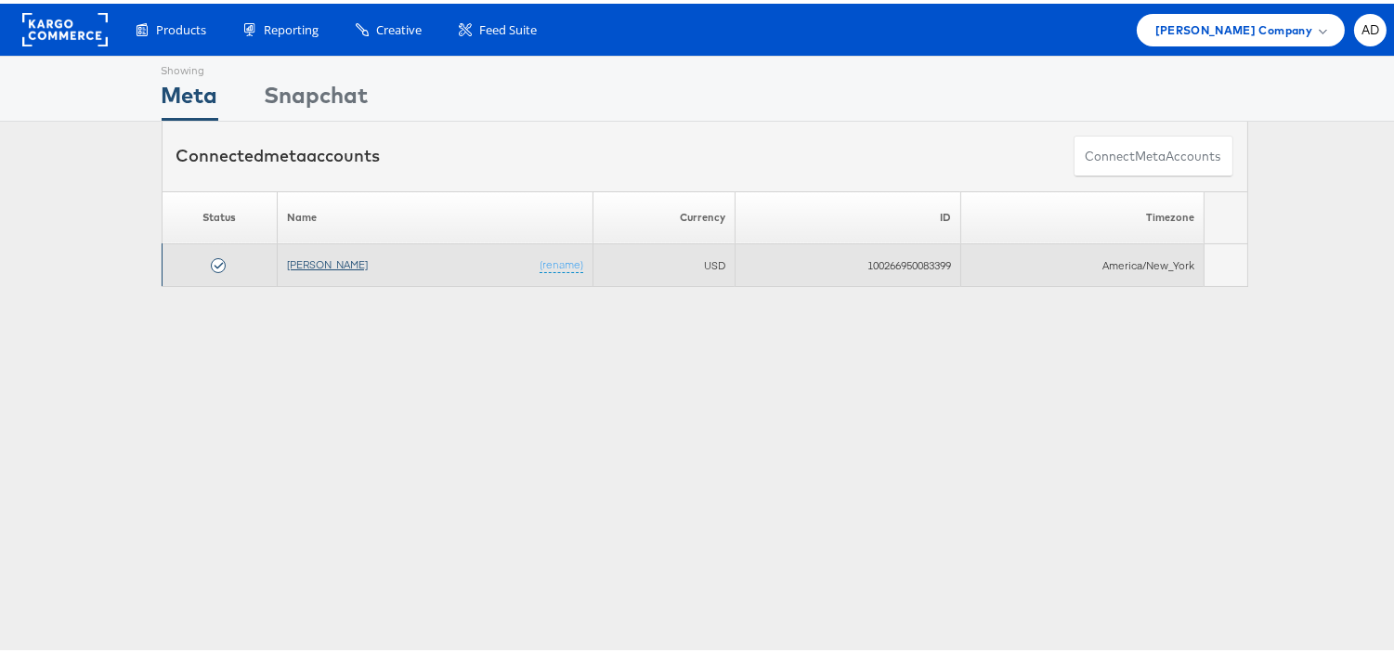
click at [325, 267] on link "[PERSON_NAME]" at bounding box center [327, 261] width 81 height 14
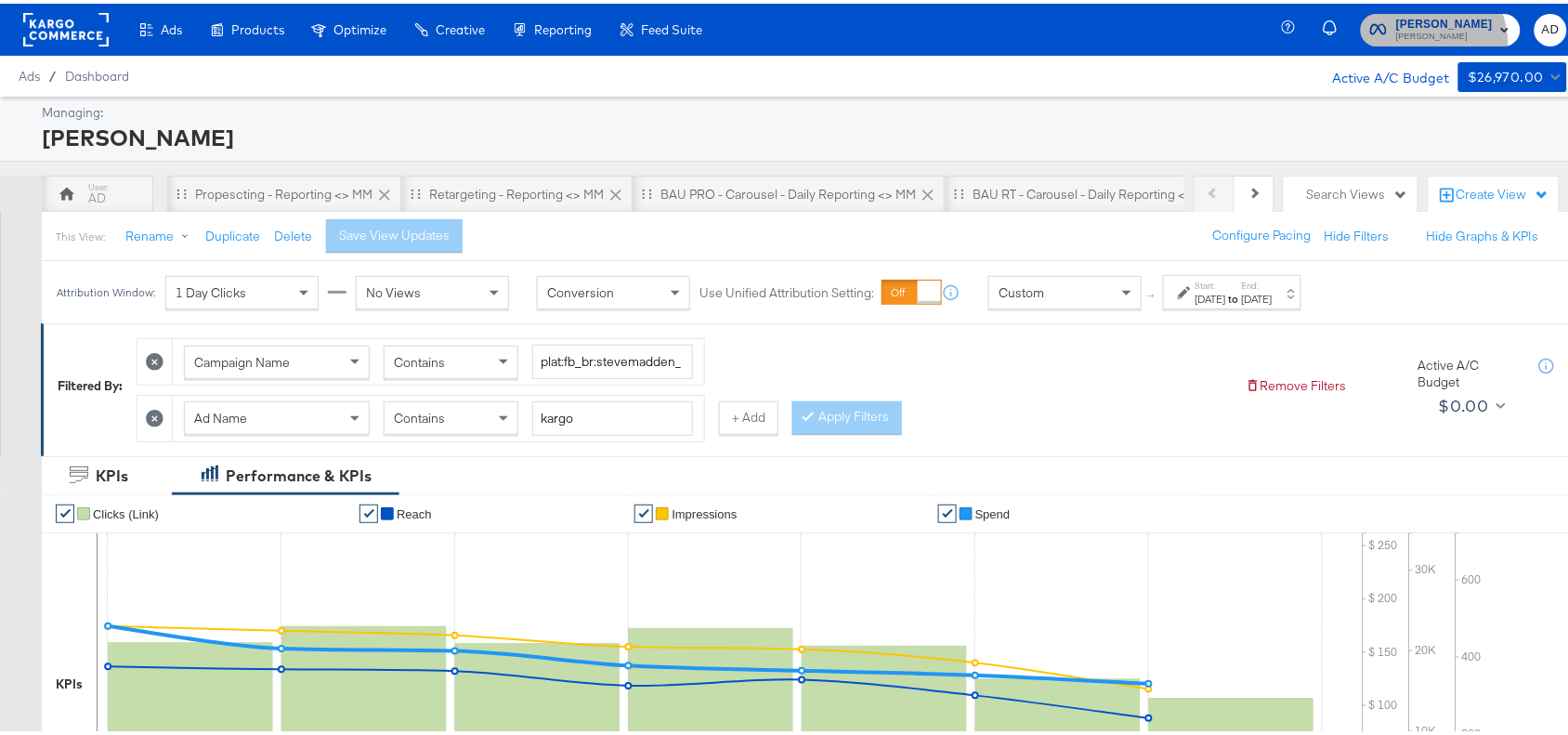
click at [1418, 40] on span "[PERSON_NAME]" at bounding box center [1444, 33] width 97 height 15
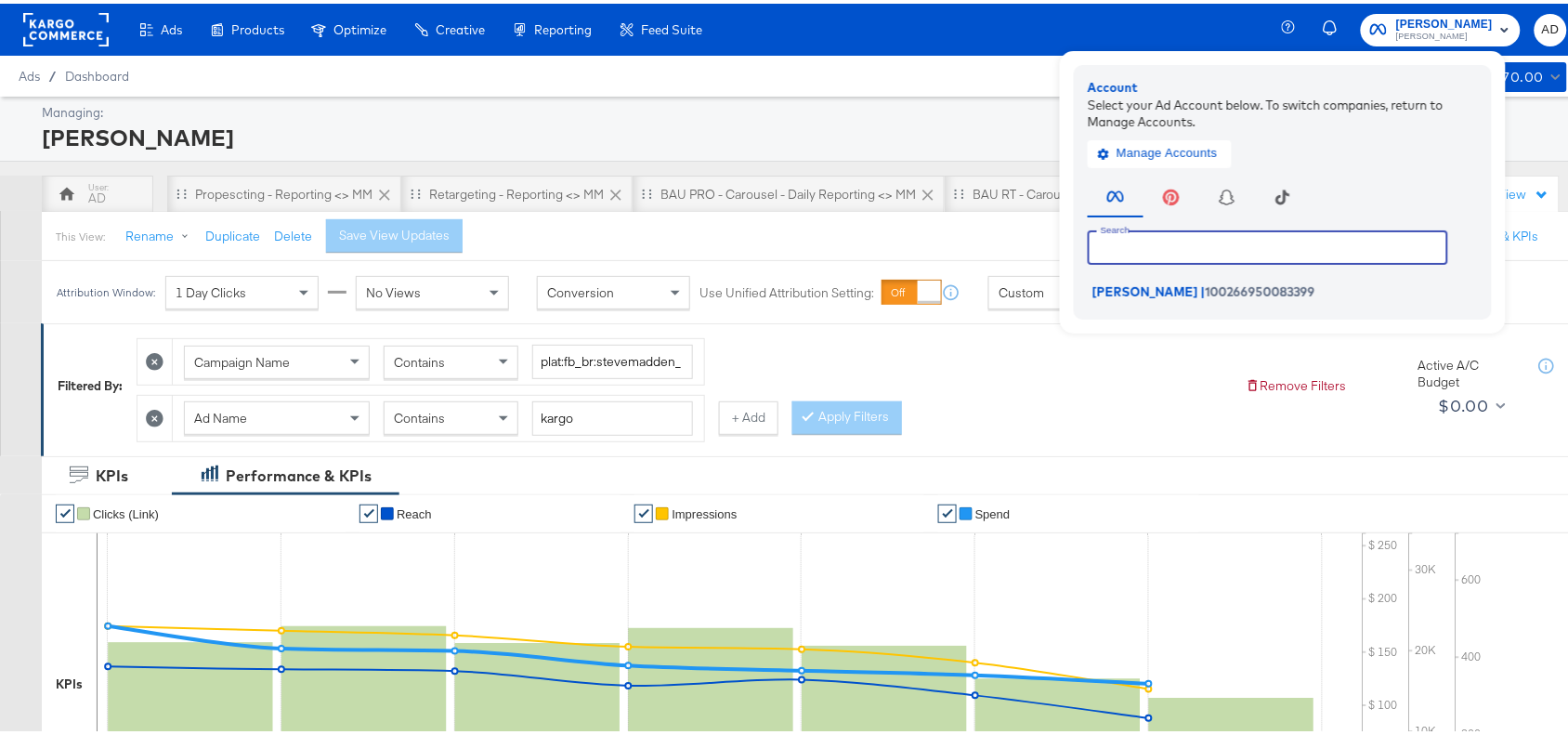
click at [1163, 243] on input "text" at bounding box center [1268, 243] width 360 height 33
type input "g"
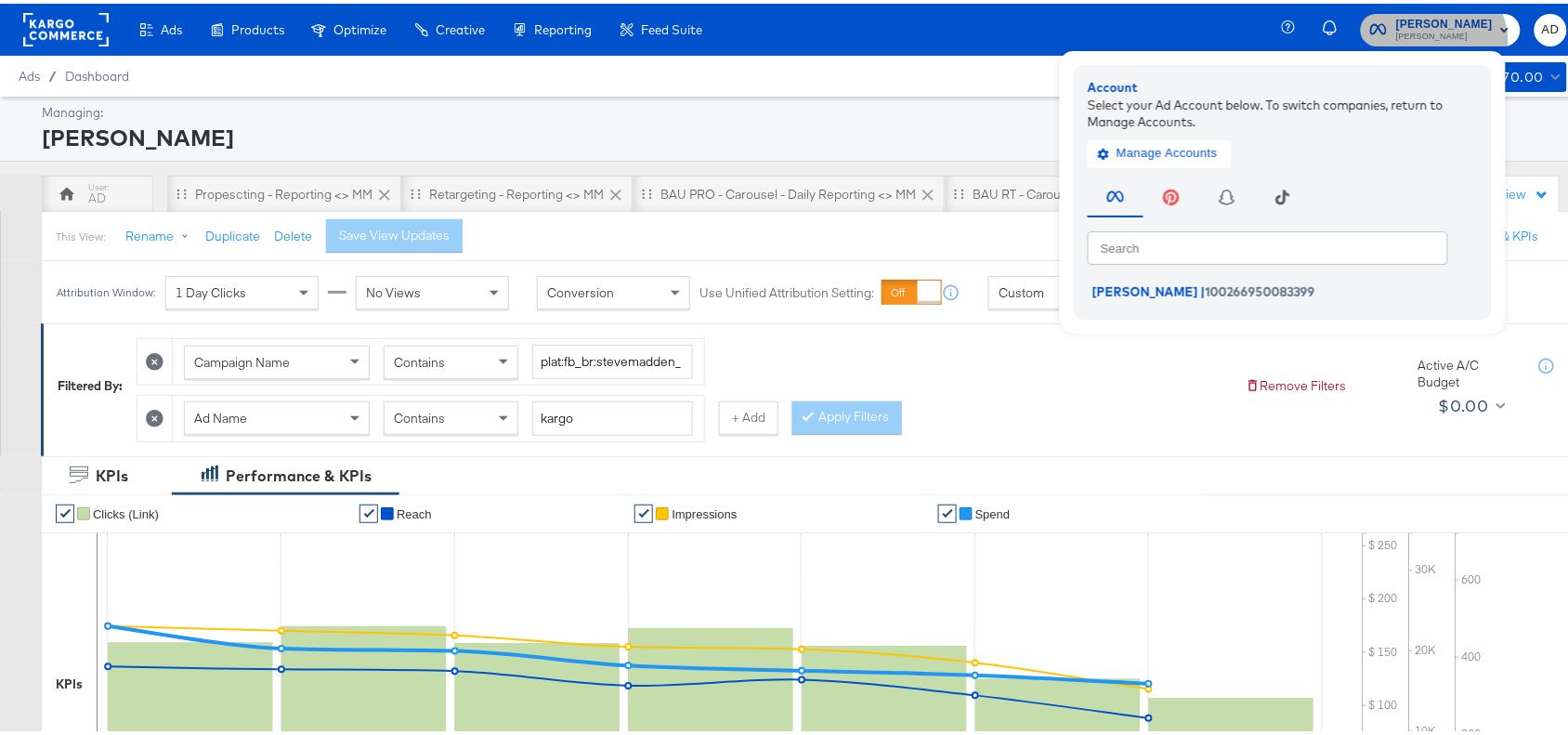
click at [1432, 38] on span "[PERSON_NAME]" at bounding box center [1444, 33] width 97 height 15
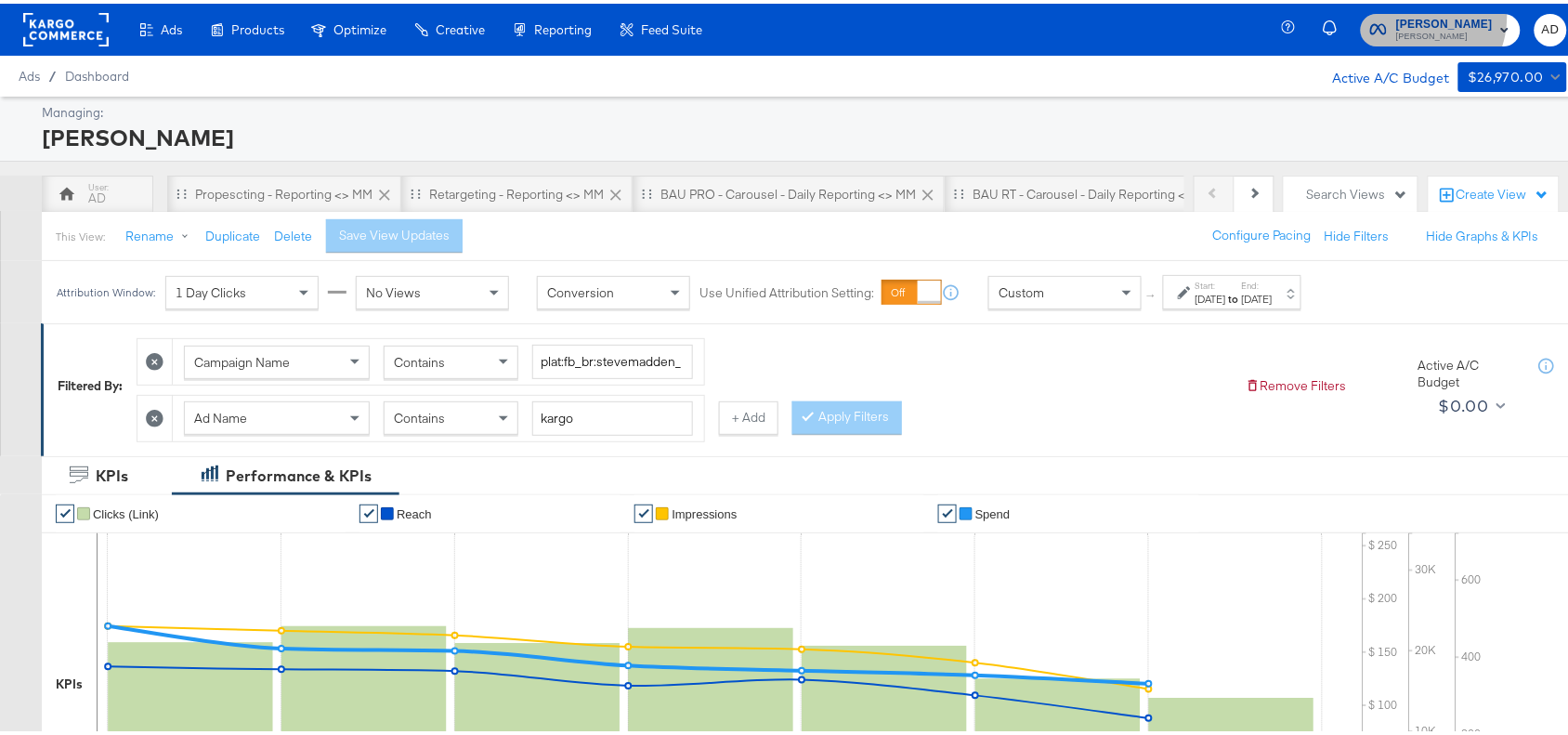
click at [1414, 12] on span "[PERSON_NAME]" at bounding box center [1444, 21] width 97 height 20
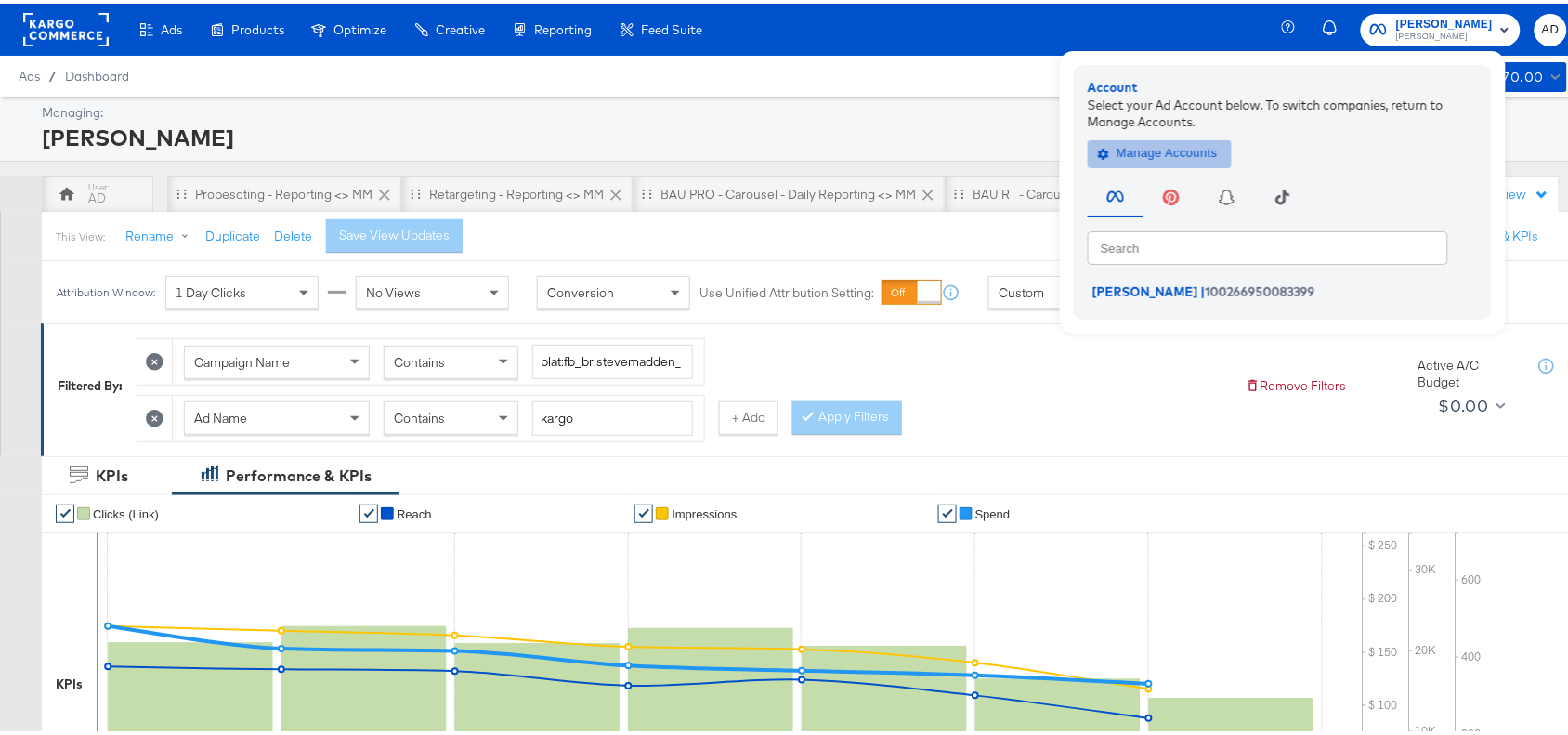
click at [1152, 150] on span "Manage Accounts" at bounding box center [1160, 149] width 116 height 21
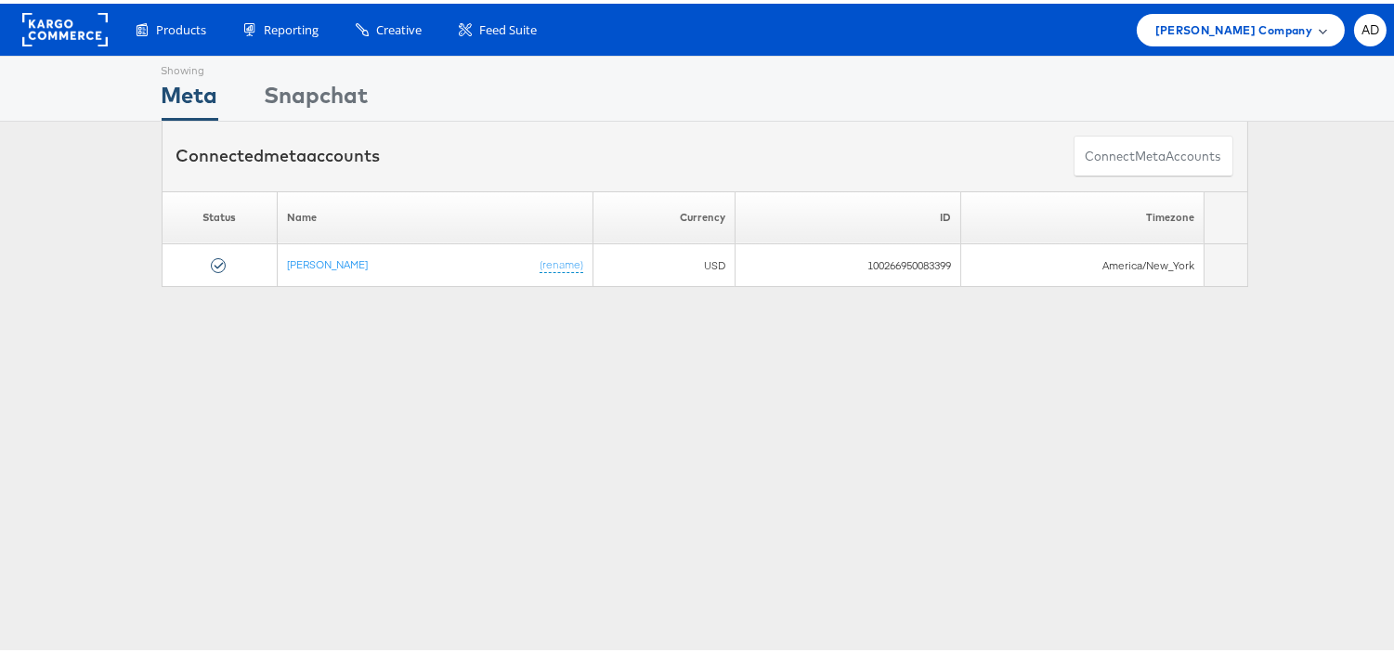
click at [1242, 14] on div "[PERSON_NAME] Company" at bounding box center [1241, 26] width 208 height 33
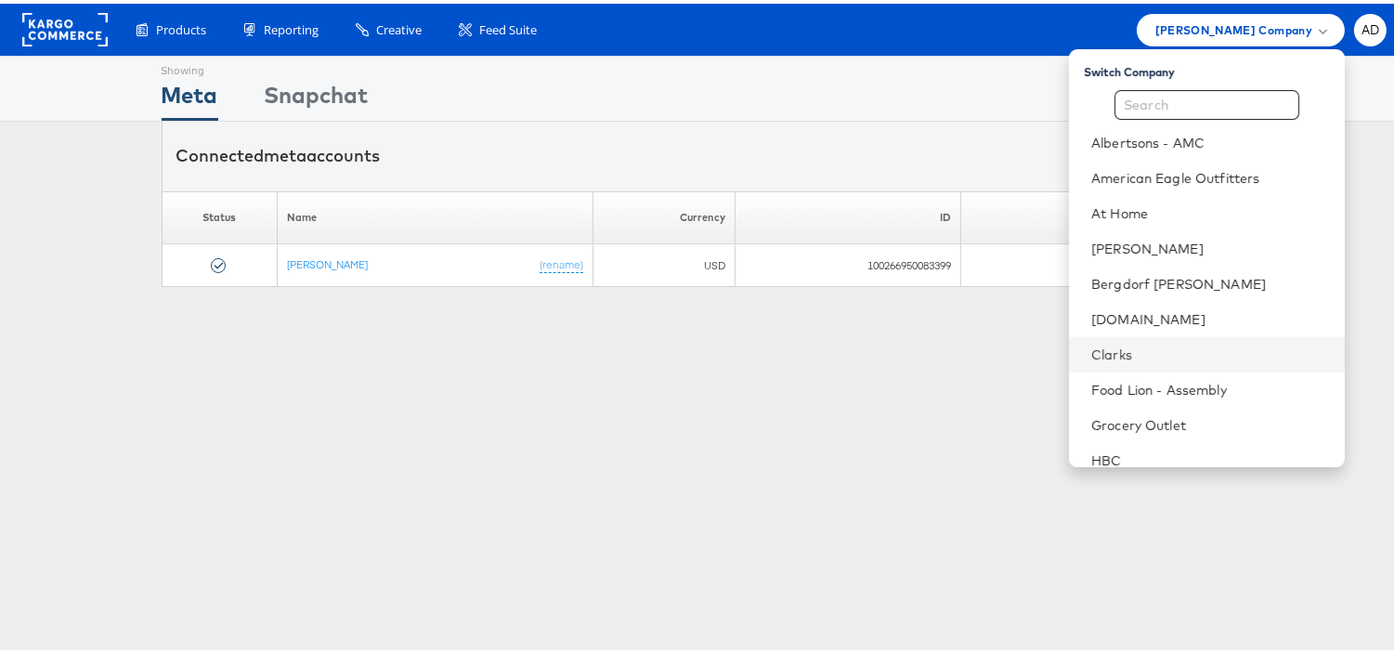
click at [1075, 339] on li "Clarks" at bounding box center [1207, 351] width 276 height 35
click at [1092, 347] on link "Clarks" at bounding box center [1211, 351] width 239 height 19
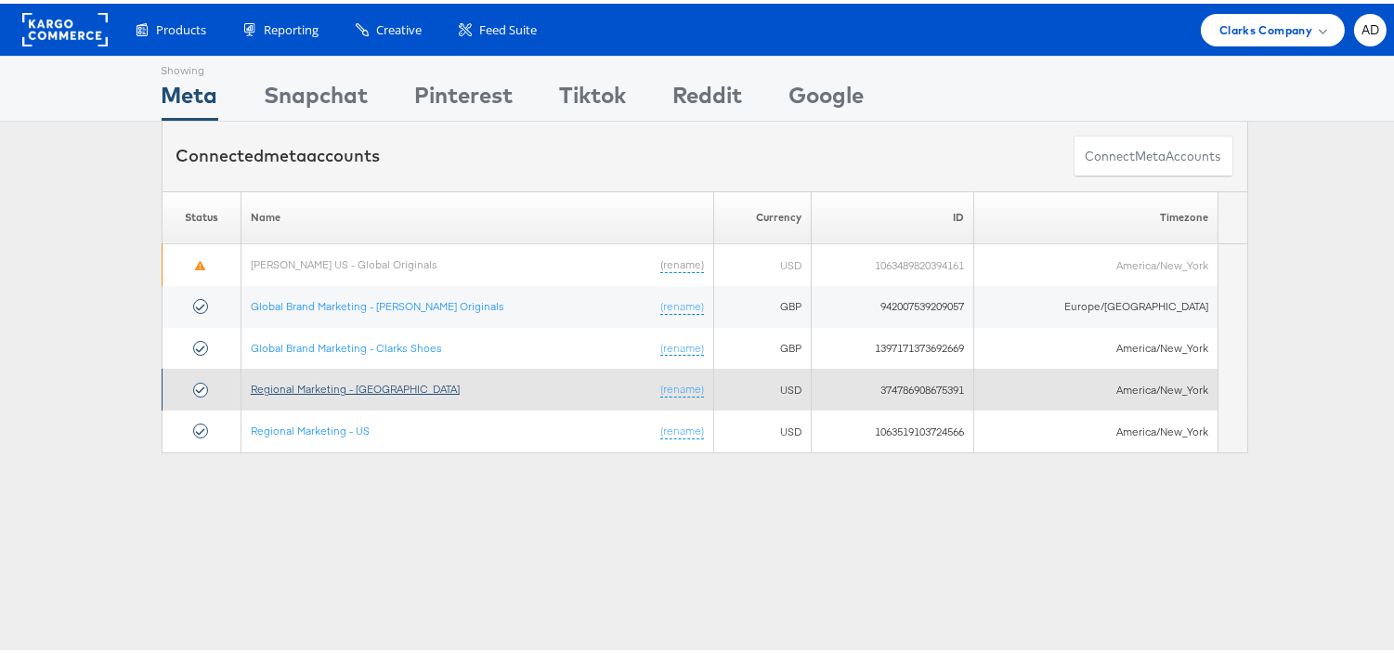
click at [311, 390] on link "Regional Marketing - [GEOGRAPHIC_DATA]" at bounding box center [355, 385] width 209 height 14
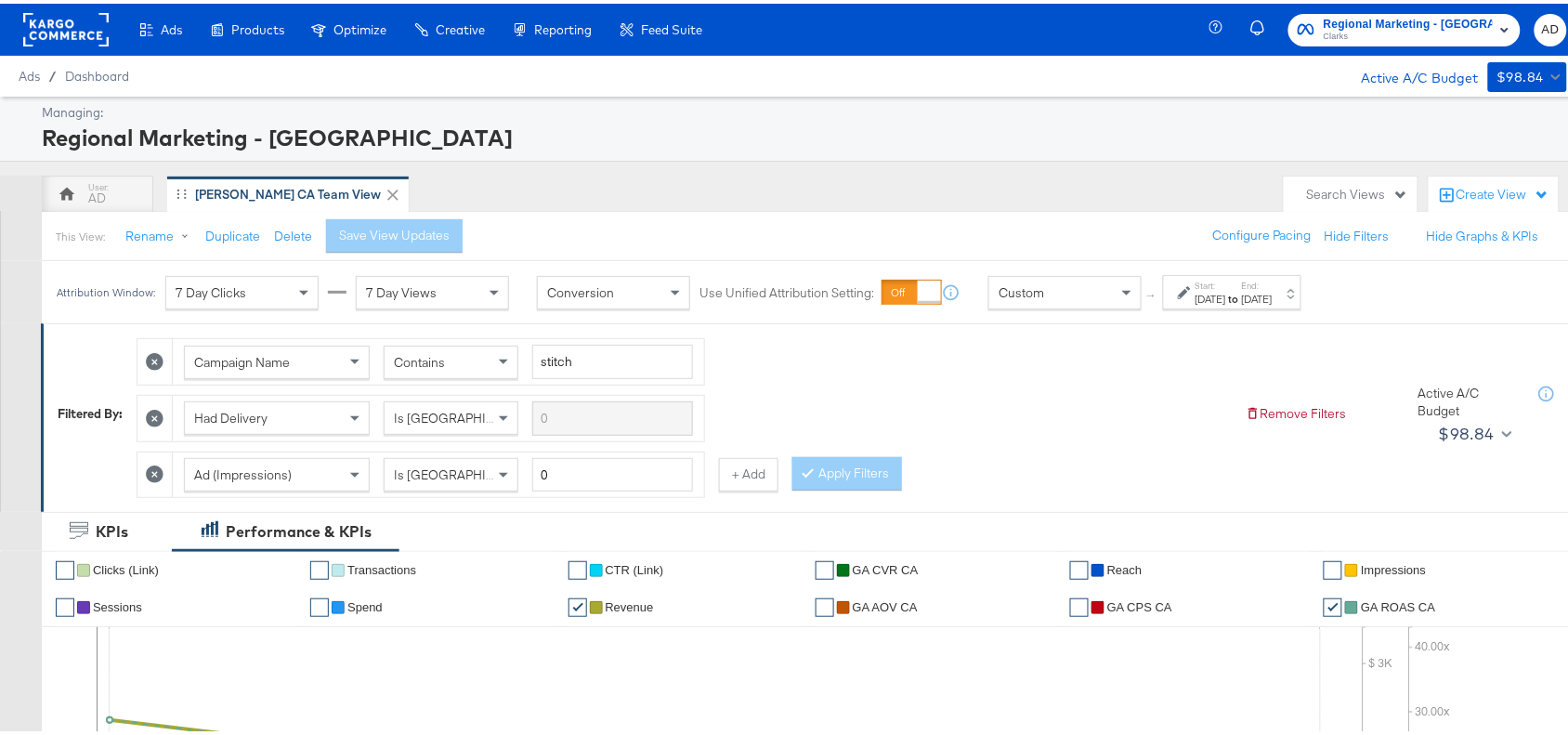
click at [1198, 390] on div "Campaign Name Contains stitch Had Delivery Is Greater Than Ad (Impressions) Is …" at bounding box center [684, 409] width 1094 height 169
click at [1029, 172] on div "AD Clarks CA Team View" at bounding box center [658, 190] width 1233 height 37
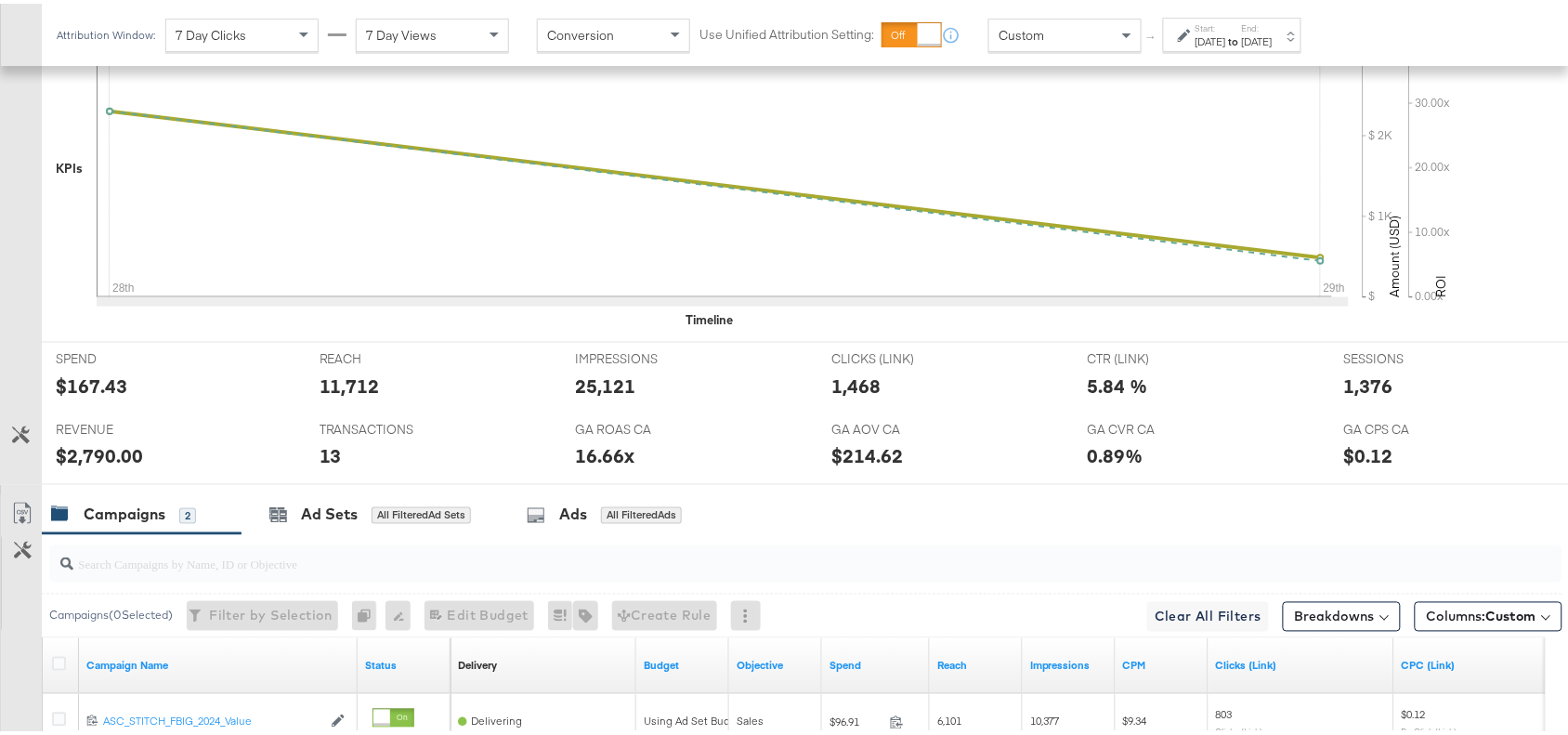
scroll to position [873, 0]
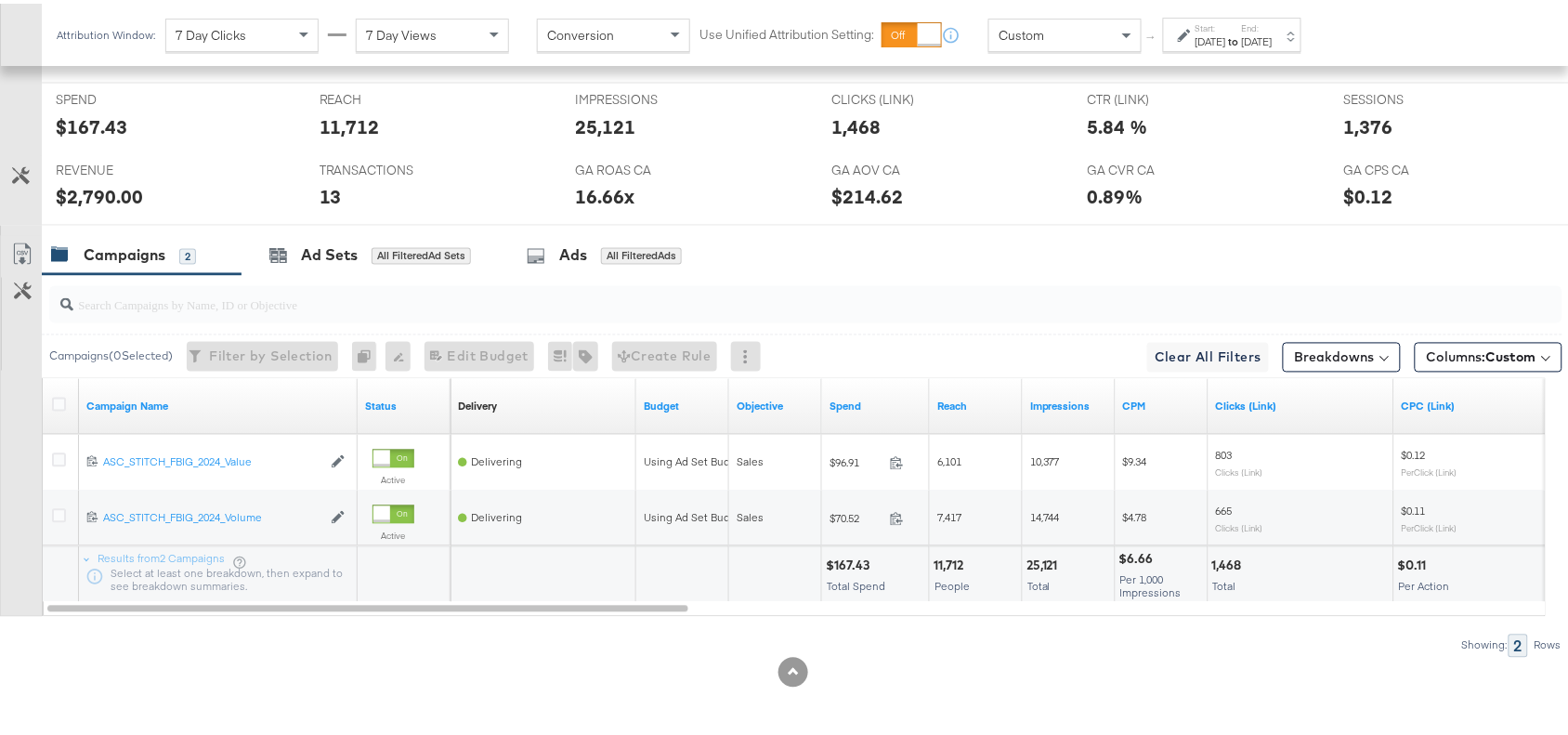
click at [1242, 40] on strong "to" at bounding box center [1234, 38] width 16 height 14
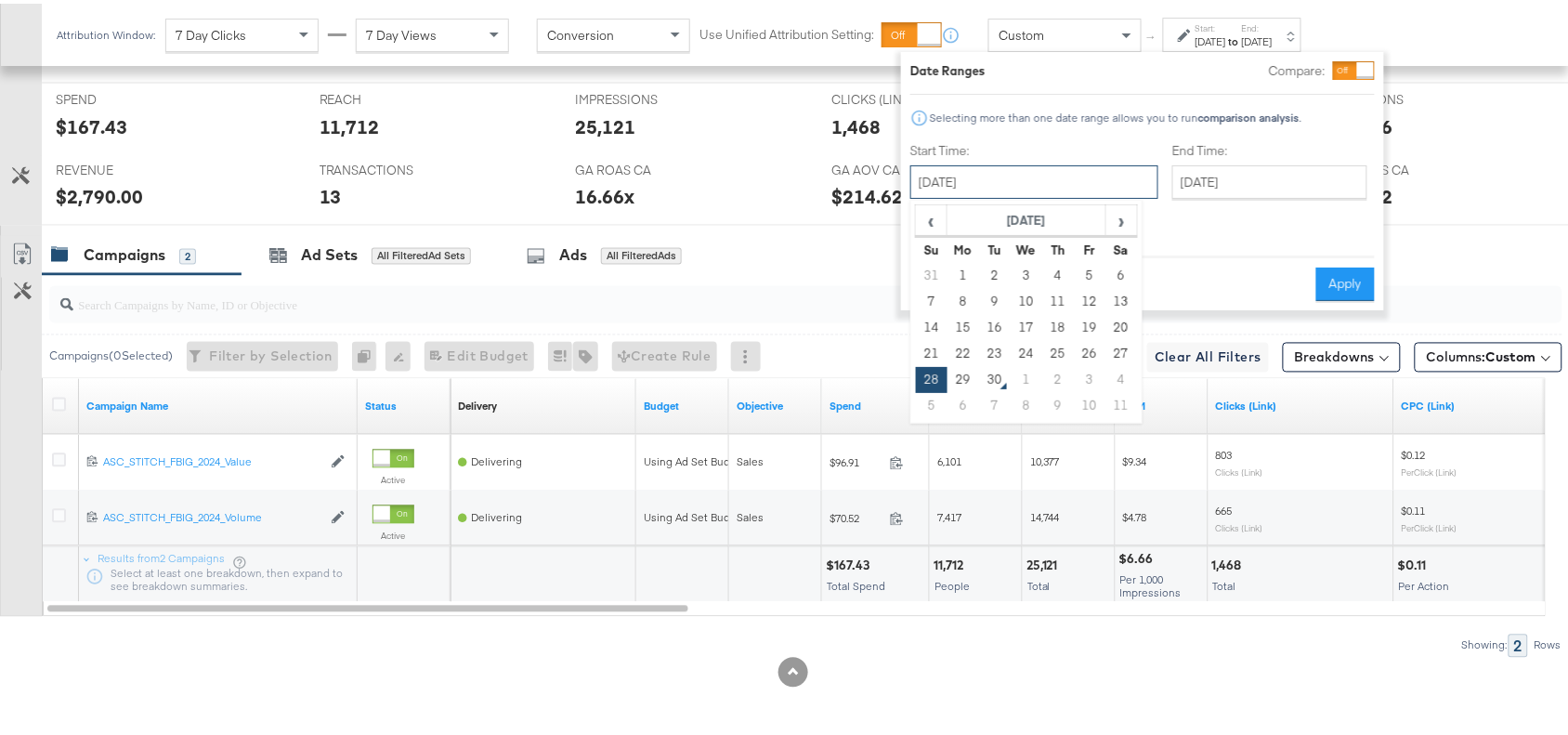
click at [1064, 182] on input "[DATE]" at bounding box center [1034, 178] width 248 height 33
click at [961, 376] on td "29" at bounding box center [964, 376] width 32 height 26
type input "[DATE]"
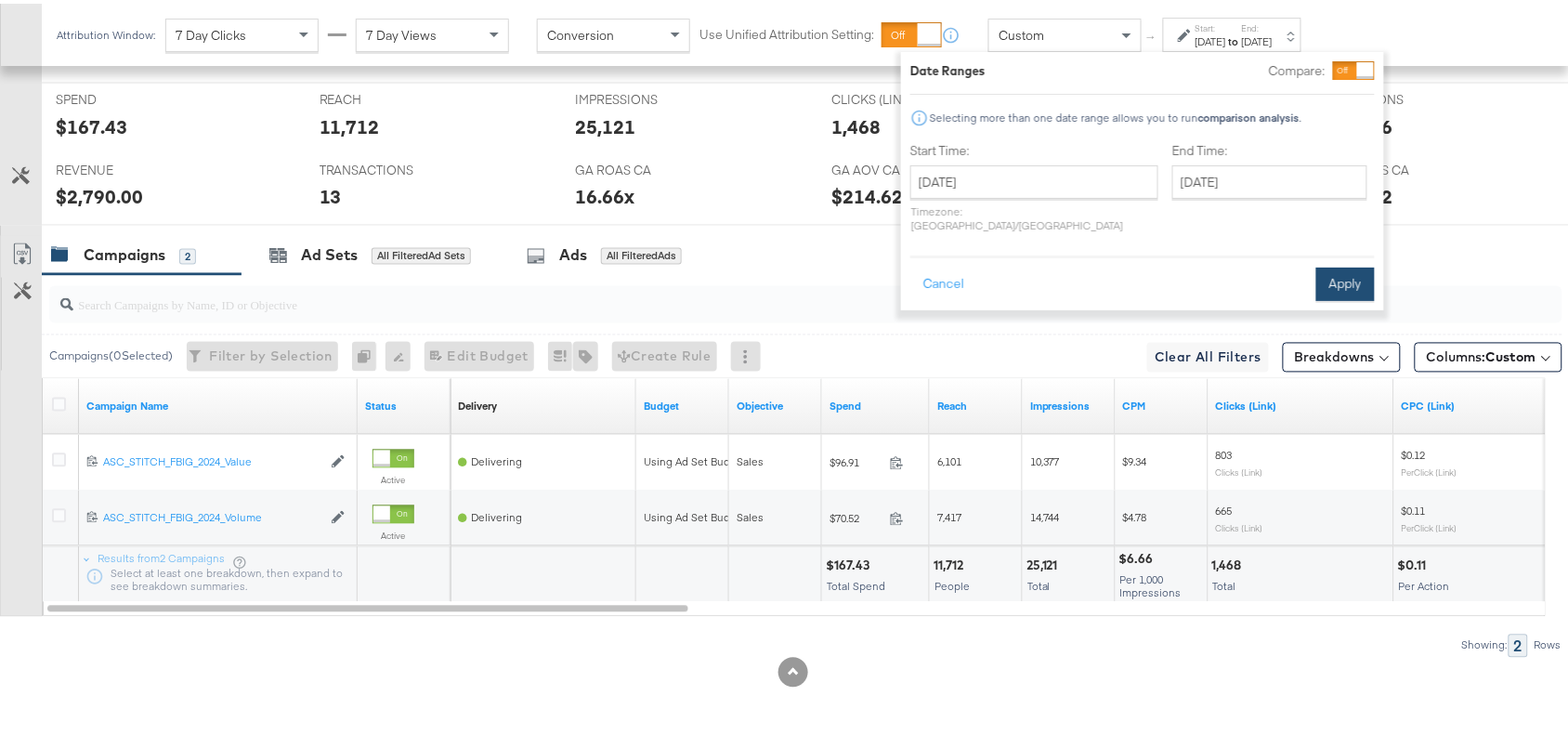
click at [1363, 271] on button "Apply" at bounding box center [1345, 280] width 59 height 33
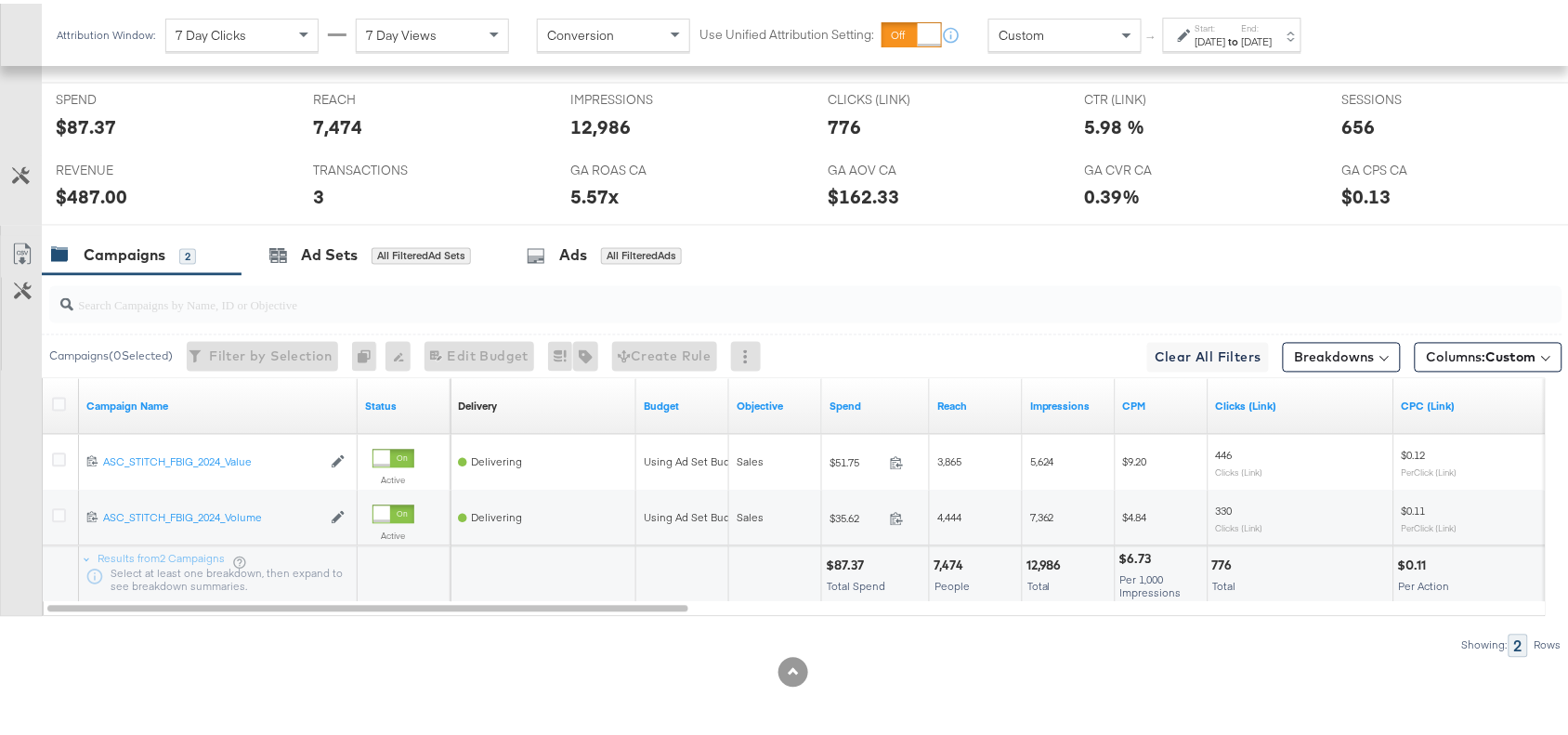
drag, startPoint x: 1307, startPoint y: 28, endPoint x: 1257, endPoint y: 28, distance: 50.2
click at [1257, 28] on div "Start: Sep 29th 2025 to End: Sep 29th 2025" at bounding box center [1234, 32] width 77 height 27
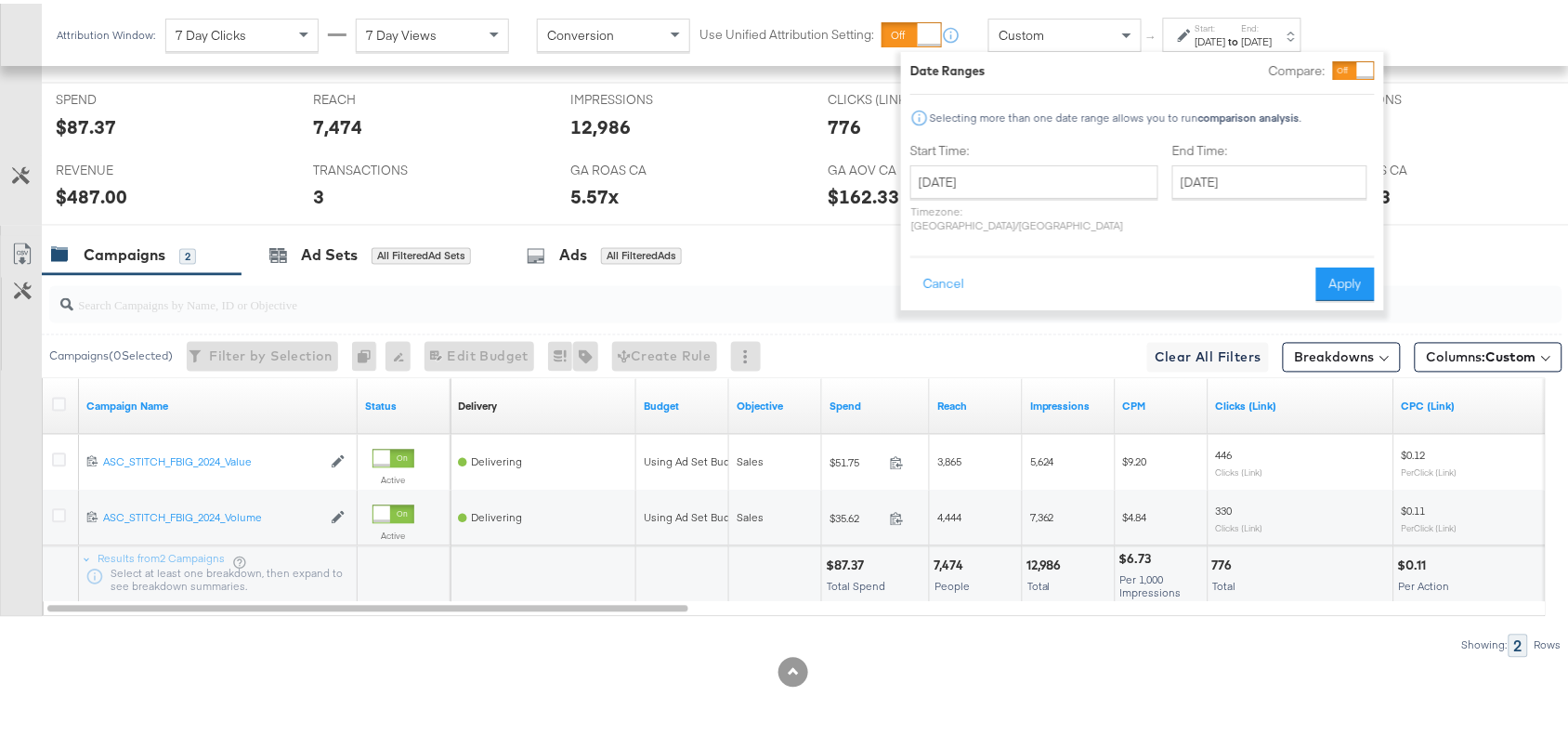
click at [1226, 28] on label "Start:" at bounding box center [1211, 25] width 31 height 12
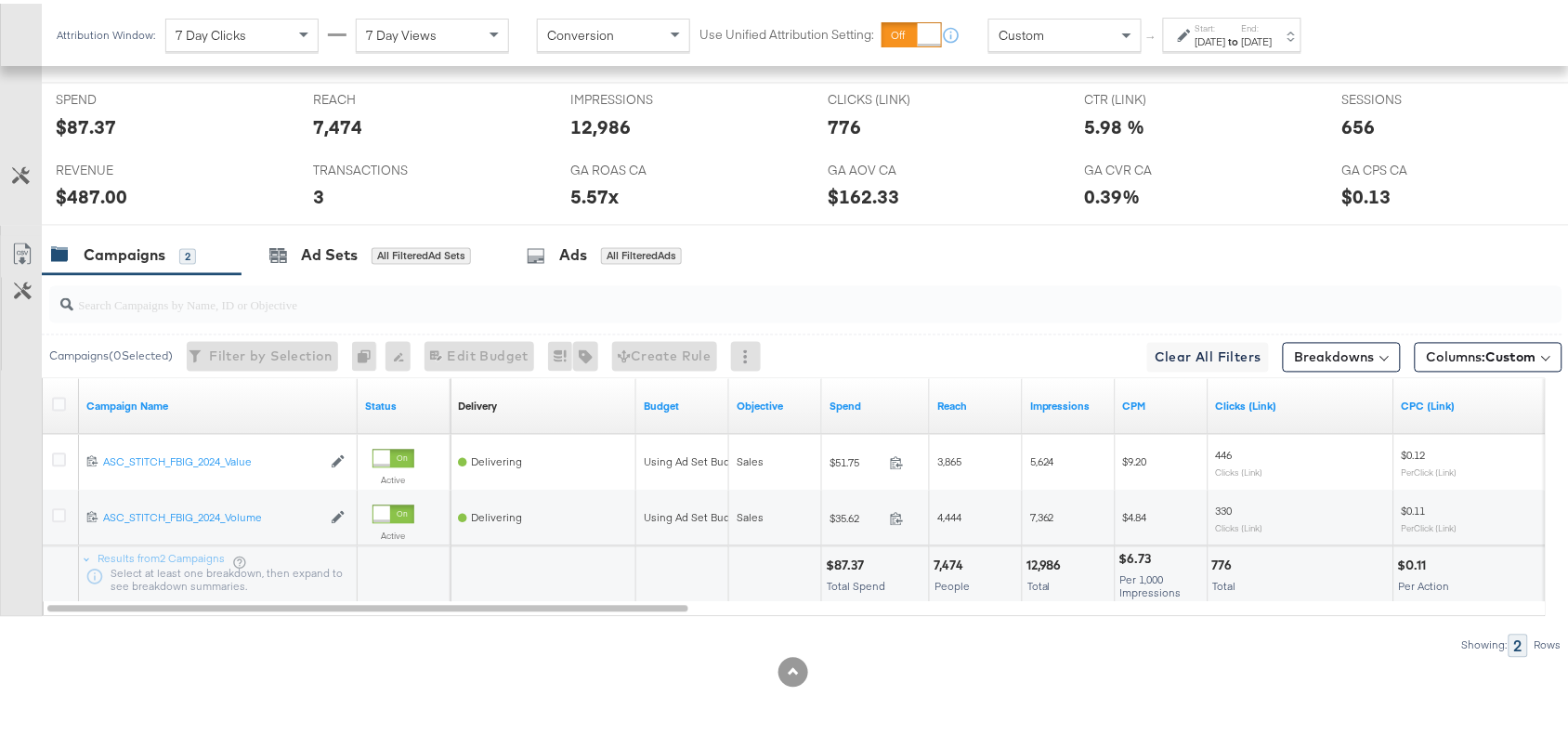
click at [1226, 35] on div "[DATE]" at bounding box center [1211, 38] width 31 height 15
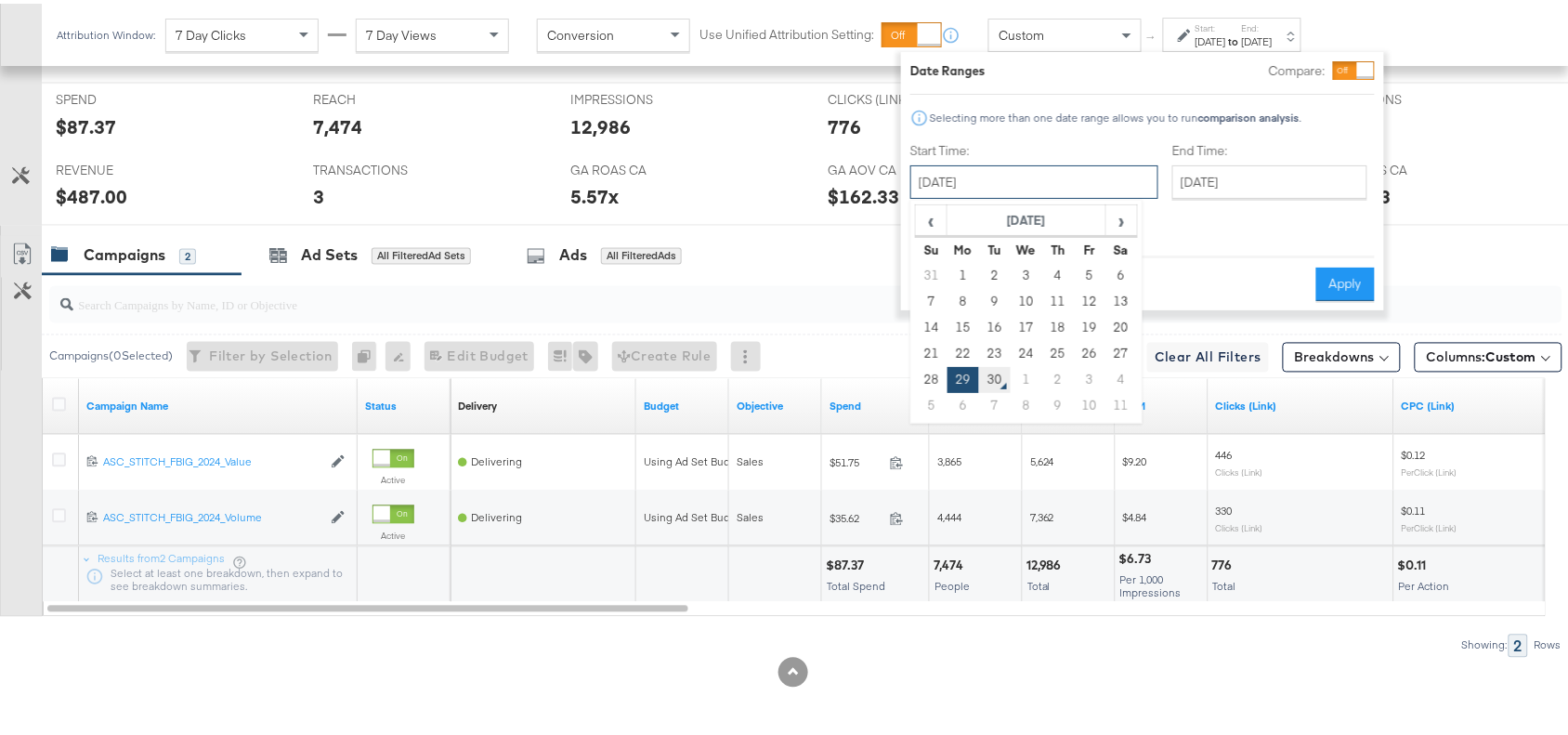
drag, startPoint x: 1050, startPoint y: 167, endPoint x: 991, endPoint y: 376, distance: 217.1
click at [991, 195] on div "[DATE] ‹ [DATE] › Su Mo Tu We Th Fr Sa 31 1 2 3 4 5 6 7 8 9 10 11 12 13 14 15 1…" at bounding box center [1034, 178] width 248 height 33
click at [991, 376] on td "30" at bounding box center [995, 376] width 32 height 26
type input "[DATE]"
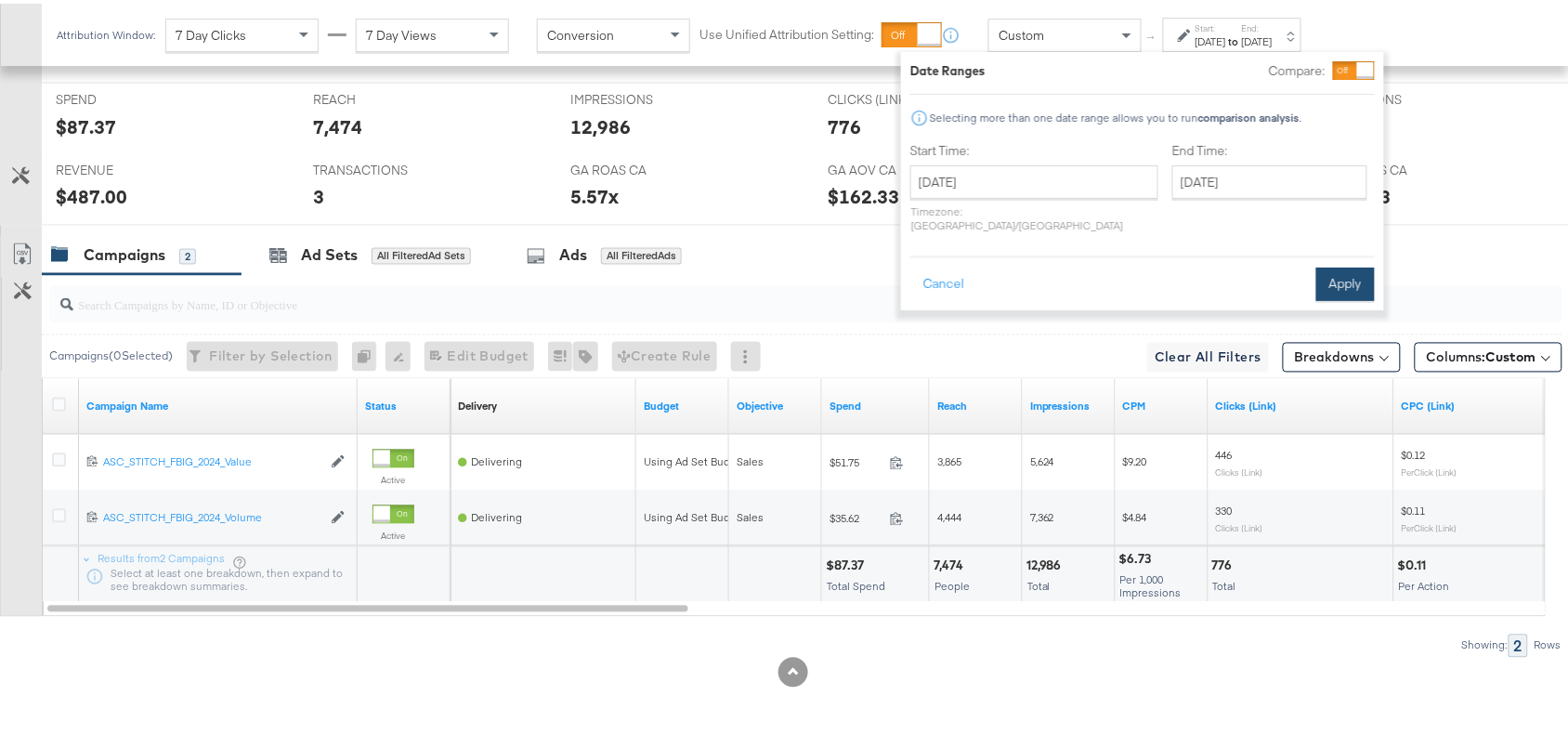
click at [1343, 264] on button "Apply" at bounding box center [1345, 280] width 59 height 33
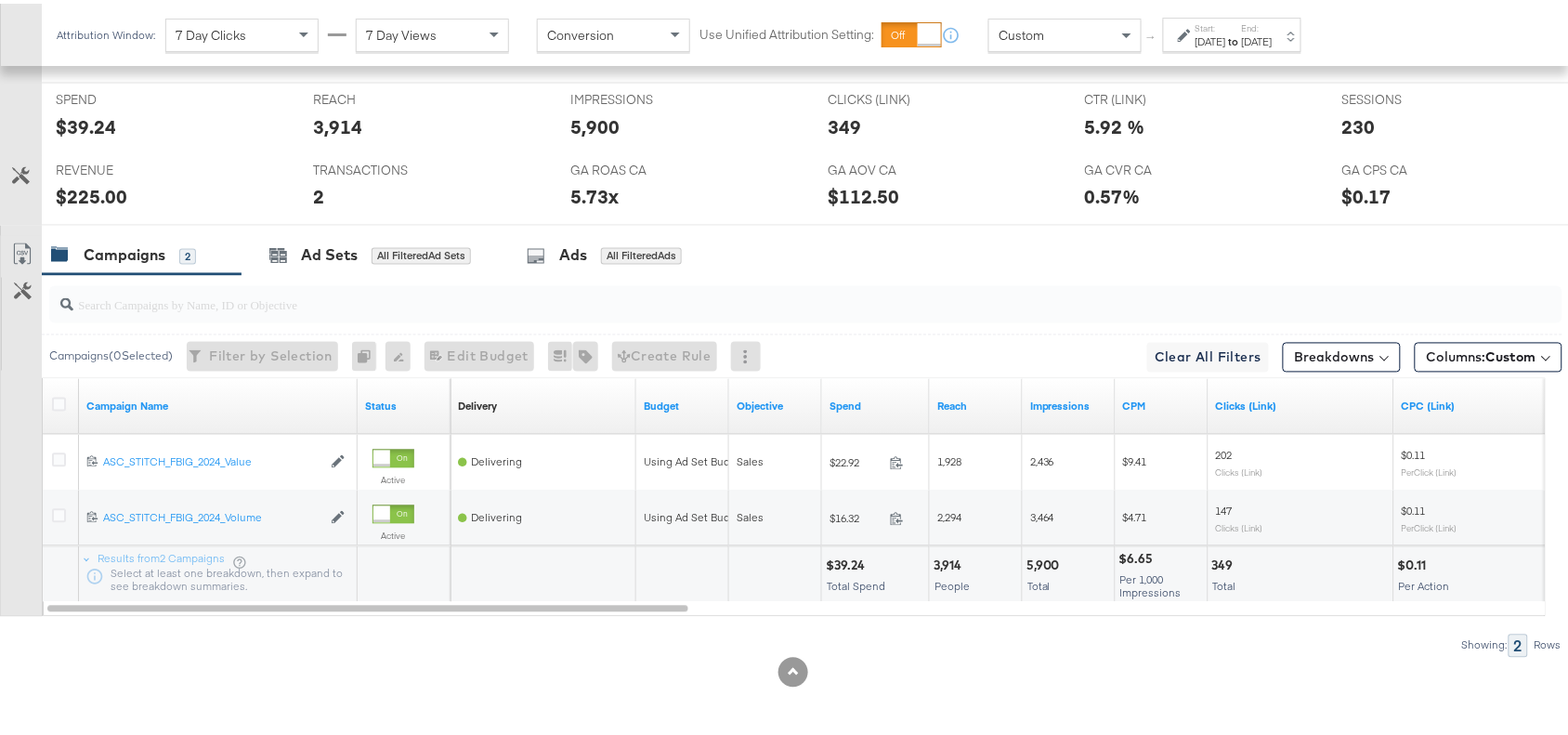
scroll to position [0, 0]
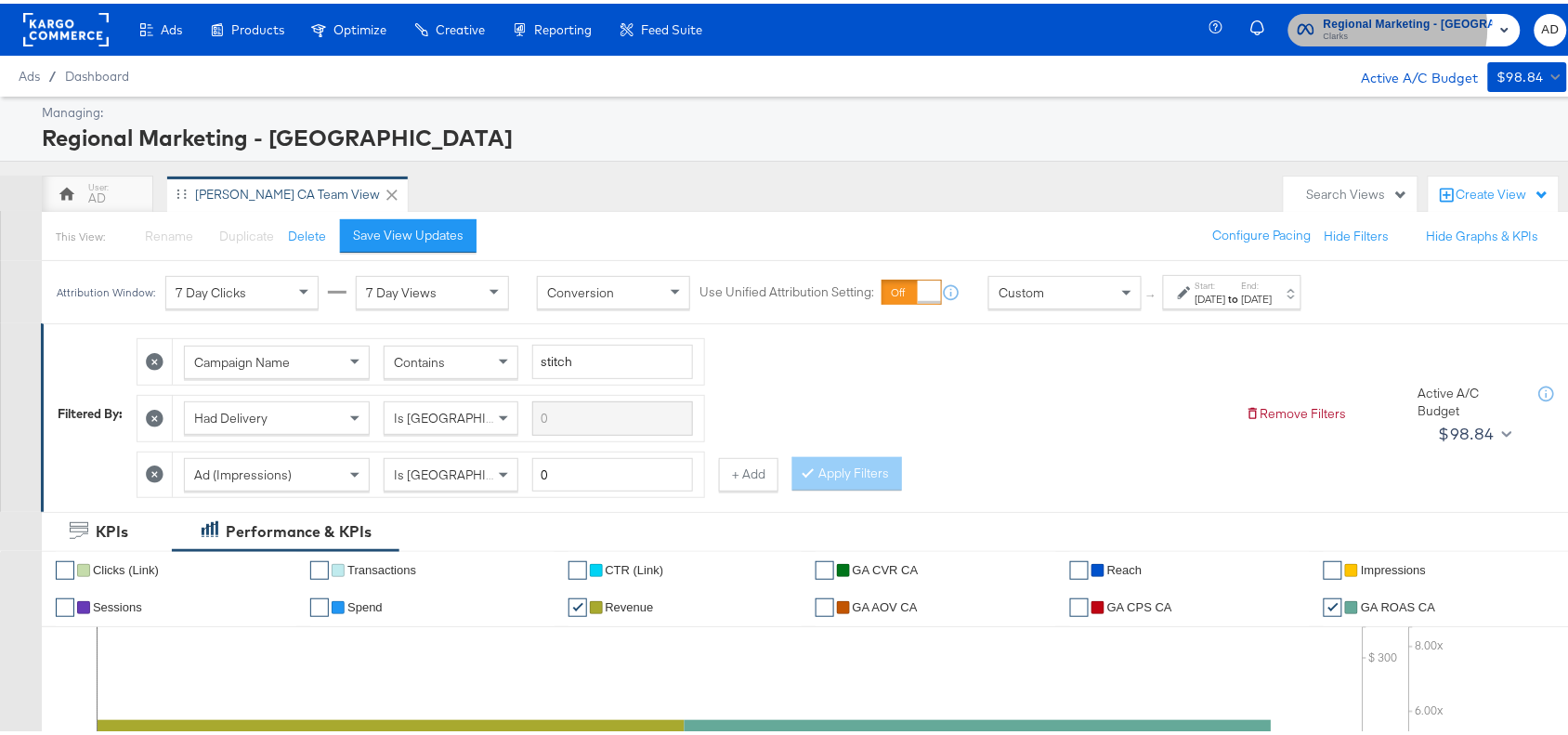
click at [1403, 24] on span "Regional Marketing - CA" at bounding box center [1408, 21] width 169 height 20
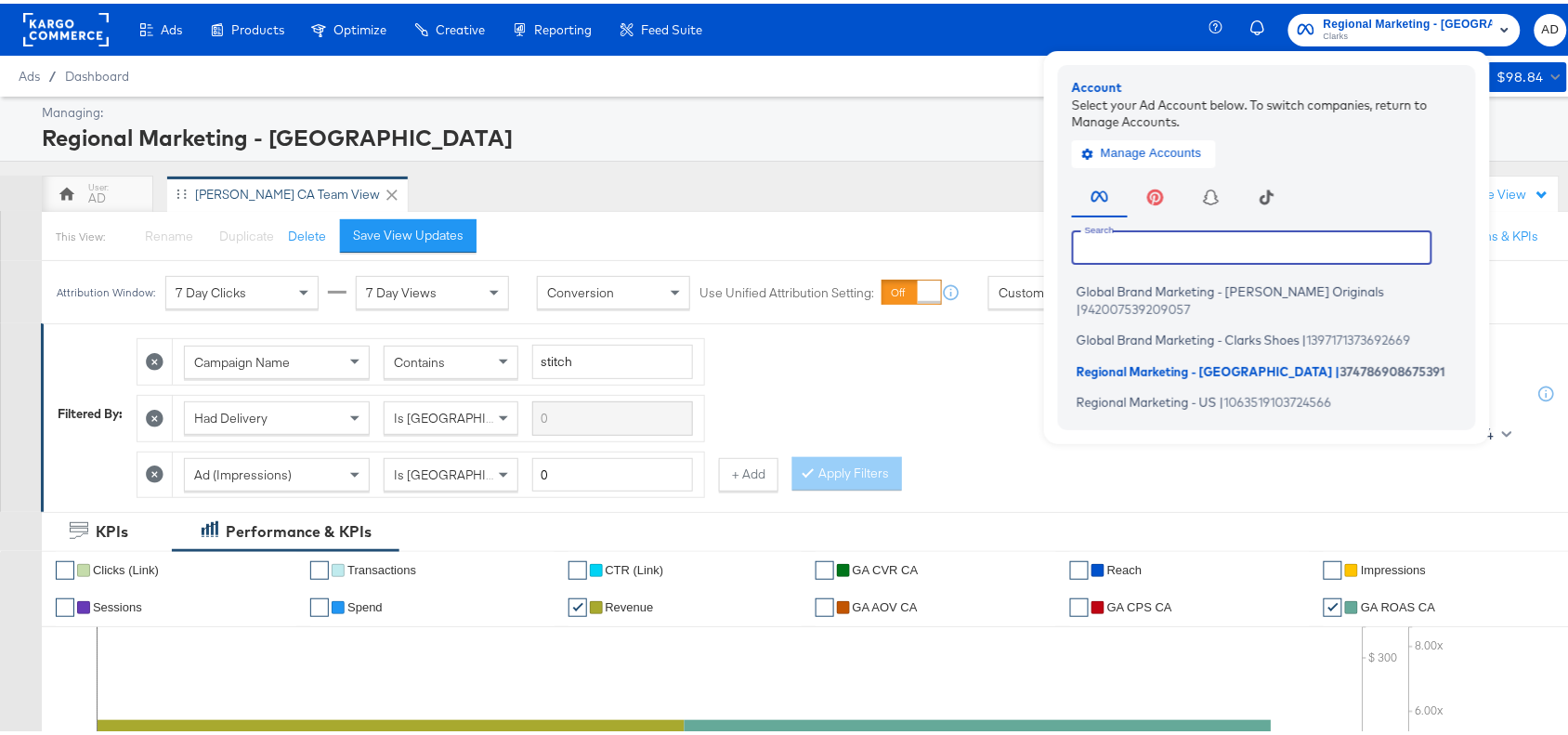
click at [1187, 242] on input "text" at bounding box center [1252, 243] width 360 height 33
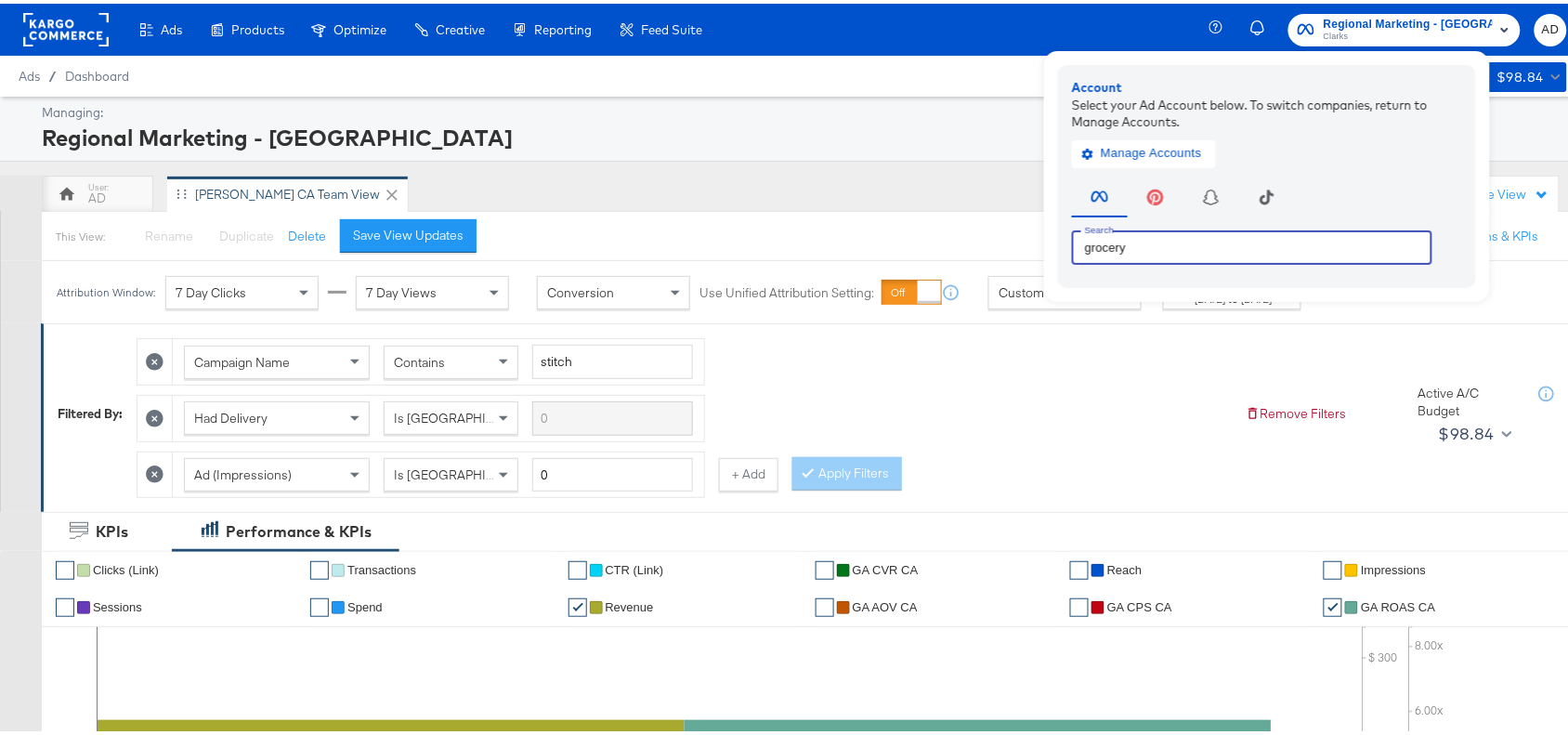
type input "grocery"
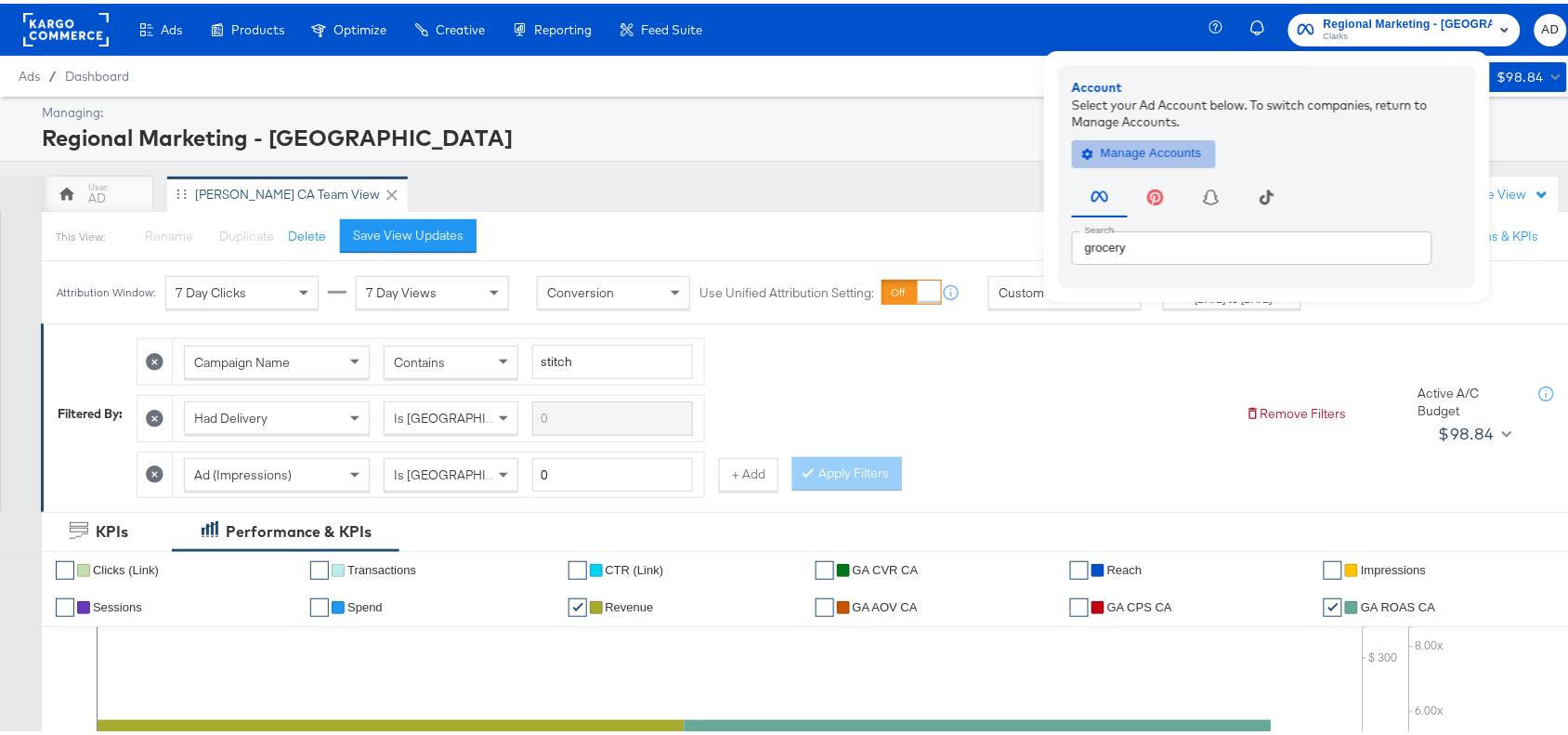
click at [1178, 158] on span "Manage Accounts" at bounding box center [1144, 149] width 116 height 21
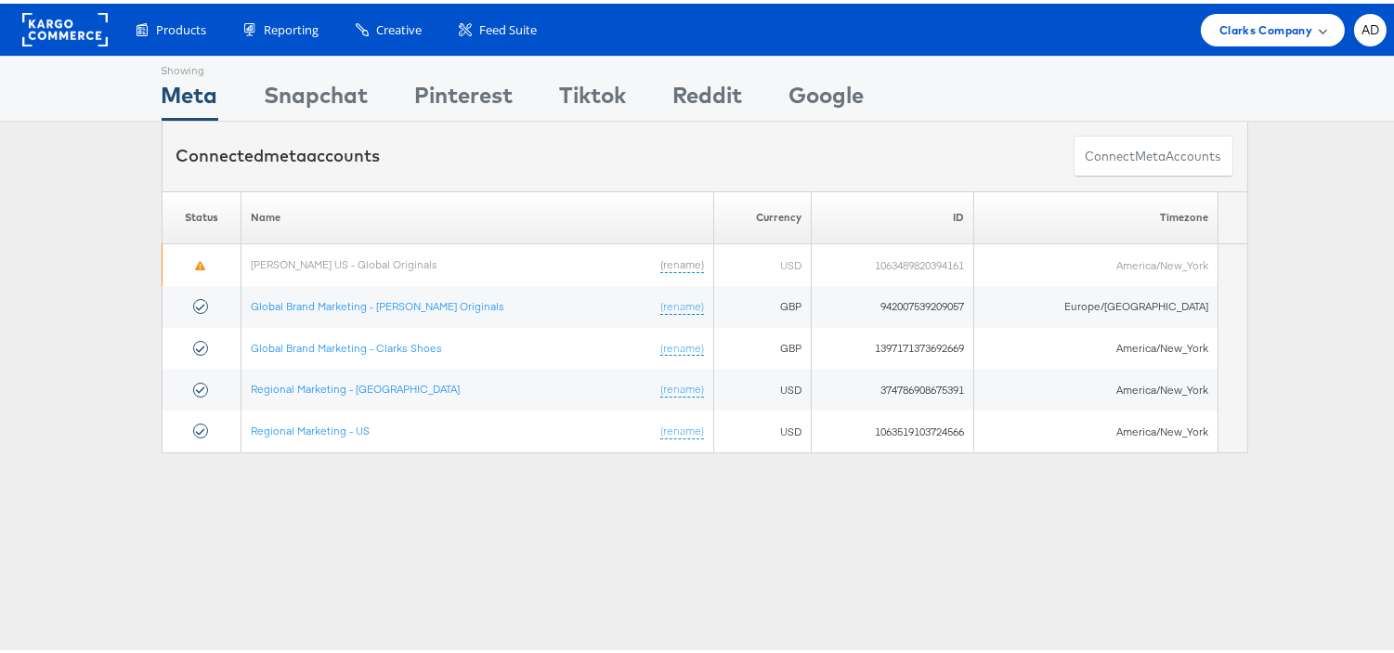
click at [1270, 22] on span "Clarks Company" at bounding box center [1266, 27] width 93 height 20
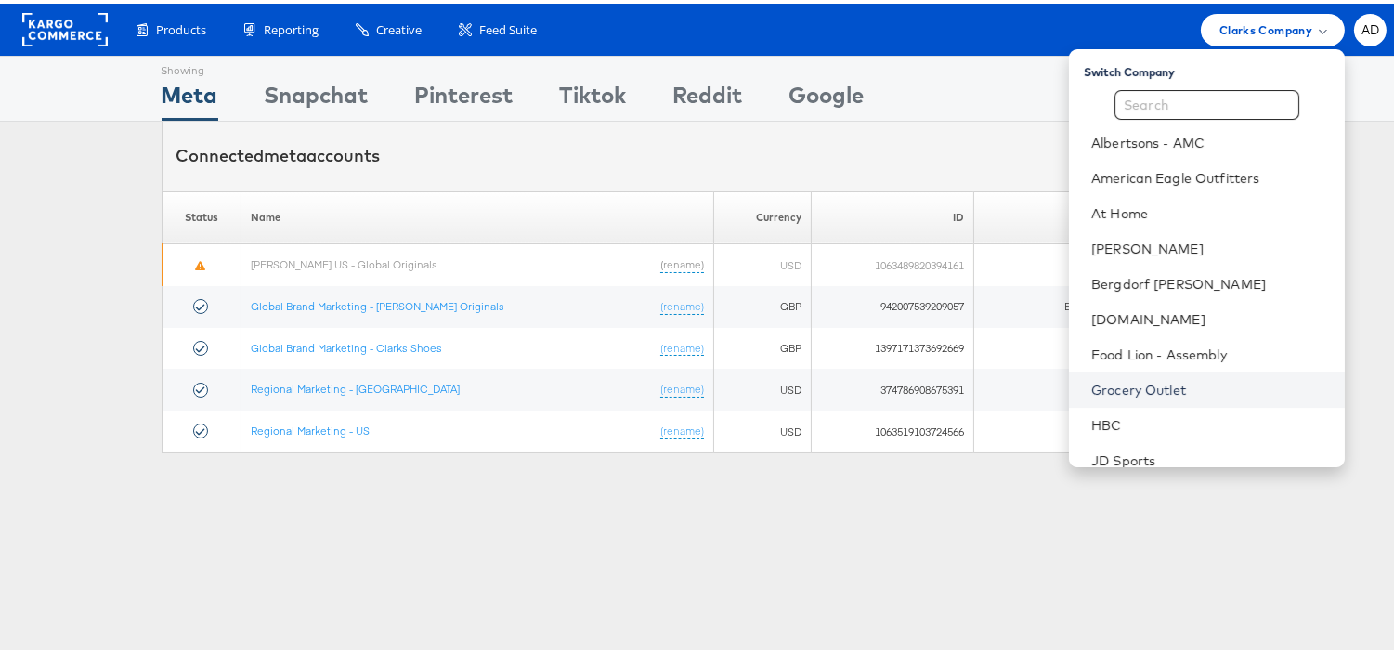
click at [1116, 377] on link "Grocery Outlet" at bounding box center [1211, 386] width 239 height 19
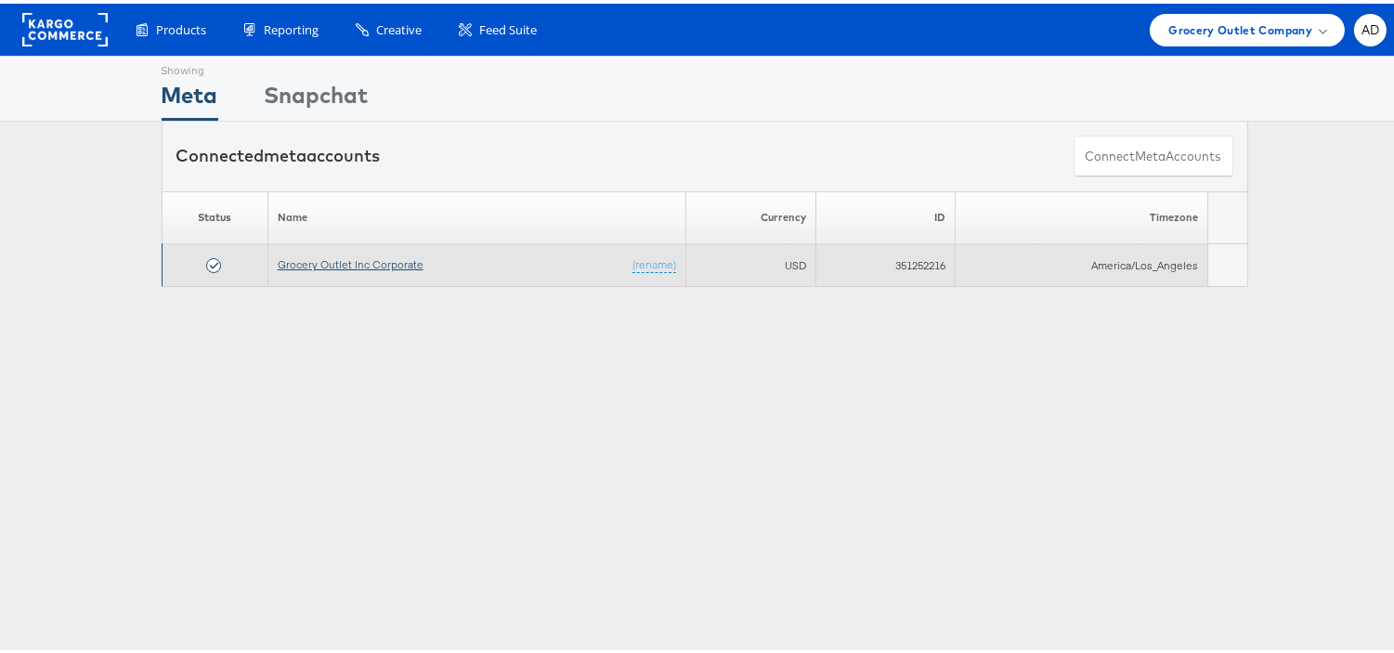
click at [347, 264] on link "Grocery Outlet Inc Corporate" at bounding box center [351, 261] width 146 height 14
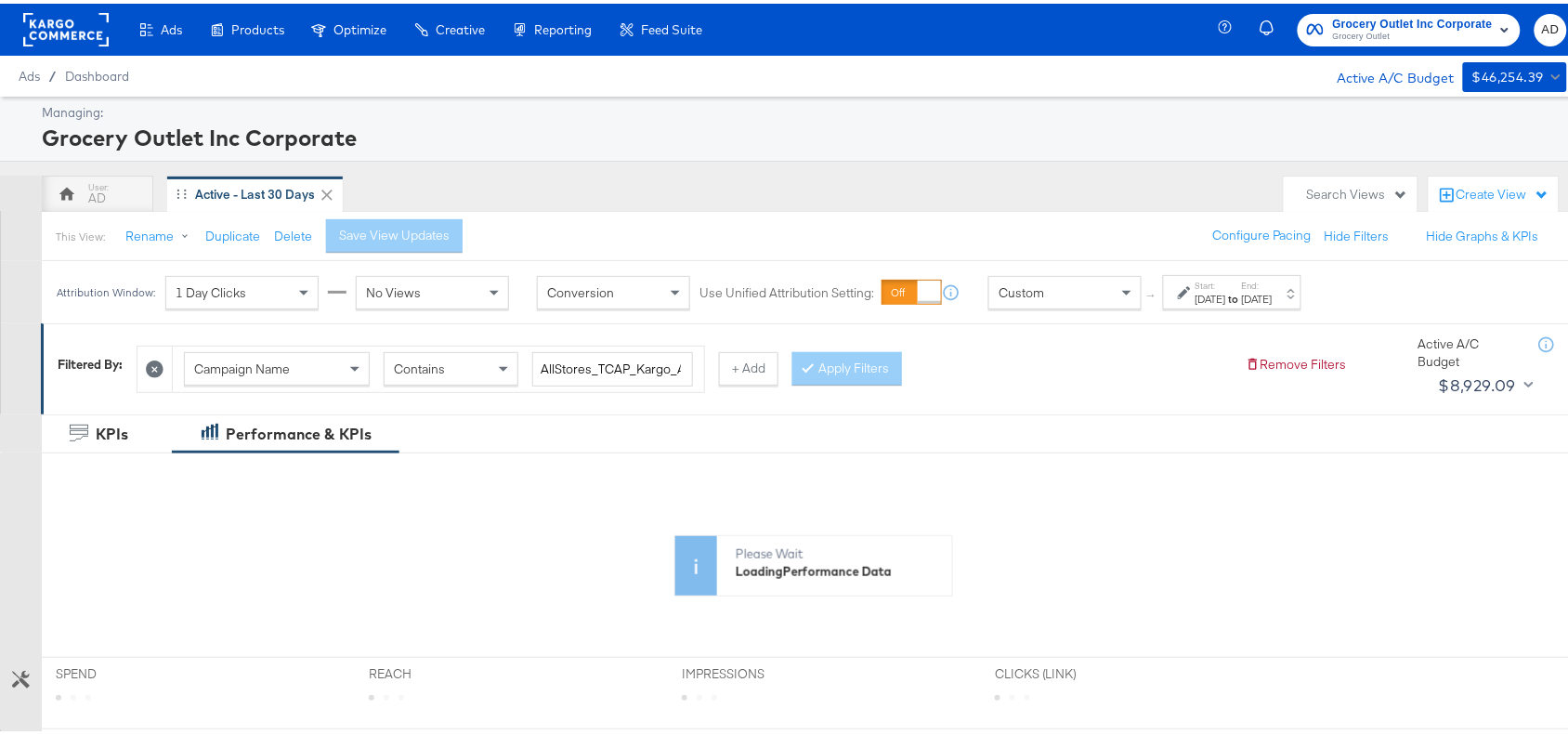
click at [1273, 290] on div "[DATE]" at bounding box center [1257, 295] width 31 height 15
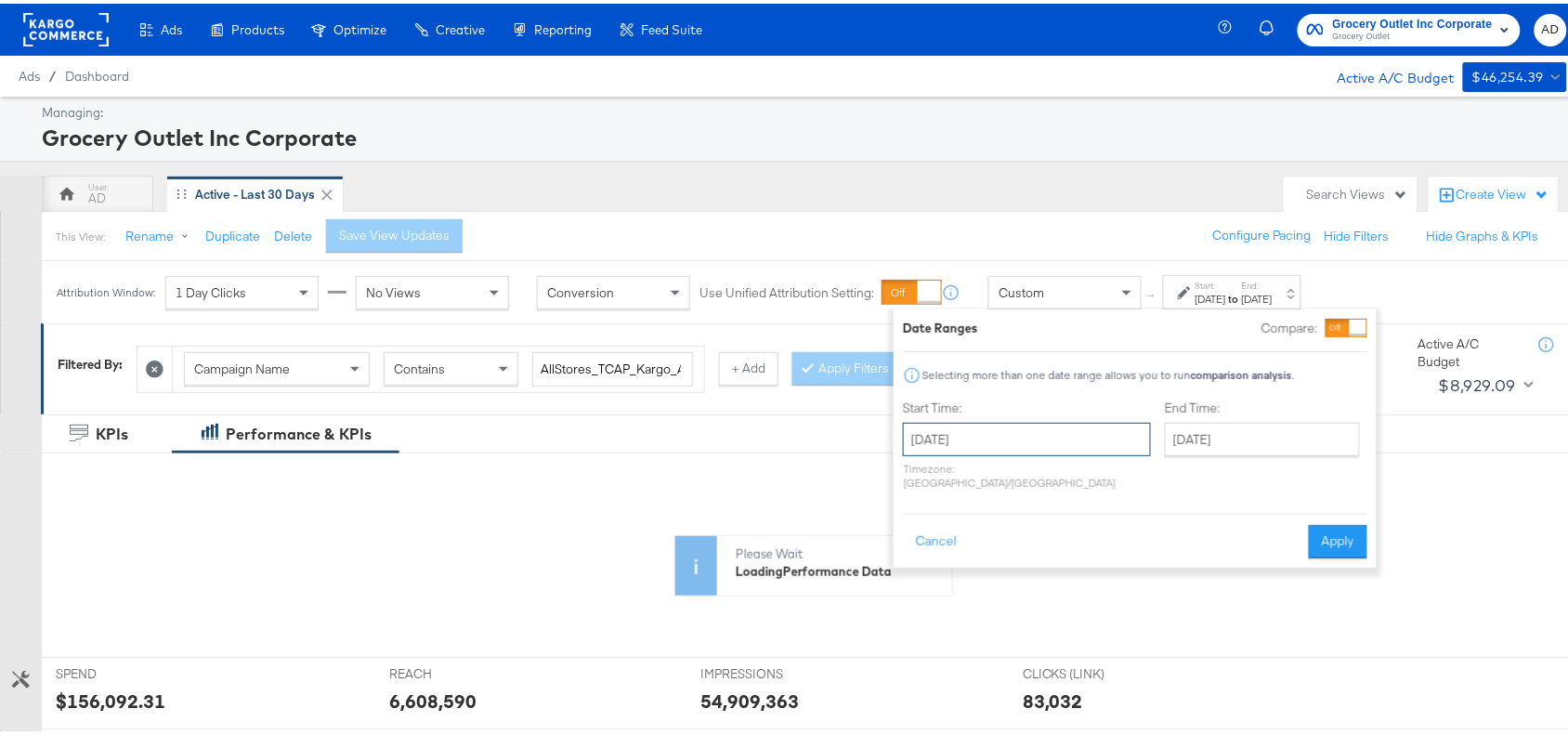
click at [1057, 434] on input "[DATE]" at bounding box center [1027, 435] width 248 height 33
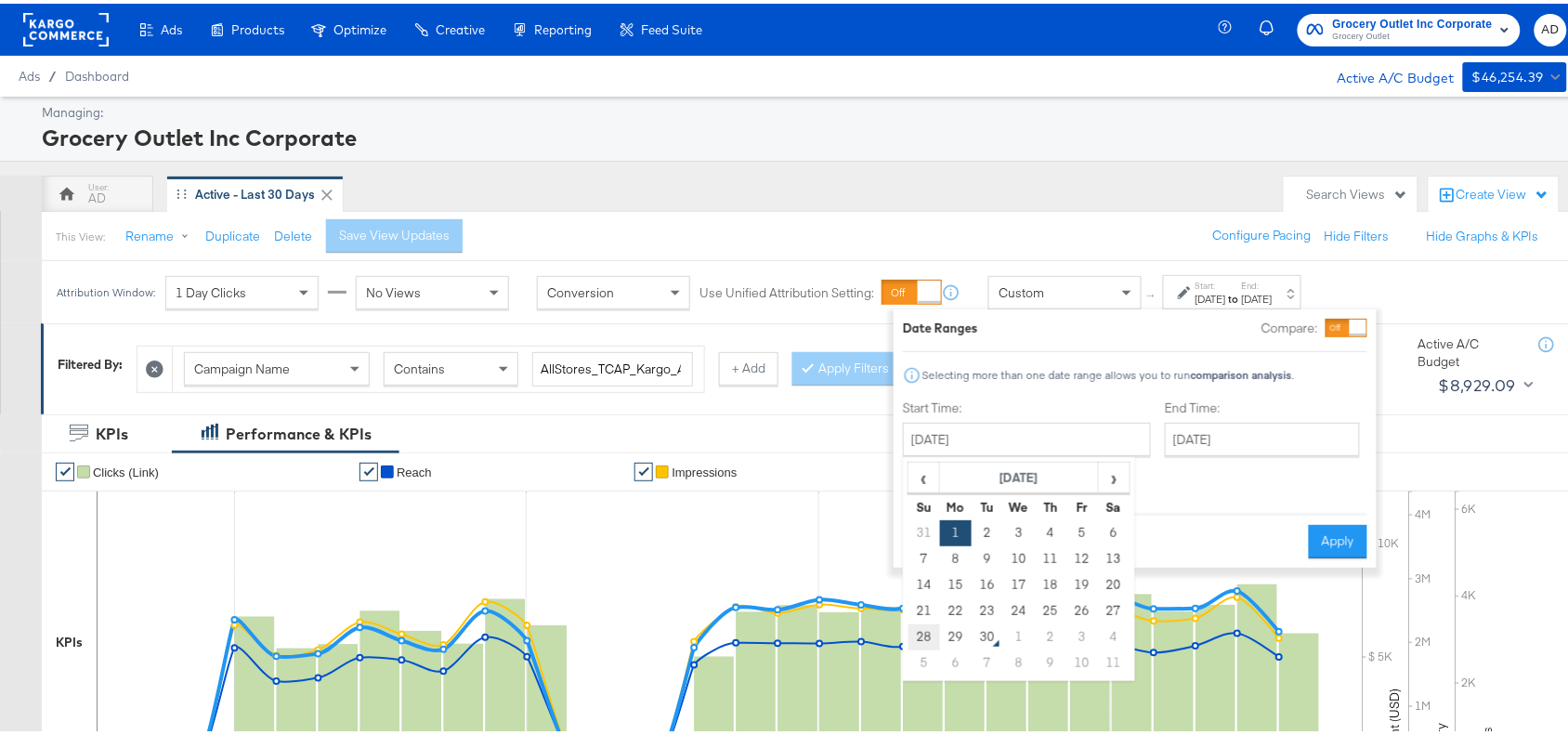
click at [922, 622] on td "28" at bounding box center [925, 634] width 32 height 26
type input "[DATE]"
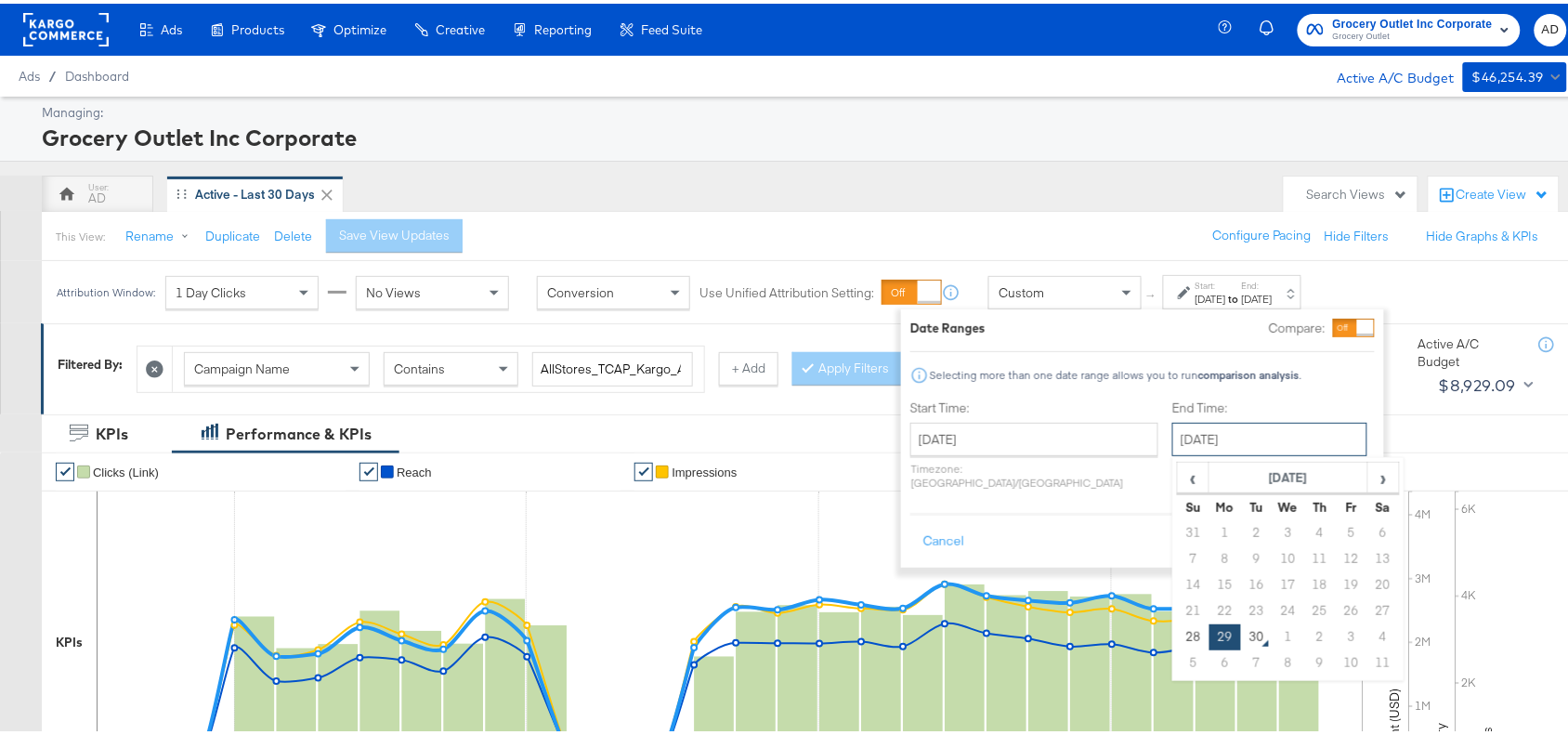
click at [1254, 427] on input "[DATE]" at bounding box center [1269, 435] width 195 height 33
click at [1178, 637] on td "28" at bounding box center [1194, 634] width 32 height 26
type input "[DATE]"
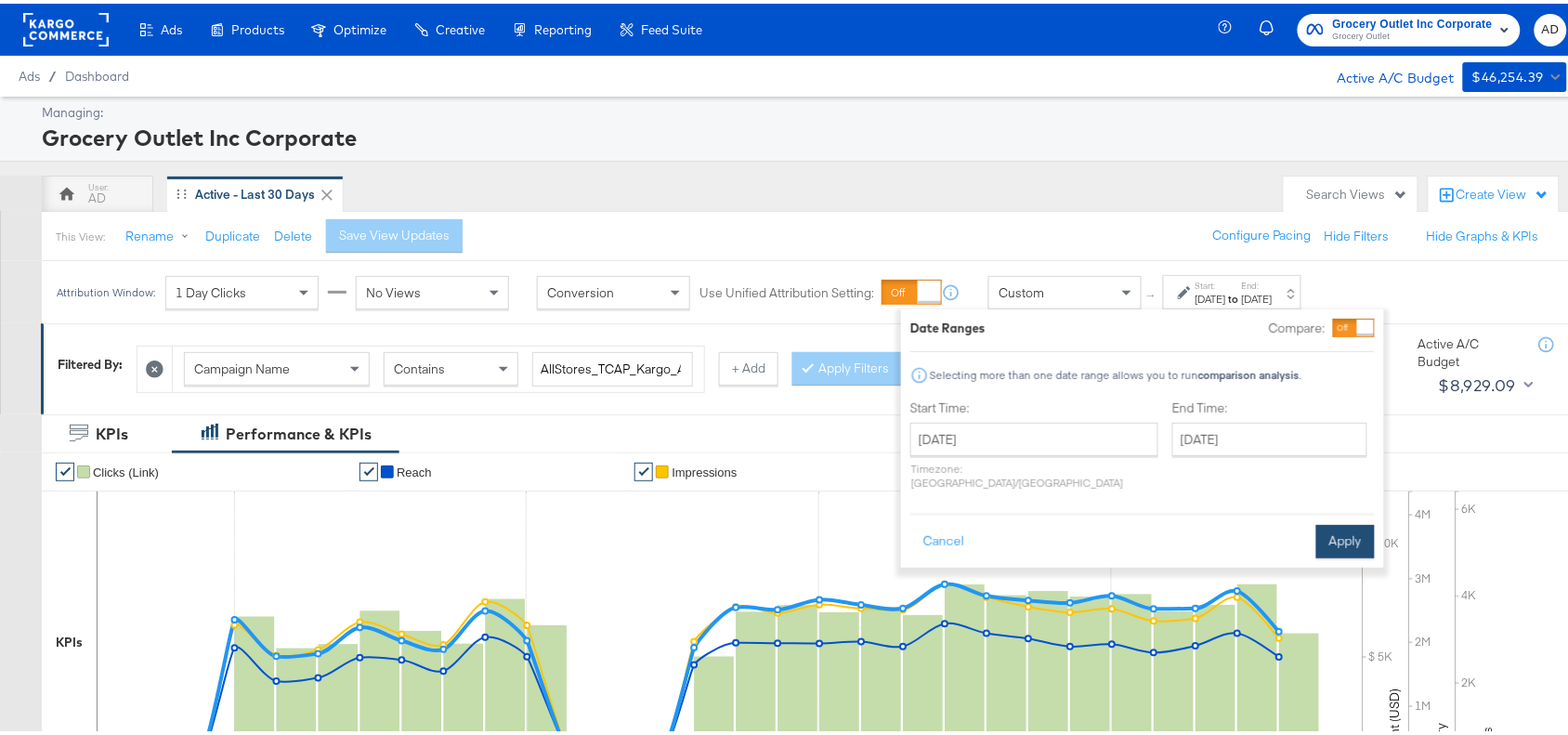
click at [1338, 522] on button "Apply" at bounding box center [1345, 537] width 59 height 33
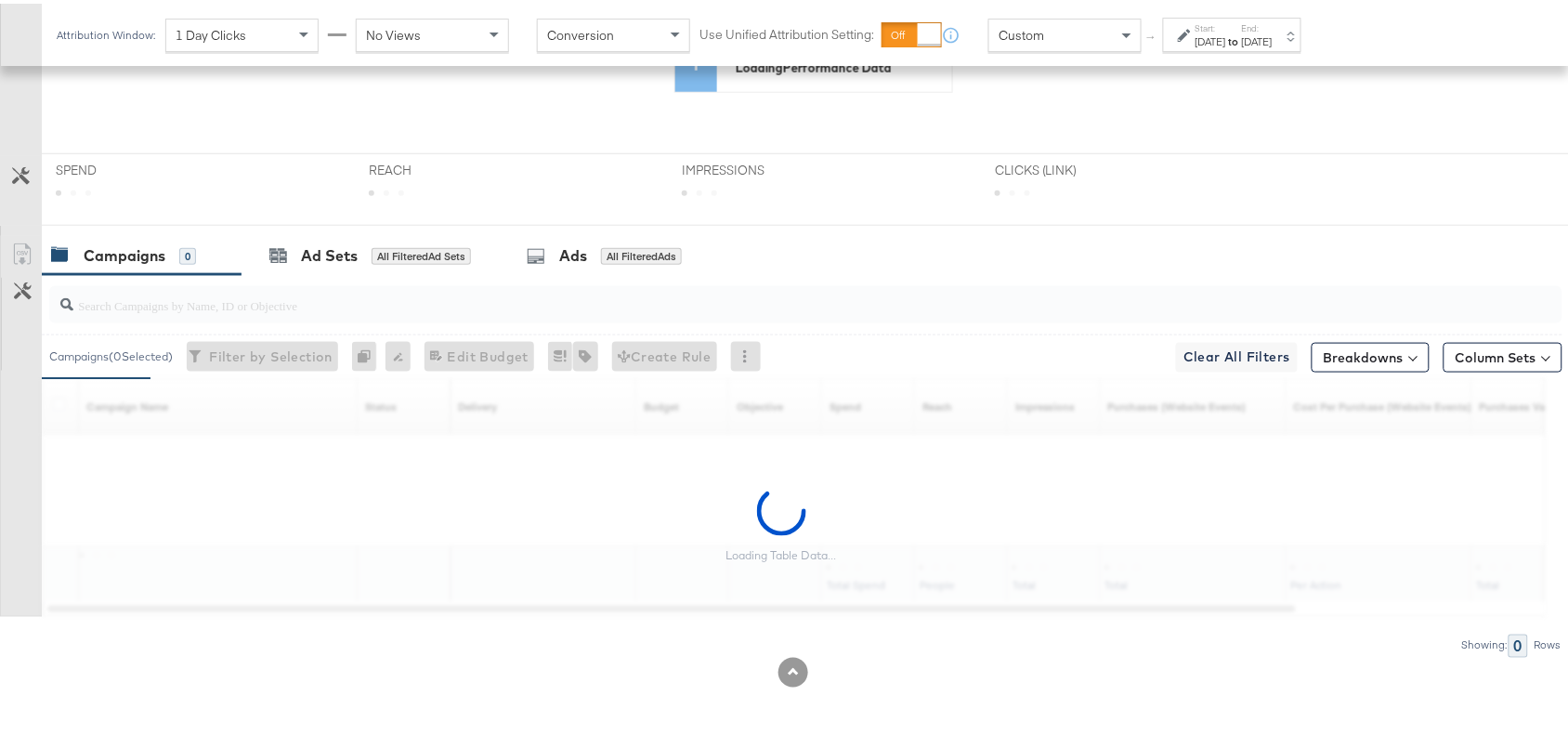
scroll to position [608, 0]
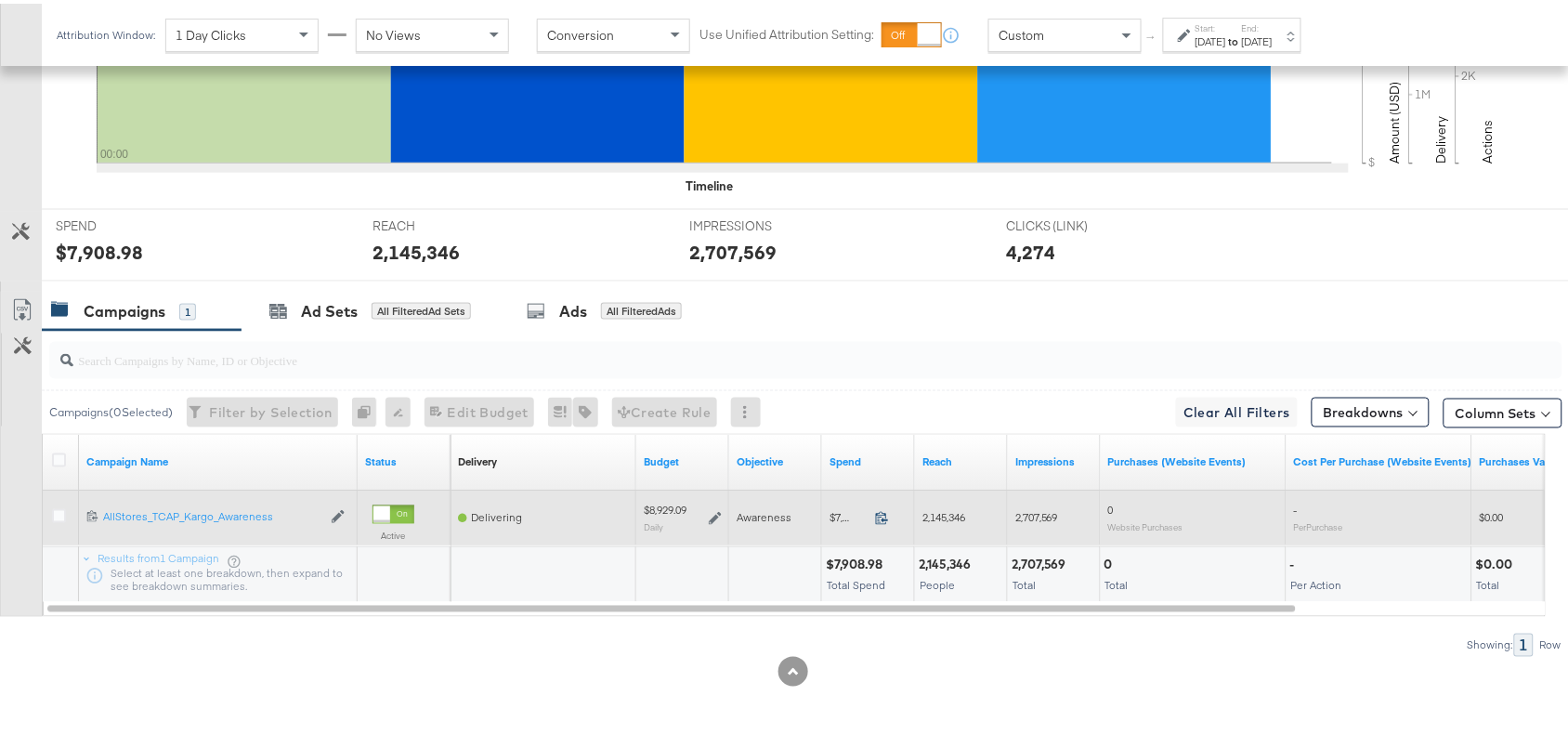
click at [881, 517] on icon at bounding box center [882, 514] width 14 height 14
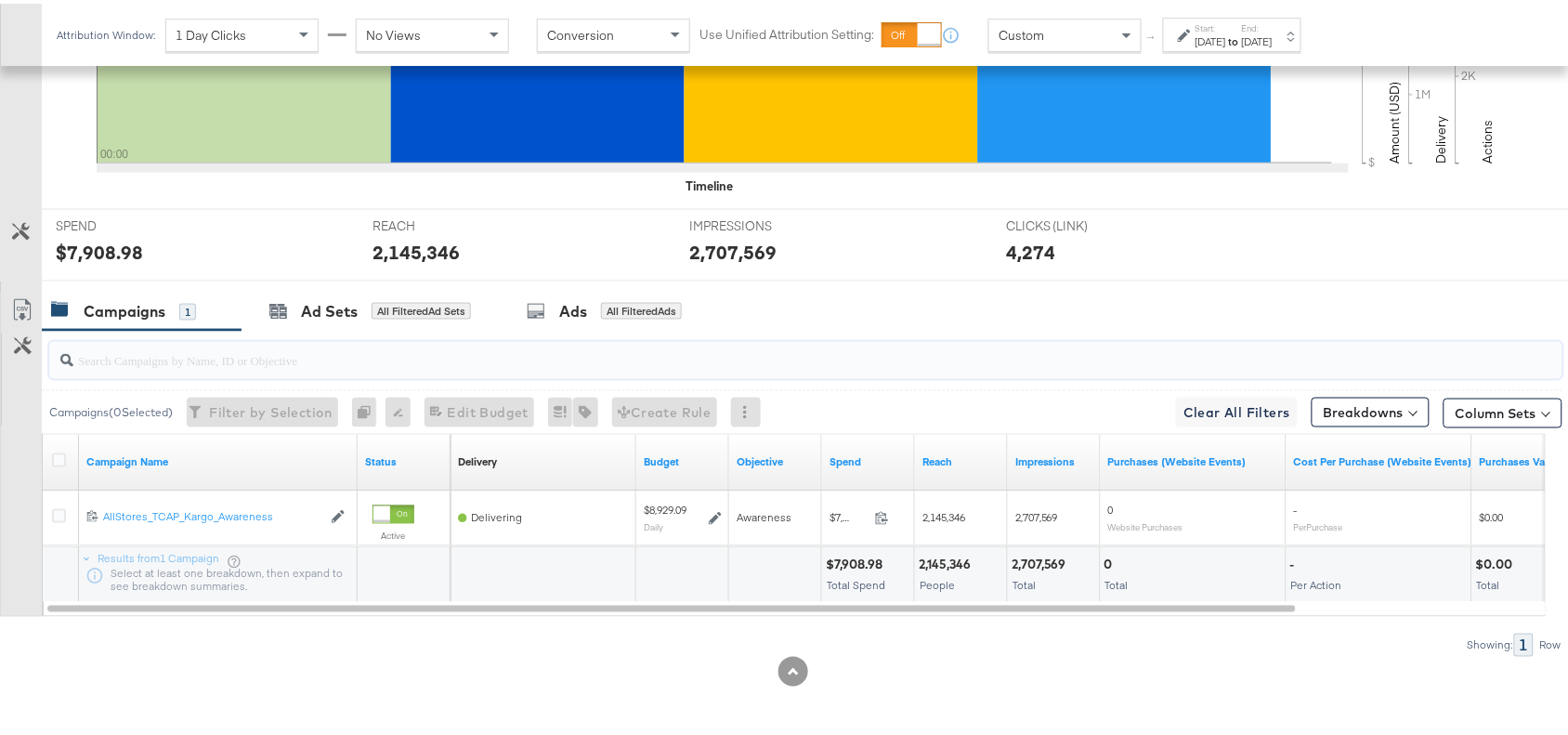
click at [1134, 348] on input "search" at bounding box center [749, 349] width 1352 height 36
click at [1273, 29] on label "End:" at bounding box center [1257, 25] width 31 height 12
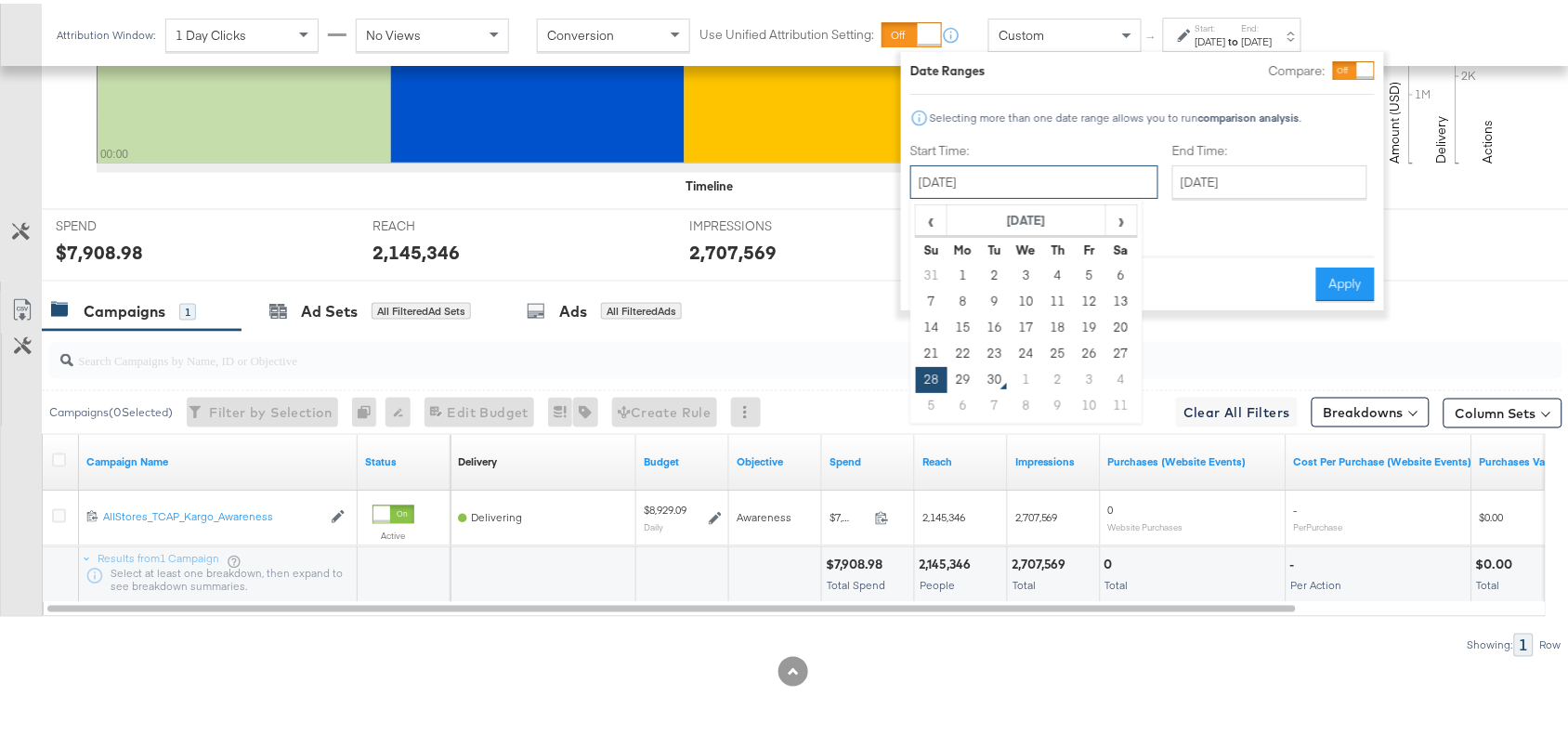
click at [1033, 184] on input "[DATE]" at bounding box center [1034, 178] width 248 height 33
click at [958, 373] on td "29" at bounding box center [964, 376] width 32 height 26
type input "[DATE]"
click at [1364, 277] on button "Apply" at bounding box center [1345, 280] width 59 height 33
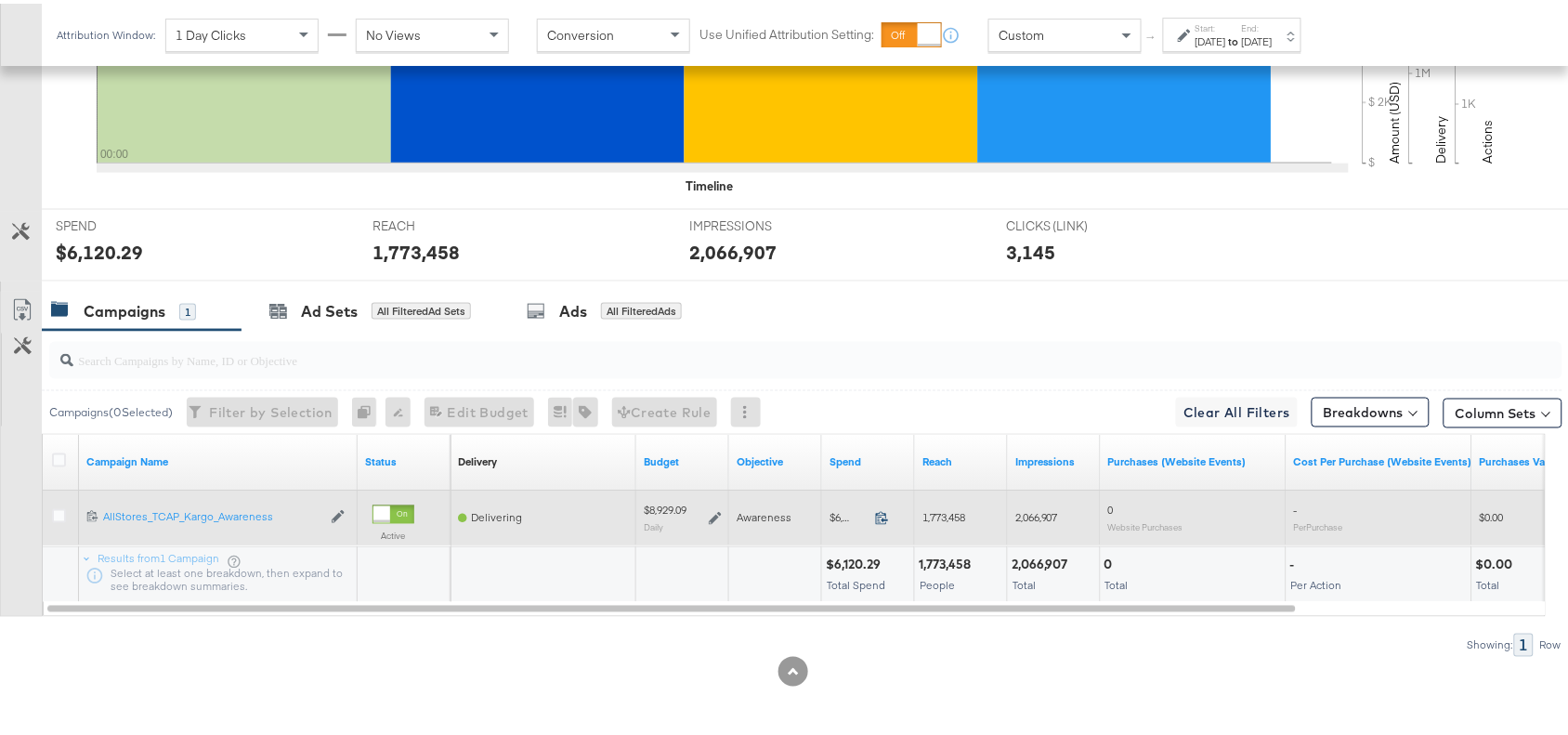
click at [878, 514] on icon at bounding box center [882, 514] width 14 height 14
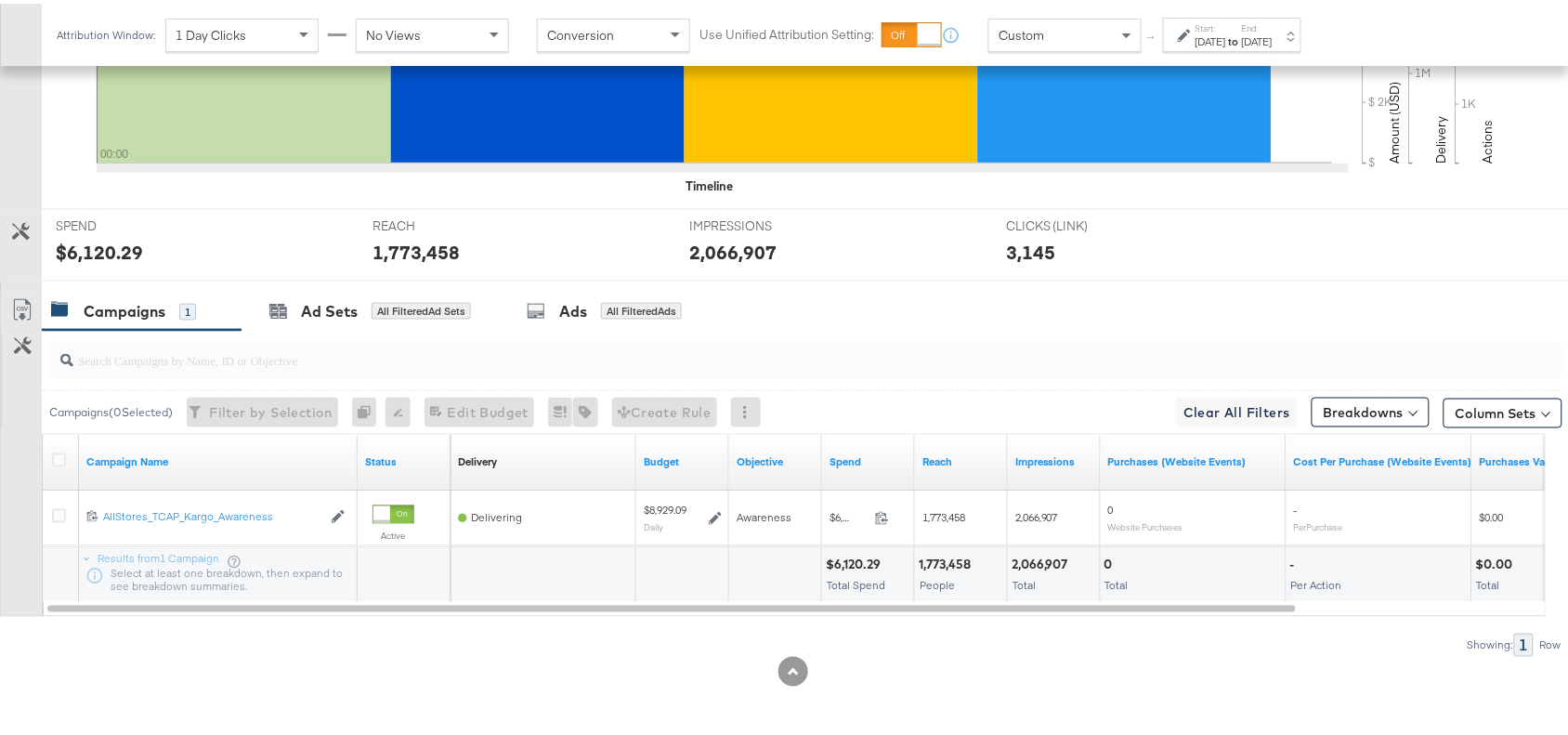
click at [1242, 33] on strong "to" at bounding box center [1234, 38] width 16 height 14
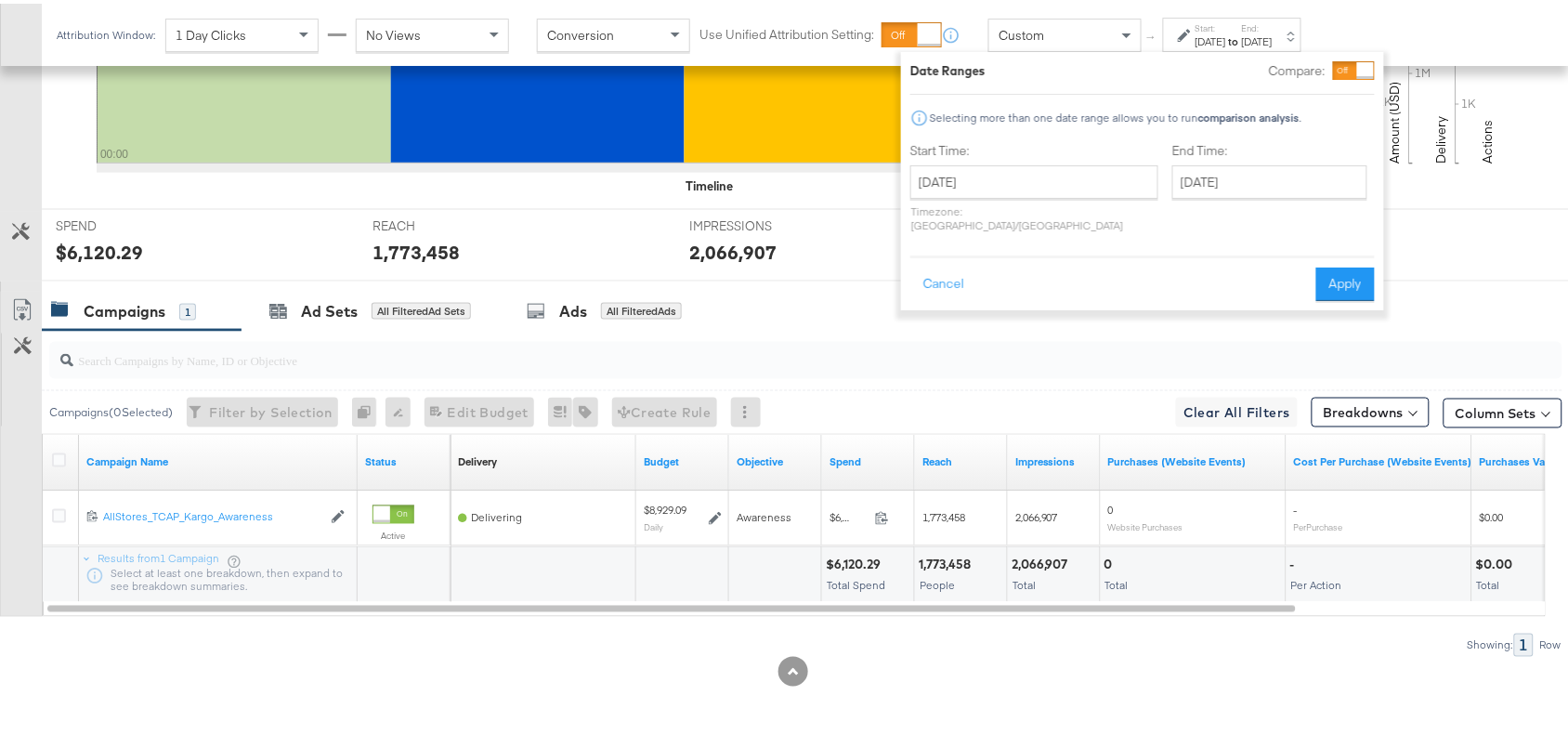
click at [1053, 158] on div "Start Time: [DATE] ‹ [DATE] › Su Mo Tu We Th Fr Sa 31 1 2 3 4 5 6 7 8 9 10 11 1…" at bounding box center [1034, 187] width 248 height 98
drag, startPoint x: 1053, startPoint y: 168, endPoint x: 994, endPoint y: 382, distance: 221.5
click at [994, 195] on div "[DATE] ‹ [DATE] › Su Mo Tu We Th Fr Sa 31 1 2 3 4 5 6 7 8 9 10 11 12 13 14 15 1…" at bounding box center [1034, 178] width 248 height 33
click at [994, 382] on td "30" at bounding box center [995, 376] width 32 height 26
type input "[DATE]"
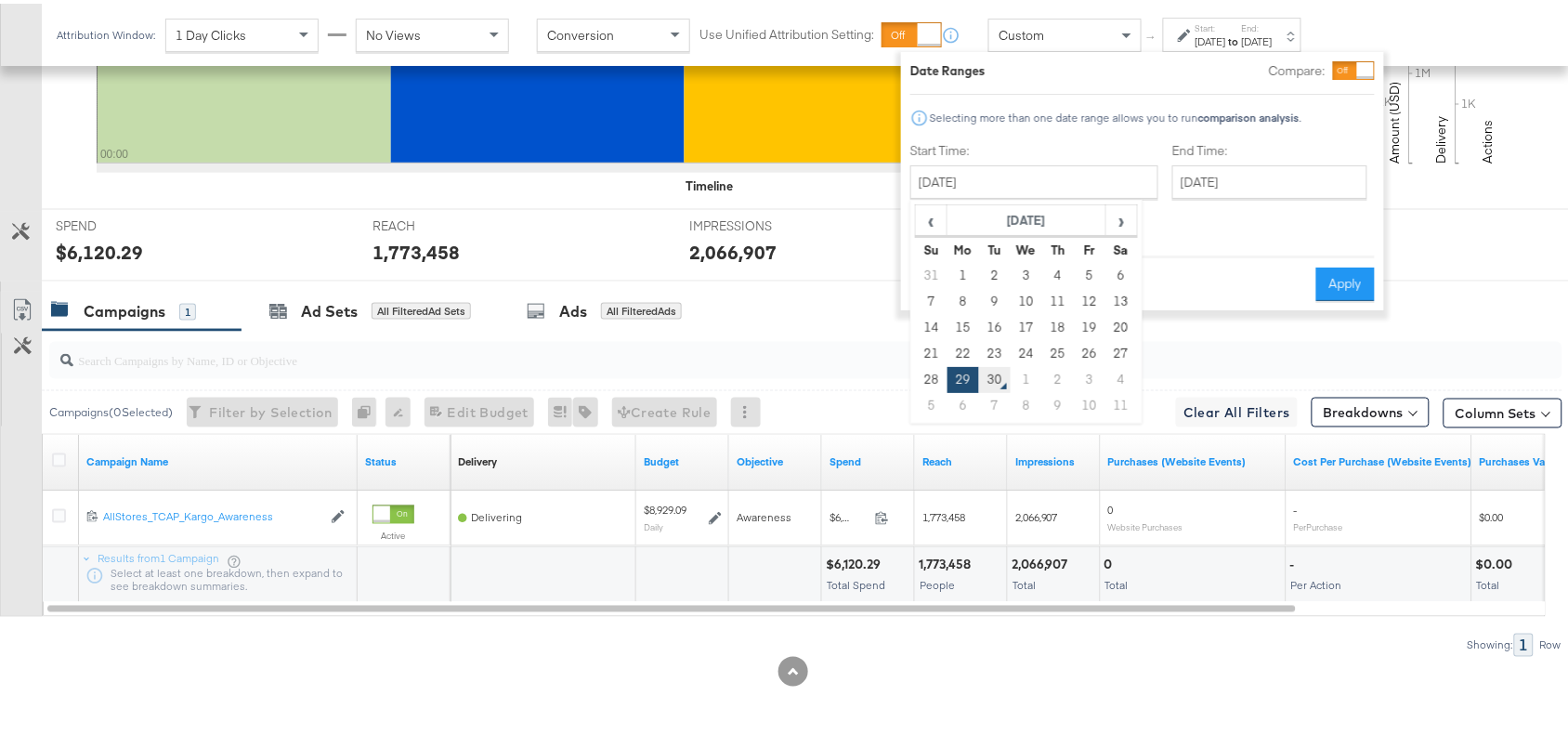
type input "[DATE]"
click at [1341, 264] on button "Apply" at bounding box center [1345, 280] width 59 height 33
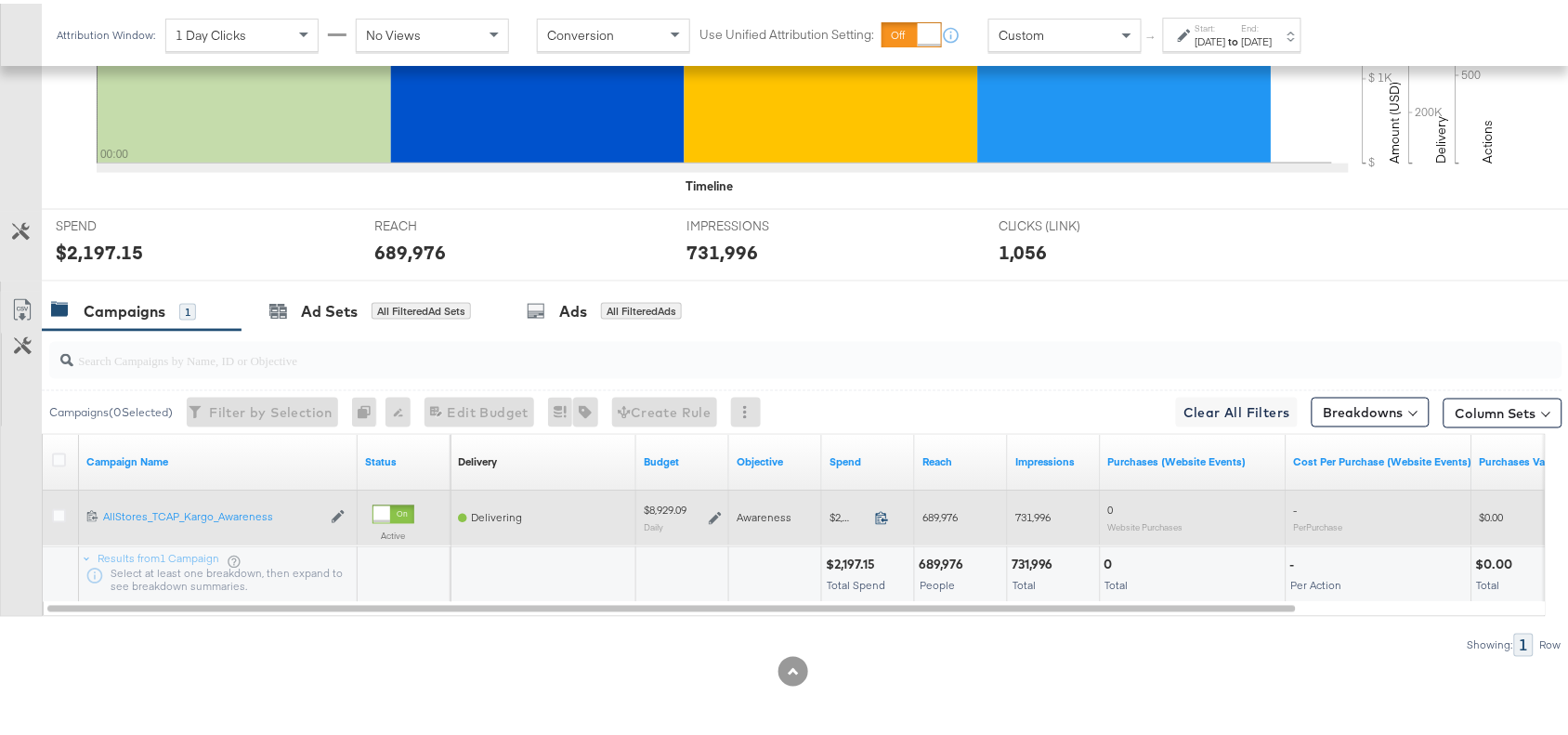
click at [880, 517] on icon at bounding box center [882, 514] width 14 height 14
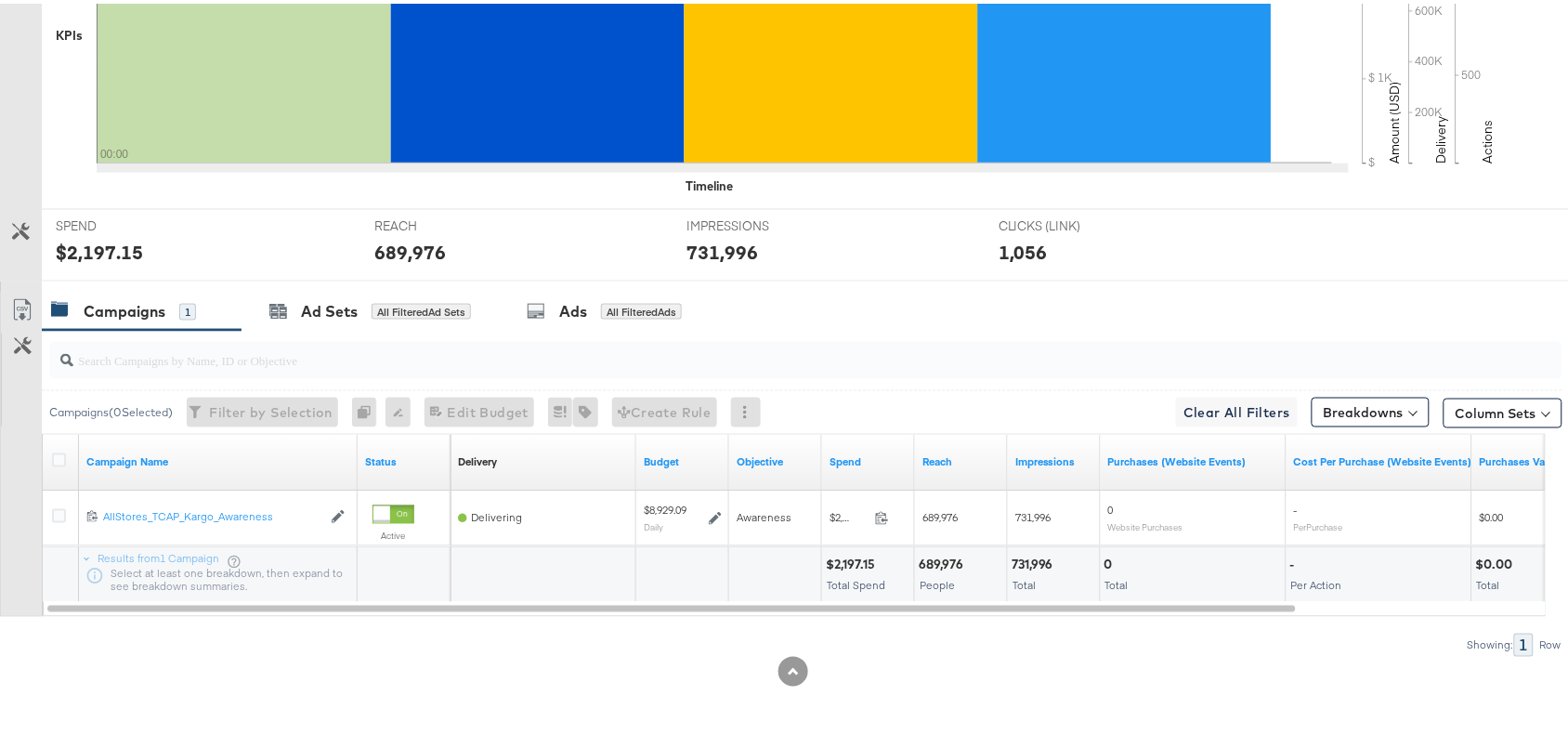
scroll to position [0, 0]
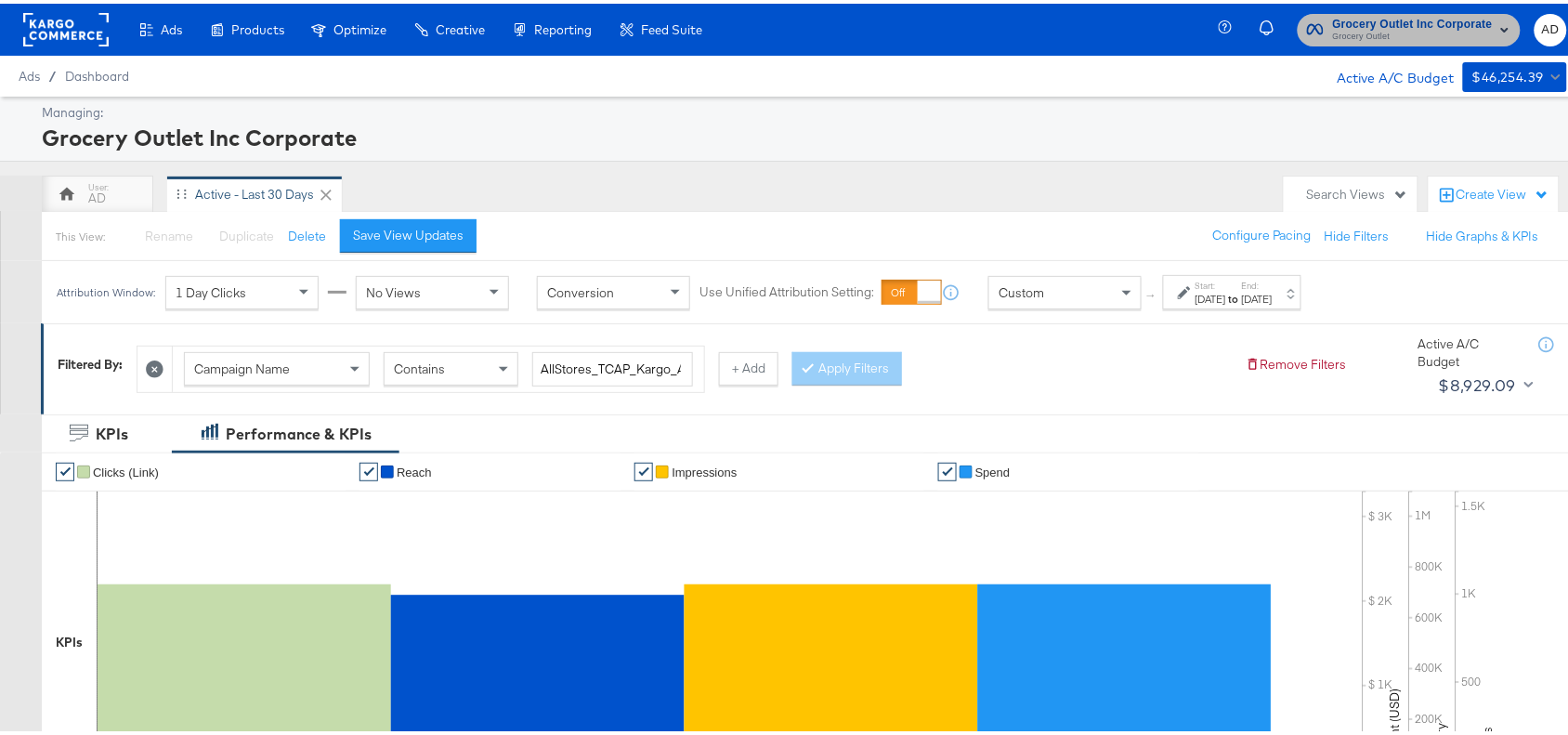
click at [1410, 26] on span "Grocery Outlet" at bounding box center [1413, 33] width 160 height 15
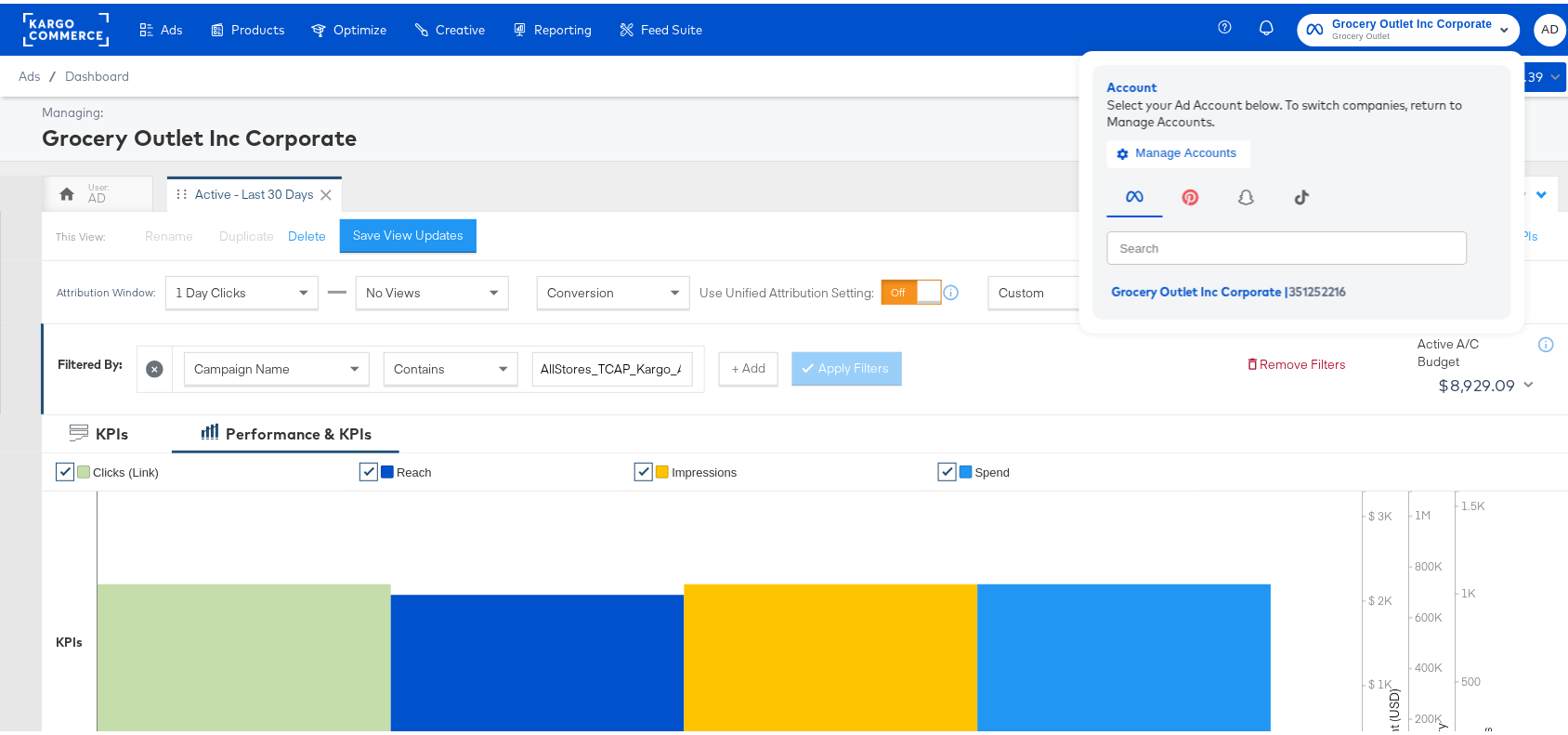
click at [1136, 131] on div "Manage Accounts" at bounding box center [1302, 144] width 390 height 37
click at [1152, 139] on span "Manage Accounts" at bounding box center [1179, 149] width 116 height 21
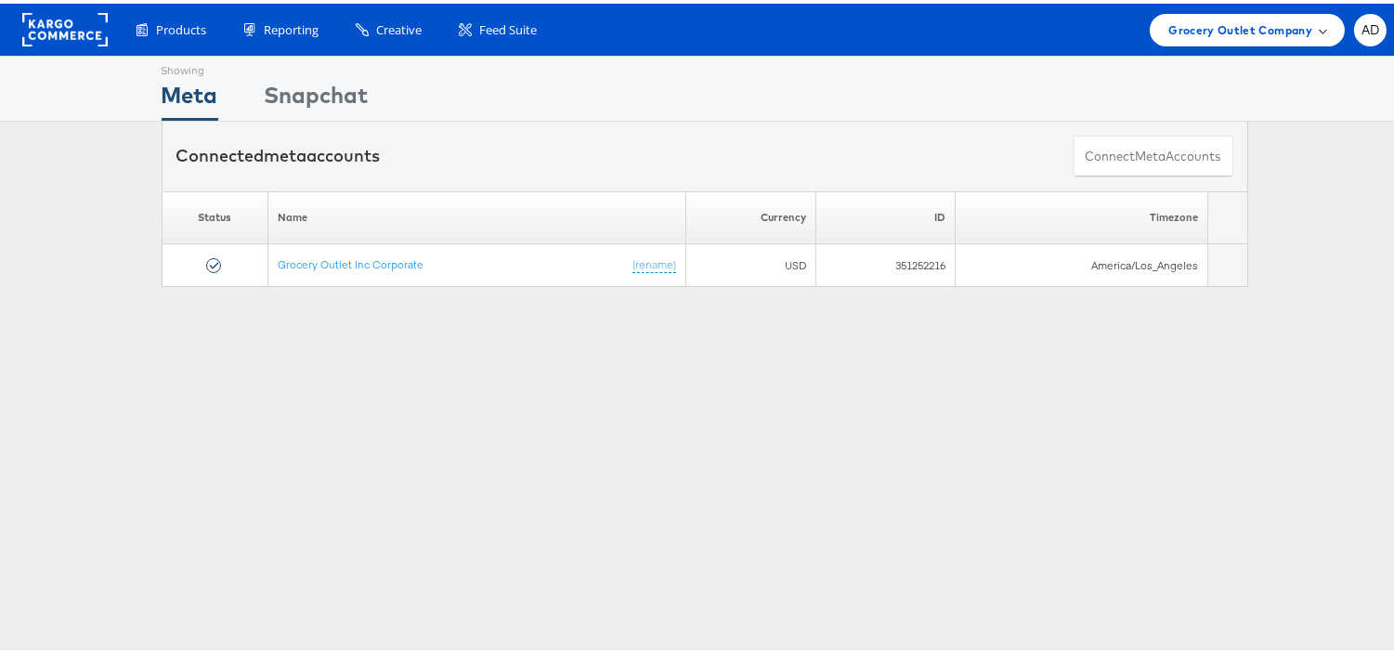
click at [1224, 35] on div "Grocery Outlet Company" at bounding box center [1247, 26] width 195 height 33
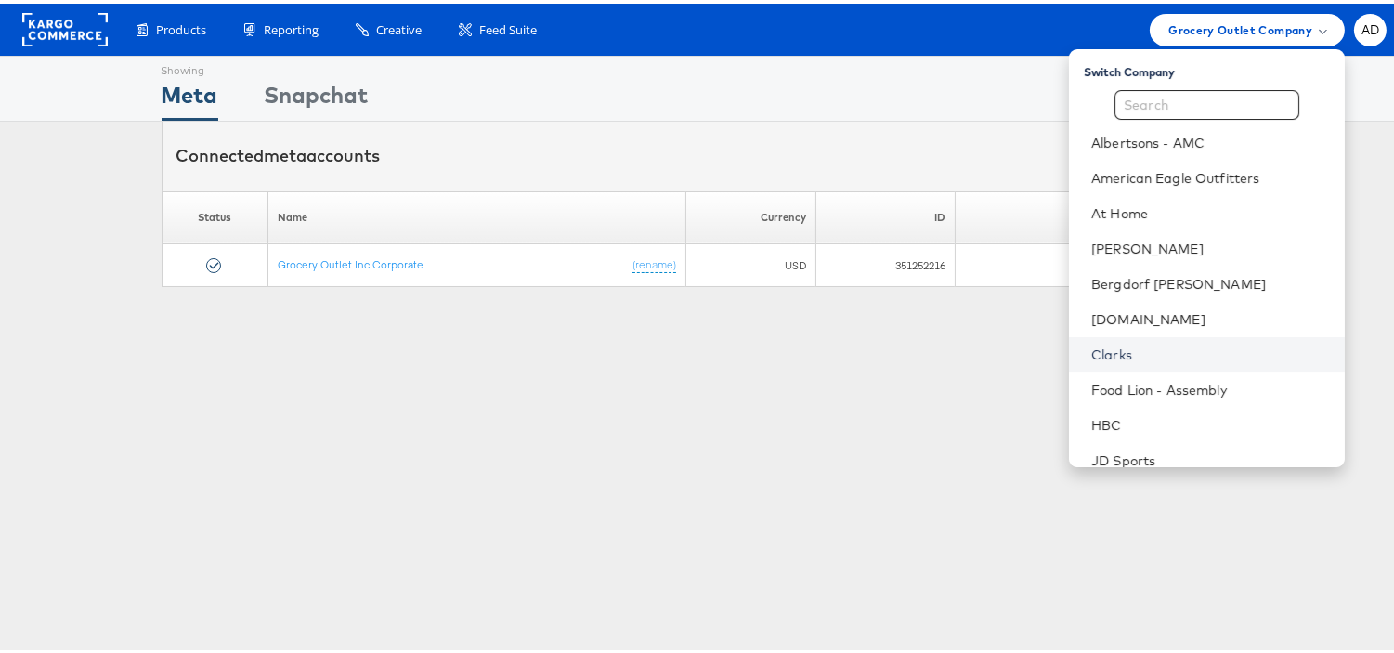
click at [1092, 351] on link "Clarks" at bounding box center [1211, 351] width 239 height 19
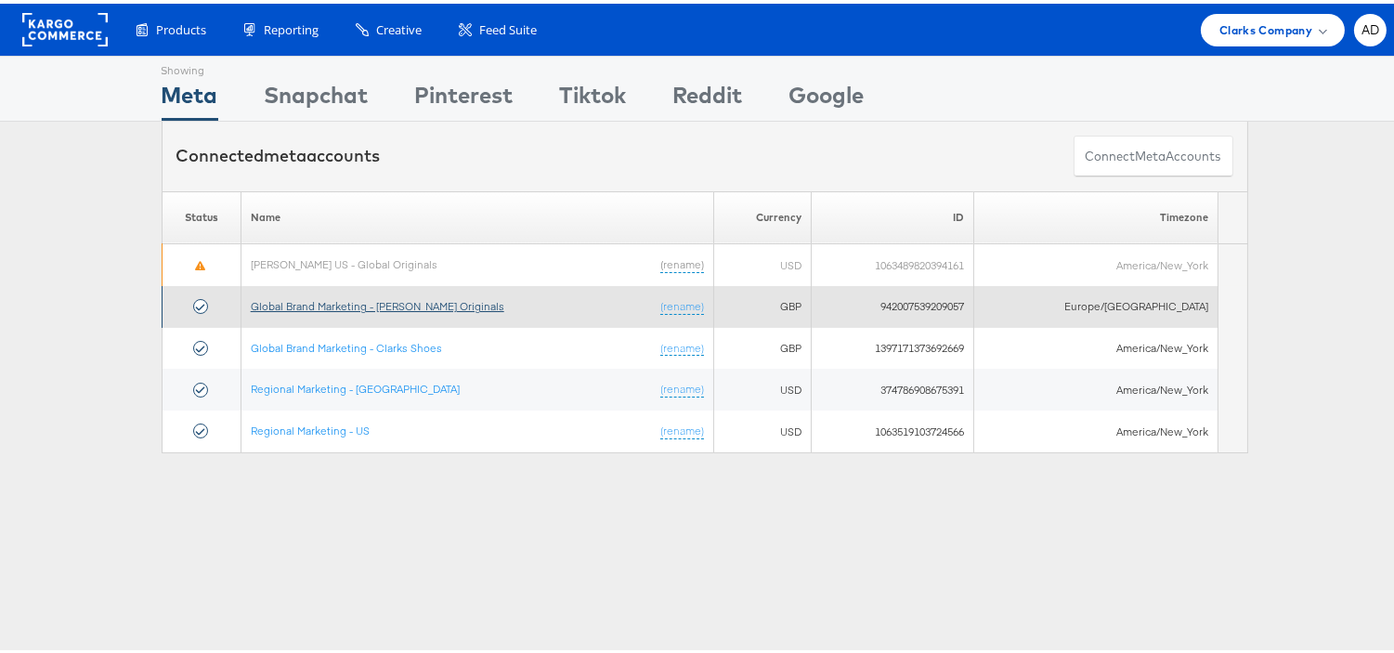
click at [367, 303] on link "Global Brand Marketing - [PERSON_NAME] Originals" at bounding box center [378, 302] width 254 height 14
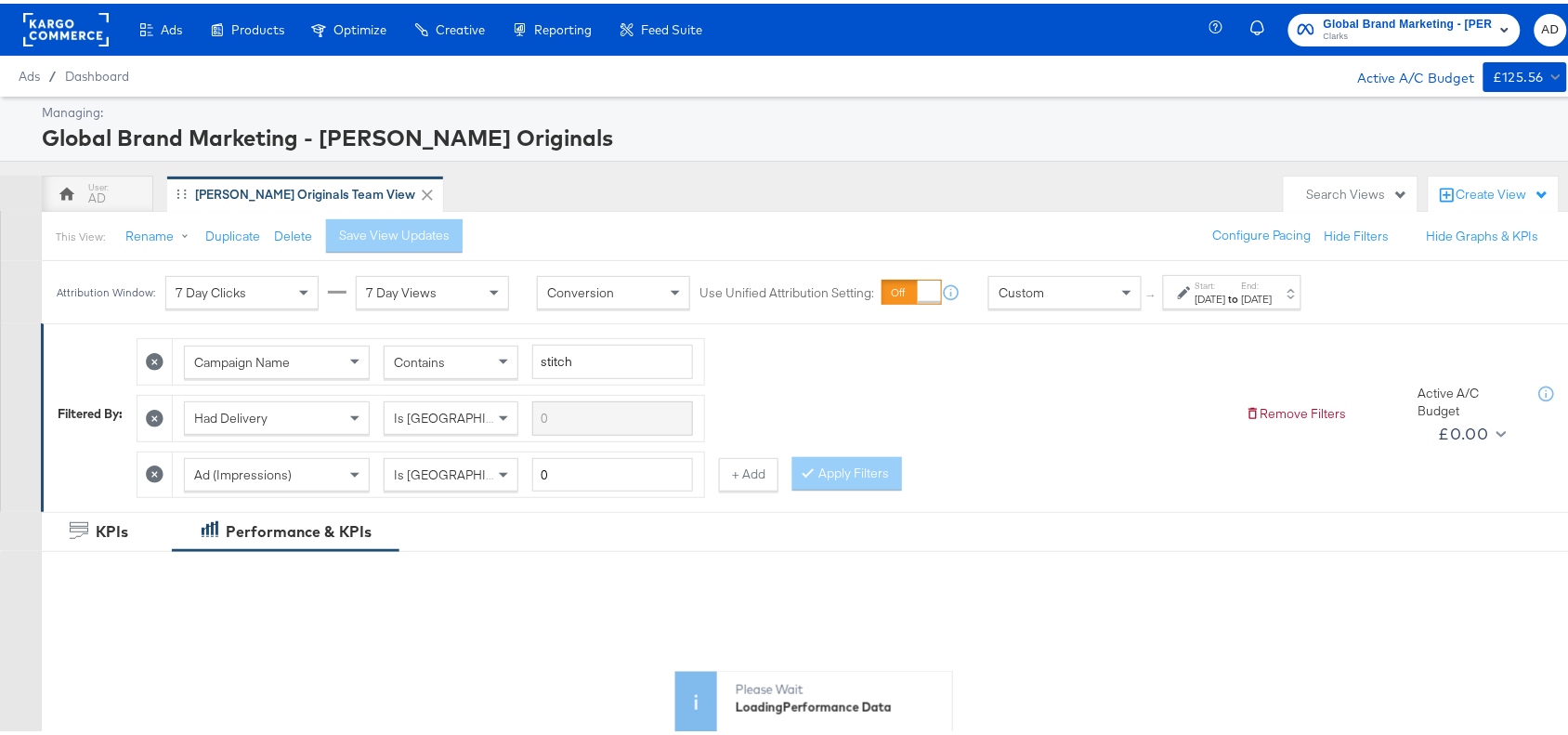
click at [1273, 291] on div "[DATE]" at bounding box center [1257, 295] width 31 height 15
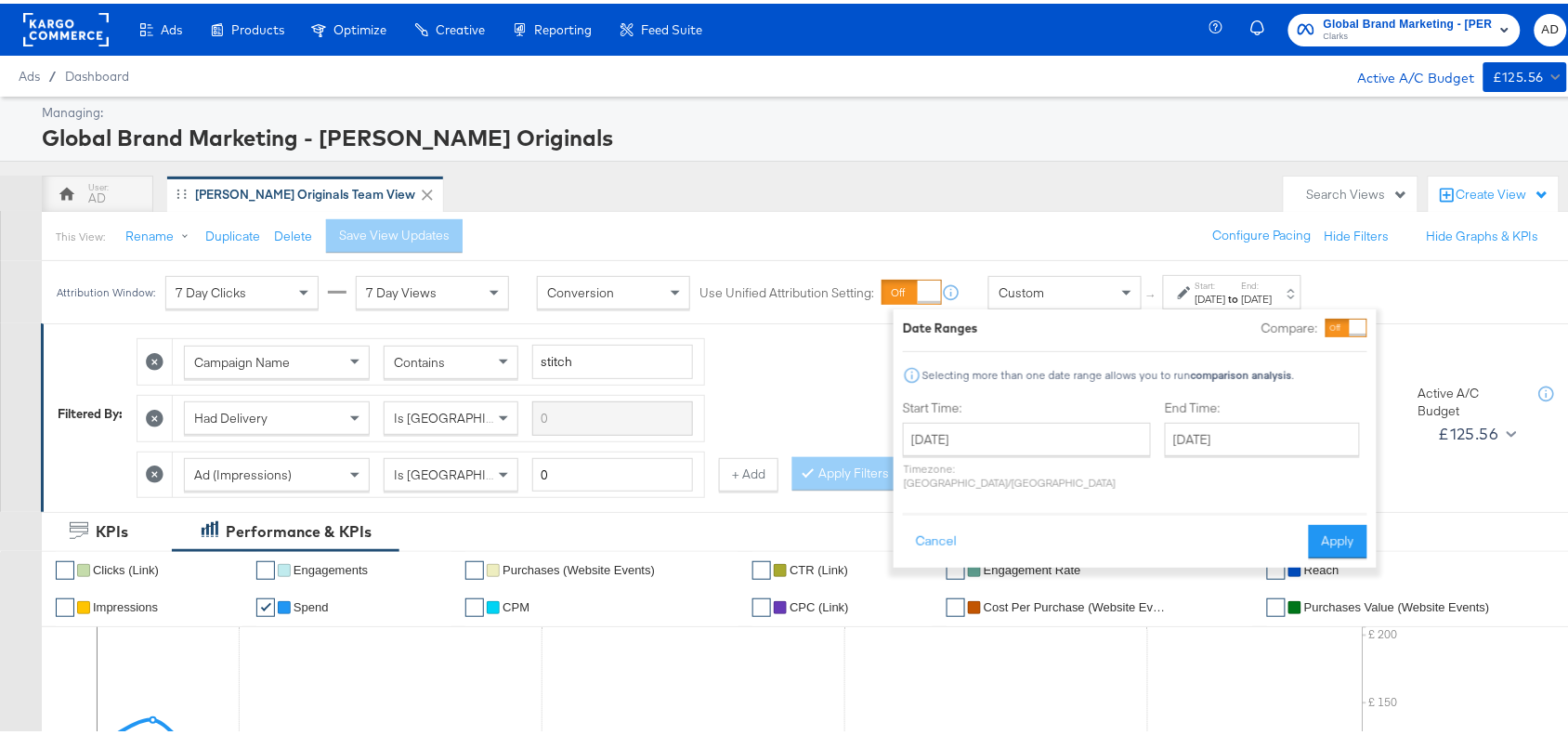
click at [1027, 416] on div "Start Time: [DATE] ‹ [DATE] › Su Mo Tu We Th Fr Sa 31 1 2 3 4 5 6 7 8 9 10 11 1…" at bounding box center [1027, 445] width 248 height 98
click at [1039, 429] on input "[DATE]" at bounding box center [1027, 435] width 248 height 33
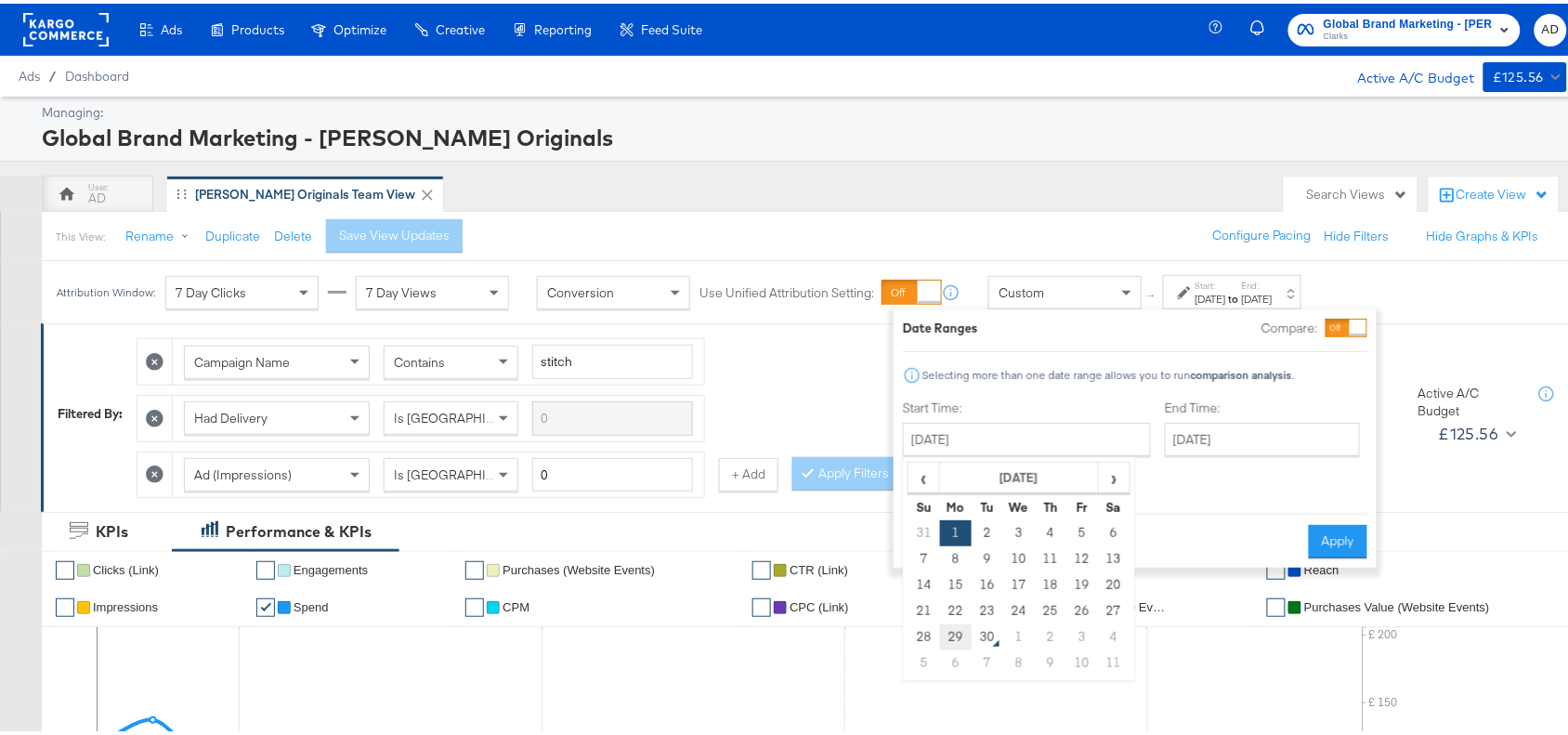
click at [962, 632] on td "29" at bounding box center [956, 634] width 32 height 26
type input "[DATE]"
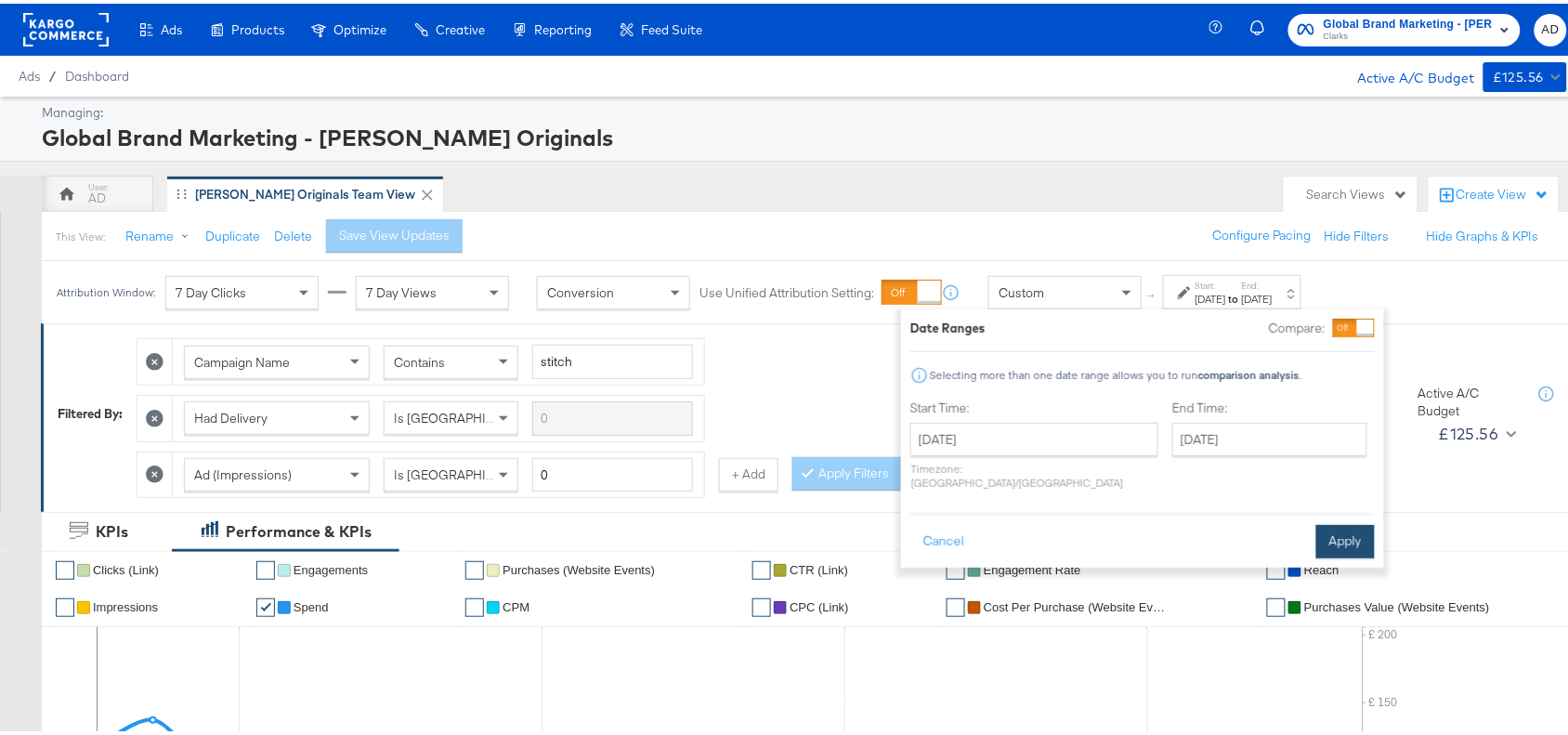
click at [1342, 526] on button "Apply" at bounding box center [1345, 537] width 59 height 33
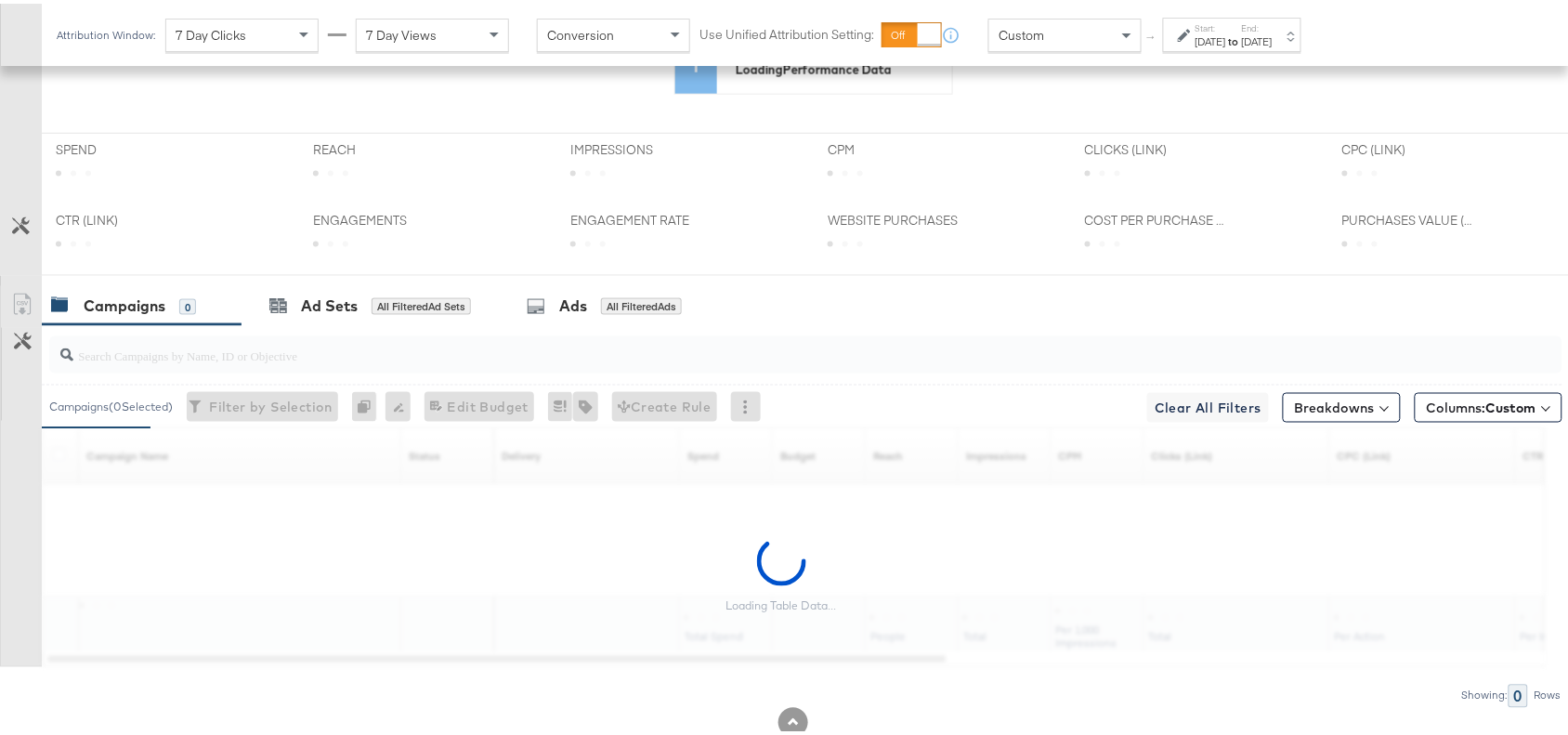
scroll to position [817, 0]
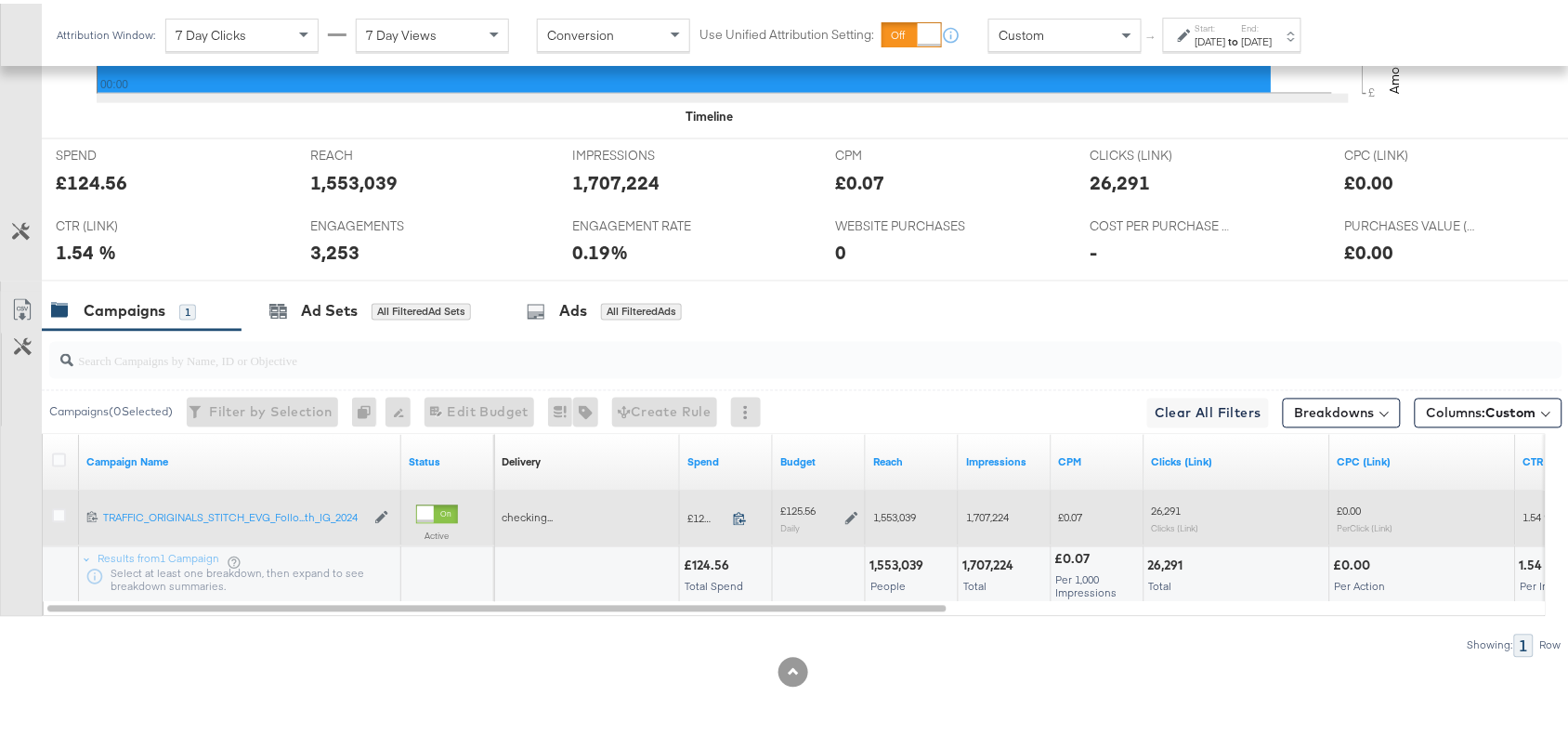
click at [746, 509] on icon at bounding box center [740, 515] width 14 height 14
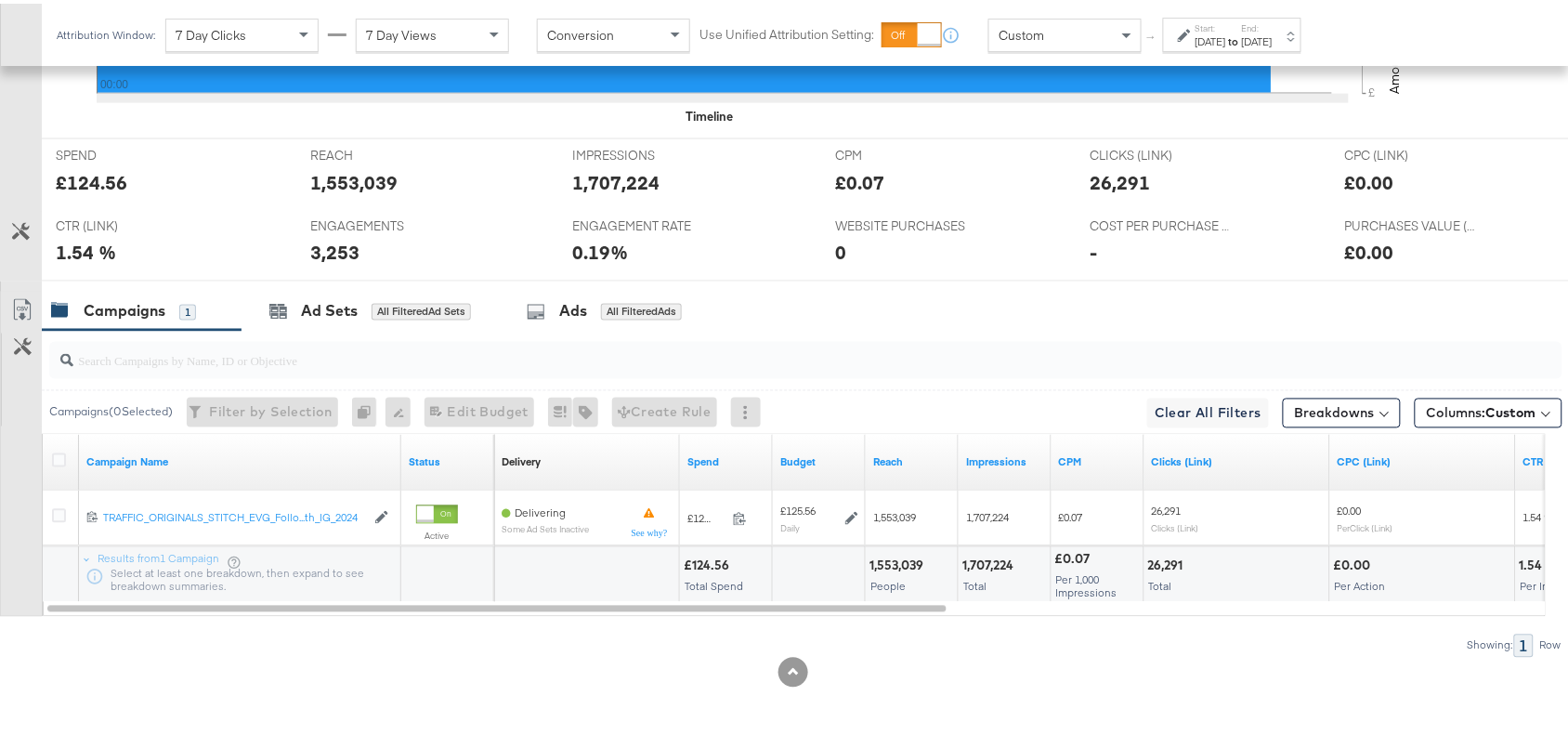
click at [1301, 46] on div "Start: [DATE] to End: [DATE]" at bounding box center [1232, 31] width 138 height 34
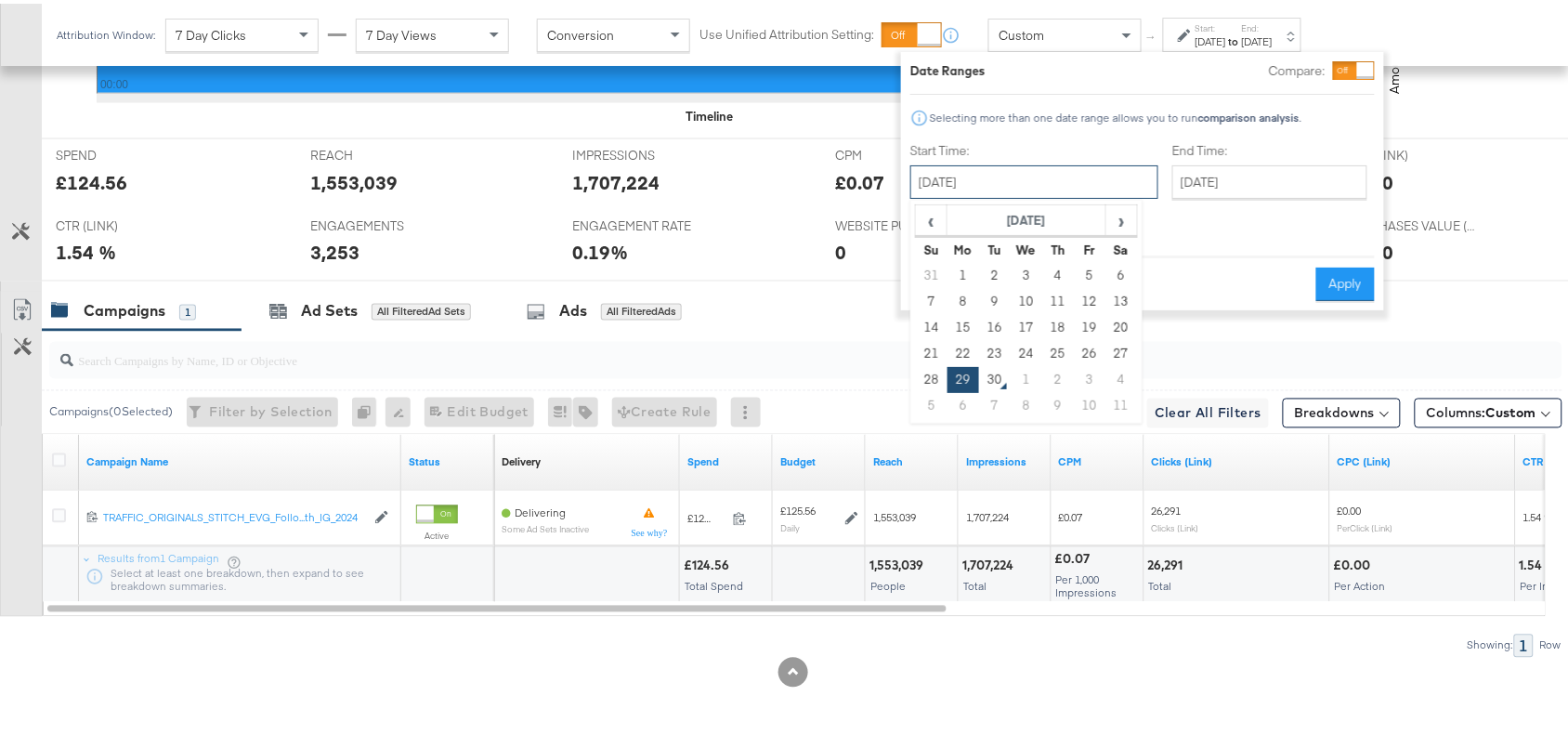
click at [1036, 190] on input "[DATE]" at bounding box center [1034, 178] width 248 height 33
click at [987, 373] on td "30" at bounding box center [995, 376] width 32 height 26
type input "[DATE]"
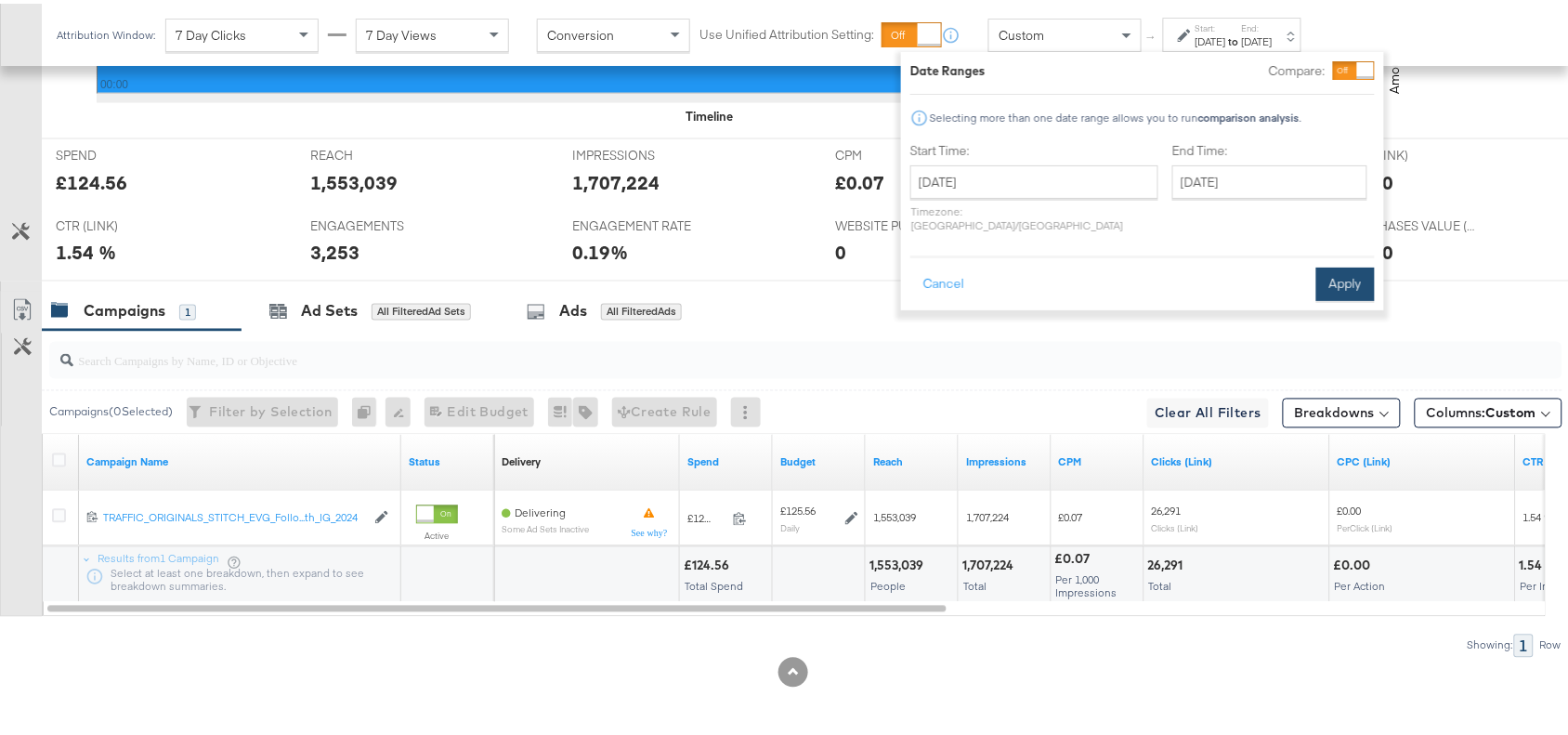
click at [1343, 264] on button "Apply" at bounding box center [1345, 280] width 59 height 33
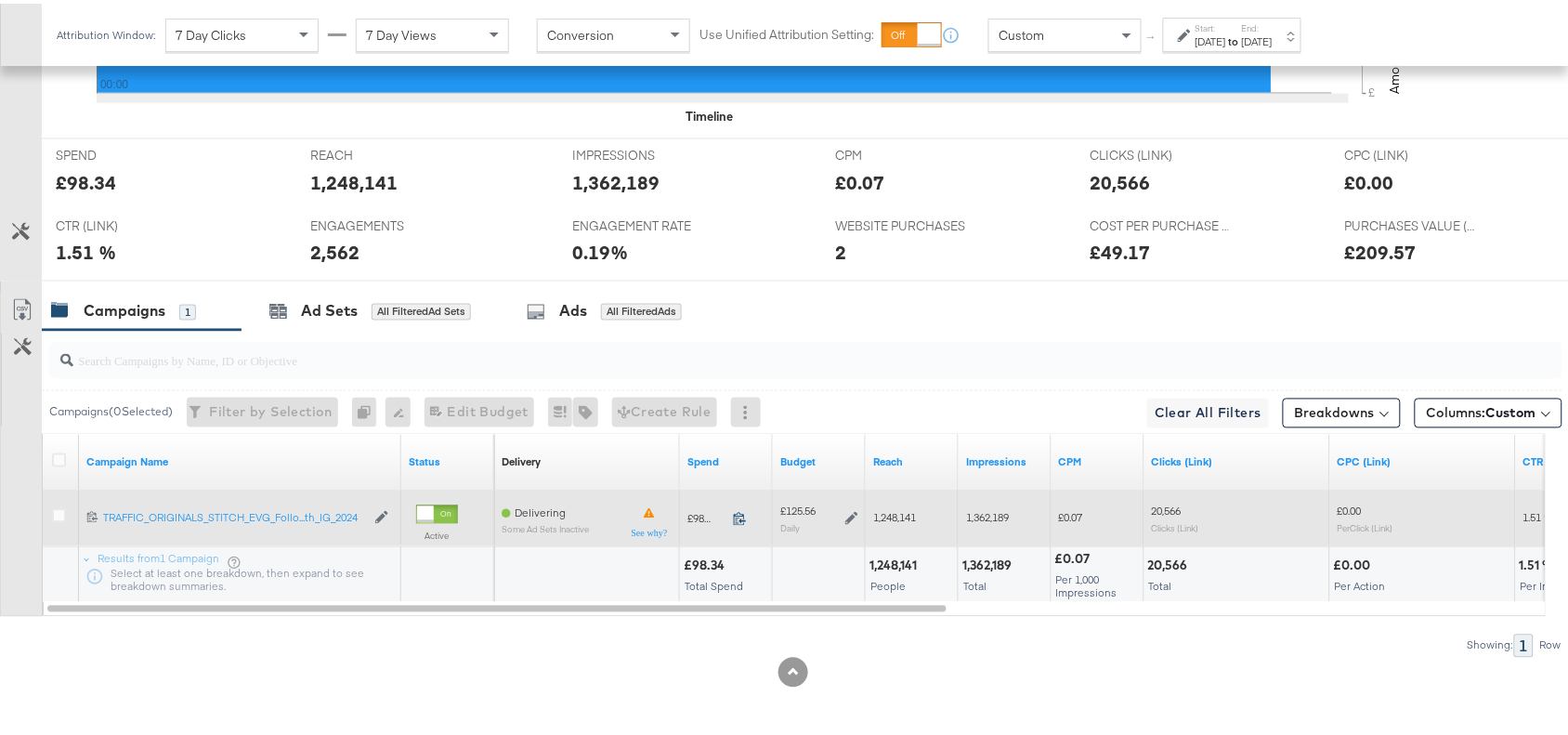
click at [739, 511] on icon at bounding box center [740, 515] width 14 height 14
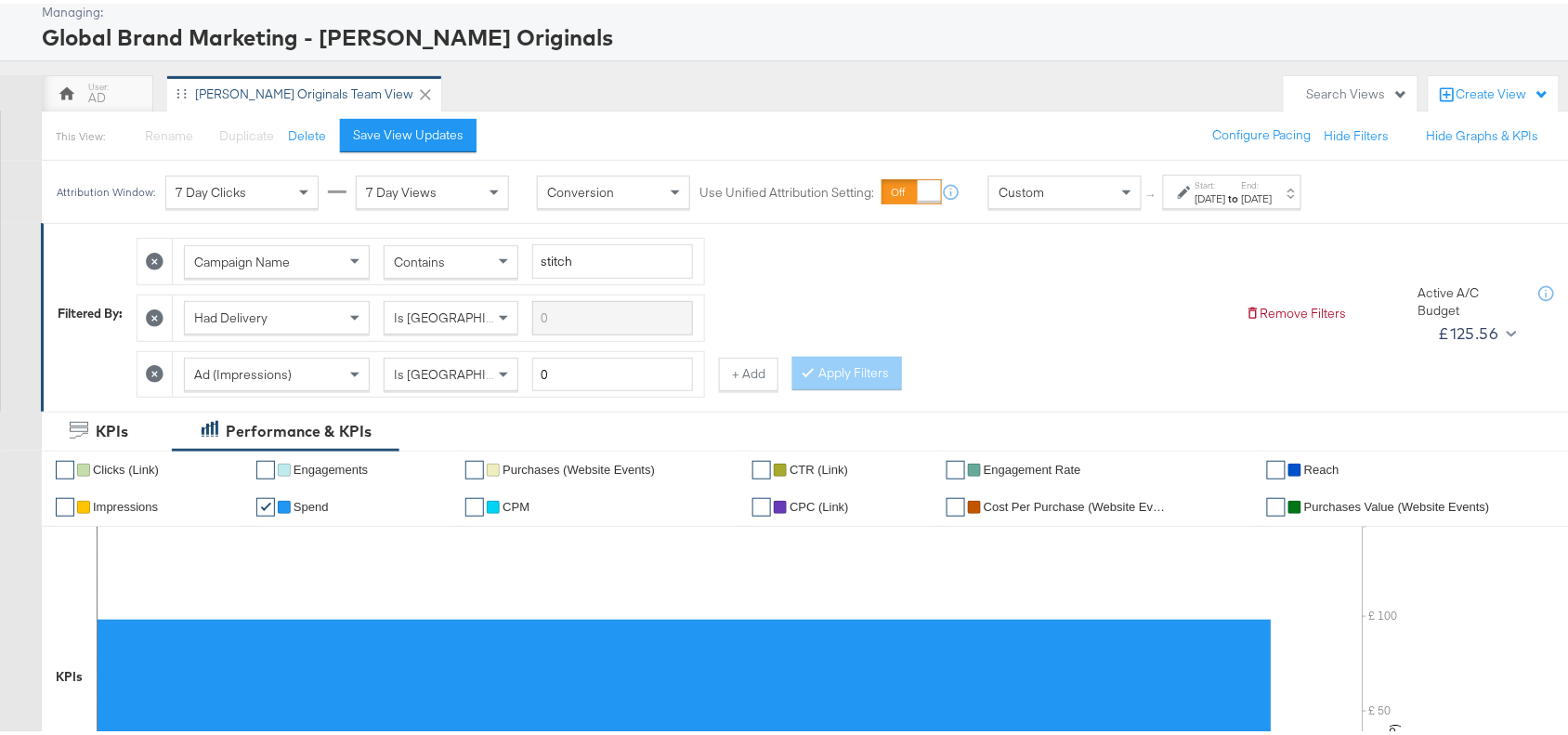
scroll to position [0, 0]
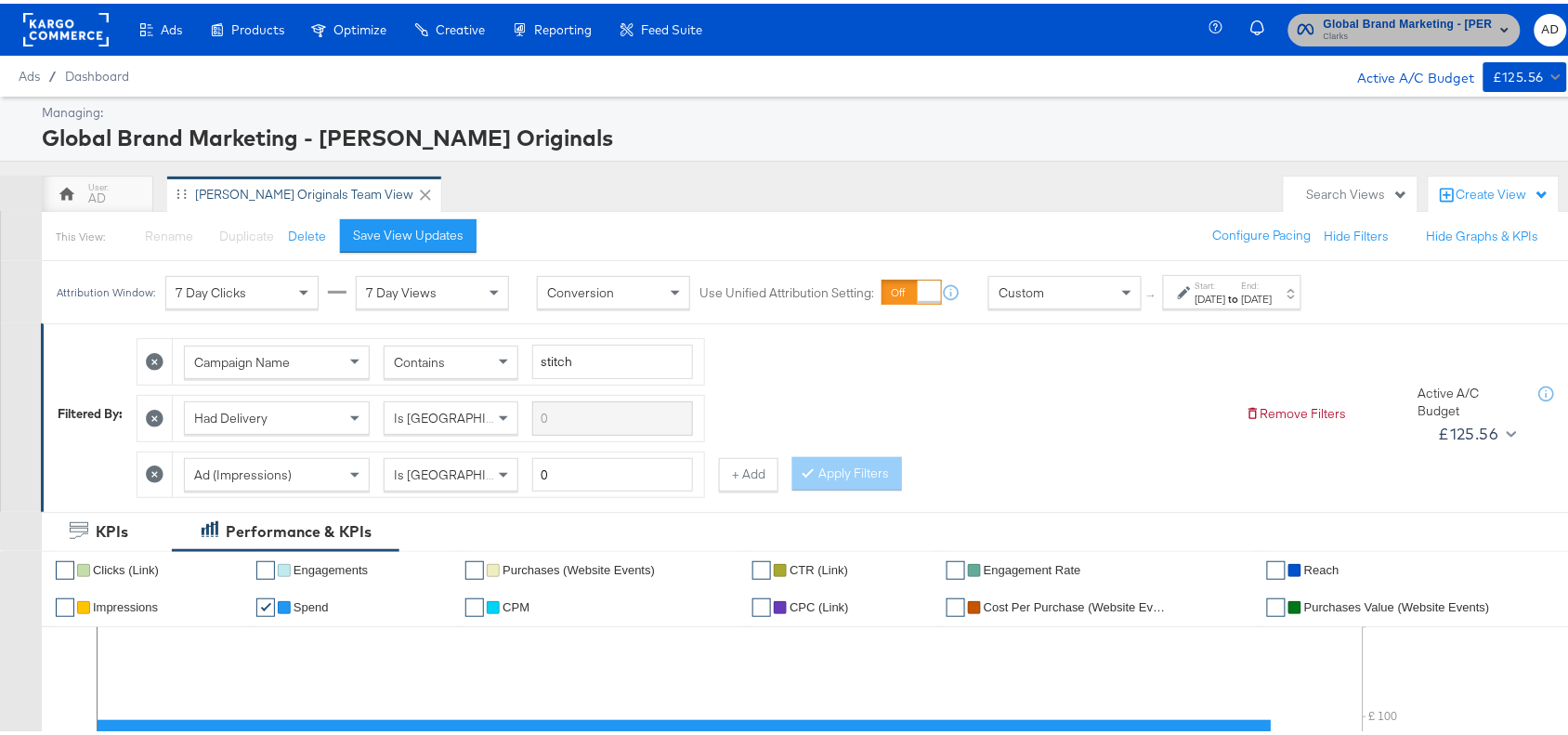
click at [1376, 23] on span "Global Brand Marketing - [PERSON_NAME] Originals" at bounding box center [1408, 21] width 169 height 20
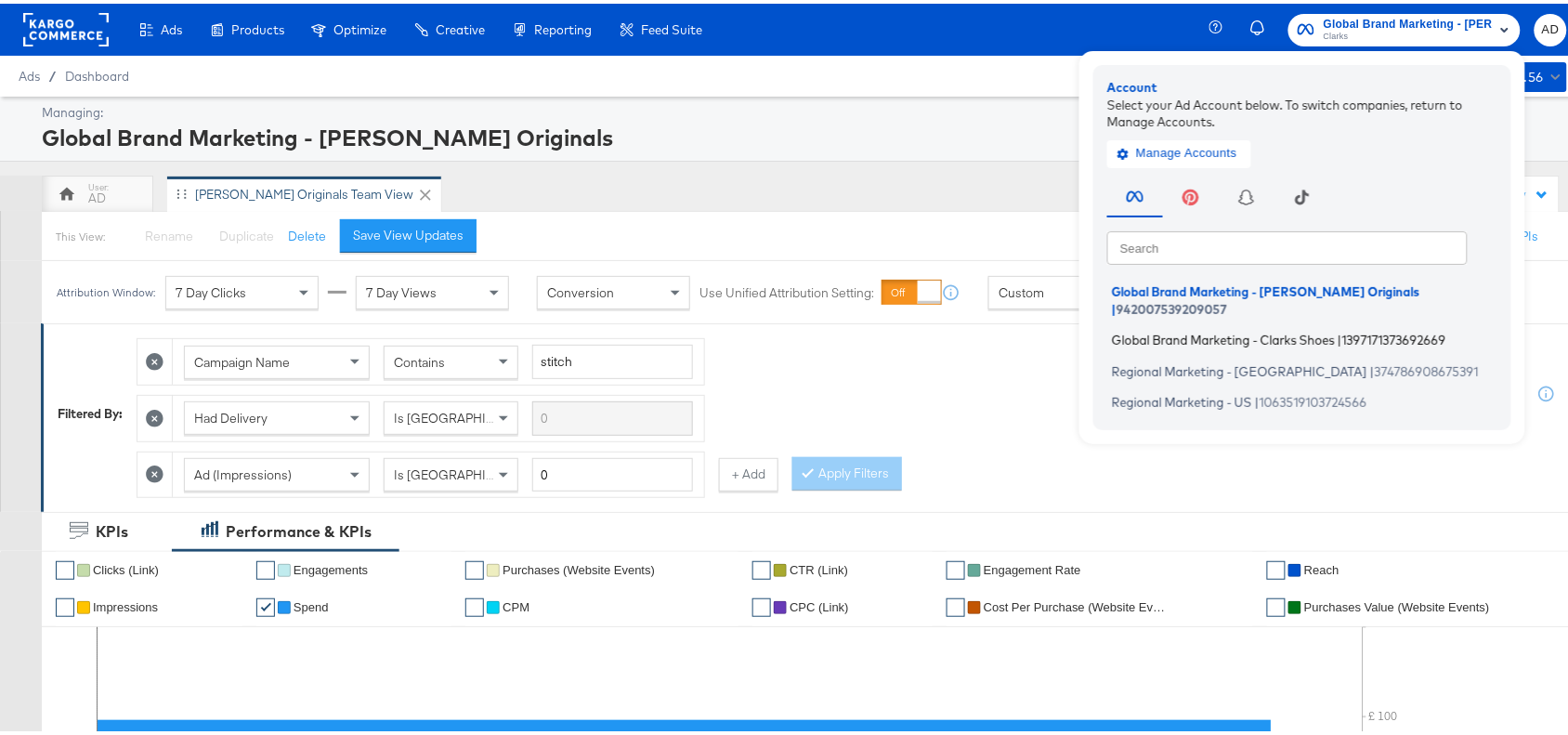
click at [1166, 329] on span "Global Brand Marketing - Clarks Shoes" at bounding box center [1223, 336] width 223 height 15
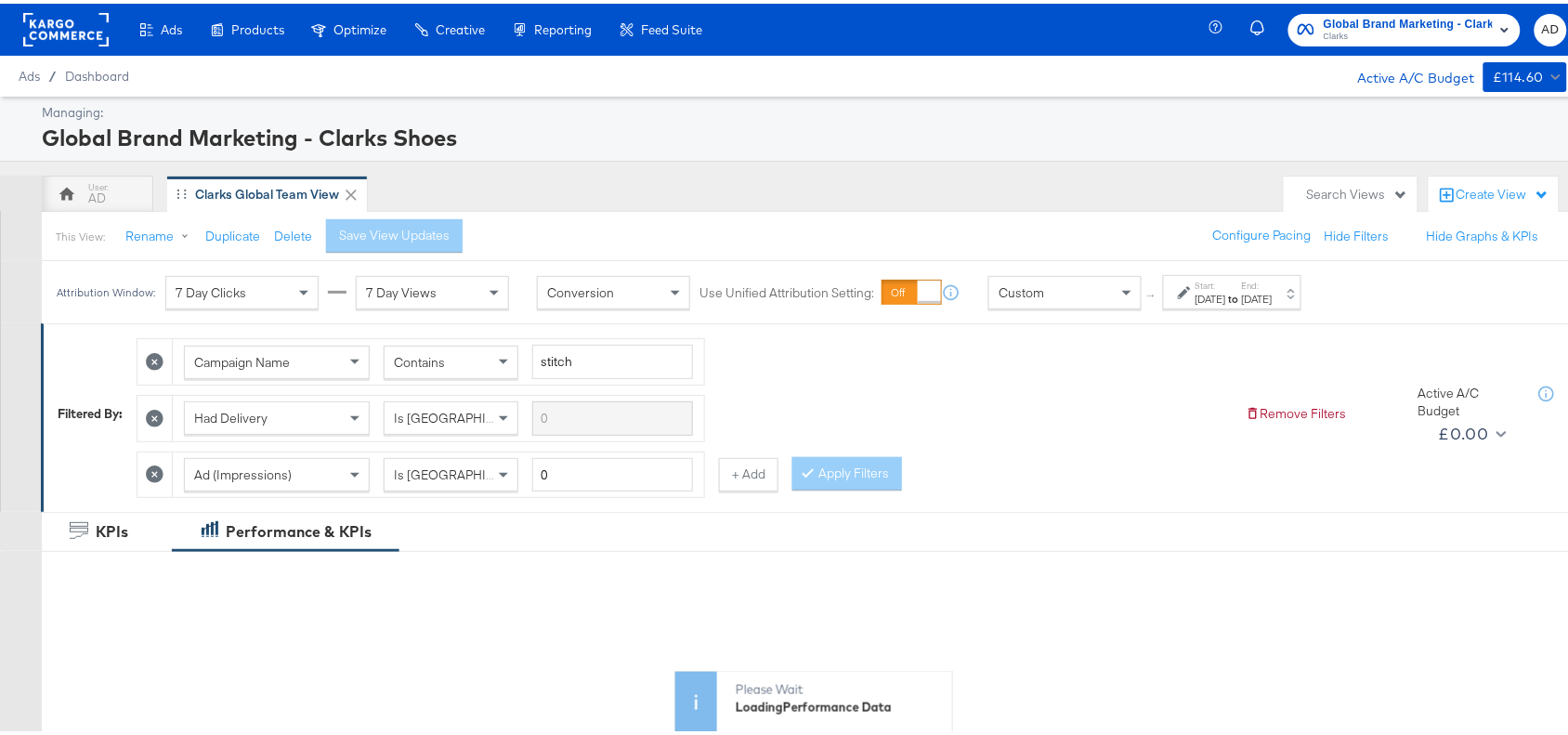
click at [1273, 276] on label "End:" at bounding box center [1257, 282] width 31 height 12
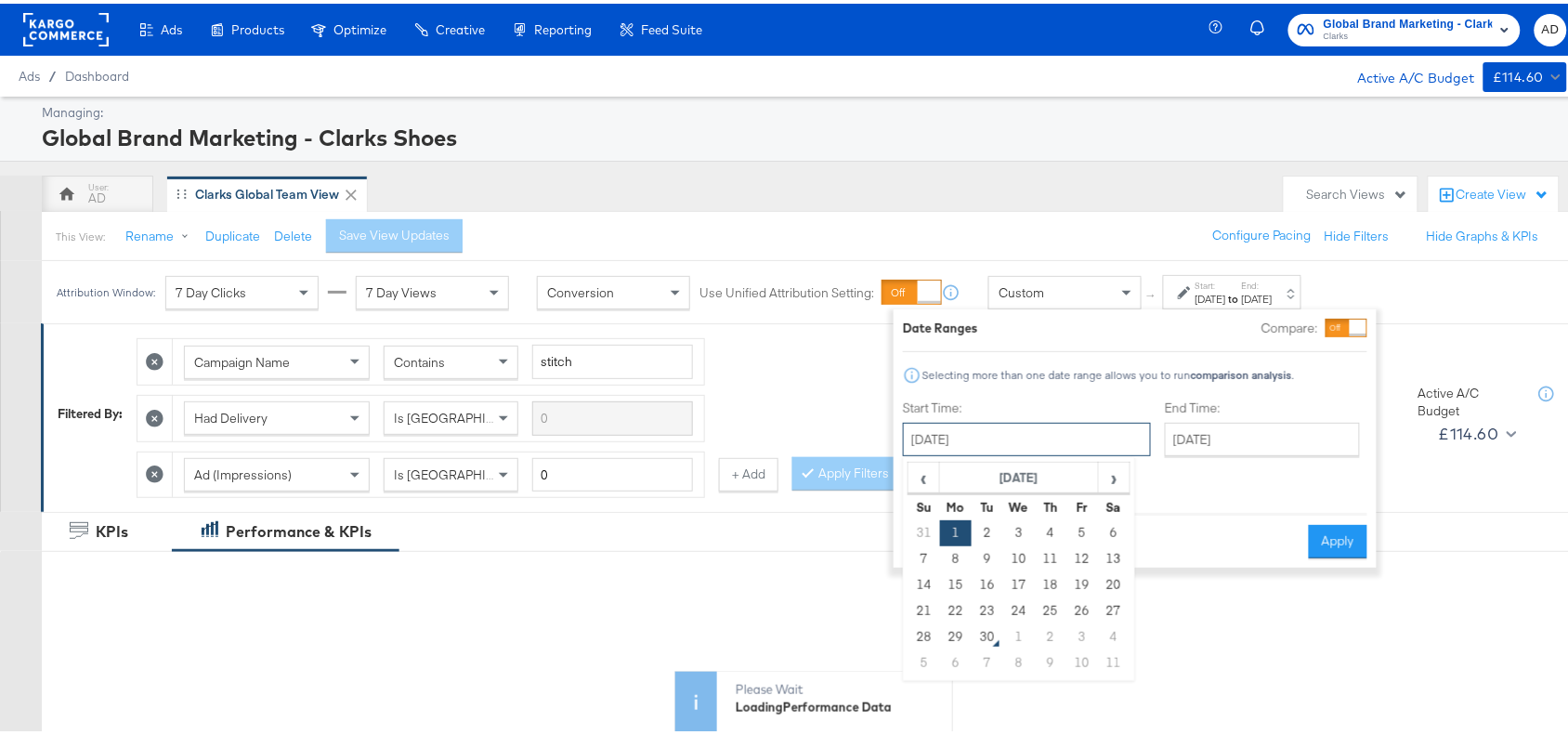
click at [1042, 451] on input "[DATE]" at bounding box center [1027, 435] width 248 height 33
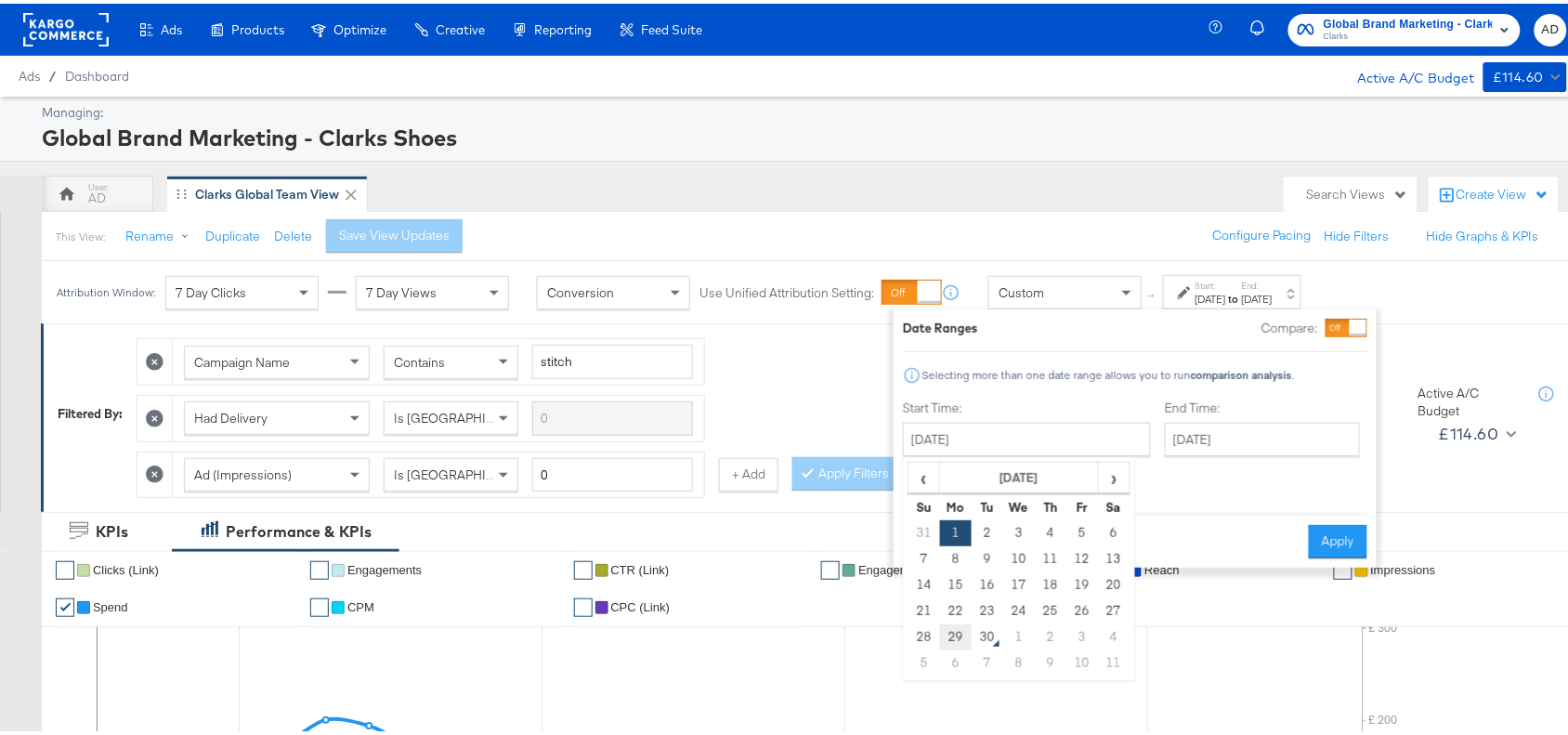
click at [952, 629] on td "29" at bounding box center [956, 634] width 32 height 26
type input "[DATE]"
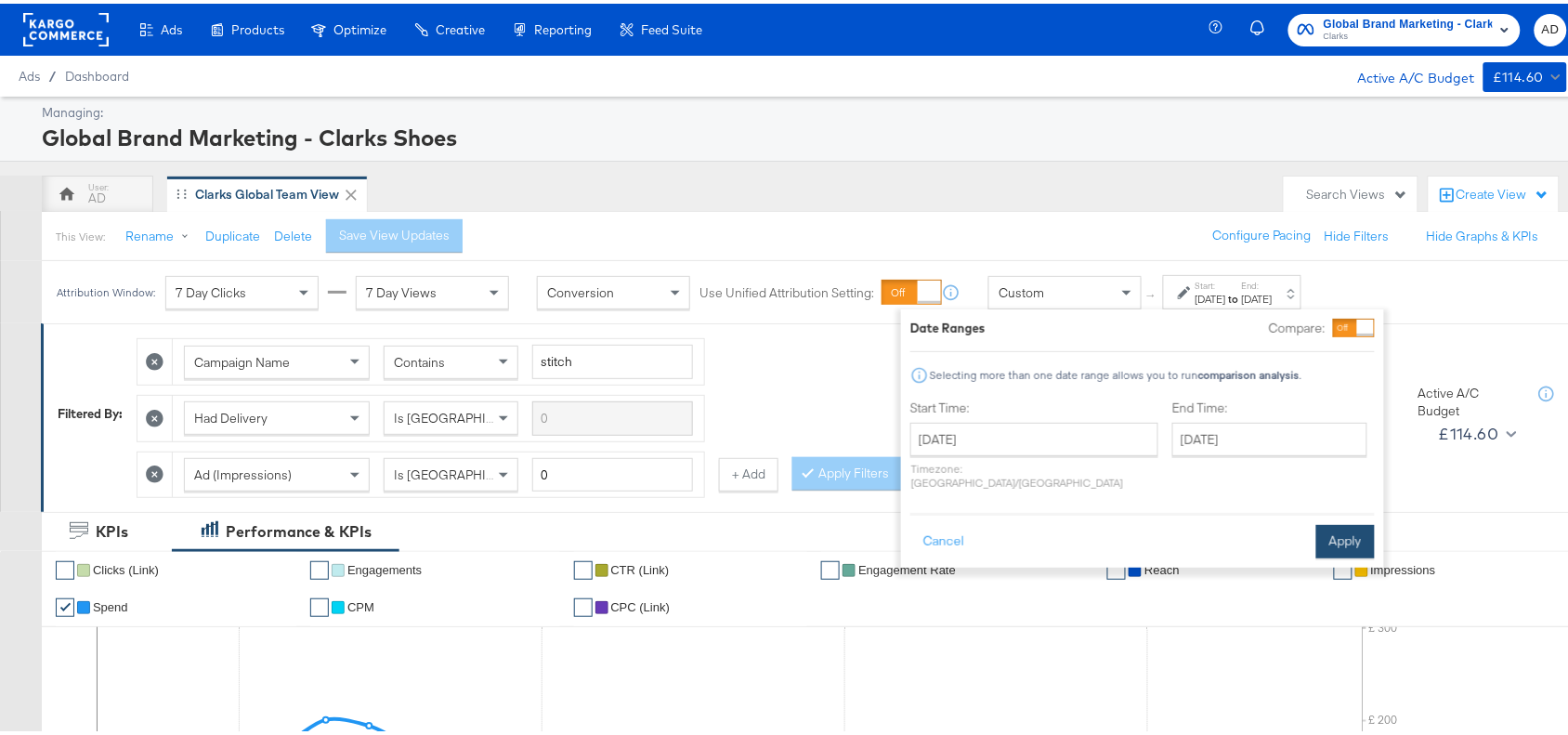
click at [1333, 527] on button "Apply" at bounding box center [1345, 537] width 59 height 33
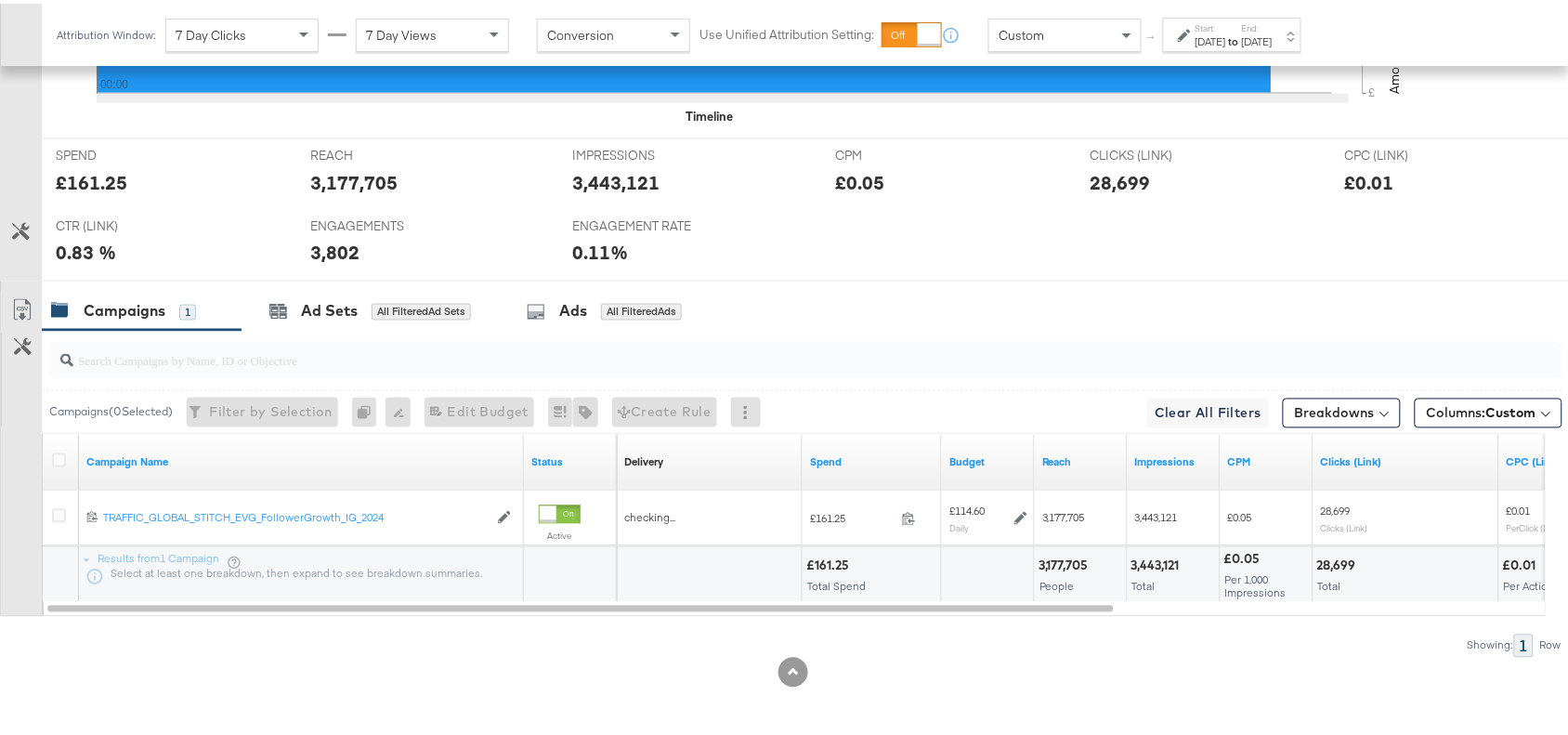
scroll to position [817, 0]
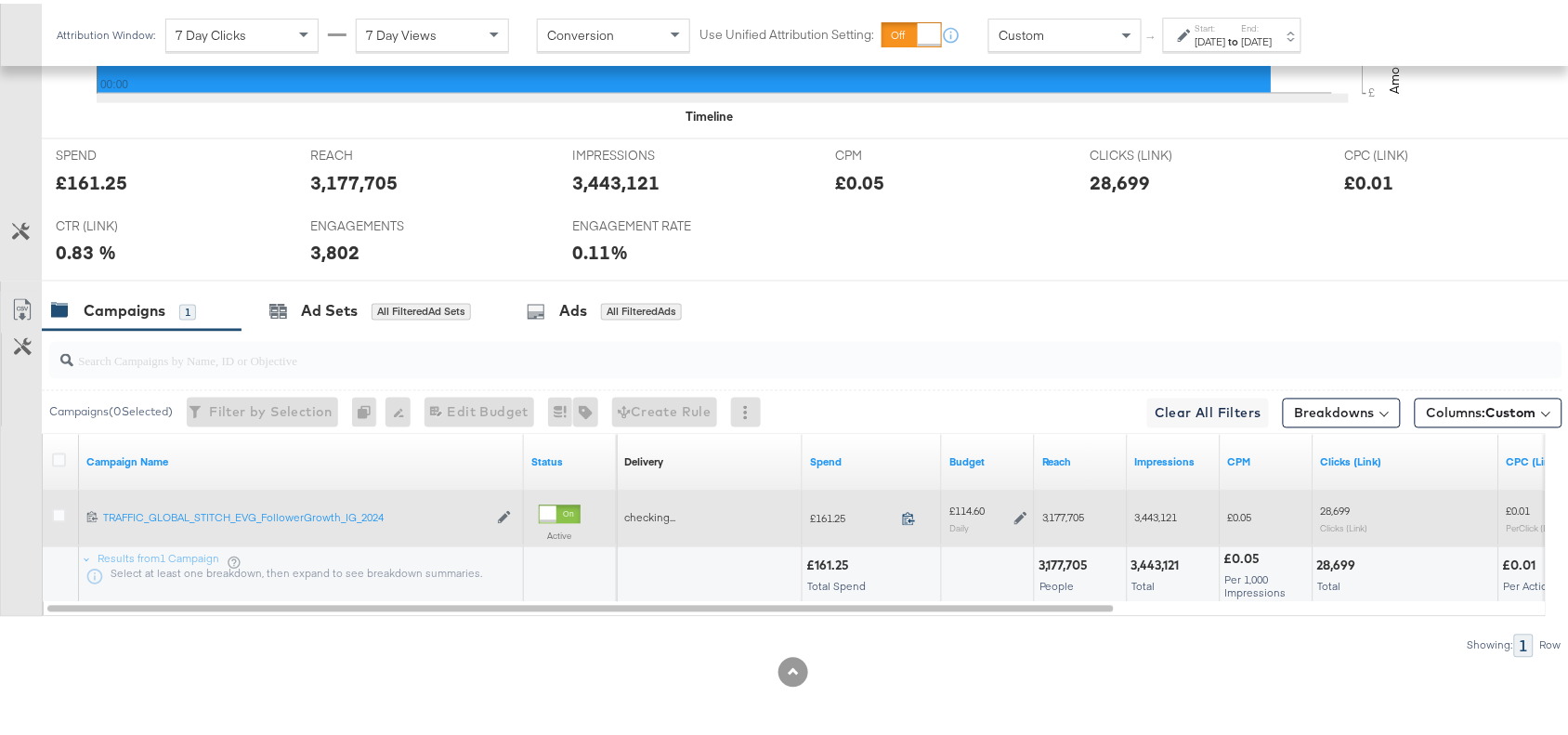
click at [907, 512] on icon at bounding box center [909, 515] width 14 height 14
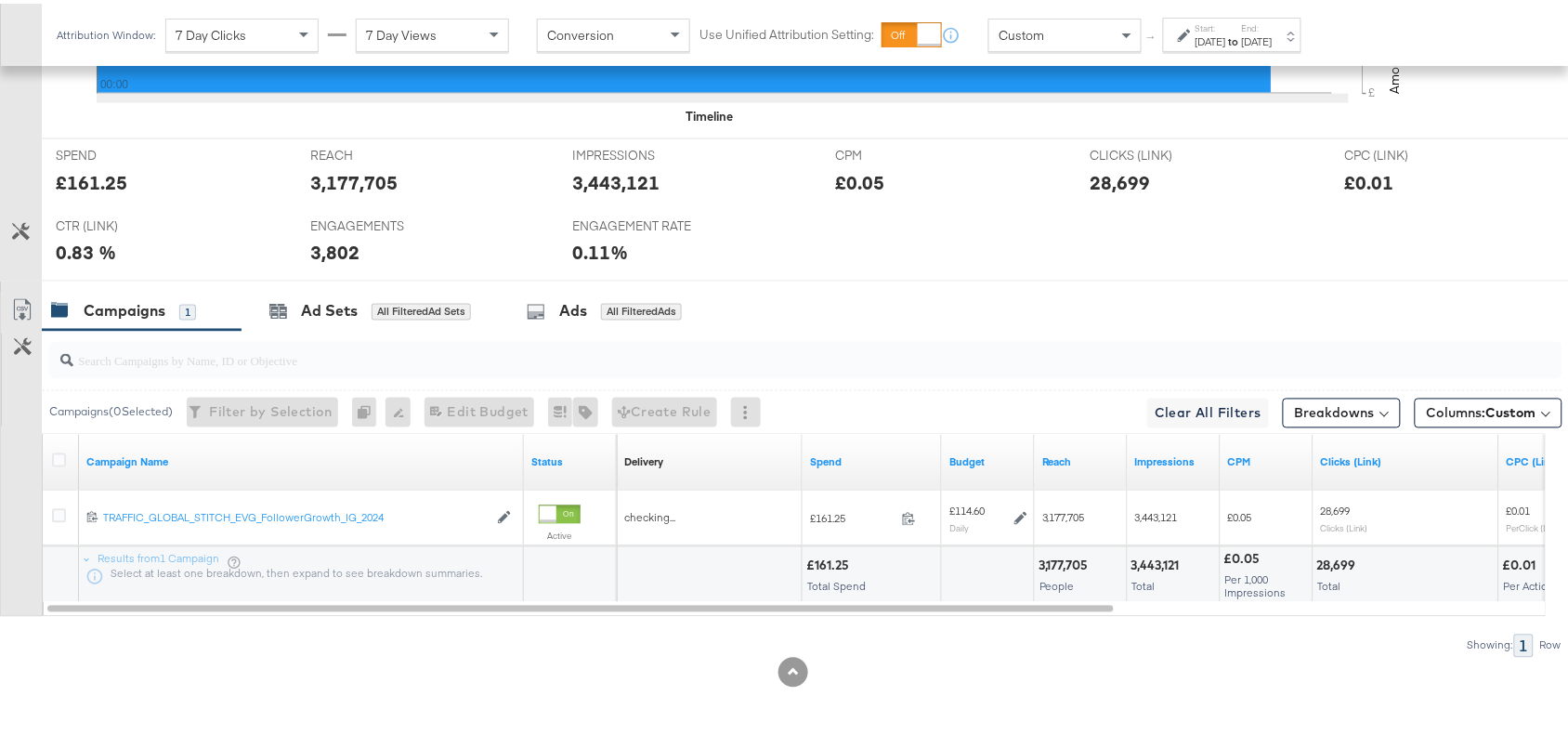
click at [1226, 31] on div "[DATE]" at bounding box center [1211, 38] width 31 height 15
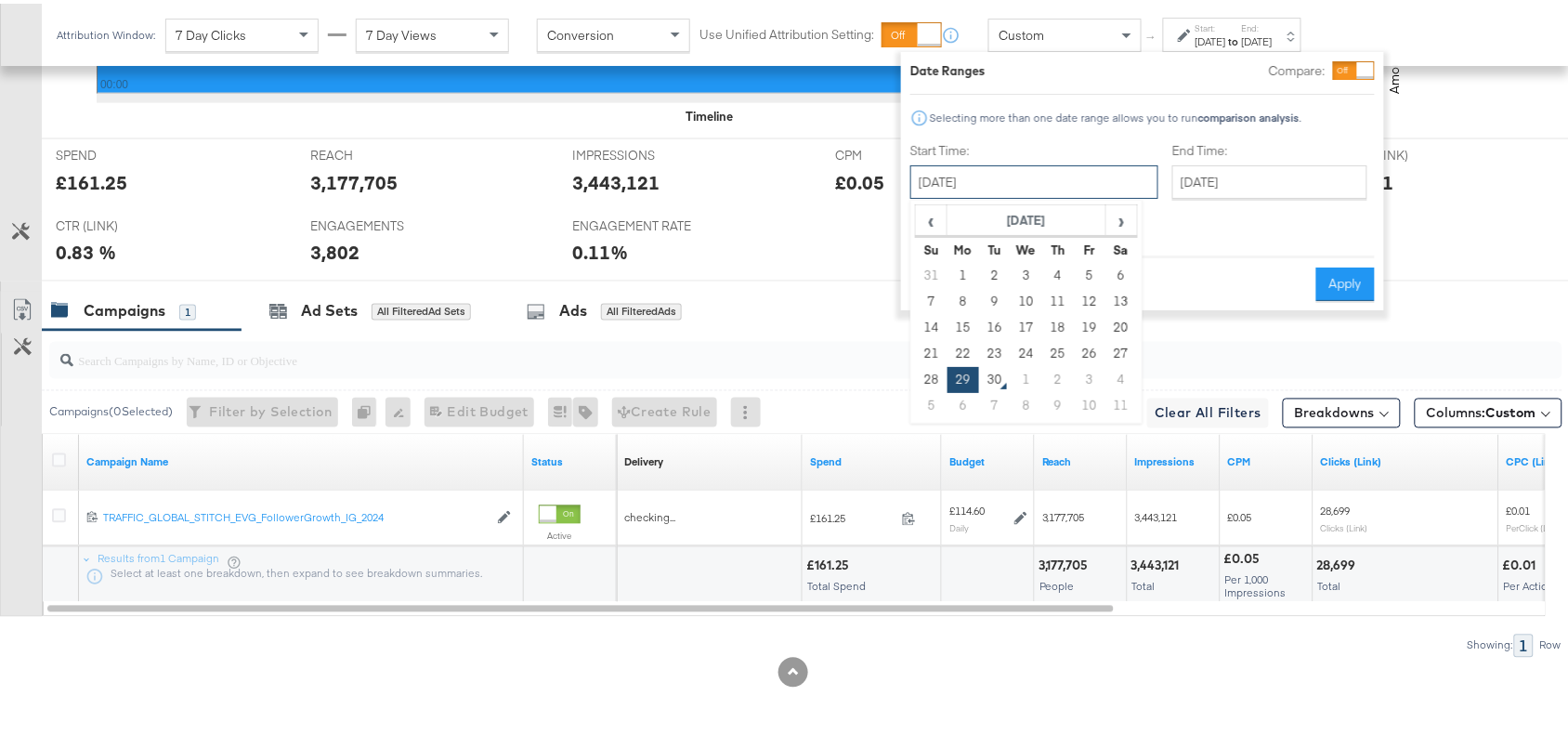
click at [1025, 174] on input "[DATE]" at bounding box center [1034, 178] width 248 height 33
click at [997, 392] on td "7" at bounding box center [995, 402] width 32 height 26
click at [995, 384] on td "30" at bounding box center [995, 376] width 32 height 26
type input "[DATE]"
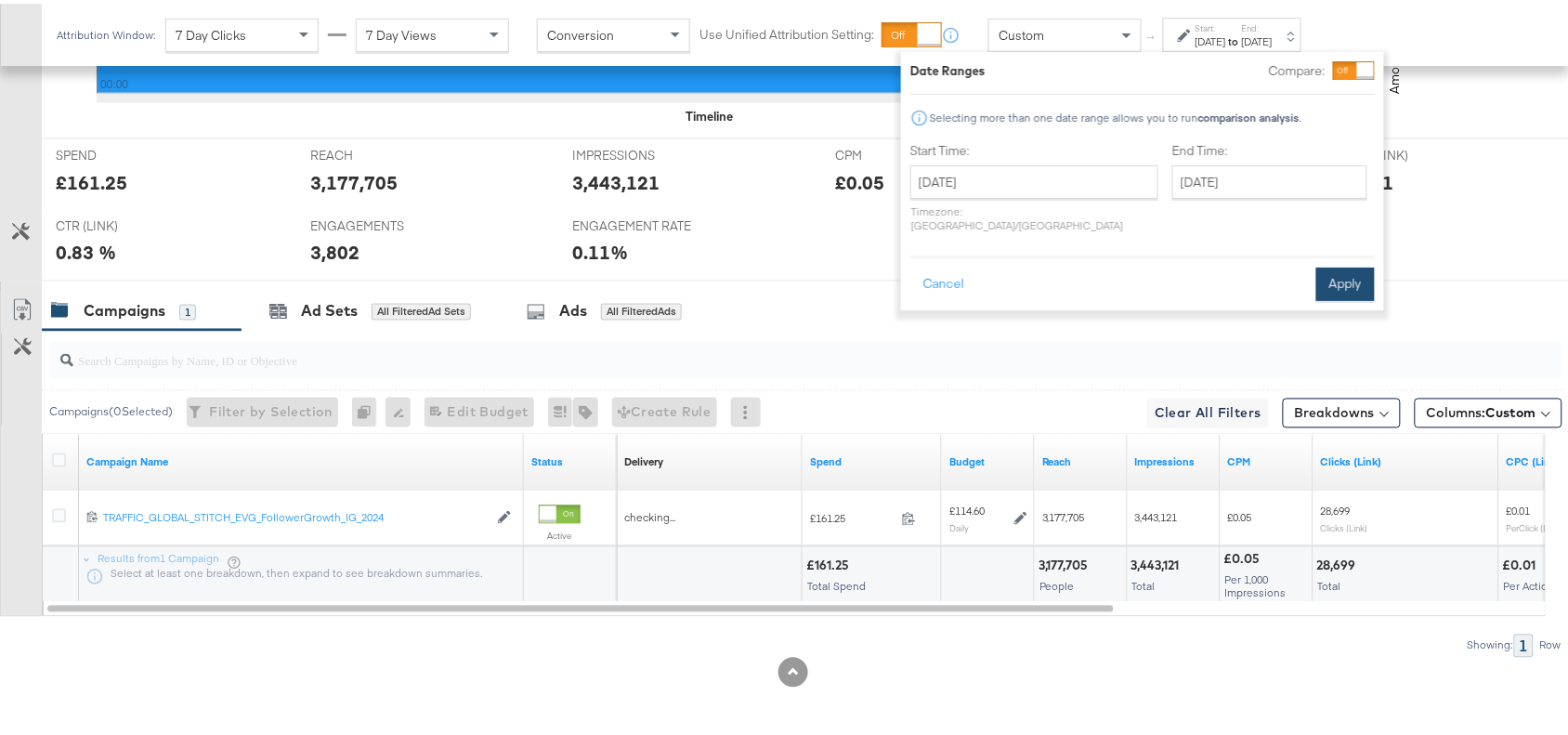
click at [1348, 265] on button "Apply" at bounding box center [1345, 280] width 59 height 33
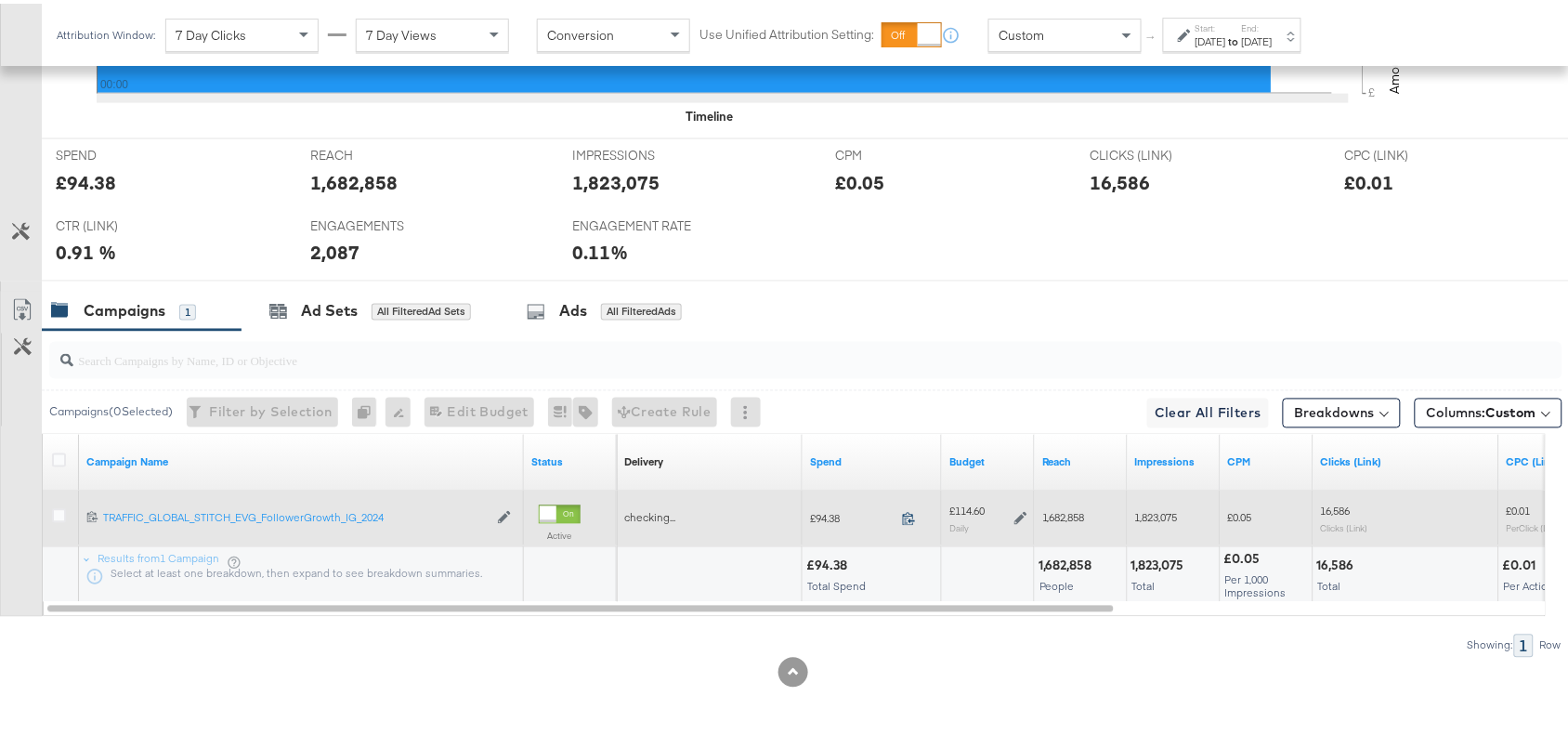
click at [907, 520] on icon at bounding box center [909, 515] width 14 height 14
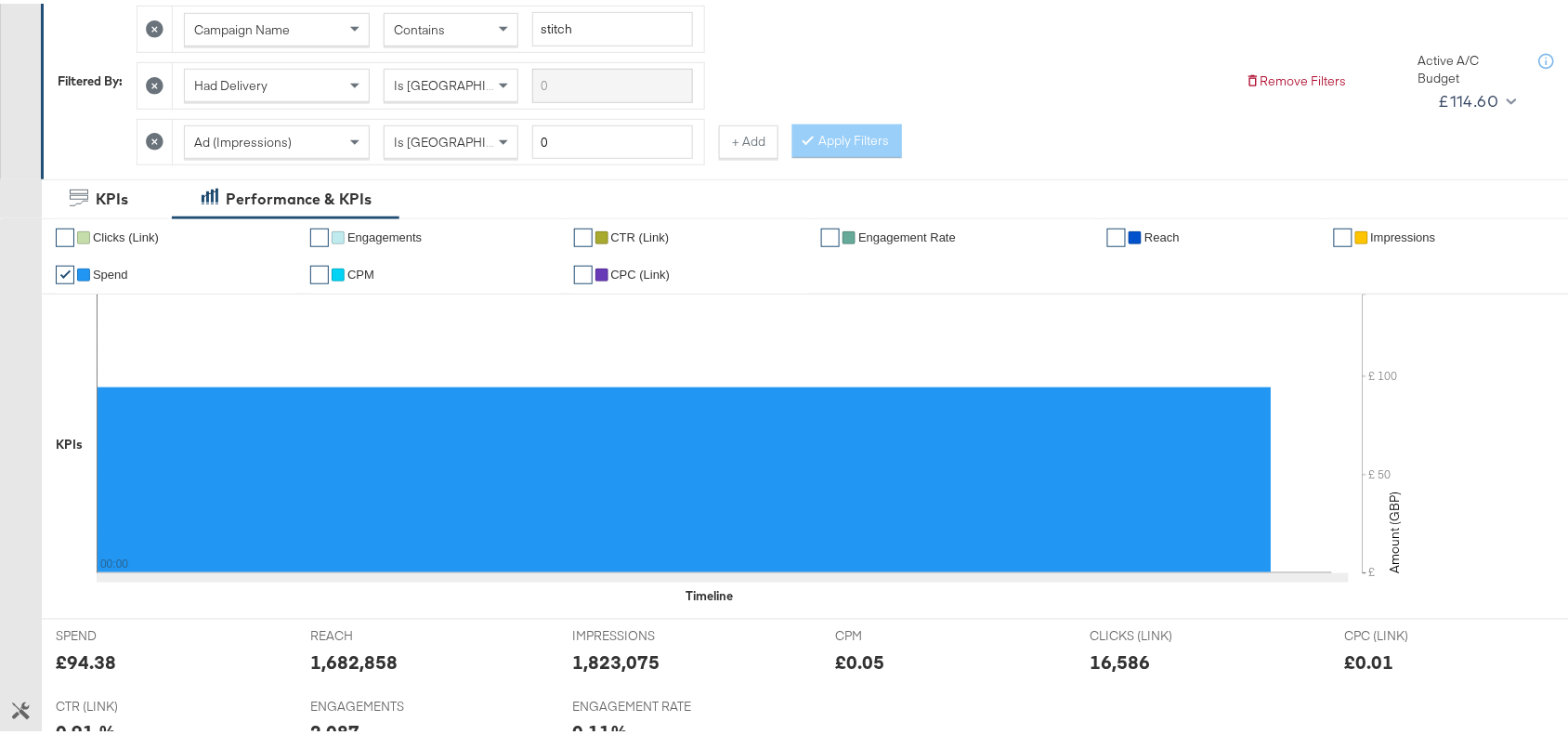
scroll to position [0, 0]
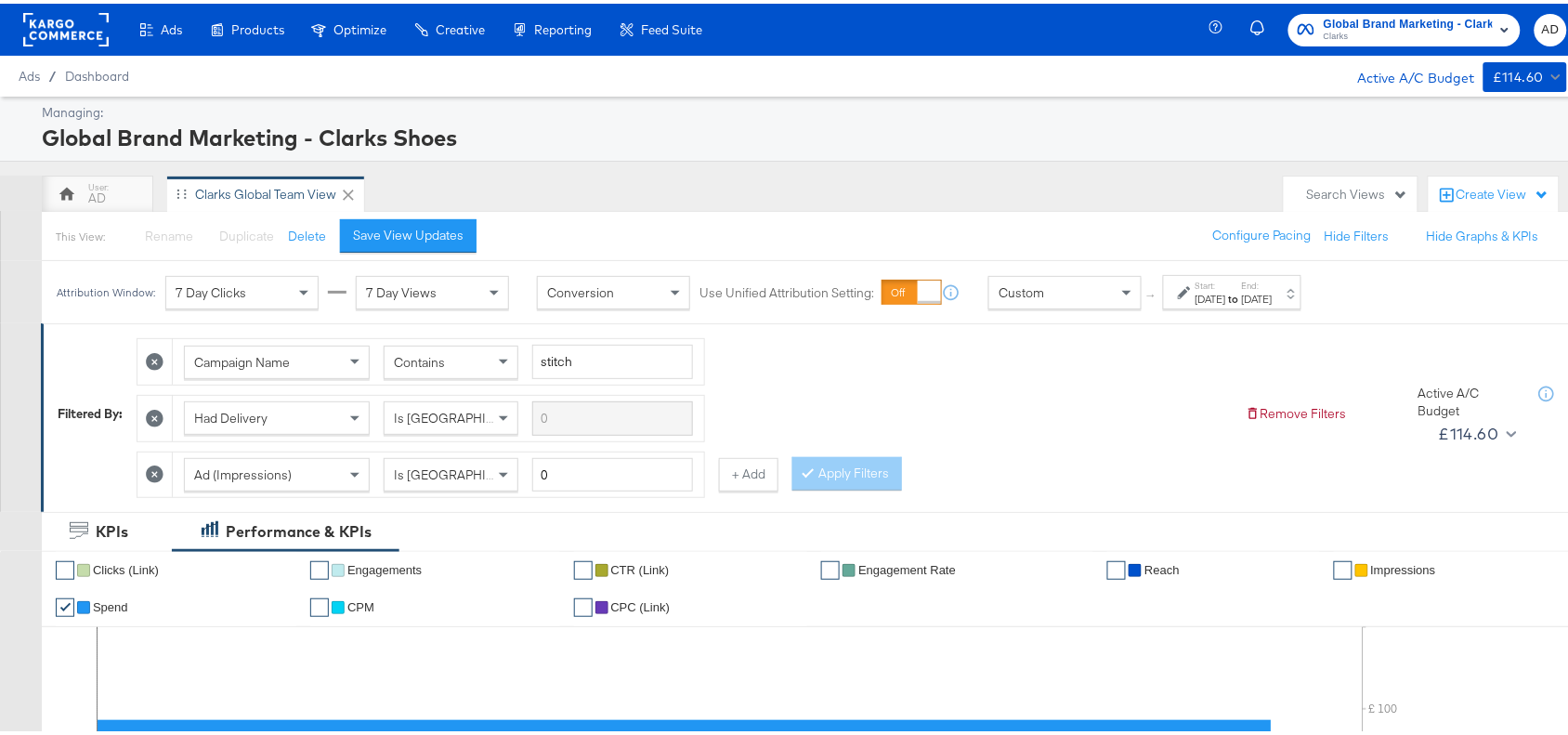
click at [1385, 48] on div "Global Brand Marketing - Clarks Shoes Clarks AD" at bounding box center [1401, 26] width 370 height 52
click at [1005, 174] on div "AD Clarks Global Team View" at bounding box center [658, 190] width 1233 height 37
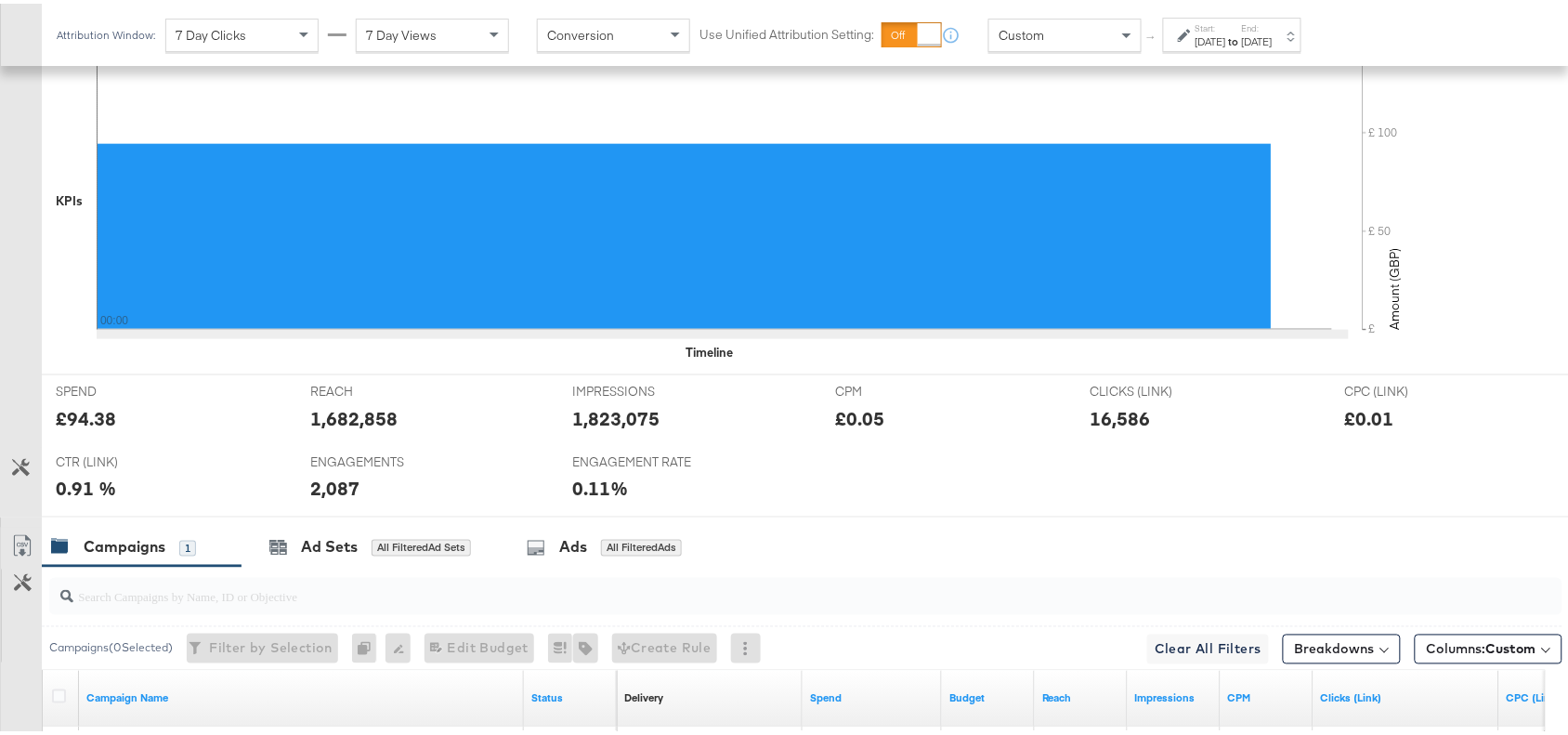
scroll to position [817, 0]
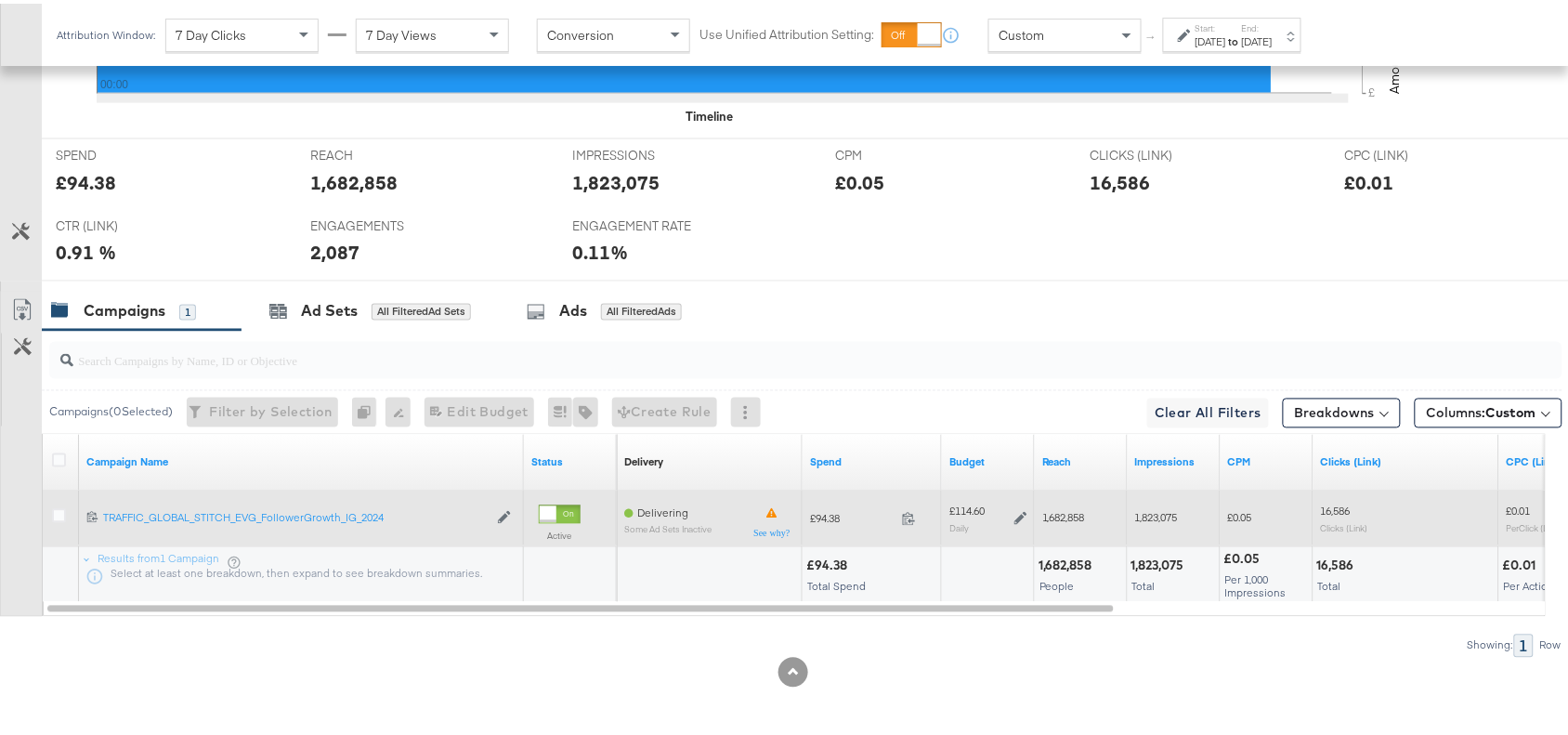
click at [916, 516] on span at bounding box center [915, 518] width 40 height 14
